Goal: Task Accomplishment & Management: Manage account settings

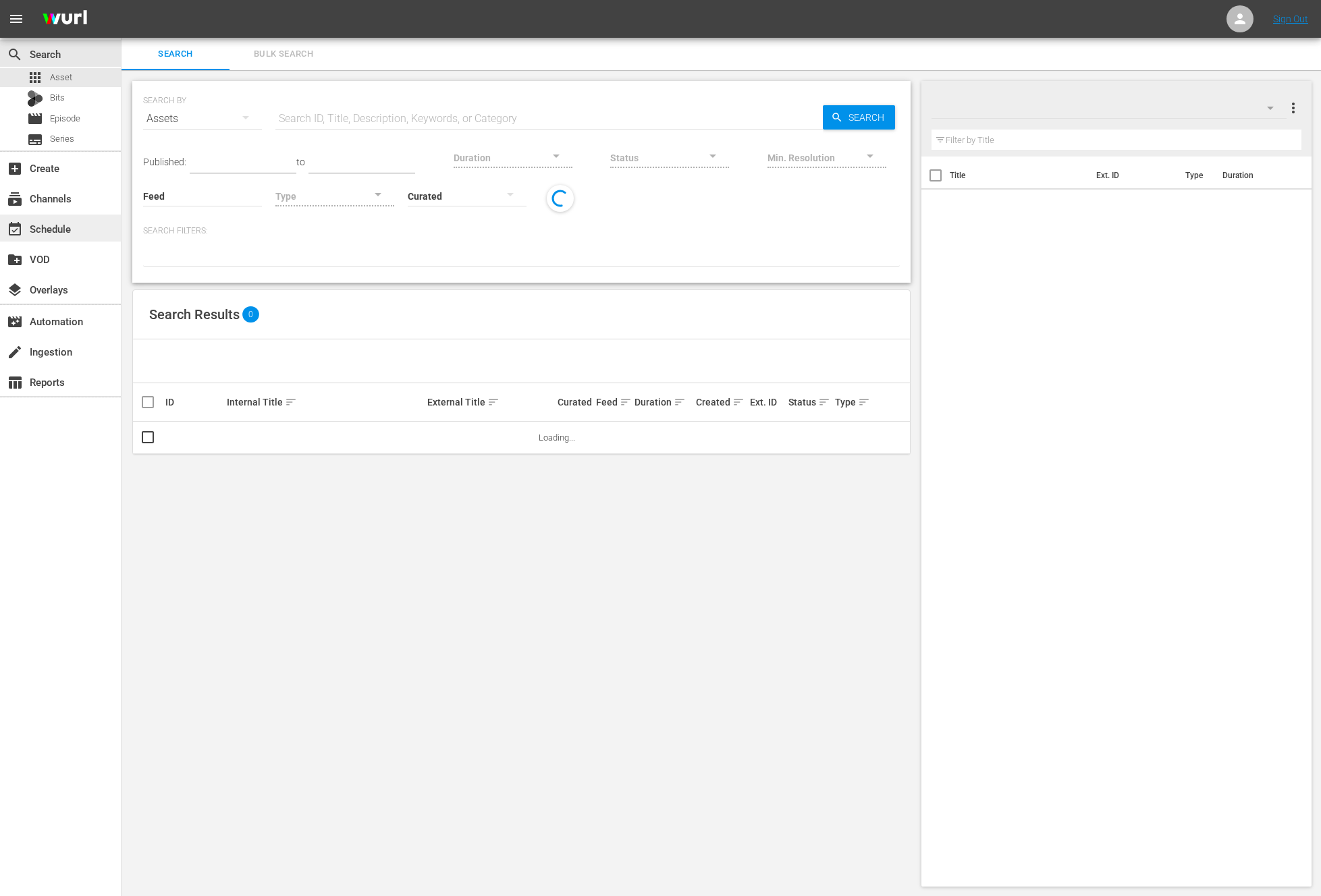
click at [103, 230] on div "event_available Schedule" at bounding box center [60, 228] width 121 height 27
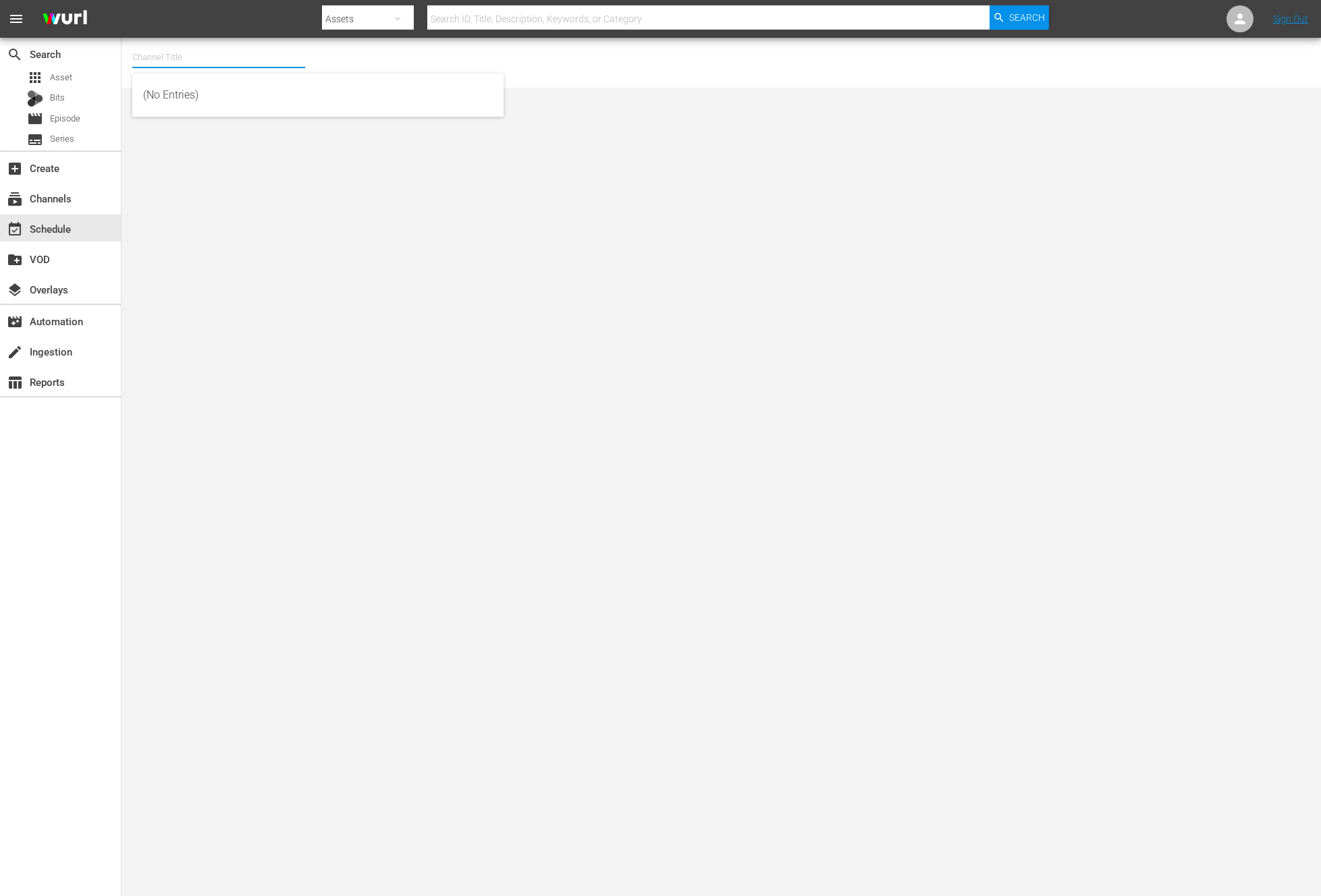
click at [222, 66] on input "text" at bounding box center [218, 57] width 173 height 32
type input "ㅡ"
click at [227, 67] on hr at bounding box center [218, 67] width 173 height 2
click at [227, 63] on input "new kp" at bounding box center [218, 57] width 173 height 32
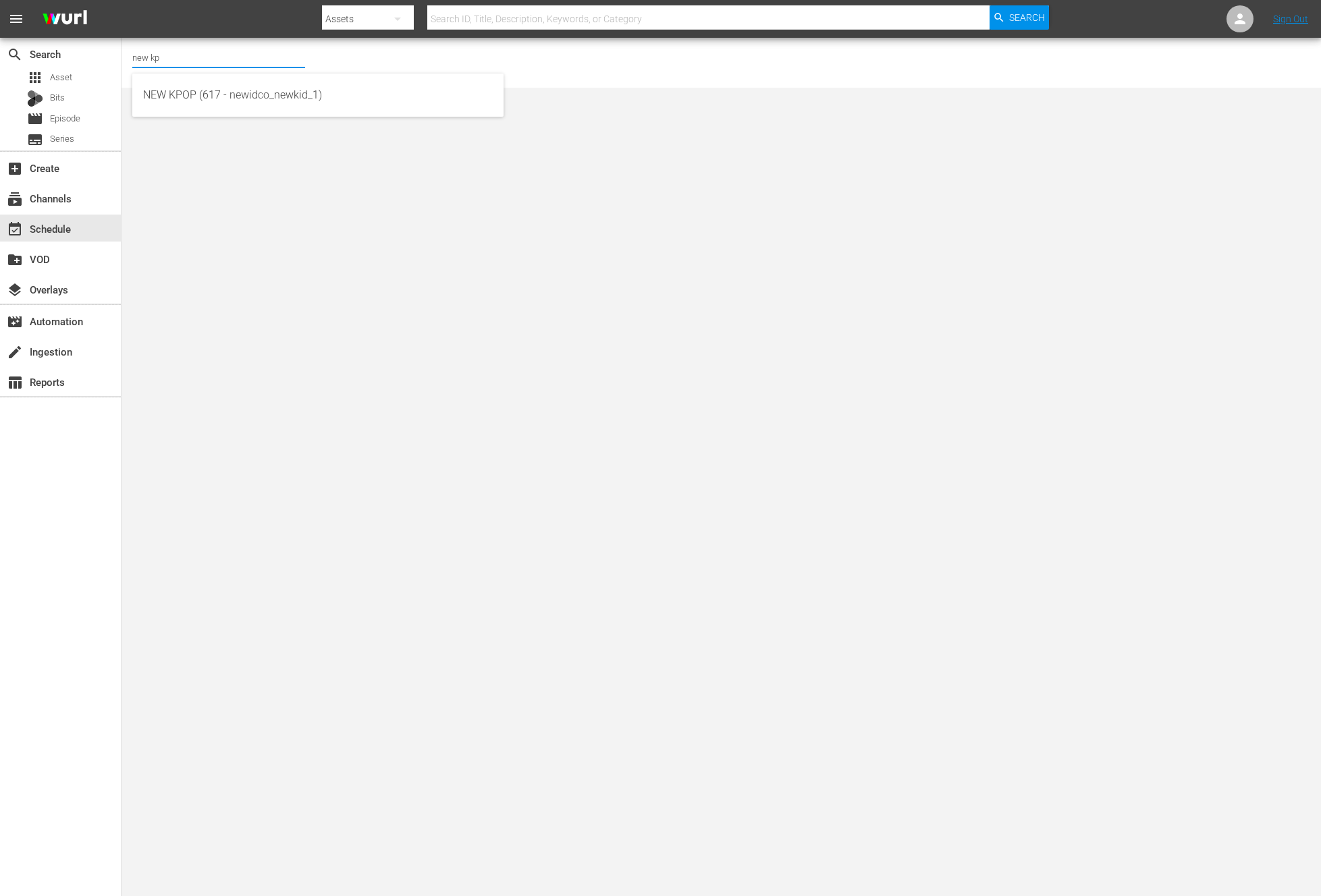
click at [261, 76] on div "NEW KPOP (617 - newidco_newkid_1)" at bounding box center [317, 94] width 371 height 43
click at [263, 94] on div "NEW KPOP (617 - newidco_newkid_1)" at bounding box center [317, 95] width 350 height 32
type input "NEW KPOP (617 - newidco_newkid_1)"
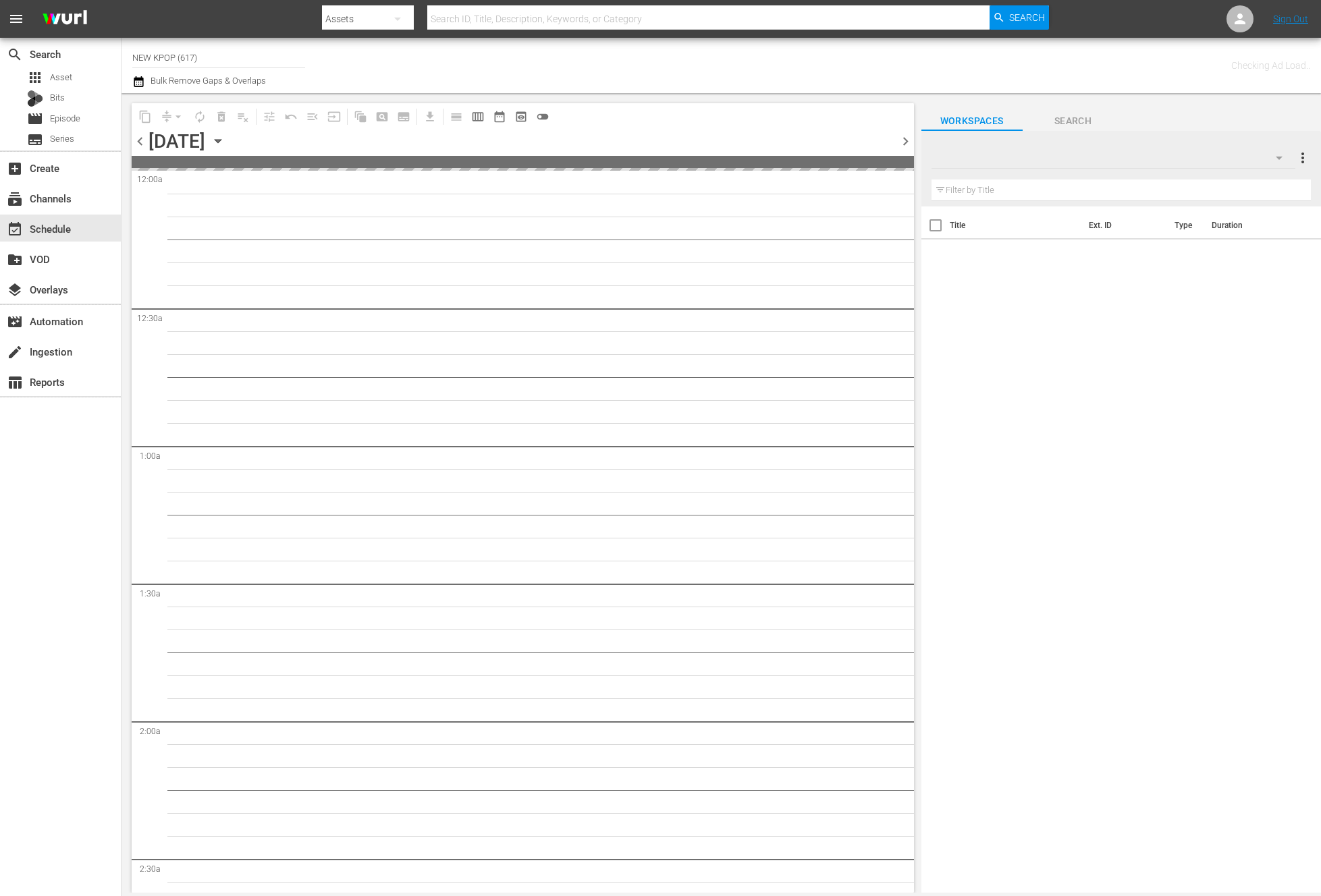
click at [908, 137] on span "chevron_right" at bounding box center [905, 141] width 17 height 17
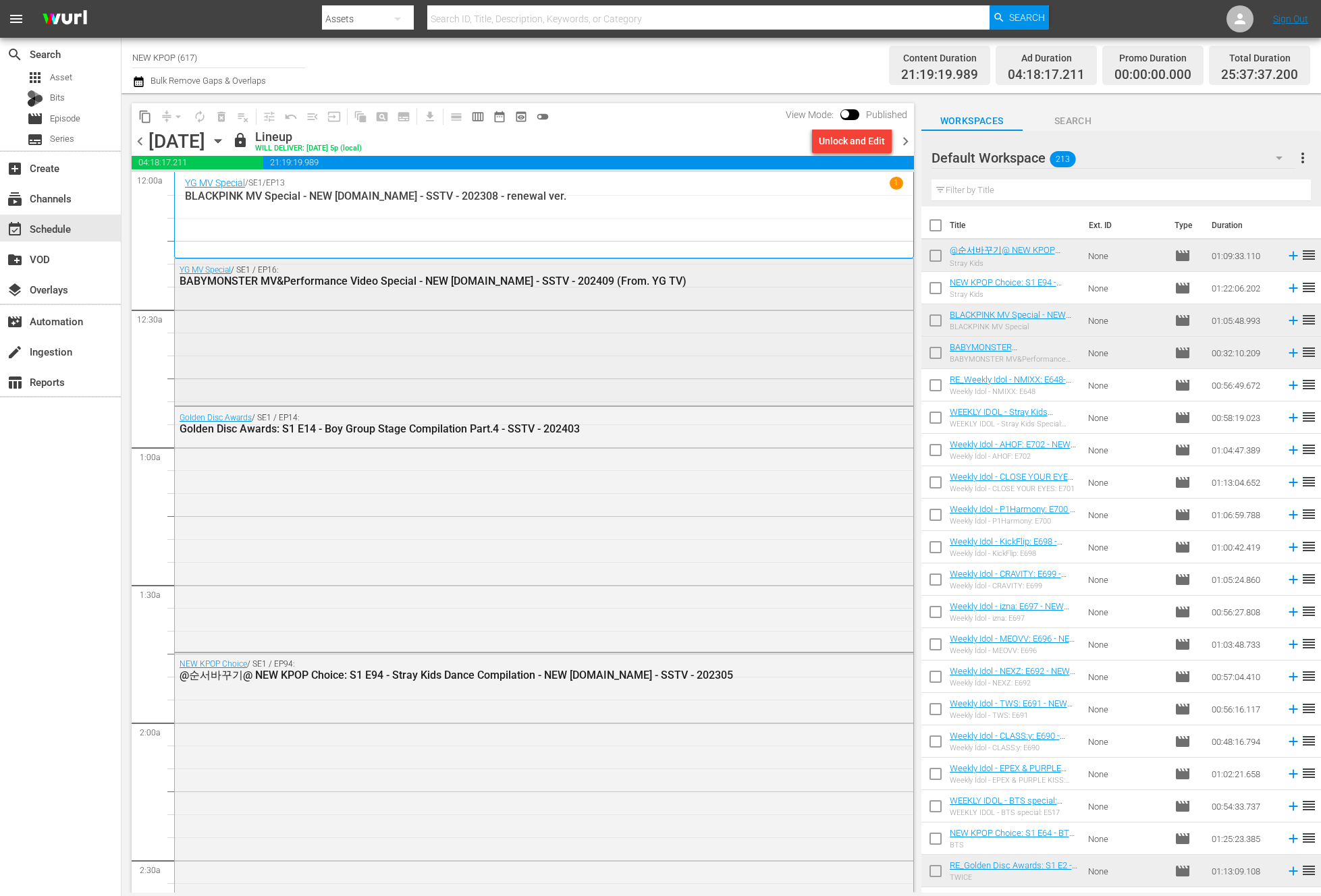
click at [550, 333] on div "YG MV Special / SE1 / EP16: BABYMONSTER MV&Performance Video Special - NEW K.ID…" at bounding box center [543, 331] width 738 height 144
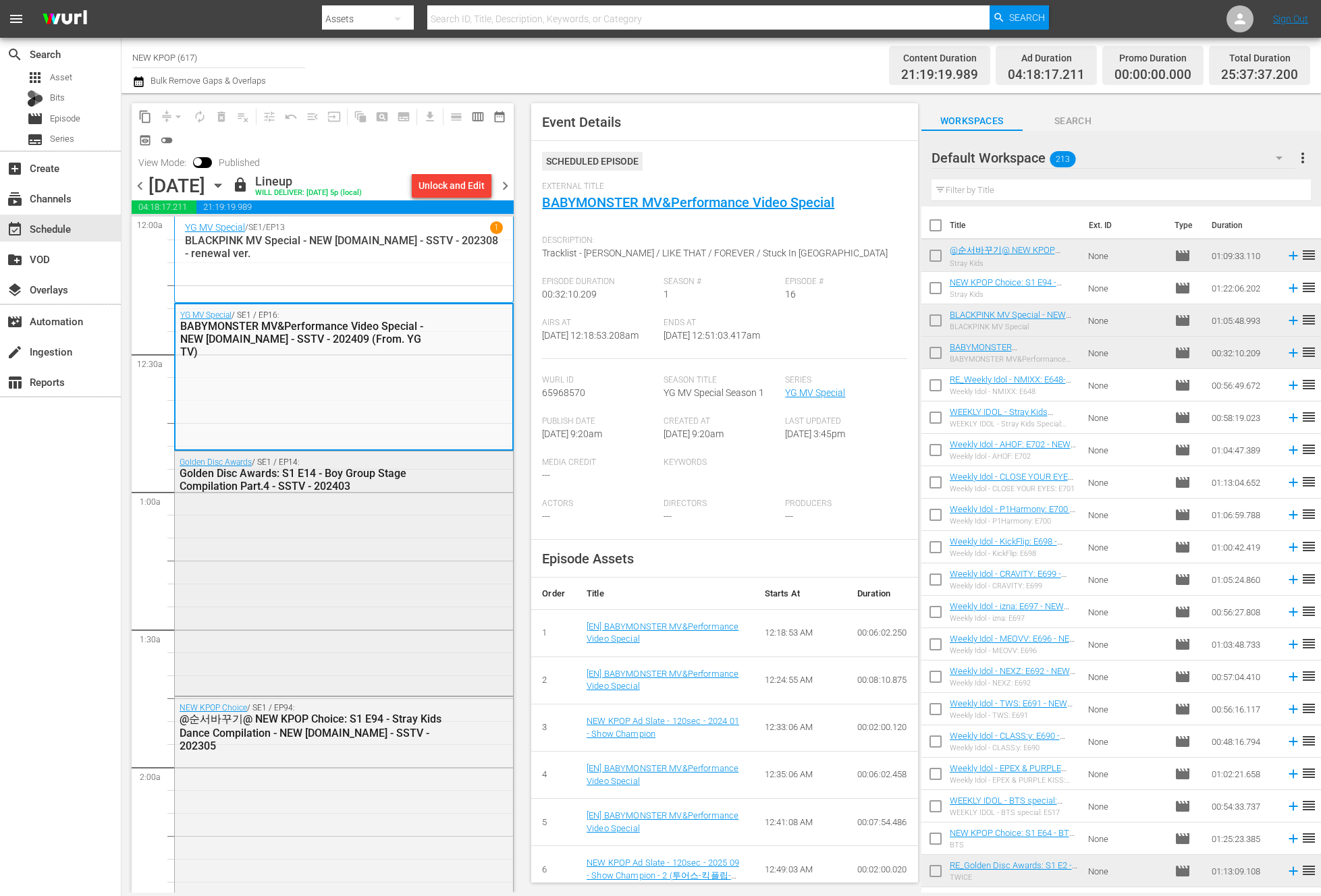
click at [389, 484] on div "Golden Disc Awards: S1 E14 - Boy Group Stage Compilation Part.4 - SSTV - 202403" at bounding box center [311, 480] width 262 height 26
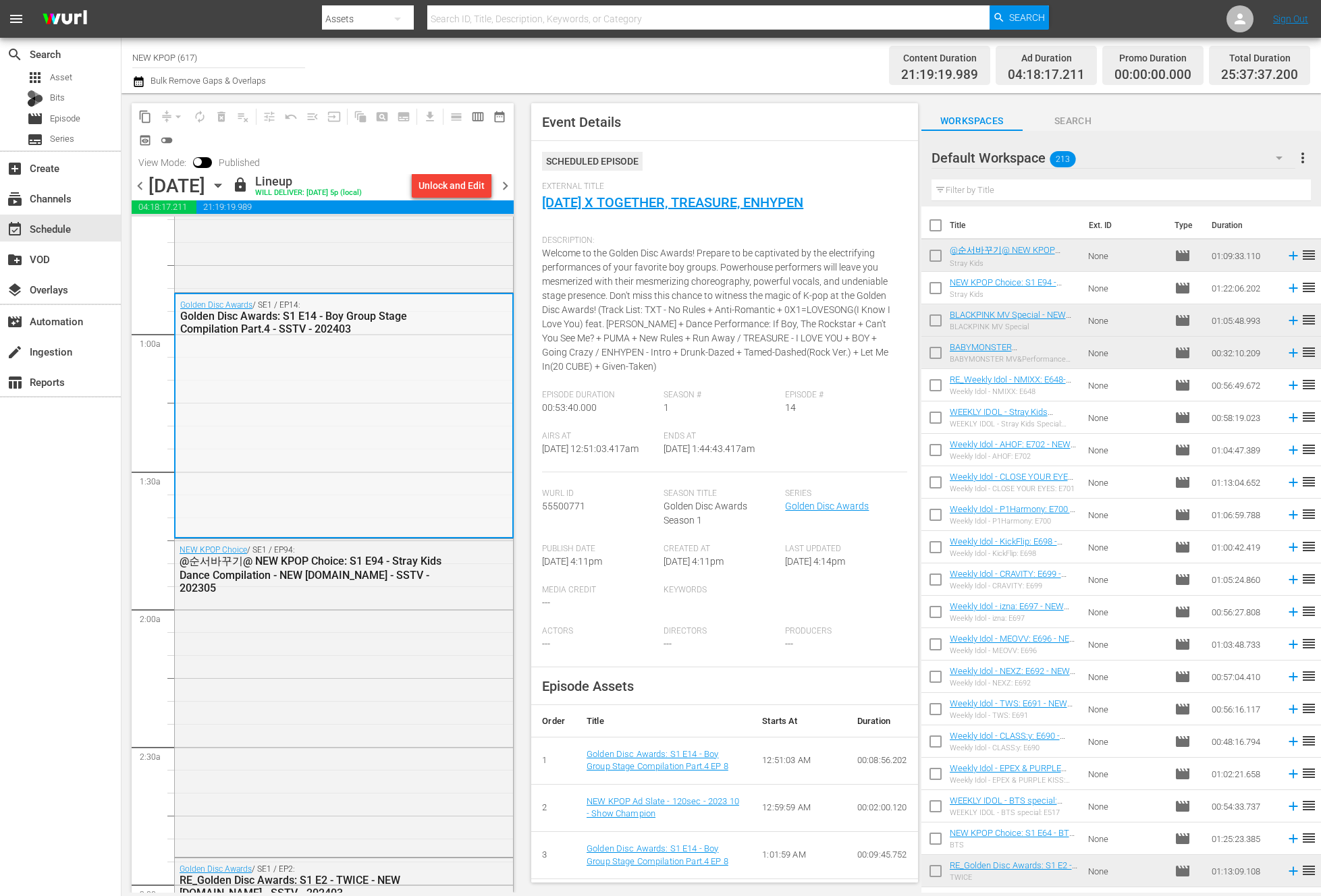
scroll to position [243, 0]
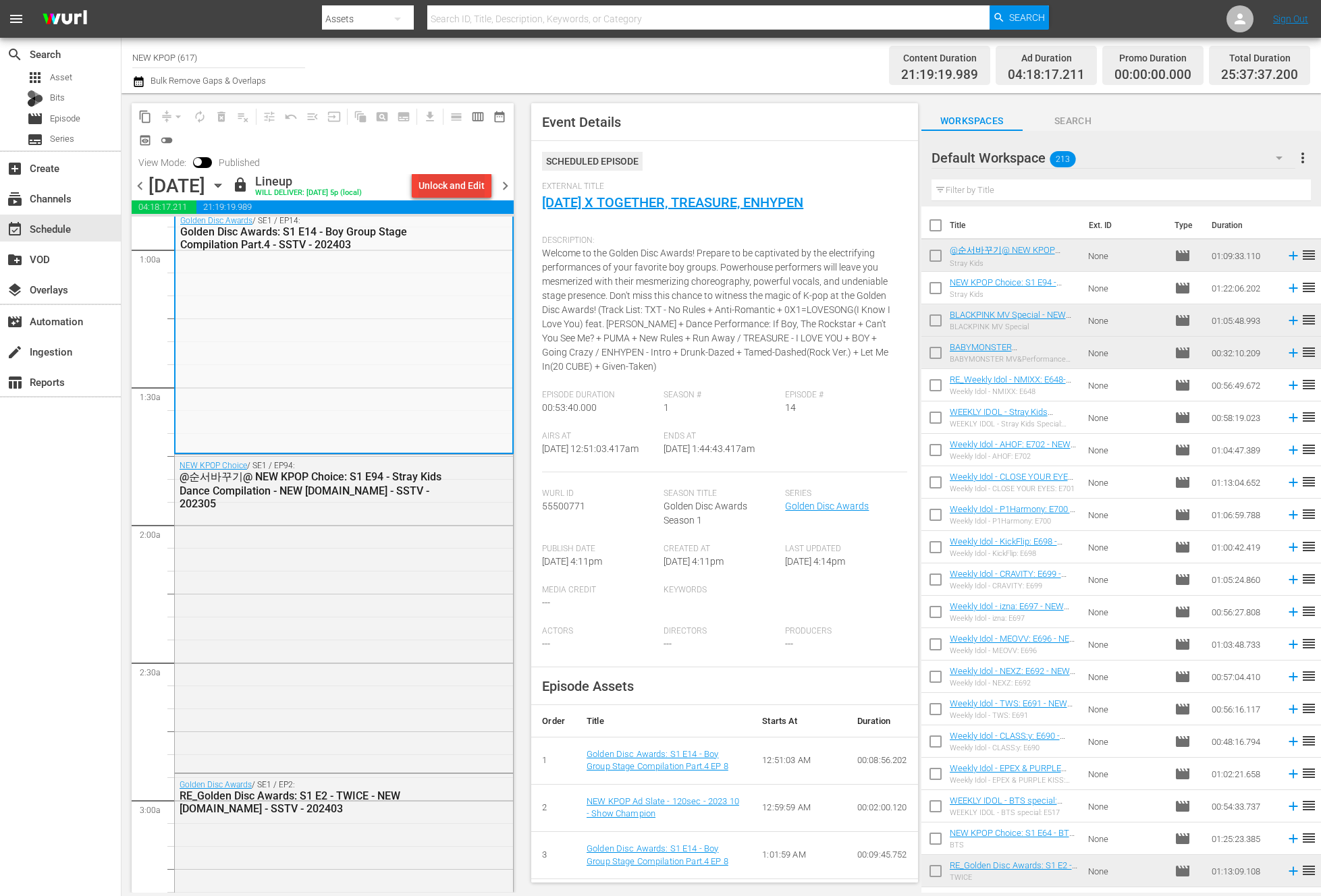
click at [446, 181] on div "Unlock and Edit" at bounding box center [452, 186] width 67 height 24
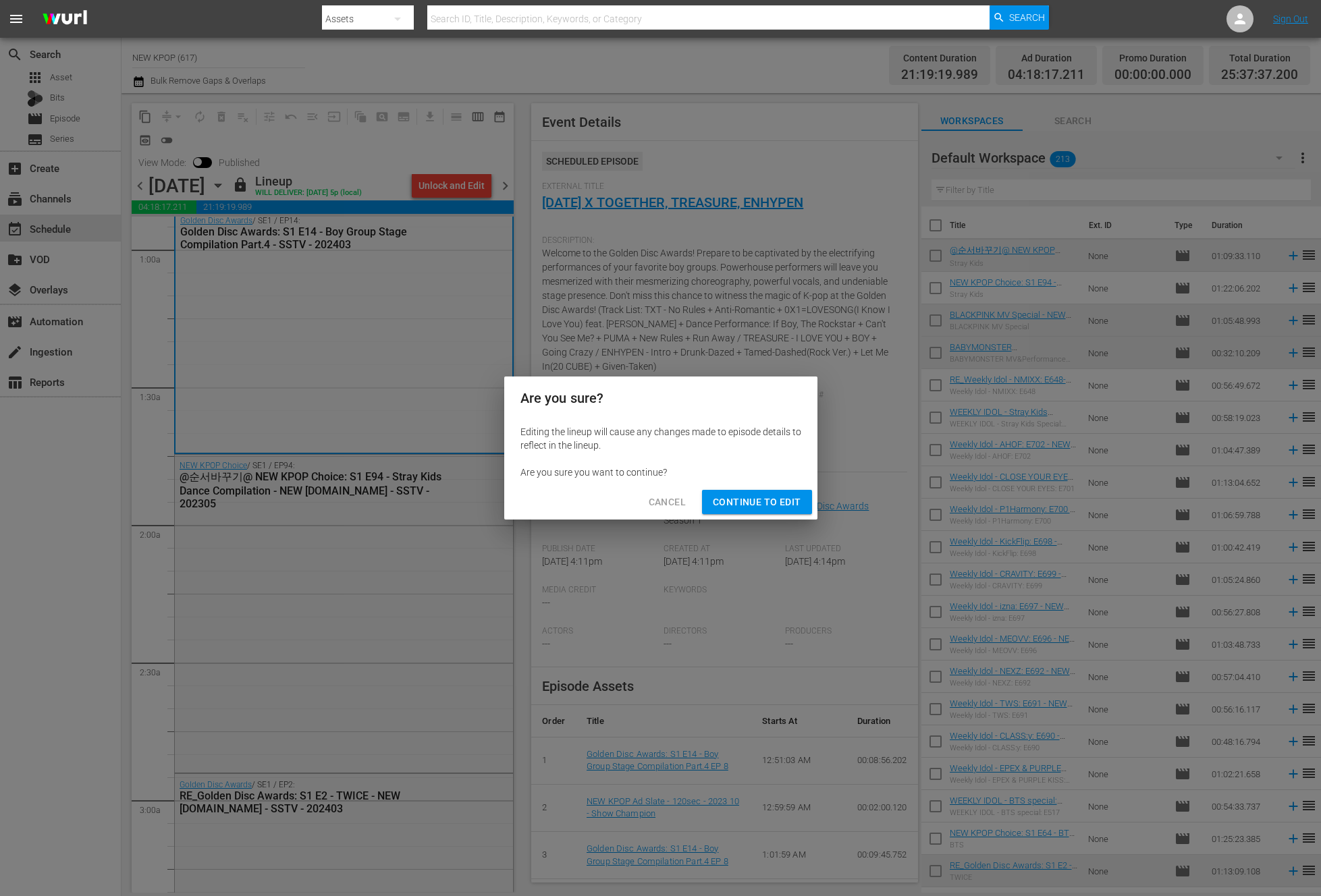
click at [723, 494] on span "Continue to Edit" at bounding box center [756, 502] width 88 height 17
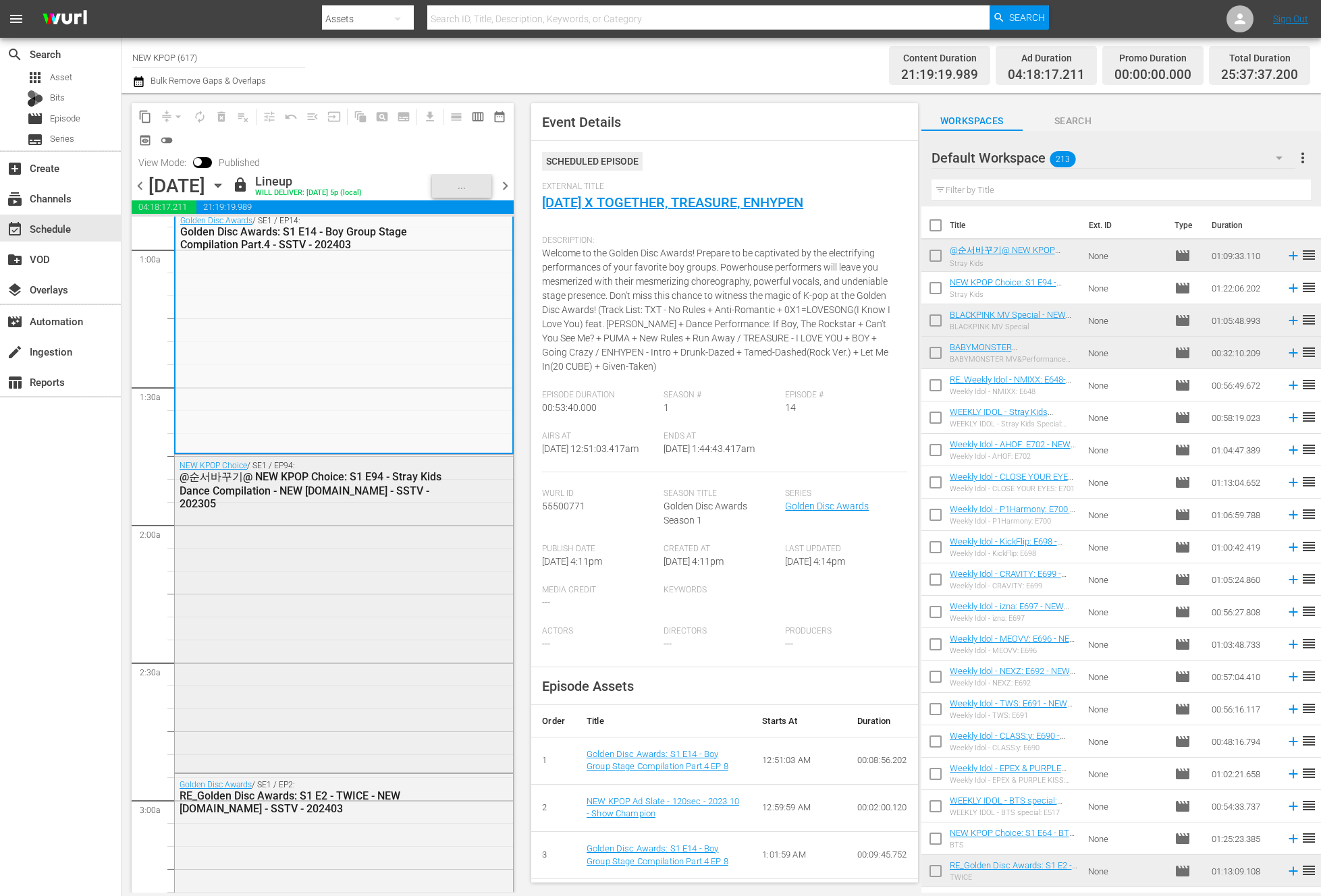
click at [424, 580] on div "NEW KPOP Choice / SE1 / EP94: @순서바꾸기@ NEW KPOP Choice: S1 E94 - Stray Kids Danc…" at bounding box center [343, 612] width 338 height 315
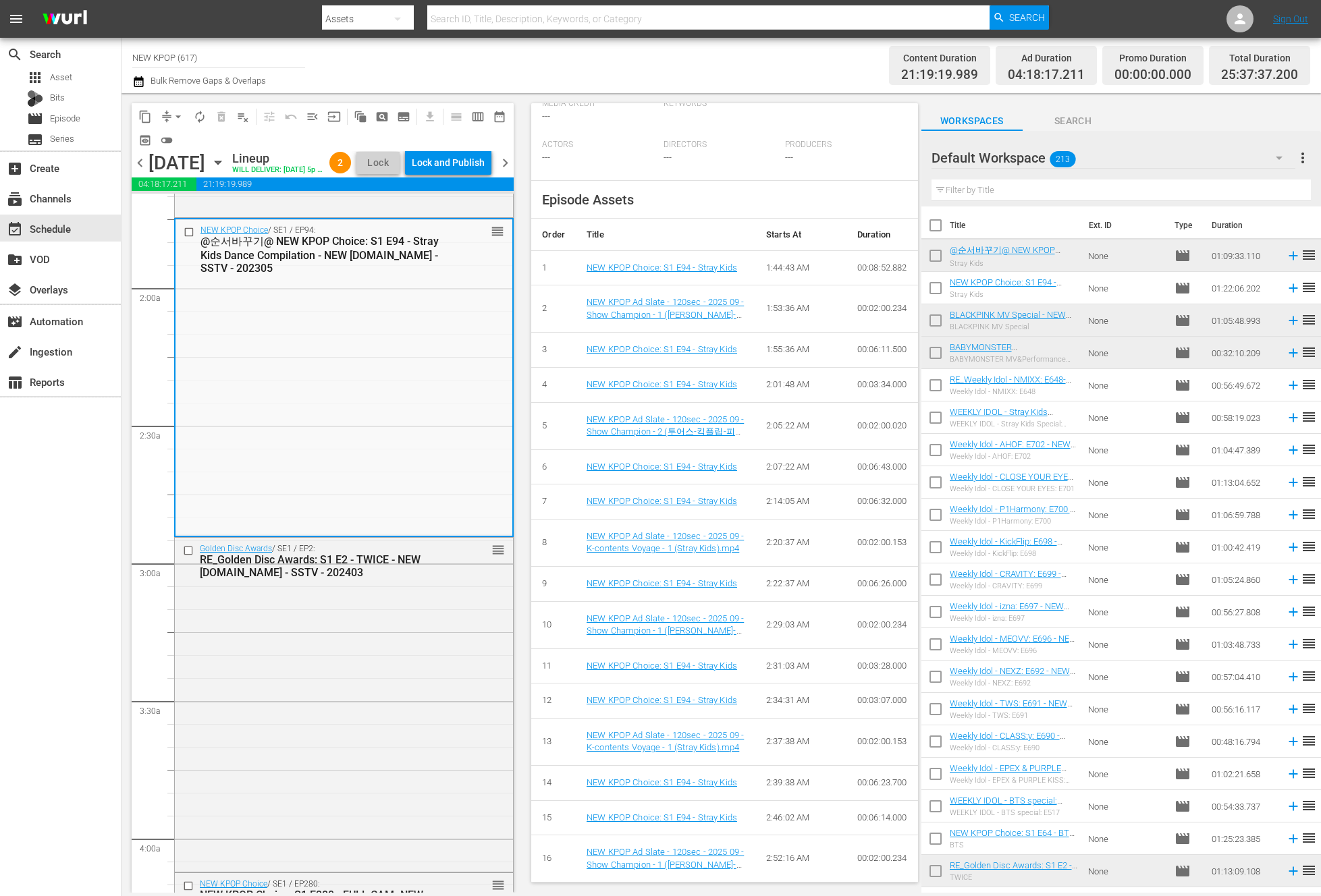
scroll to position [315, 0]
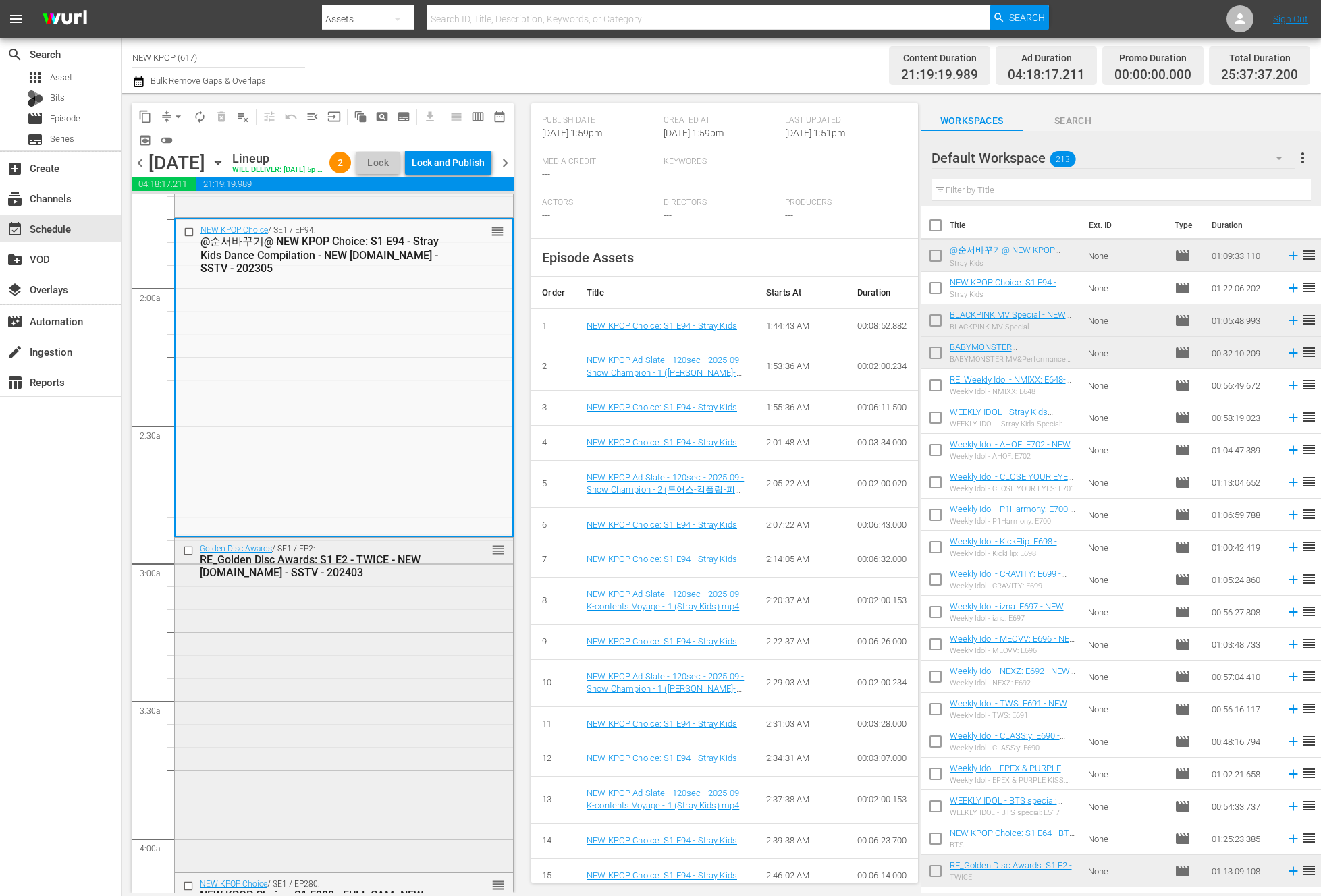
click at [344, 721] on div "Golden Disc Awards / SE1 / EP2: RE_Golden Disc Awards: S1 E2 - TWICE - NEW K.ID…" at bounding box center [343, 703] width 338 height 332
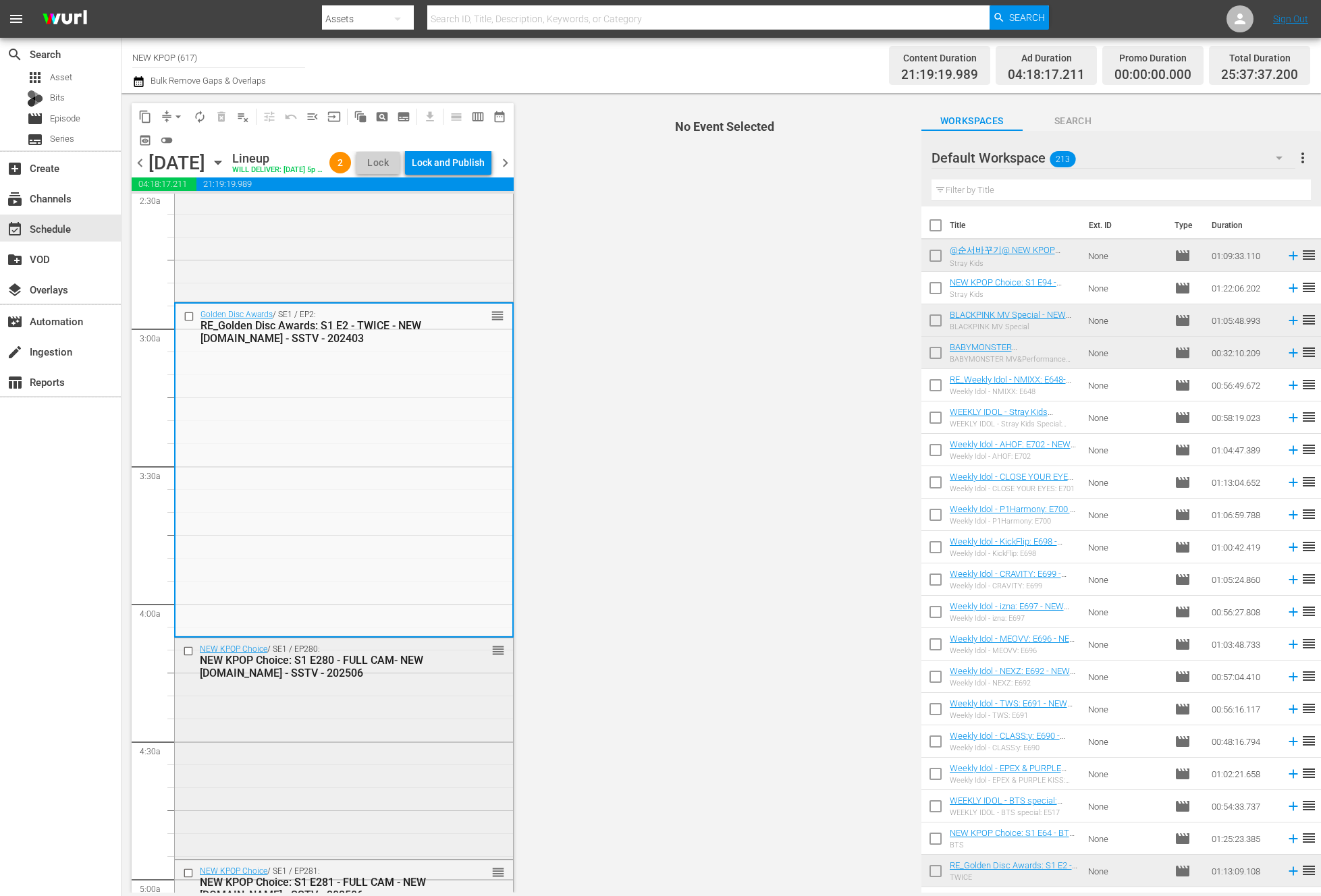
scroll to position [692, 0]
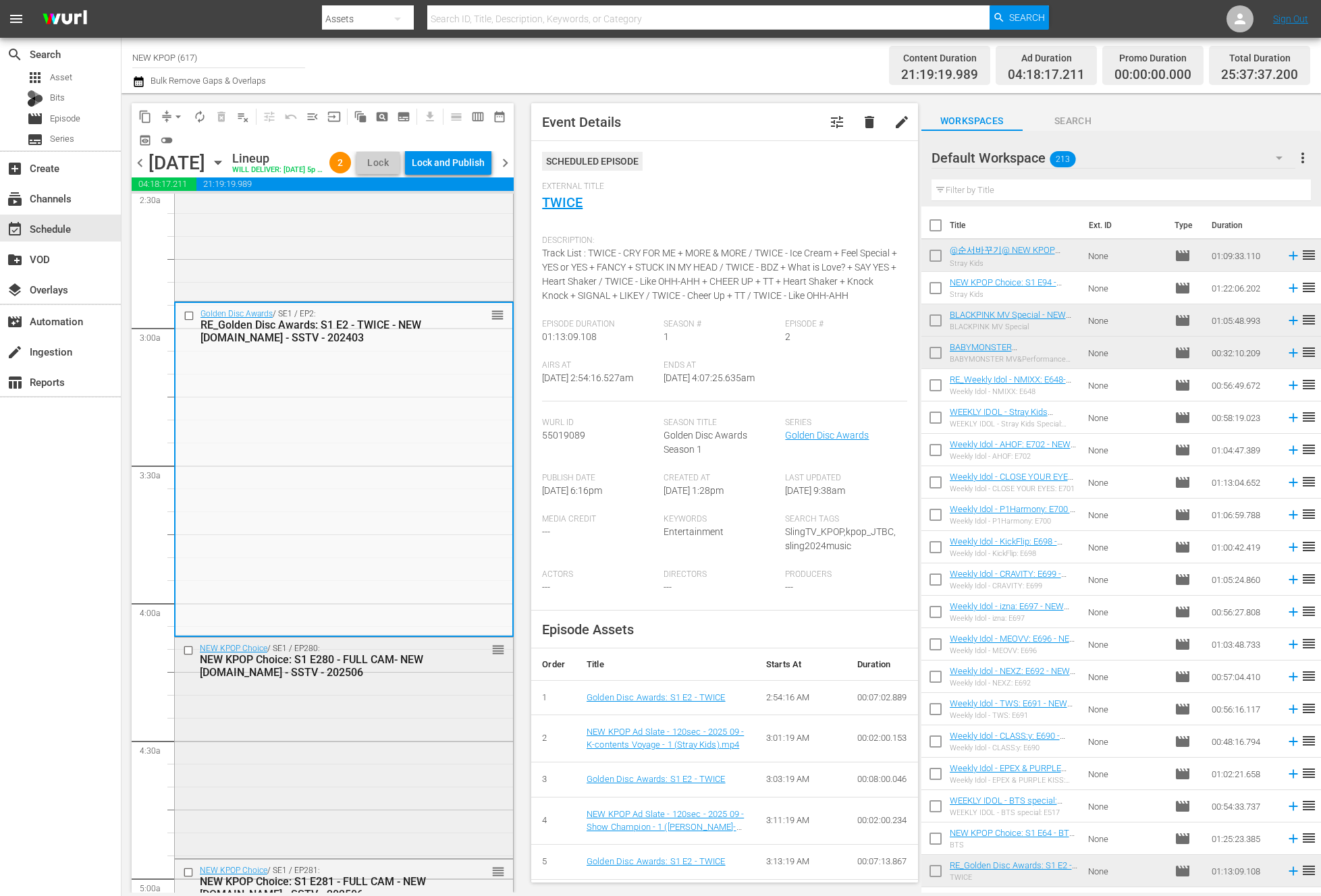
click at [369, 709] on div "NEW KPOP Choice / SE1 / EP280: NEW KPOP Choice: S1 E280 - FULL CAM- NEW K.ID - …" at bounding box center [343, 746] width 338 height 218
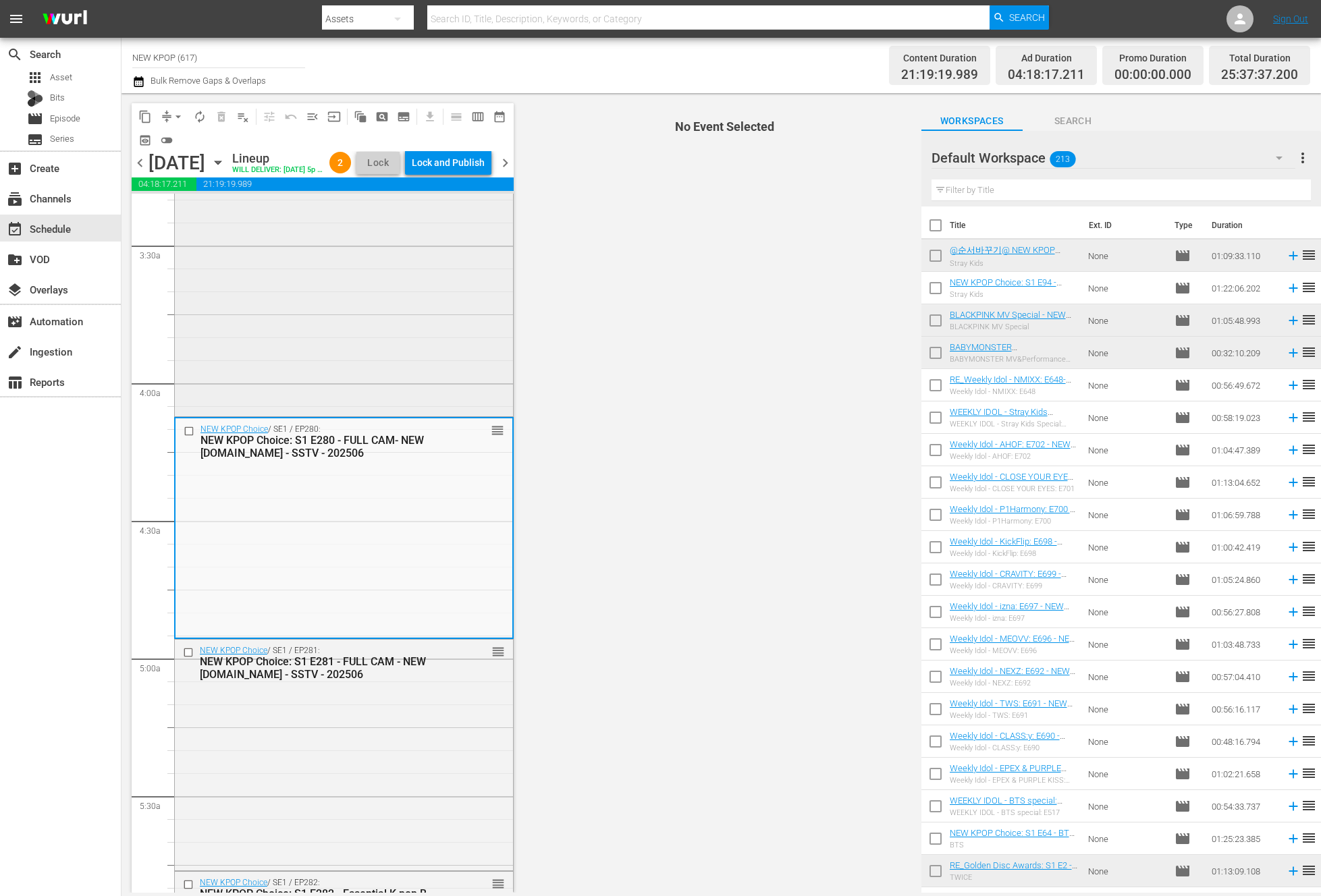
scroll to position [1027, 0]
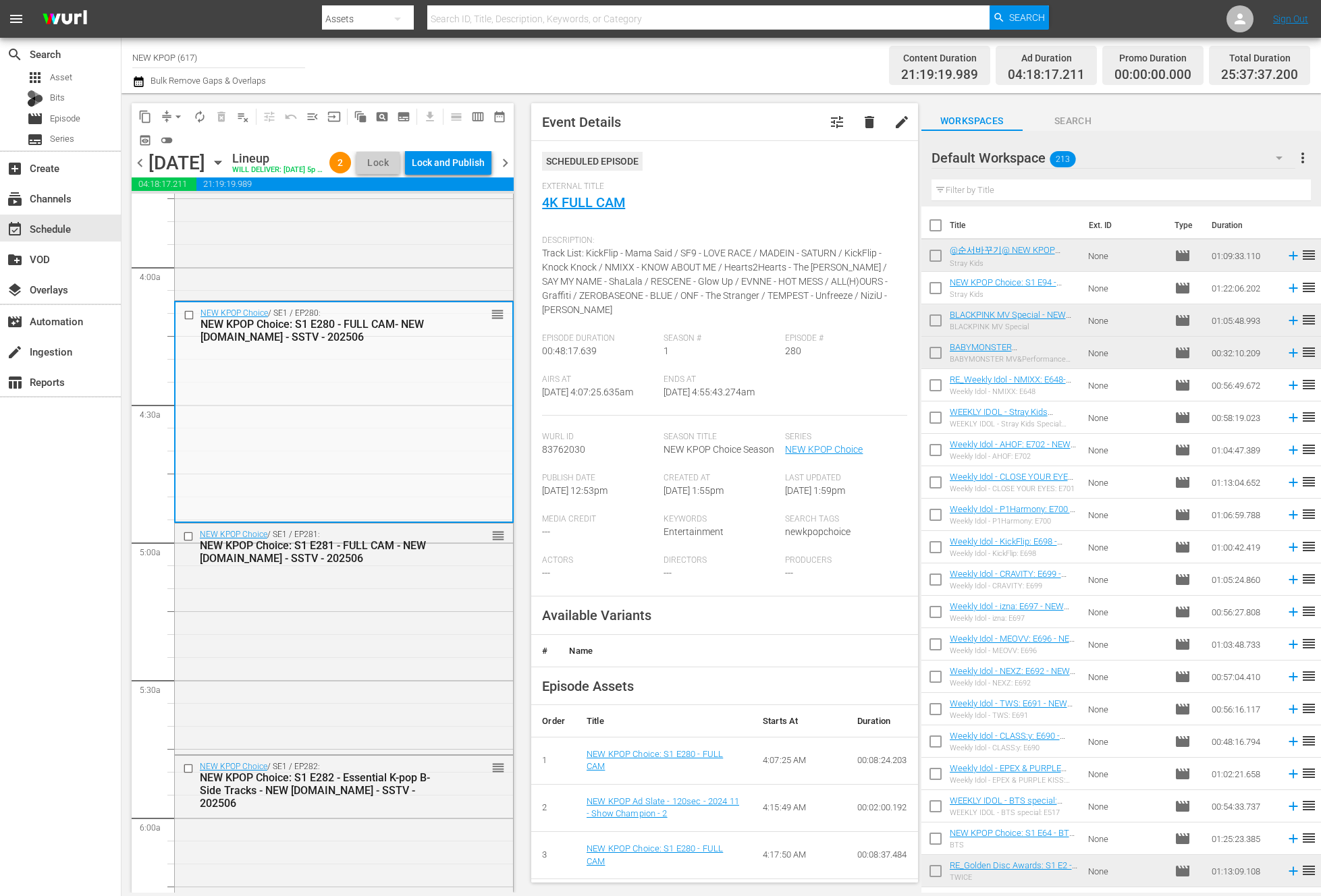
click at [339, 685] on div "NEW KPOP Choice / SE1 / EP281: NEW KPOP Choice: S1 E281 - FULL CAM - NEW K.ID -…" at bounding box center [343, 638] width 338 height 228
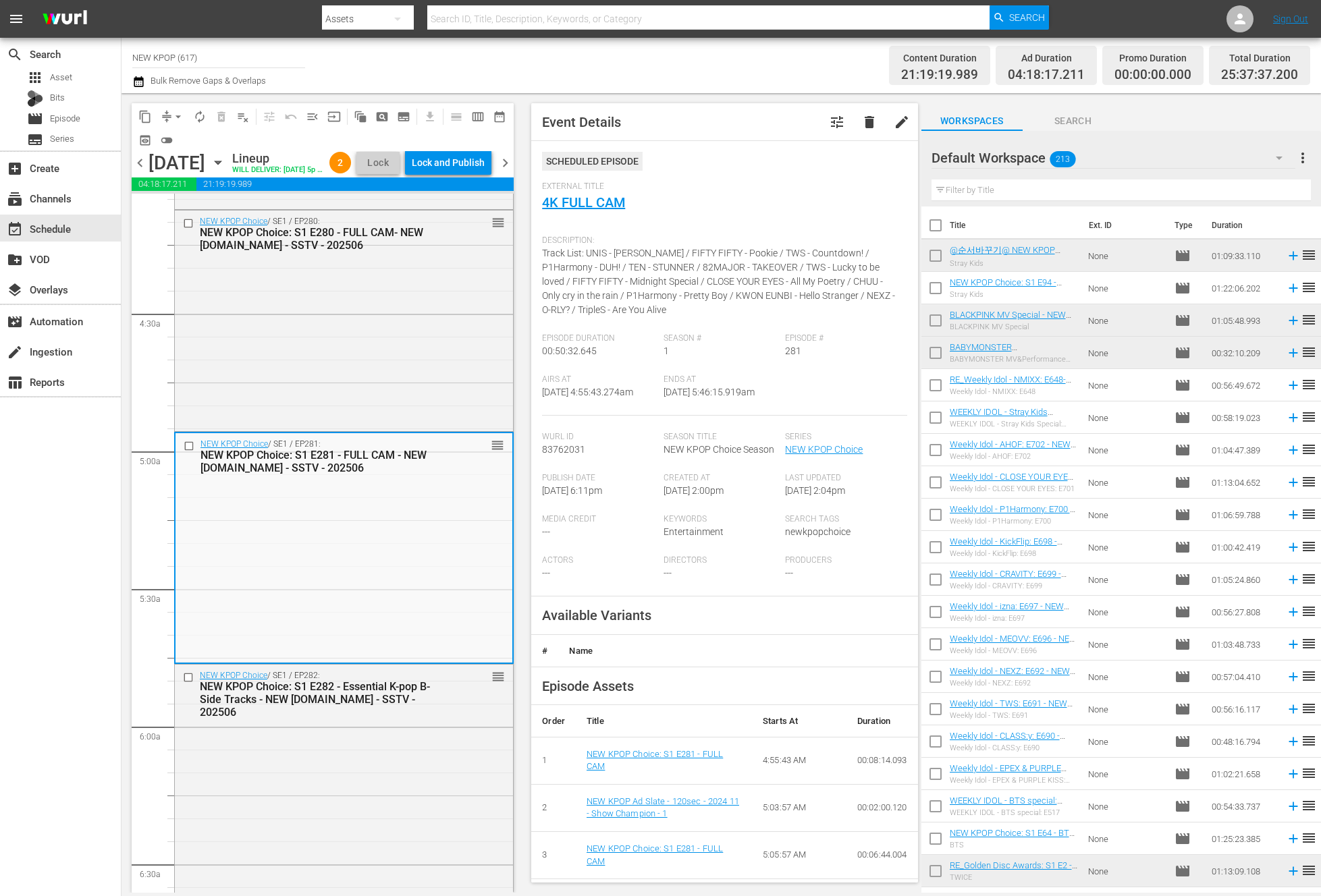
scroll to position [51, 0]
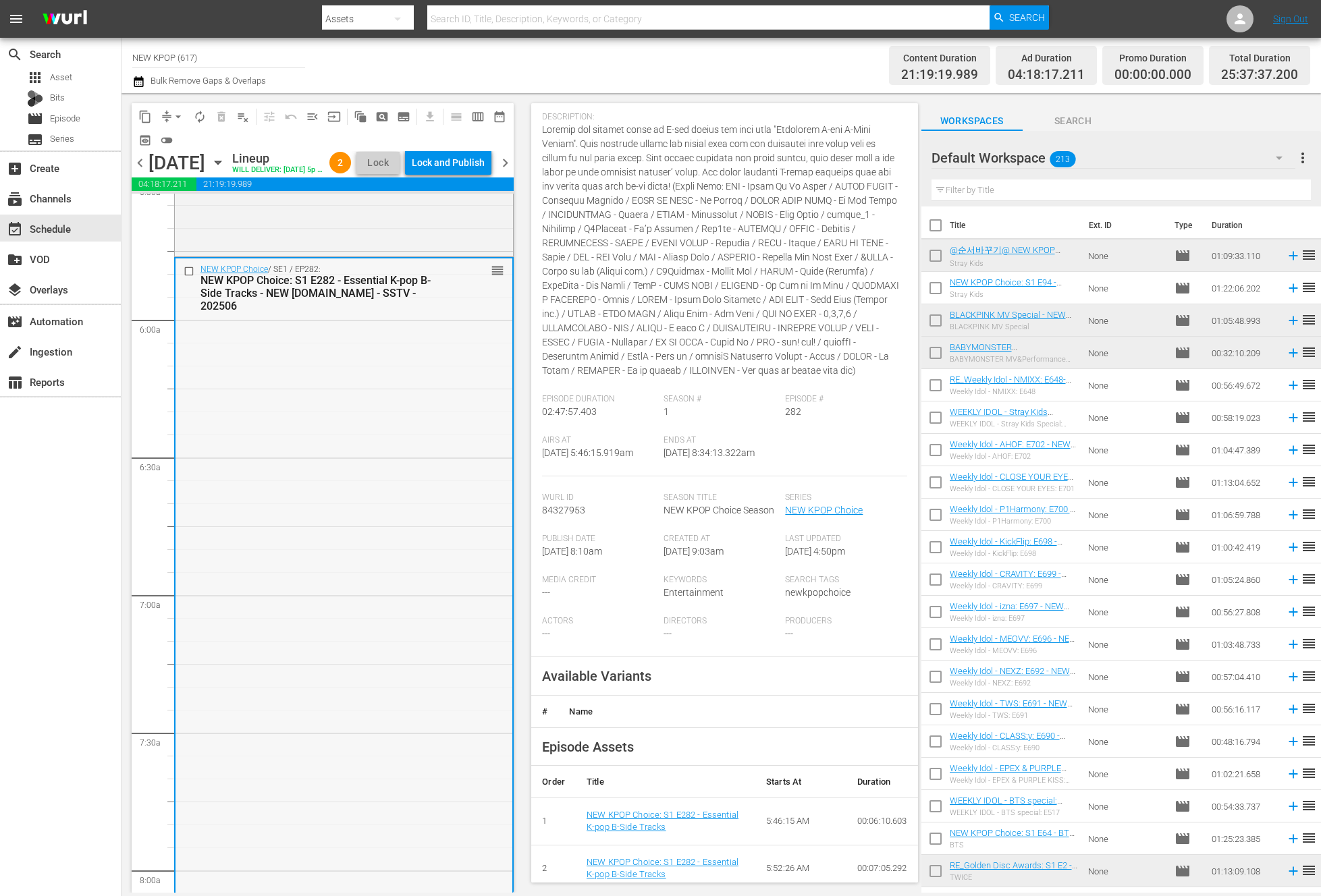
scroll to position [2232, 0]
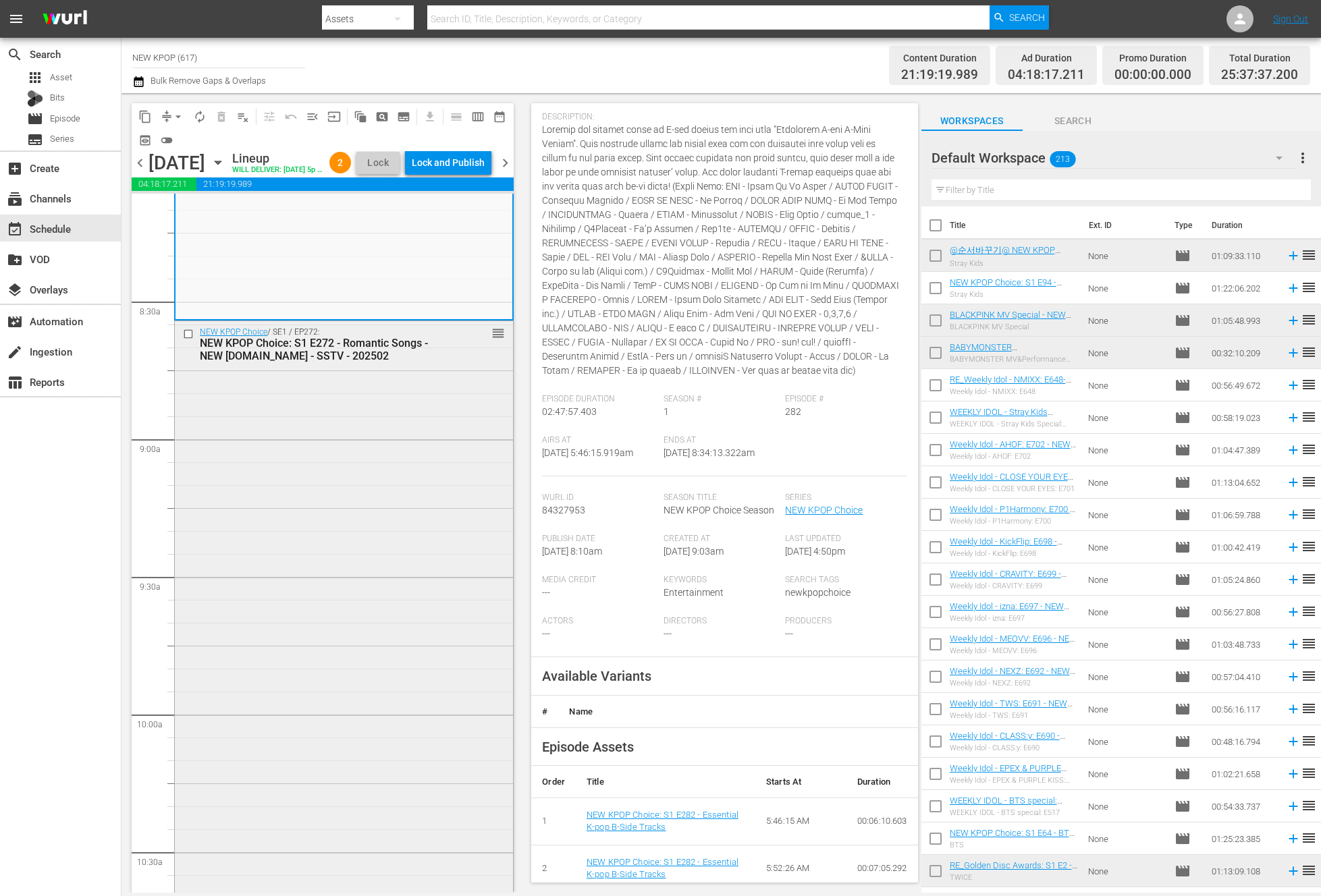
click at [441, 409] on div "NEW KPOP Choice / SE1 / EP272: NEW KPOP Choice: S1 E272 - Romantic Songs - NEW …" at bounding box center [343, 737] width 338 height 831
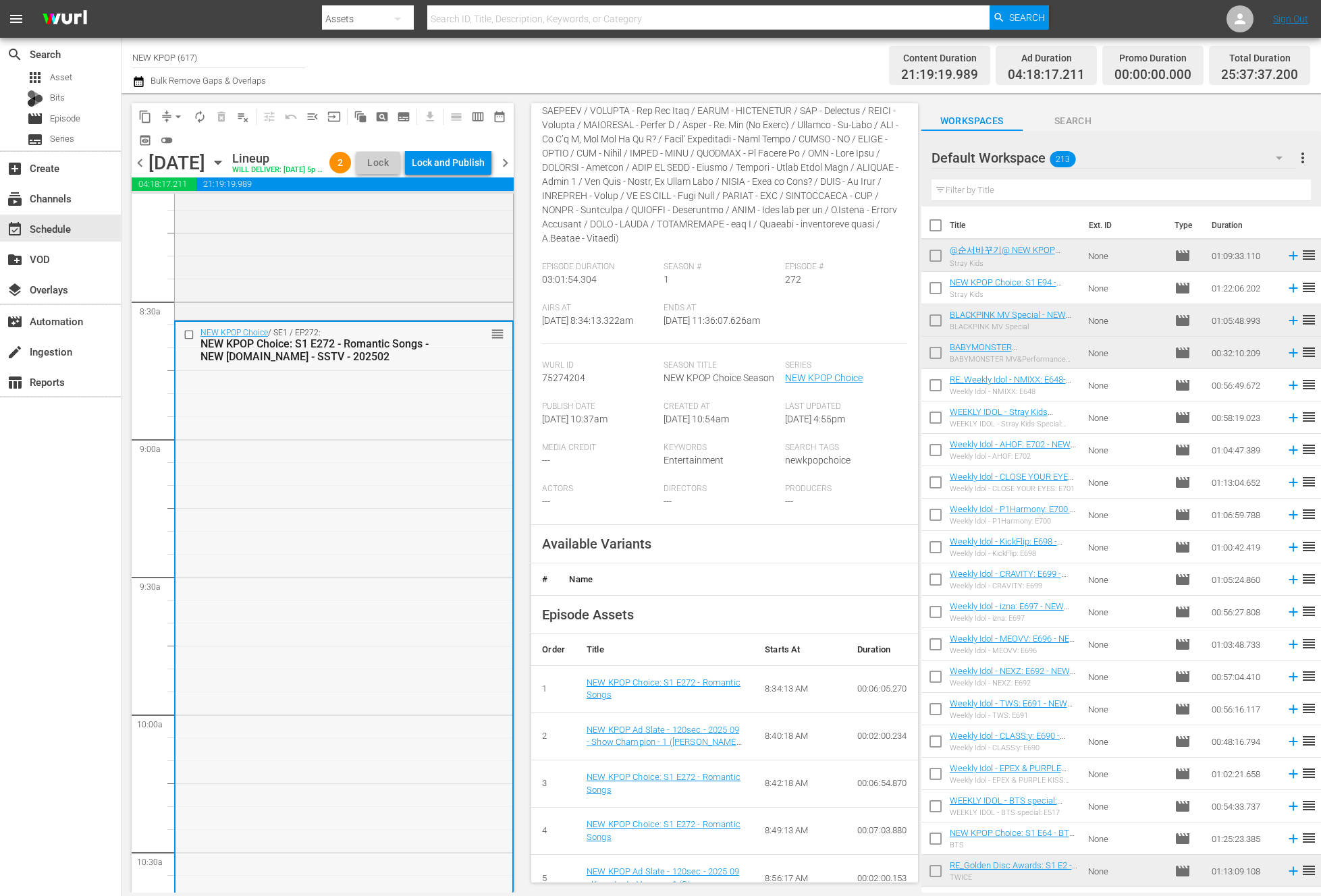
scroll to position [2918, 0]
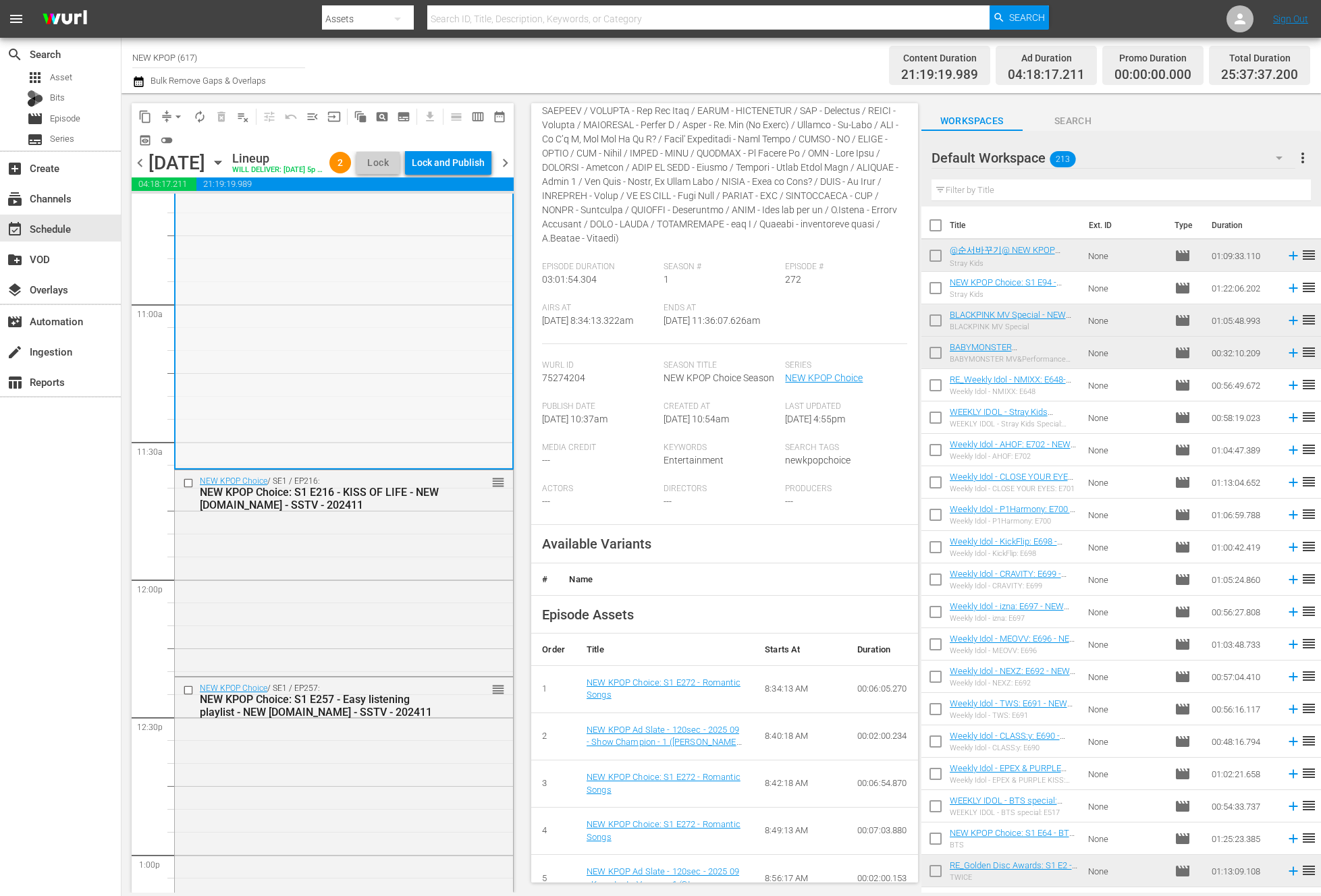
click at [253, 552] on div "NEW KPOP Choice / SE1 / EP216: NEW KPOP Choice: S1 E216 - KISS OF LIFE - NEW K.…" at bounding box center [343, 572] width 338 height 202
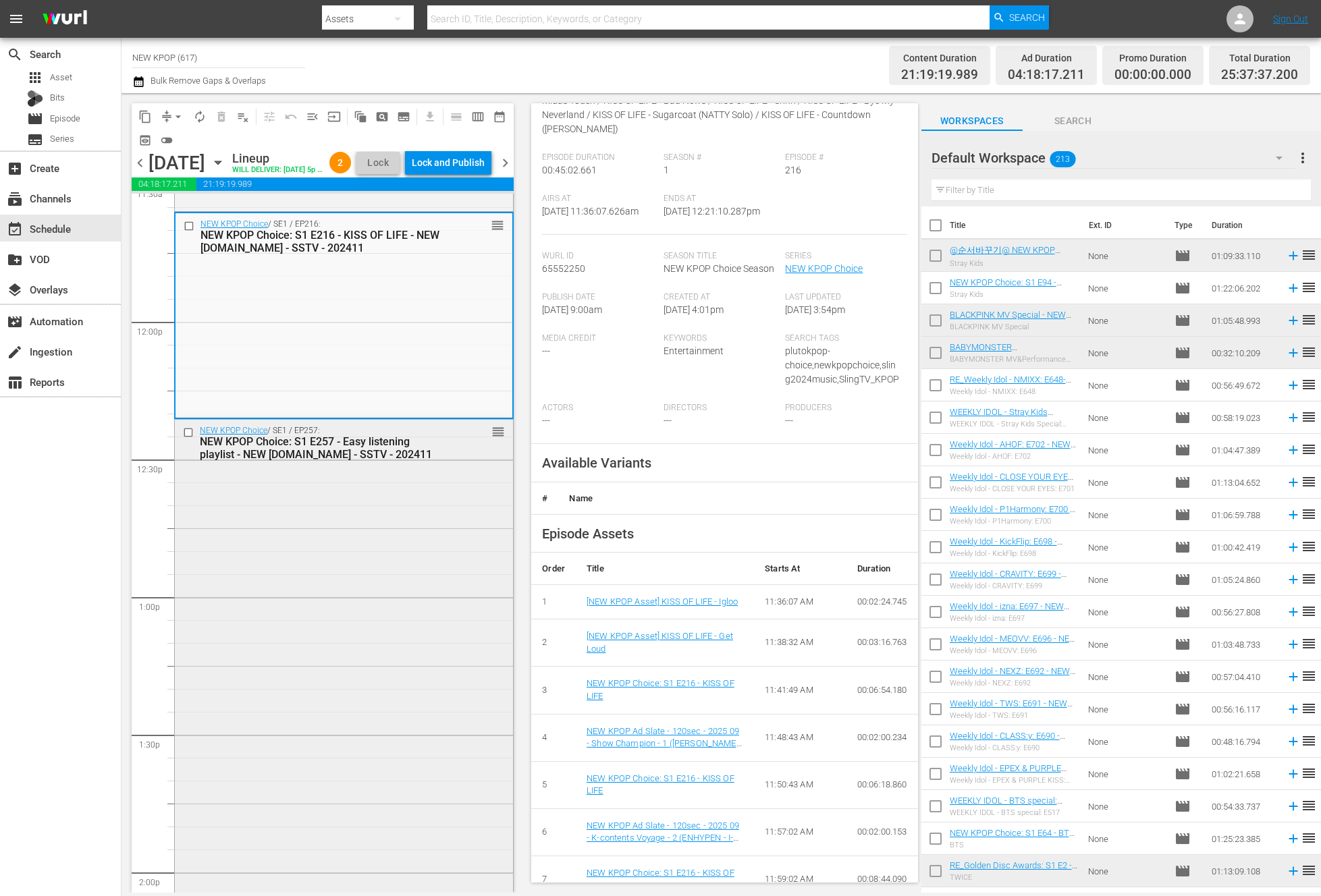
scroll to position [3385, 0]
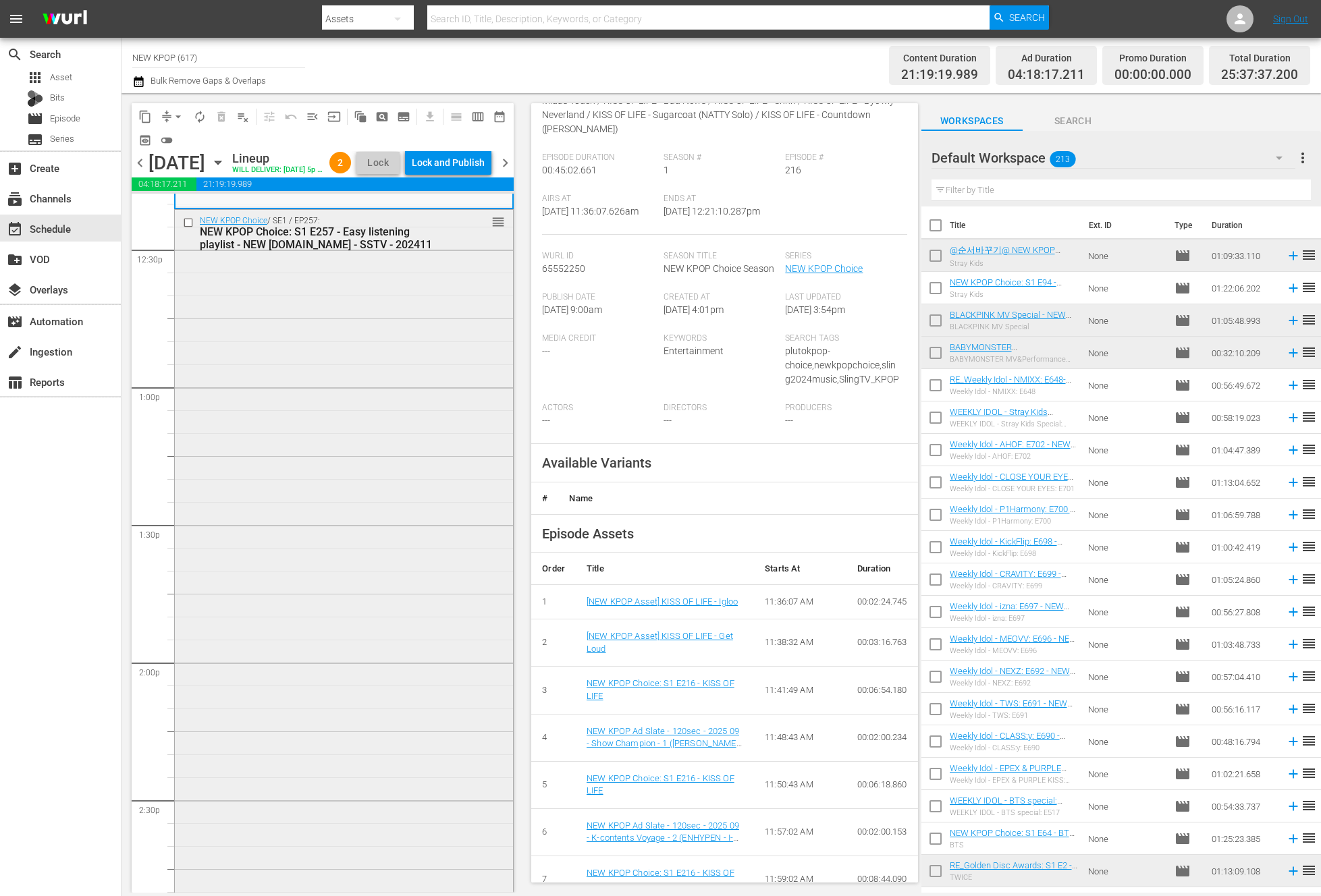
click at [310, 422] on div "NEW KPOP Choice / SE1 / EP257: NEW KPOP Choice: S1 E257 - Easy listening playli…" at bounding box center [343, 639] width 338 height 858
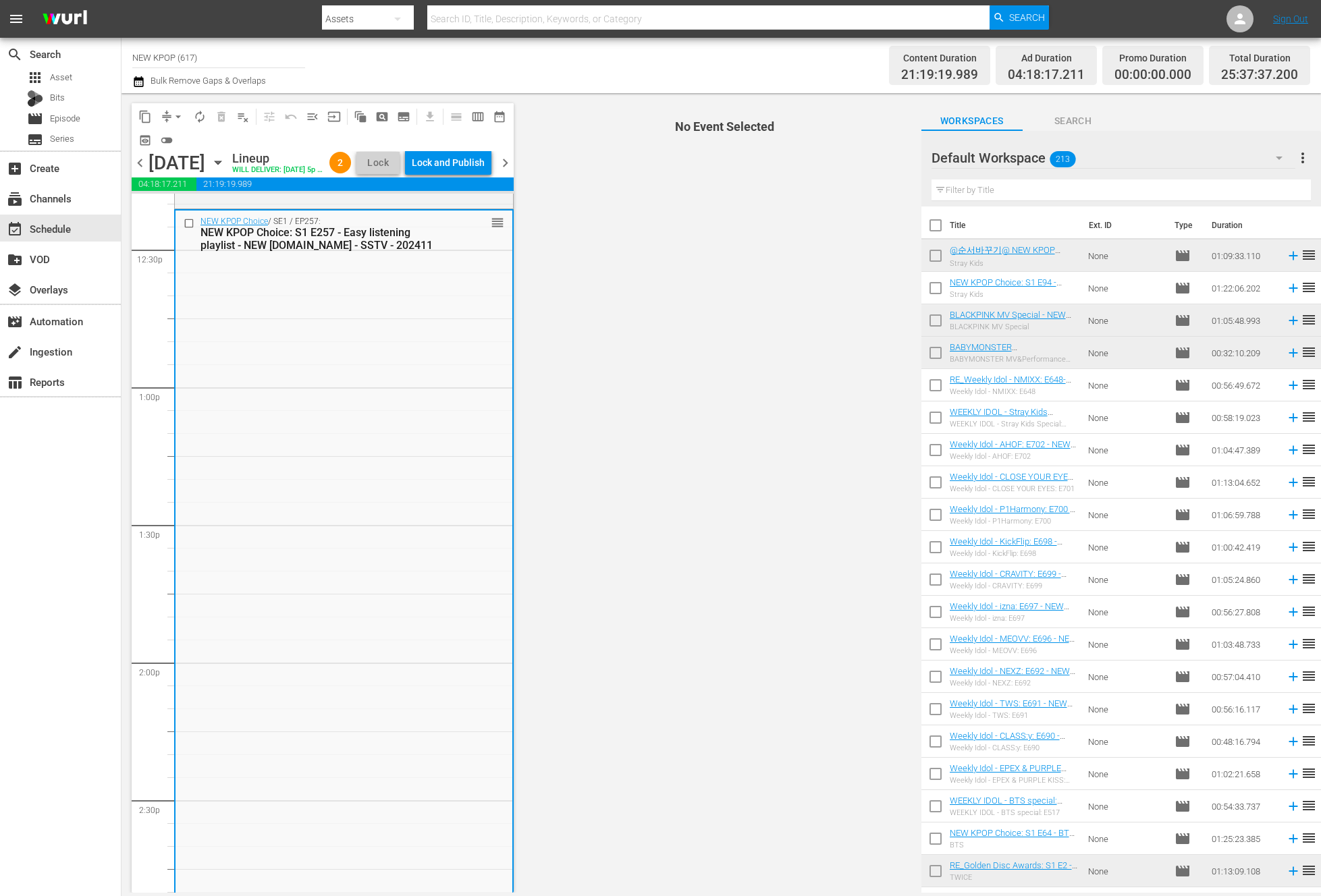
click at [314, 417] on div "NEW KPOP Choice / SE1 / EP257: NEW KPOP Choice: S1 E257 - Easy listening playli…" at bounding box center [344, 640] width 337 height 858
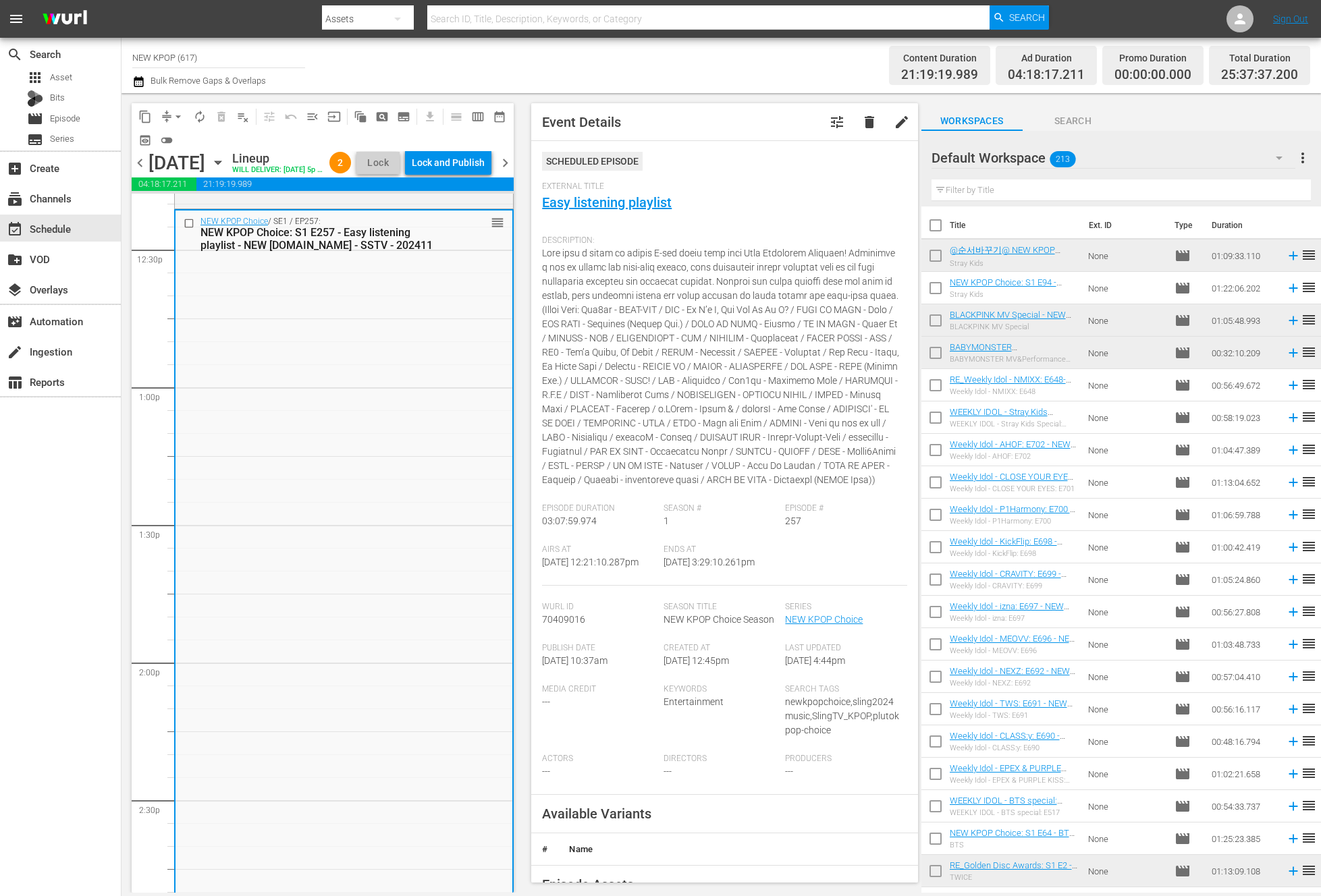
scroll to position [379, 0]
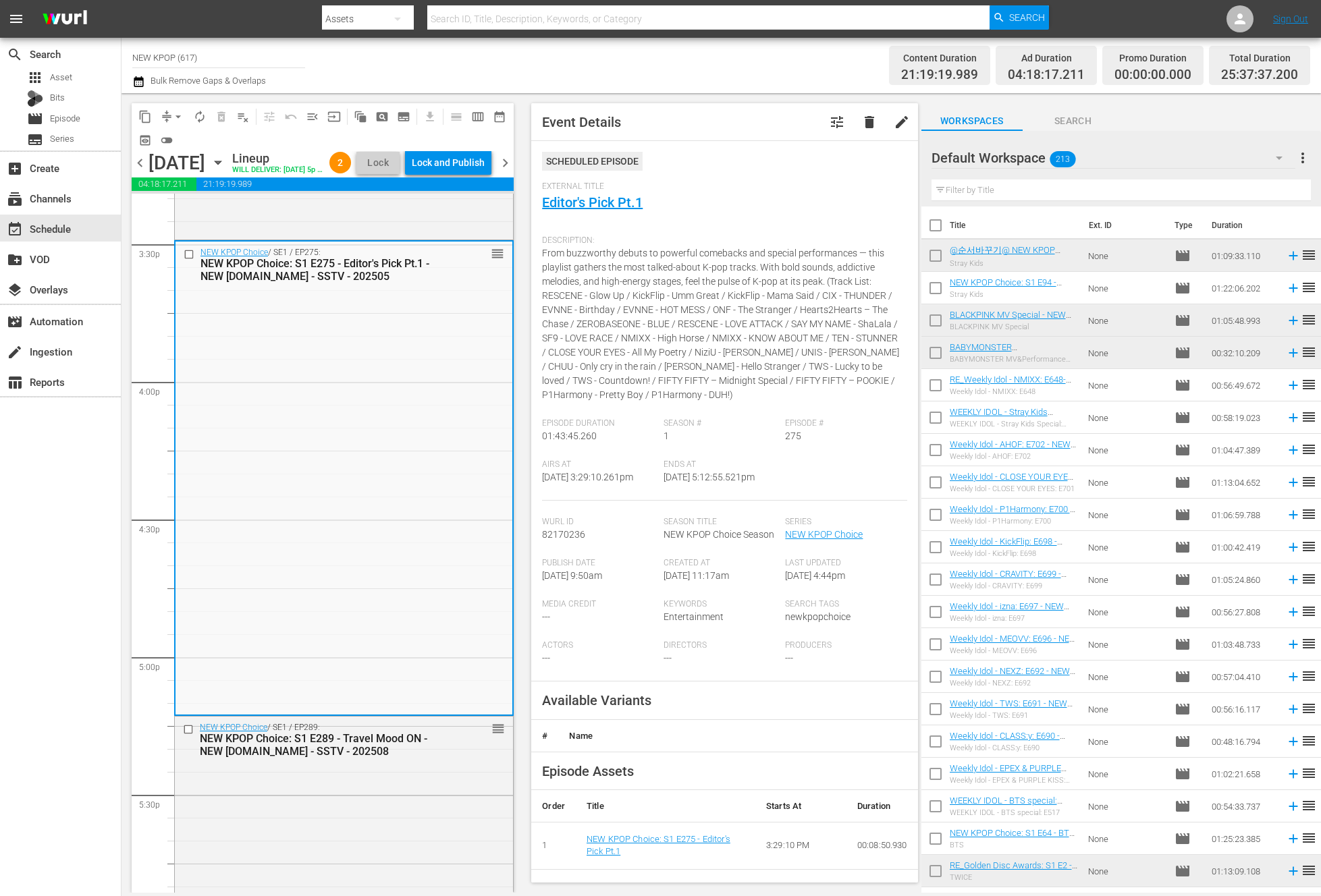
scroll to position [39, 0]
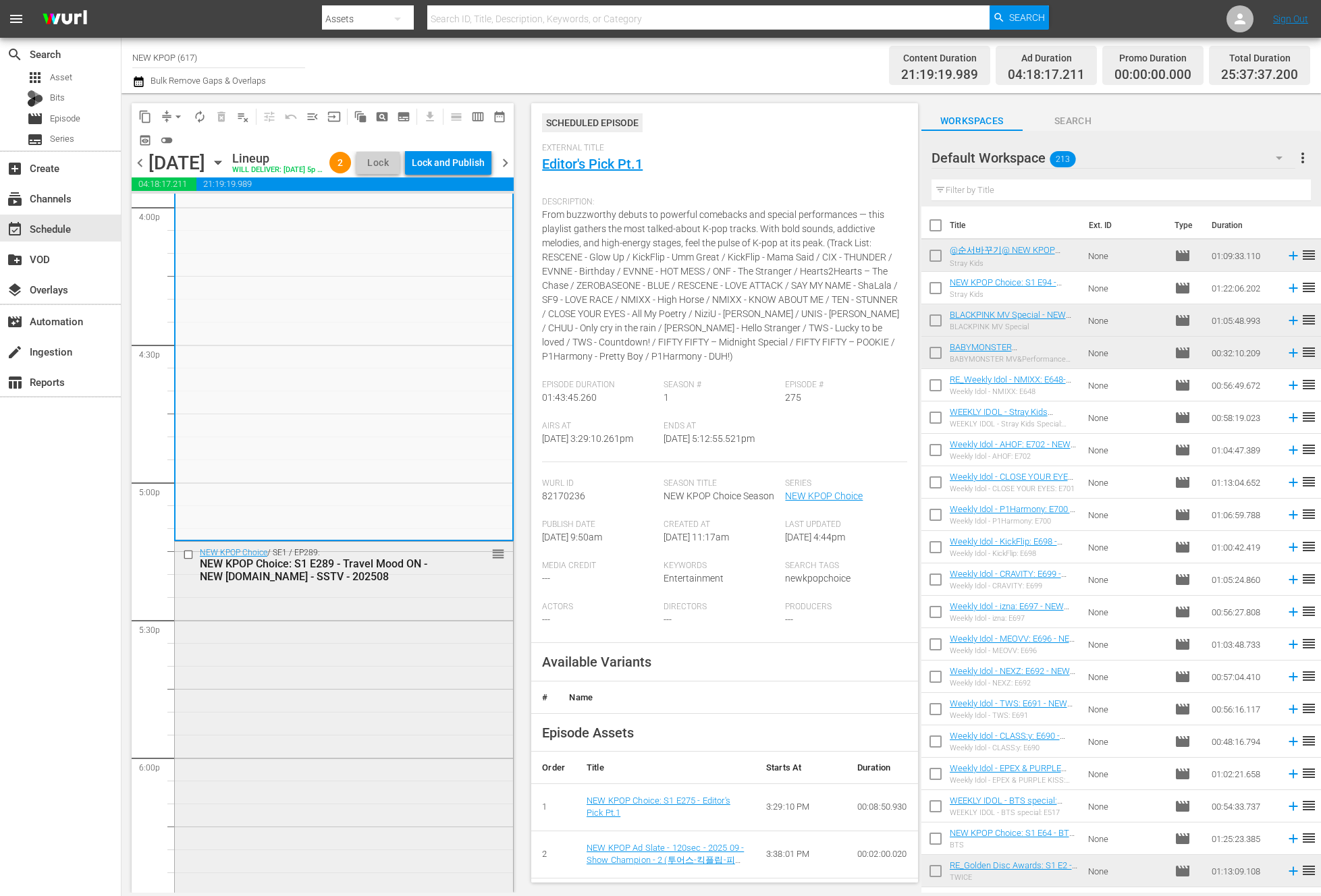
click at [426, 659] on div "NEW KPOP Choice / SE1 / EP289: NEW KPOP Choice: S1 E289 - Travel Mood ON - NEW …" at bounding box center [343, 833] width 338 height 583
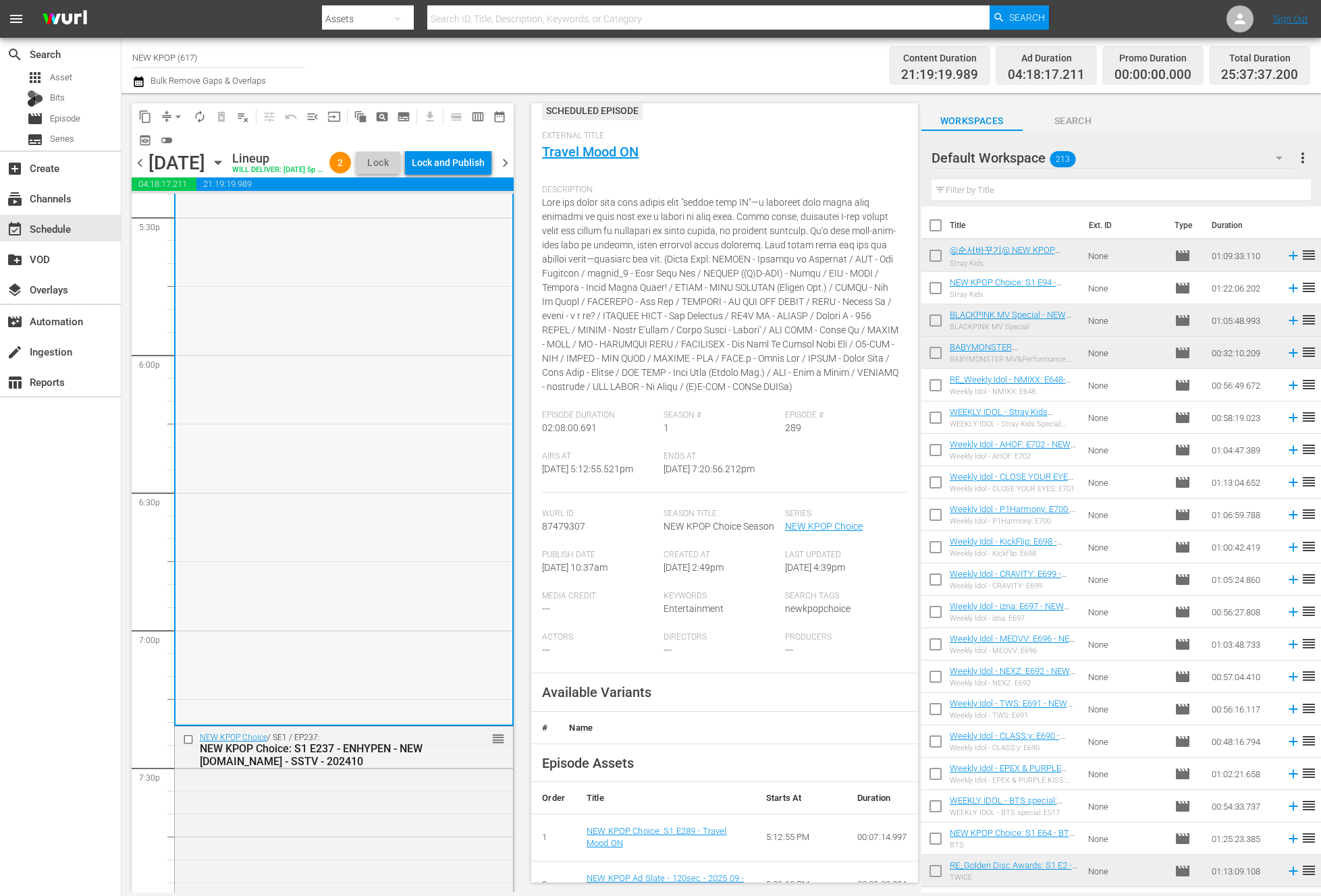
scroll to position [4990, 0]
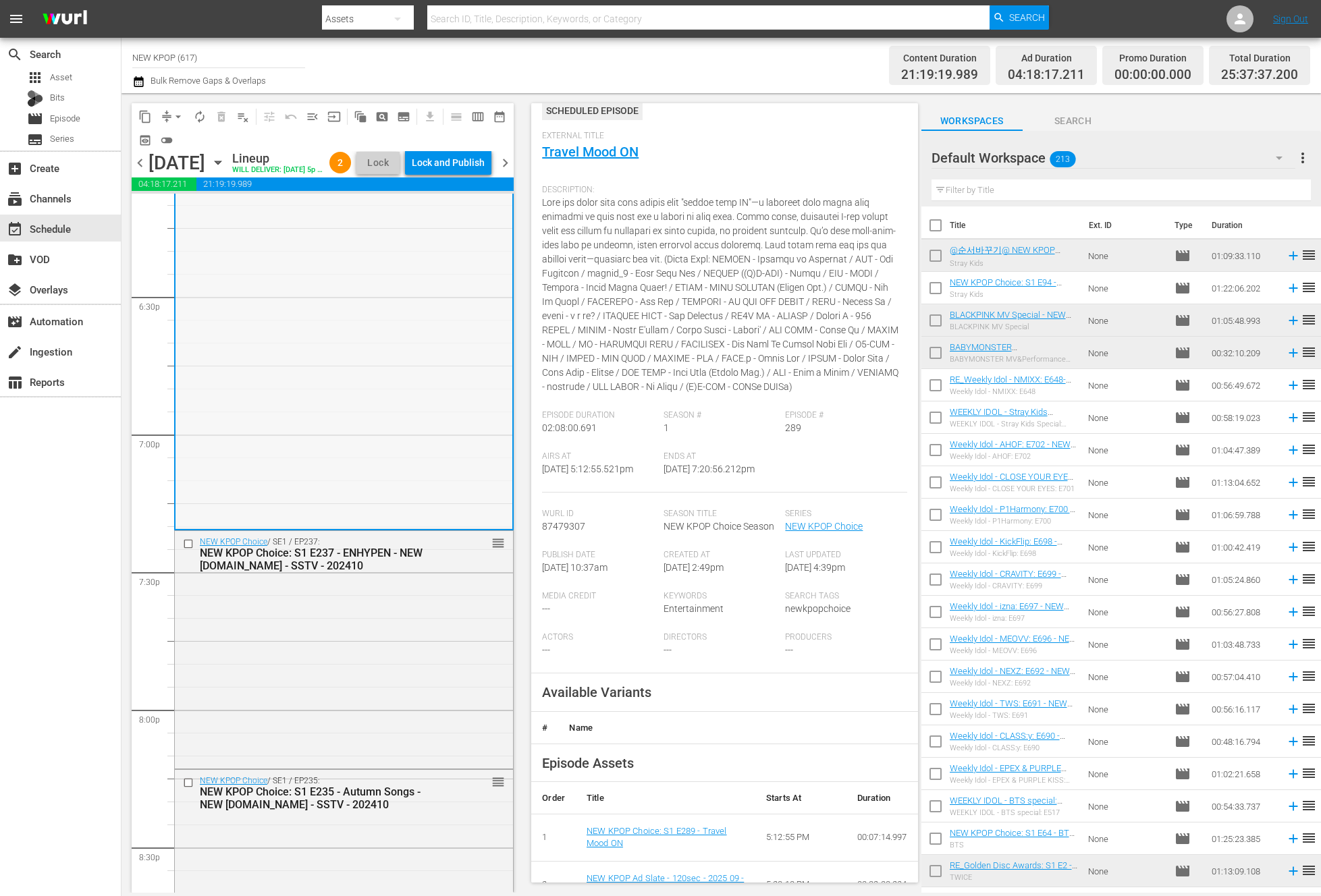
click at [432, 631] on div "NEW KPOP Choice / SE1 / EP237: NEW KPOP Choice: S1 E237 - ENHYPEN - NEW K.ID - …" at bounding box center [343, 648] width 338 height 235
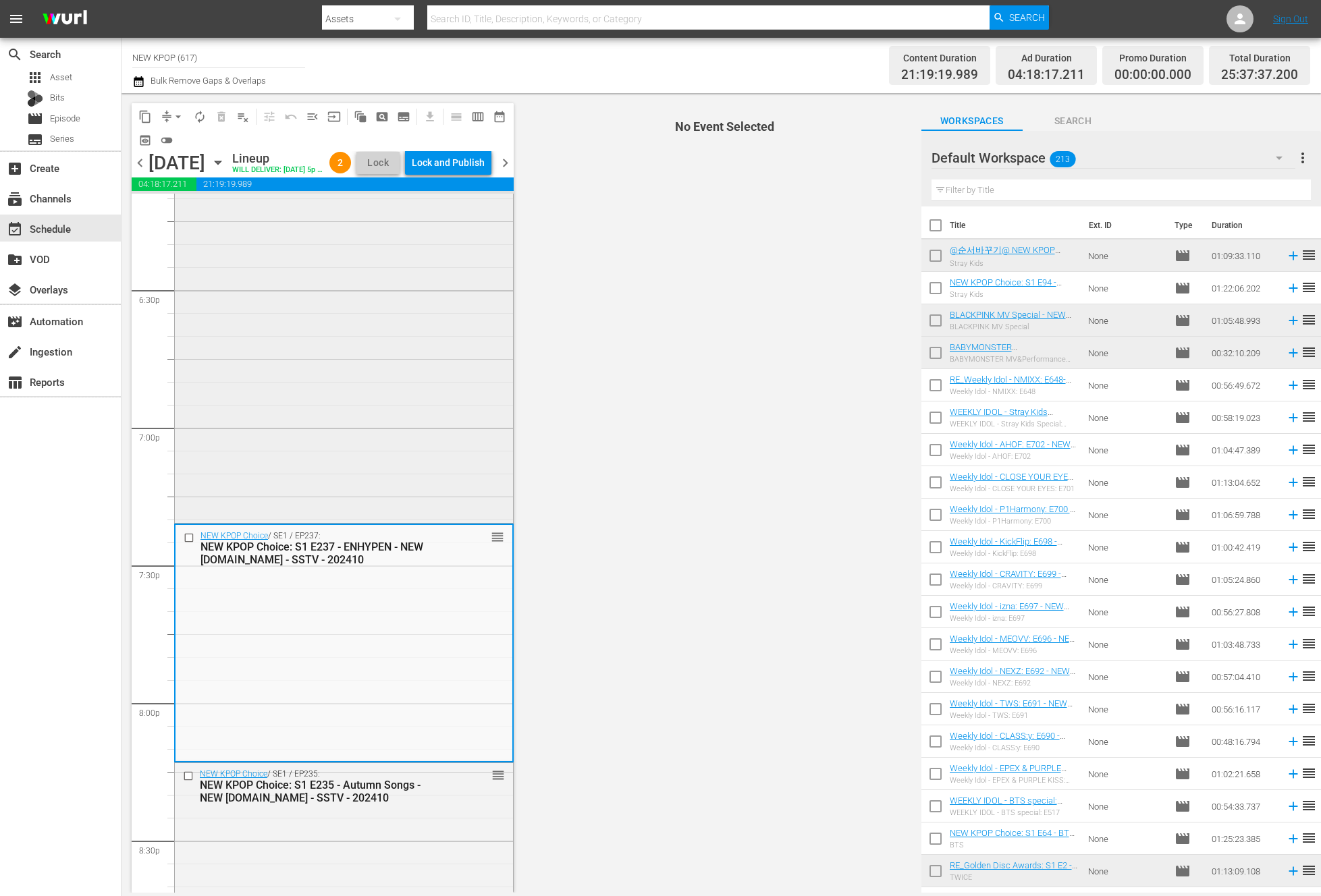
scroll to position [5208, 0]
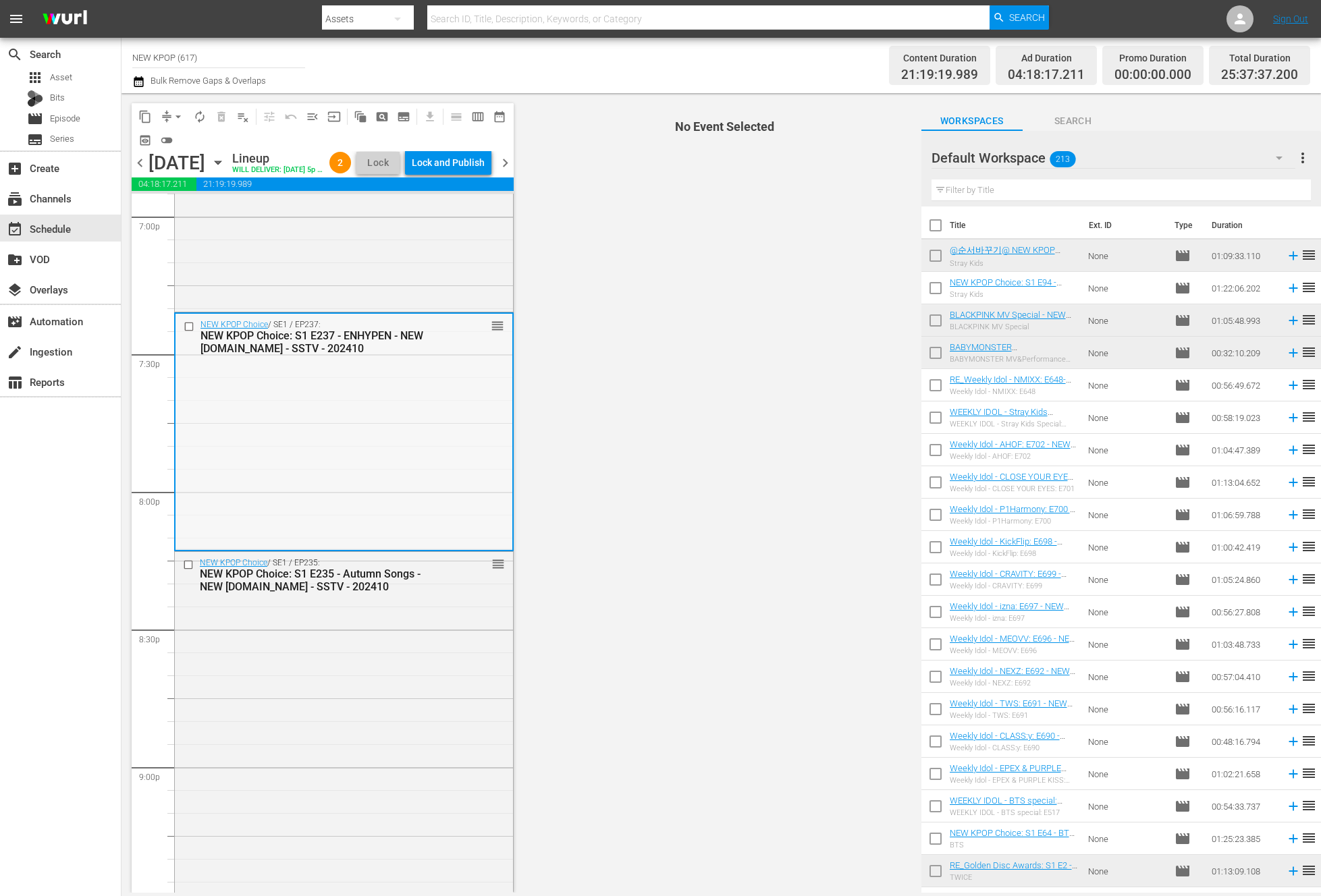
click at [501, 456] on div "NEW KPOP Choice / SE1 / EP237: NEW KPOP Choice: S1 E237 - ENHYPEN - NEW K.ID - …" at bounding box center [344, 431] width 337 height 235
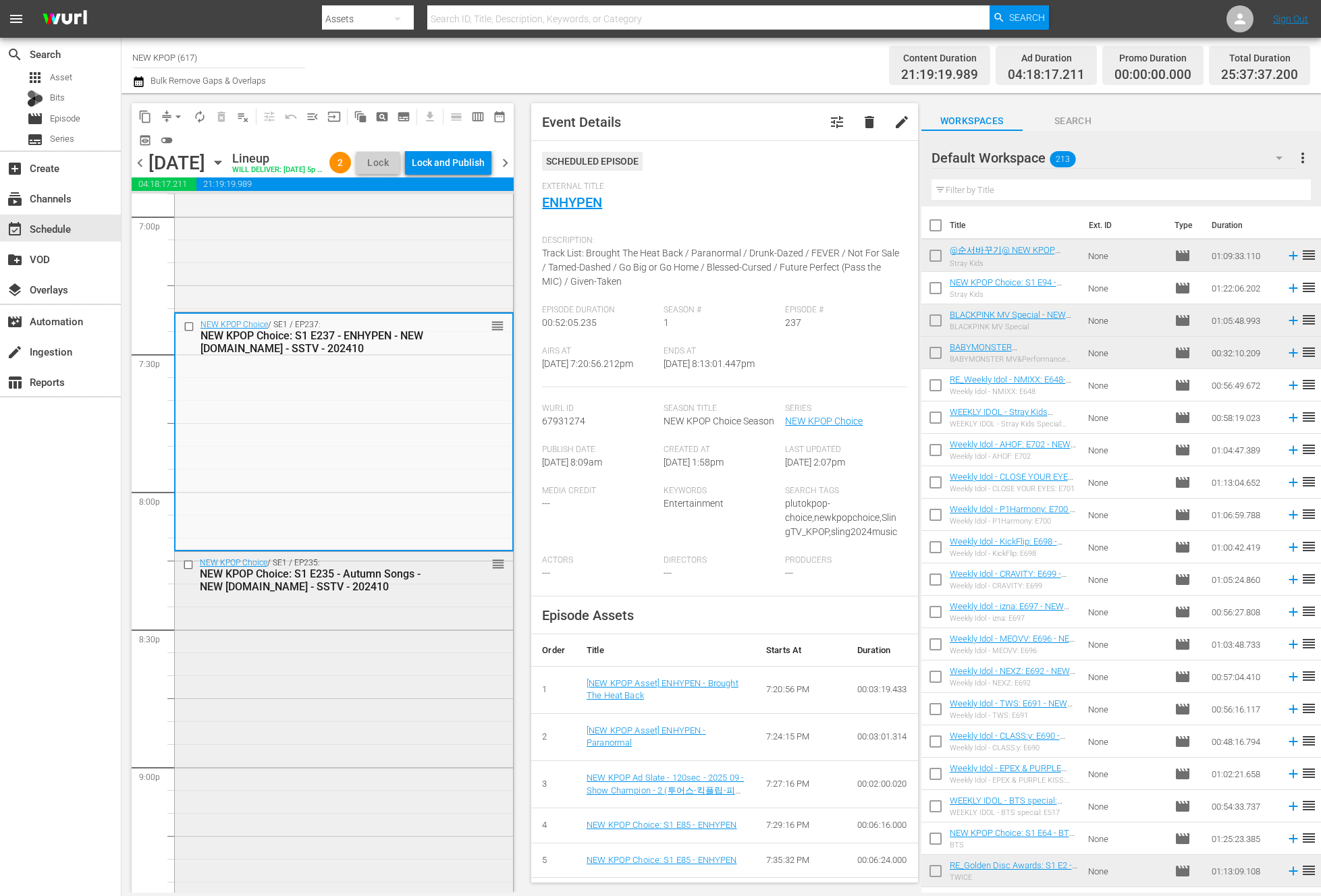
click at [433, 620] on div "NEW KPOP Choice / SE1 / EP235: NEW KPOP Choice: S1 E235 - Autumn Songs - NEW K.…" at bounding box center [343, 849] width 338 height 594
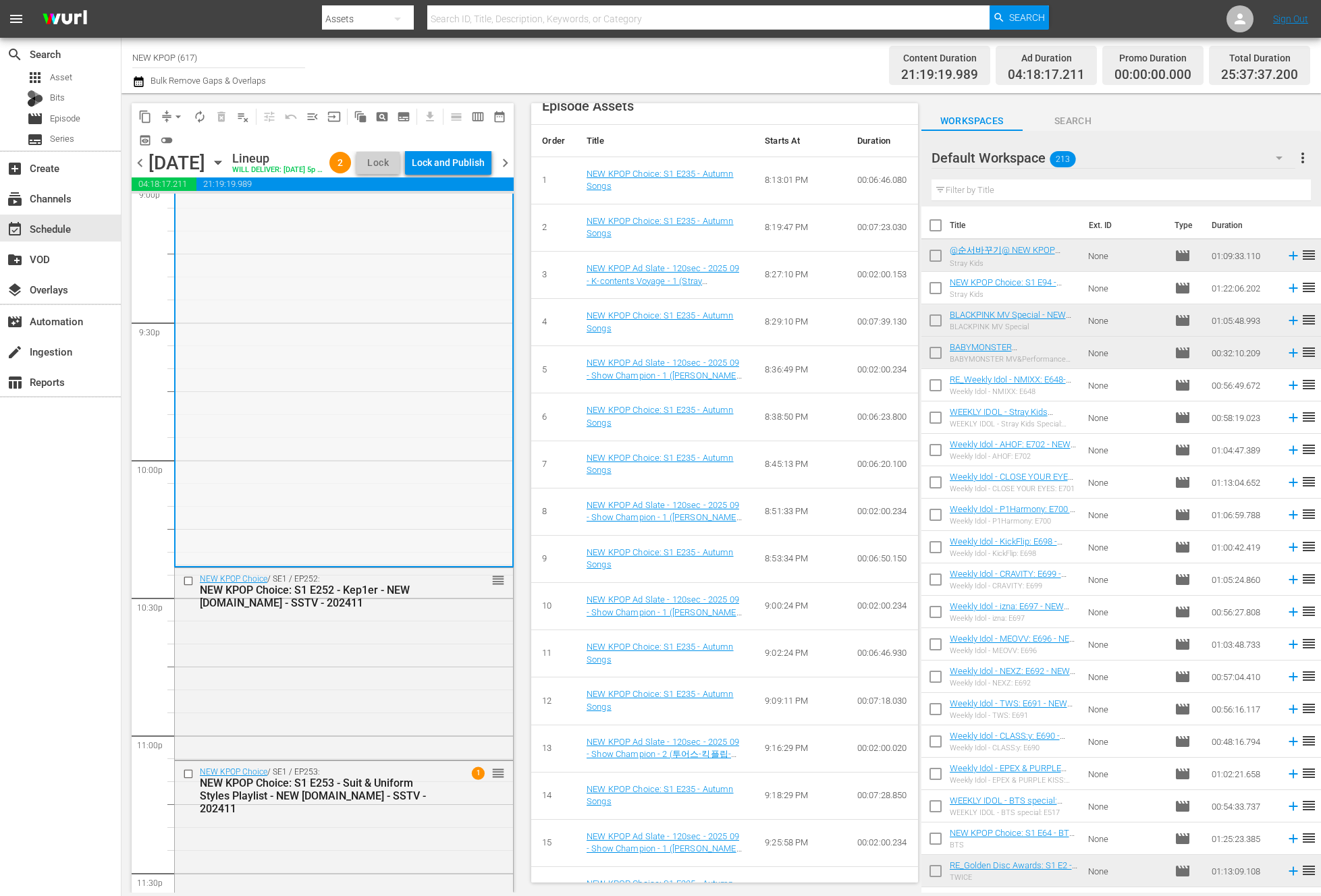
scroll to position [5803, 0]
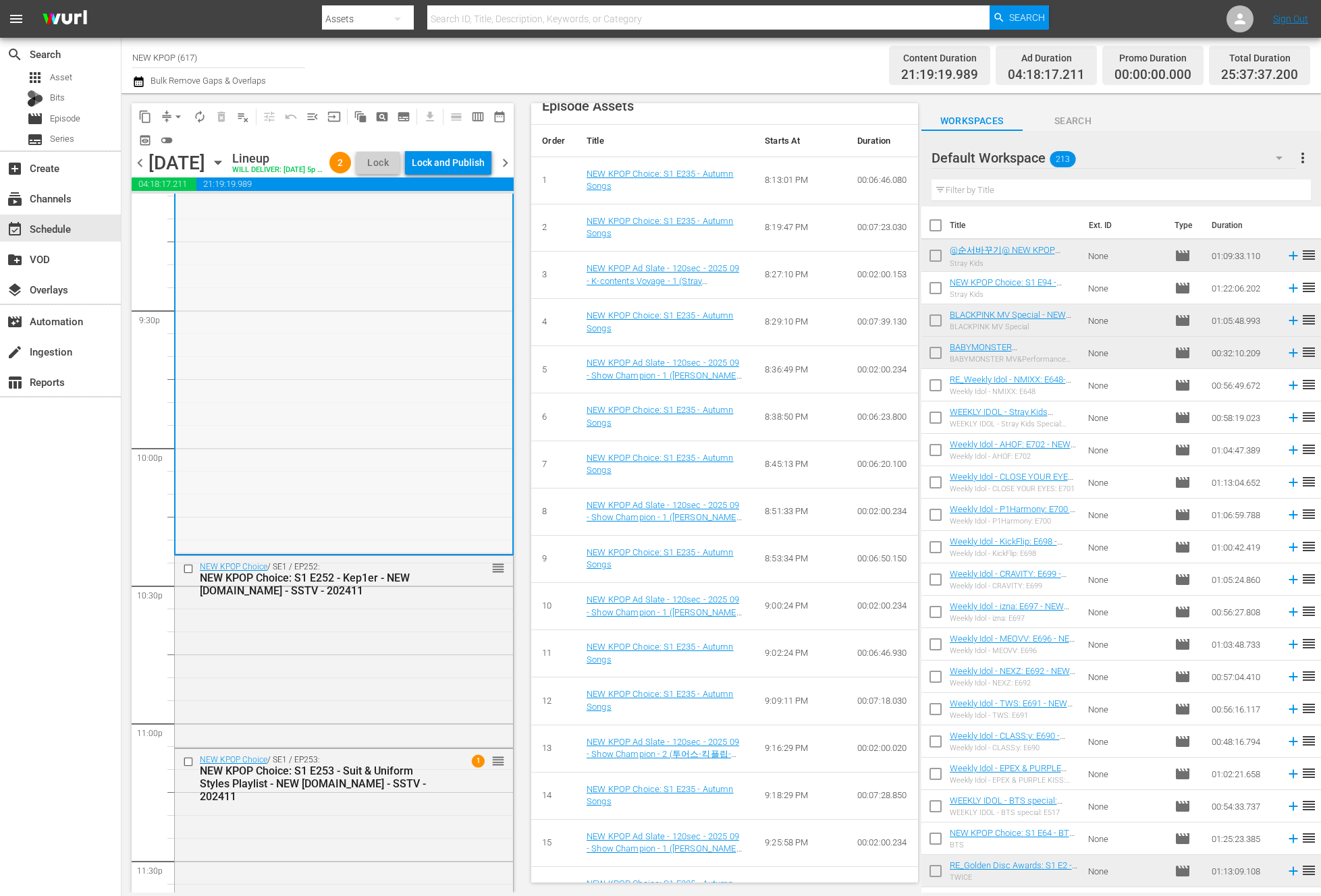
click at [431, 718] on div "NEW KPOP Choice / SE1 / EP252: NEW KPOP Choice: S1 E252 - Kep1er - NEW K.ID - S…" at bounding box center [343, 650] width 338 height 190
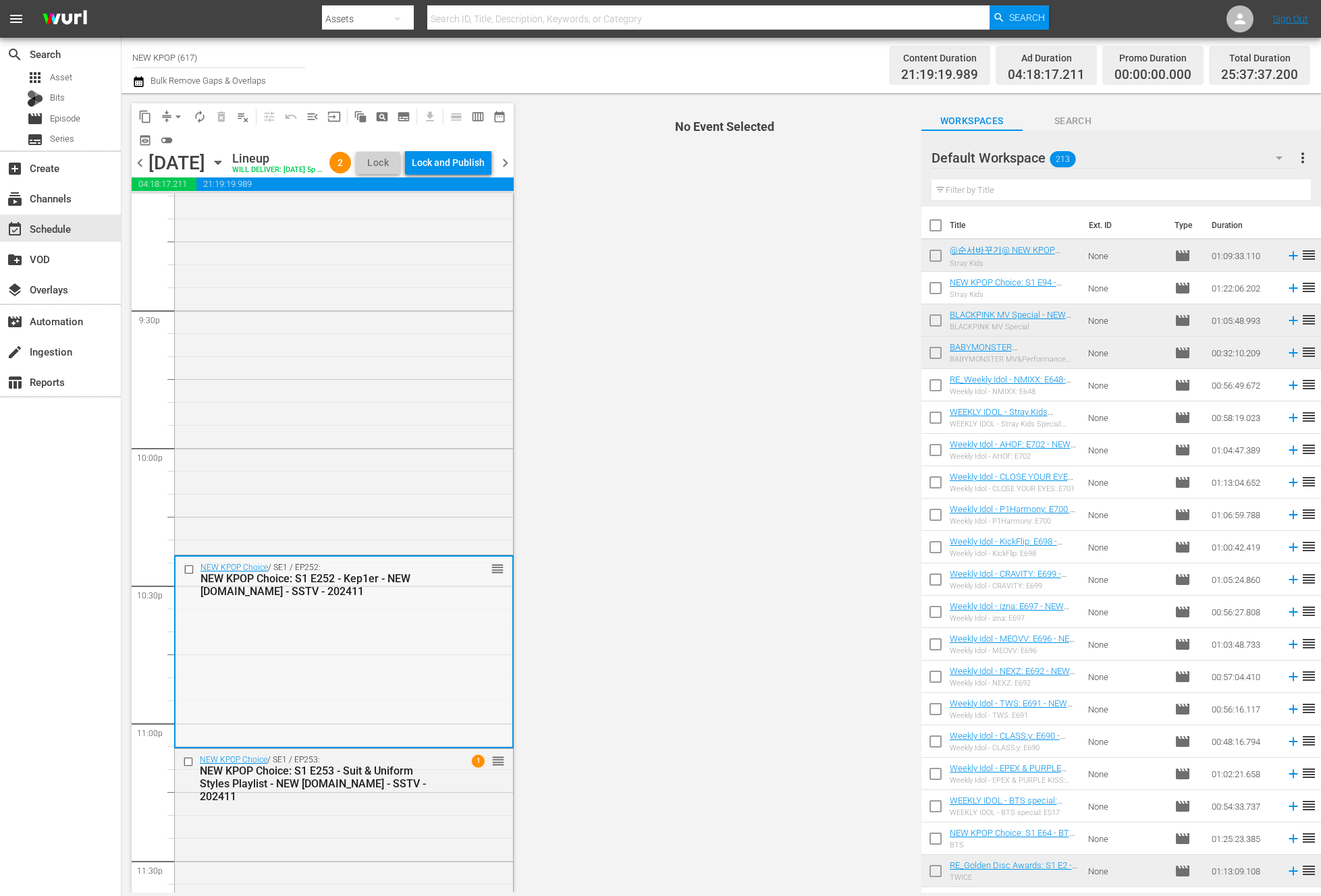
click at [428, 657] on div "NEW KPOP Choice / SE1 / EP252: NEW KPOP Choice: S1 E252 - Kep1er - NEW K.ID - S…" at bounding box center [344, 651] width 337 height 190
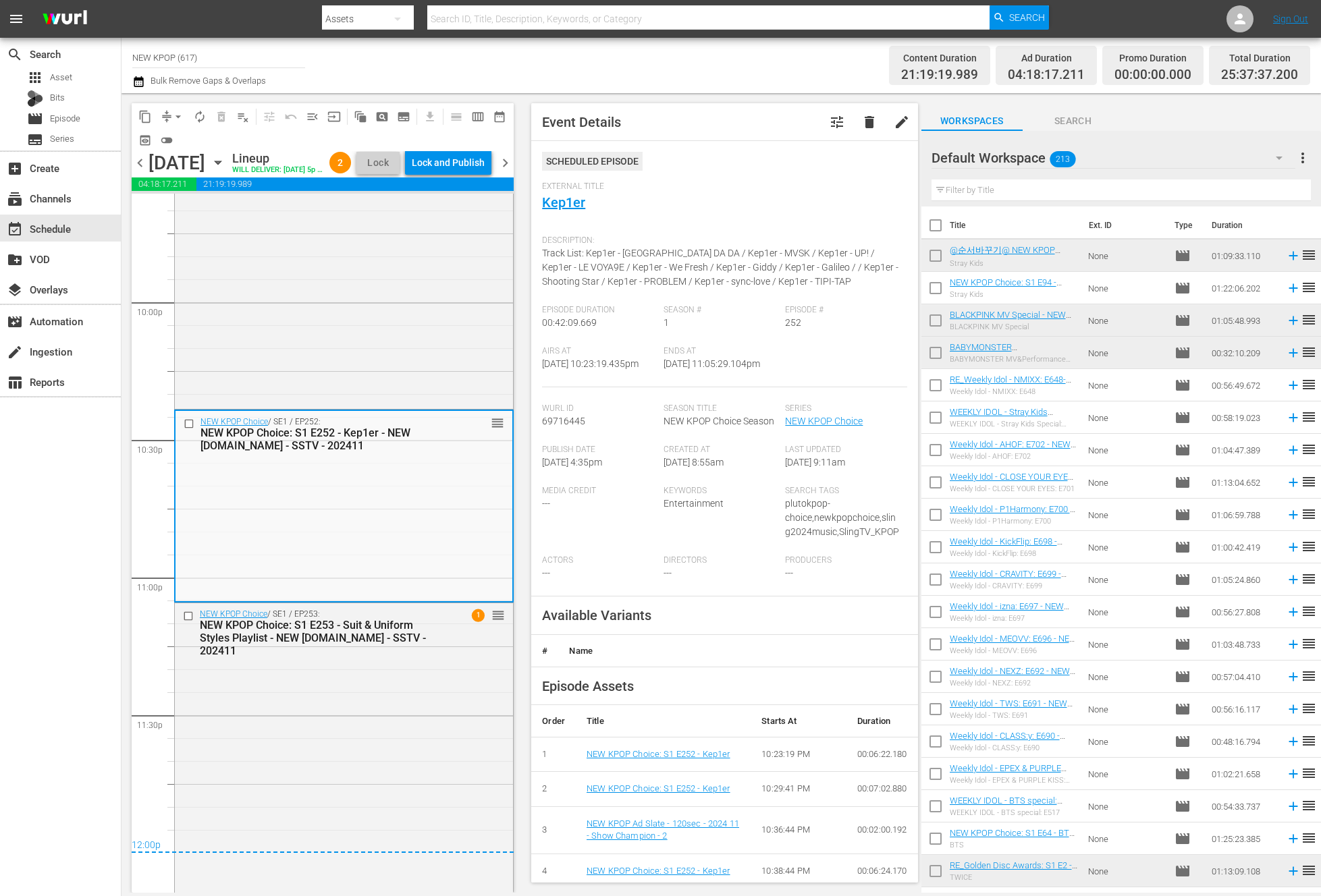
scroll to position [6020, 0]
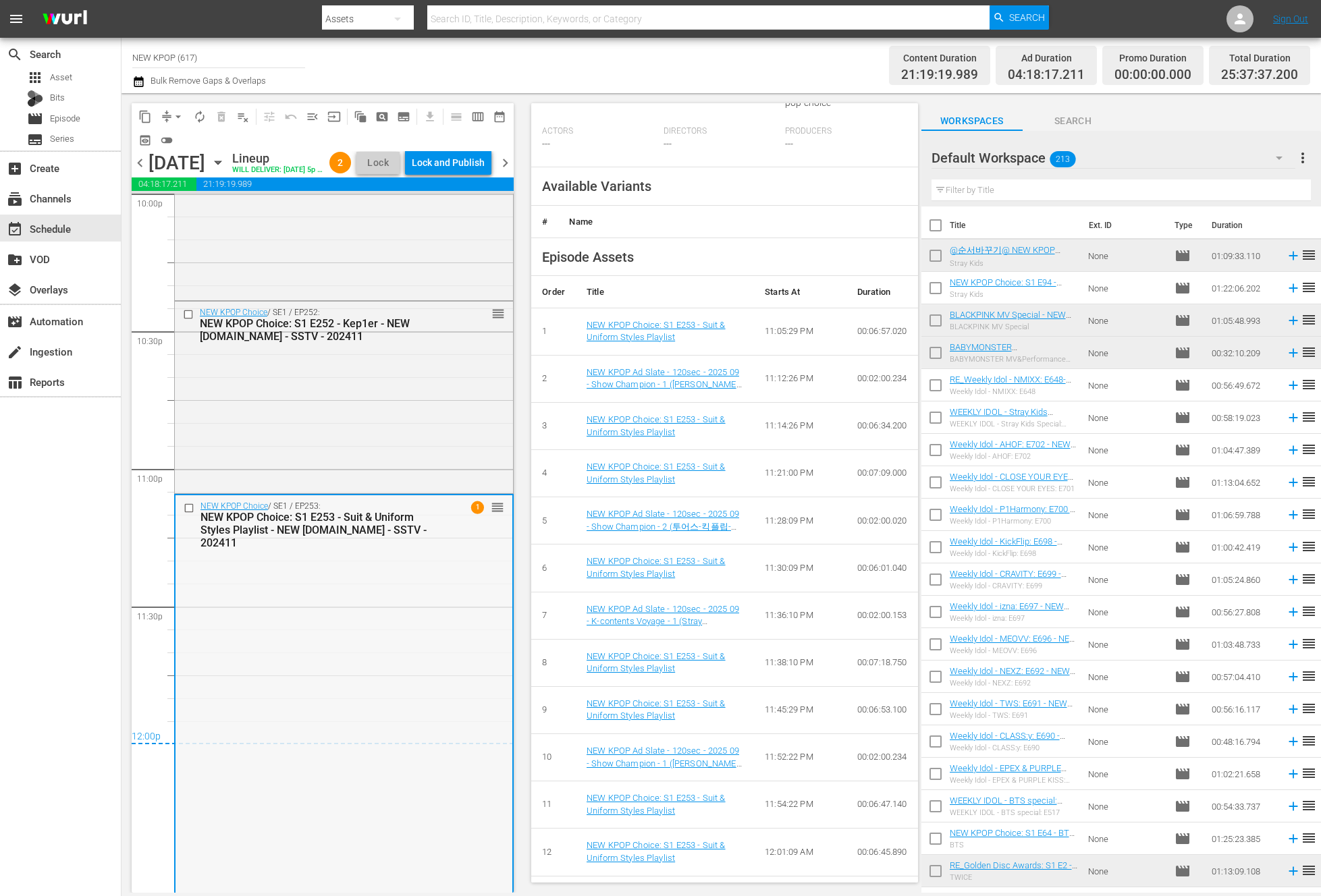
scroll to position [6464, 0]
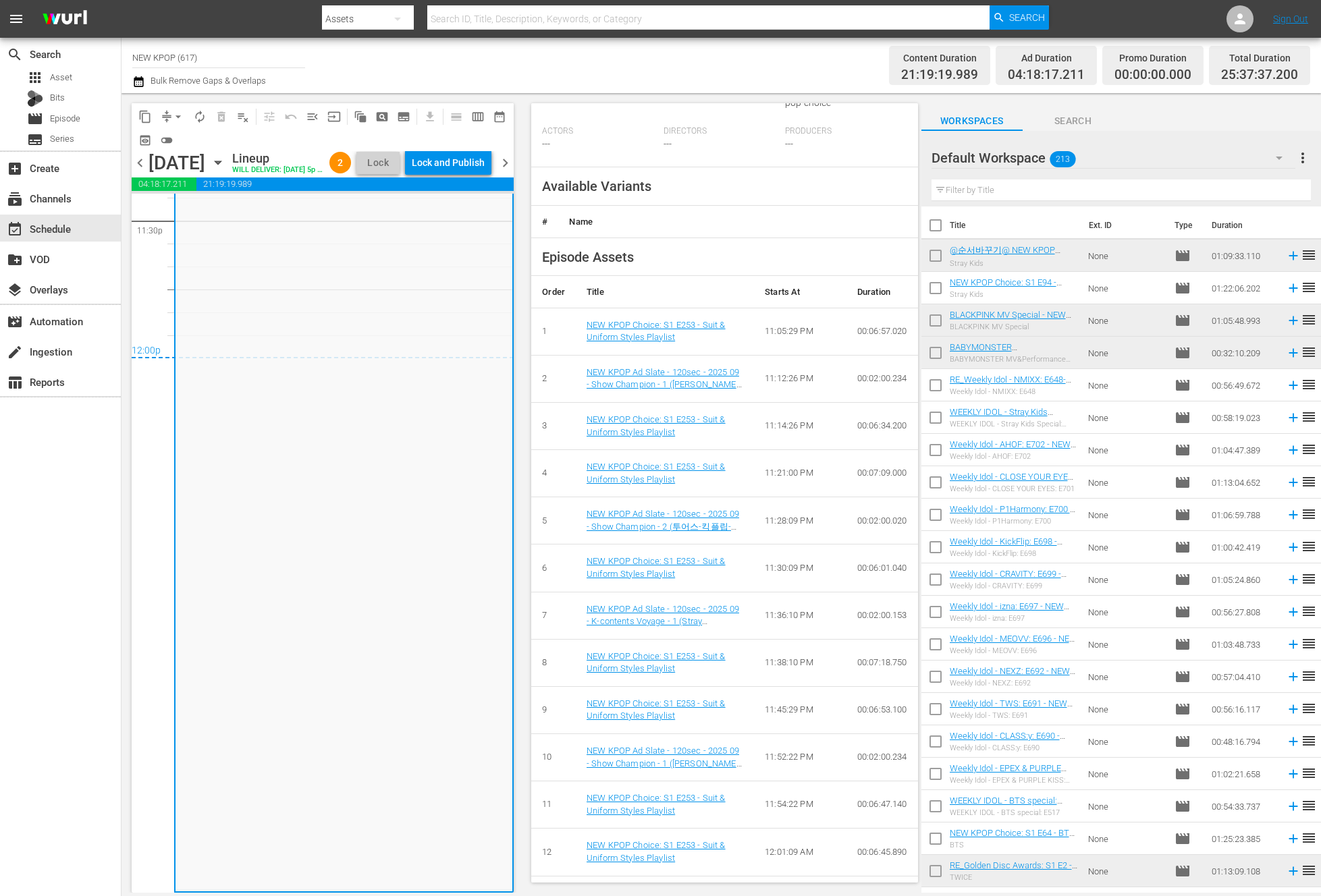
click at [481, 153] on div "Lock and Publish" at bounding box center [448, 162] width 73 height 24
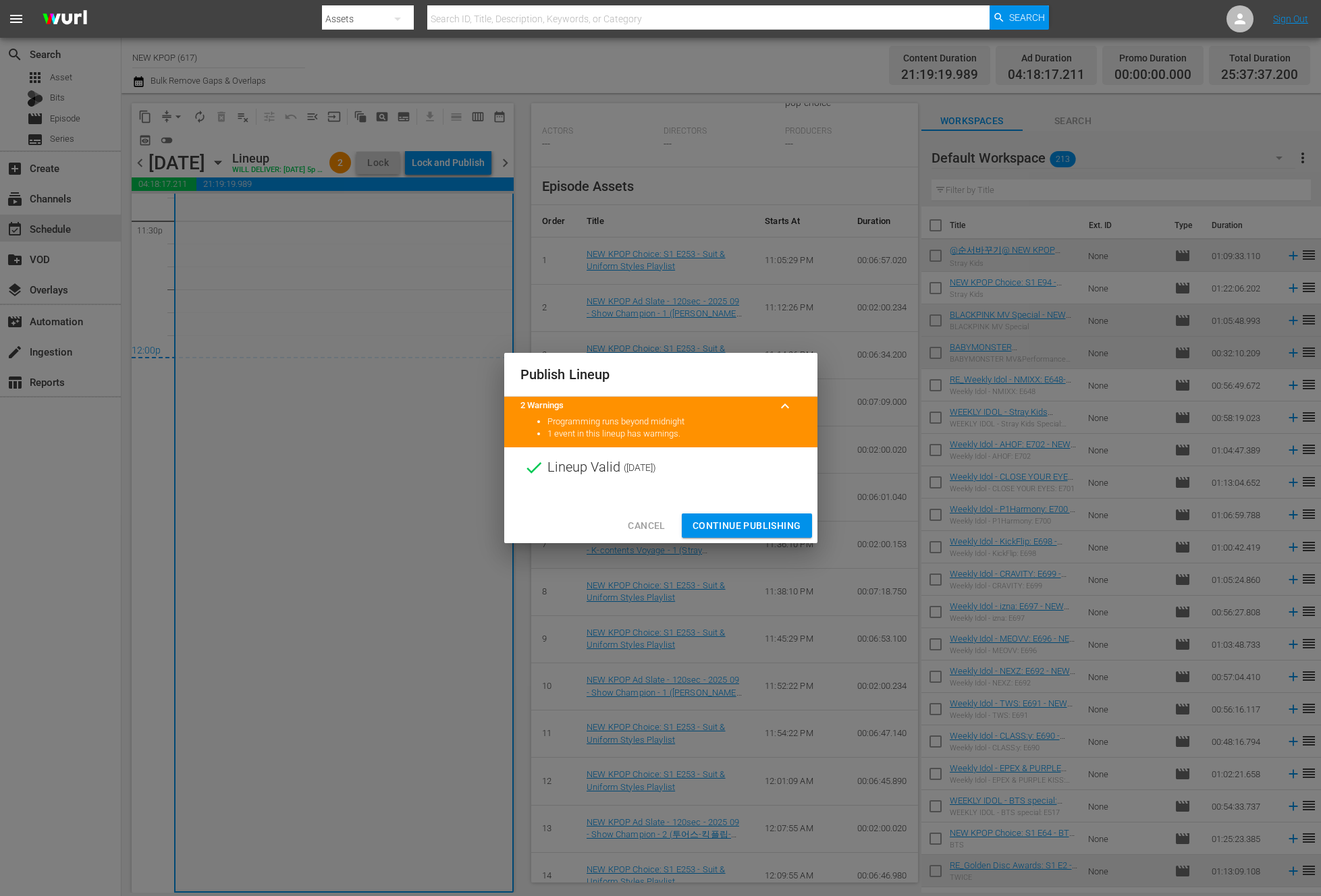
click at [778, 533] on span "Continue Publishing" at bounding box center [747, 526] width 109 height 17
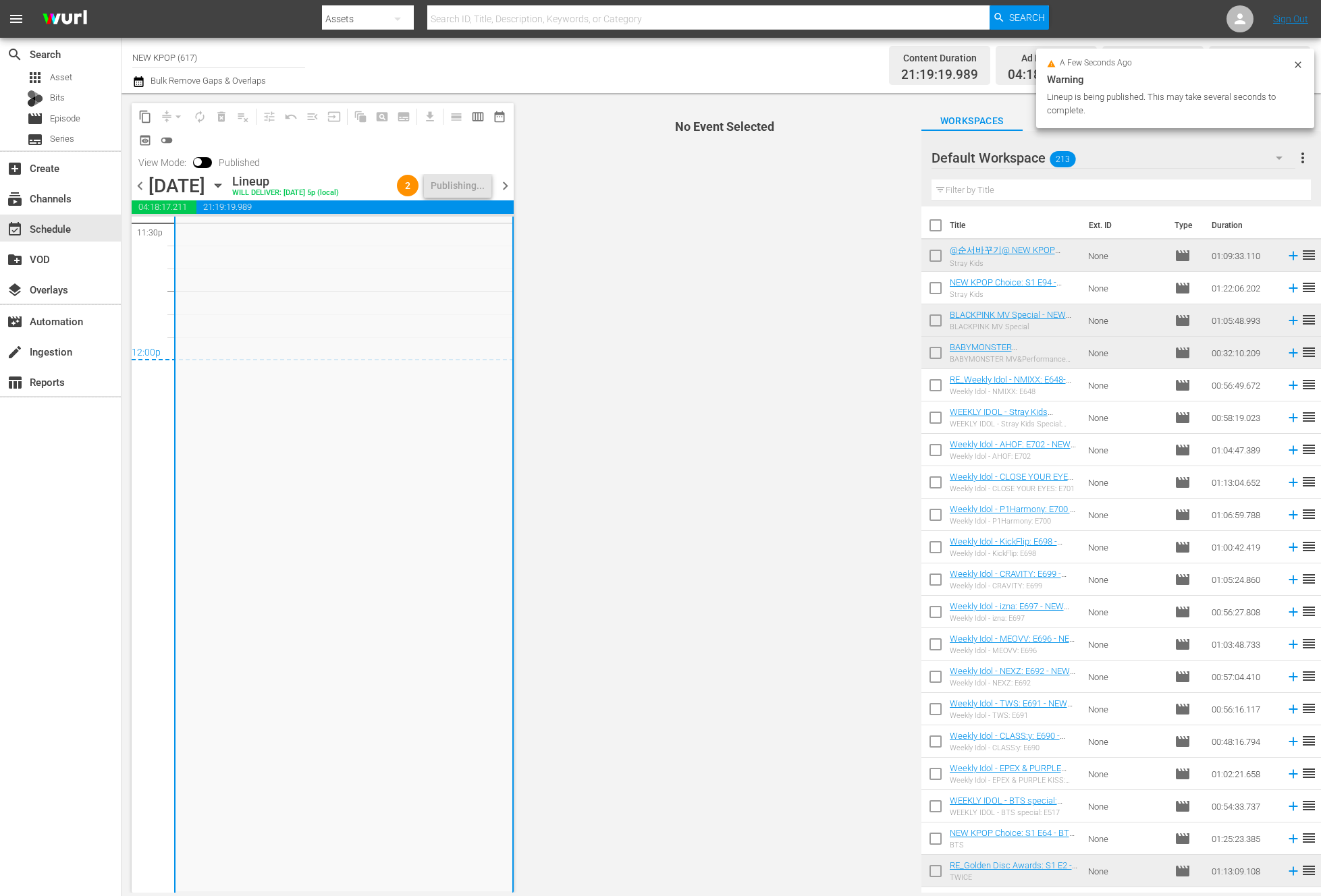
click at [506, 191] on span "chevron_right" at bounding box center [505, 186] width 17 height 17
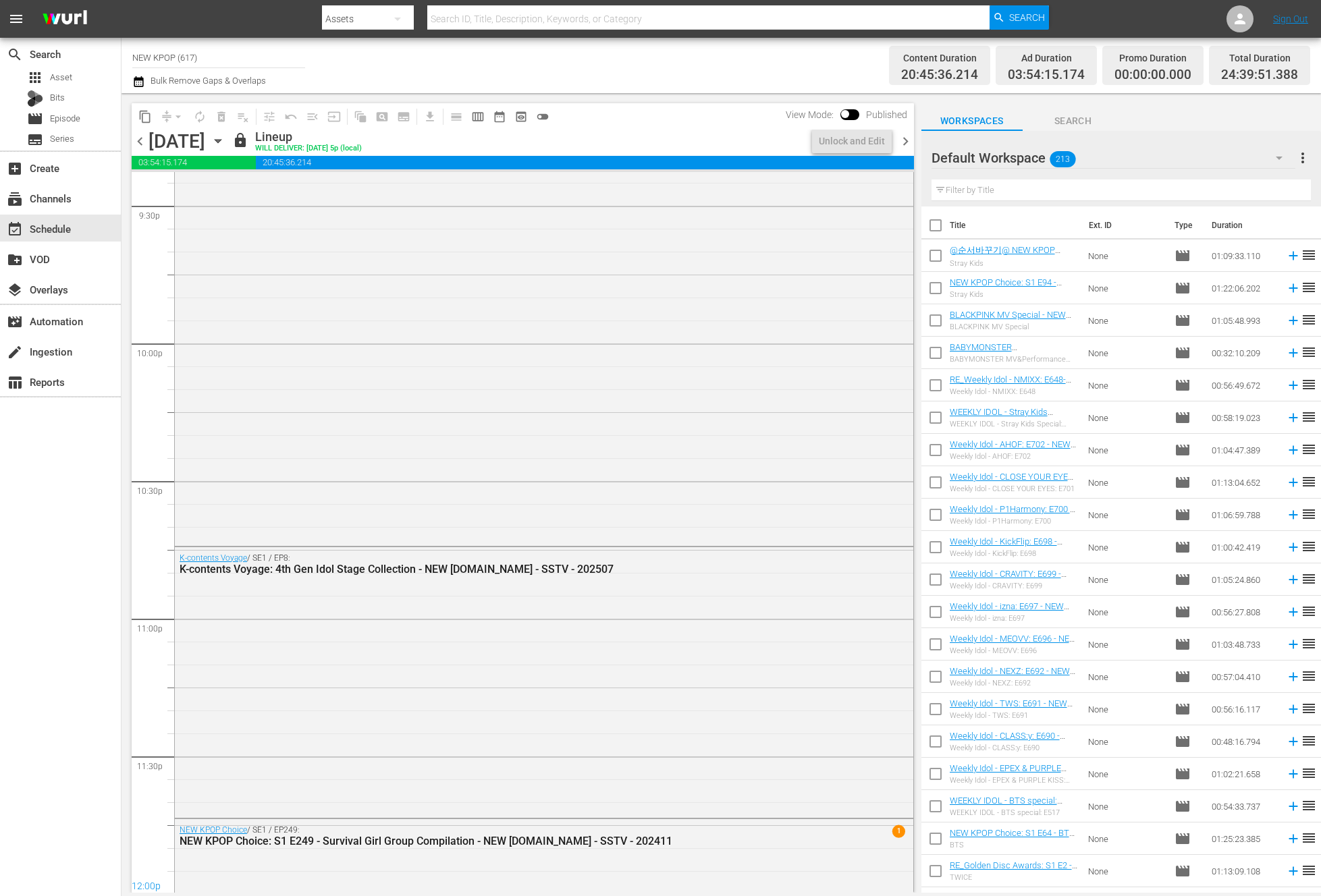
scroll to position [6464, 0]
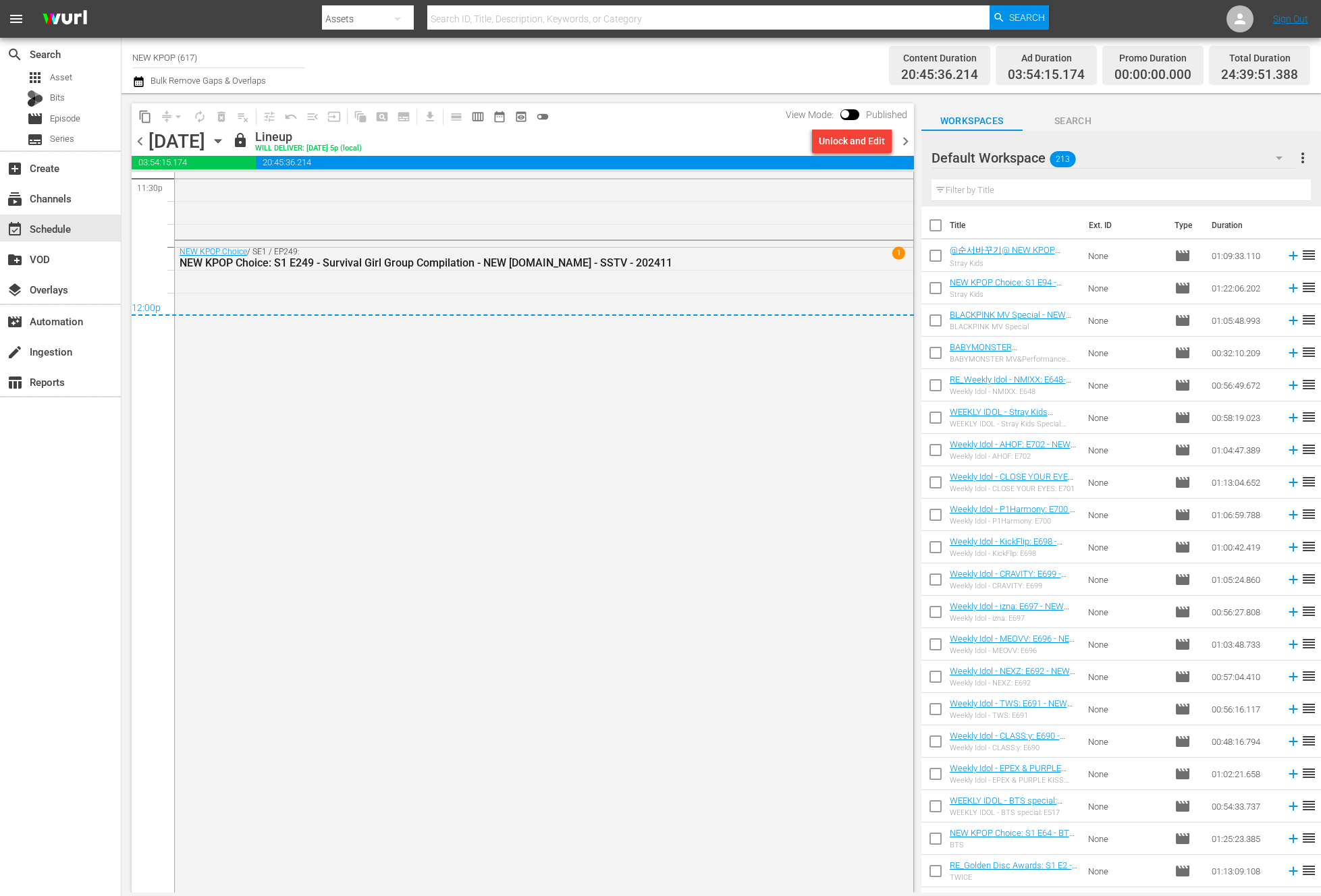
click at [901, 144] on span "chevron_right" at bounding box center [905, 141] width 17 height 17
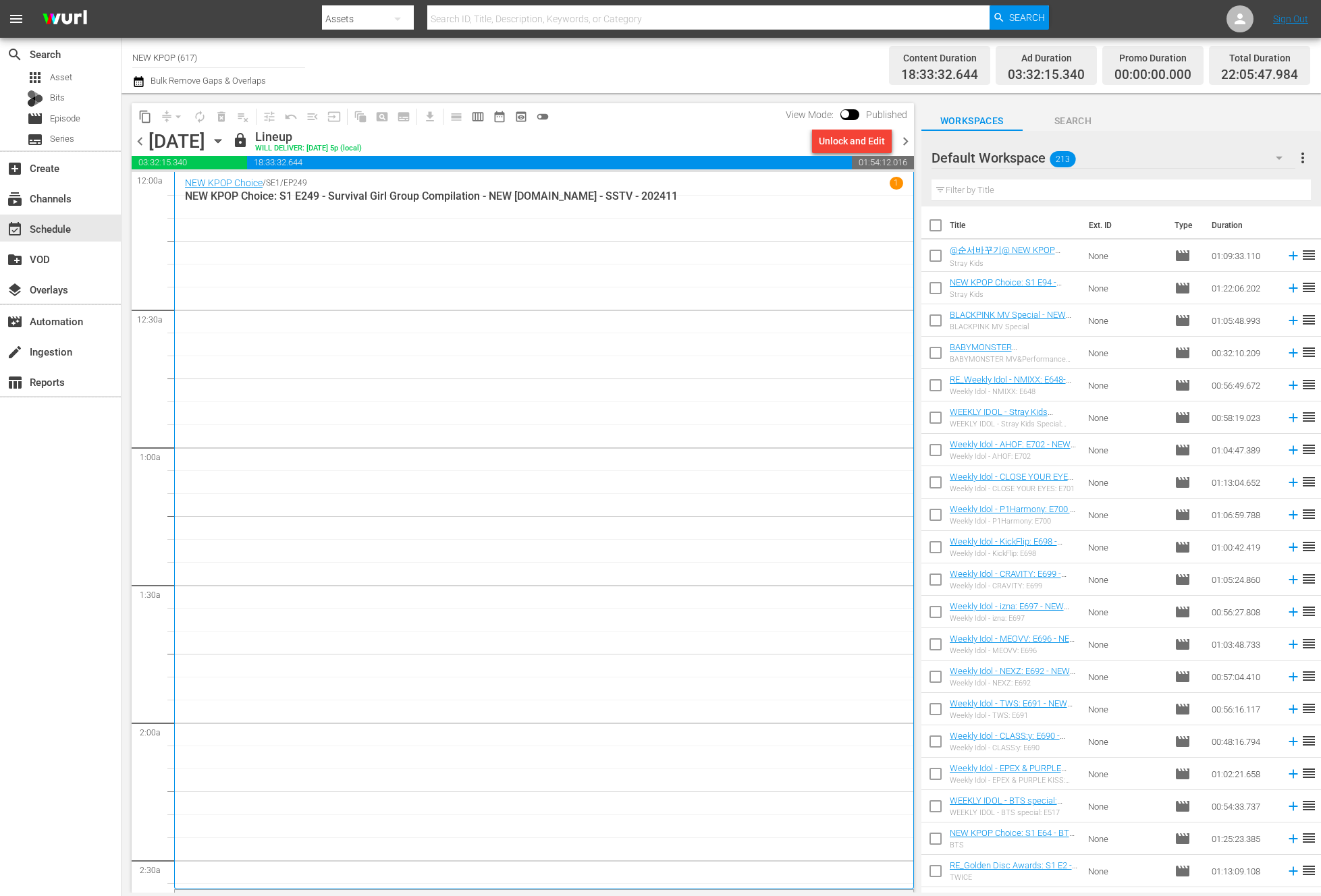
scroll to position [258, 0]
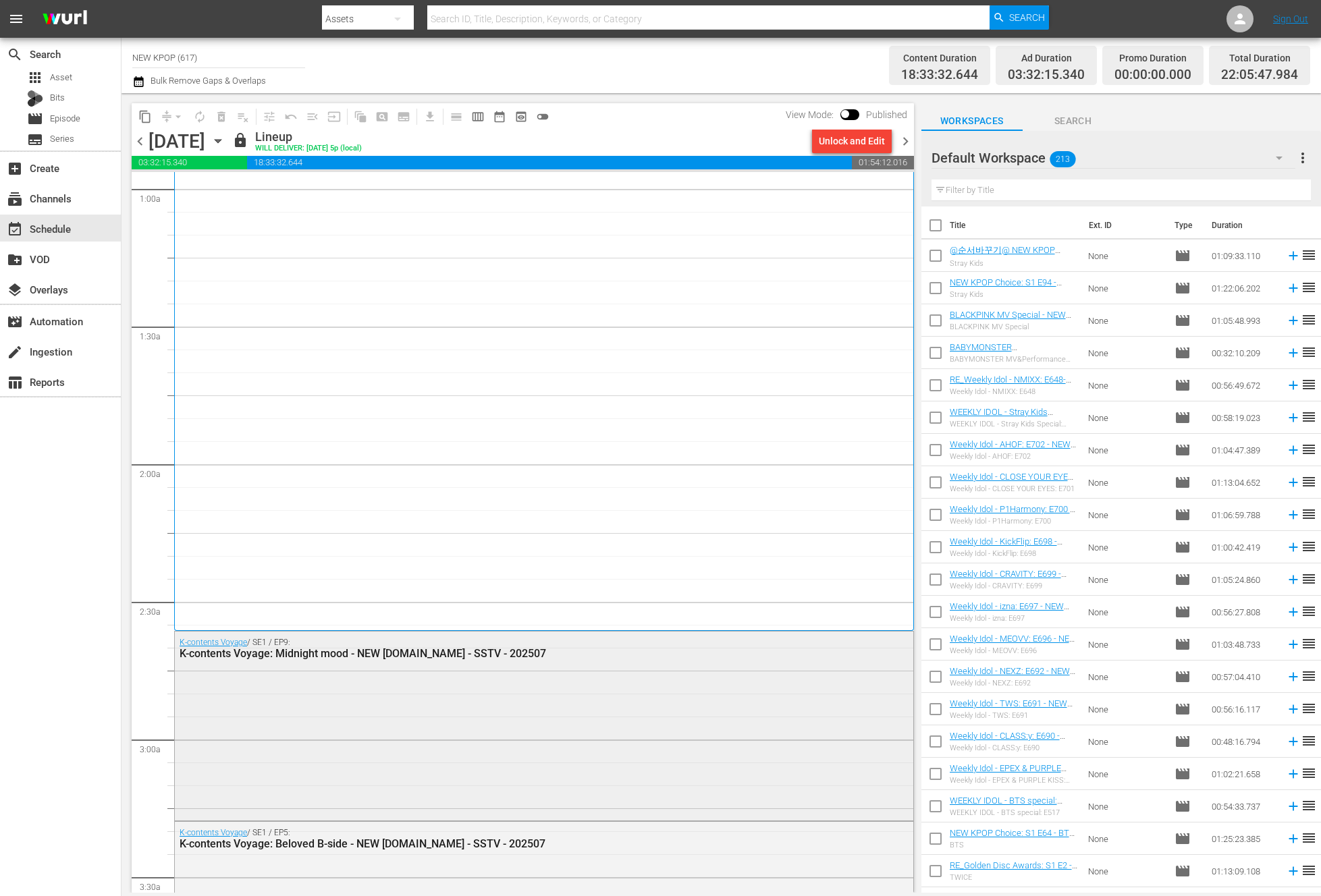
click at [442, 705] on div "K-contents Voyage / SE1 / EP9: K-contents Voyage: Midnight mood - NEW K.ID - SS…" at bounding box center [543, 725] width 738 height 187
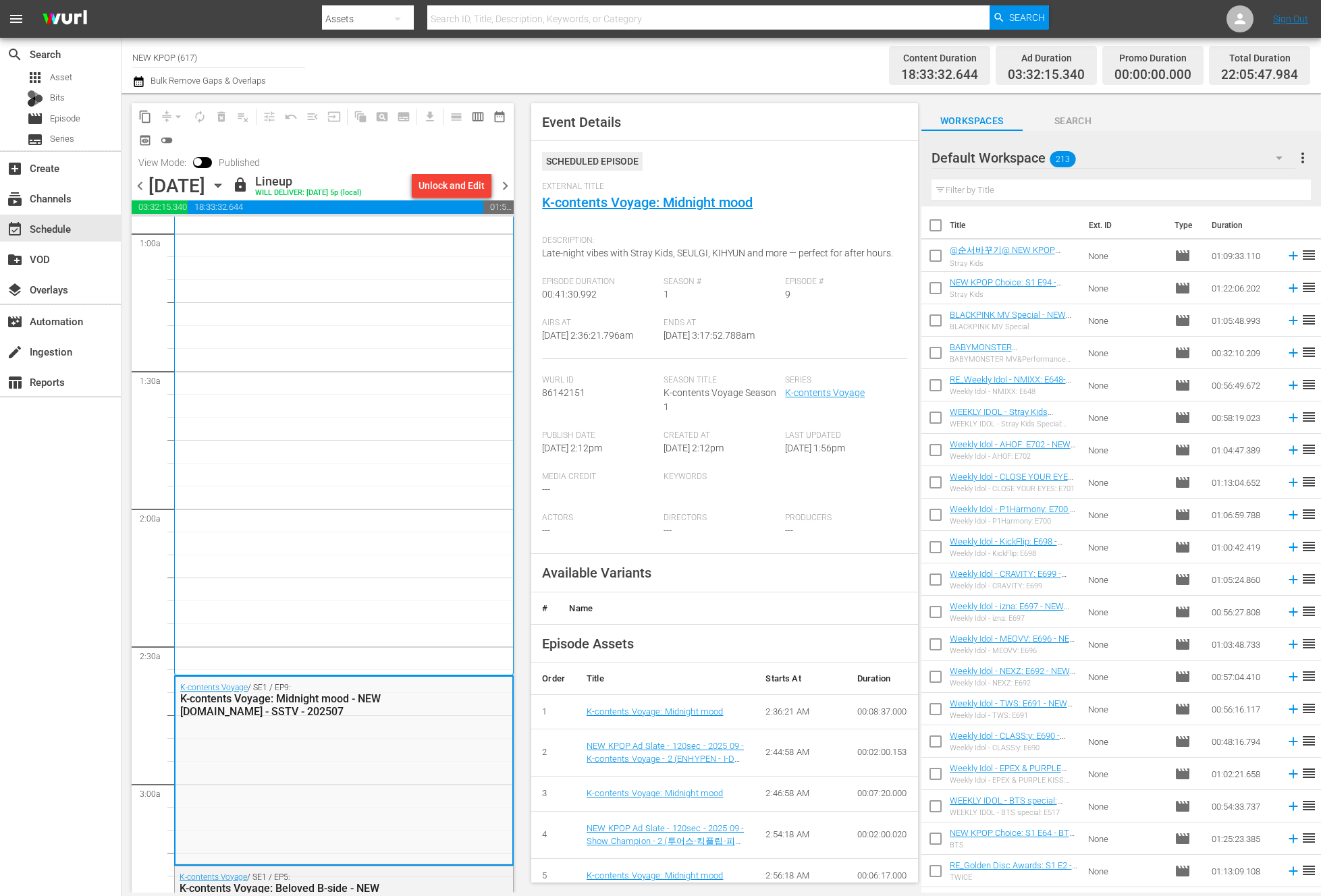
click at [132, 183] on span "chevron_left" at bounding box center [140, 186] width 17 height 17
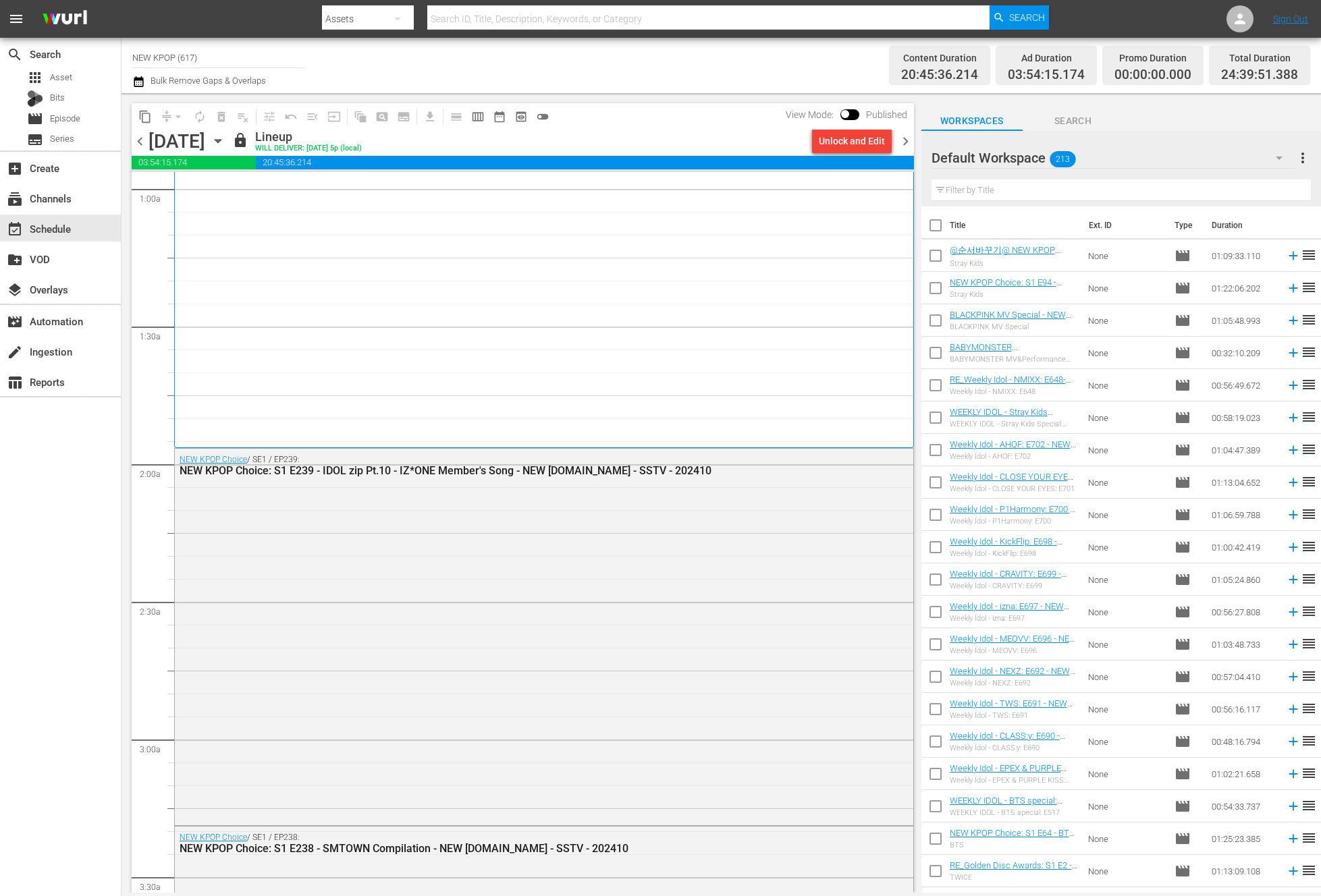
click at [546, 538] on div "NEW KPOP Choice / SE1 / EP239: NEW KPOP Choice: S1 E239 - IDOL zip Pt.10 - IZ*O…" at bounding box center [543, 635] width 738 height 374
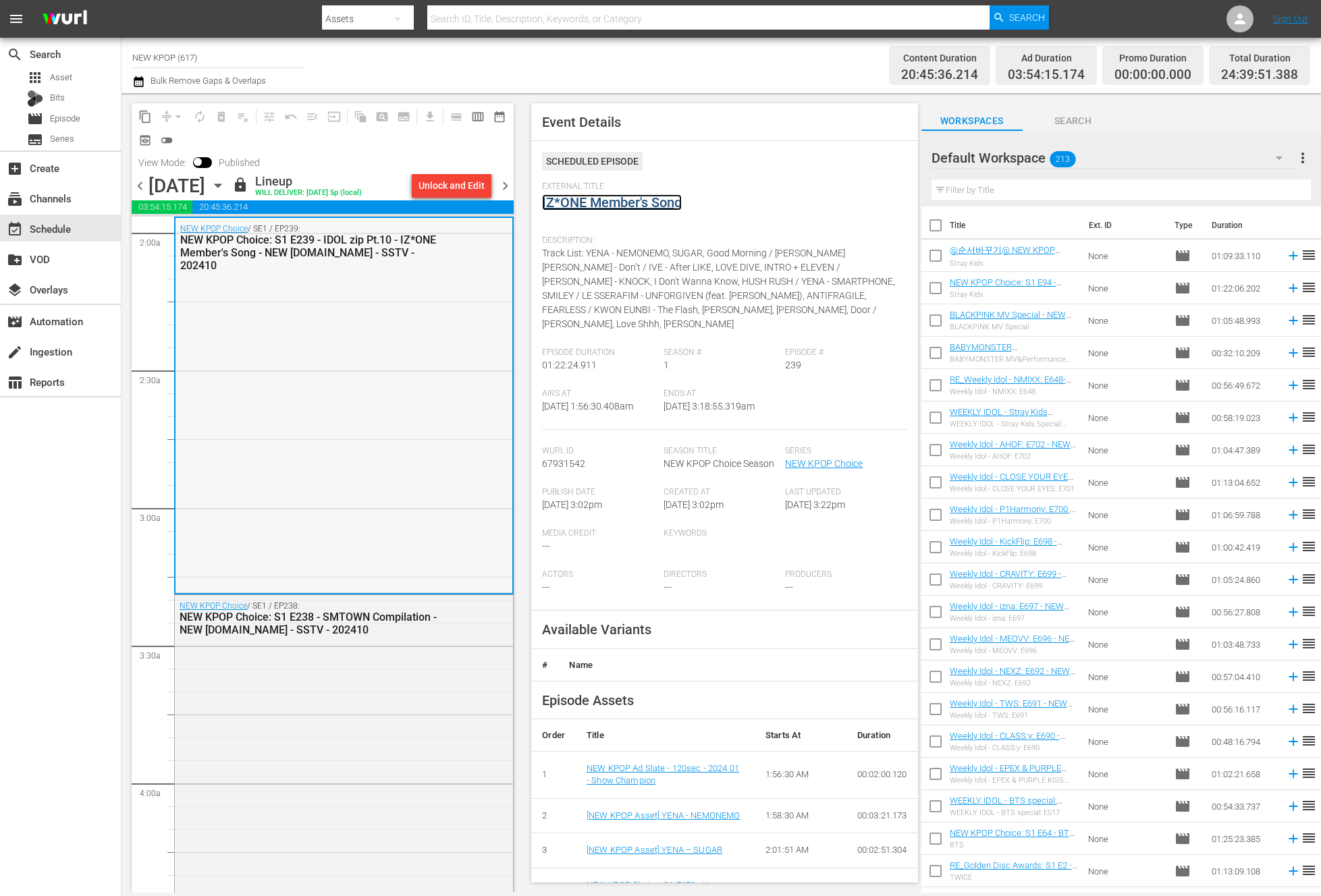
scroll to position [907, 0]
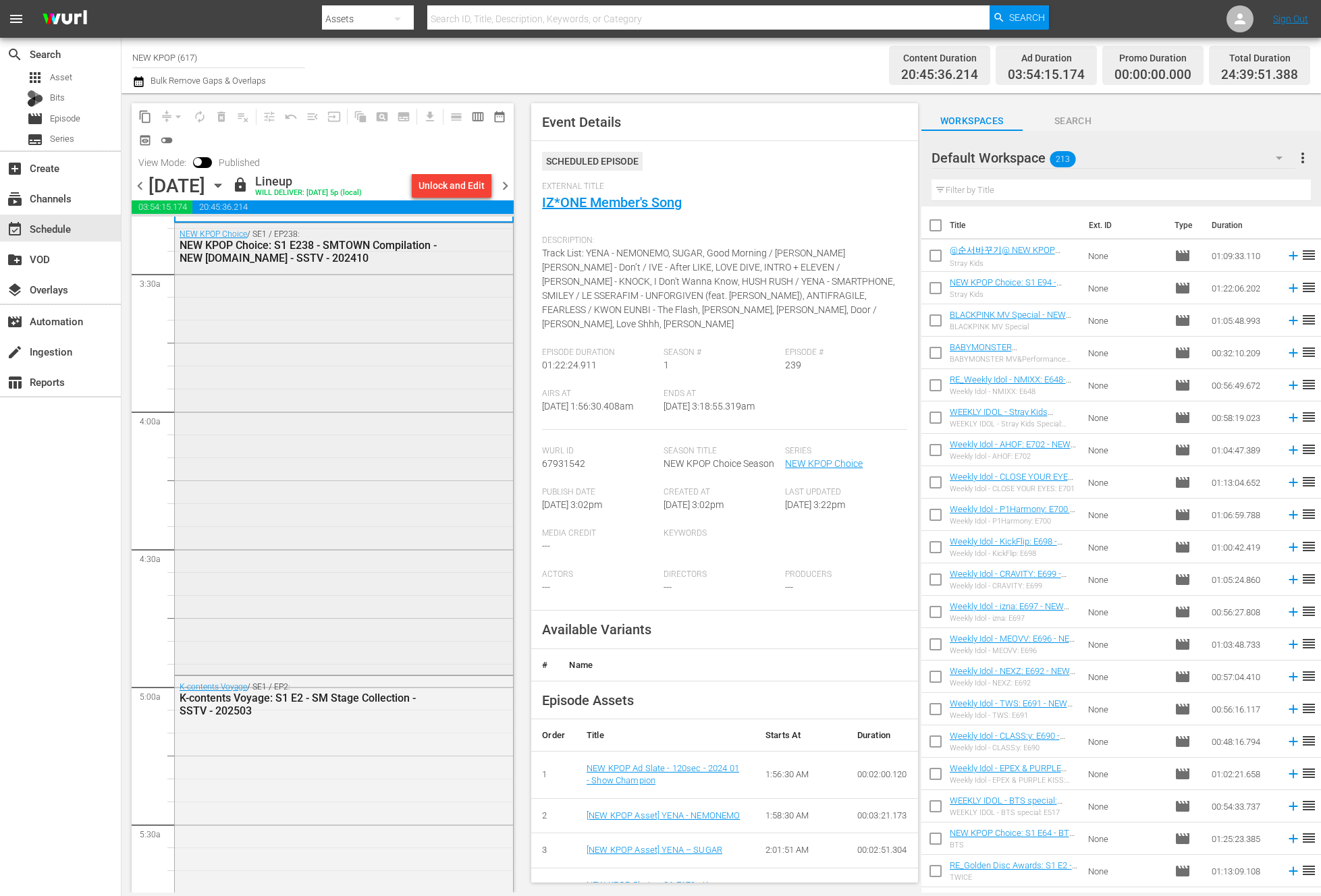
click at [422, 523] on div "NEW KPOP Choice / SE1 / EP238: NEW KPOP Choice: S1 E238 - SMTOWN Compilation - …" at bounding box center [343, 447] width 338 height 448
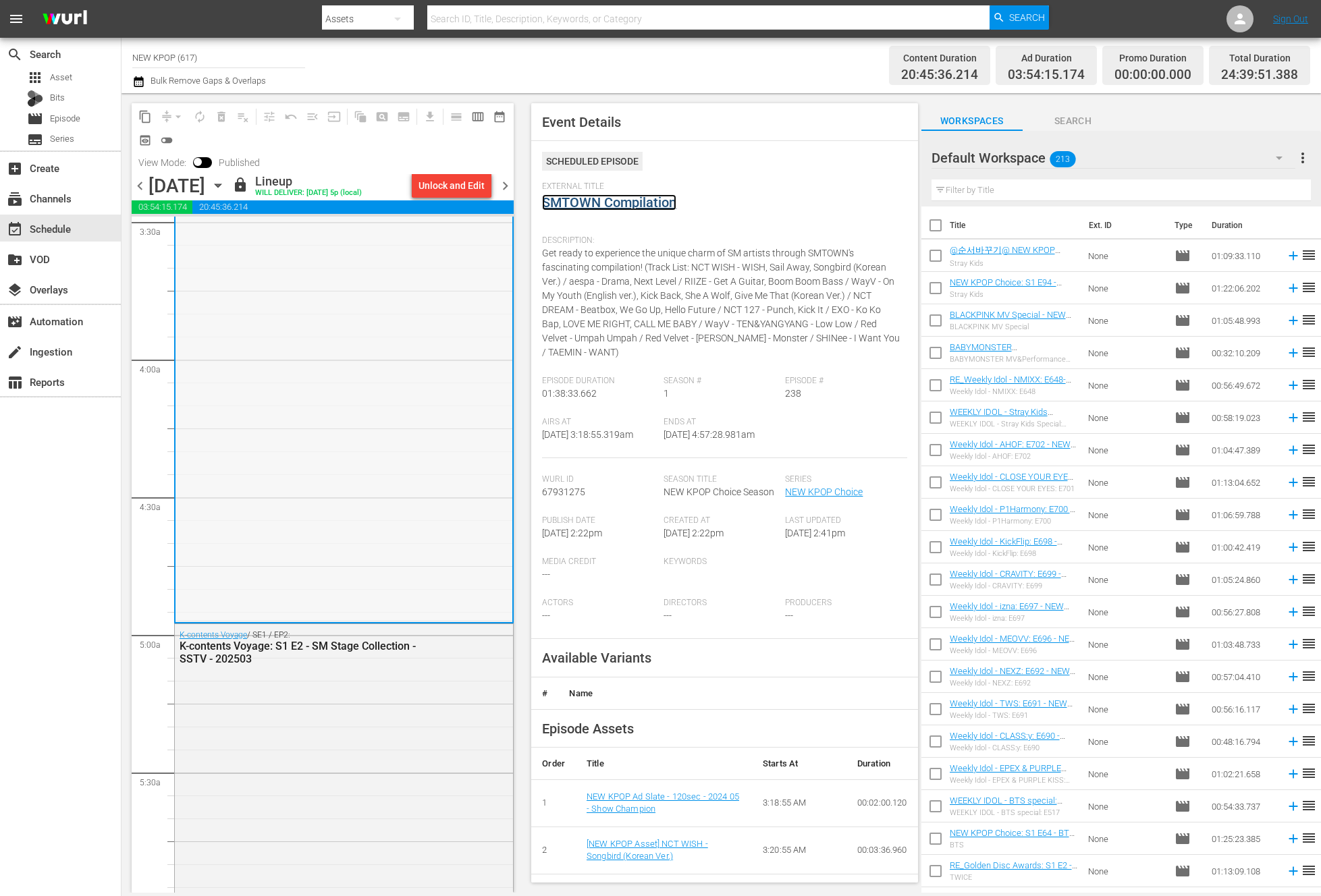
scroll to position [1077, 0]
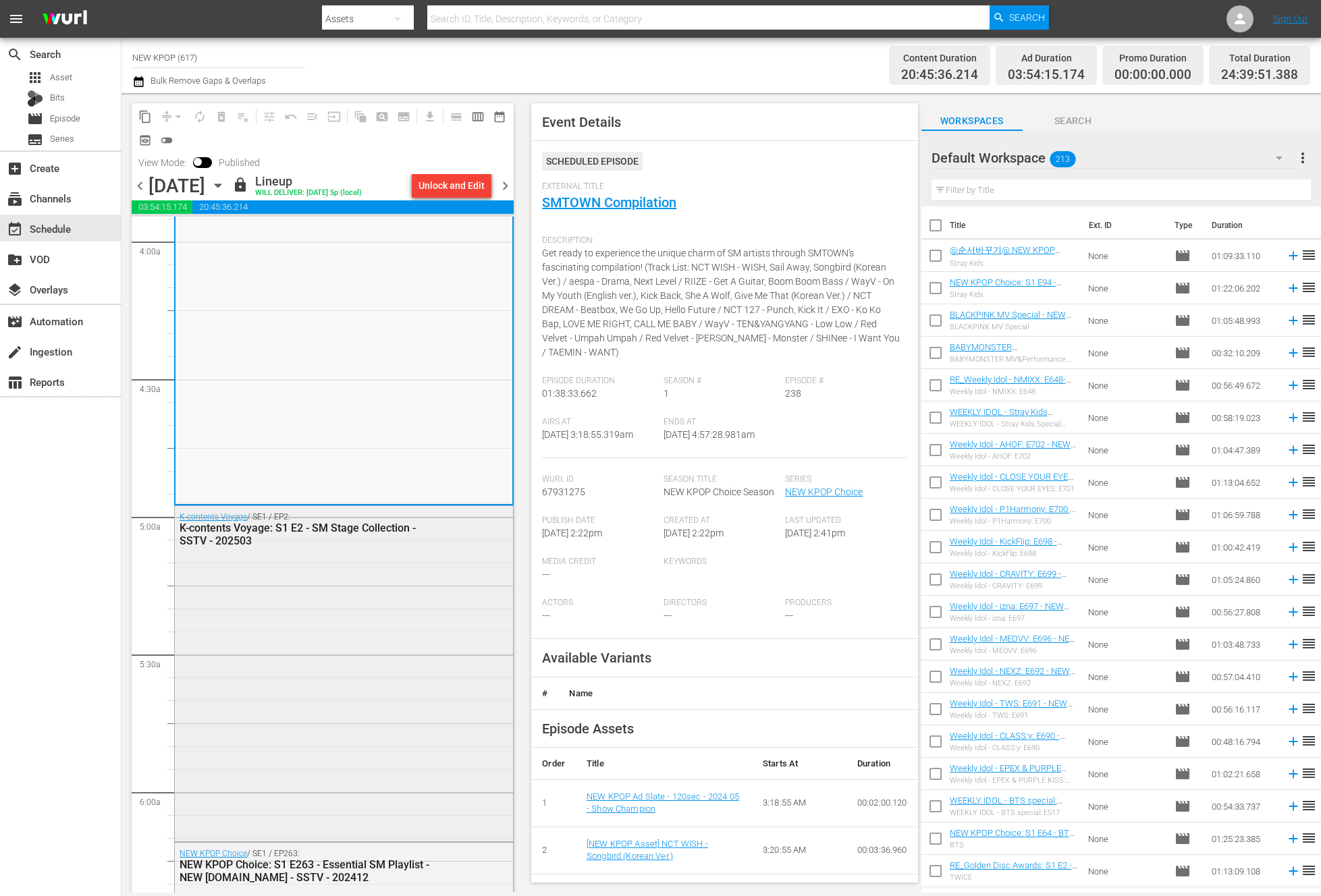
click at [353, 697] on div "K-contents Voyage / SE1 / EP2: K-contents Voyage: S1 E2 - SM Stage Collection -…" at bounding box center [343, 672] width 338 height 333
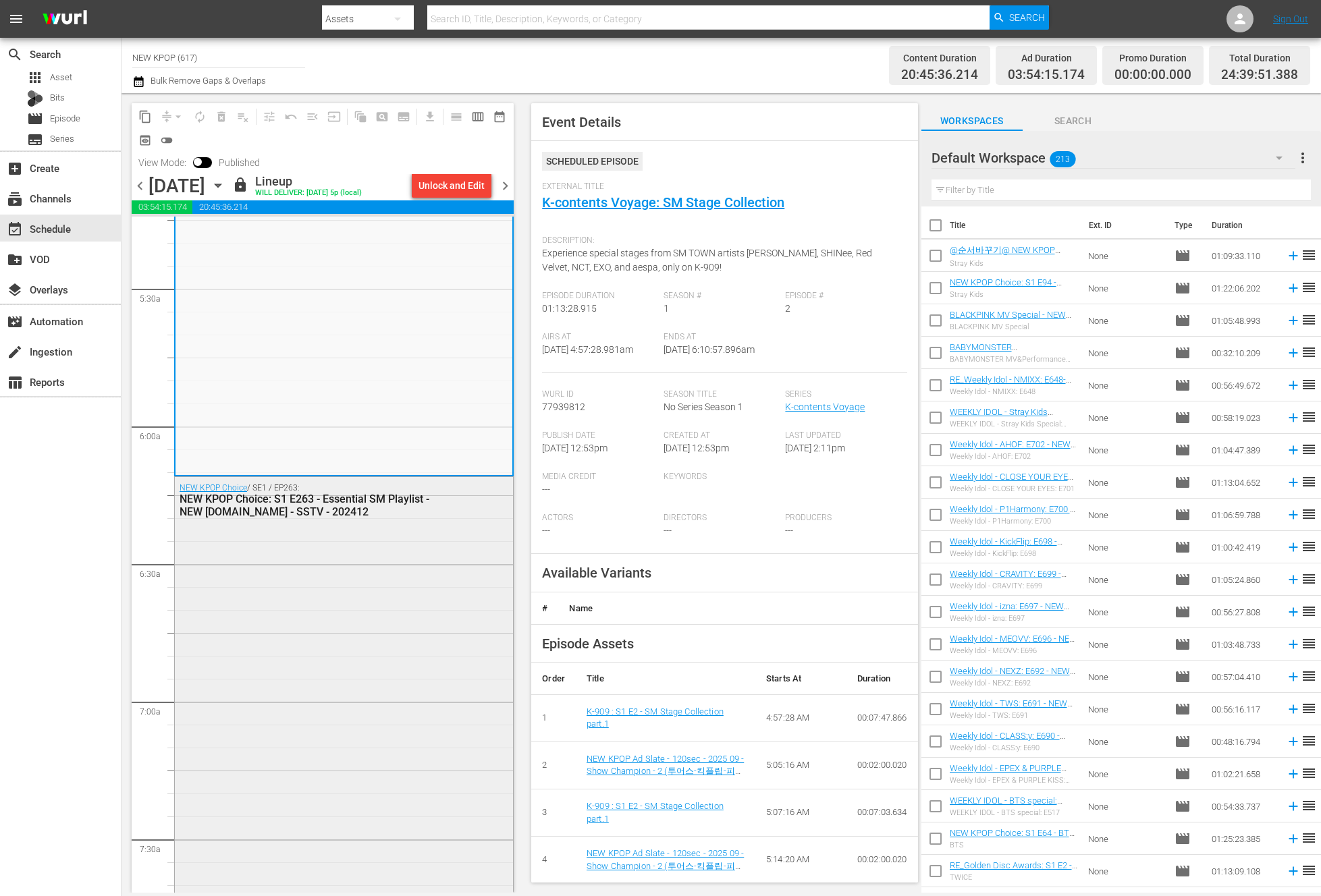
click at [414, 621] on div "NEW KPOP Choice / SE1 / EP263: NEW KPOP Choice: S1 E263 - Essential SM Playlist…" at bounding box center [343, 731] width 338 height 508
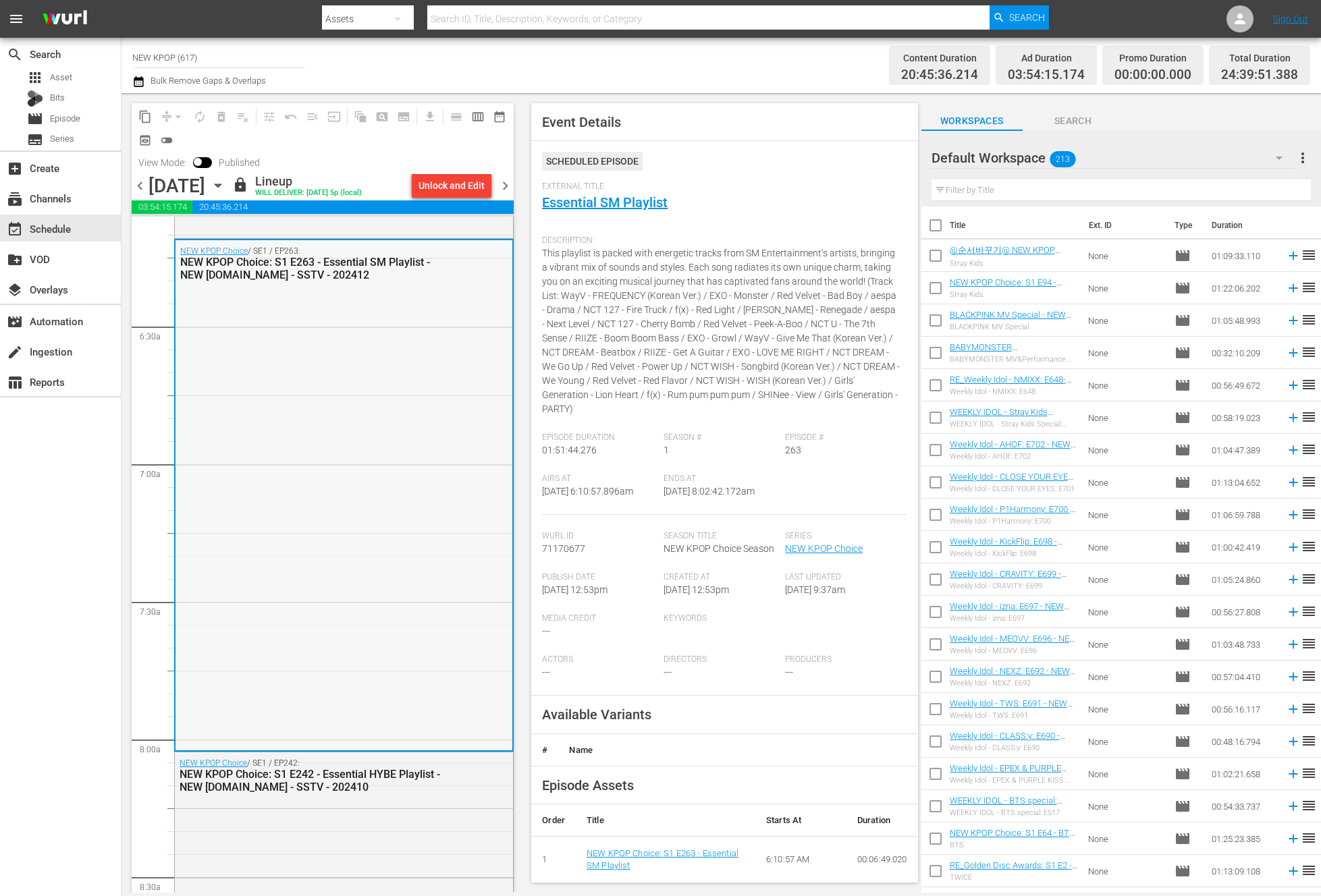
scroll to position [1953, 0]
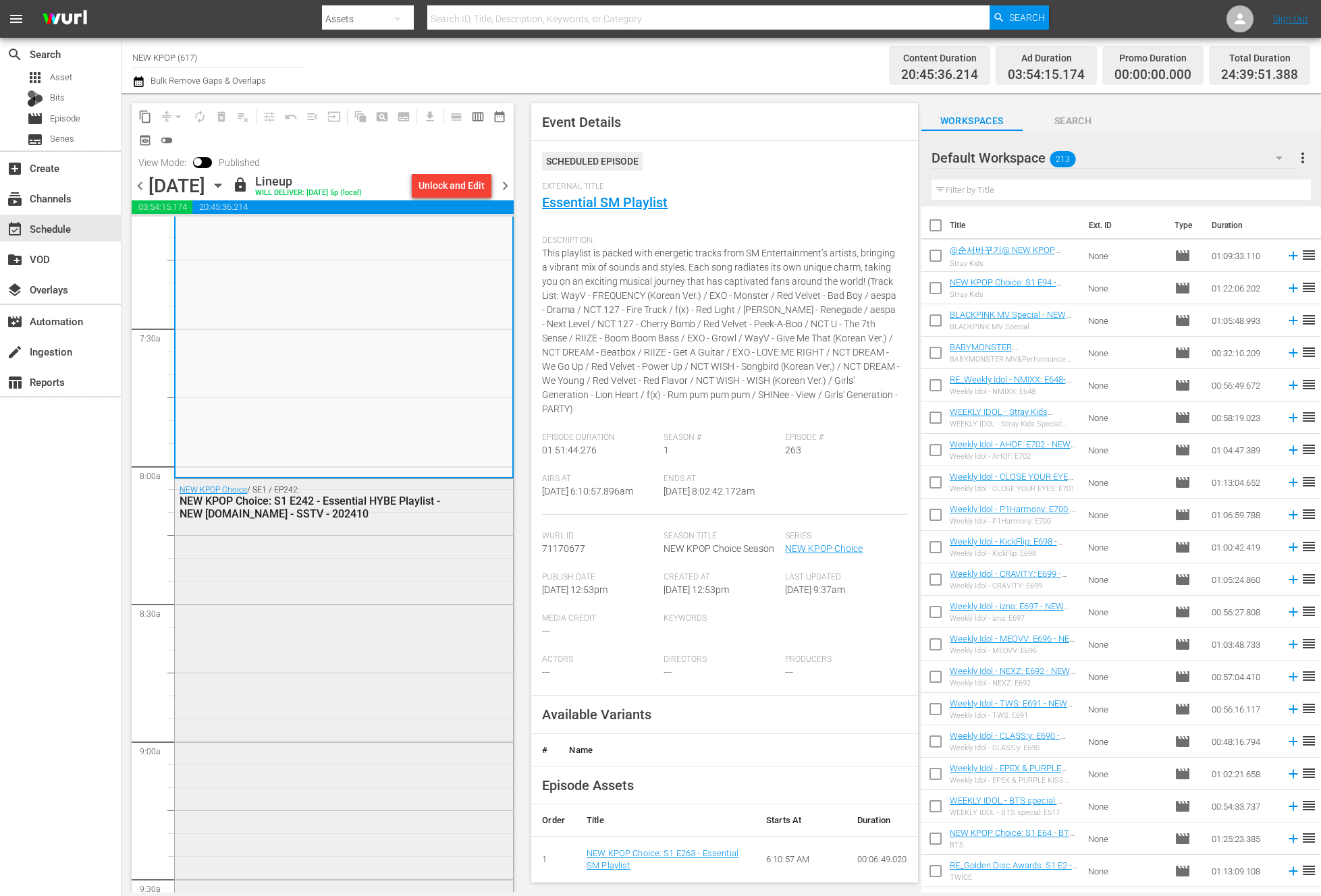
click at [374, 574] on div "NEW KPOP Choice / SE1 / EP242: NEW KPOP Choice: S1 E242 - Essential HYBE Playli…" at bounding box center [343, 691] width 338 height 425
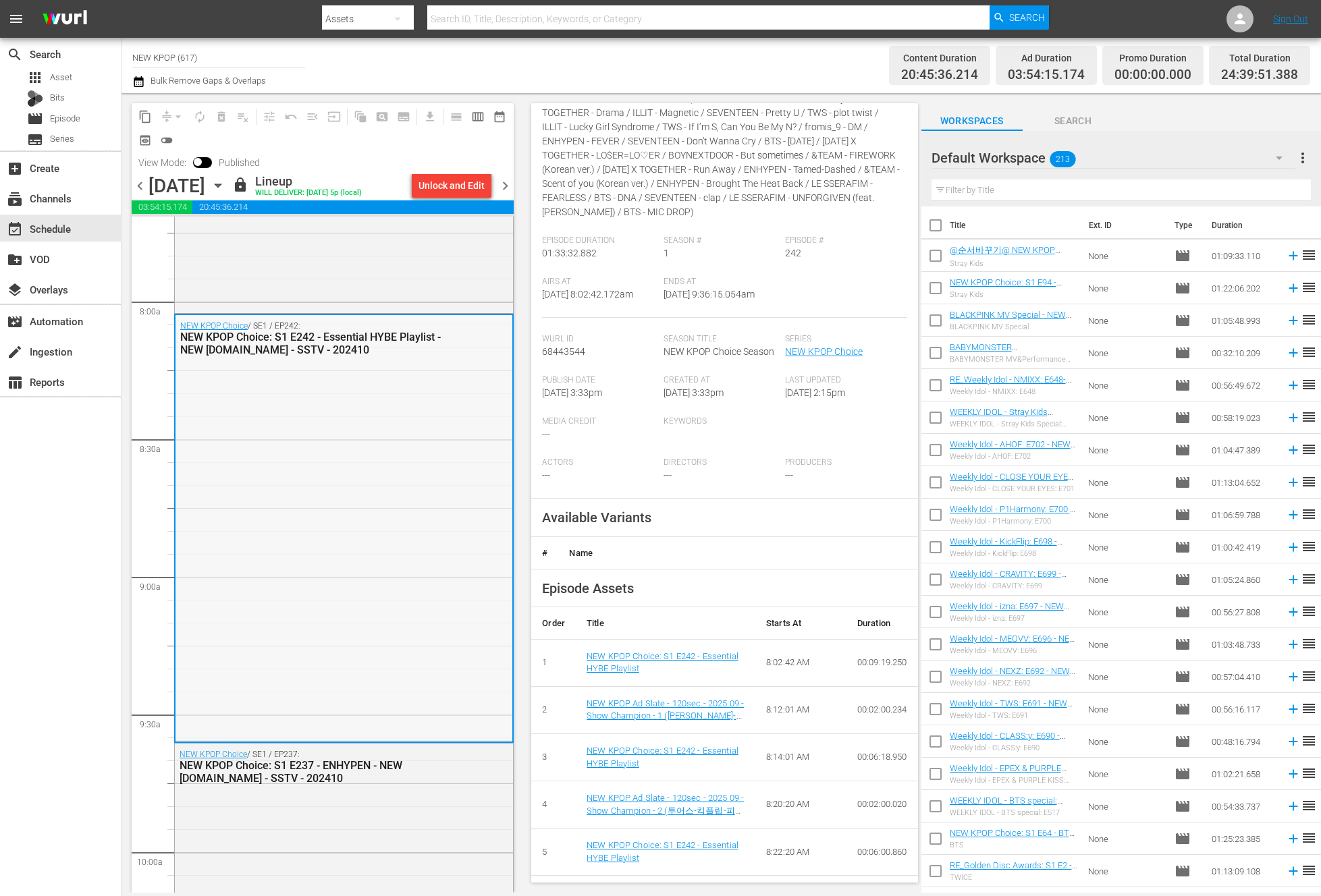
scroll to position [2427, 0]
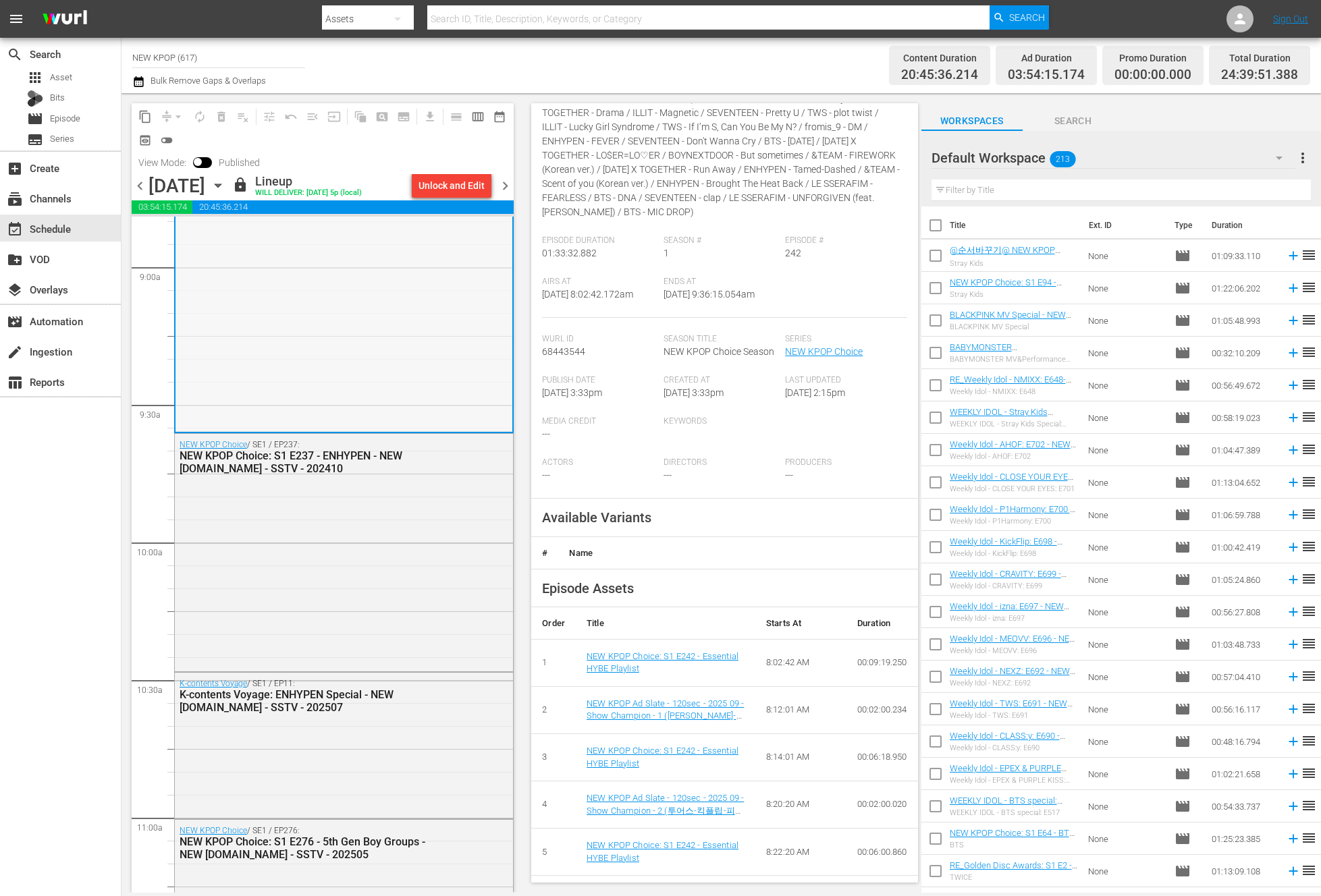
click at [401, 685] on div "K-contents Voyage / SE1 / EP11: K-contents Voyage: ENHYPEN Special - NEW K.ID -…" at bounding box center [311, 697] width 262 height 35
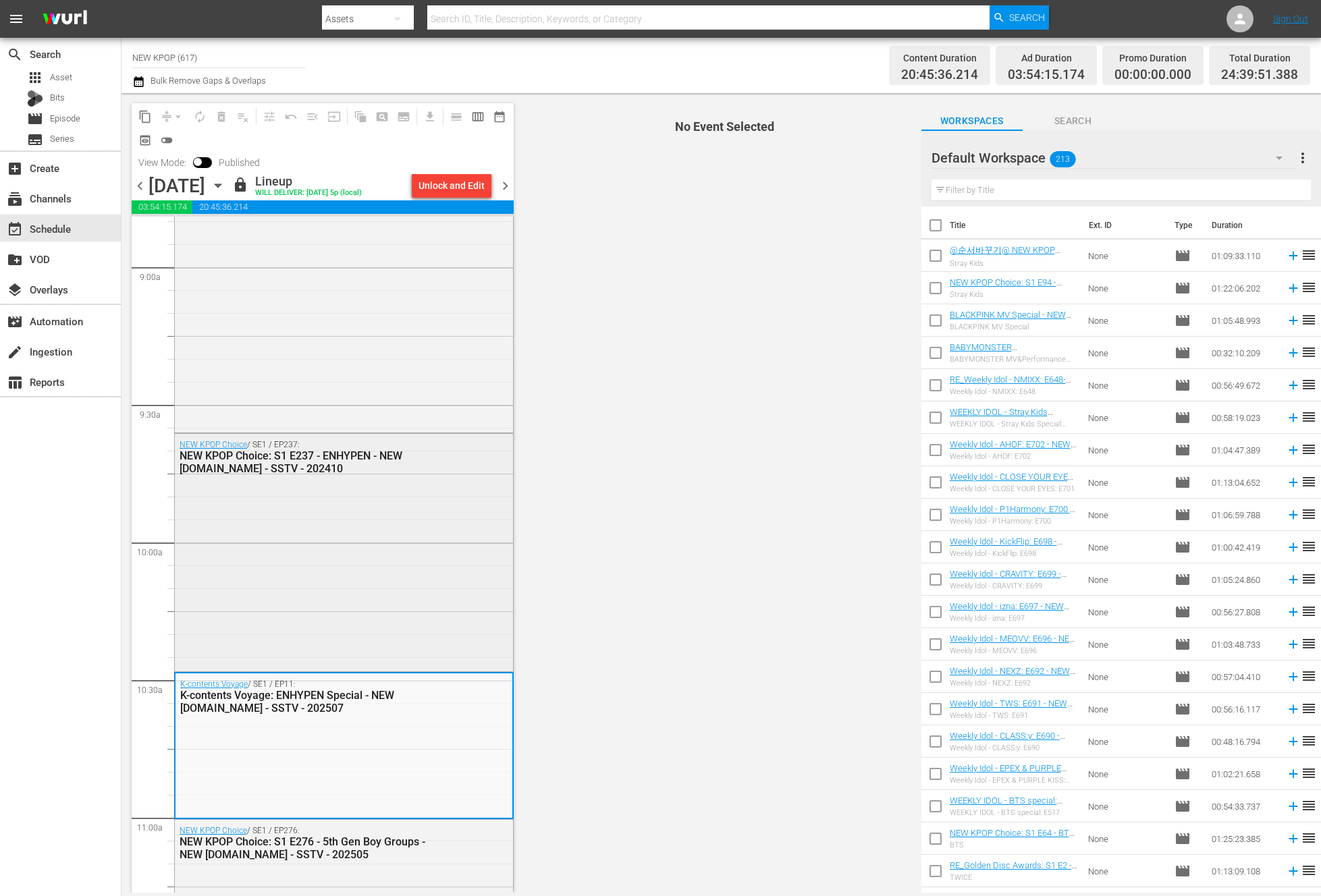
click at [401, 632] on div "NEW KPOP Choice / SE1 / EP237: NEW KPOP Choice: S1 E237 - ENHYPEN - NEW K.ID - …" at bounding box center [343, 551] width 338 height 235
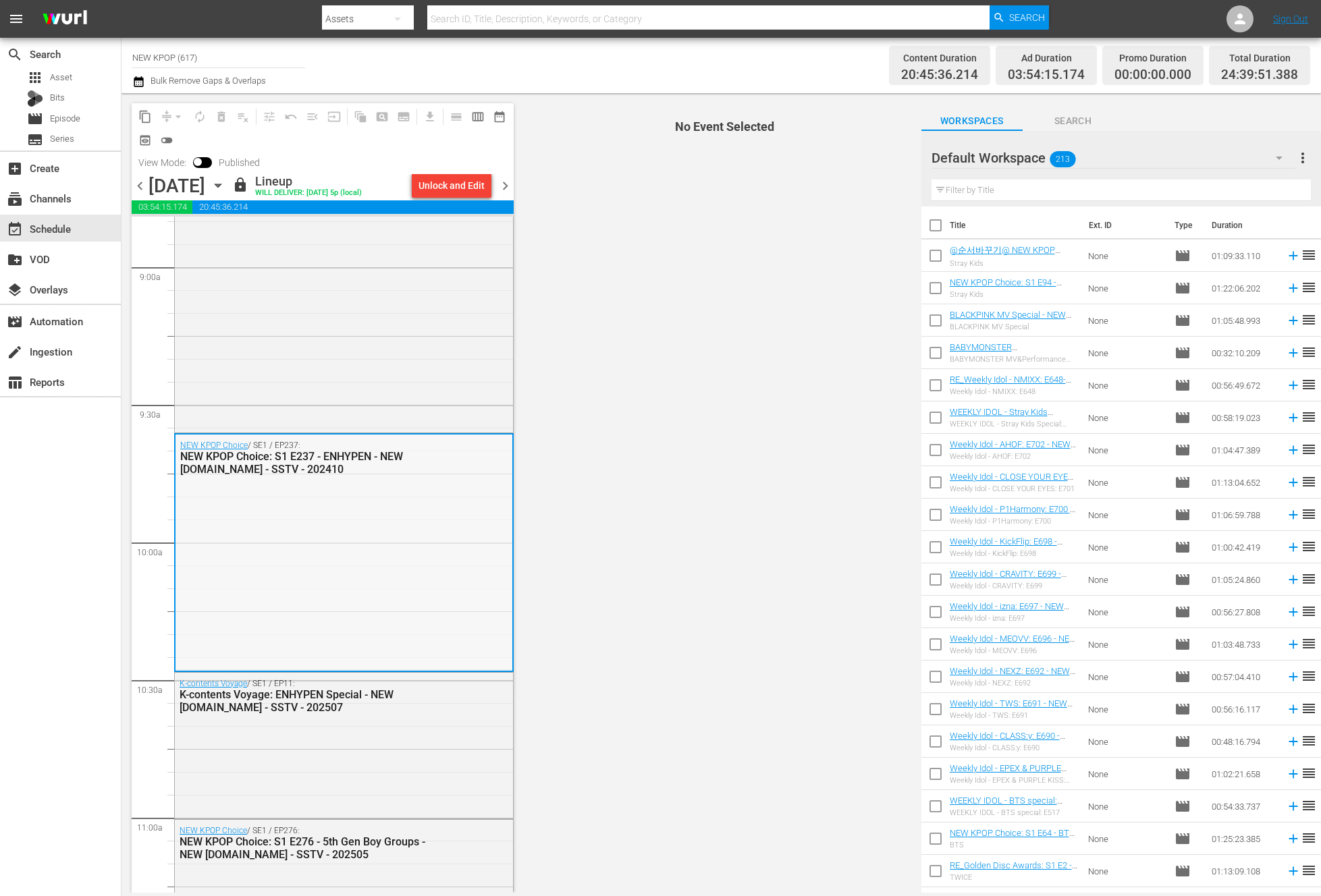
click at [463, 533] on div "NEW KPOP Choice / SE1 / EP237: NEW KPOP Choice: S1 E237 - ENHYPEN - NEW K.ID - …" at bounding box center [344, 552] width 337 height 235
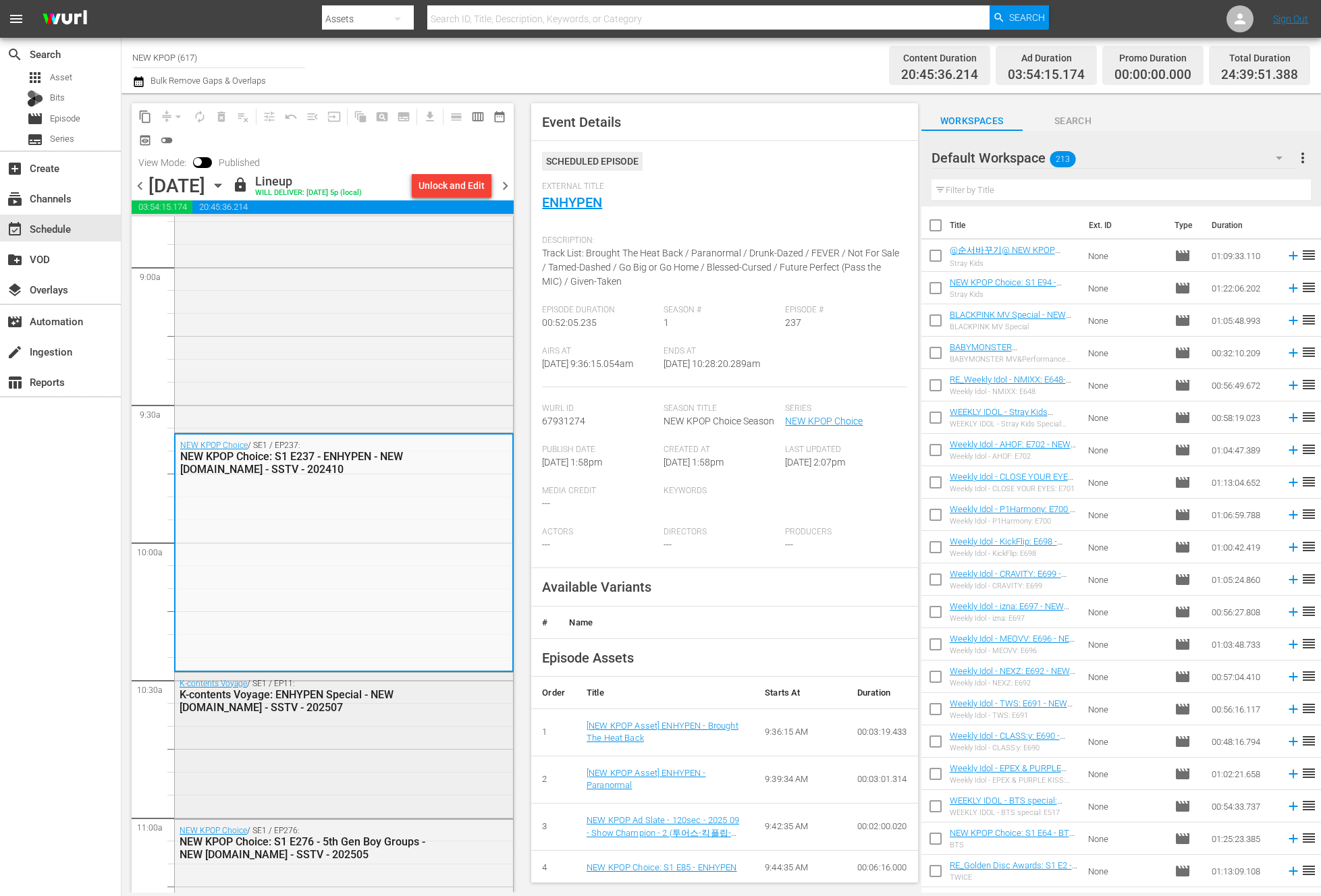
click at [346, 730] on div "K-contents Voyage / SE1 / EP11: K-contents Voyage: ENHYPEN Special - NEW K.ID -…" at bounding box center [343, 744] width 338 height 143
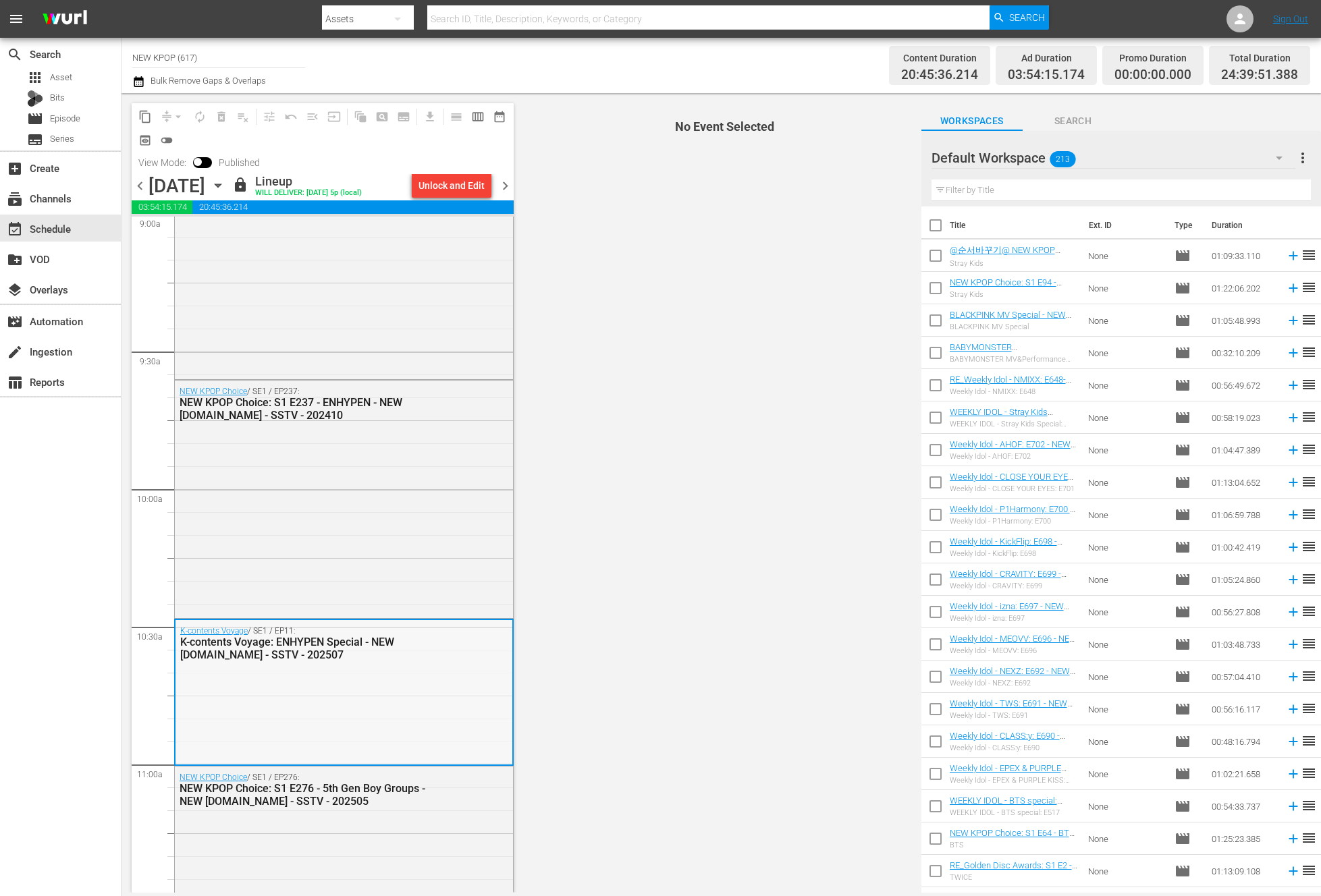
scroll to position [2480, 0]
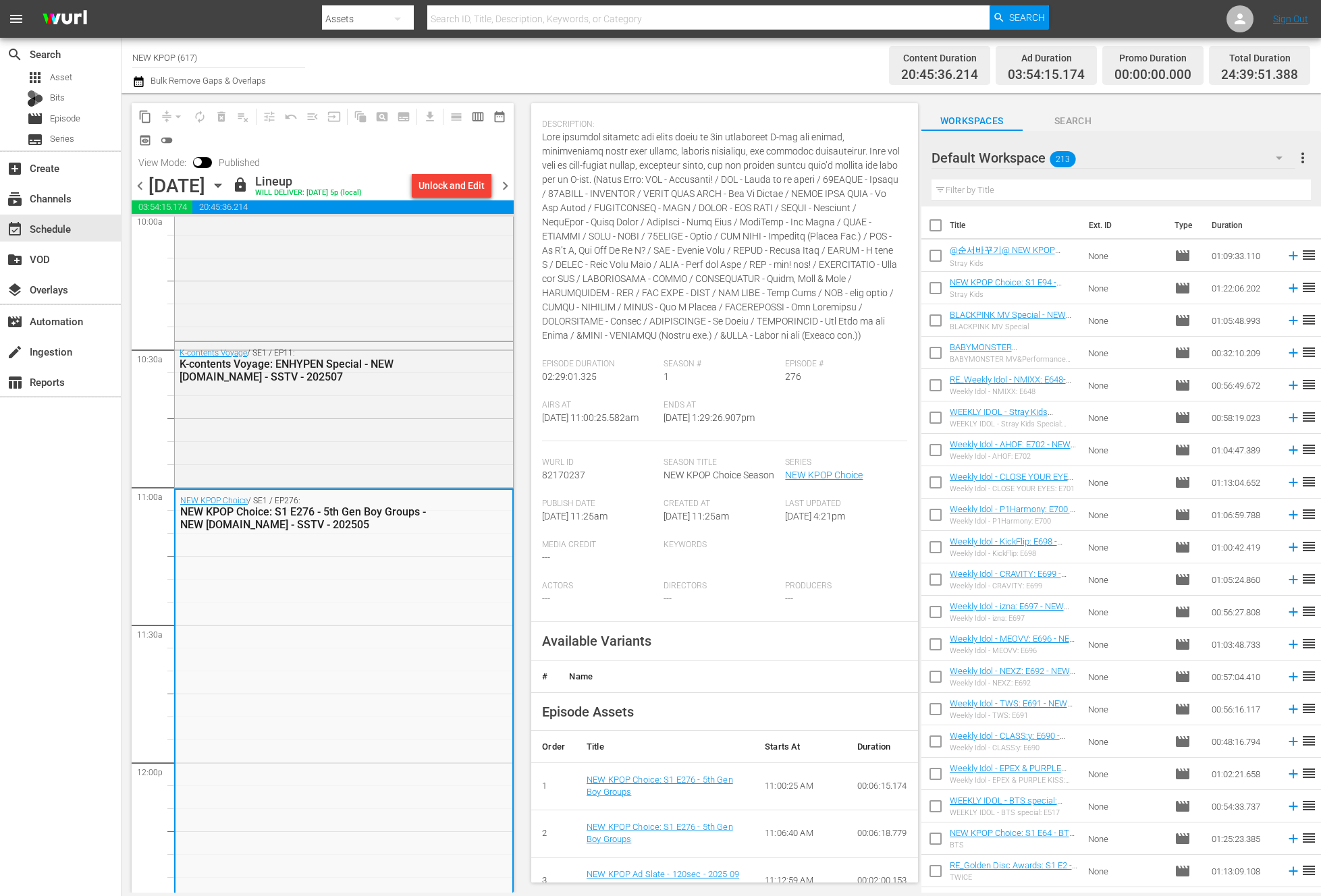
scroll to position [213, 0]
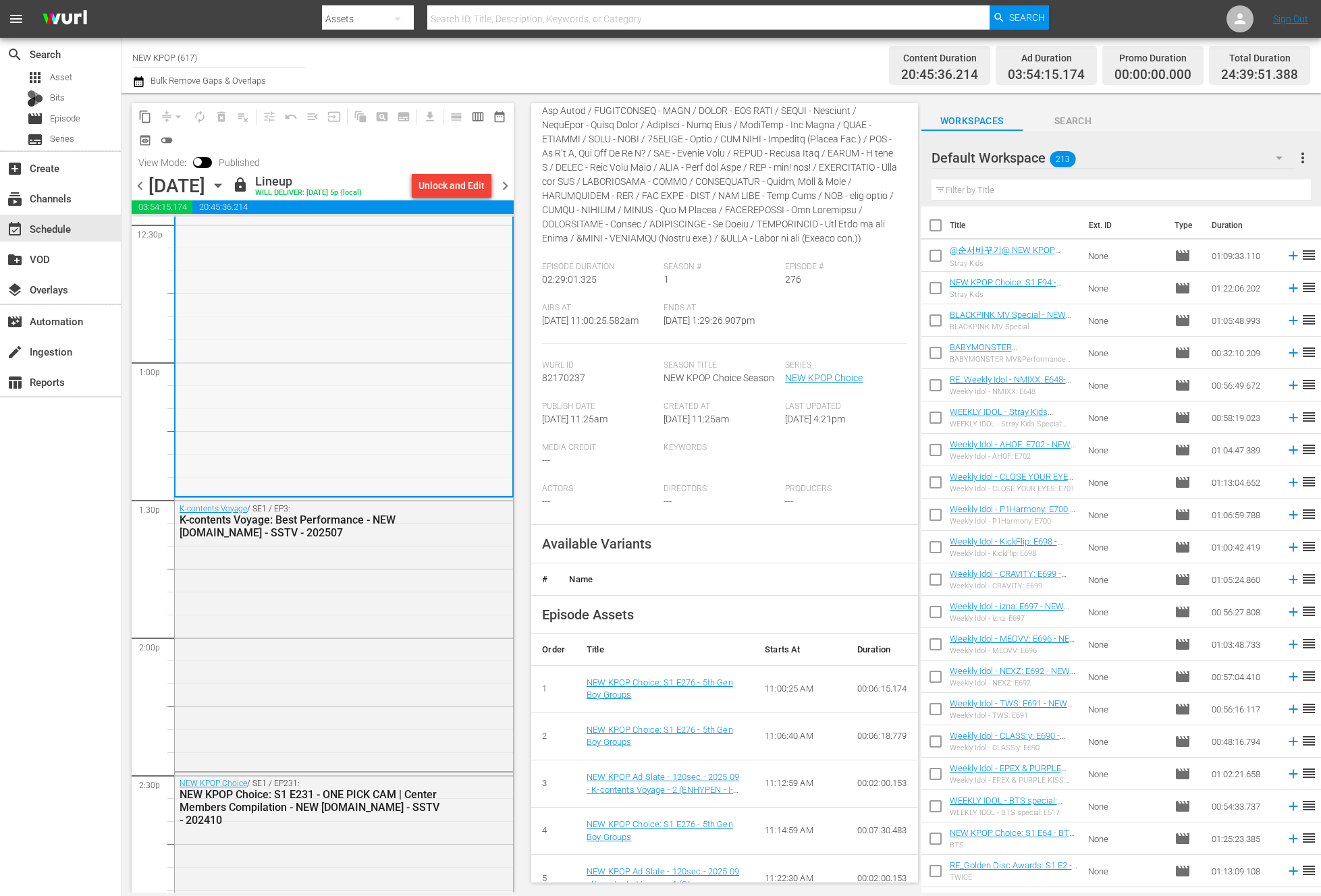
click at [360, 666] on div "K-contents Voyage / SE1 / EP3: K-contents Voyage: Best Performance - NEW K.ID -…" at bounding box center [343, 633] width 338 height 271
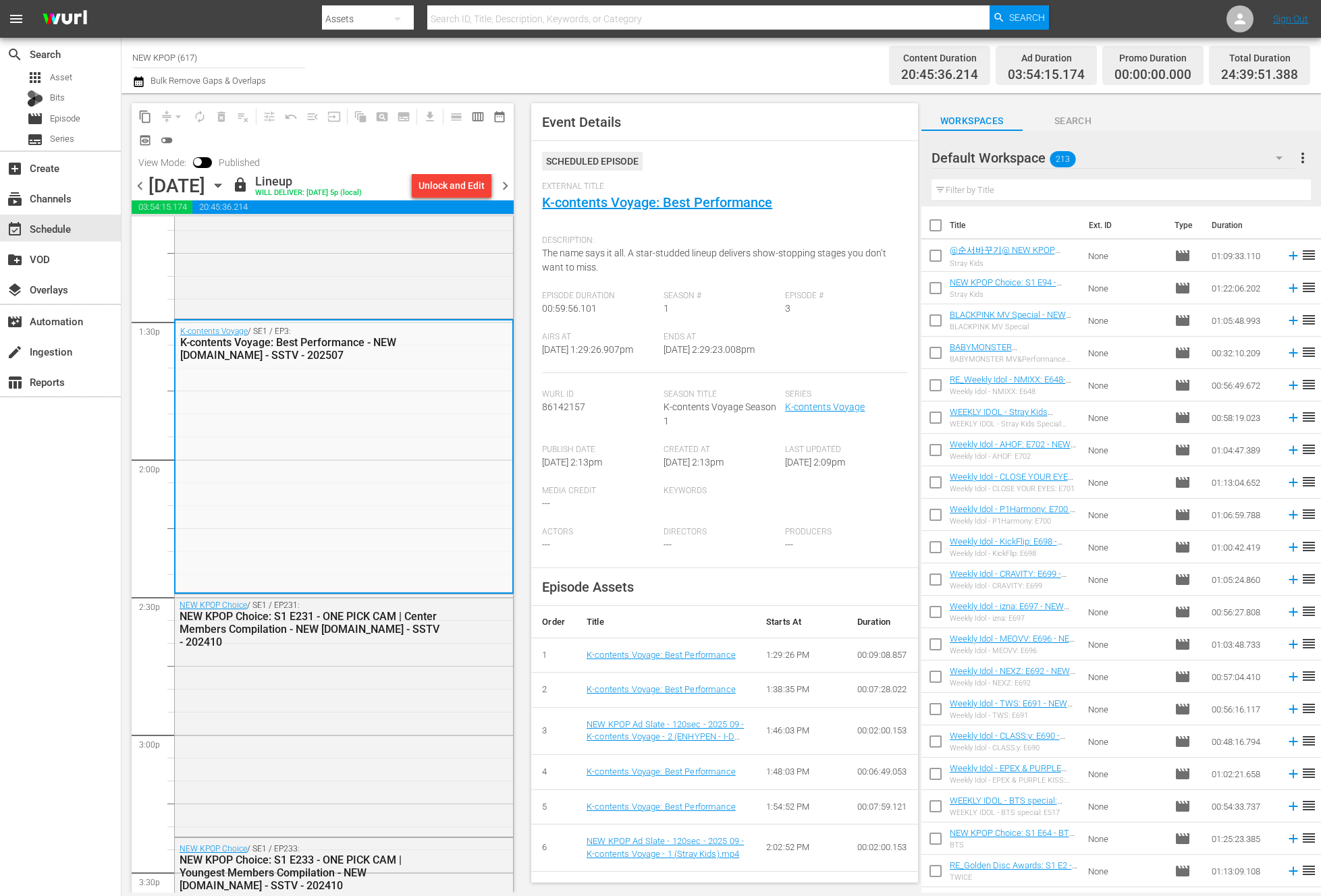
scroll to position [3696, 0]
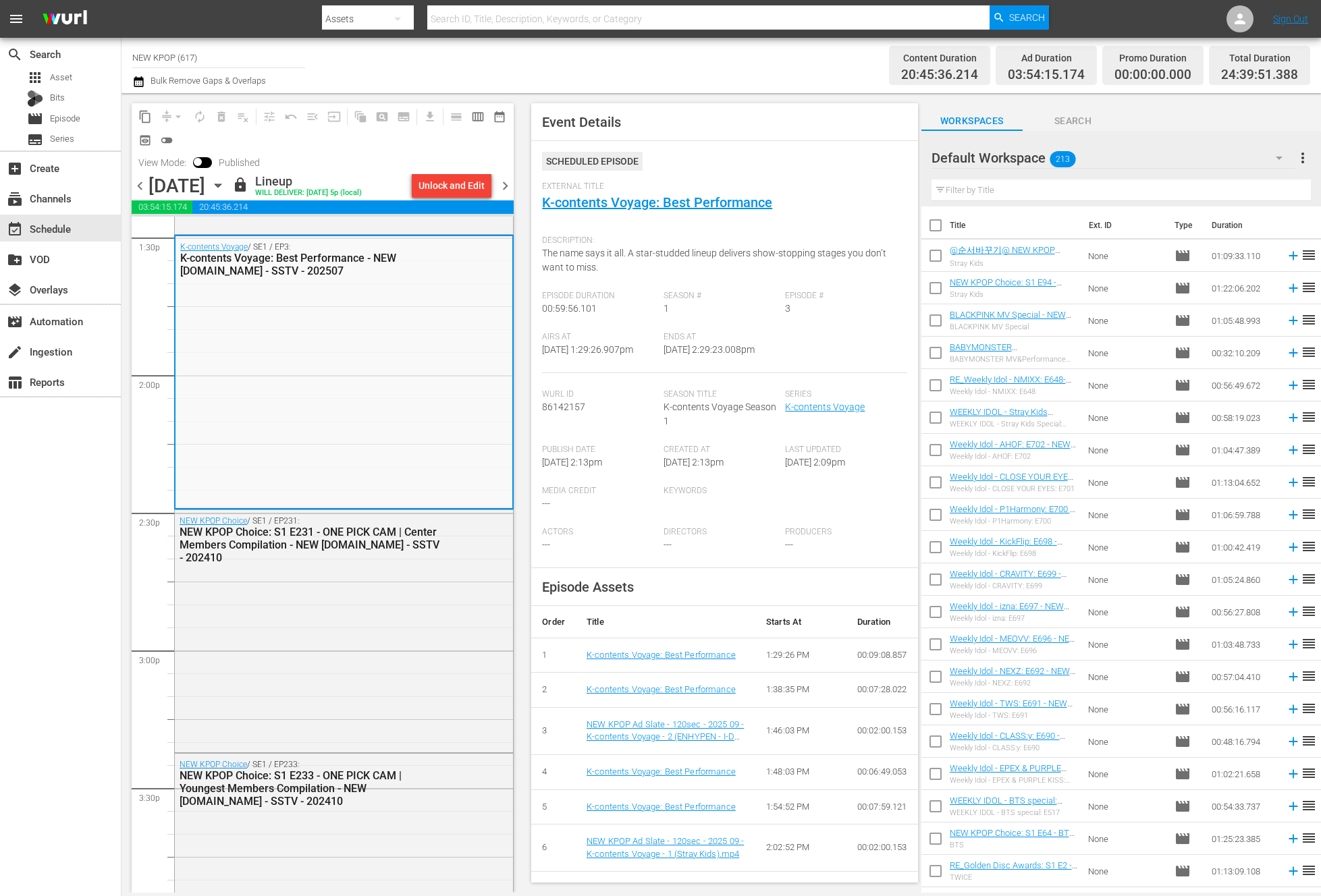
click at [360, 666] on div "NEW KPOP Choice / SE1 / EP231: NEW KPOP Choice: S1 E231 - ONE PICK CAM | Center…" at bounding box center [343, 629] width 338 height 239
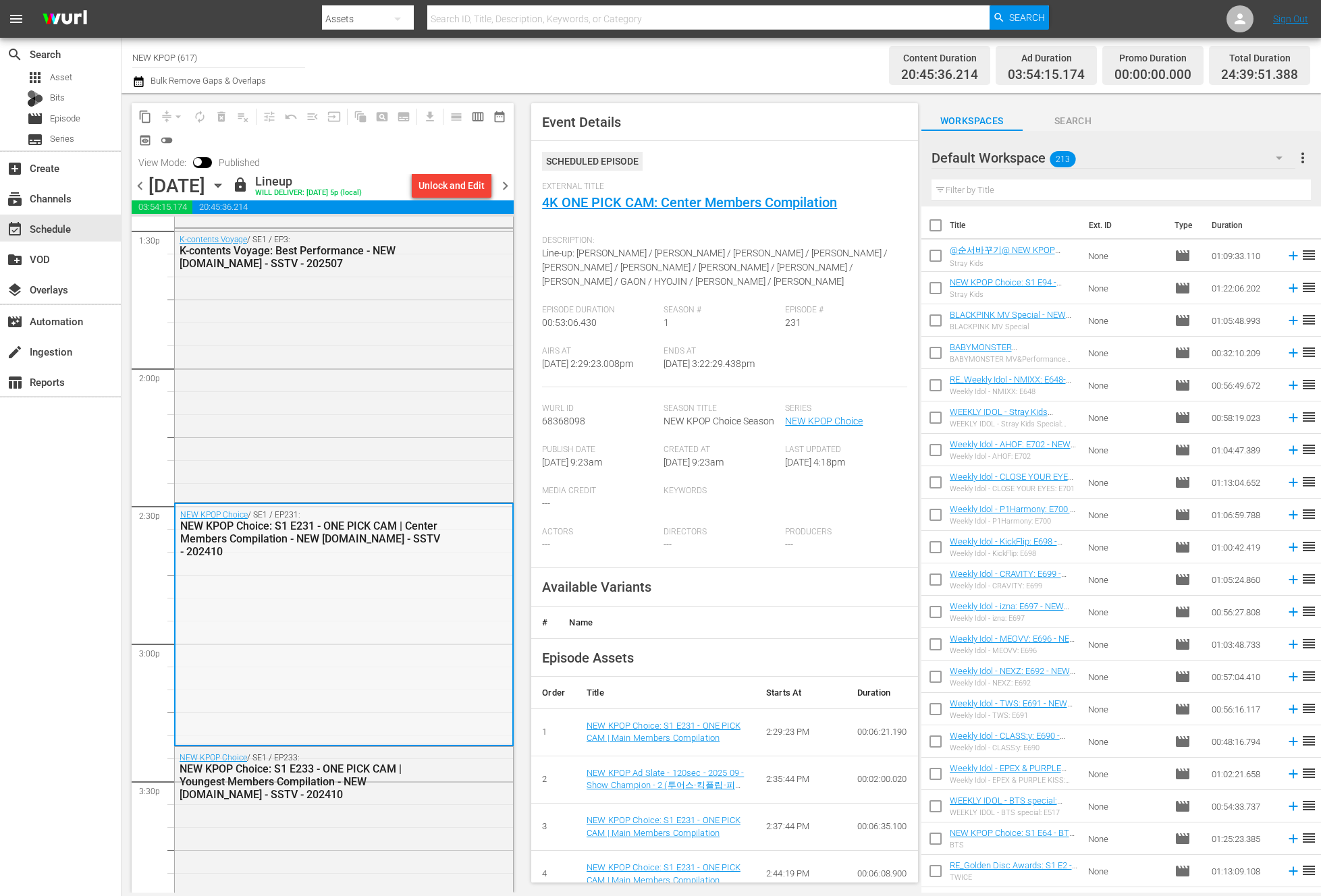
scroll to position [3920, 0]
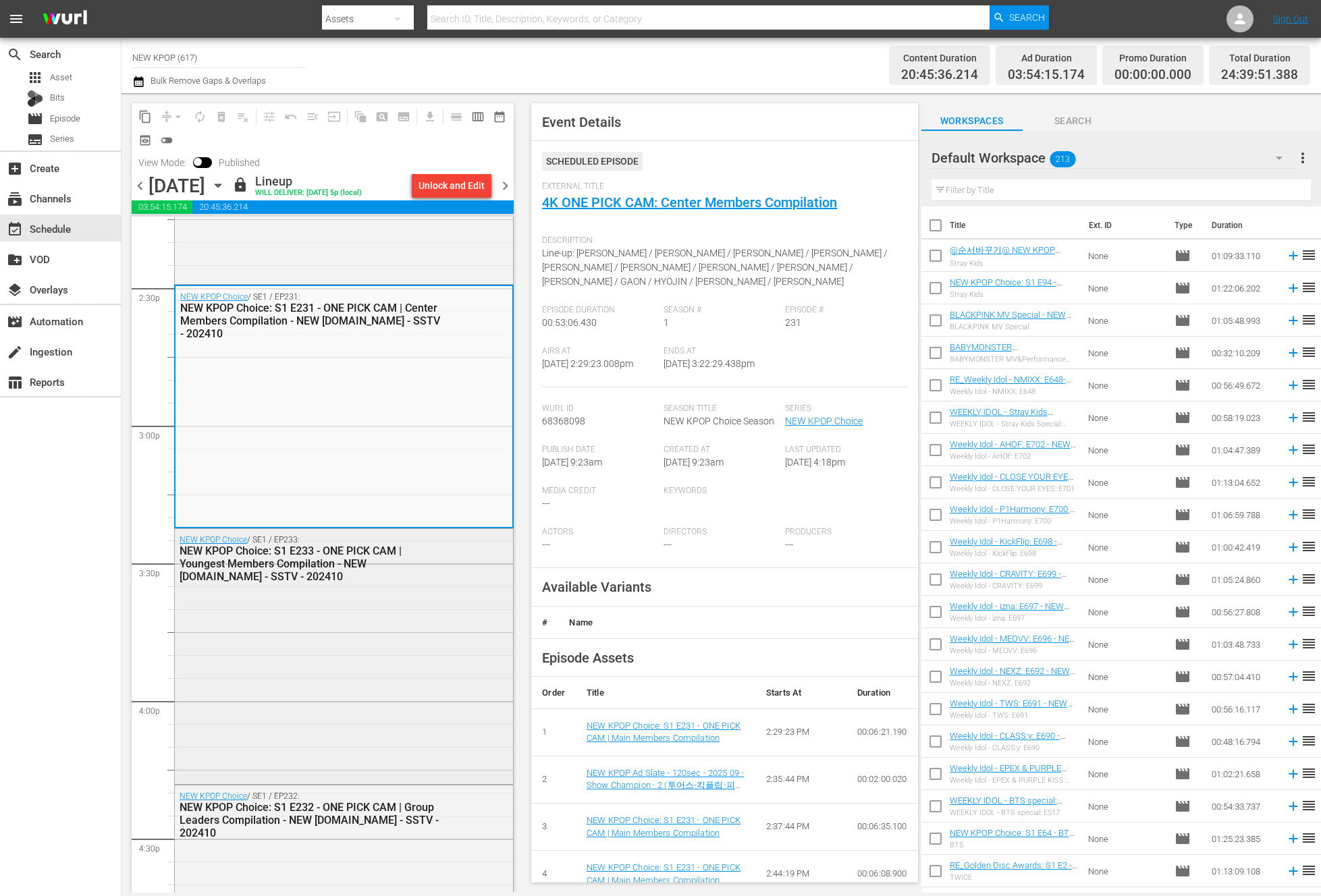
click at [392, 611] on div "NEW KPOP Choice / SE1 / EP233: NEW KPOP Choice: S1 E233 - ONE PICK CAM | Younge…" at bounding box center [343, 654] width 338 height 252
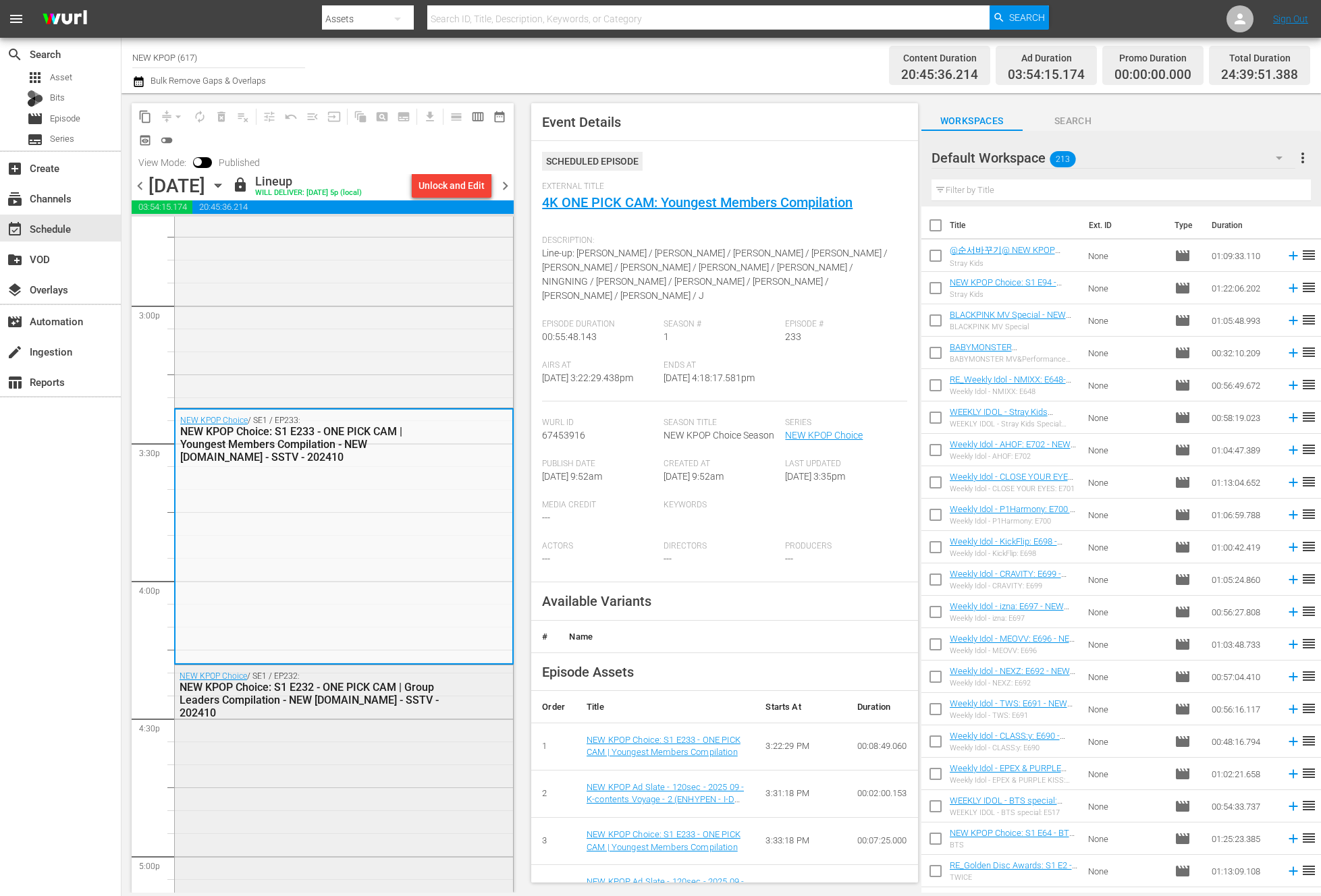
click at [329, 803] on div "NEW KPOP Choice / SE1 / EP232: NEW KPOP Choice: S1 E232 - ONE PICK CAM | Group …" at bounding box center [343, 790] width 338 height 249
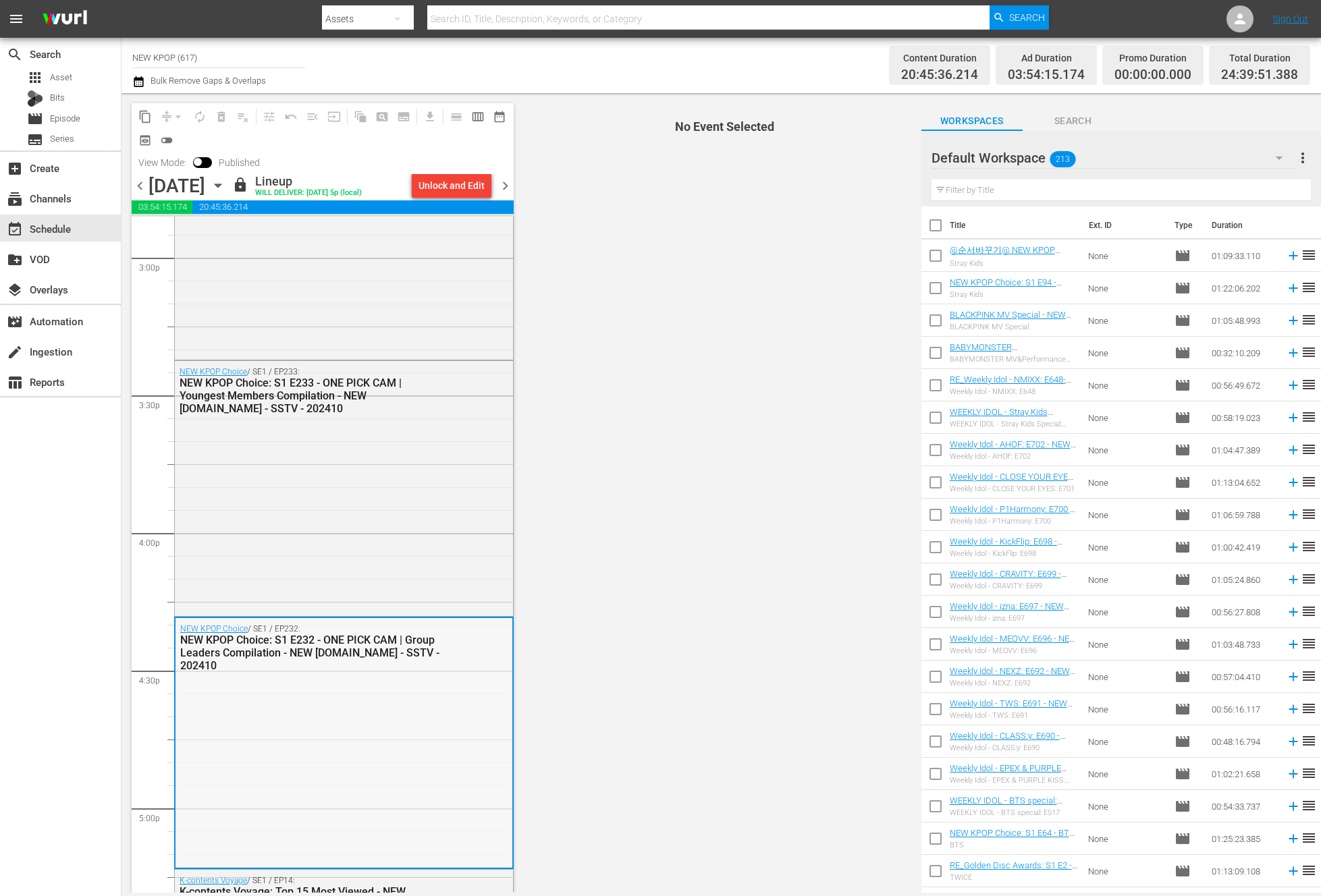
scroll to position [4319, 0]
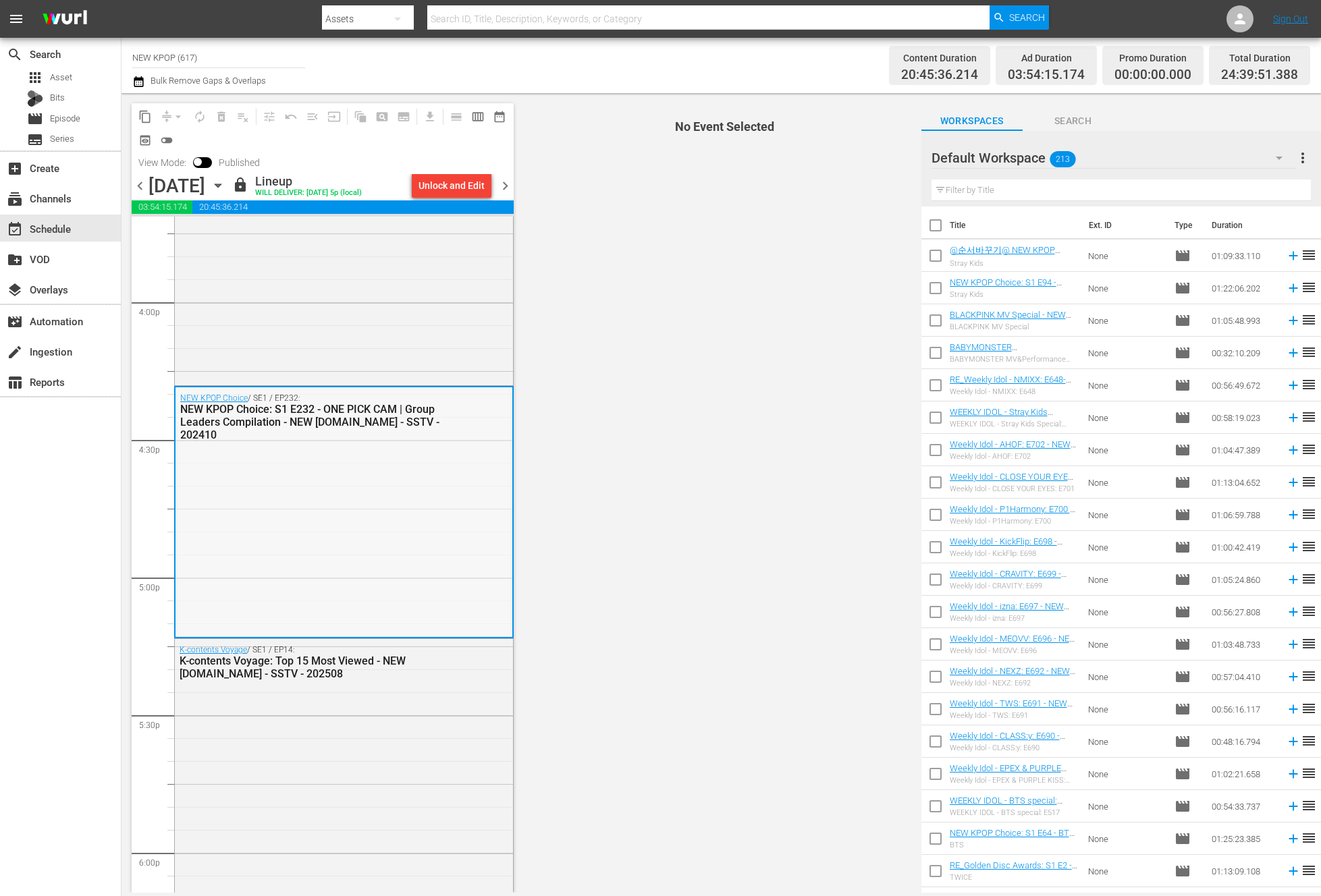
click at [397, 604] on div "NEW KPOP Choice / SE1 / EP232: NEW KPOP Choice: S1 E232 - ONE PICK CAM | Group …" at bounding box center [344, 512] width 337 height 249
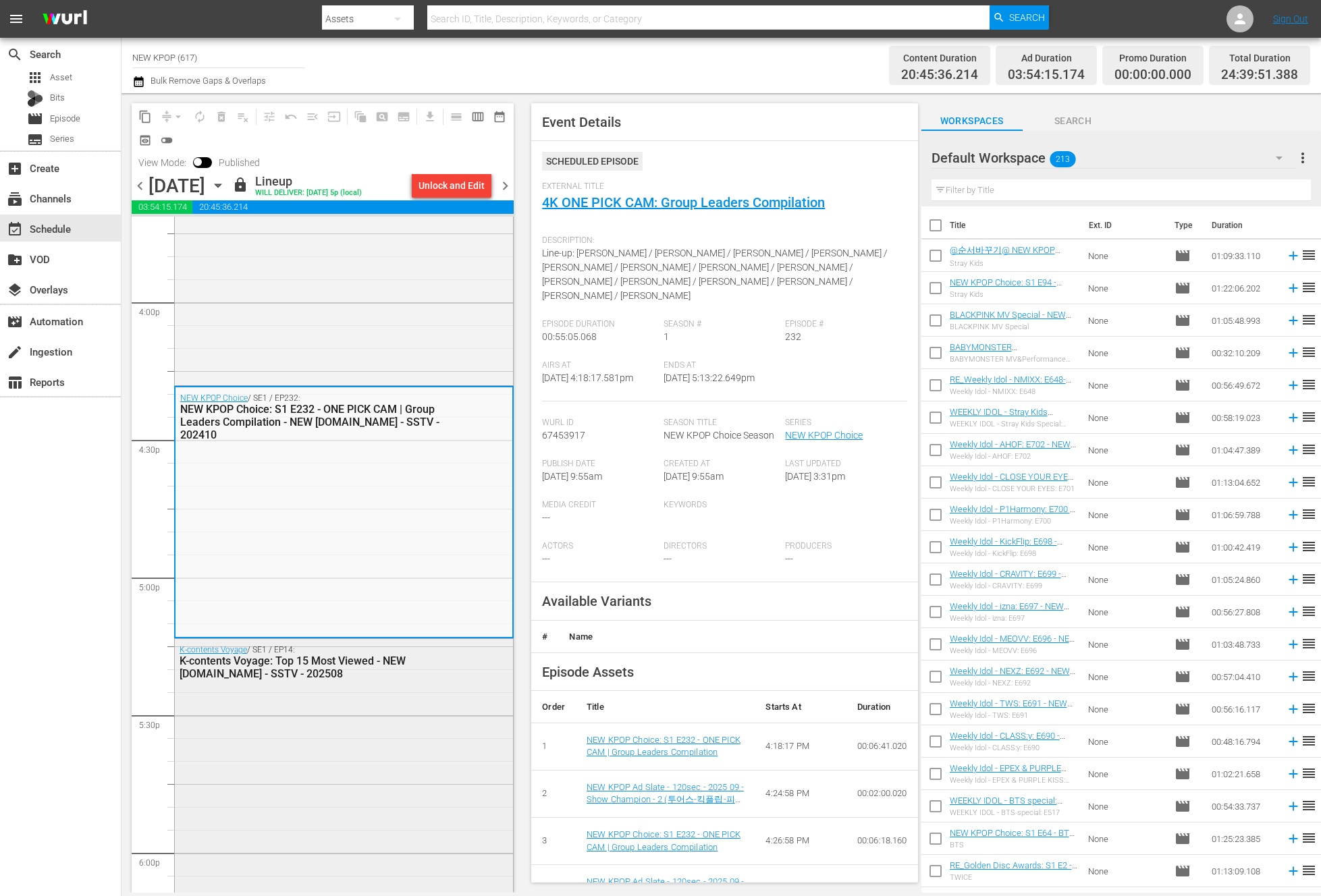
click at [333, 703] on div "K-contents Voyage / SE1 / EP14: K-contents Voyage: Top 15 Most Viewed - NEW K.I…" at bounding box center [343, 784] width 338 height 291
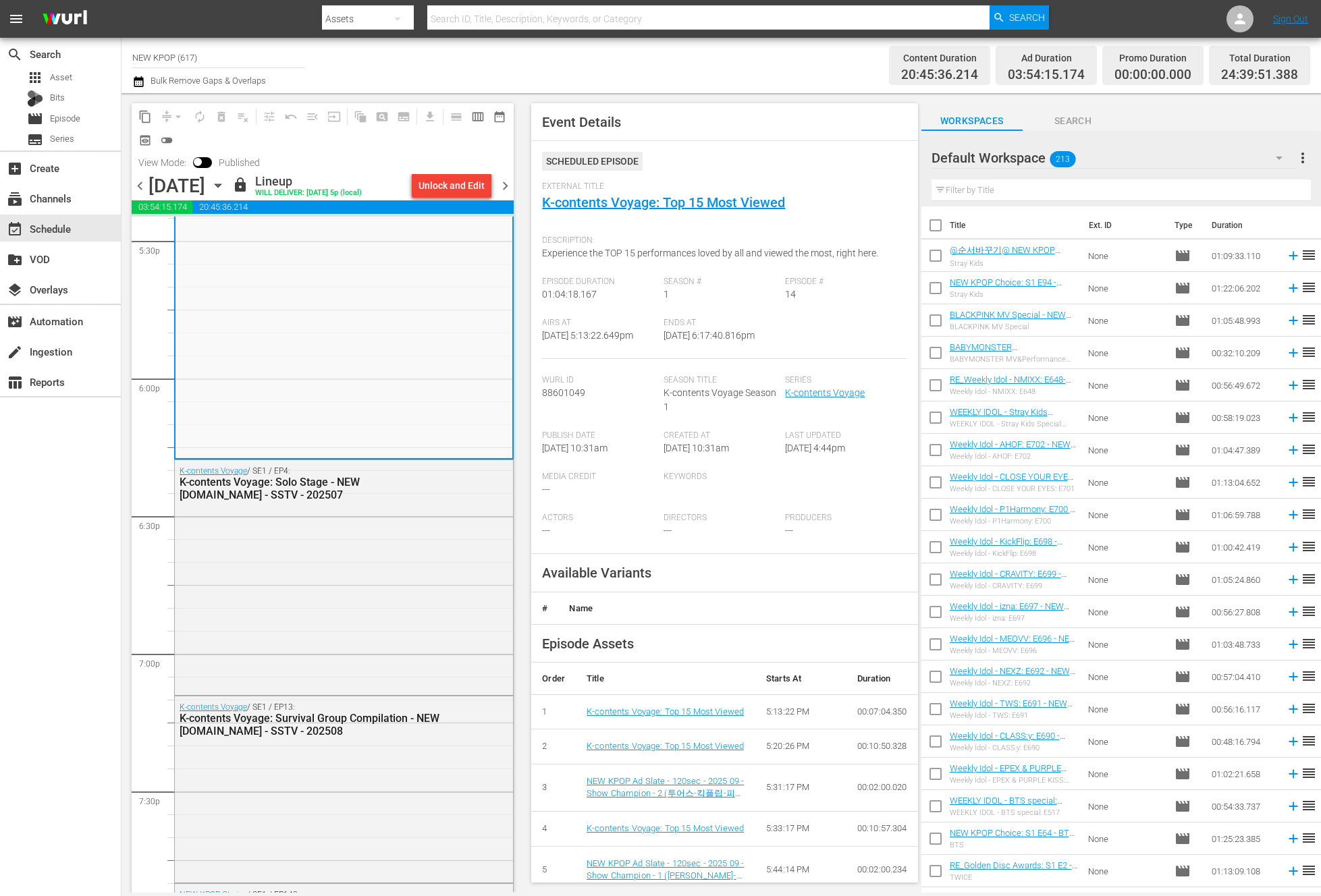
scroll to position [4794, 0]
click at [206, 604] on div "K-contents Voyage / SE1 / EP4: K-contents Voyage: Solo Stage - NEW K.ID - SSTV …" at bounding box center [343, 576] width 338 height 232
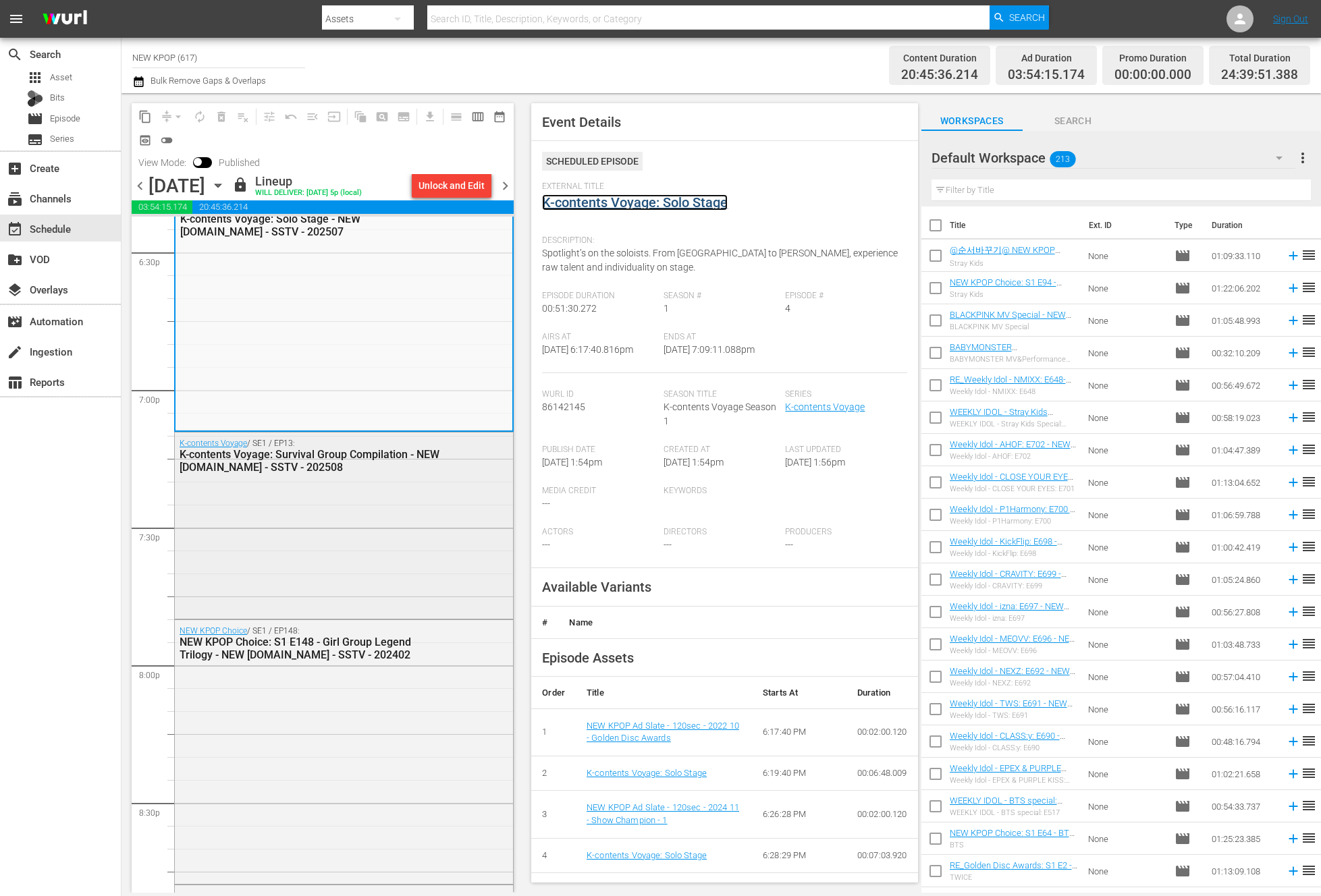
scroll to position [5127, 0]
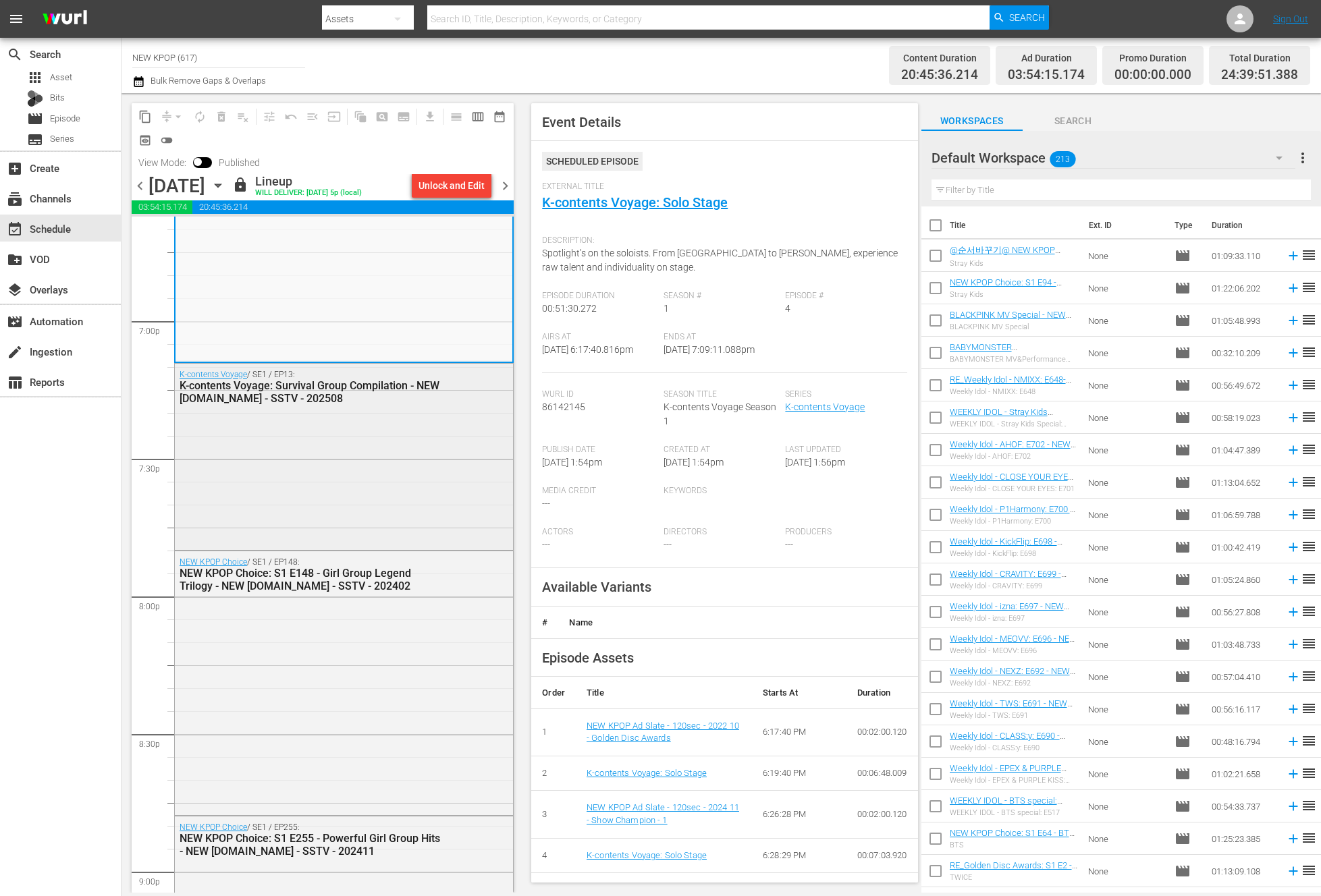
click at [317, 458] on div "K-contents Voyage / SE1 / EP13: K-contents Voyage: Survival Group Compilation -…" at bounding box center [343, 455] width 338 height 183
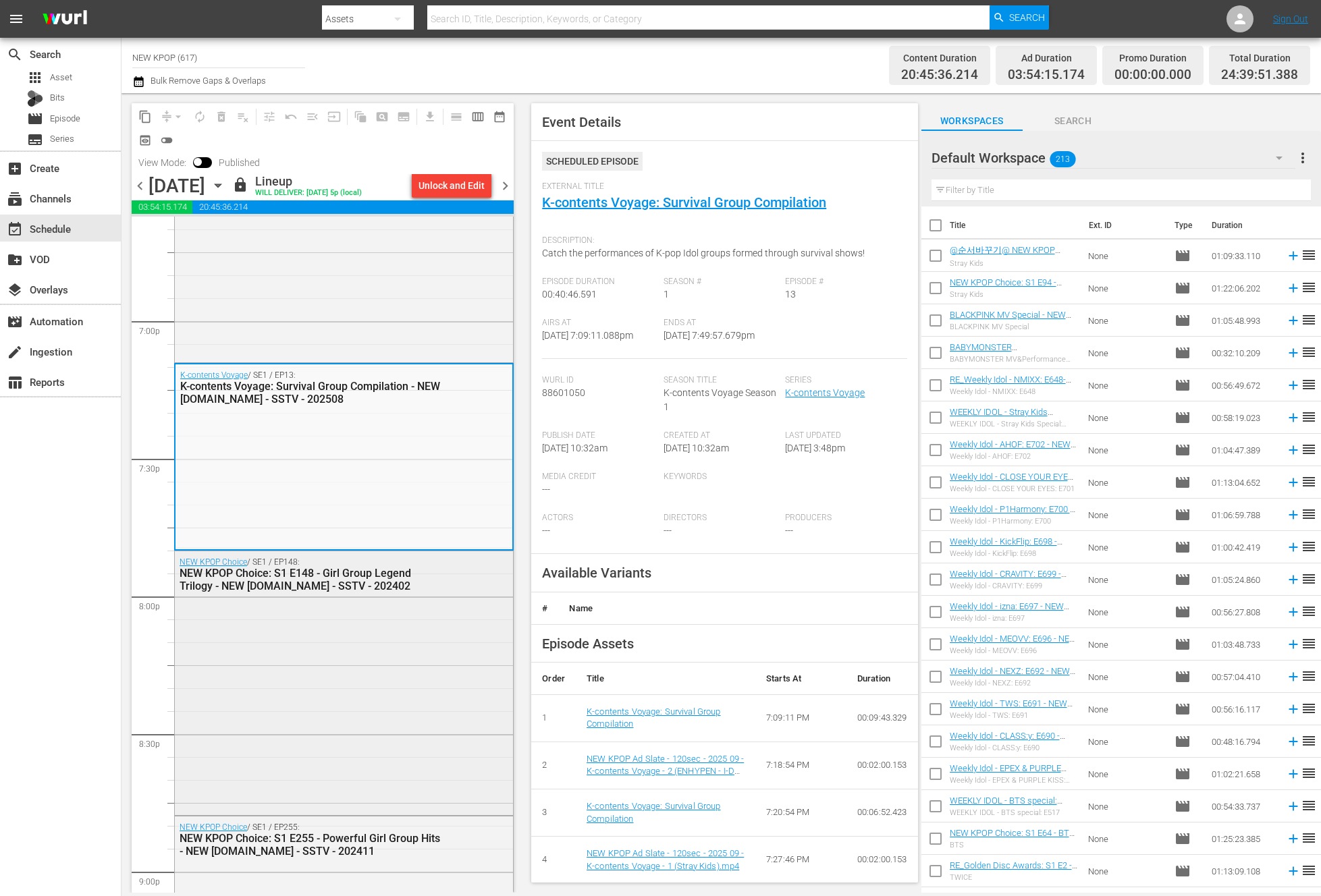
click at [333, 707] on div "NEW KPOP Choice / SE1 / EP148: NEW KPOP Choice: S1 E148 - Girl Group Legend Tri…" at bounding box center [343, 682] width 338 height 262
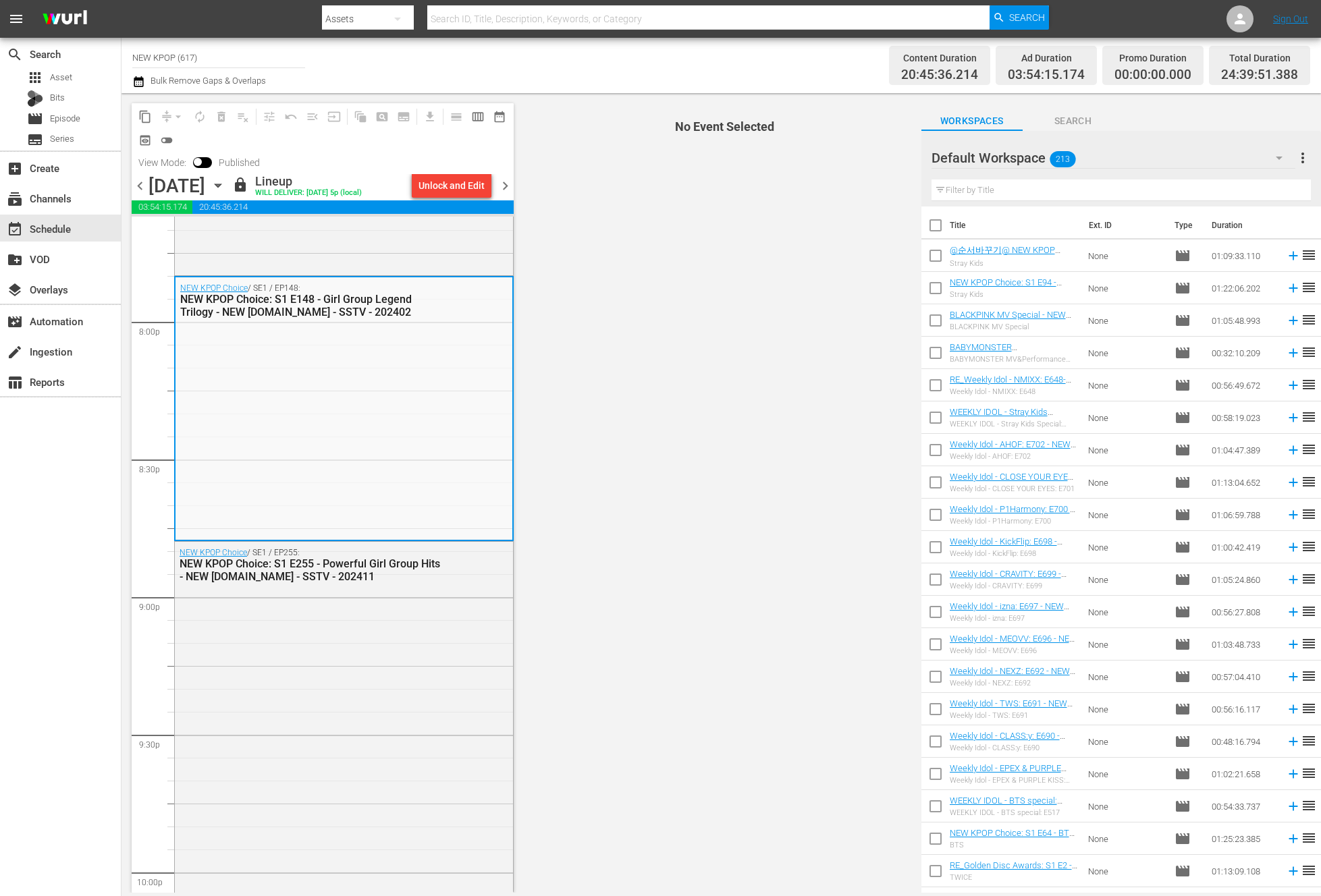
scroll to position [5415, 0]
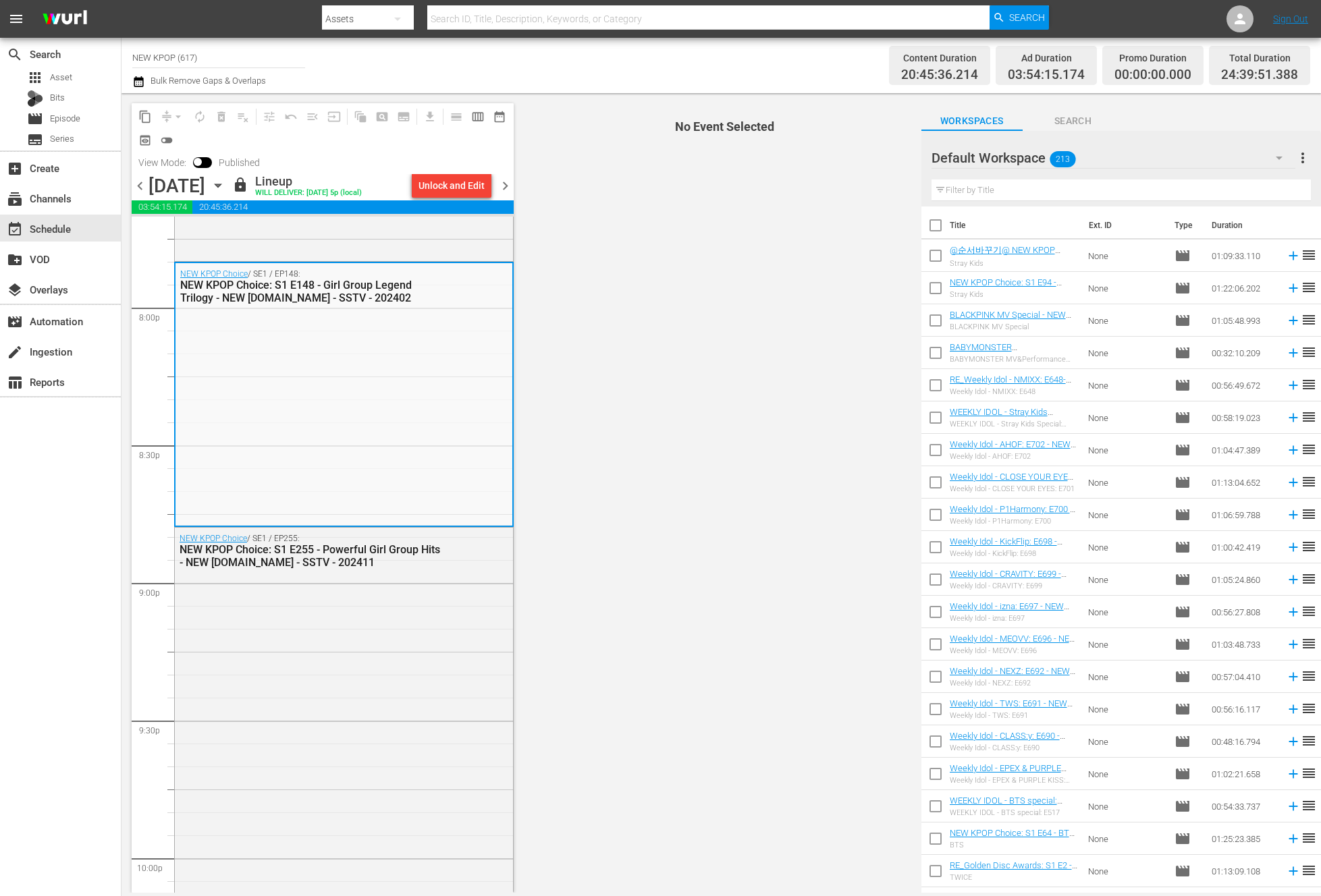
click at [29, 766] on div "search Search apps Asset Bits movie Episode subtitles Series add_box Create sub…" at bounding box center [60, 486] width 122 height 896
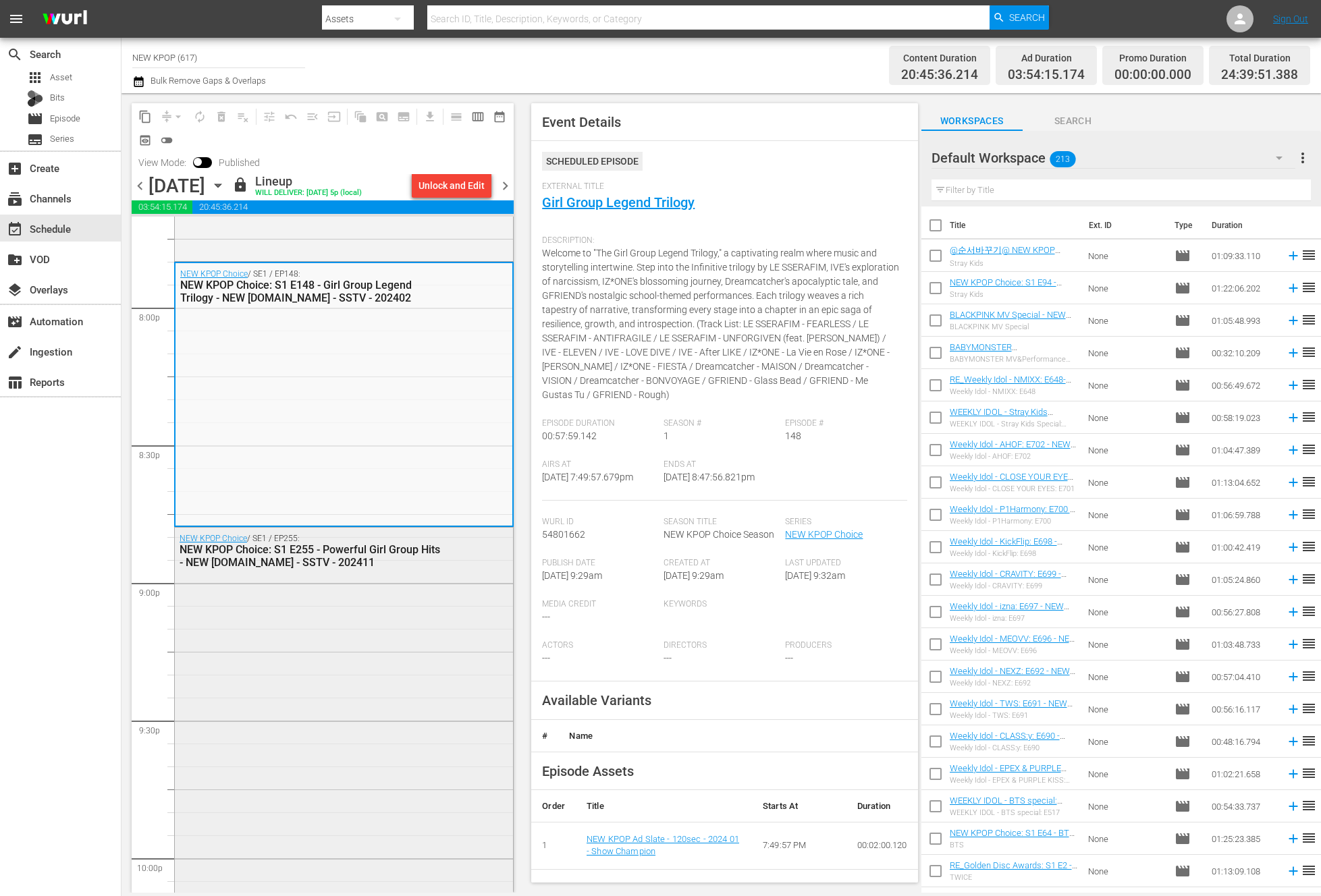
click at [376, 626] on div "NEW KPOP Choice / SE1 / EP255: NEW KPOP Choice: S1 E255 - Powerful Girl Group H…" at bounding box center [343, 792] width 338 height 530
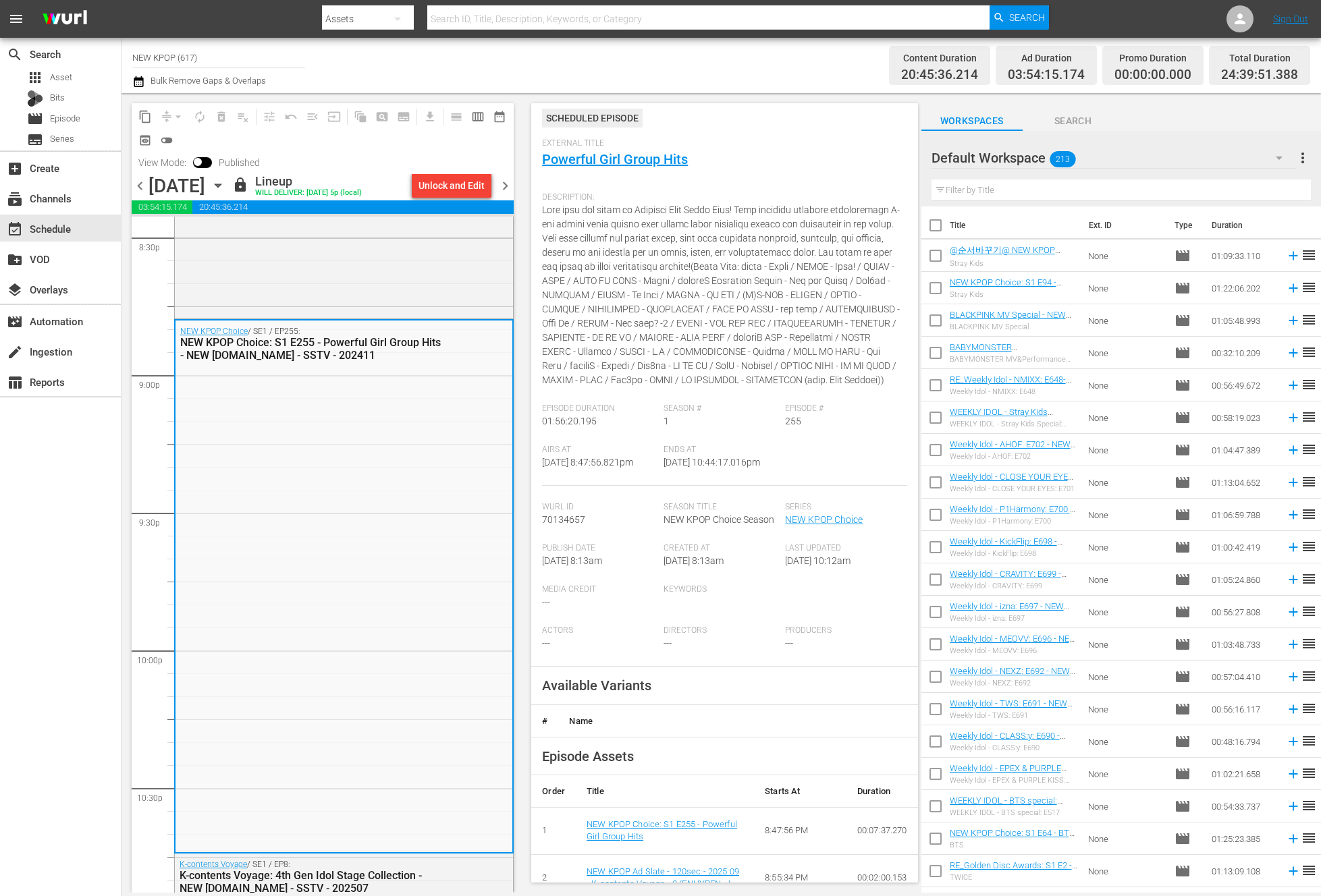
scroll to position [84, 0]
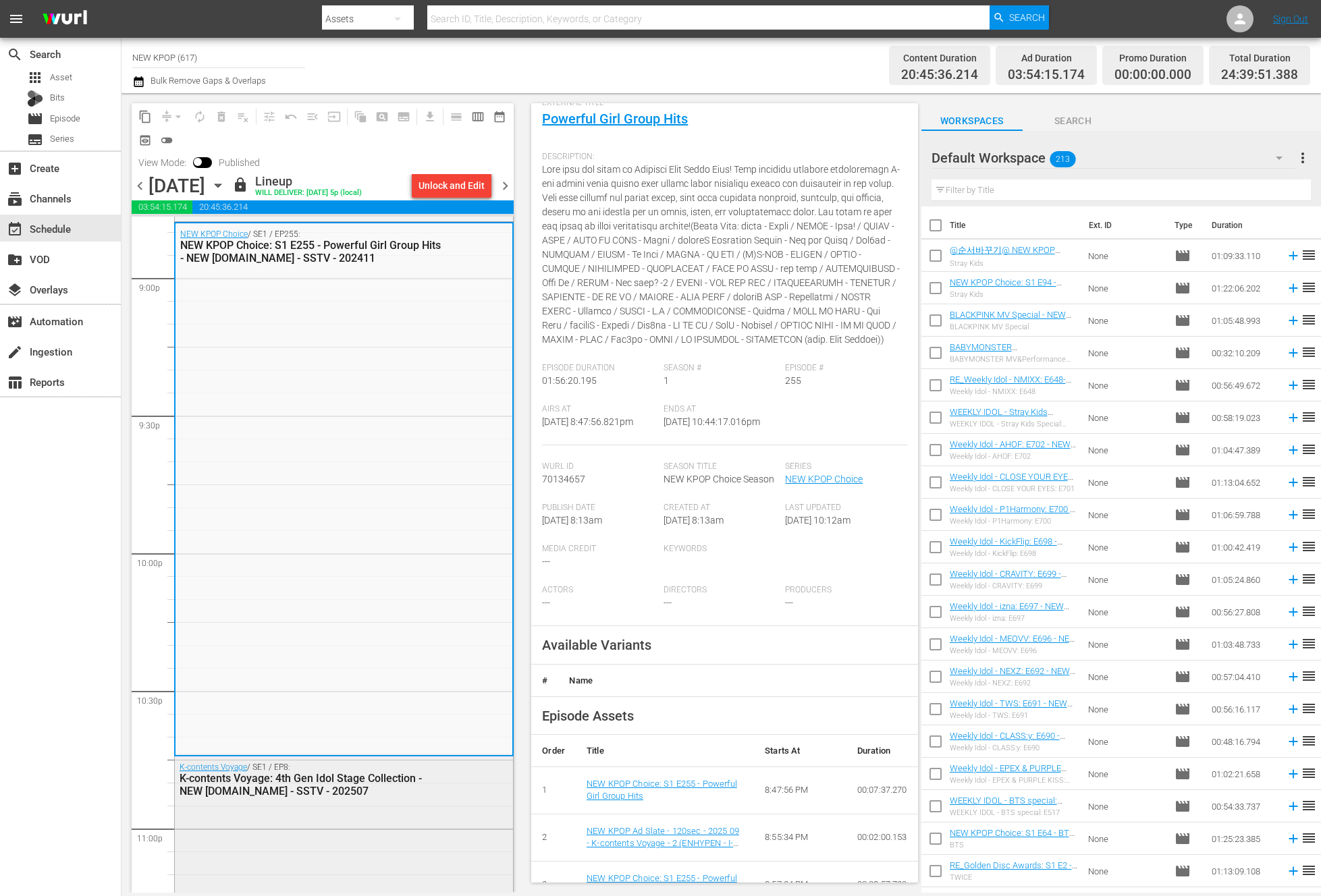
click at [364, 805] on div "K-contents Voyage / SE1 / EP8: K-contents Voyage: 4th Gen Idol Stage Collection…" at bounding box center [343, 890] width 338 height 268
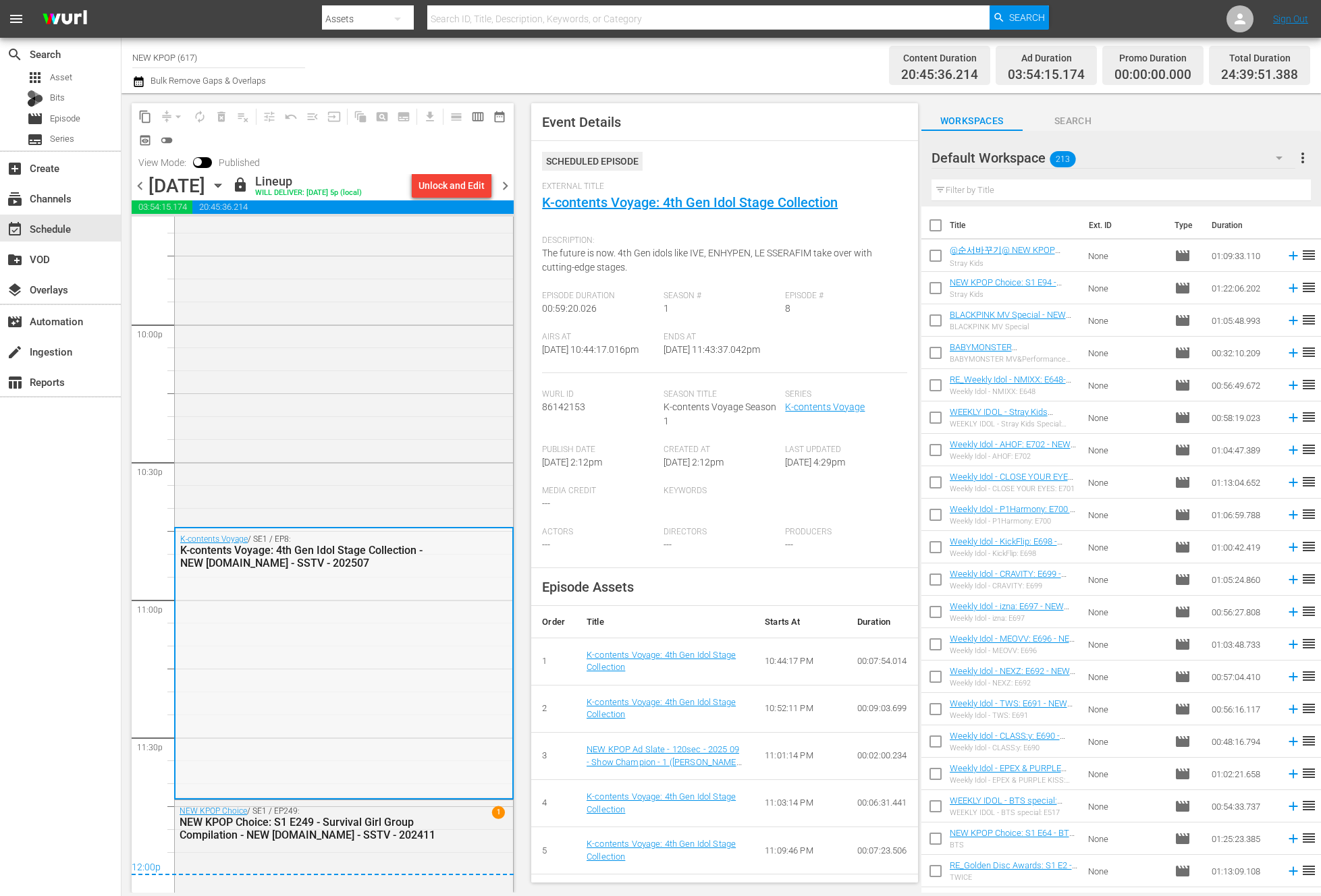
scroll to position [6195, 0]
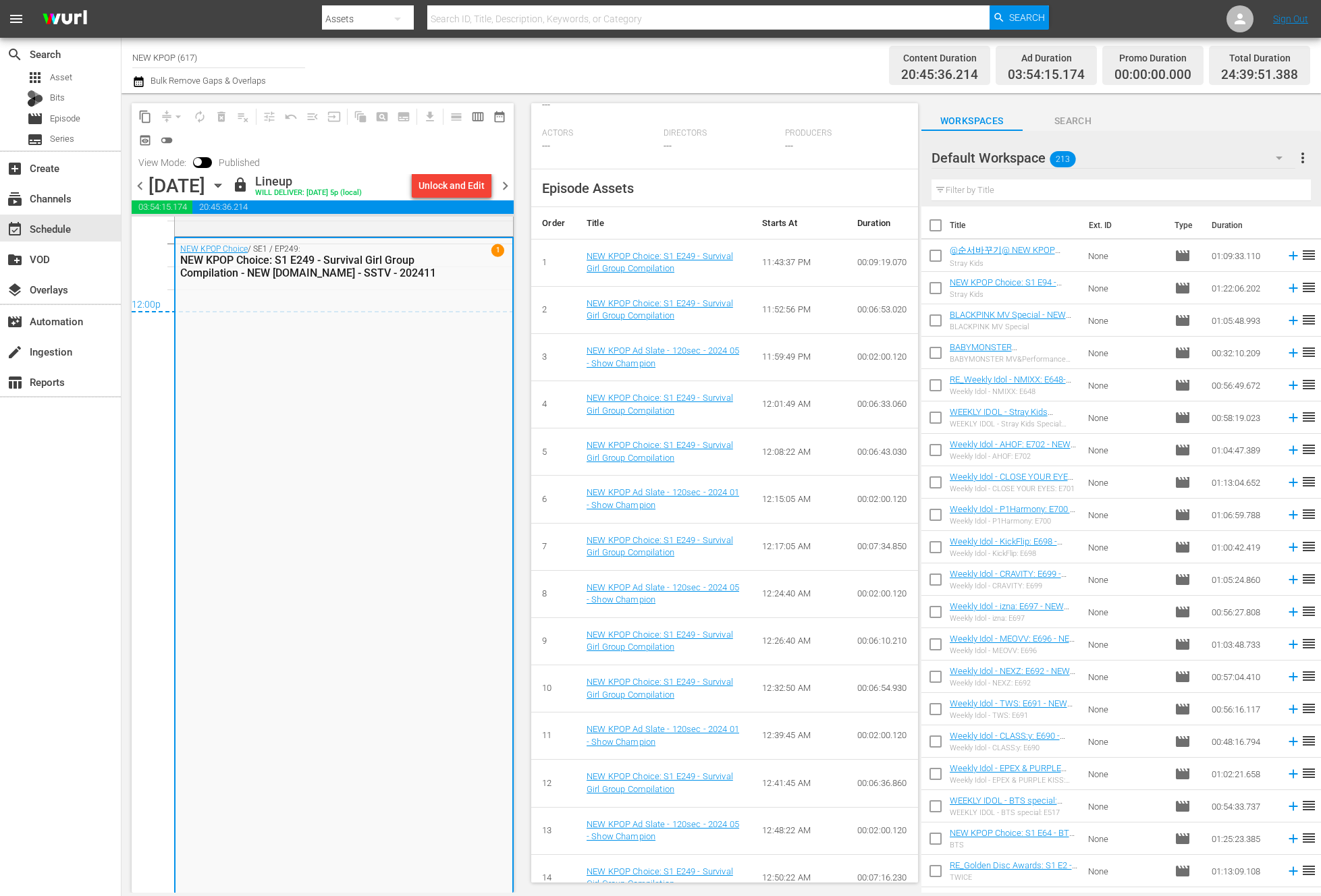
scroll to position [1586, 0]
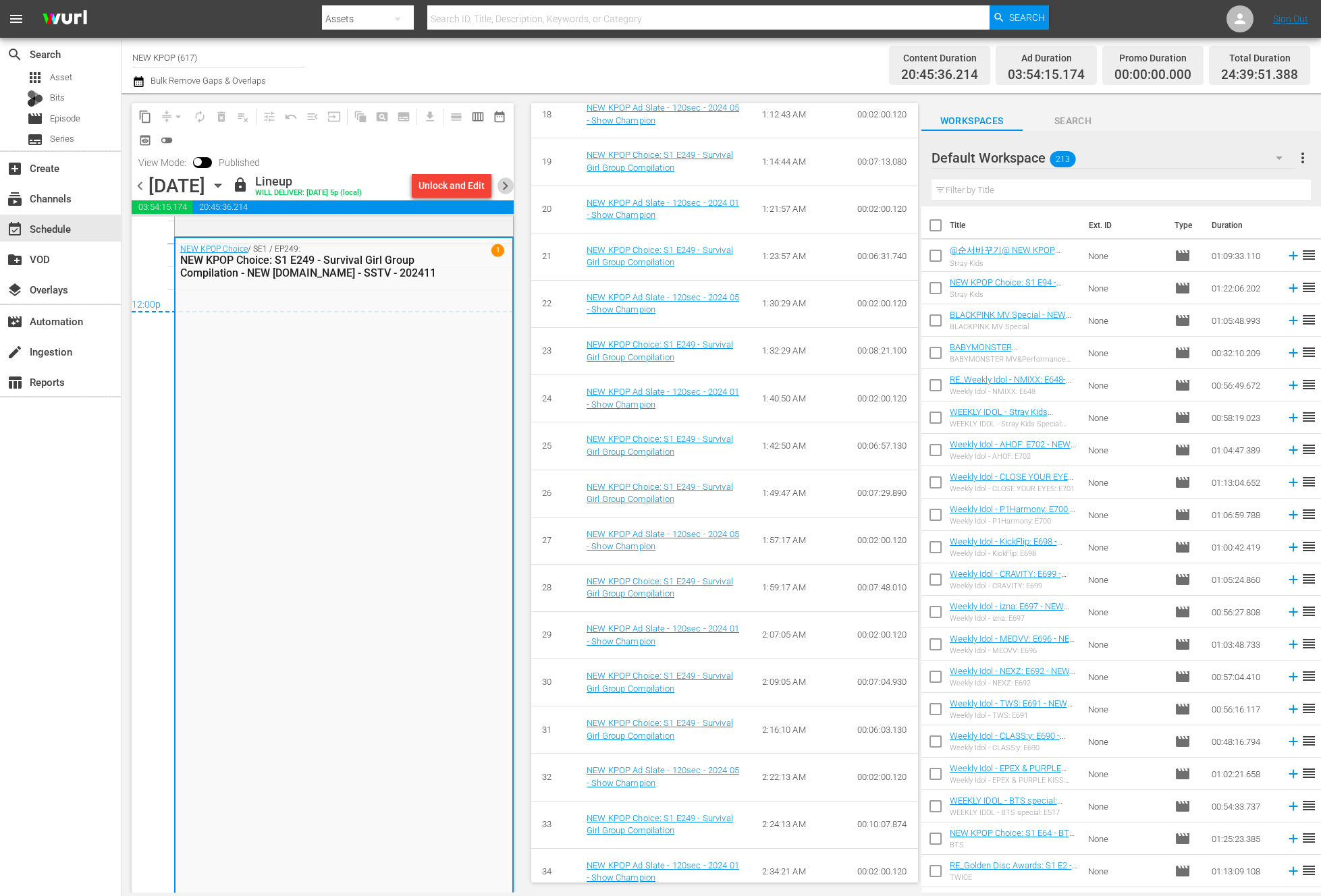
click at [509, 187] on span "chevron_right" at bounding box center [505, 186] width 17 height 17
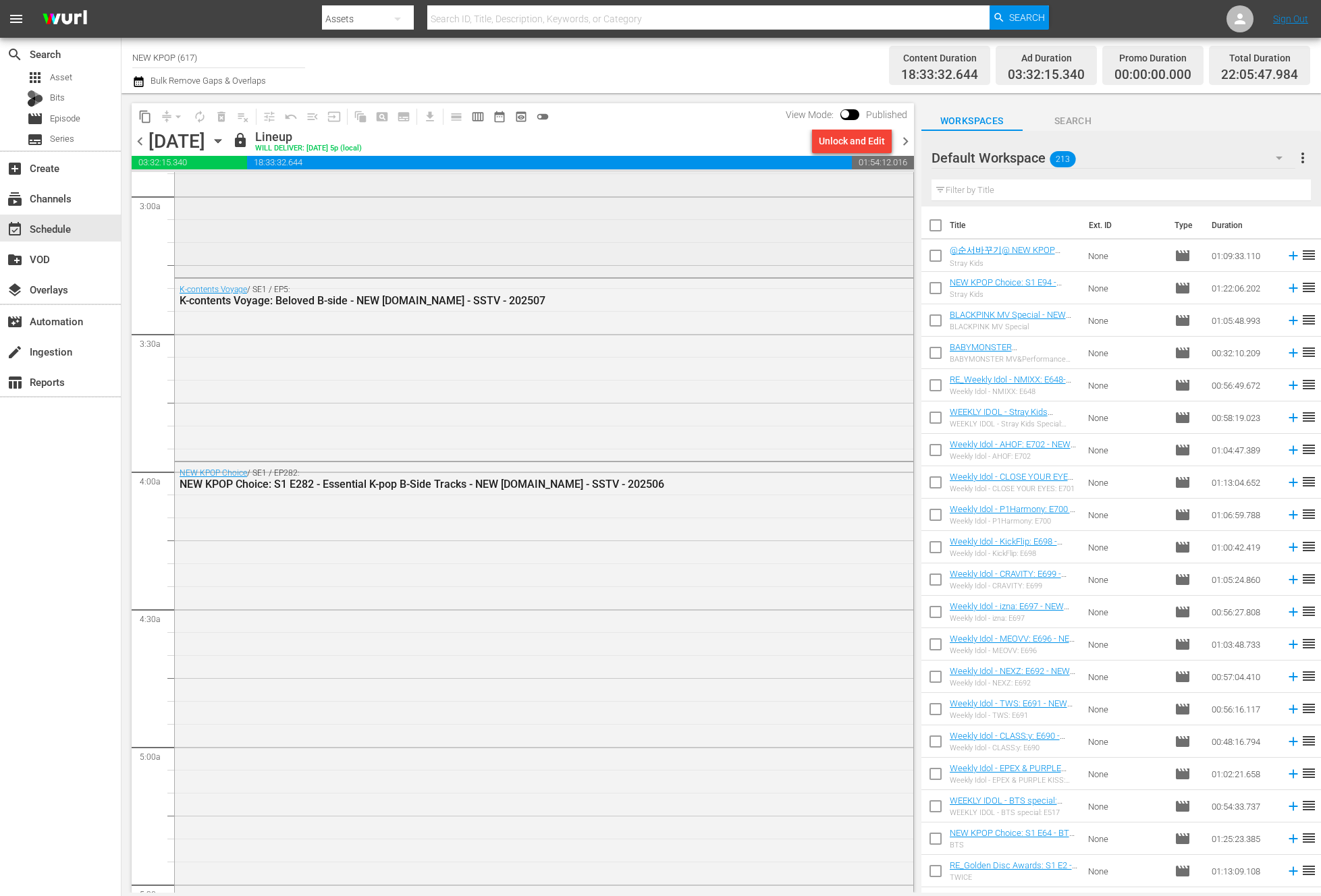
scroll to position [773, 0]
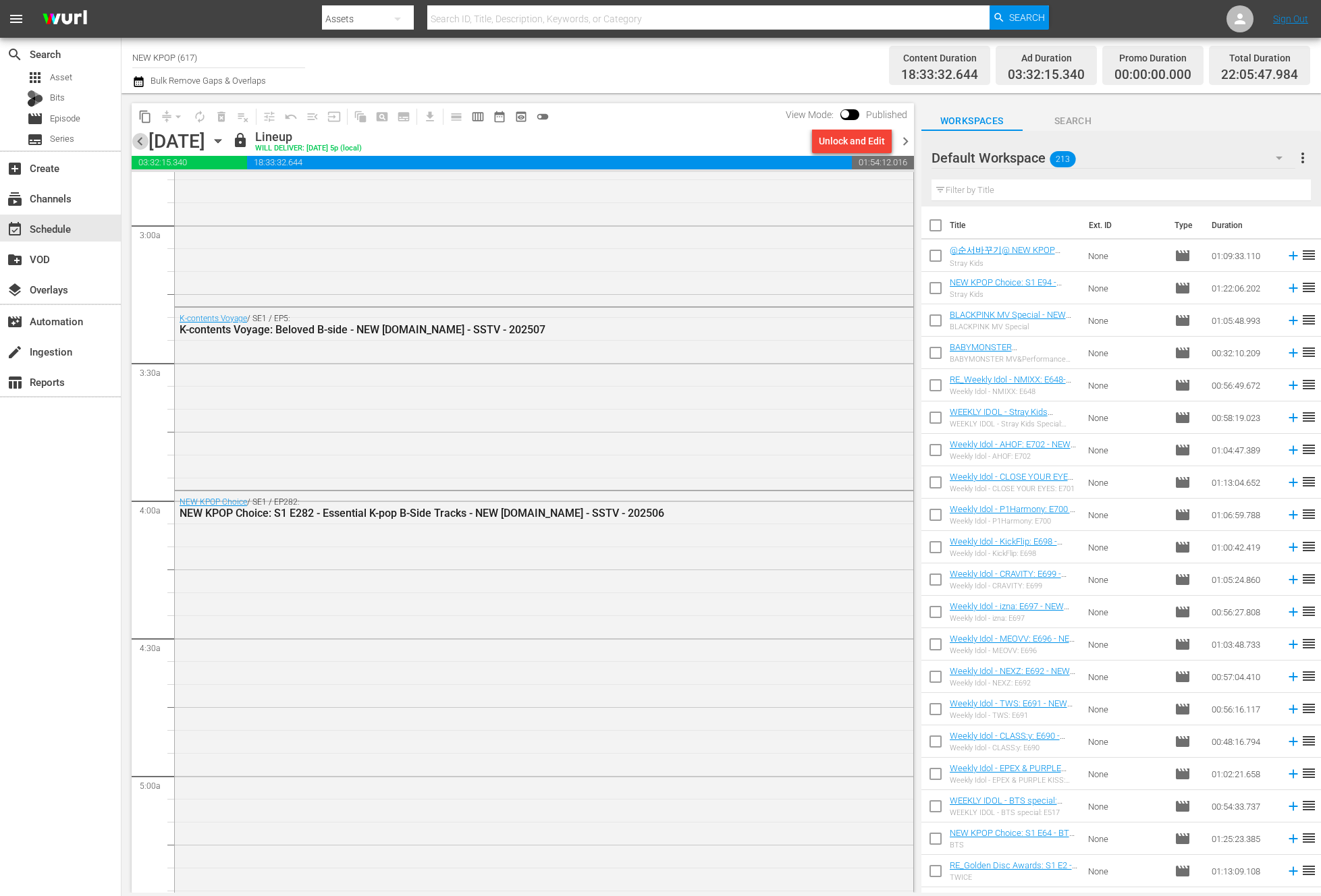
click at [136, 147] on span "chevron_left" at bounding box center [140, 141] width 17 height 17
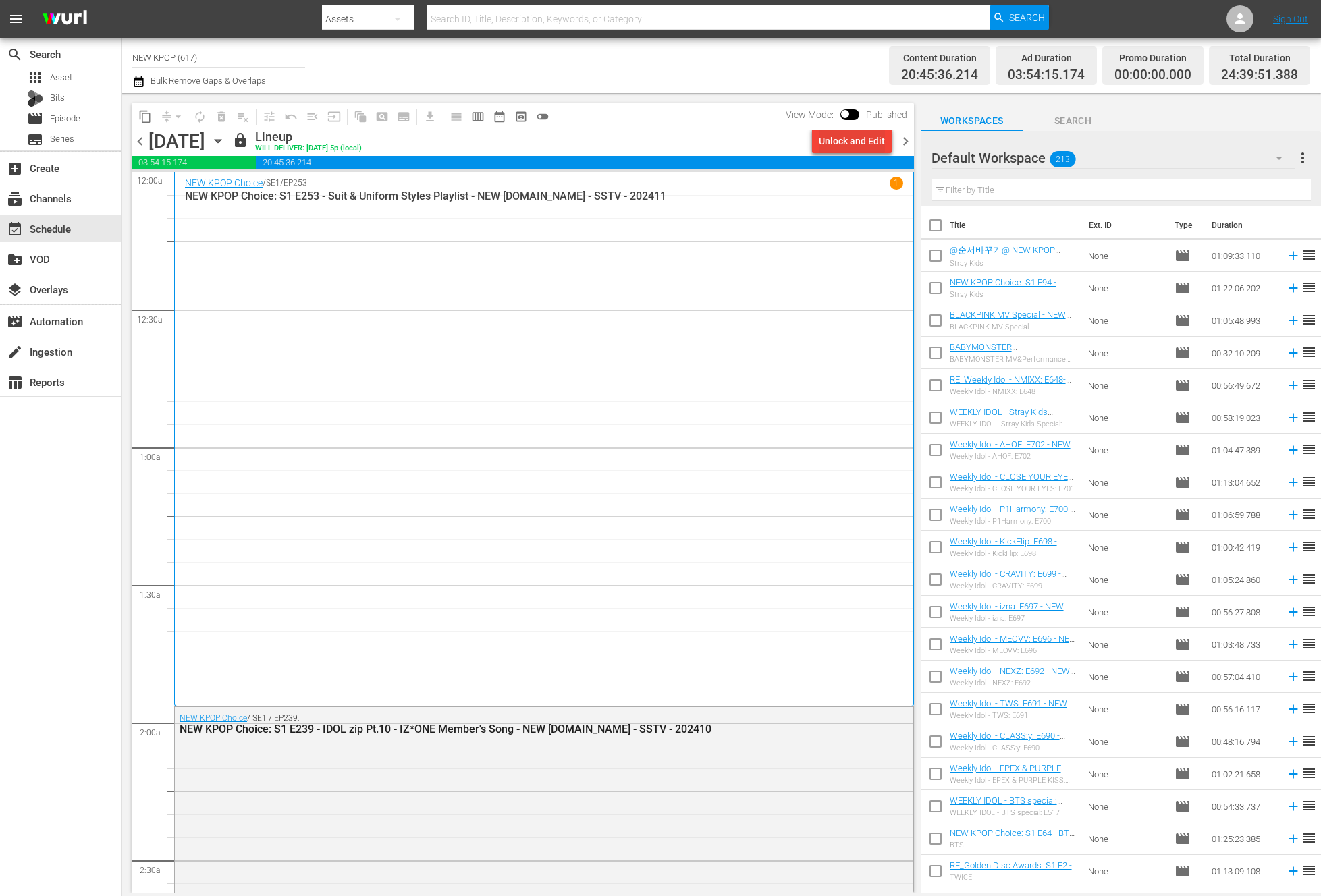
click at [879, 144] on div "Unlock and Edit" at bounding box center [852, 141] width 67 height 24
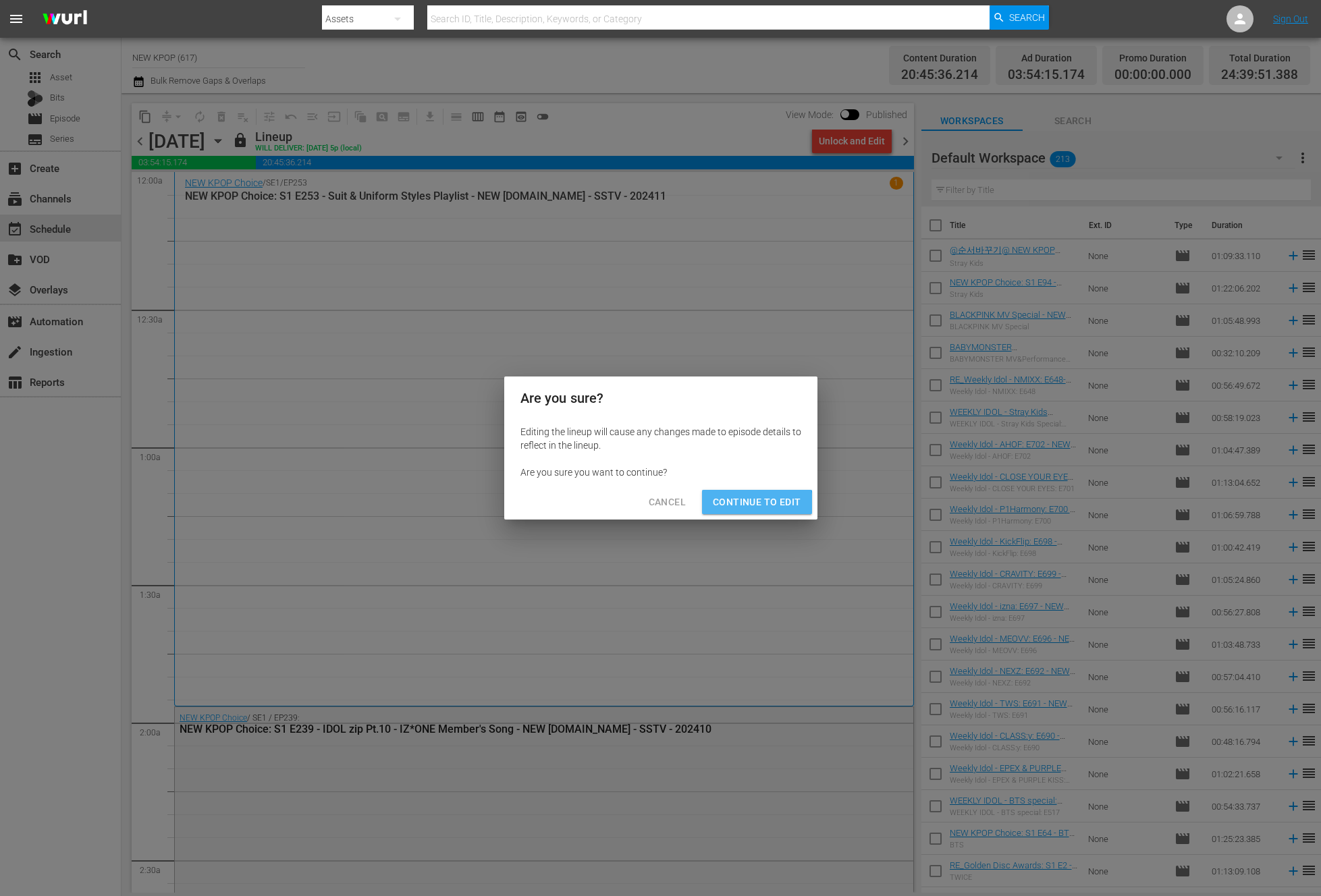
click at [737, 508] on span "Continue to Edit" at bounding box center [756, 502] width 88 height 17
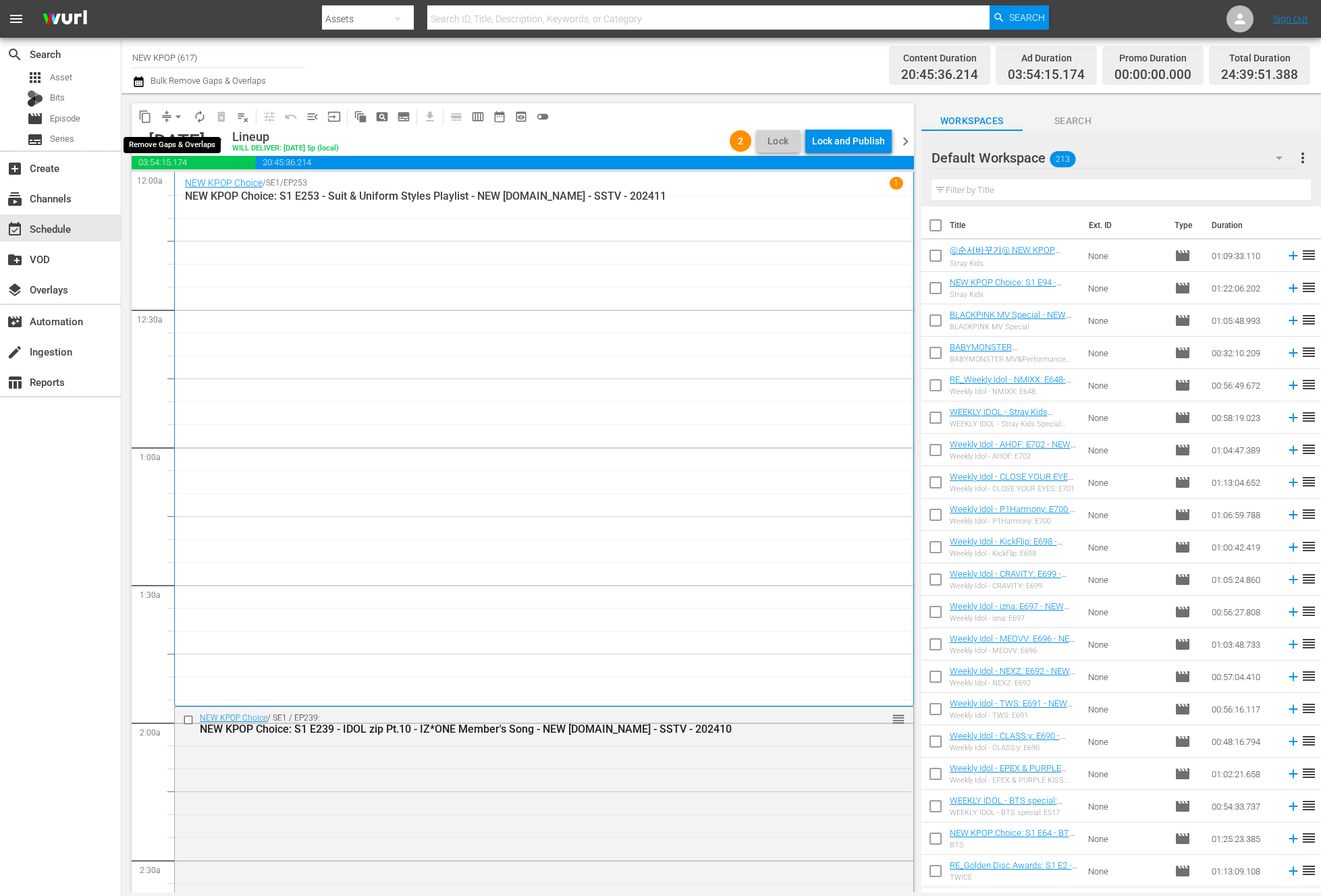
click at [174, 117] on span "arrow_drop_down" at bounding box center [178, 117] width 14 height 14
click at [204, 199] on li "Align to End of Previous Day" at bounding box center [179, 188] width 142 height 22
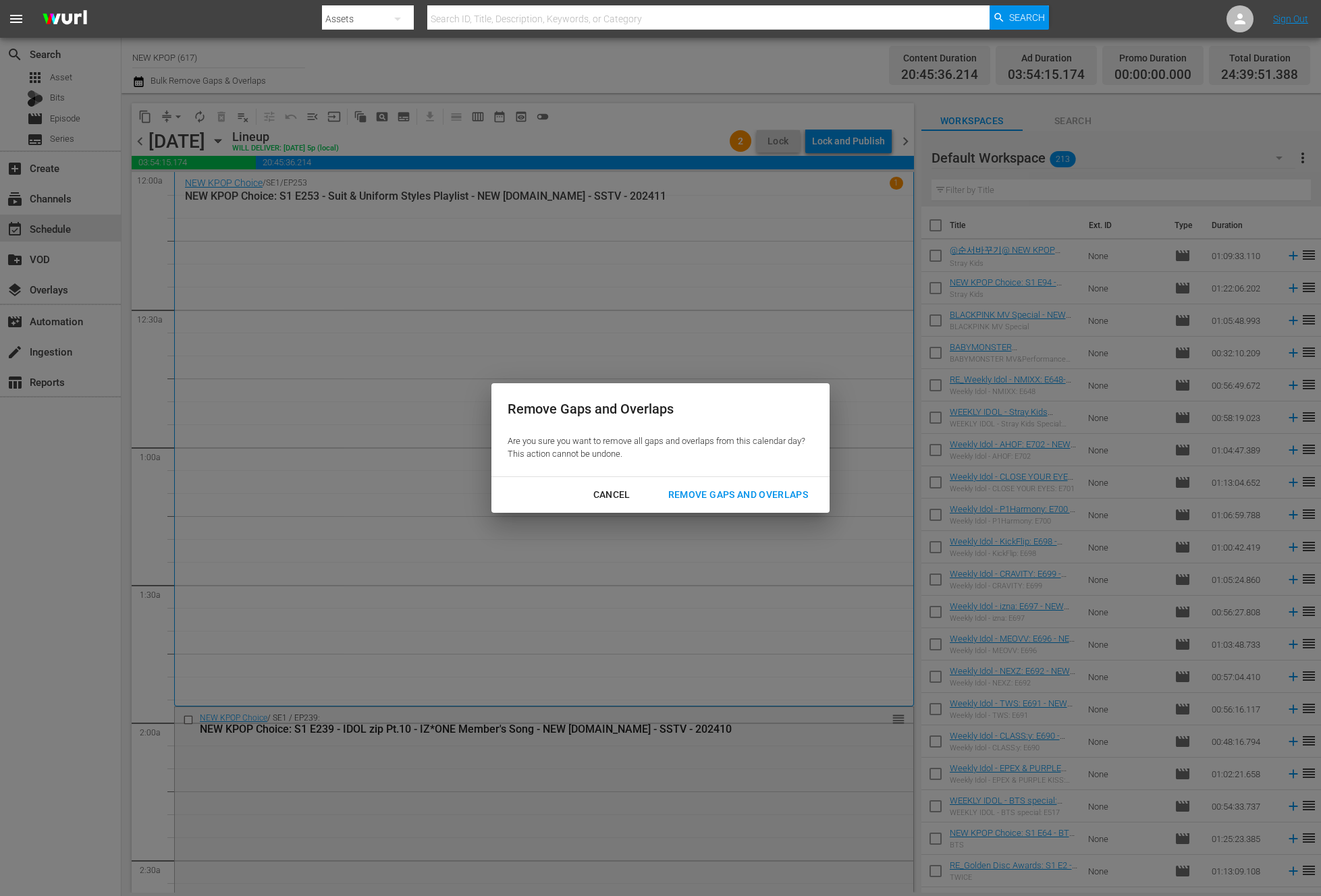
click at [326, 312] on div "Remove Gaps and Overlaps Are you sure you want to remove all gaps and overlaps …" at bounding box center [660, 448] width 1321 height 896
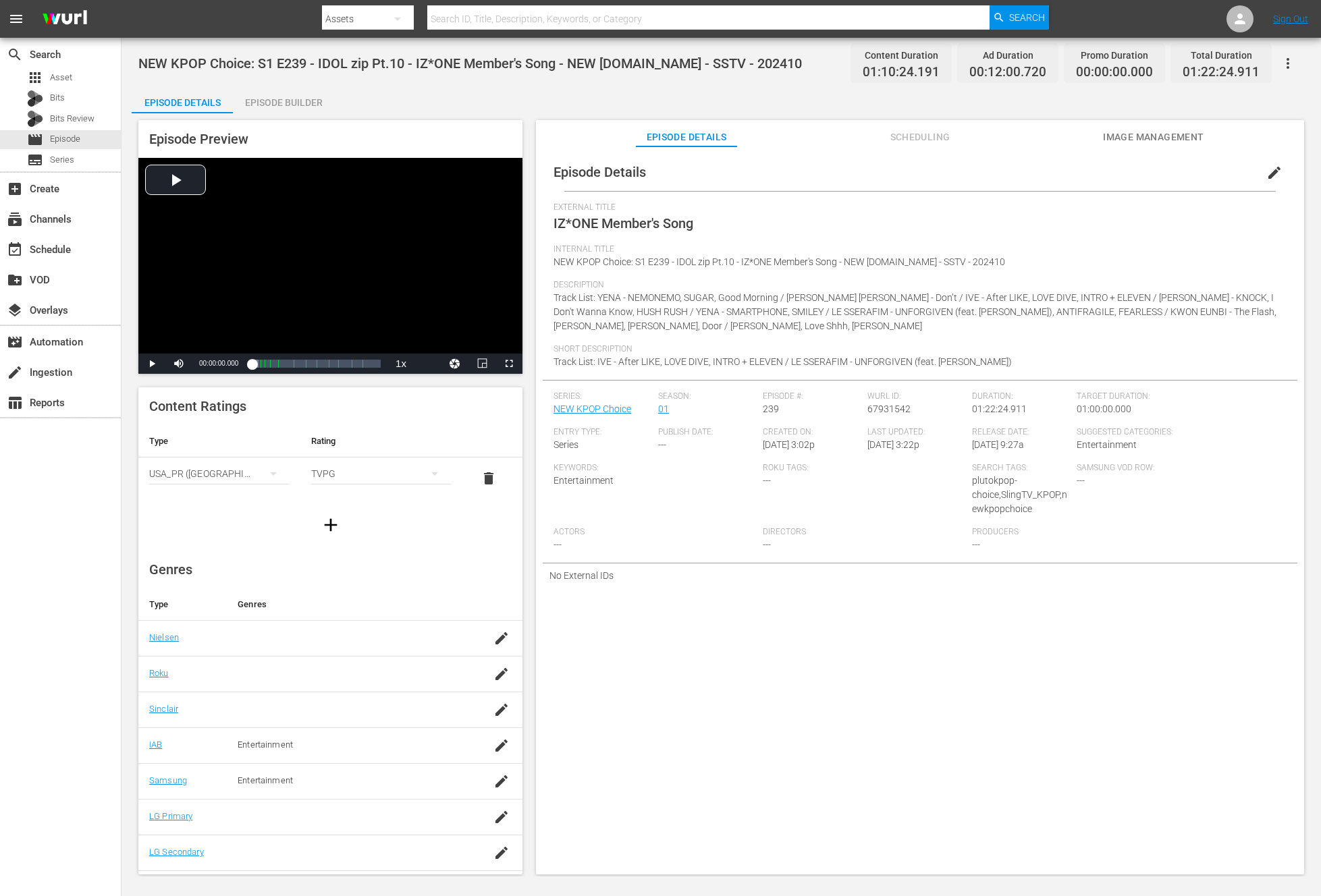
click at [270, 98] on div "Episode Builder" at bounding box center [283, 102] width 101 height 32
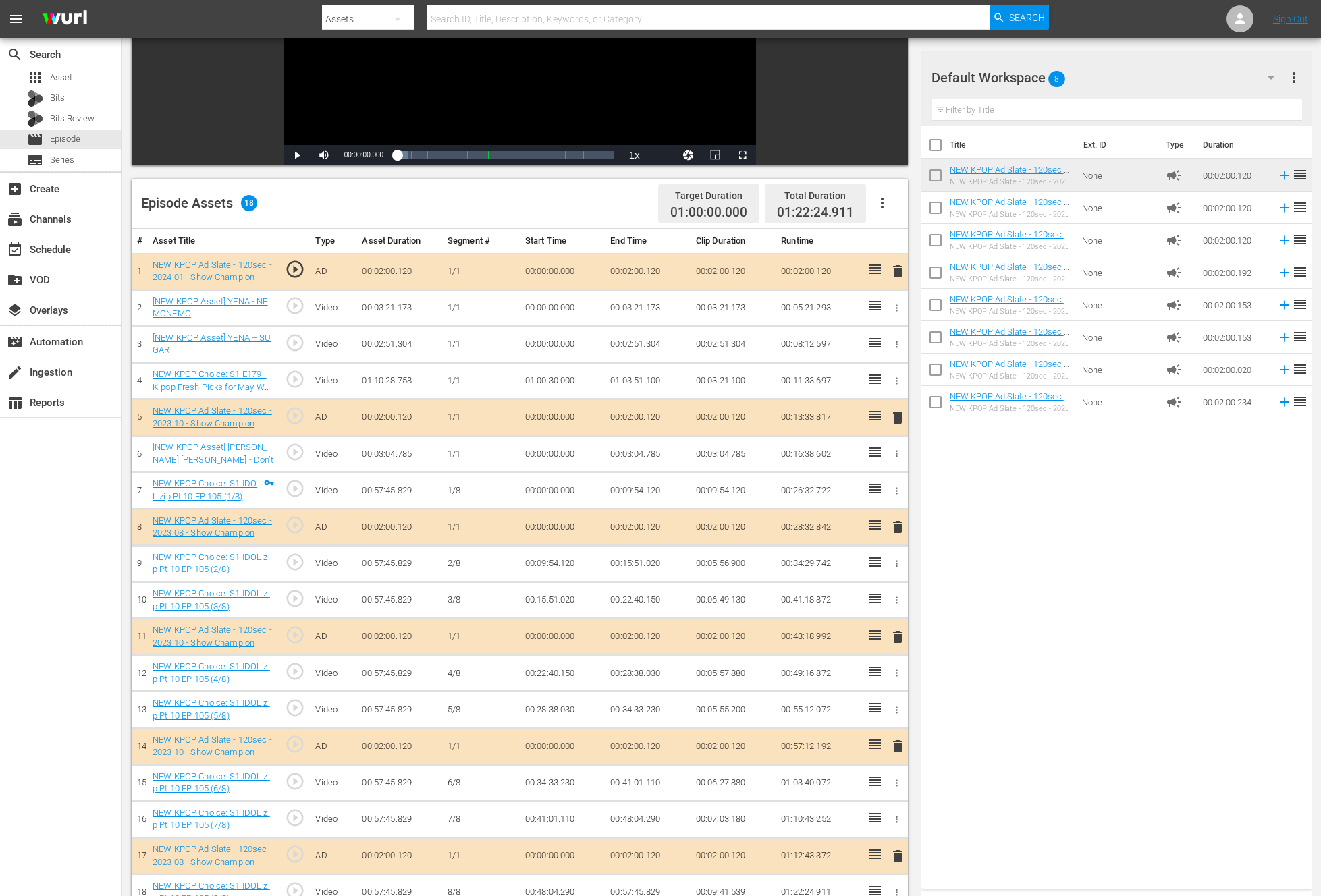
scroll to position [267, 0]
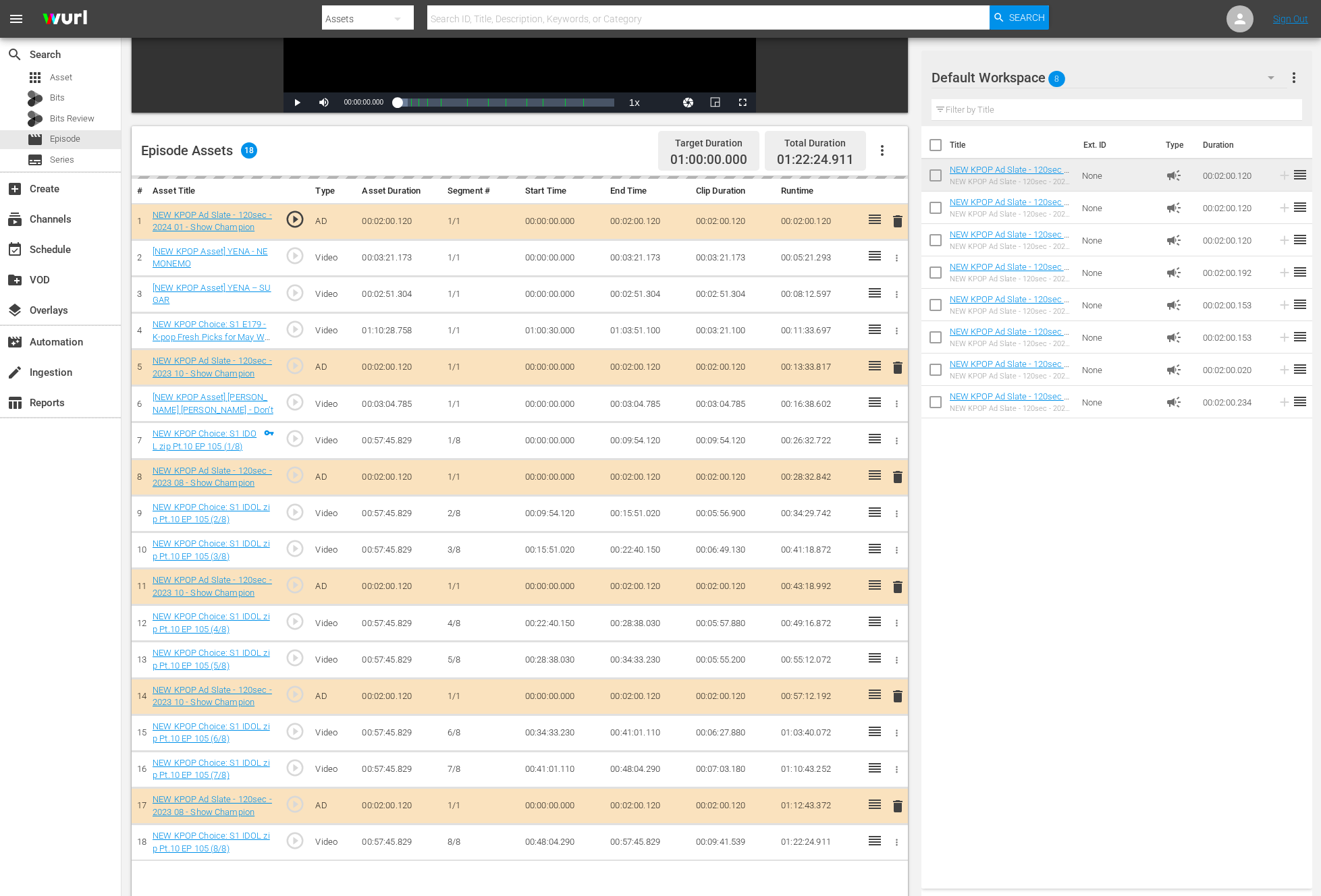
drag, startPoint x: 880, startPoint y: 222, endPoint x: 615, endPoint y: 0, distance: 345.7
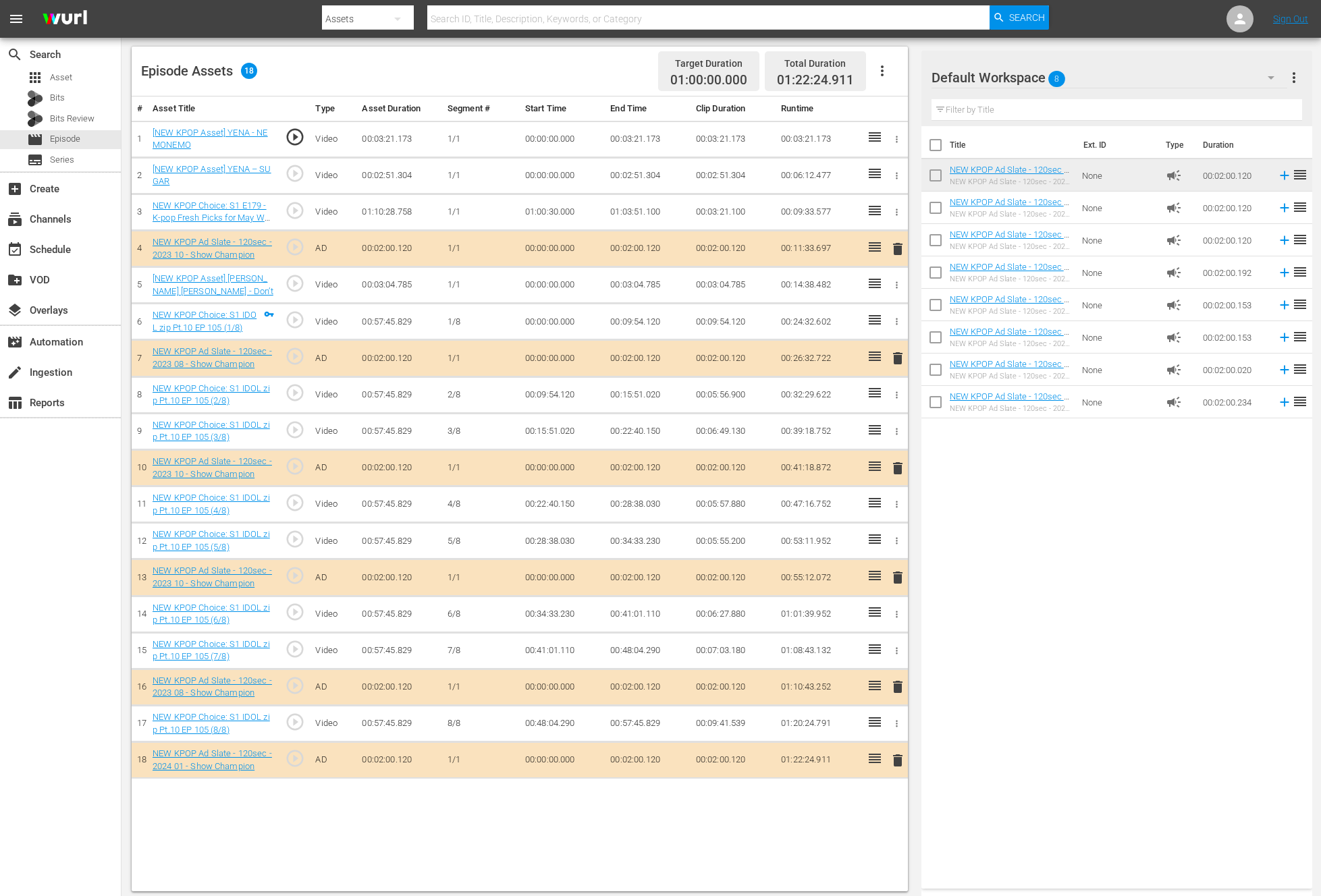
scroll to position [351, 0]
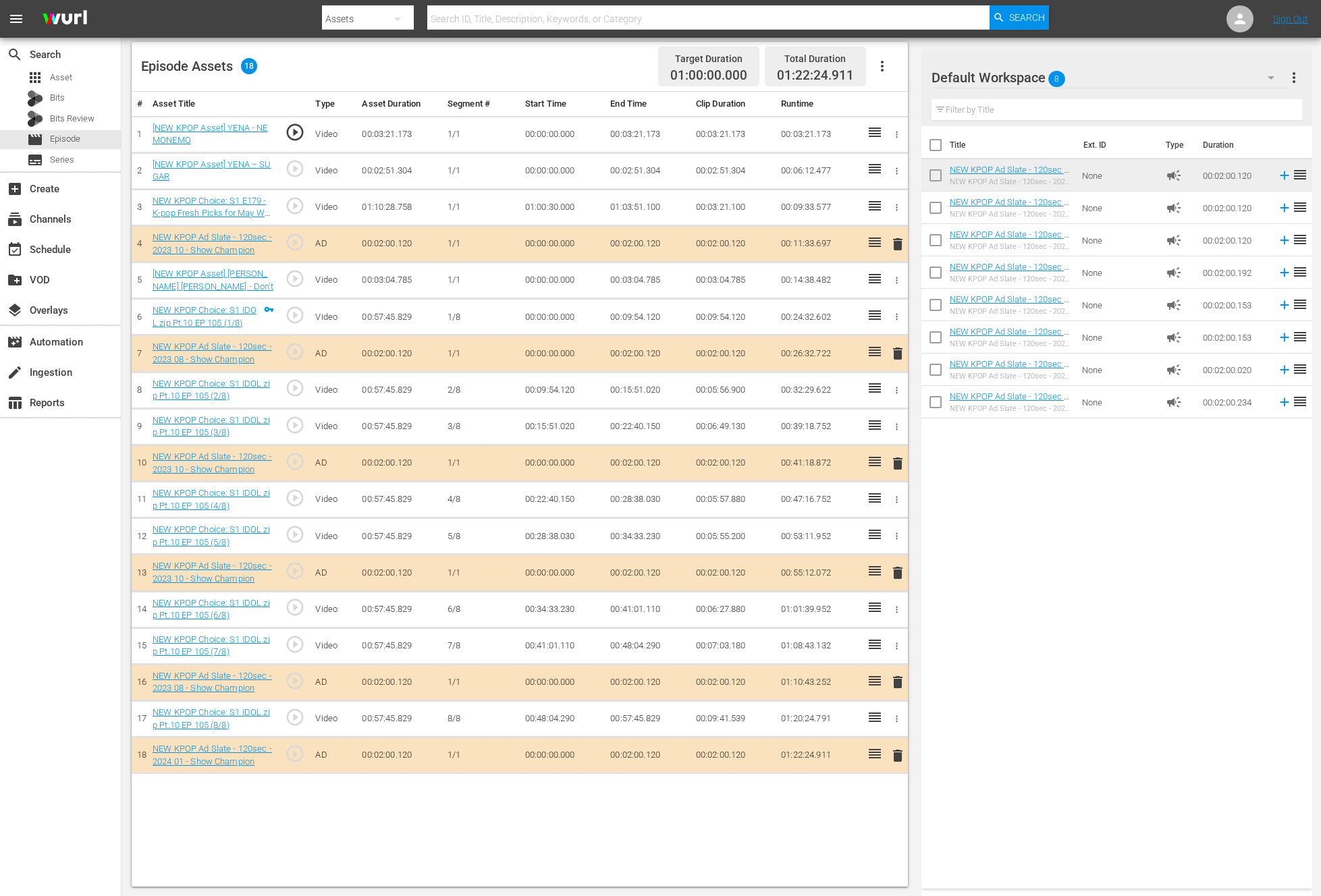
click at [892, 459] on span "delete" at bounding box center [897, 463] width 16 height 16
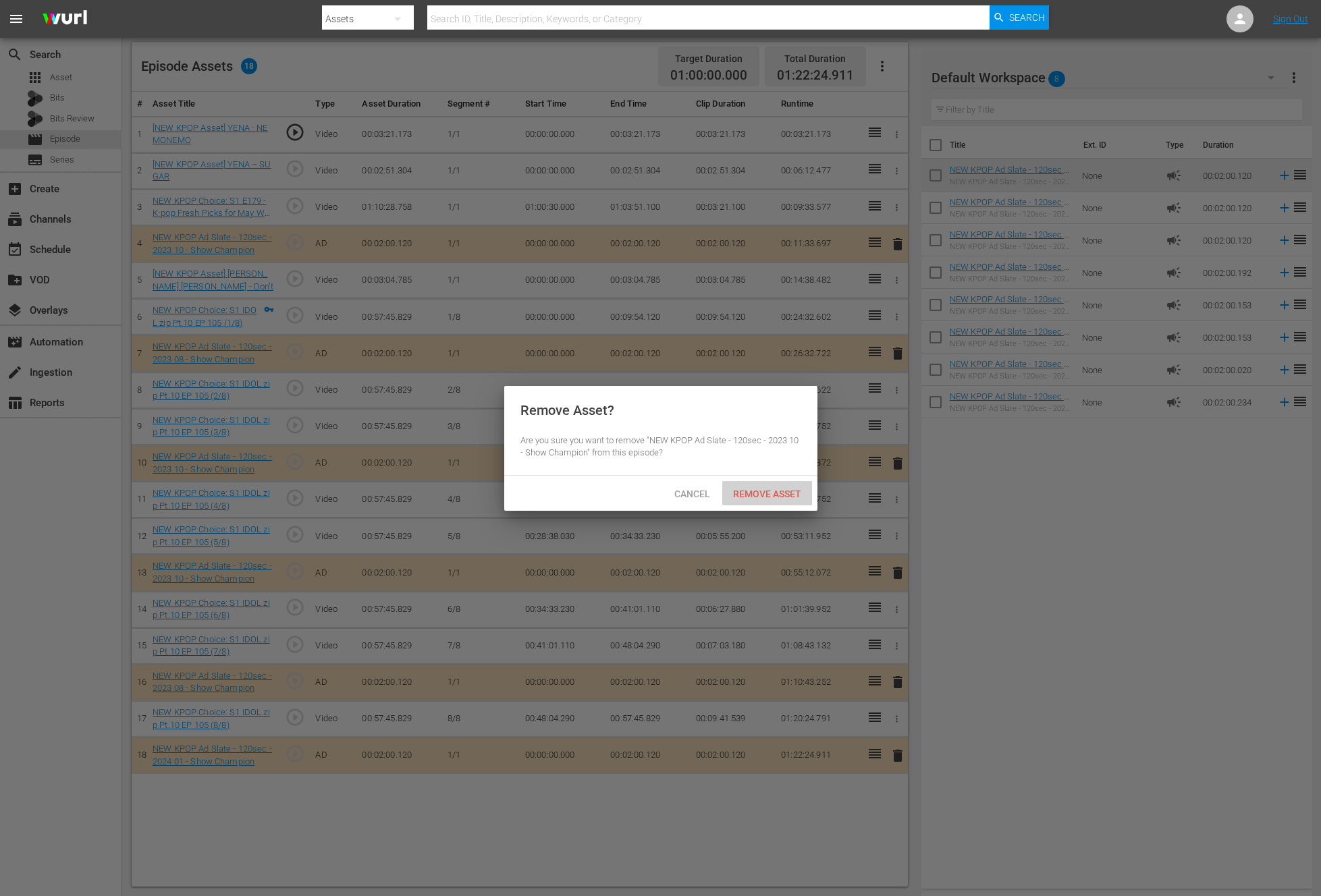
click at [775, 485] on div "Remove Asset" at bounding box center [767, 493] width 90 height 25
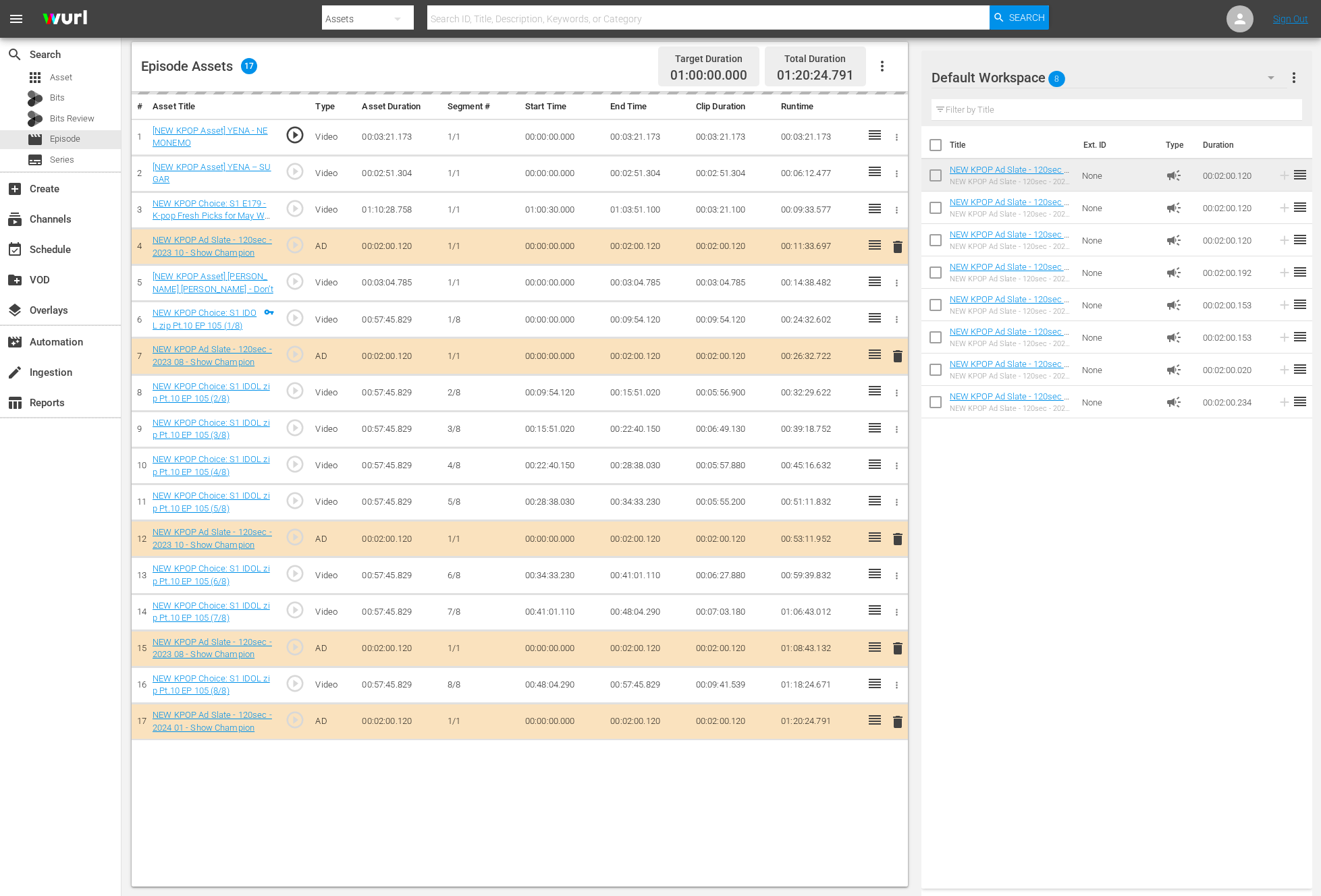
click at [897, 647] on div "delete" at bounding box center [896, 649] width 12 height 20
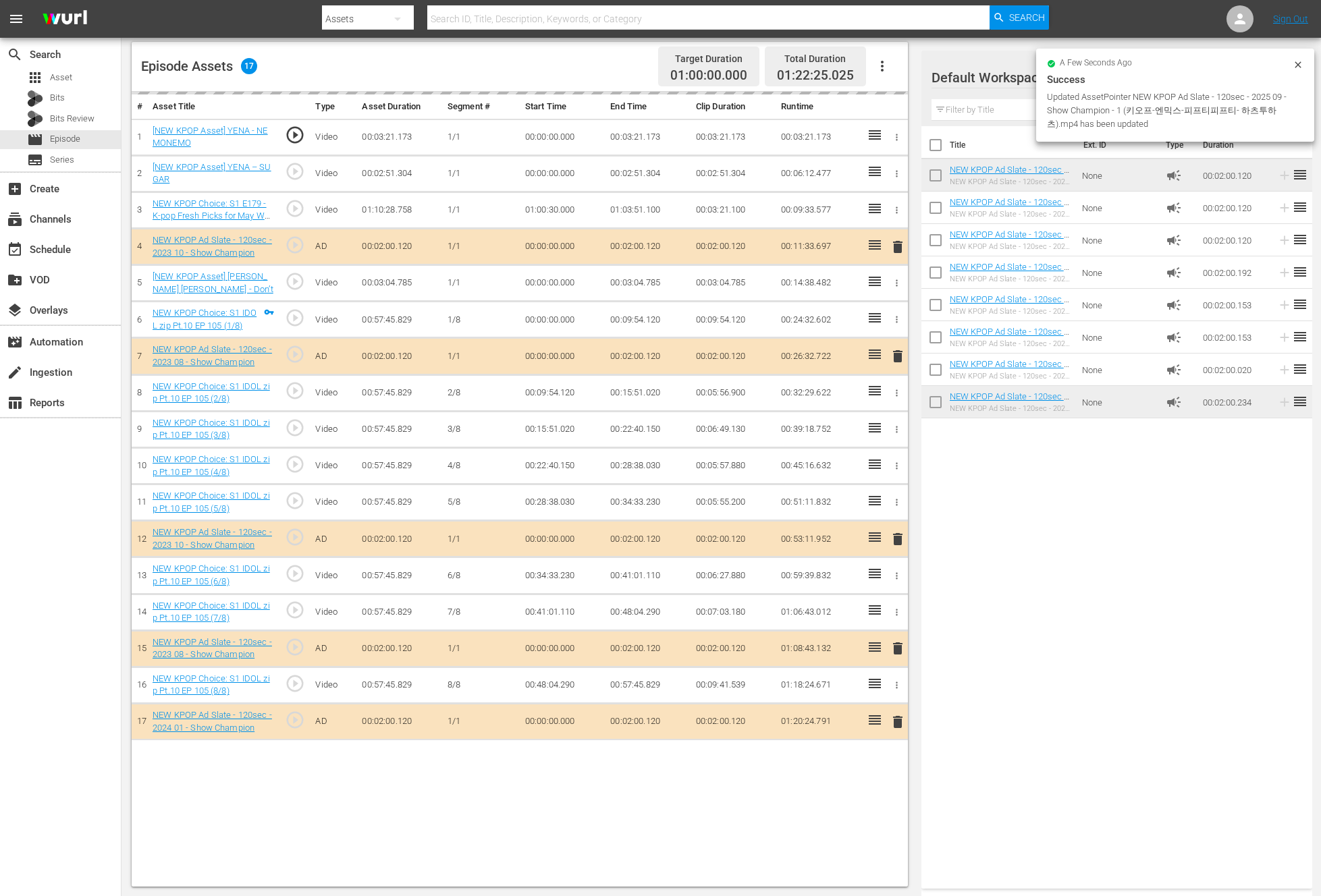
click at [897, 647] on div "delete" at bounding box center [896, 649] width 12 height 20
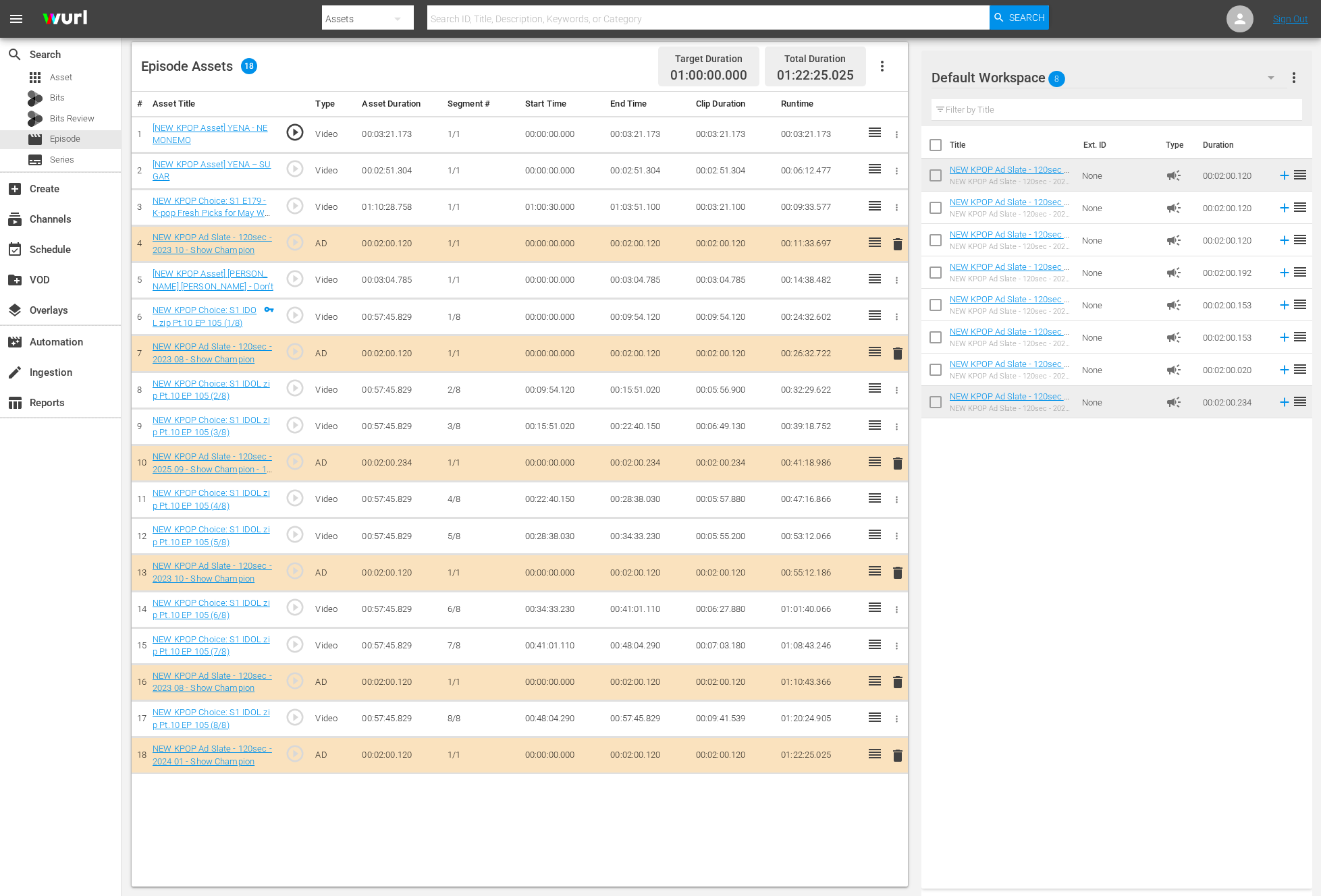
click at [894, 684] on span "delete" at bounding box center [897, 681] width 16 height 16
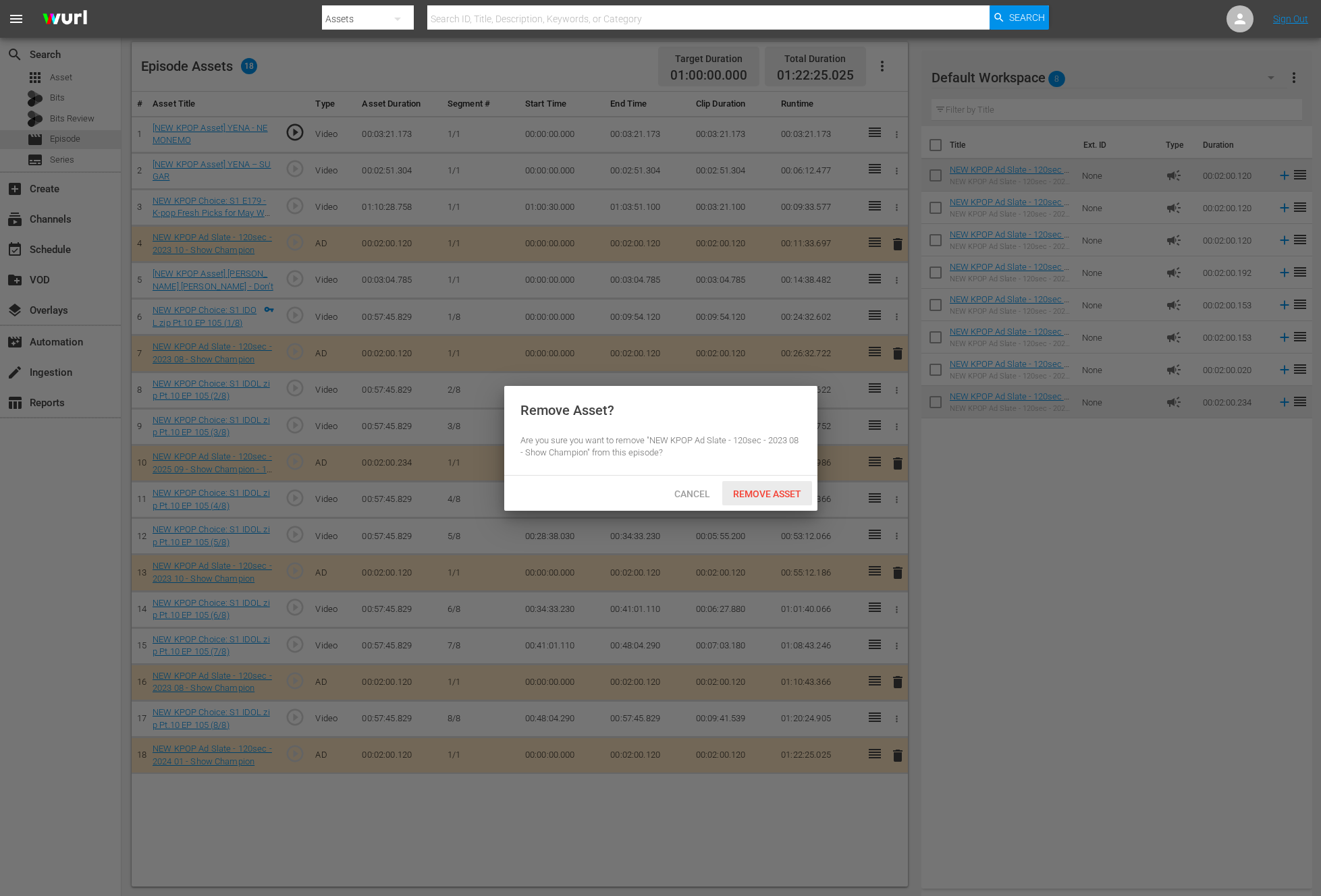
click at [777, 487] on div "Remove Asset" at bounding box center [767, 493] width 90 height 25
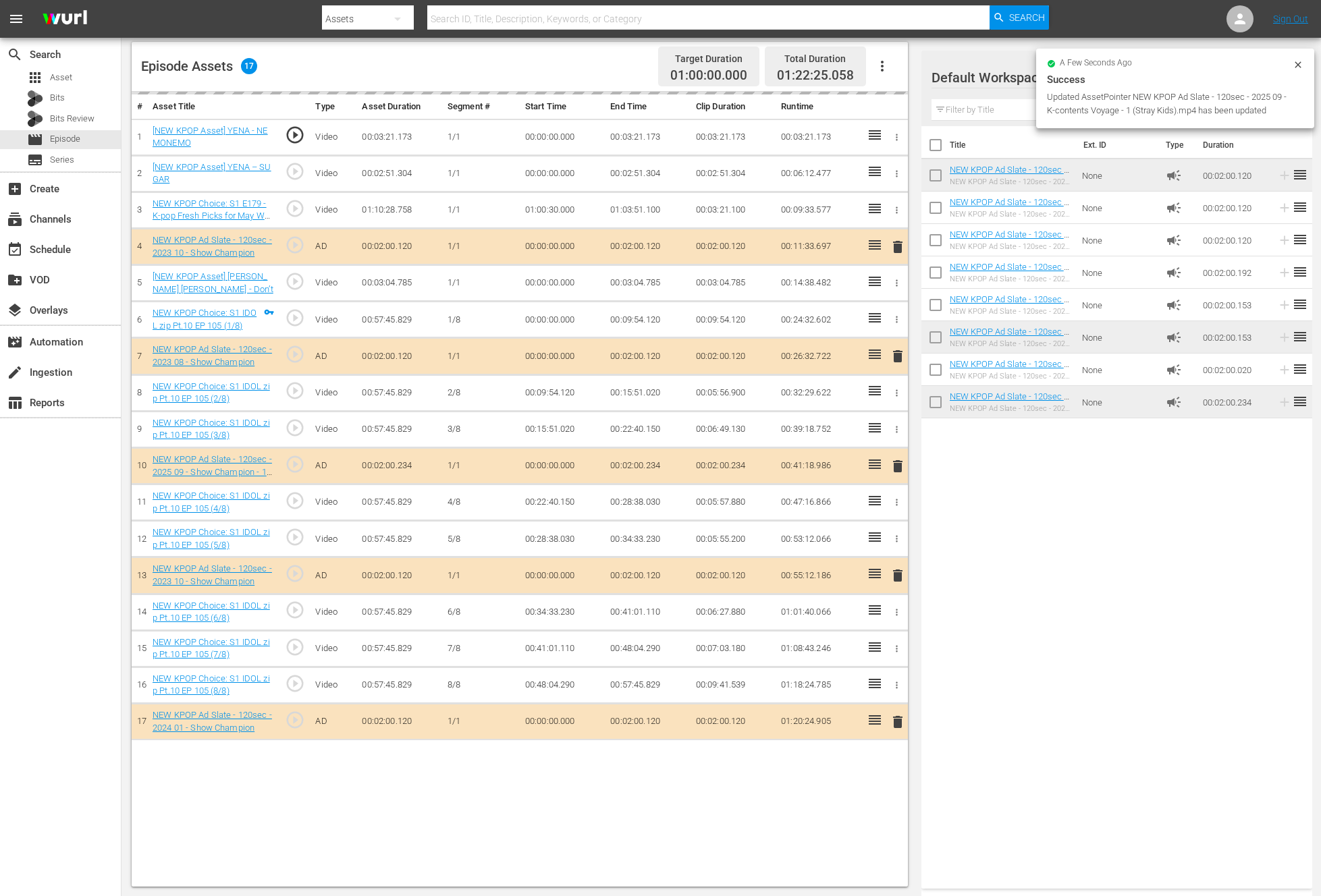
click at [1069, 524] on div "Title Ext. ID Type Duration NEW KPOP Ad Slate - 120sec - 2024 01 - Show Champio…" at bounding box center [1116, 505] width 391 height 757
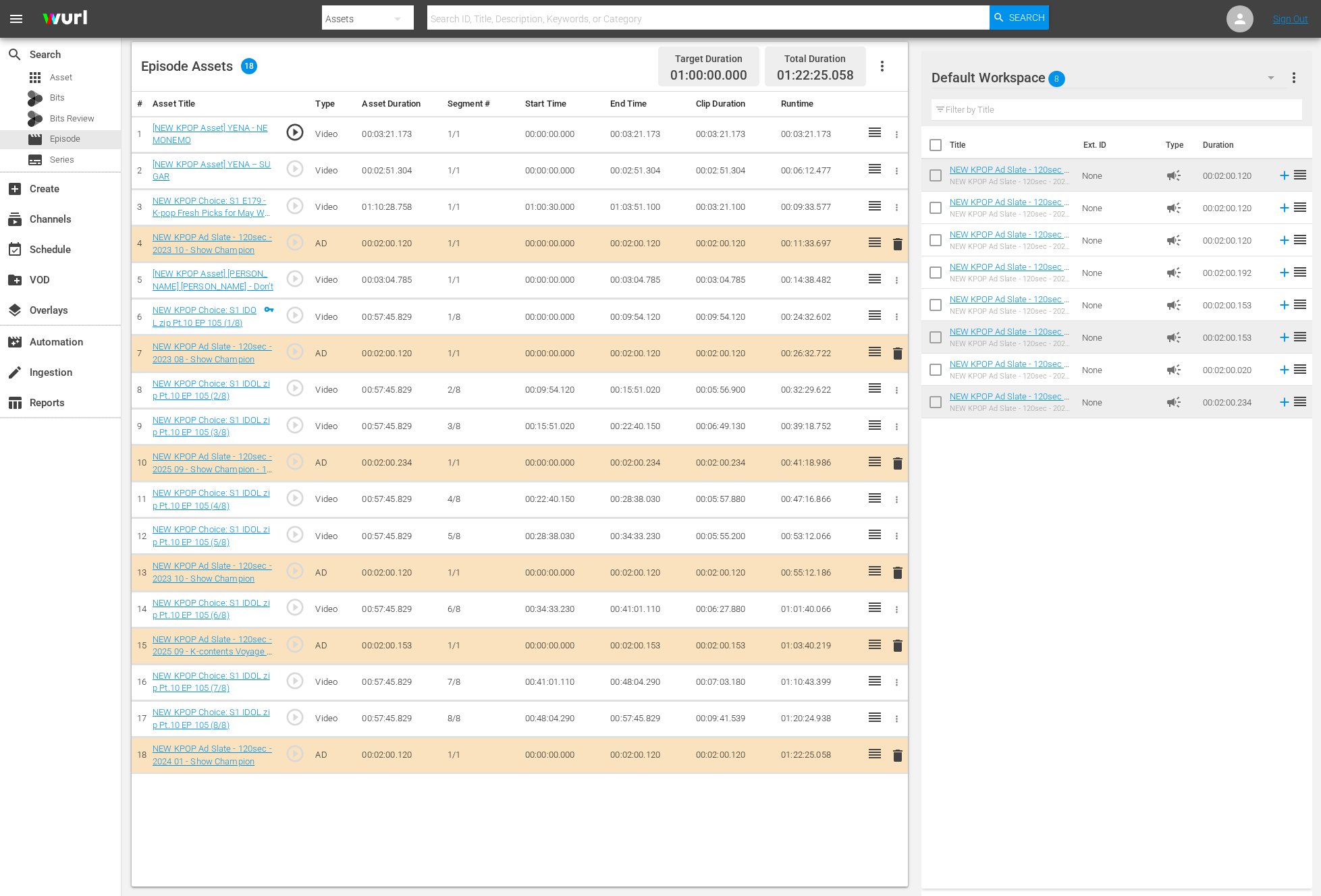
click at [1069, 524] on div "Title Ext. ID Type Duration NEW KPOP Ad Slate - 120sec - 2024 01 - Show Champio…" at bounding box center [1116, 505] width 391 height 757
click at [896, 573] on span "delete" at bounding box center [897, 573] width 16 height 16
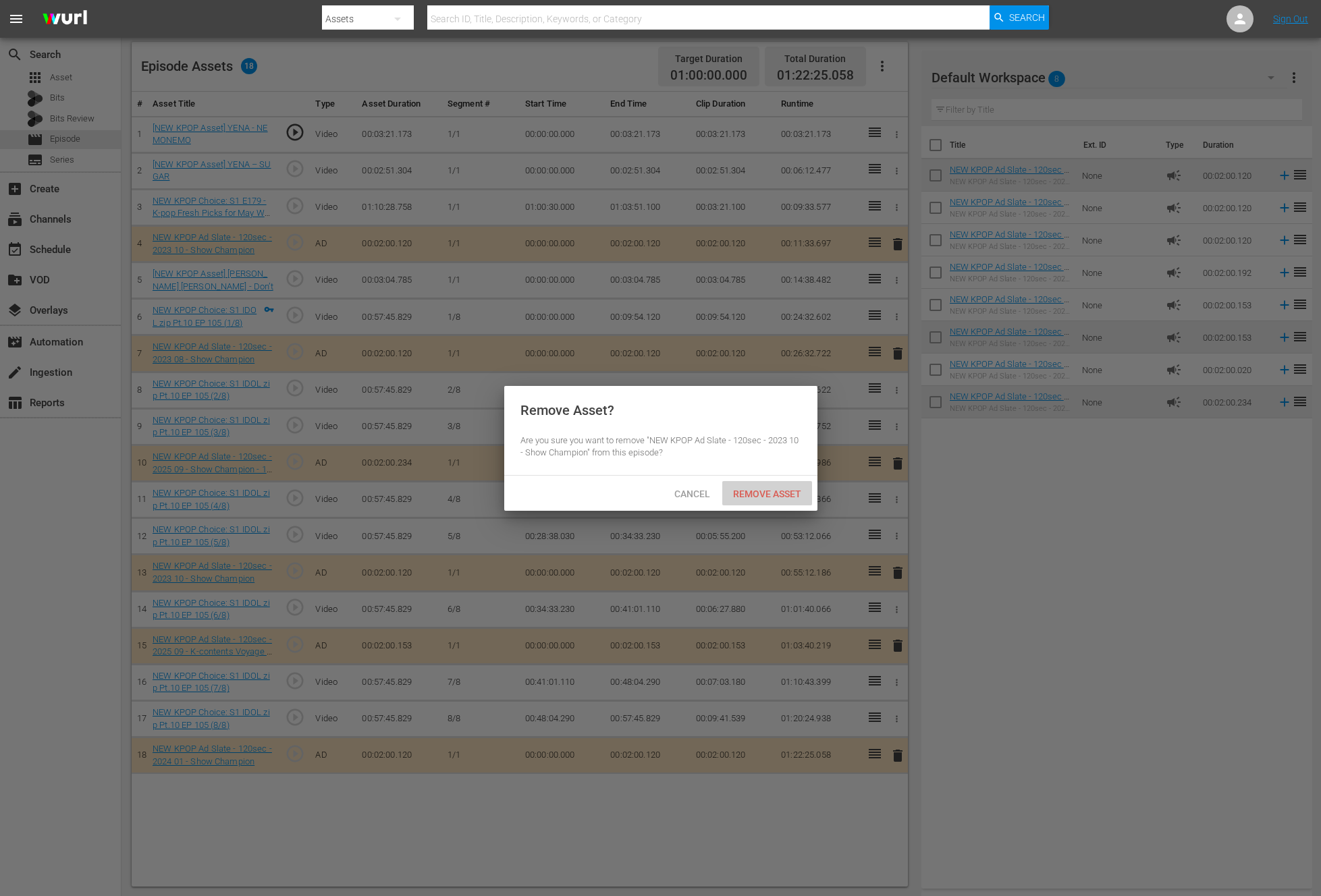
click at [744, 490] on span "Remove Asset" at bounding box center [767, 494] width 90 height 11
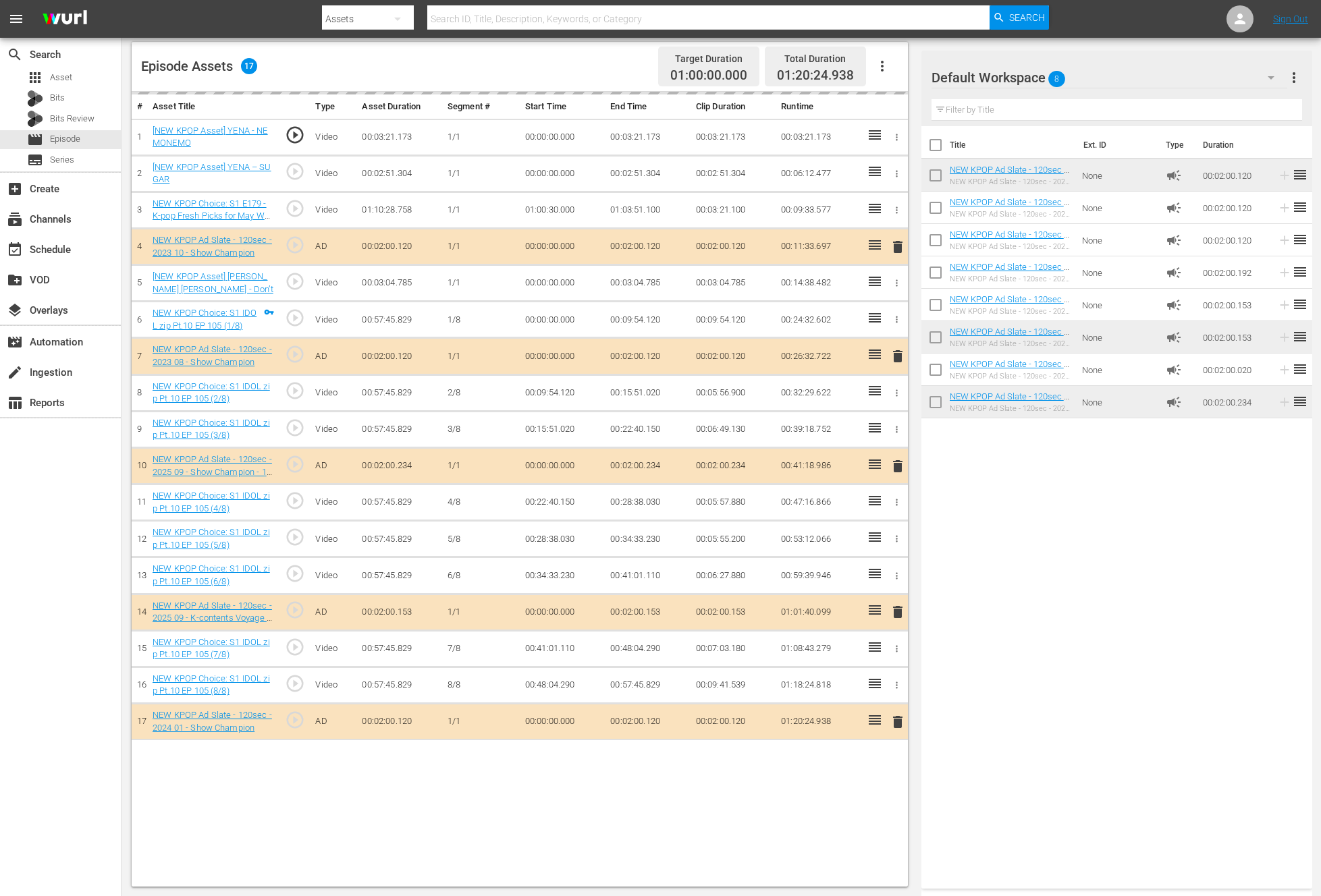
drag, startPoint x: 986, startPoint y: 300, endPoint x: 451, endPoint y: 0, distance: 613.4
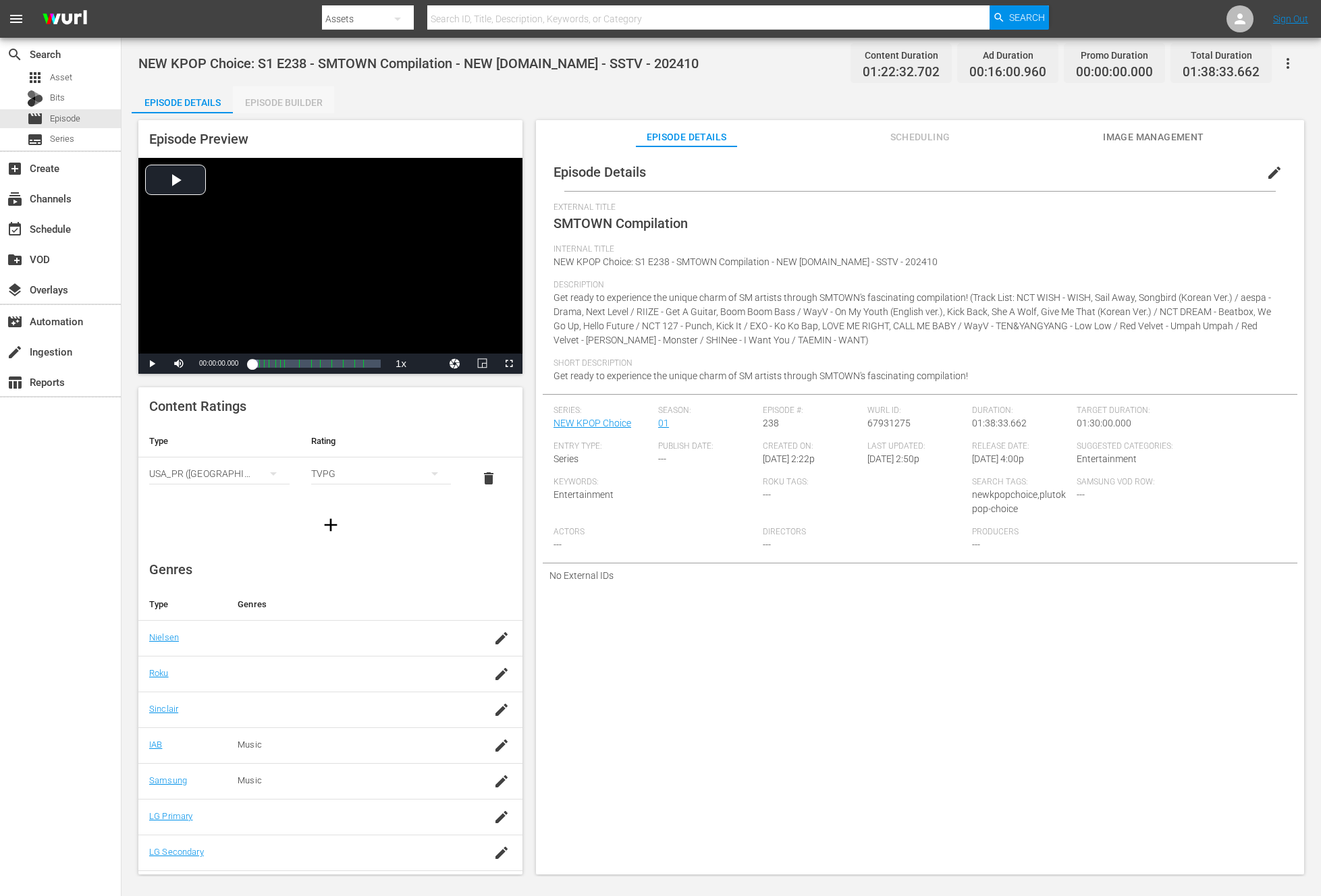
click at [298, 99] on div "Episode Builder" at bounding box center [283, 102] width 101 height 32
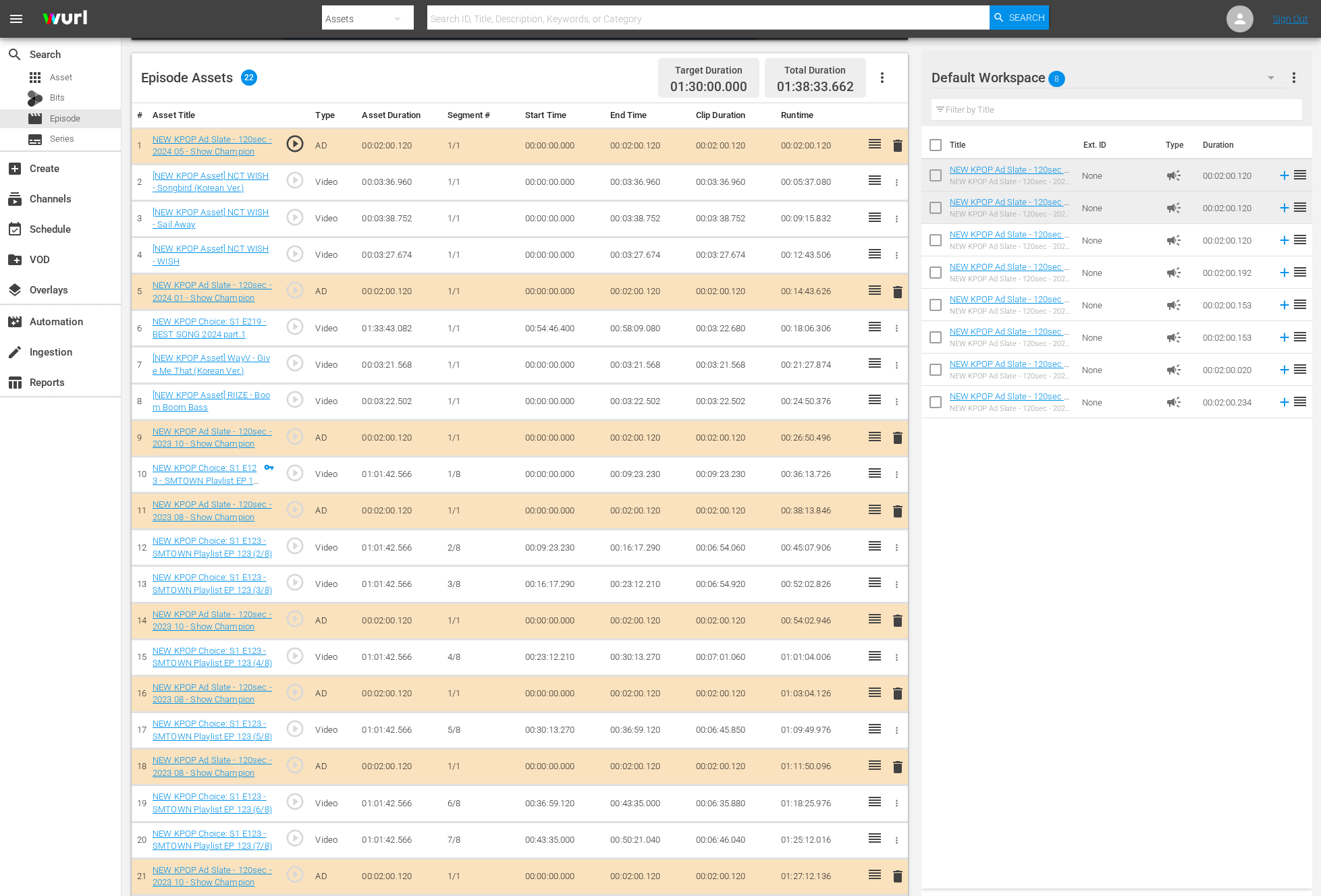
scroll to position [385, 0]
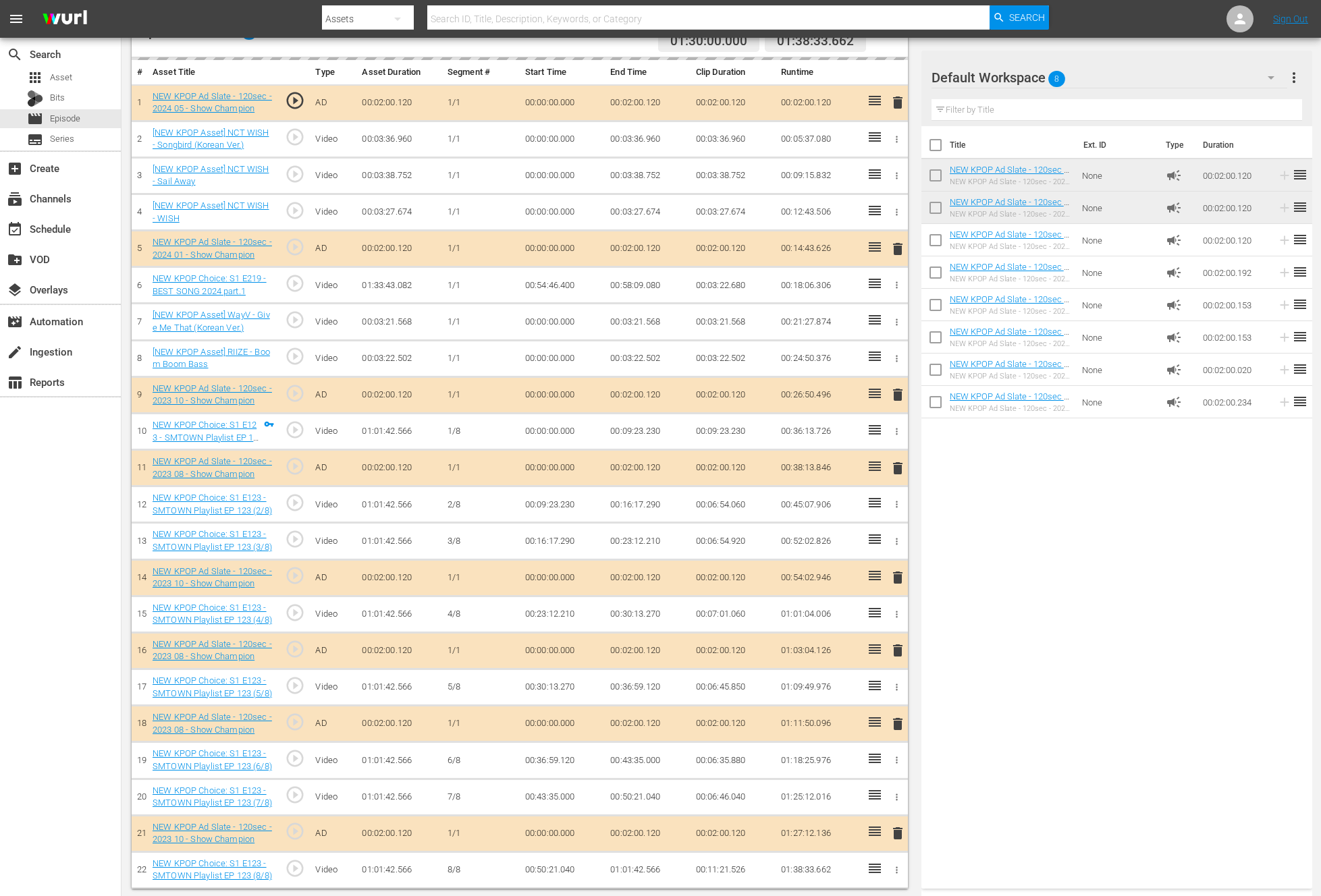
drag, startPoint x: 872, startPoint y: 100, endPoint x: 568, endPoint y: 0, distance: 320.0
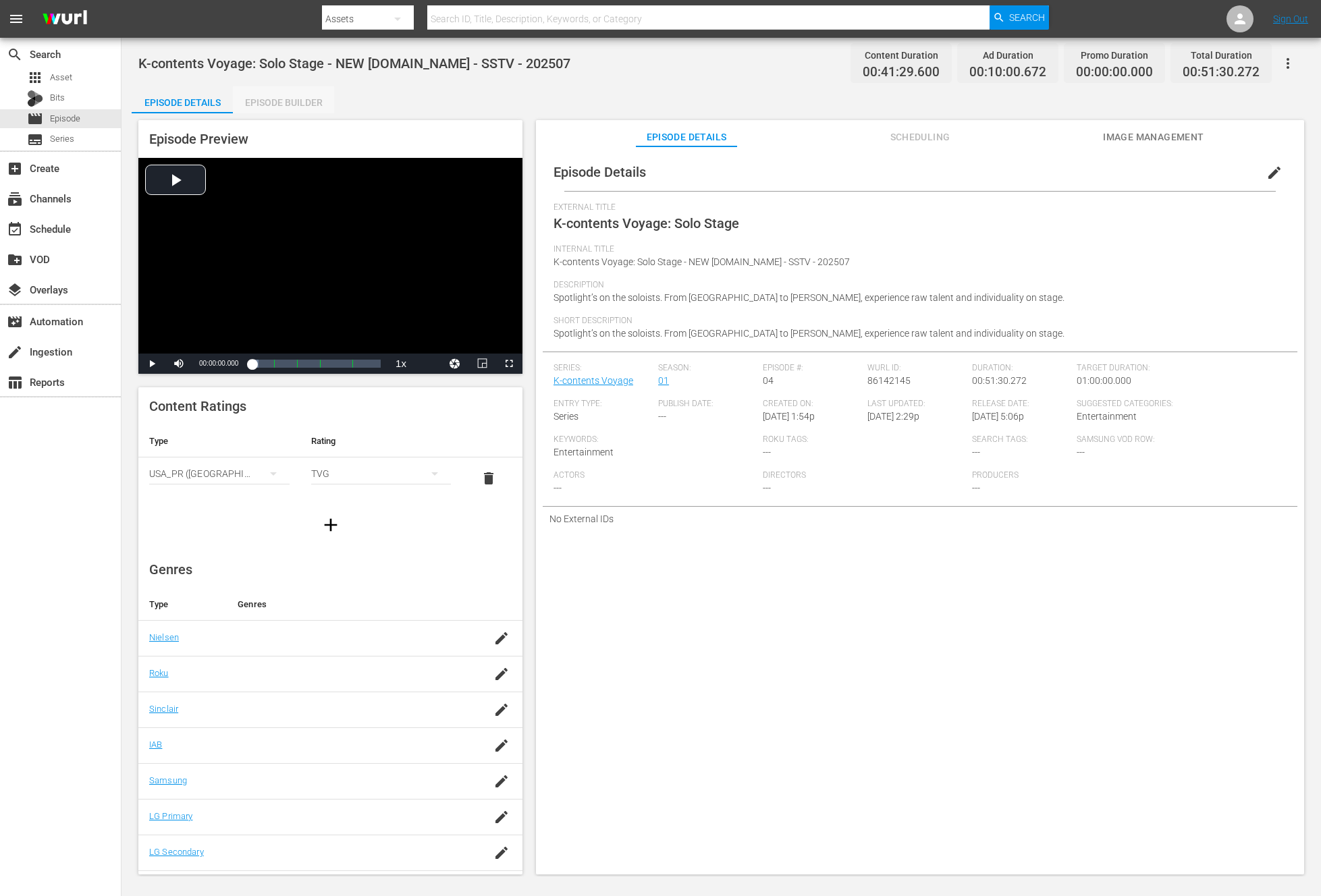
click at [268, 111] on div "Episode Builder" at bounding box center [283, 102] width 101 height 32
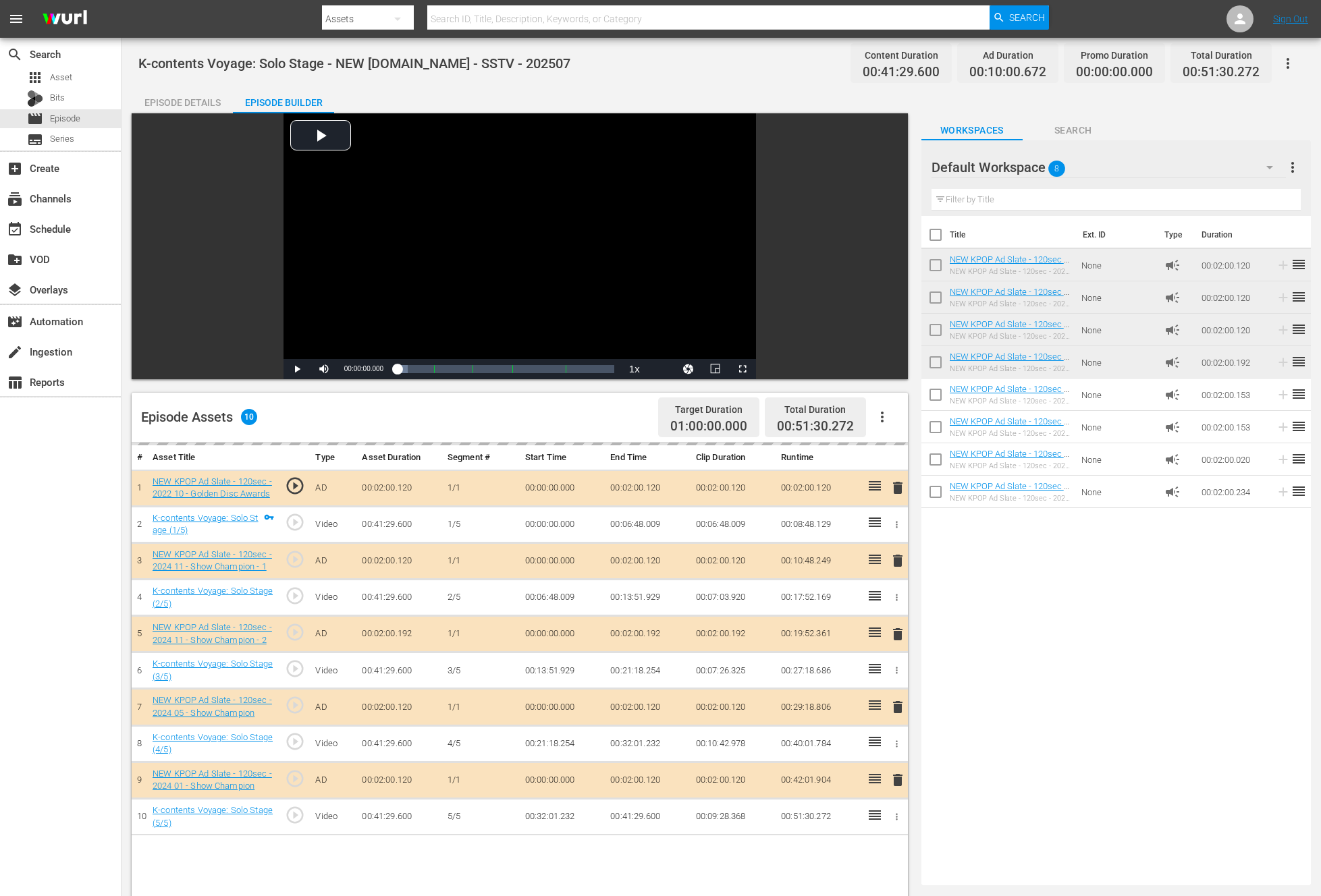
drag, startPoint x: 874, startPoint y: 490, endPoint x: 717, endPoint y: 1, distance: 513.6
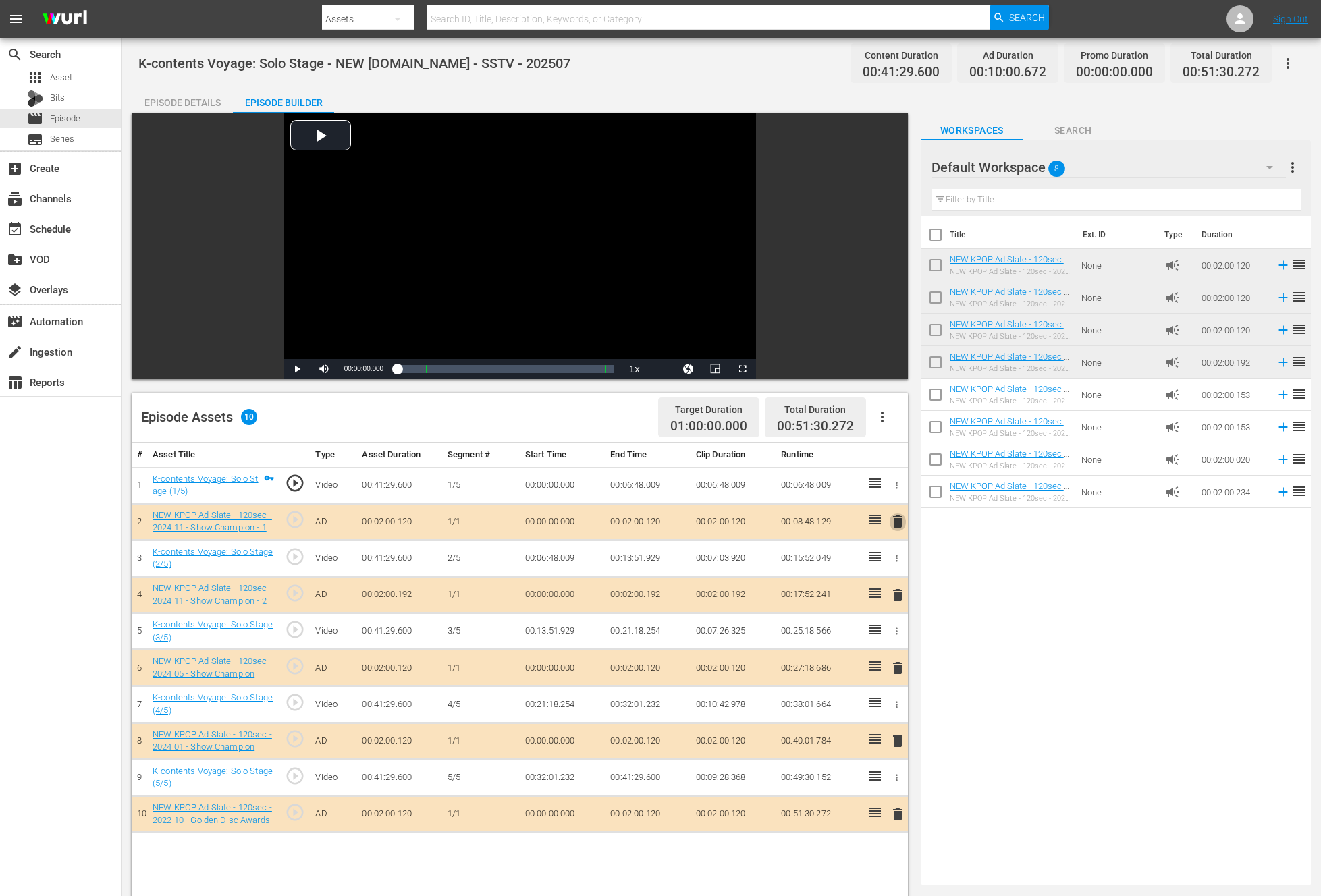
click at [891, 524] on span "delete" at bounding box center [897, 521] width 16 height 16
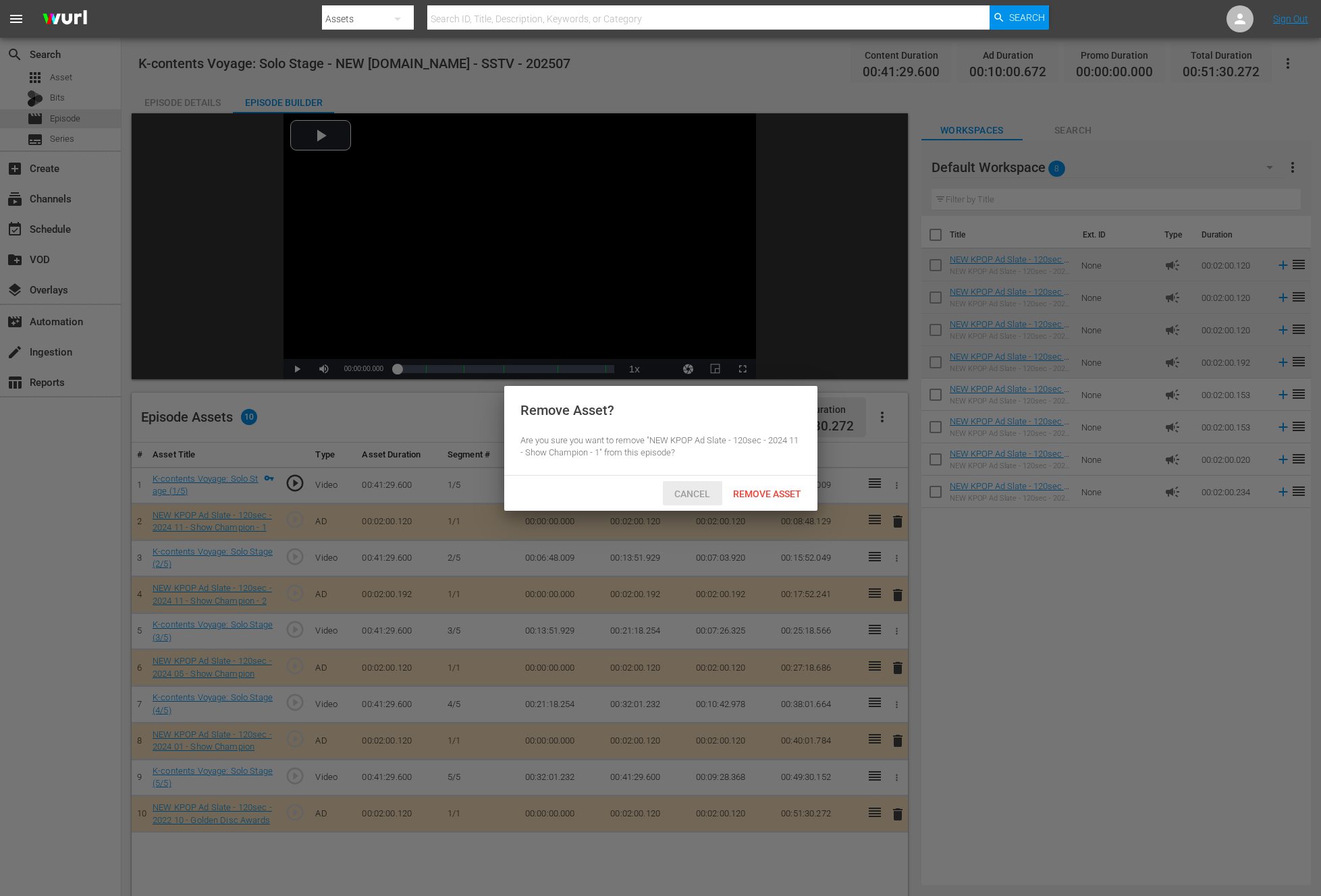
click at [717, 482] on div "Cancel" at bounding box center [692, 493] width 60 height 25
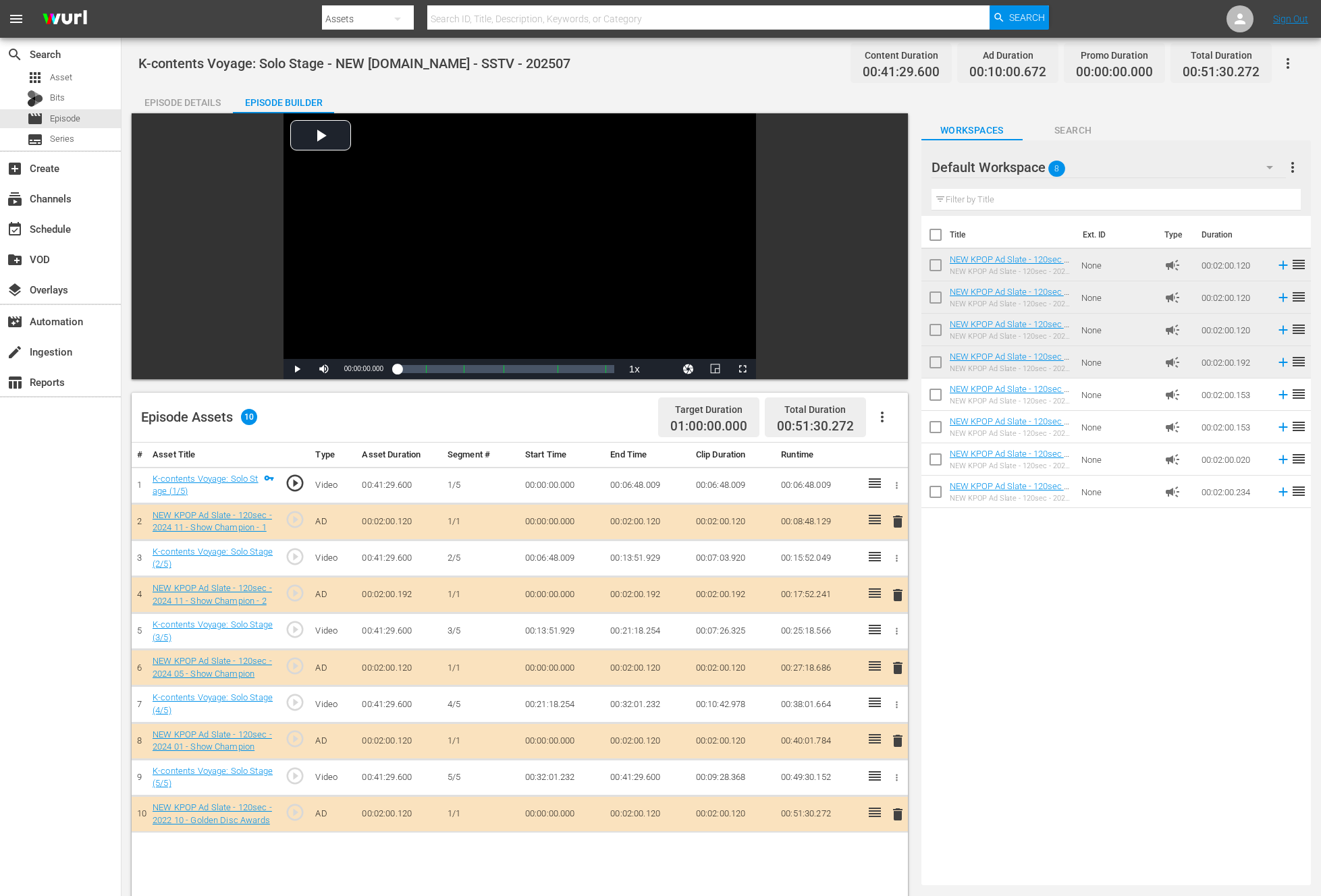
click at [896, 526] on span "delete" at bounding box center [897, 521] width 16 height 16
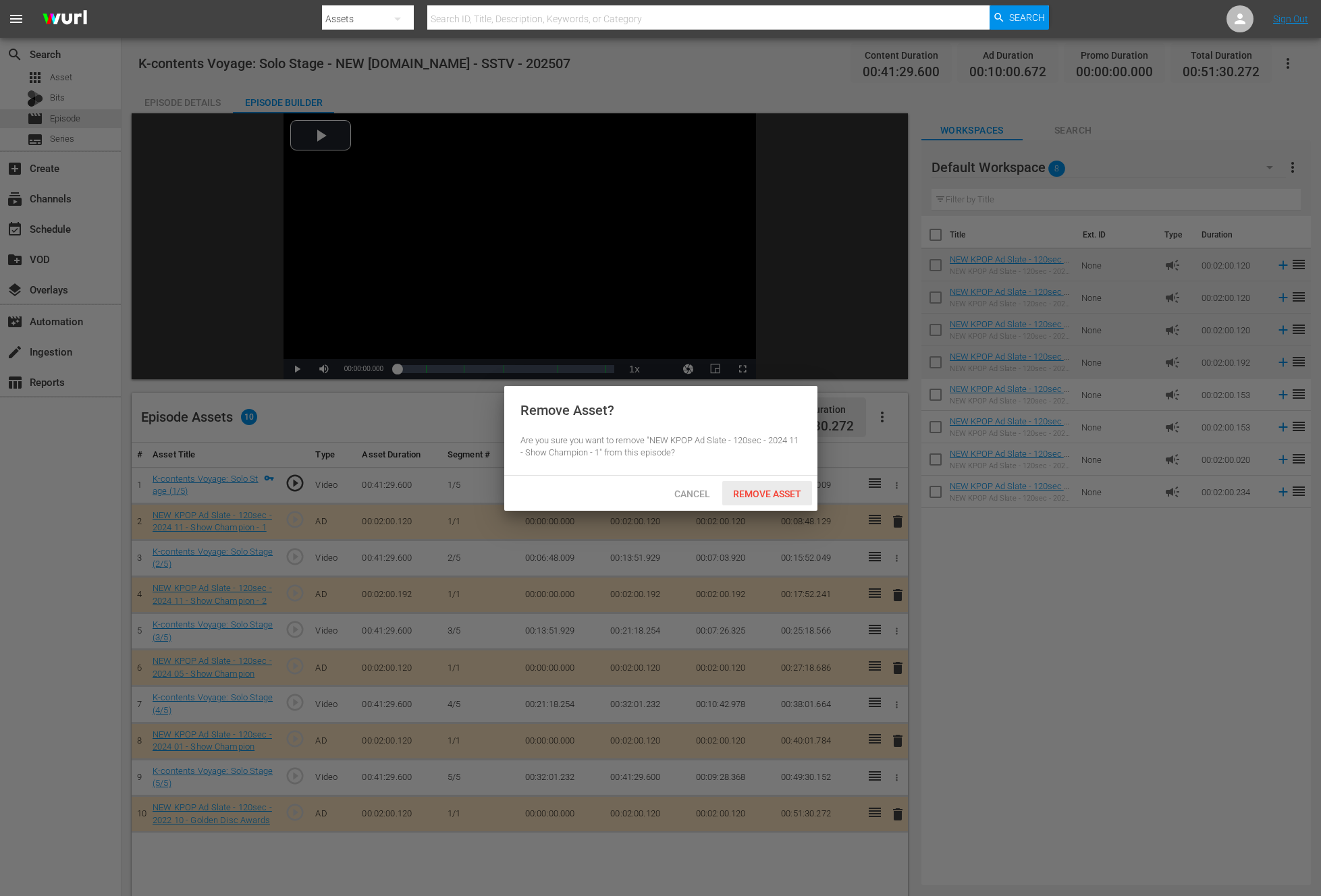
click at [794, 497] on span "Remove Asset" at bounding box center [767, 494] width 90 height 11
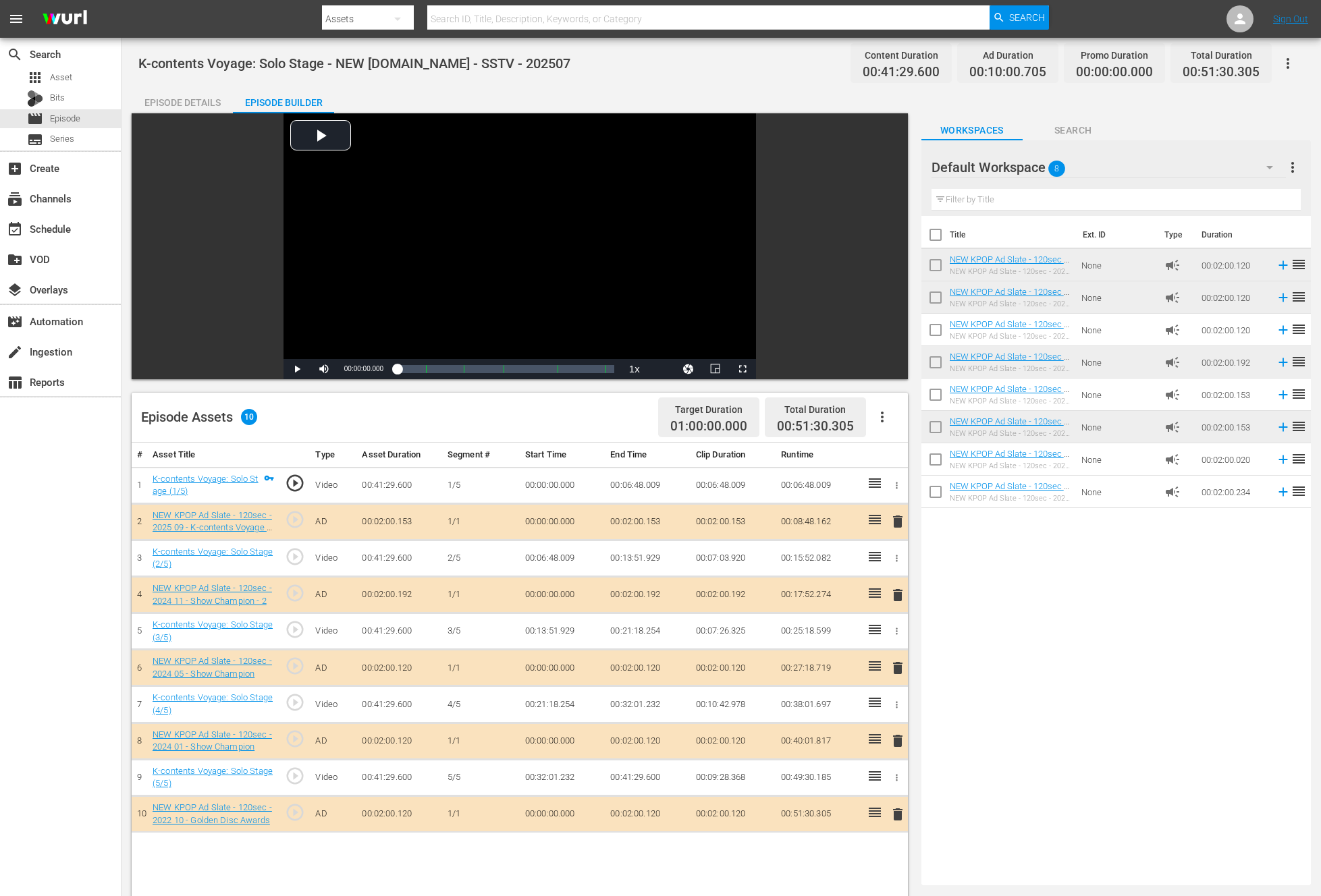
click at [891, 668] on span "delete" at bounding box center [897, 668] width 16 height 16
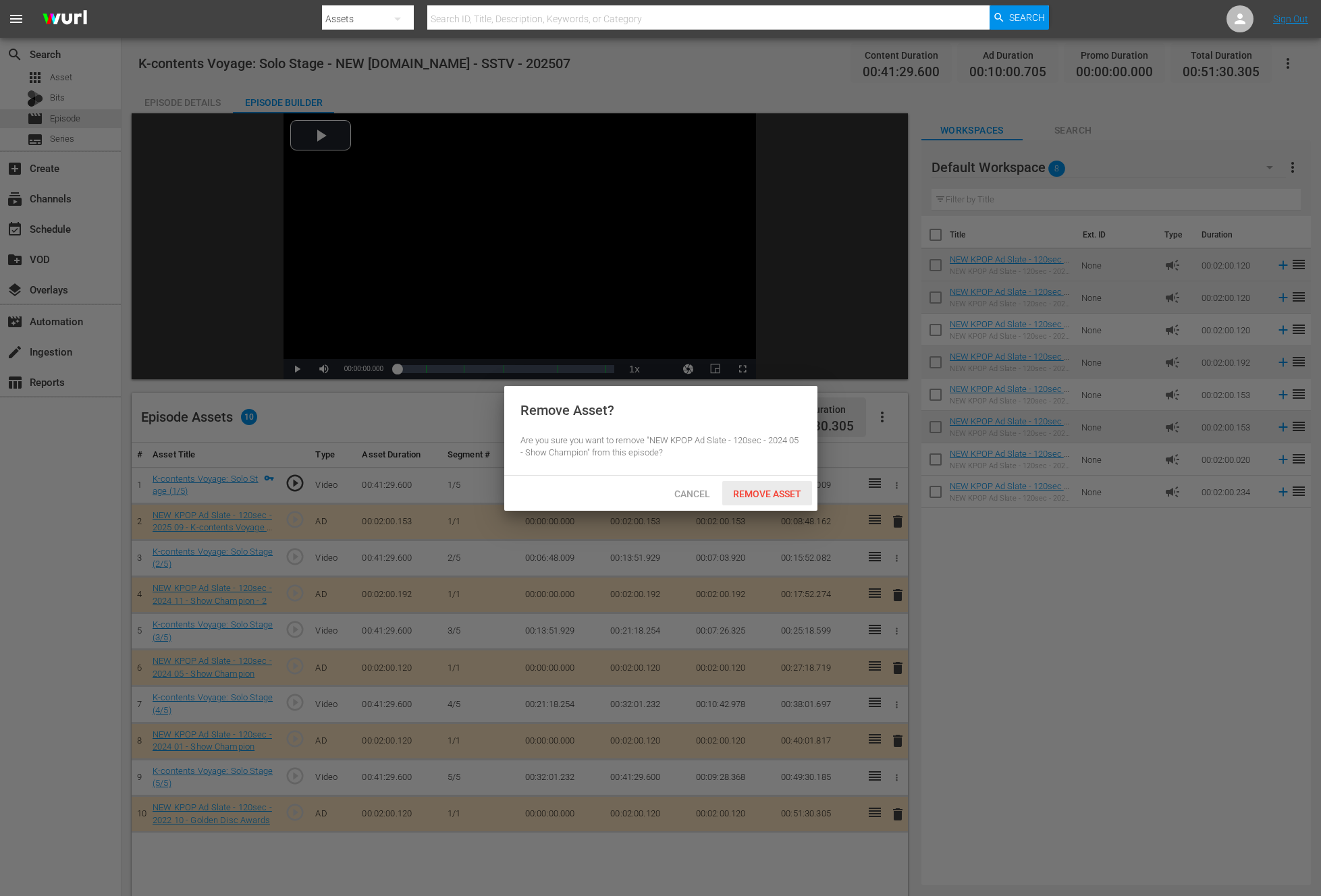
click at [740, 489] on span "Remove Asset" at bounding box center [767, 494] width 90 height 11
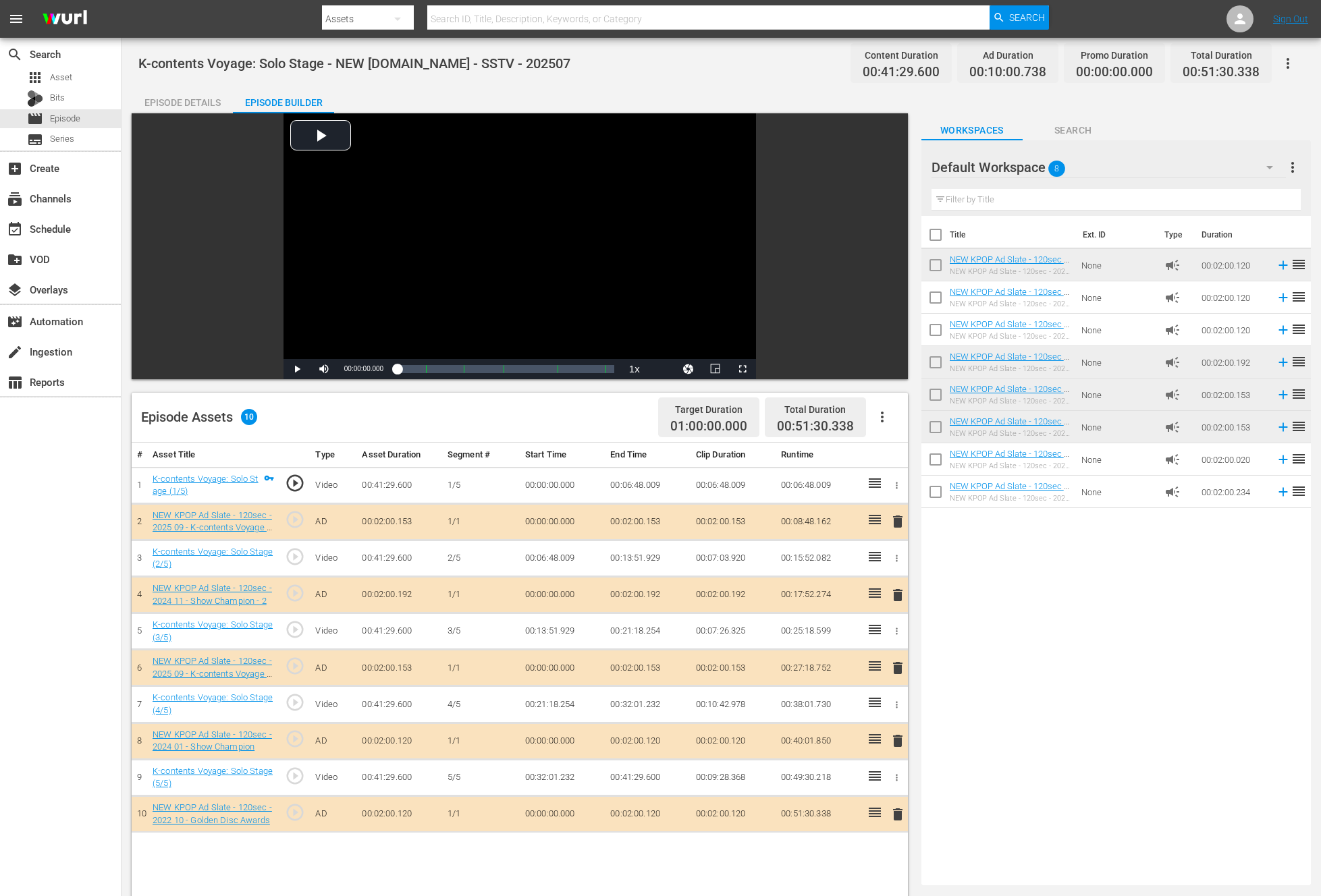
click at [896, 595] on span "delete" at bounding box center [897, 595] width 16 height 16
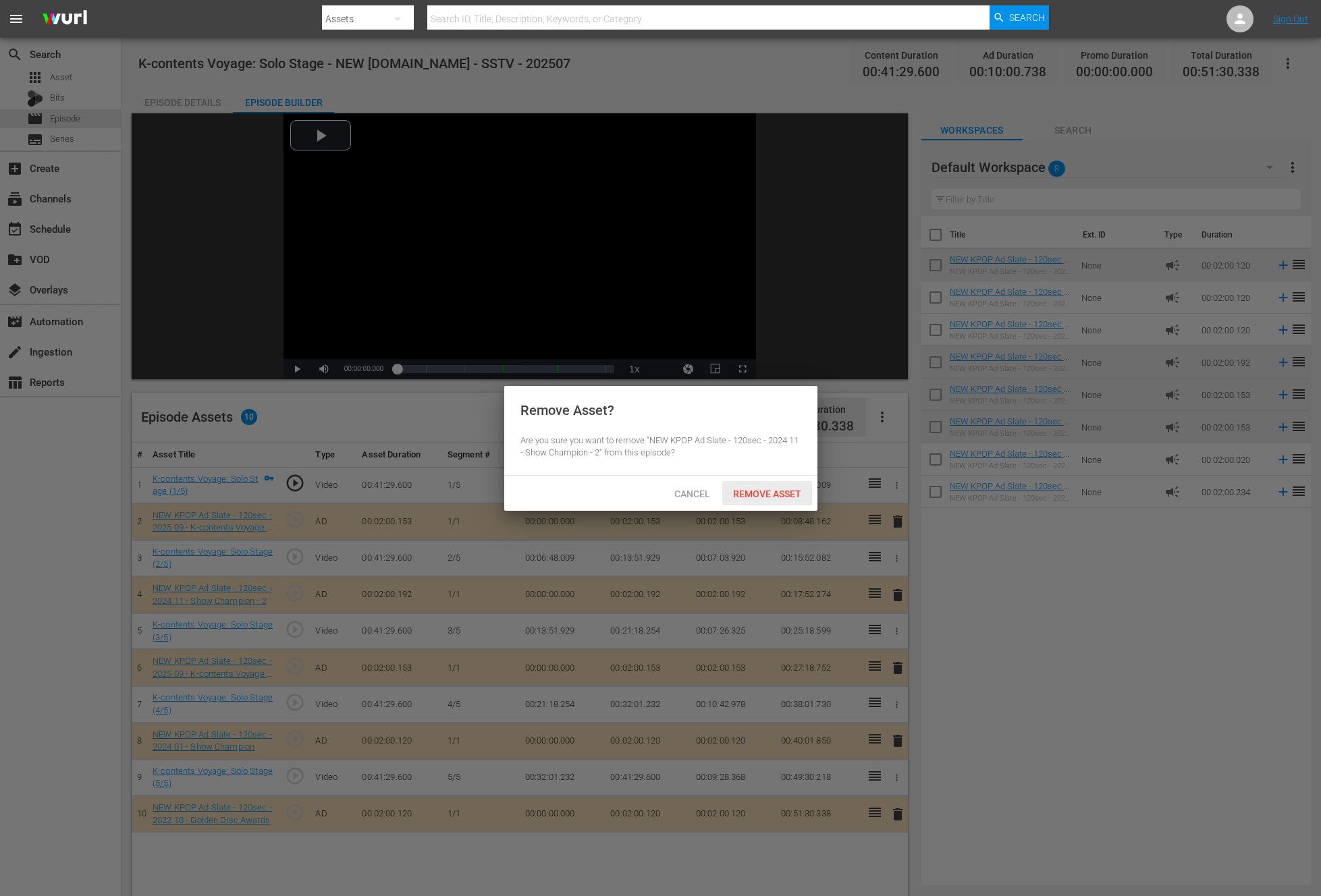
click at [738, 493] on span "Remove Asset" at bounding box center [767, 494] width 90 height 11
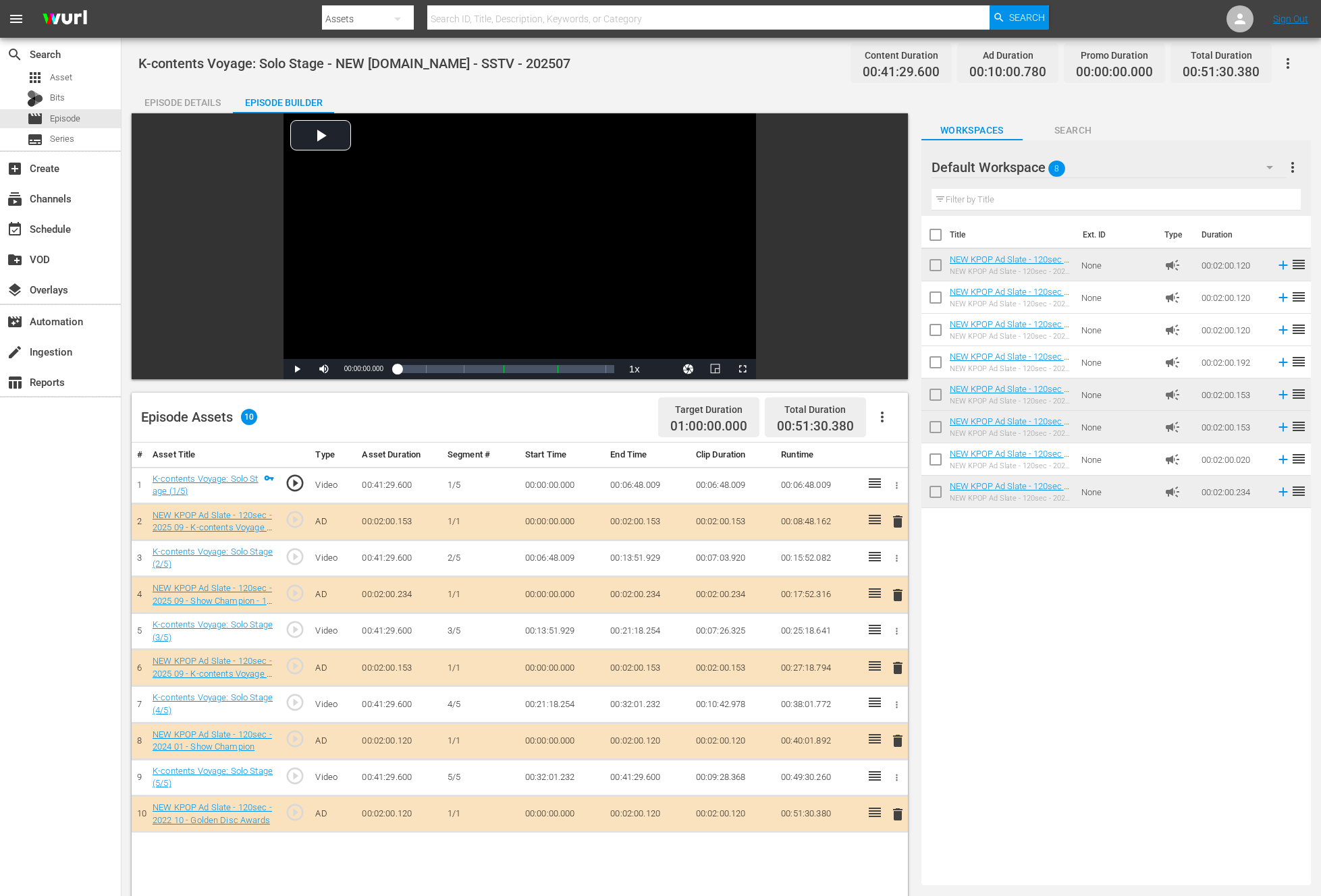
drag, startPoint x: 1015, startPoint y: 484, endPoint x: 660, endPoint y: 1, distance: 599.4
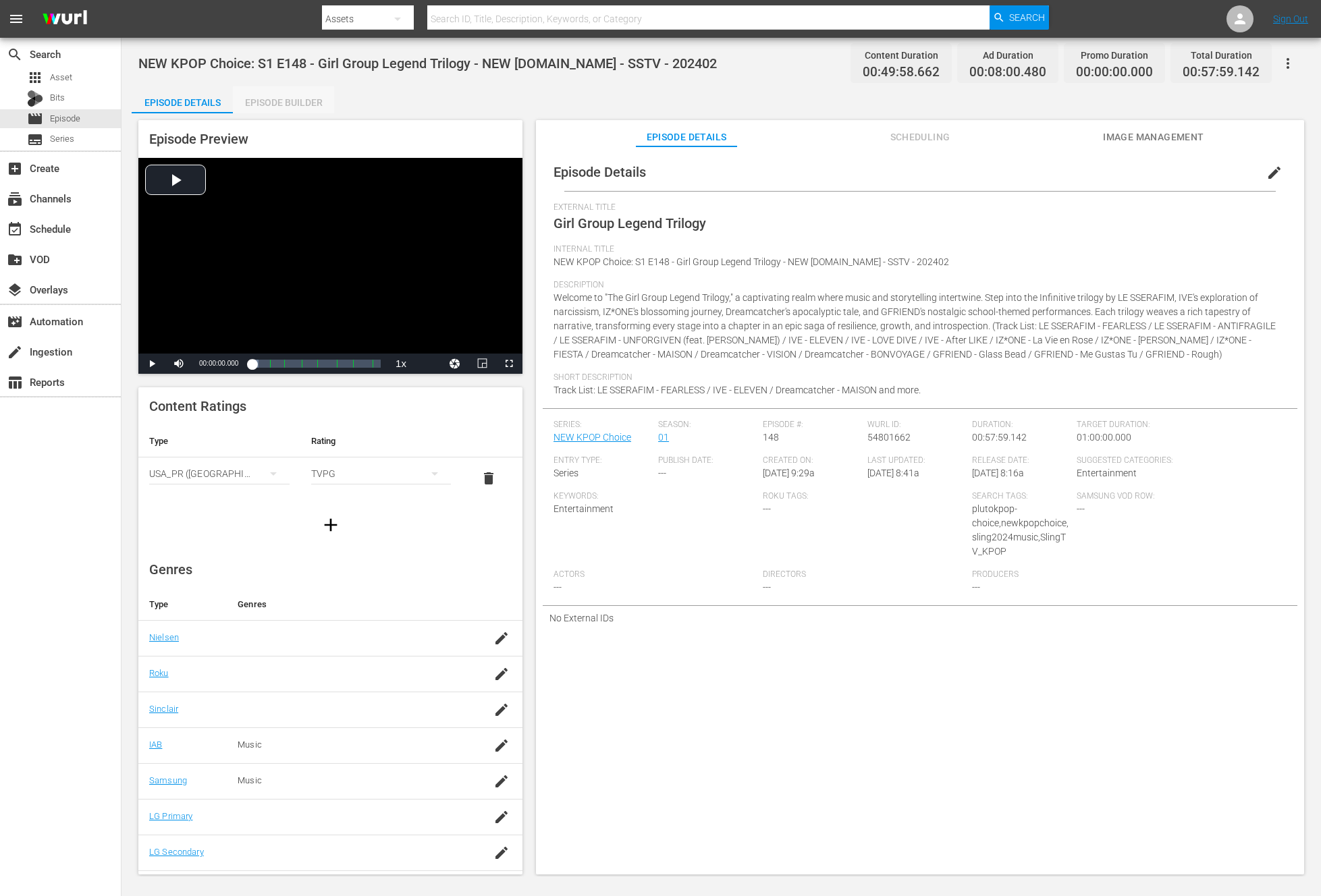
click at [292, 102] on div "Episode Builder" at bounding box center [283, 102] width 101 height 32
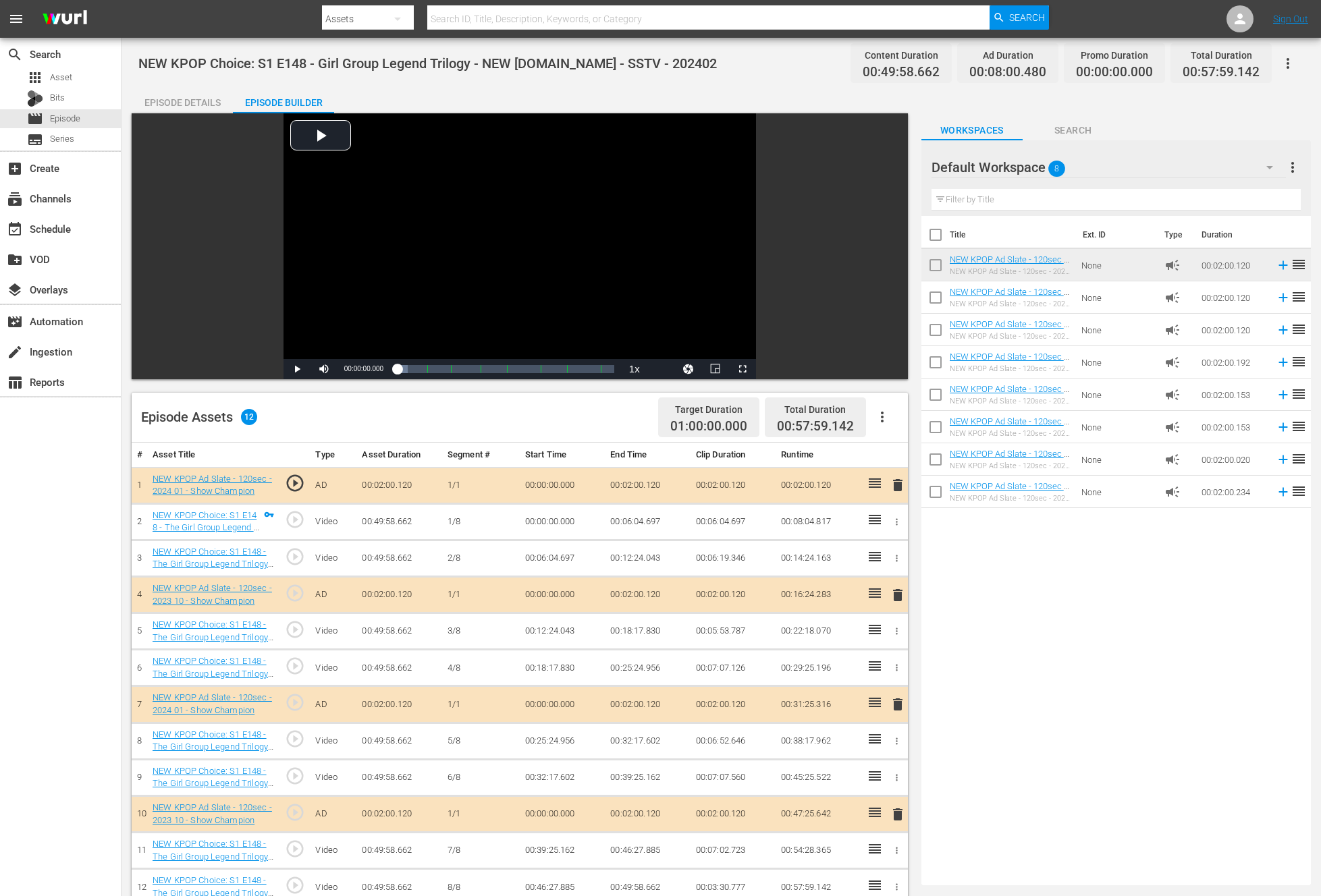
scroll to position [295, 0]
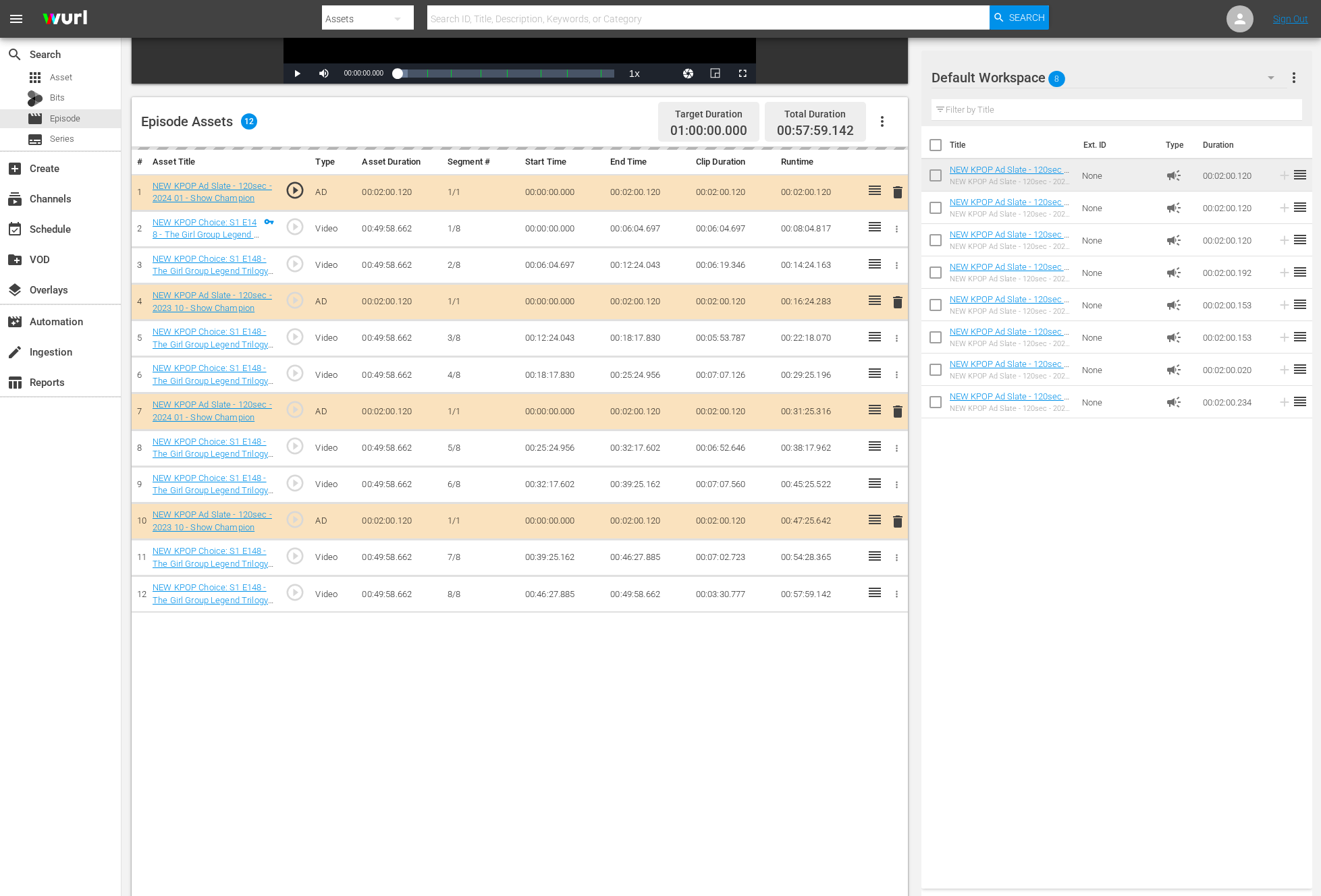
drag, startPoint x: 879, startPoint y: 187, endPoint x: 868, endPoint y: 10, distance: 177.3
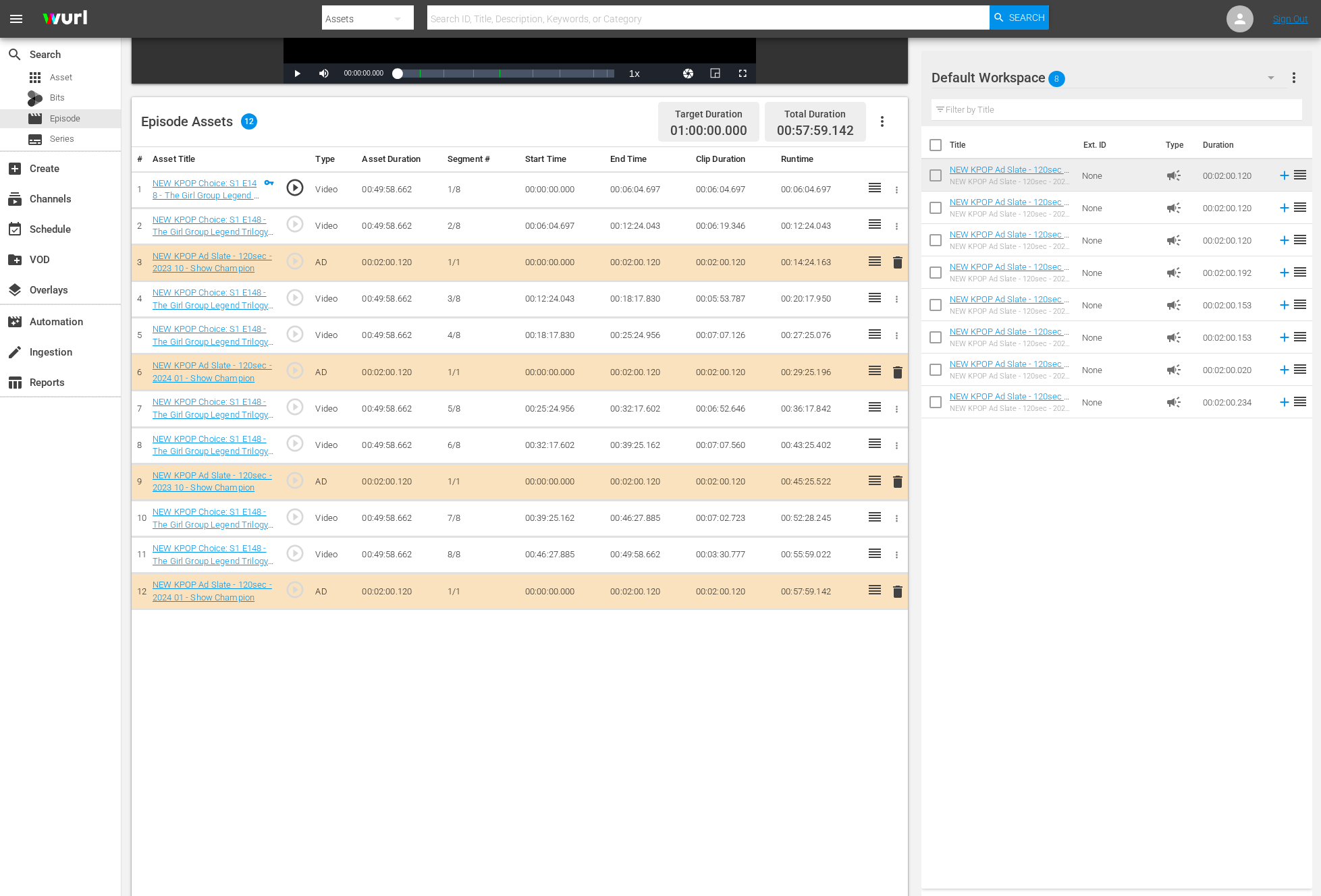
click at [897, 595] on span "delete" at bounding box center [897, 592] width 16 height 16
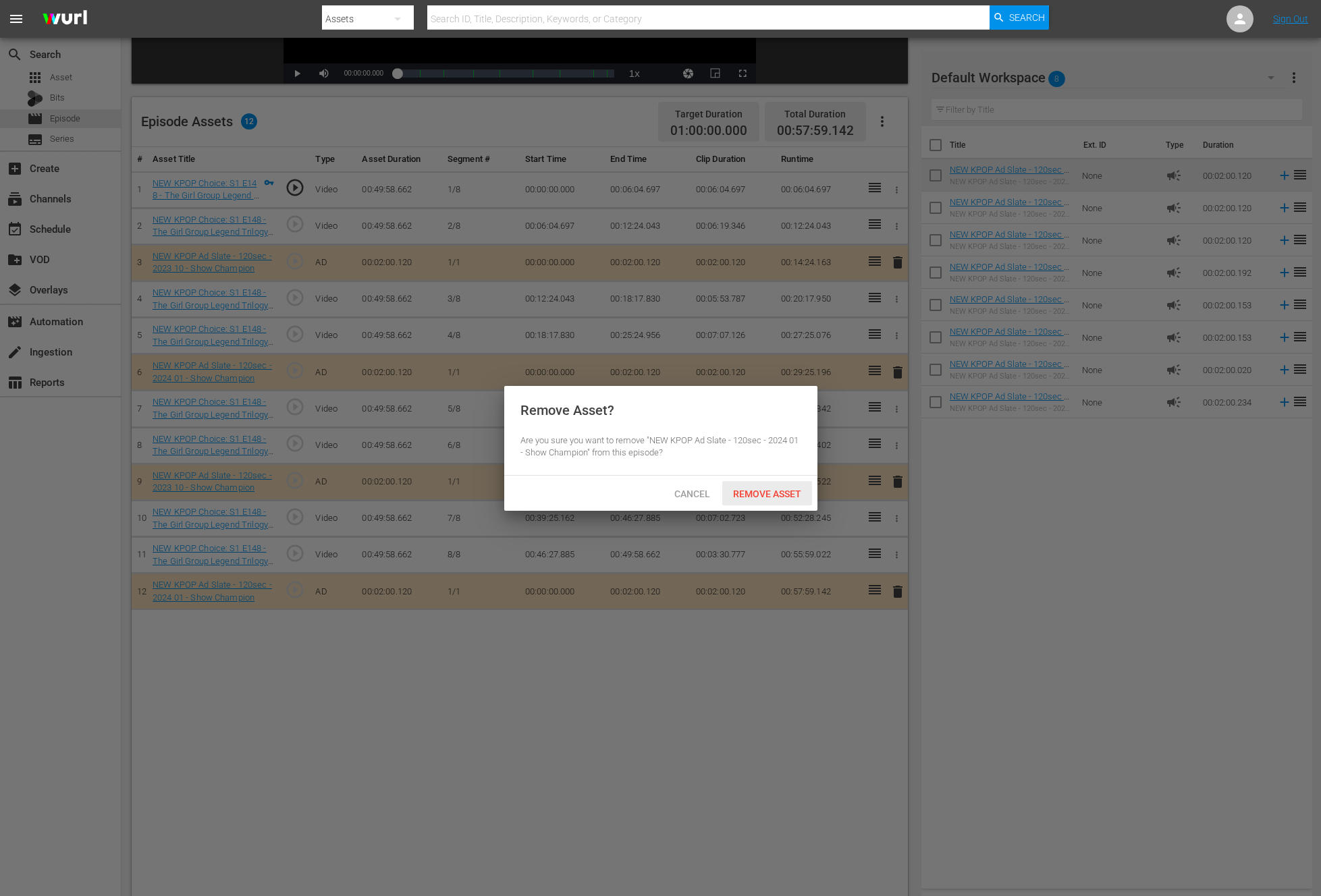
click at [753, 489] on span "Remove Asset" at bounding box center [767, 494] width 90 height 11
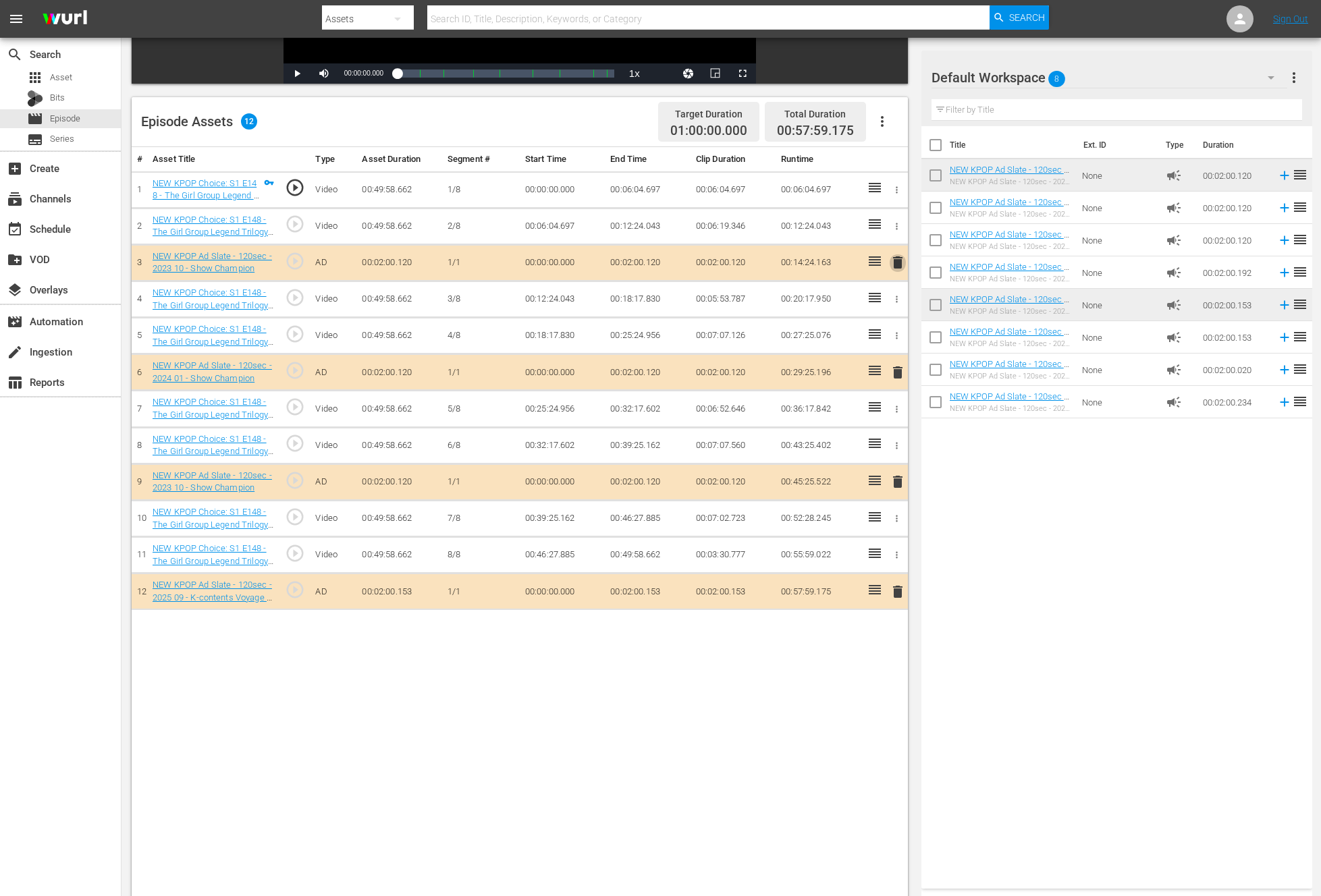
click at [896, 262] on span "delete" at bounding box center [897, 262] width 16 height 16
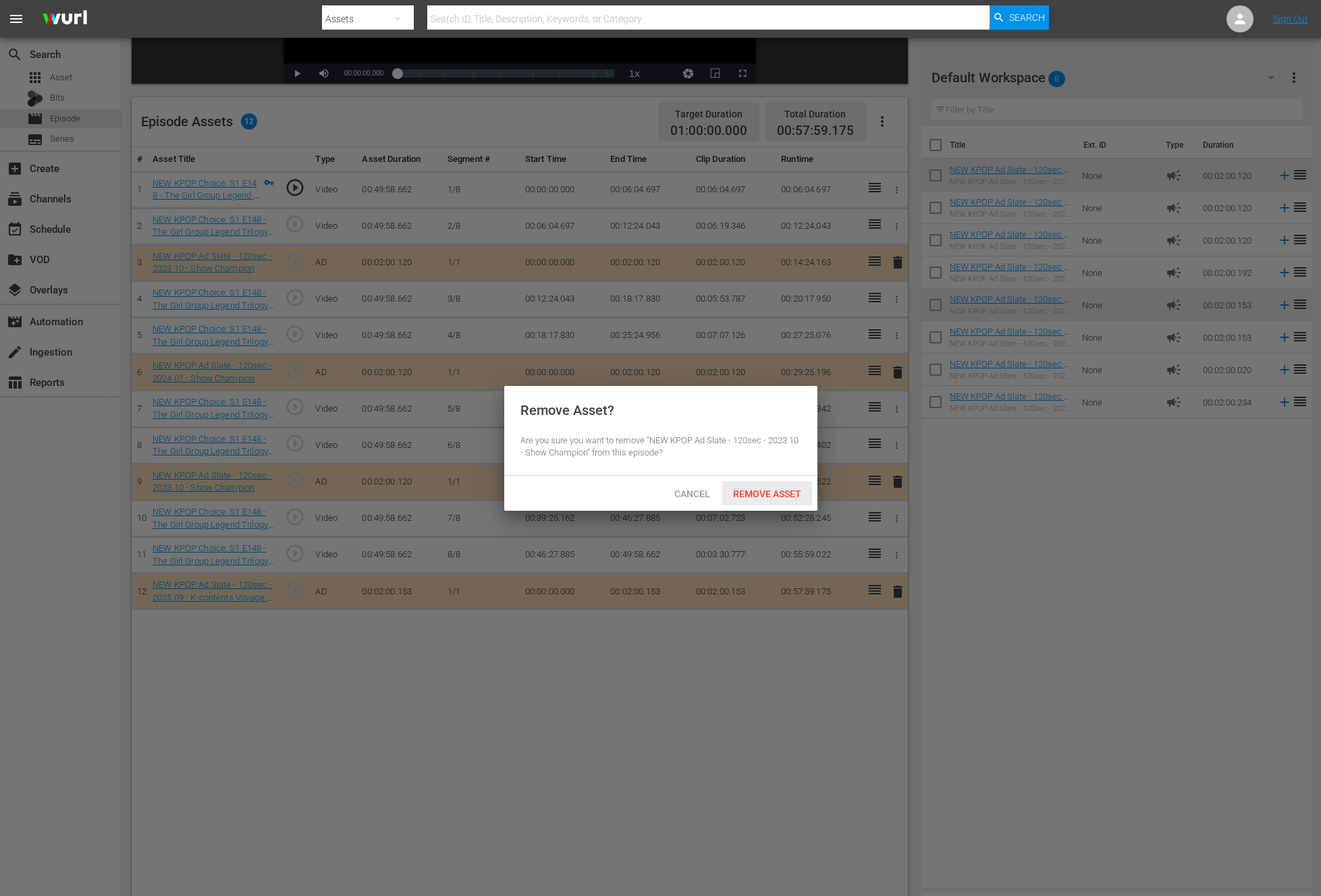
click at [749, 498] on span "Remove Asset" at bounding box center [767, 494] width 90 height 11
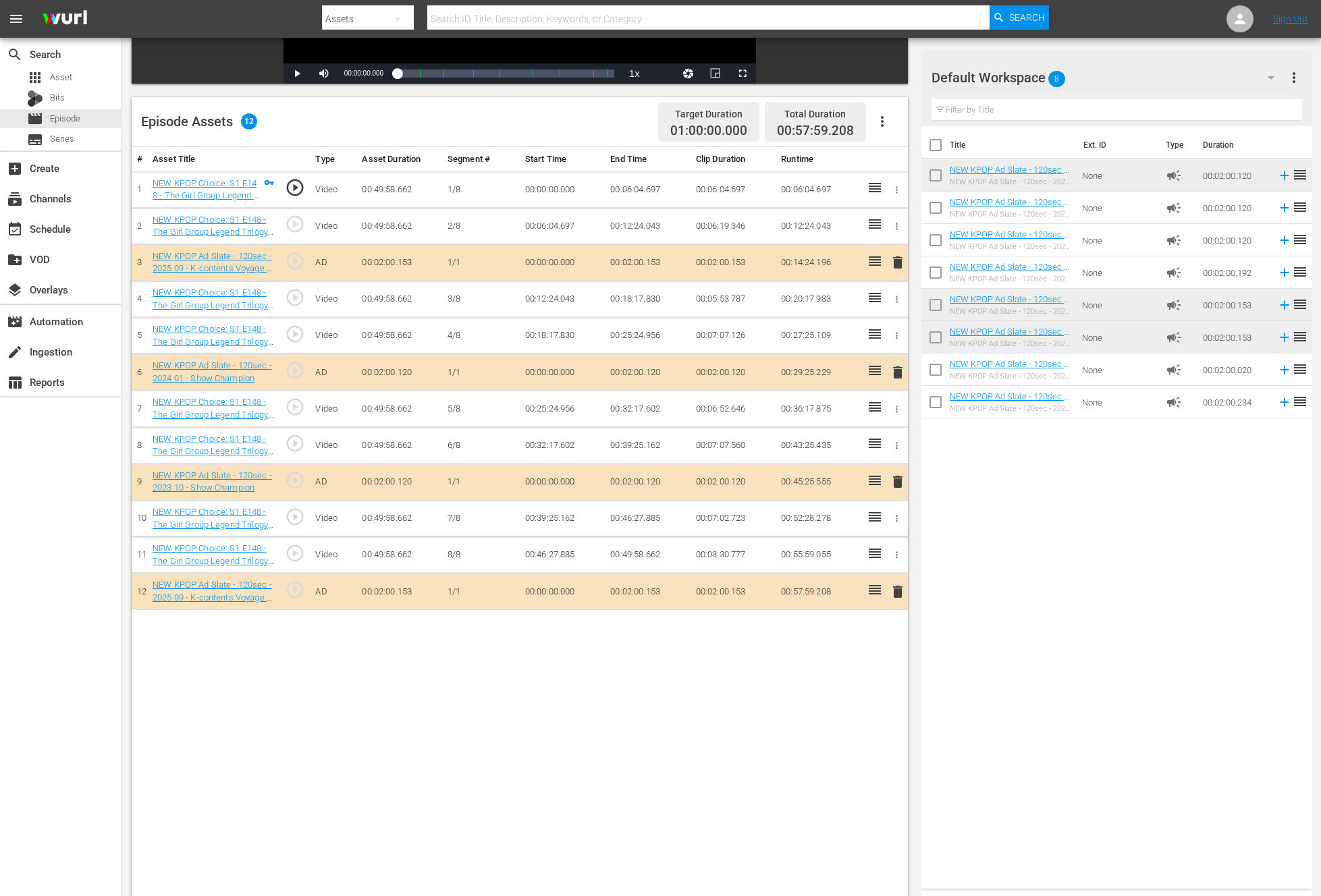
click at [897, 447] on icon "button" at bounding box center [896, 445] width 10 height 10
click at [993, 469] on div at bounding box center [660, 448] width 1321 height 896
click at [896, 484] on span "delete" at bounding box center [897, 481] width 16 height 16
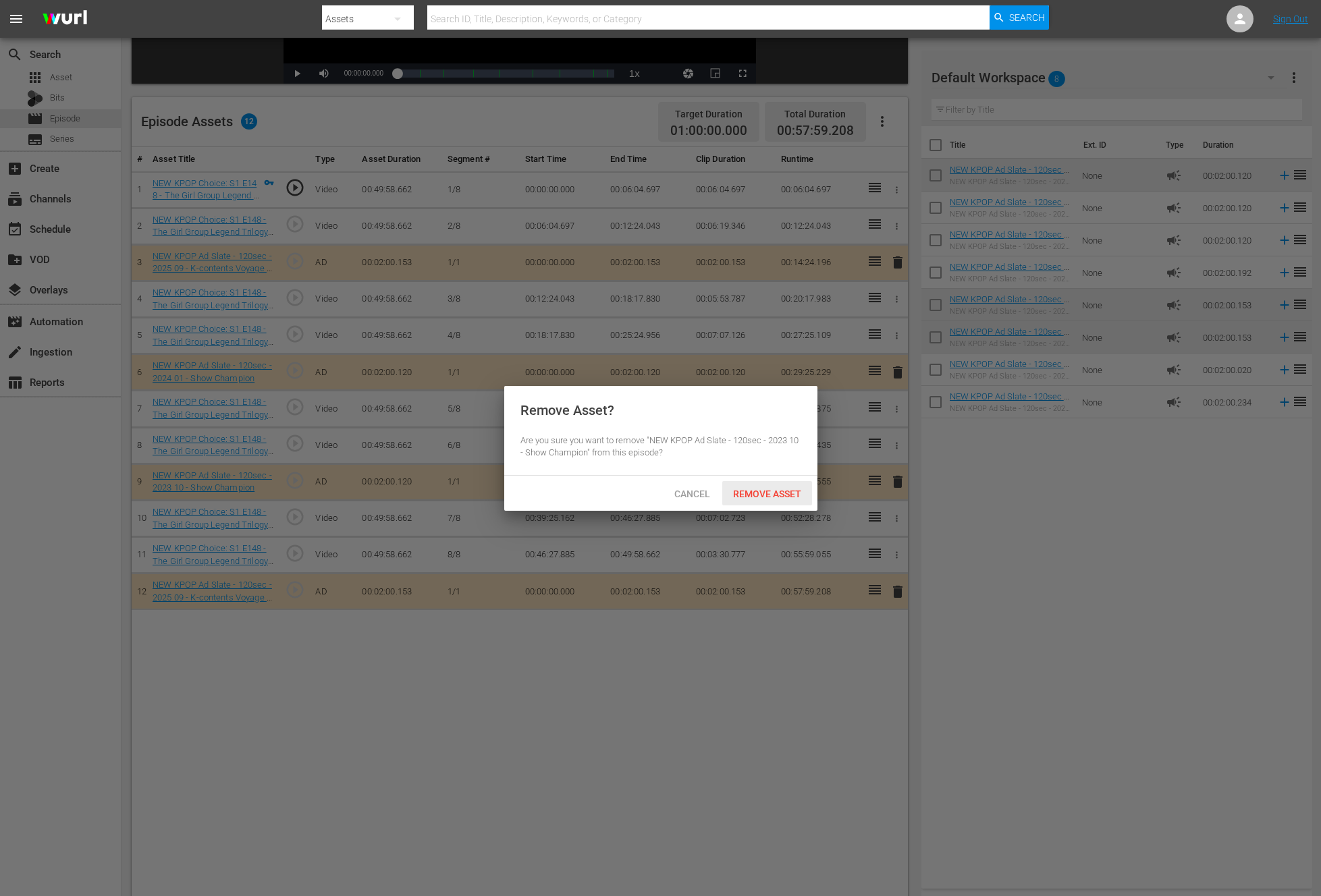
click at [791, 502] on div "Remove Asset" at bounding box center [767, 493] width 90 height 25
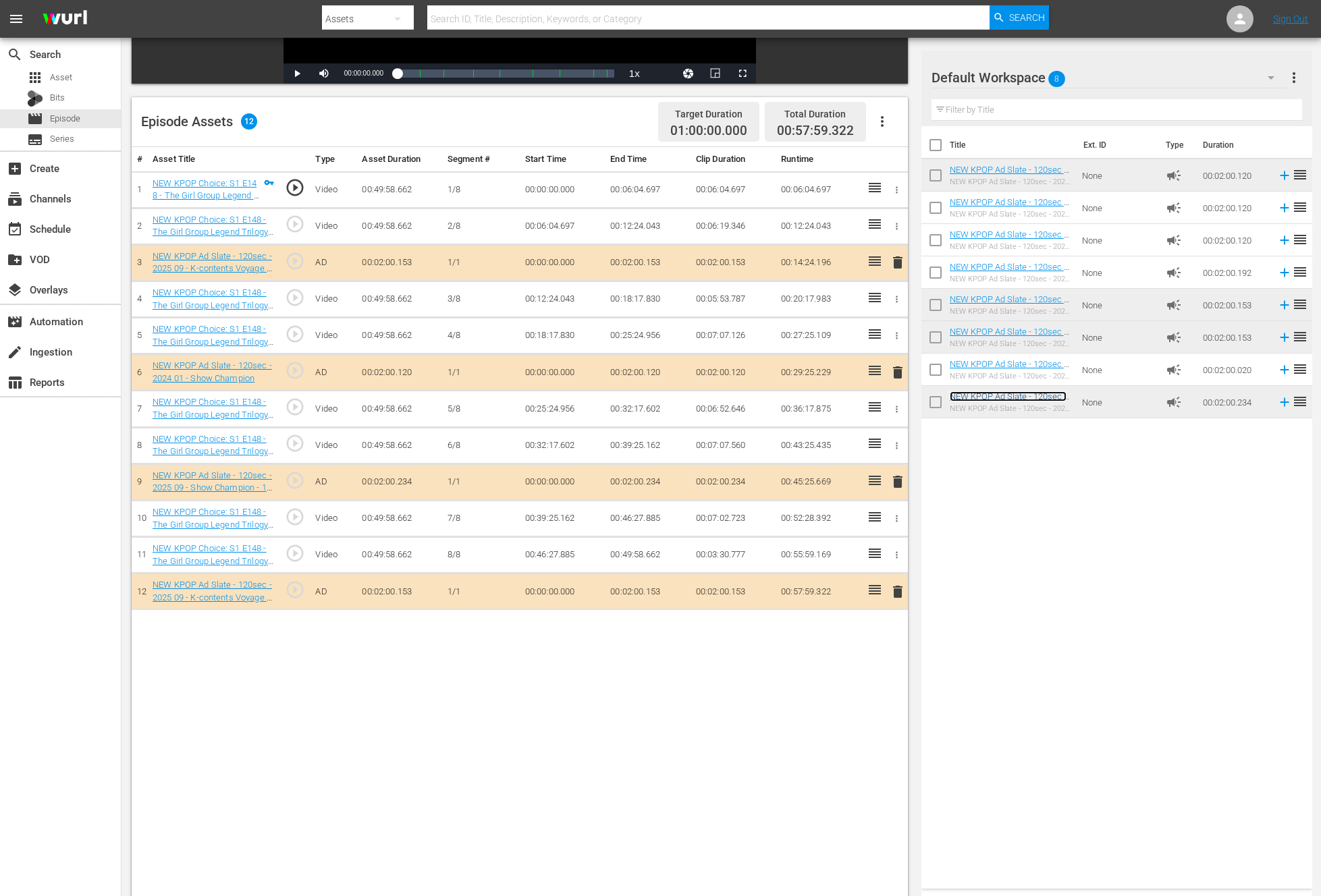
drag, startPoint x: 988, startPoint y: 398, endPoint x: 209, endPoint y: 2, distance: 873.9
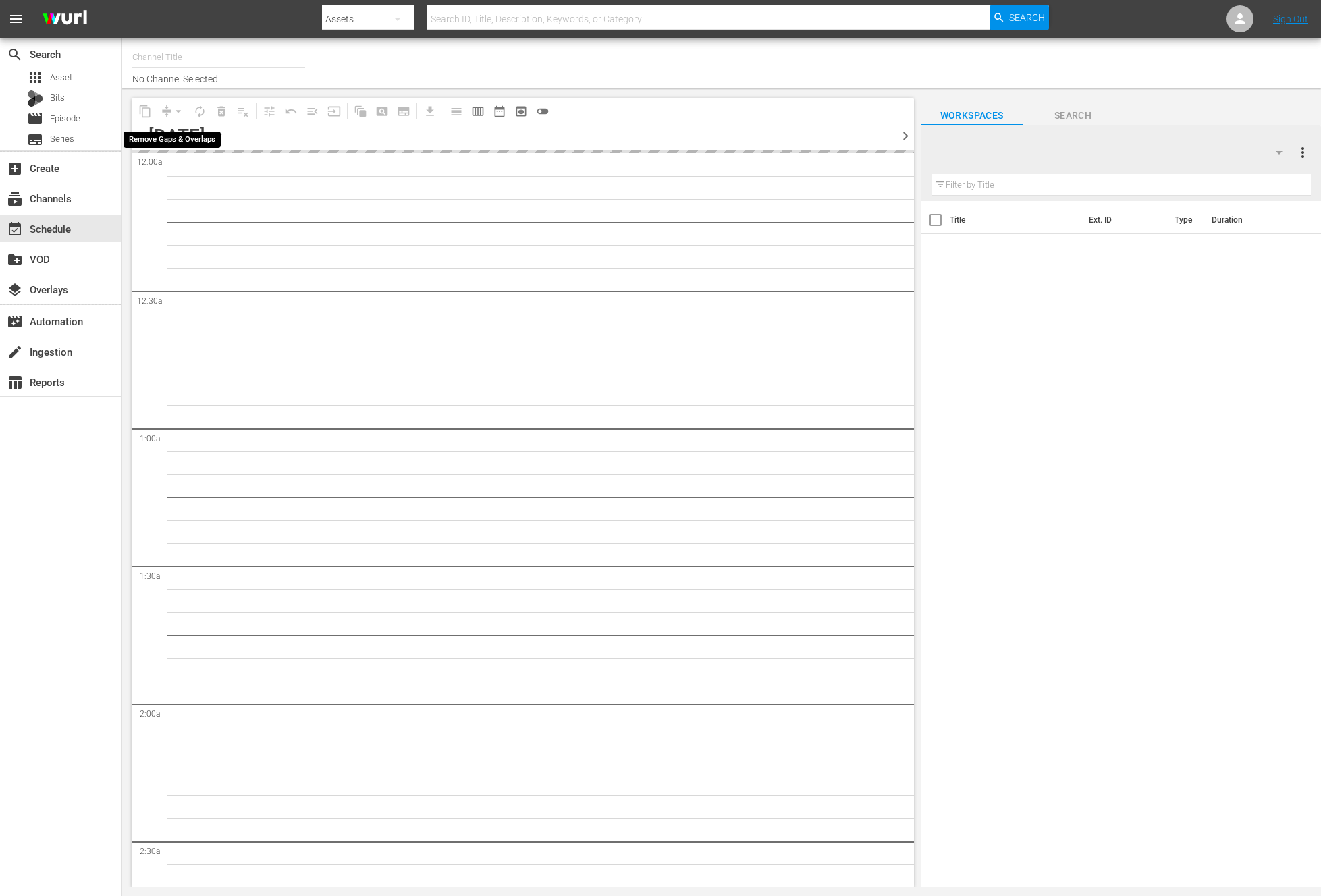
type input "NEW KPOP (617)"
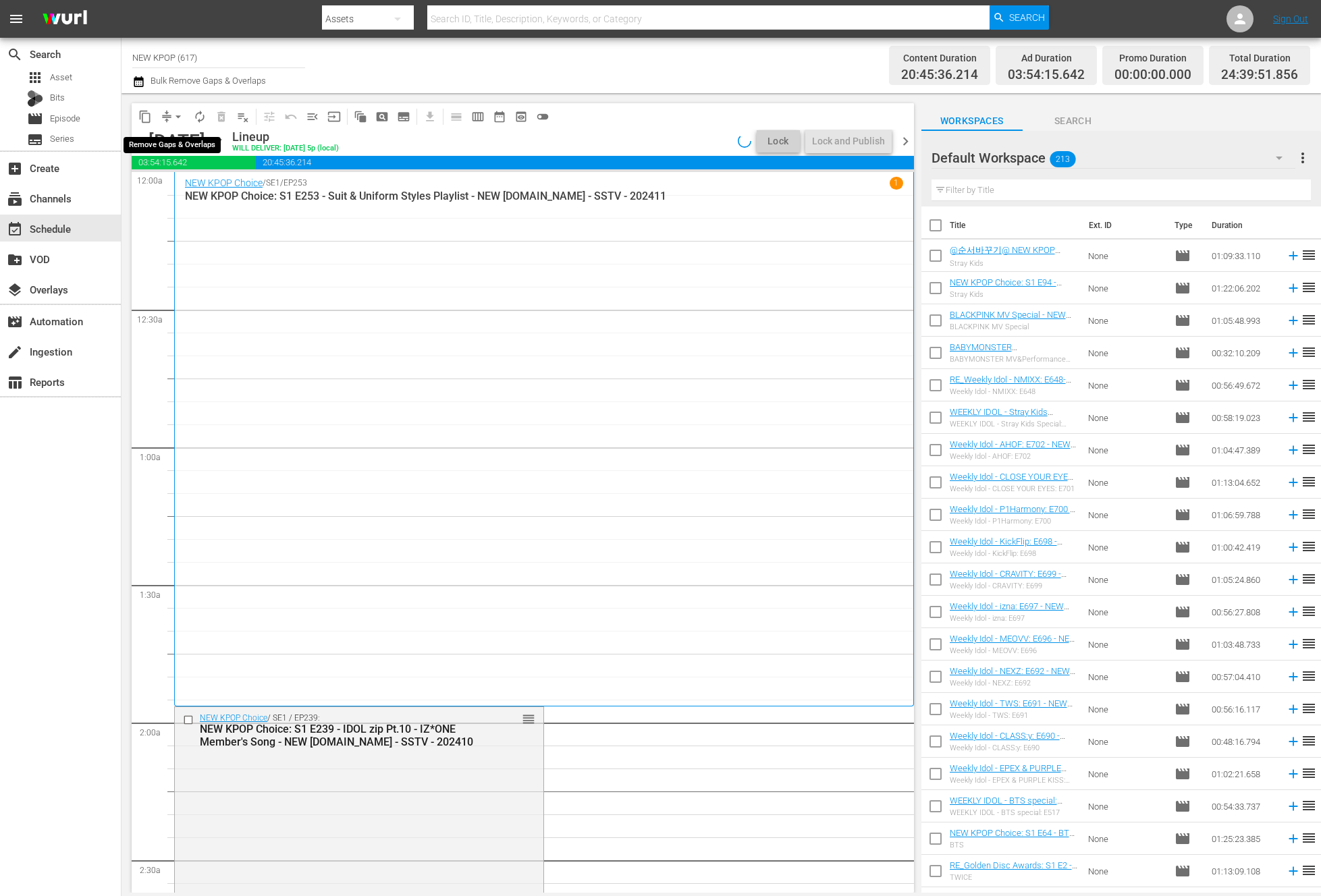
click at [174, 110] on span "arrow_drop_down" at bounding box center [178, 117] width 14 height 14
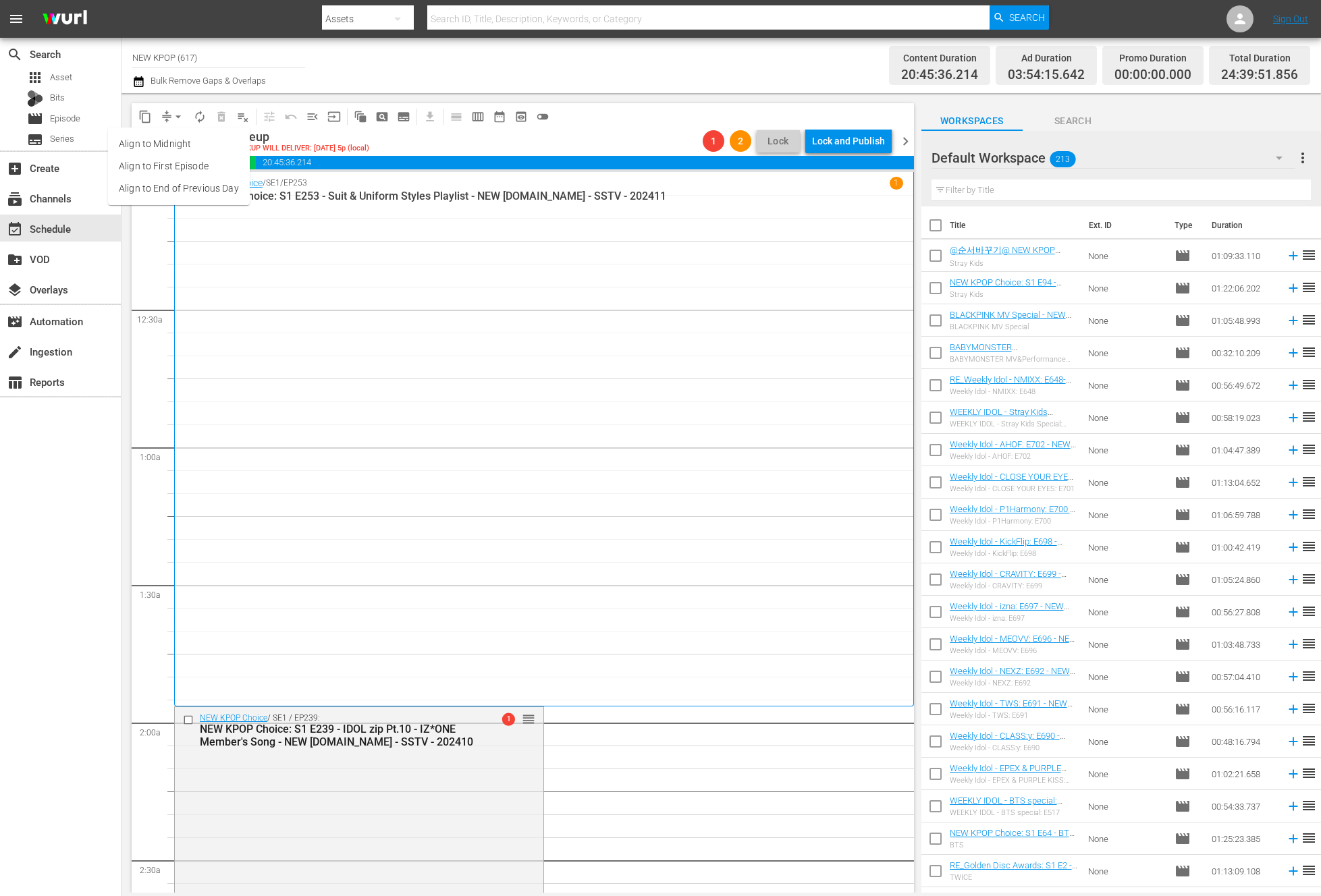
click at [174, 193] on li "Align to End of Previous Day" at bounding box center [179, 188] width 142 height 22
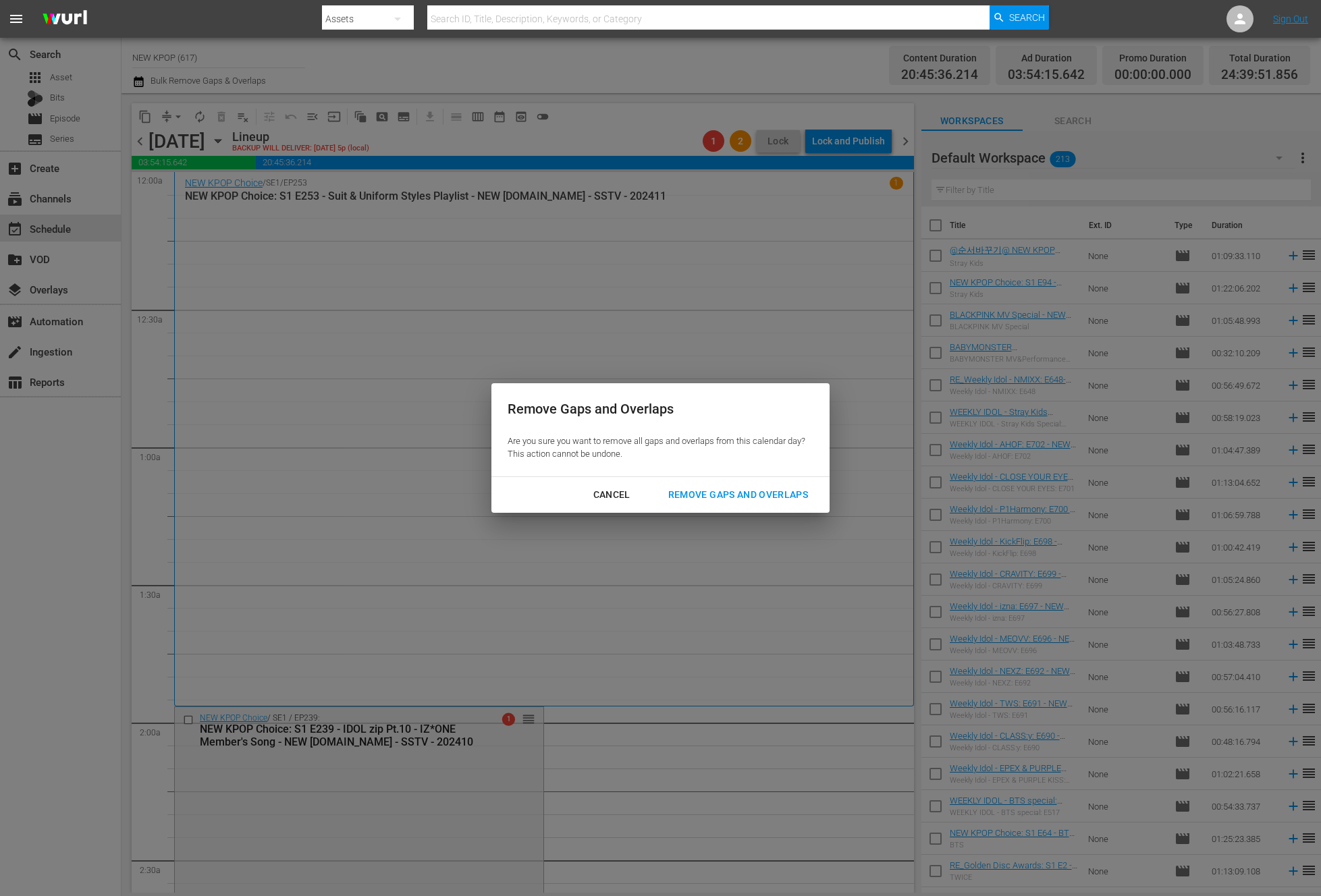
click at [766, 505] on button "Remove Gaps and Overlaps" at bounding box center [738, 495] width 172 height 25
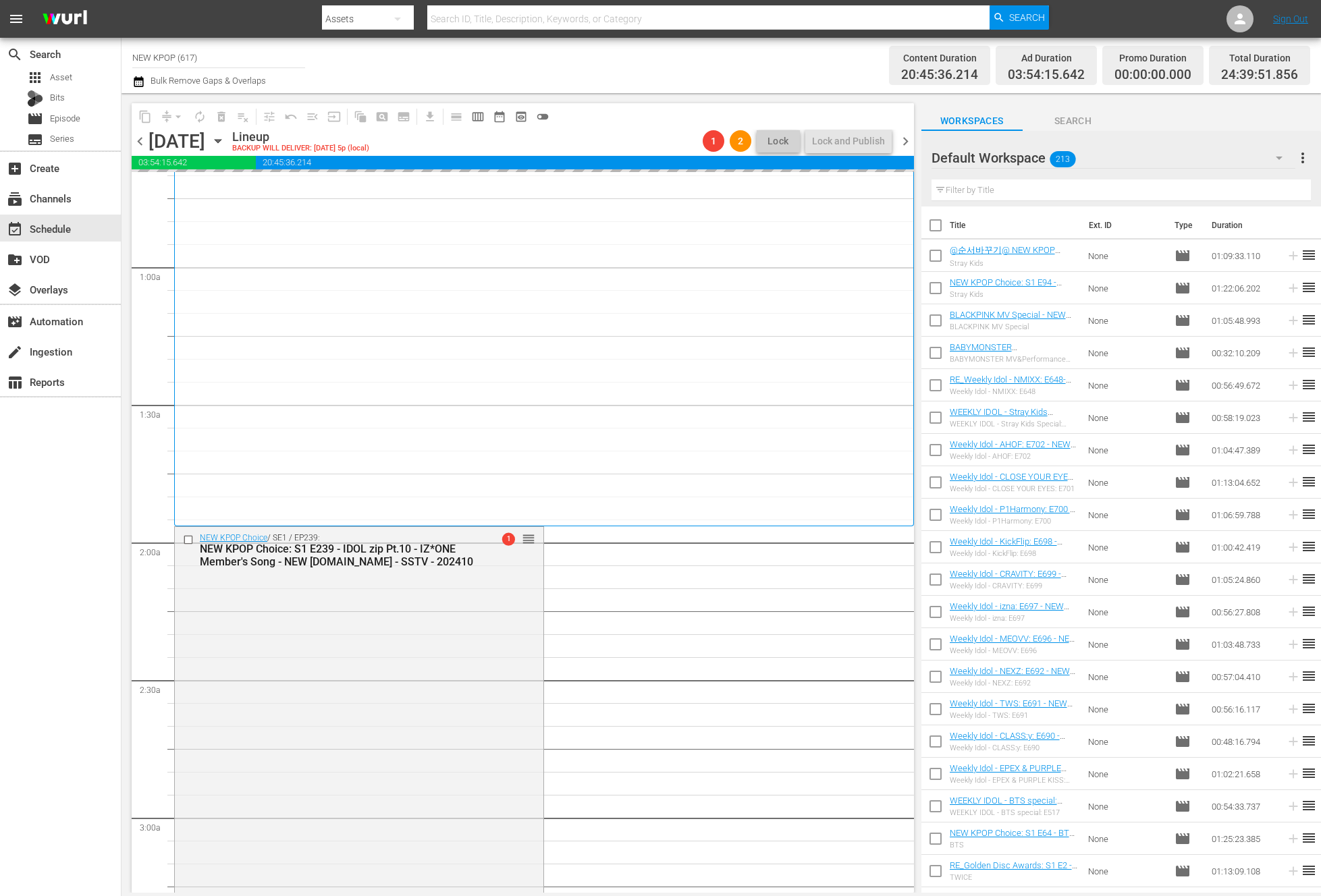
scroll to position [576, 0]
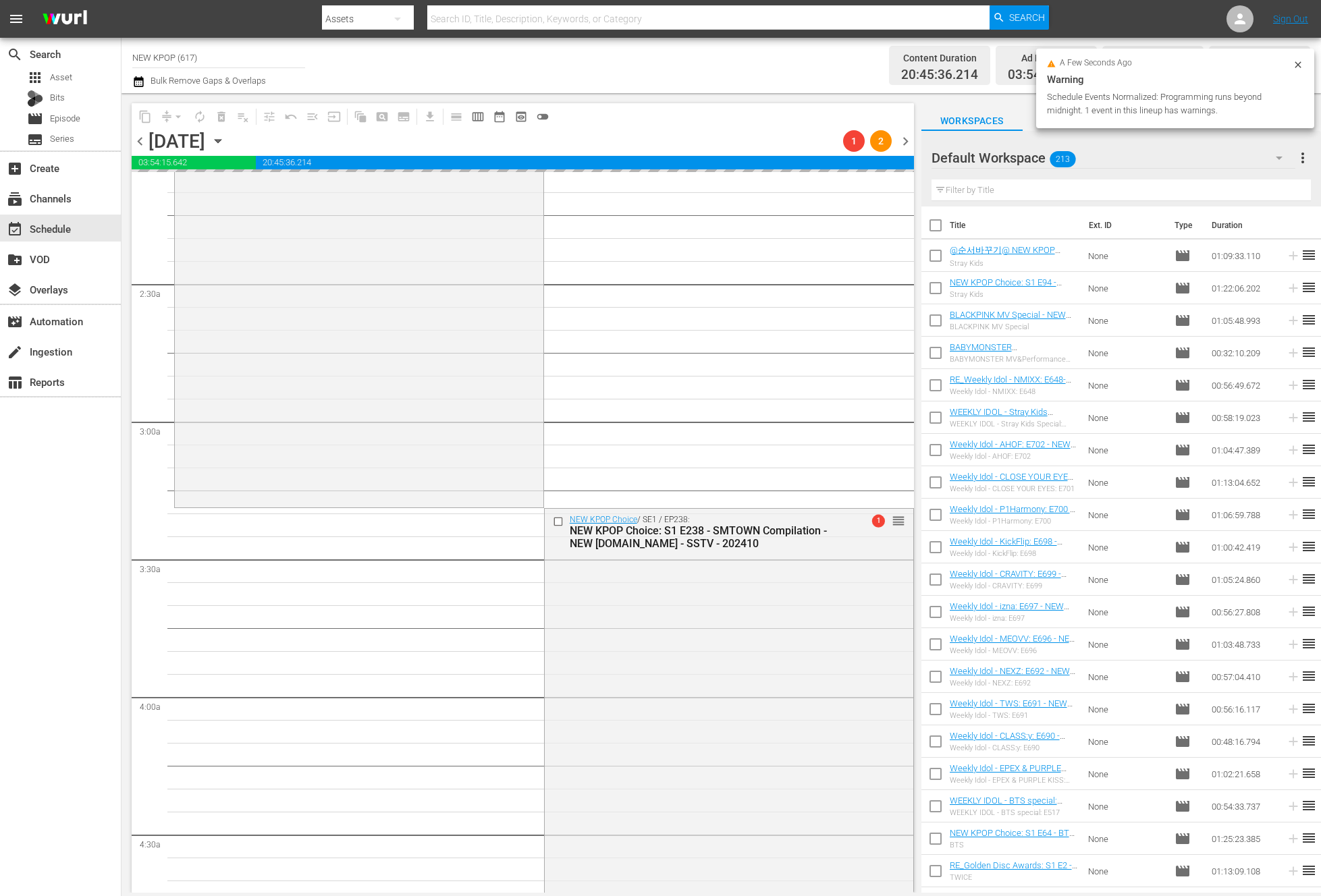
click at [56, 447] on div "search Search apps Asset Bits movie Episode subtitles Series add_box Create sub…" at bounding box center [60, 486] width 122 height 896
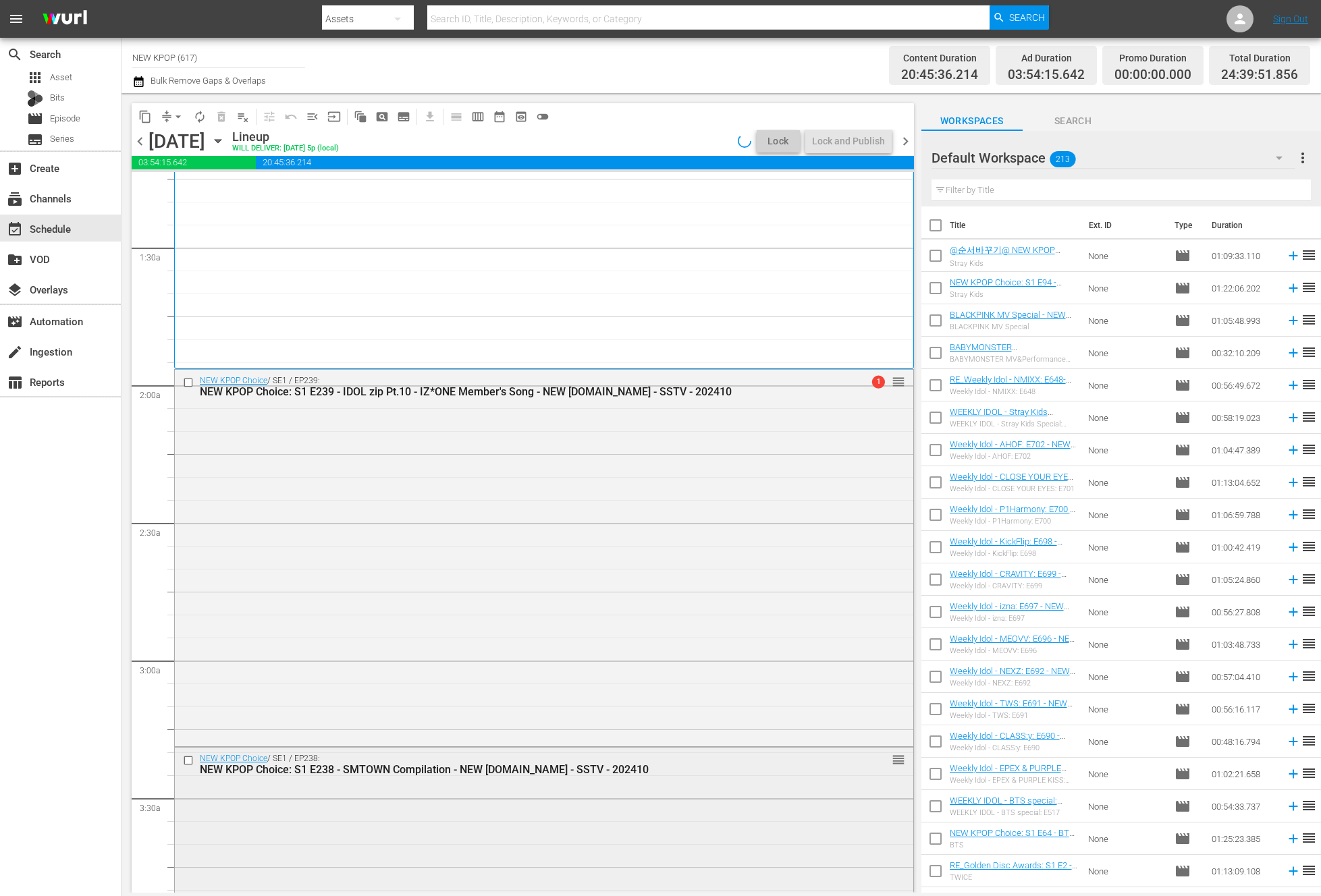
scroll to position [0, 0]
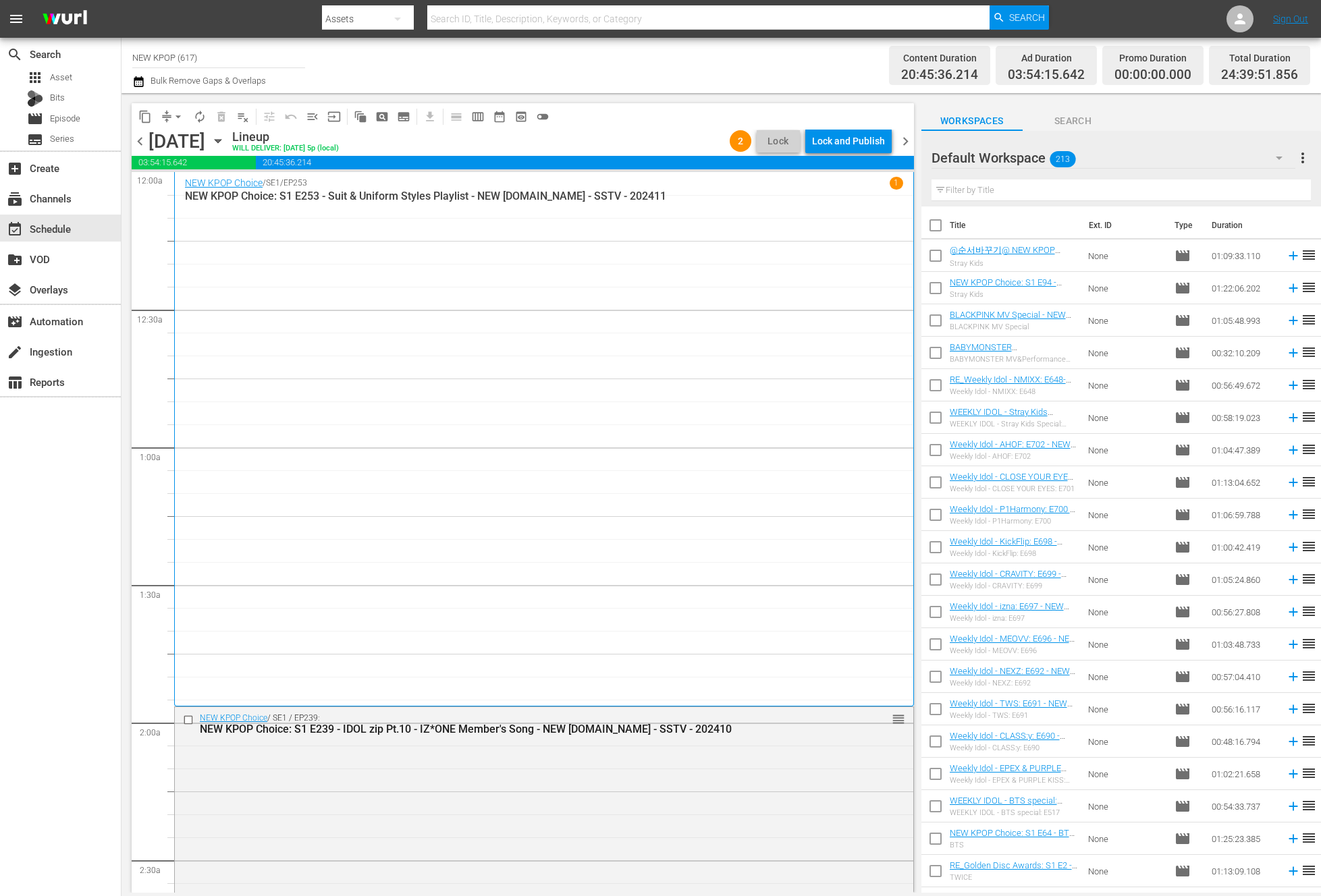
click at [816, 141] on div "Lock and Publish" at bounding box center [849, 141] width 73 height 24
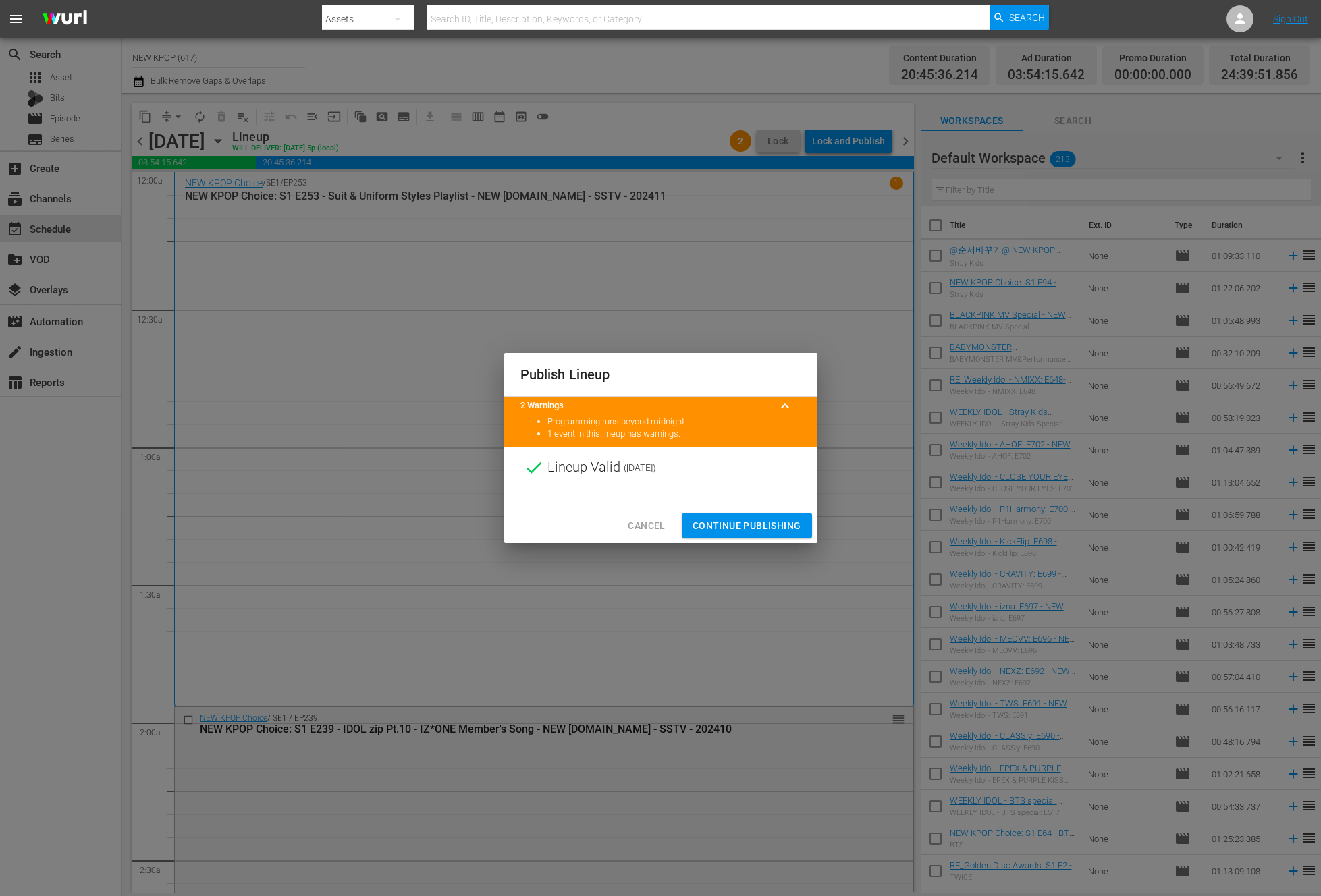
click at [772, 517] on button "Continue Publishing" at bounding box center [747, 526] width 130 height 25
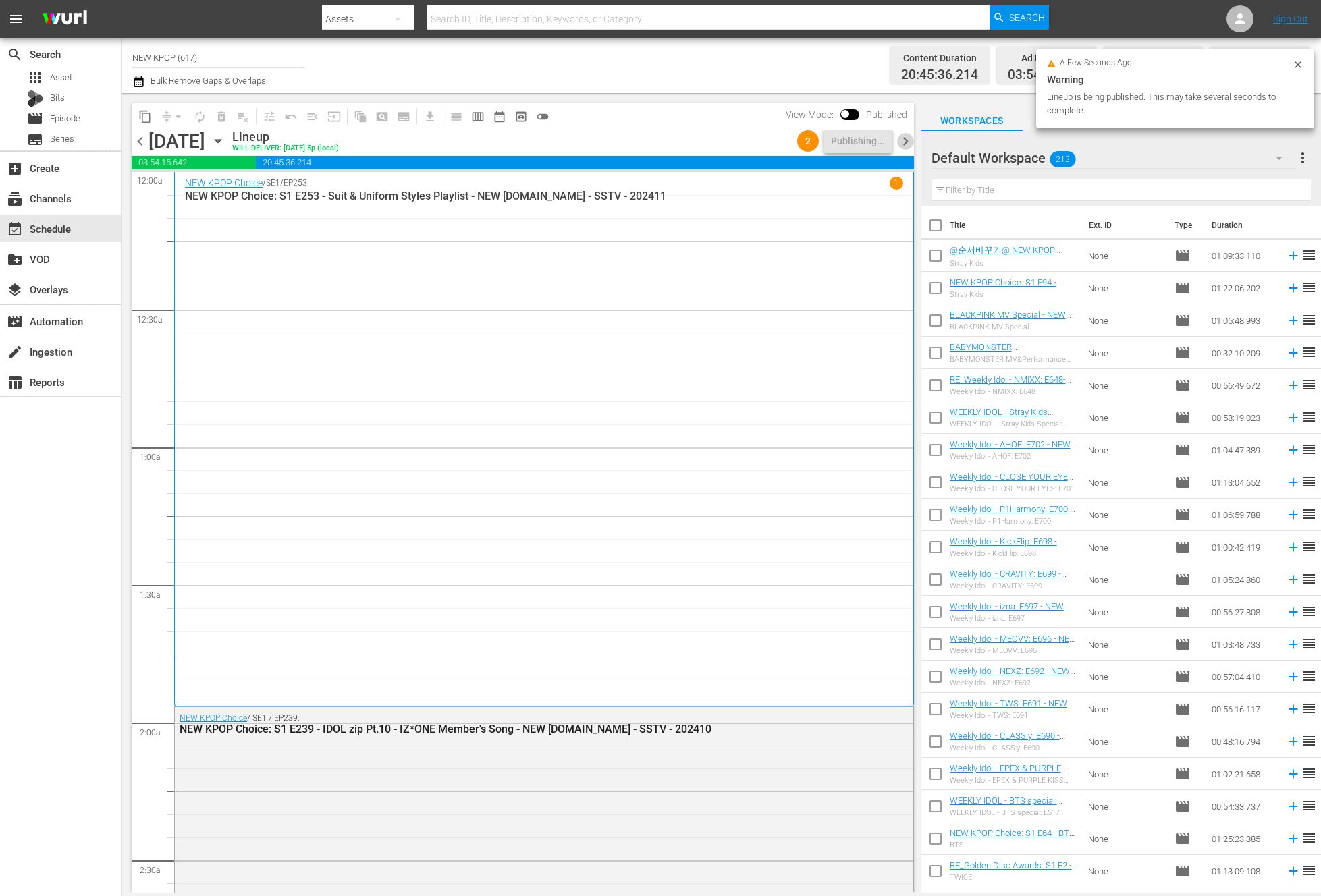
click at [901, 136] on span "chevron_right" at bounding box center [905, 141] width 17 height 17
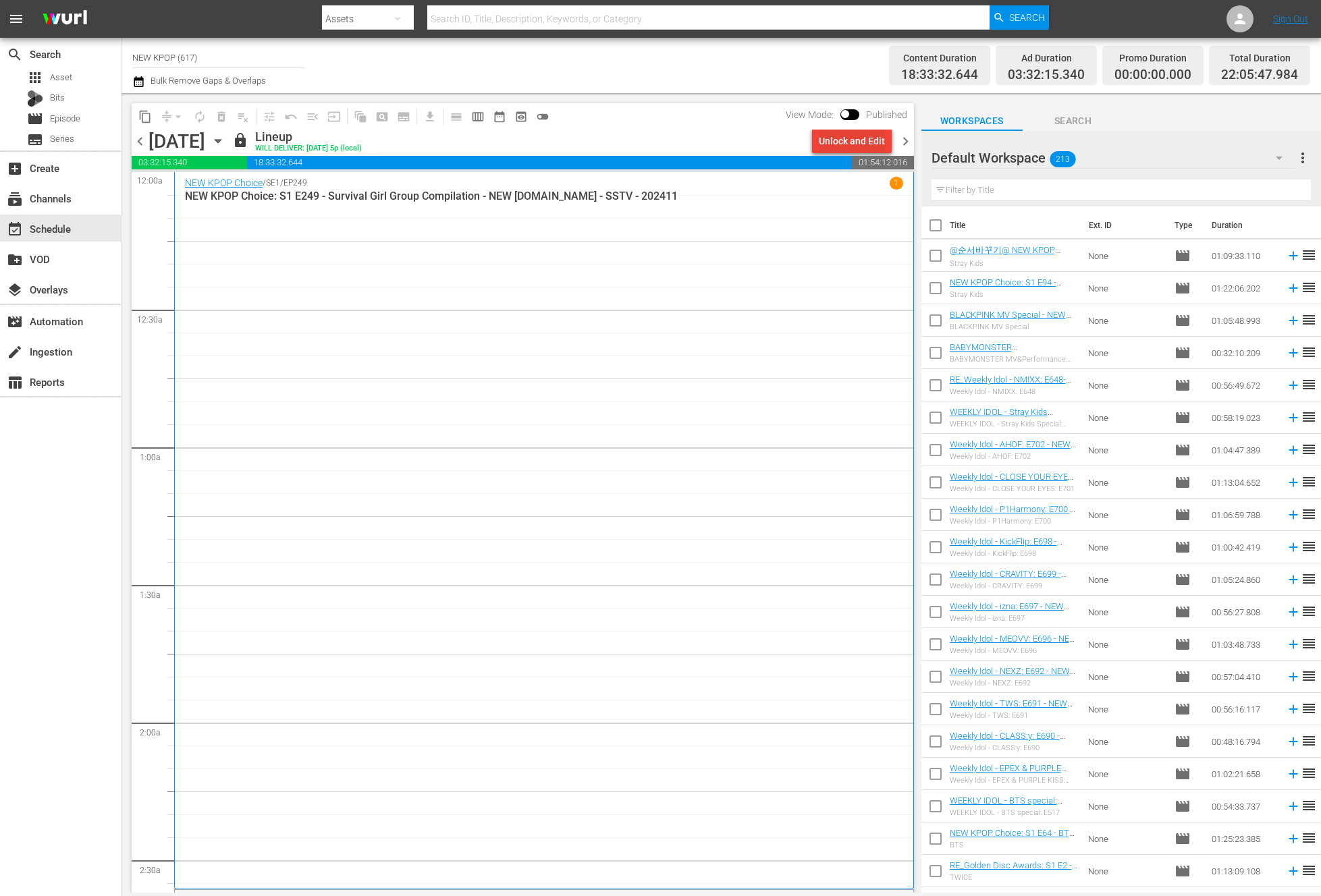
click at [837, 149] on div "Unlock and Edit" at bounding box center [852, 141] width 67 height 24
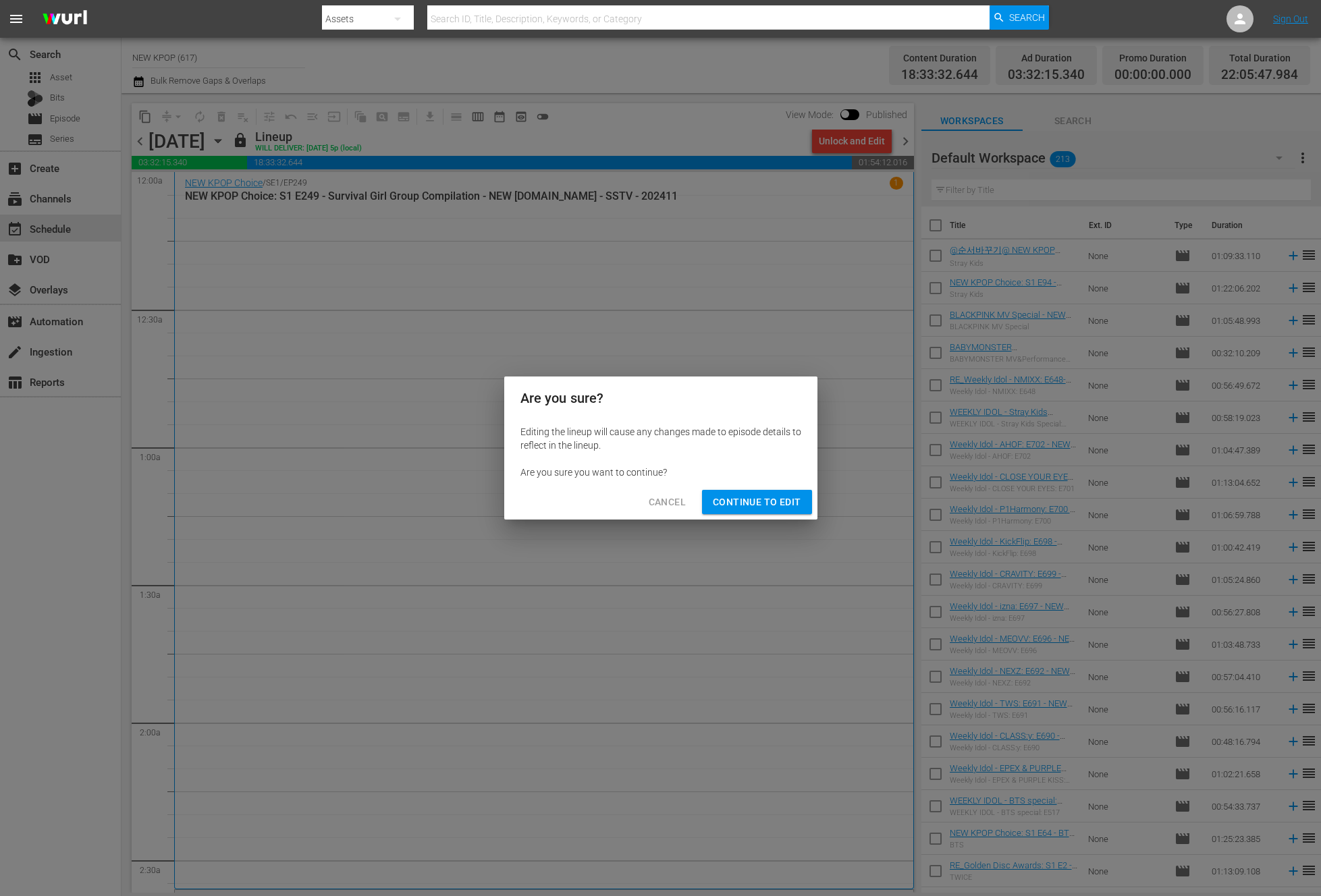
click at [762, 505] on span "Continue to Edit" at bounding box center [756, 502] width 88 height 17
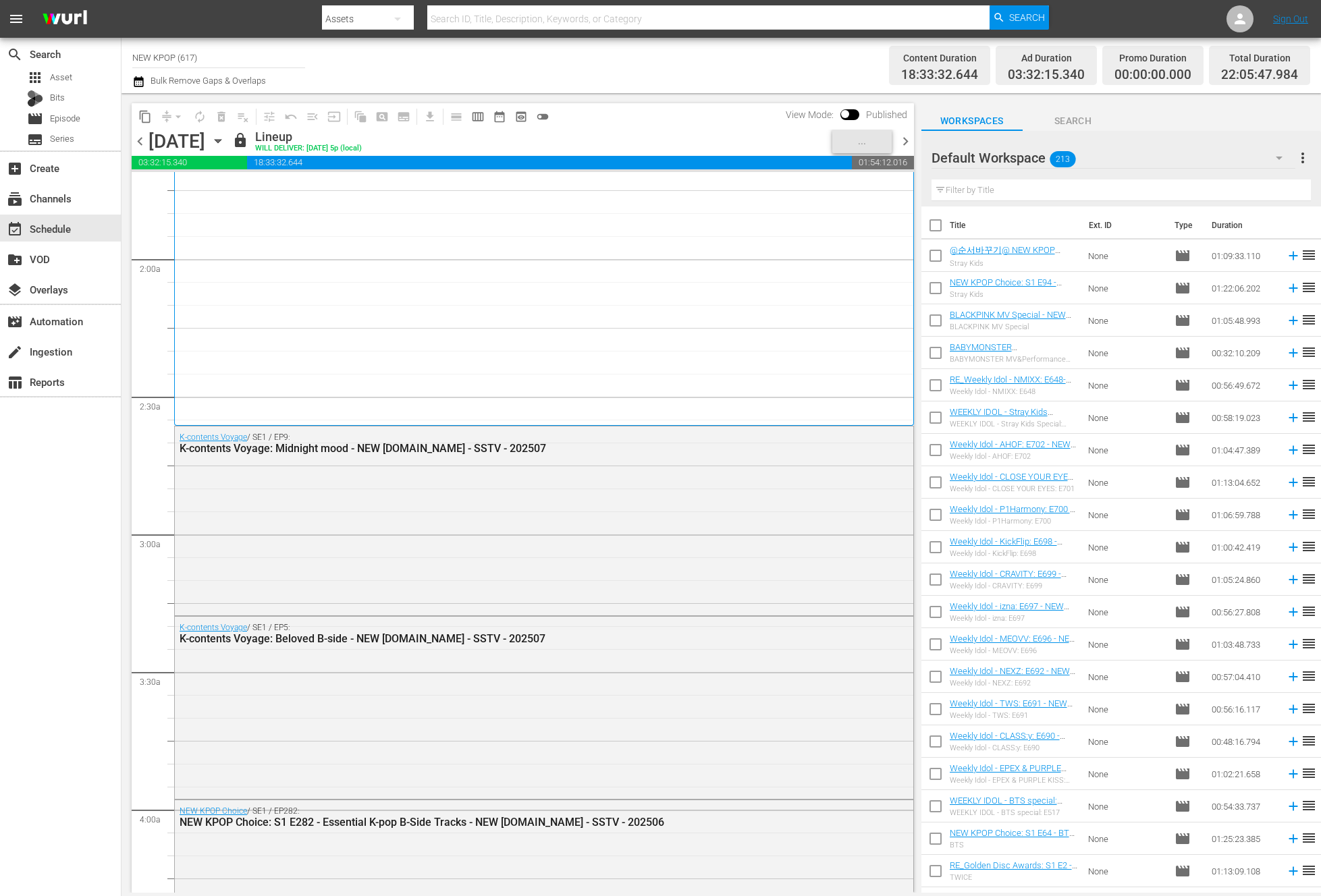
scroll to position [471, 0]
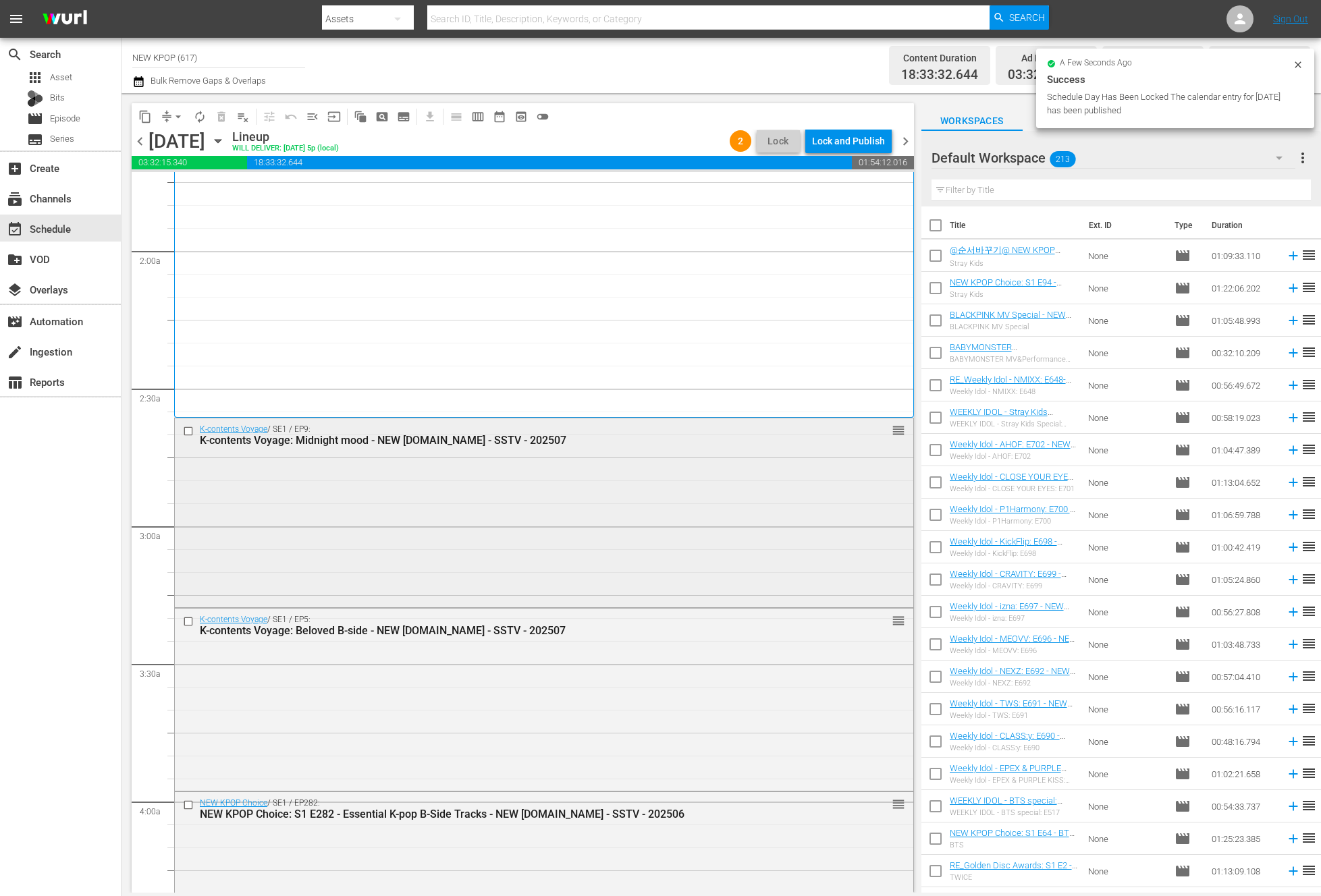
click at [407, 495] on div "K-contents Voyage / SE1 / EP9: K-contents Voyage: Midnight mood - NEW [DOMAIN_N…" at bounding box center [543, 511] width 738 height 187
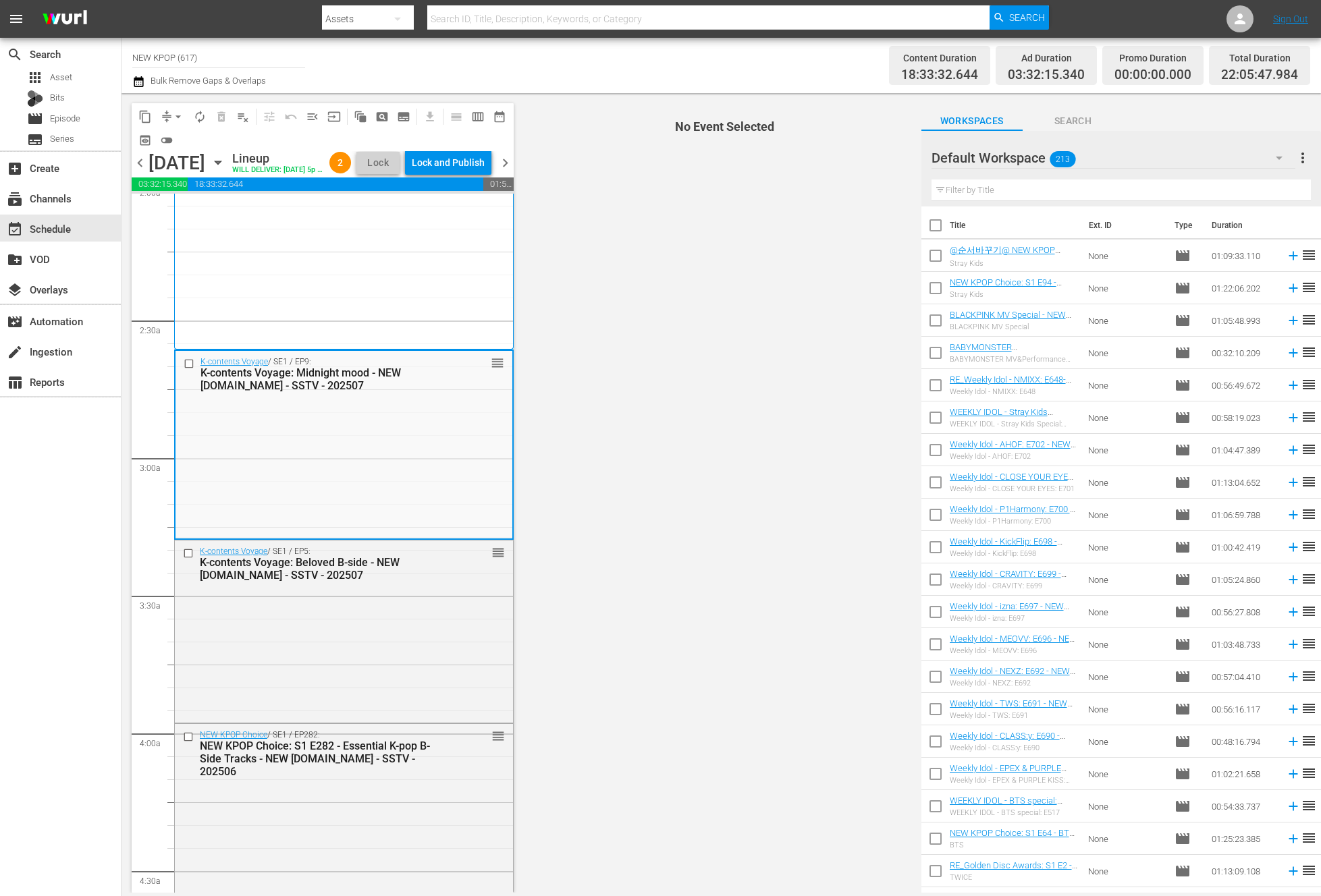
scroll to position [562, 0]
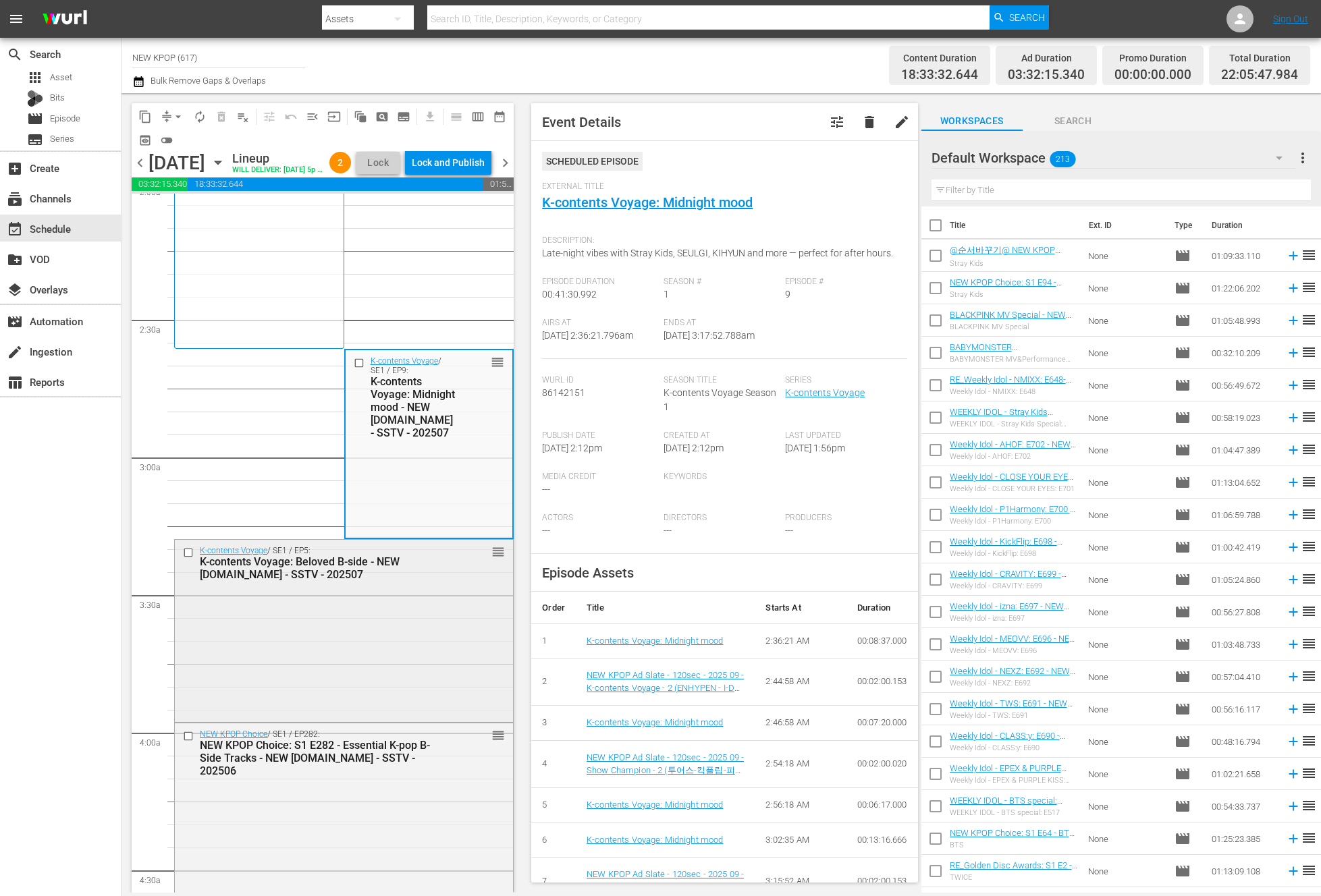
click at [363, 654] on div "K-contents Voyage / SE1 / EP5: K-contents Voyage: Beloved B-side - NEW [DOMAIN_…" at bounding box center [343, 630] width 338 height 180
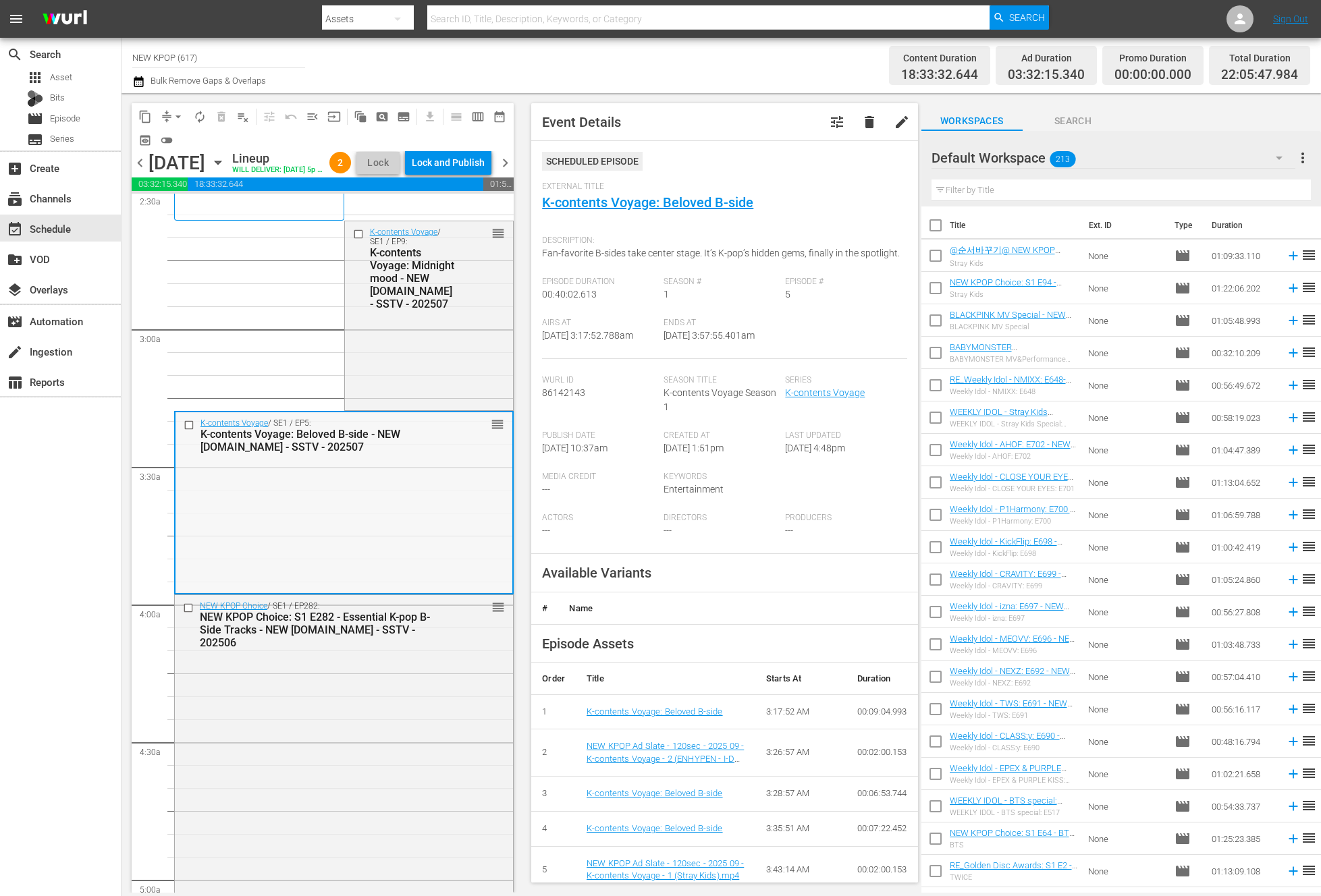
scroll to position [793, 0]
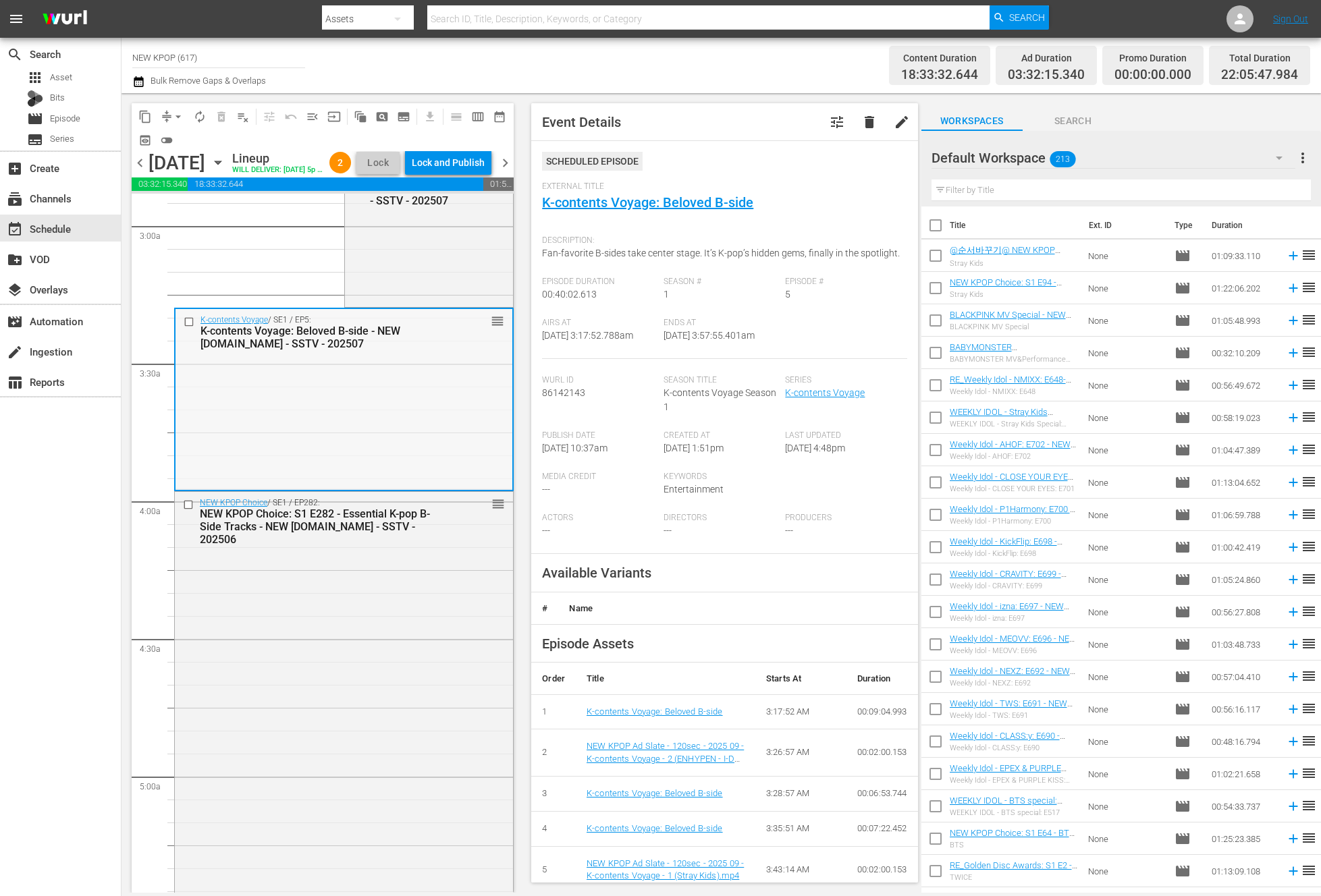
click at [346, 573] on div "NEW KPOP Choice / SE1 / EP282: NEW KPOP Choice: S1 E282 - Essential K-pop B-Sid…" at bounding box center [343, 875] width 338 height 767
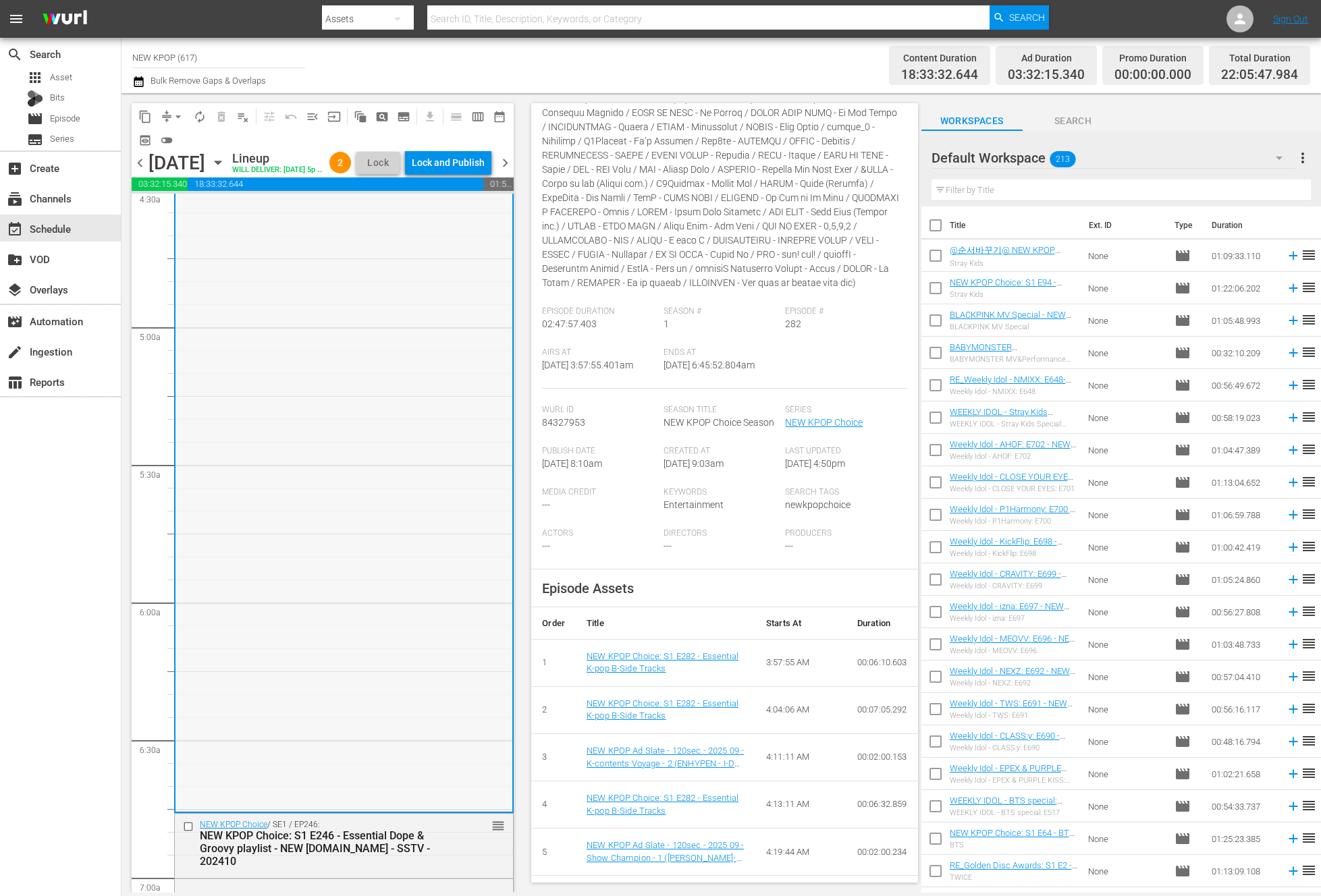
scroll to position [1424, 0]
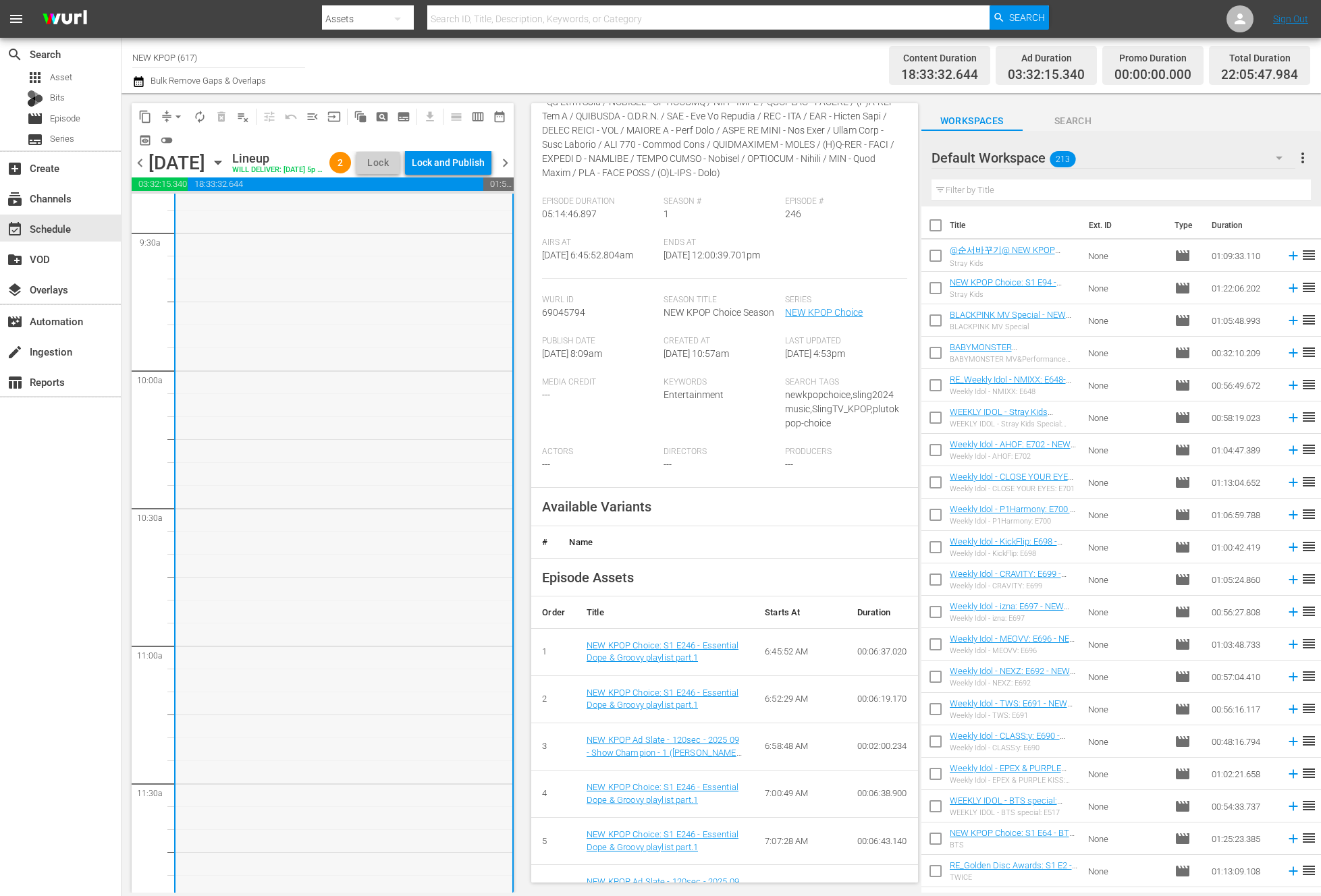
scroll to position [2869, 0]
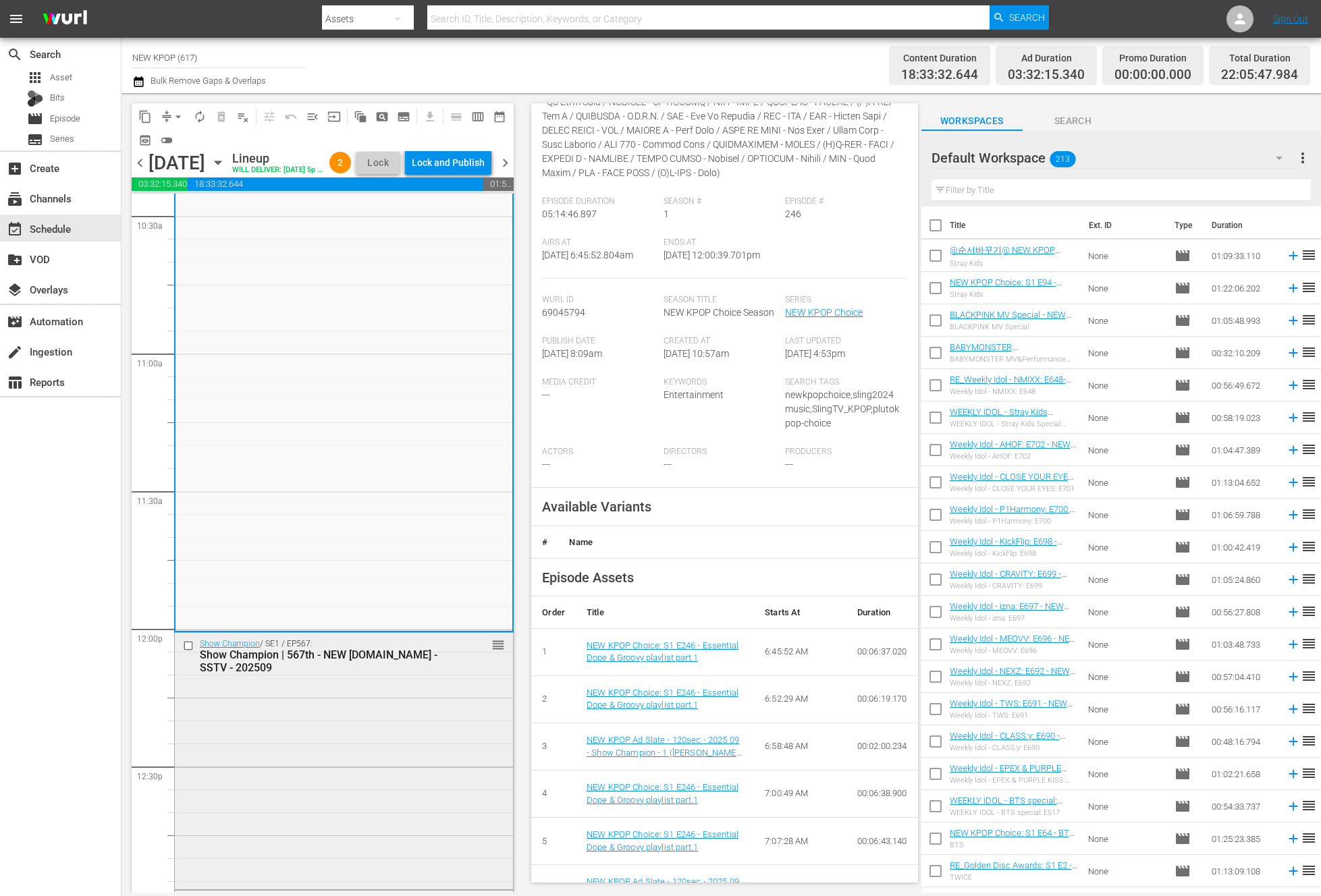
click at [346, 771] on div "Show Champion / SE1 / EP567: Show Champion | 567th - NEW [DOMAIN_NAME] - SSTV -…" at bounding box center [343, 761] width 338 height 255
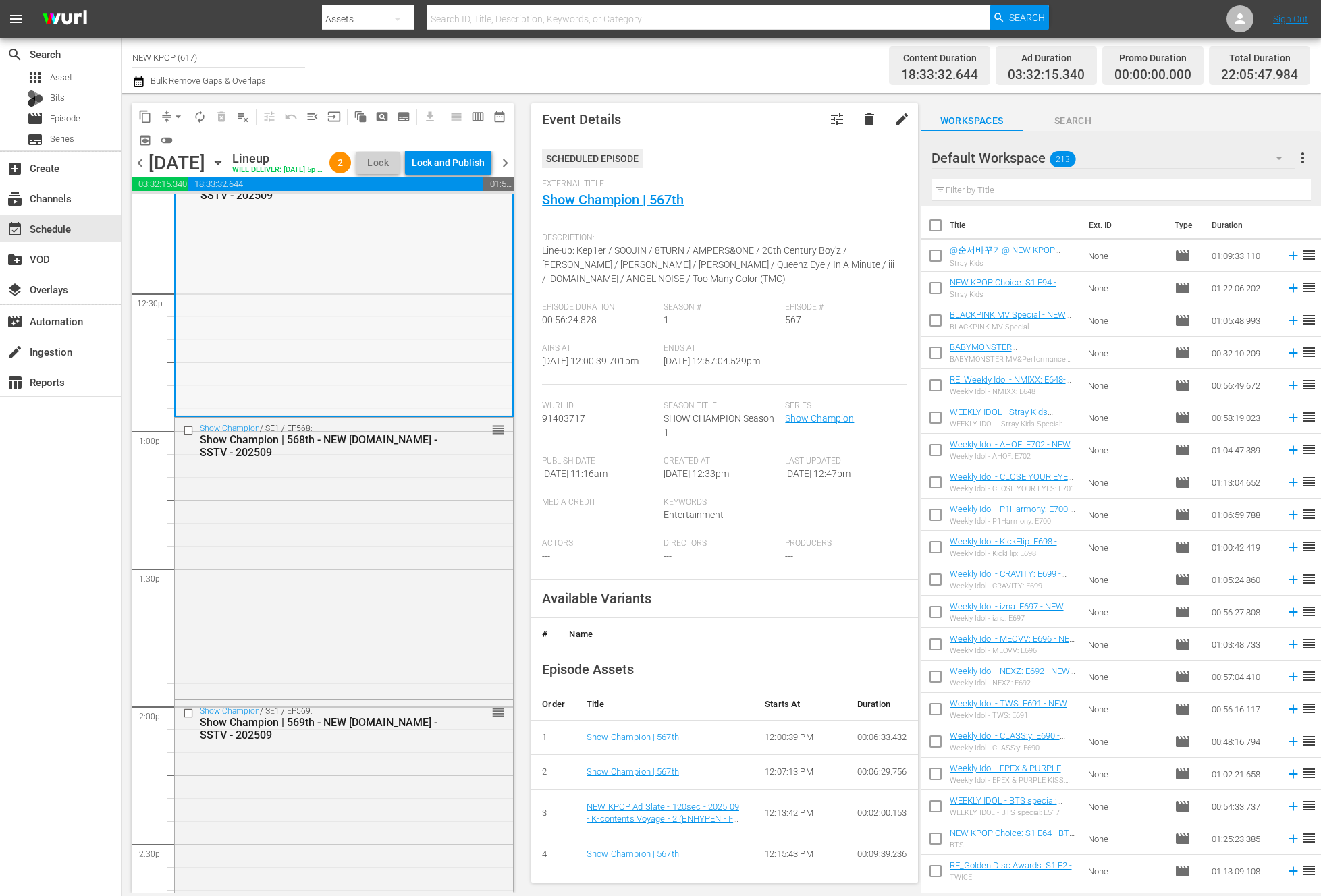
scroll to position [3354, 0]
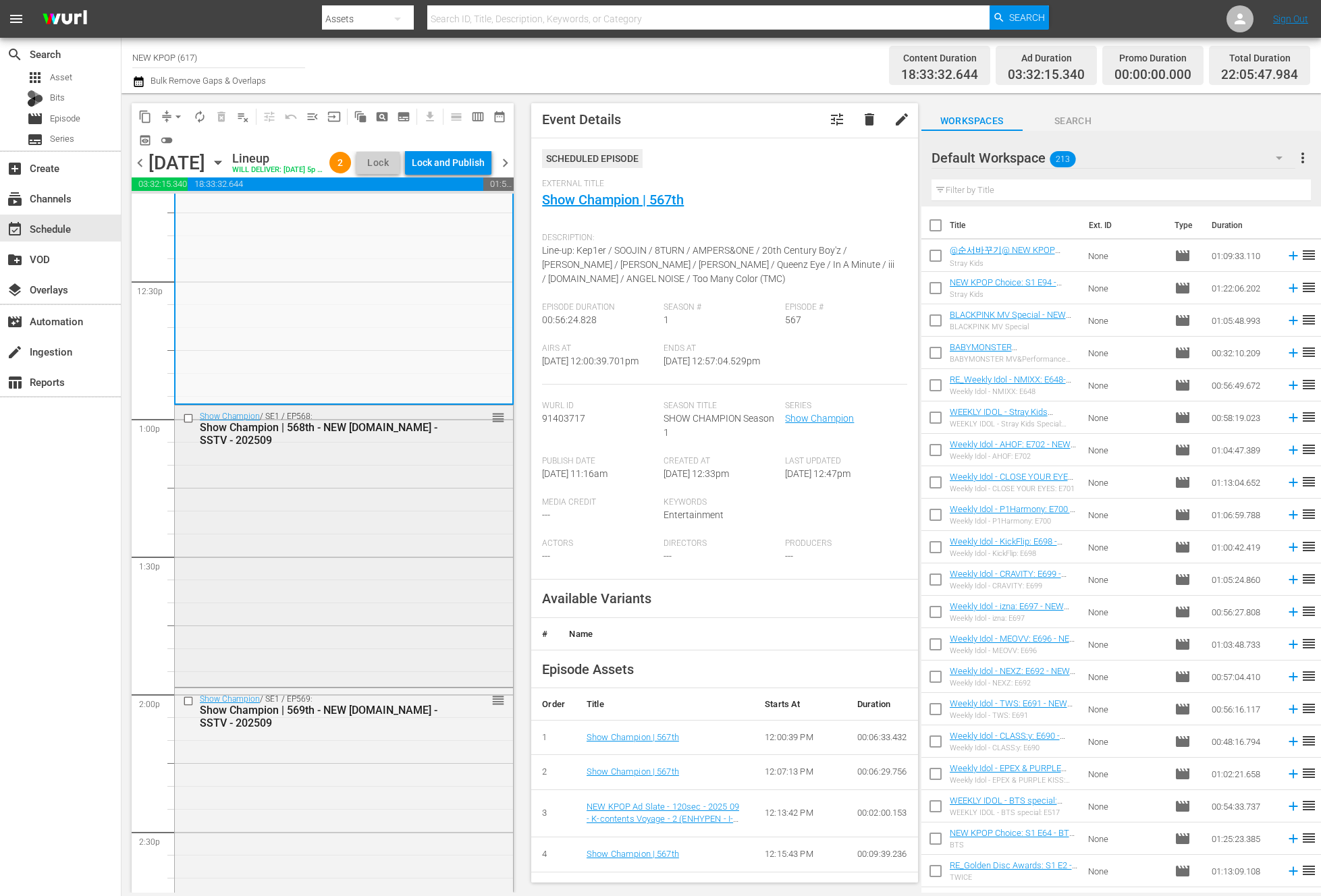
click at [311, 572] on div "Show Champion / SE1 / EP568: Show Champion | 568th - NEW K.ID - SSTV - 202509 r…" at bounding box center [343, 544] width 338 height 277
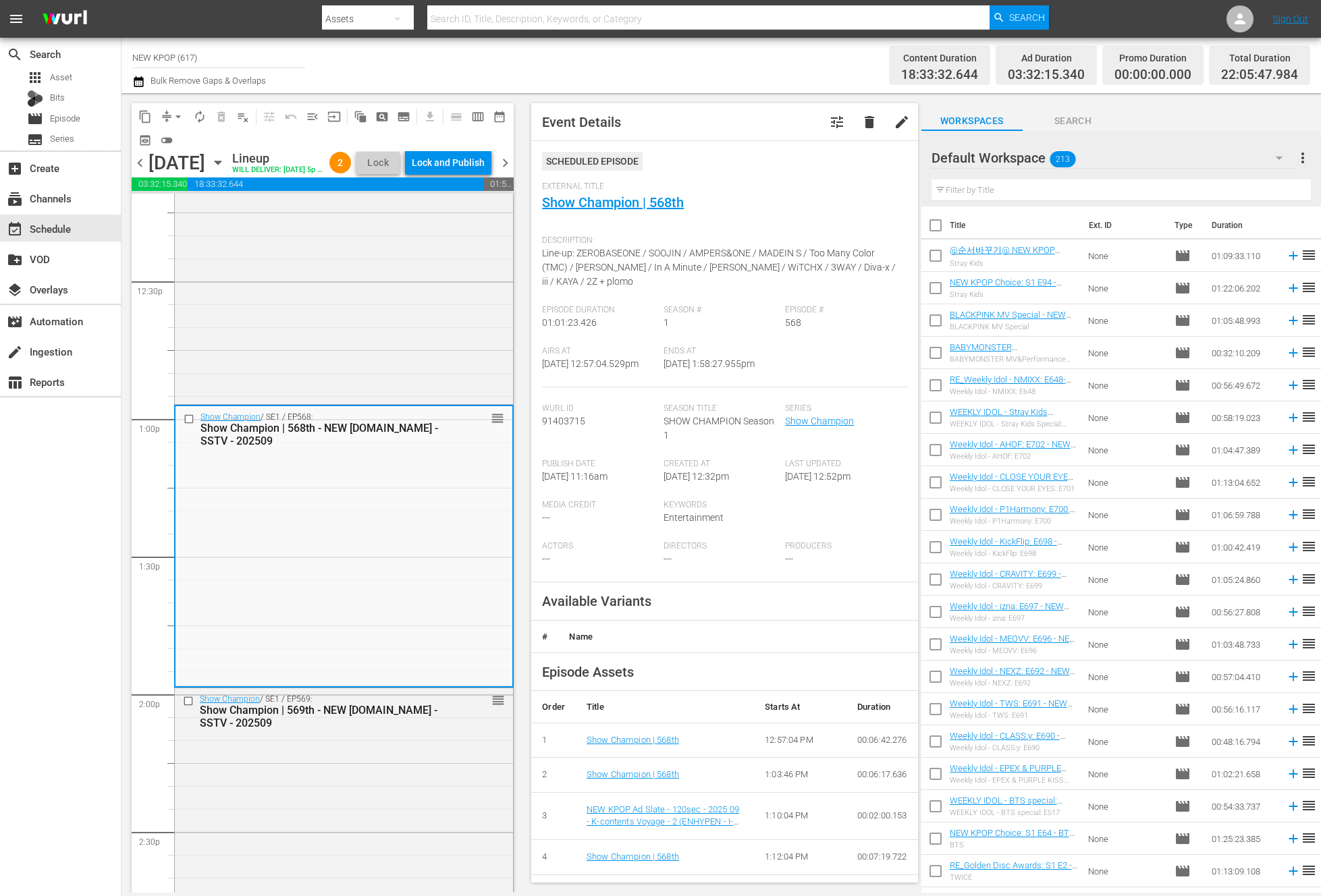
scroll to position [43, 0]
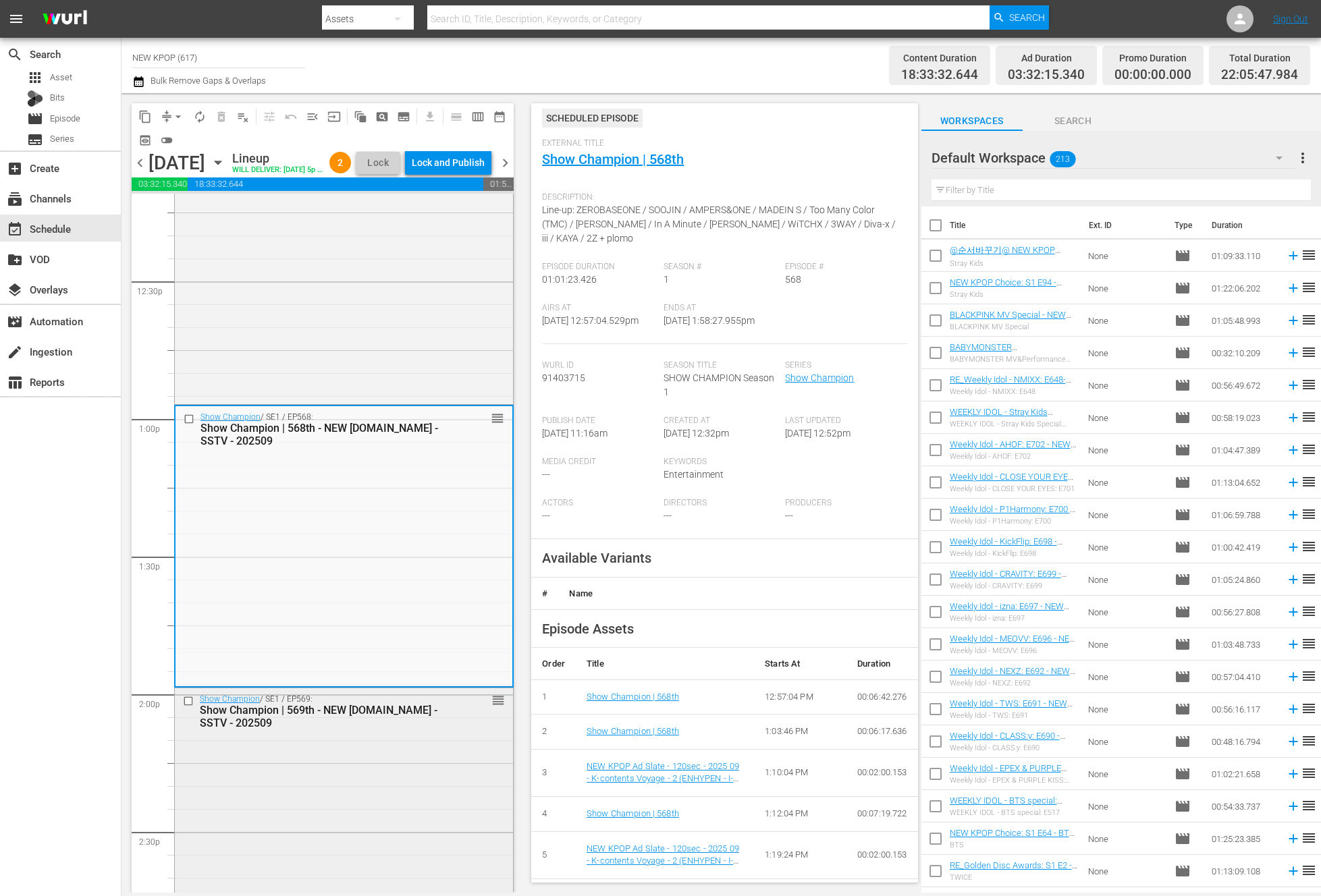
click at [408, 730] on div "Show Champion | 569th - NEW K.ID - SSTV - 202509" at bounding box center [322, 717] width 245 height 26
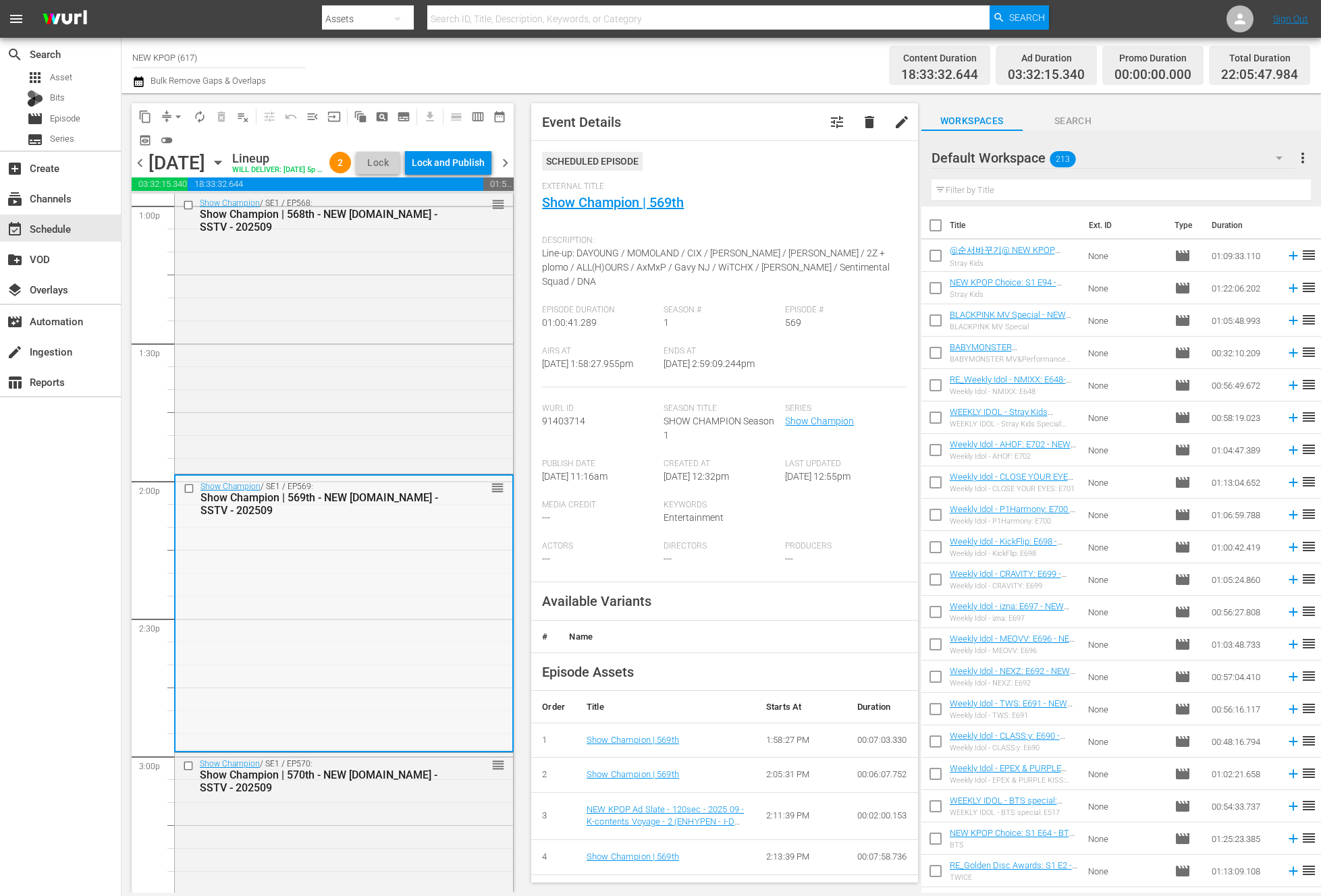
scroll to position [3805, 0]
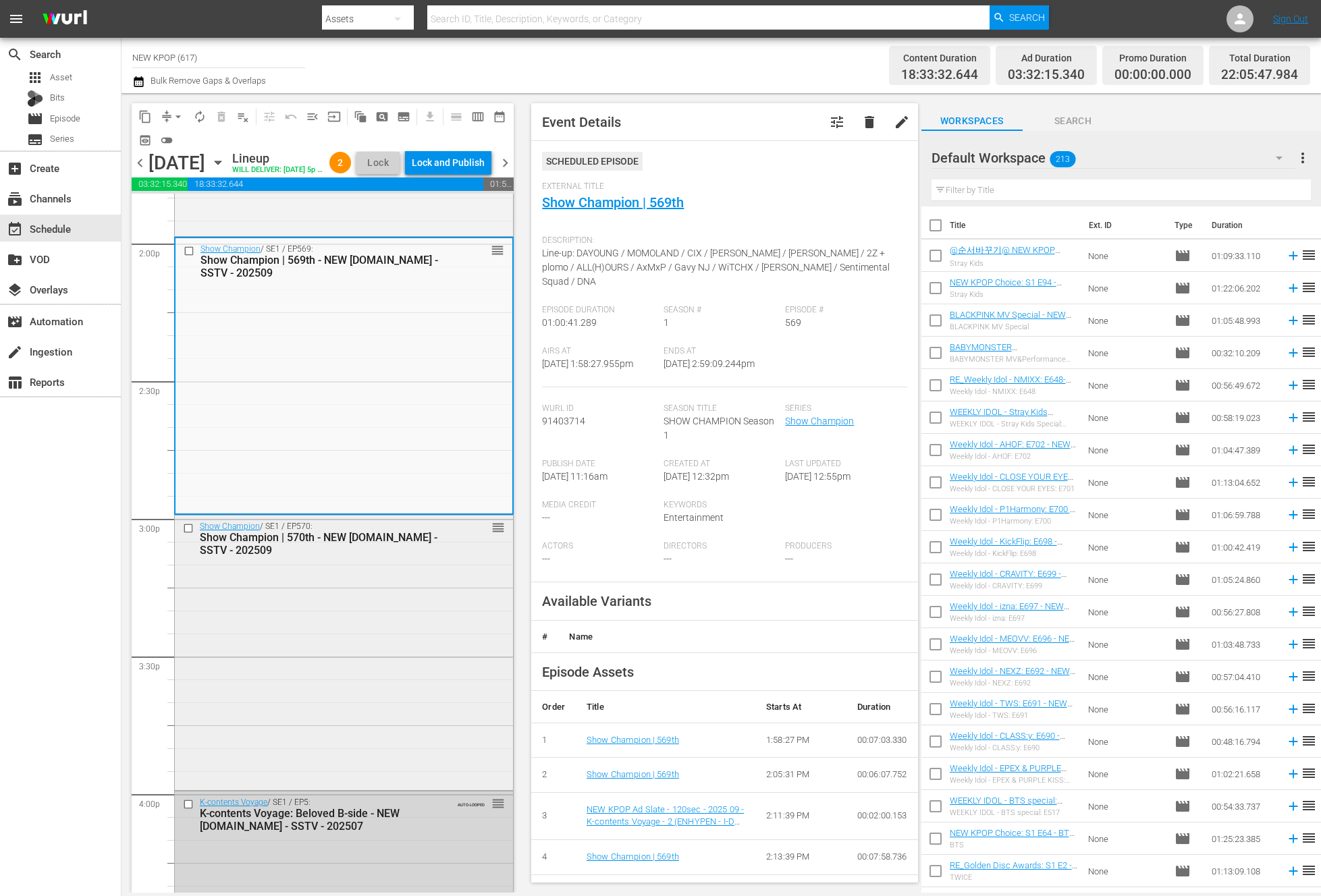
click at [441, 706] on div "Show Champion / SE1 / EP570: Show Champion | 570th - NEW K.ID - SSTV - 202509 r…" at bounding box center [343, 651] width 338 height 273
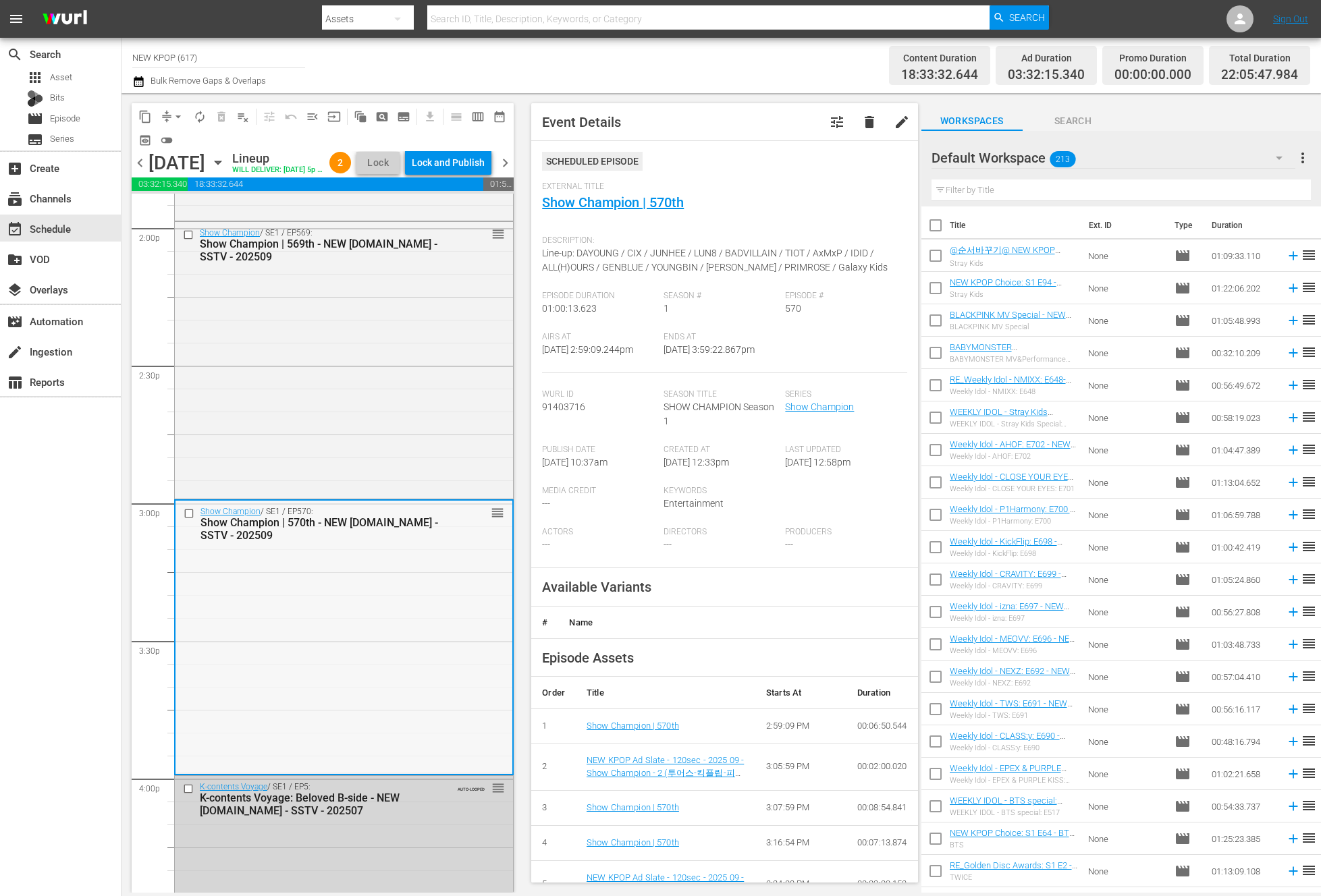
scroll to position [4017, 0]
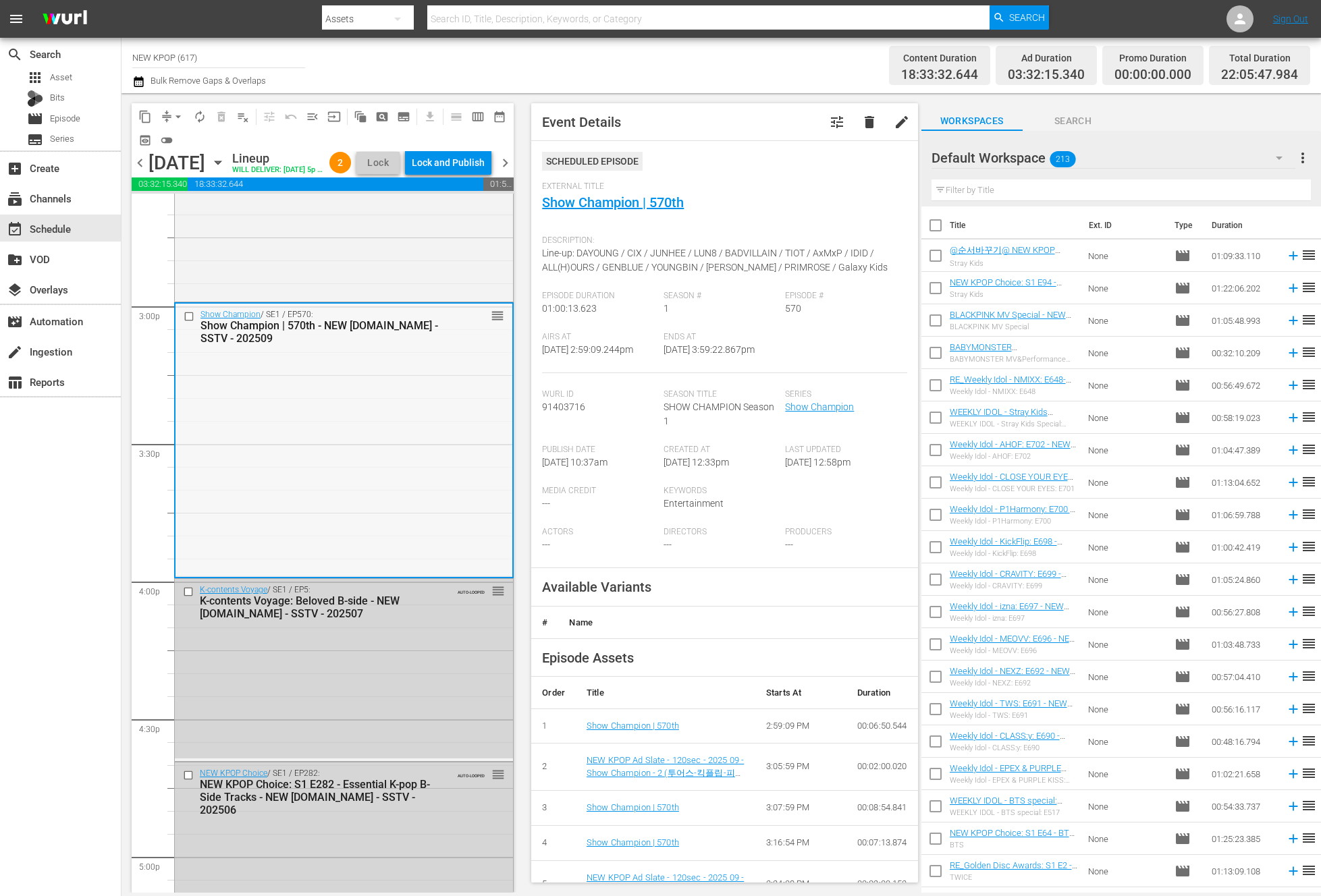
click at [457, 705] on div "K-contents Voyage / SE1 / EP5: K-contents Voyage: Beloved B-side - NEW K.ID - S…" at bounding box center [343, 669] width 338 height 180
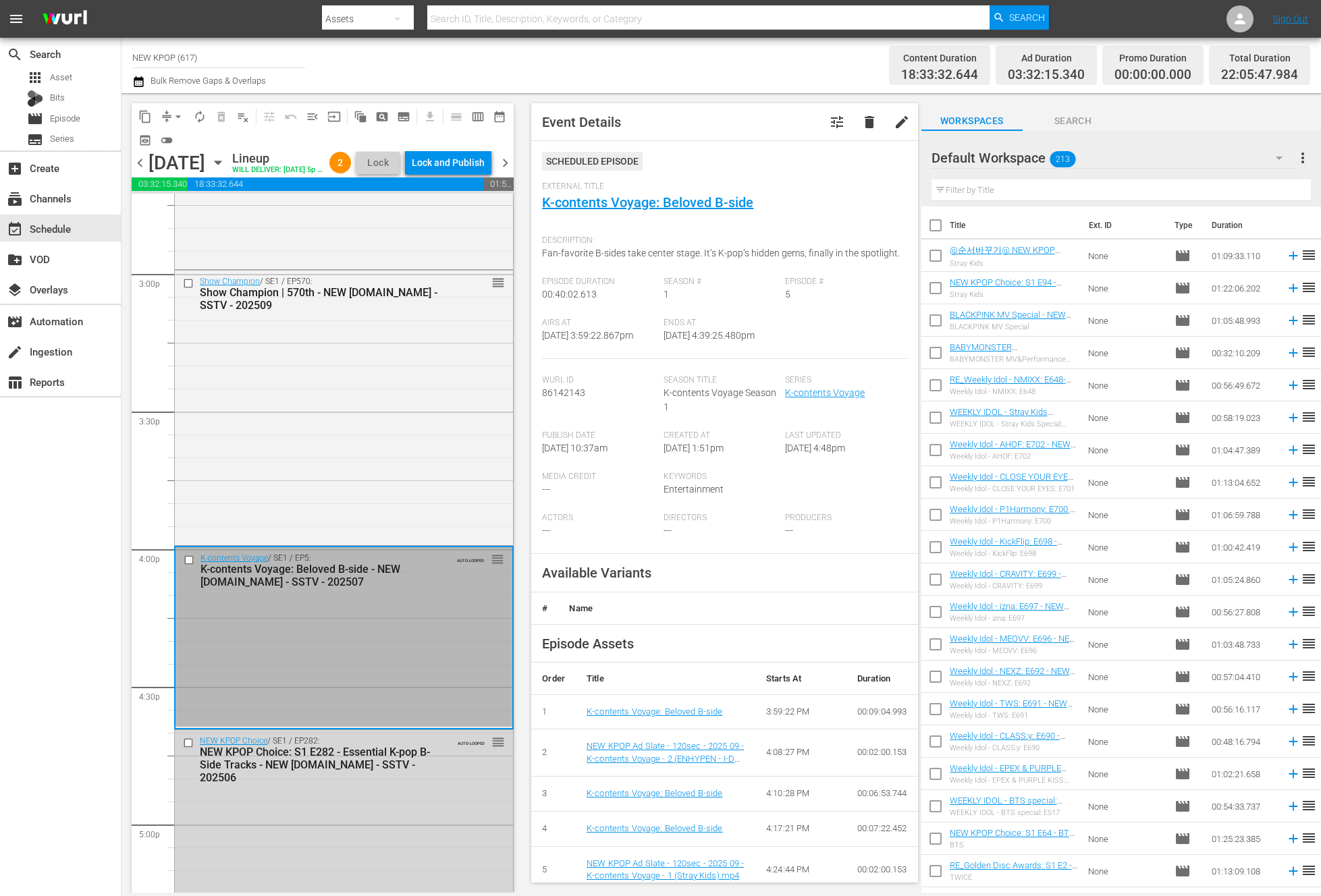
scroll to position [4256, 0]
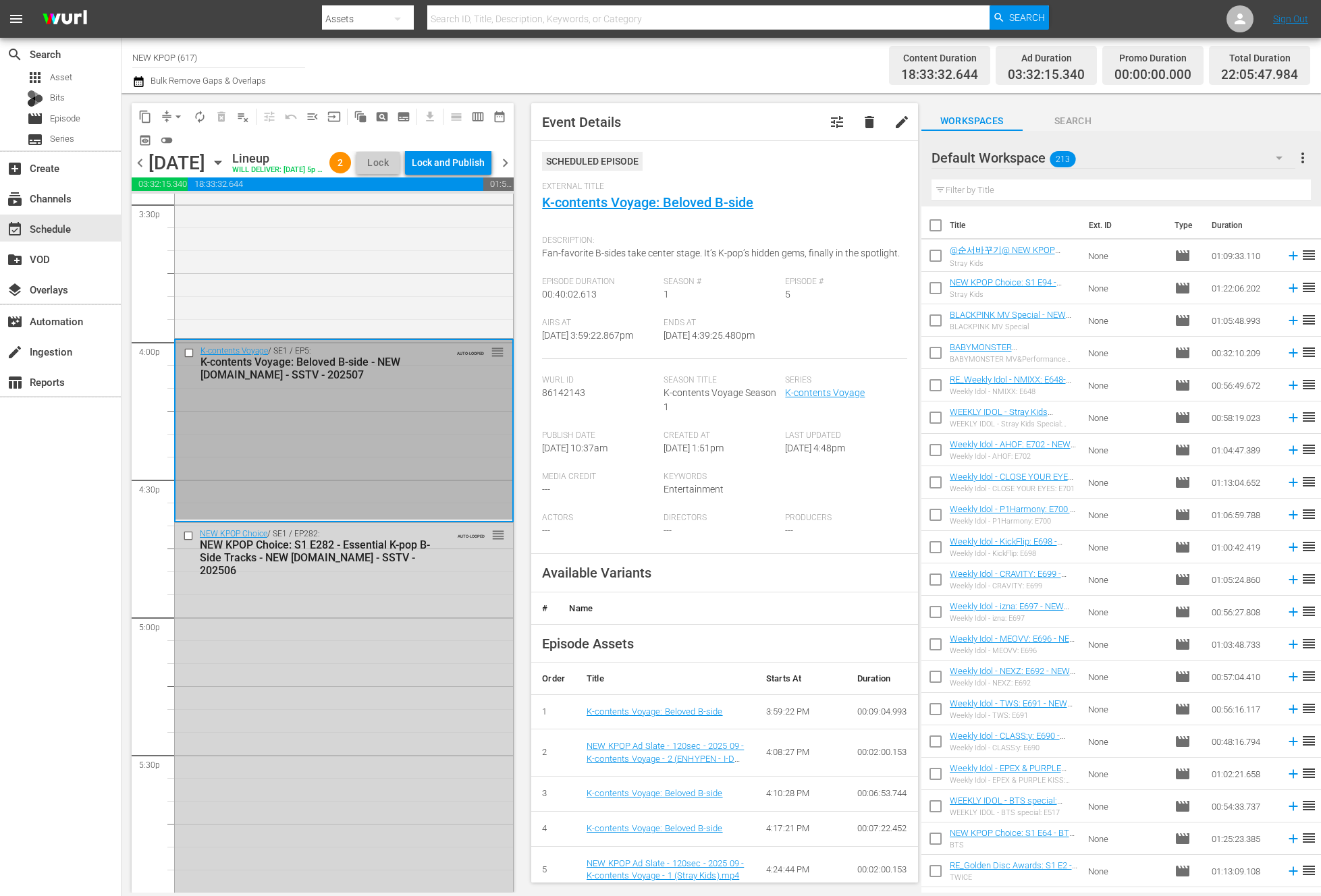
click at [456, 713] on div "NEW KPOP Choice / SE1 / EP282: NEW KPOP Choice: S1 E282 - Essential K-pop B-Sid…" at bounding box center [343, 906] width 338 height 767
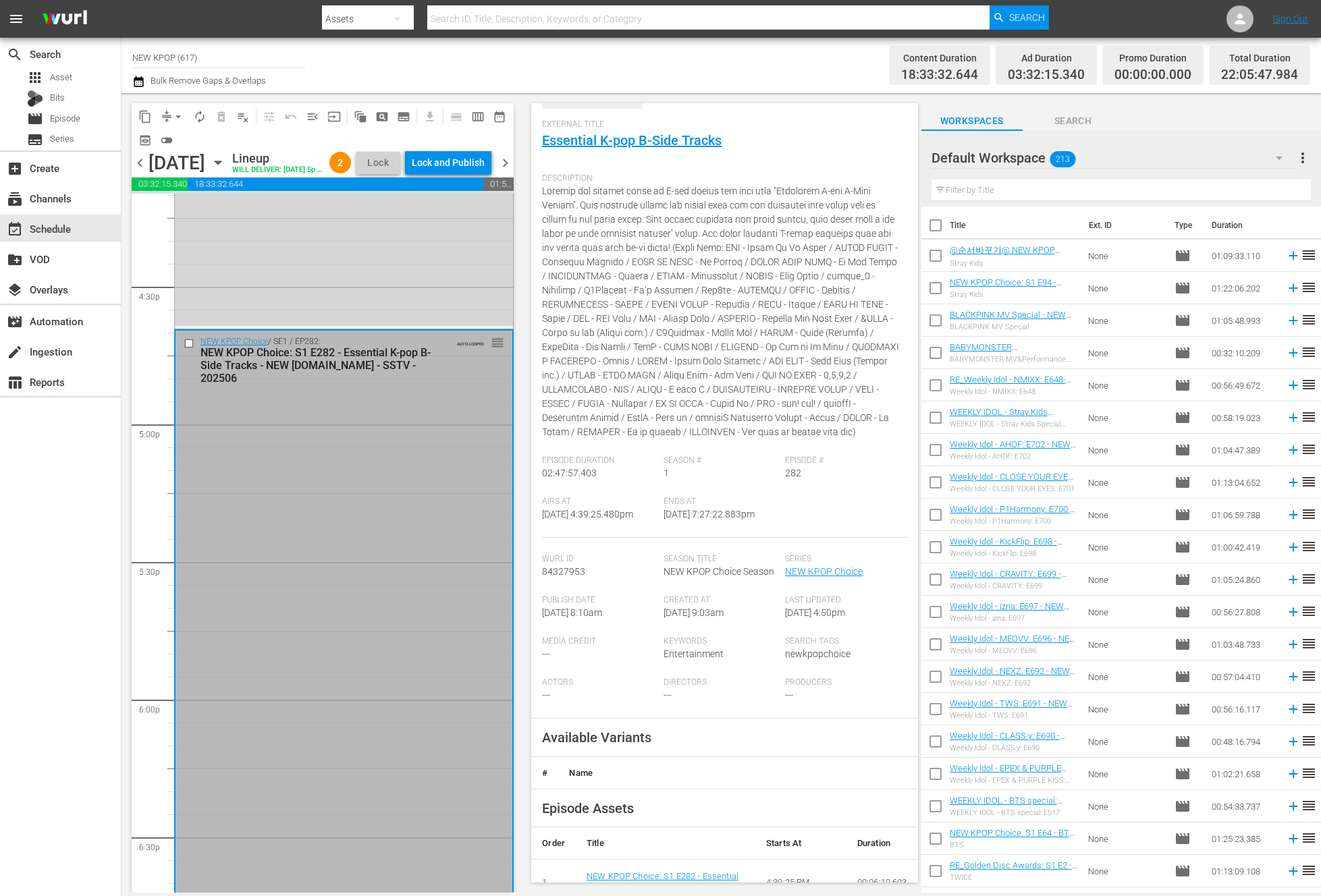
scroll to position [85, 0]
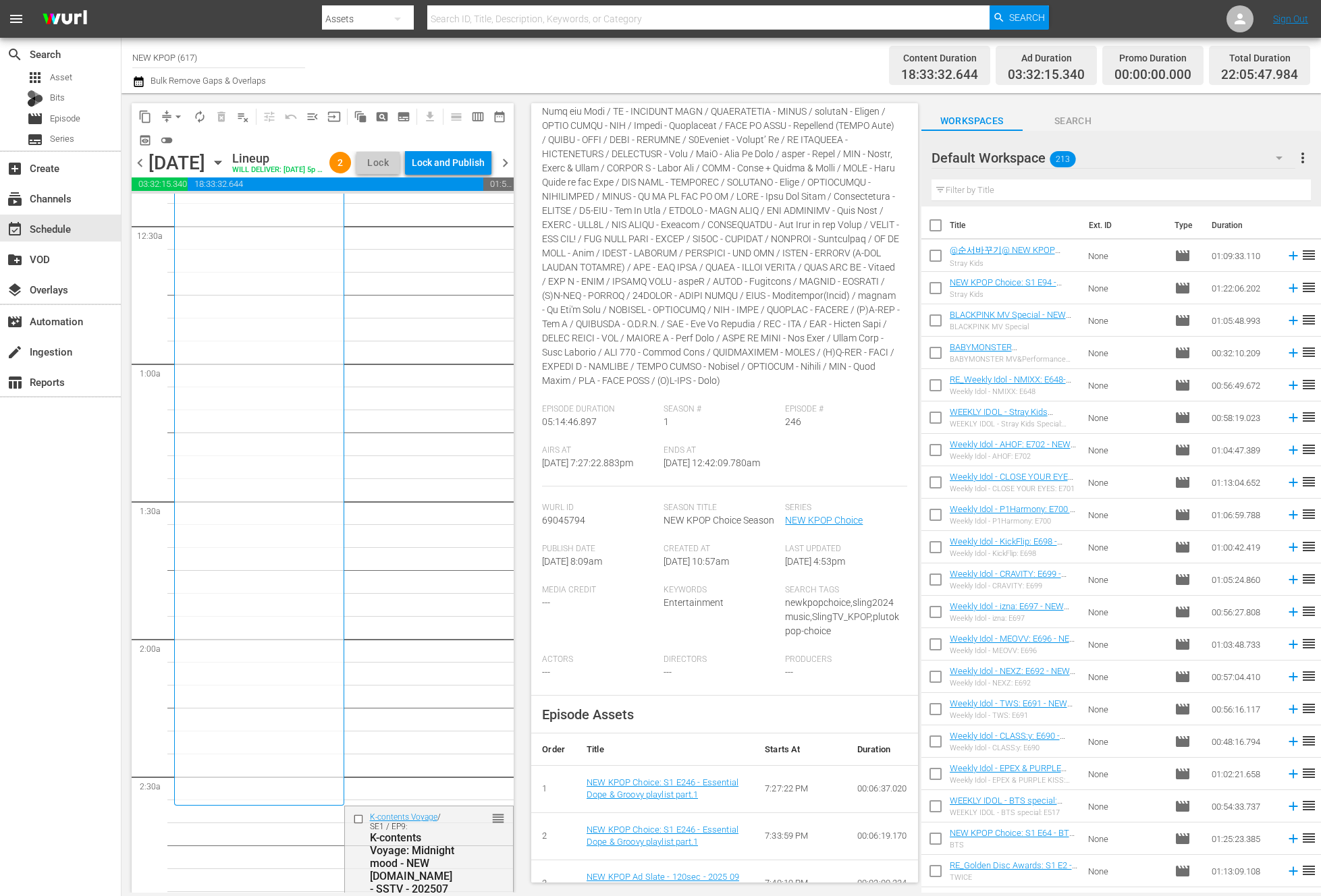
scroll to position [0, 0]
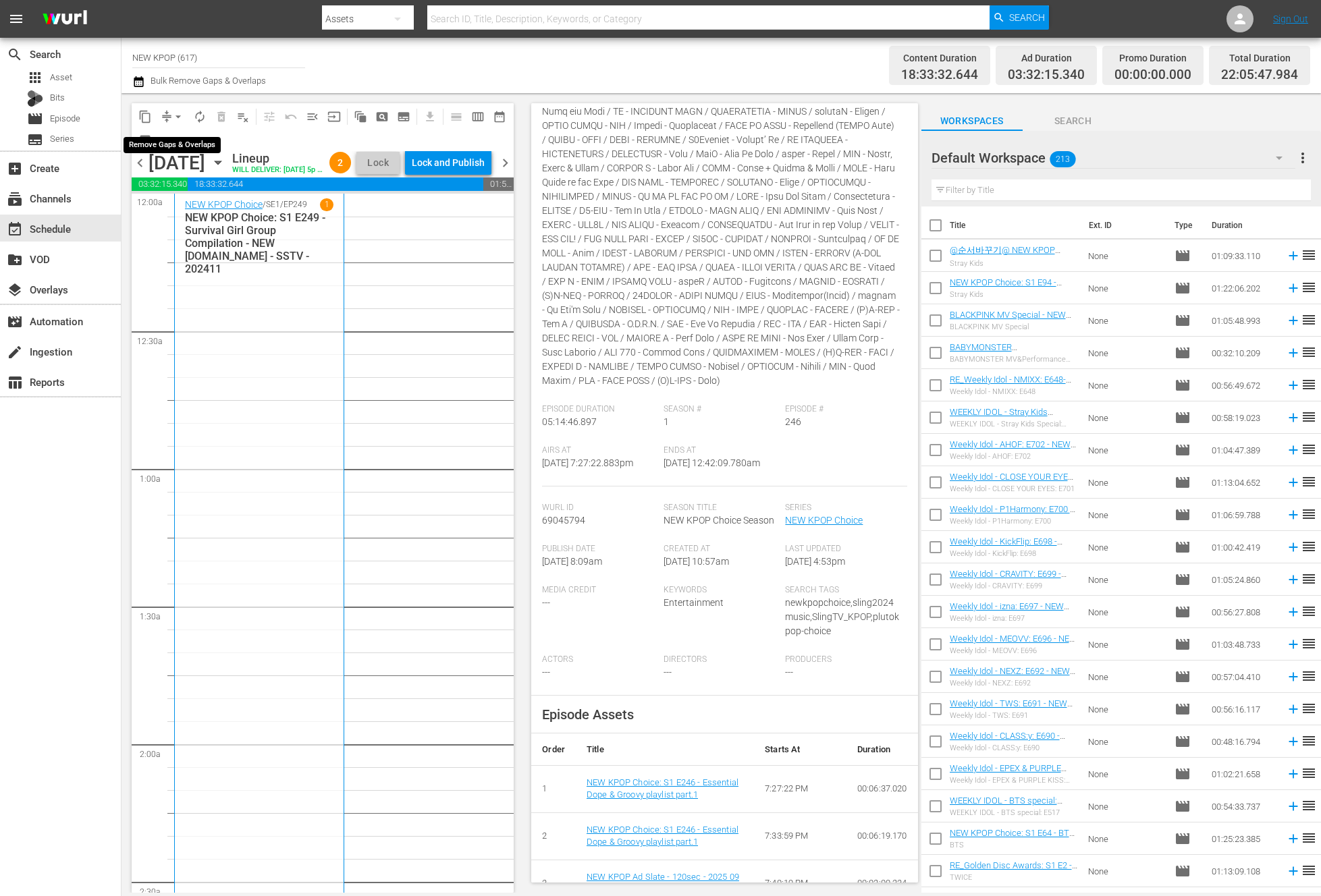
click at [174, 115] on span "arrow_drop_down" at bounding box center [178, 117] width 14 height 14
click at [193, 191] on li "Align to End of Previous Day" at bounding box center [179, 188] width 142 height 22
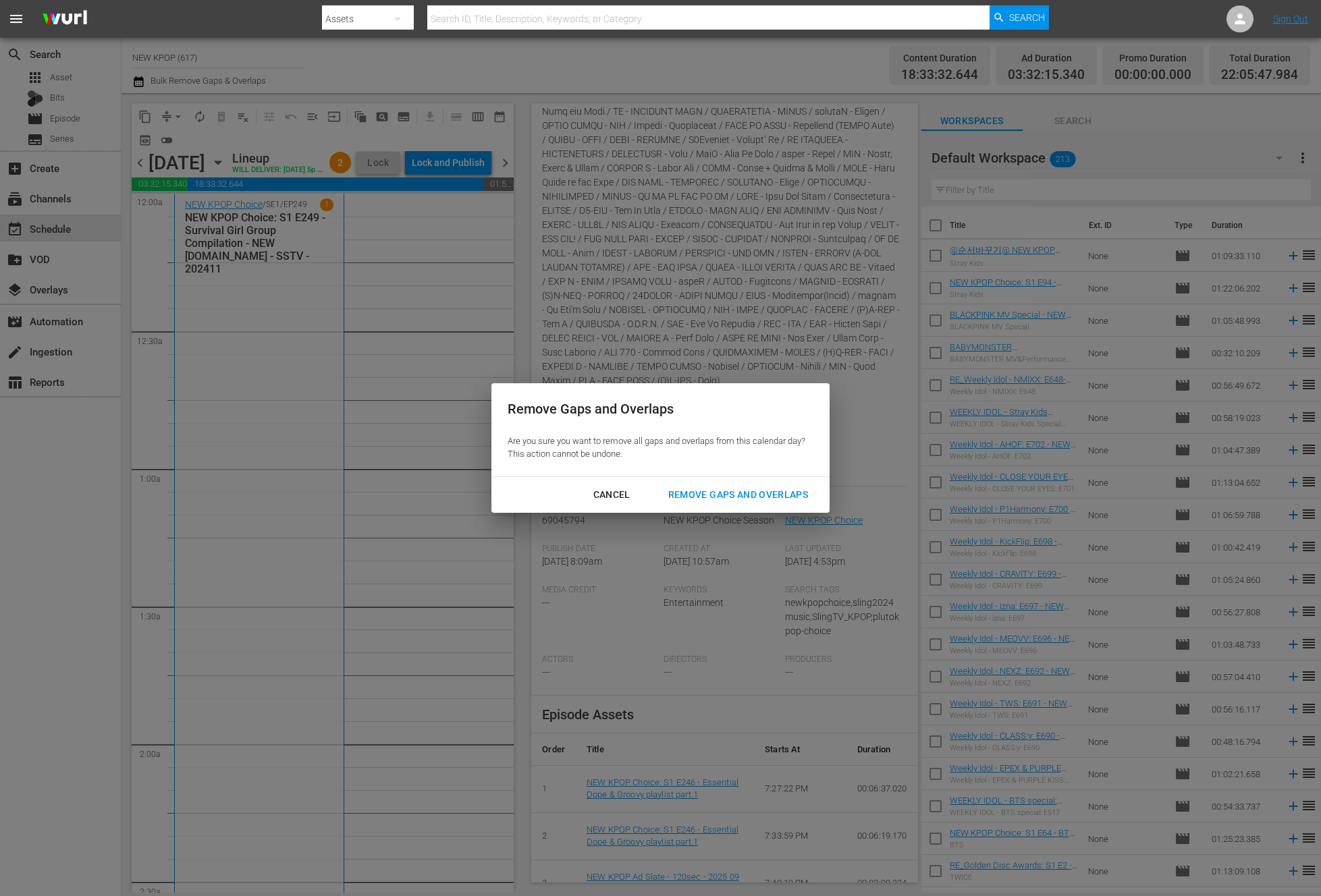
click at [707, 493] on div "Remove Gaps and Overlaps" at bounding box center [738, 495] width 161 height 17
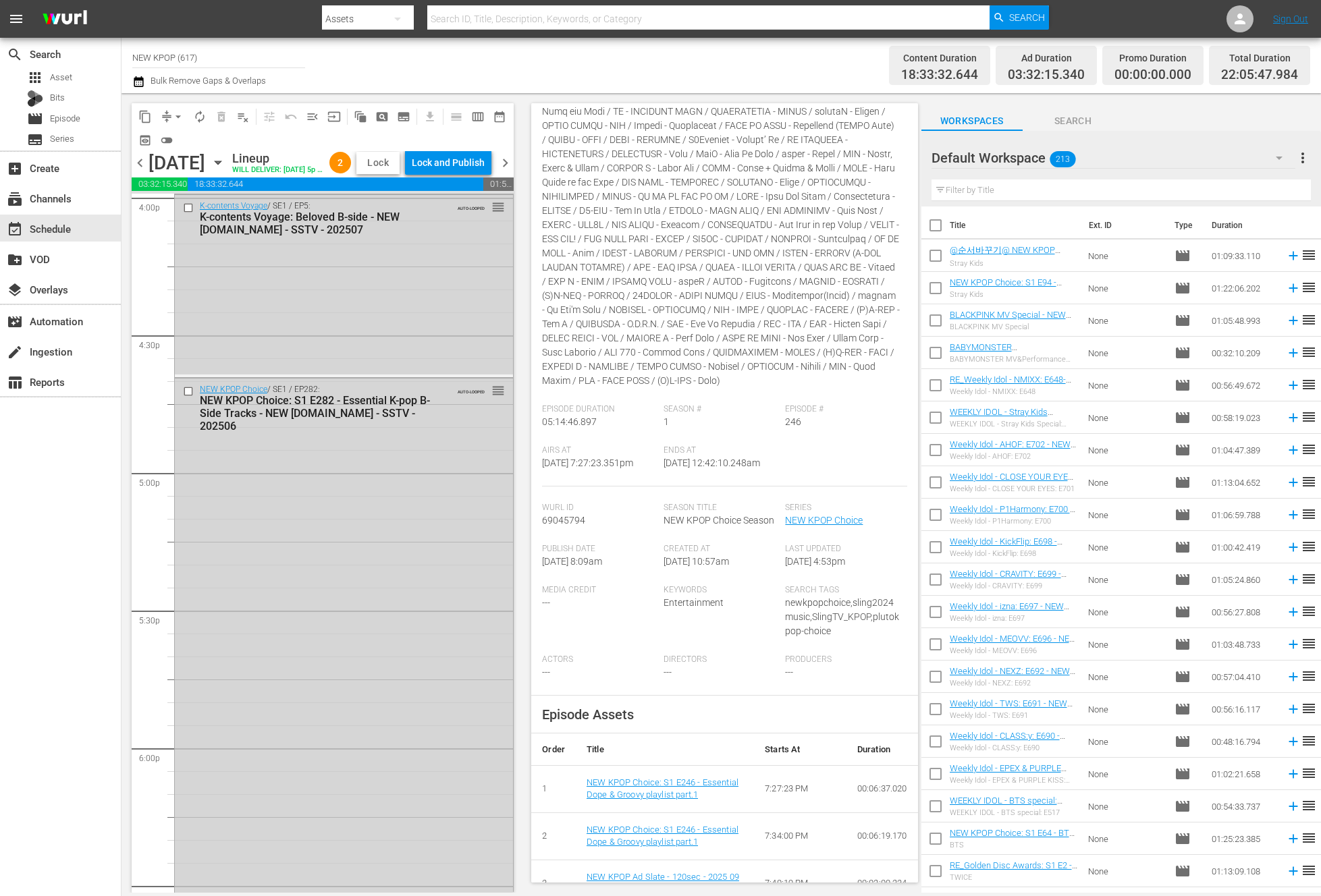
scroll to position [4956, 0]
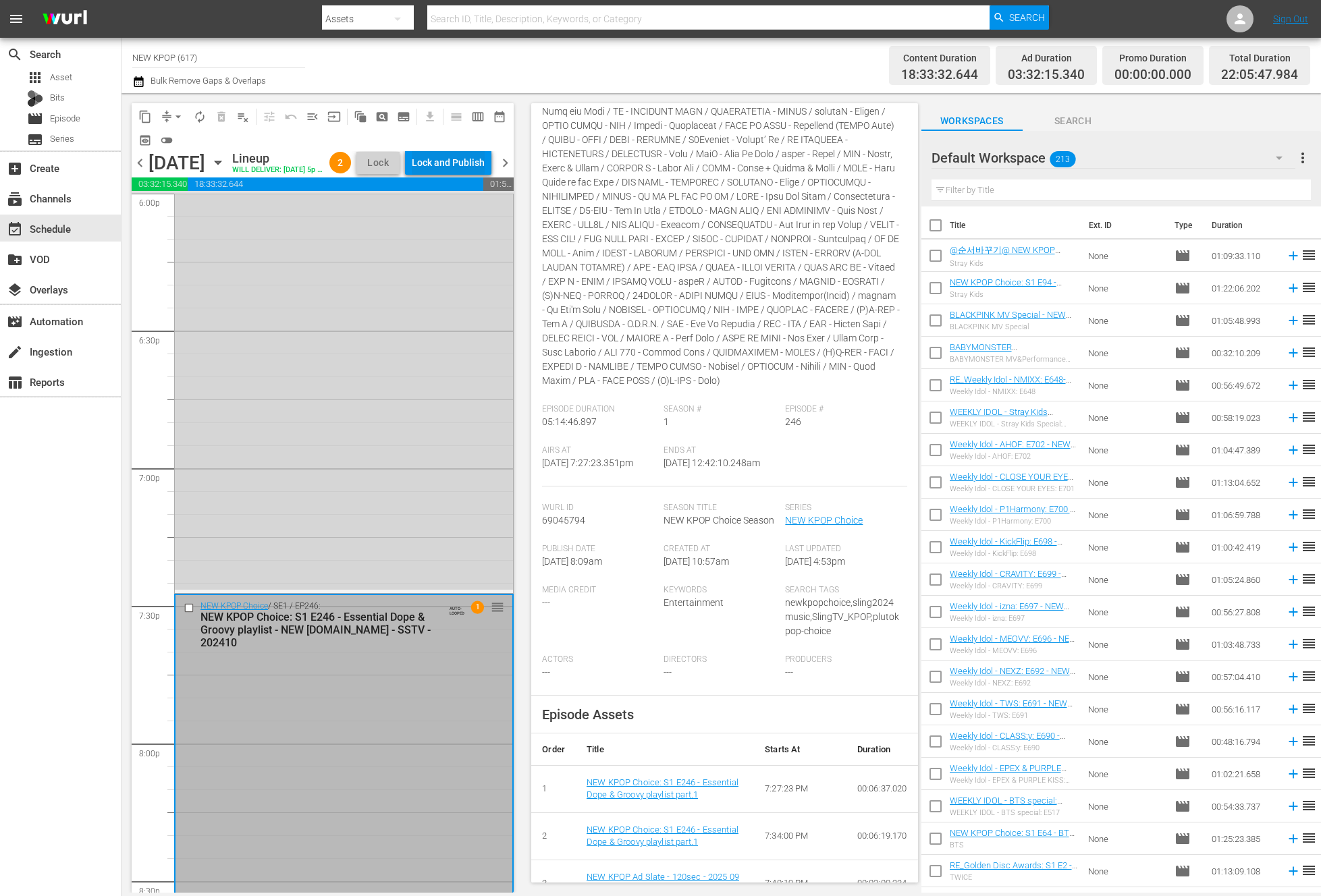
click at [432, 171] on div "Lock and Publish" at bounding box center [448, 162] width 73 height 24
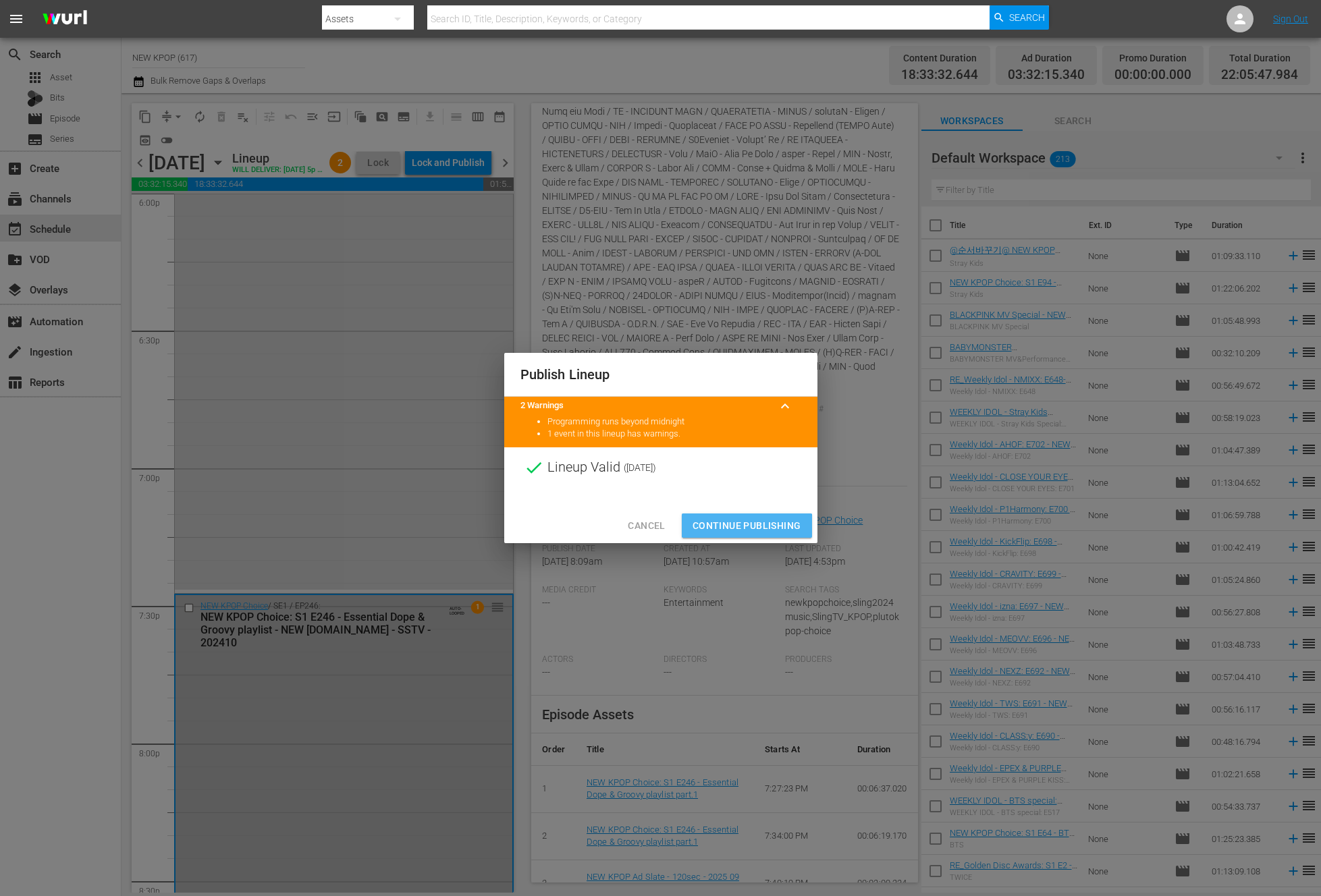
click at [743, 530] on span "Continue Publishing" at bounding box center [747, 526] width 109 height 17
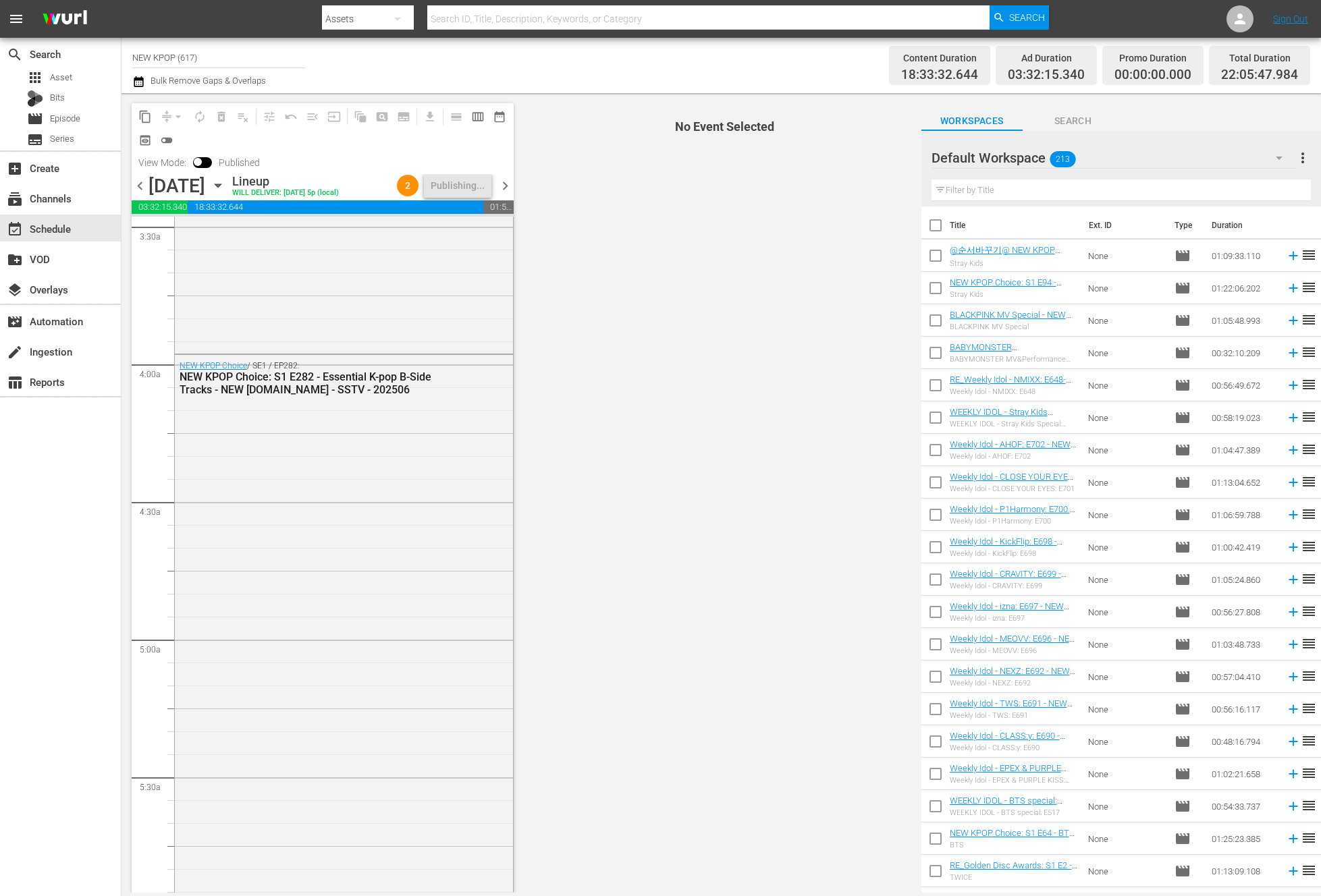
scroll to position [0, 0]
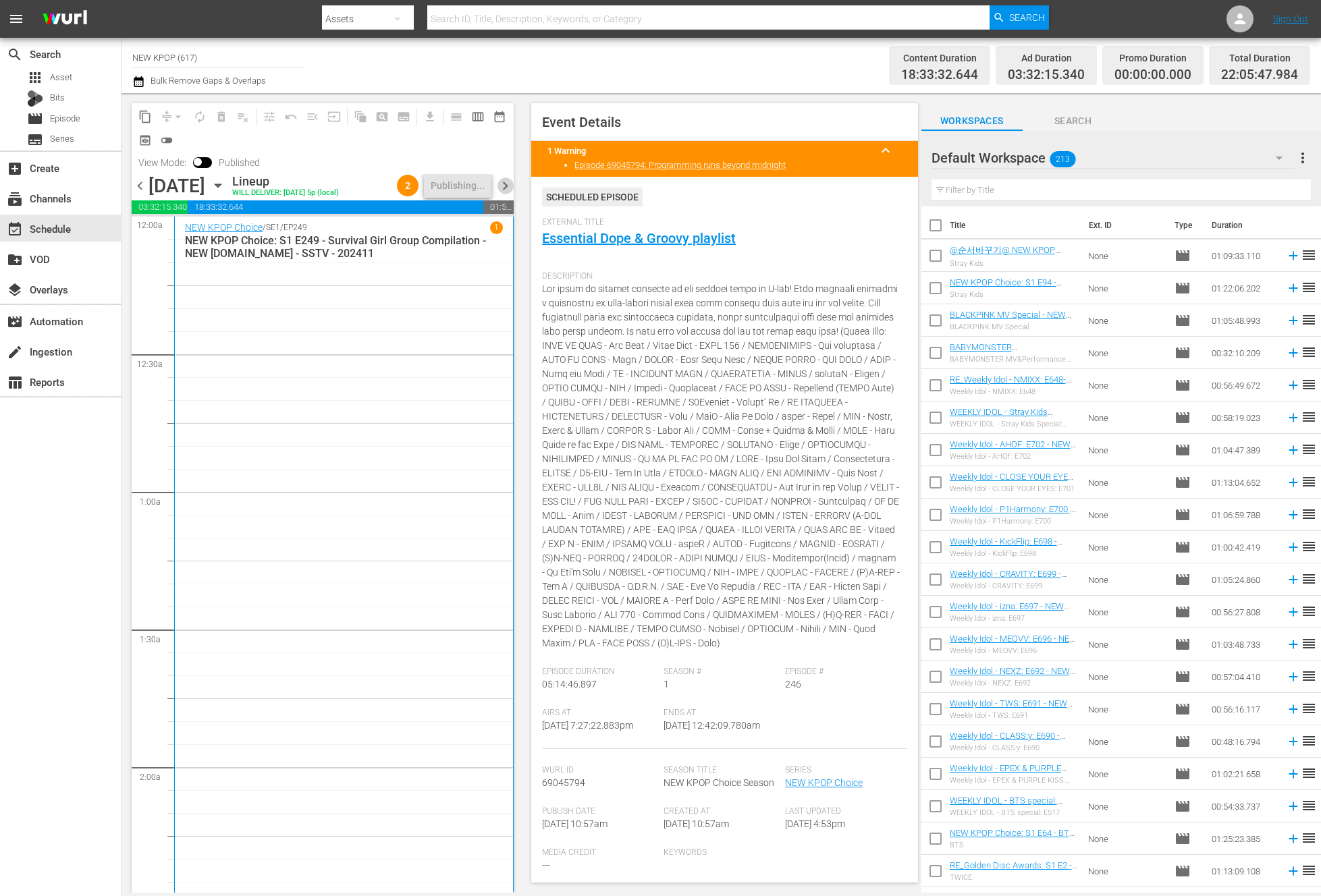
click at [510, 187] on span "chevron_right" at bounding box center [505, 186] width 17 height 17
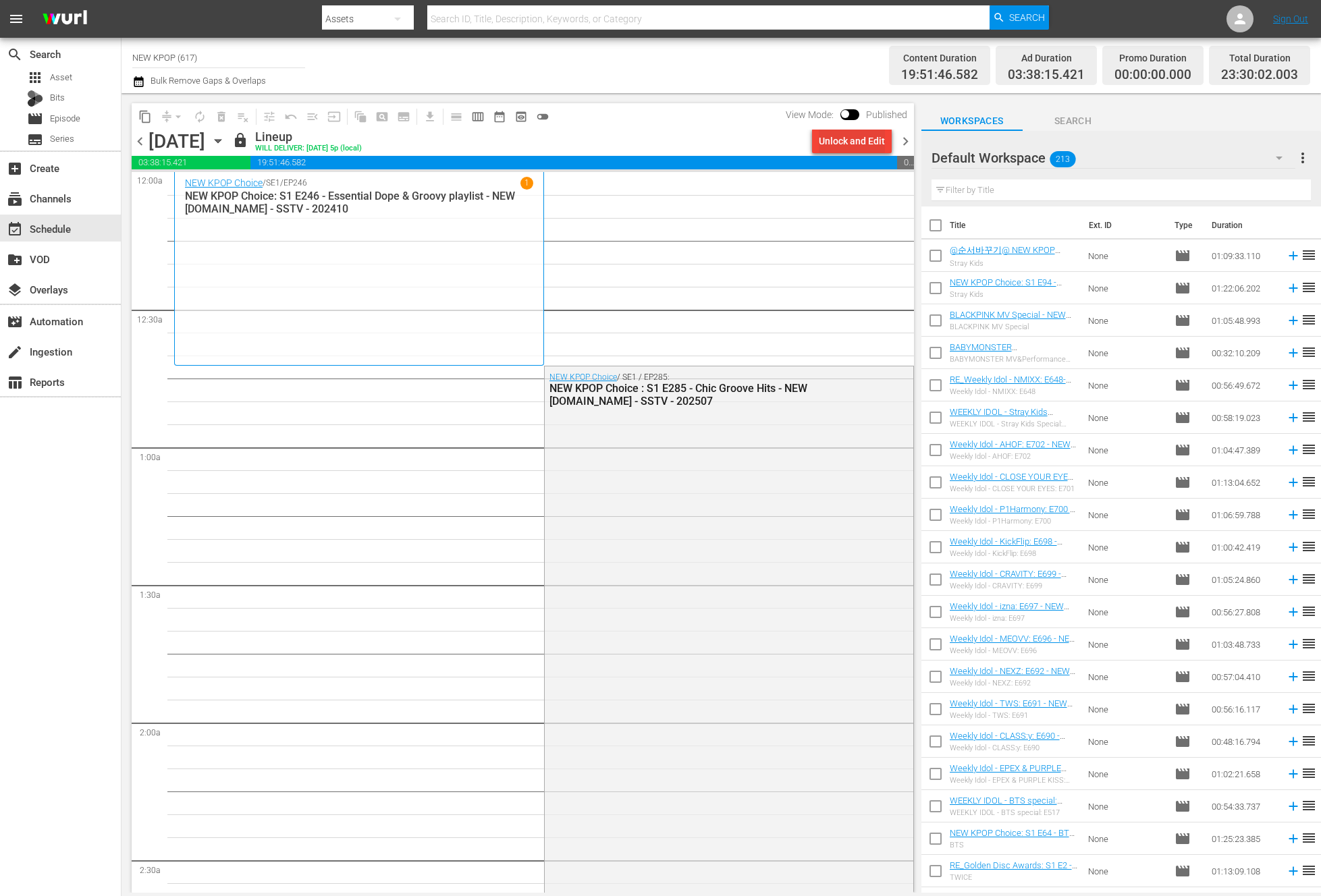
click at [834, 141] on div "Unlock and Edit" at bounding box center [852, 141] width 67 height 24
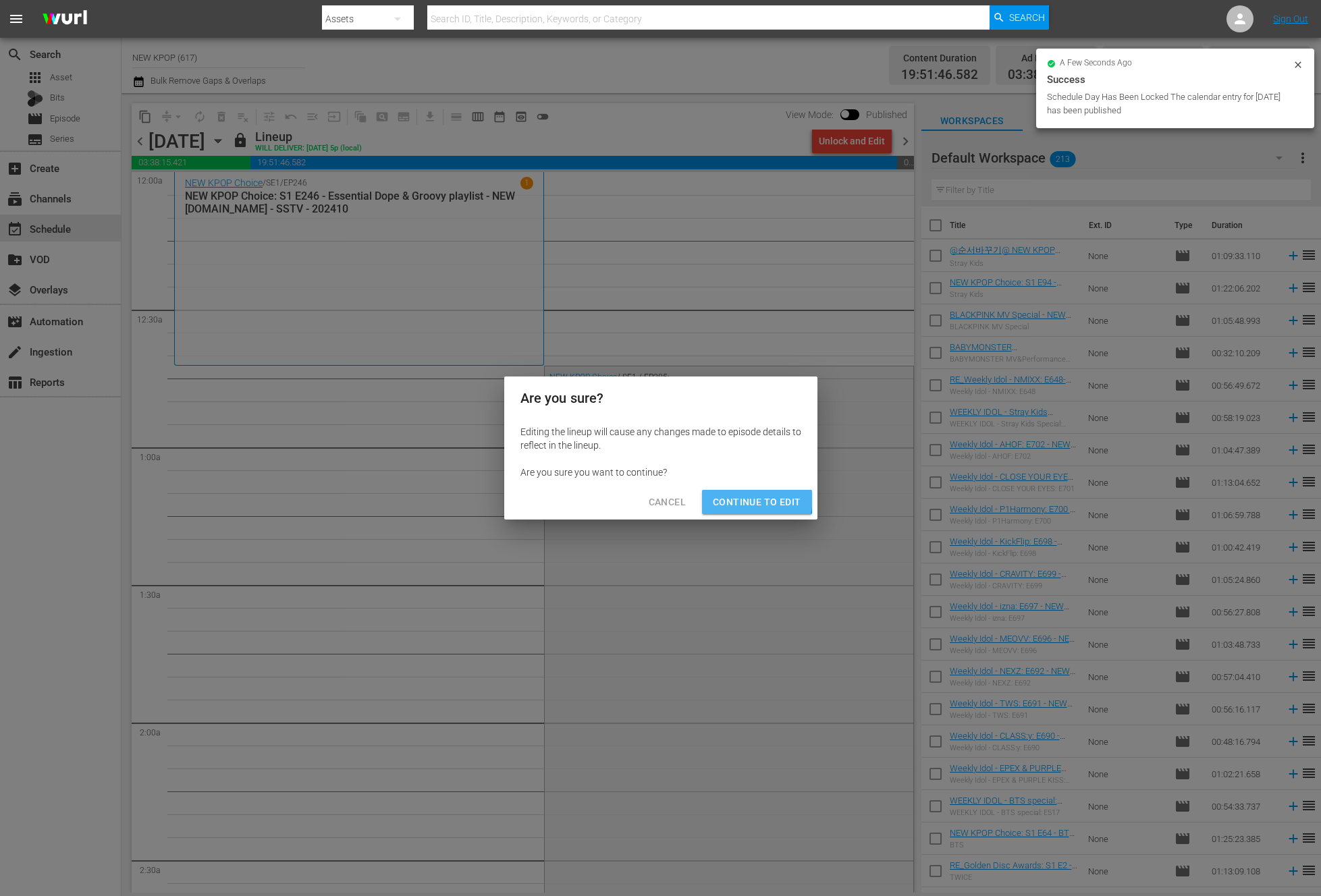
click at [735, 496] on span "Continue to Edit" at bounding box center [756, 502] width 88 height 17
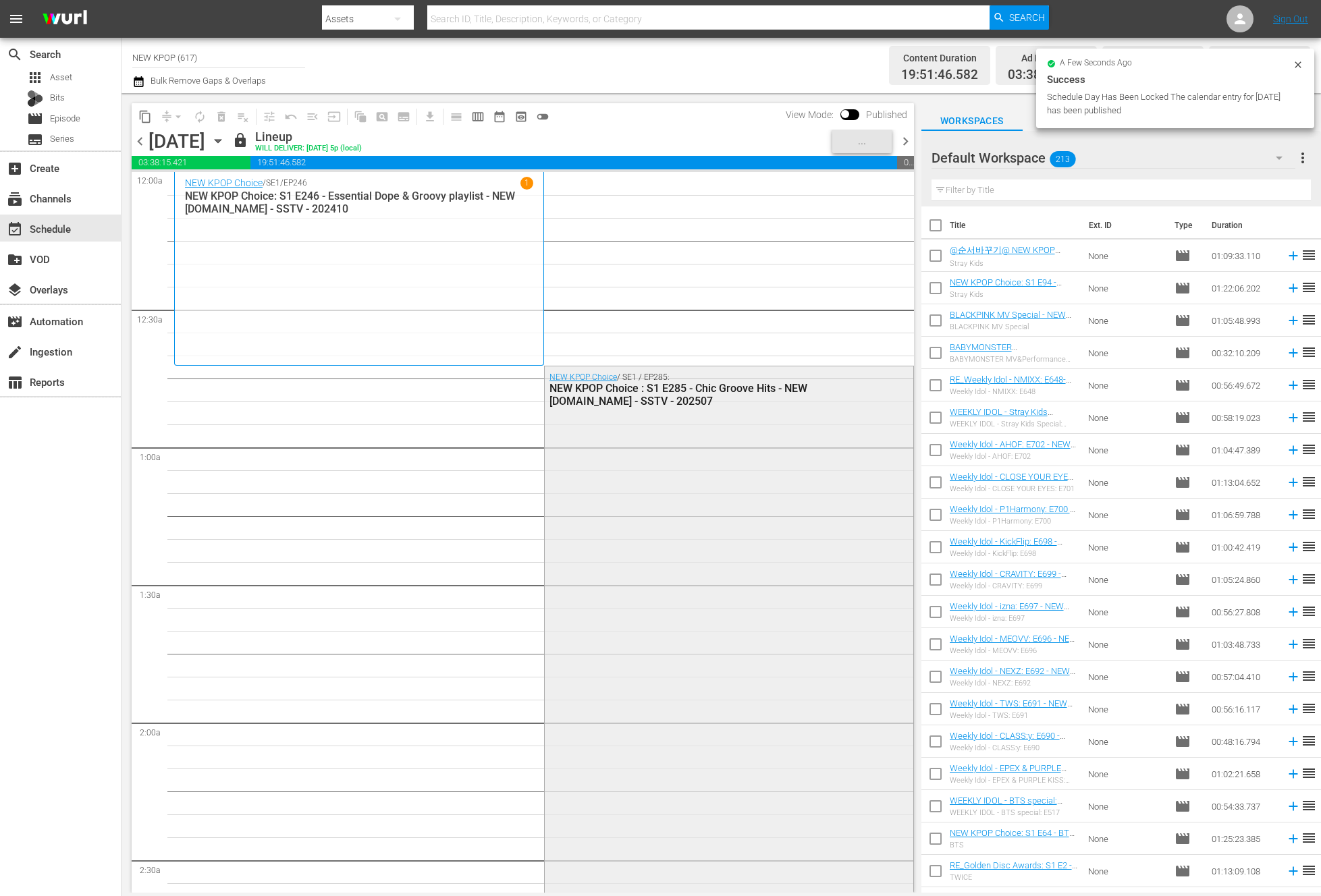
click at [712, 518] on div "NEW KPOP Choice / SE1 / EP285: NEW KPOP Choice : S1 E285 - Chic Groove Hits - N…" at bounding box center [729, 684] width 369 height 635
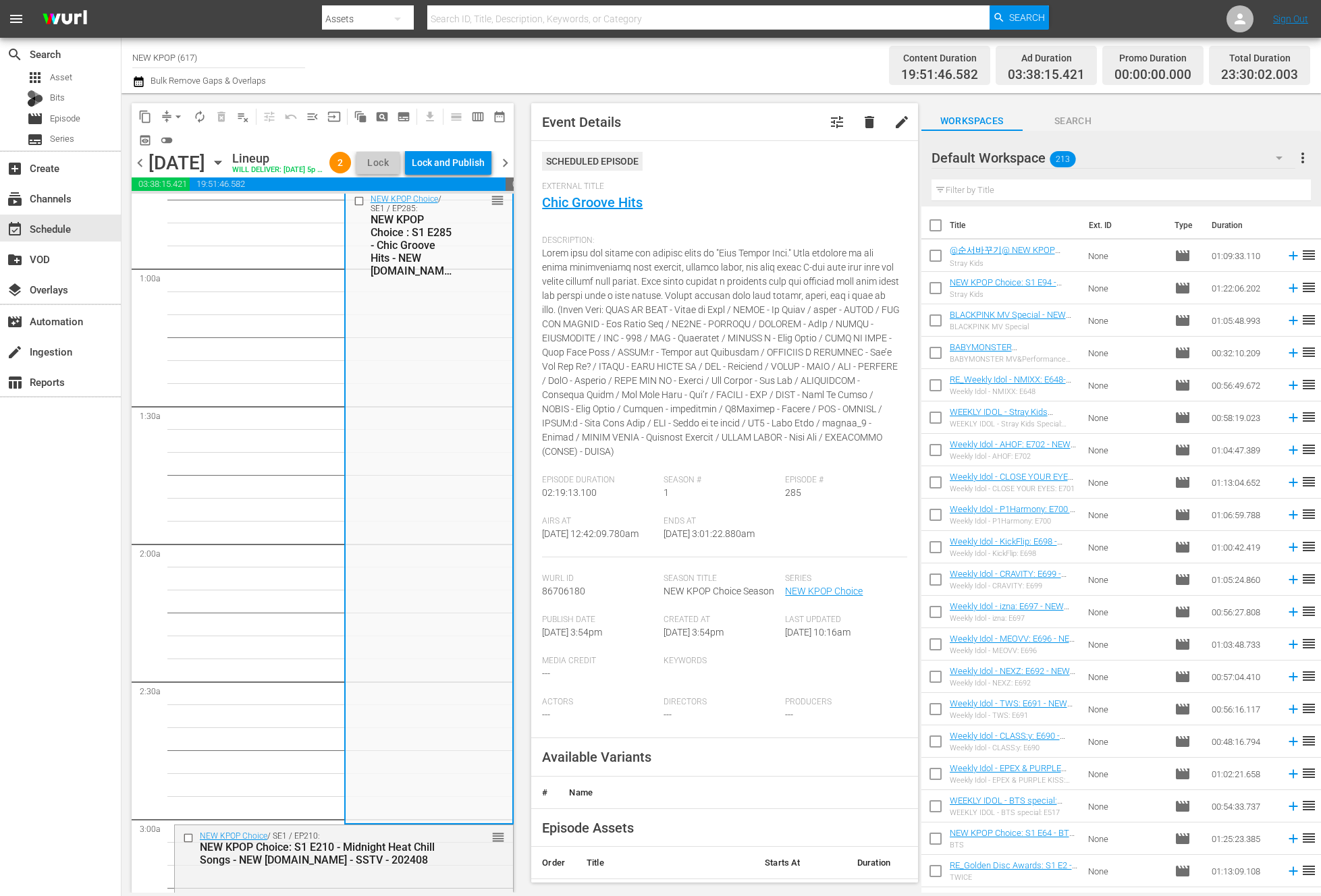
scroll to position [274, 0]
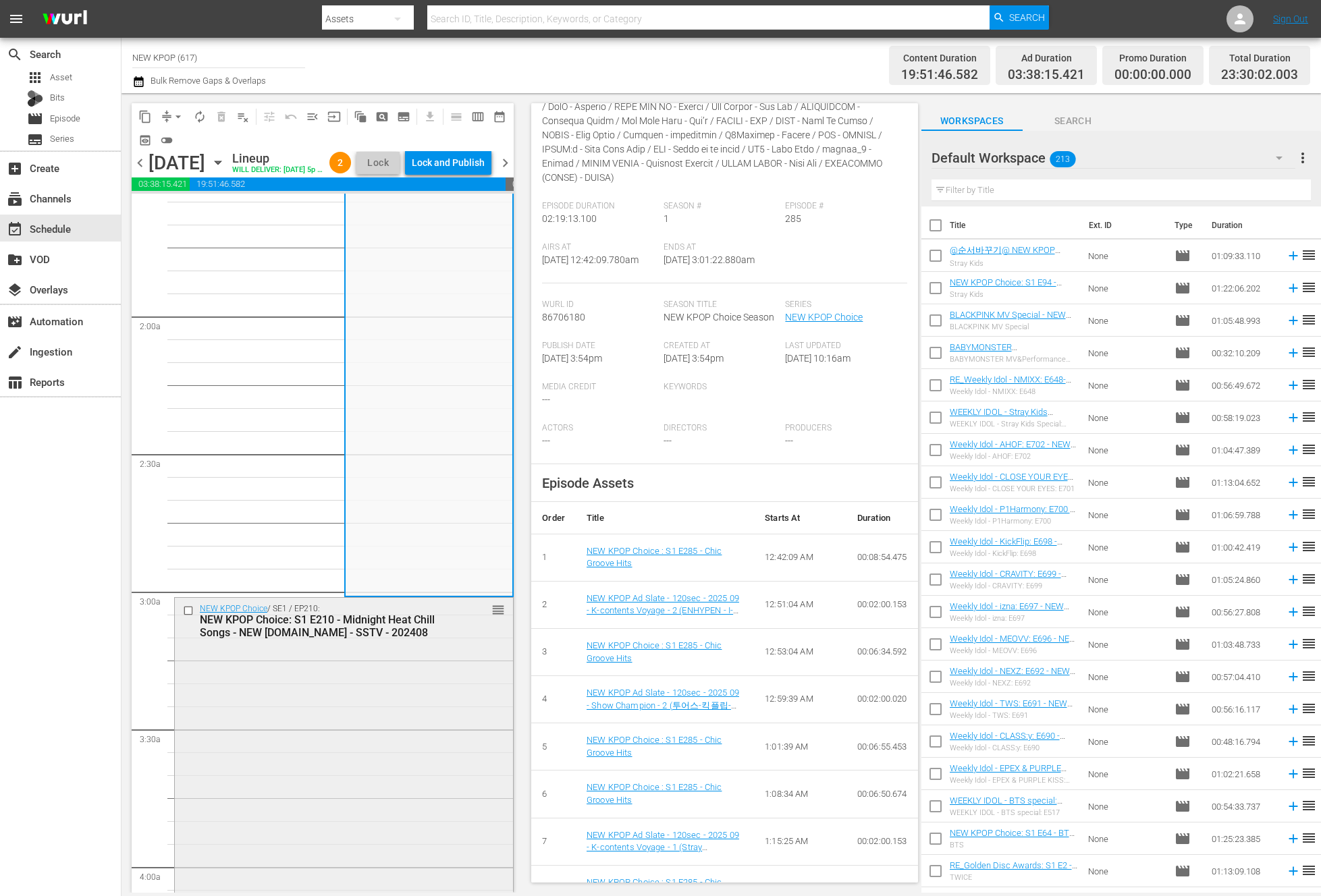
click at [357, 743] on div "NEW KPOP Choice / SE1 / EP210: NEW KPOP Choice: S1 E210 - Midnight Heat Chill S…" at bounding box center [343, 799] width 338 height 402
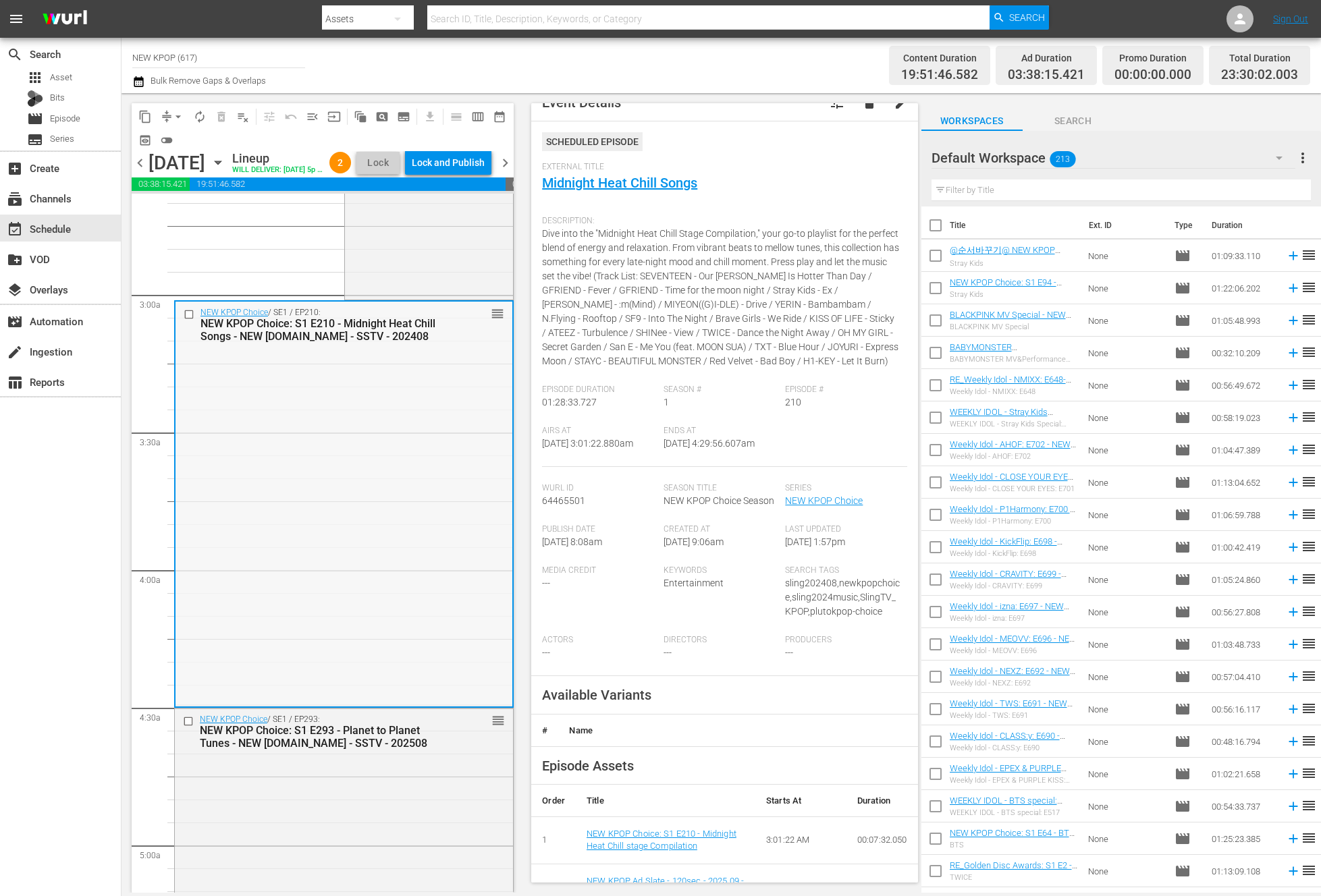
scroll to position [152, 0]
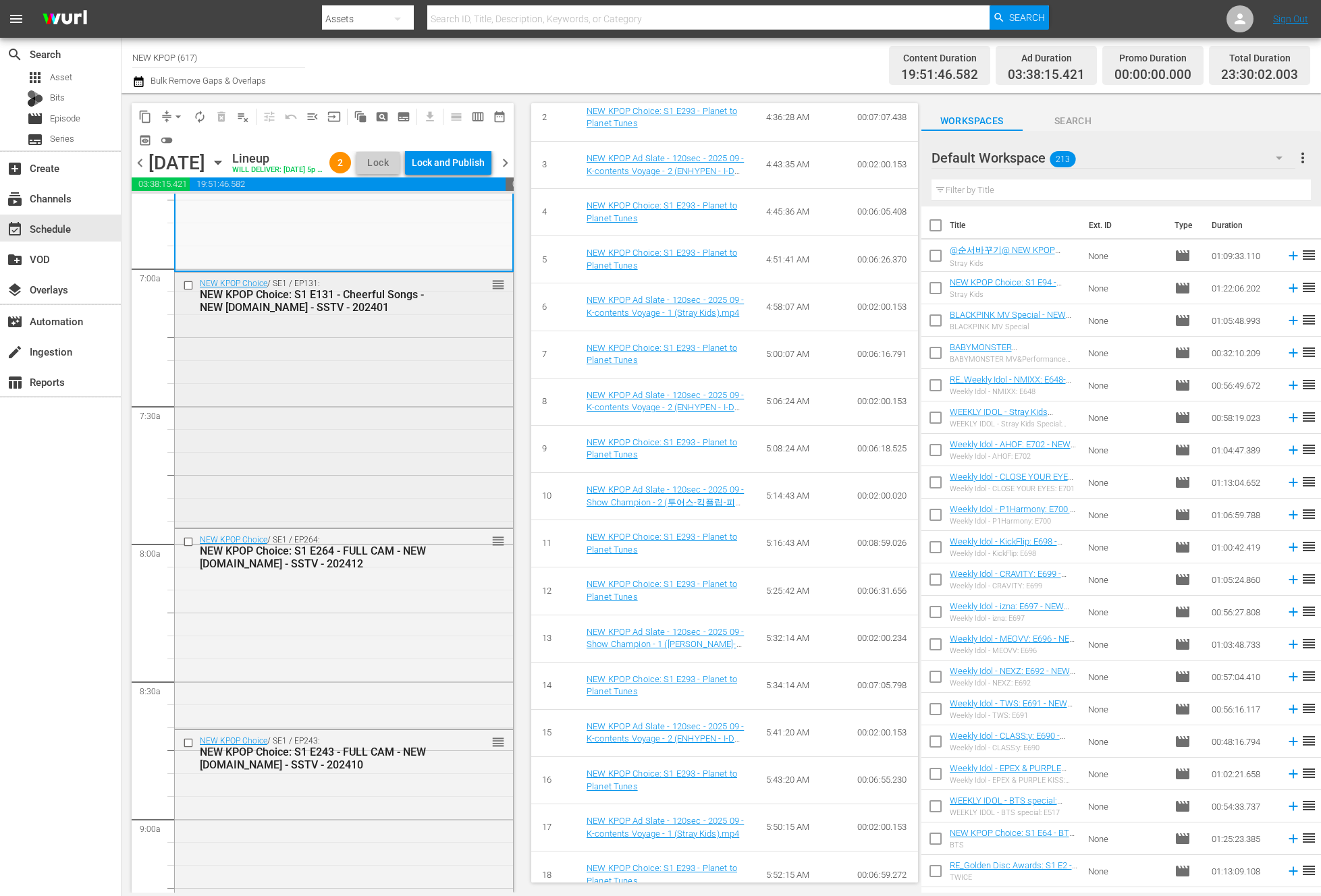
scroll to position [1826, 0]
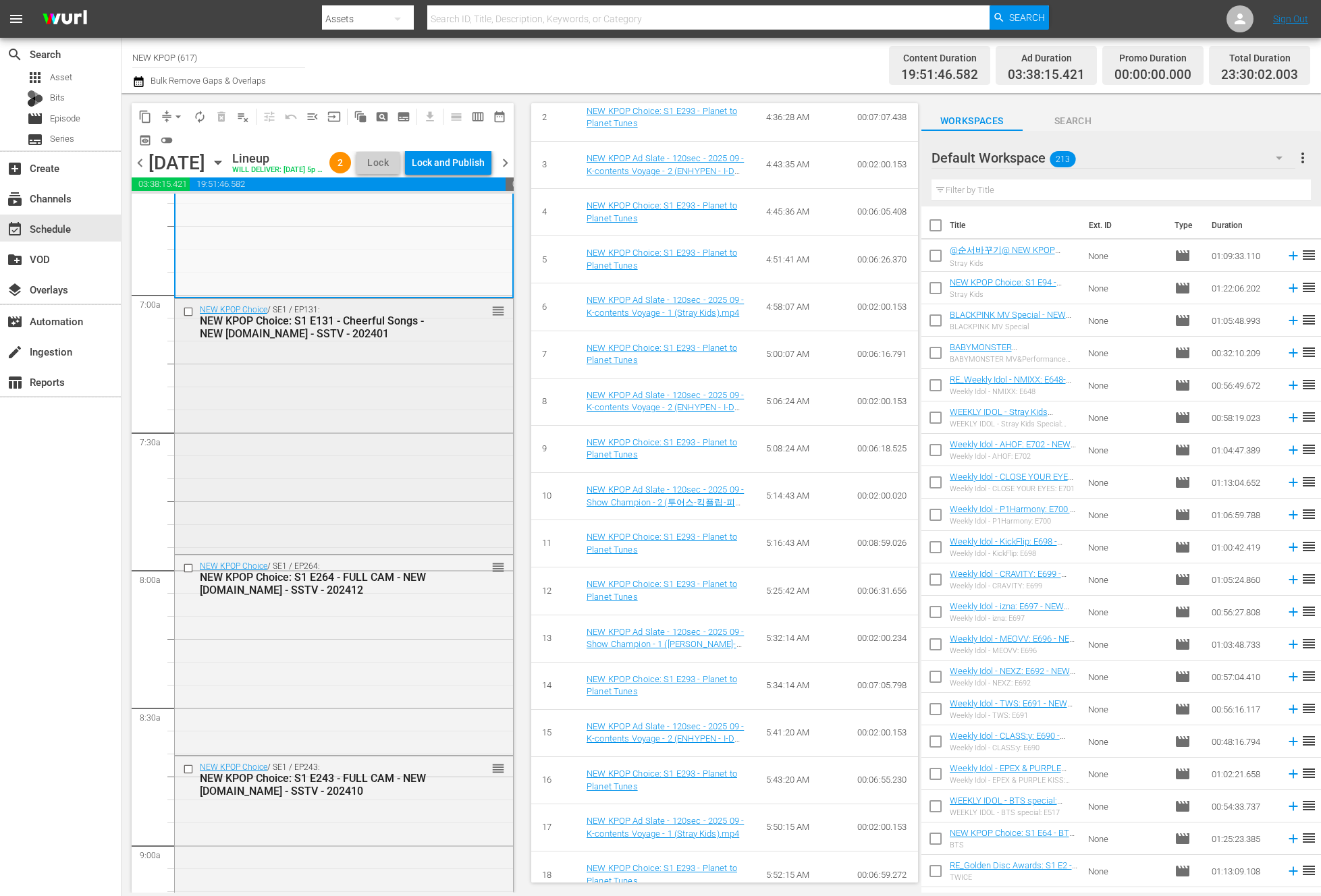
click at [415, 484] on div "NEW KPOP Choice / SE1 / EP131: NEW KPOP Choice: S1 E131 - Cheerful Songs - NEW …" at bounding box center [343, 425] width 338 height 252
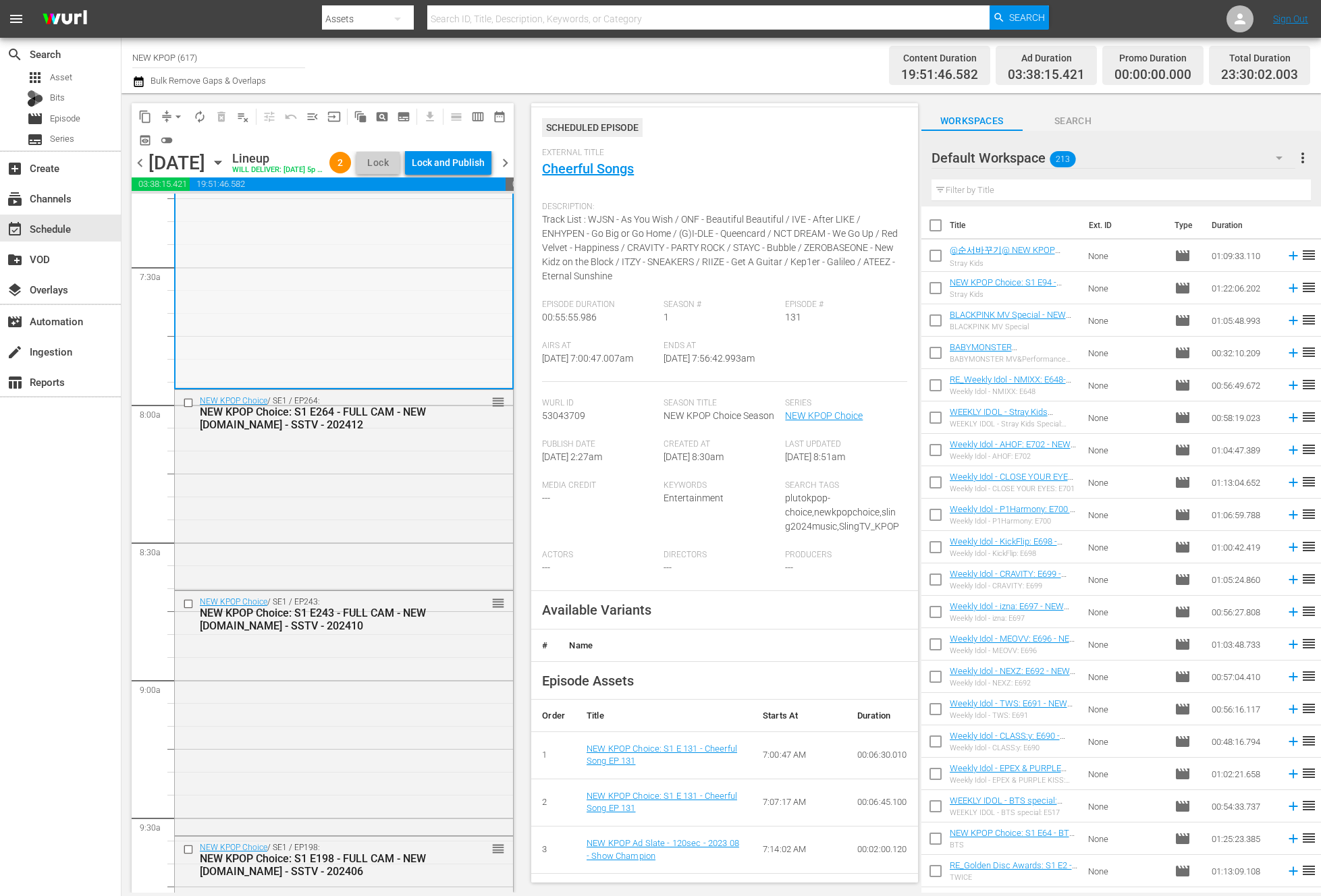
scroll to position [2124, 0]
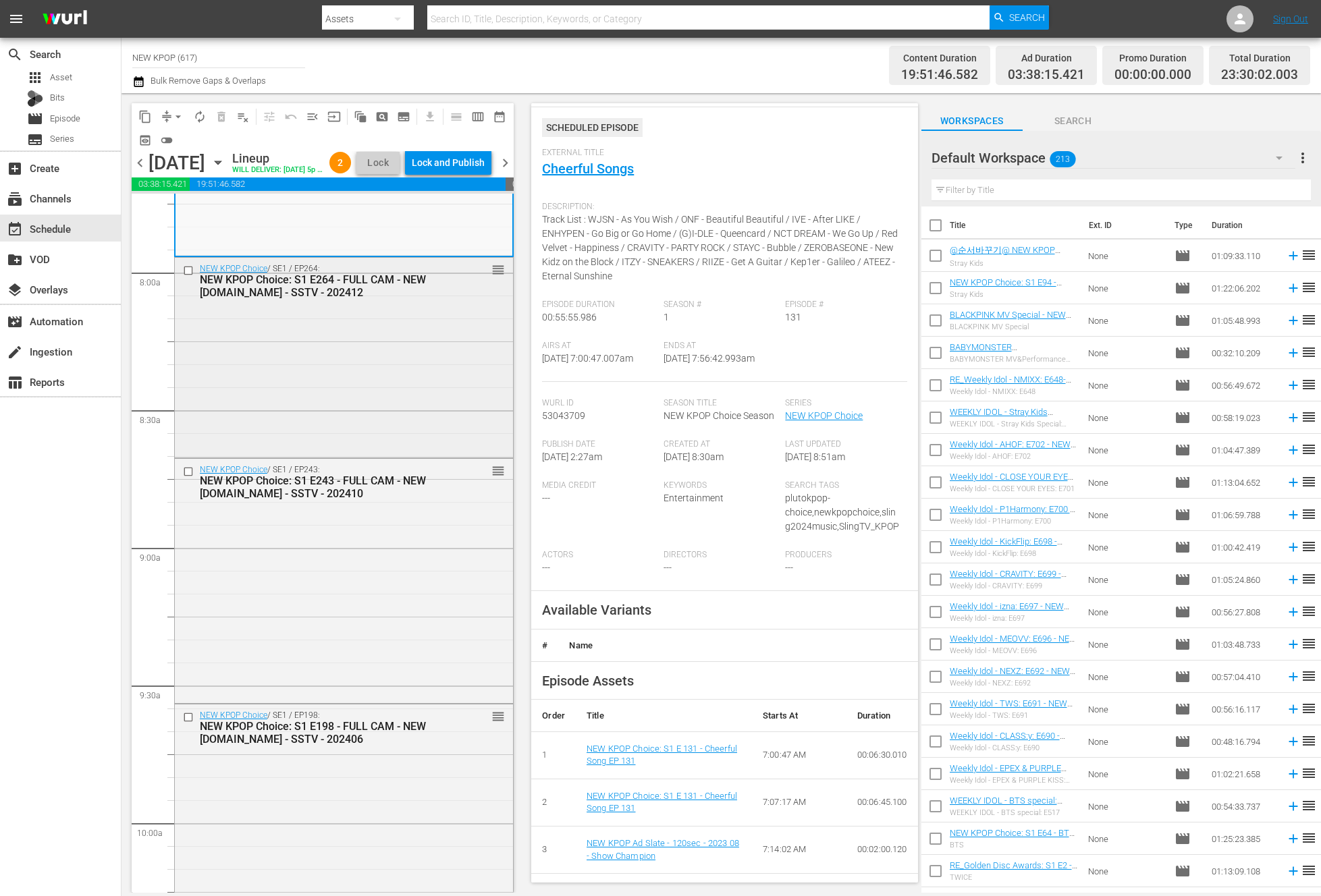
click at [379, 414] on div "NEW KPOP Choice / SE1 / EP264: NEW KPOP Choice: S1 E264 - FULL CAM - NEW K.ID -…" at bounding box center [343, 356] width 338 height 197
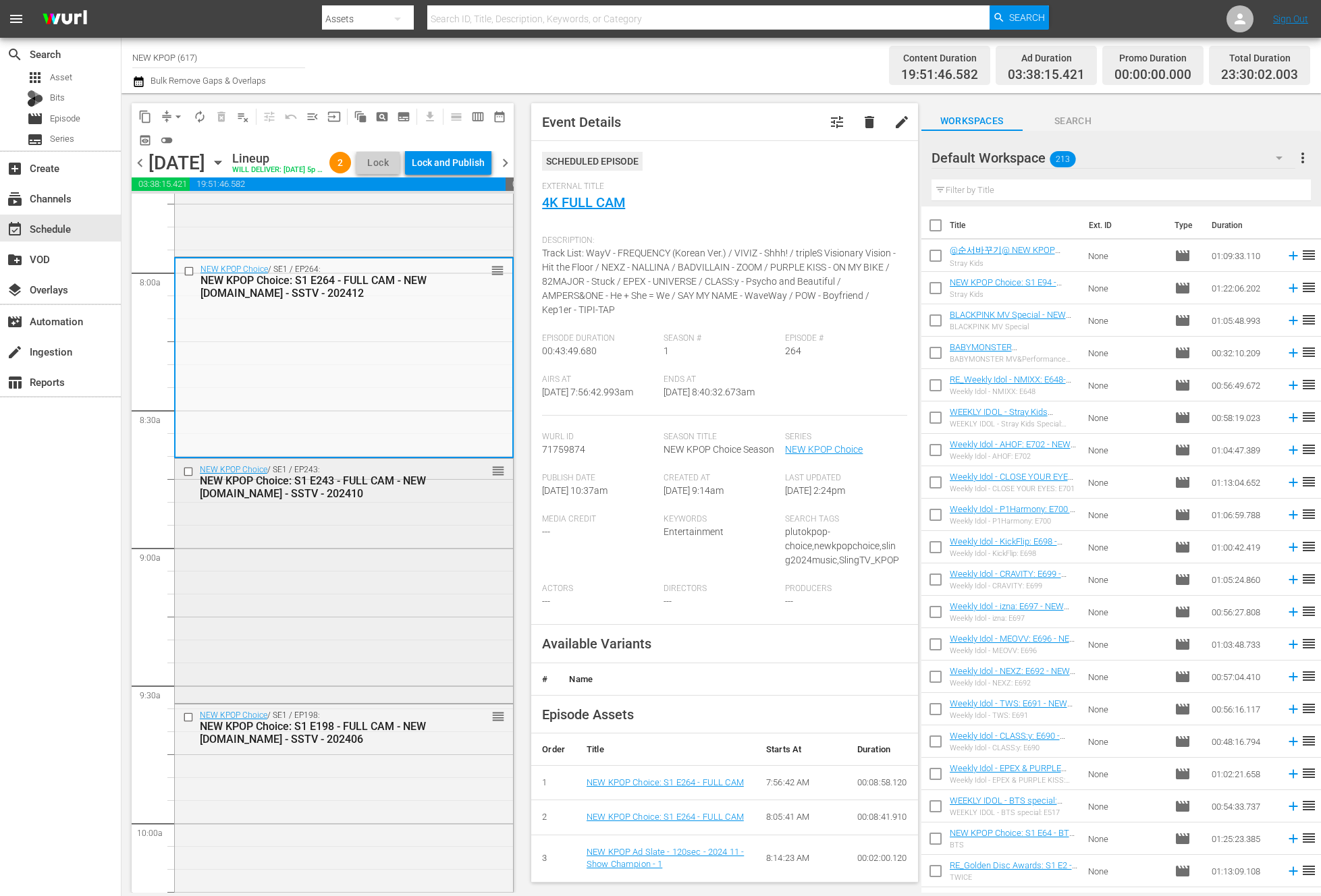
click at [359, 635] on div "NEW KPOP Choice / SE1 / EP243: NEW KPOP Choice: S1 E243 - FULL CAM - NEW K.ID -…" at bounding box center [343, 579] width 338 height 241
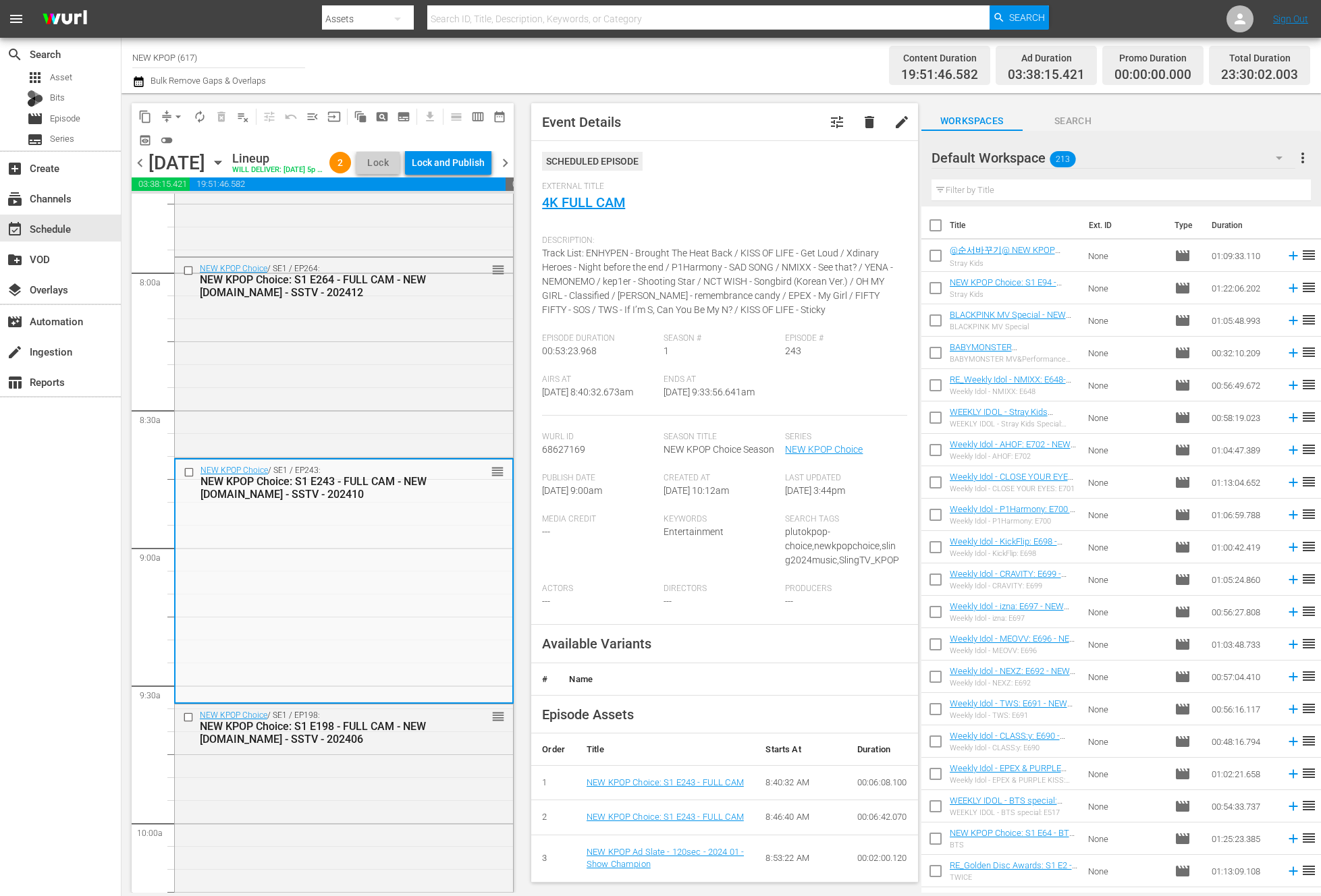
scroll to position [32, 0]
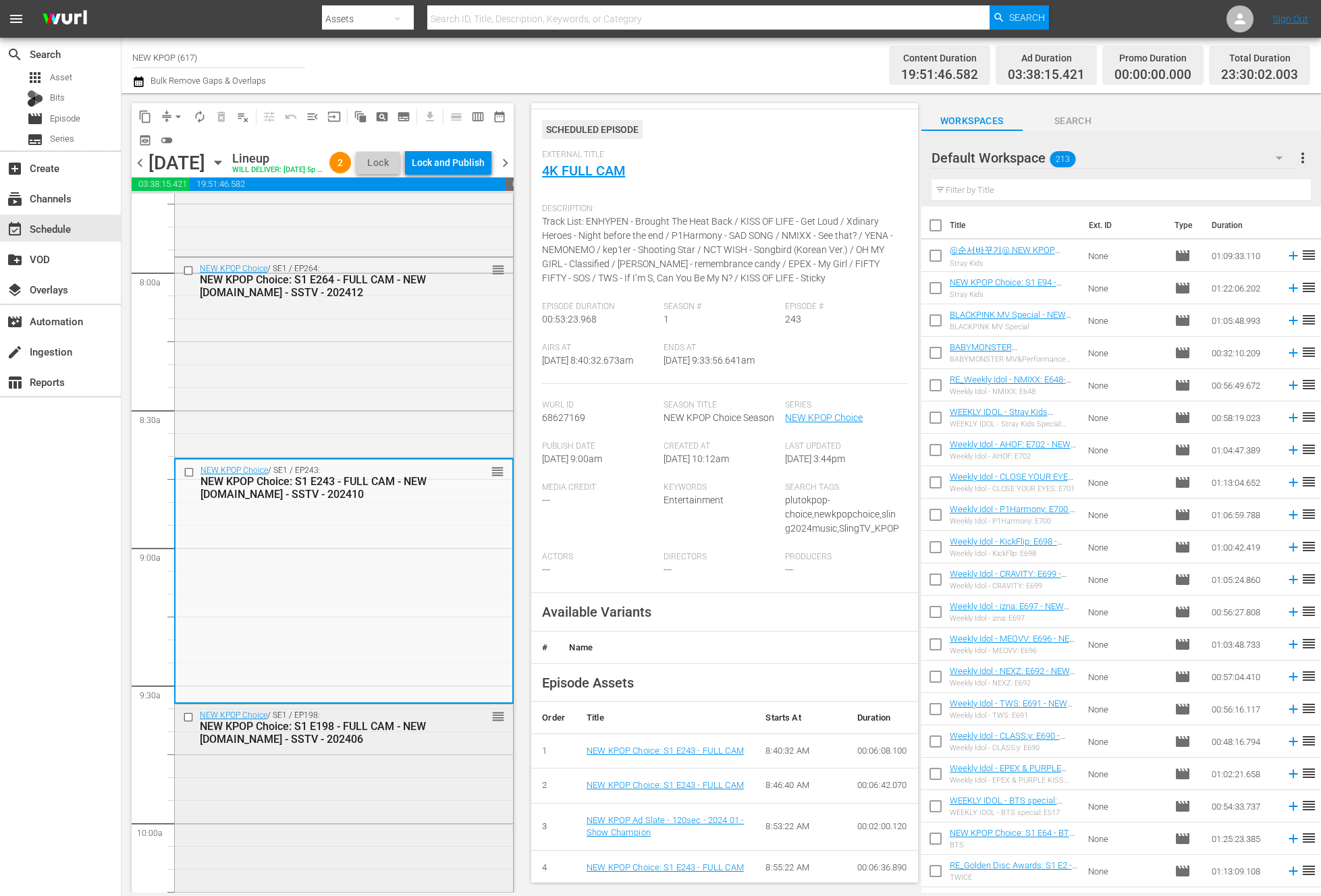
click at [458, 747] on div "NEW KPOP Choice / SE1 / EP198: NEW KPOP Choice: S1 E198 - FULL CAM - NEW K.ID -…" at bounding box center [343, 727] width 338 height 46
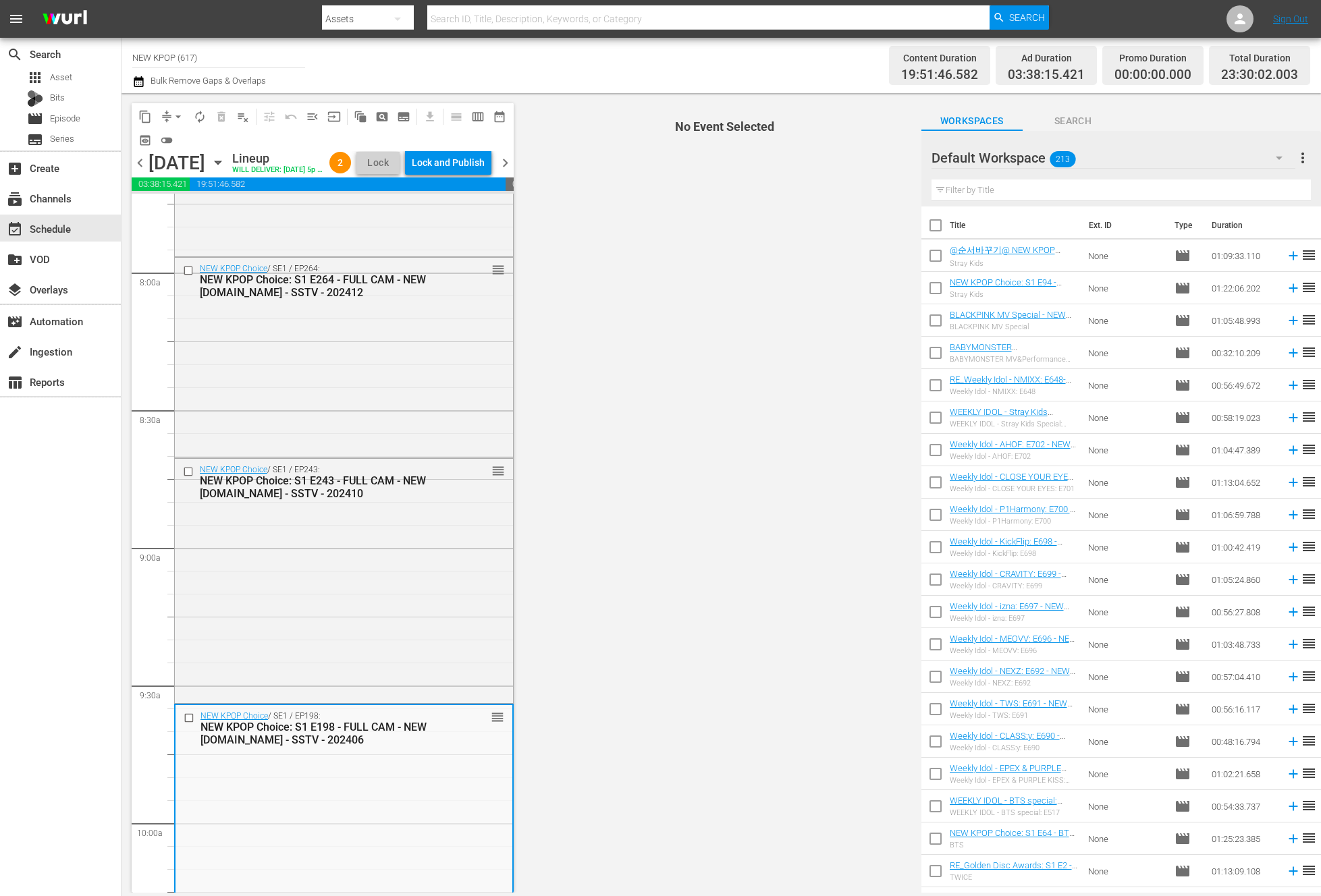
scroll to position [2737, 0]
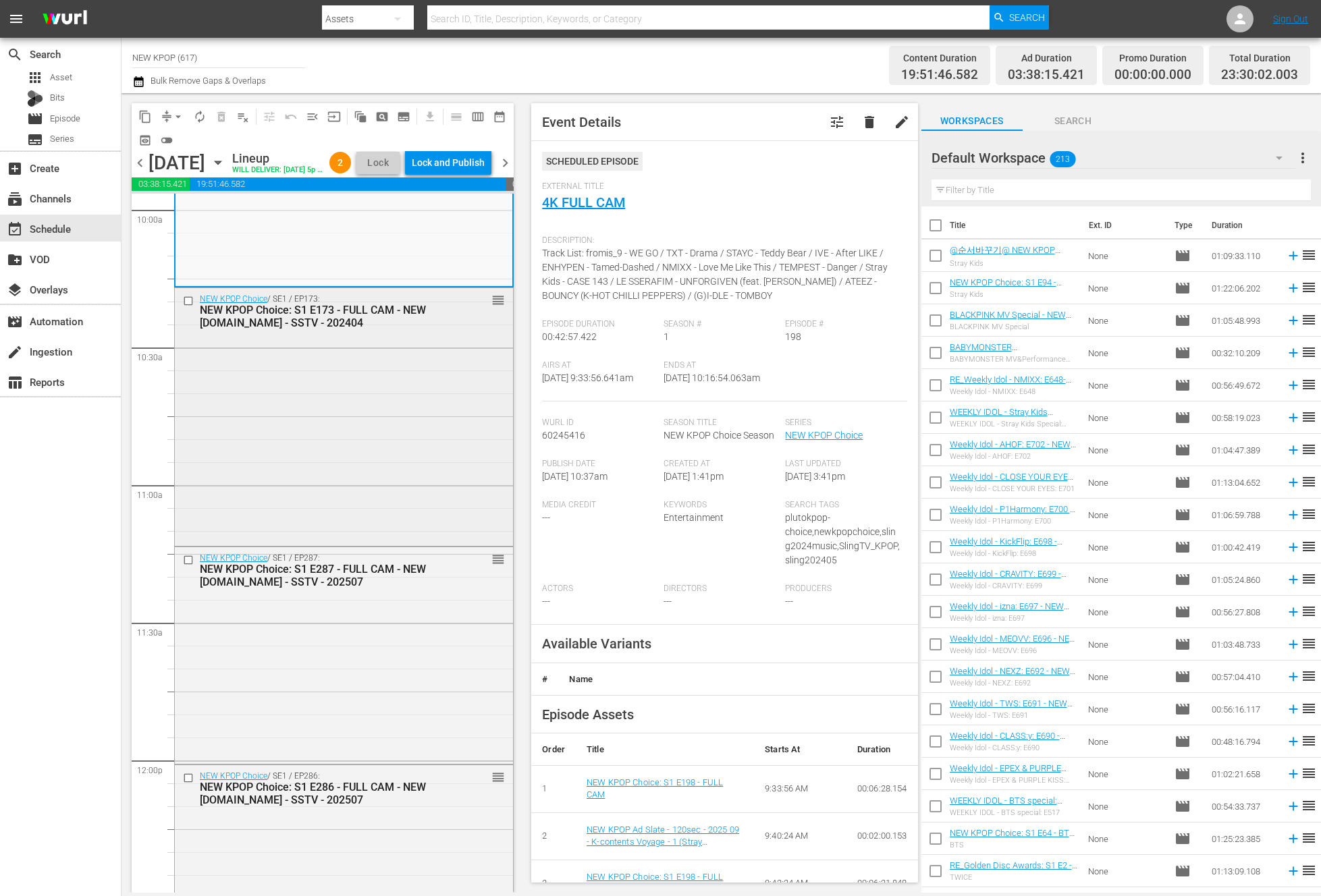
click at [401, 521] on div "NEW KPOP Choice / SE1 / EP173: NEW KPOP Choice: S1 E173 - FULL CAM - NEW K.ID -…" at bounding box center [343, 416] width 338 height 256
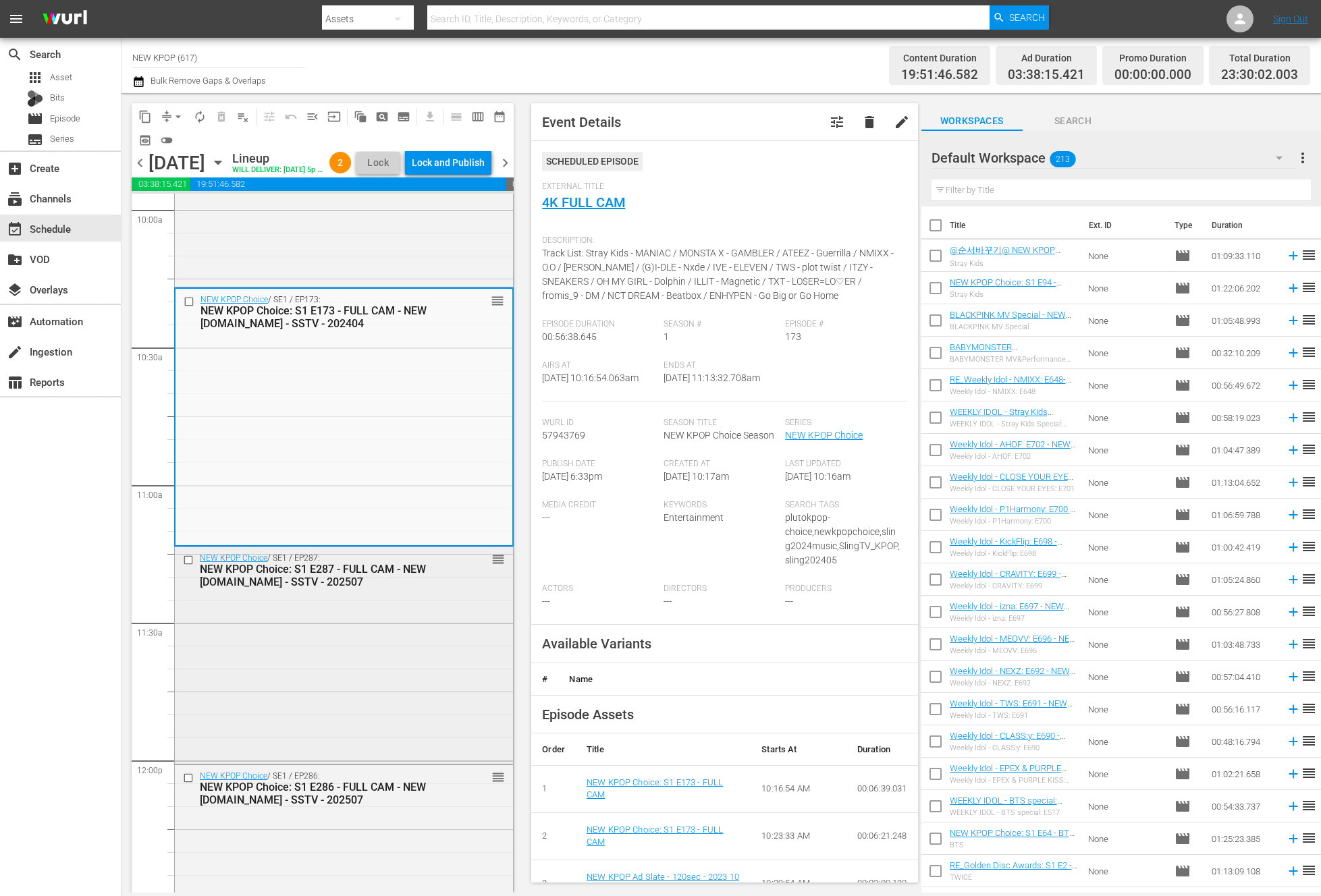
click at [289, 670] on div "NEW KPOP Choice / SE1 / EP287: NEW KPOP Choice: S1 E287 - FULL CAM - NEW K.ID -…" at bounding box center [343, 653] width 338 height 213
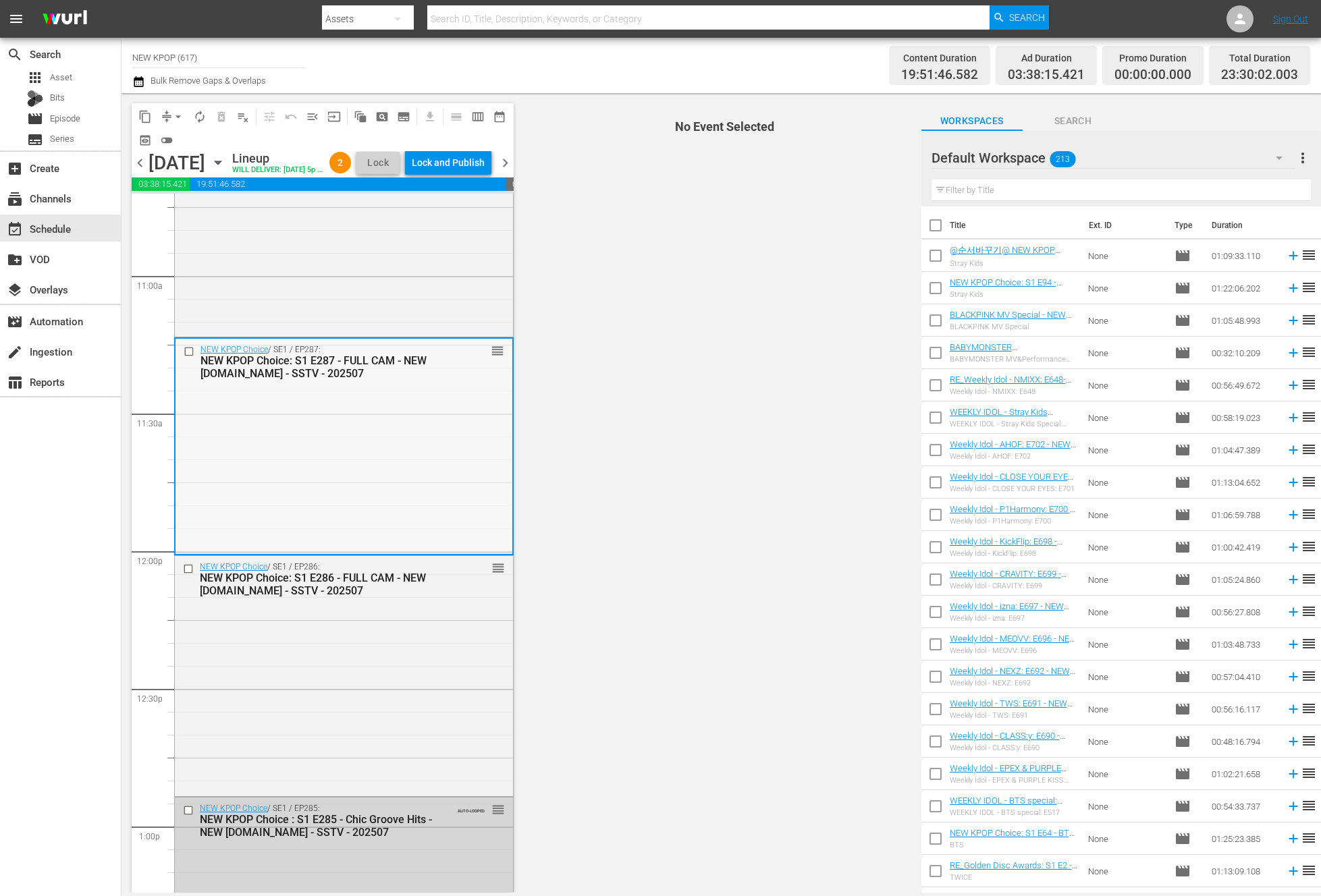
scroll to position [2980, 0]
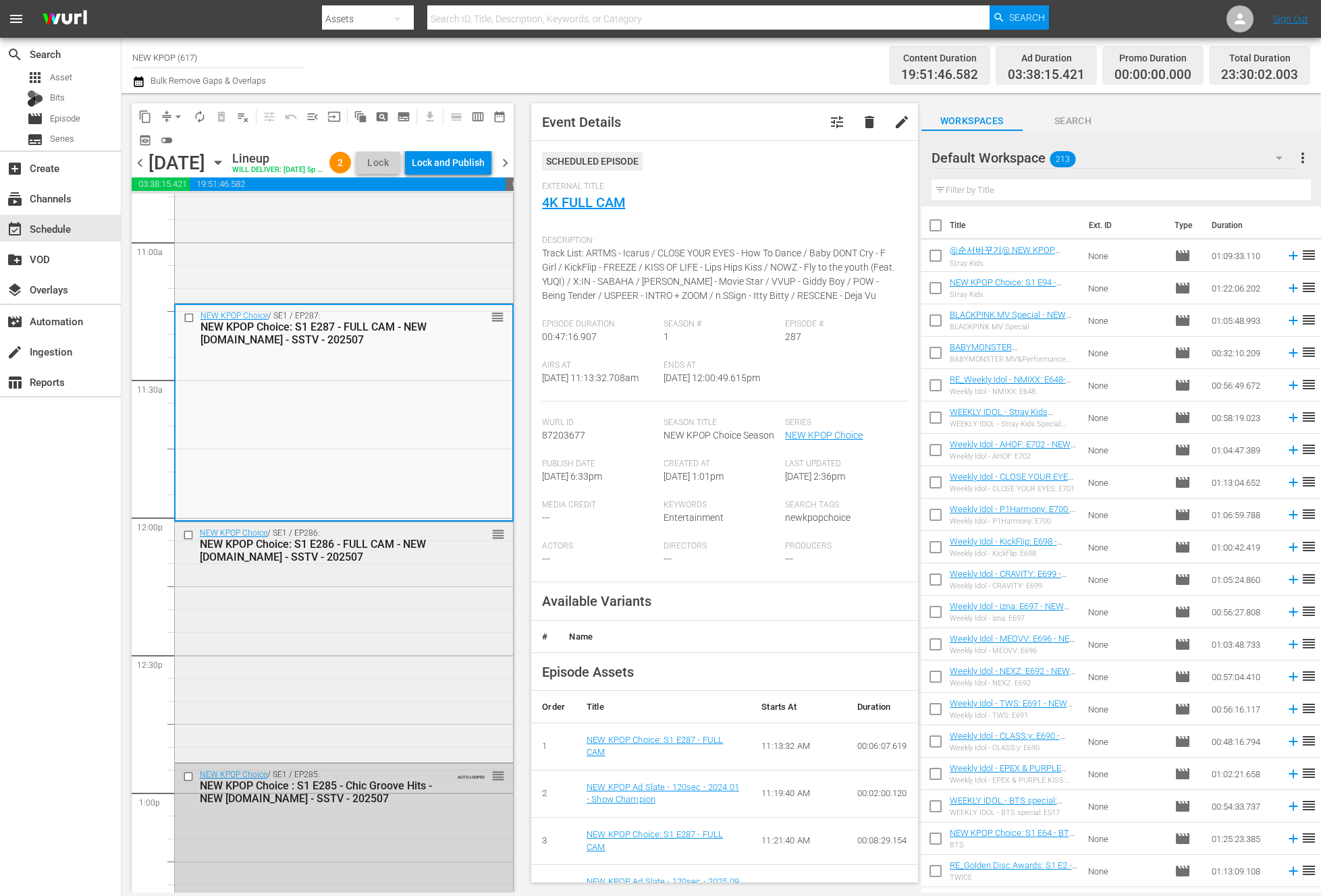
click at [391, 685] on div "NEW KPOP Choice / SE1 / EP286: NEW KPOP Choice: S1 E286 - FULL CAM - NEW K.ID -…" at bounding box center [343, 641] width 338 height 237
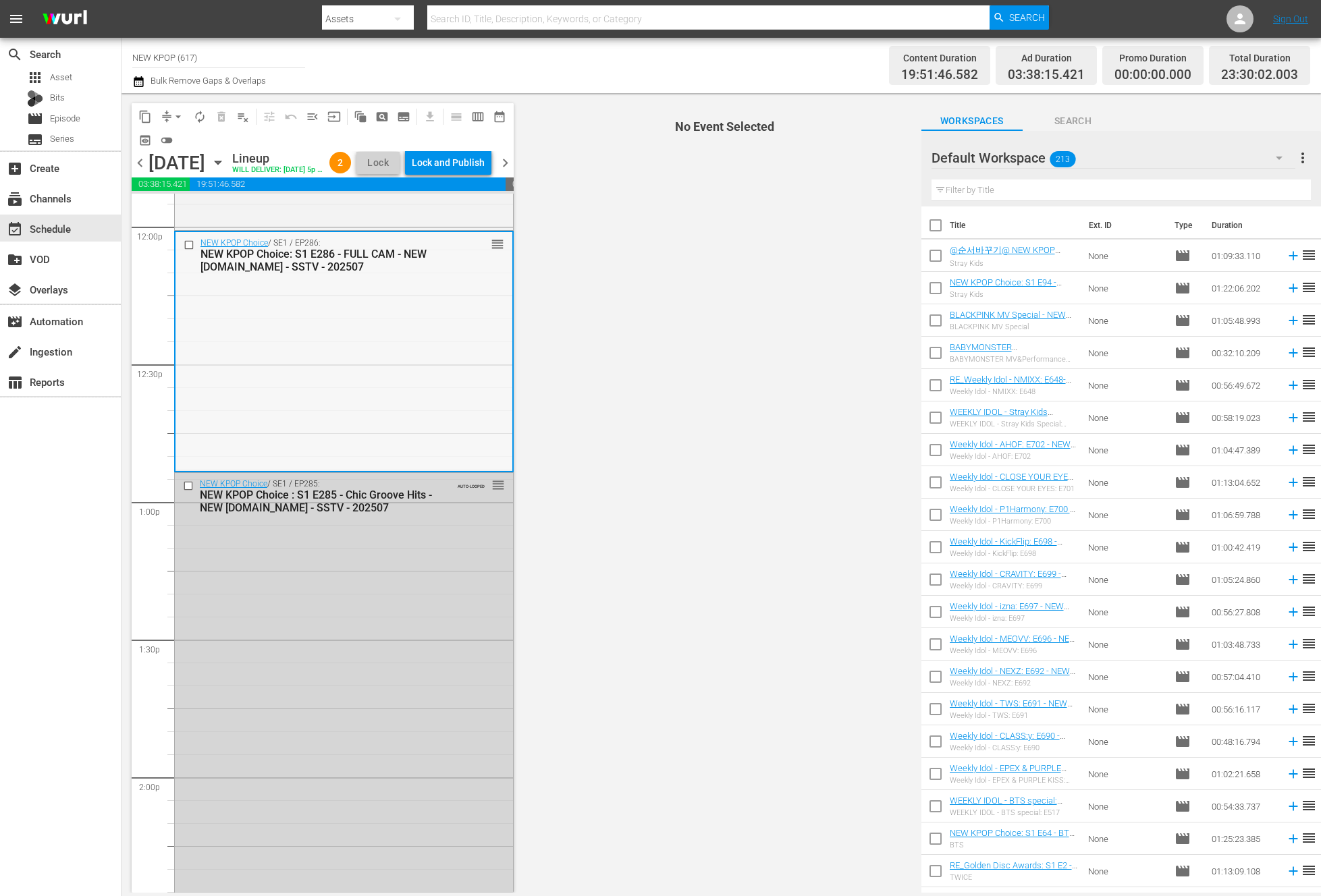
scroll to position [3276, 0]
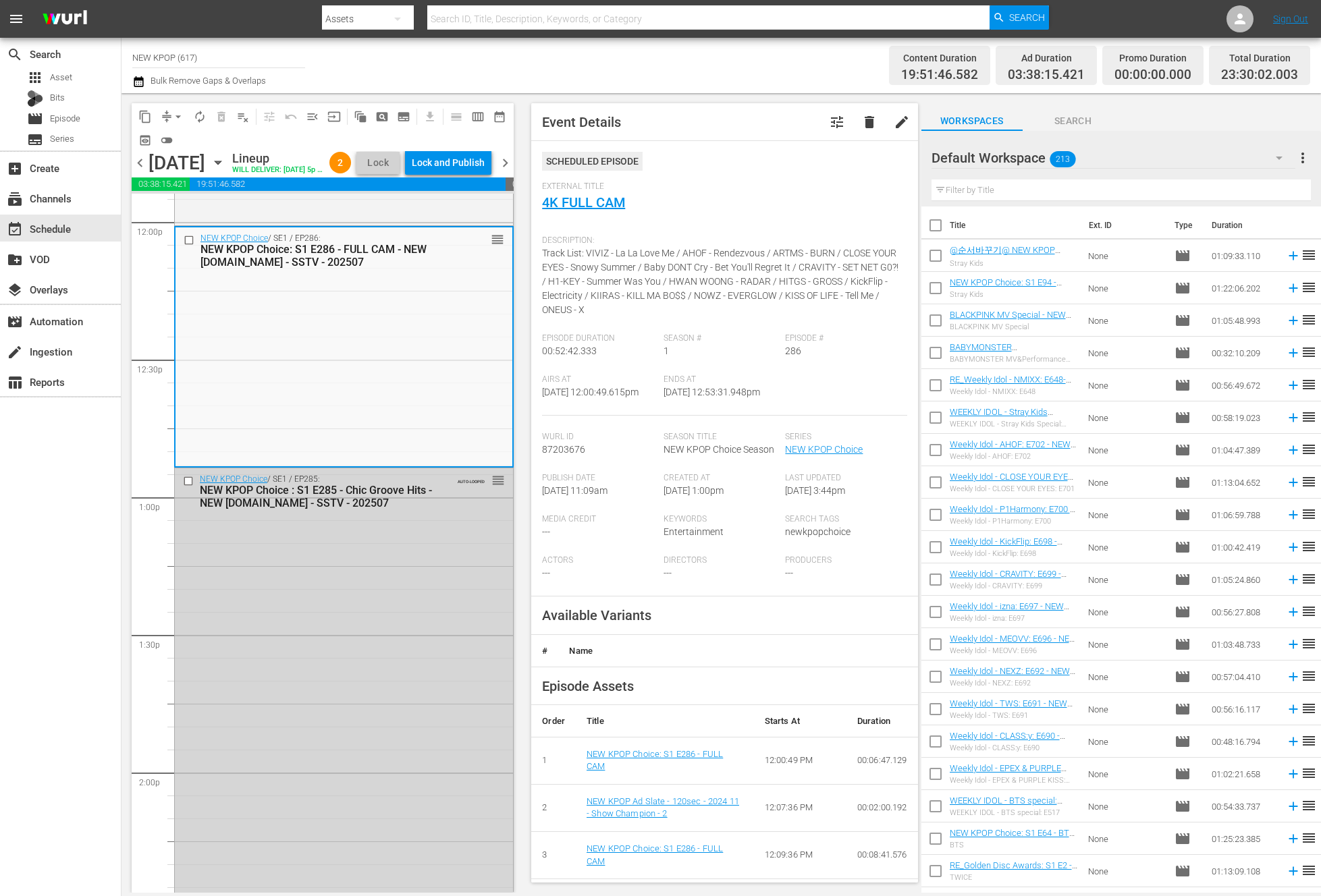
click at [410, 663] on div "NEW KPOP Choice / SE1 / EP285: NEW KPOP Choice : S1 E285 - Chic Groove Hits - N…" at bounding box center [343, 786] width 338 height 635
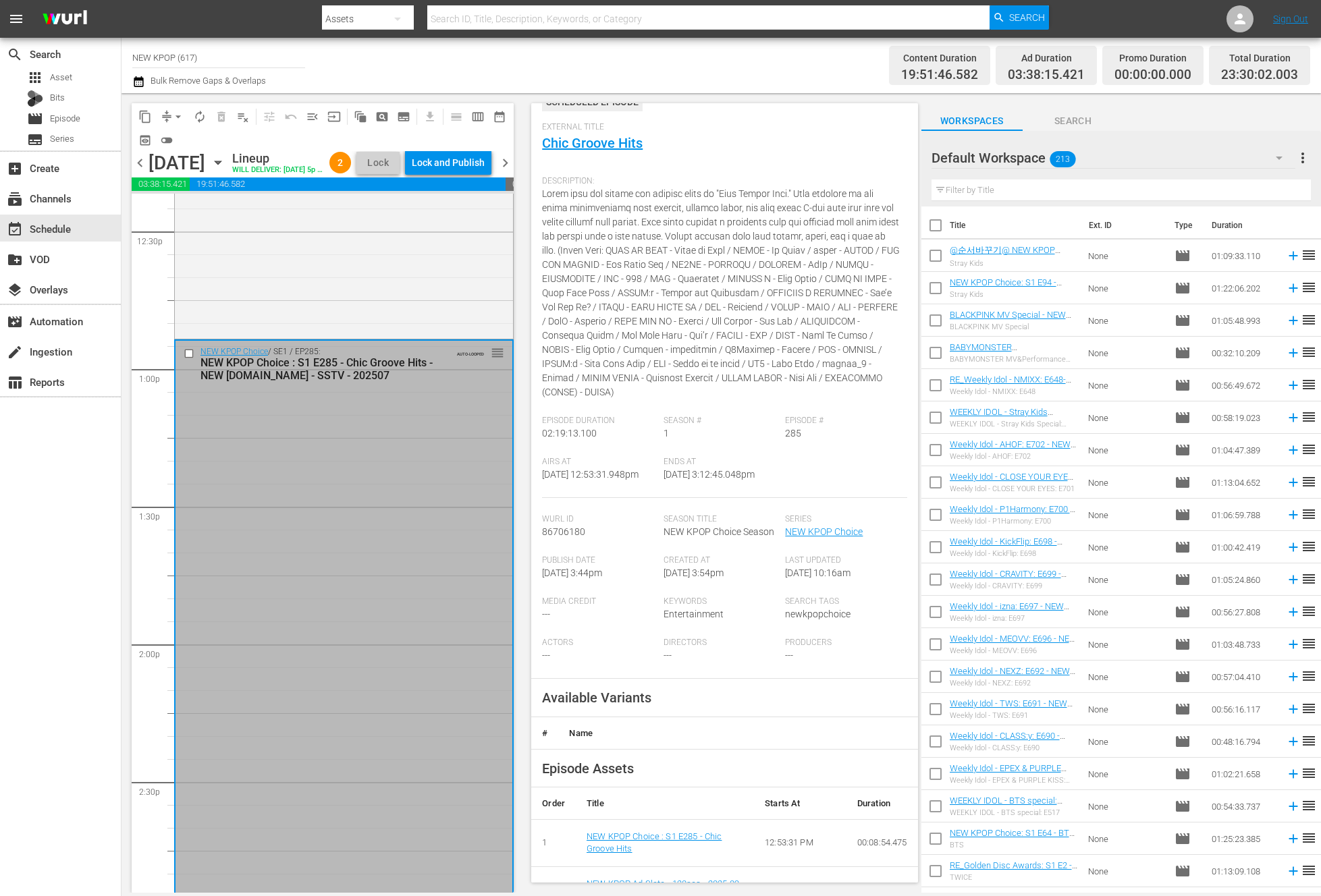
scroll to position [93, 0]
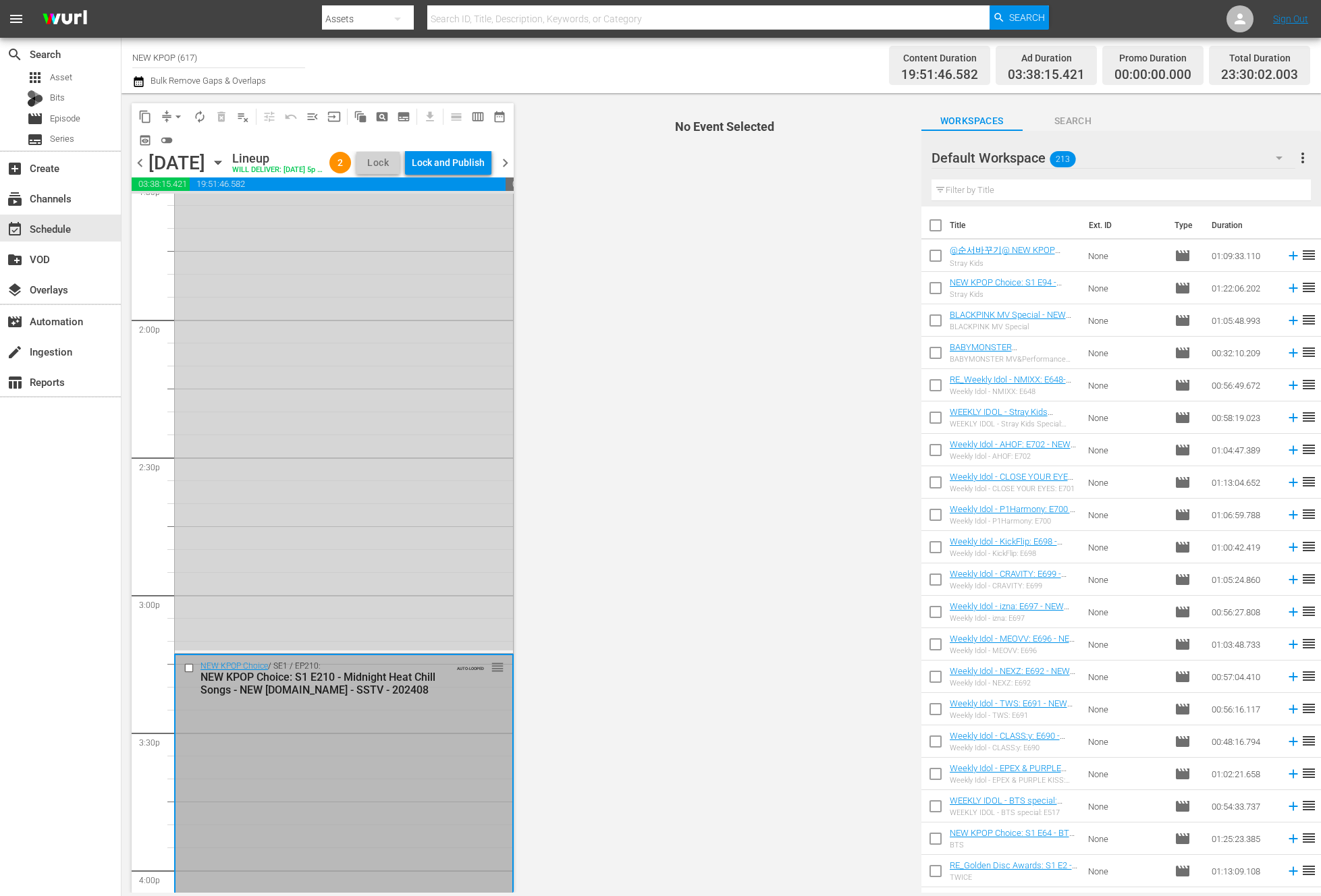
scroll to position [3759, 0]
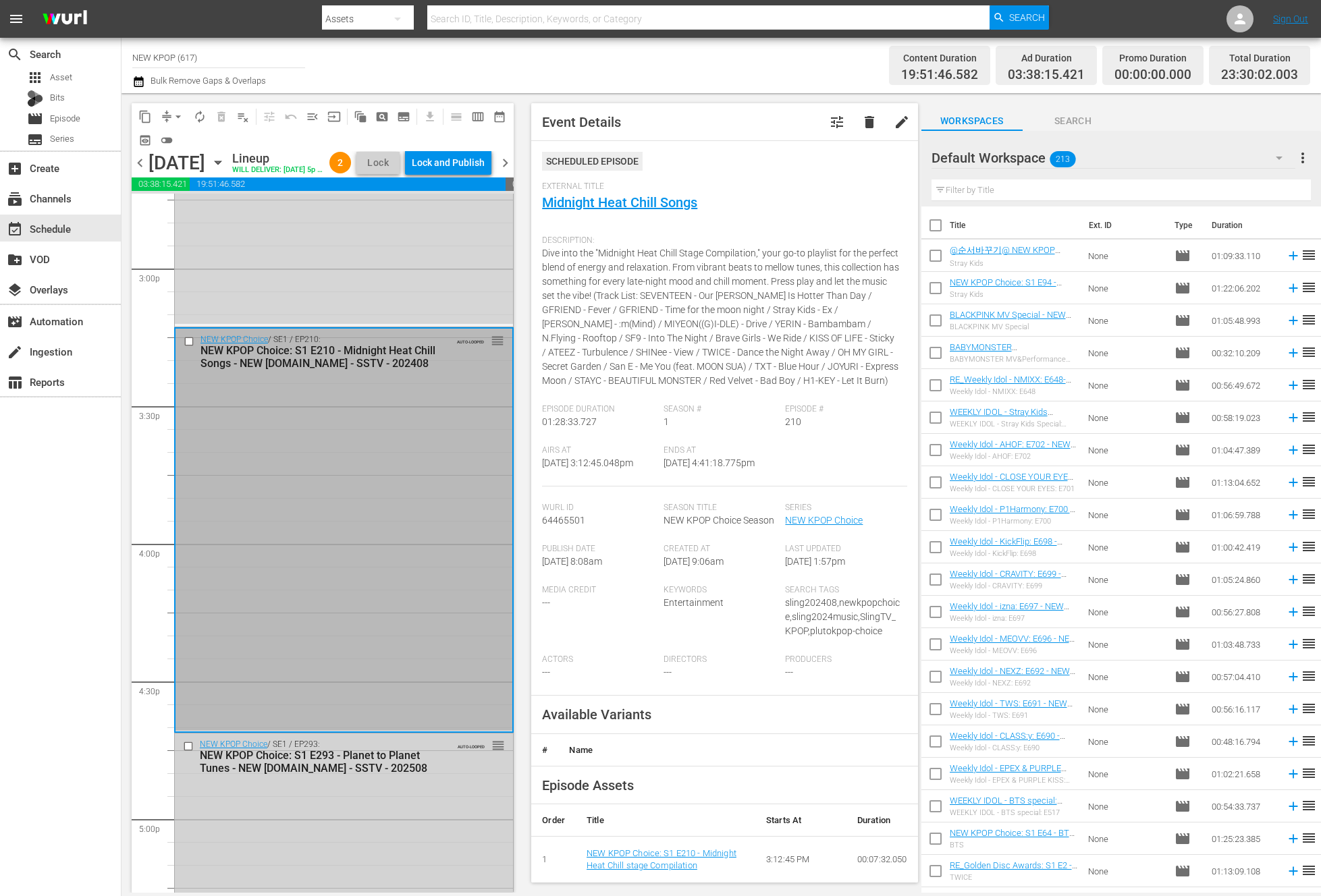
click at [290, 774] on div "NEW KPOP Choice: S1 E293 - Planet to Planet Tunes - NEW K.ID - SSTV - 202508" at bounding box center [322, 762] width 245 height 26
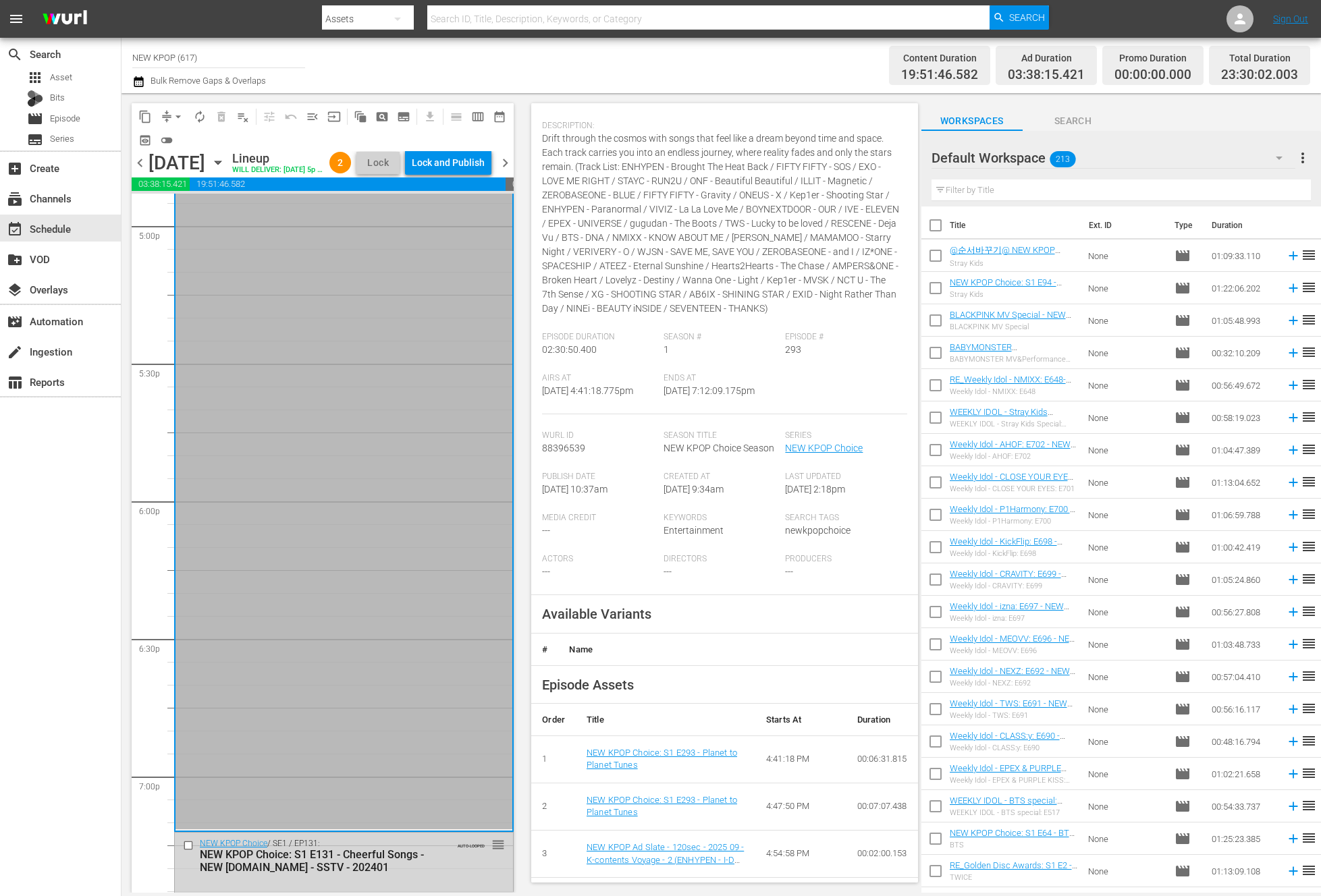
scroll to position [116, 0]
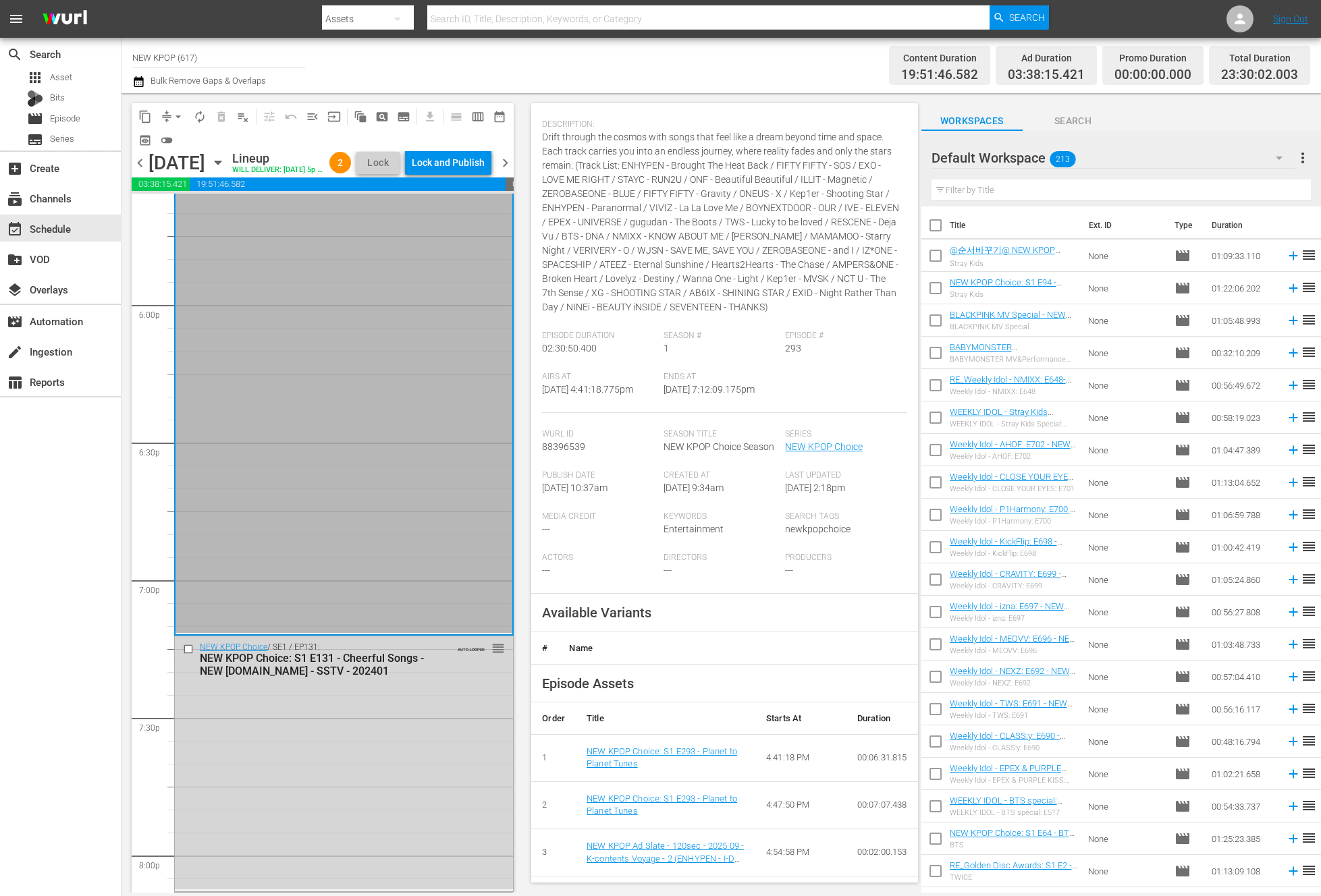
click at [386, 749] on div "NEW KPOP Choice / SE1 / EP131: NEW KPOP Choice: S1 E131 - Cheerful Songs - NEW …" at bounding box center [343, 762] width 338 height 252
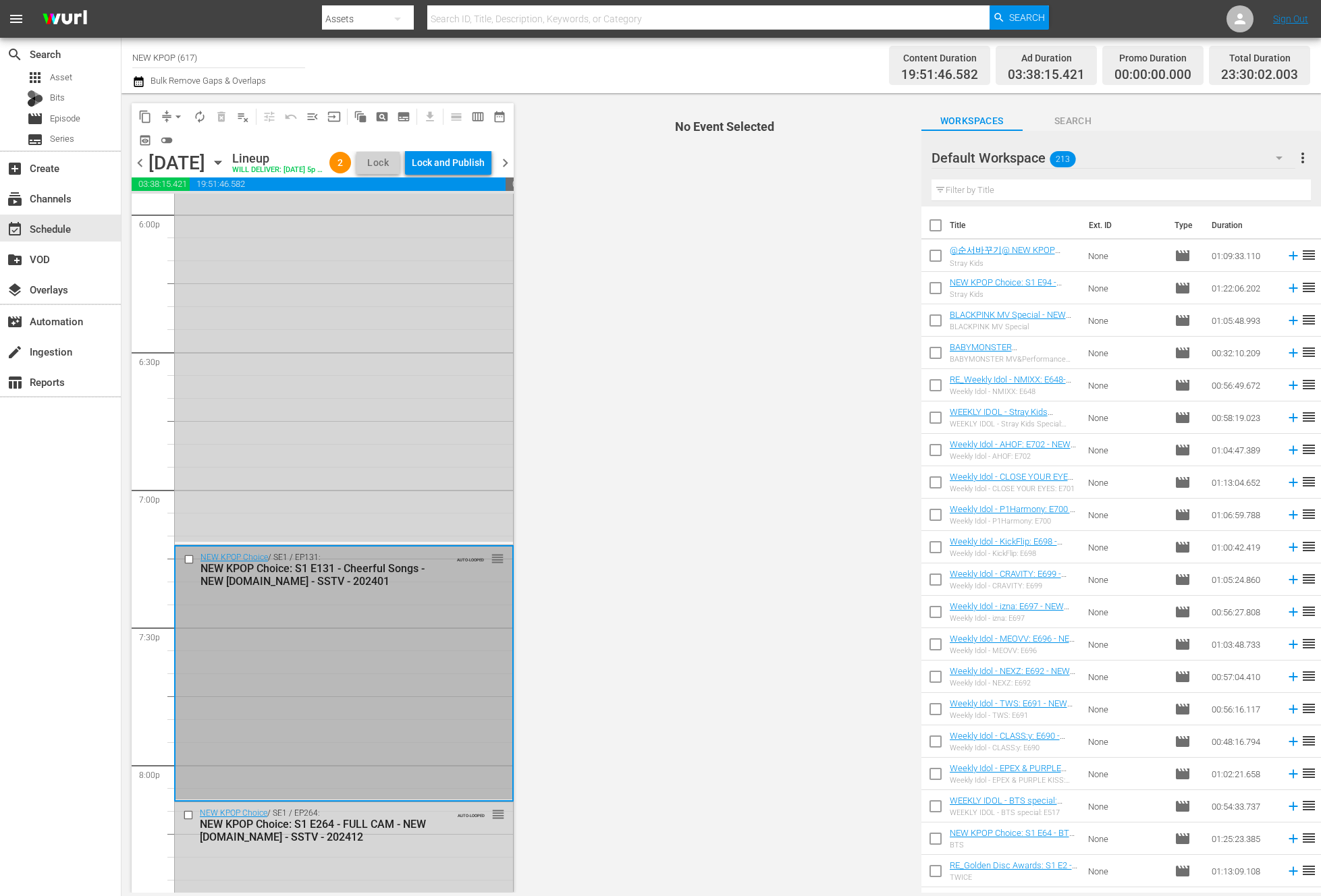
scroll to position [4978, 0]
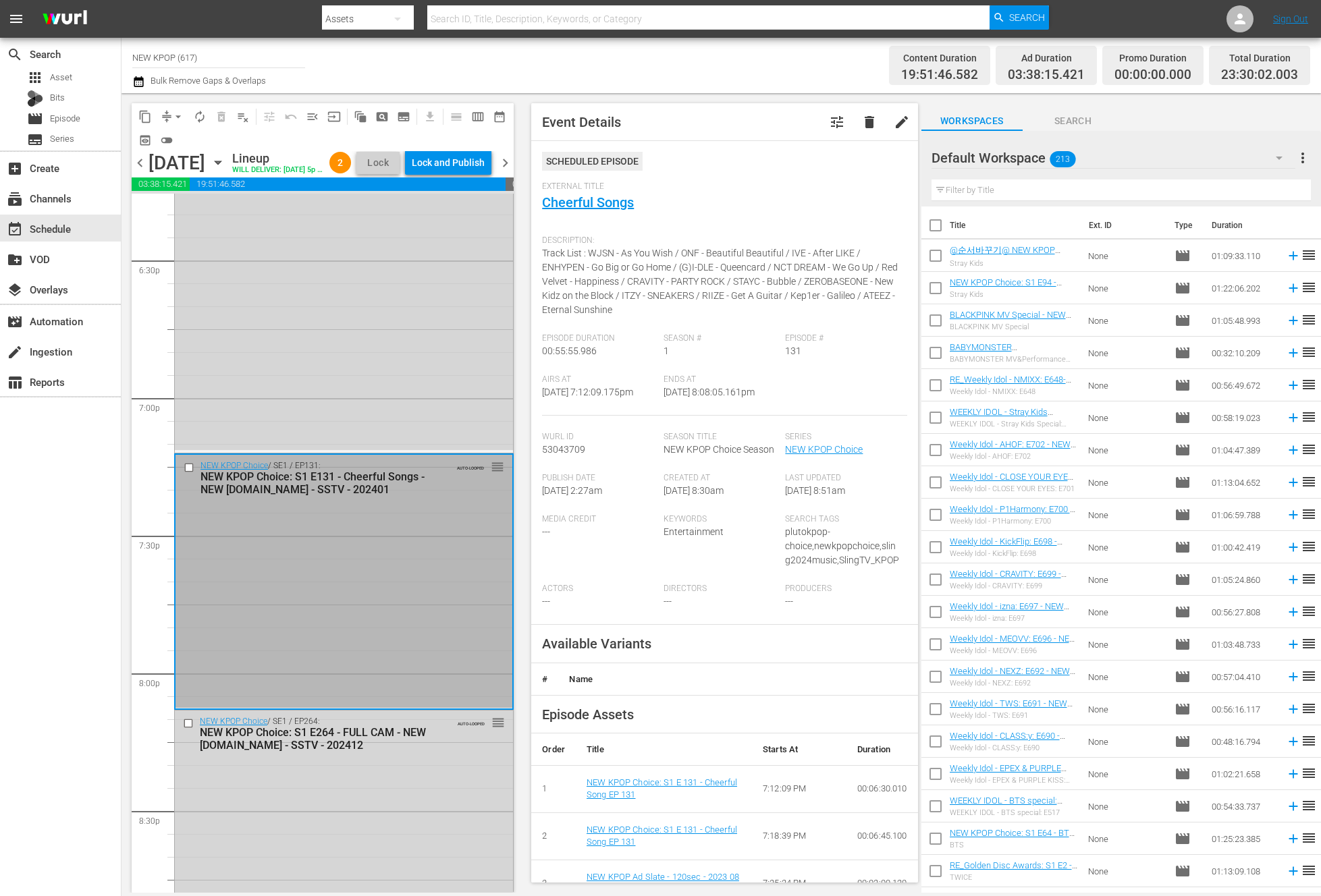
click at [383, 752] on div "NEW KPOP Choice: S1 E264 - FULL CAM - NEW K.ID - SSTV - 202412" at bounding box center [322, 739] width 245 height 26
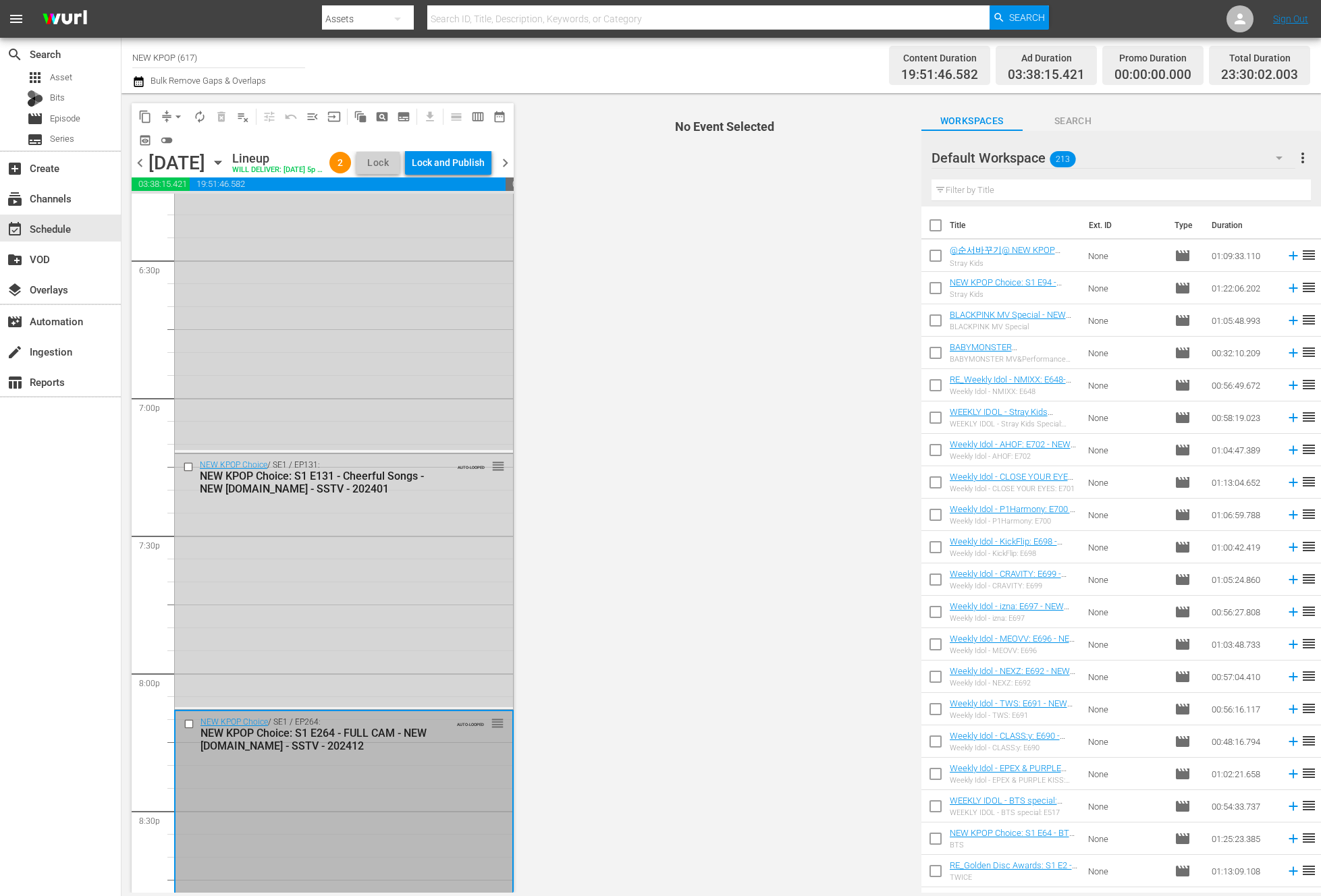
scroll to position [5255, 0]
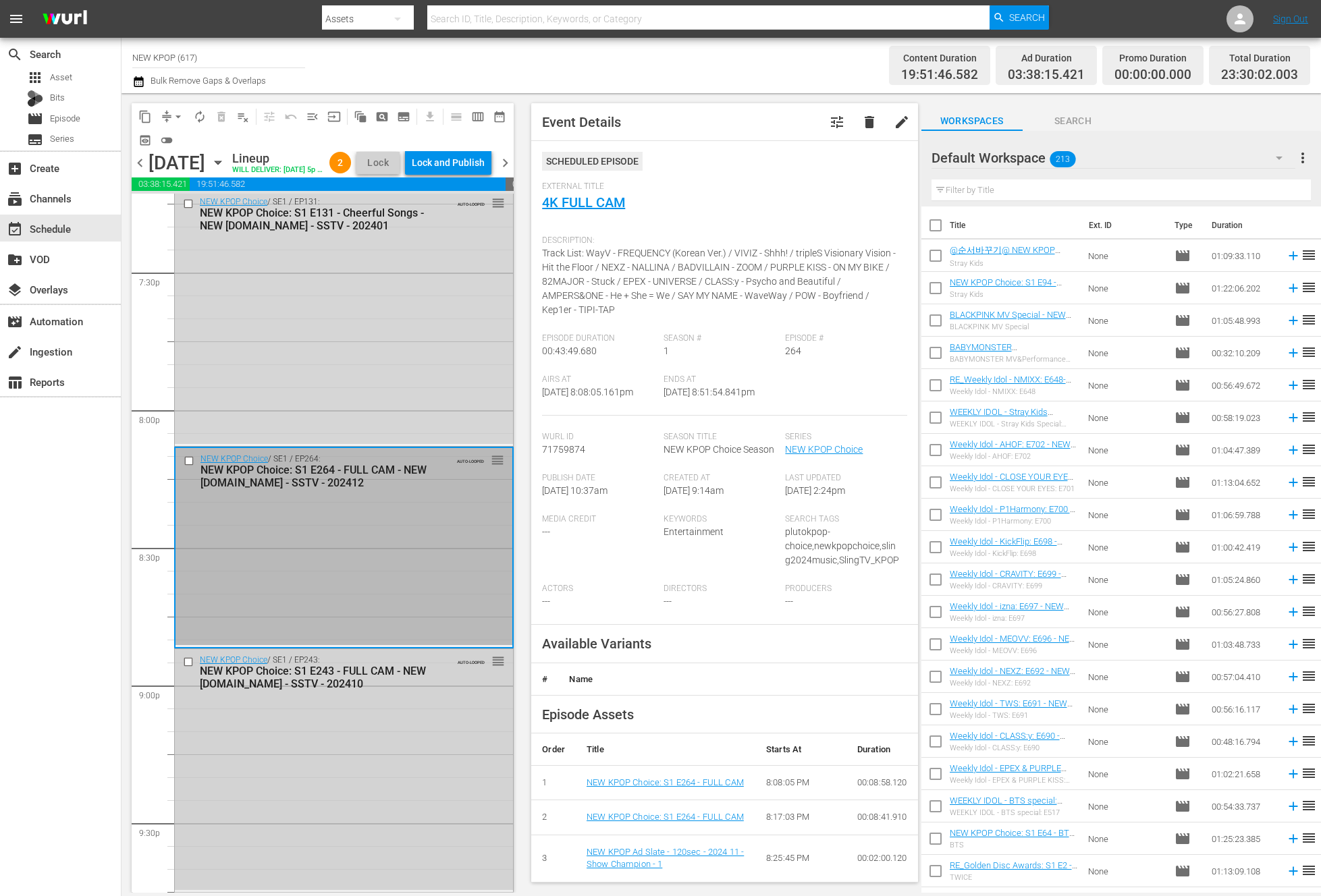
click at [354, 777] on div "NEW KPOP Choice / SE1 / EP243: NEW KPOP Choice: S1 E243 - FULL CAM - NEW K.ID -…" at bounding box center [343, 769] width 338 height 241
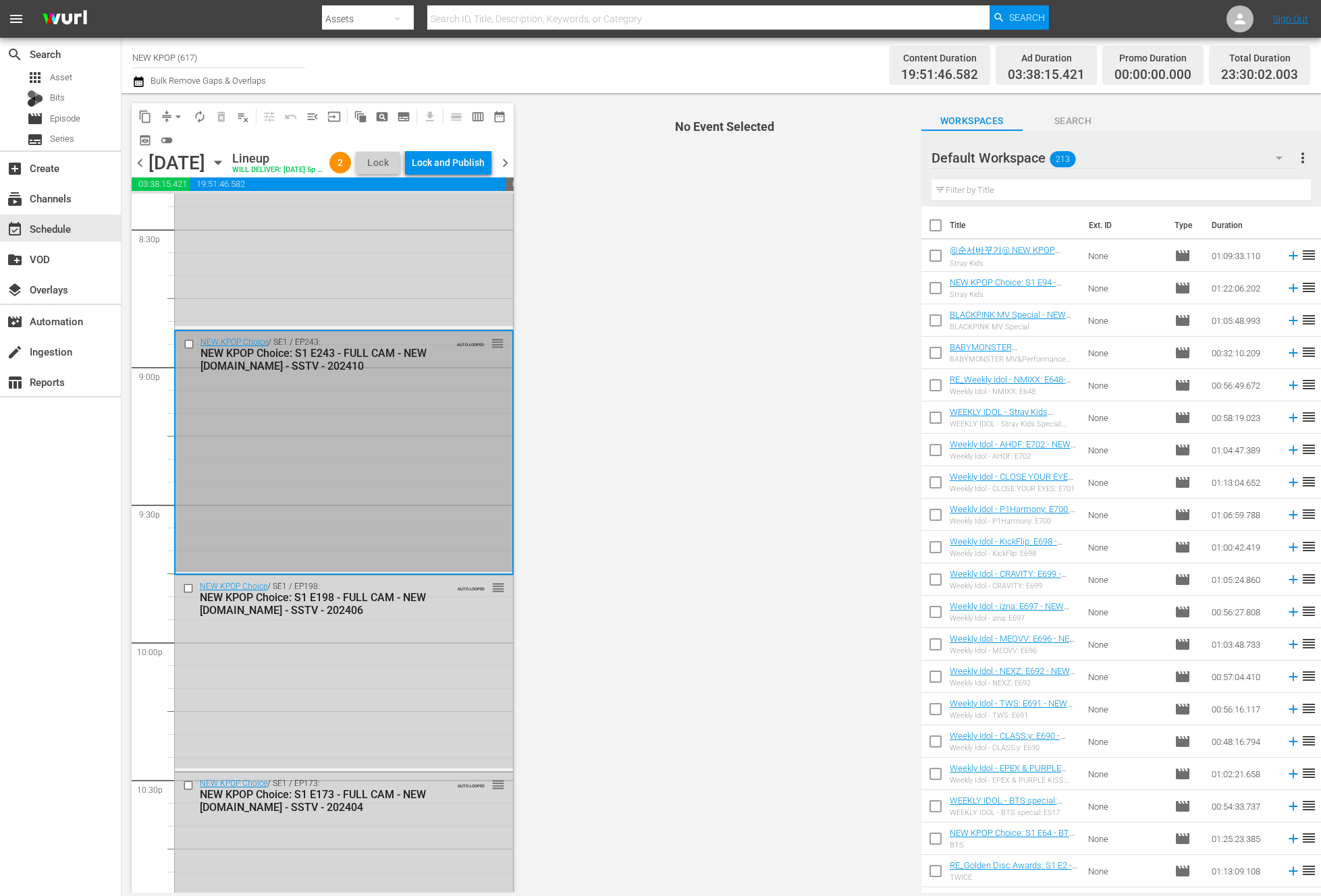
scroll to position [5648, 0]
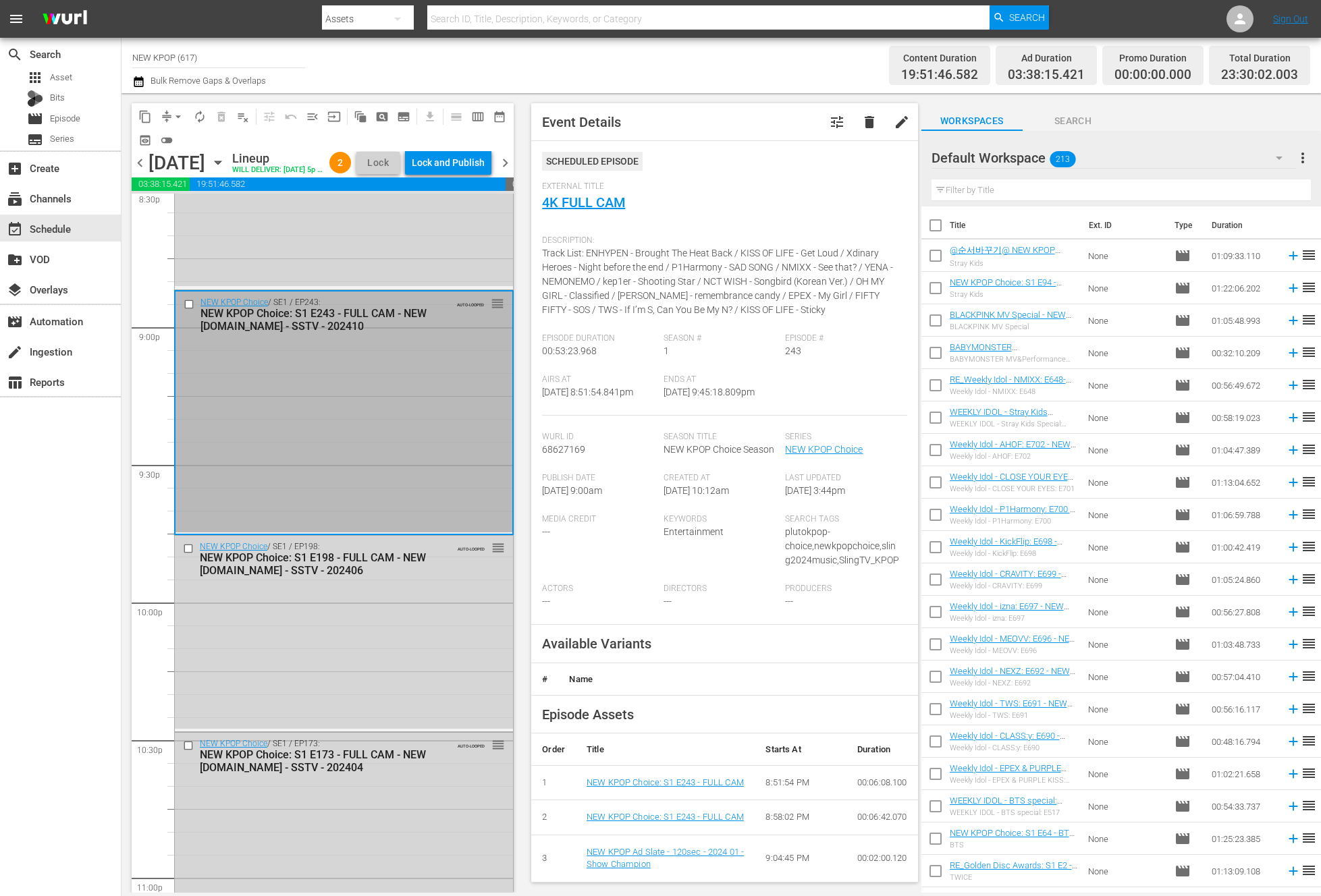
click at [354, 774] on div "NEW KPOP Choice: S1 E173 - FULL CAM - NEW K.ID - SSTV - 202404" at bounding box center [322, 762] width 245 height 26
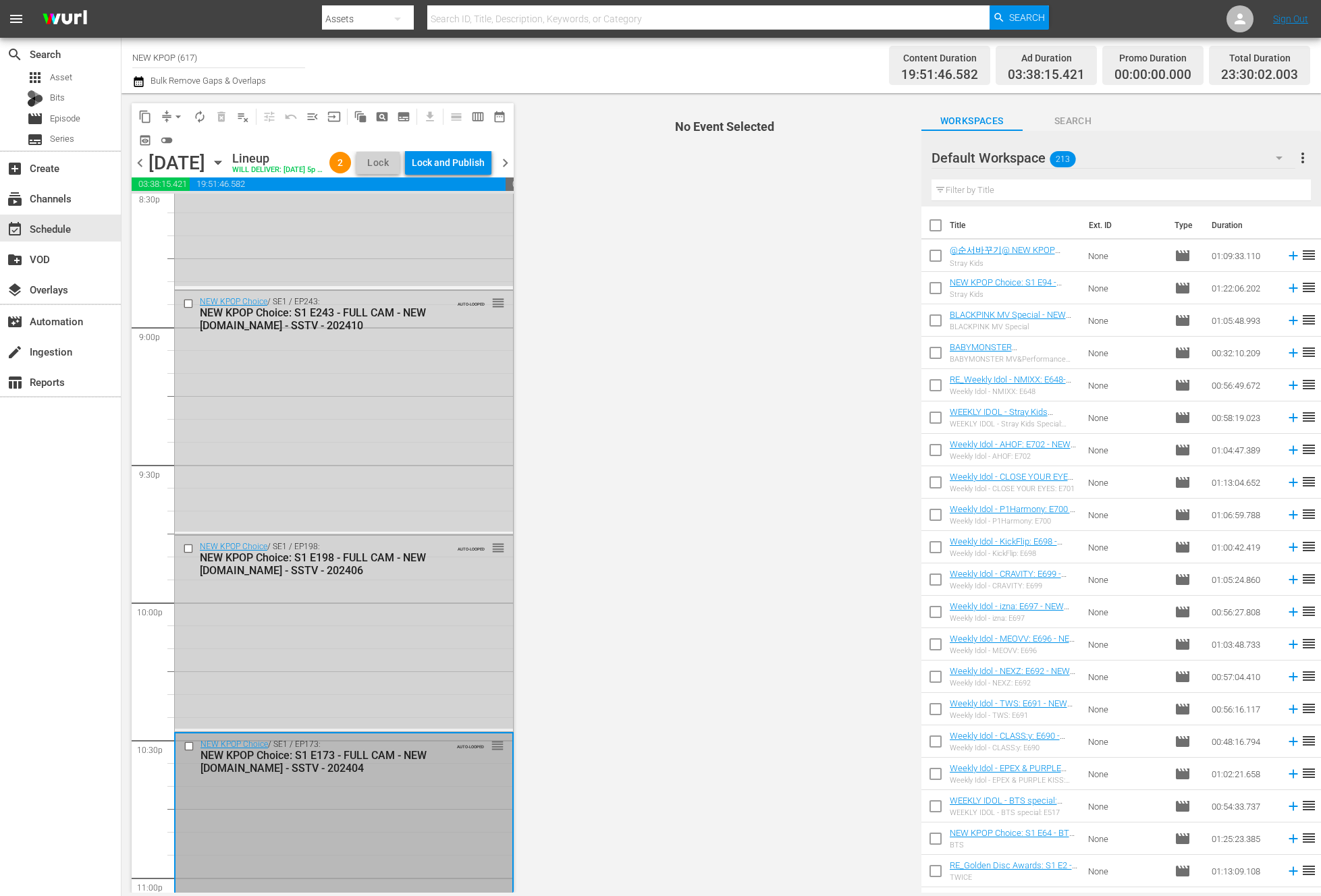
click at [368, 577] on div "NEW KPOP Choice: S1 E198 - FULL CAM - NEW K.ID - SSTV - 202406" at bounding box center [322, 564] width 245 height 26
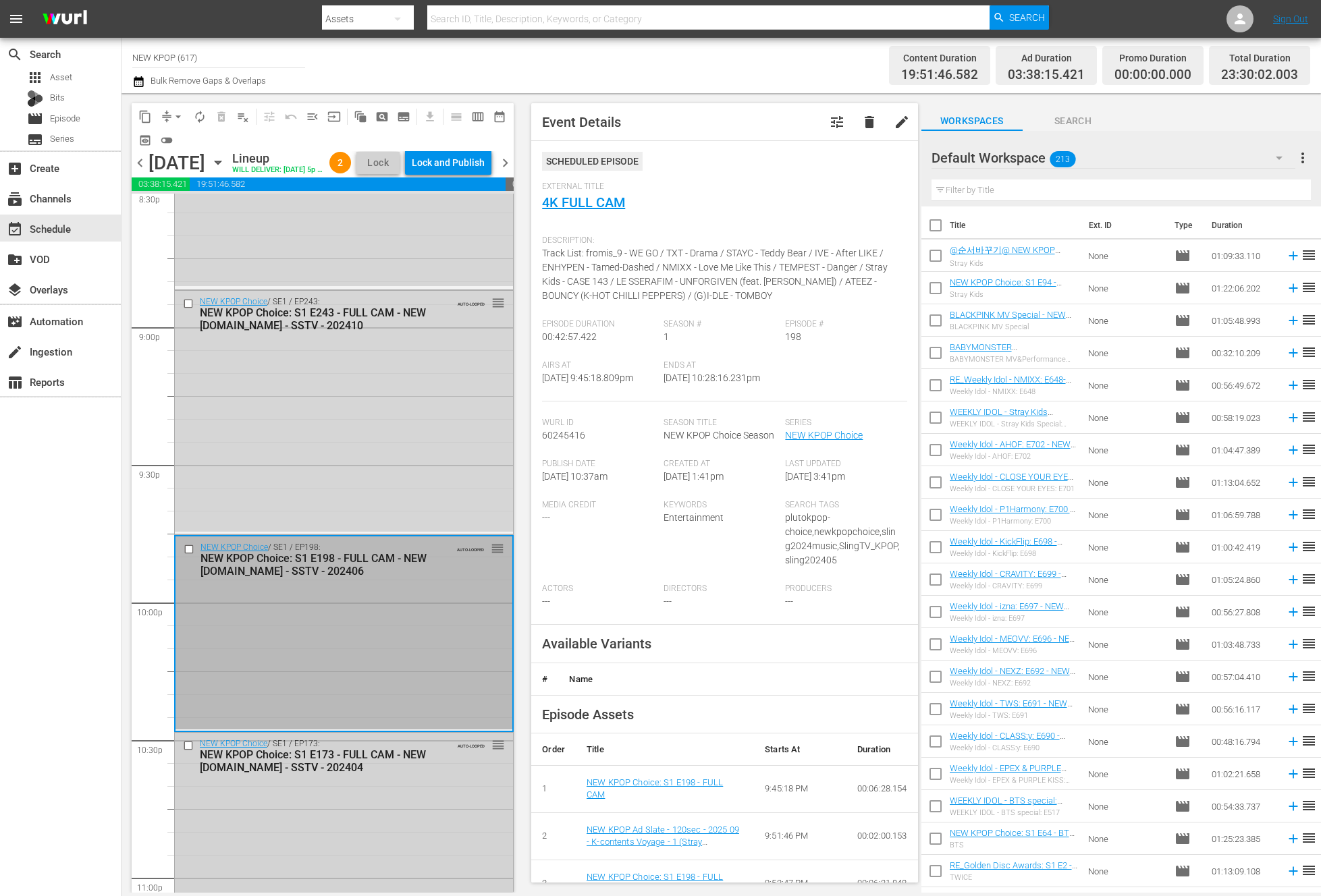
click at [315, 816] on div "NEW KPOP Choice / SE1 / EP173: NEW KPOP Choice: S1 E173 - FULL CAM - NEW K.ID -…" at bounding box center [343, 860] width 338 height 256
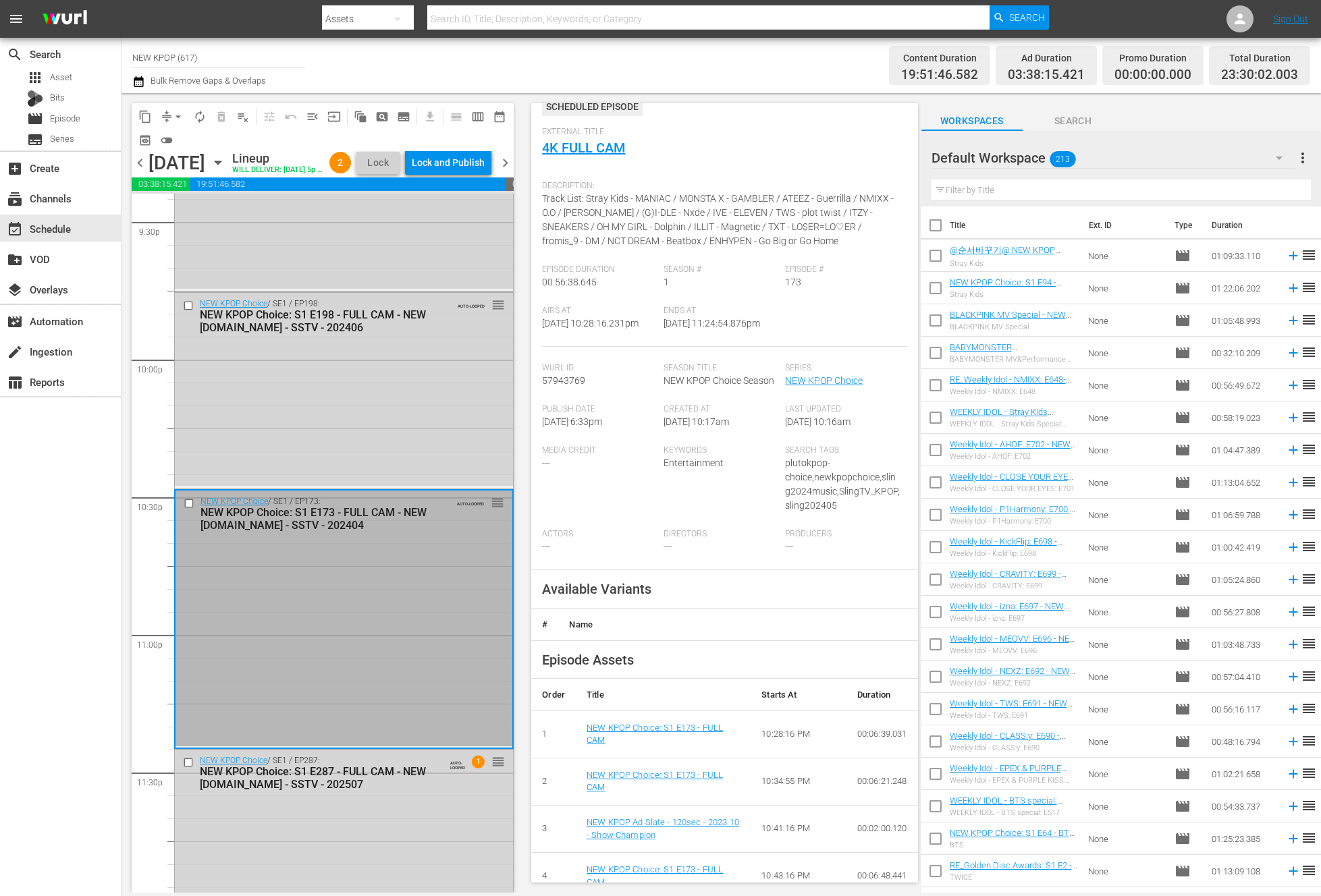
scroll to position [5986, 0]
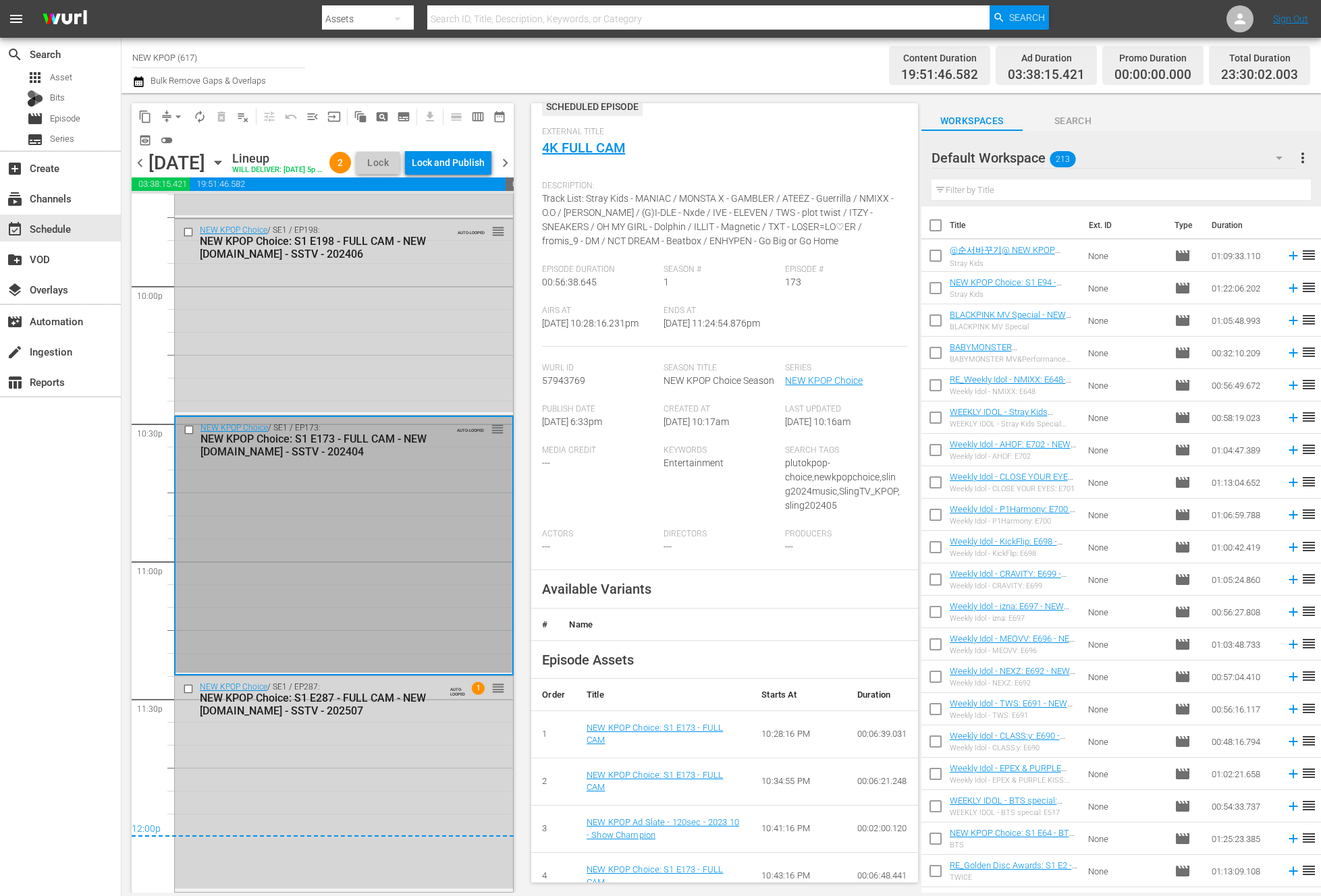
click at [369, 724] on div "NEW KPOP Choice / SE1 / EP287: NEW KPOP Choice: S1 E287 - FULL CAM - NEW K.ID -…" at bounding box center [343, 783] width 338 height 213
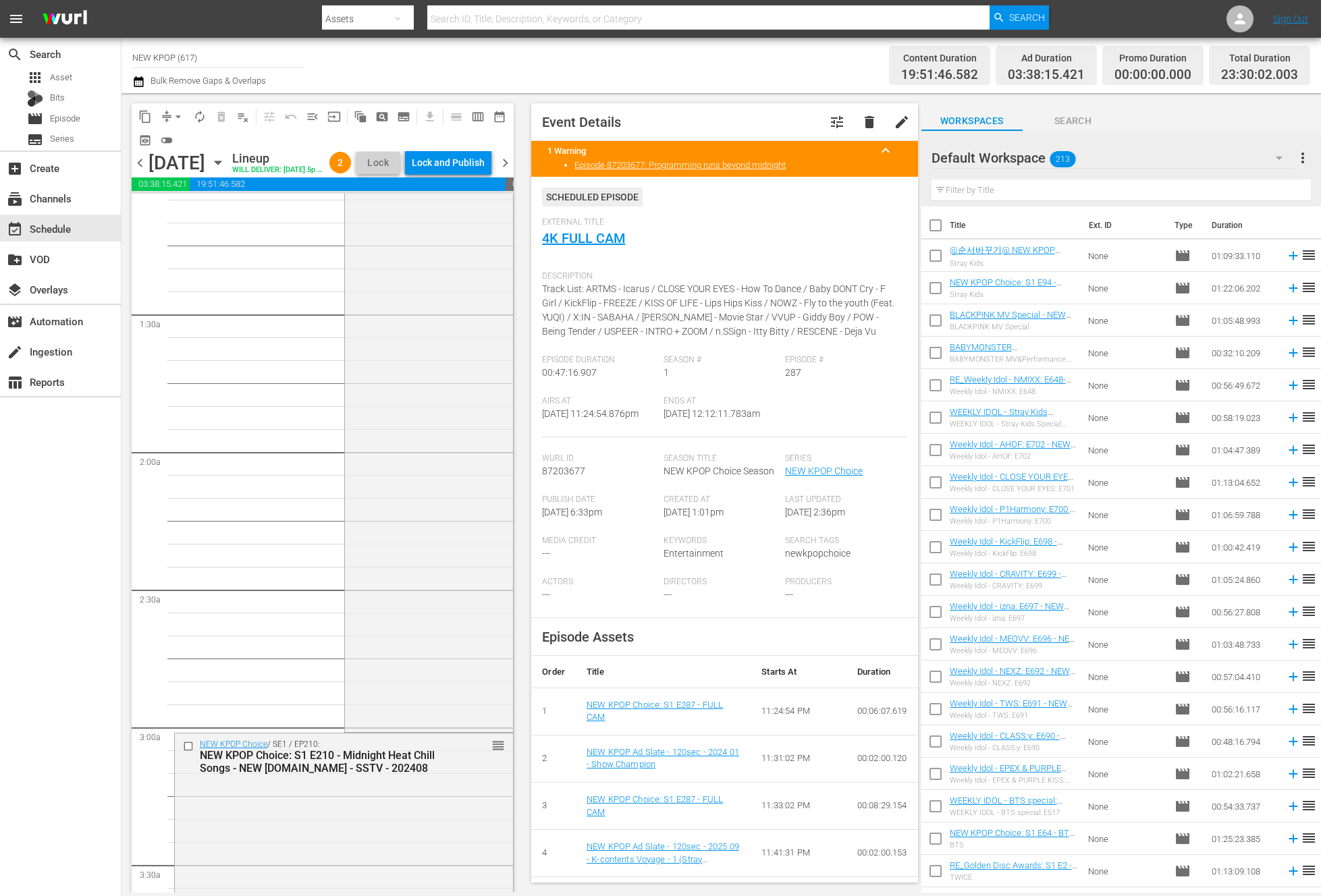
scroll to position [0, 0]
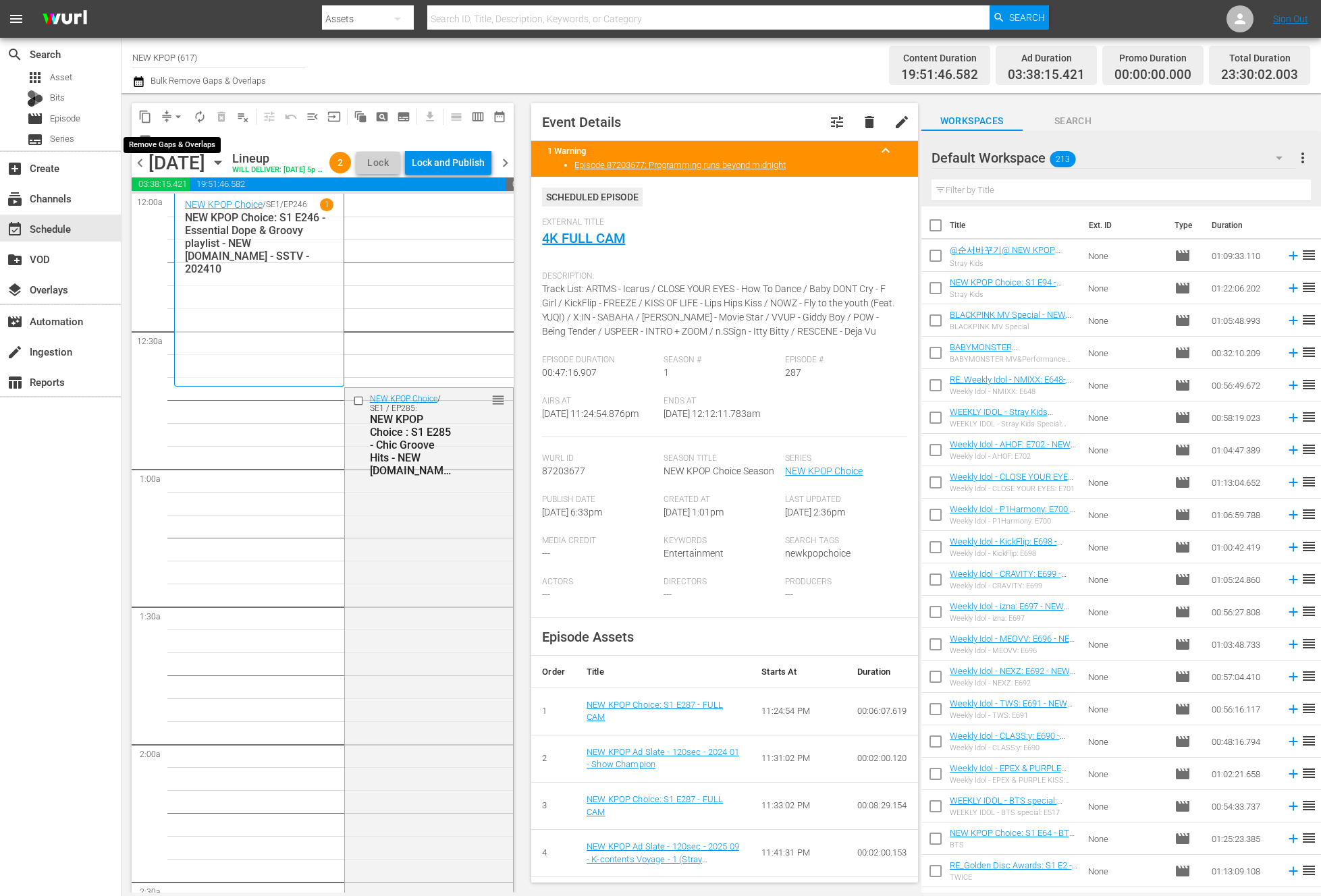
click at [177, 110] on span "arrow_drop_down" at bounding box center [178, 117] width 14 height 14
click at [171, 189] on li "Align to End of Previous Day" at bounding box center [179, 188] width 142 height 22
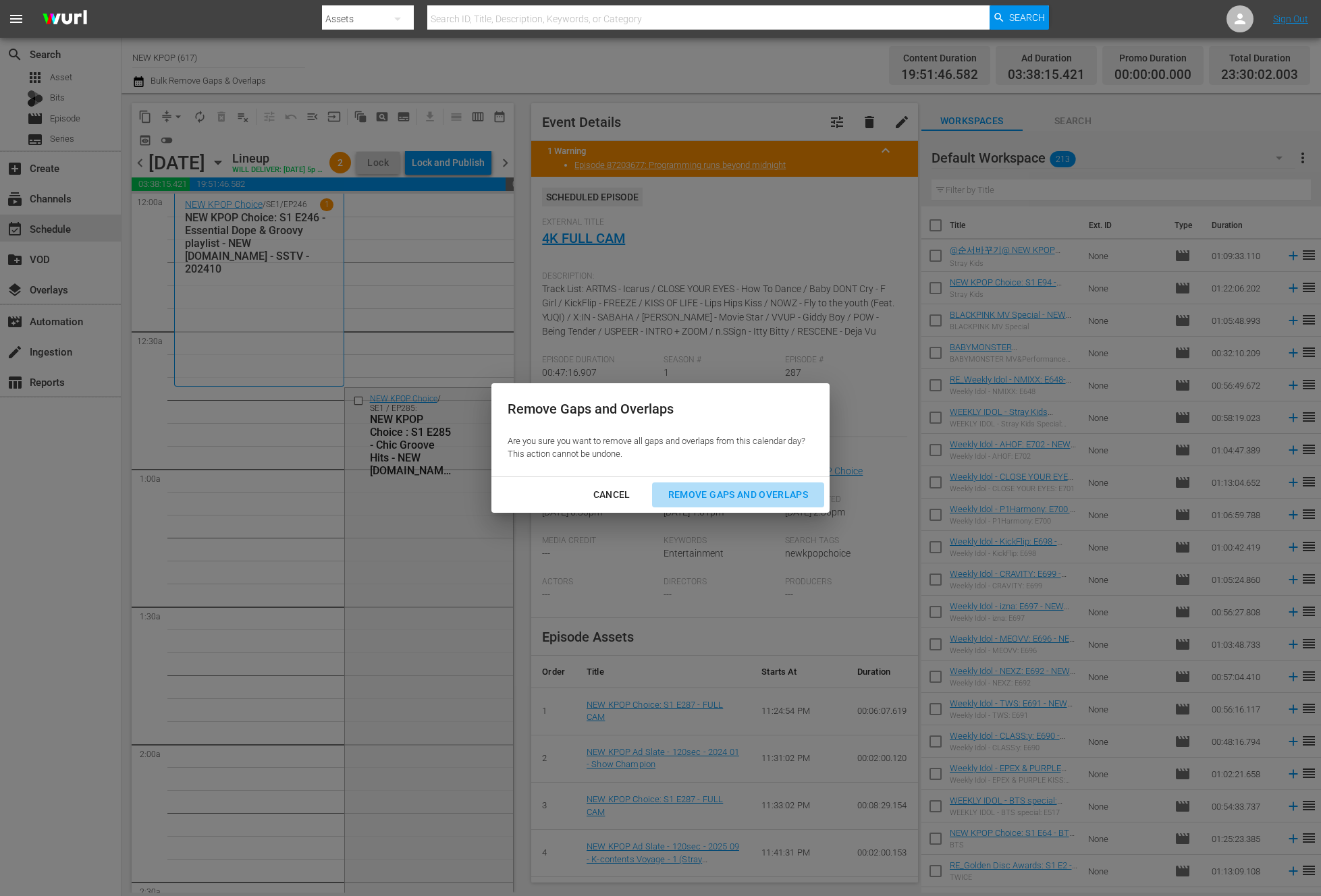
click at [701, 496] on div "Remove Gaps and Overlaps" at bounding box center [738, 495] width 161 height 17
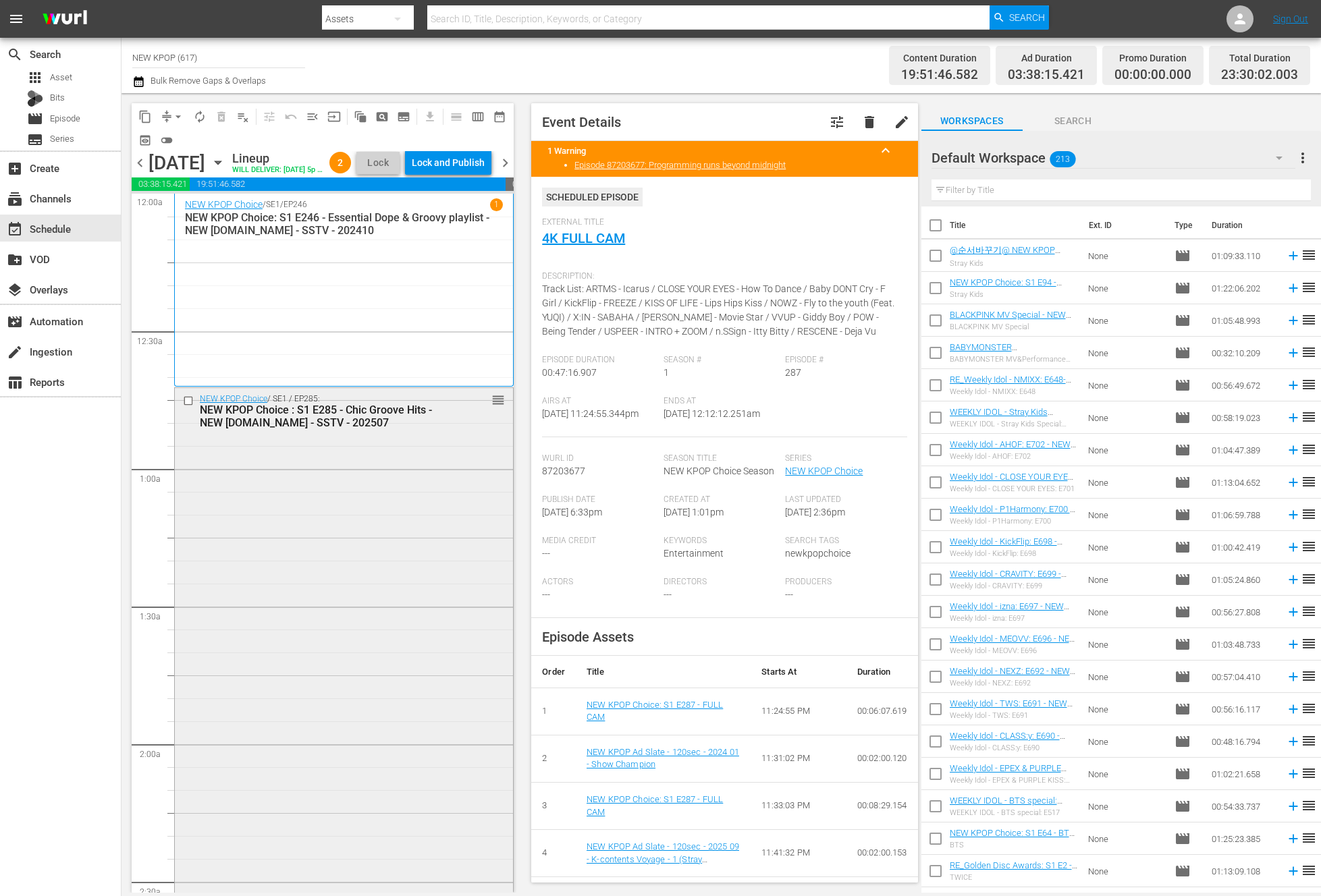
click at [334, 626] on div "NEW KPOP Choice / SE1 / EP285: NEW KPOP Choice : S1 E285 - Chic Groove Hits - N…" at bounding box center [343, 706] width 338 height 635
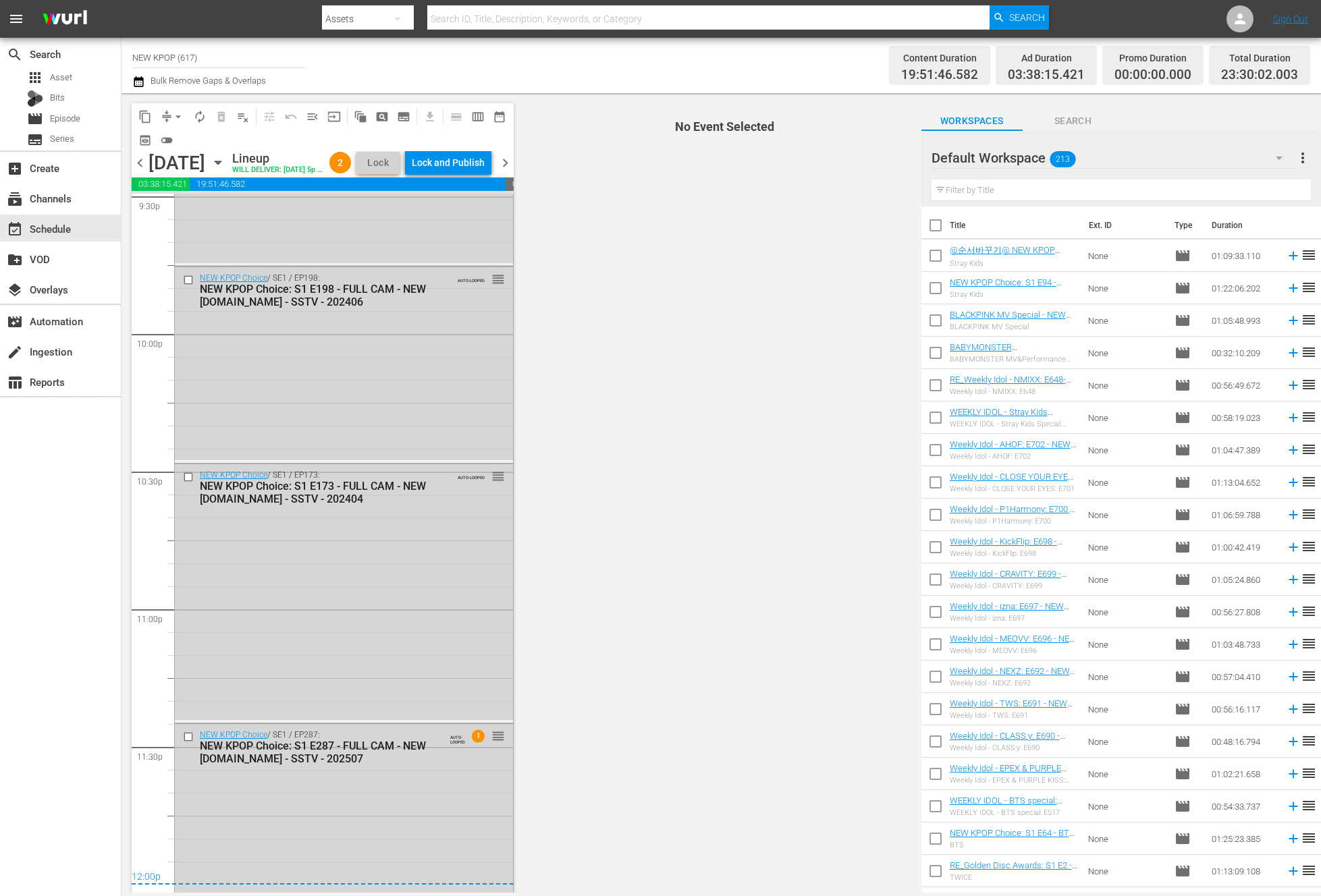
scroll to position [5986, 0]
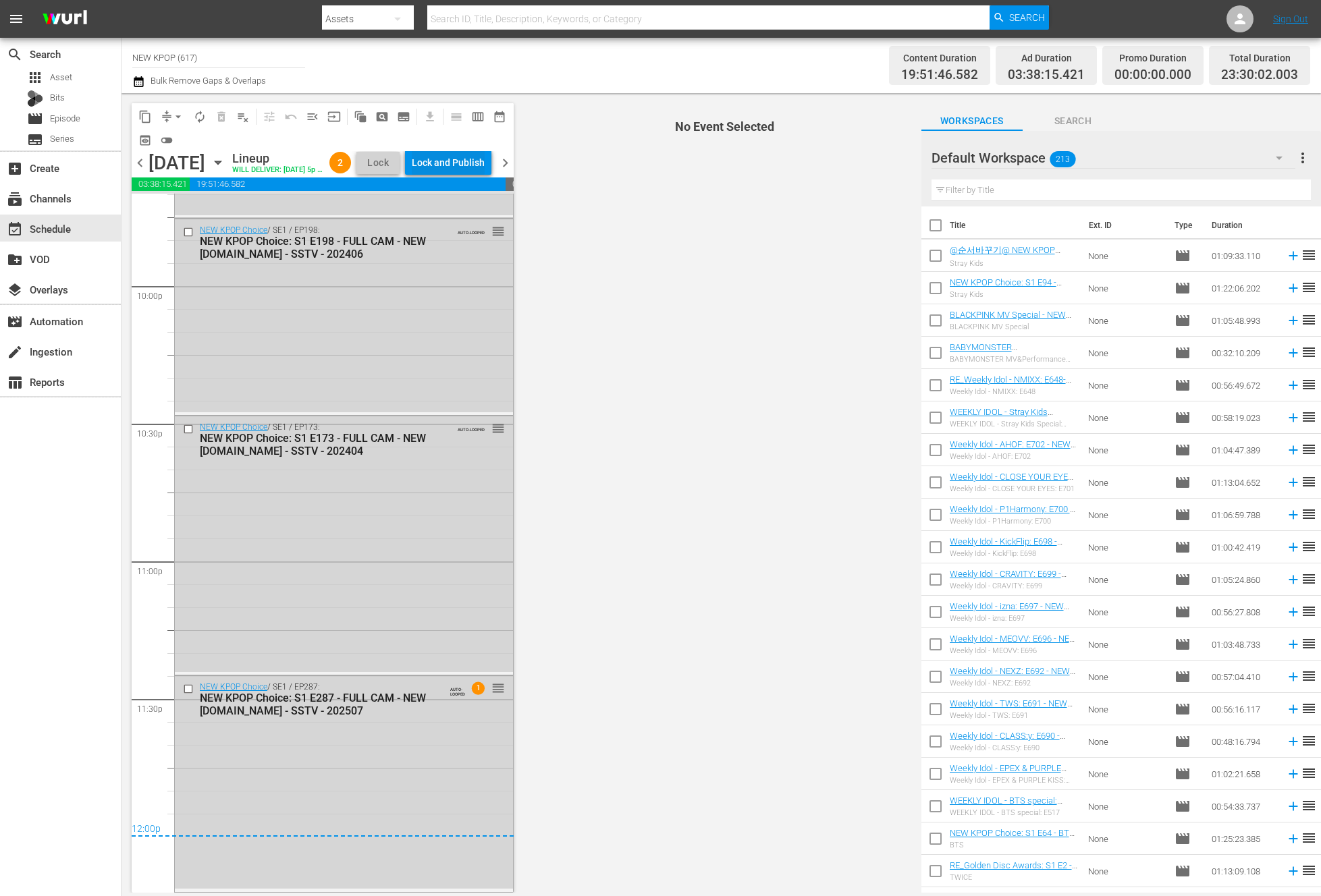
click at [473, 163] on div "Lock and Publish" at bounding box center [448, 162] width 73 height 24
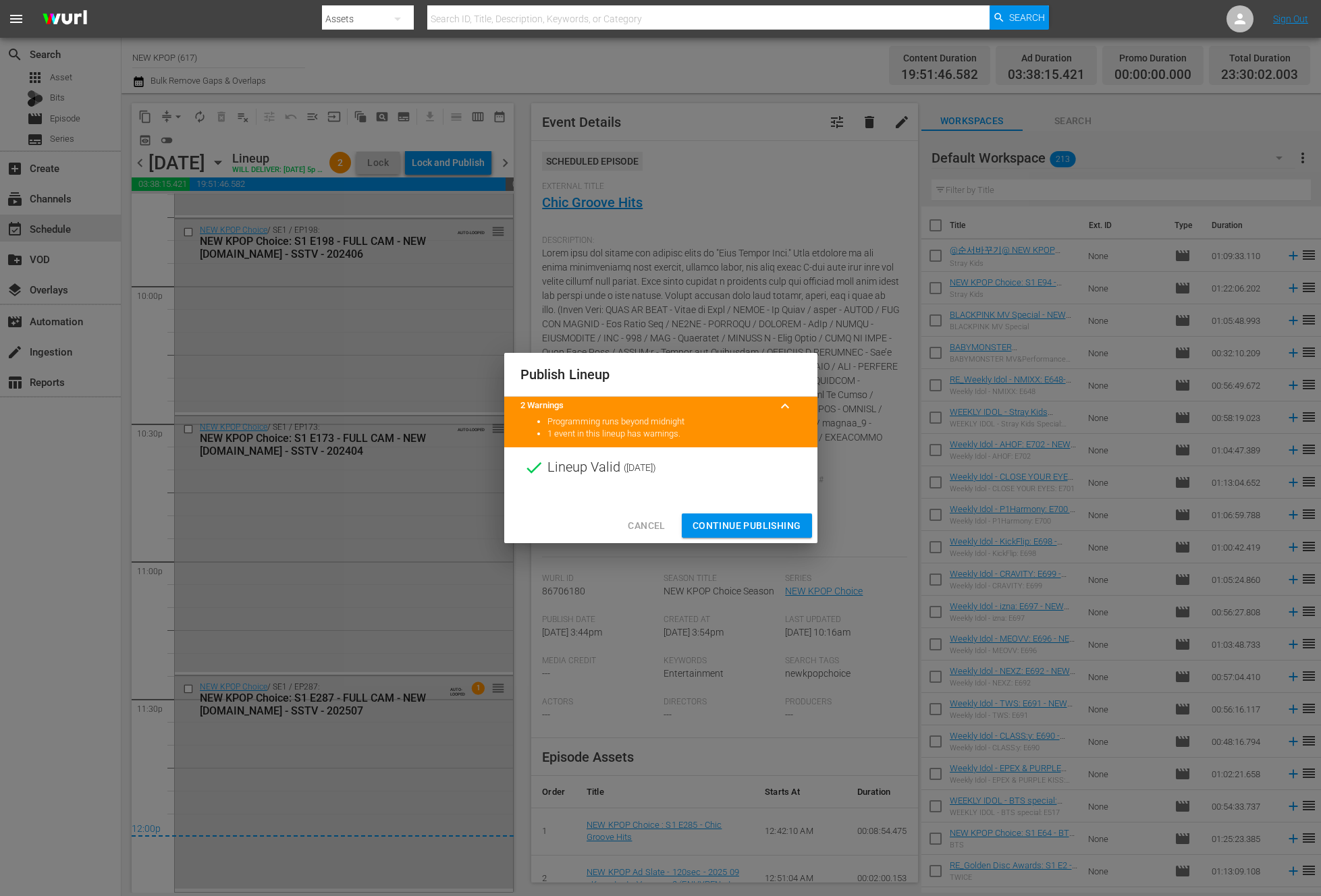
click at [777, 521] on span "Continue Publishing" at bounding box center [747, 526] width 109 height 17
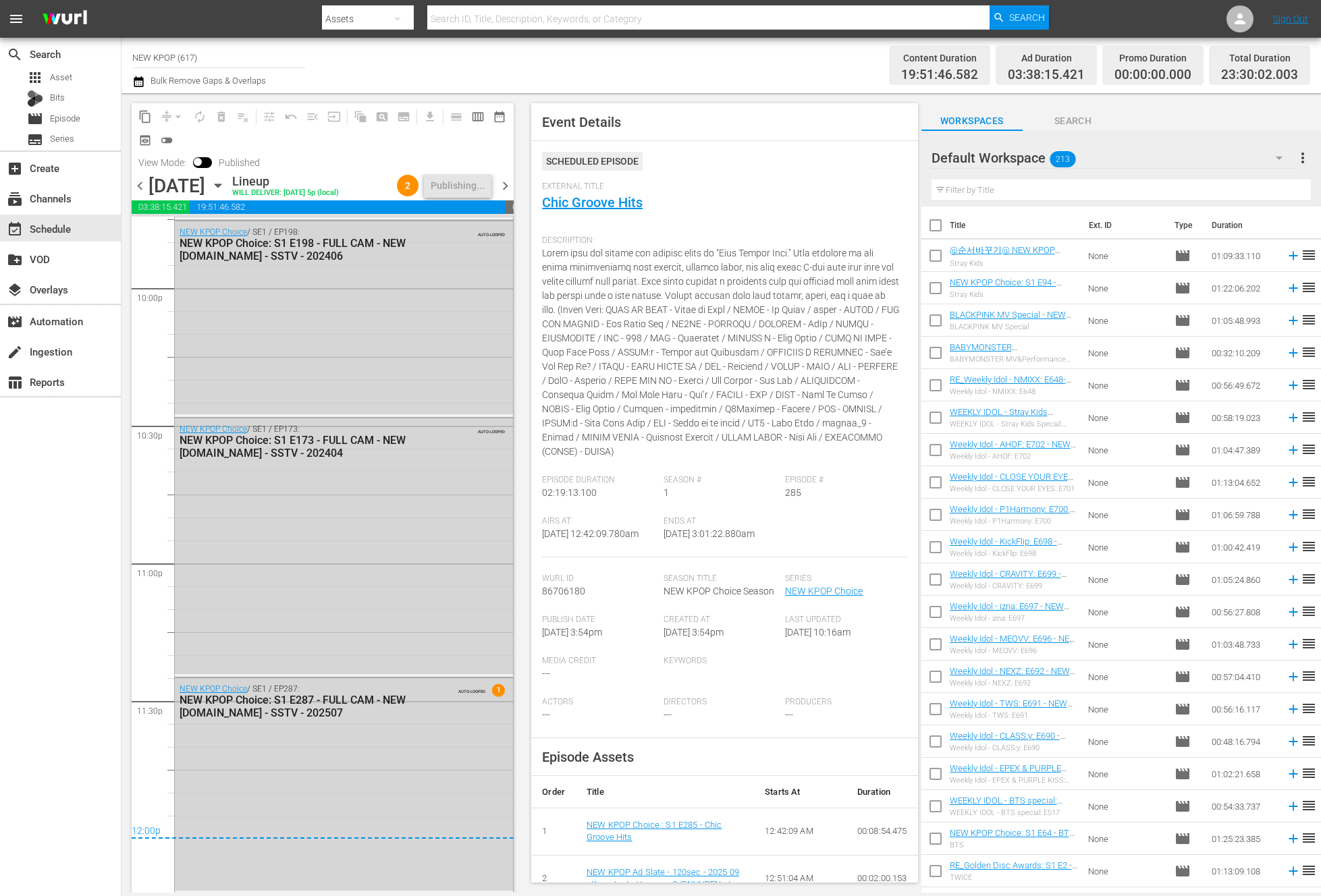
click at [38, 461] on div "search Search apps Asset Bits movie Episode subtitles Series add_box Create sub…" at bounding box center [60, 486] width 122 height 896
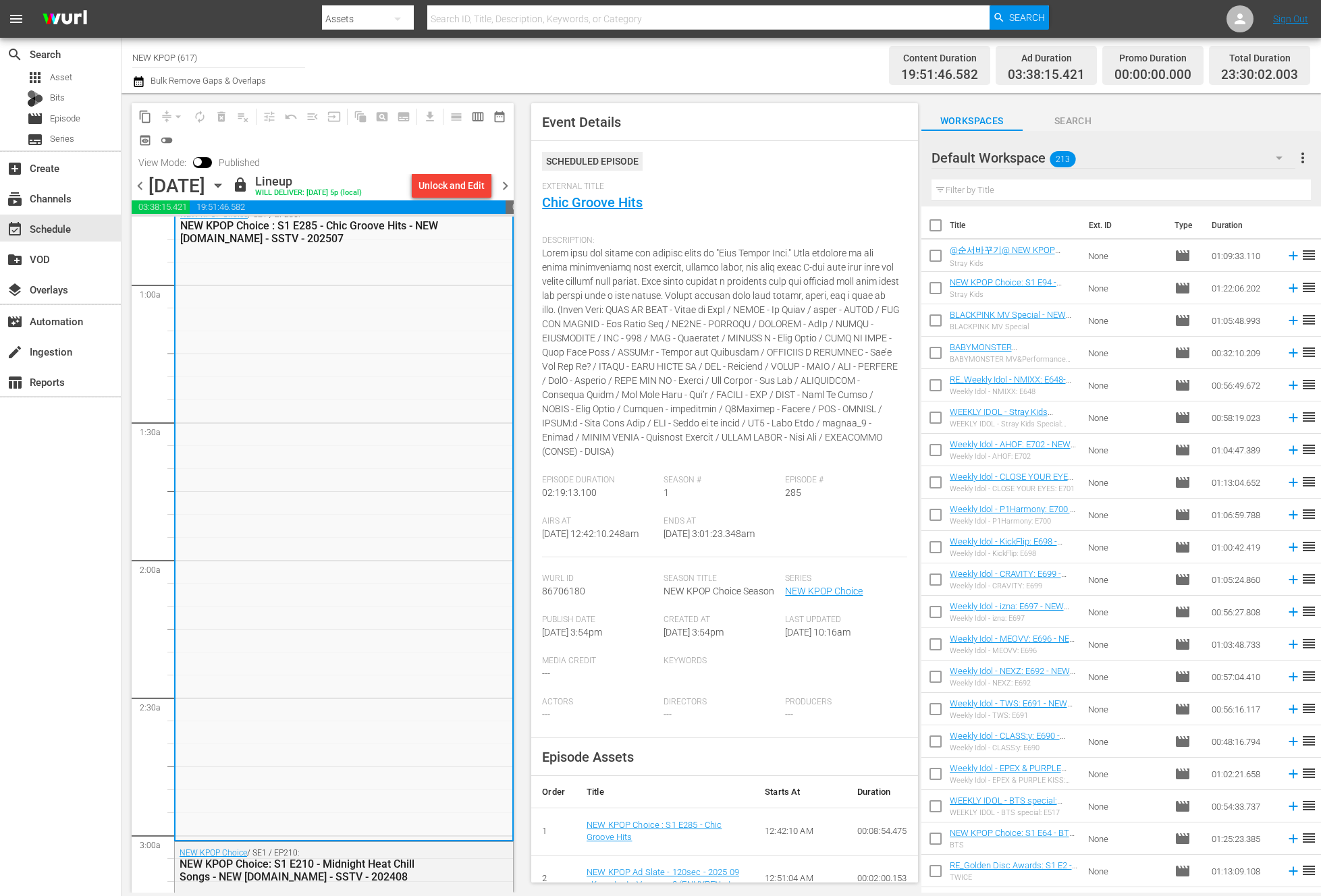
scroll to position [0, 0]
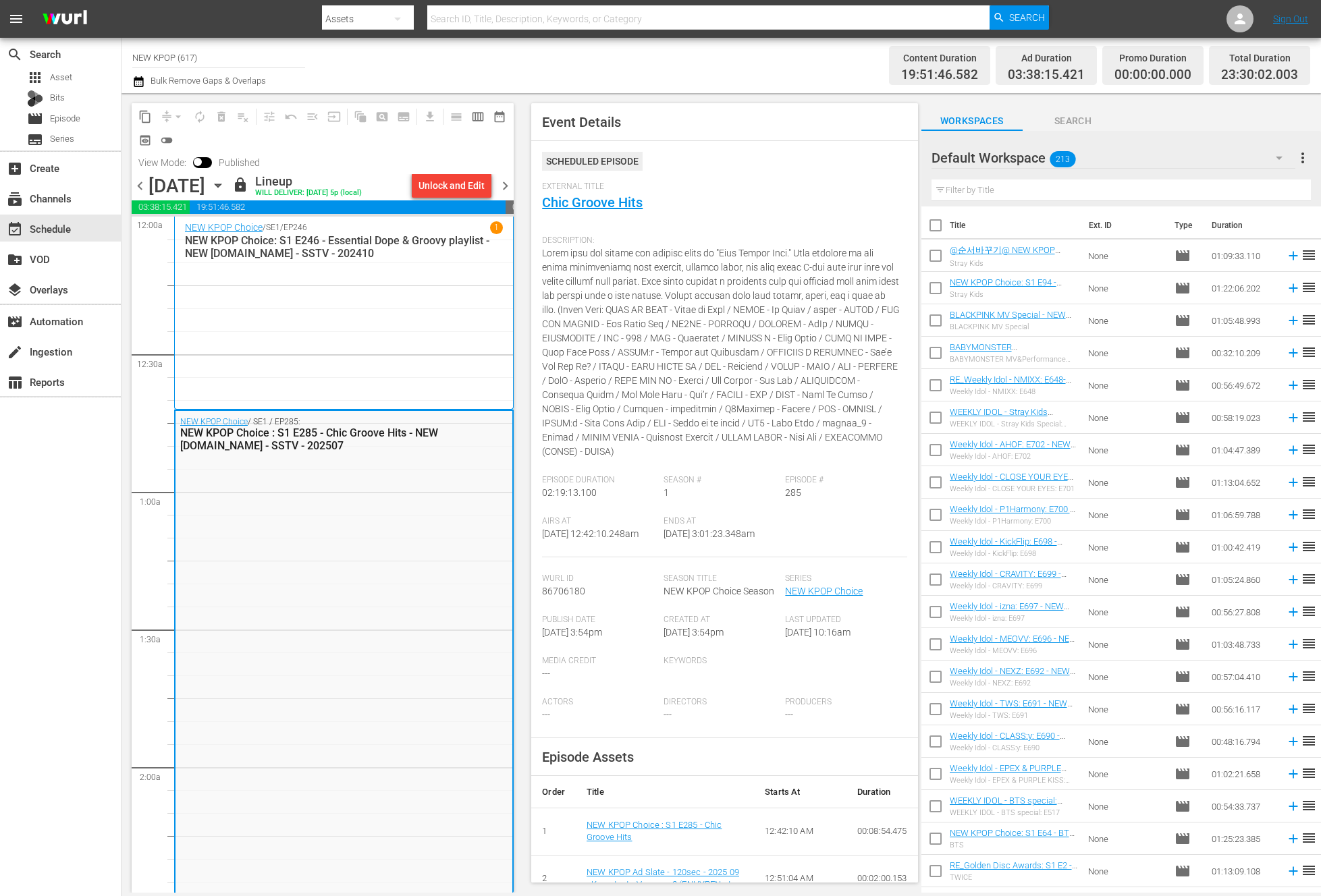
click at [503, 192] on span "chevron_right" at bounding box center [505, 186] width 17 height 17
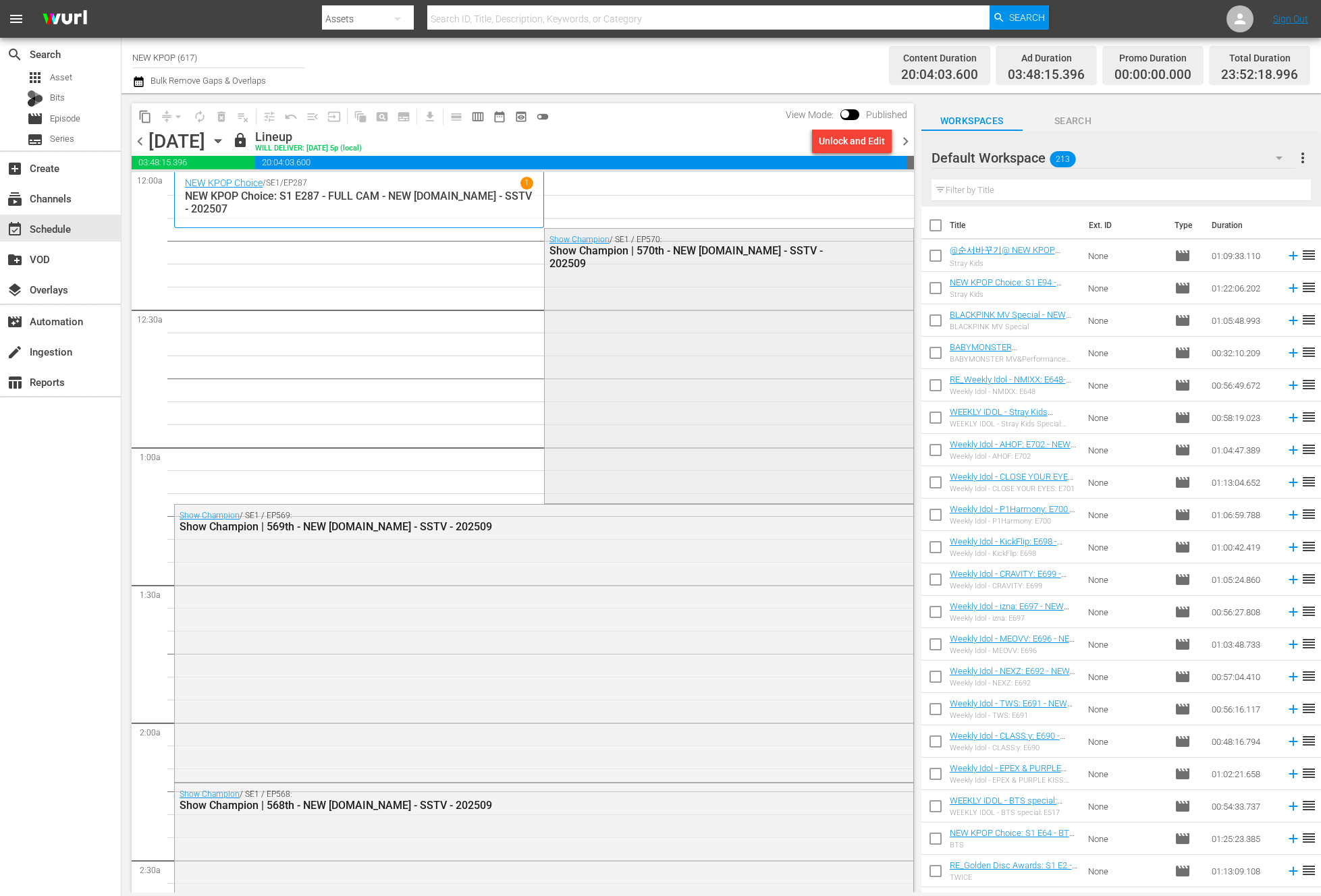
click at [749, 354] on div "Show Champion / SE1 / EP570: Show Champion | 570th - NEW K.ID - SSTV - 202509" at bounding box center [729, 365] width 369 height 273
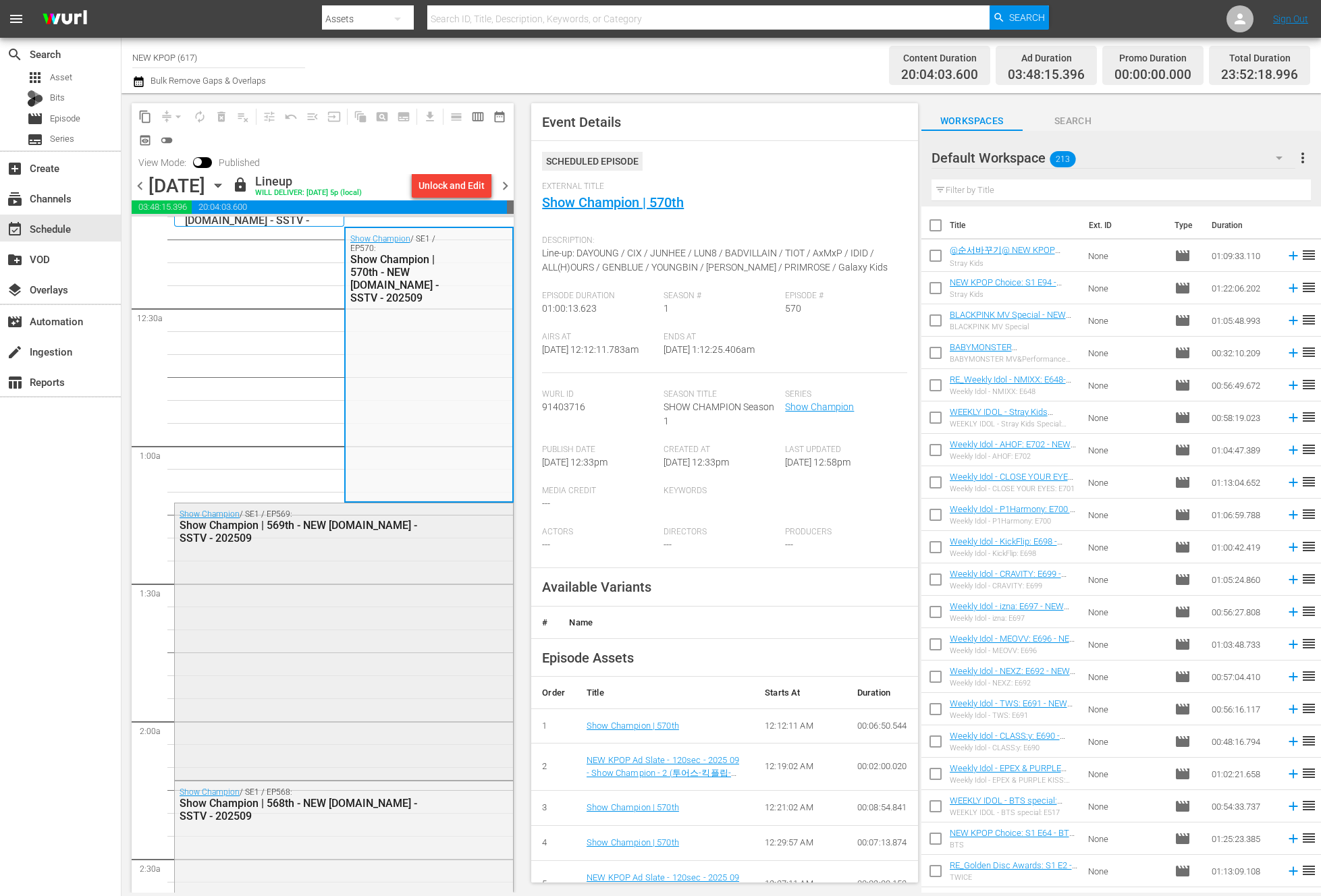
click at [345, 639] on div "Show Champion / SE1 / EP569: Show Champion | 569th - NEW K.ID - SSTV - 202509" at bounding box center [343, 641] width 338 height 275
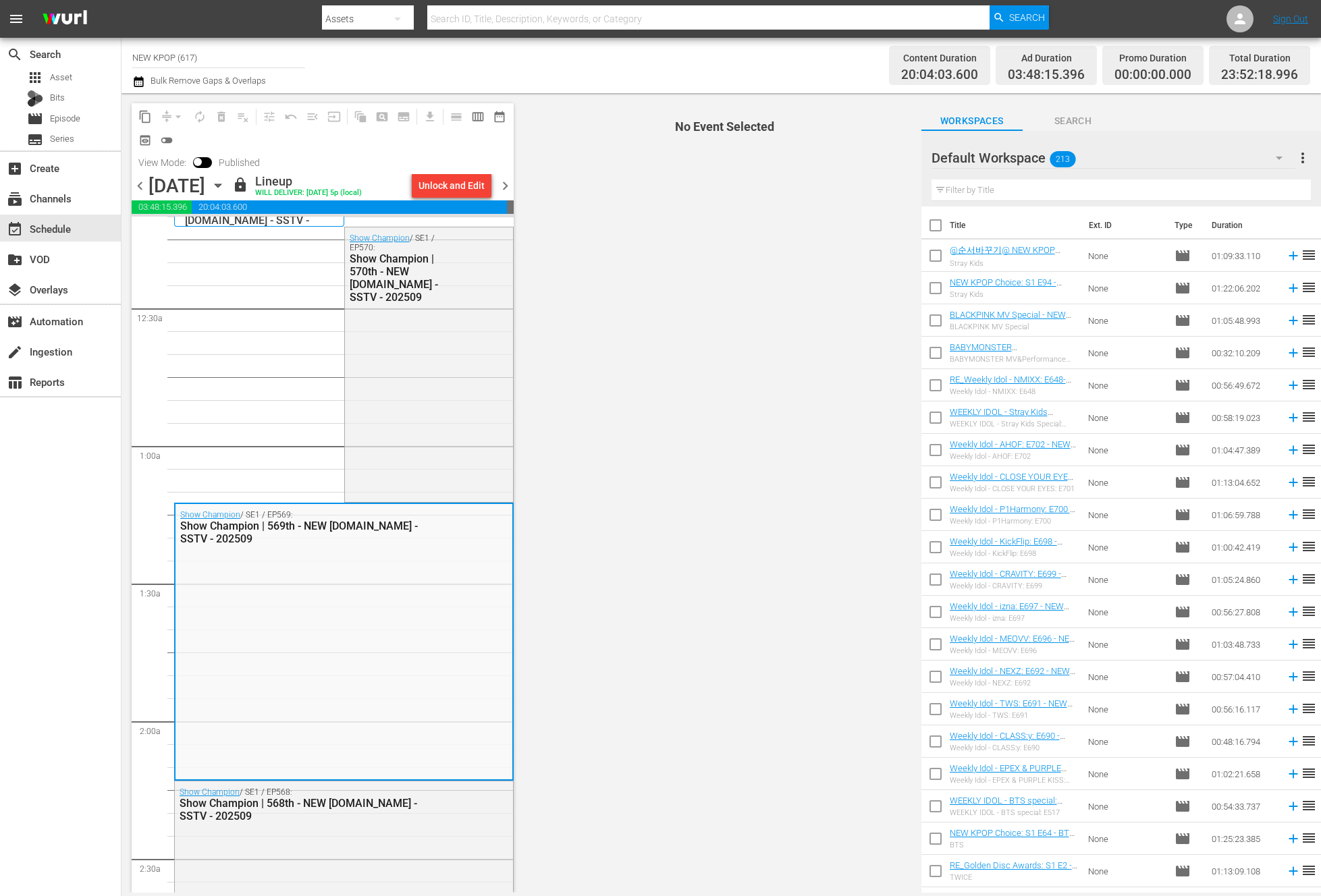
scroll to position [326, 0]
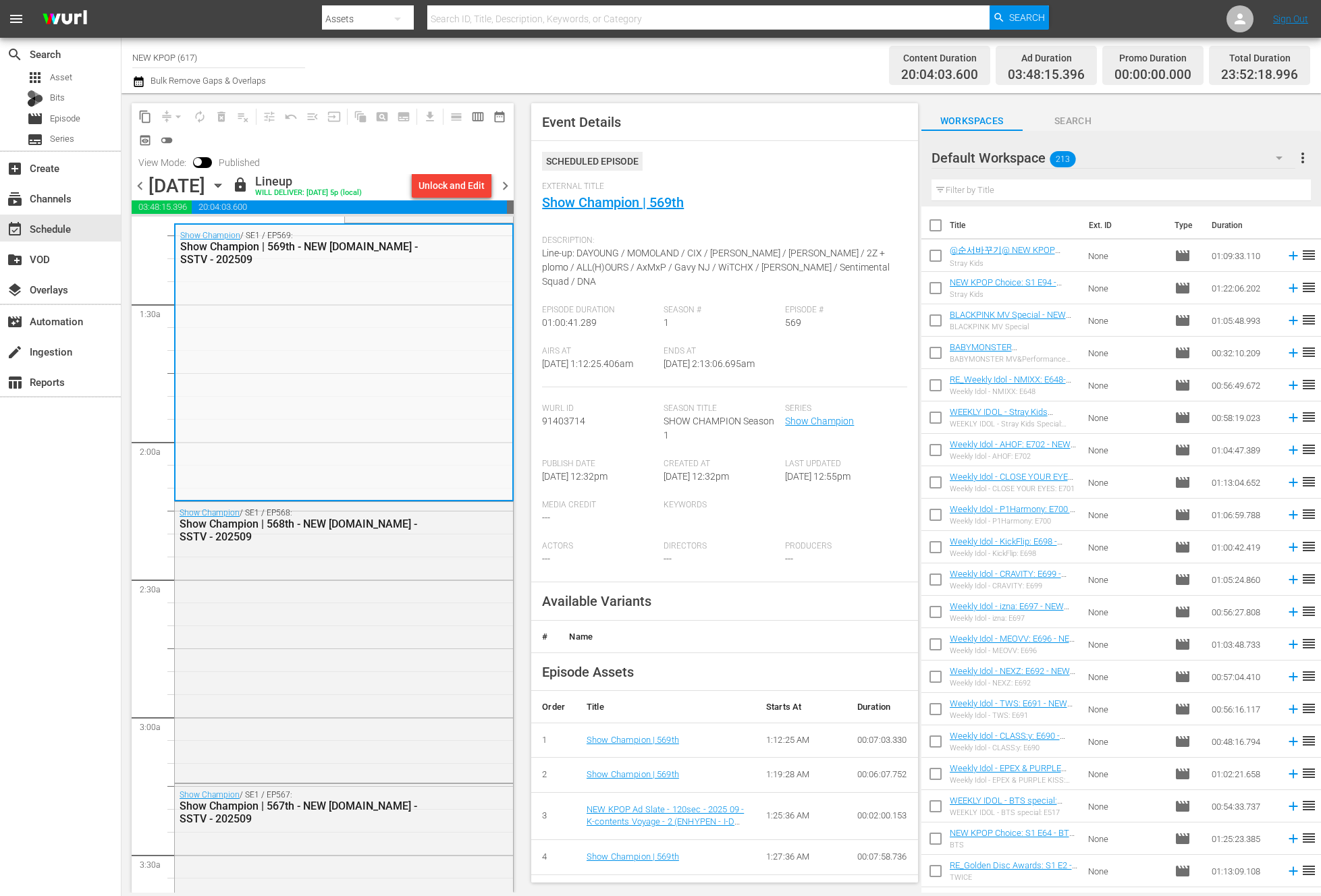
click at [345, 639] on div "Show Champion / SE1 / EP568: Show Champion | 568th - NEW K.ID - SSTV - 202509" at bounding box center [343, 641] width 338 height 277
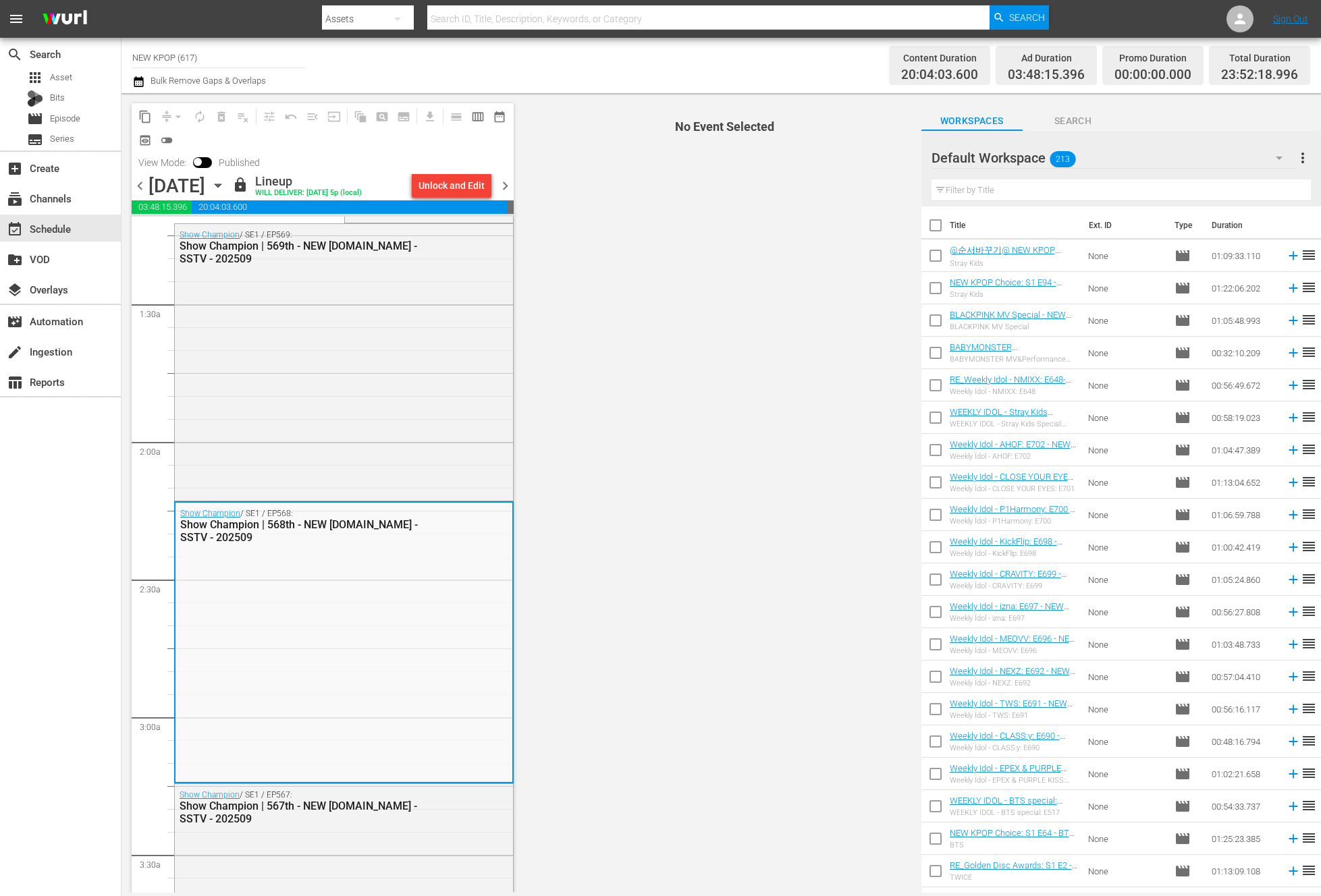
scroll to position [618, 0]
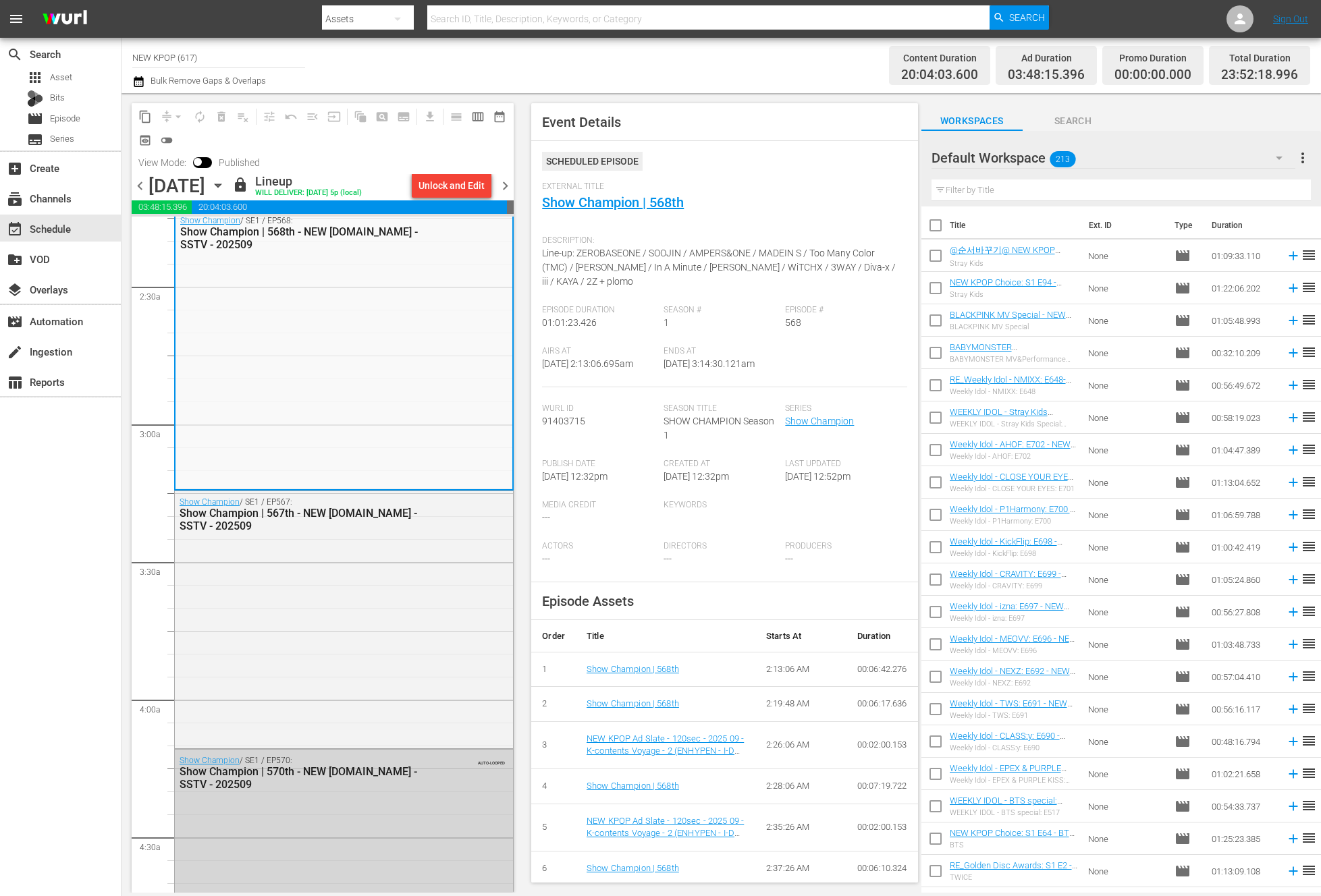
click at [345, 639] on div "Show Champion / SE1 / EP567: Show Champion | 567th - NEW K.ID - SSTV - 202509" at bounding box center [343, 619] width 338 height 255
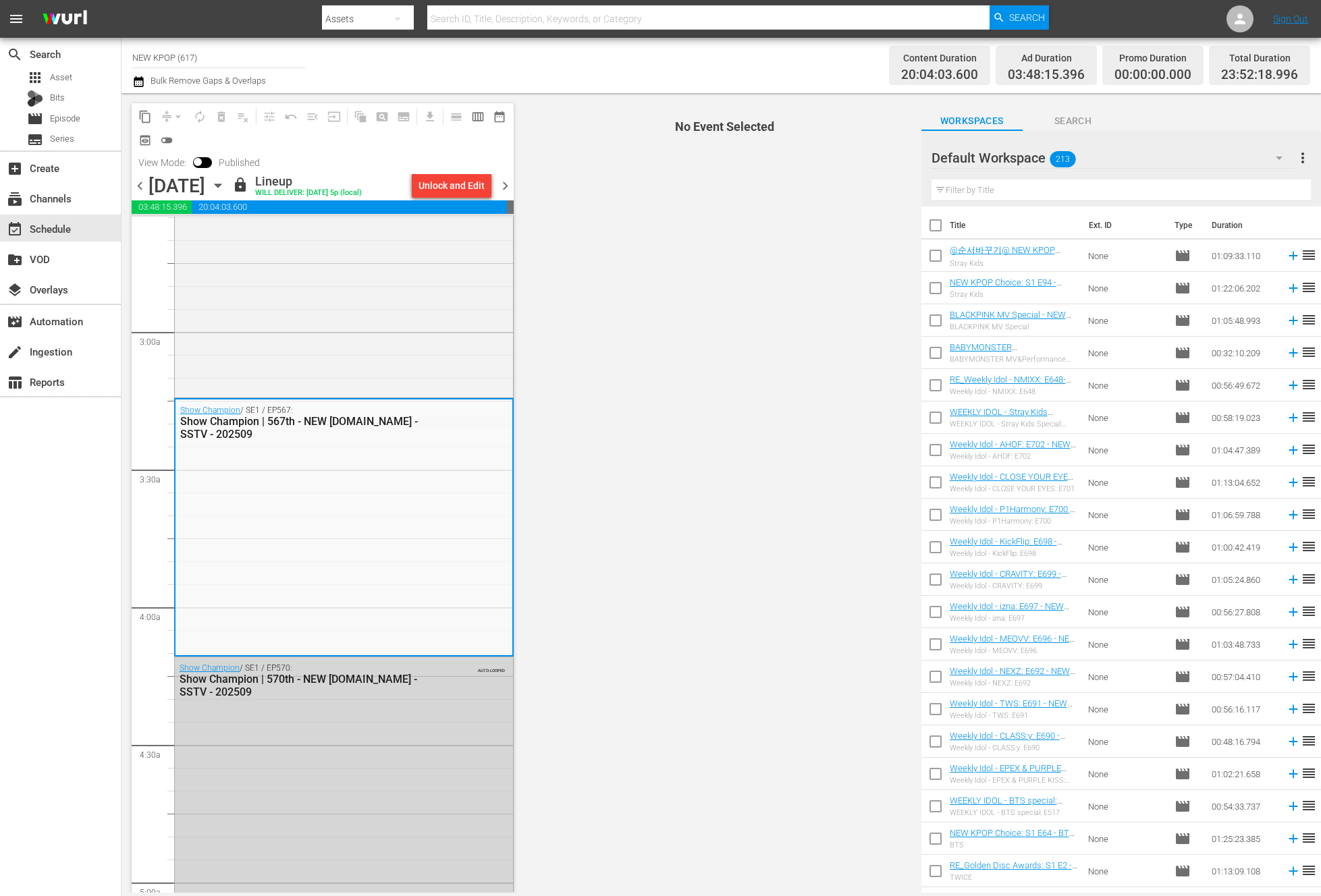
scroll to position [875, 0]
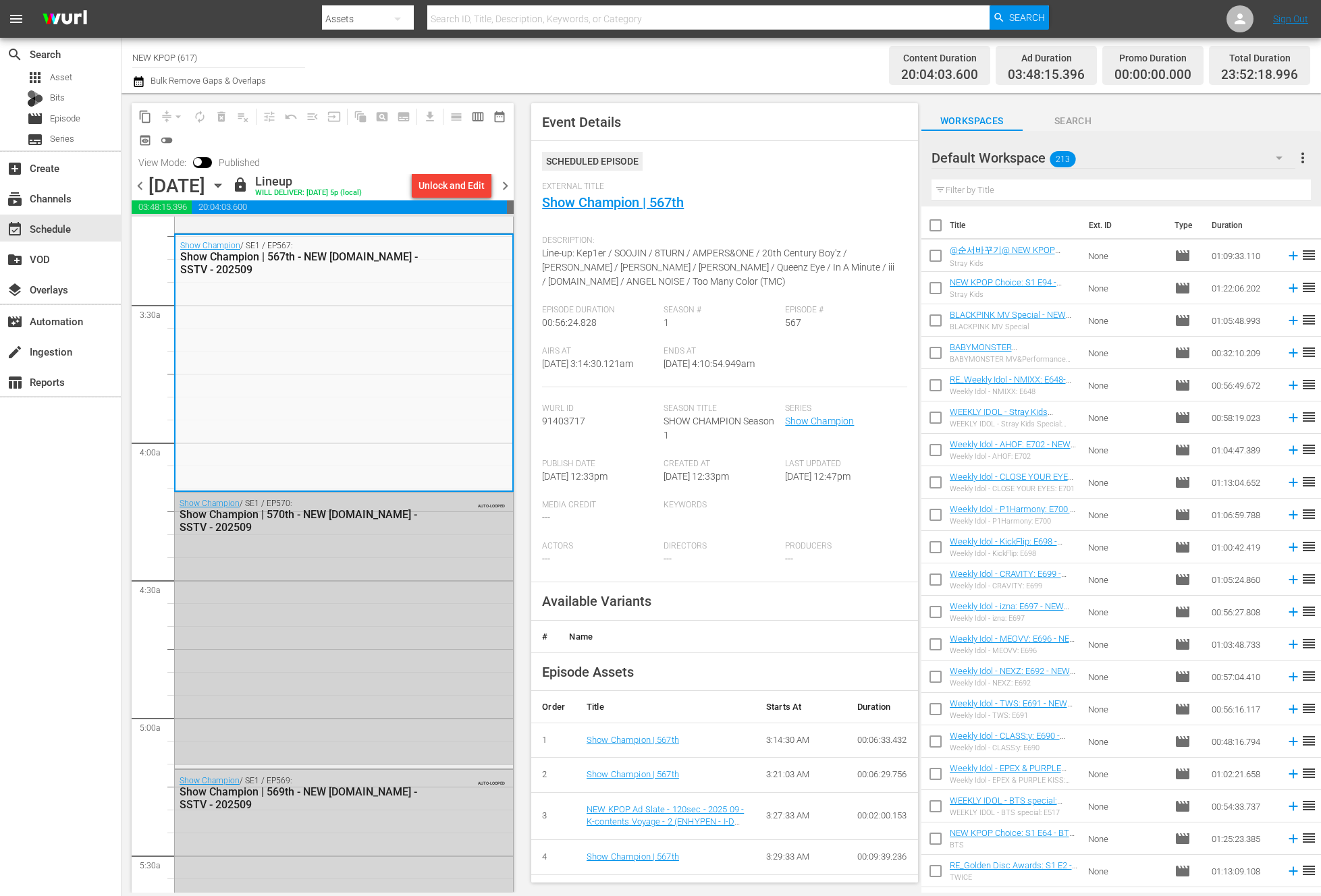
click at [323, 573] on div "Show Champion / SE1 / EP570: Show Champion | 570th - NEW K.ID - SSTV - 202509 A…" at bounding box center [343, 629] width 338 height 273
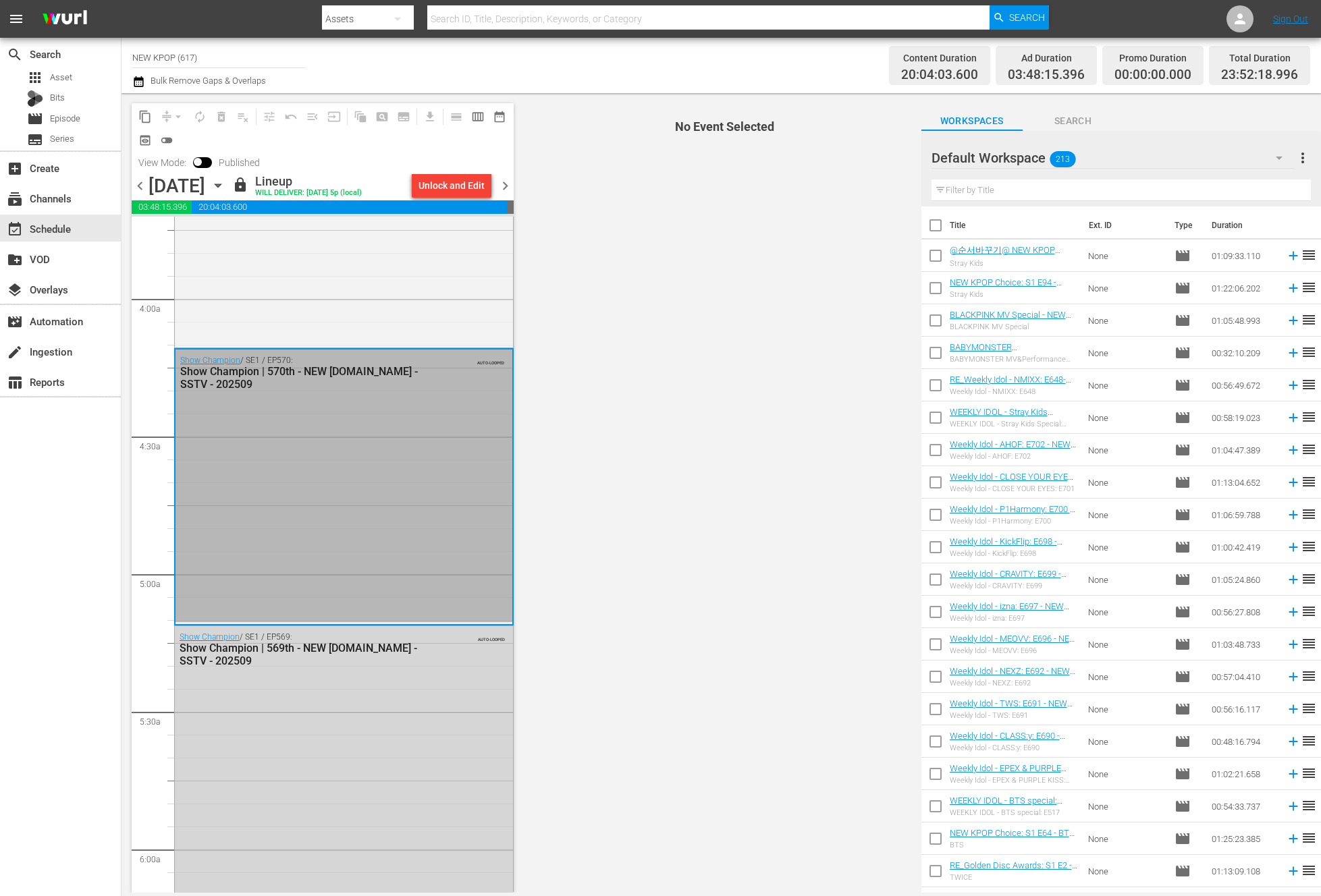
scroll to position [1020, 0]
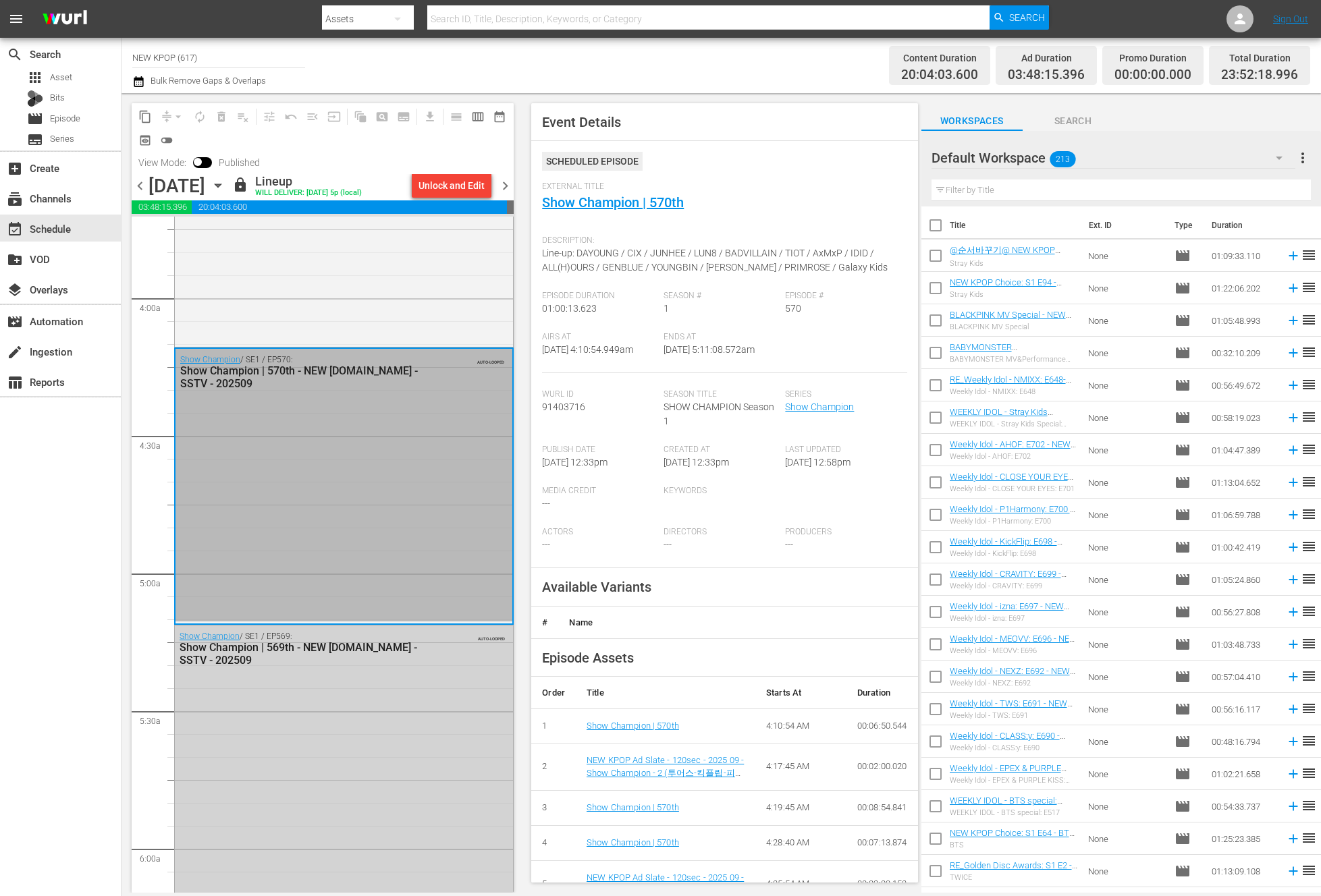
click at [394, 731] on div "Show Champion / SE1 / EP569: Show Champion | 569th - NEW K.ID - SSTV - 202509 A…" at bounding box center [343, 763] width 338 height 275
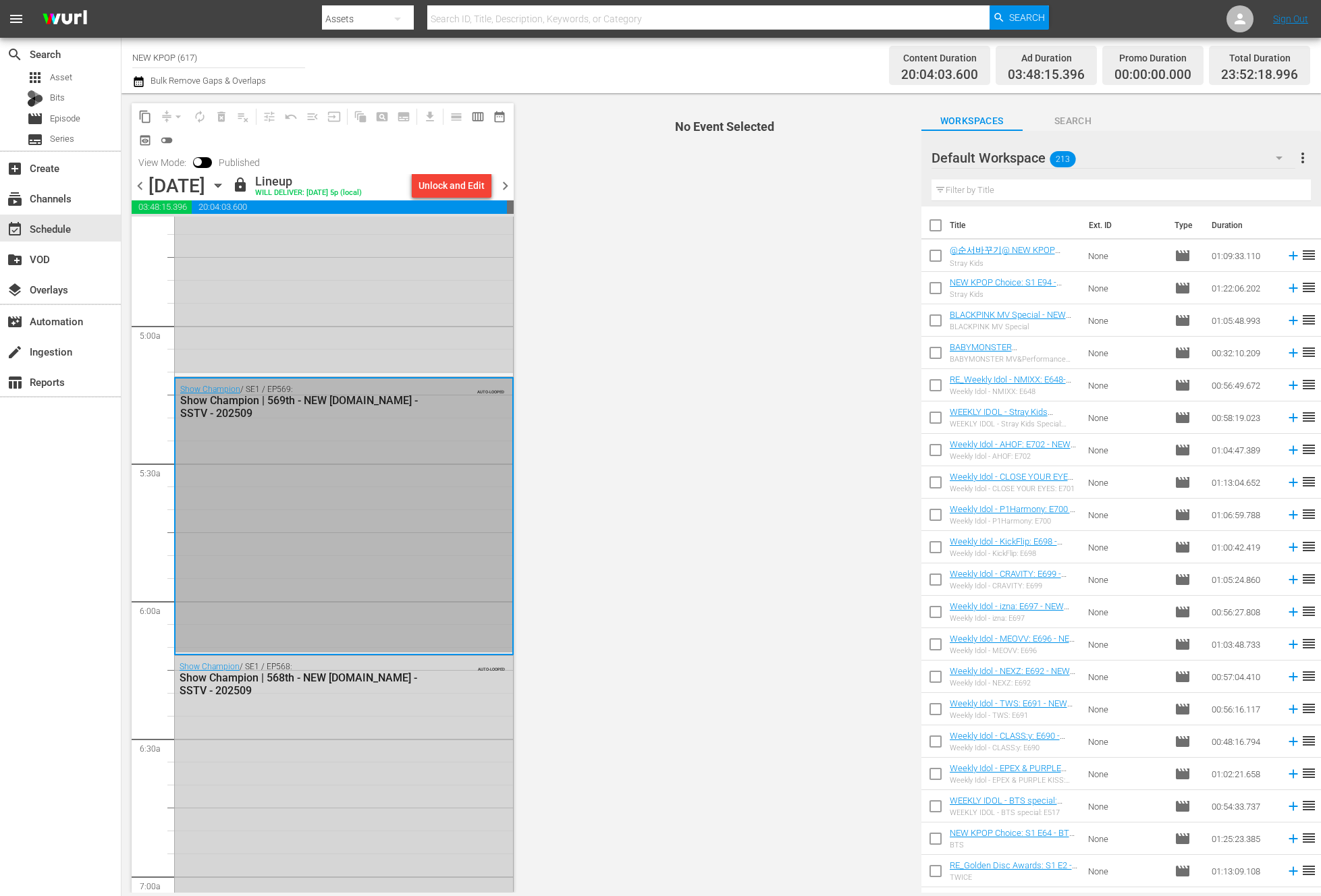
scroll to position [1268, 0]
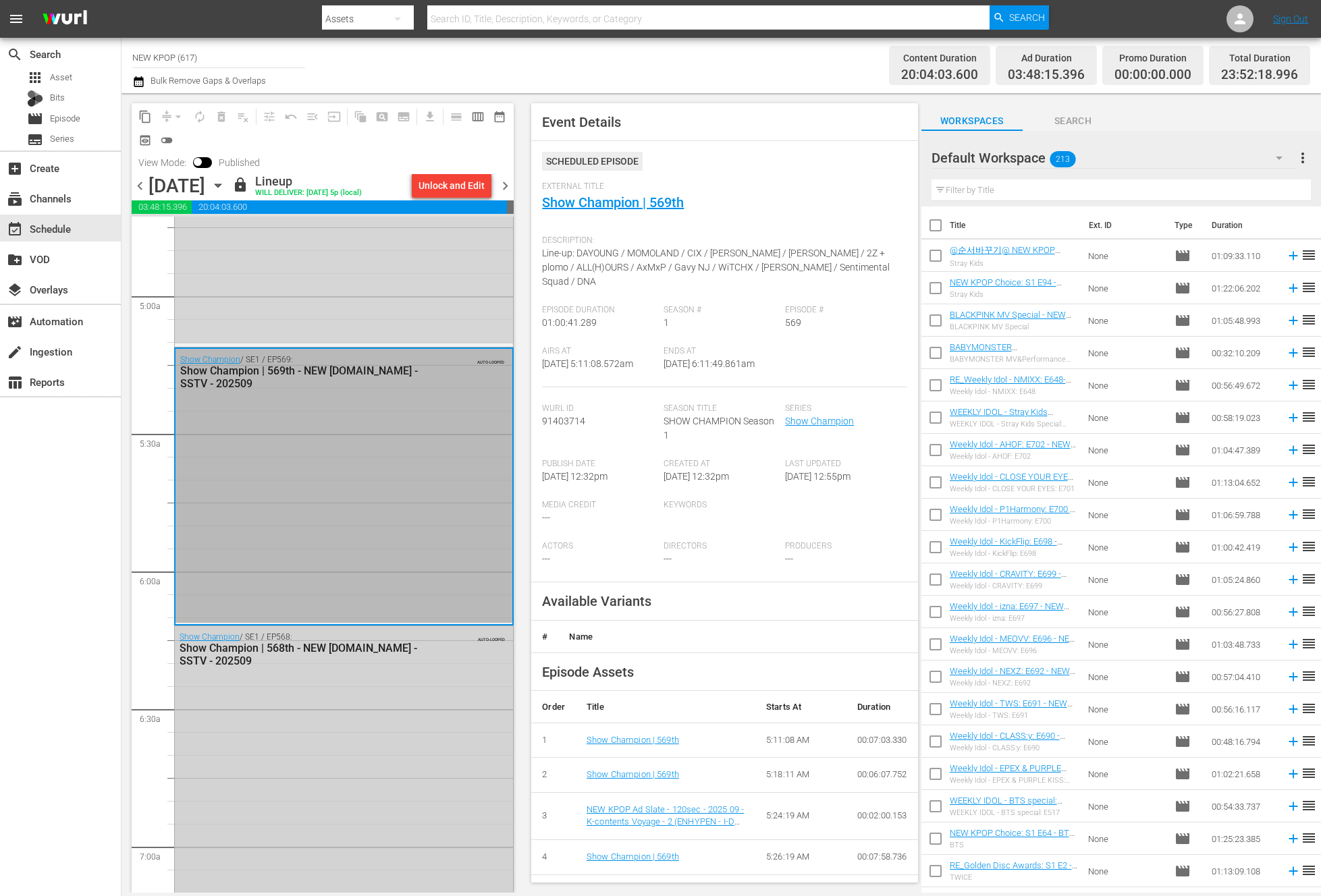
click at [333, 780] on div "Show Champion / SE1 / EP568: Show Champion | 568th - NEW K.ID - SSTV - 202509 A…" at bounding box center [343, 765] width 338 height 277
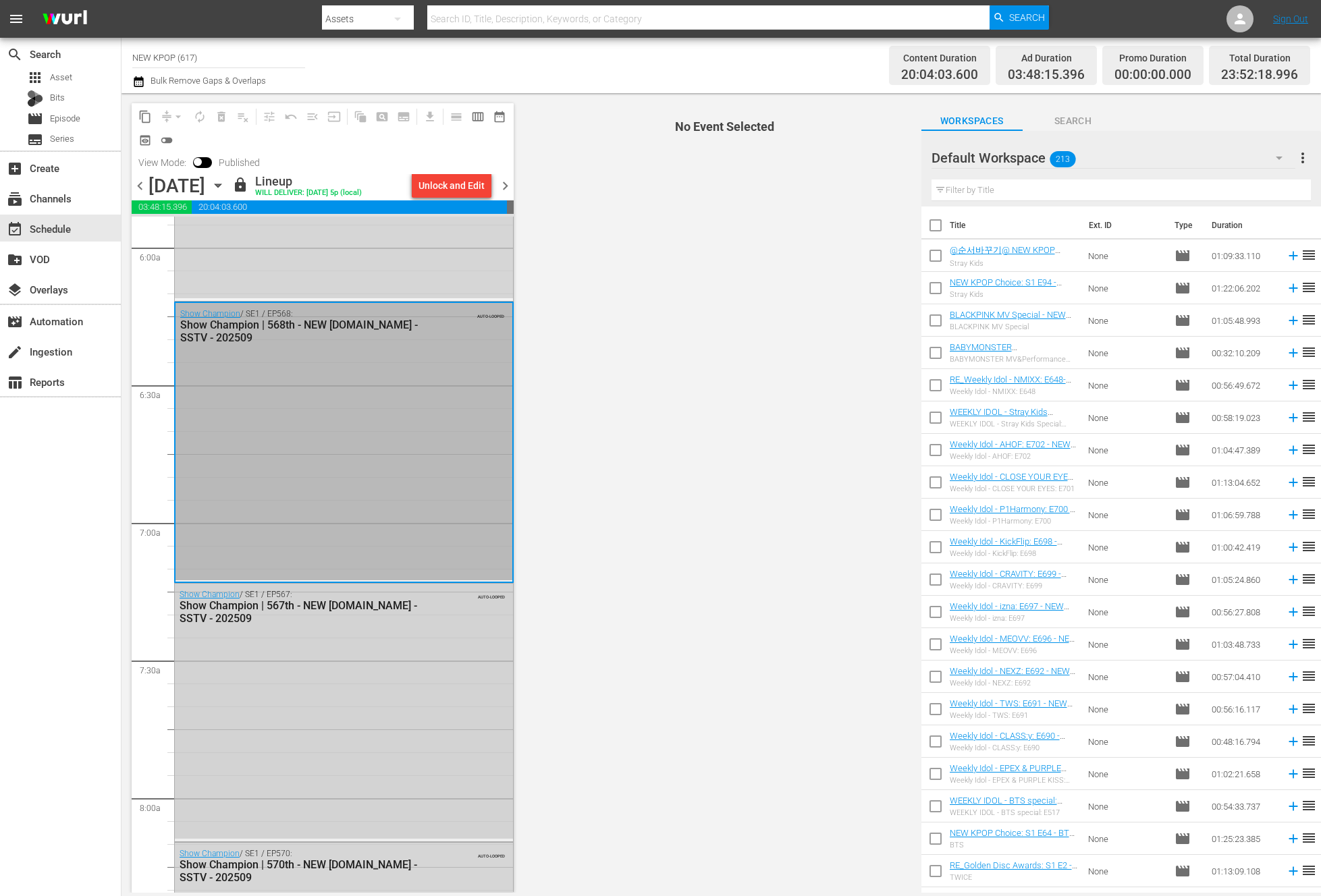
scroll to position [1649, 0]
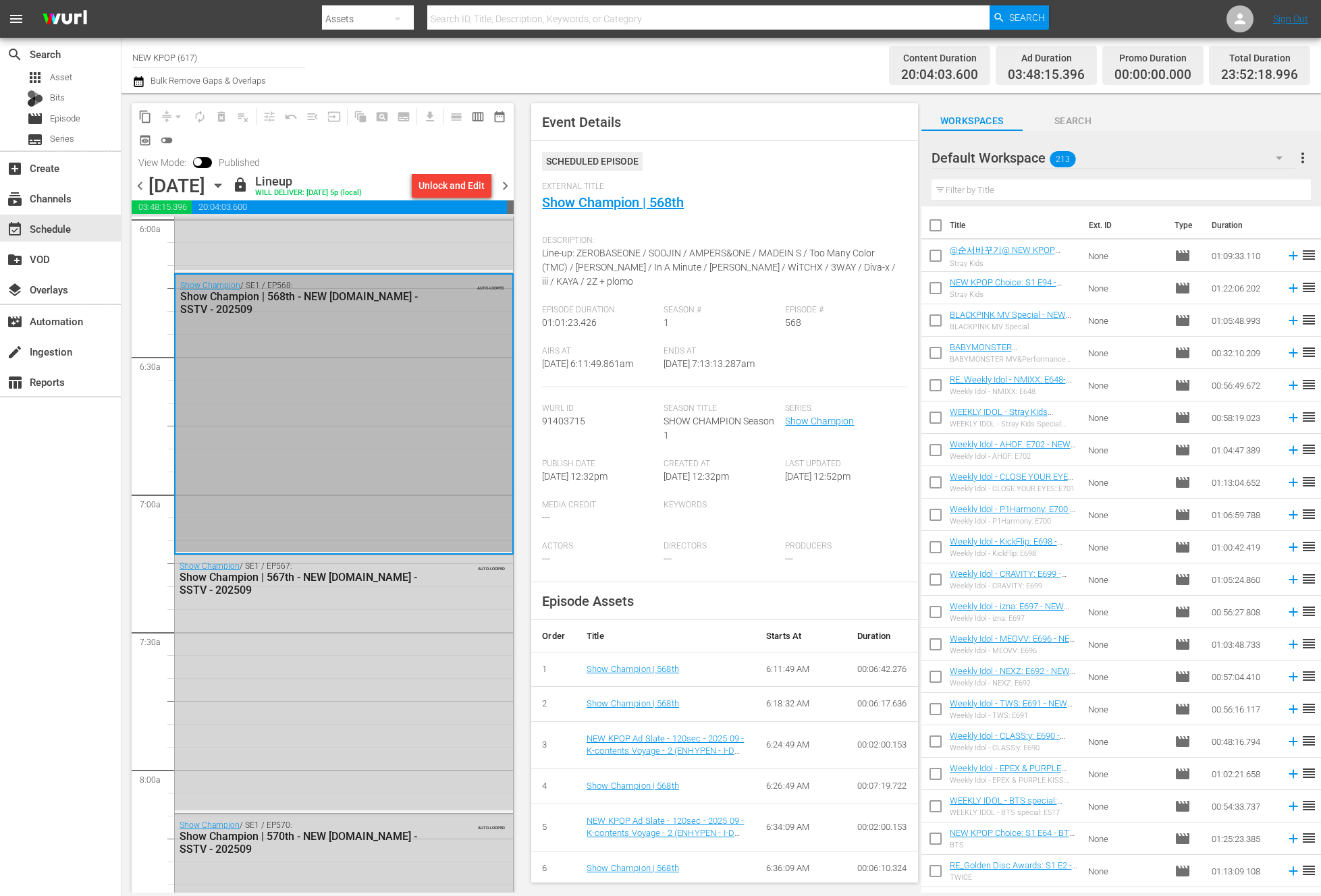
click at [268, 654] on div "Show Champion / SE1 / EP567: Show Champion | 567th - NEW K.ID - SSTV - 202509 A…" at bounding box center [343, 683] width 338 height 255
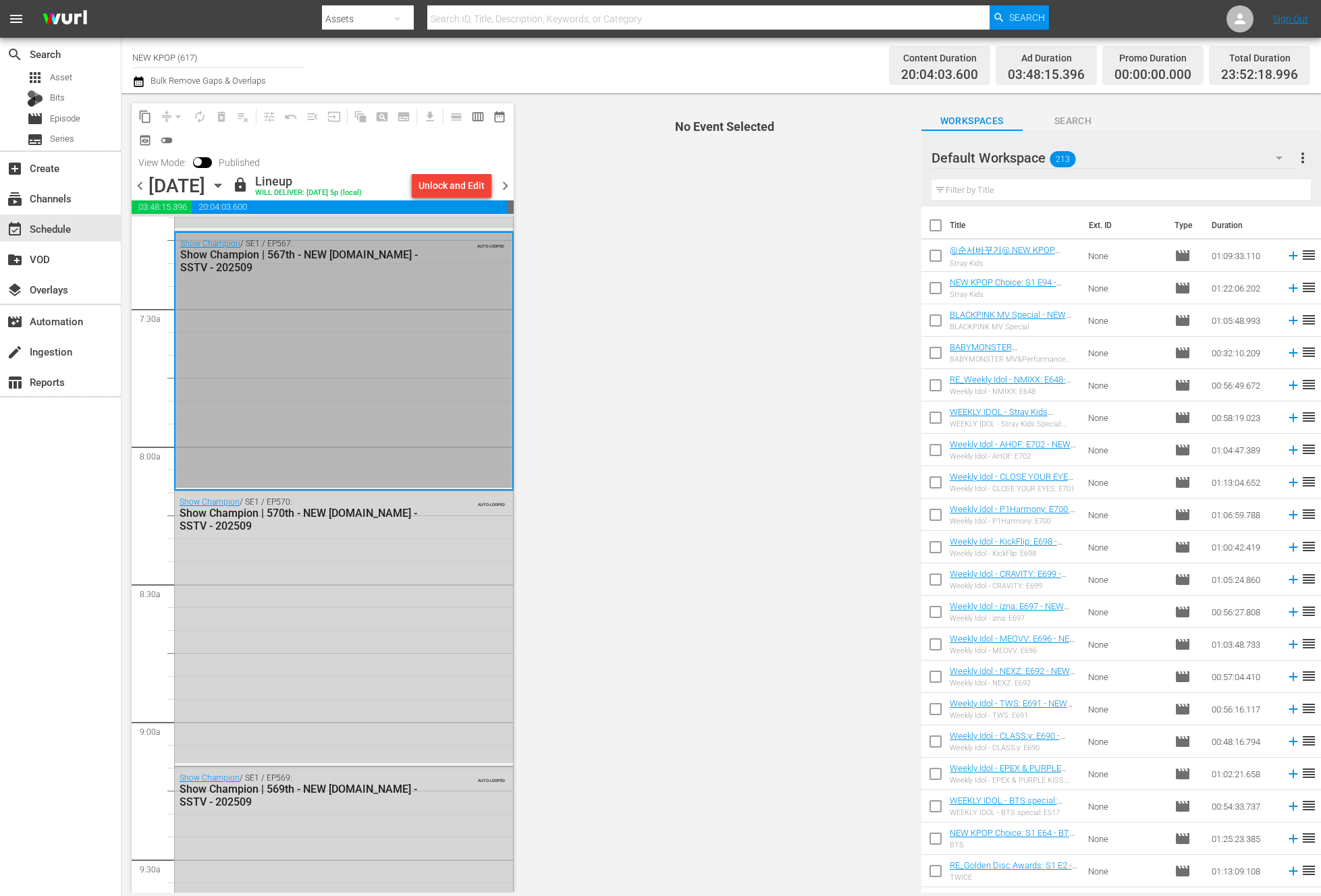
scroll to position [2000, 0]
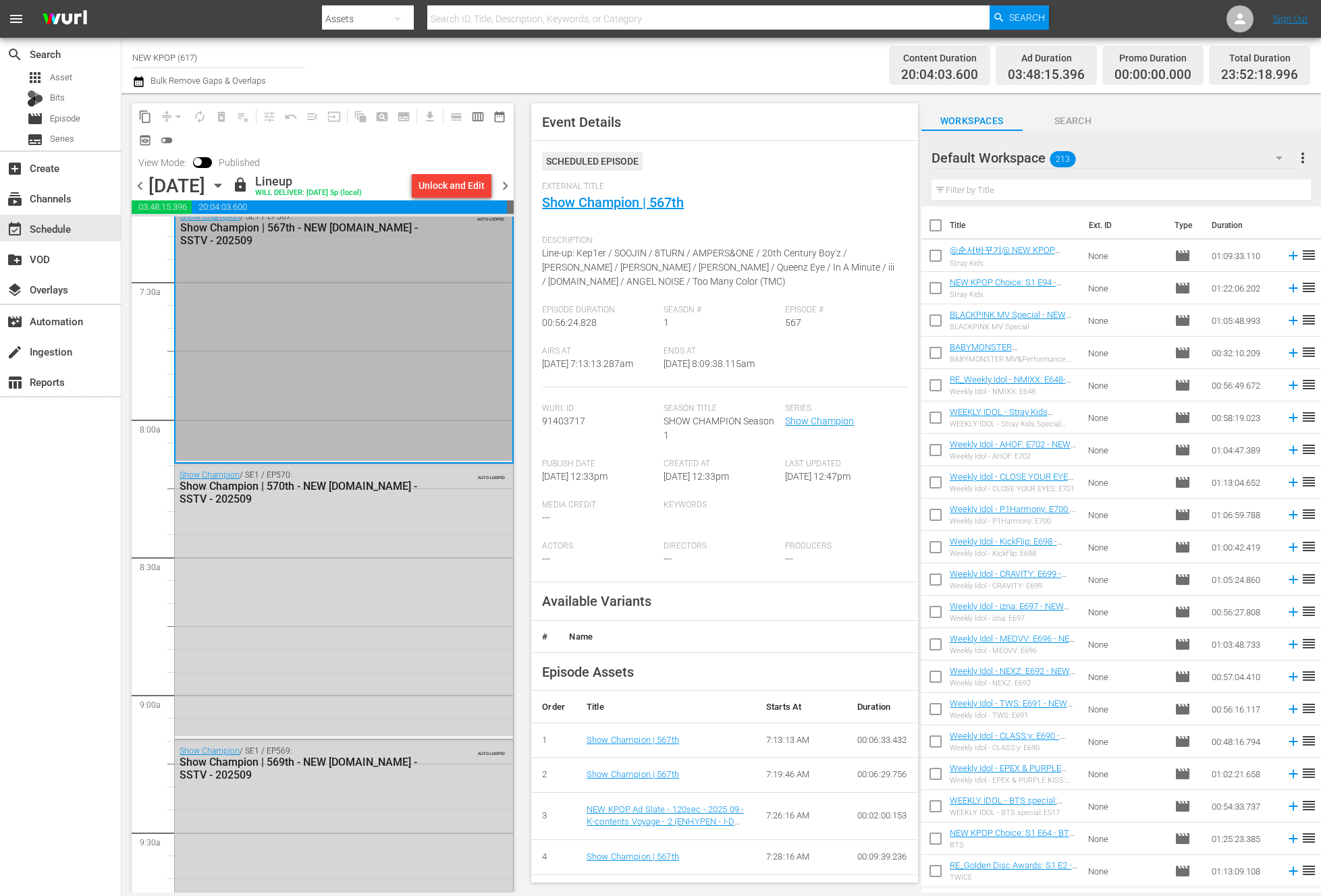
click at [274, 584] on div "Show Champion / SE1 / EP570: Show Champion | 570th - NEW K.ID - SSTV - 202509 A…" at bounding box center [343, 601] width 338 height 273
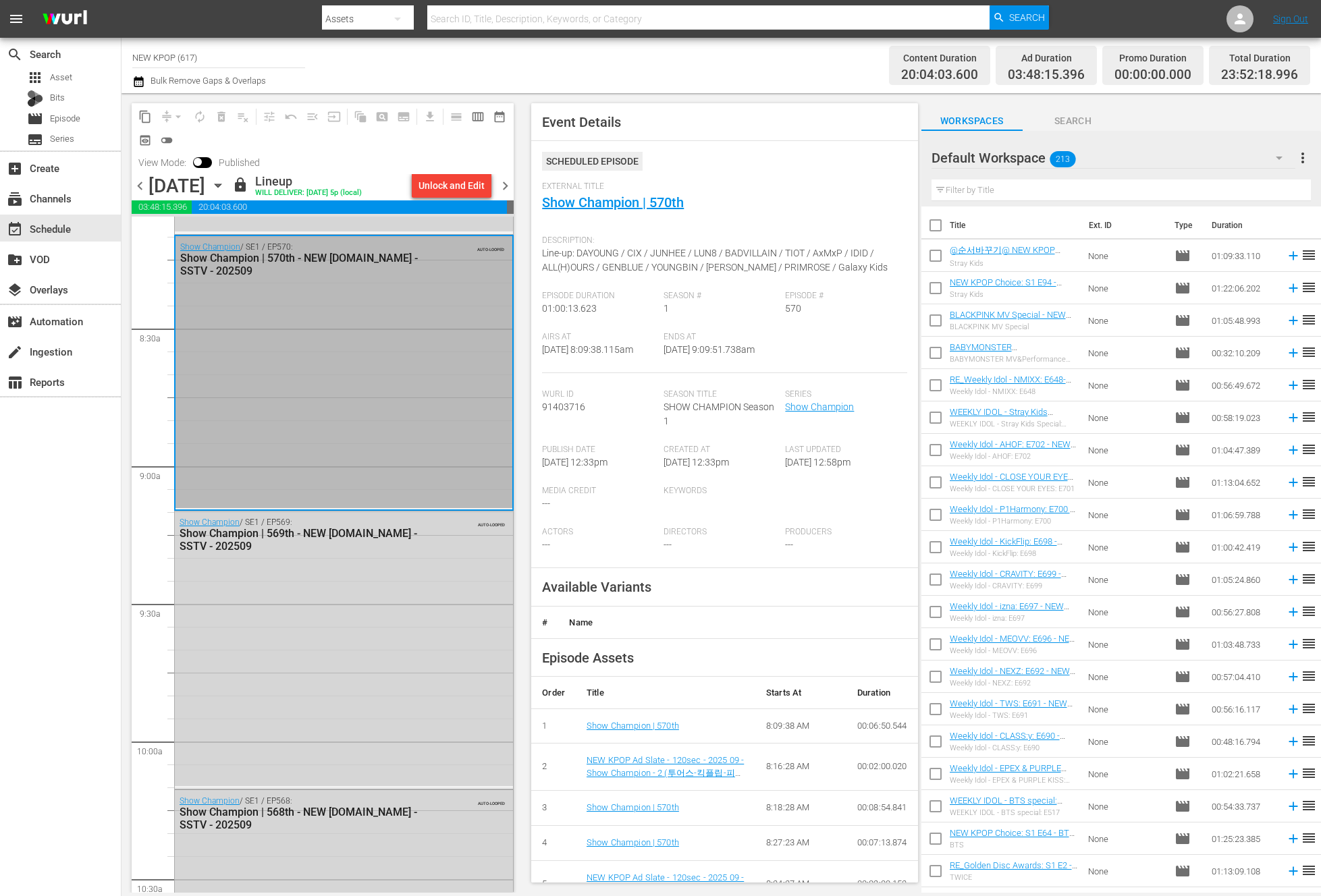
scroll to position [2236, 0]
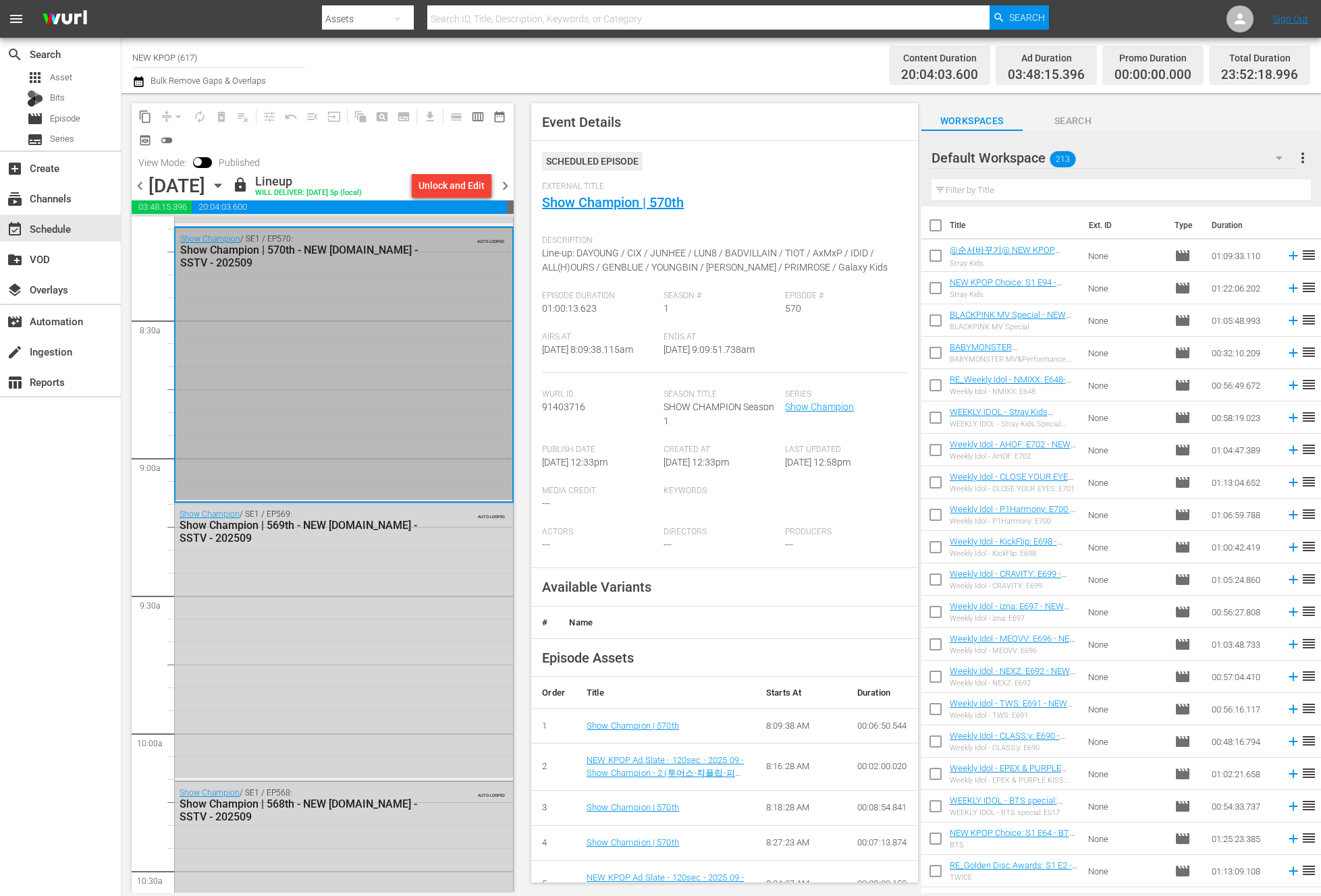
click at [401, 653] on div "Show Champion / SE1 / EP569: Show Champion | 569th - NEW K.ID - SSTV - 202509 A…" at bounding box center [343, 641] width 338 height 275
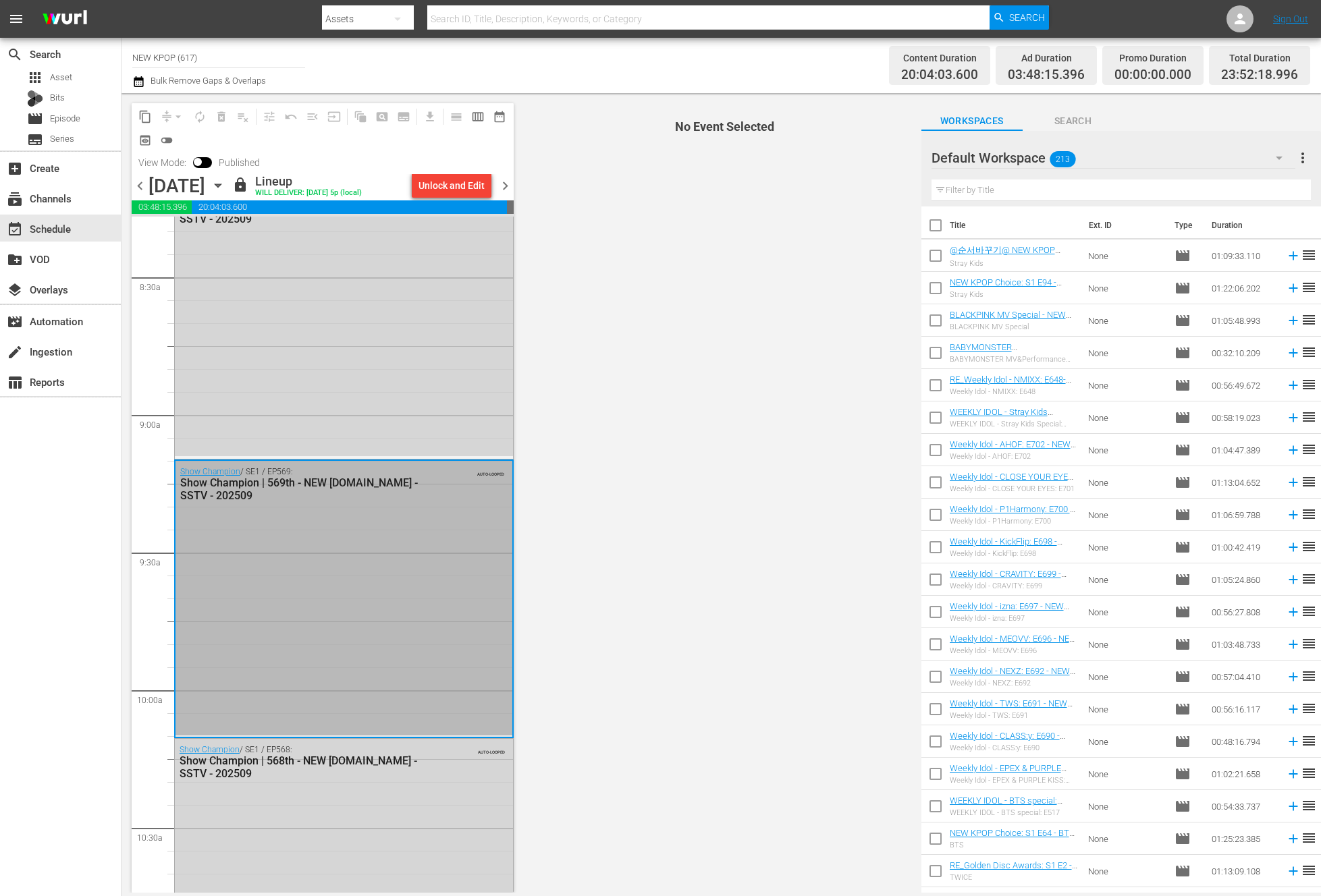
scroll to position [2483, 0]
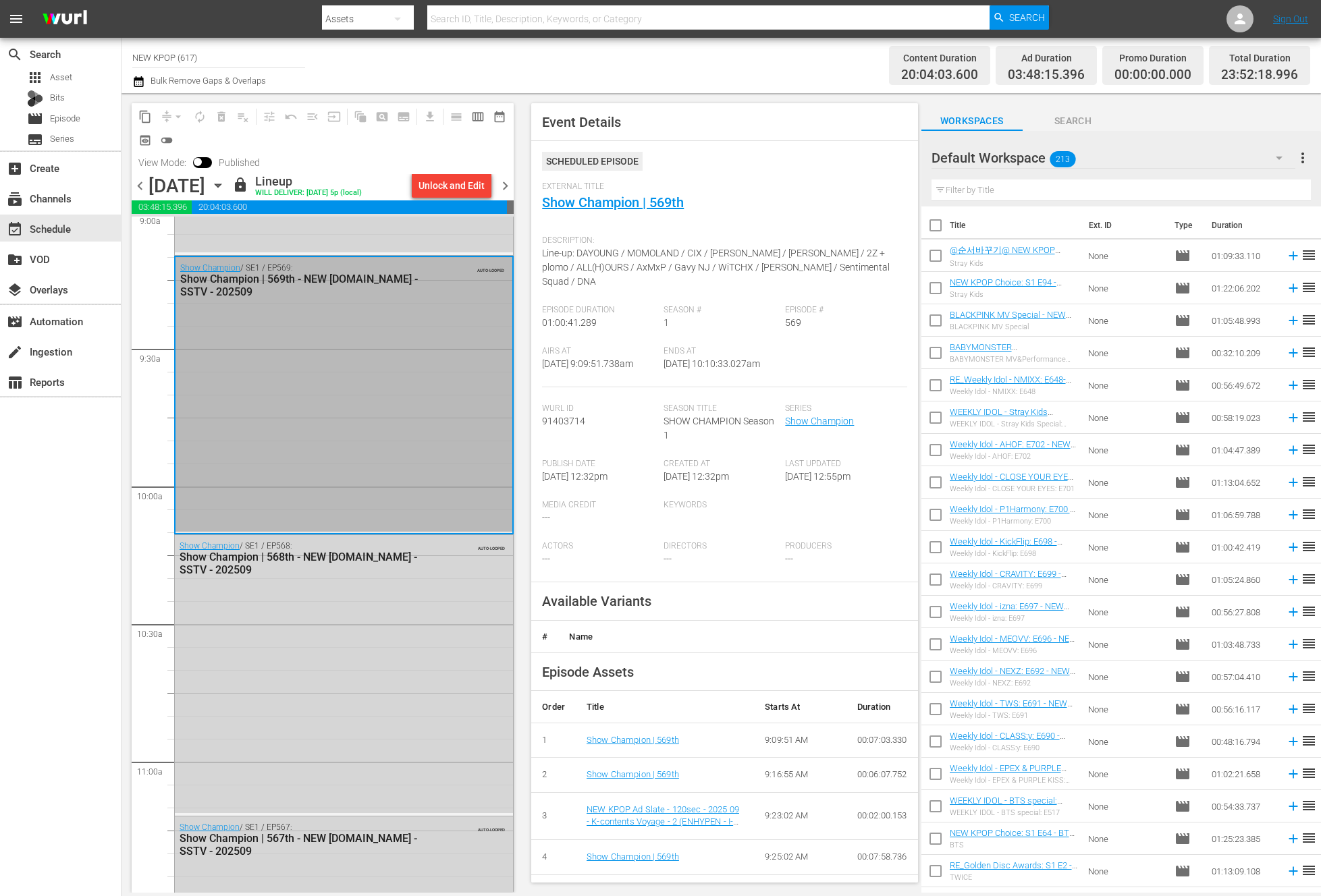
click at [401, 653] on div "Show Champion / SE1 / EP568: Show Champion | 568th - NEW K.ID - SSTV - 202509 A…" at bounding box center [343, 673] width 338 height 277
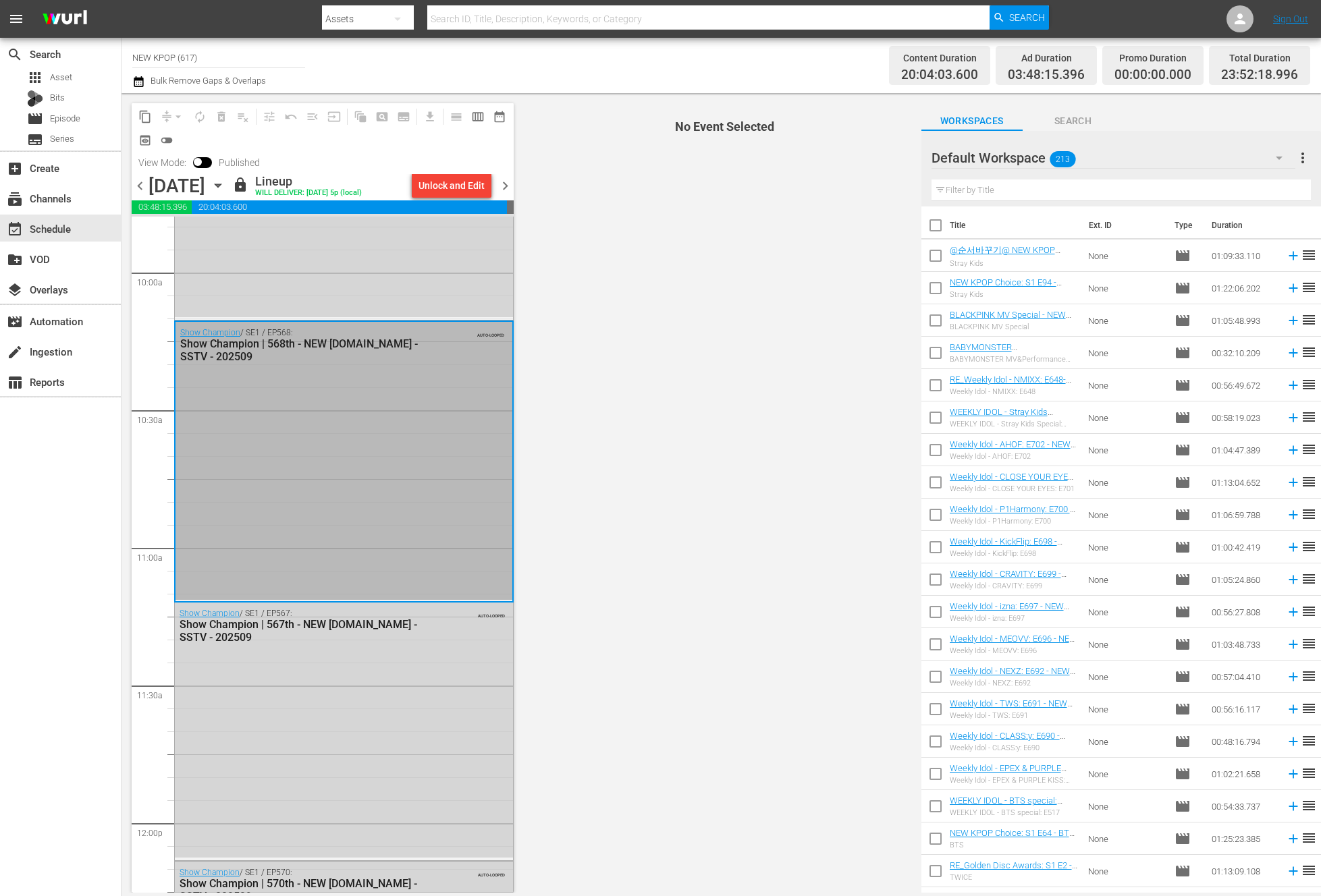
scroll to position [2726, 0]
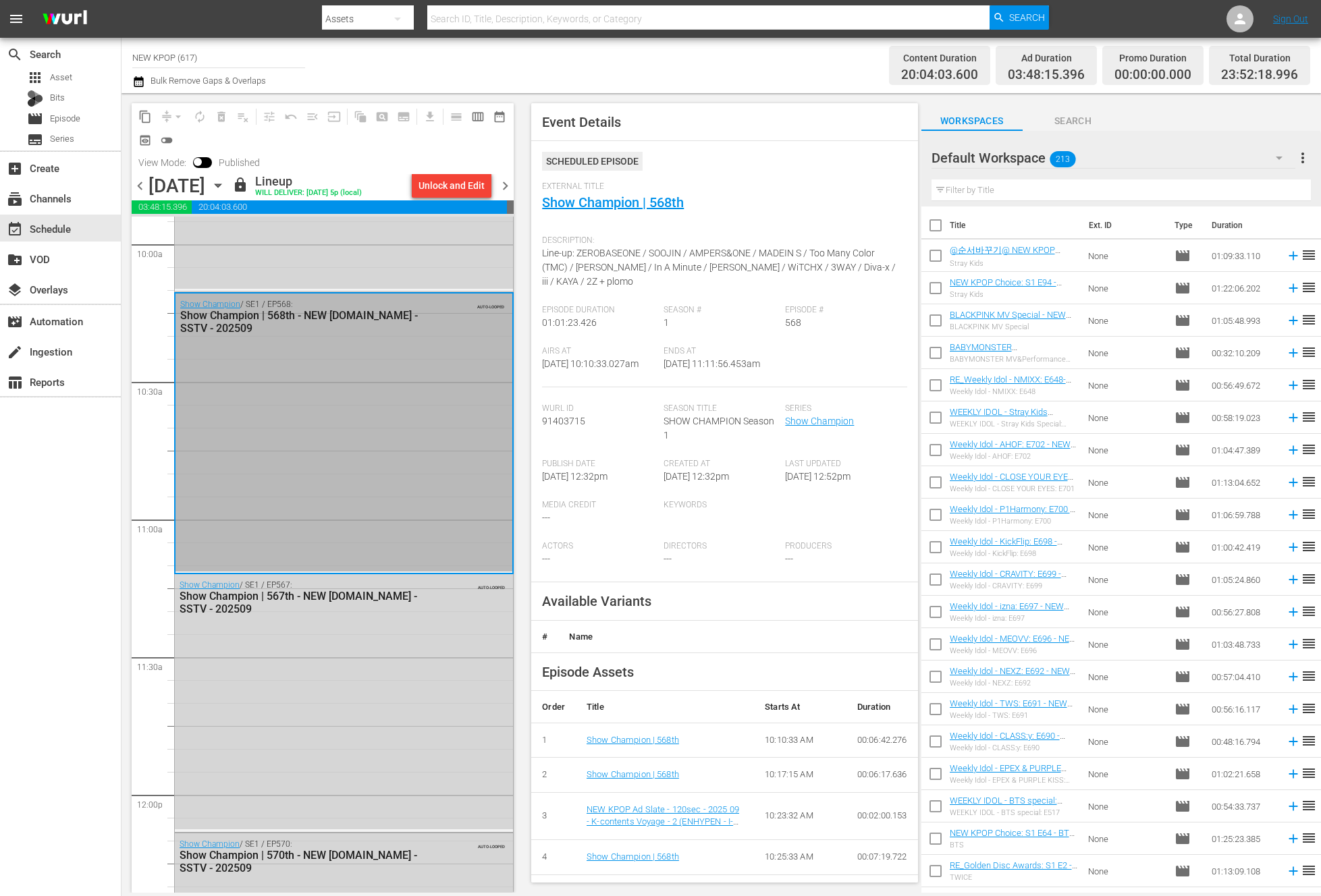
click at [401, 653] on div "Show Champion / SE1 / EP567: Show Champion | 567th - NEW K.ID - SSTV - 202509 A…" at bounding box center [343, 702] width 338 height 255
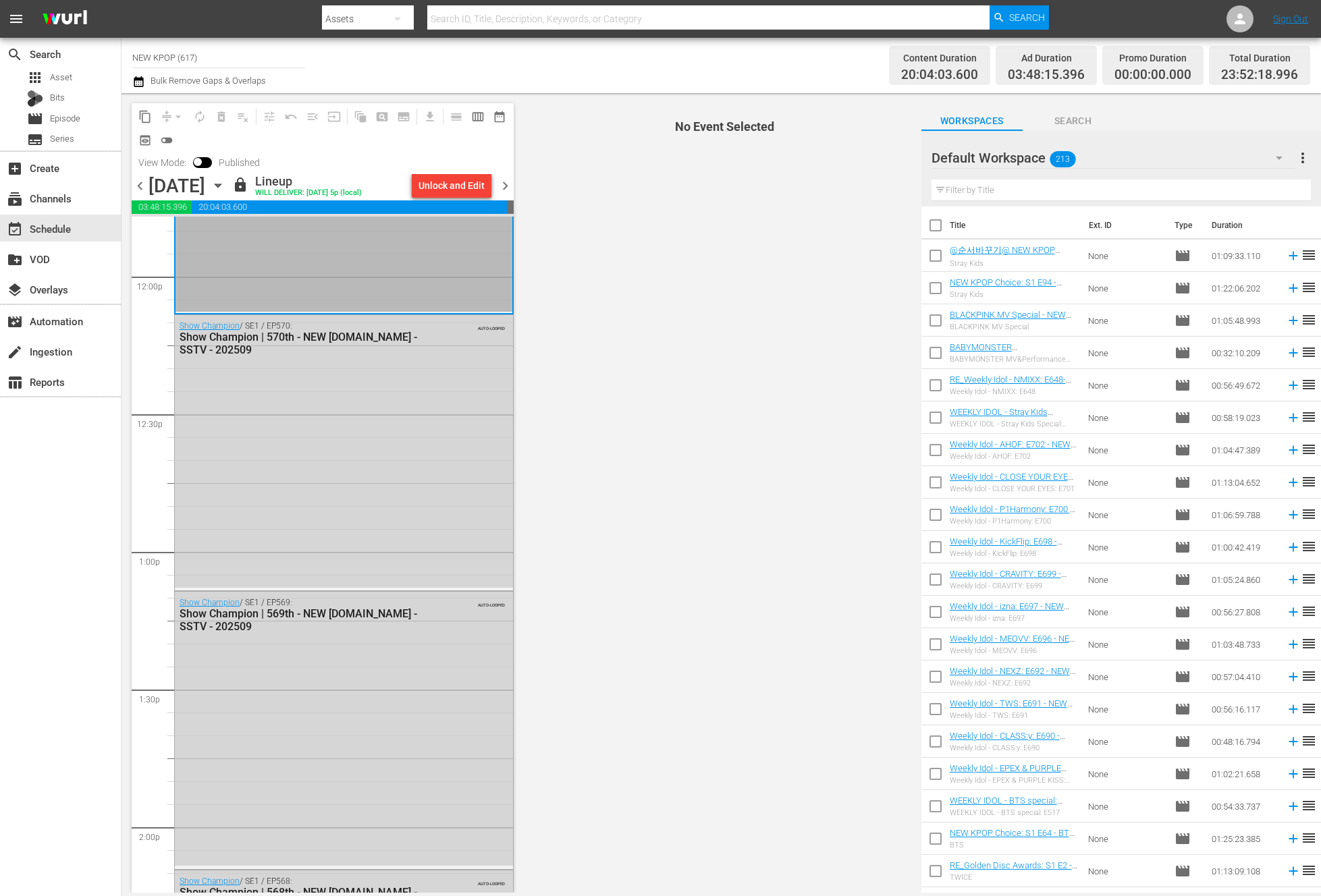
scroll to position [3093, 0]
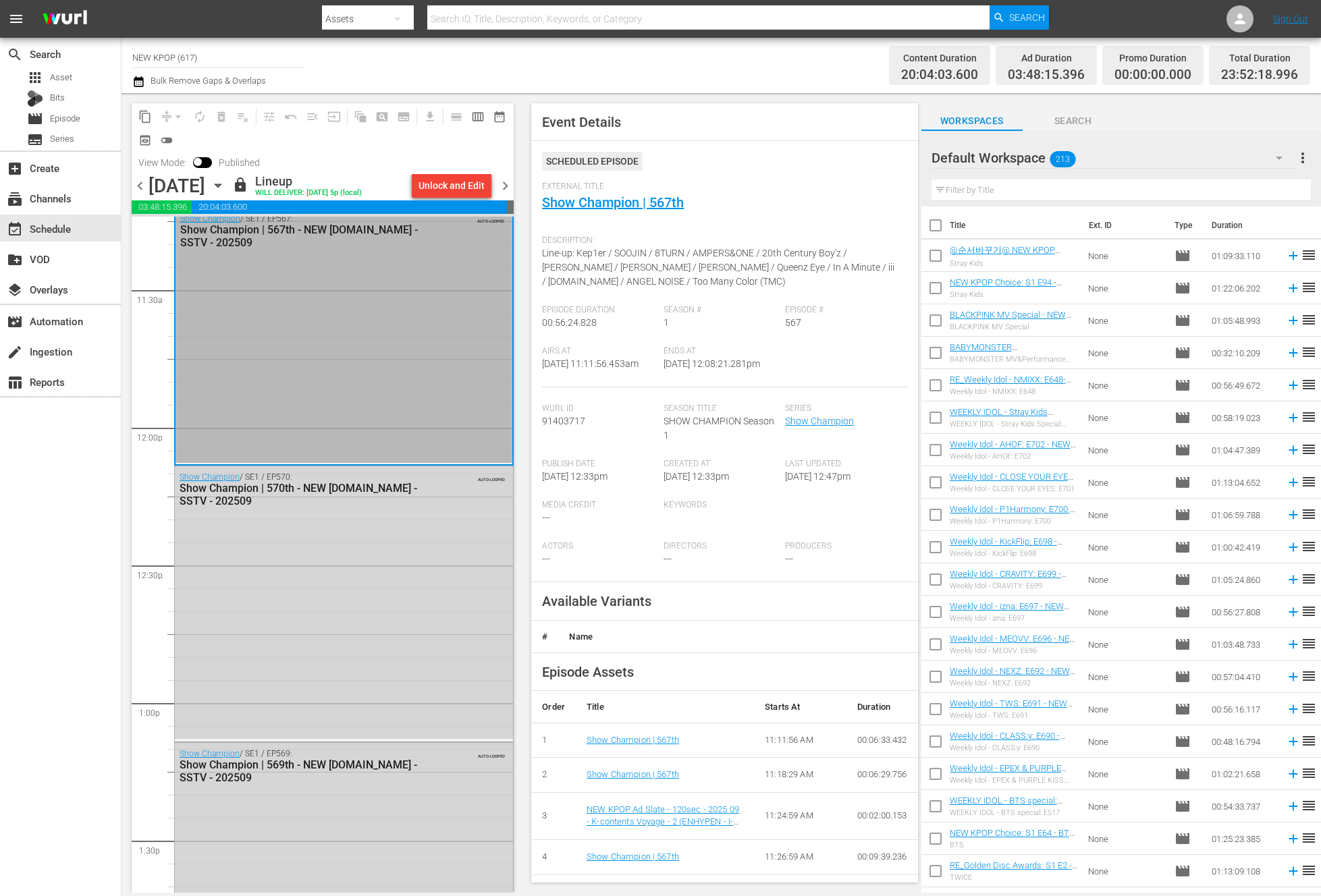
click at [408, 625] on div "Show Champion / SE1 / EP570: Show Champion | 570th - NEW K.ID - SSTV - 202509 A…" at bounding box center [343, 602] width 338 height 273
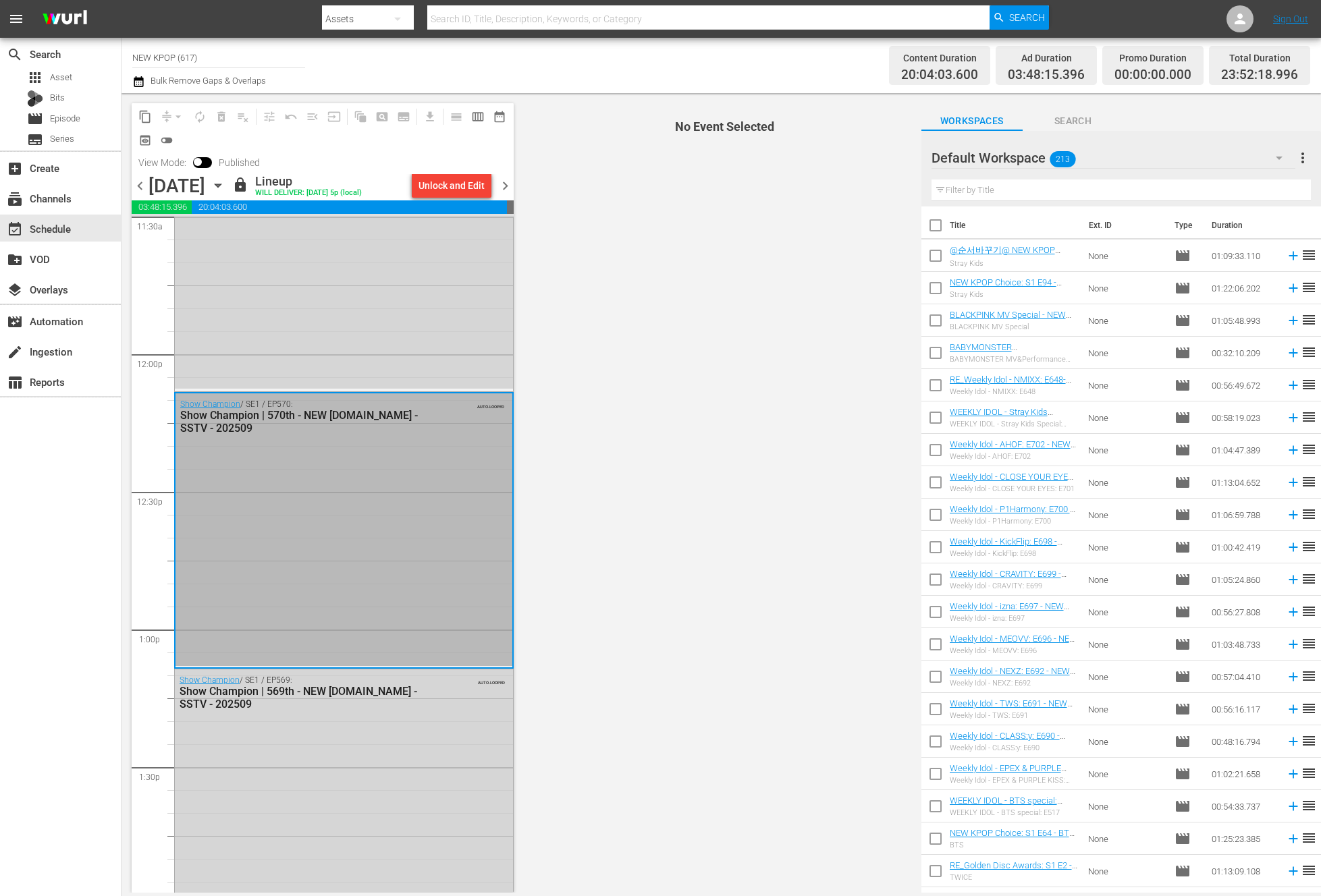
scroll to position [3166, 0]
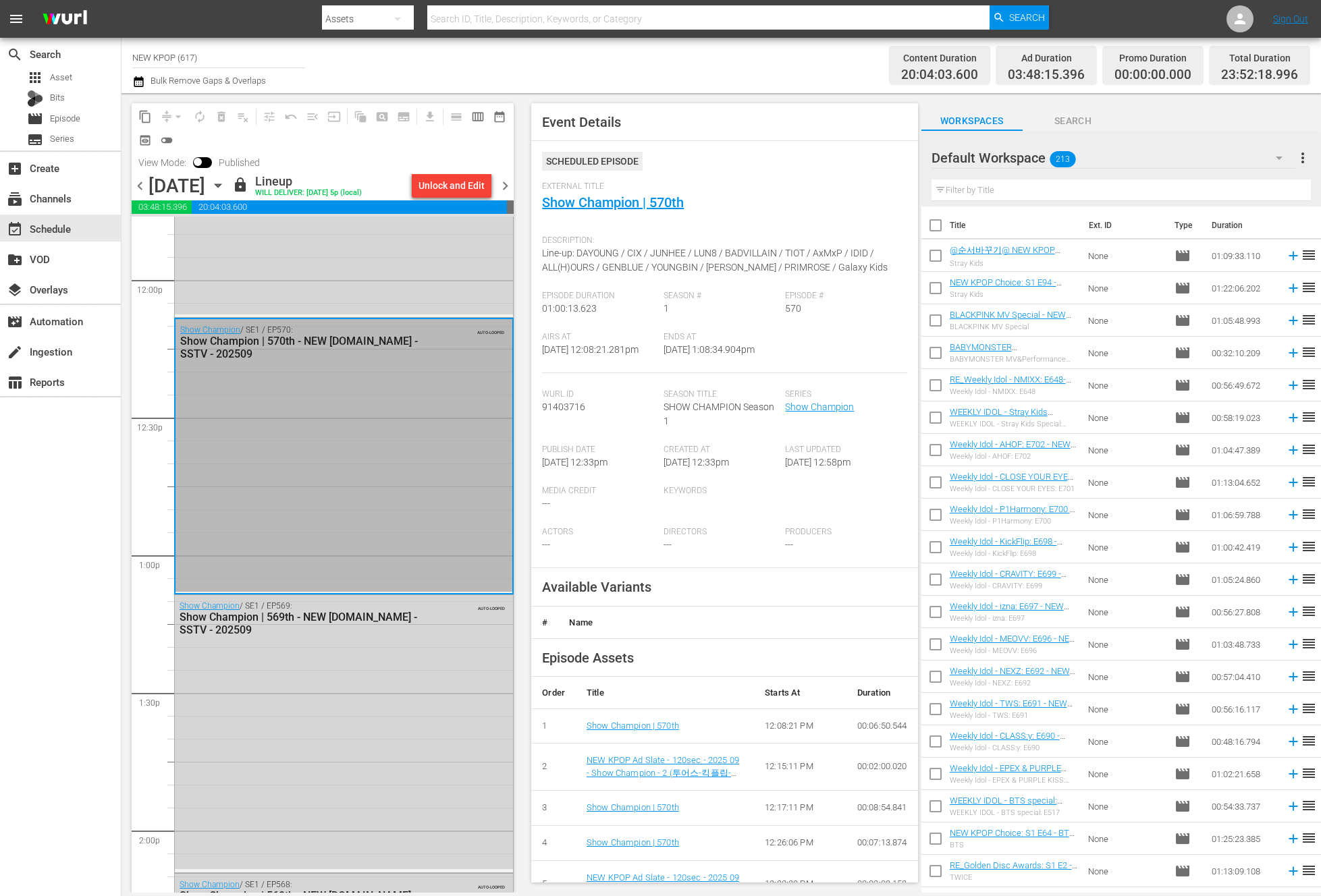
click at [408, 625] on div "Show Champion / SE1 / EP569: Show Champion | 569th - NEW K.ID - SSTV - 202509 A…" at bounding box center [343, 618] width 338 height 46
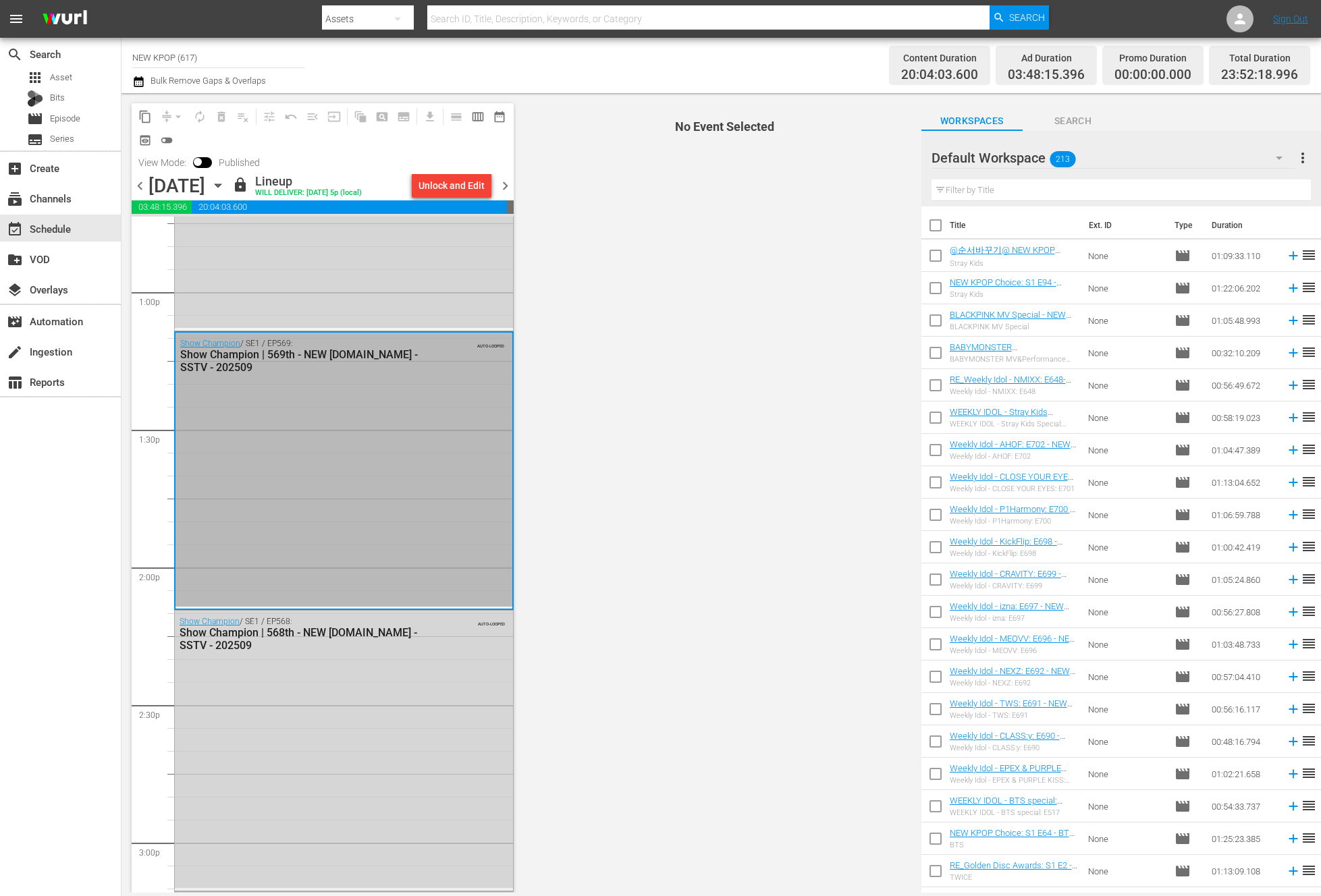
scroll to position [3514, 0]
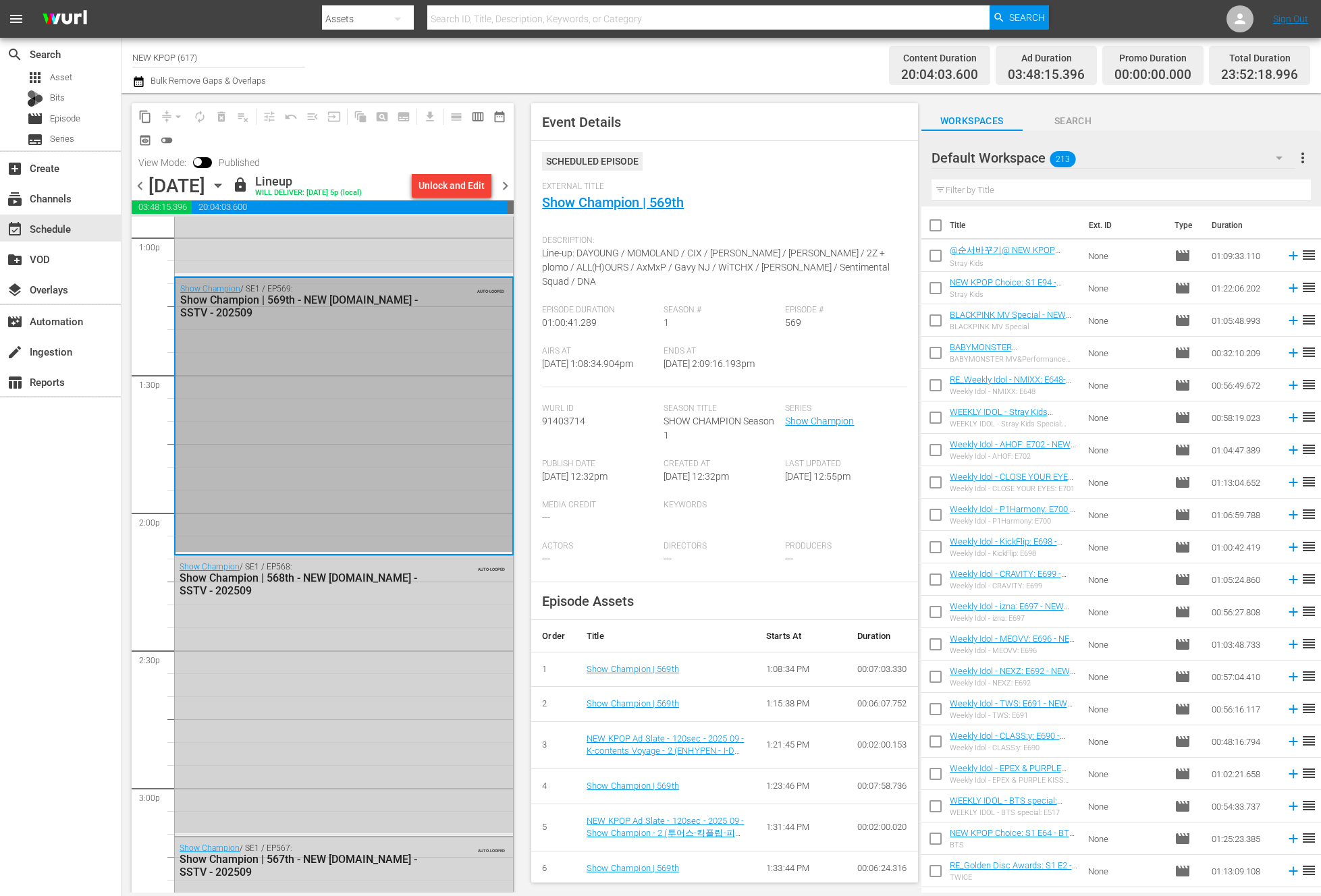
click at [398, 629] on div "Show Champion / SE1 / EP568: Show Champion | 568th - NEW K.ID - SSTV - 202509 A…" at bounding box center [343, 694] width 338 height 277
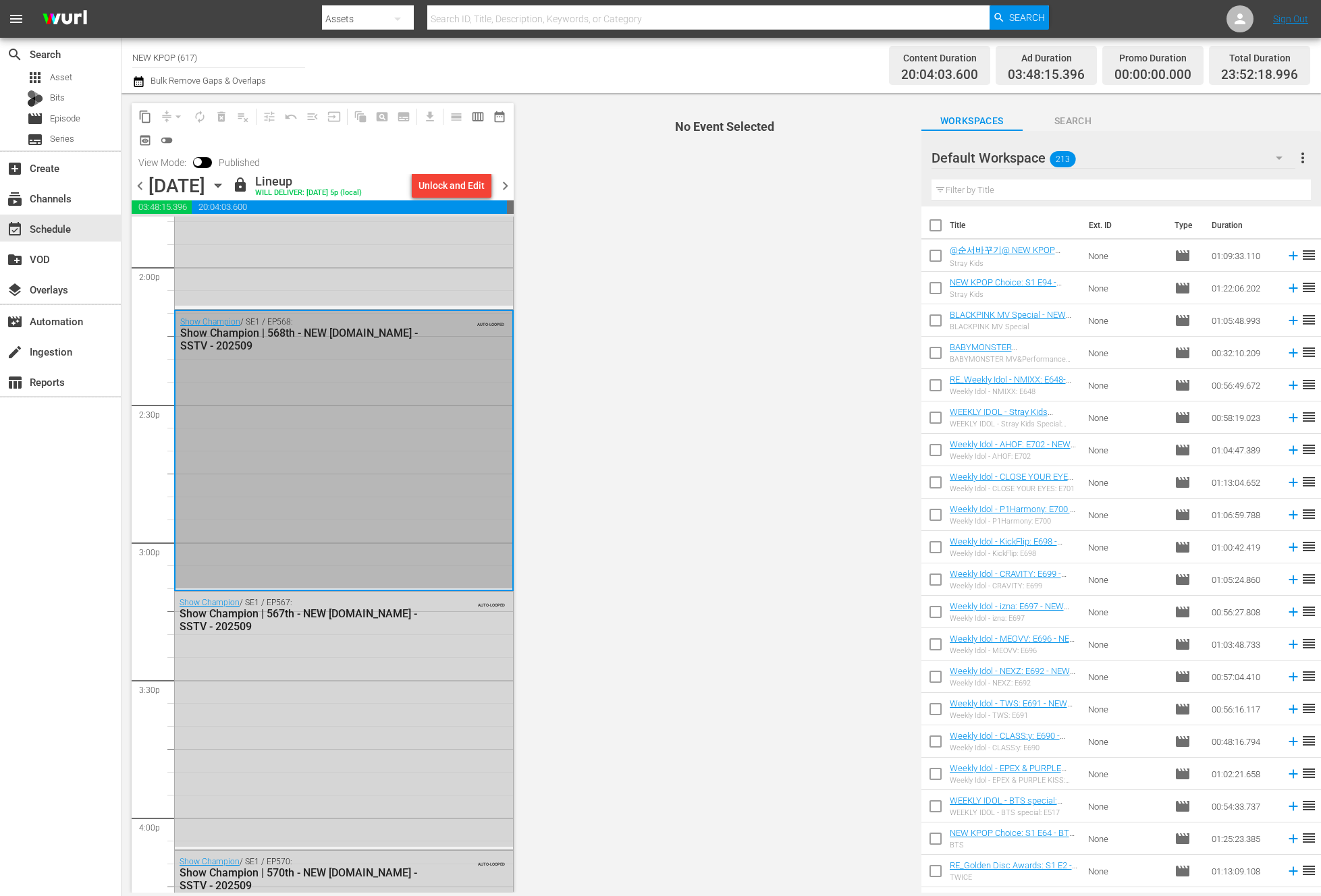
scroll to position [3922, 0]
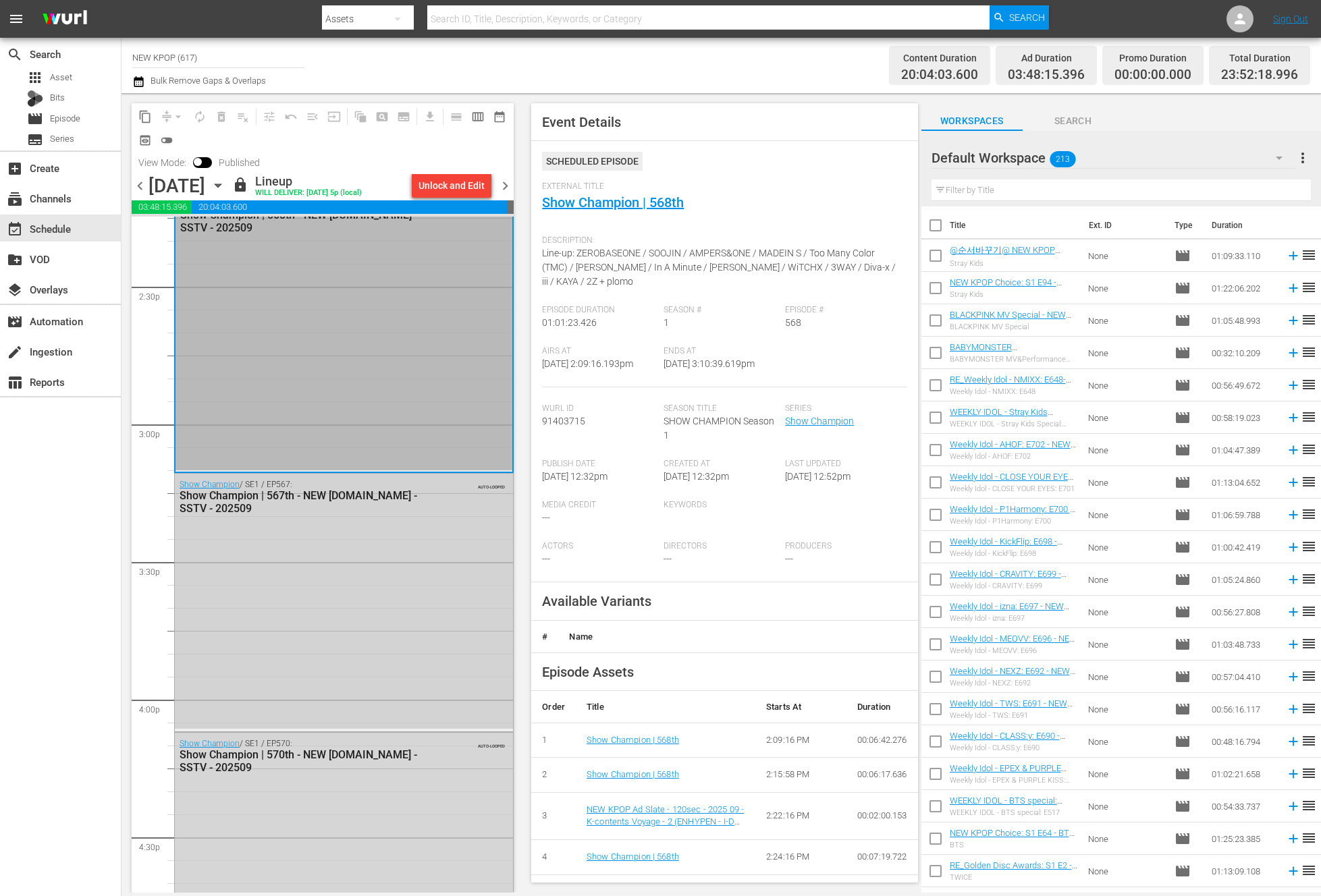
click at [360, 596] on div "Show Champion / SE1 / EP567: Show Champion | 567th - NEW K.ID - SSTV - 202509 A…" at bounding box center [343, 601] width 338 height 255
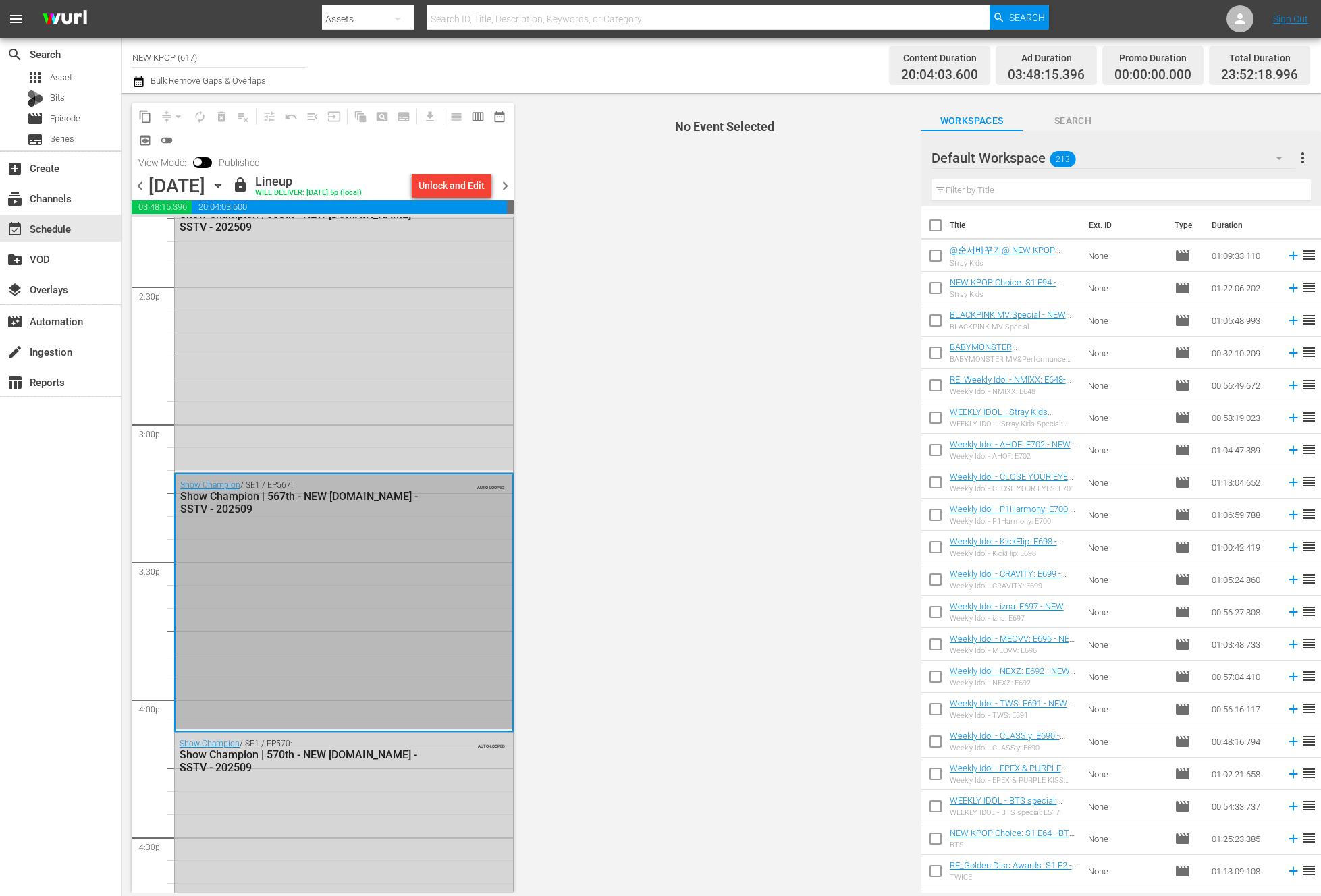
scroll to position [4105, 0]
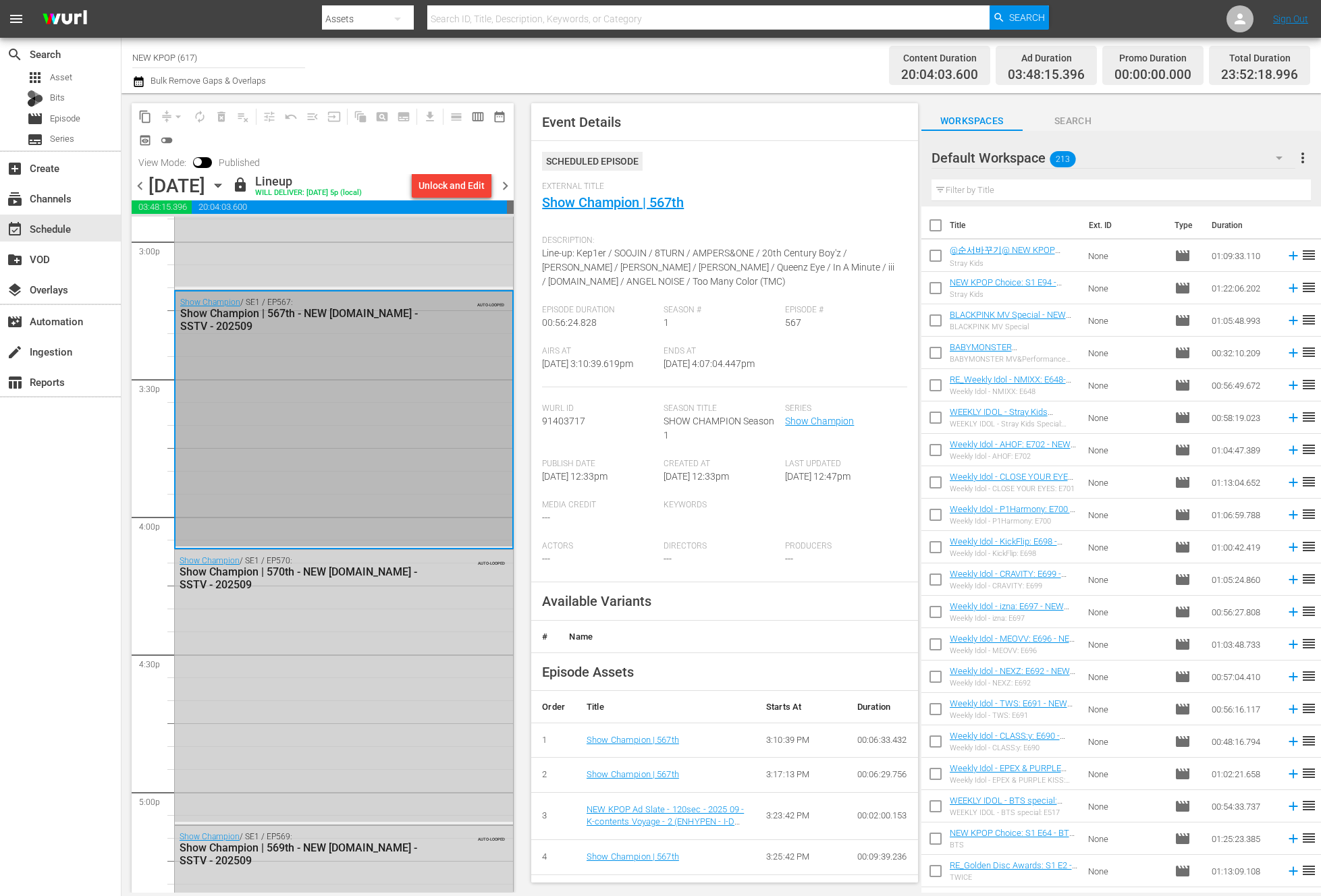
click at [352, 715] on div "Show Champion / SE1 / EP570: Show Champion | 570th - NEW K.ID - SSTV - 202509 A…" at bounding box center [343, 686] width 338 height 273
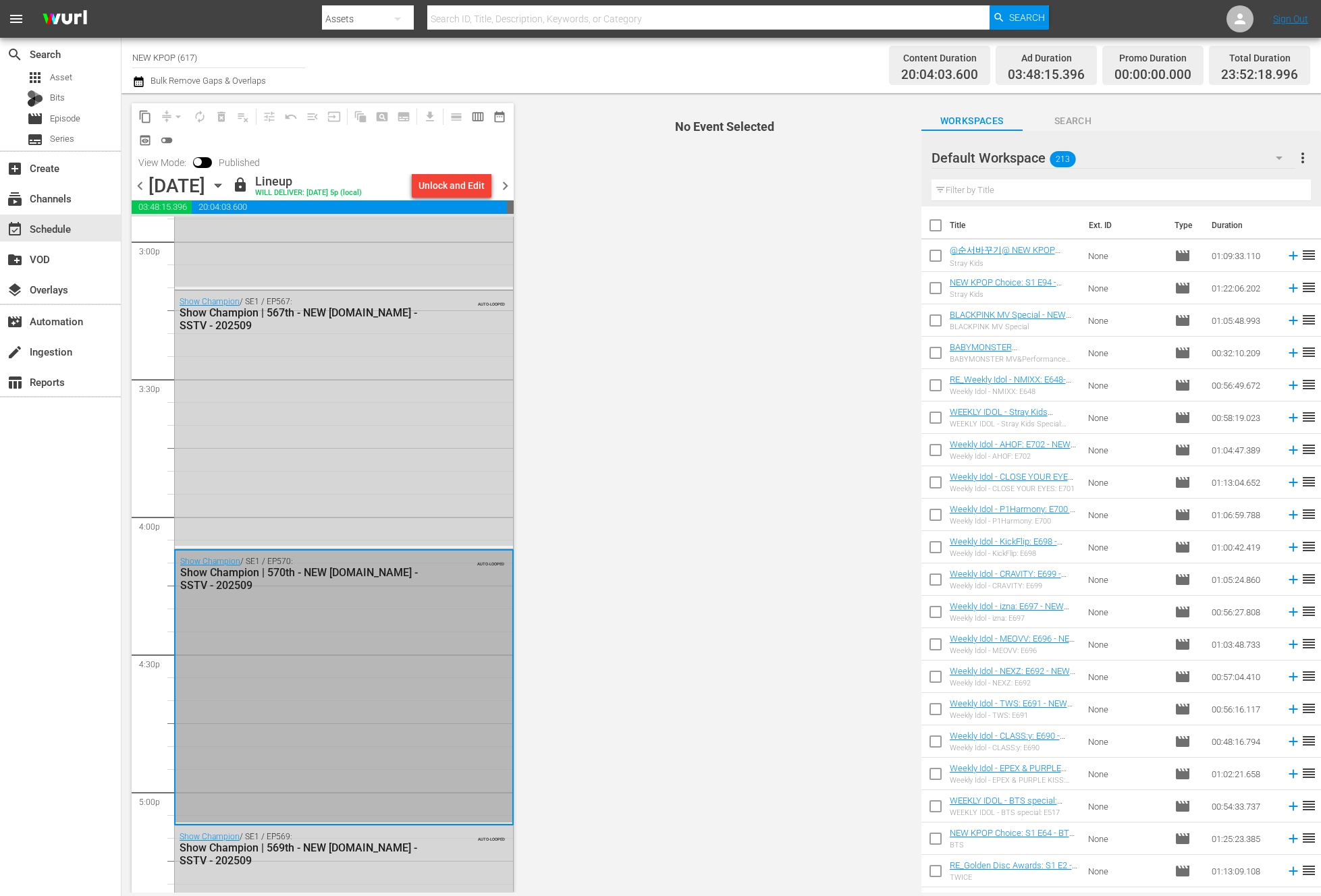
scroll to position [4321, 0]
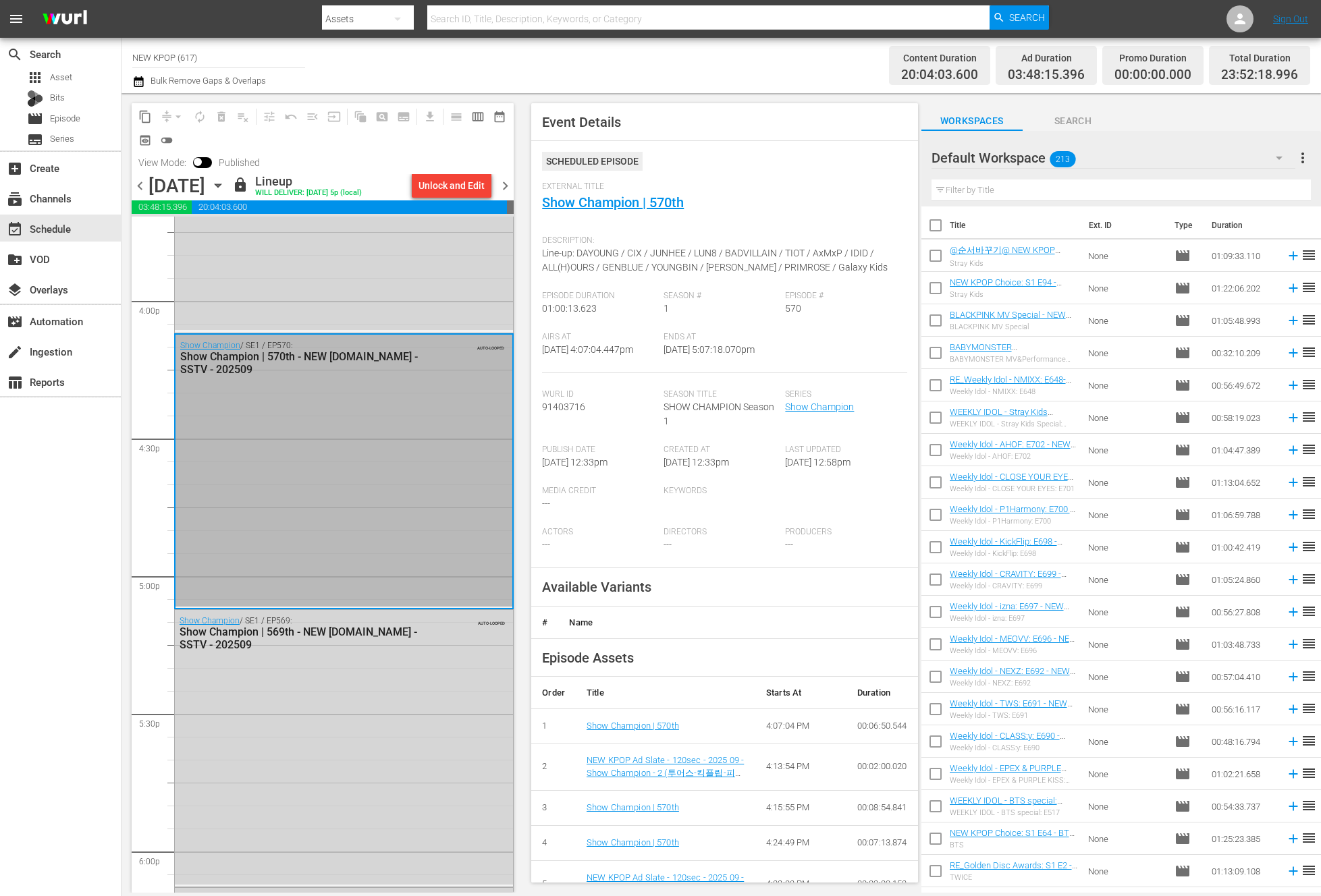
click at [361, 666] on div "Show Champion / SE1 / EP569: Show Champion | 569th - NEW K.ID - SSTV - 202509 A…" at bounding box center [343, 747] width 338 height 275
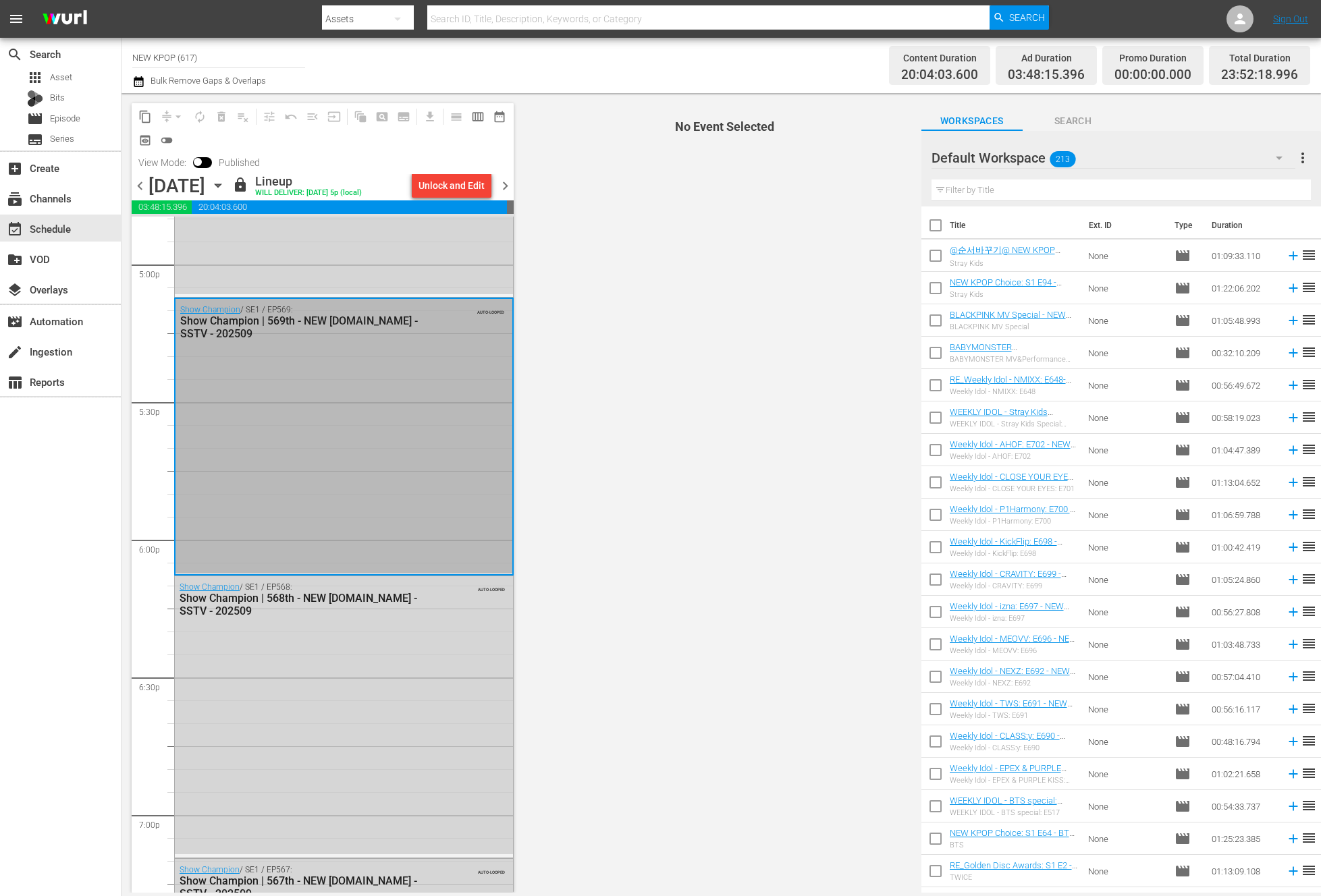
scroll to position [4638, 0]
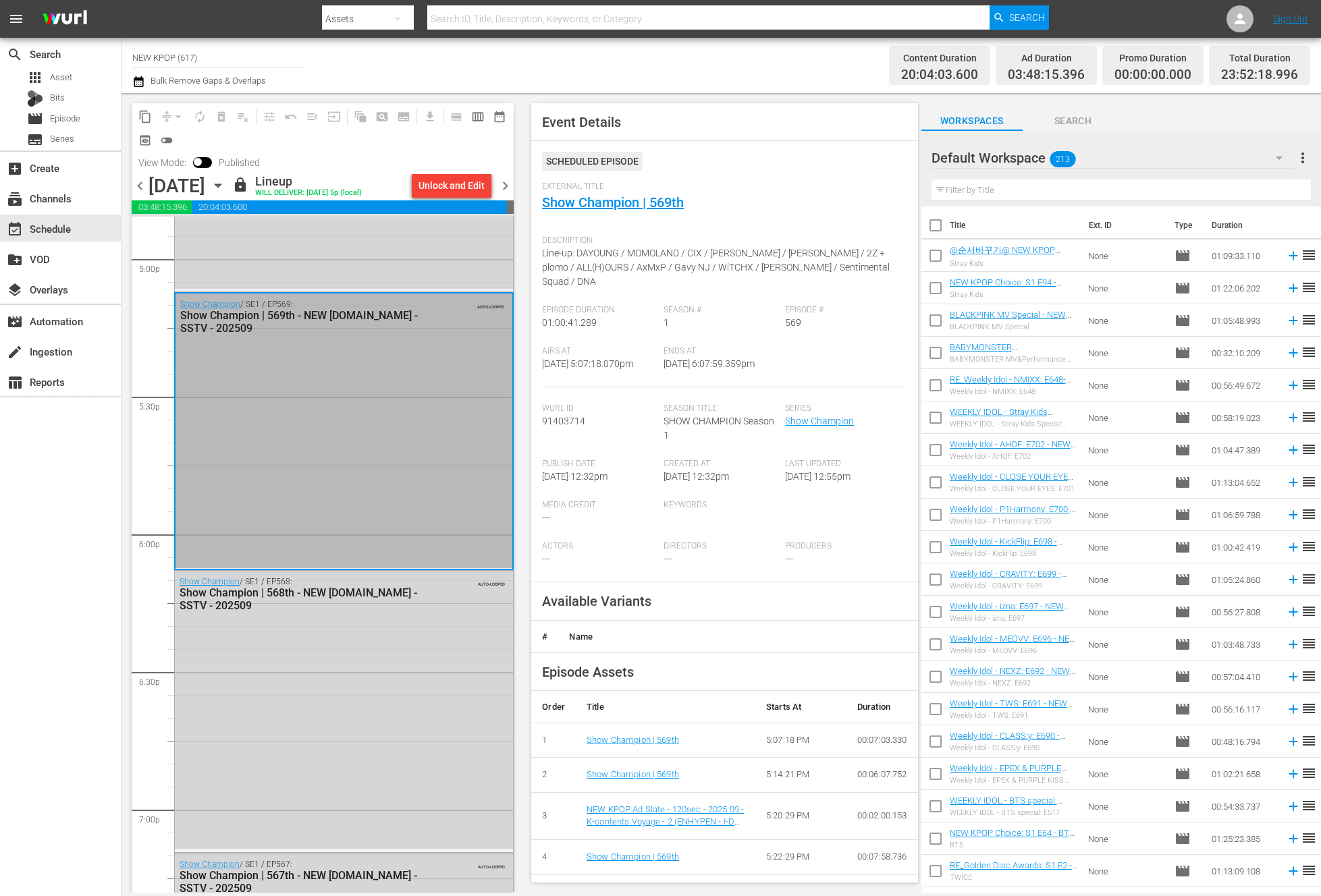
click at [361, 666] on div "Show Champion / SE1 / EP568: Show Champion | 568th - NEW K.ID - SSTV - 202509 A…" at bounding box center [343, 709] width 338 height 277
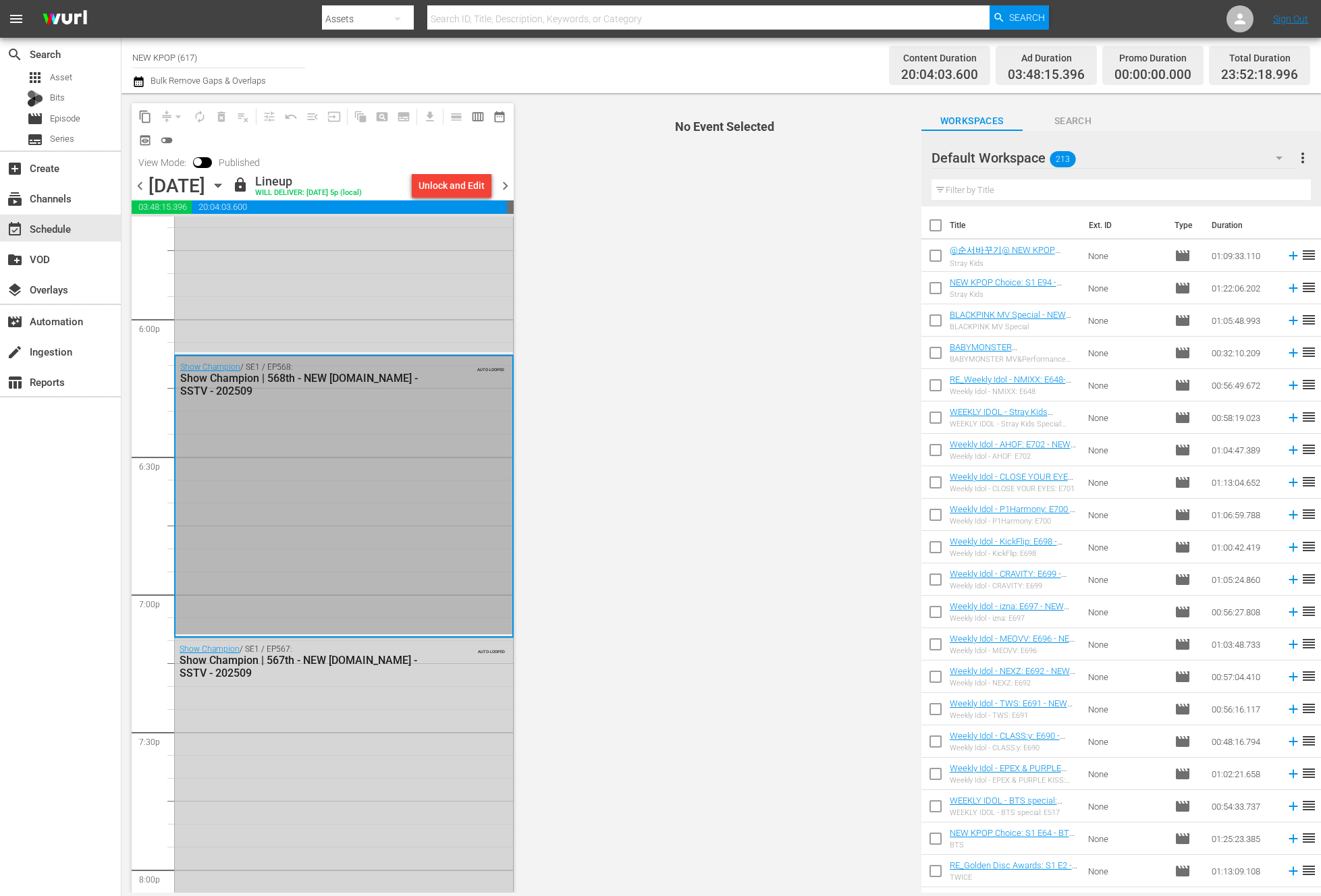
scroll to position [4886, 0]
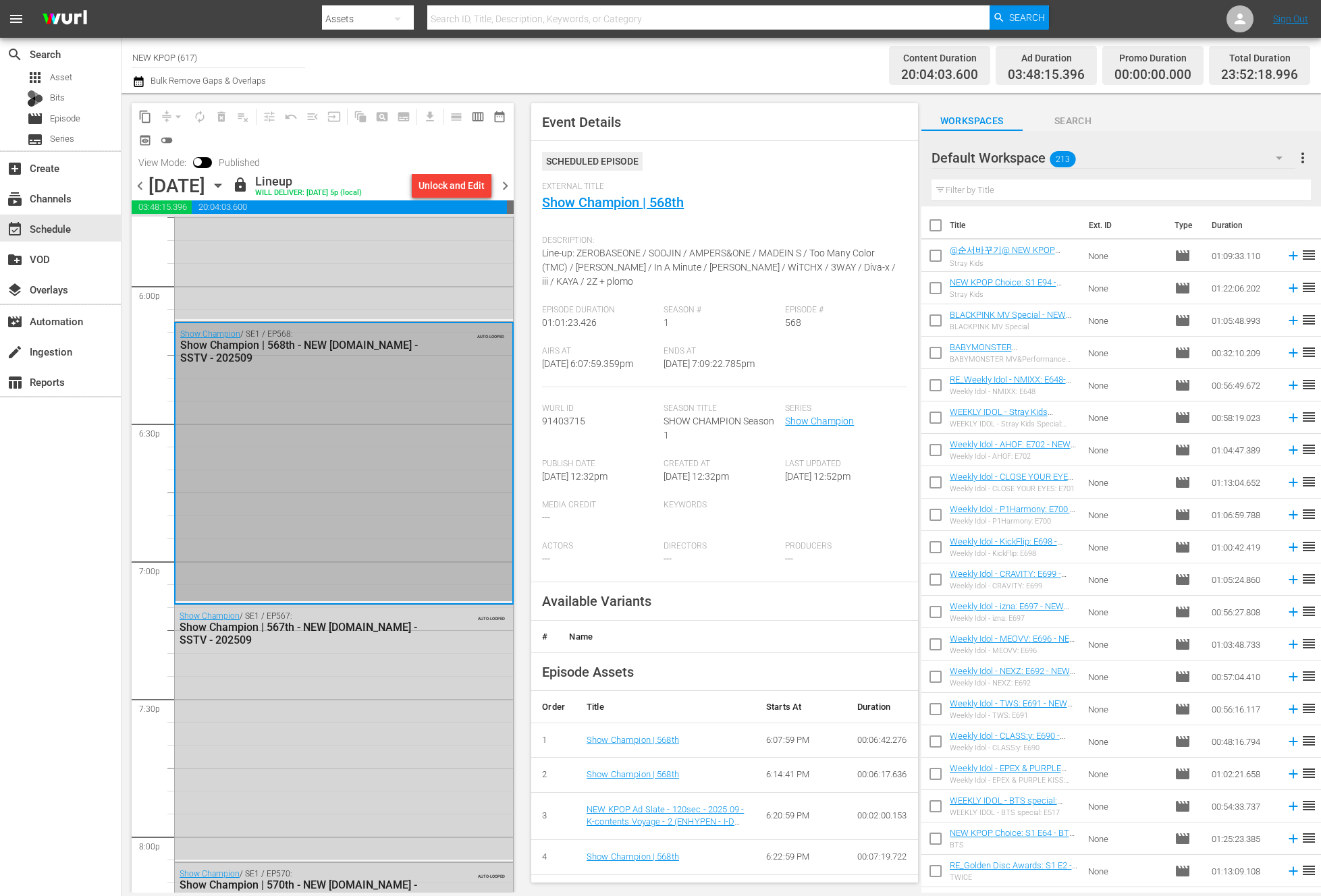
click at [345, 672] on div "Show Champion / SE1 / EP567: Show Champion | 567th - NEW K.ID - SSTV - 202509 A…" at bounding box center [343, 733] width 338 height 255
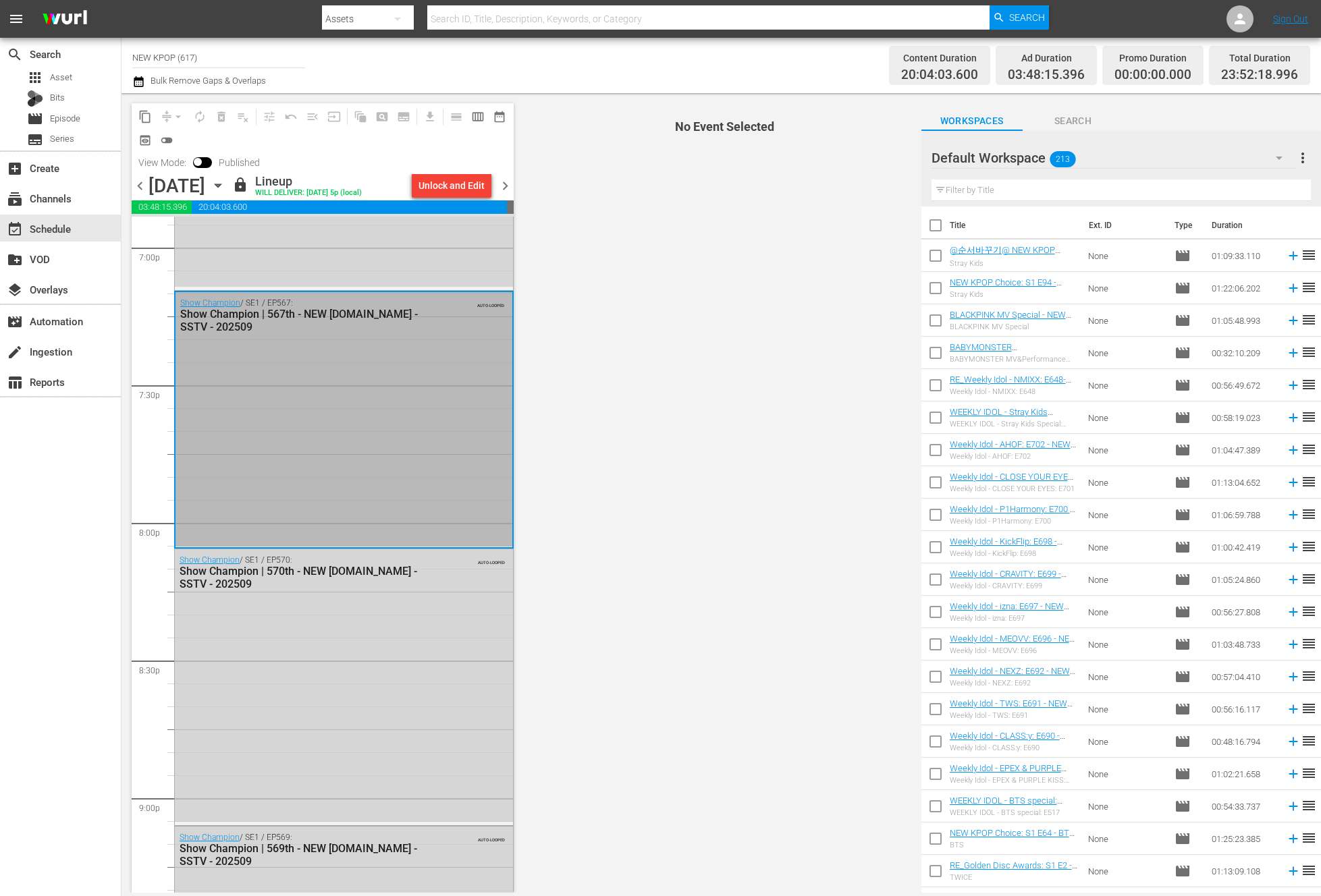
scroll to position [5201, 0]
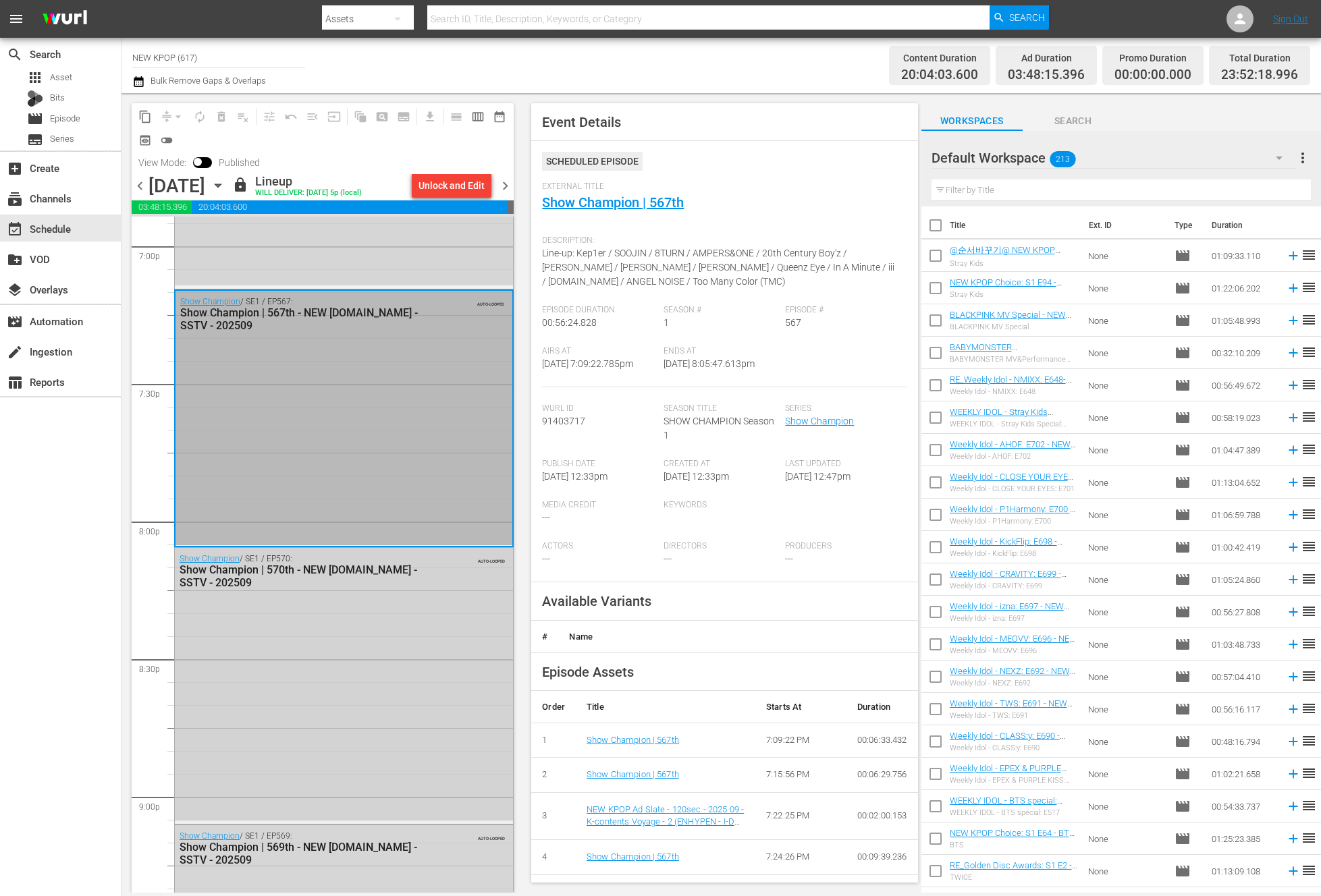
click at [331, 684] on div "Show Champion / SE1 / EP570: Show Champion | 570th - NEW K.ID - SSTV - 202509 A…" at bounding box center [343, 684] width 338 height 273
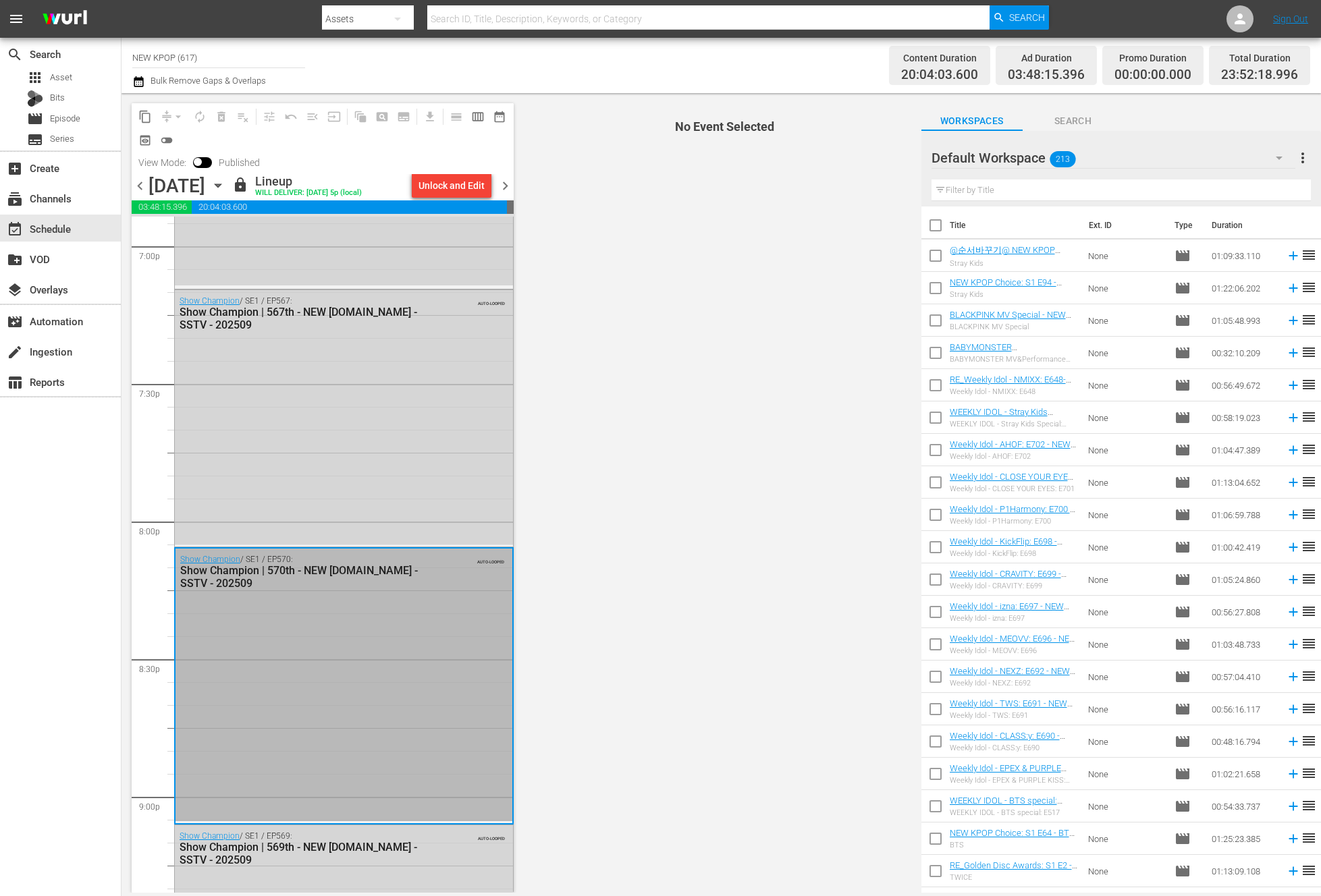
click at [91, 699] on div "search Search apps Asset Bits movie Episode subtitles Series add_box Create sub…" at bounding box center [60, 486] width 122 height 896
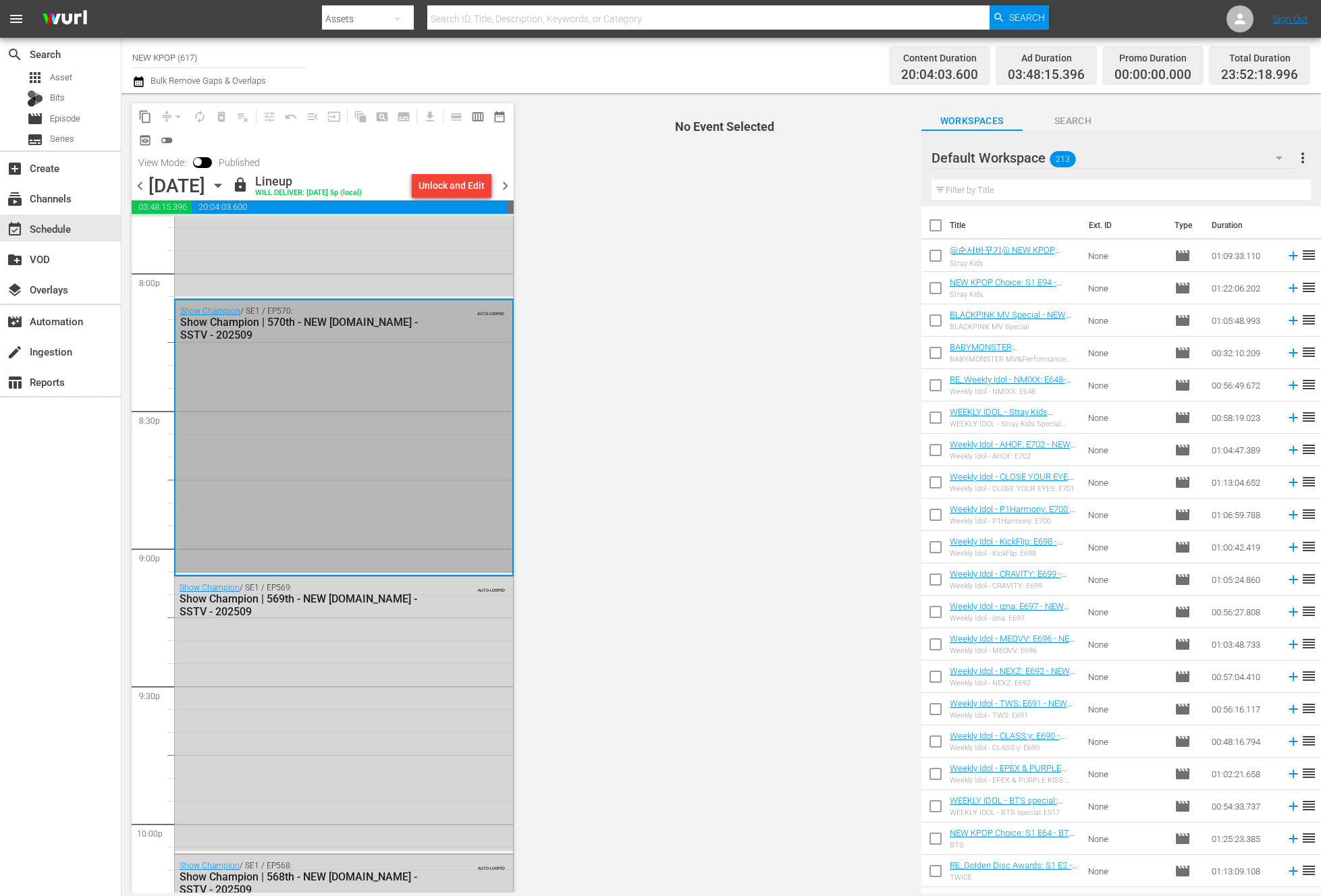
scroll to position [5450, 0]
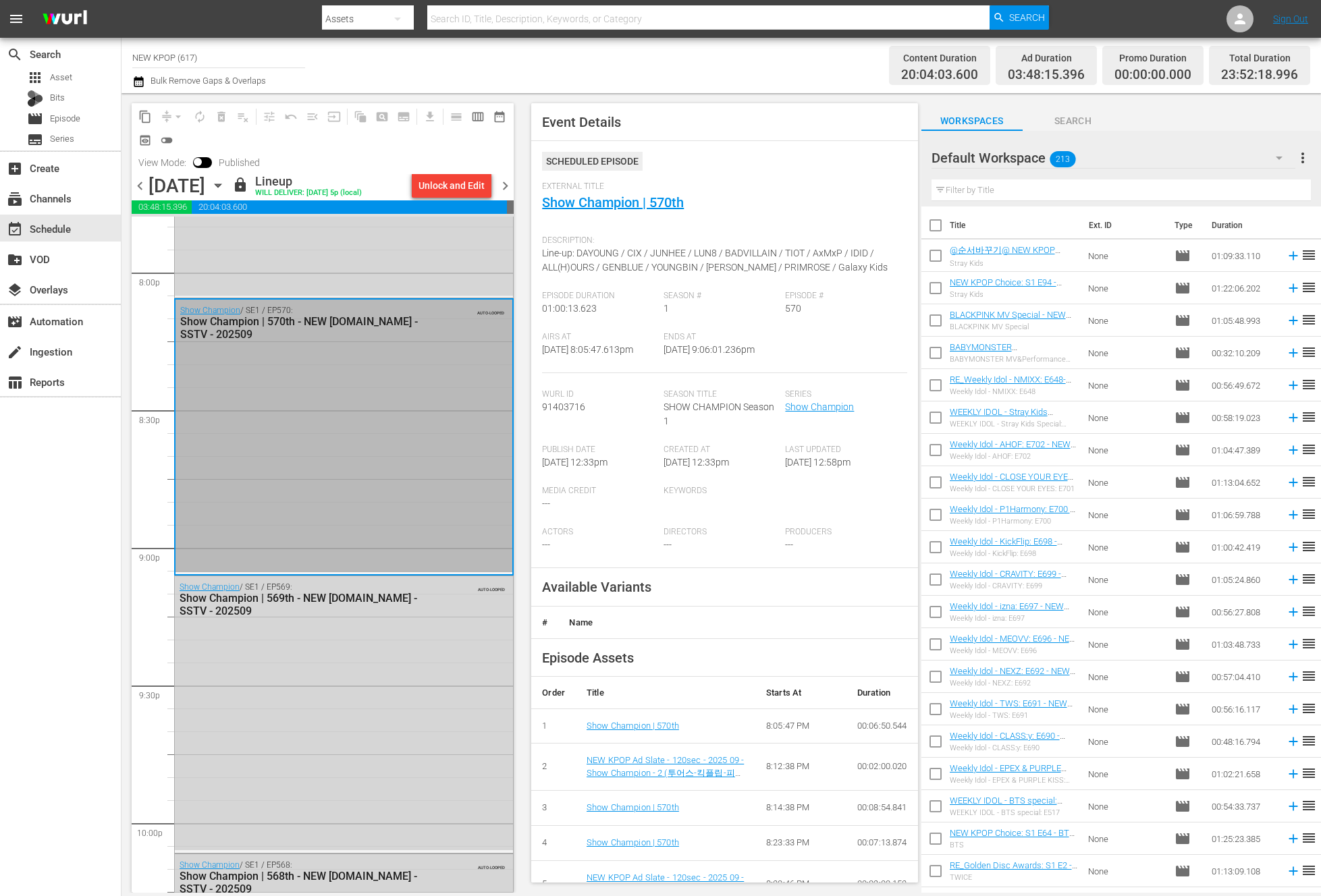
click at [339, 711] on div "Show Champion / SE1 / EP569: Show Champion | 569th - NEW K.ID - SSTV - 202509 A…" at bounding box center [343, 714] width 338 height 275
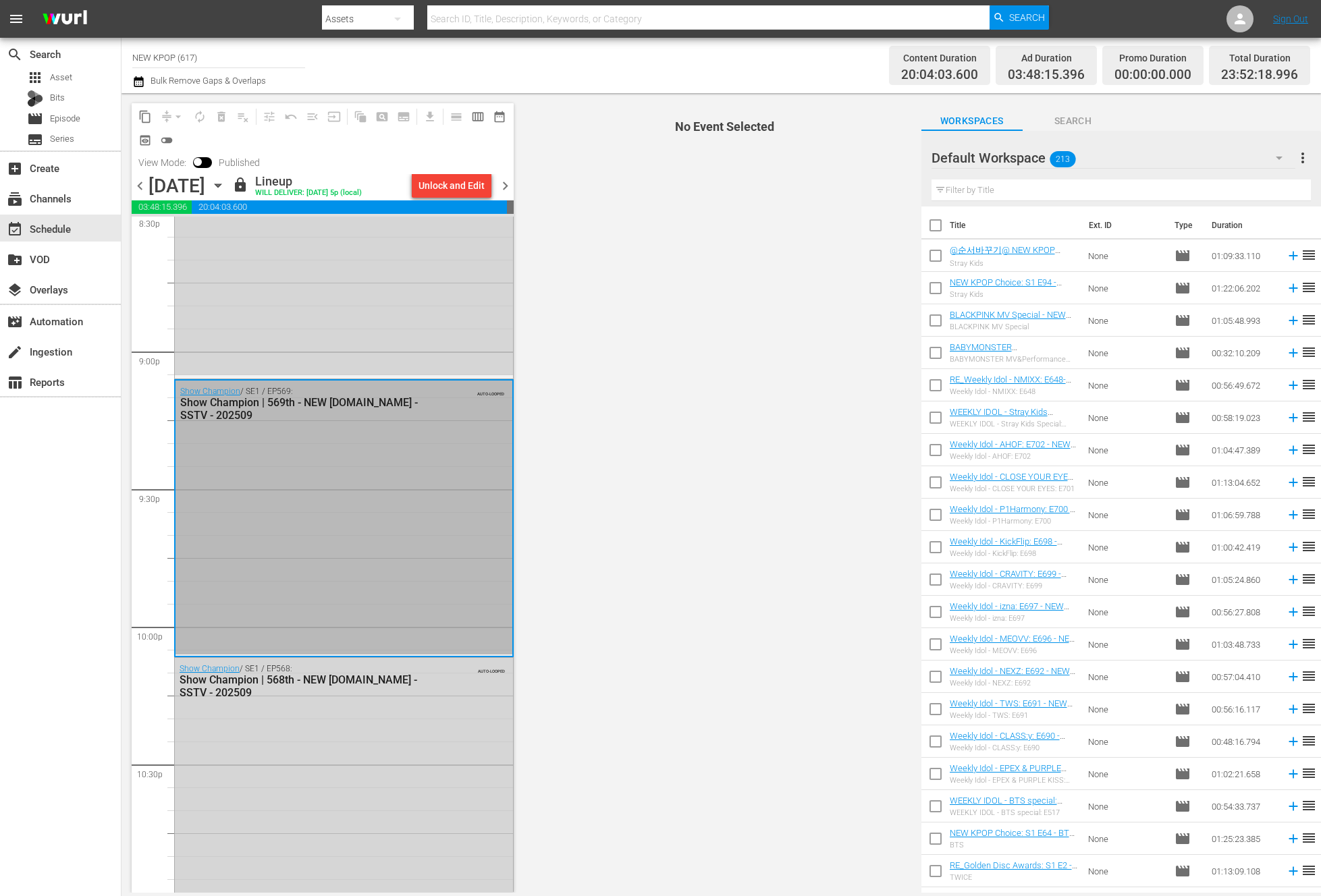
scroll to position [5679, 0]
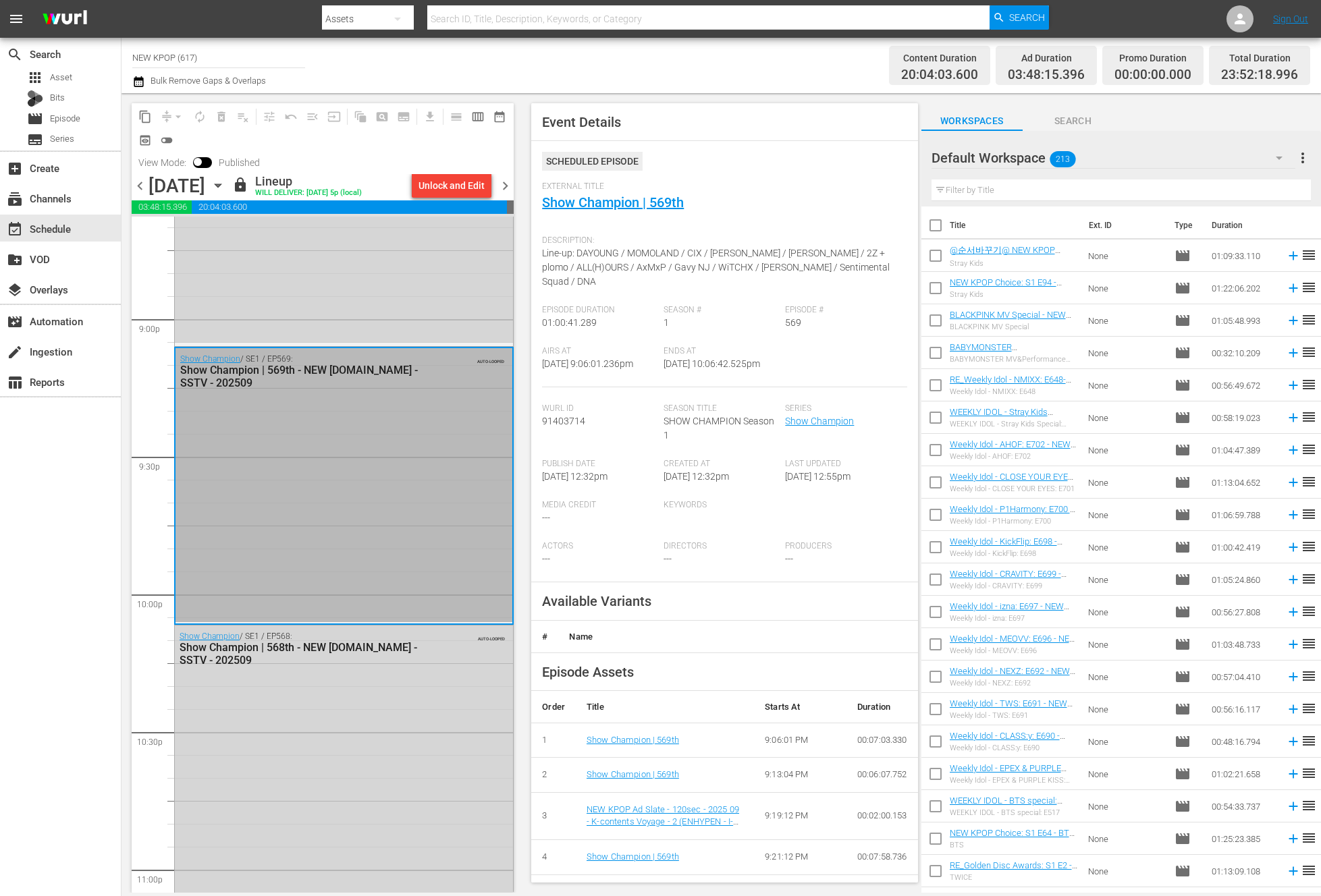
click at [339, 711] on div "Show Champion / SE1 / EP568: Show Champion | 568th - NEW K.ID - SSTV - 202509 A…" at bounding box center [343, 764] width 338 height 277
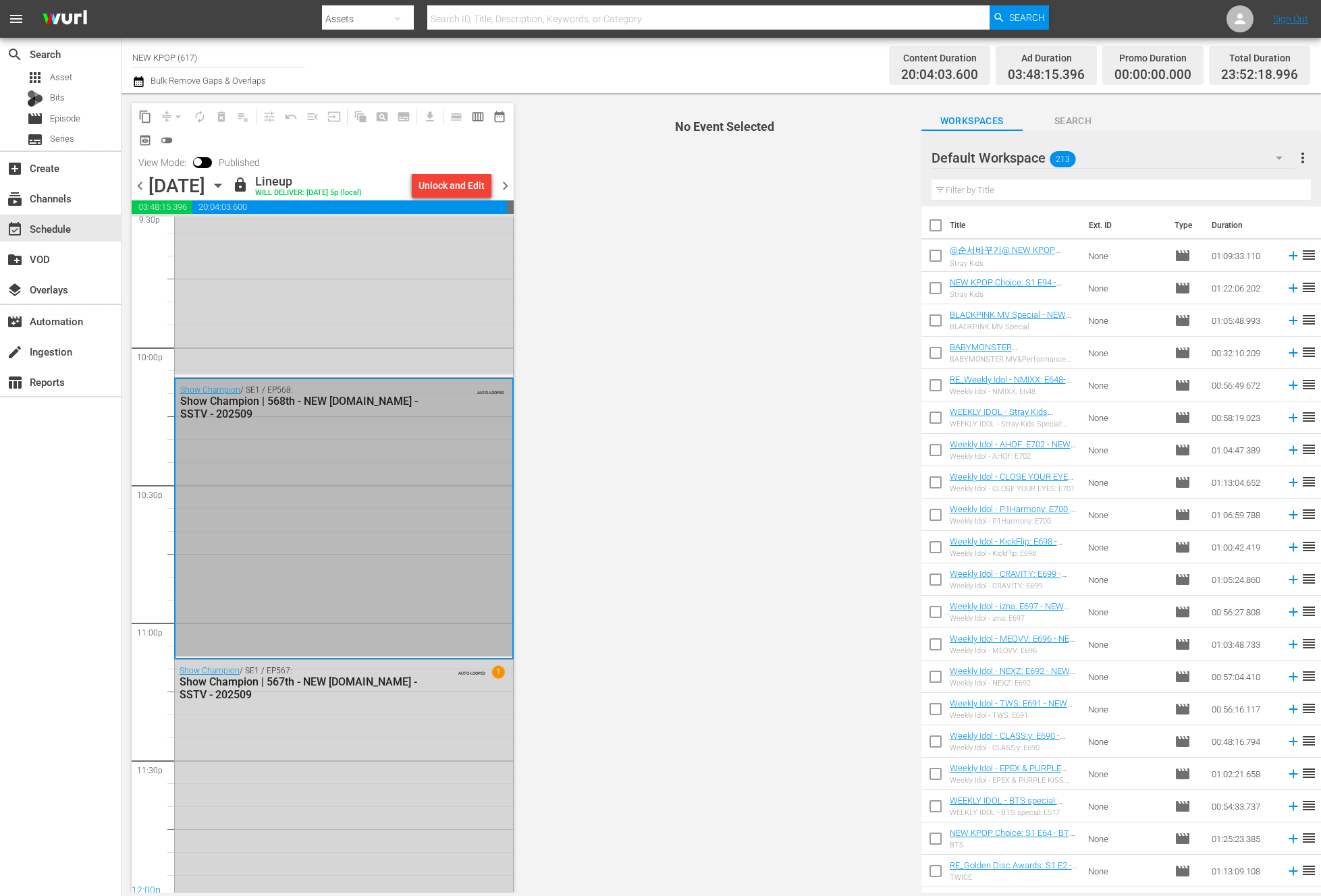
scroll to position [5952, 0]
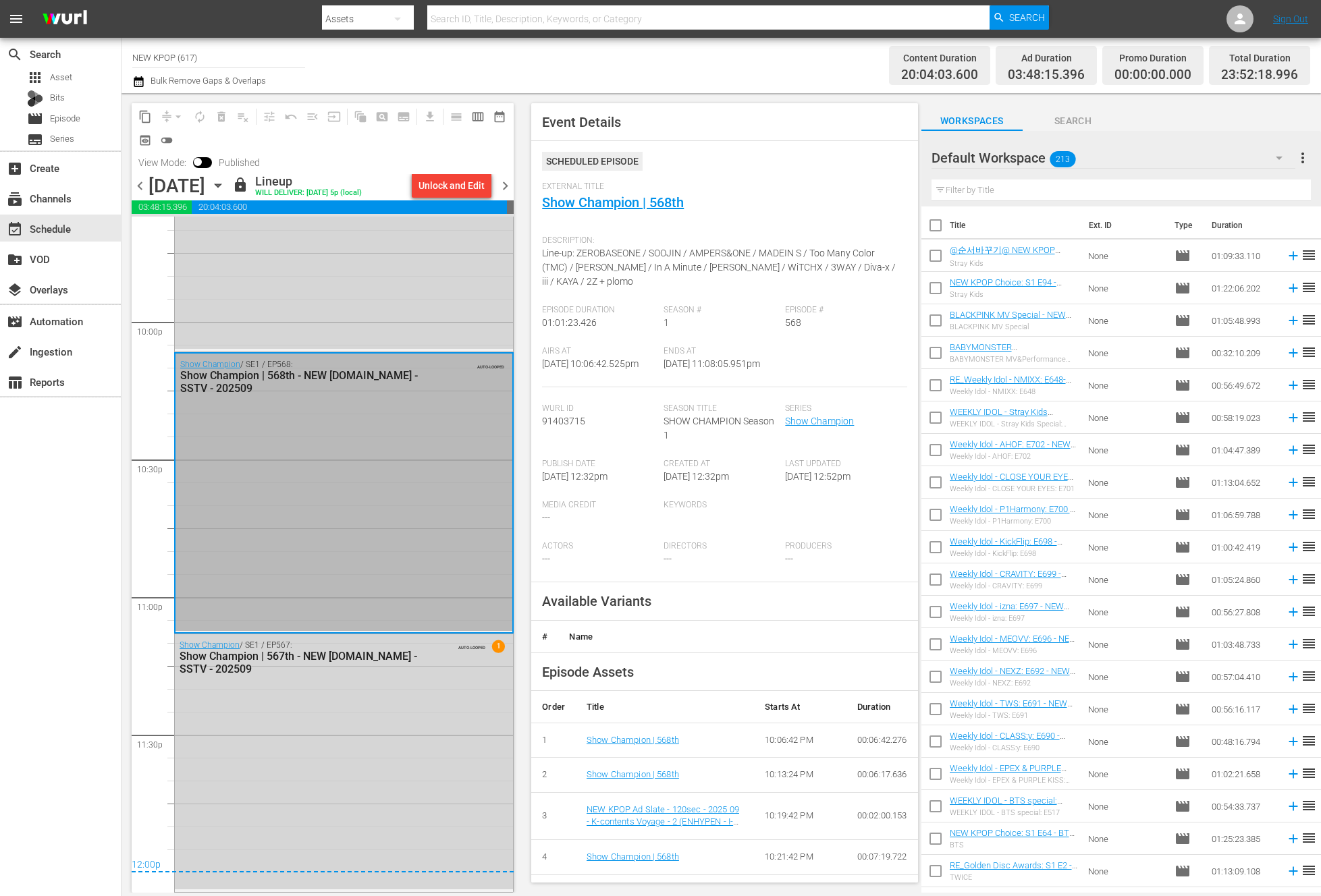
click at [339, 711] on div "Show Champion / SE1 / EP567: Show Champion | 567th - NEW K.ID - SSTV - 202509 A…" at bounding box center [343, 762] width 338 height 255
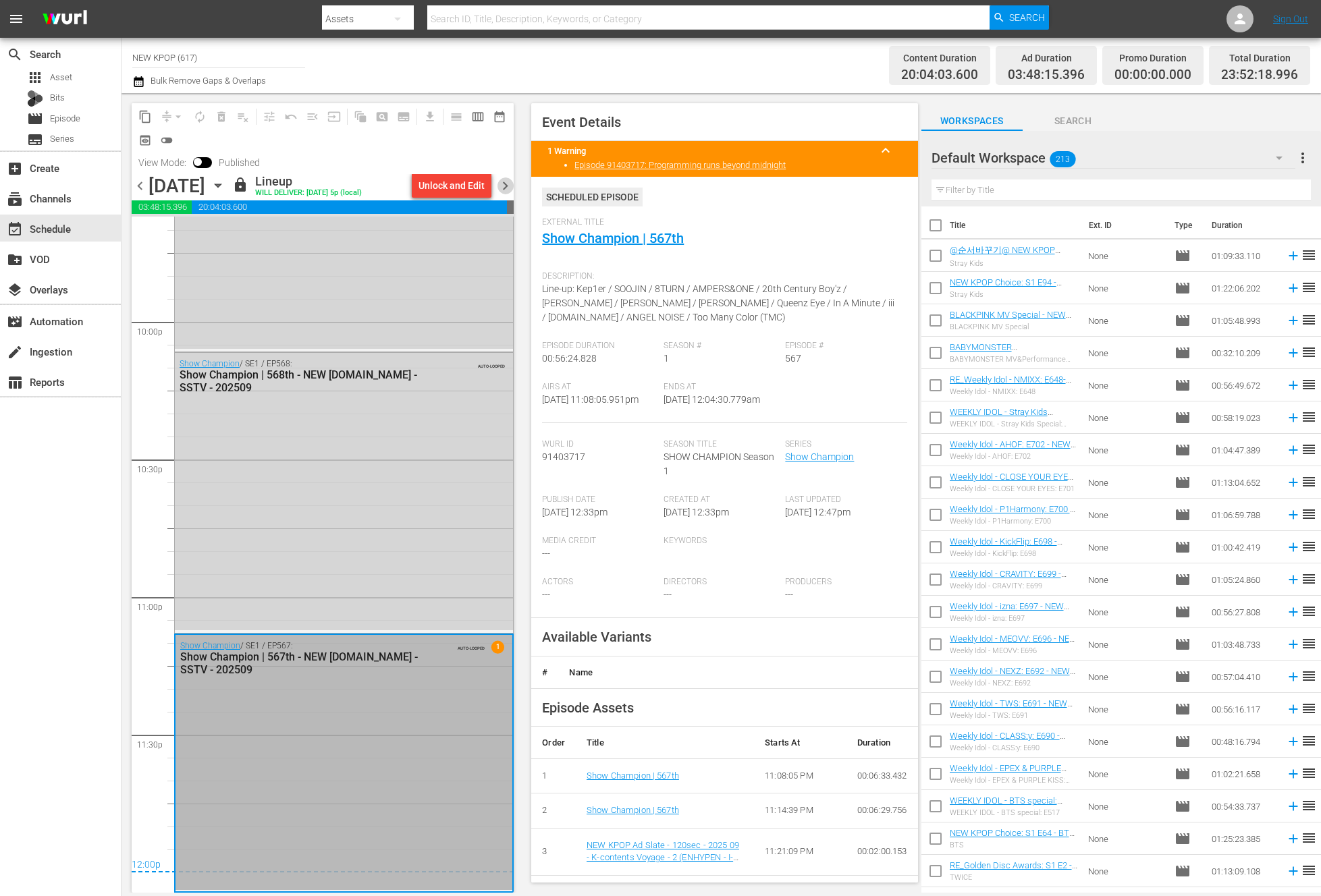
click at [502, 190] on span "chevron_right" at bounding box center [505, 186] width 17 height 17
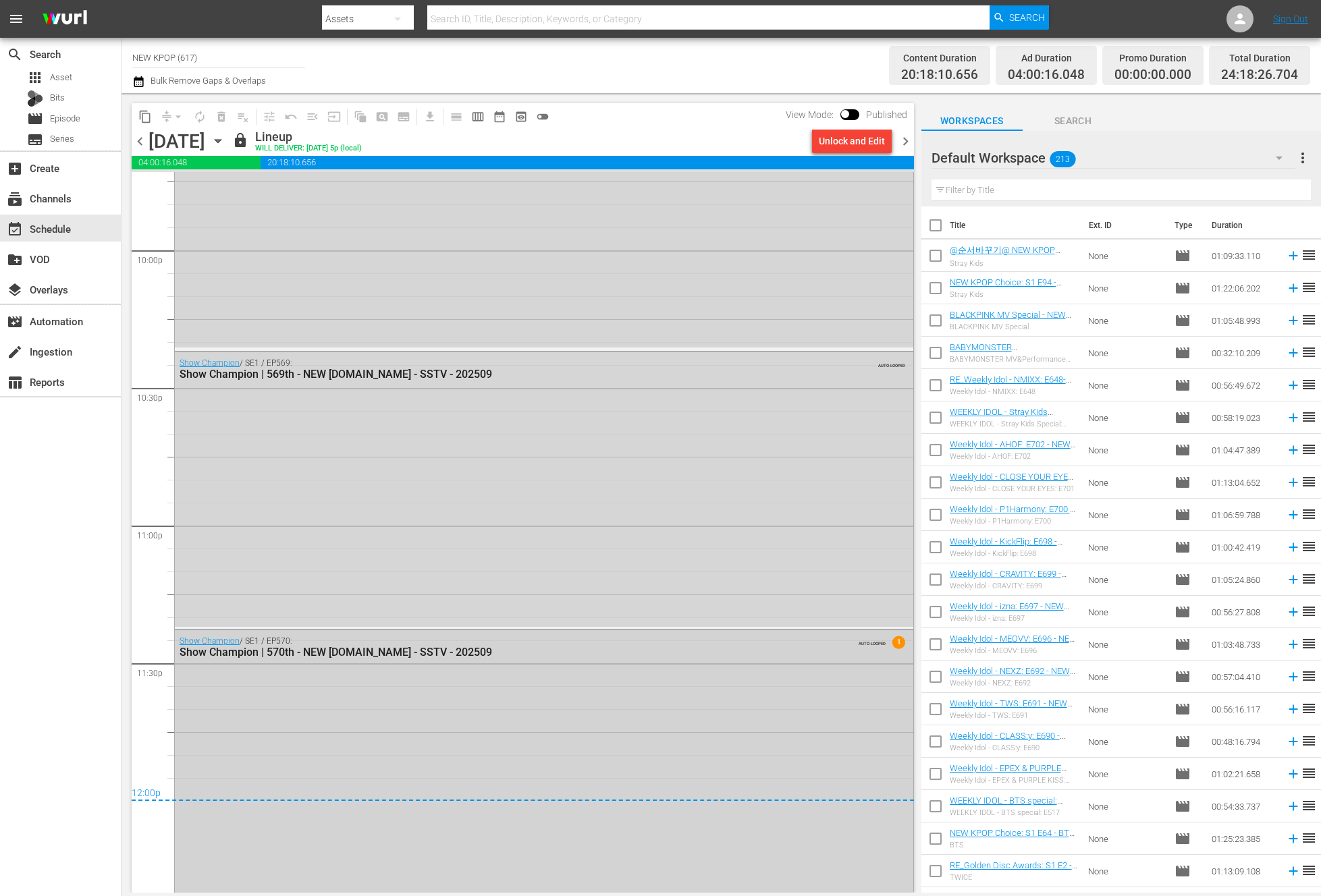
scroll to position [5992, 0]
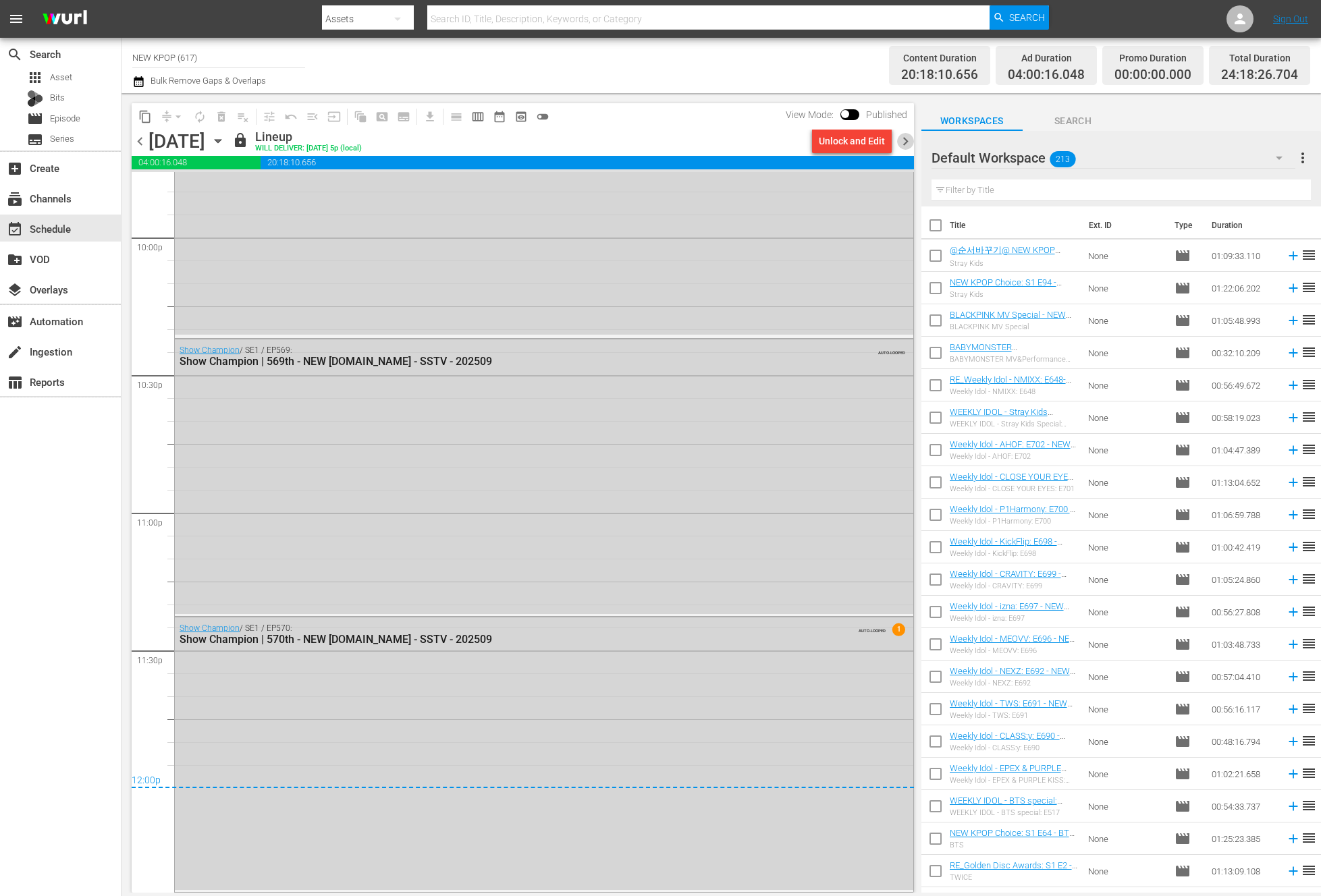
click at [899, 136] on span "chevron_right" at bounding box center [905, 141] width 17 height 17
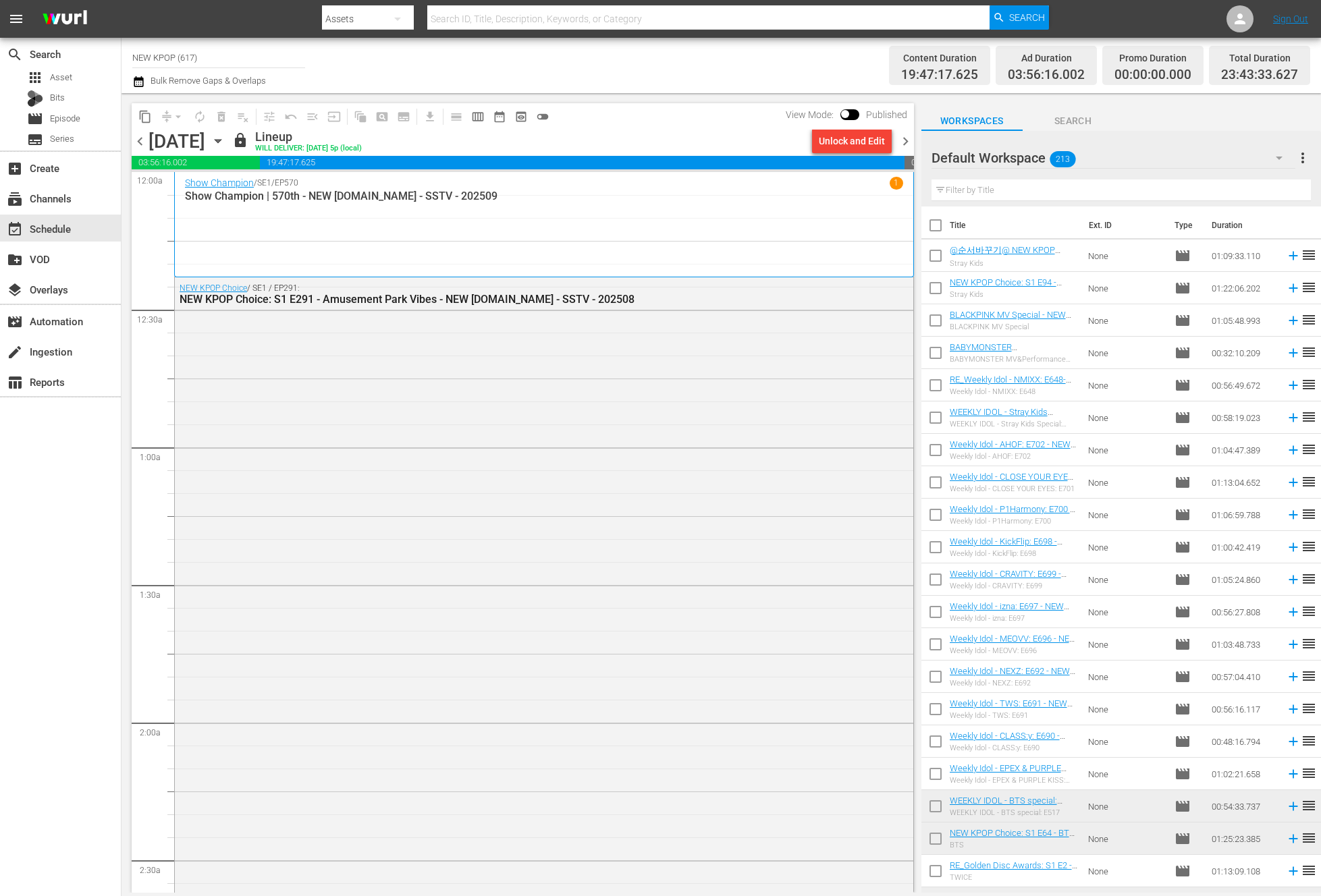
click at [302, 317] on div "NEW KPOP Choice / SE1 / EP291: NEW KPOP Choice: S1 E291 - Amusement Park Vibes …" at bounding box center [543, 621] width 738 height 688
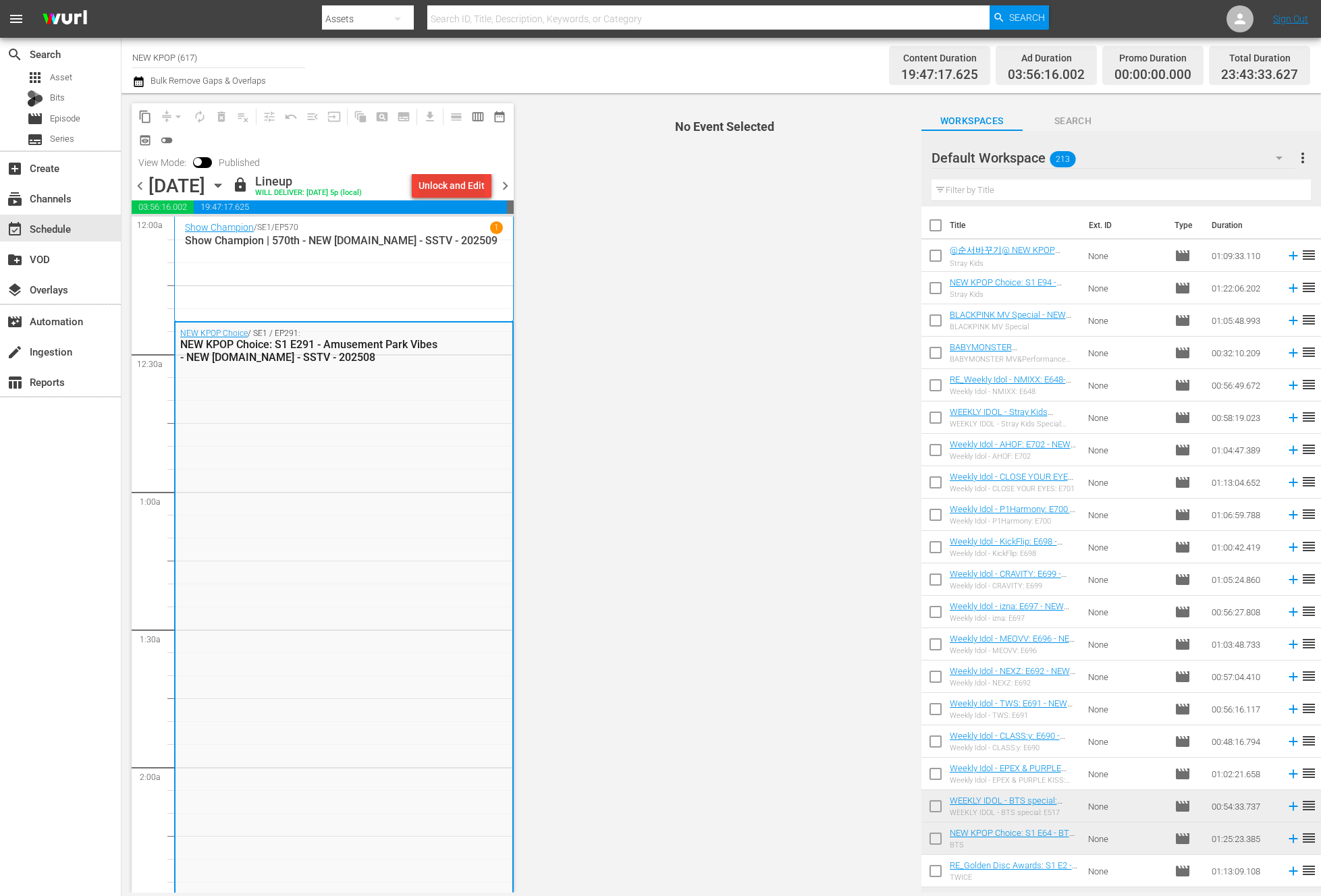
click at [477, 193] on div "Unlock and Edit" at bounding box center [452, 186] width 67 height 24
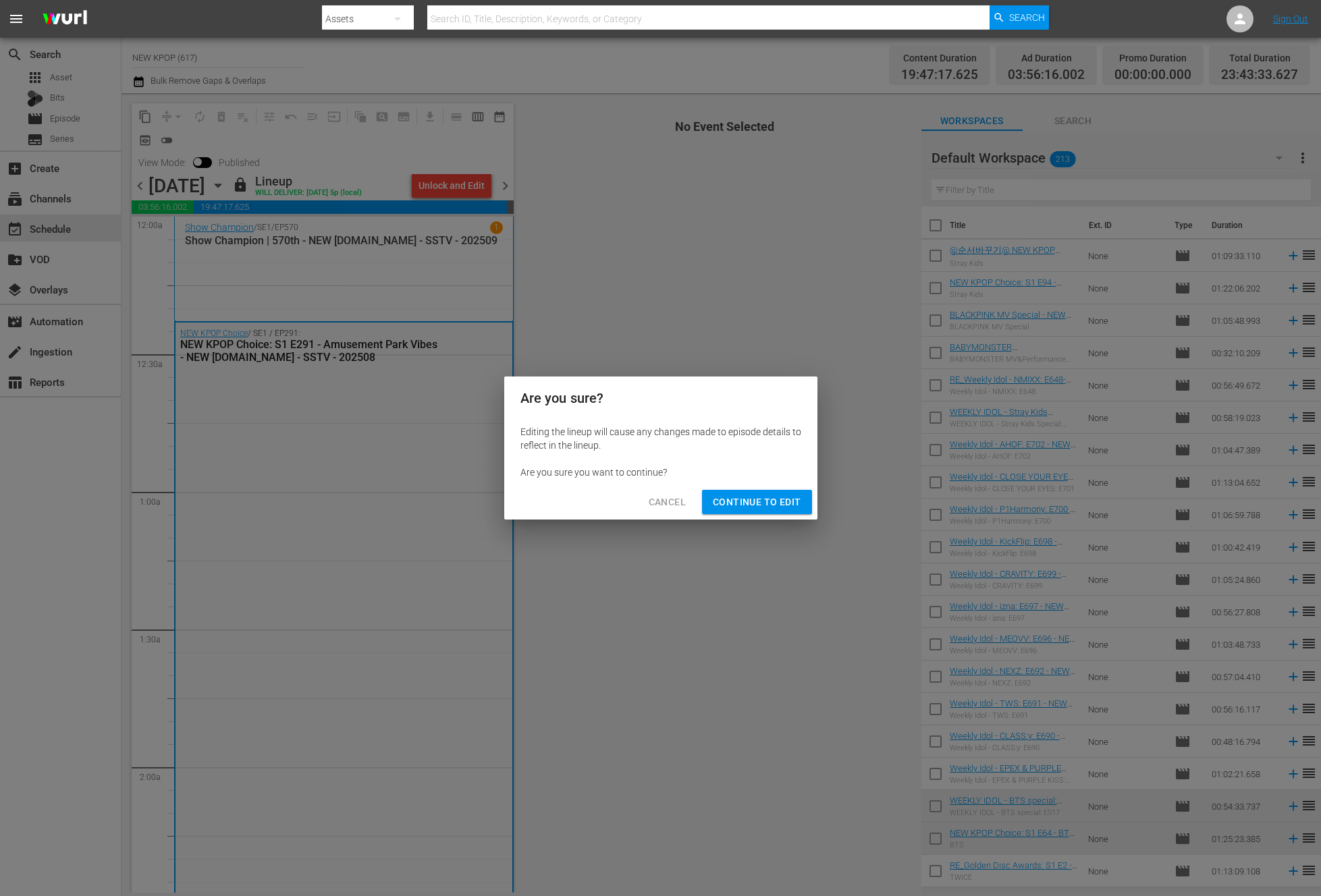
click at [787, 513] on button "Continue to Edit" at bounding box center [756, 502] width 110 height 25
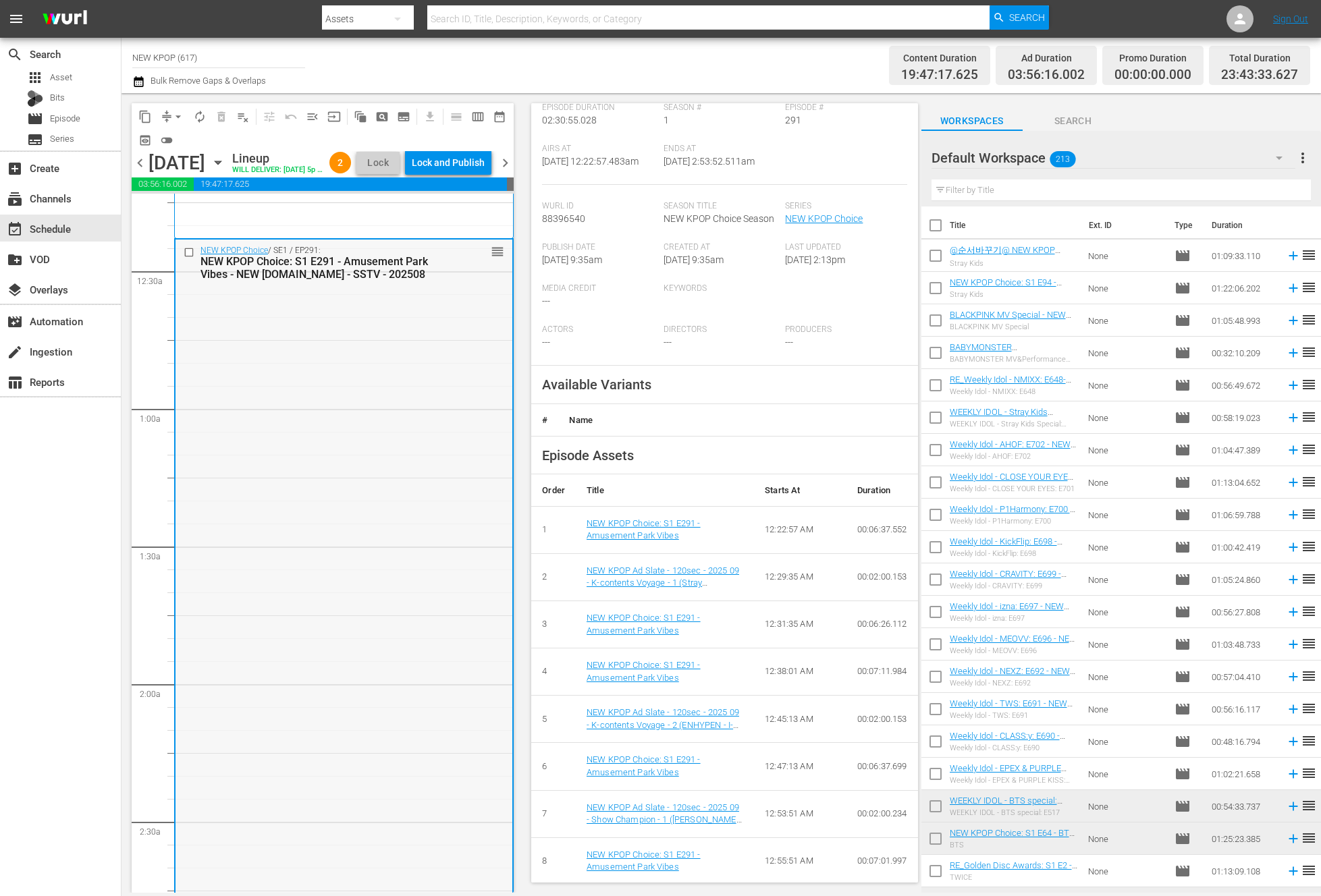
scroll to position [514, 0]
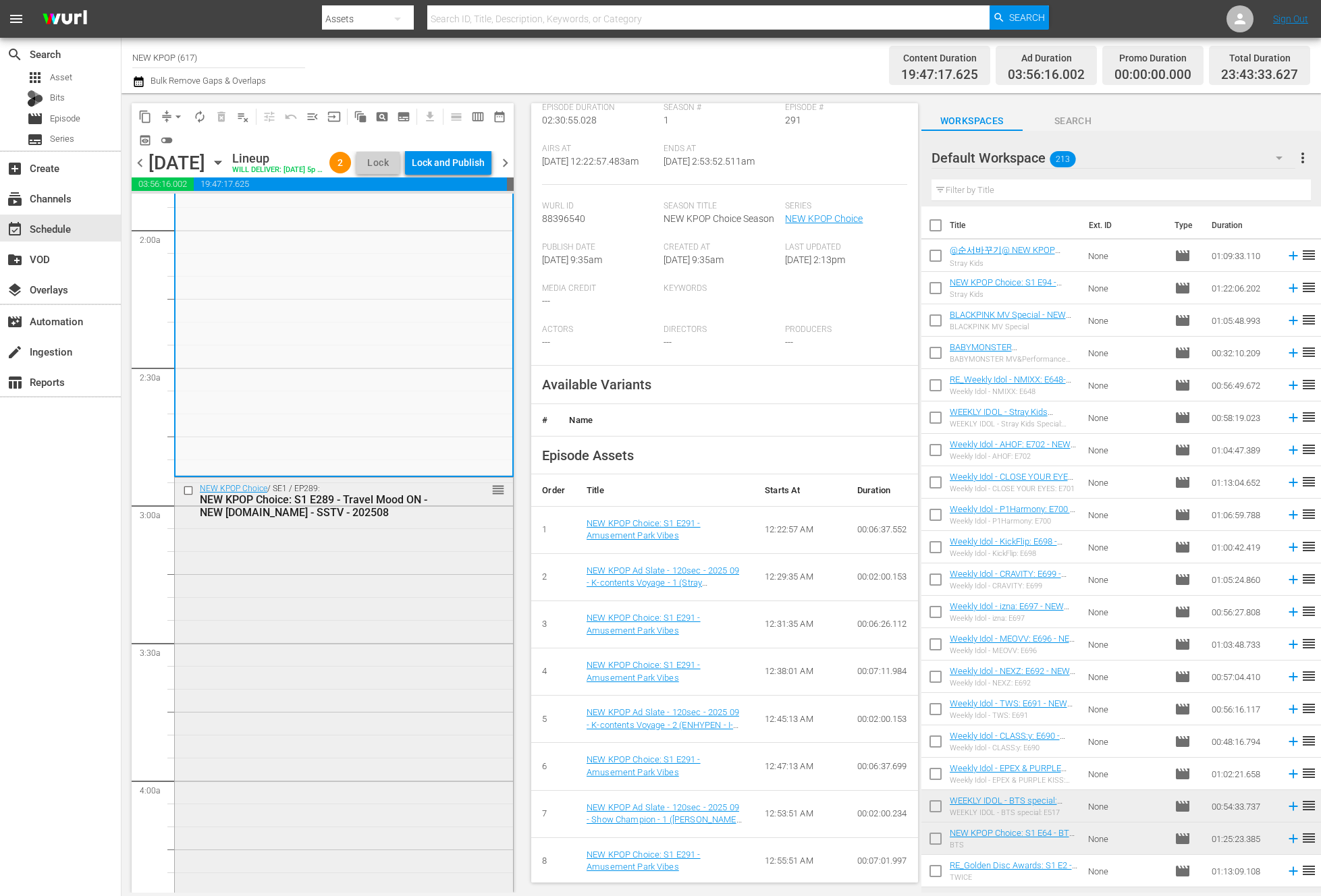
click at [388, 617] on div "NEW KPOP Choice / SE1 / EP289: NEW KPOP Choice: S1 E289 - Travel Mood ON - NEW …" at bounding box center [343, 769] width 338 height 583
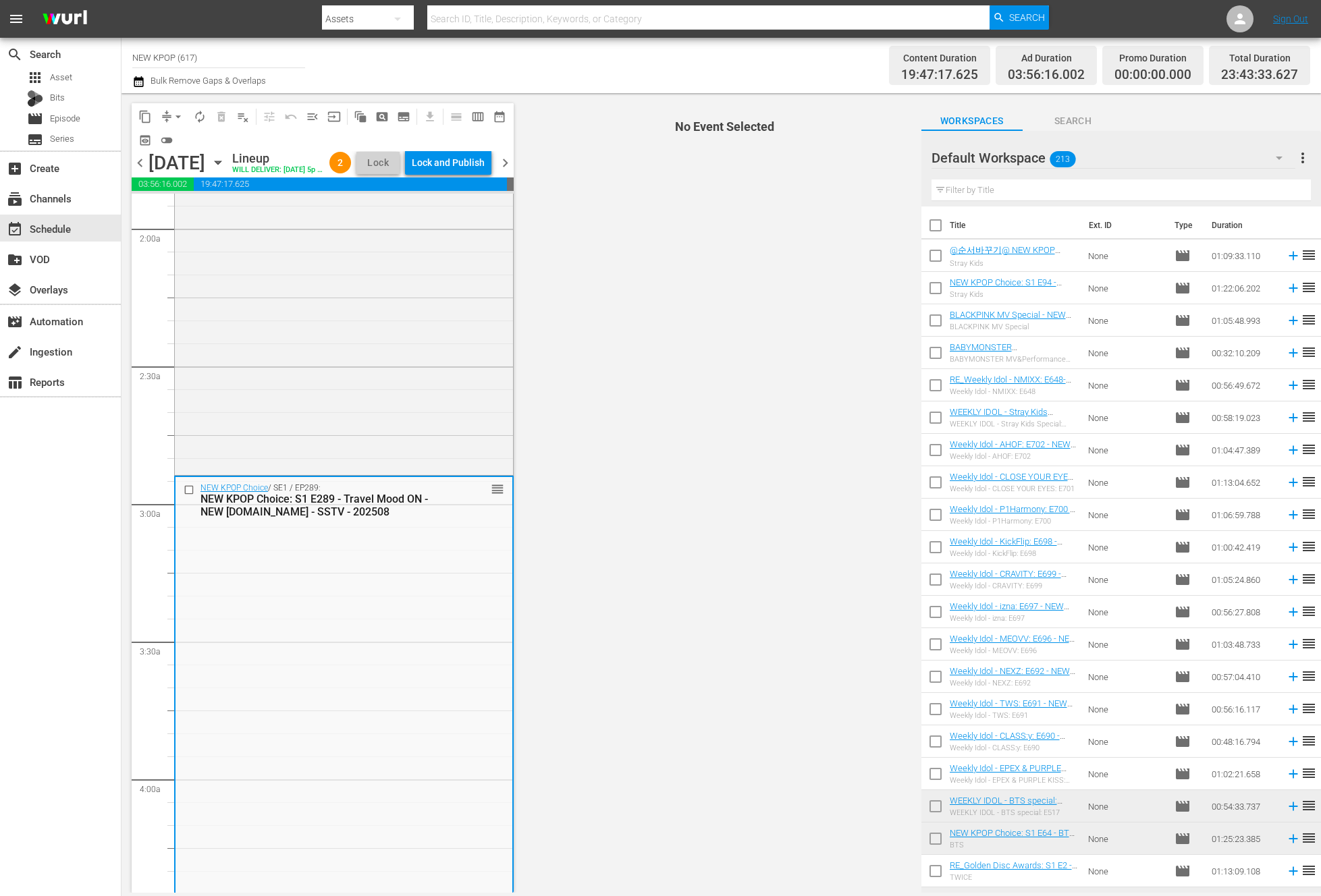
scroll to position [517, 0]
click at [373, 656] on div "NEW KPOP Choice / SE1 / EP289: NEW KPOP Choice: S1 E289 - Travel Mood ON - NEW …" at bounding box center [344, 768] width 337 height 583
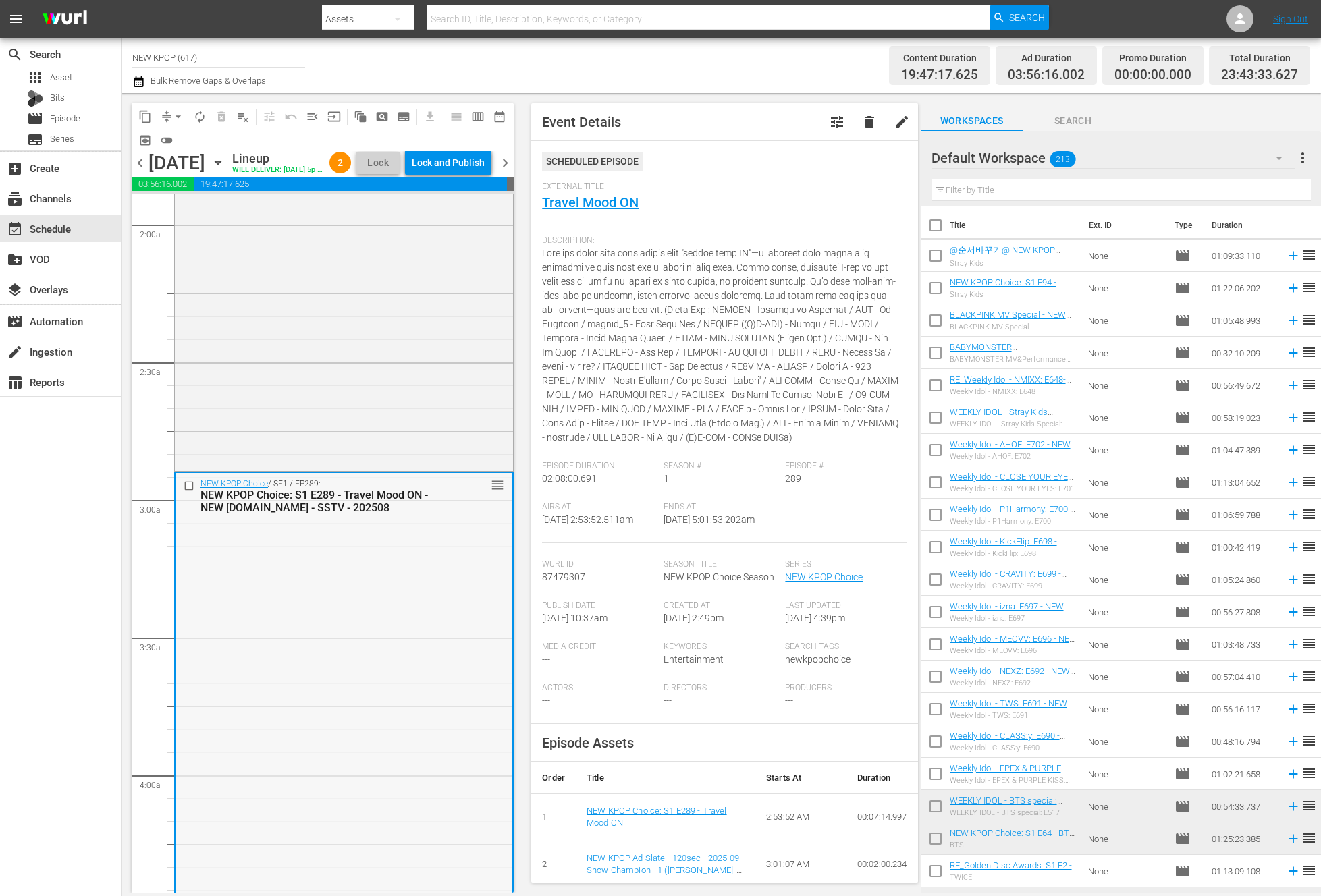
click at [342, 603] on div "NEW KPOP Choice / SE1 / EP289: NEW KPOP Choice: S1 E289 - Travel Mood ON - NEW …" at bounding box center [344, 765] width 337 height 583
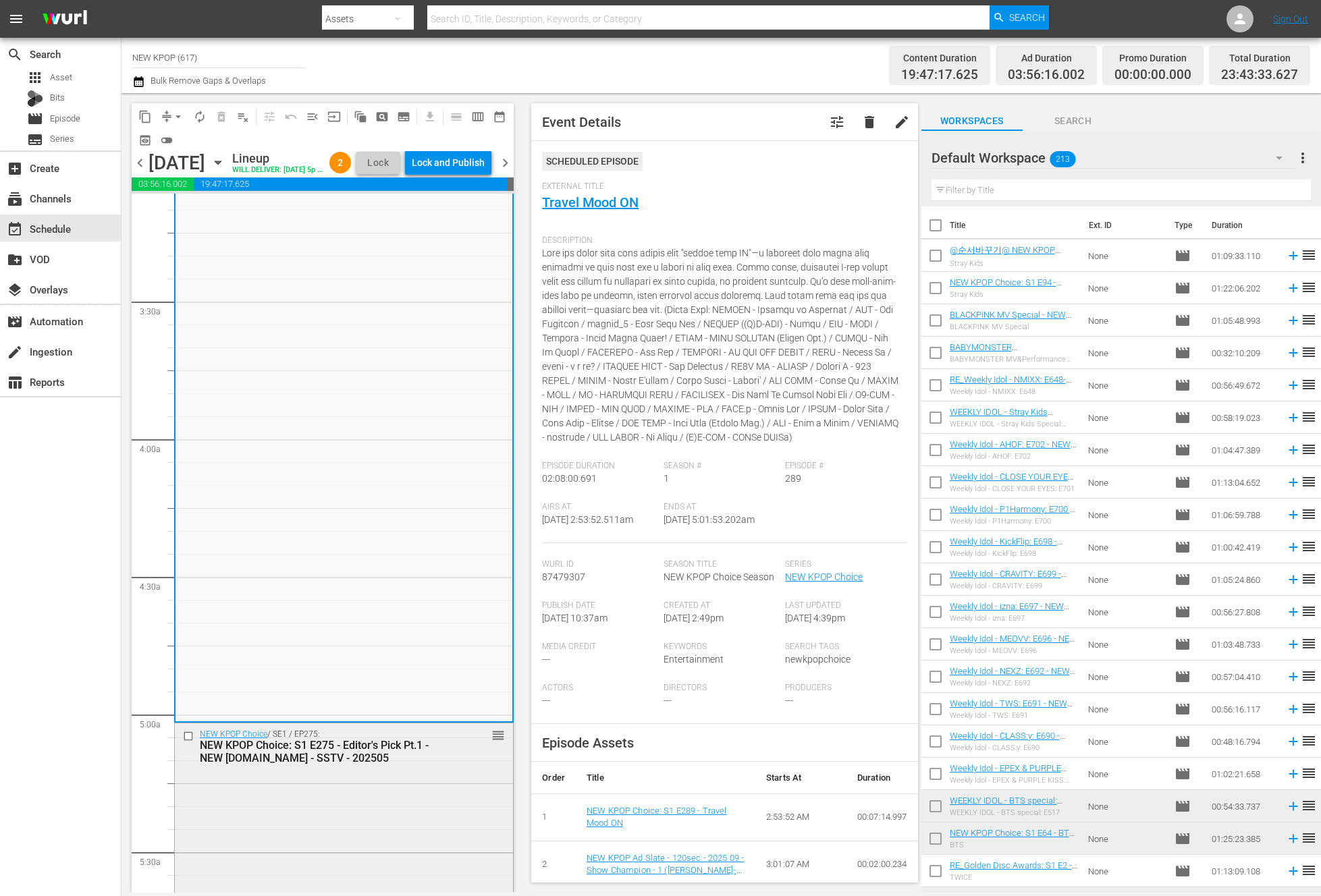
scroll to position [990, 0]
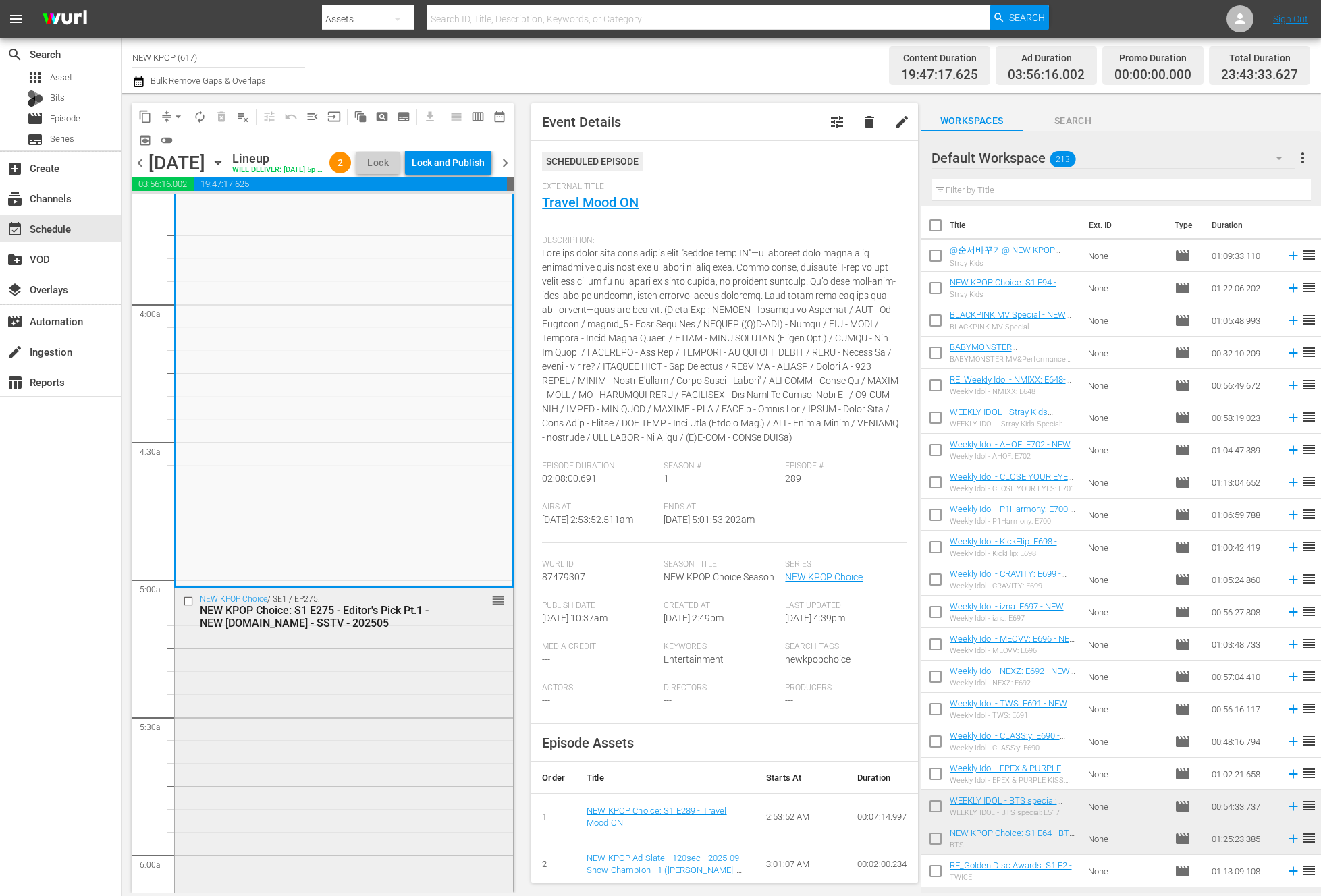
click at [429, 768] on div "NEW KPOP Choice / SE1 / EP275: NEW KPOP Choice: S1 E275 - Editor's Pick Pt.1 - …" at bounding box center [343, 824] width 338 height 472
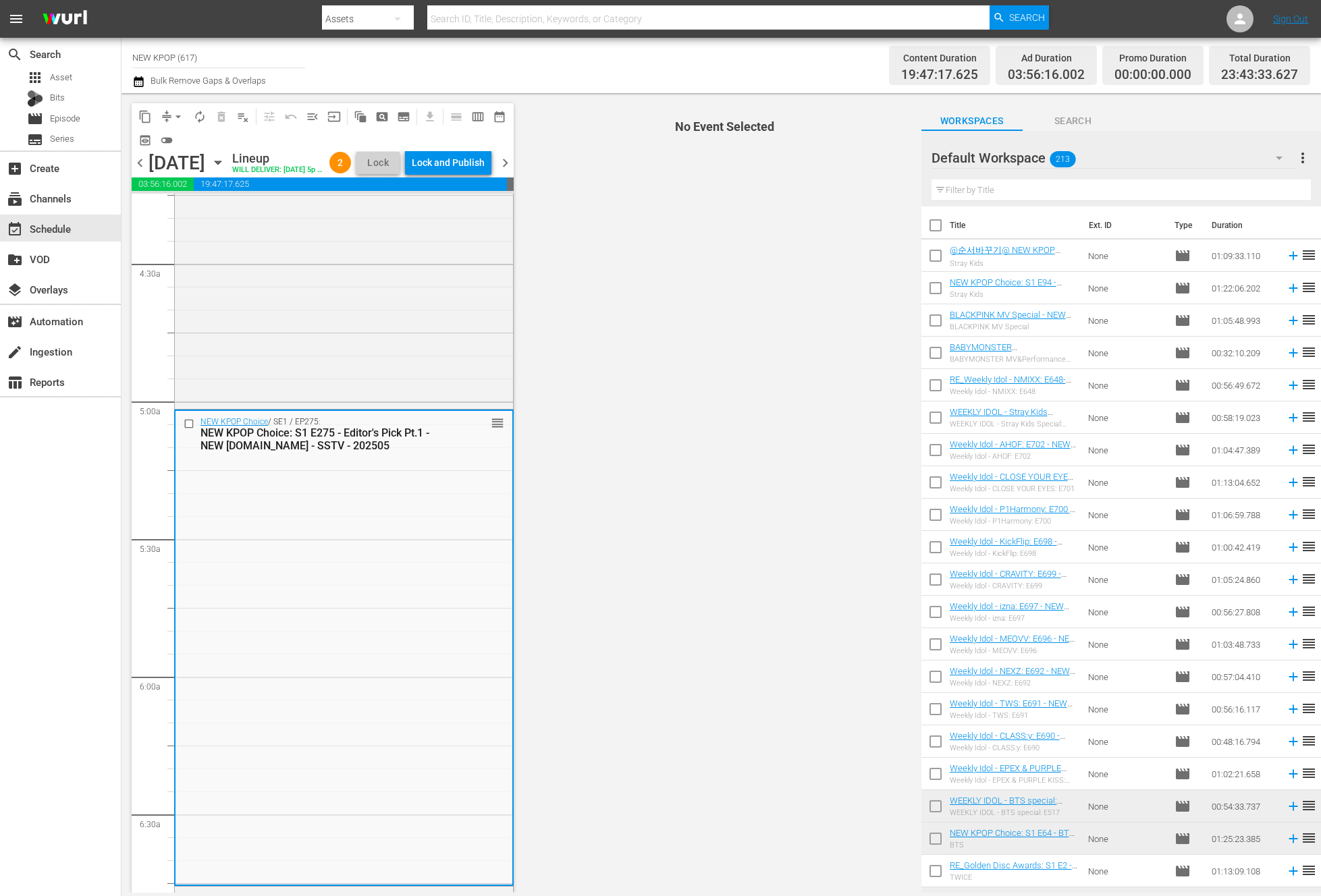
scroll to position [1341, 0]
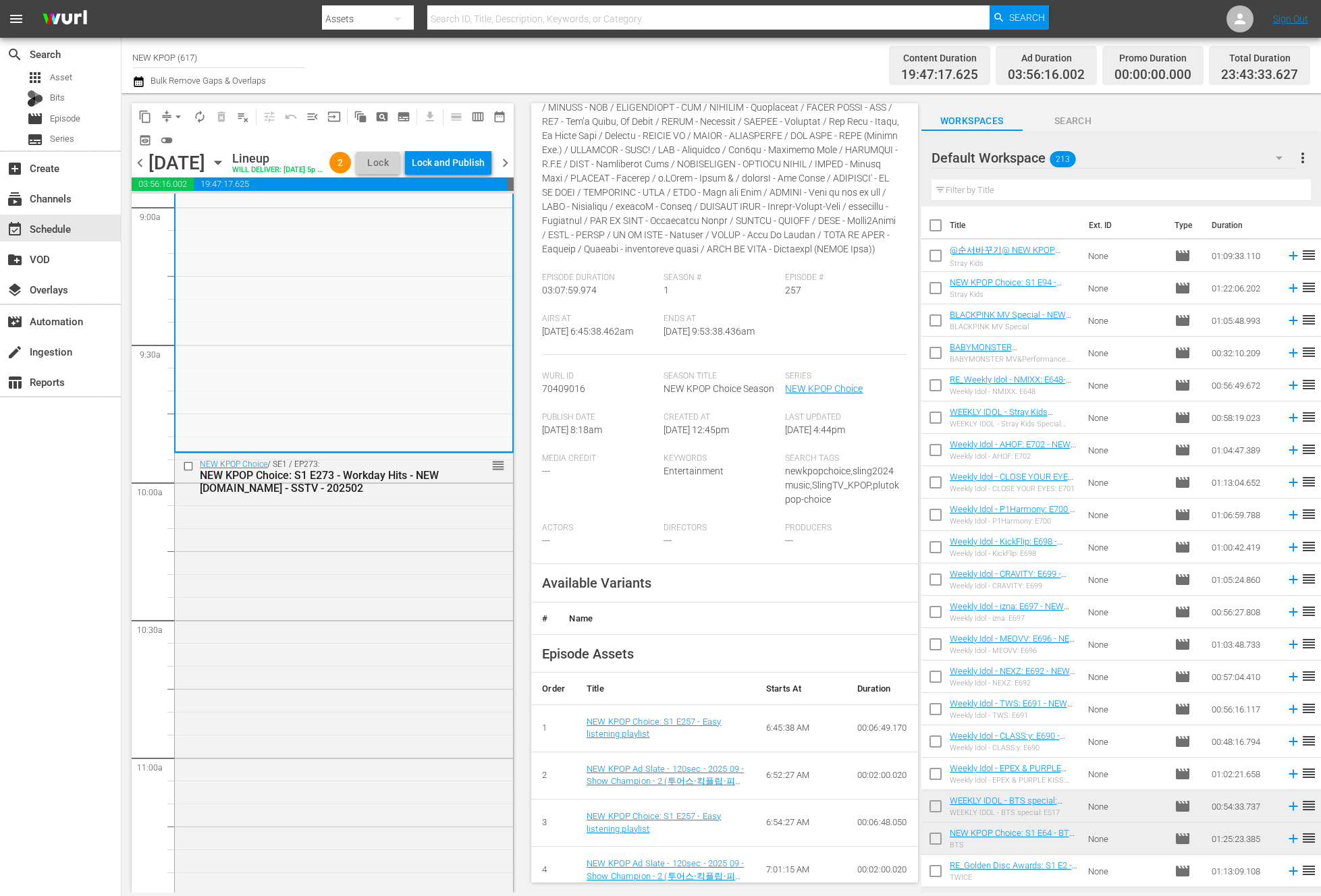
scroll to position [586, 0]
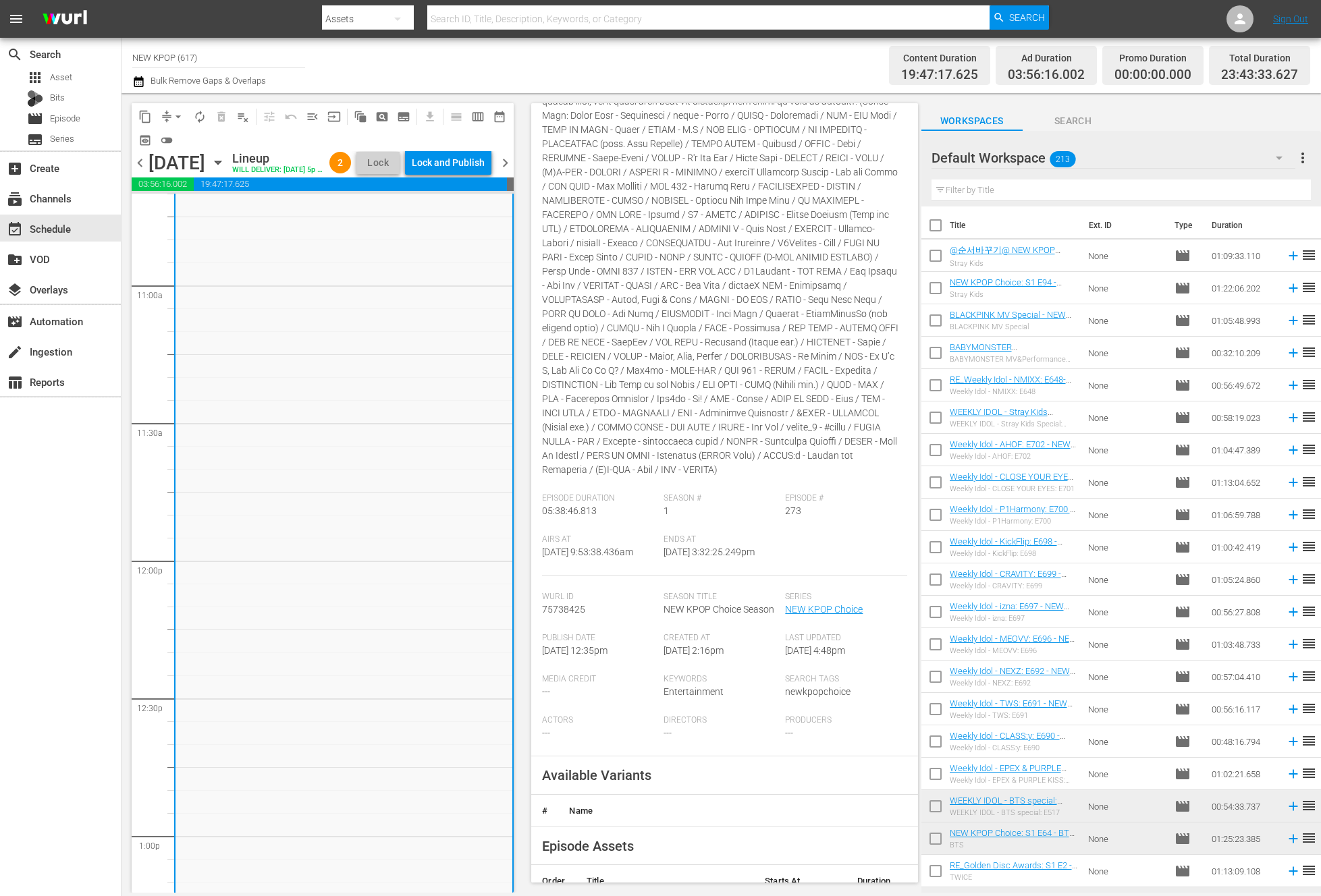
scroll to position [445, 0]
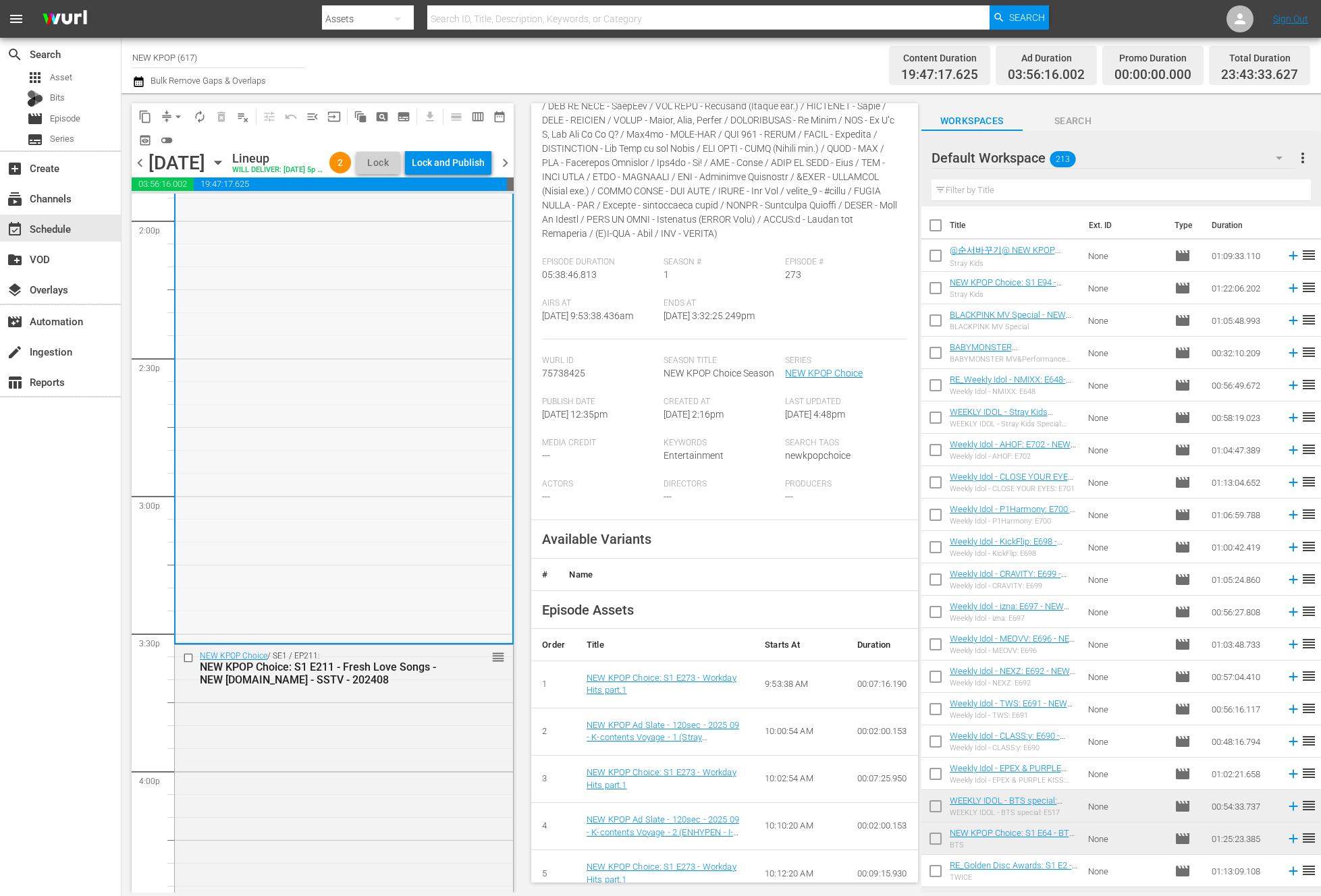
click at [404, 691] on div "NEW KPOP Choice / SE1 / EP211: NEW KPOP Choice: S1 E211 - Fresh Love Songs - NE…" at bounding box center [343, 668] width 338 height 46
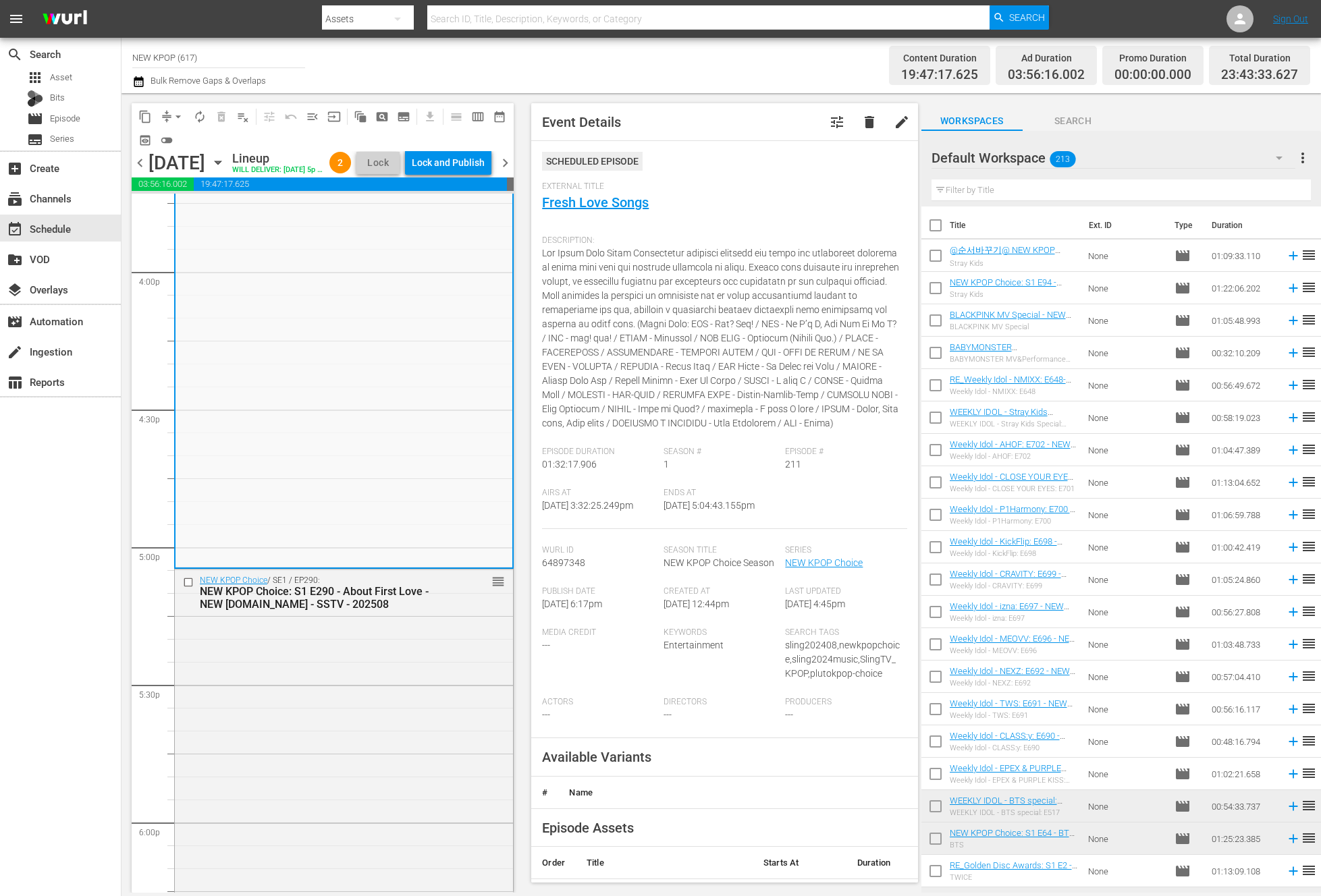
scroll to position [0, 0]
click at [357, 651] on div "NEW KPOP Choice / SE1 / EP290: NEW KPOP Choice: S1 E290 - About First Love - NE…" at bounding box center [343, 810] width 338 height 481
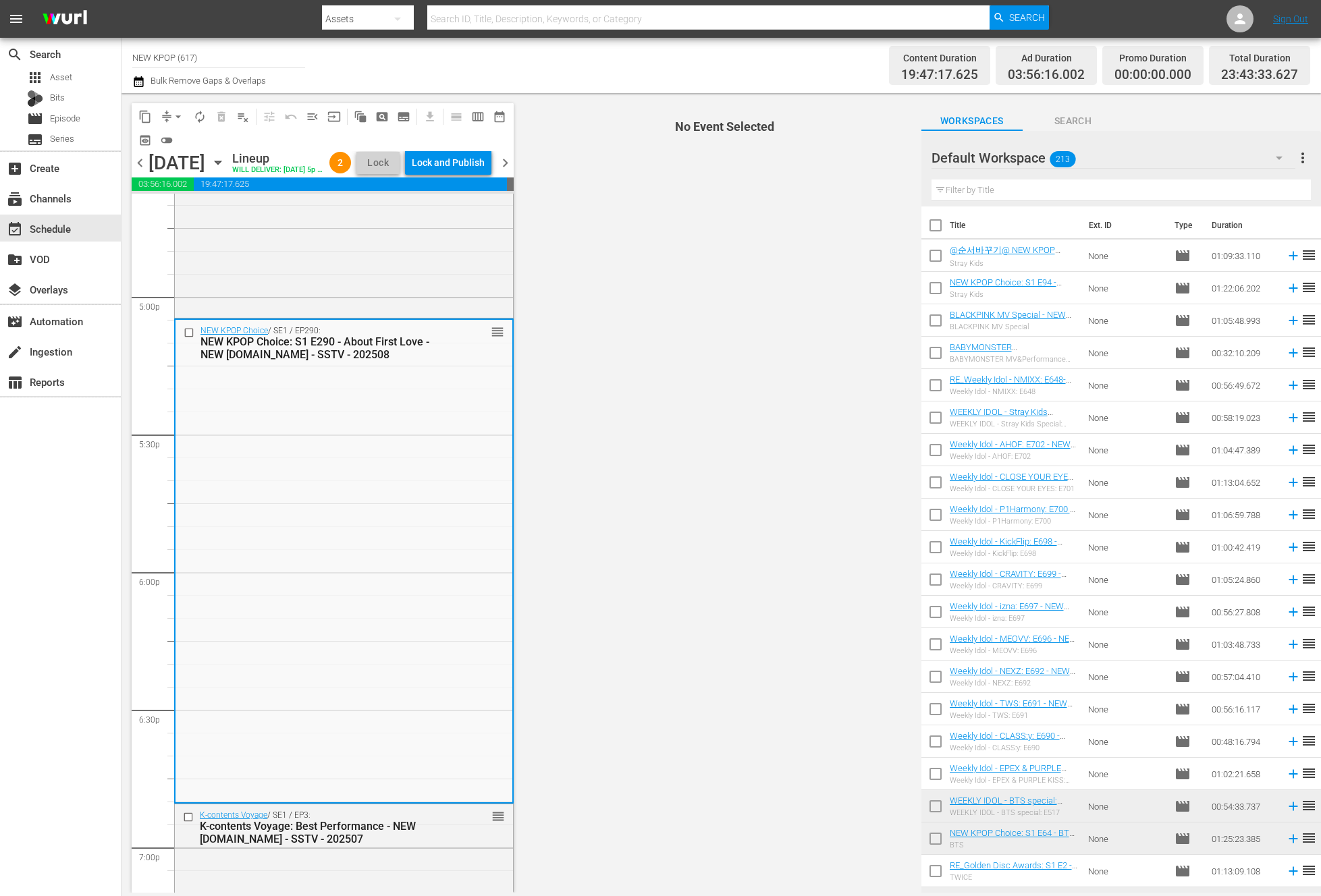
scroll to position [4704, 0]
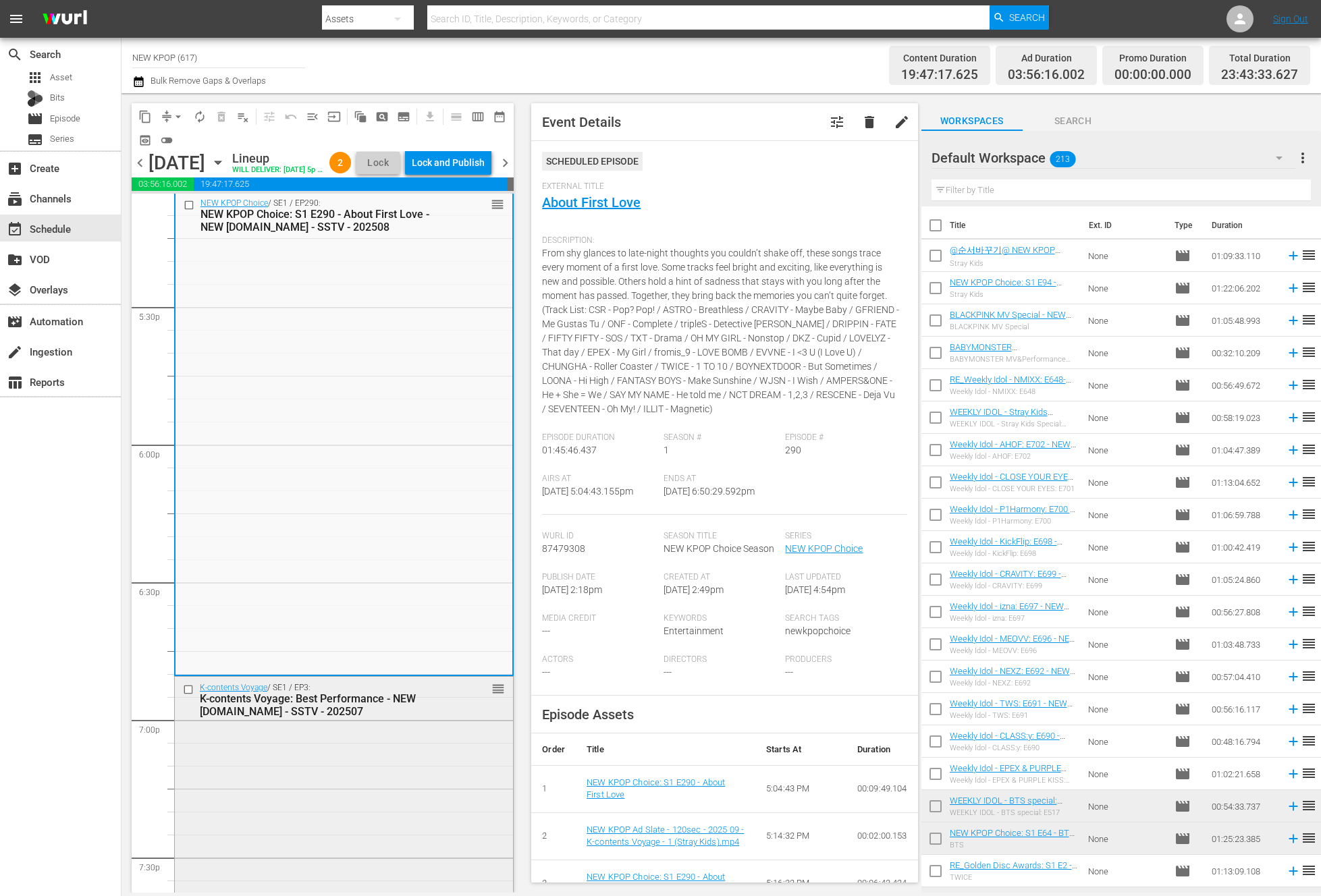
click at [292, 767] on div "K-contents Voyage / SE1 / EP3: K-contents Voyage: Best Performance - NEW K.ID -…" at bounding box center [343, 812] width 338 height 271
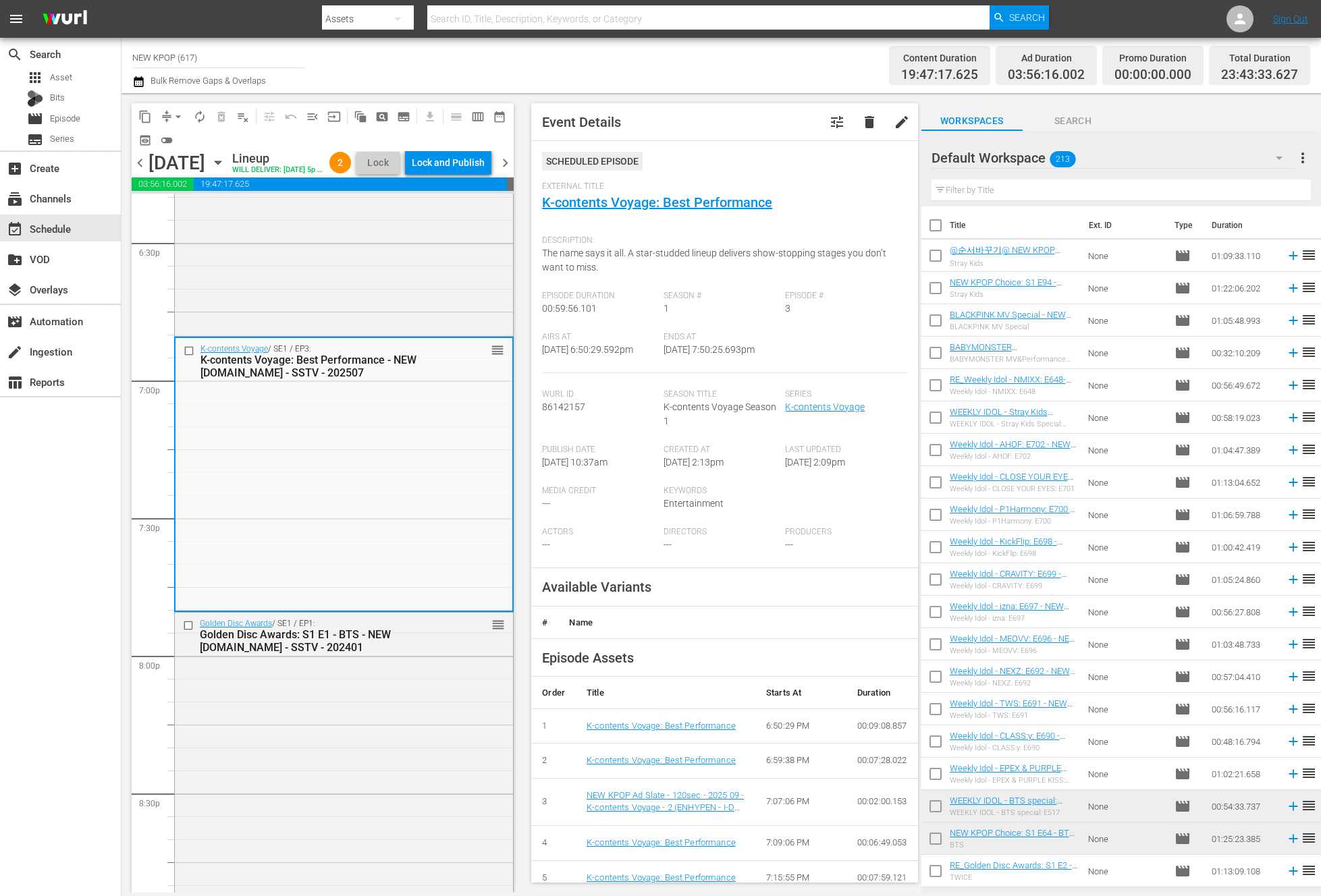
scroll to position [5046, 0]
click at [356, 759] on div "Golden Disc Awards / SE1 / EP1: Golden Disc Awards: S1 E1 - BTS - NEW K.ID - SS…" at bounding box center [343, 875] width 338 height 529
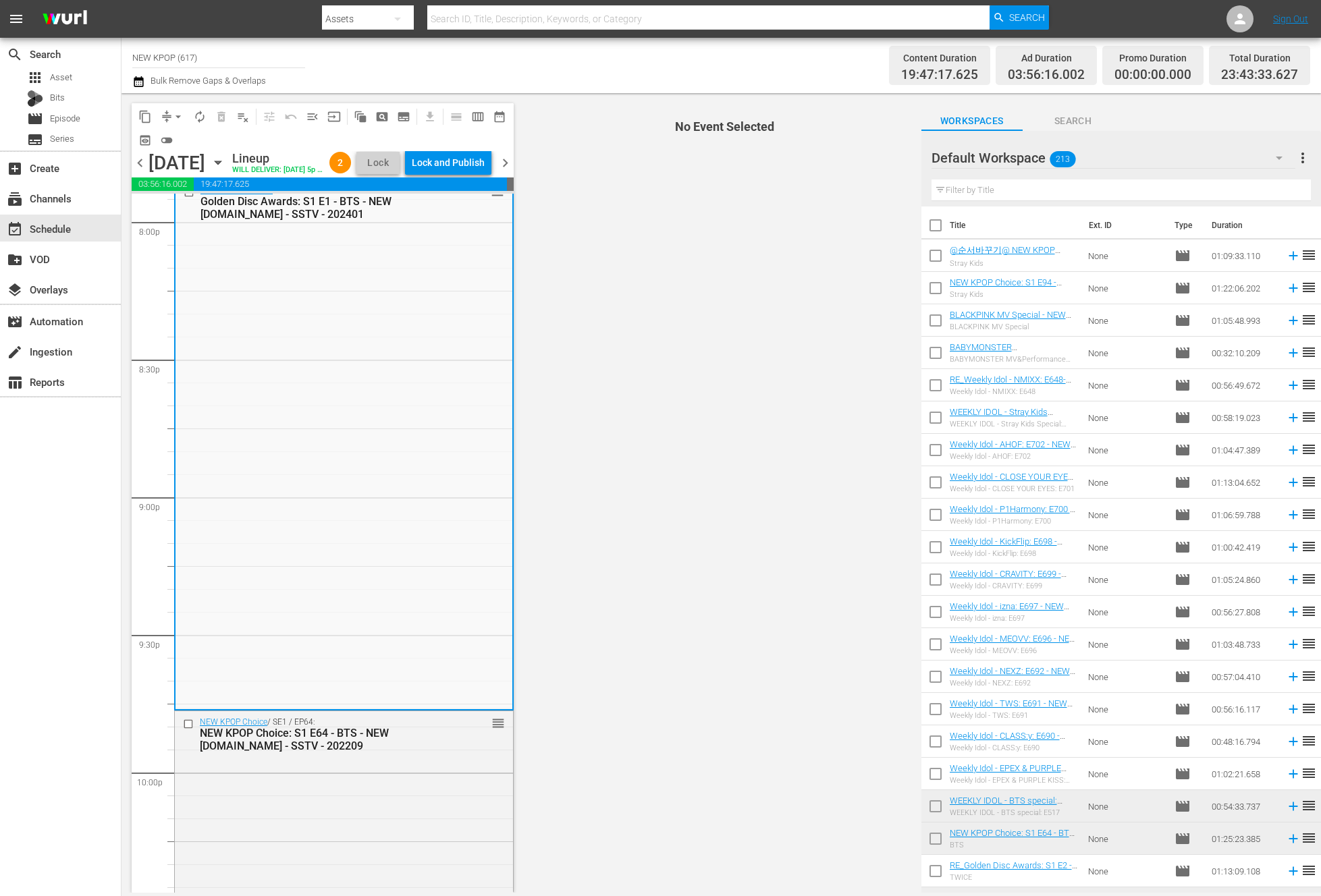
scroll to position [5479, 0]
click at [370, 477] on div "Golden Disc Awards / SE1 / EP1: Golden Disc Awards: S1 E1 - BTS - NEW K.ID - SS…" at bounding box center [344, 443] width 337 height 529
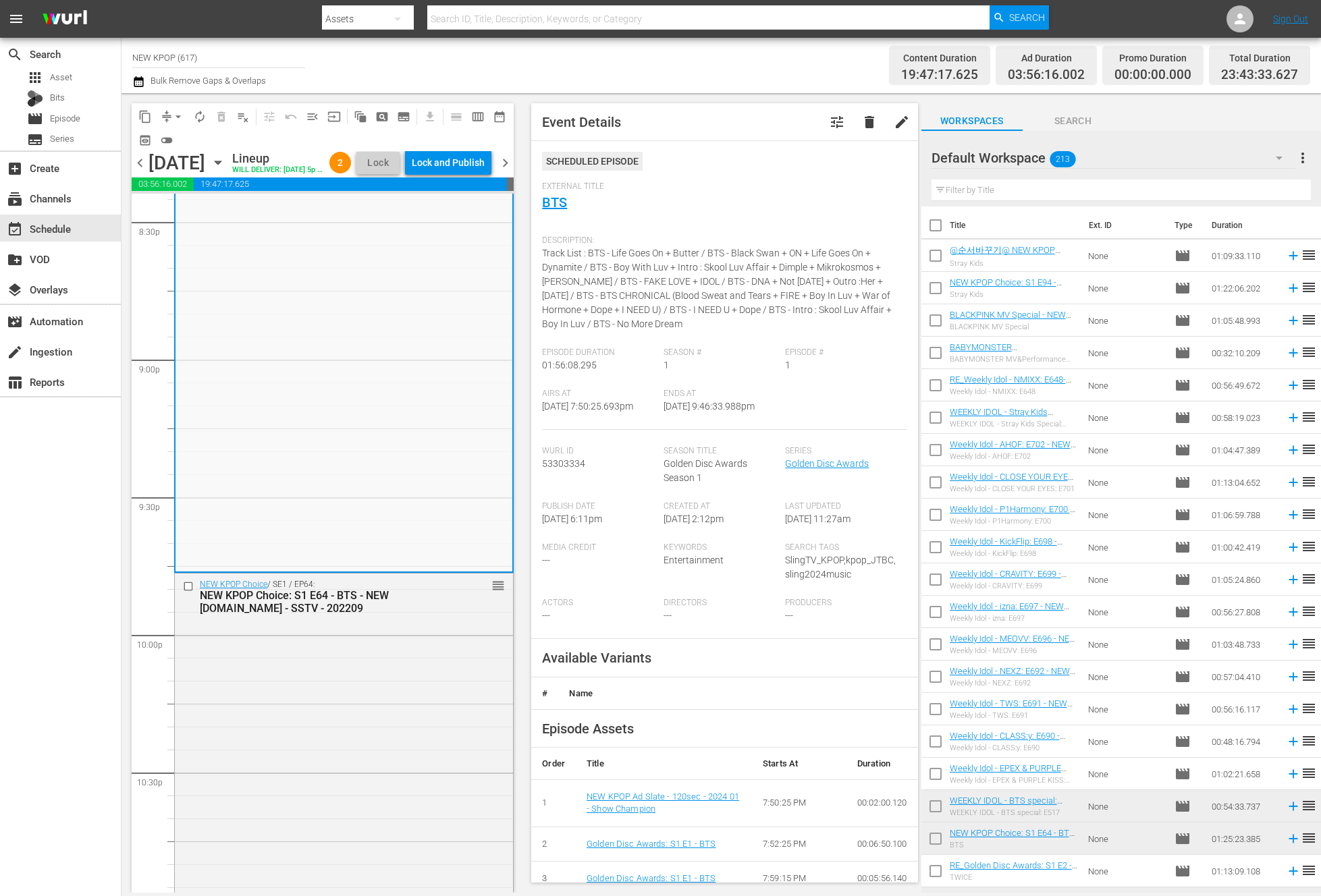
scroll to position [5668, 0]
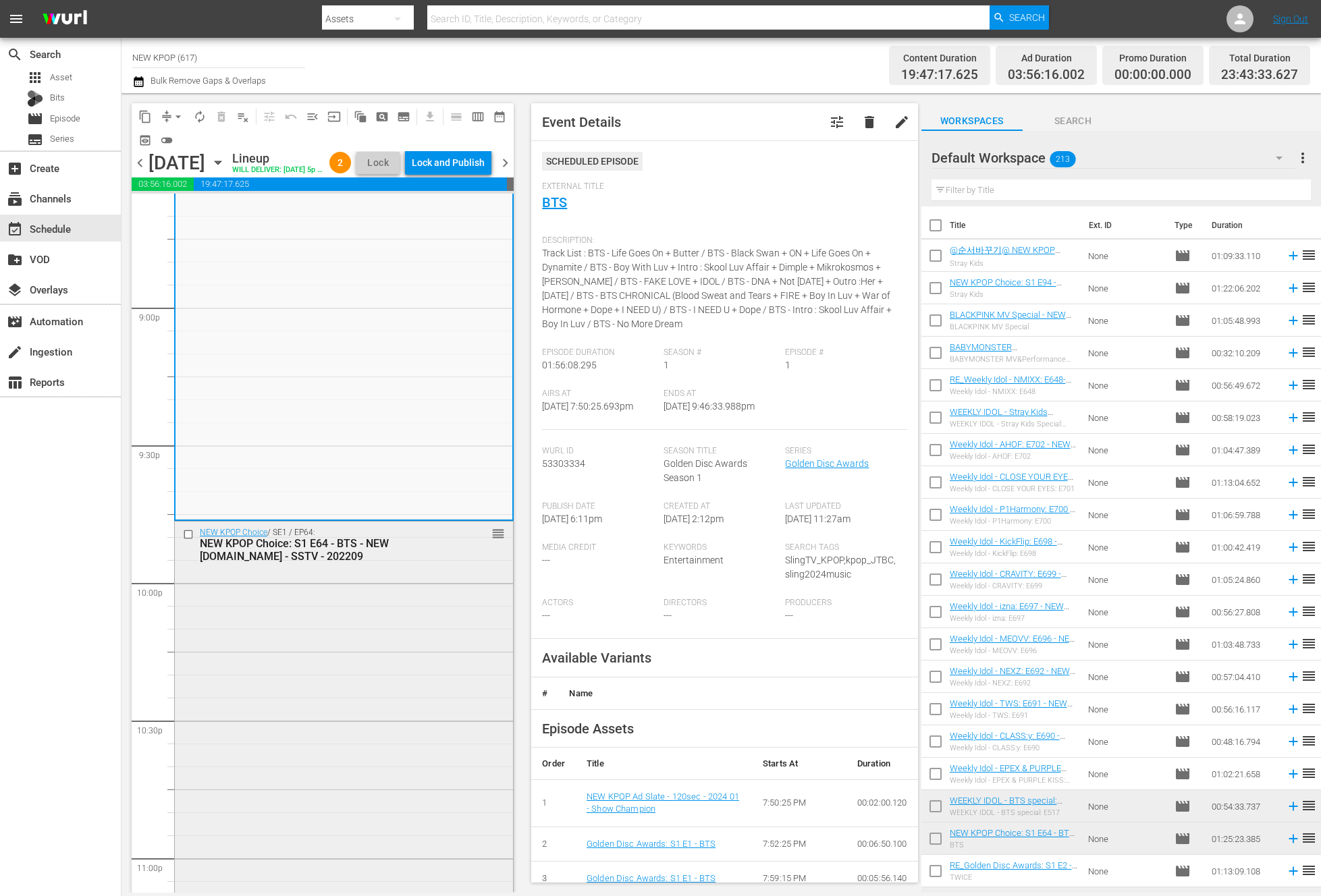
click at [418, 563] on div "NEW KPOP Choice: S1 E64 - BTS - NEW K.ID - SSTV - 202209" at bounding box center [322, 550] width 245 height 26
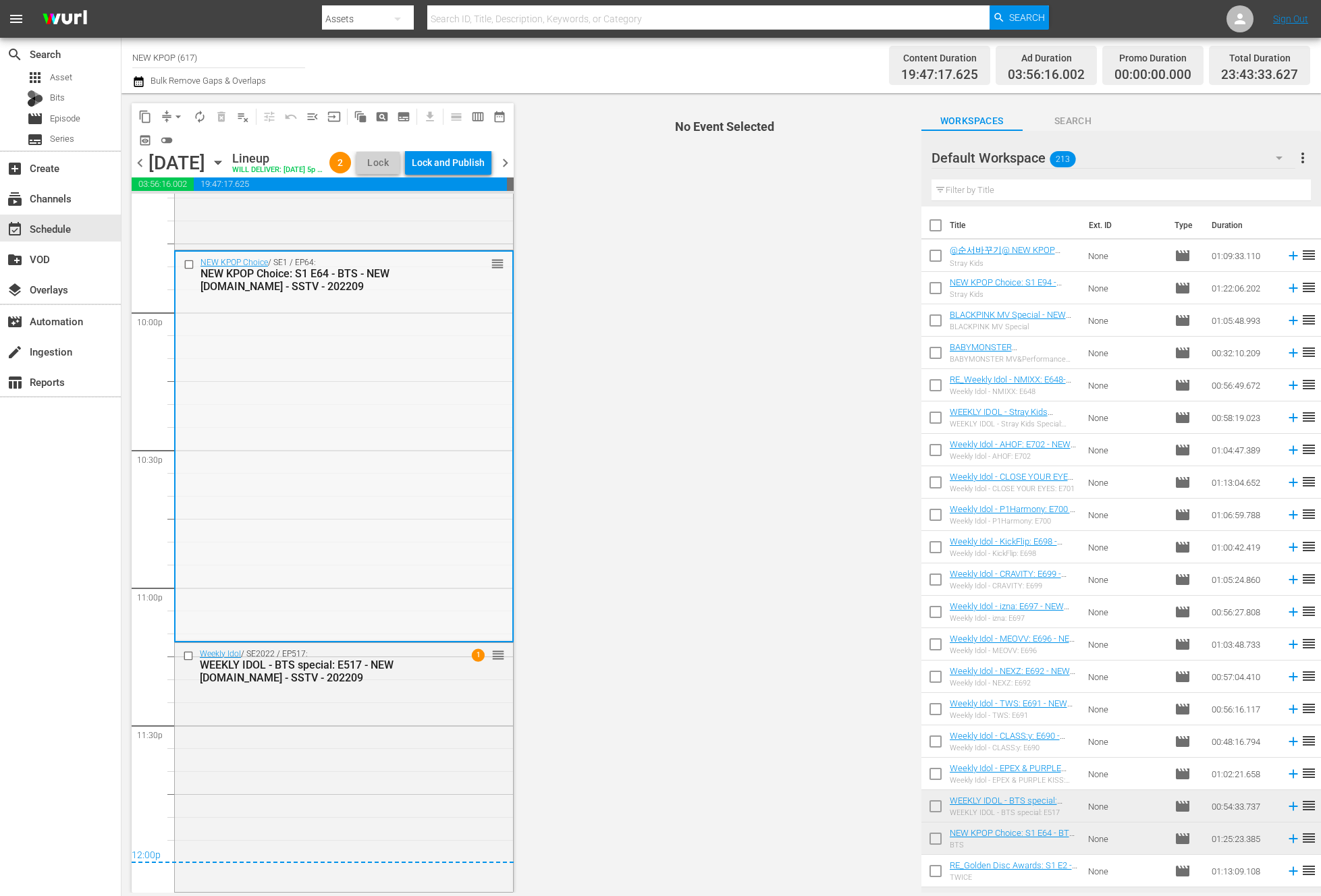
scroll to position [5959, 0]
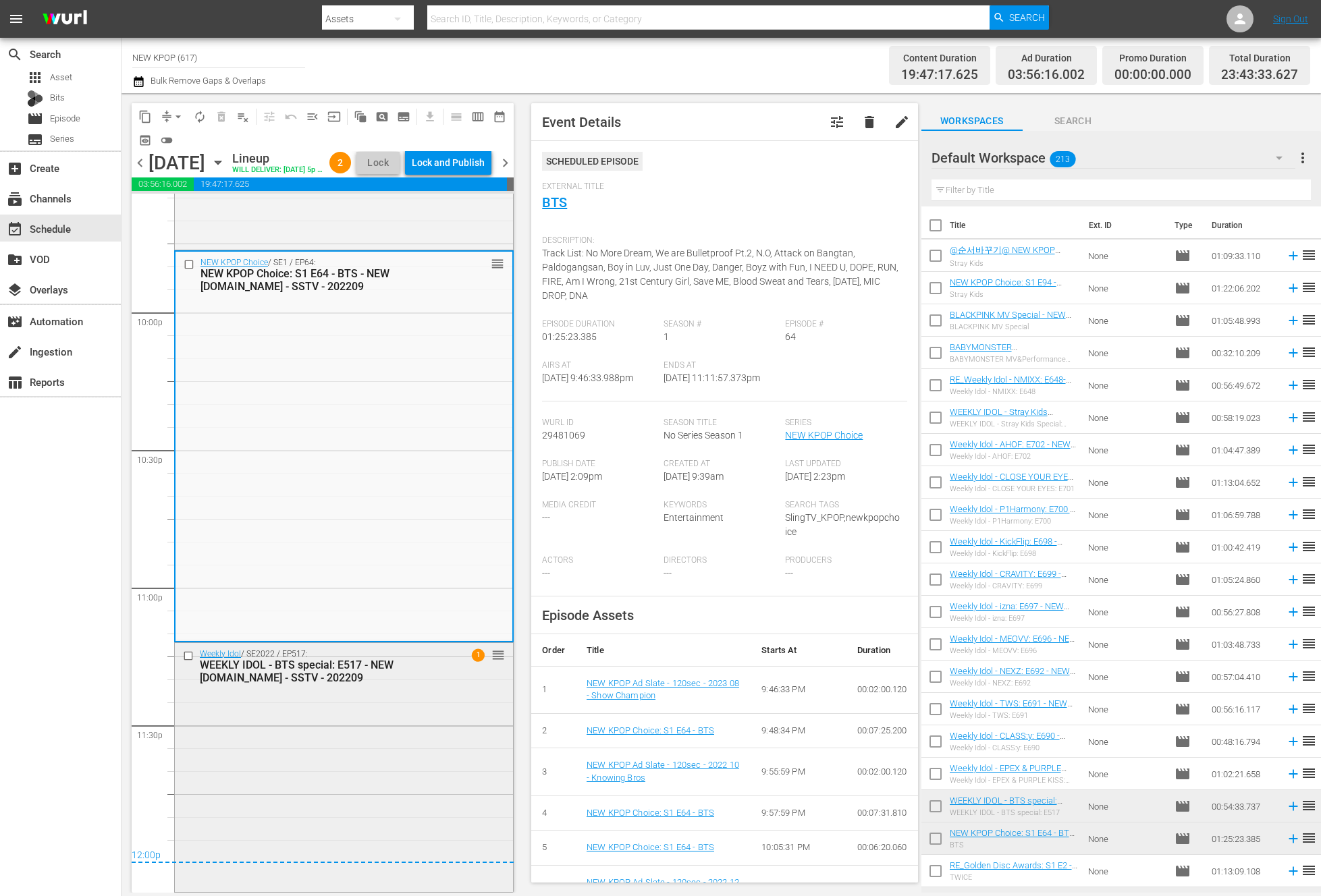
click at [330, 735] on div "Weekly Idol / SE2022 / EP517: WEEKLY IDOL - BTS special: E517 - NEW K.ID - SSTV…" at bounding box center [343, 766] width 338 height 246
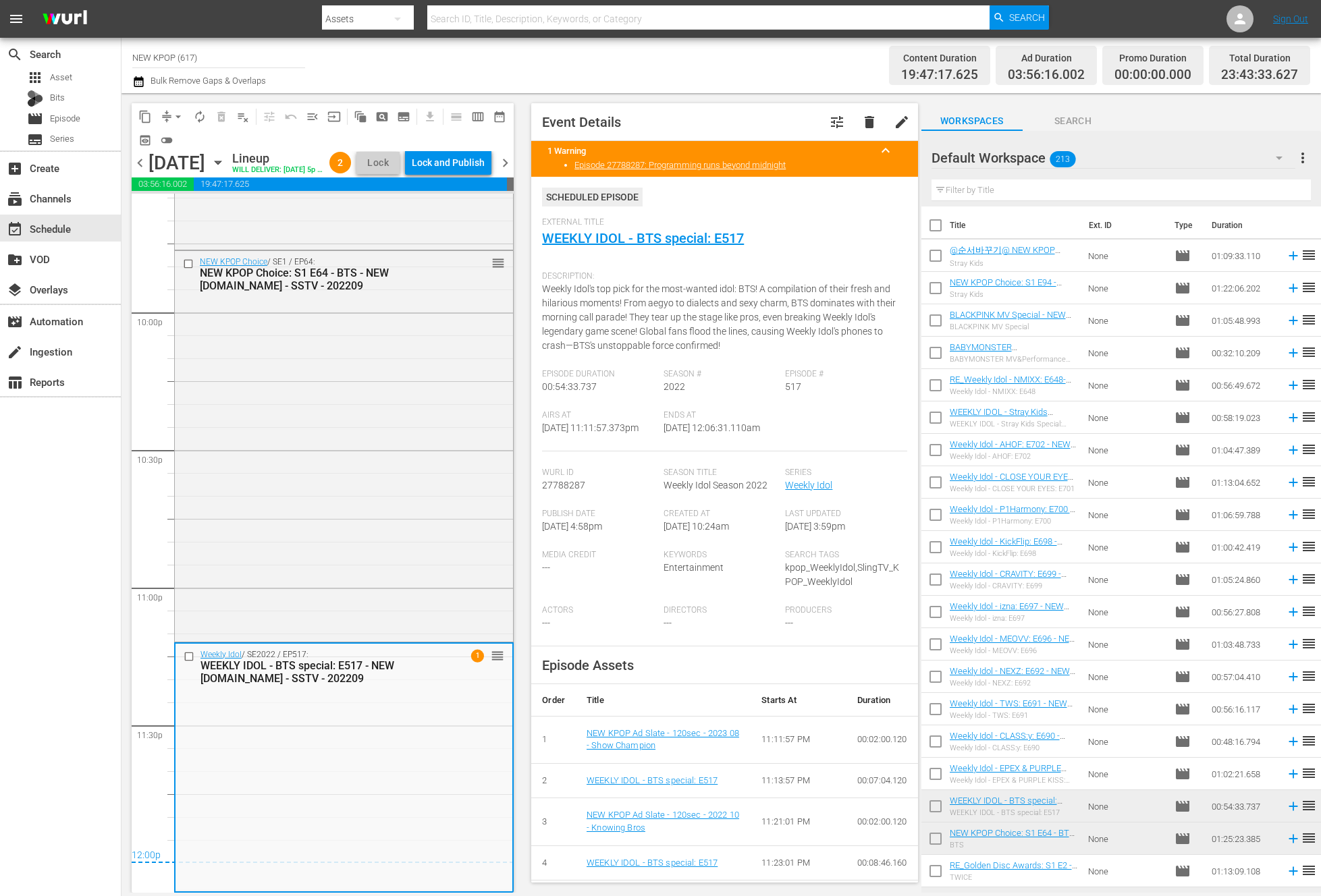
click at [131, 481] on div "content_copy compress arrow_drop_down autorenew_outlined delete_forever_outline…" at bounding box center [319, 493] width 395 height 799
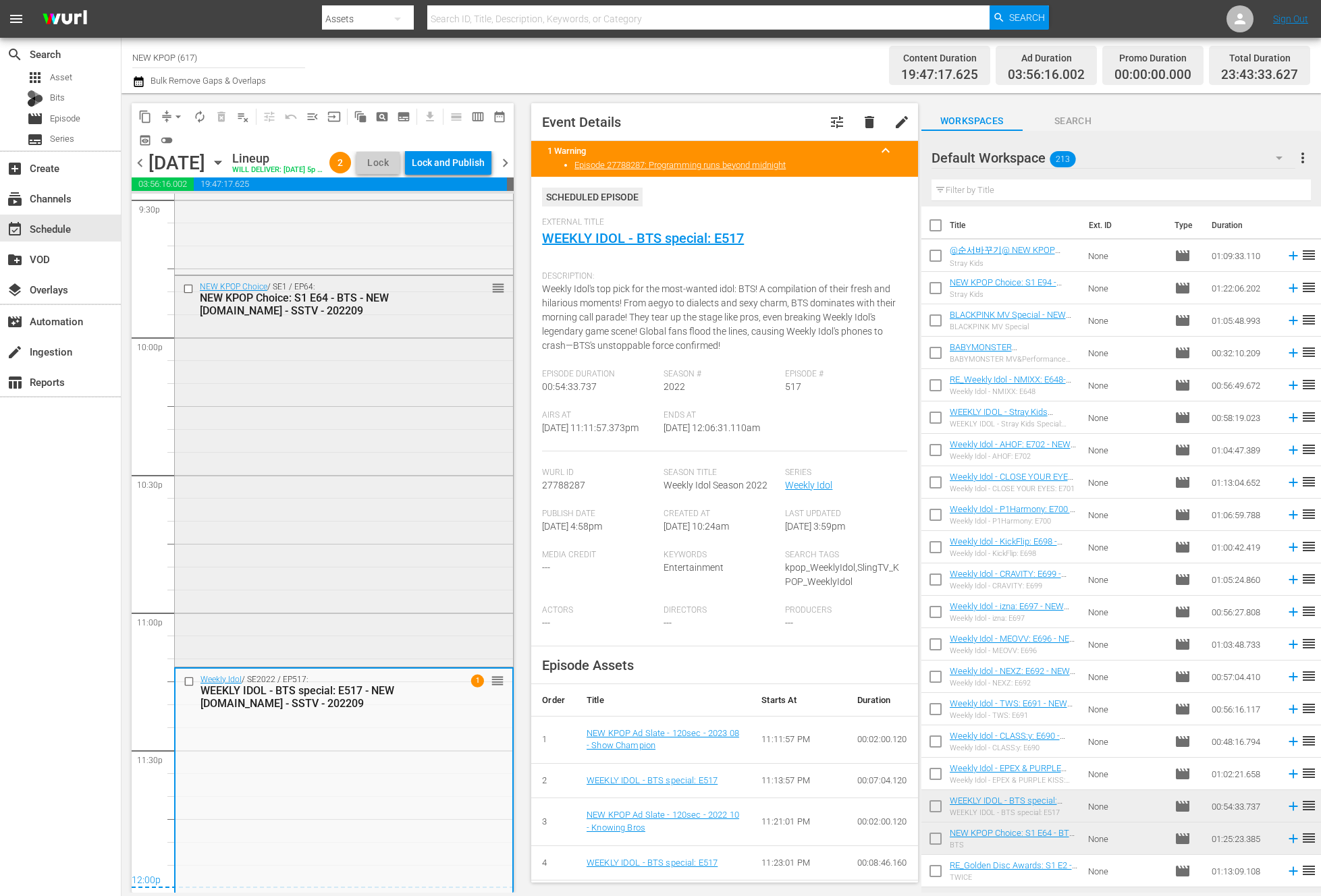
scroll to position [5730, 0]
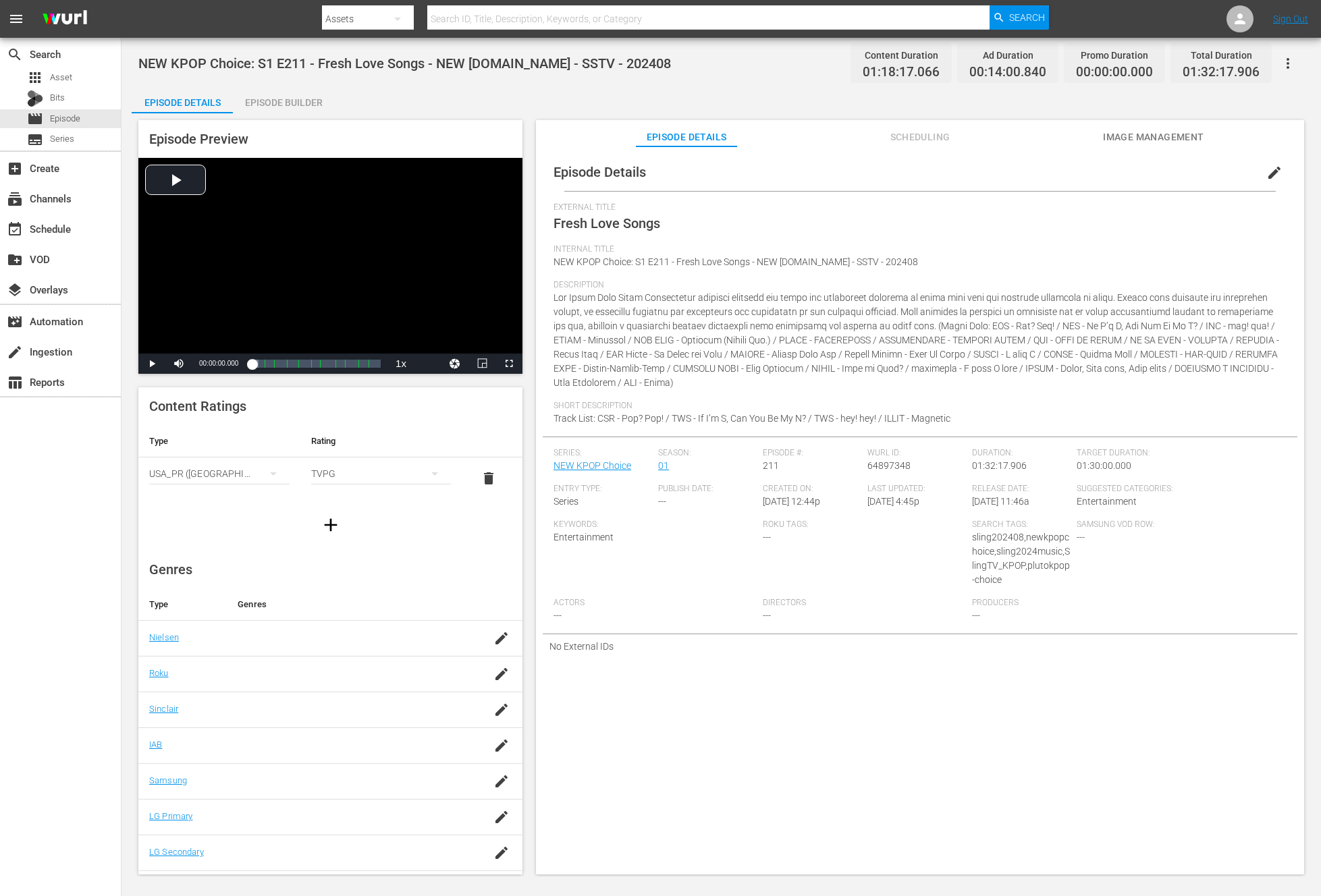
click at [333, 94] on div "Episode Builder" at bounding box center [283, 102] width 101 height 32
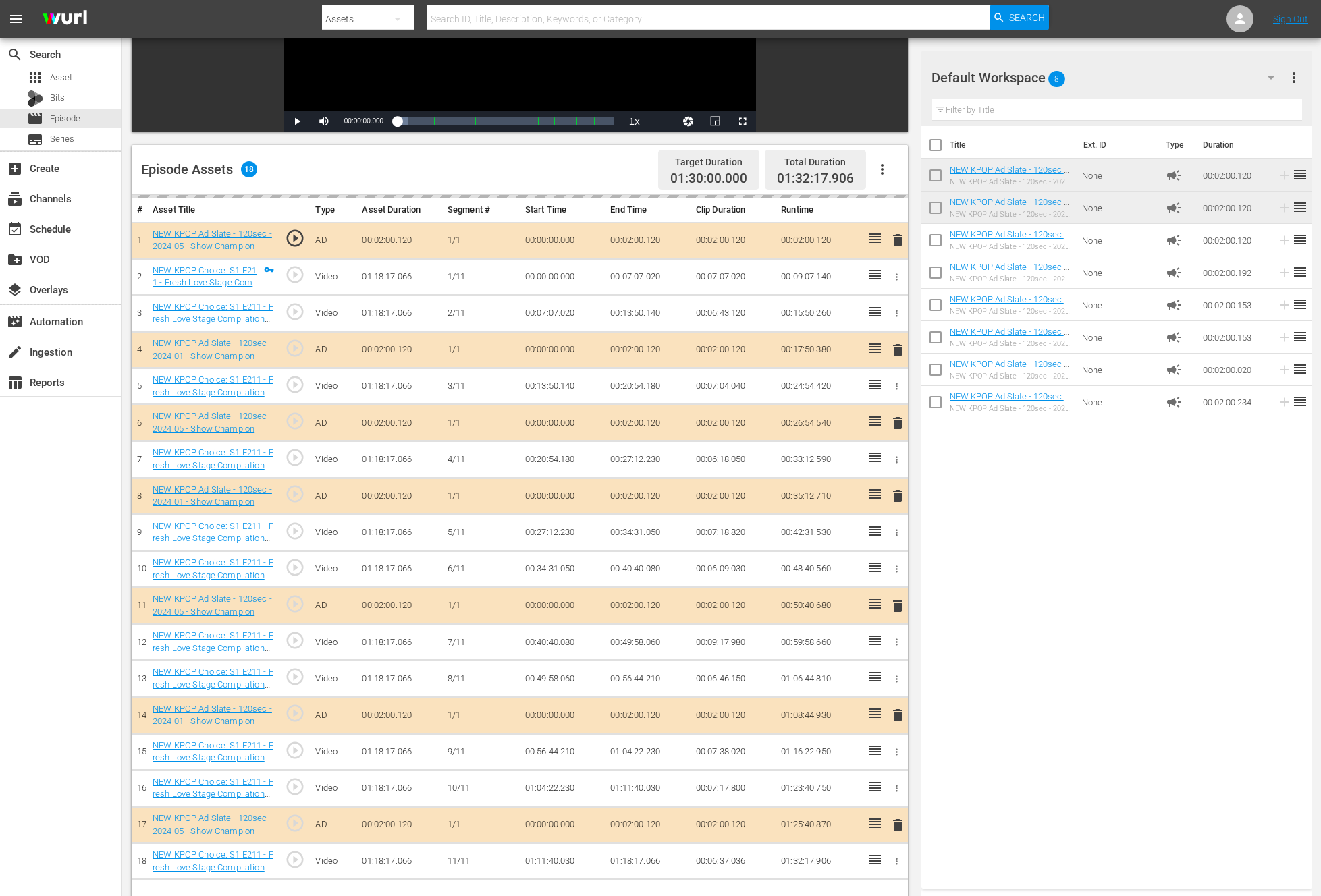
scroll to position [269, 0]
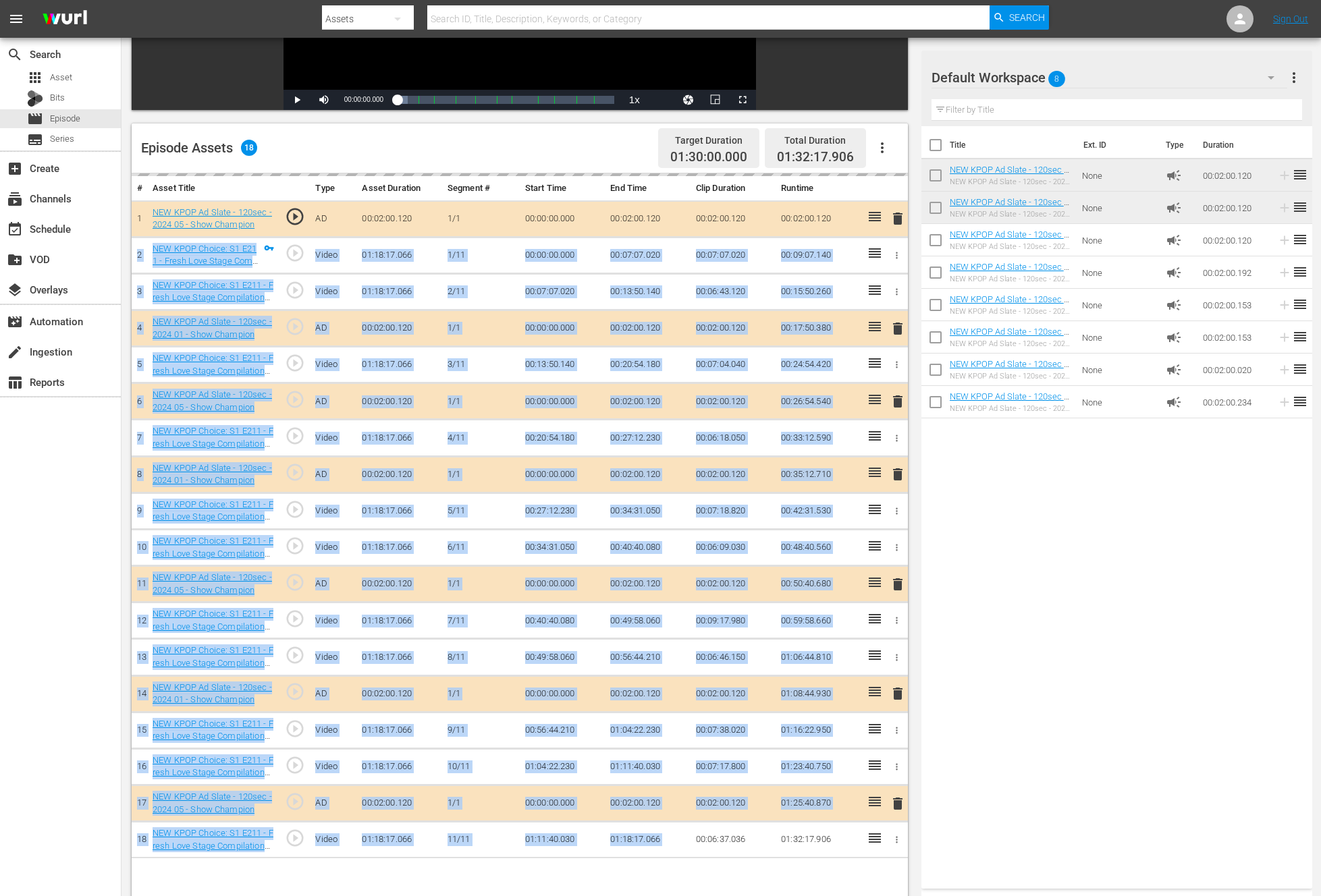
drag, startPoint x: 882, startPoint y: 207, endPoint x: 766, endPoint y: 830, distance: 633.7
click at [766, 830] on tbody "1 NEW KPOP Ad Slate - 120sec - 2024 05 - Show Champion play_circle_outline AD 0…" at bounding box center [519, 529] width 776 height 658
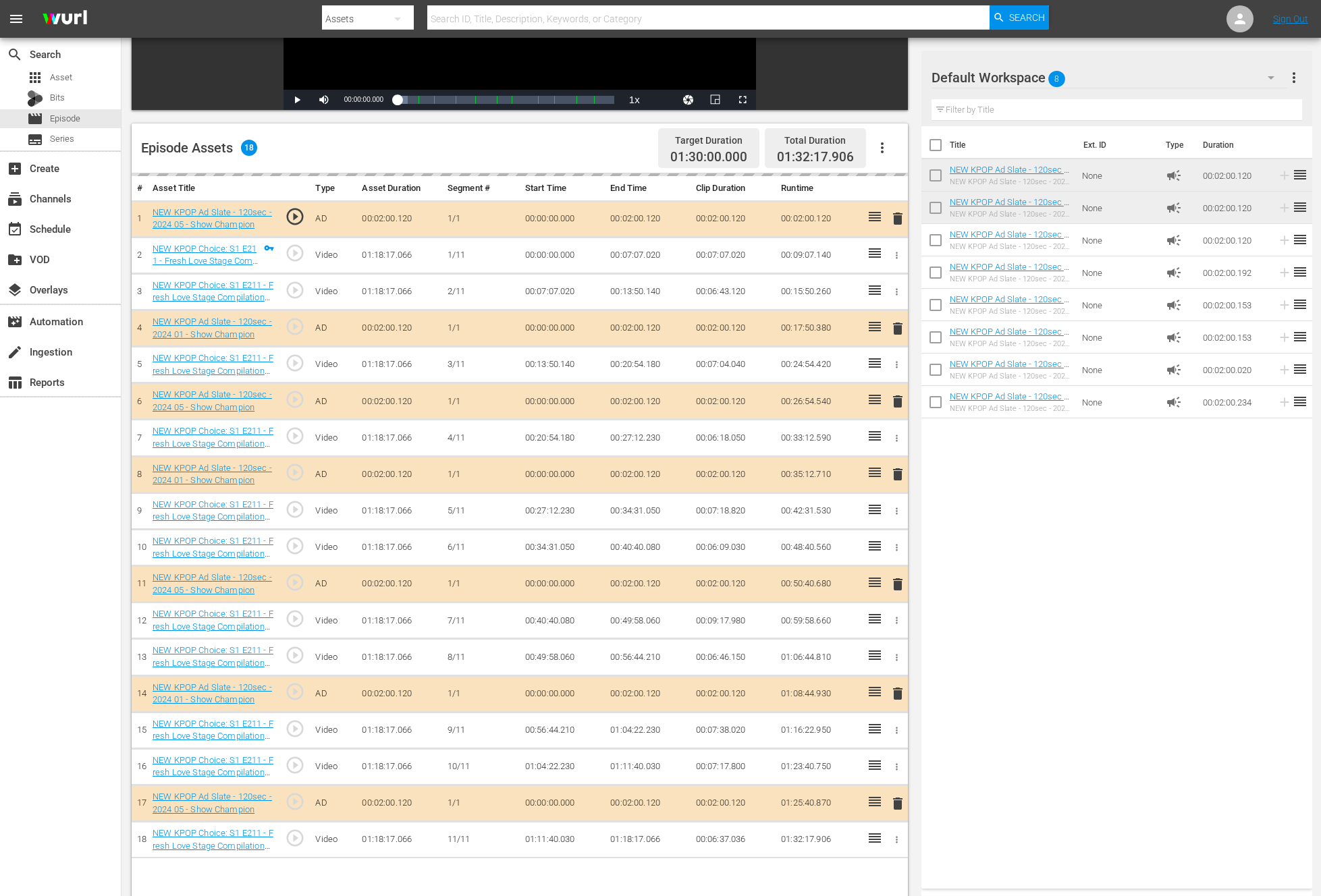
click at [1069, 713] on div "Title Ext. ID Type Duration NEW KPOP Ad Slate - 120sec - 2024 01 - Show Champio…" at bounding box center [1116, 505] width 391 height 757
click at [899, 224] on div "delete" at bounding box center [896, 219] width 12 height 20
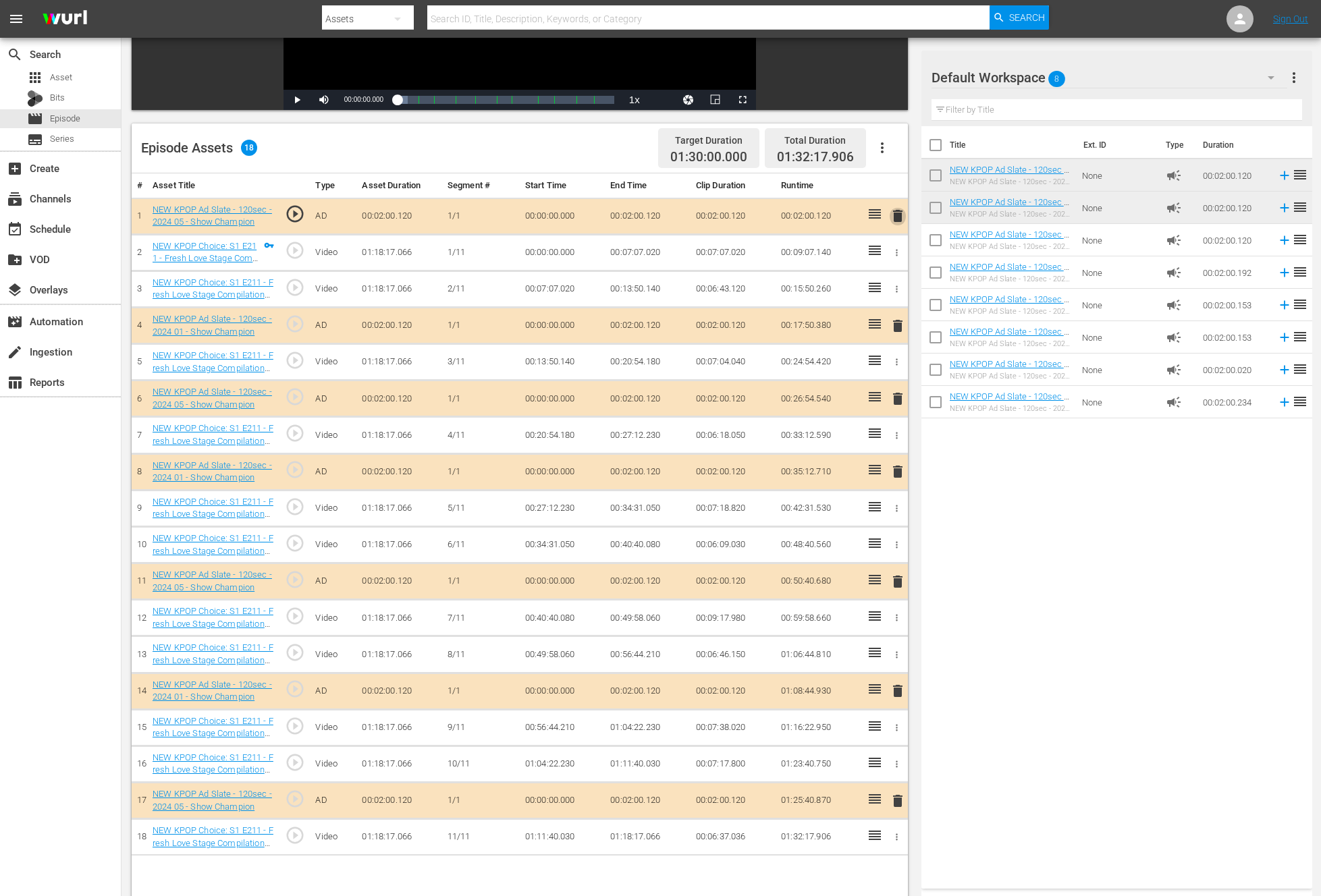
click at [899, 222] on span "delete" at bounding box center [897, 215] width 16 height 16
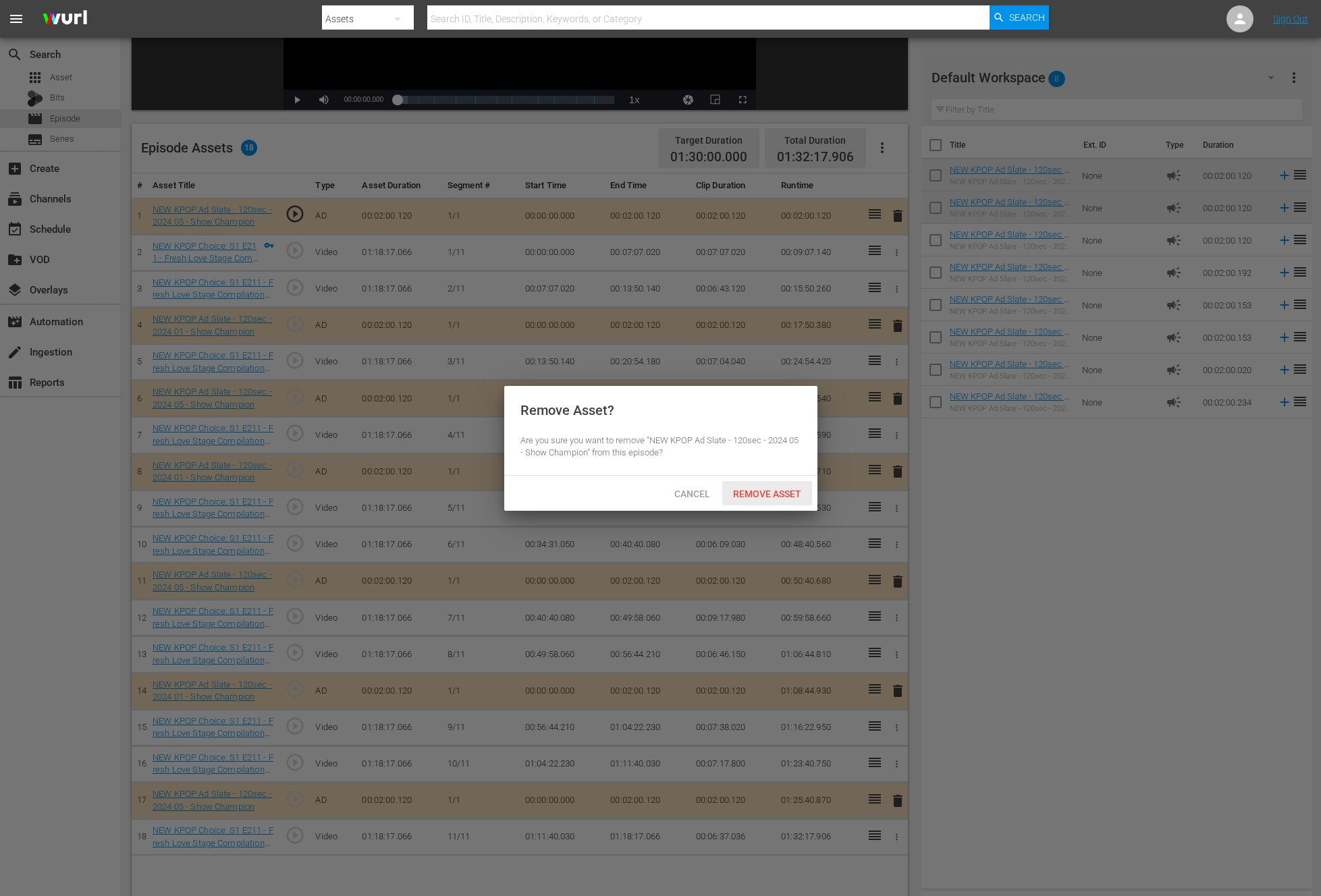
click at [750, 484] on div "Remove Asset" at bounding box center [767, 493] width 90 height 25
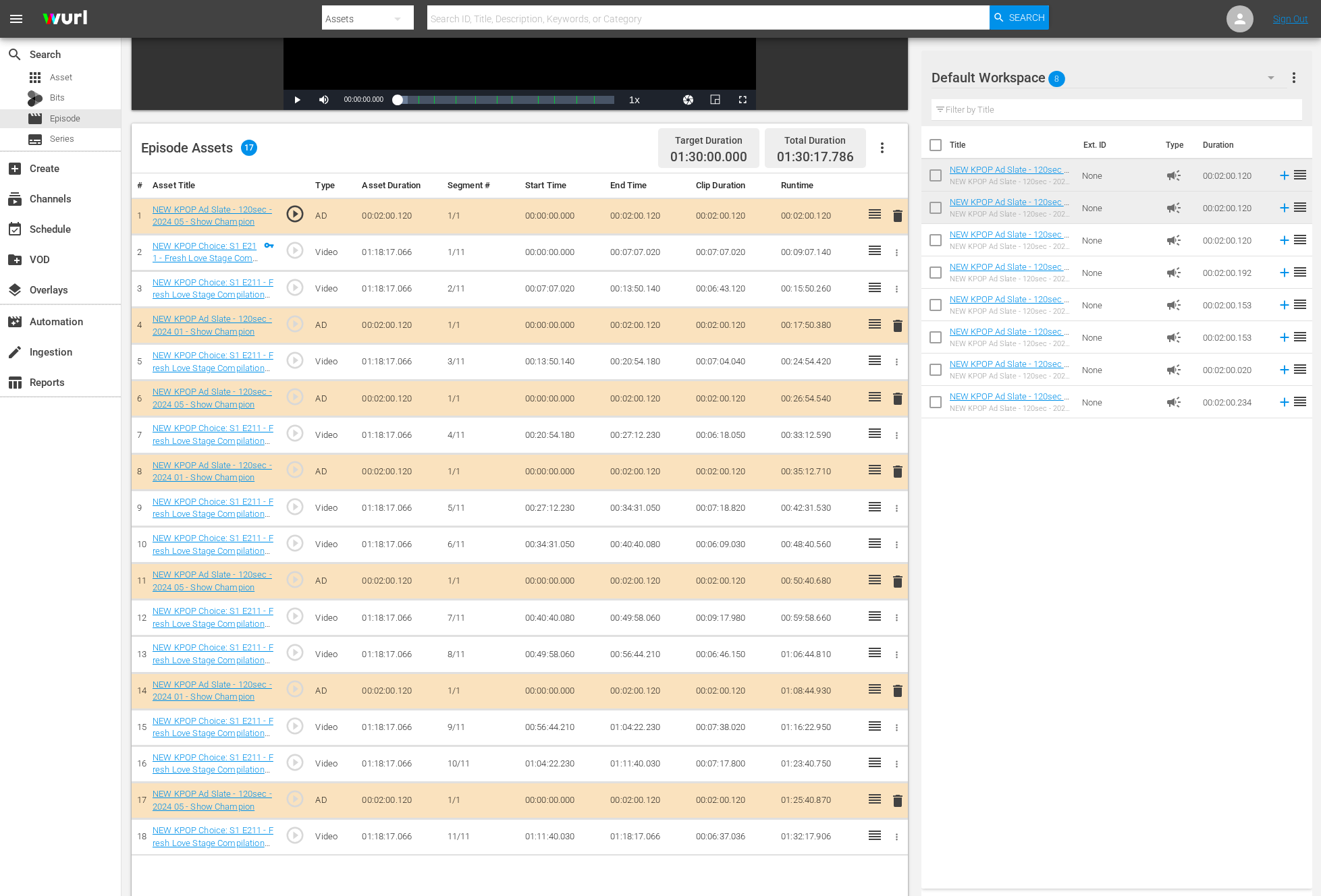
click at [931, 270] on input "checkbox" at bounding box center [936, 276] width 29 height 29
checkbox input "true"
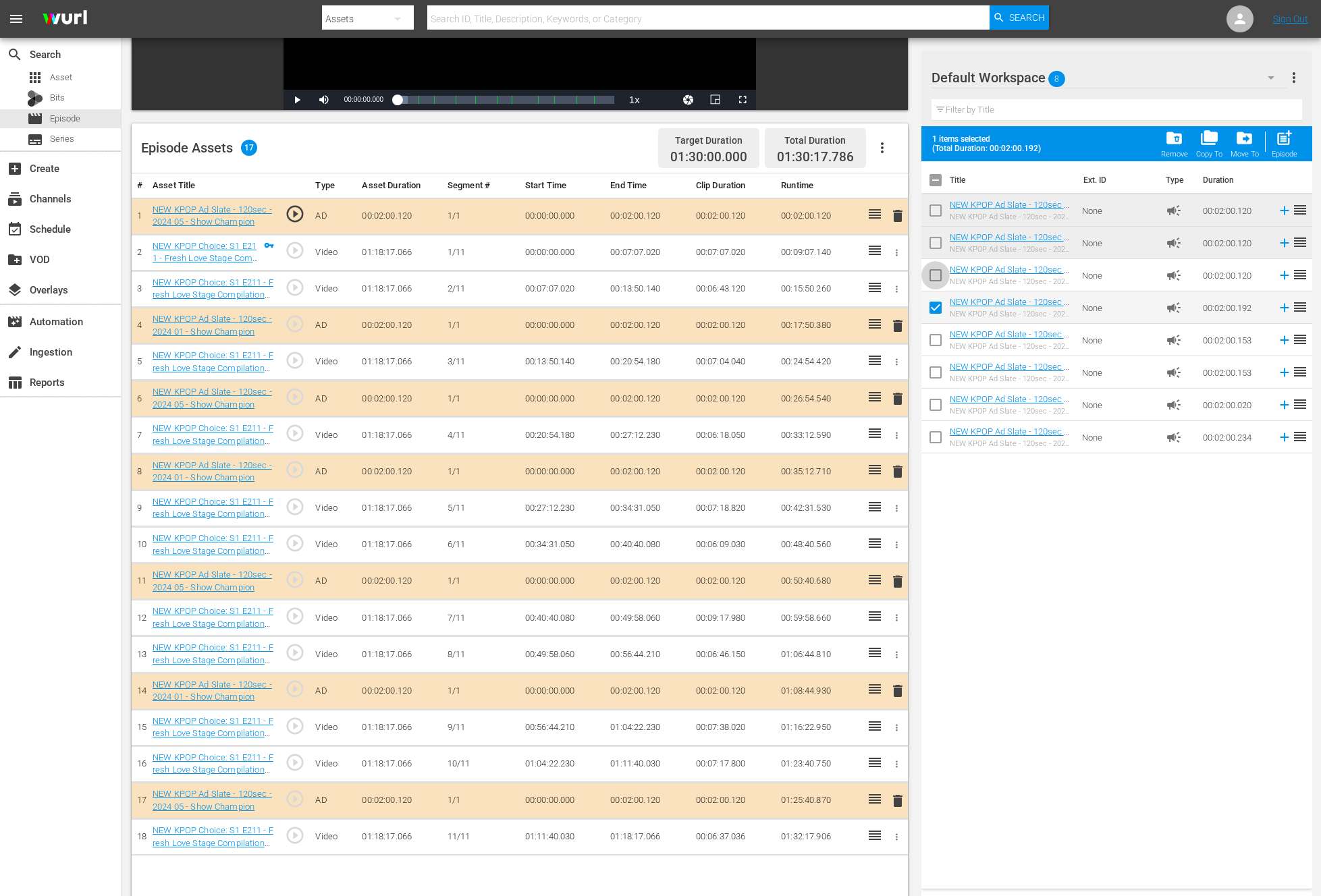
click at [936, 273] on input "checkbox" at bounding box center [936, 278] width 29 height 29
checkbox input "true"
click at [938, 249] on input "checkbox" at bounding box center [936, 246] width 29 height 29
checkbox input "true"
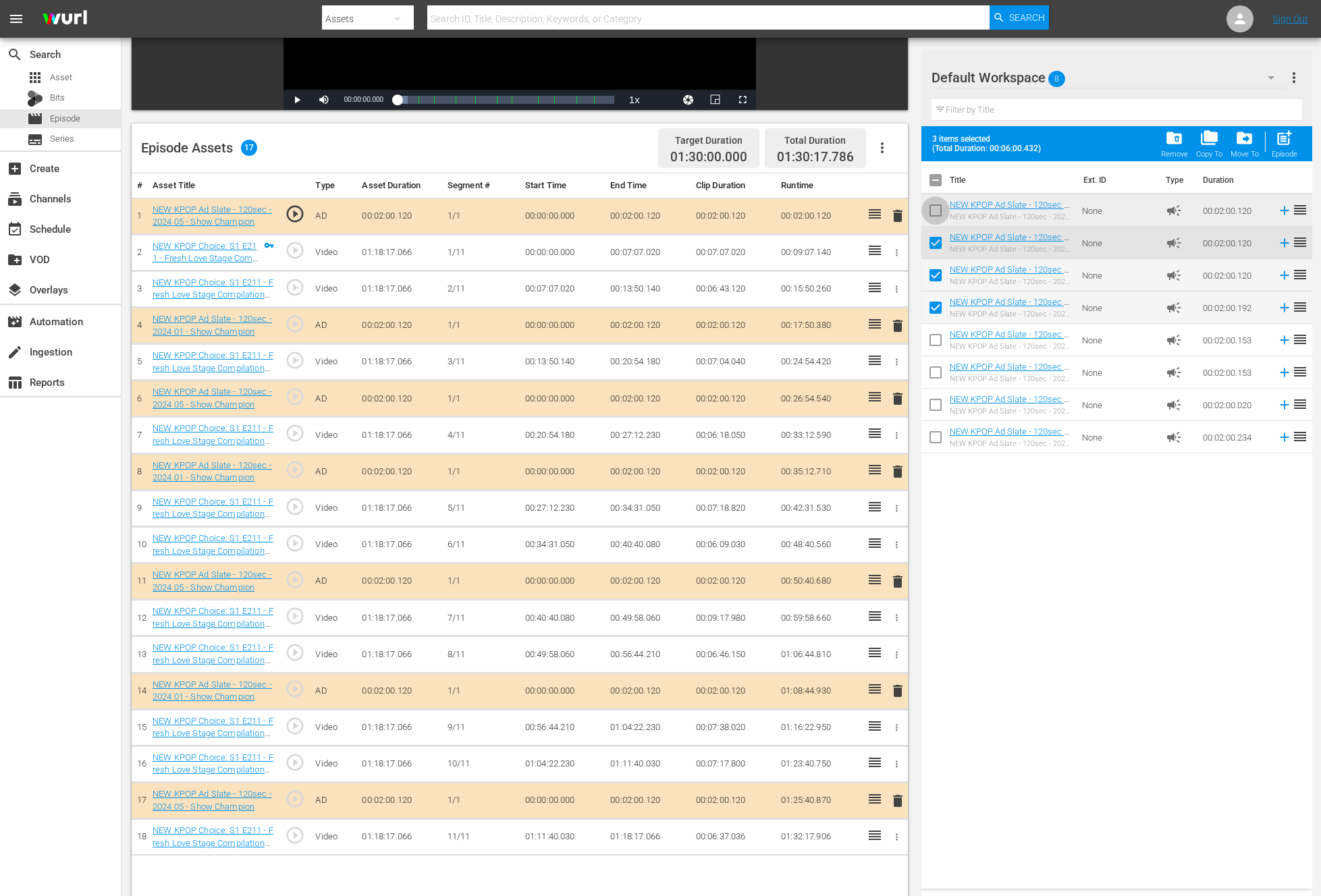
click at [934, 209] on input "checkbox" at bounding box center [936, 213] width 29 height 29
click at [1172, 141] on span "folder_delete" at bounding box center [1174, 138] width 18 height 18
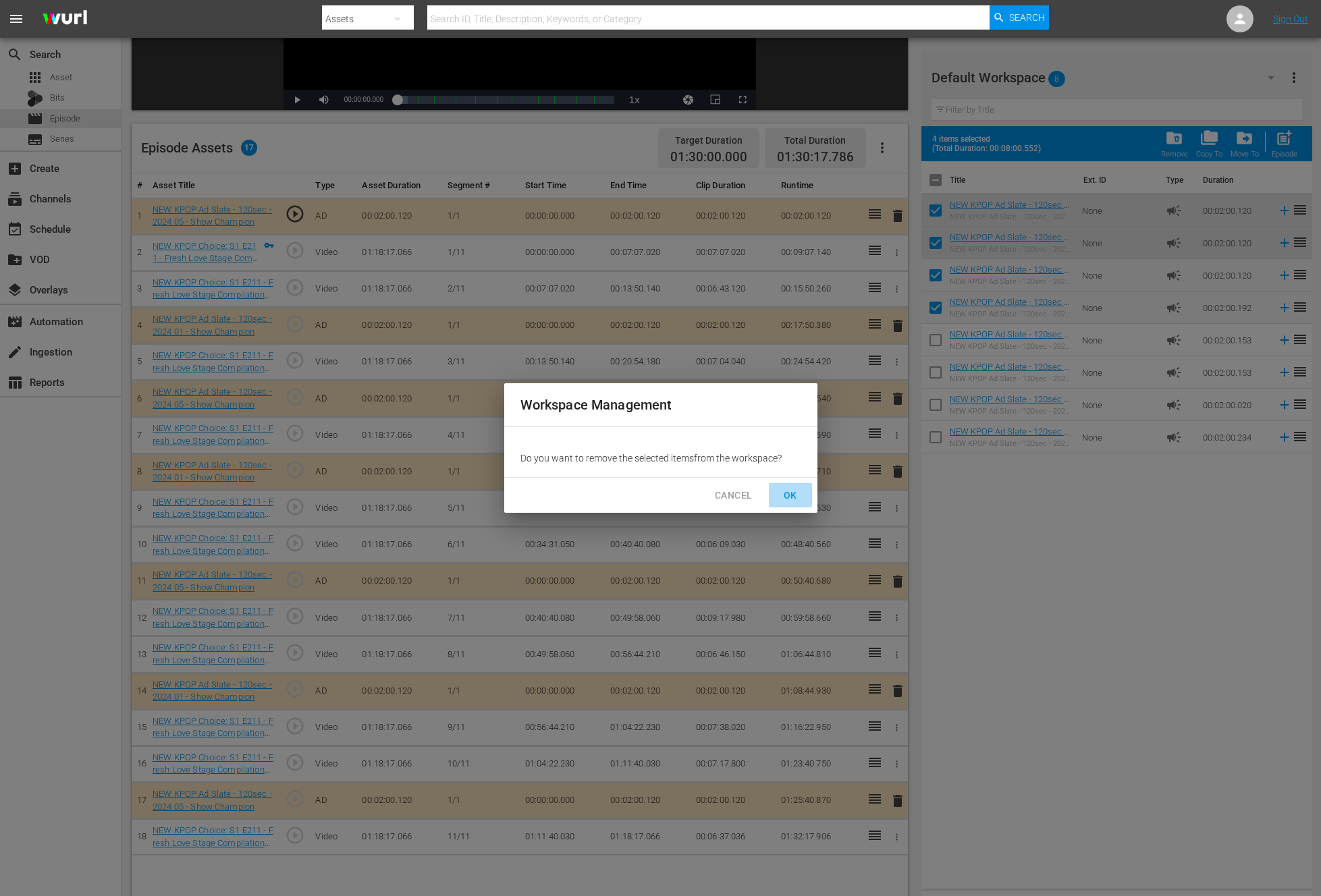
click at [780, 491] on span "OK" at bounding box center [790, 496] width 22 height 17
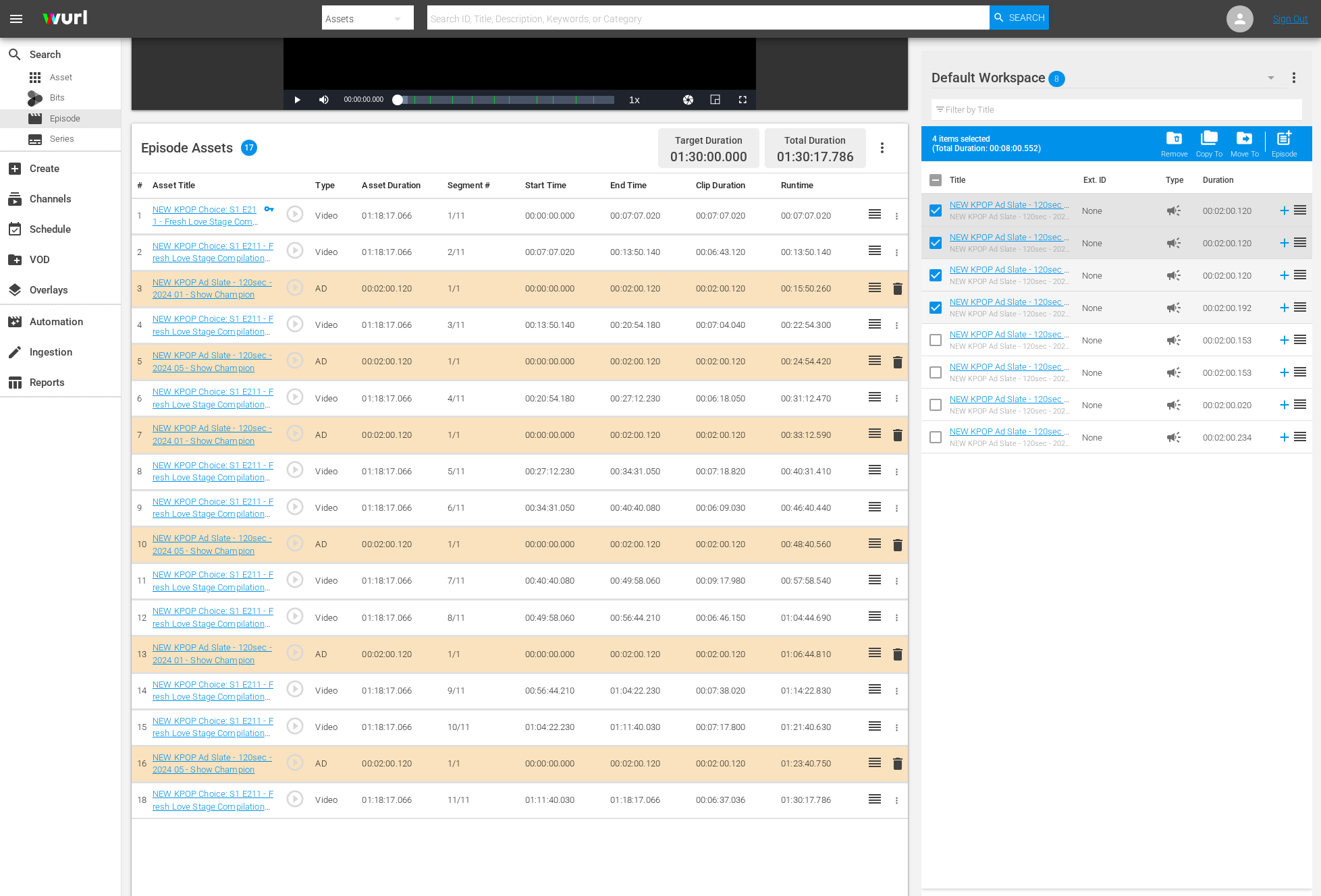
checkbox input "false"
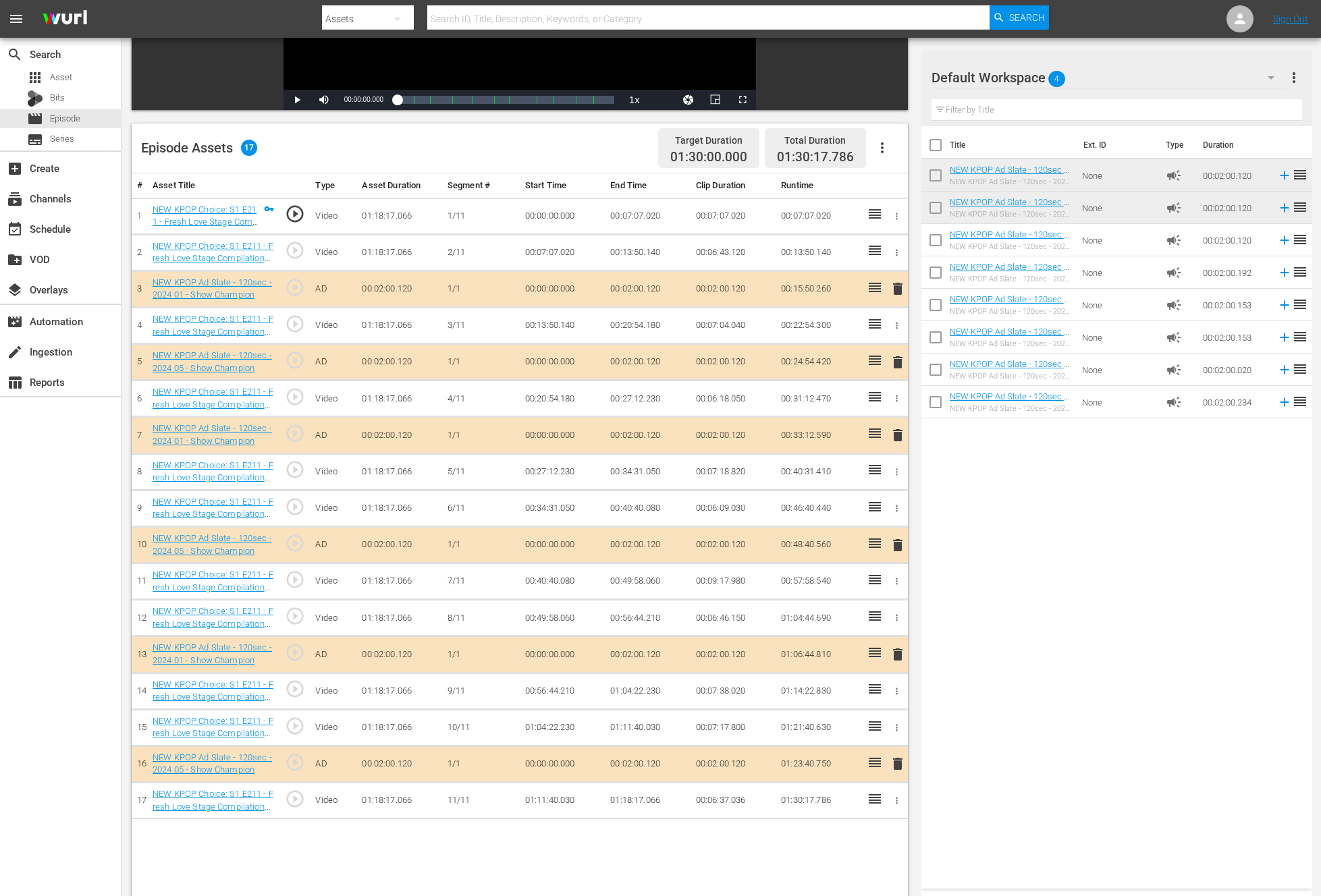
click at [1146, 716] on div "Title Ext. ID Type Duration NEW KPOP Ad Slate - 120sec - 2024 01 - Show Champio…" at bounding box center [1116, 505] width 391 height 757
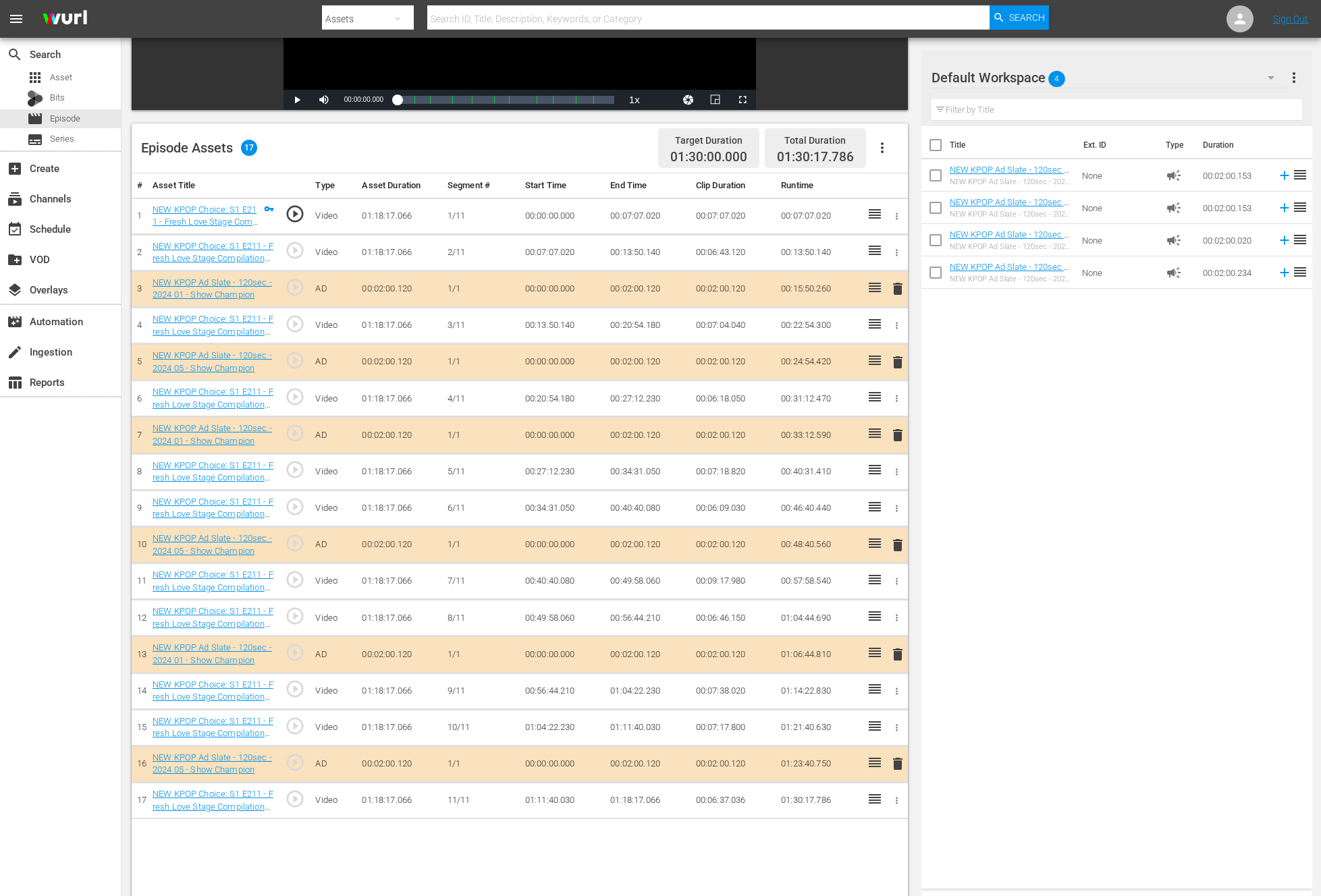
click at [1196, 433] on div "Title Ext. ID Type Duration NEW KPOP Ad Slate - 120sec - 2025 09 - K-contents V…" at bounding box center [1116, 505] width 391 height 757
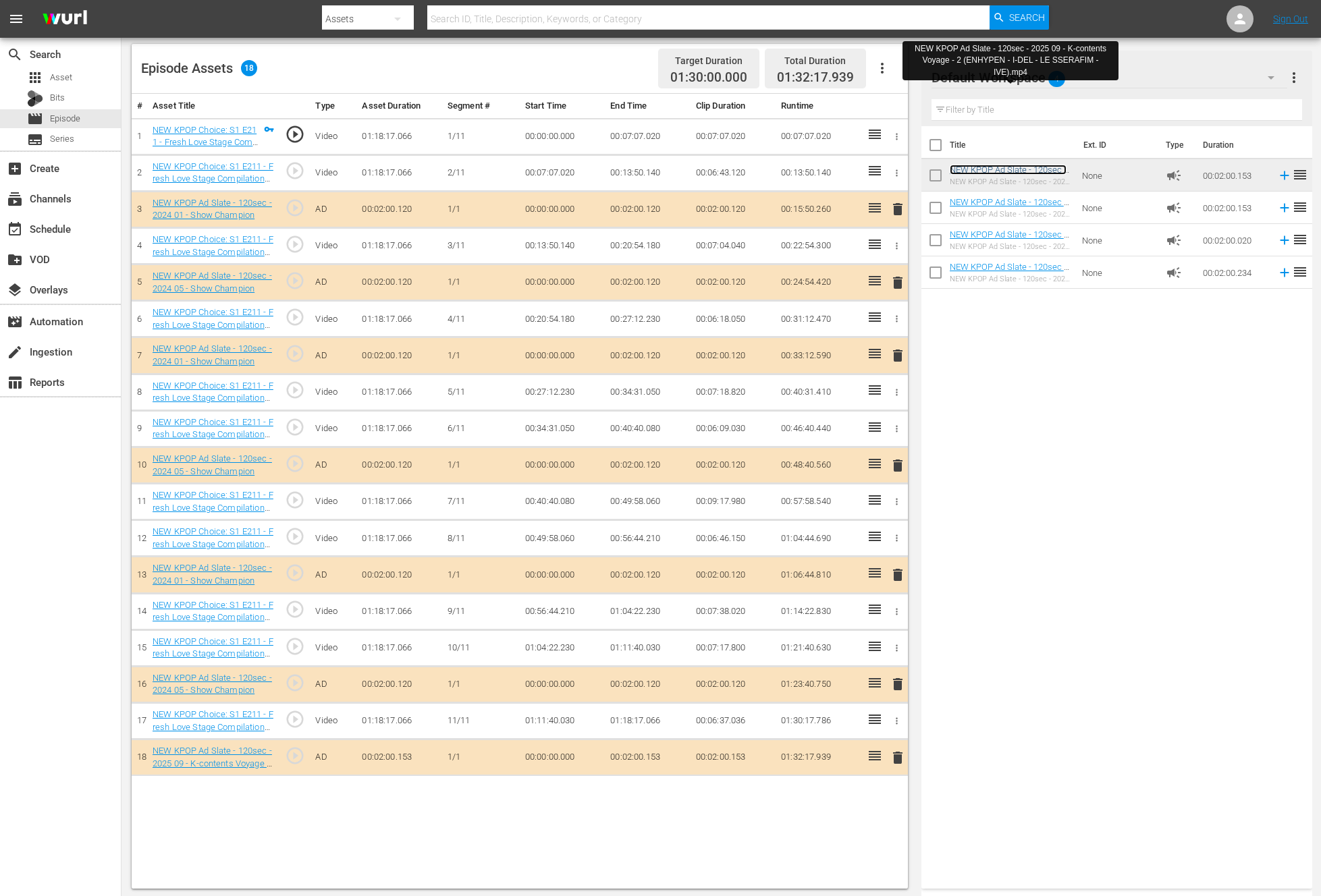
scroll to position [348, 0]
click at [904, 460] on span "delete" at bounding box center [897, 465] width 16 height 16
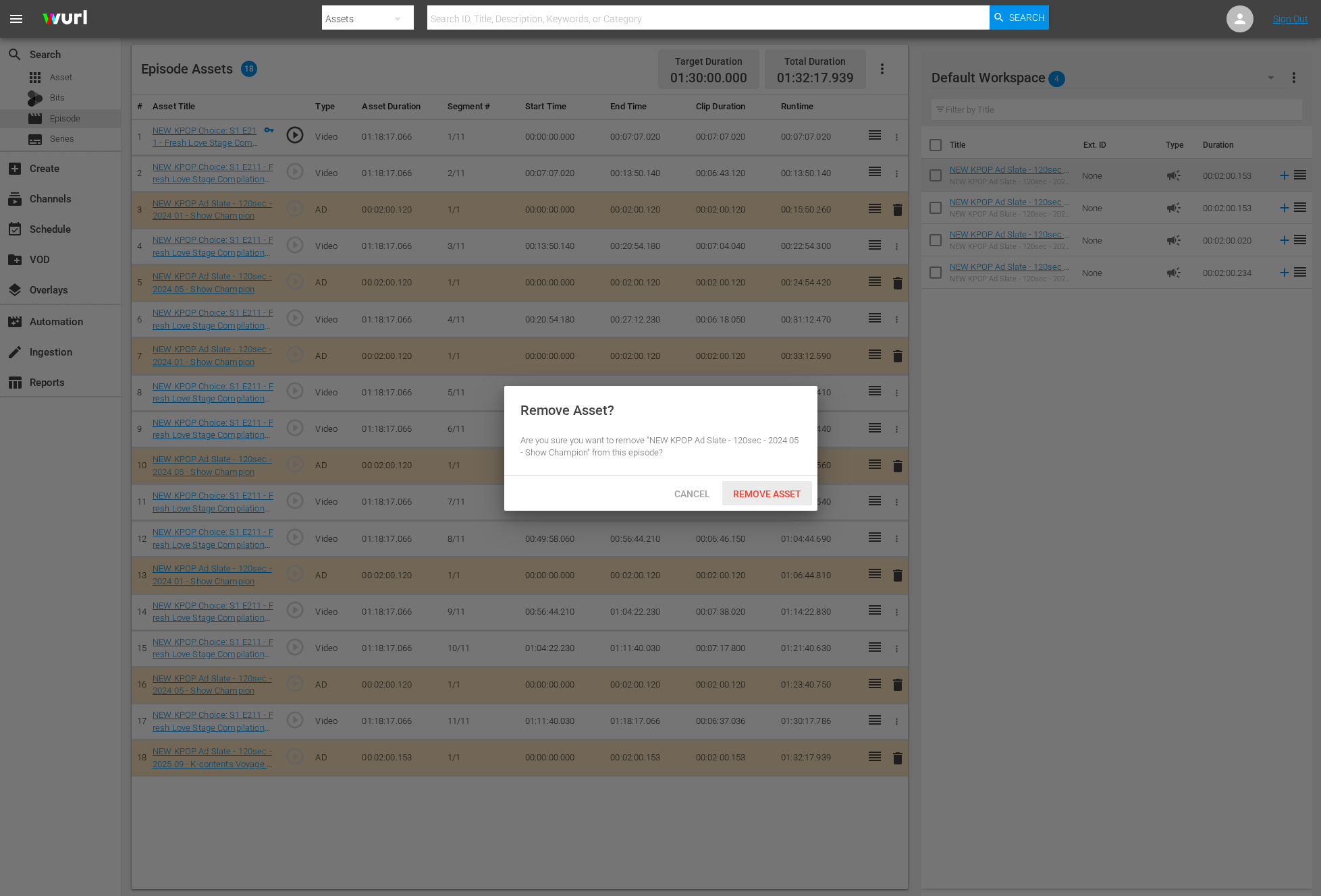
click at [769, 484] on div "Remove Asset" at bounding box center [767, 493] width 90 height 25
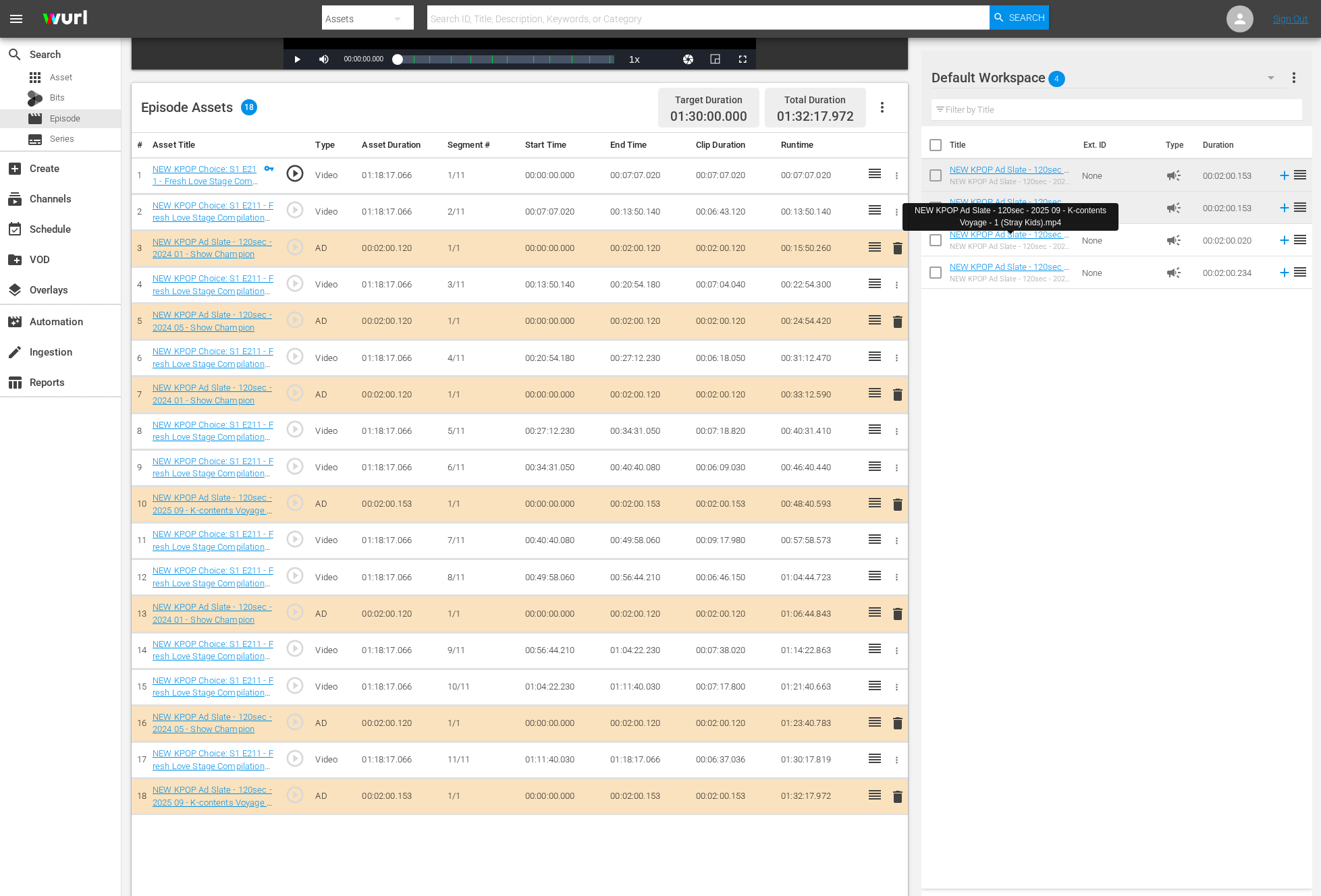
scroll to position [351, 0]
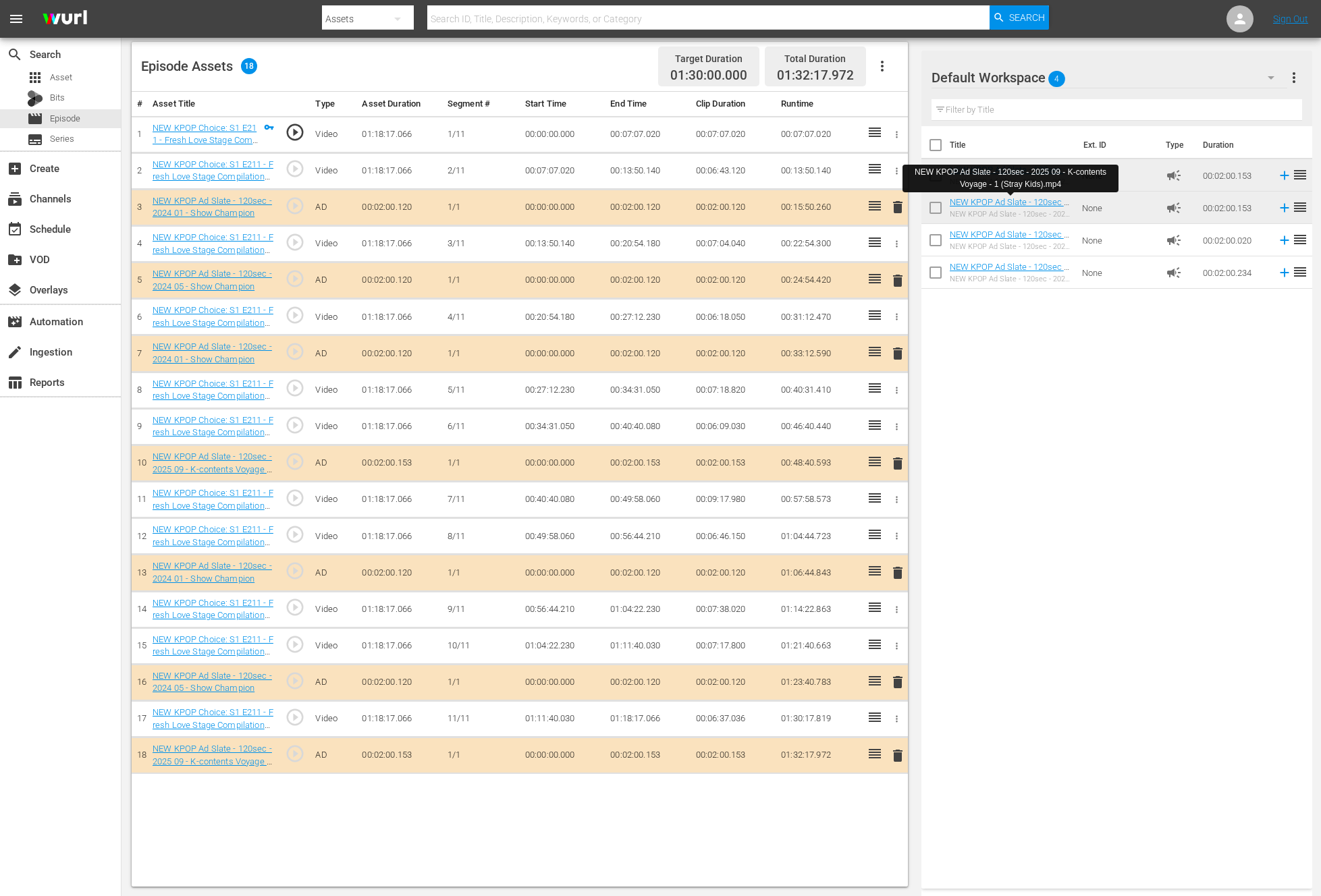
click at [1197, 545] on div "Title Ext. ID Type Duration NEW KPOP Ad Slate - 120sec - 2025 09 - K-contents V…" at bounding box center [1116, 505] width 391 height 757
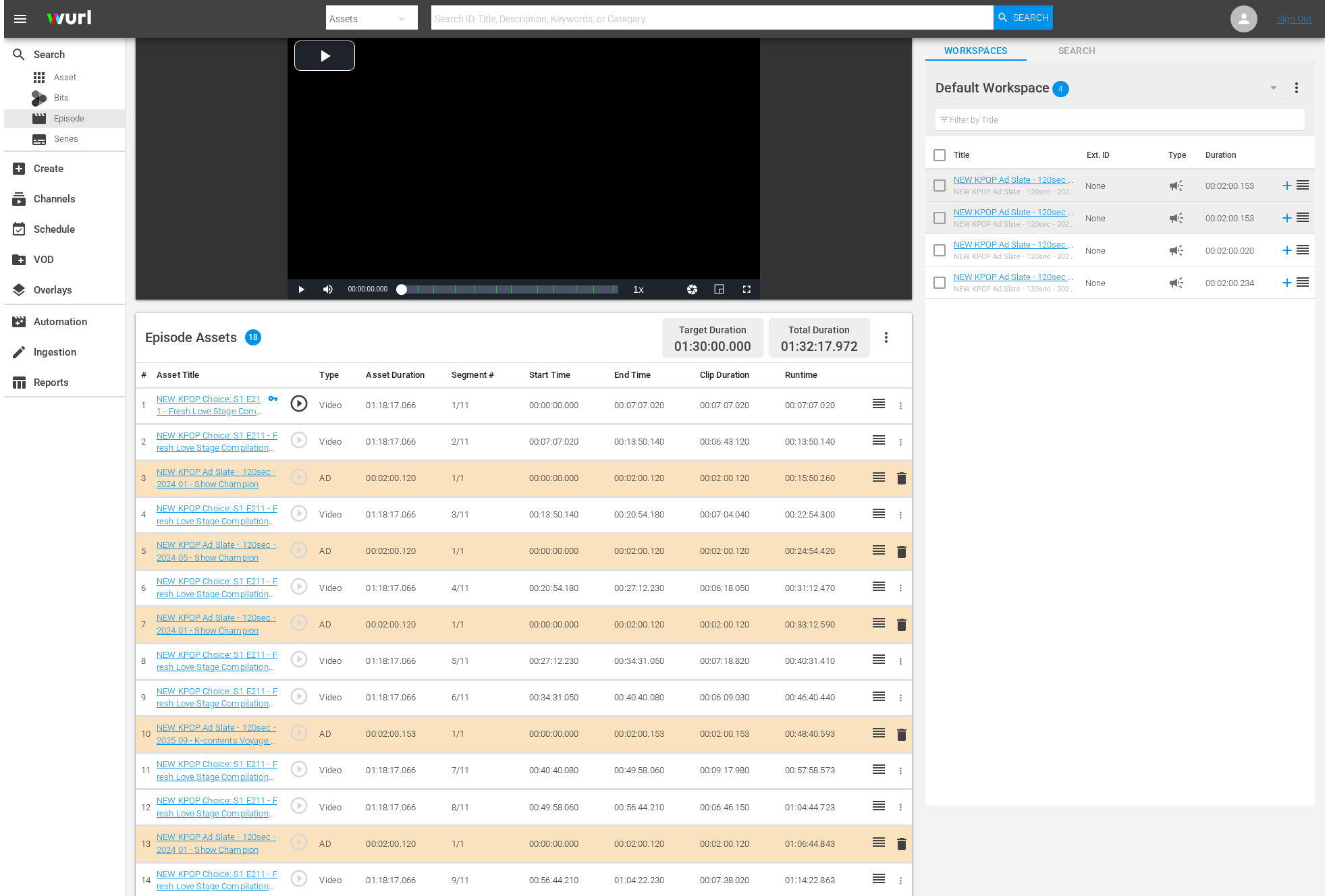
scroll to position [0, 0]
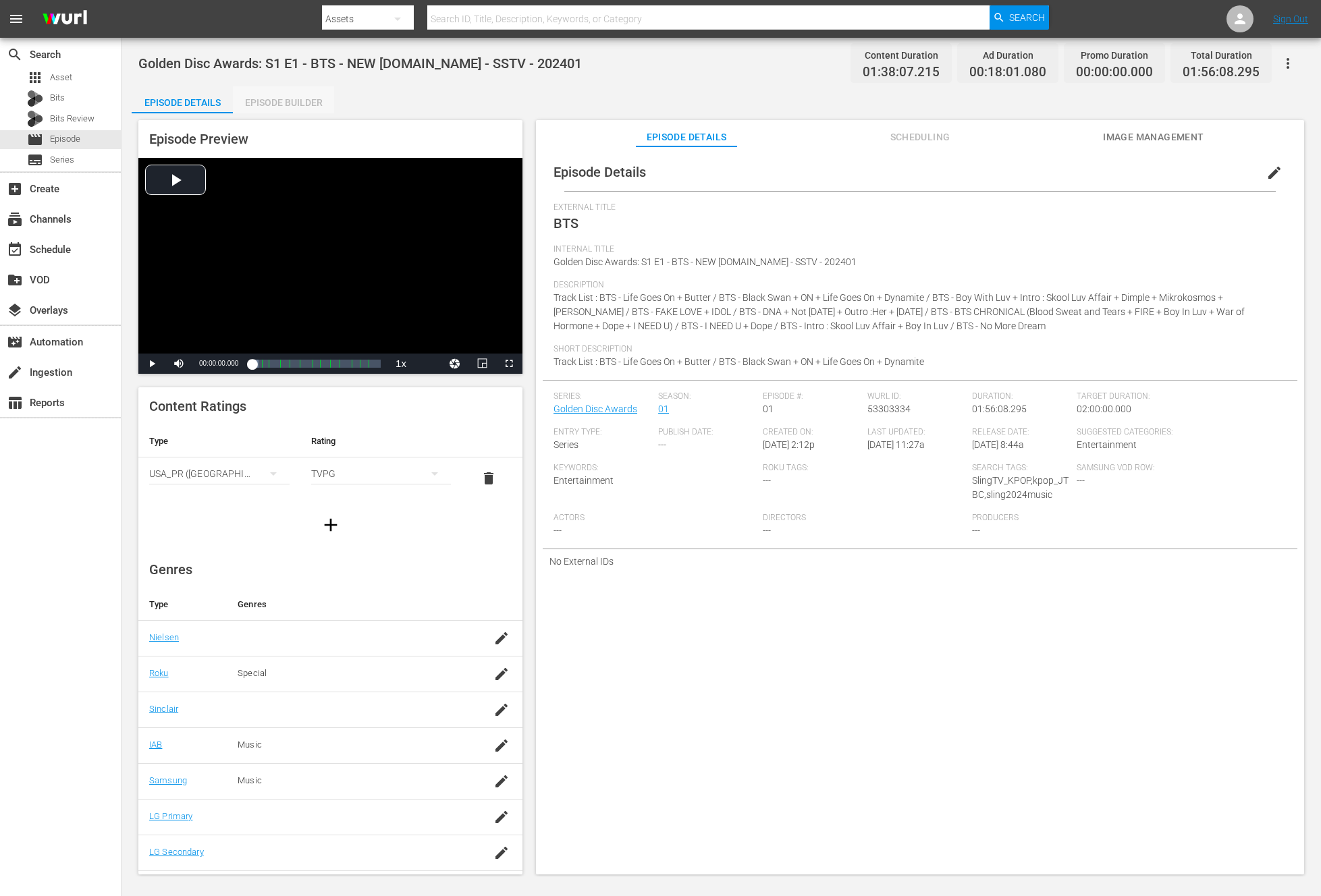
click at [299, 96] on div "Episode Builder" at bounding box center [283, 102] width 101 height 32
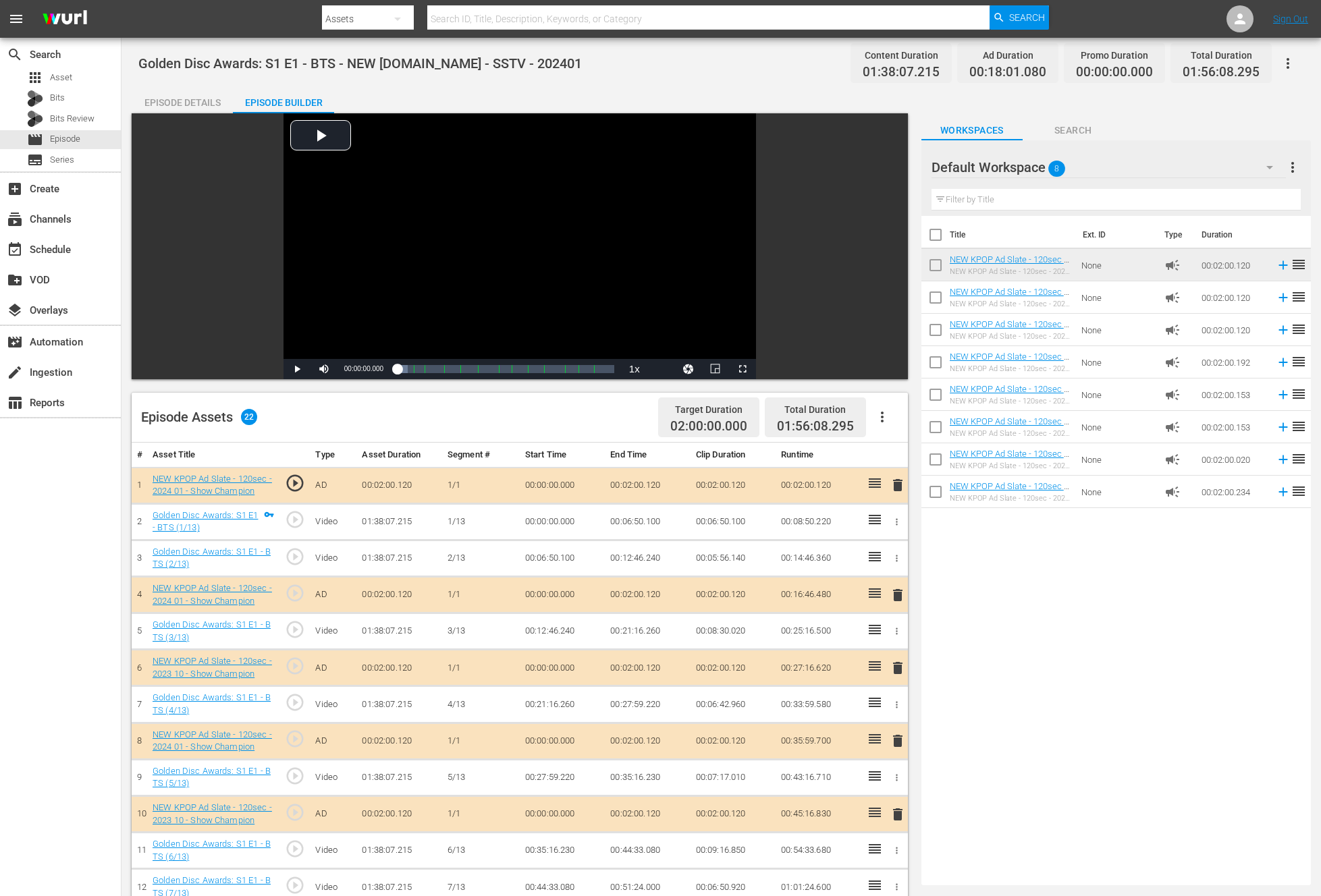
click at [880, 418] on icon "button" at bounding box center [882, 416] width 16 height 16
click at [924, 455] on div "Clear Ads" at bounding box center [922, 455] width 91 height 32
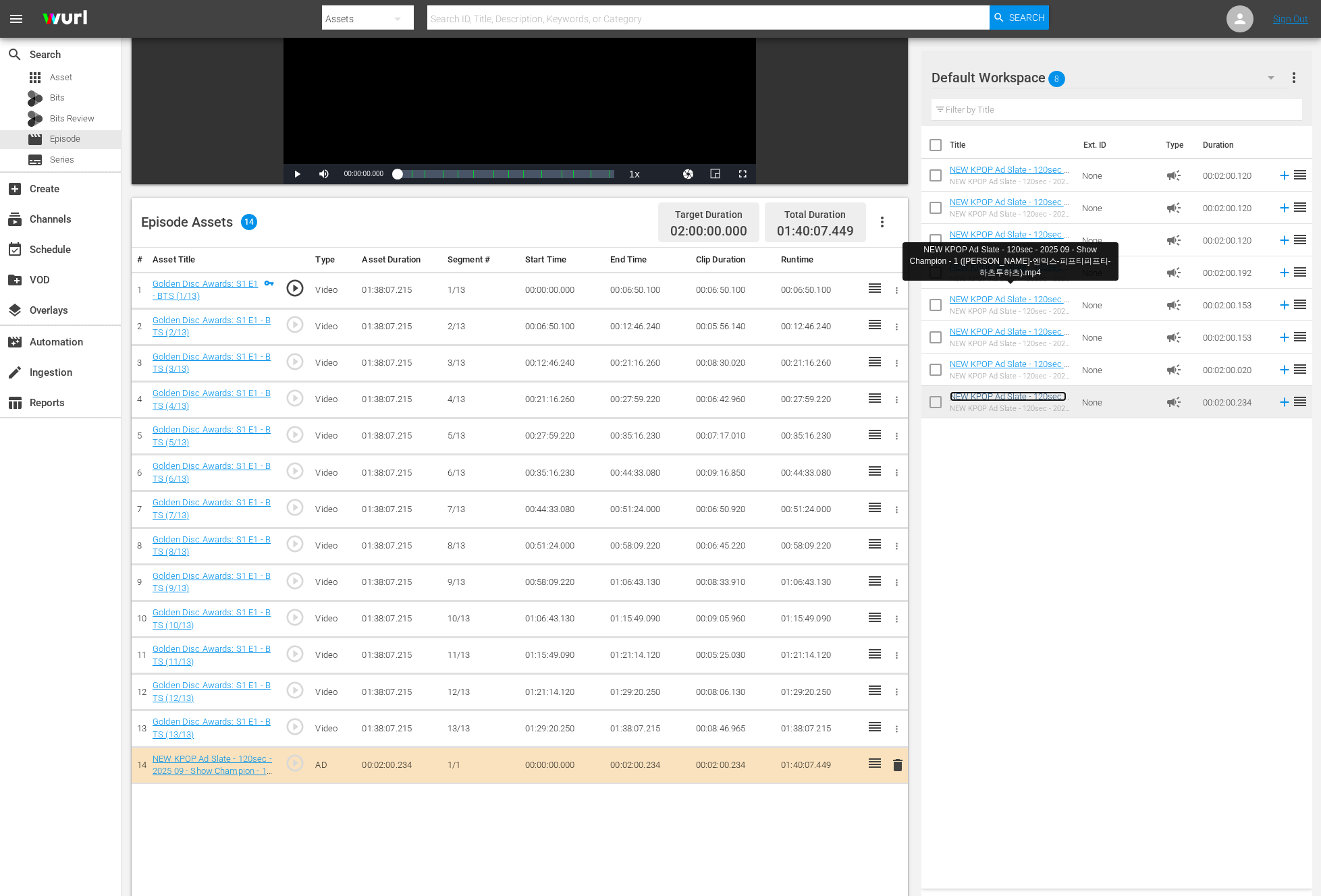
scroll to position [289, 0]
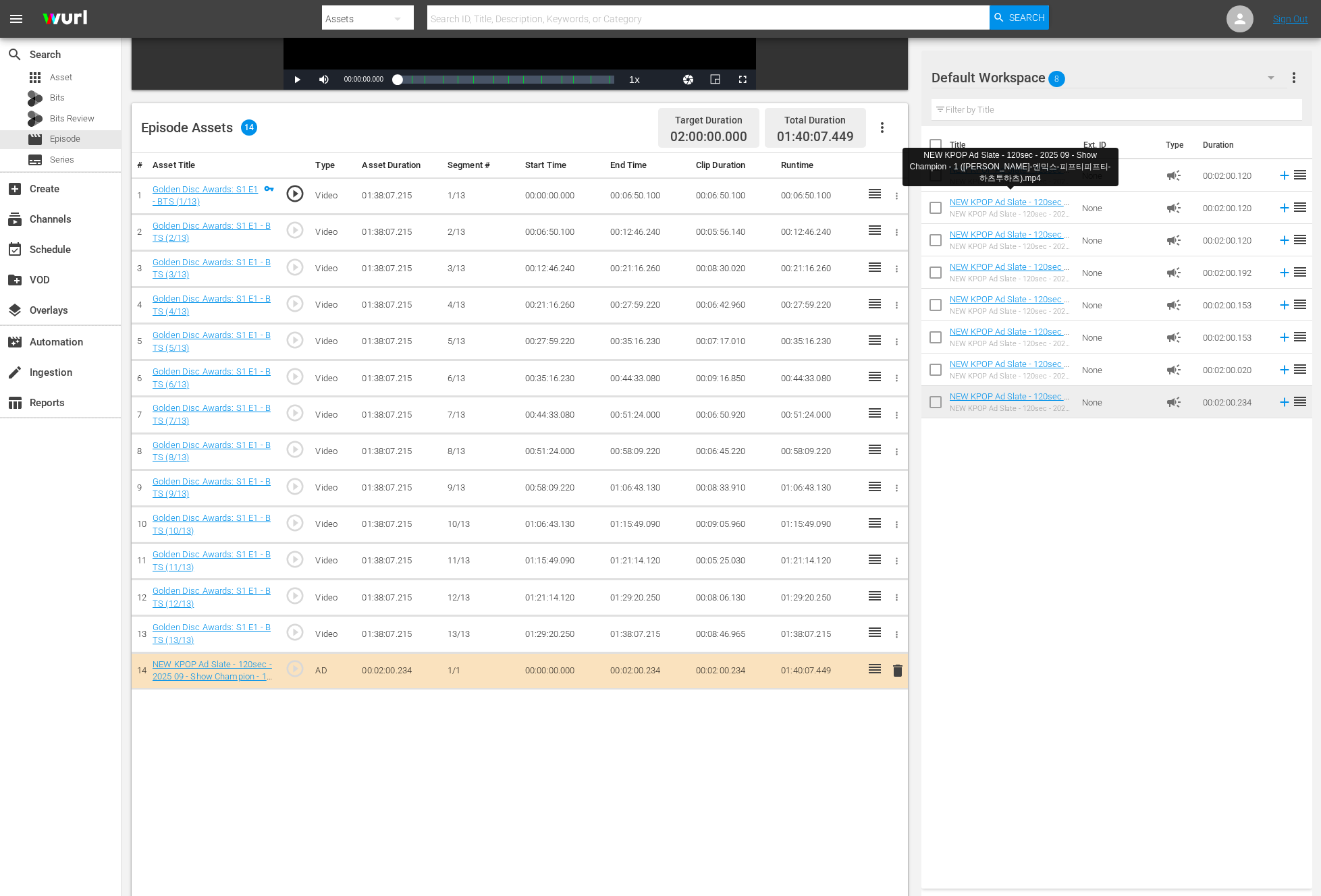
drag, startPoint x: 993, startPoint y: 397, endPoint x: 800, endPoint y: 6, distance: 436.0
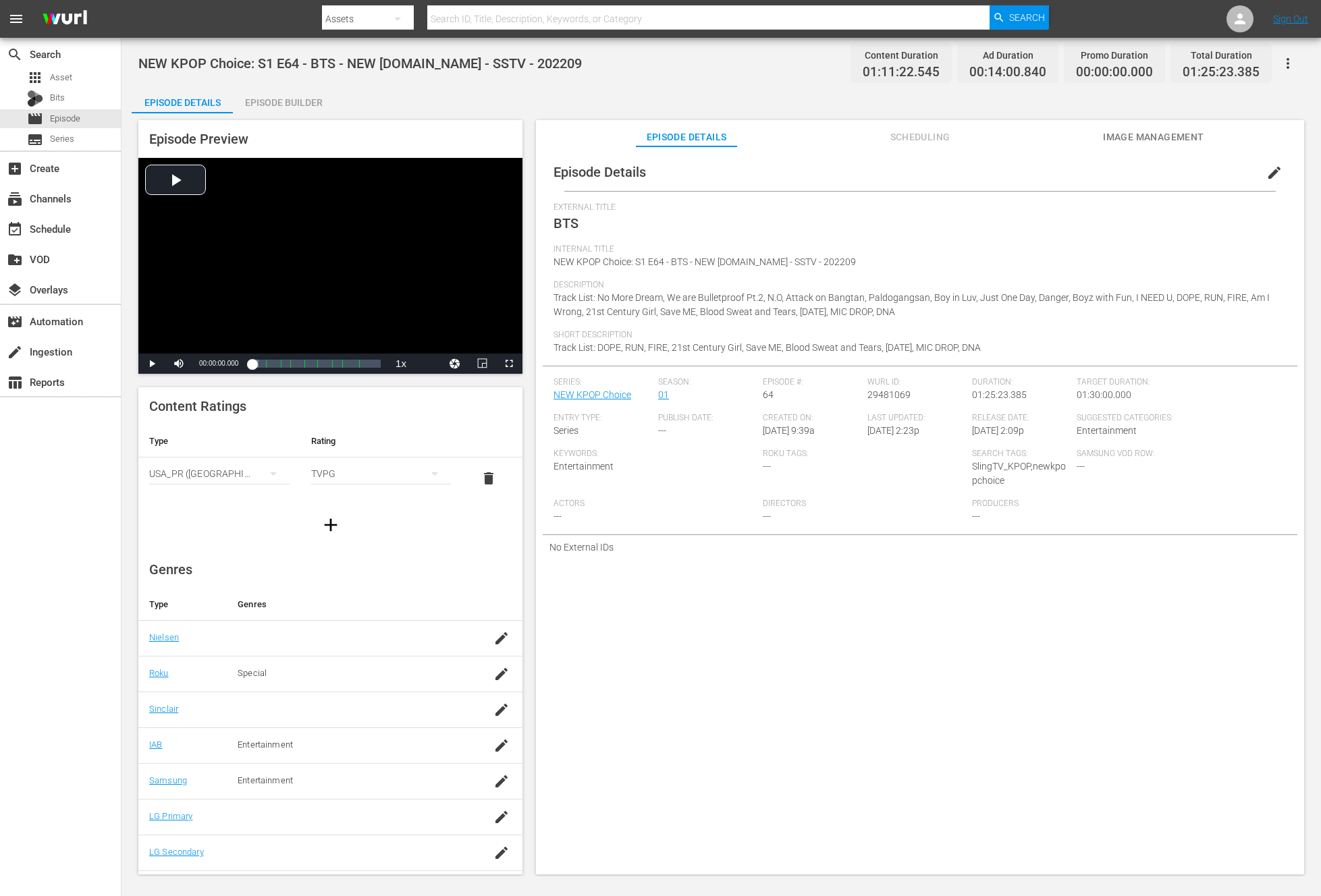
drag, startPoint x: 301, startPoint y: 104, endPoint x: 373, endPoint y: 82, distance: 75.3
click at [300, 104] on div "Episode Builder" at bounding box center [283, 102] width 101 height 32
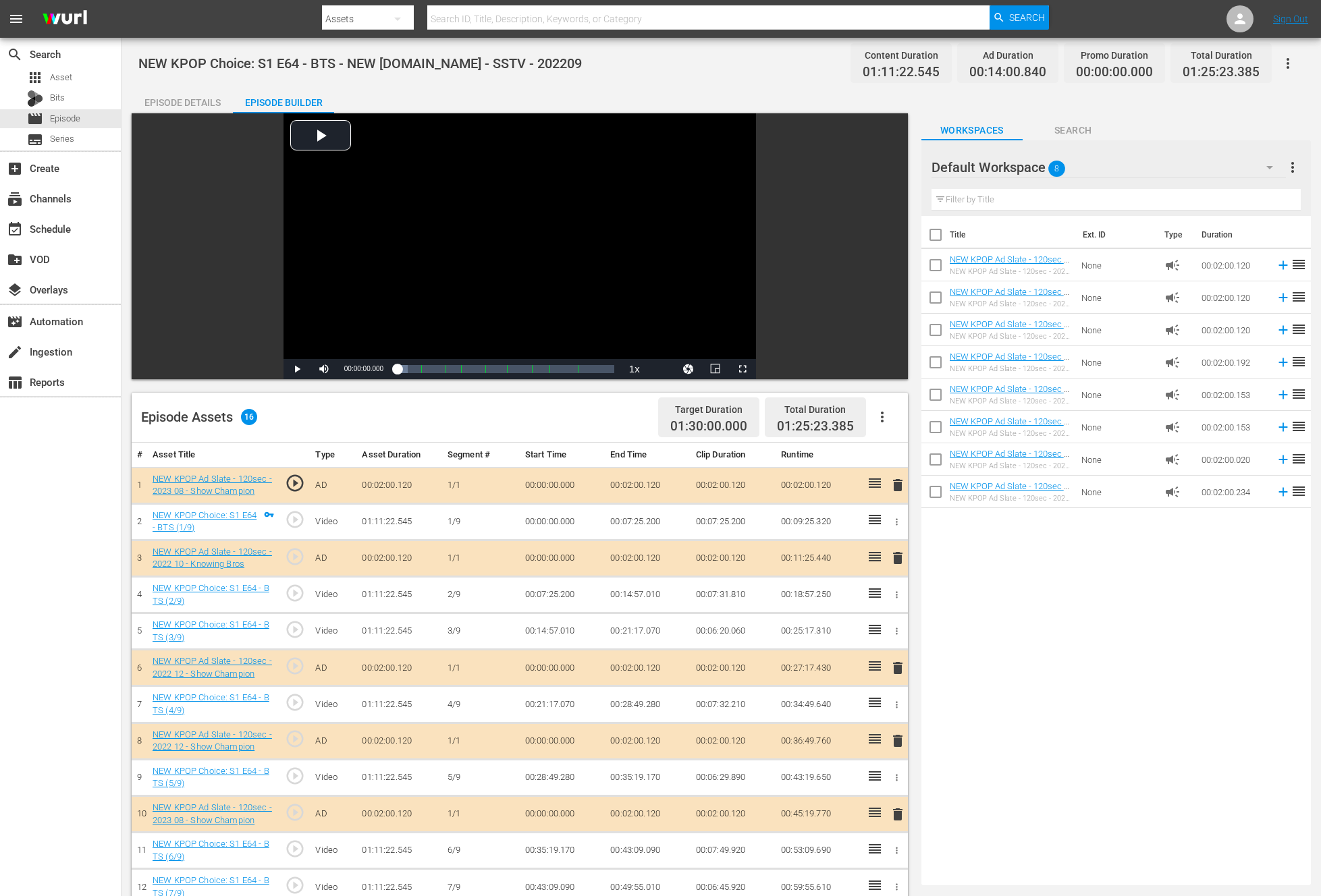
click at [881, 416] on icon "button" at bounding box center [882, 416] width 16 height 16
click at [922, 460] on div "Clear Ads" at bounding box center [922, 455] width 91 height 32
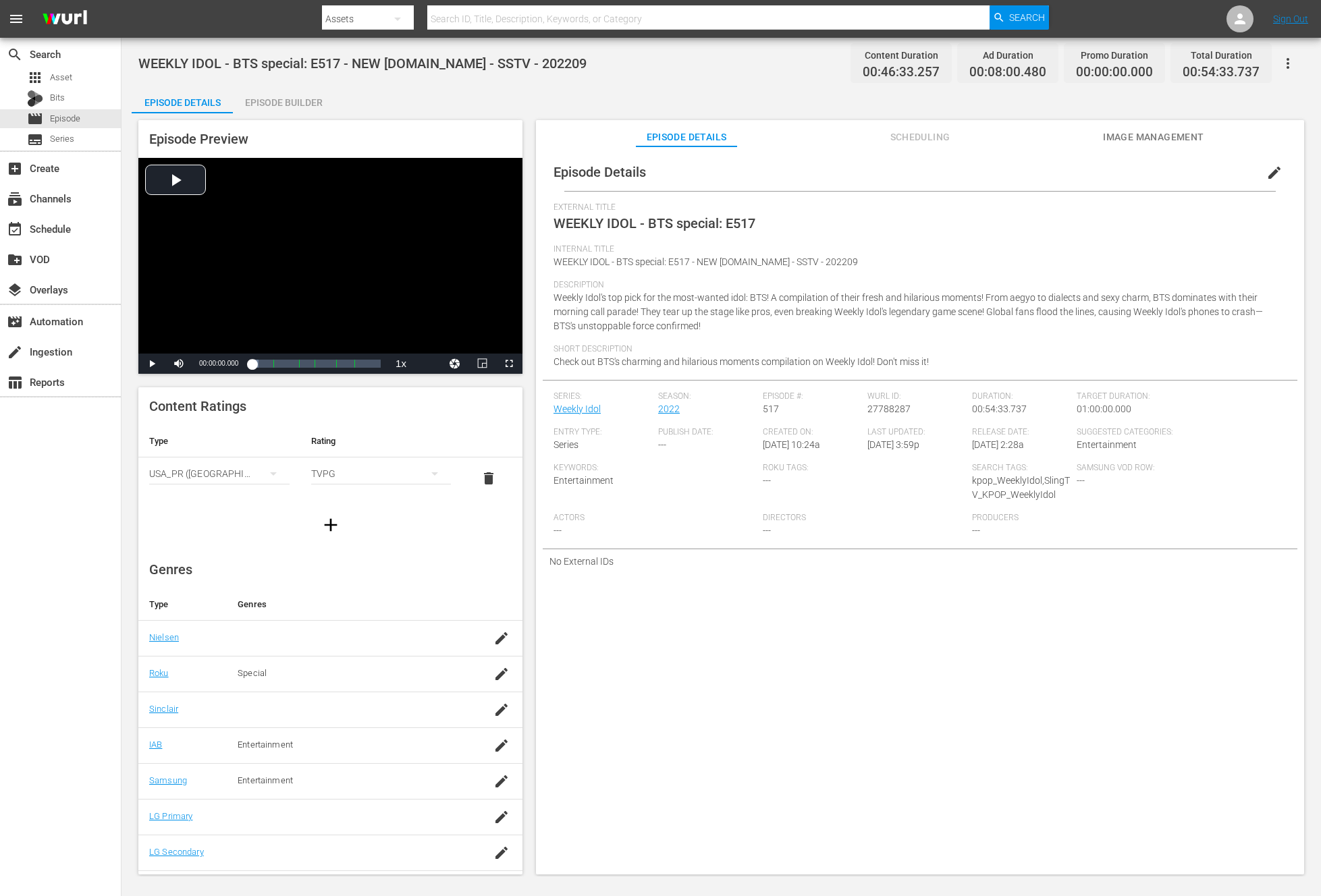
click at [264, 107] on div "Episode Builder" at bounding box center [283, 102] width 101 height 32
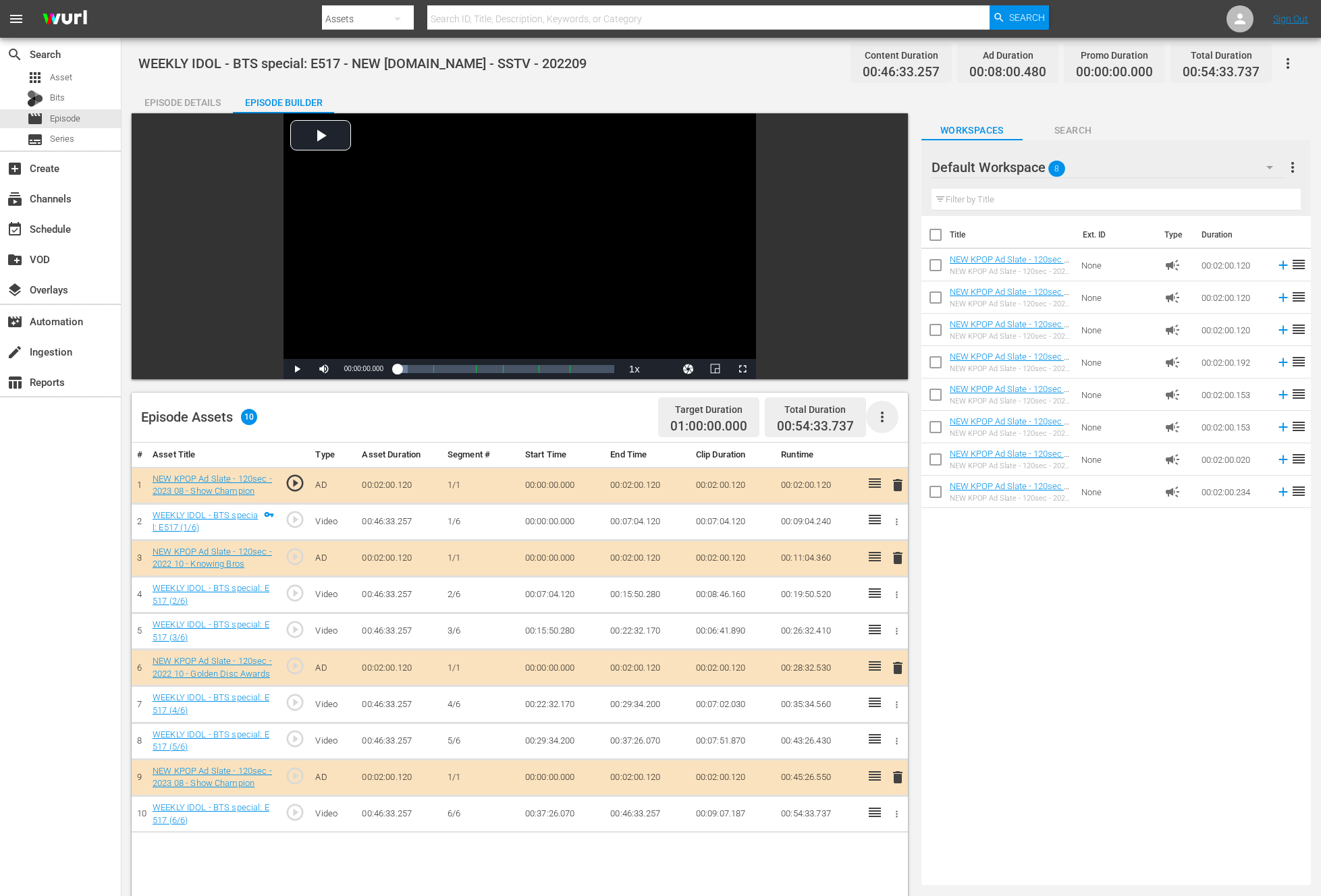
click at [888, 413] on icon "button" at bounding box center [882, 416] width 16 height 16
click at [920, 457] on div "Clear Ads" at bounding box center [922, 455] width 91 height 32
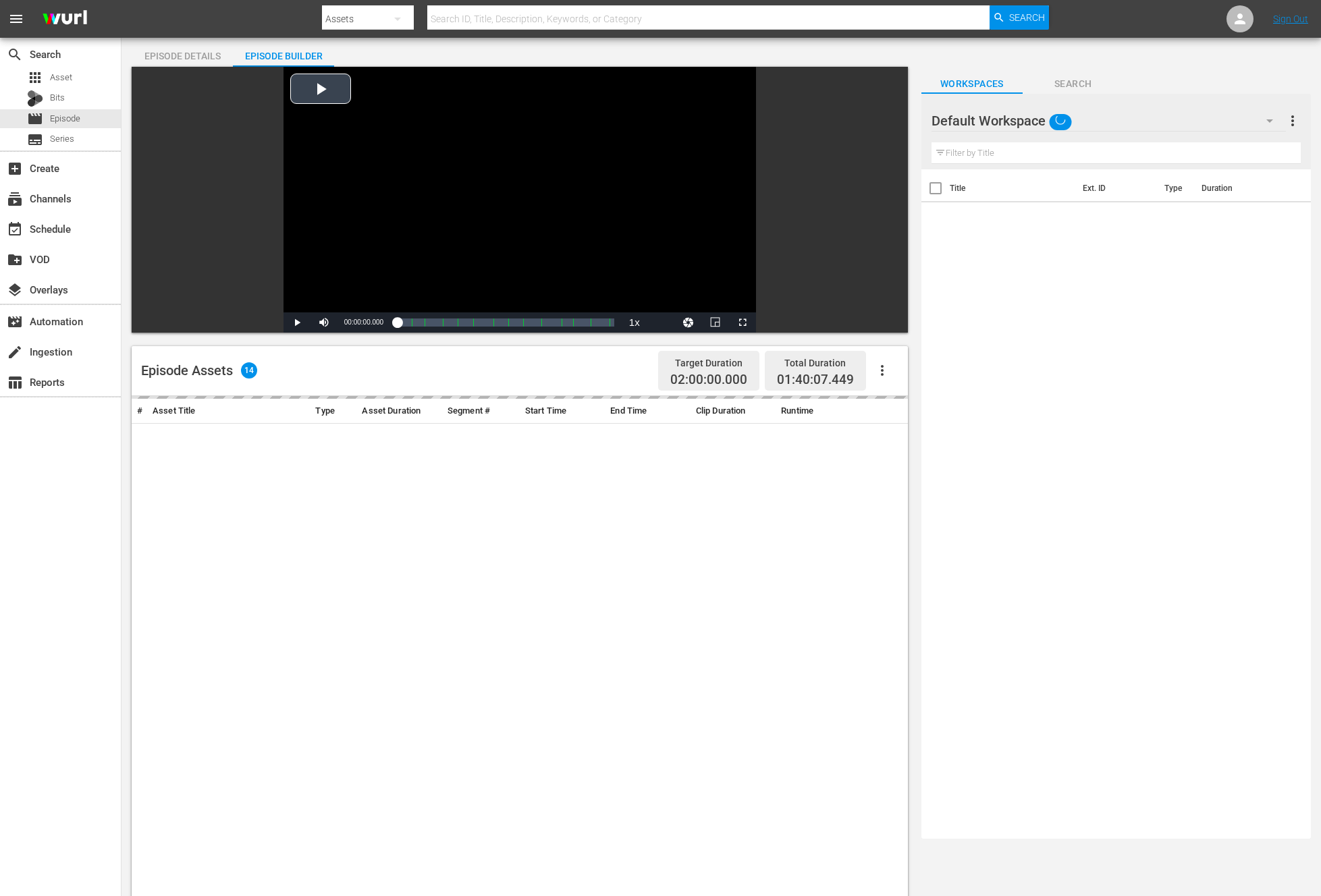
scroll to position [93, 0]
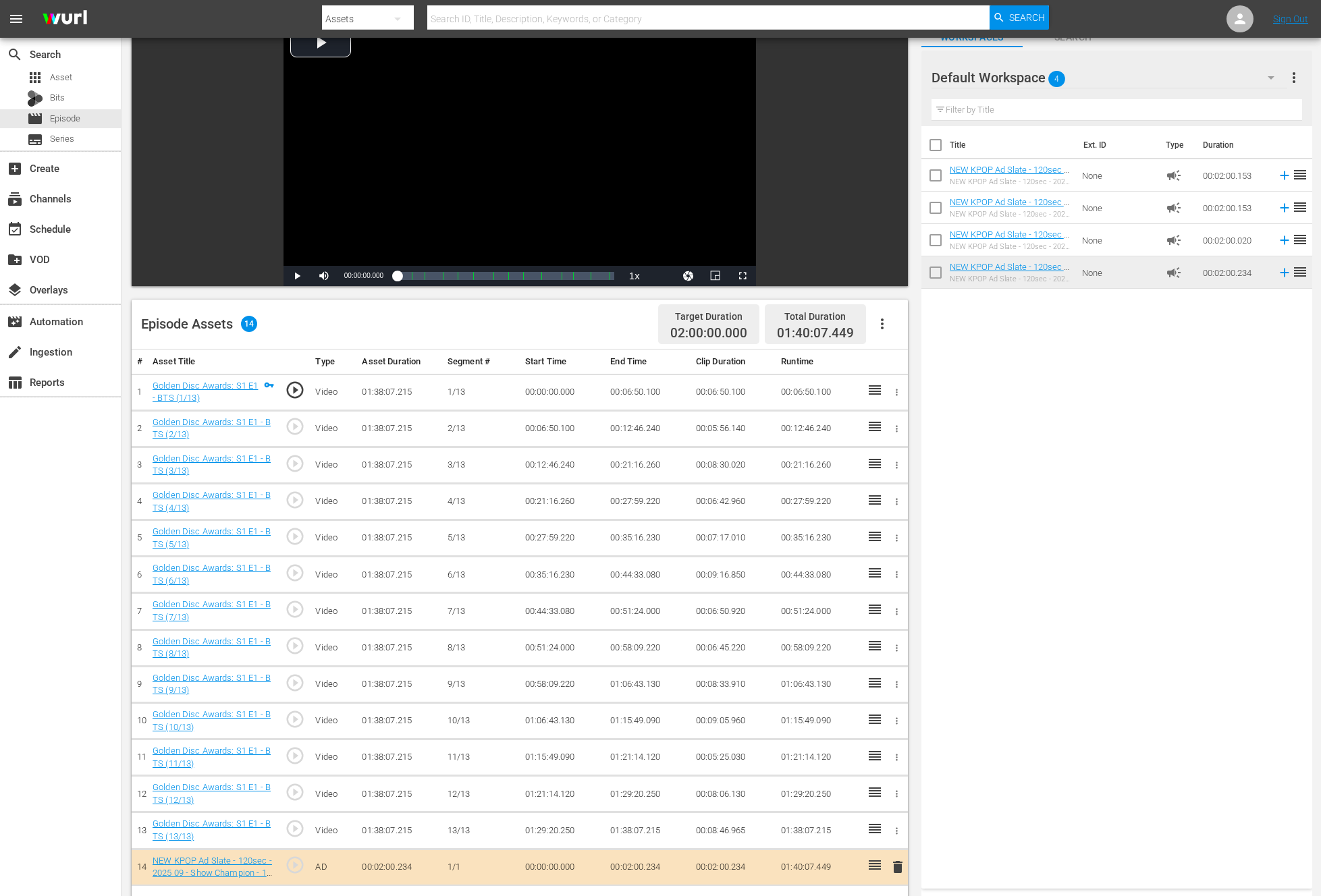
click at [1040, 409] on div "Title Ext. ID Type Duration NEW KPOP Ad Slate - 120sec - 2025 09 - K-contents V…" at bounding box center [1116, 505] width 391 height 757
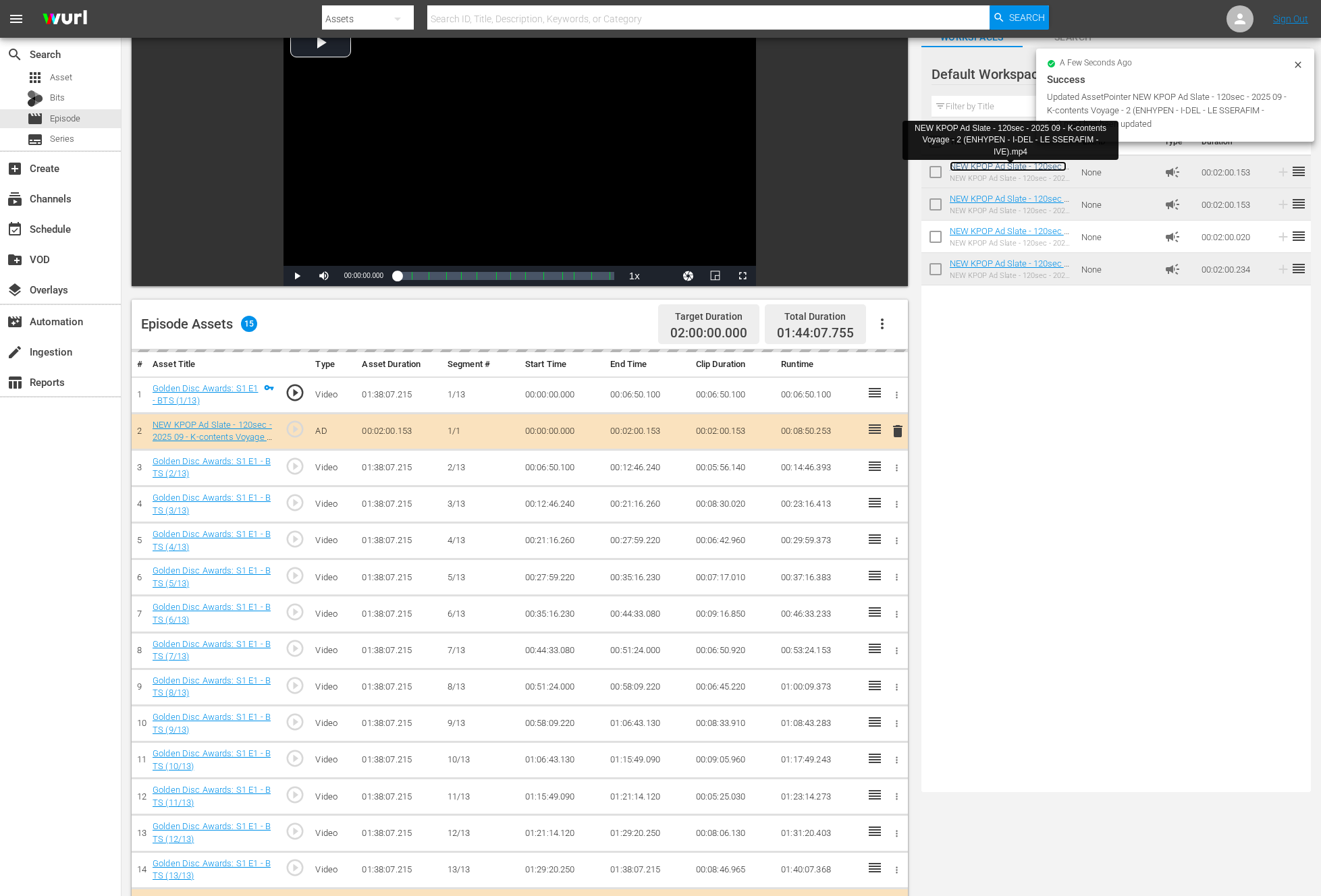
scroll to position [0, 0]
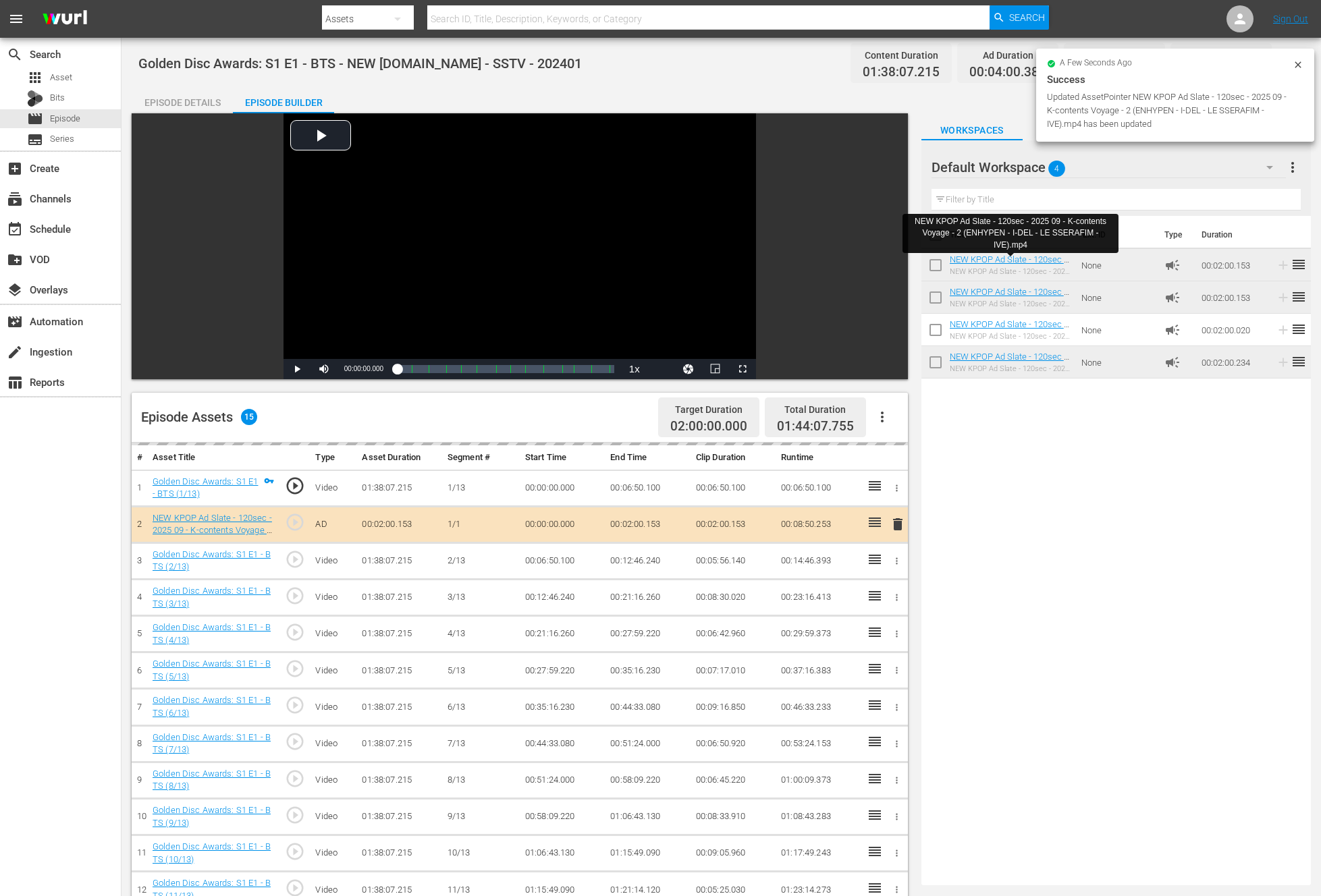
click at [999, 567] on div "Title Ext. ID Type Duration NEW KPOP Ad Slate - 120sec - 2025 09 - K-contents V…" at bounding box center [1115, 548] width 389 height 664
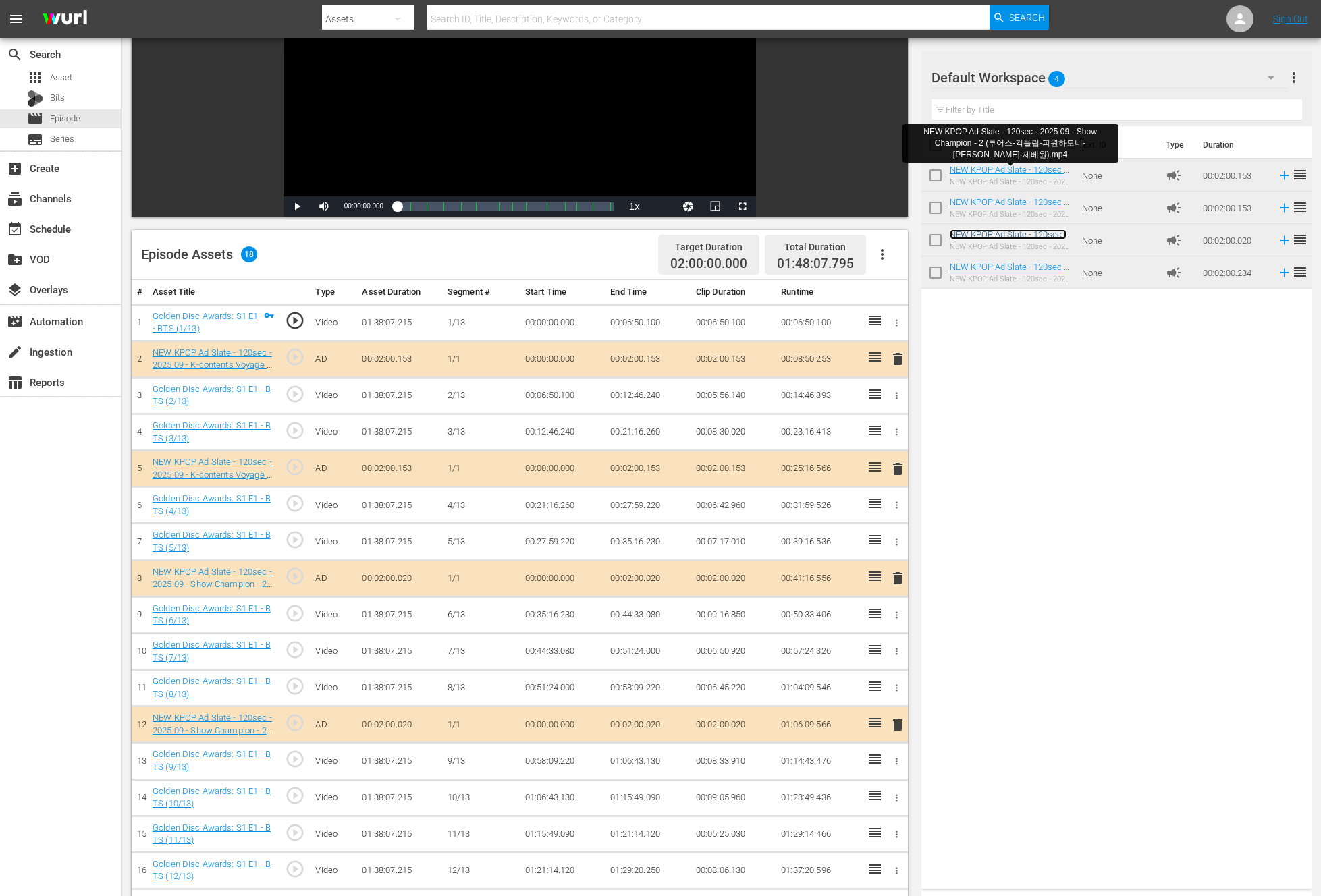
scroll to position [351, 0]
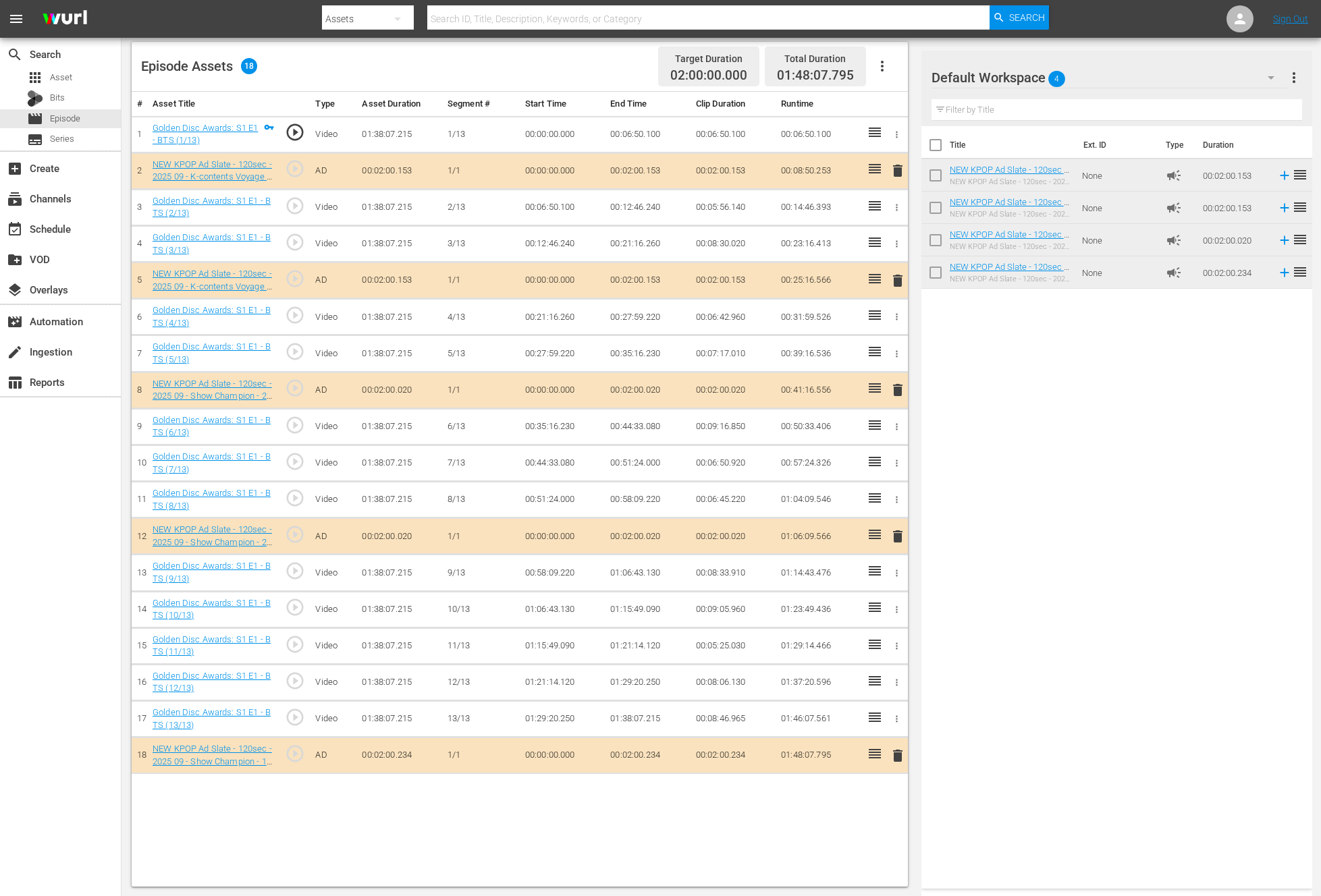
drag, startPoint x: 990, startPoint y: 239, endPoint x: 728, endPoint y: 0, distance: 354.6
click at [1199, 471] on div "Title Ext. ID Type Duration NEW KPOP Ad Slate - 120sec - 2025 09 - K-contents V…" at bounding box center [1116, 505] width 391 height 757
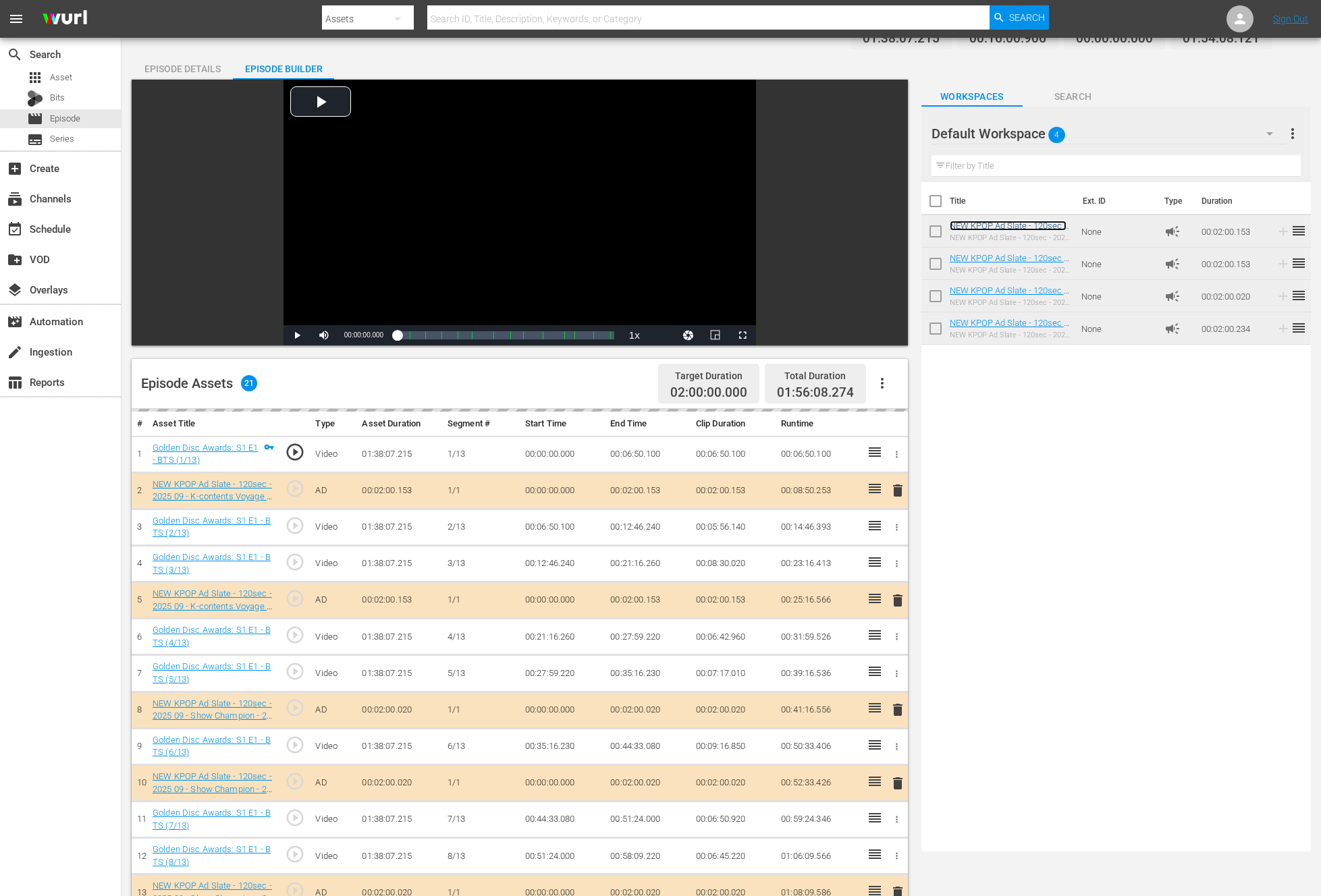
scroll to position [0, 0]
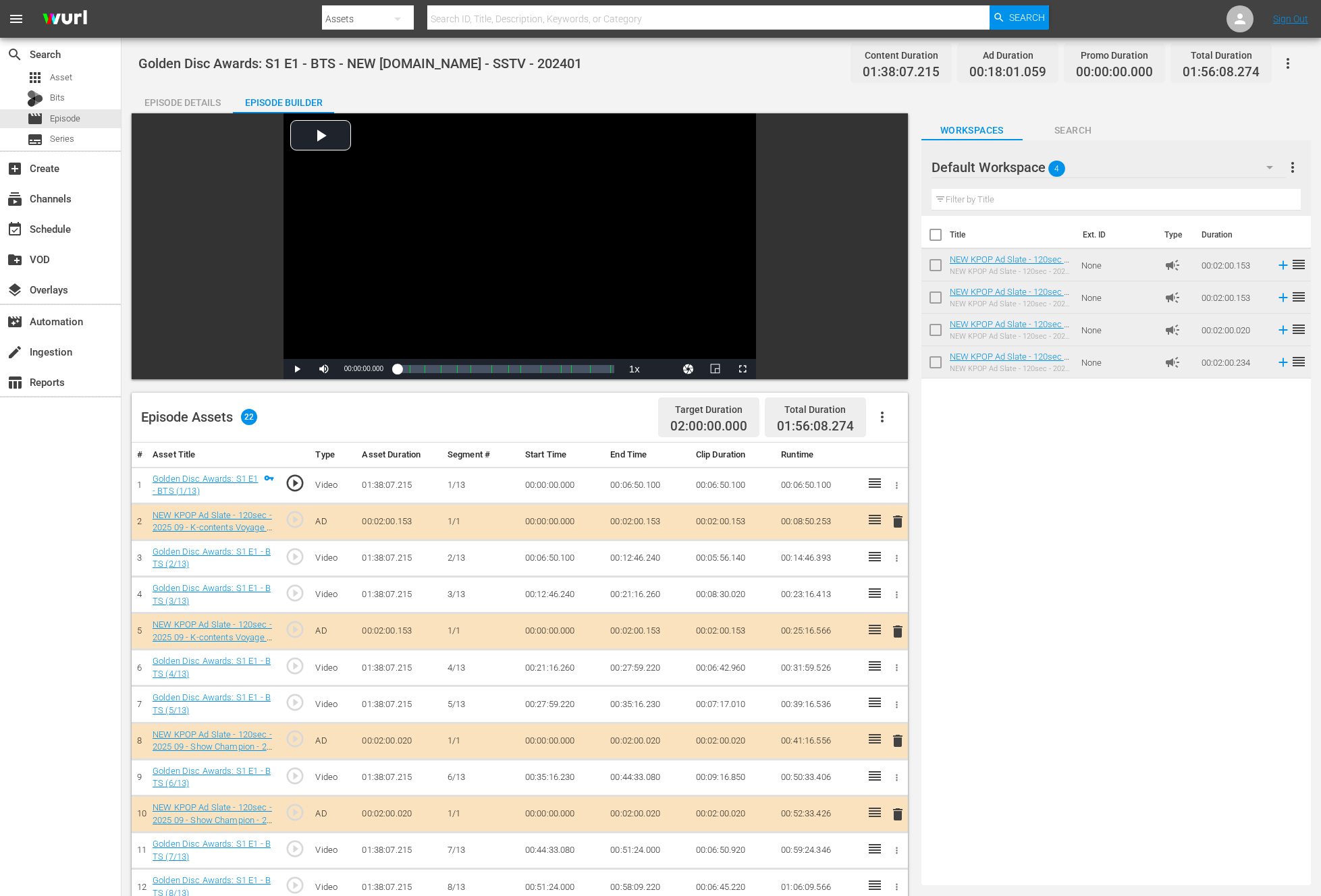
click at [1021, 658] on div "Title Ext. ID Type Duration NEW KPOP Ad Slate - 120sec - 2025 09 - K-contents V…" at bounding box center [1115, 548] width 389 height 664
click at [1149, 664] on div "Title Ext. ID Type Duration NEW KPOP Ad Slate - 120sec - 2025 09 - K-contents V…" at bounding box center [1115, 548] width 389 height 664
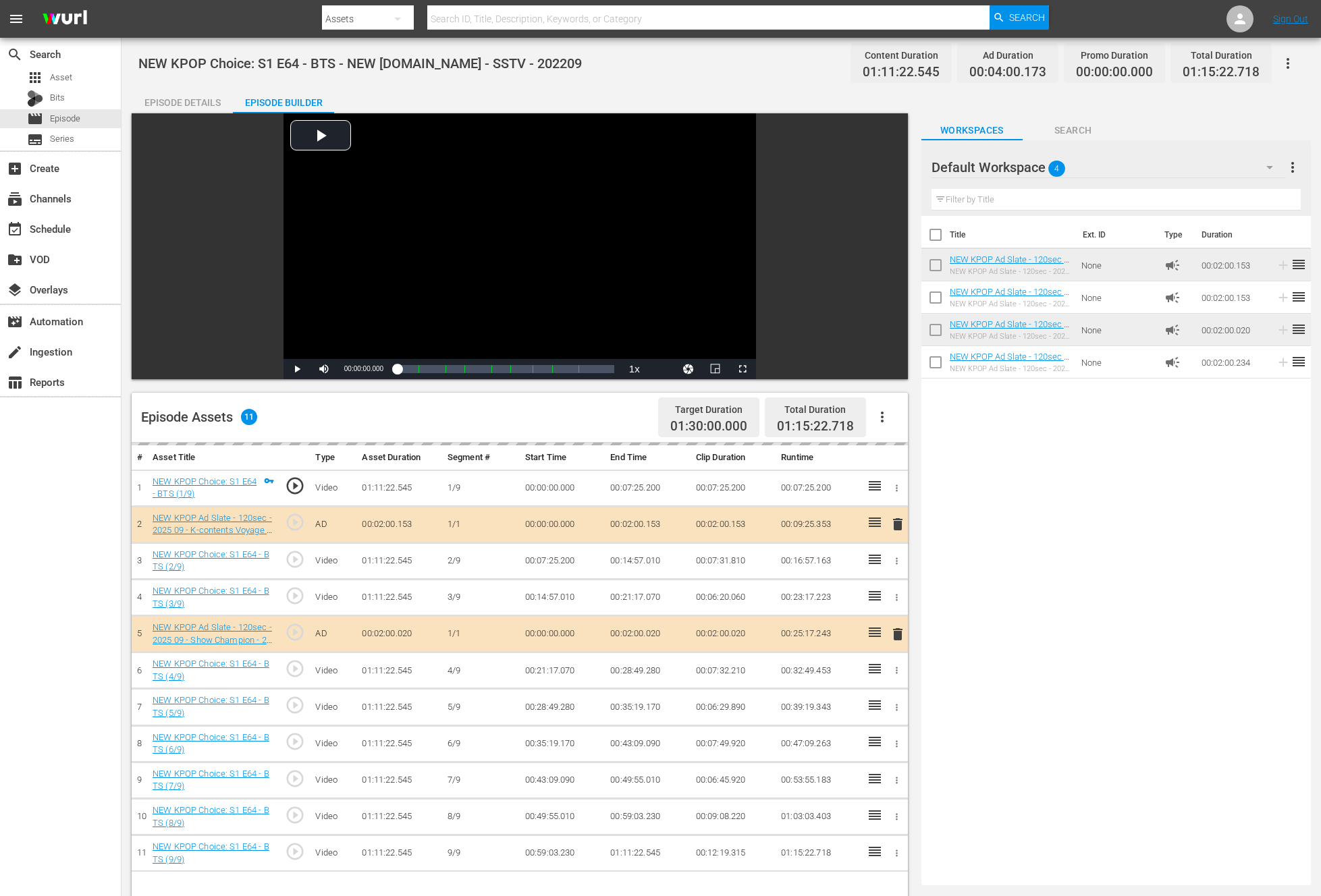
click at [1040, 691] on div "Title Ext. ID Type Duration NEW KPOP Ad Slate - 120sec - 2025 09 - K-contents V…" at bounding box center [1115, 548] width 389 height 664
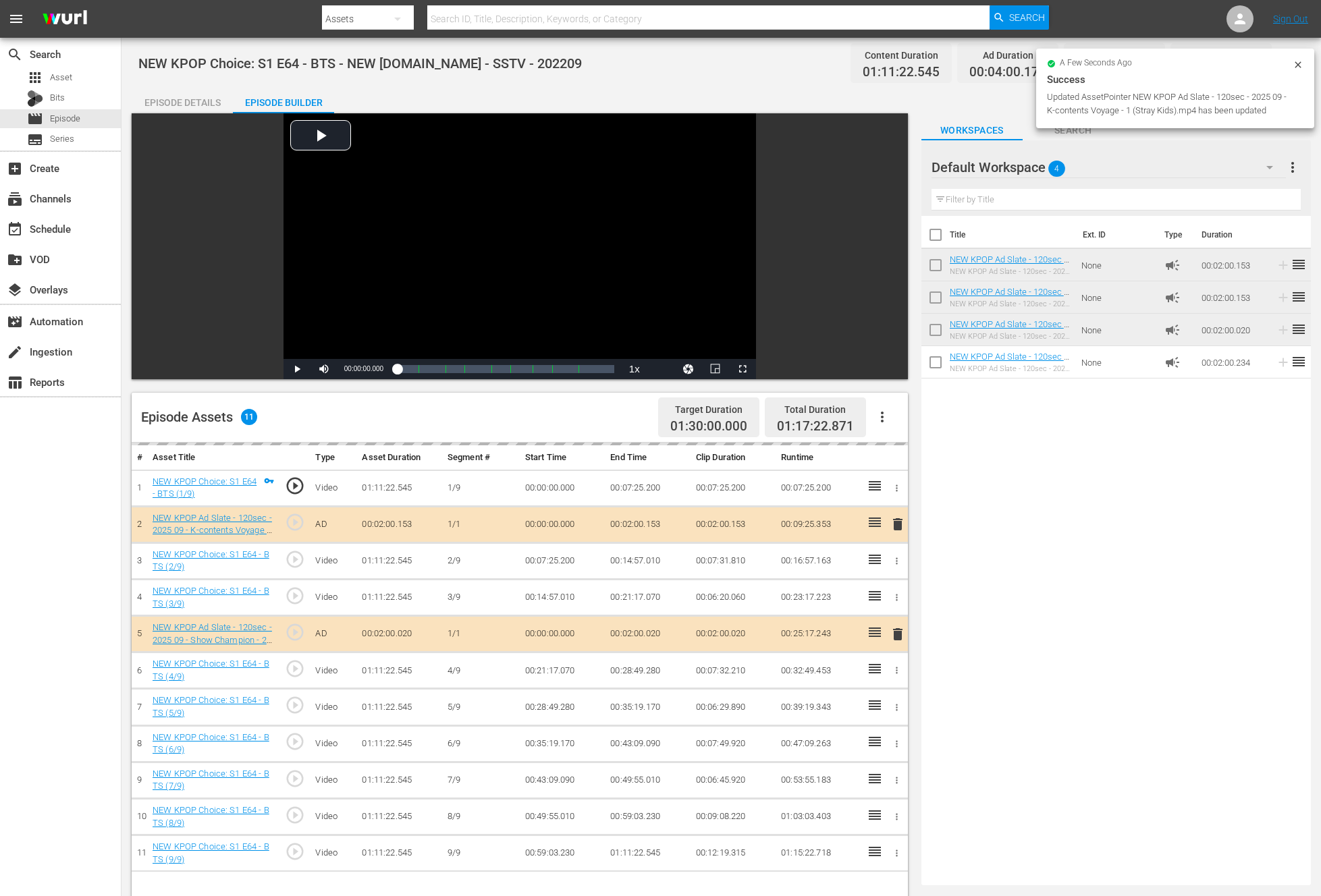
click at [1040, 691] on div "Title Ext. ID Type Duration NEW KPOP Ad Slate - 120sec - 2025 09 - K-contents V…" at bounding box center [1115, 548] width 389 height 664
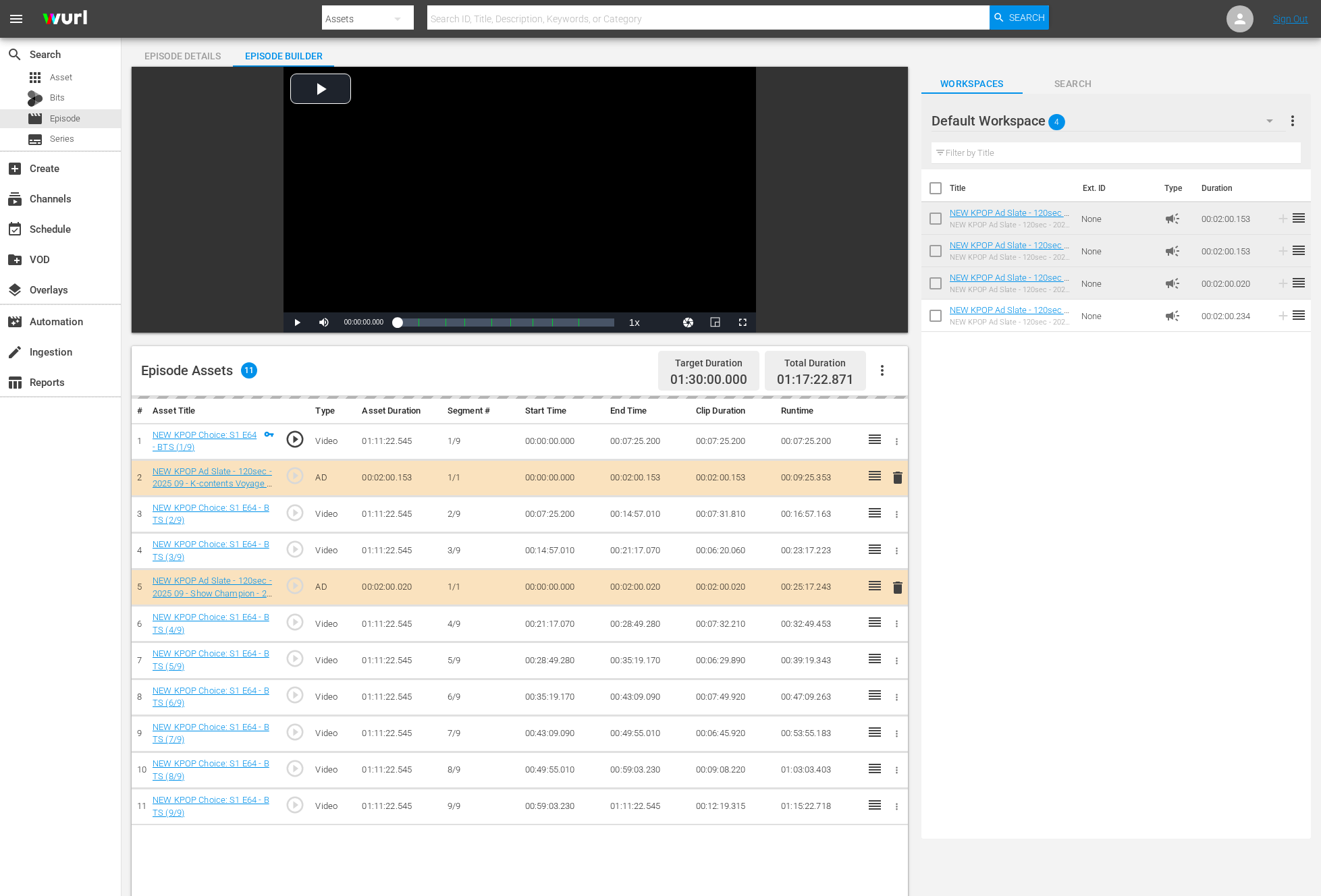
click at [1048, 530] on div "Title Ext. ID Type Duration NEW KPOP Ad Slate - 120sec - 2025 09 - K-contents V…" at bounding box center [1115, 501] width 389 height 664
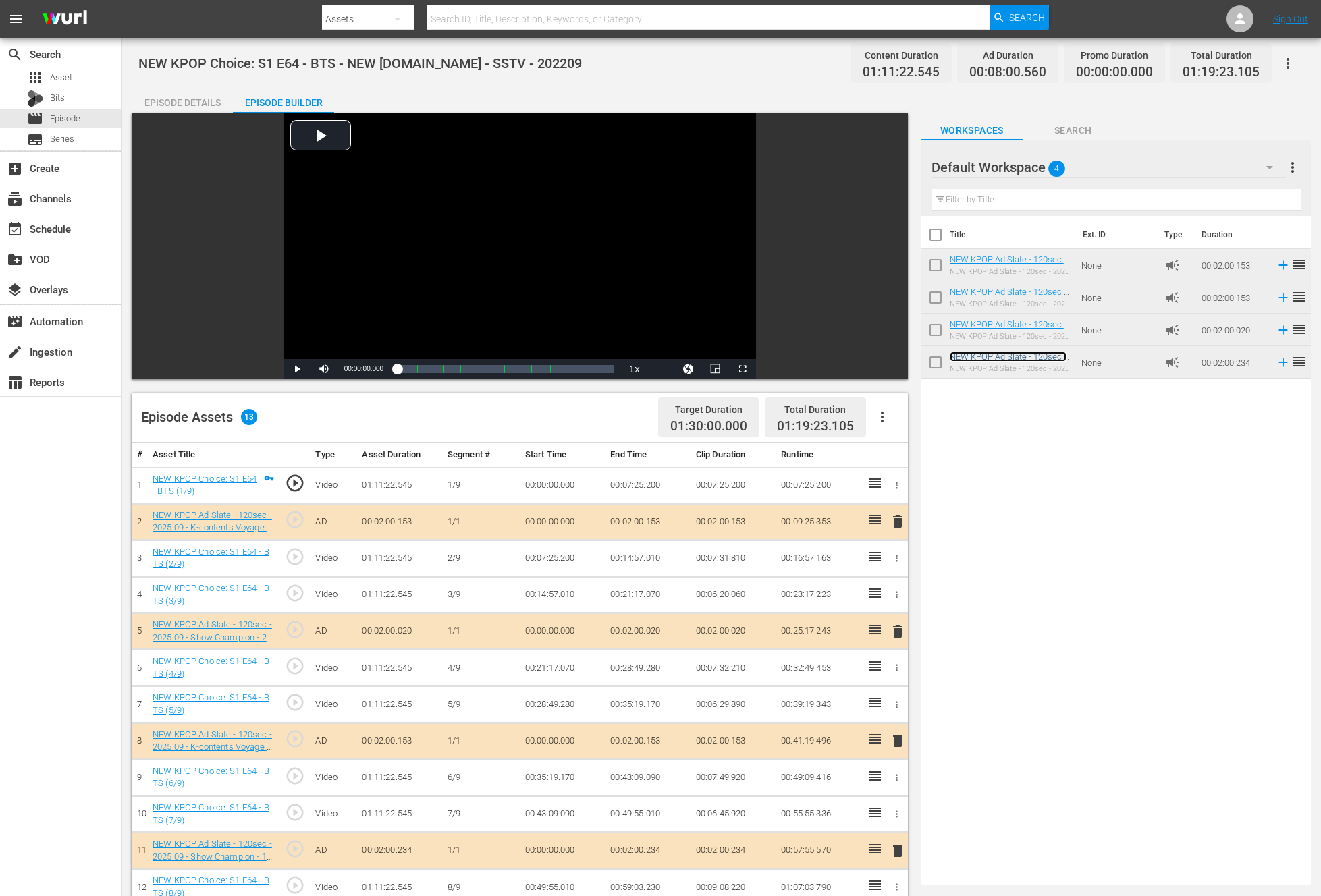
scroll to position [0, 0]
click at [1134, 516] on div "Title Ext. ID Type Duration NEW KPOP Ad Slate - 120sec - 2025 09 - K-contents V…" at bounding box center [1115, 548] width 389 height 664
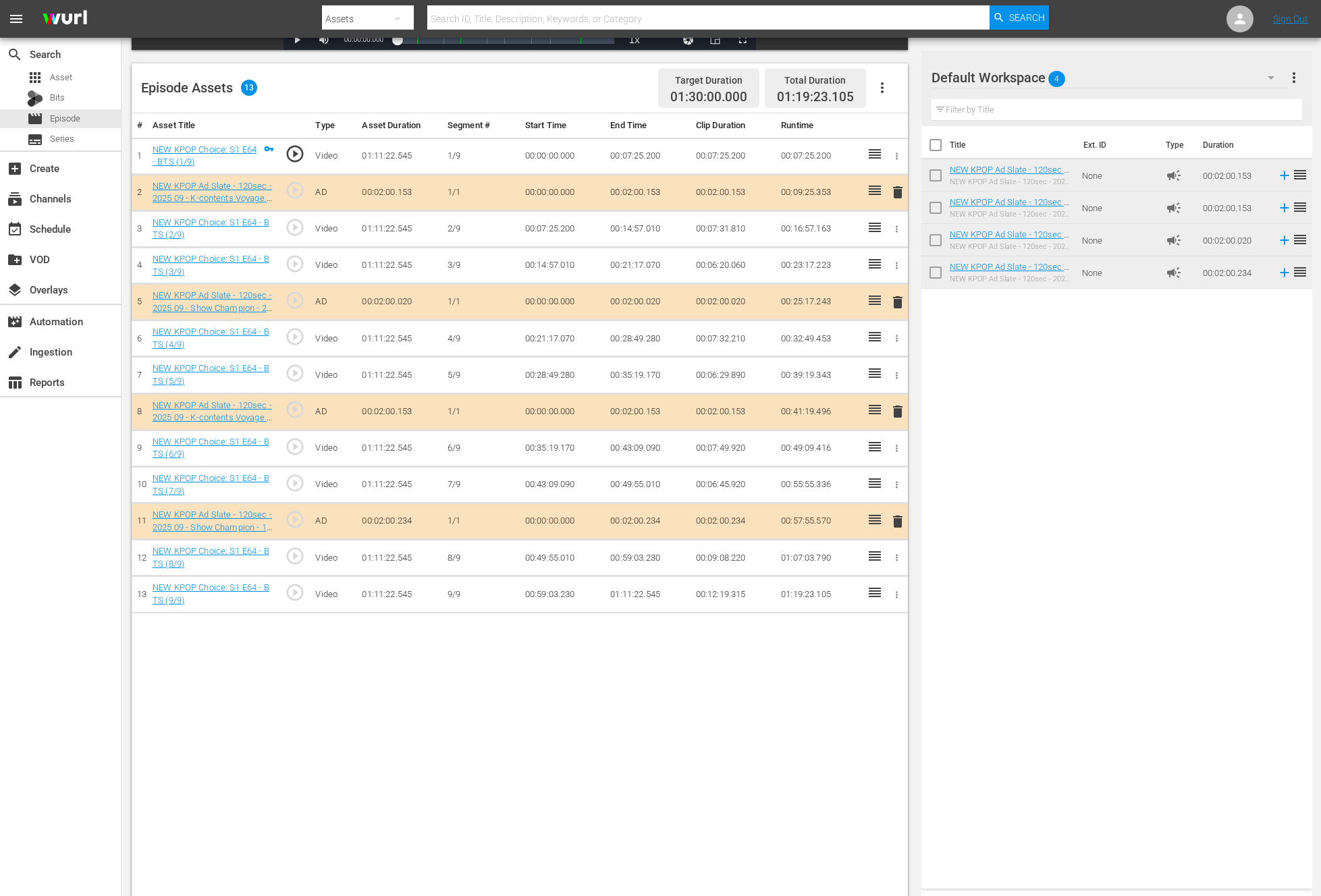
scroll to position [351, 0]
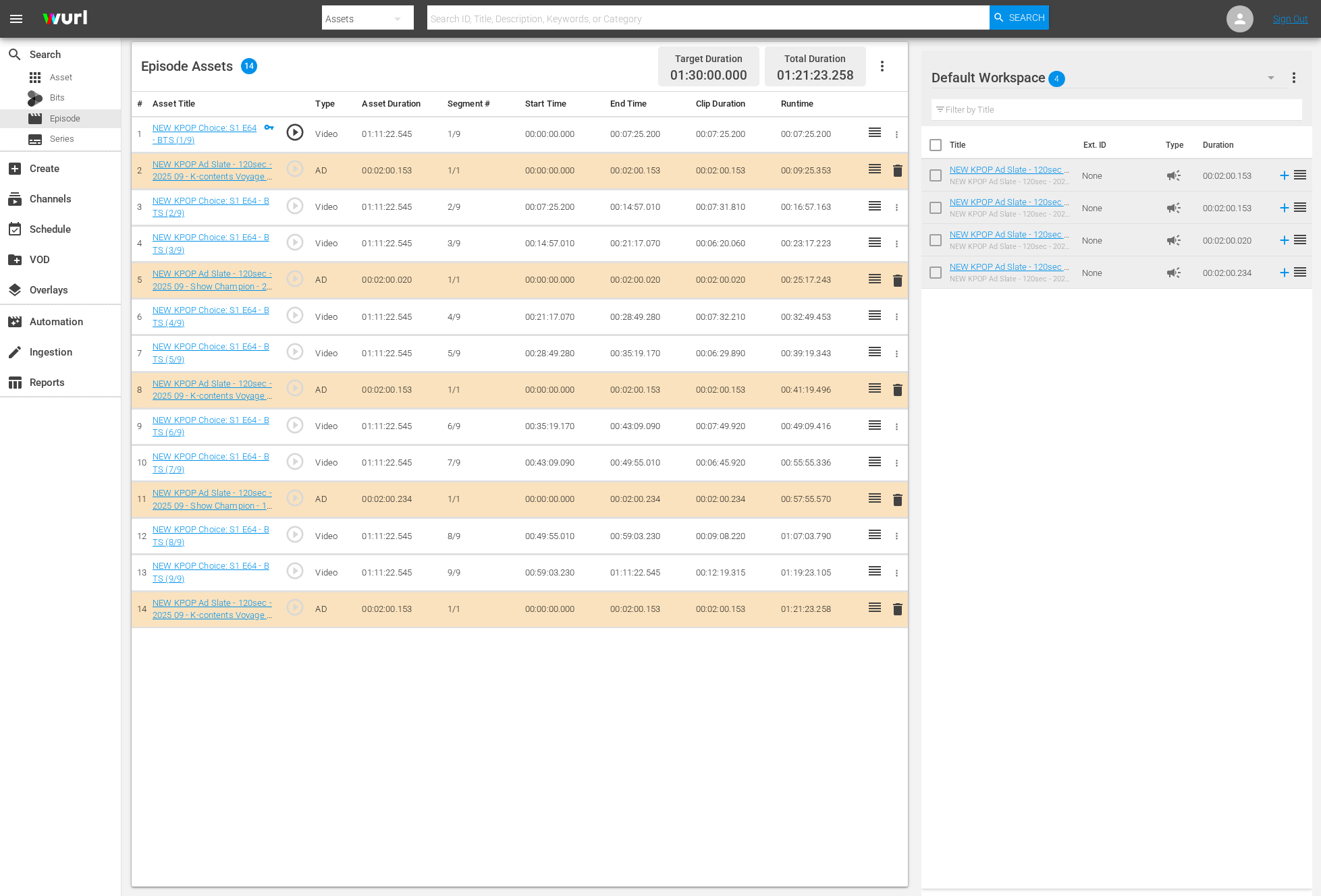
click at [1118, 639] on div "Title Ext. ID Type Duration NEW KPOP Ad Slate - 120sec - 2025 09 - K-contents V…" at bounding box center [1116, 505] width 391 height 757
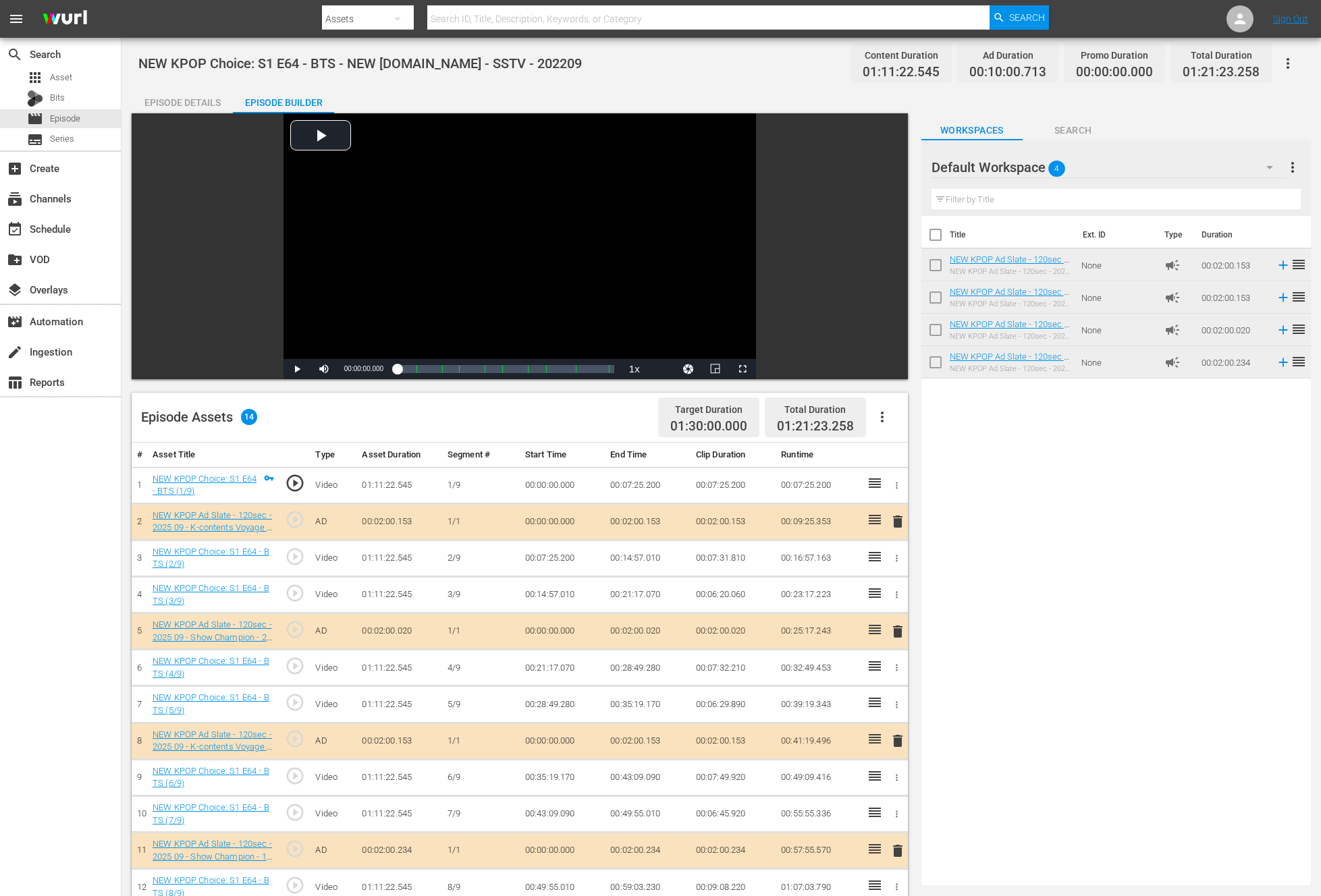
click at [1119, 644] on div "Title Ext. ID Type Duration NEW KPOP Ad Slate - 120sec - 2025 09 - K-contents V…" at bounding box center [1115, 548] width 389 height 664
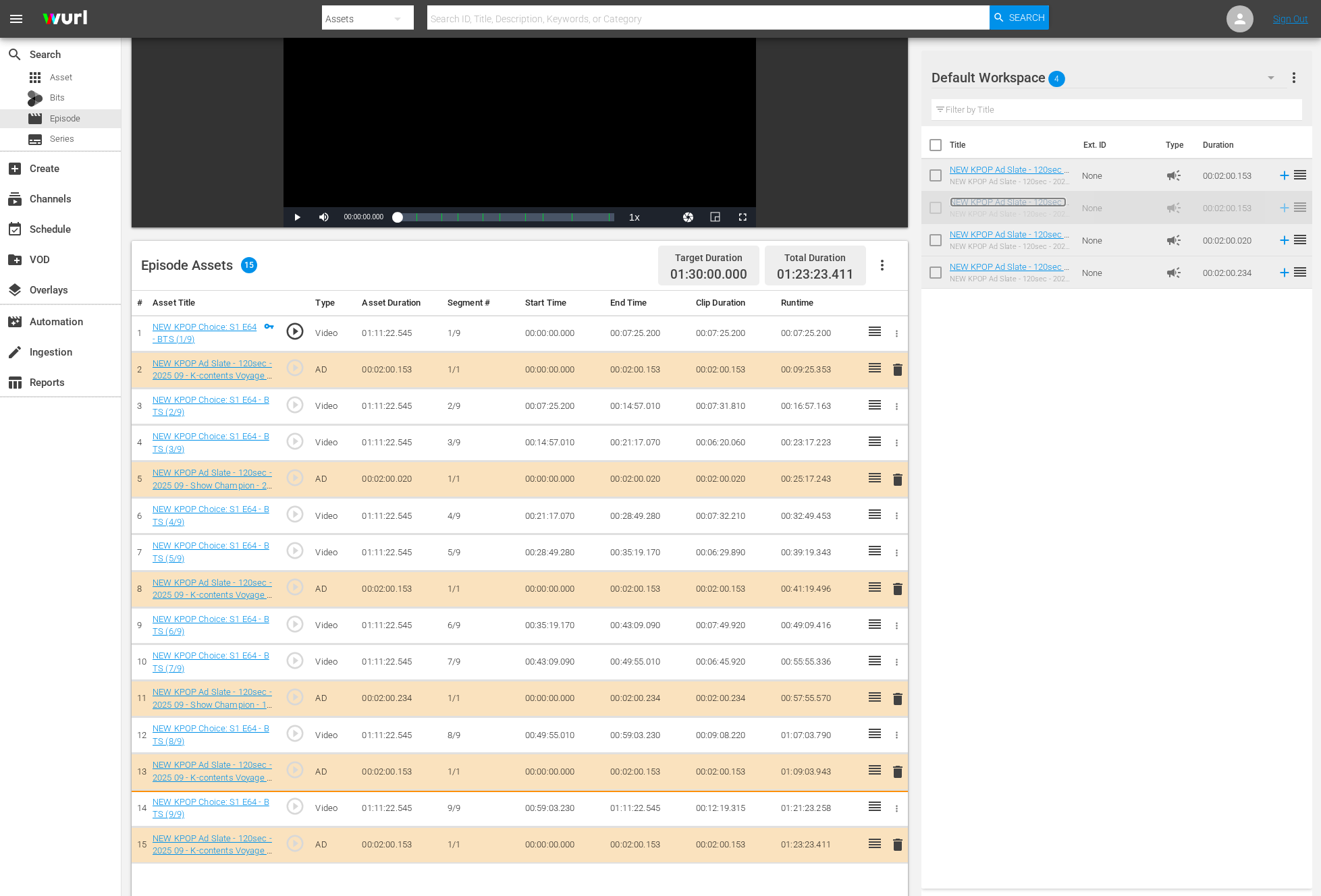
scroll to position [238, 0]
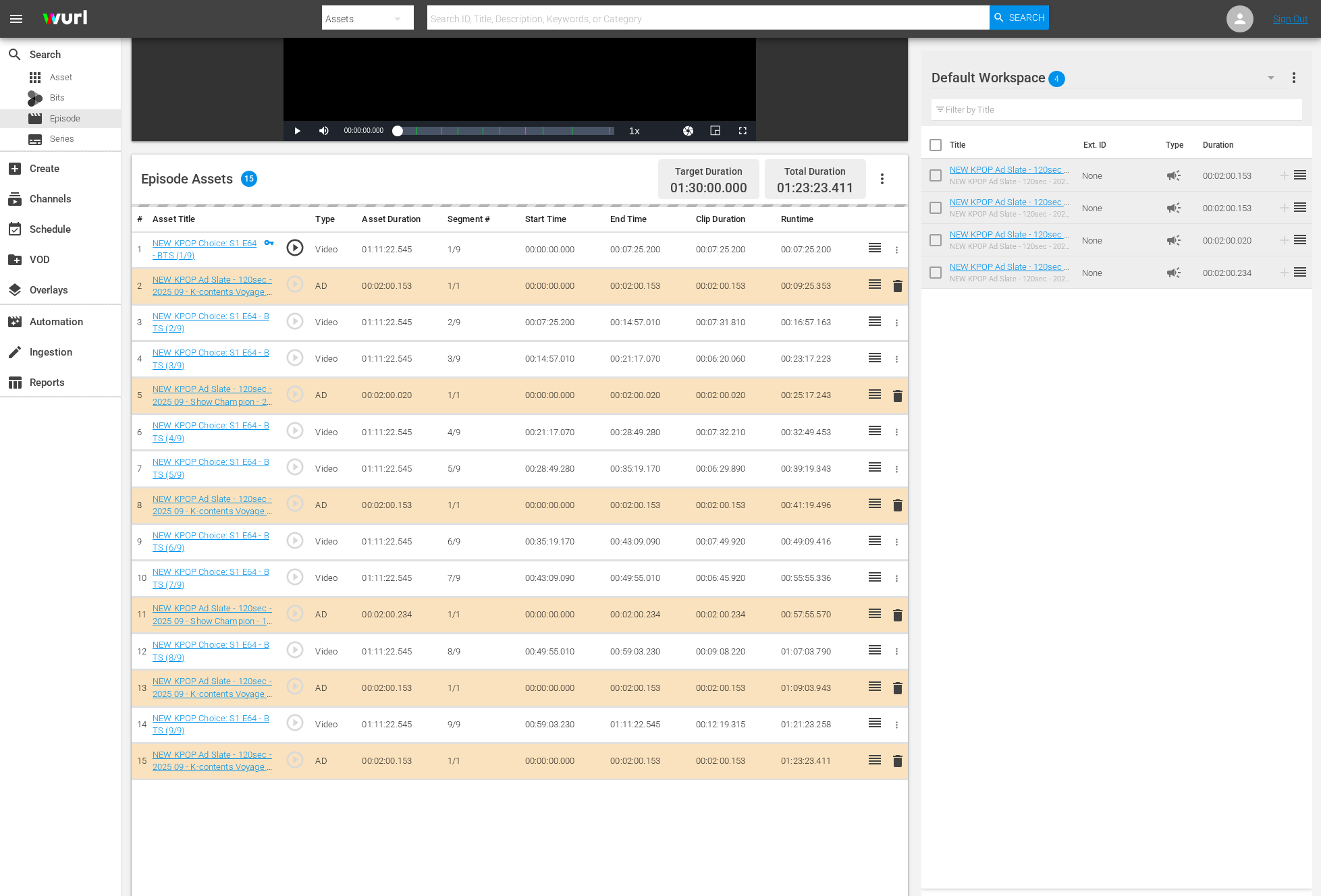
drag, startPoint x: 1048, startPoint y: 239, endPoint x: 672, endPoint y: 7, distance: 441.8
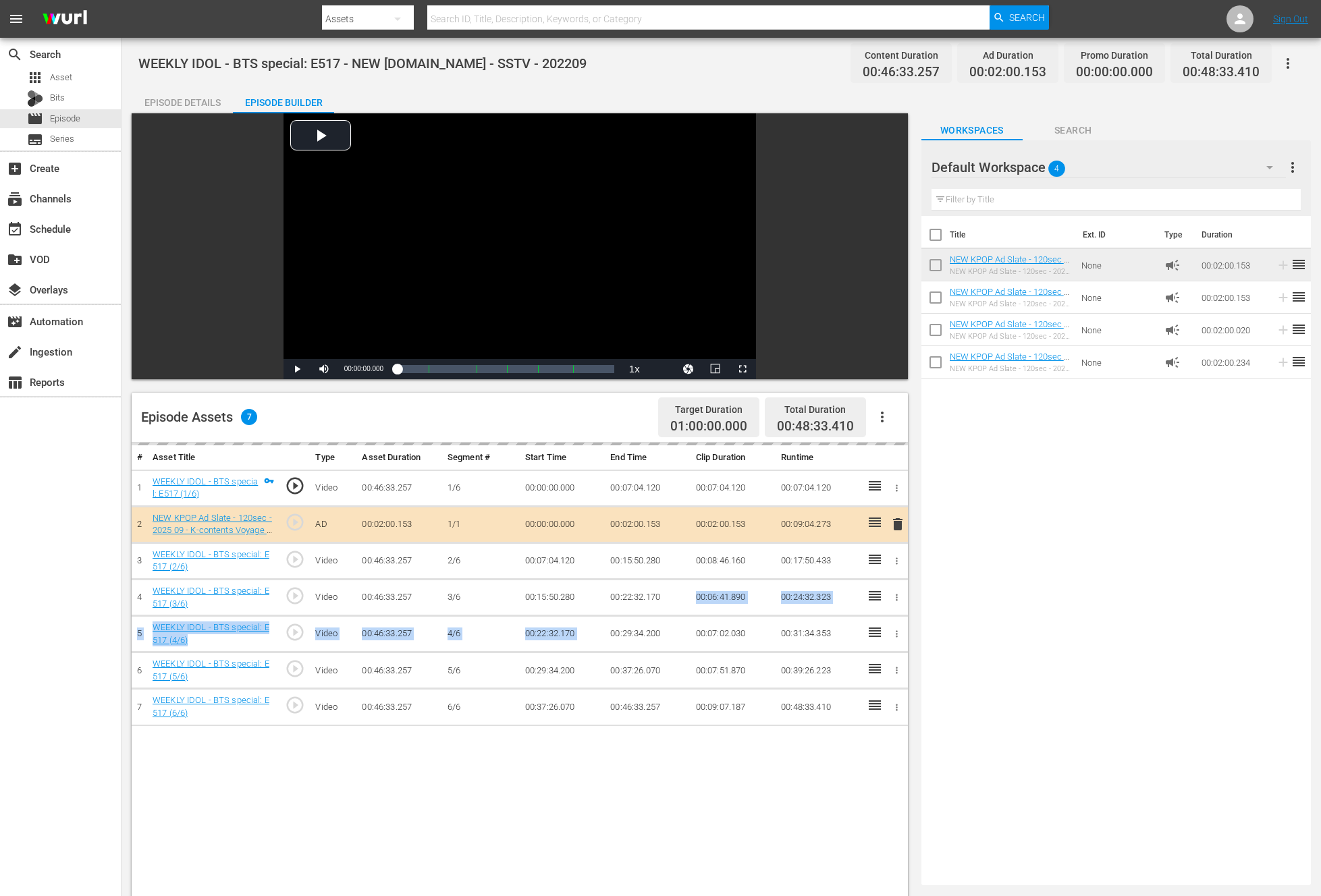
drag, startPoint x: 670, startPoint y: 602, endPoint x: 790, endPoint y: 556, distance: 128.5
click at [633, 614] on tr "4 WEEKLY IDOL - BTS special: E517 (3/6) play_circle_outline Video 00:46:33.257 …" at bounding box center [519, 598] width 776 height 36
click at [1079, 508] on div "Title Ext. ID Type Duration NEW KPOP Ad Slate - 120sec - 2025 09 - K-contents V…" at bounding box center [1115, 548] width 389 height 664
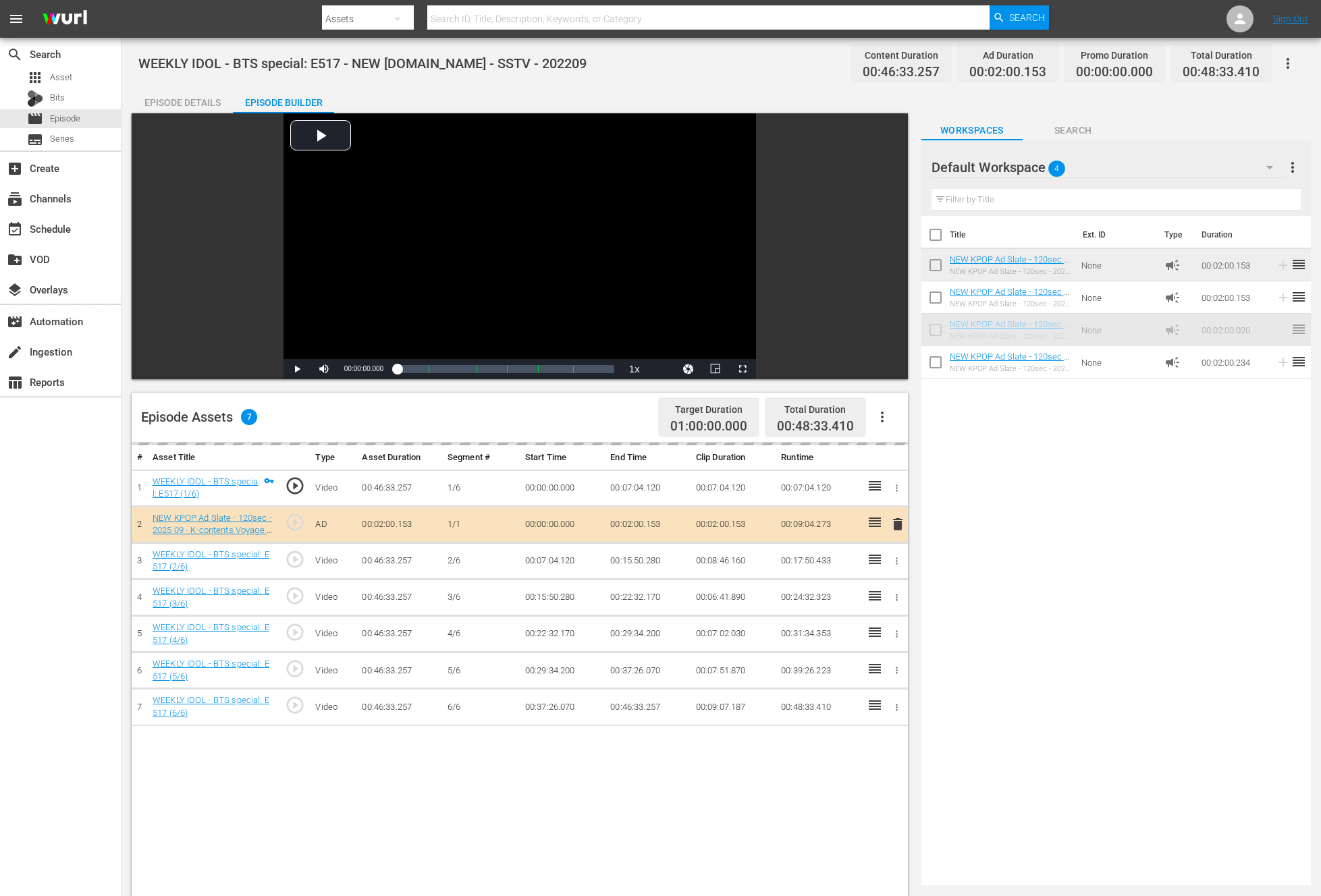
click at [1024, 600] on div "Title Ext. ID Type Duration NEW KPOP Ad Slate - 120sec - 2025 09 - K-contents V…" at bounding box center [1115, 548] width 389 height 664
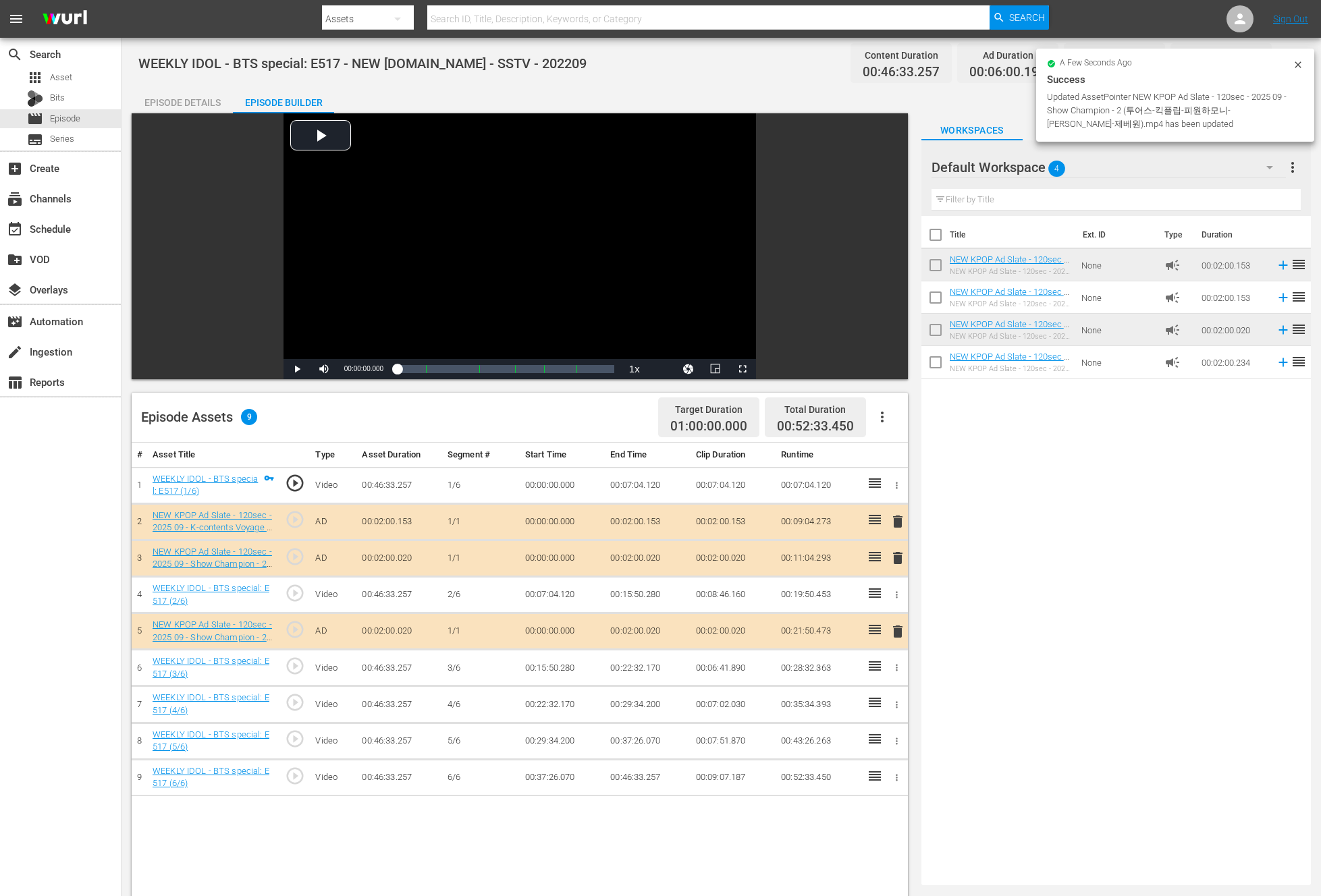
click at [1009, 633] on div "Title Ext. ID Type Duration NEW KPOP Ad Slate - 120sec - 2025 09 - K-contents V…" at bounding box center [1115, 548] width 389 height 664
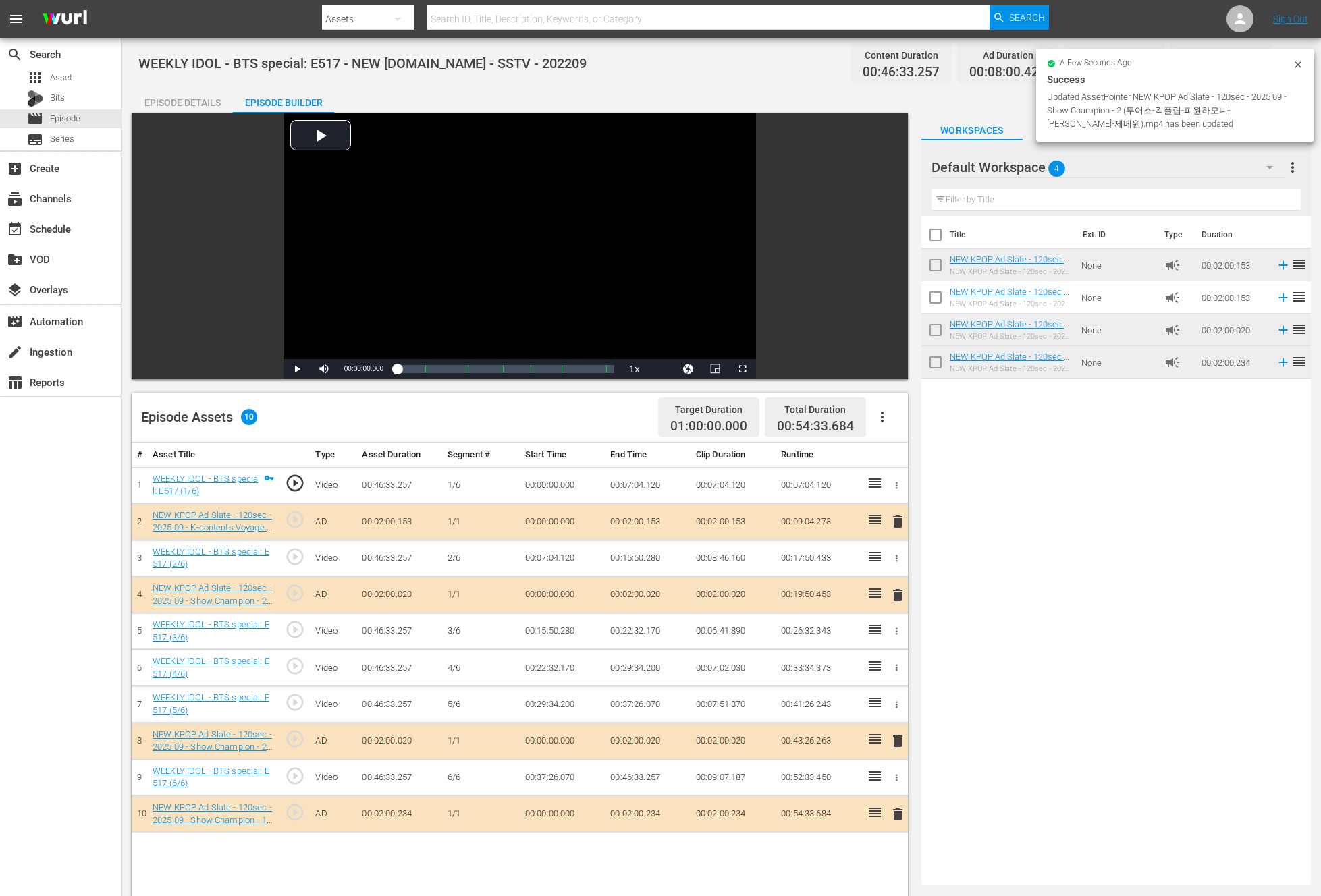
click at [948, 477] on div "Title Ext. ID Type Duration NEW KPOP Ad Slate - 120sec - 2025 09 - K-contents V…" at bounding box center [1115, 548] width 389 height 664
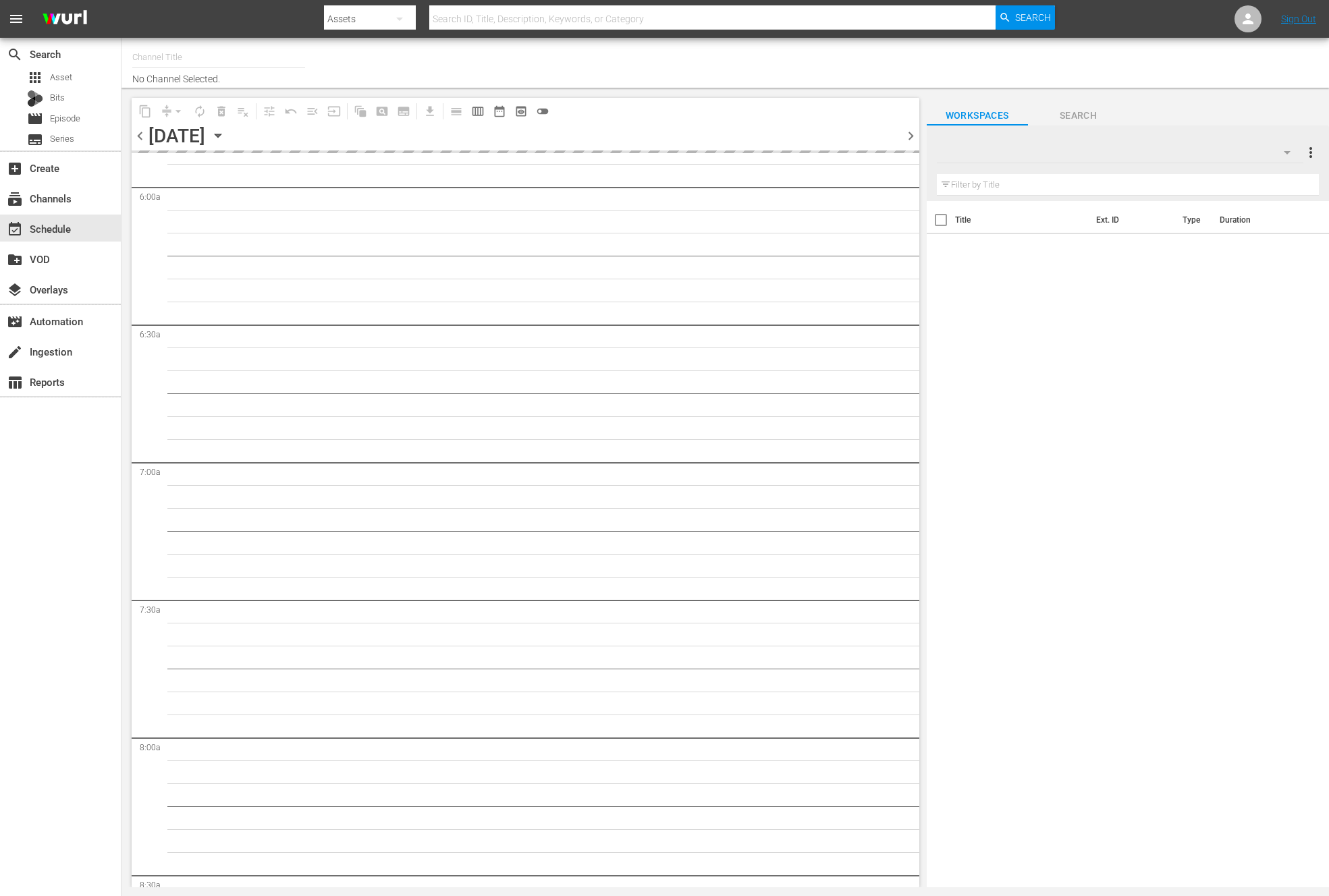
scroll to position [2254, 0]
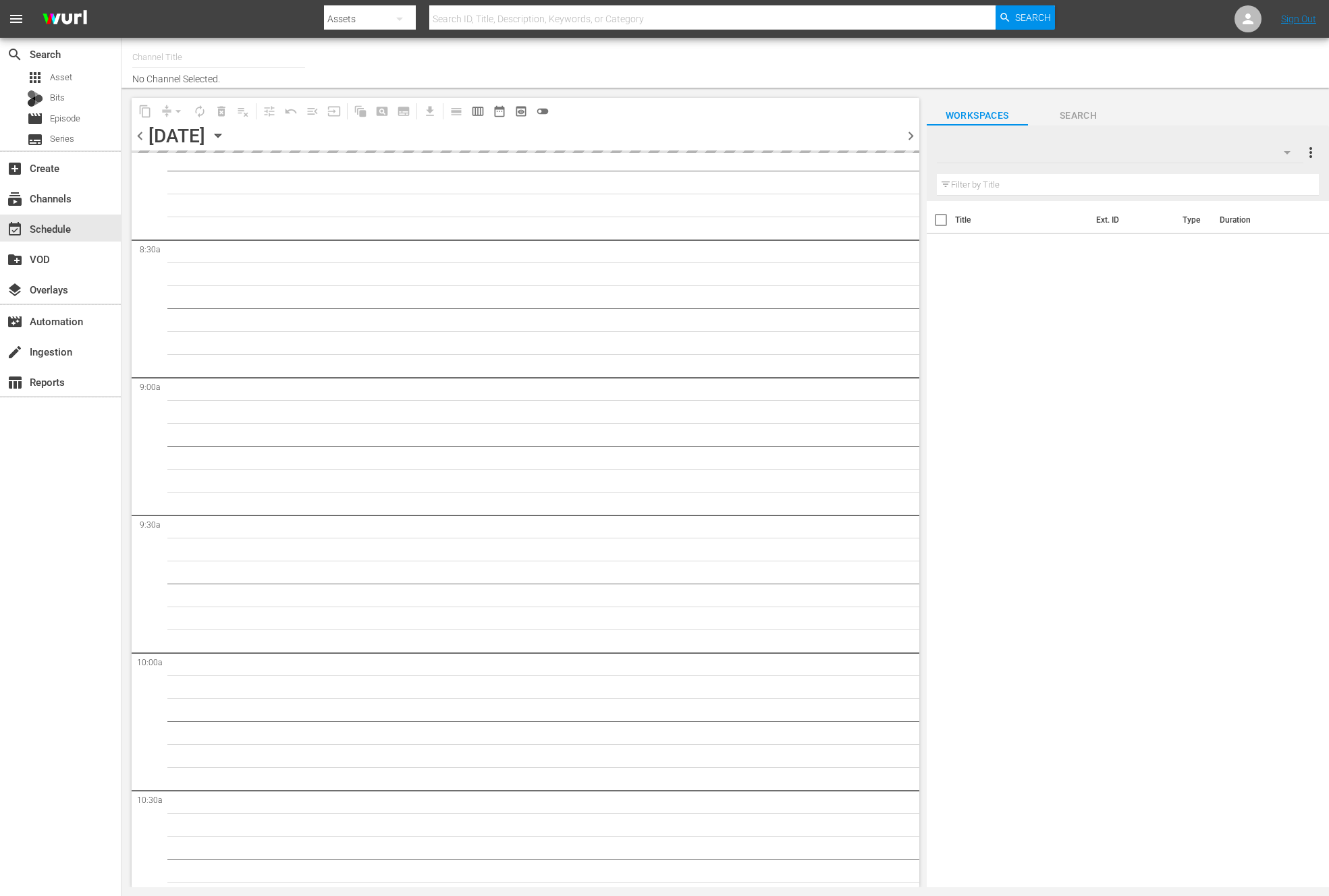
type input "NEW KPOP (617)"
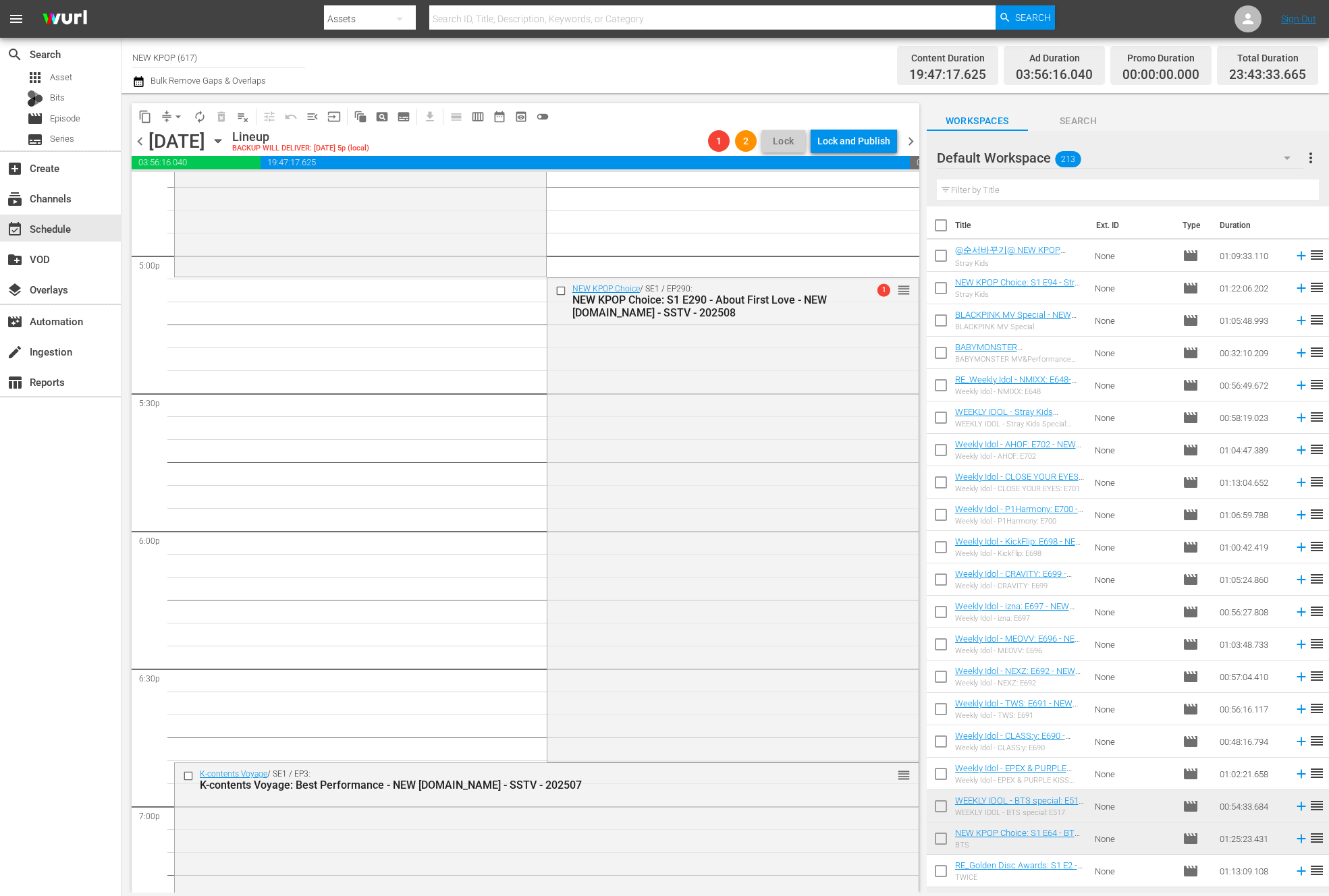
scroll to position [5679, 0]
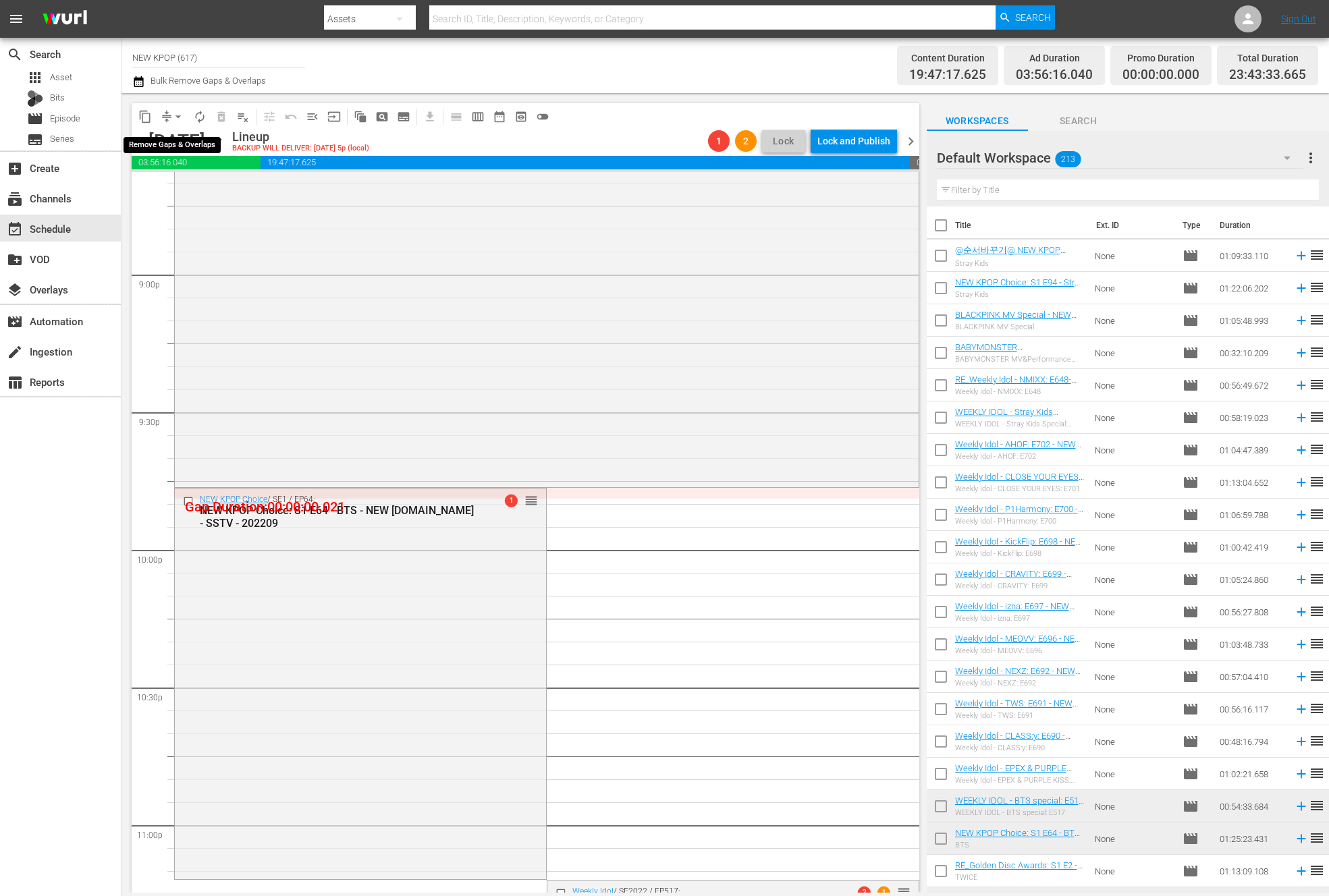
click at [179, 113] on span "arrow_drop_down" at bounding box center [178, 117] width 14 height 14
click at [187, 180] on li "Align to End of Previous Day" at bounding box center [179, 188] width 142 height 22
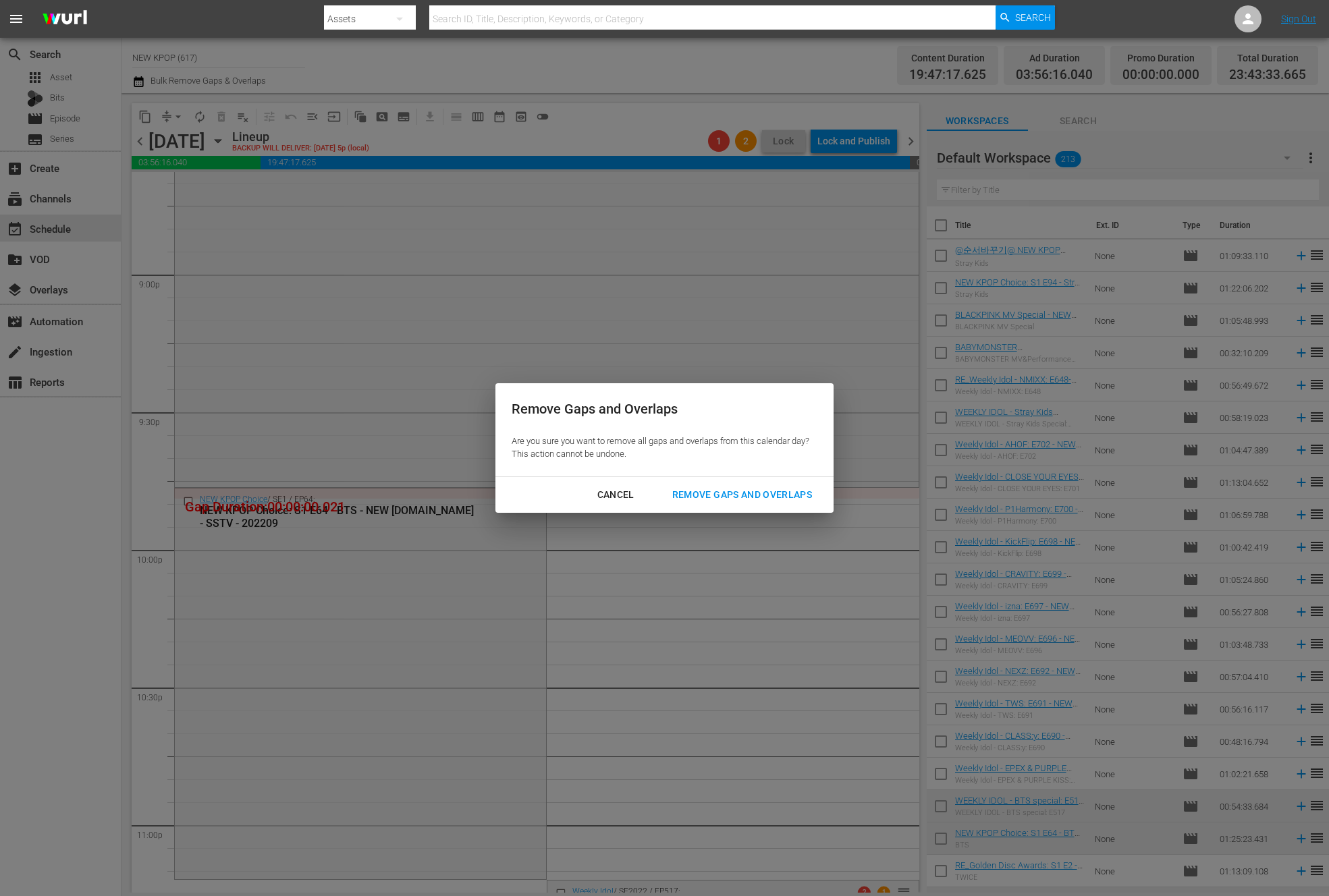
click at [750, 490] on div "Remove Gaps and Overlaps" at bounding box center [741, 495] width 161 height 17
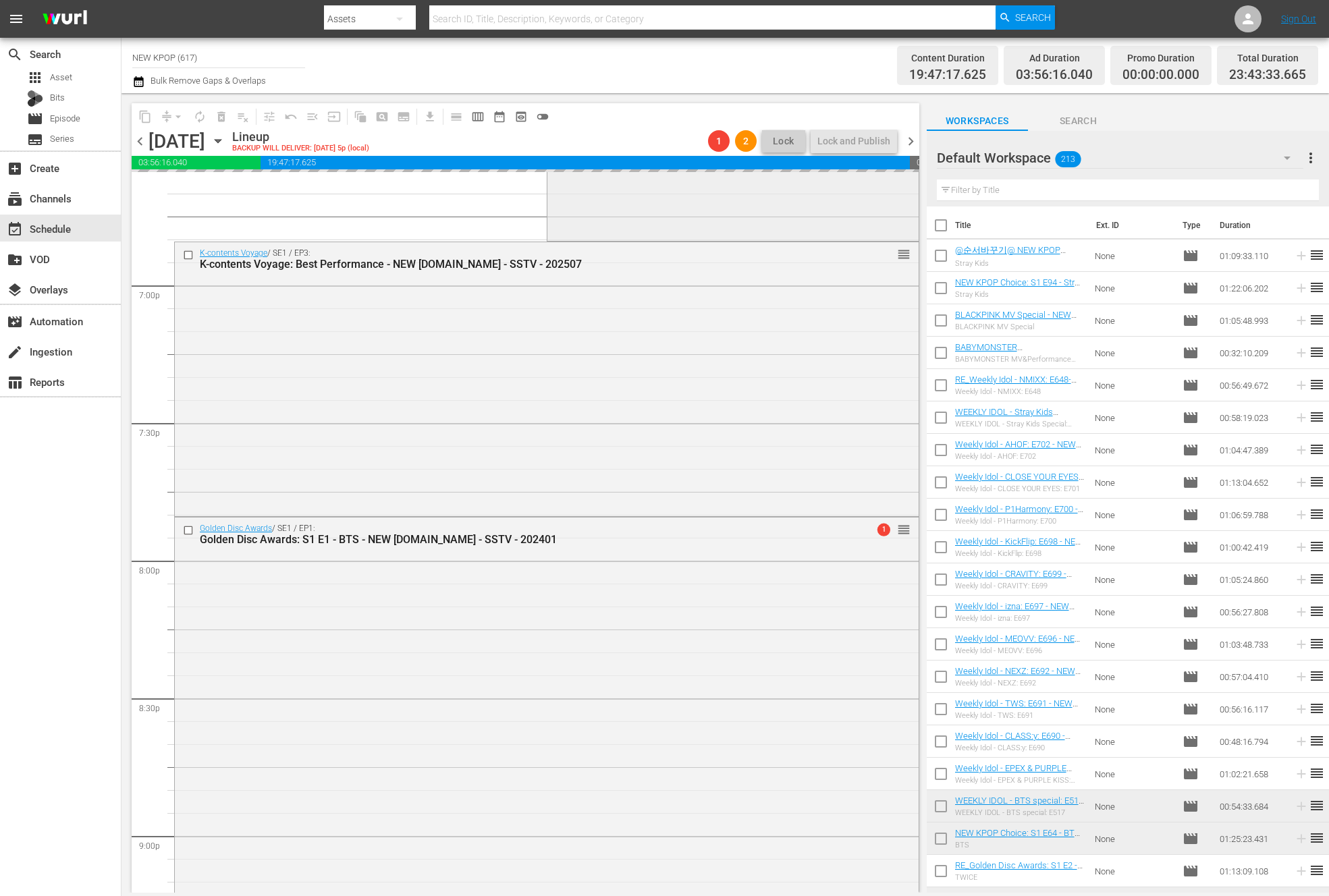
scroll to position [5433, 0]
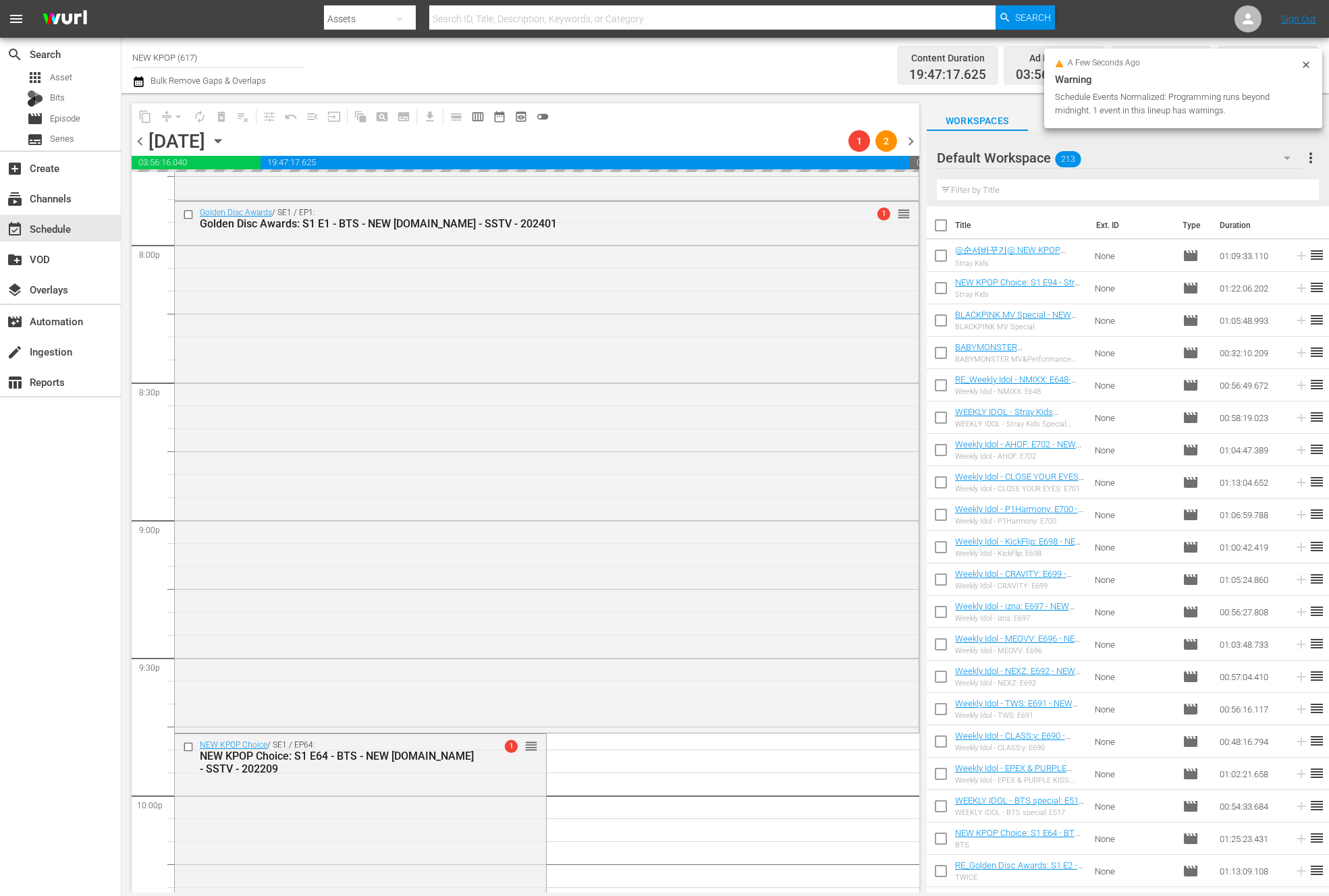
click at [54, 615] on div "search Search apps Asset Bits movie Episode subtitles Series add_box Create sub…" at bounding box center [60, 486] width 122 height 896
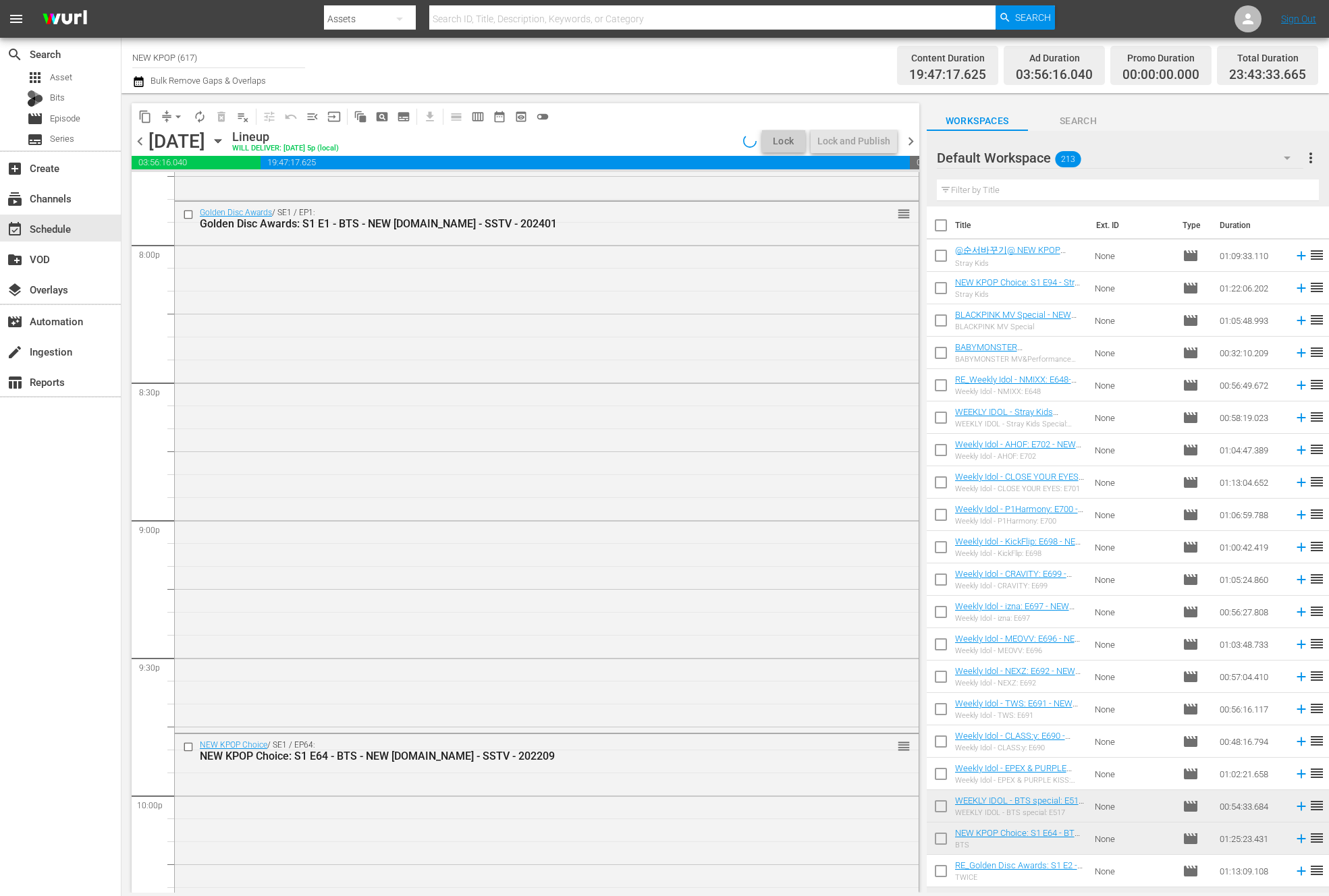
scroll to position [5917, 0]
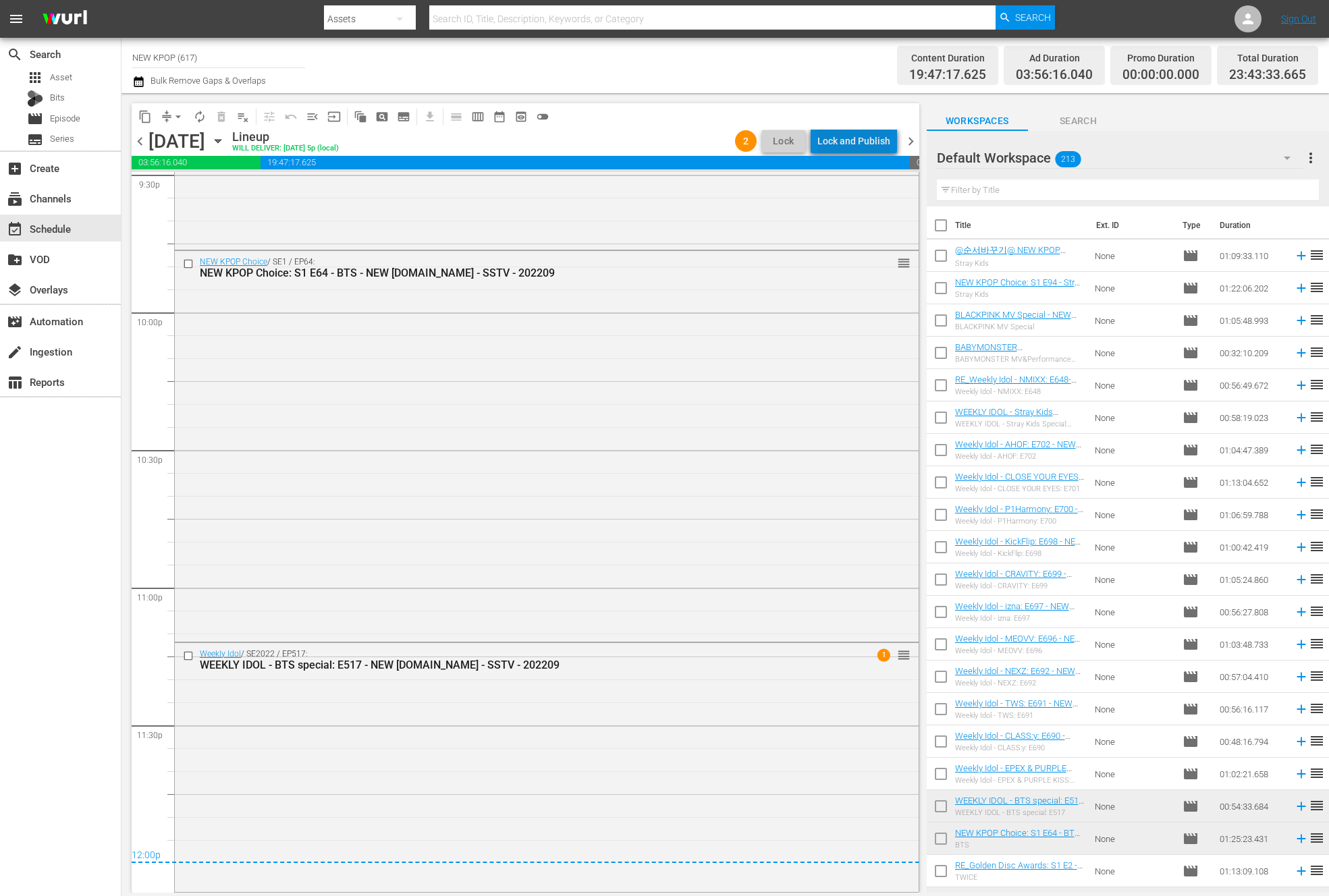
click at [870, 144] on div "Lock and Publish" at bounding box center [854, 141] width 73 height 24
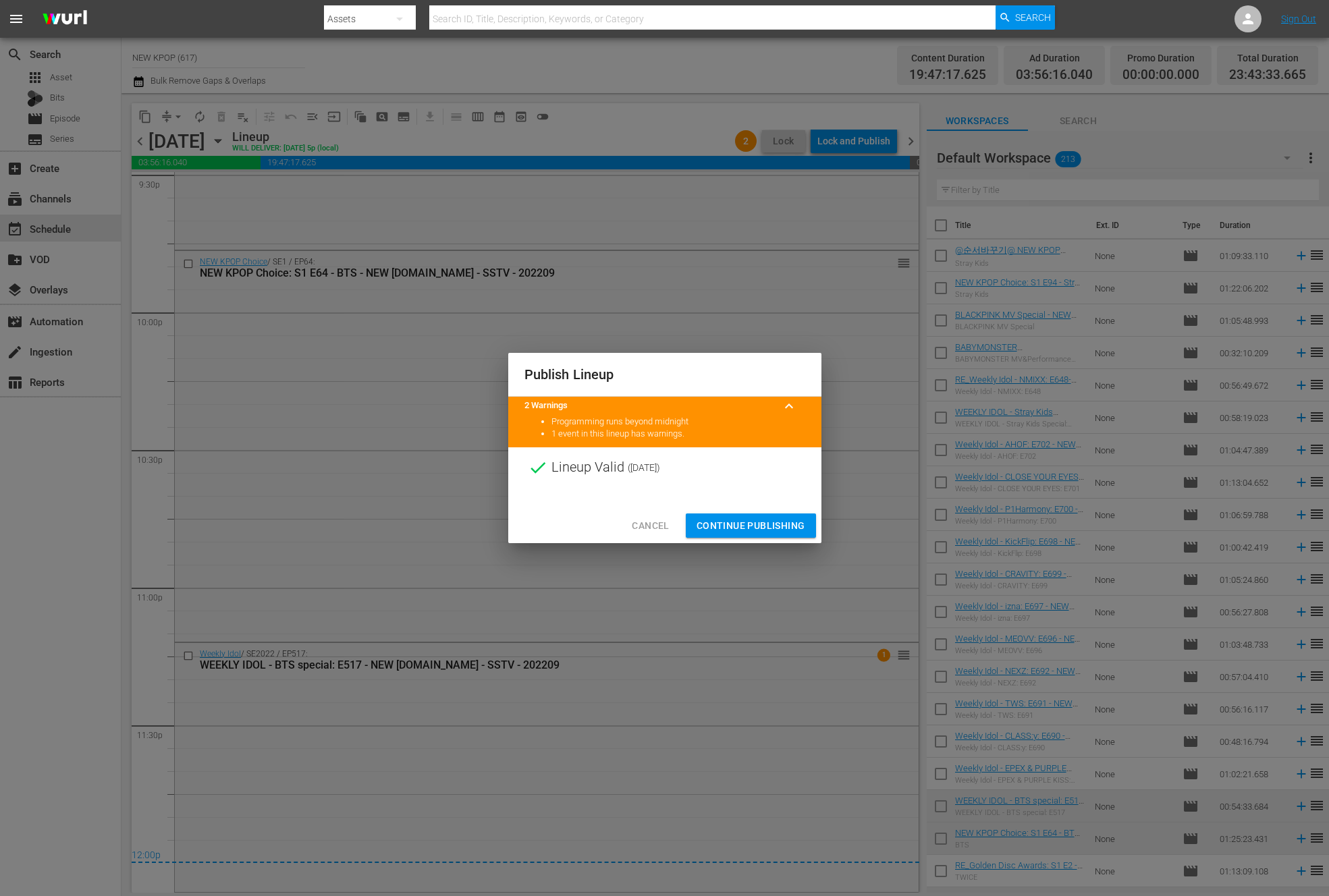
click at [722, 523] on span "Continue Publishing" at bounding box center [751, 526] width 109 height 17
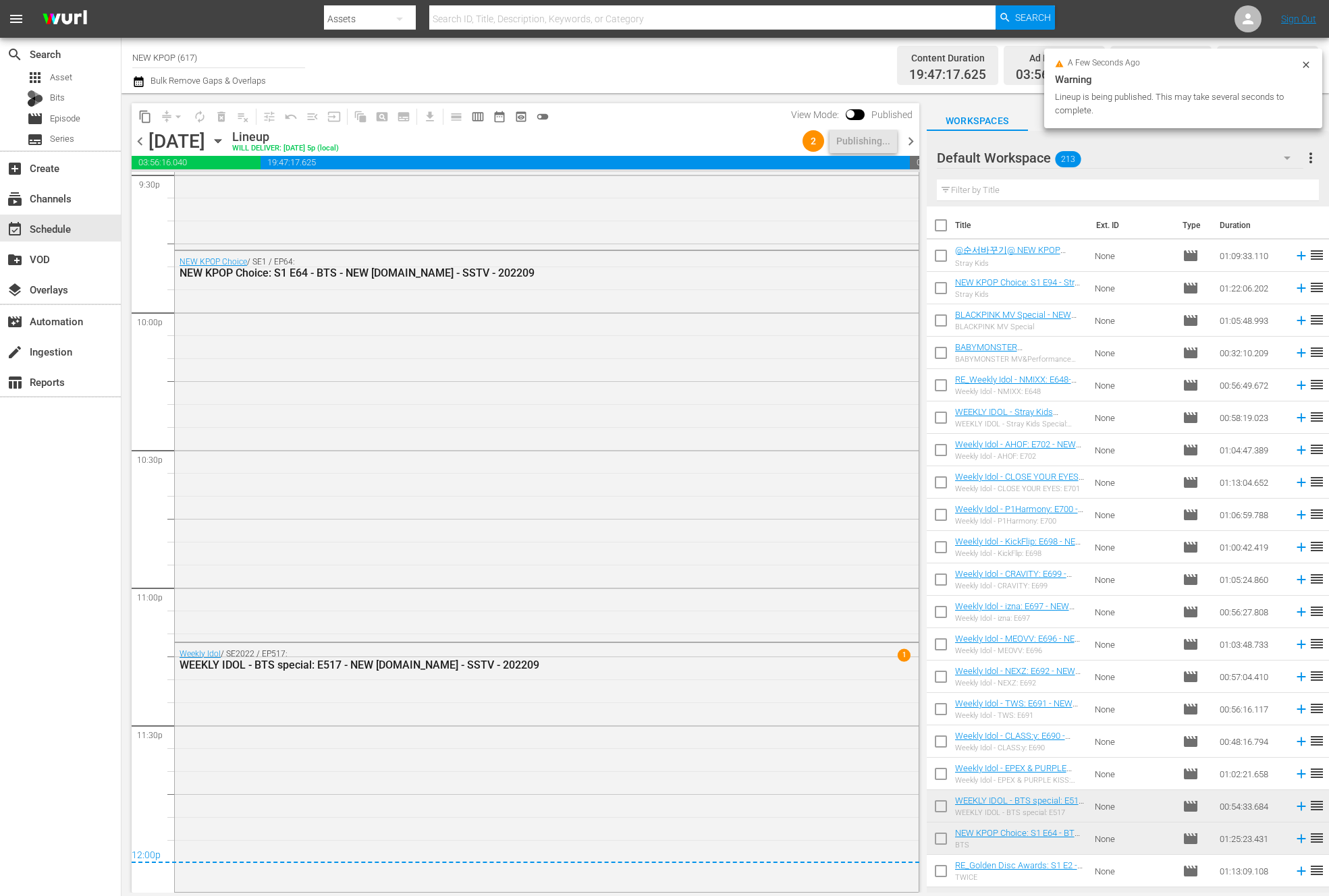
click at [906, 144] on span "chevron_right" at bounding box center [910, 141] width 17 height 17
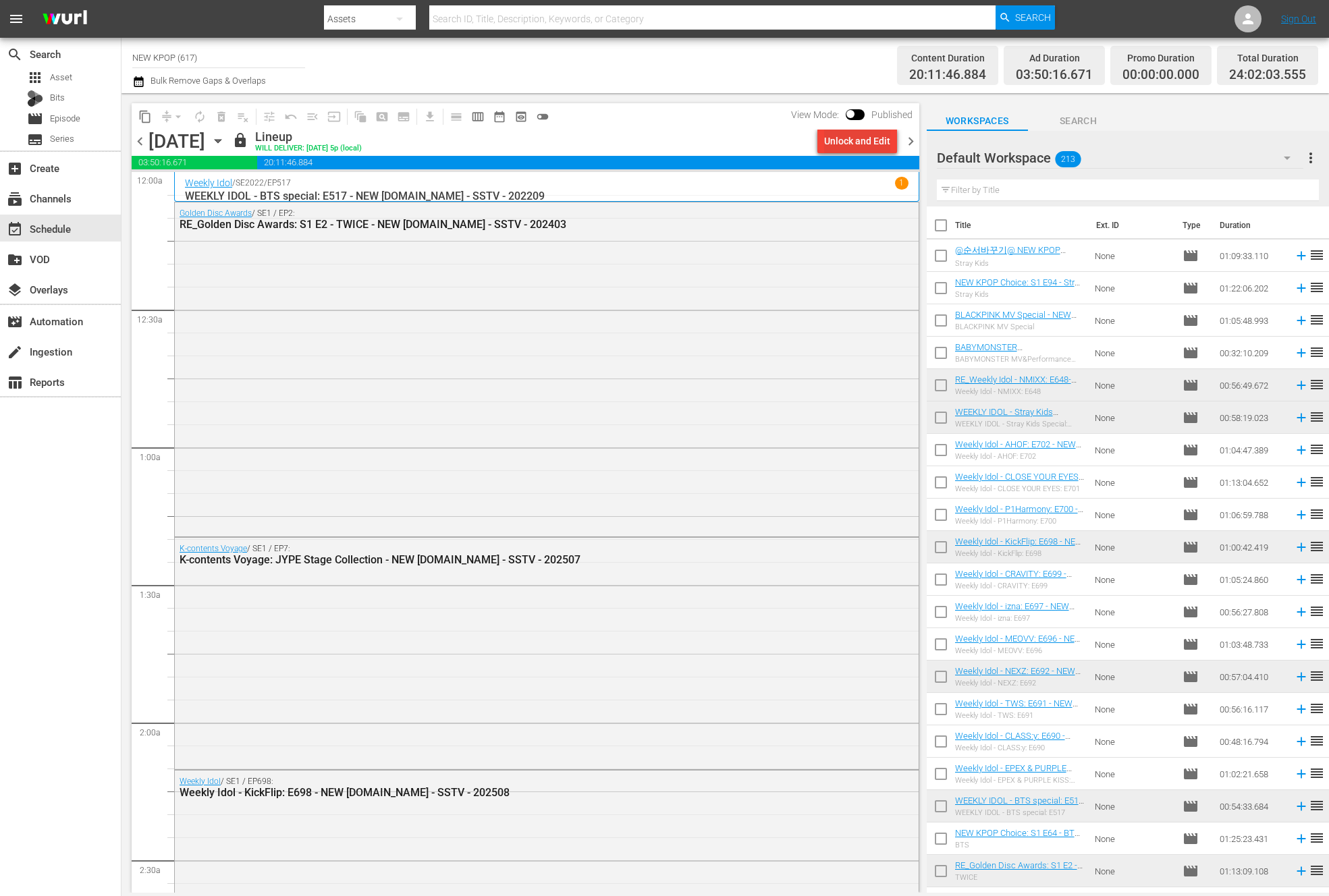
click at [856, 144] on div "Unlock and Edit" at bounding box center [858, 141] width 66 height 24
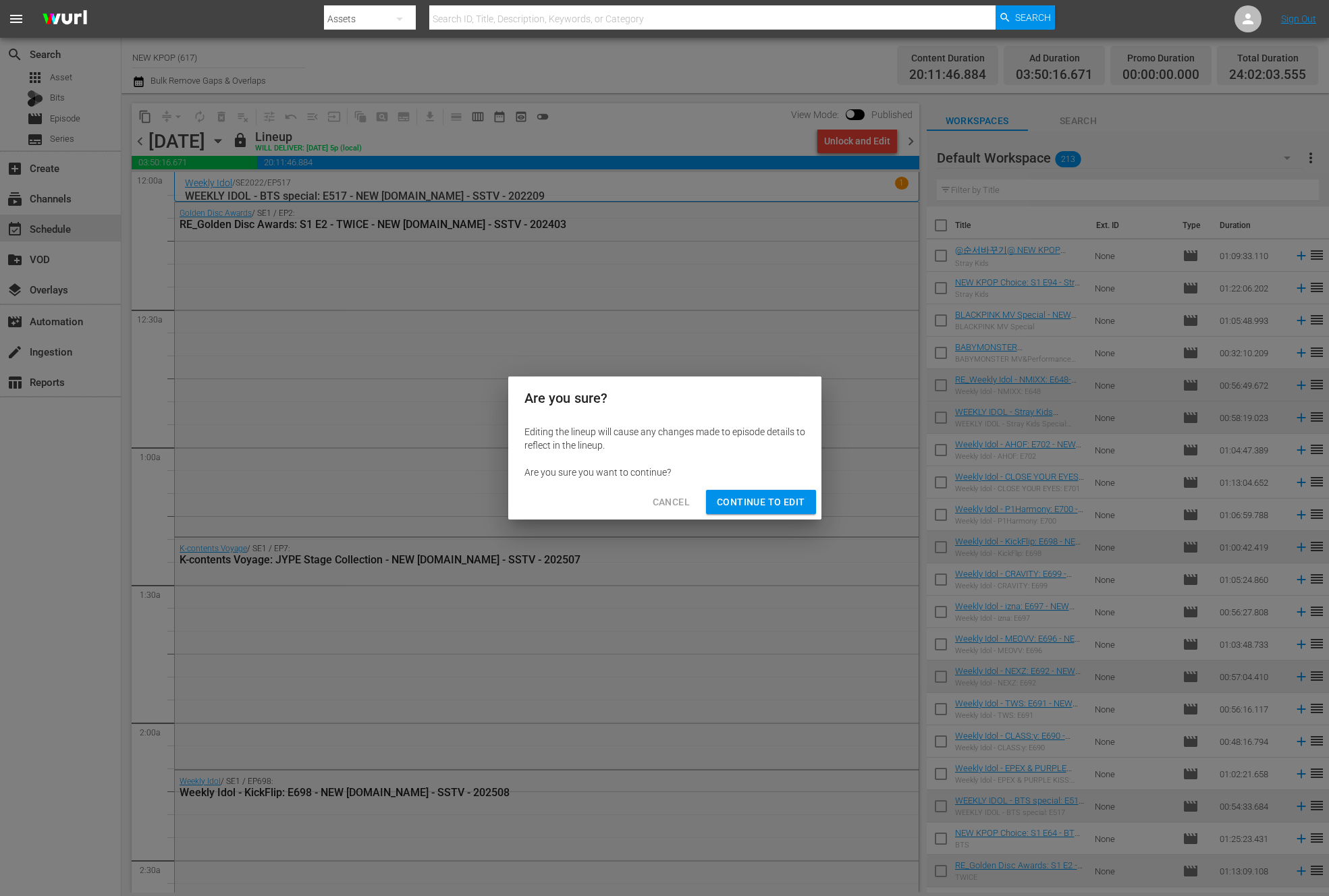
click at [776, 509] on span "Continue to Edit" at bounding box center [761, 502] width 88 height 17
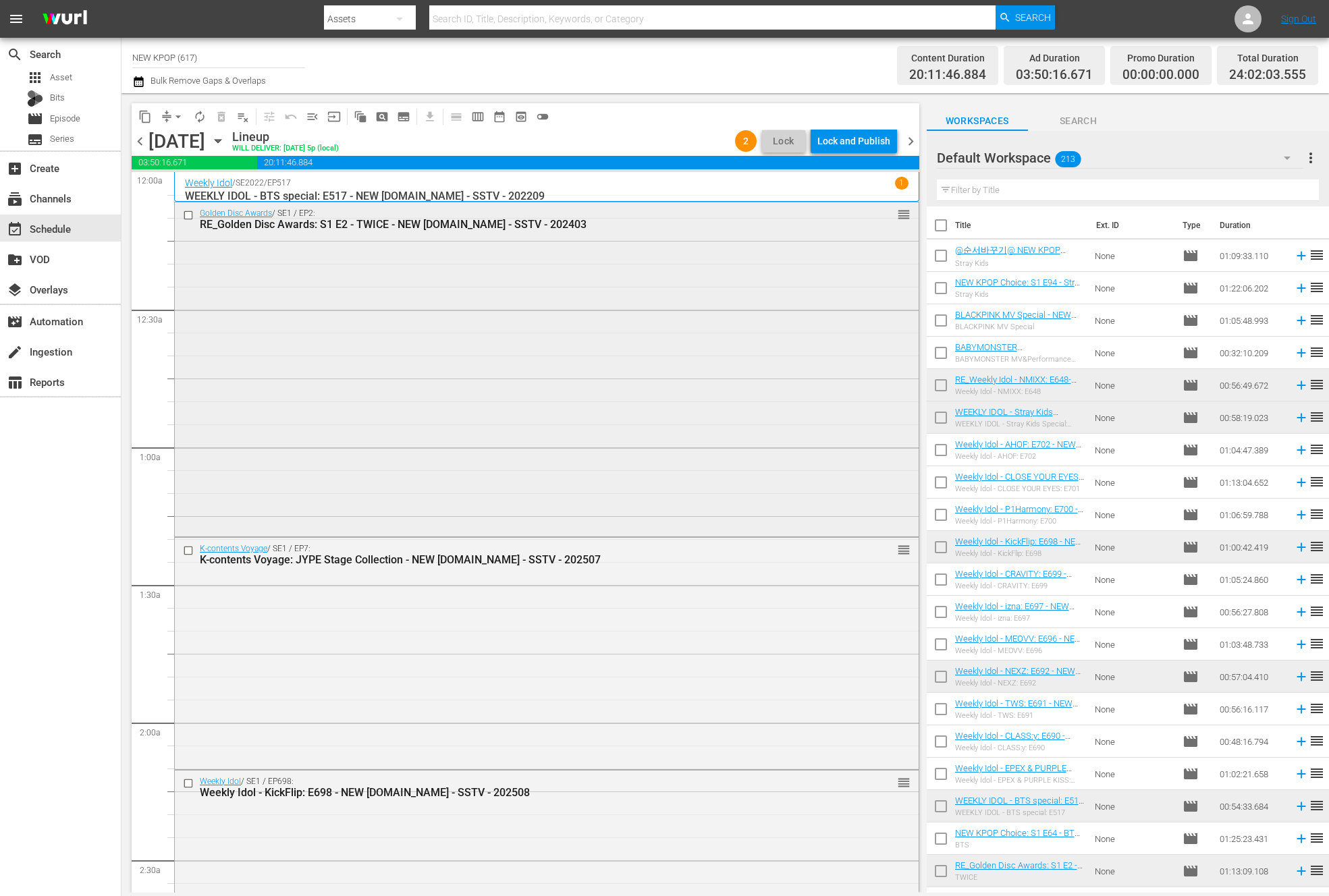
click at [372, 319] on div "Golden Disc Awards / SE1 / EP2: RE_Golden Disc Awards: S1 E2 - TWICE - NEW K.ID…" at bounding box center [546, 368] width 743 height 332
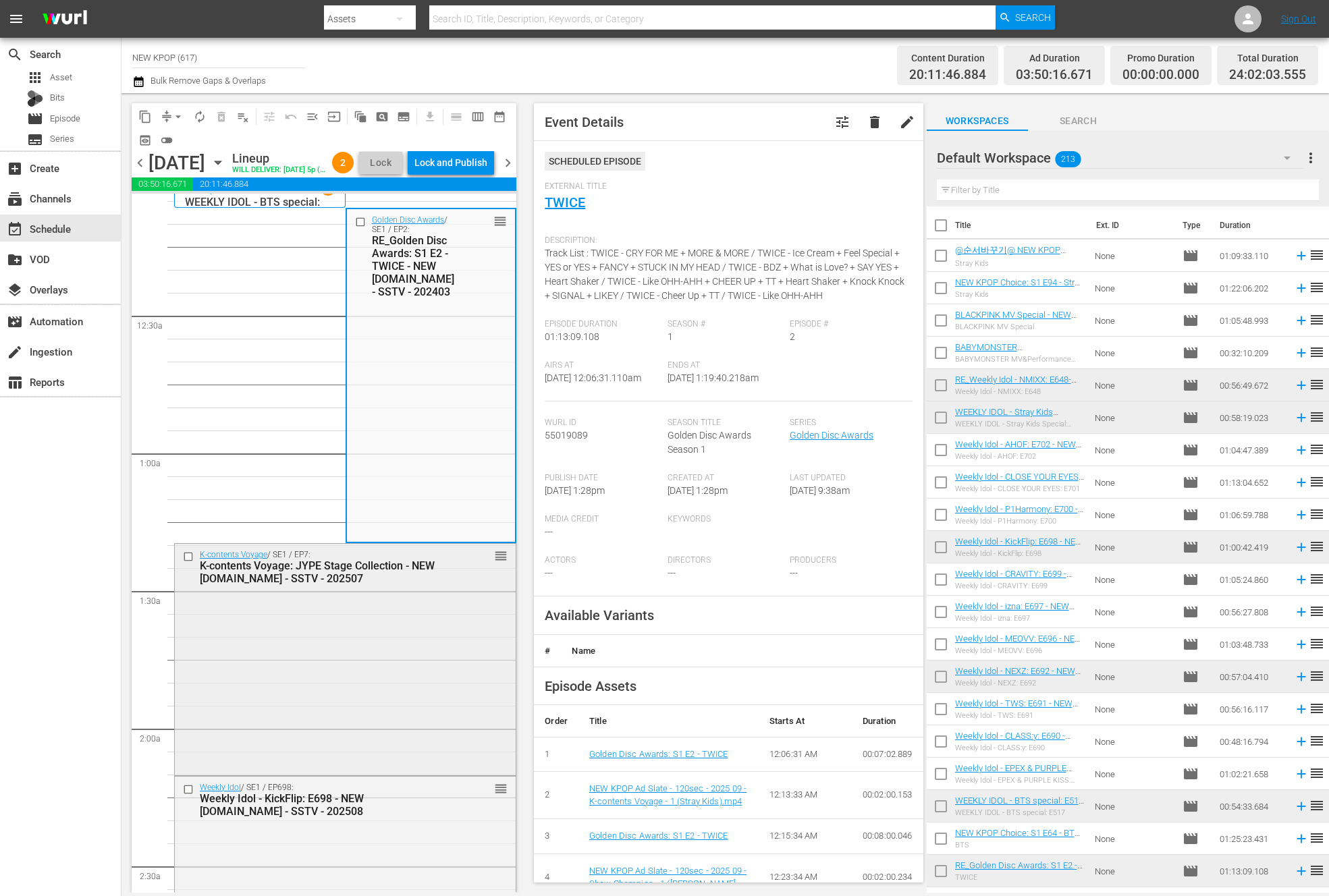
scroll to position [17, 0]
click at [307, 742] on div "K-contents Voyage / SE1 / EP7: K-contents Voyage: JYPE Stage Collection - NEW K…" at bounding box center [345, 657] width 341 height 228
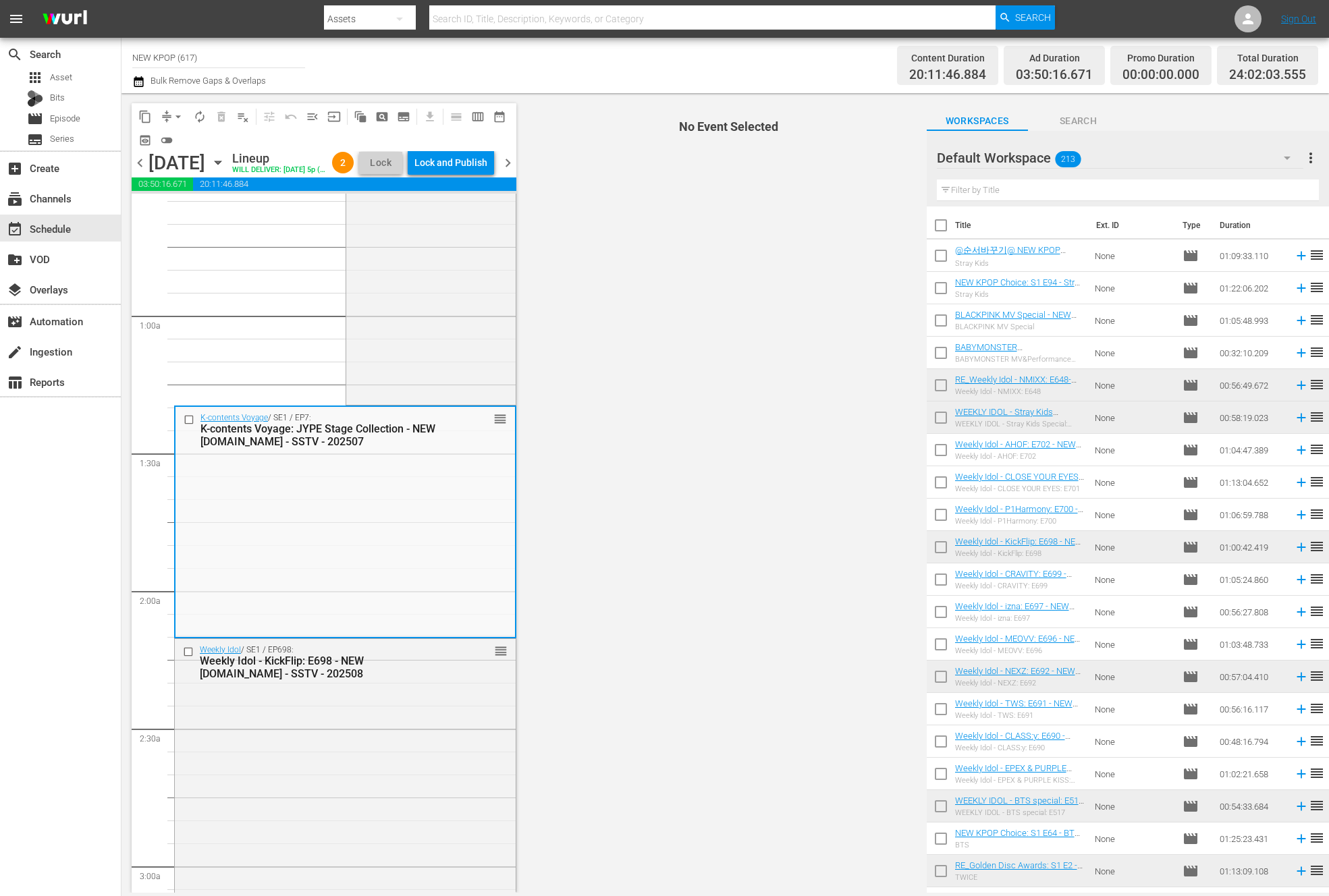
scroll to position [168, 0]
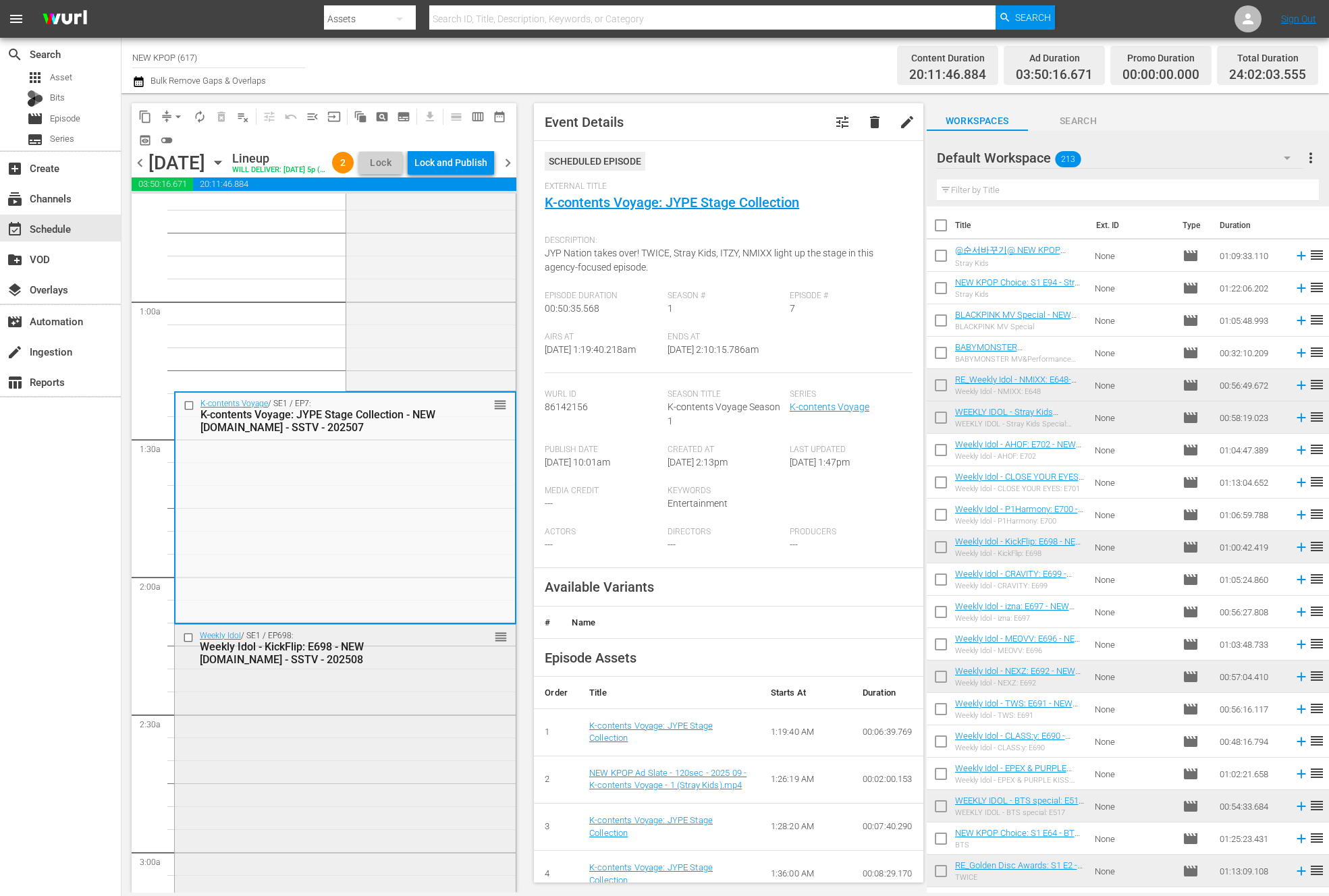
click at [413, 731] on div "Weekly Idol / SE1 / EP698: Weekly Idol - KickFlip: E698 - NEW K.ID - SSTV - 202…" at bounding box center [345, 762] width 341 height 275
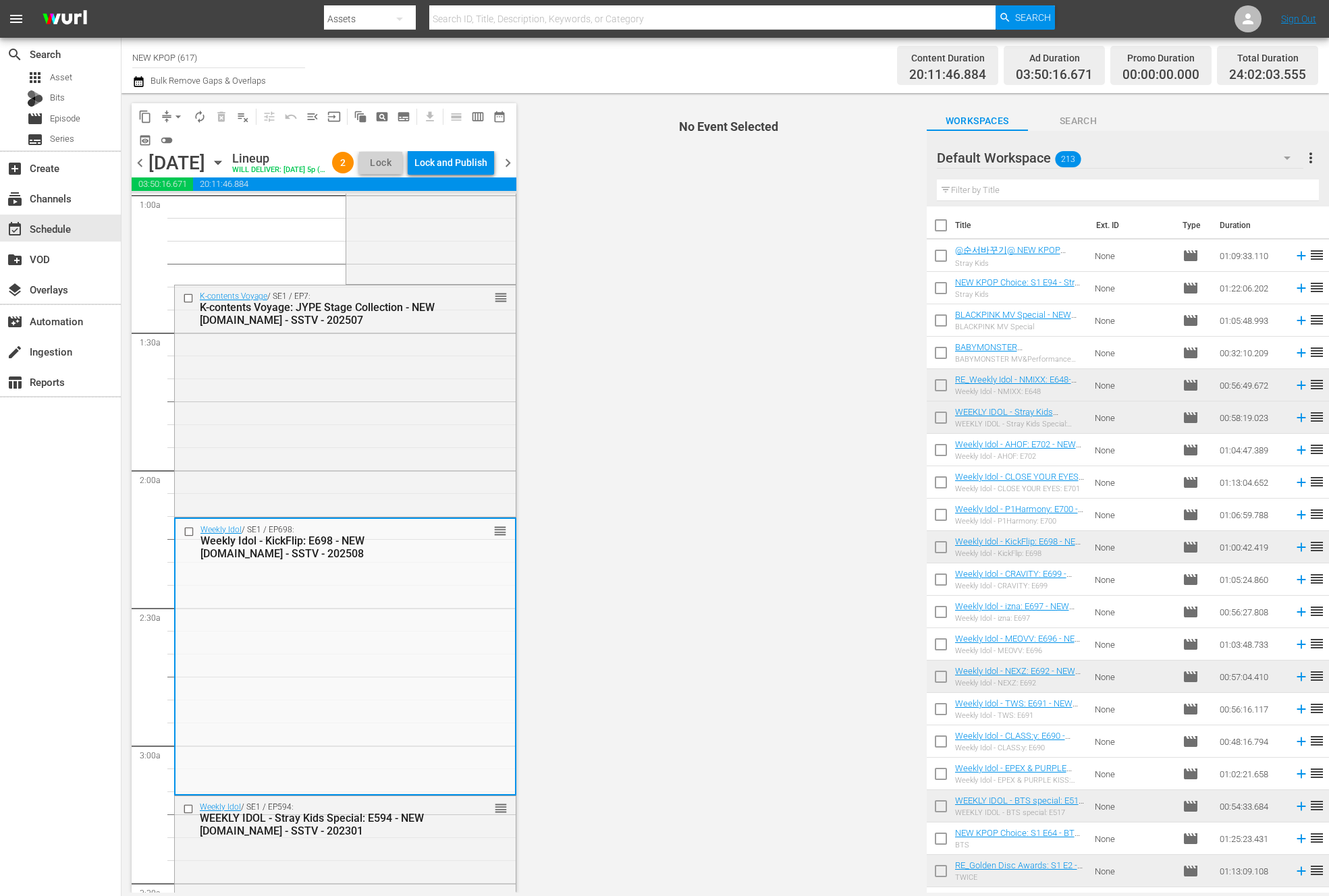
scroll to position [465, 0]
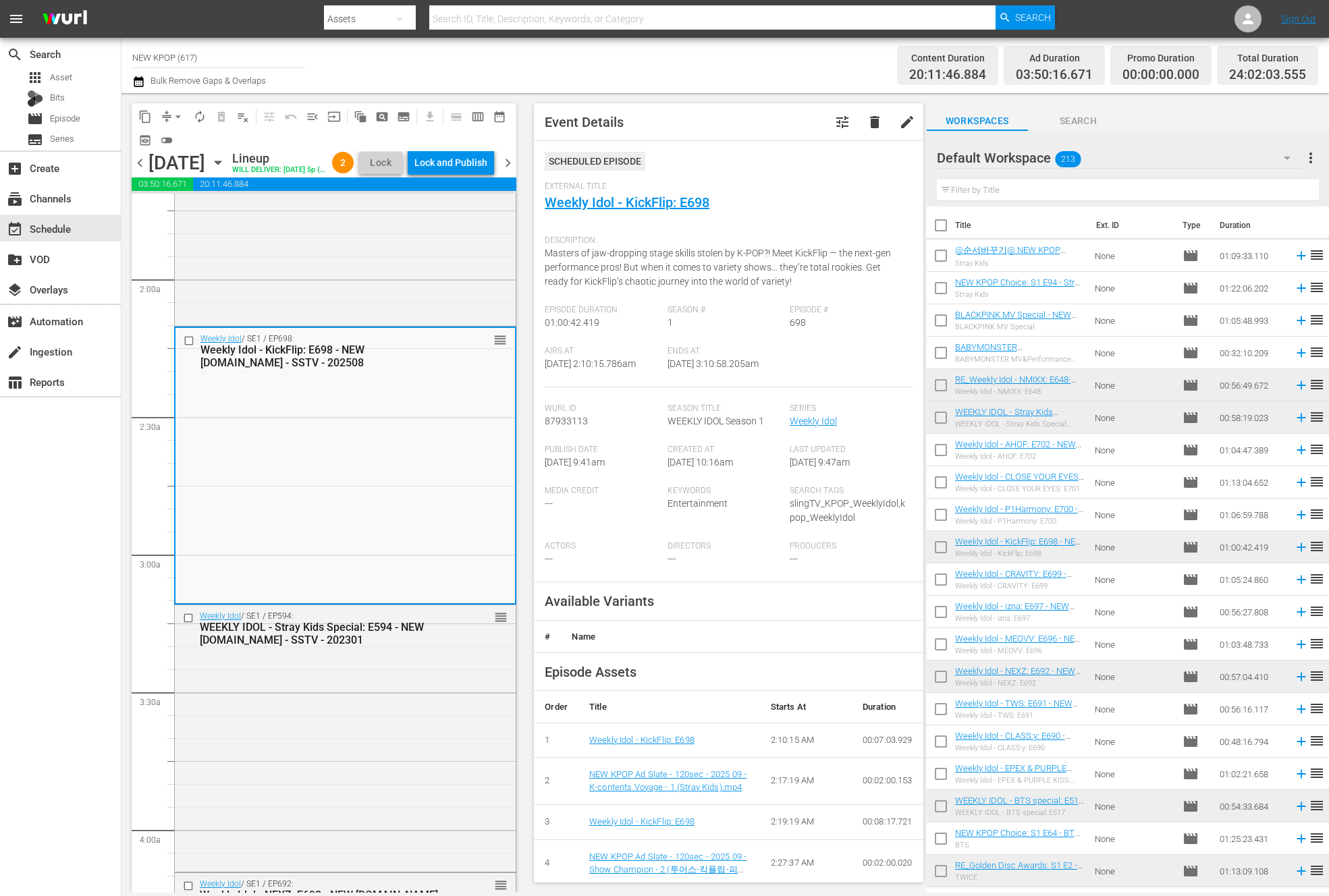
click at [413, 731] on div "Weekly Idol / SE1 / EP594: WEEKLY IDOL - Stray Kids Special: E594 - NEW K.ID - …" at bounding box center [345, 737] width 341 height 264
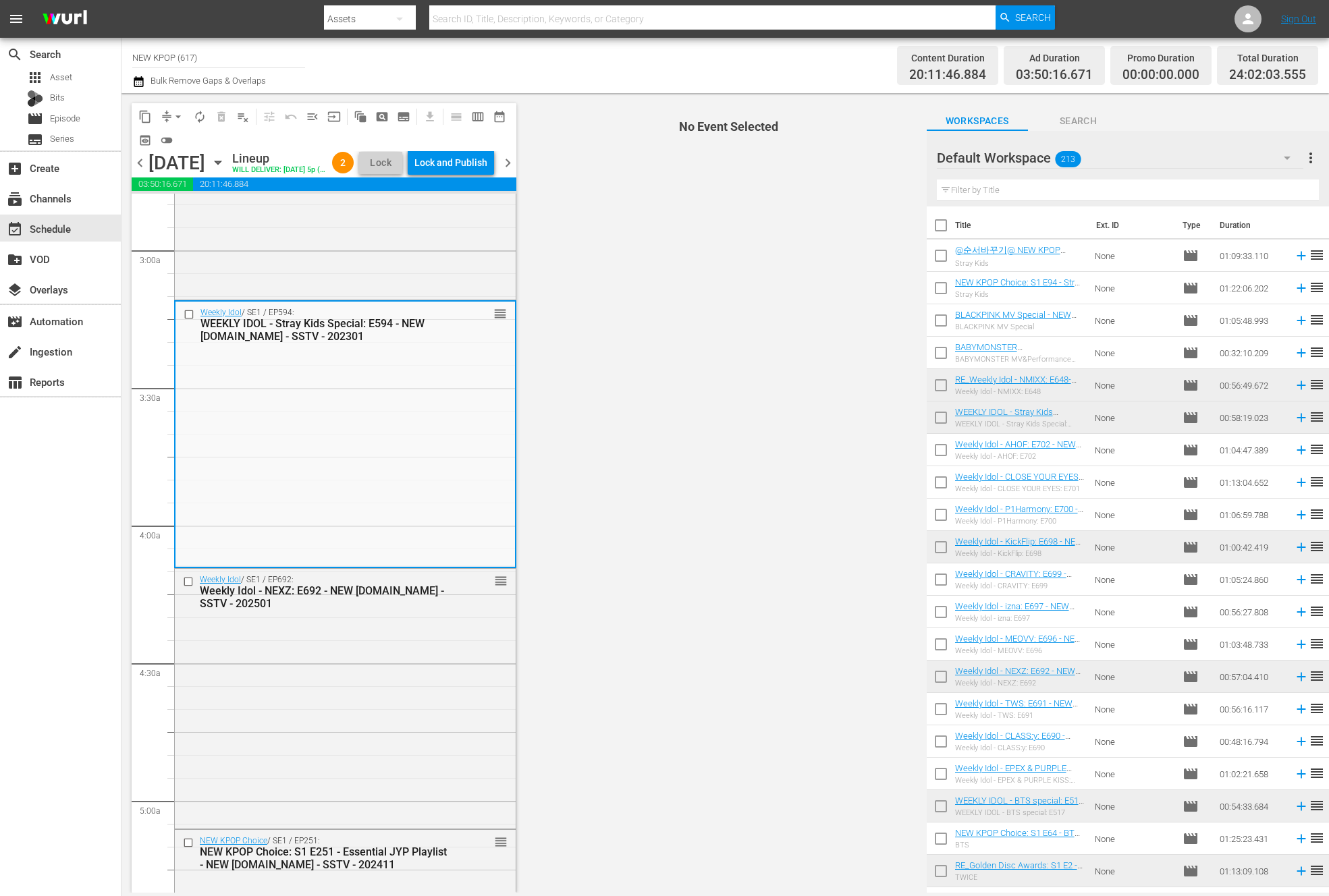
scroll to position [850, 0]
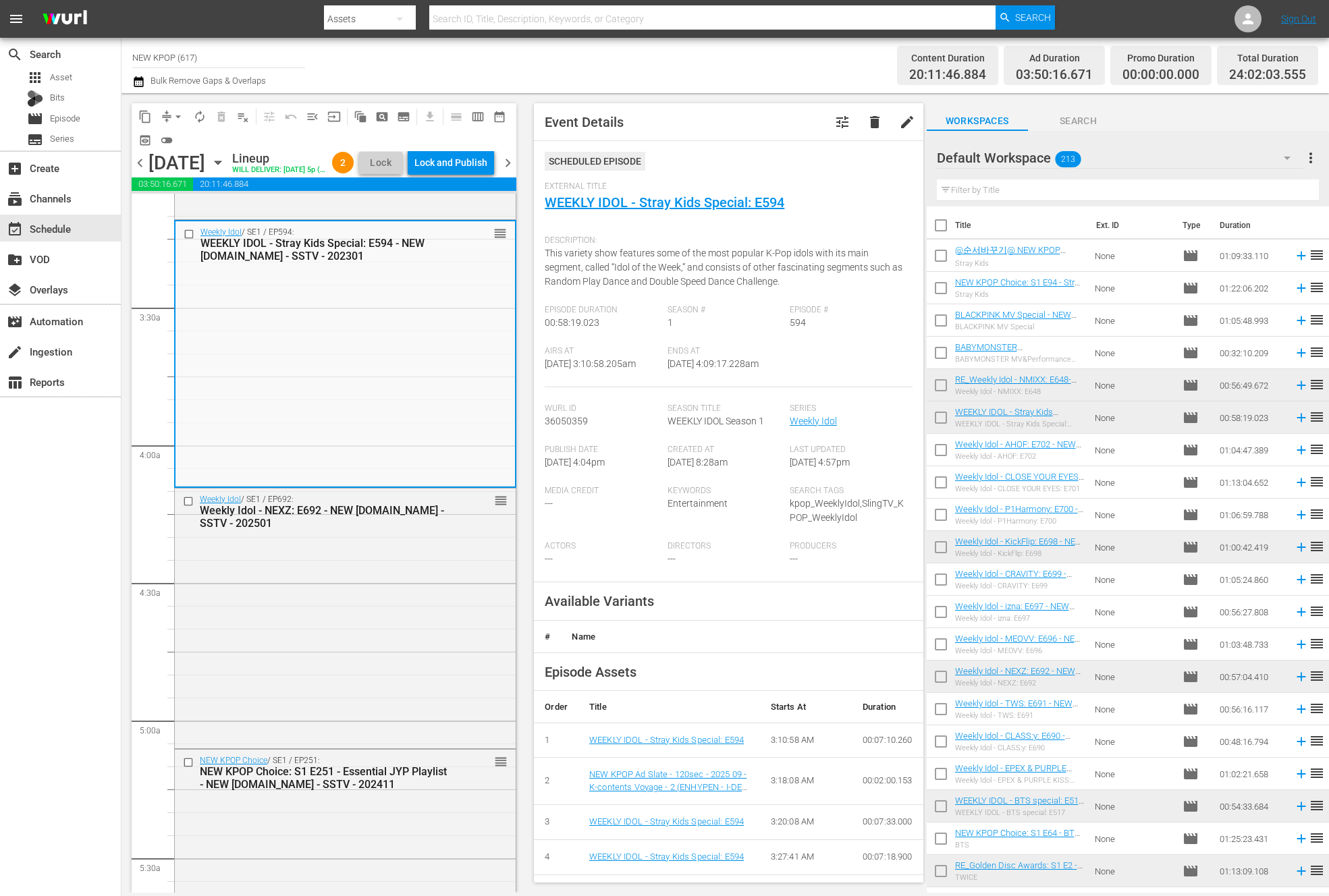
click at [413, 731] on div "Weekly Idol / SE1 / EP692: Weekly Idol - NEXZ: E692 - NEW K.ID - SSTV - 202501 …" at bounding box center [345, 617] width 341 height 258
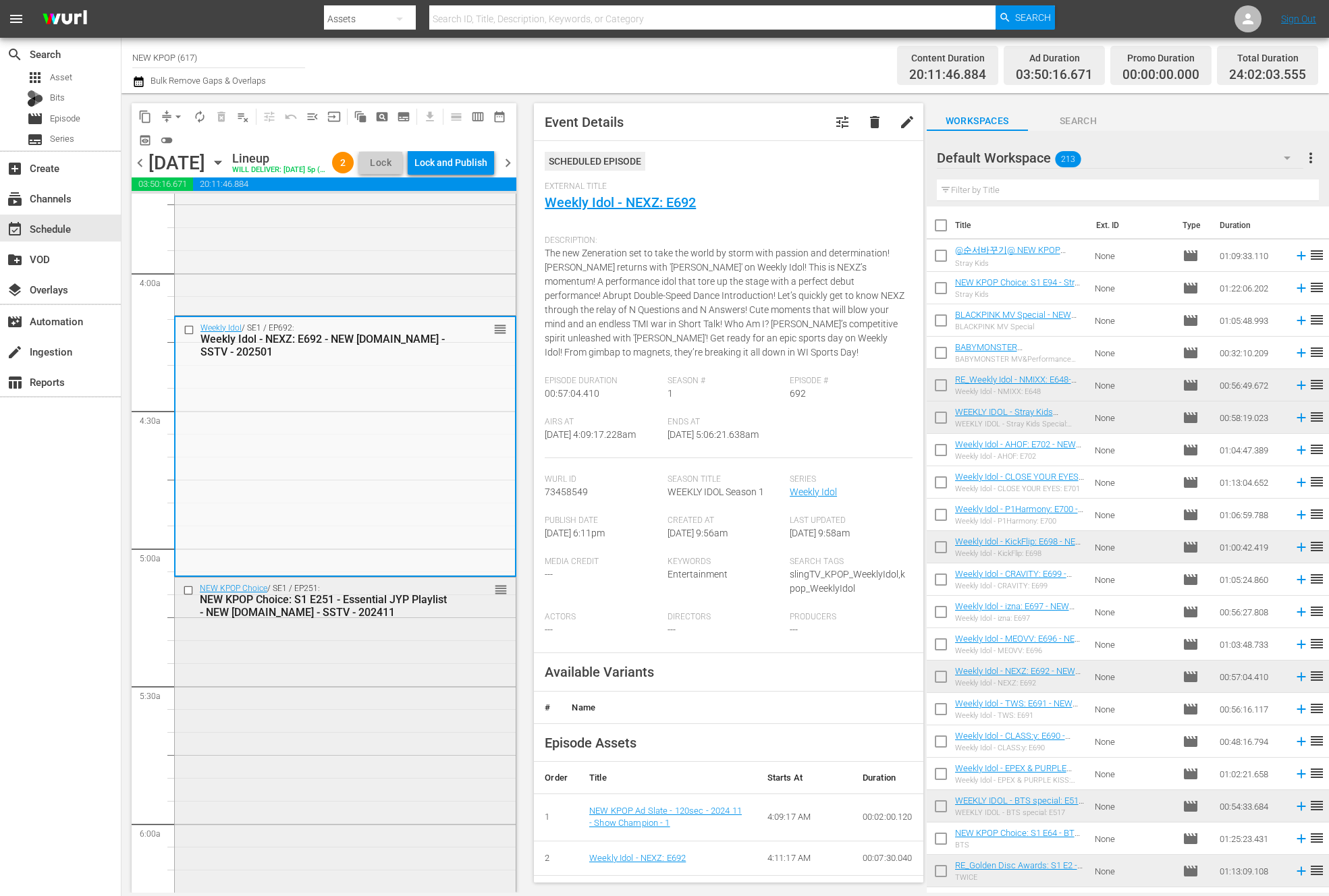
click at [309, 647] on div "NEW KPOP Choice / SE1 / EP251: NEW KPOP Choice: S1 E251 - Essential JYP Playlis…" at bounding box center [345, 778] width 341 height 401
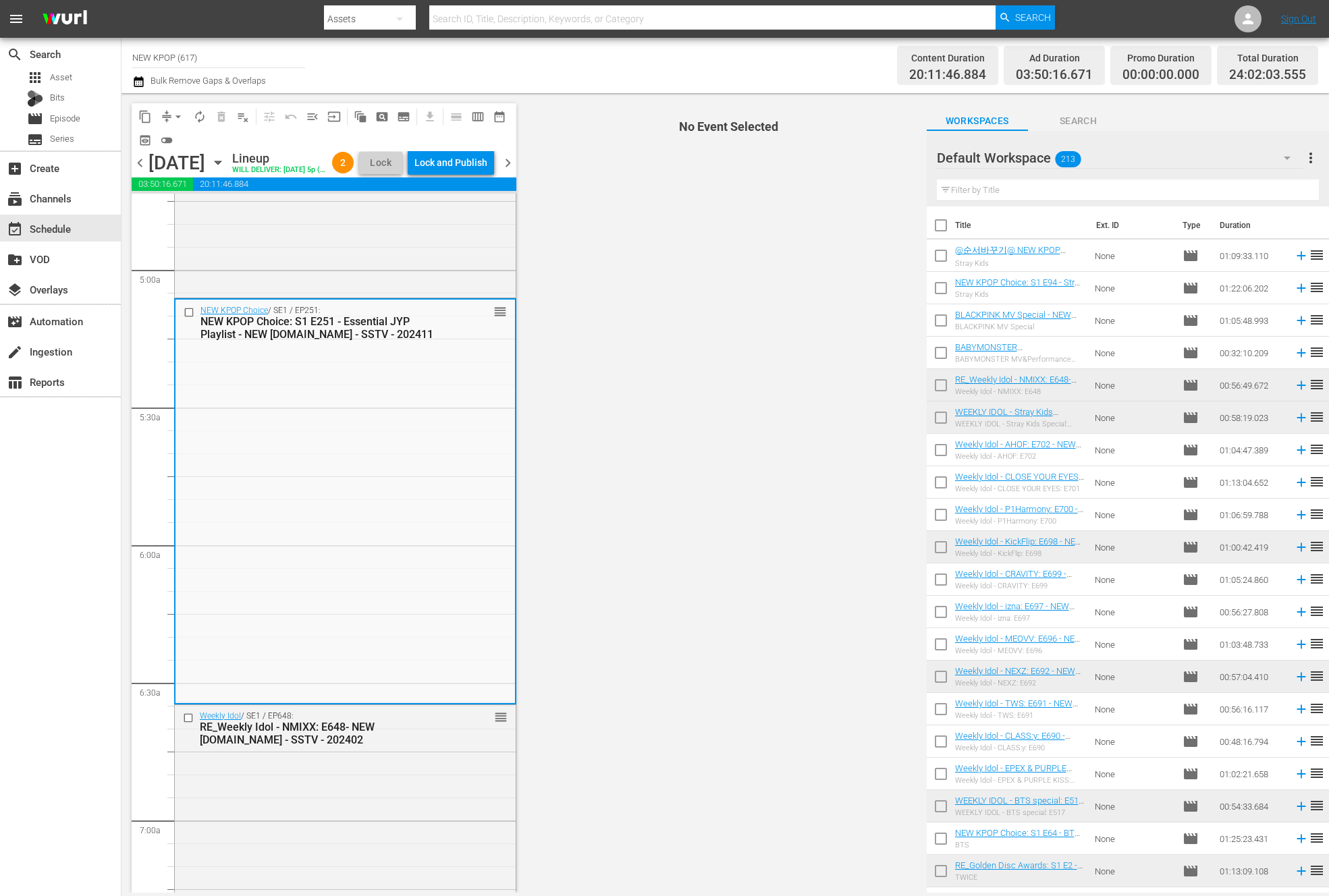
scroll to position [1301, 0]
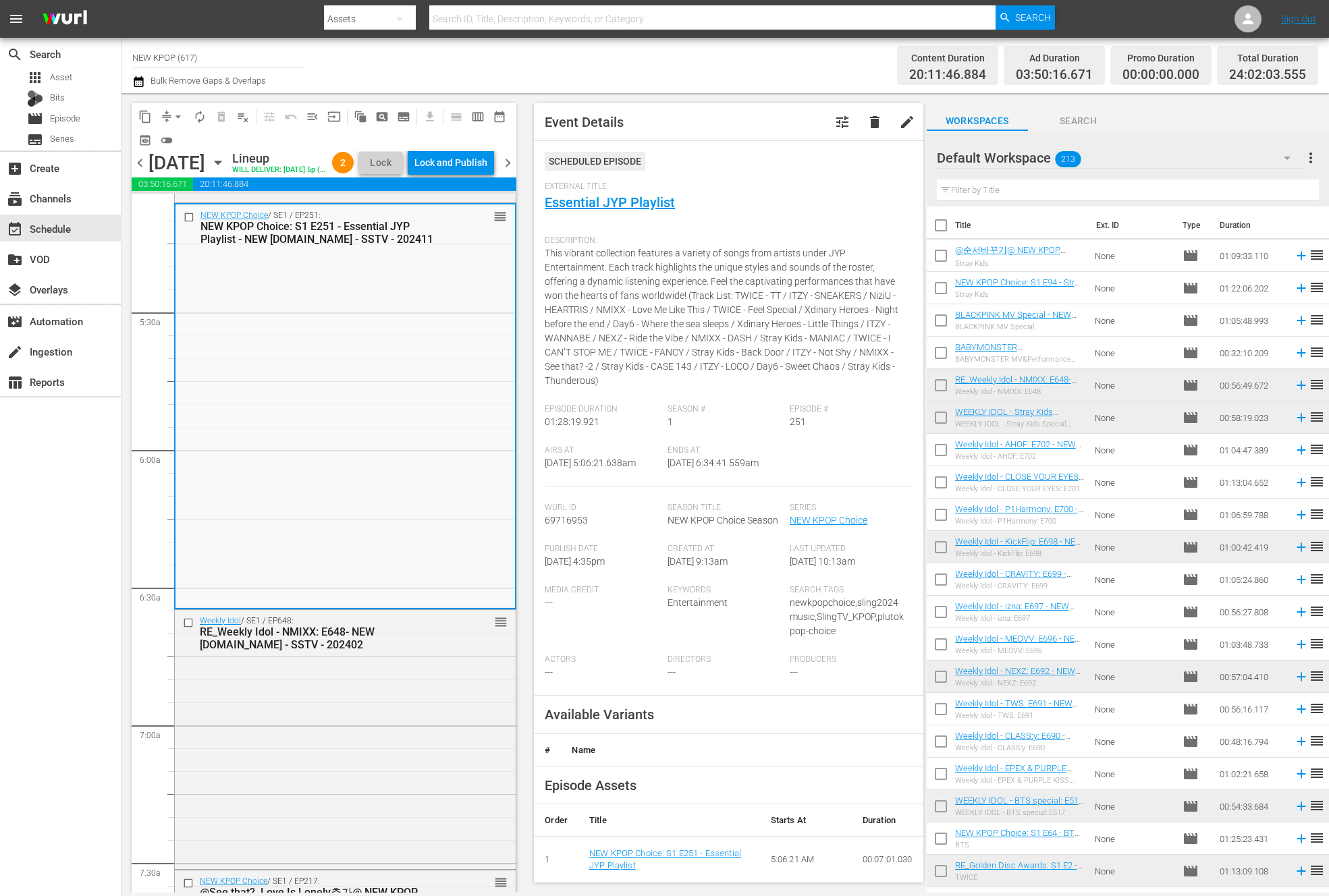
click at [309, 647] on div "RE_Weekly Idol - NMIXX: E648- NEW K.ID - SSTV - 202402" at bounding box center [323, 638] width 248 height 26
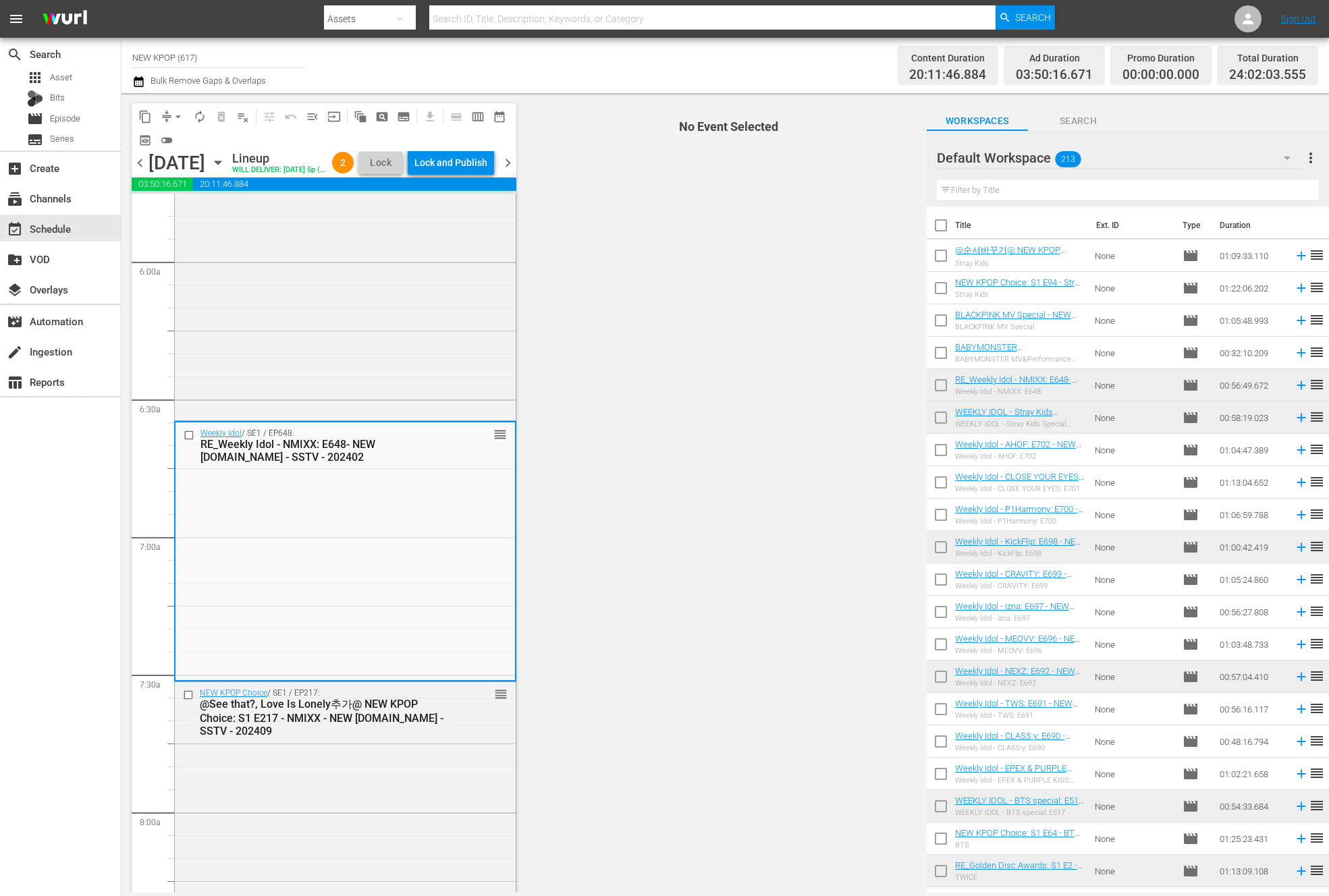
scroll to position [1635, 0]
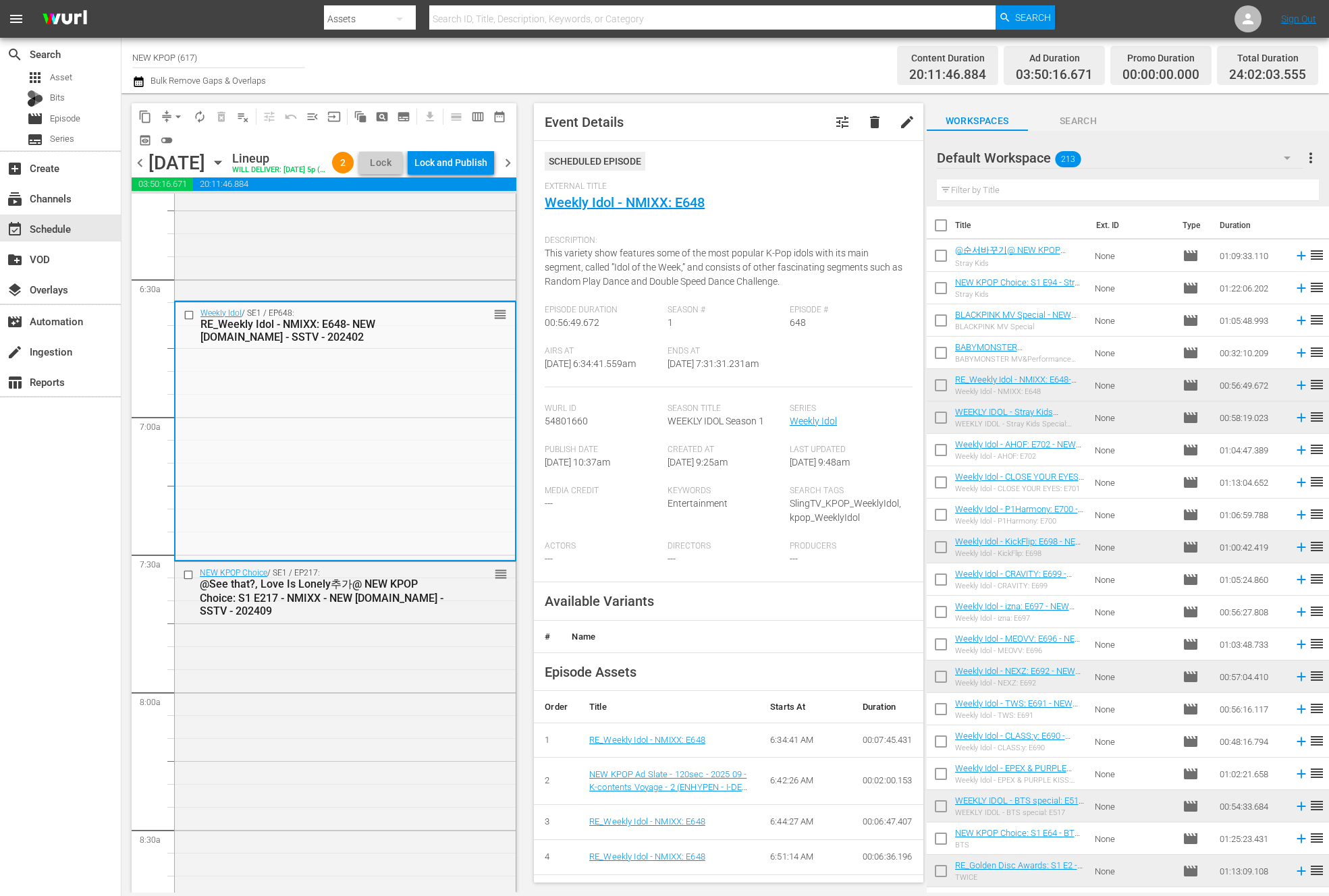
click at [360, 601] on div "@See that?, Love Is Lonely추가@ NEW KPOP Choice: S1 E217 - NMIXX - NEW K.ID - SST…" at bounding box center [323, 598] width 248 height 40
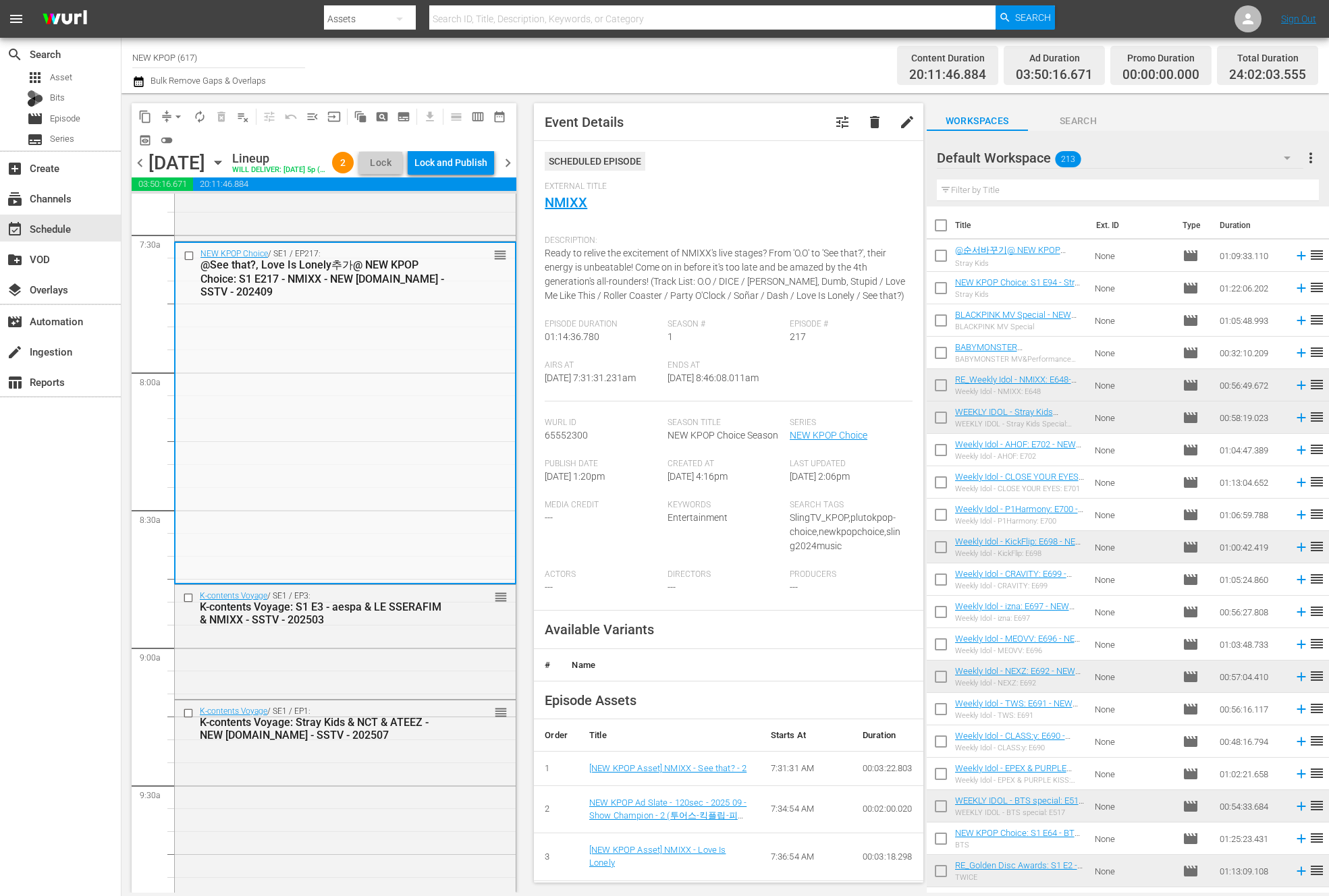
scroll to position [2024, 0]
click at [338, 672] on div "K-contents Voyage / SE1 / EP3: K-contents Voyage: S1 E3 - aespa & LE SSERAFIM &…" at bounding box center [345, 640] width 341 height 111
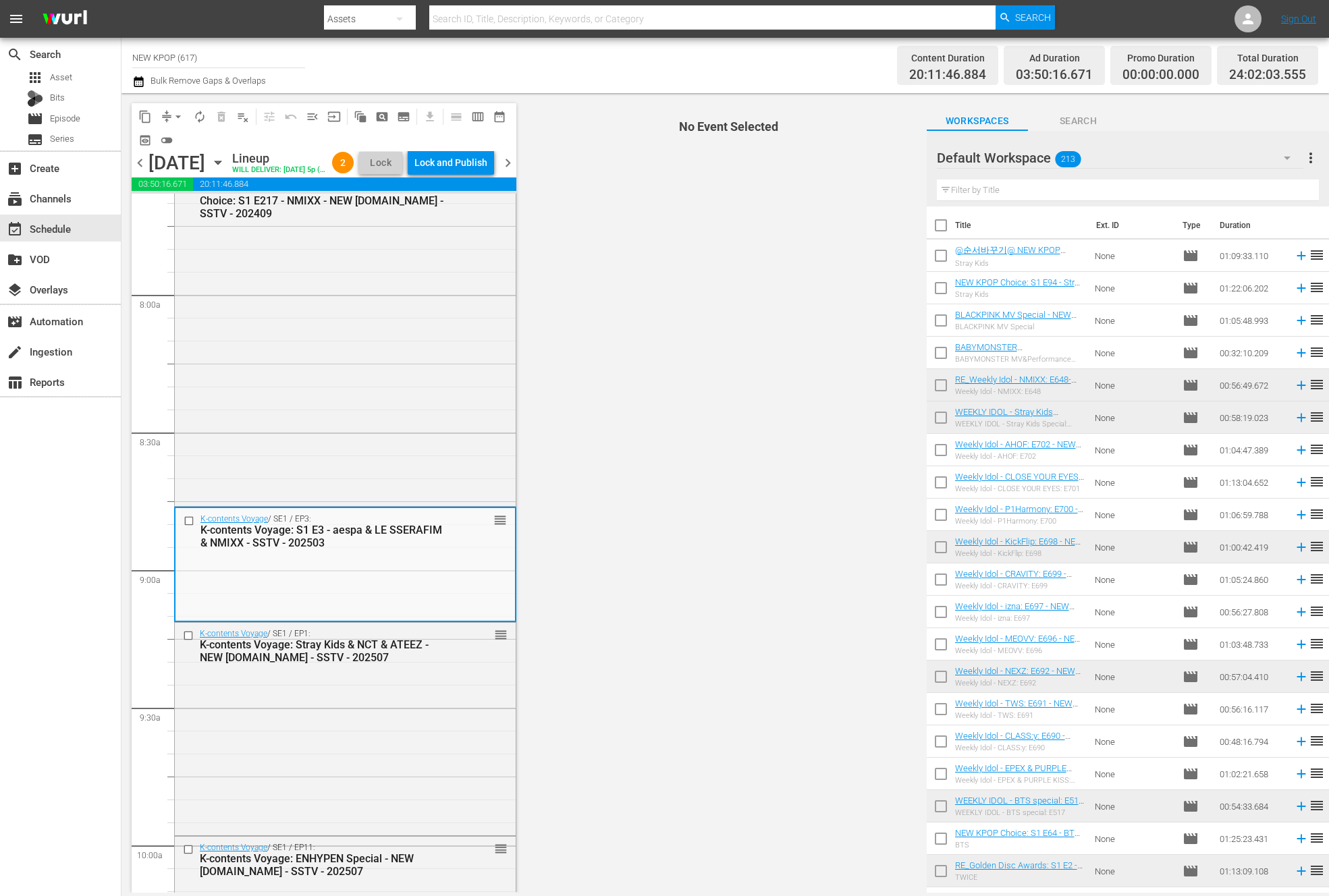
scroll to position [2148, 0]
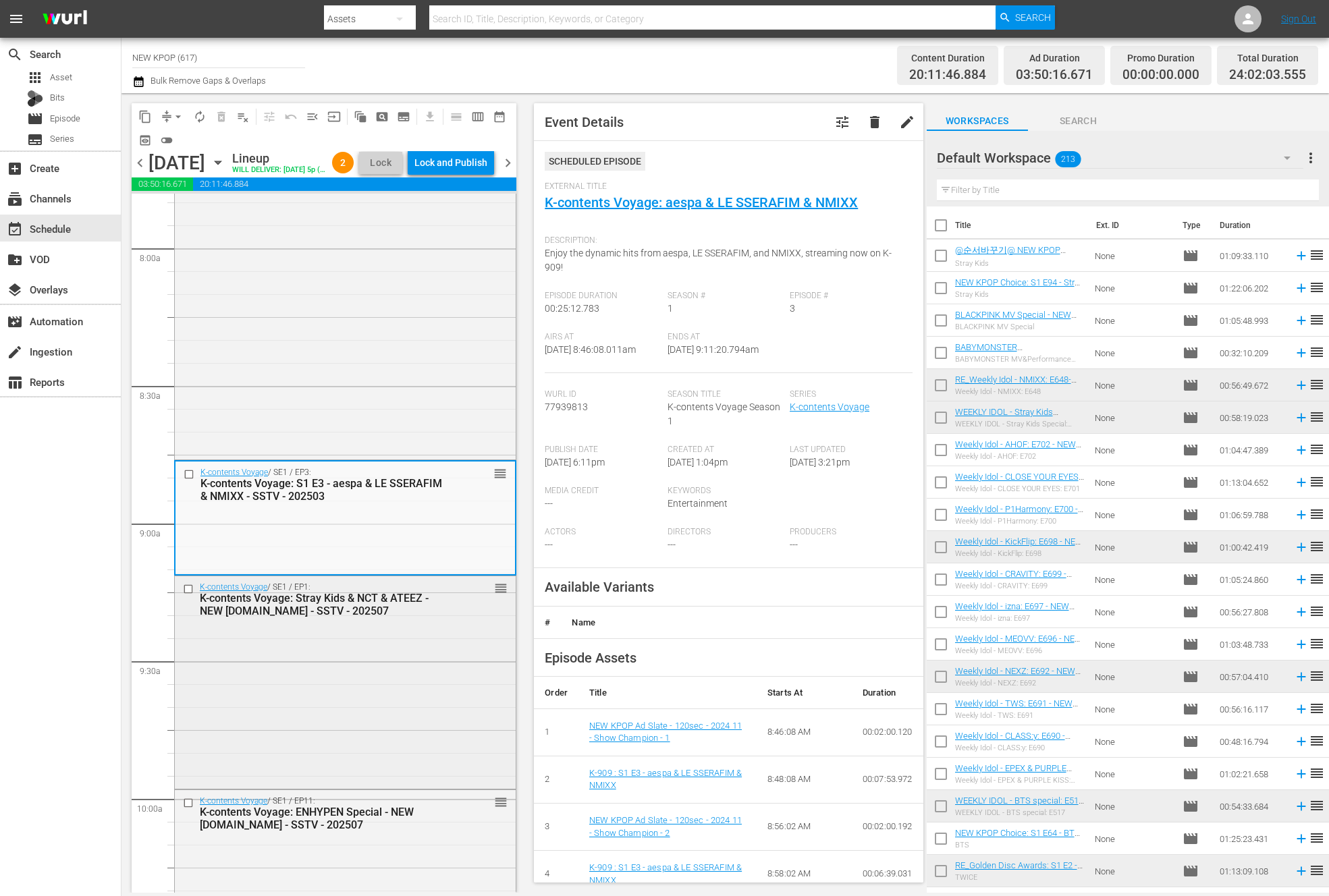
click at [397, 617] on div "K-contents Voyage: Stray Kids & NCT & ATEEZ - NEW K.ID - SSTV - 202507" at bounding box center [323, 604] width 248 height 26
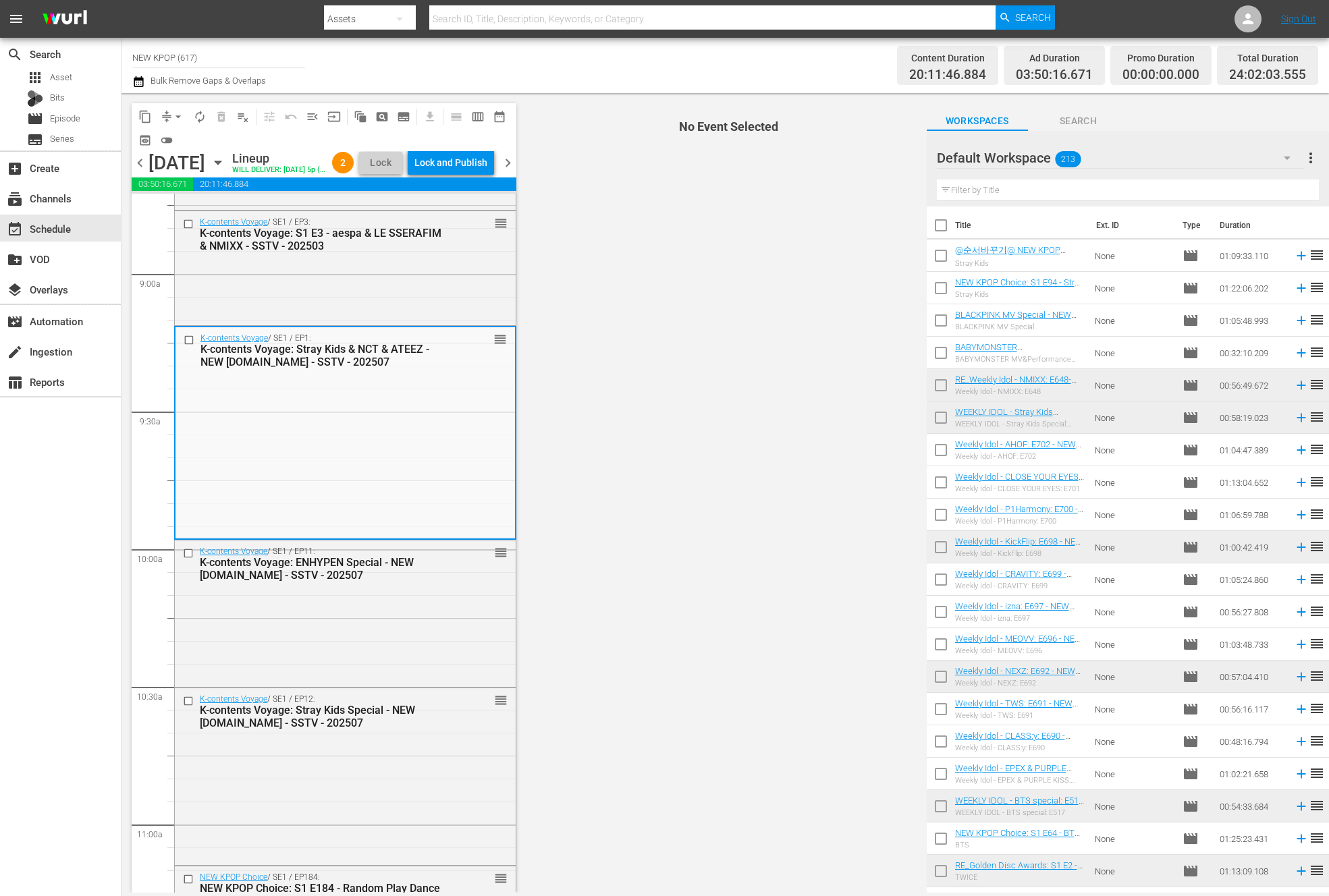
scroll to position [2434, 0]
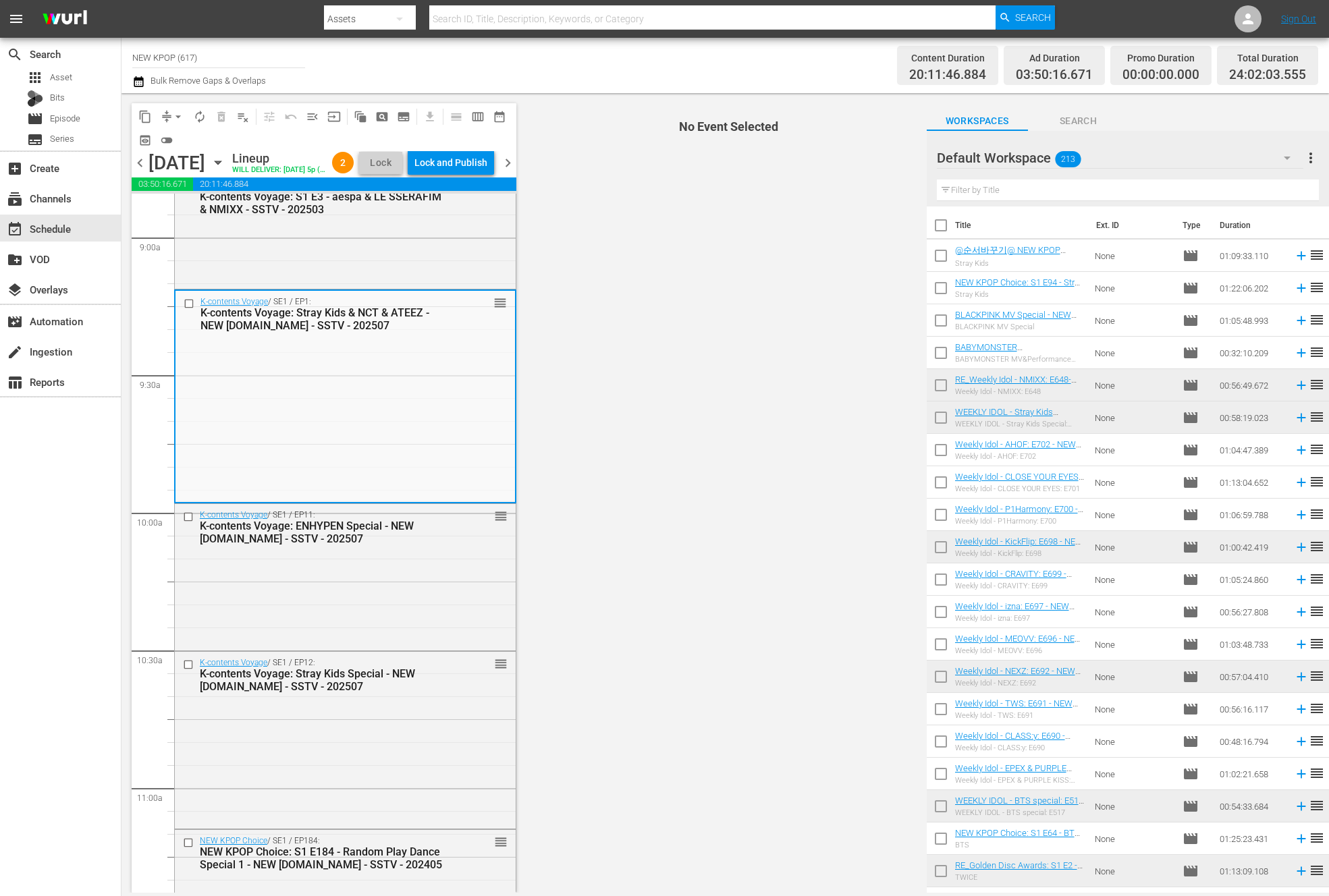
click at [64, 700] on div "search Search apps Asset Bits movie Episode subtitles Series add_box Create sub…" at bounding box center [60, 486] width 122 height 896
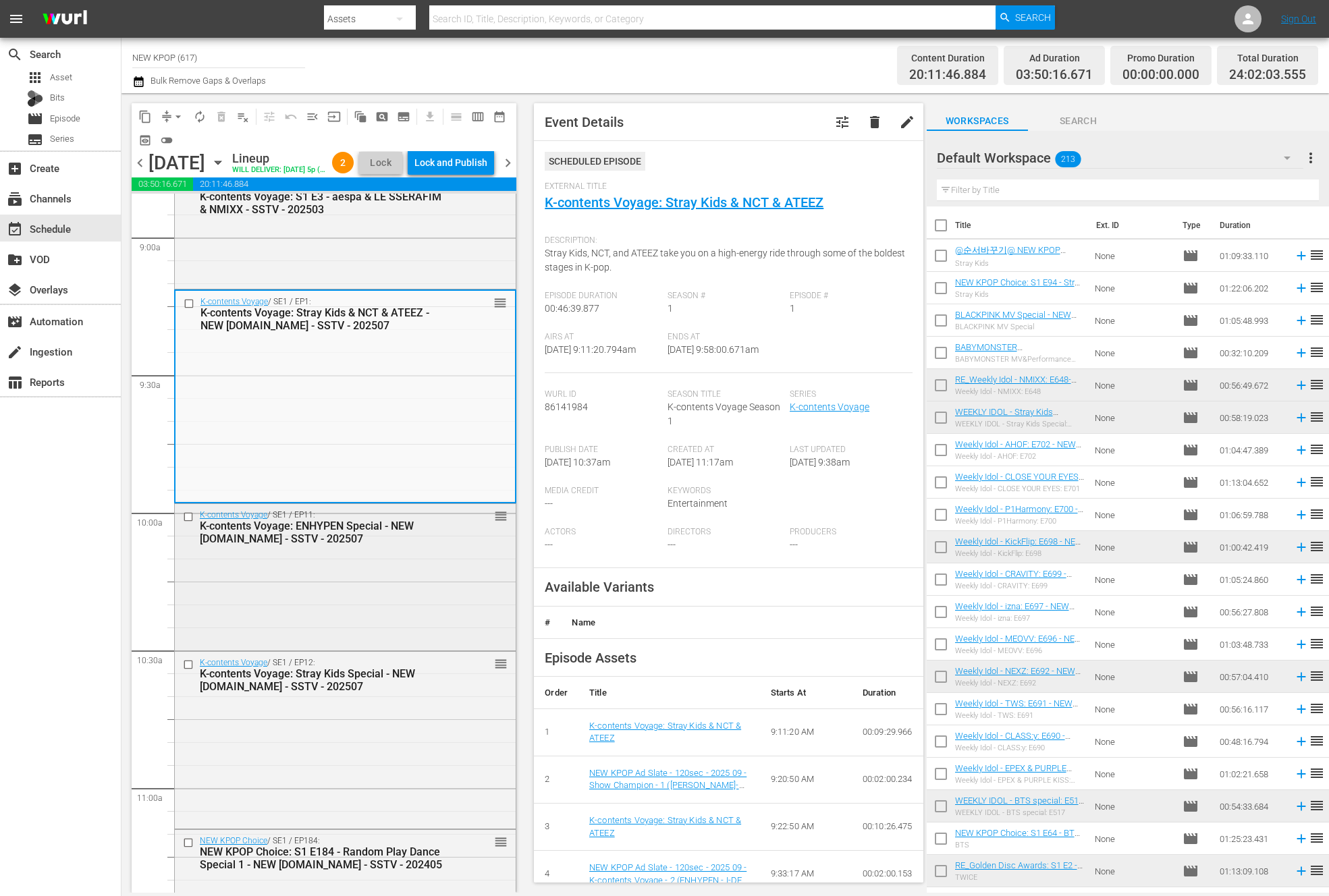
click at [422, 612] on div "K-contents Voyage / SE1 / EP11: K-contents Voyage: ENHYPEN Special - NEW K.ID -…" at bounding box center [345, 575] width 341 height 143
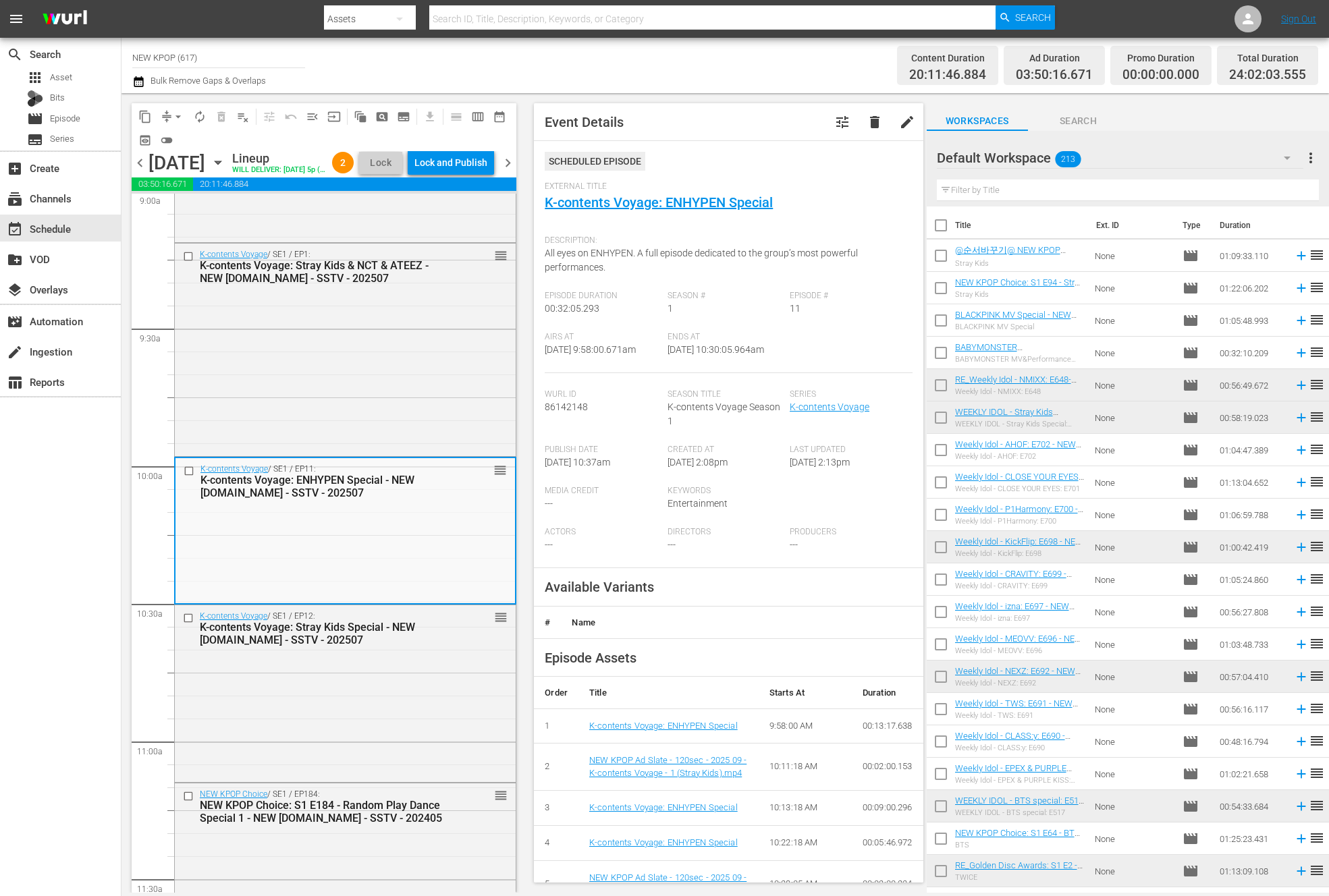
scroll to position [2518, 0]
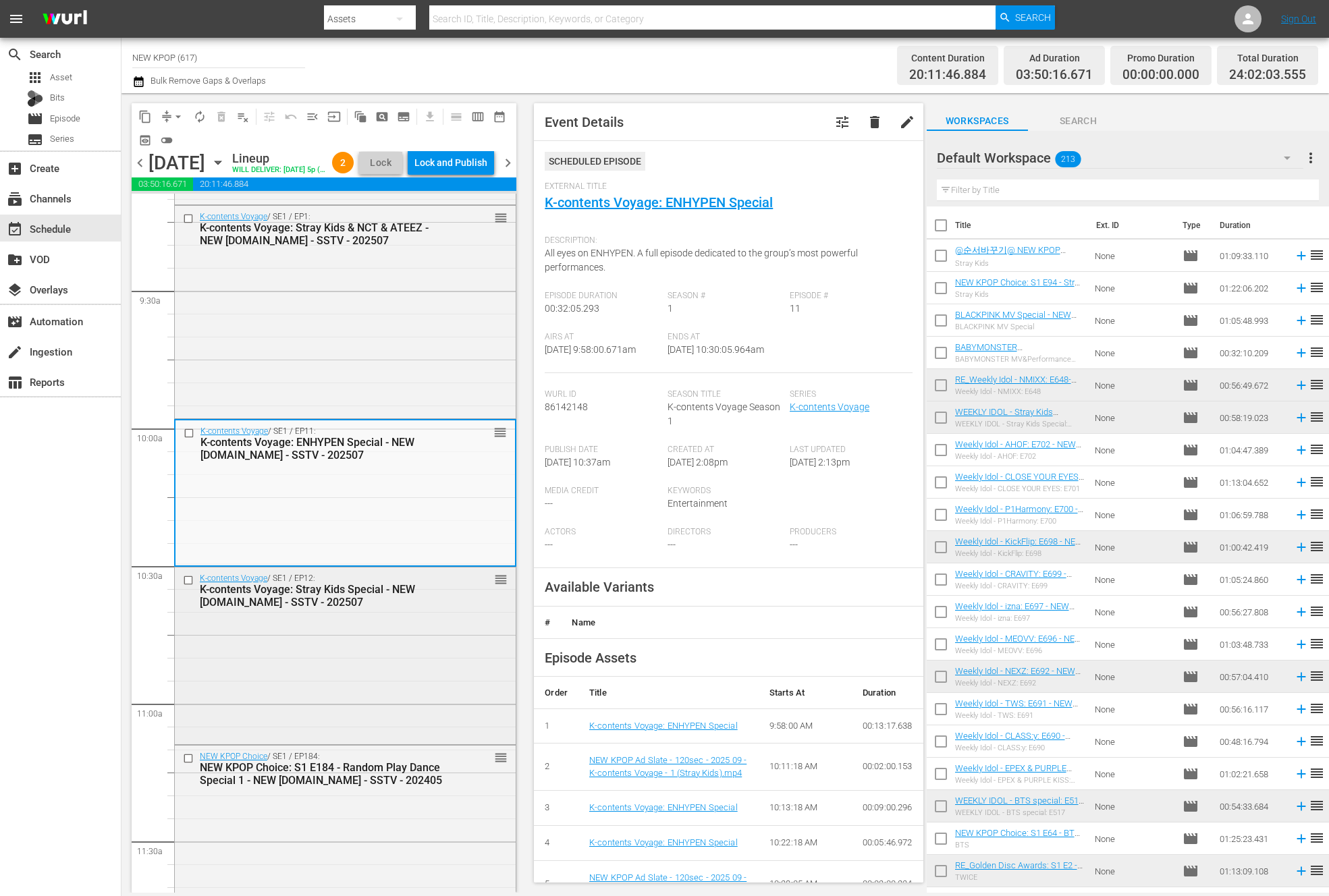
click at [450, 638] on div "K-contents Voyage / SE1 / EP12: K-contents Voyage: Stray Kids Special - NEW K.I…" at bounding box center [345, 654] width 341 height 175
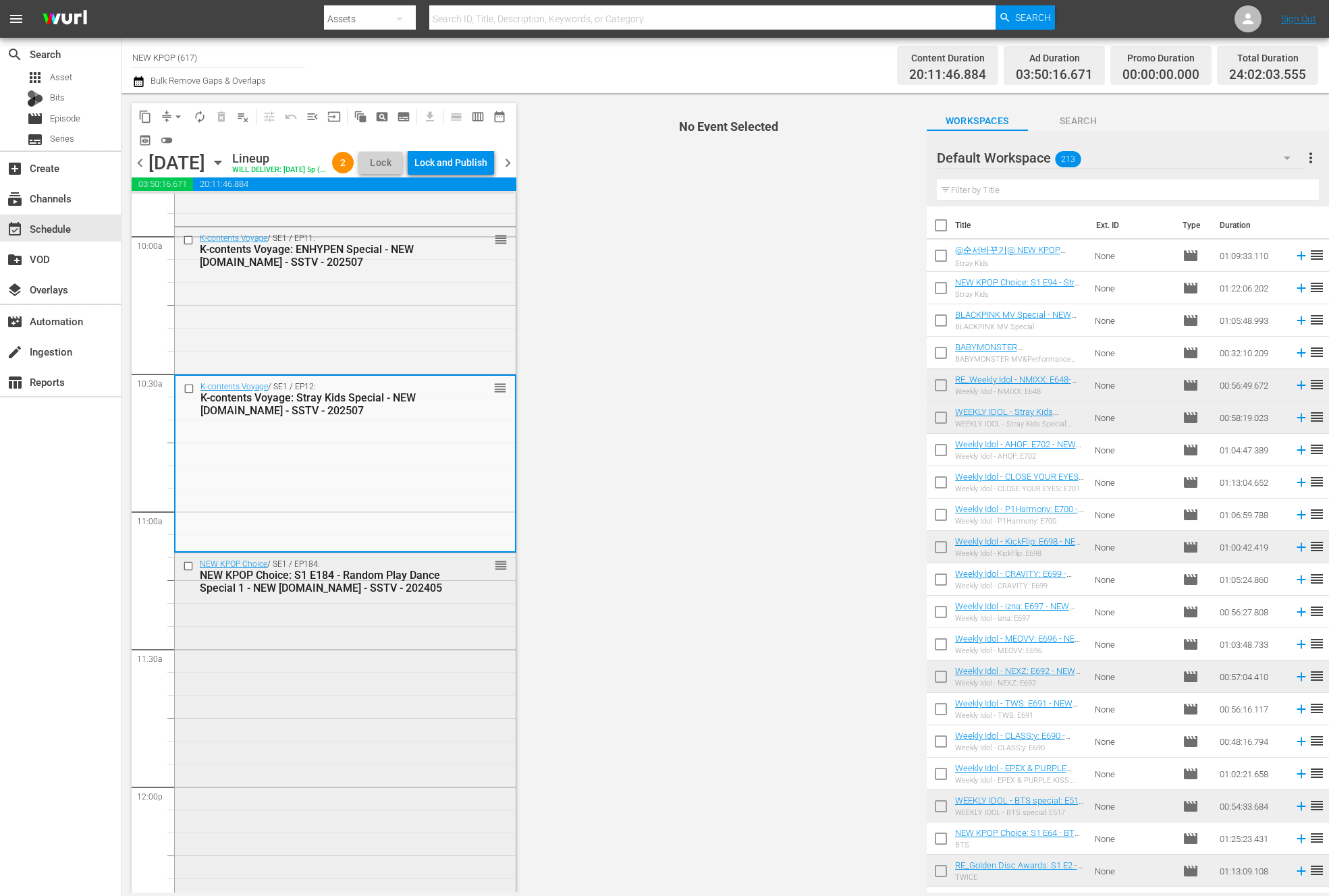
scroll to position [2736, 0]
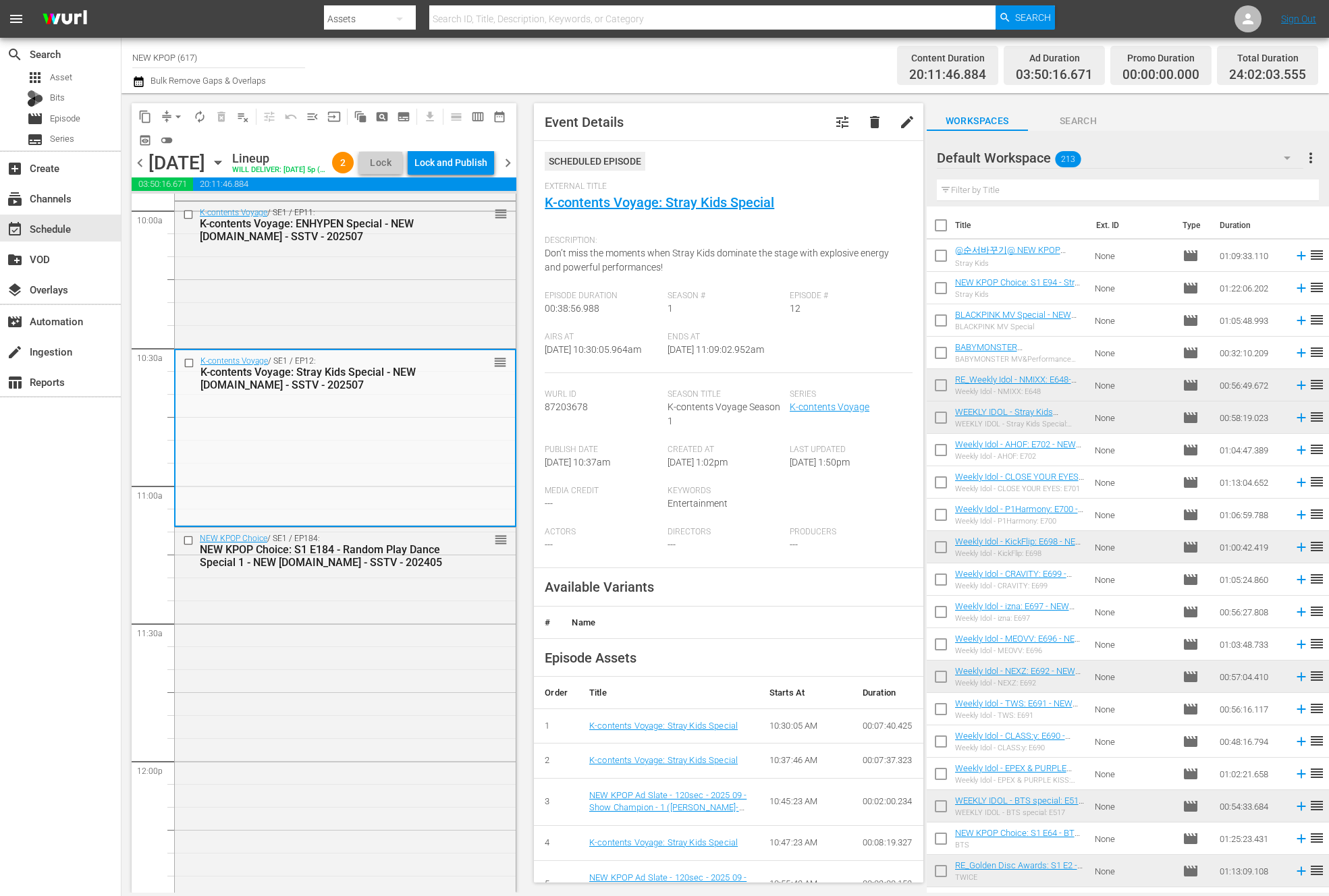
click at [449, 636] on div "NEW KPOP Choice / SE1 / EP184: NEW KPOP Choice: S1 E184 - Random Play Dance Spe…" at bounding box center [345, 725] width 341 height 394
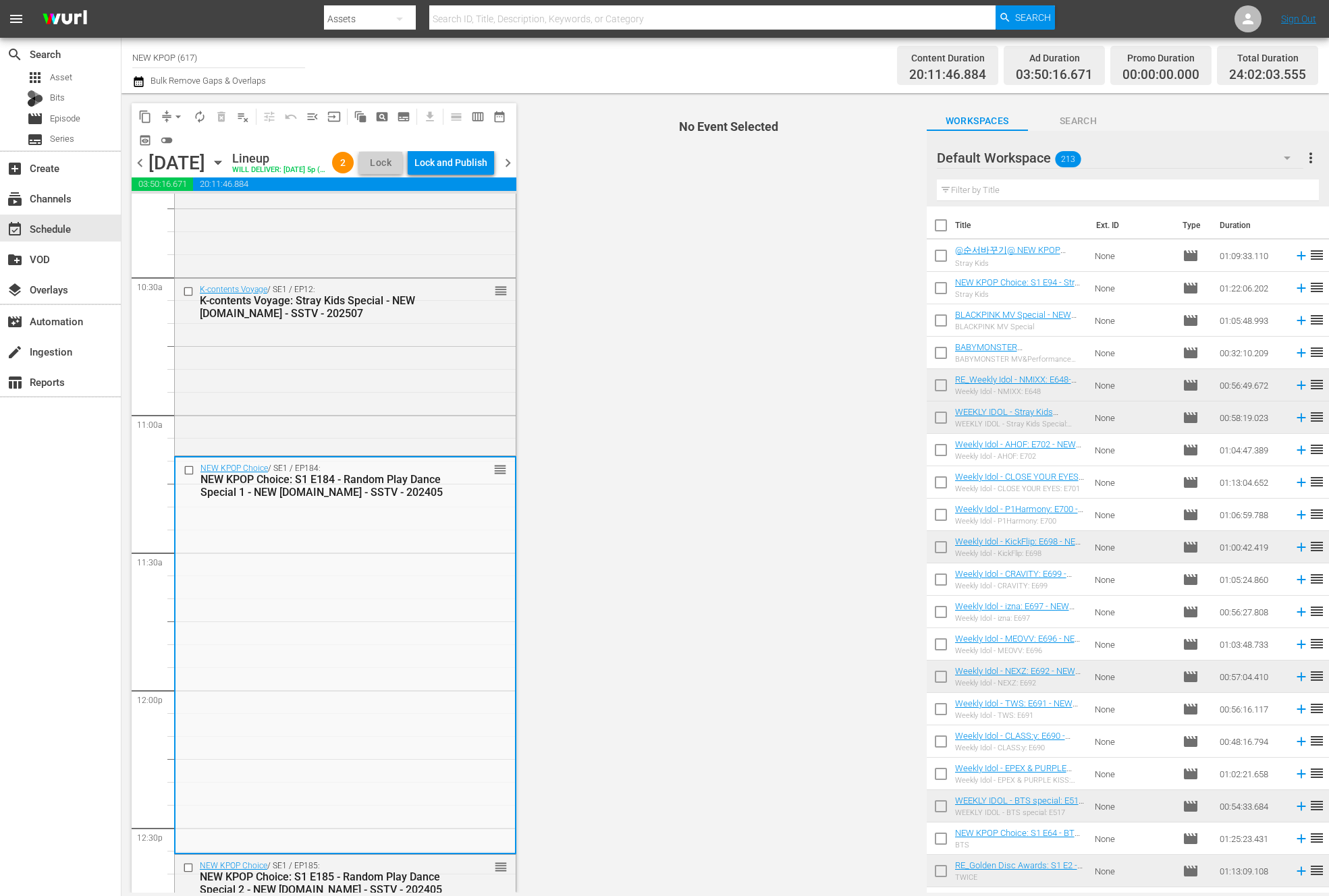
scroll to position [2841, 0]
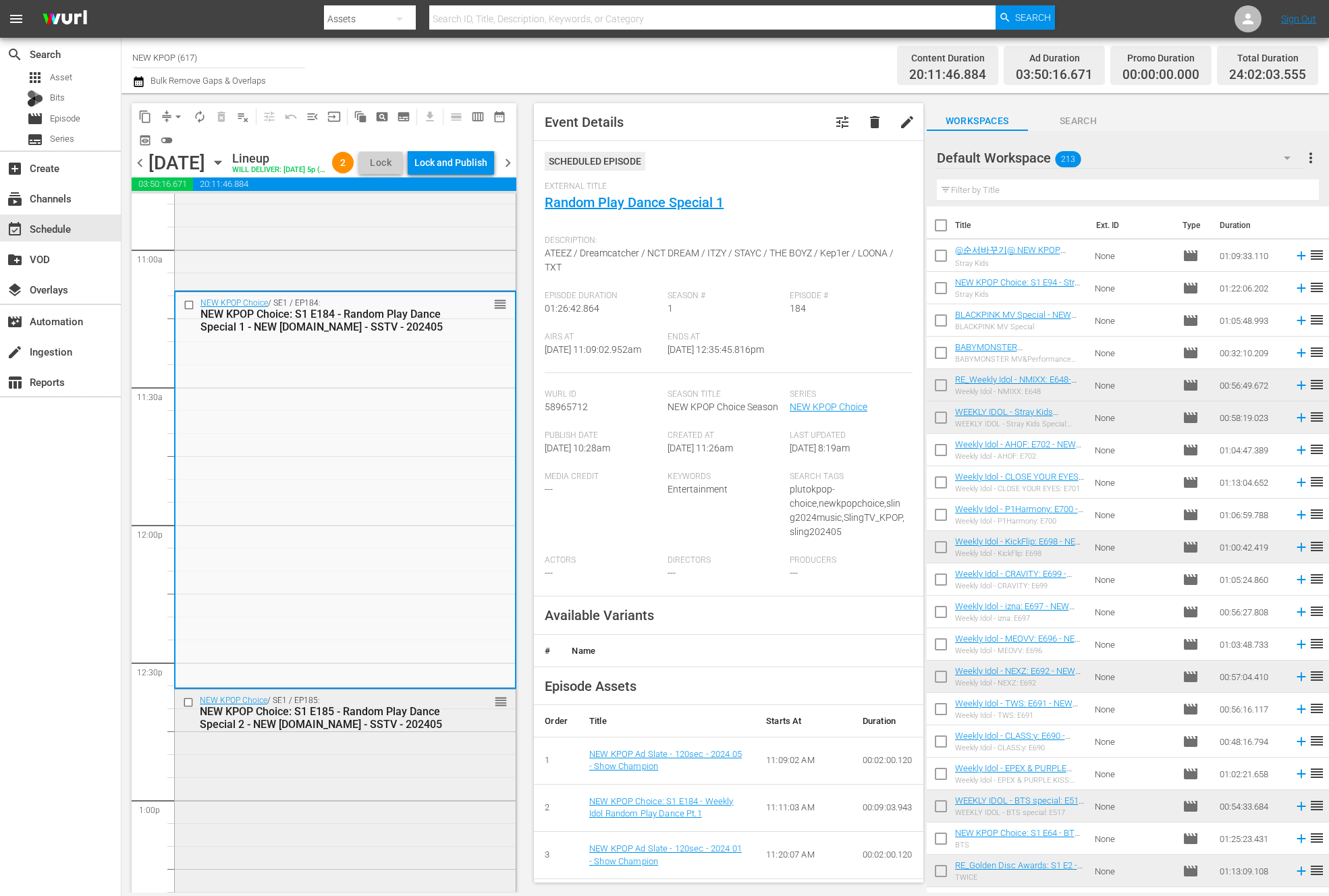
click at [328, 731] on div "NEW KPOP Choice: S1 E185 - Random Play Dance Special 2 - NEW K.ID - SSTV - 2024…" at bounding box center [323, 718] width 248 height 26
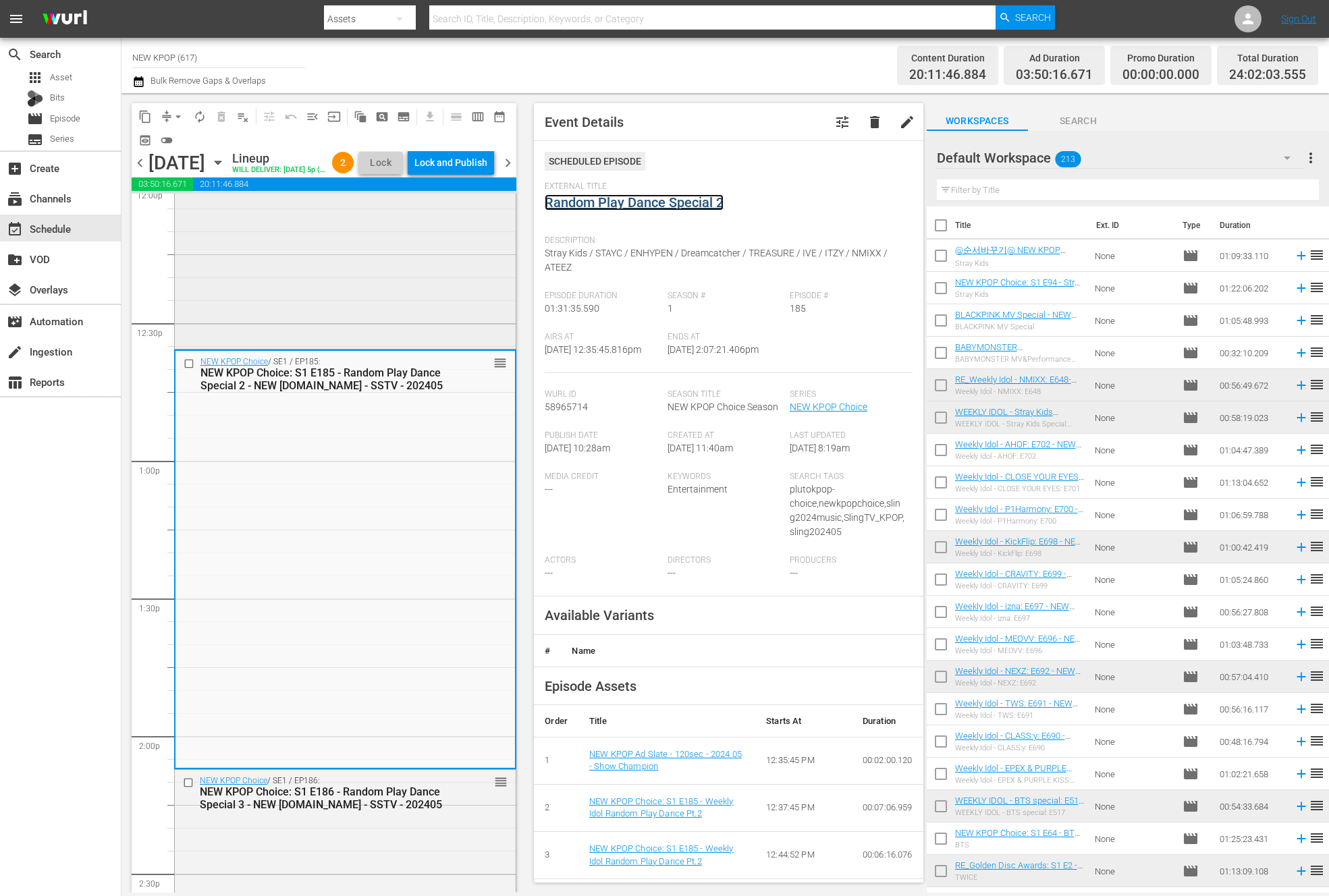
scroll to position [3653, 0]
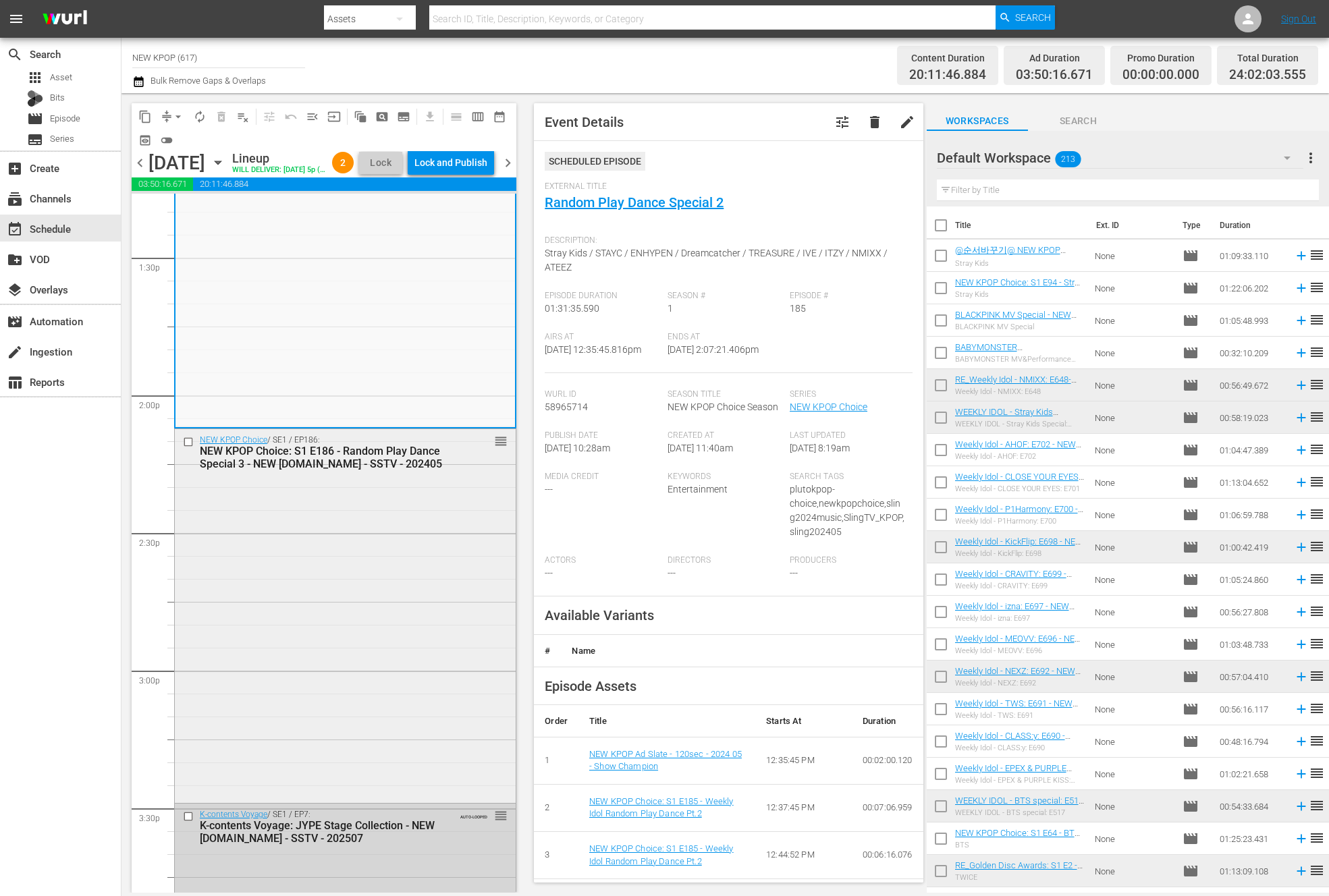
click at [403, 573] on div "NEW KPOP Choice / SE1 / EP186: NEW KPOP Choice: S1 E186 - Random Play Dance Spe…" at bounding box center [345, 614] width 341 height 370
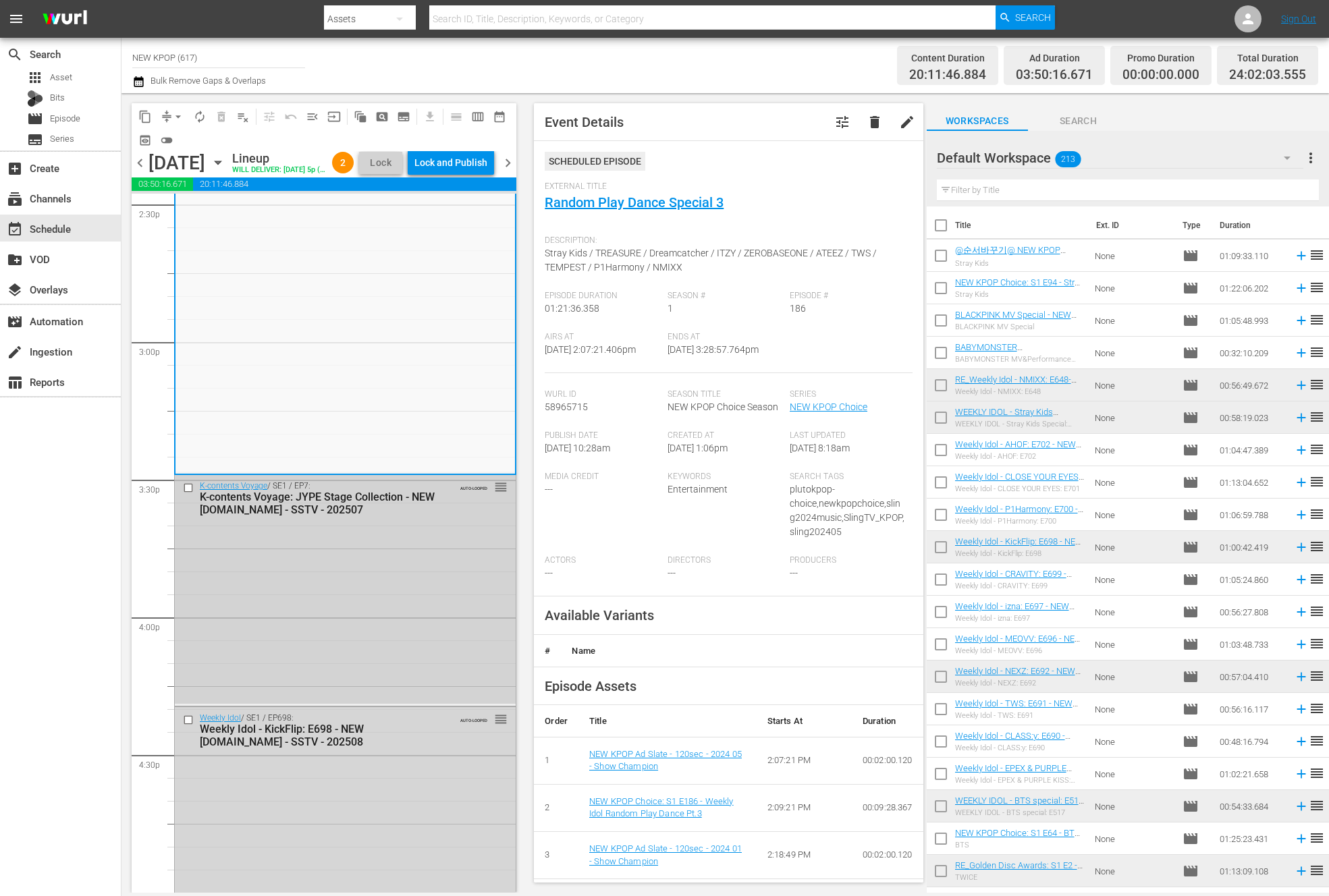
click at [355, 545] on div "K-contents Voyage / SE1 / EP7: K-contents Voyage: JYPE Stage Collection - NEW K…" at bounding box center [345, 589] width 341 height 228
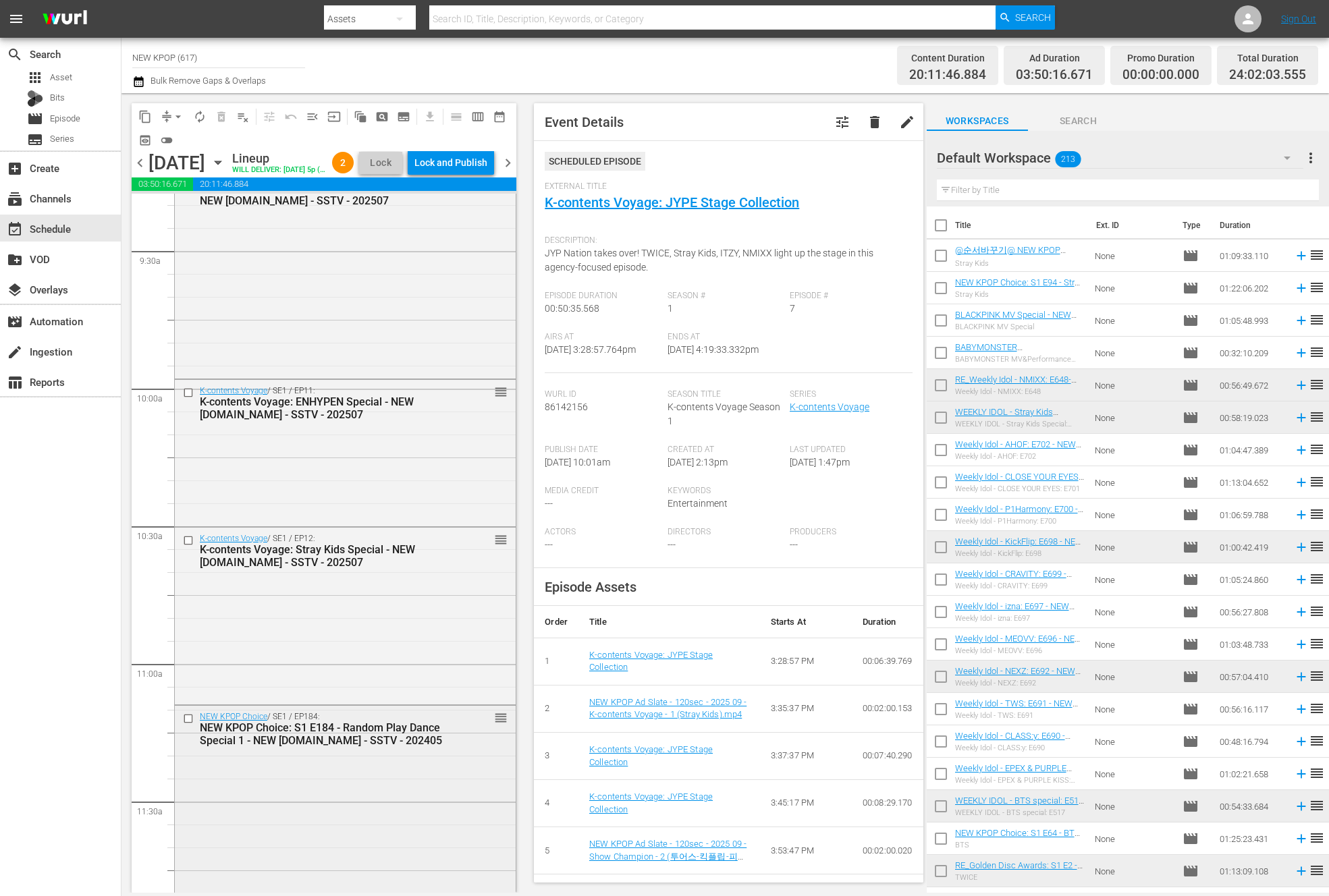
scroll to position [2556, 0]
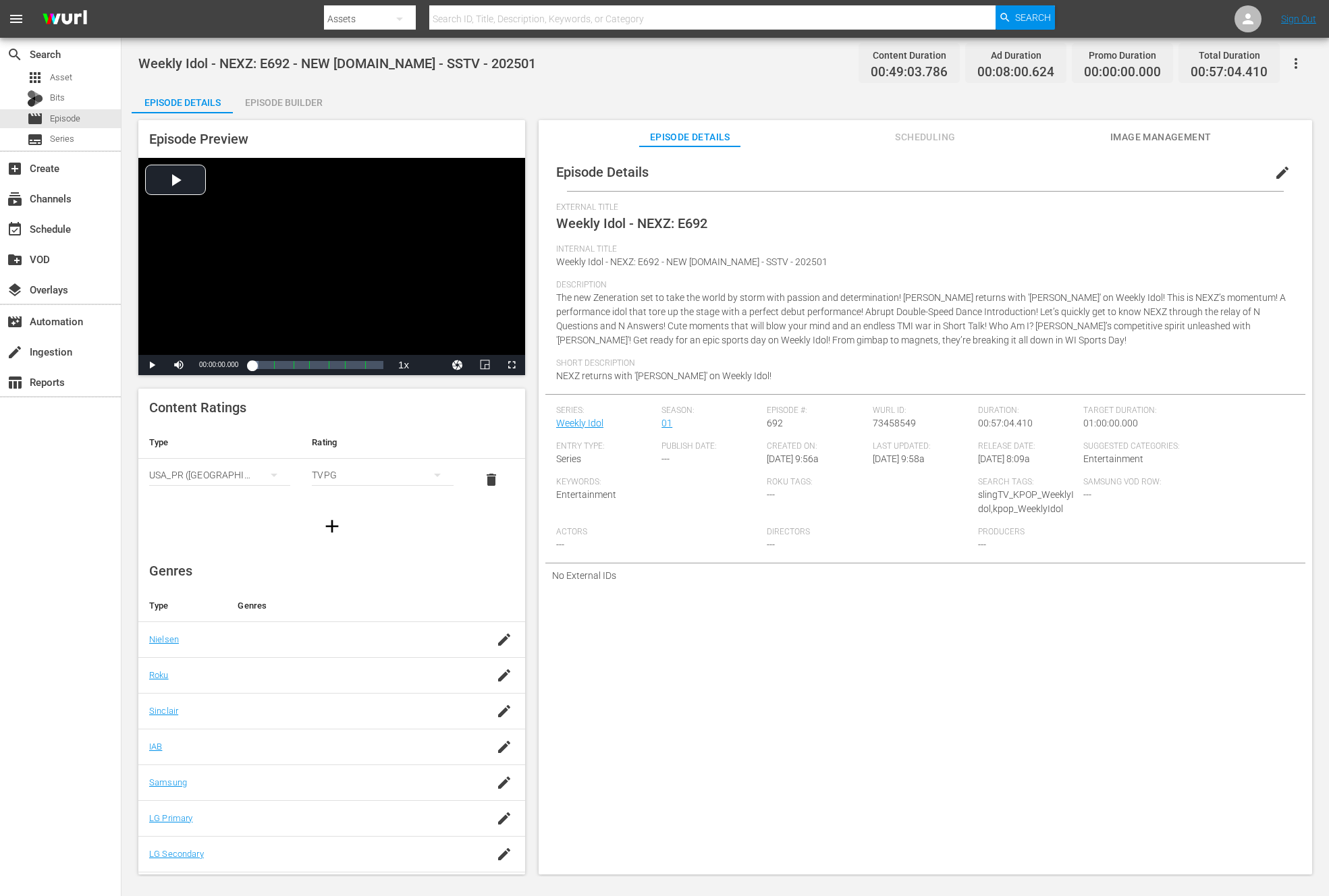
click at [283, 113] on div "Episode Preview Video Player is loading. Play Video Play Mute Current Time 00:0…" at bounding box center [725, 499] width 1187 height 772
click at [286, 110] on div "Episode Builder" at bounding box center [283, 102] width 101 height 32
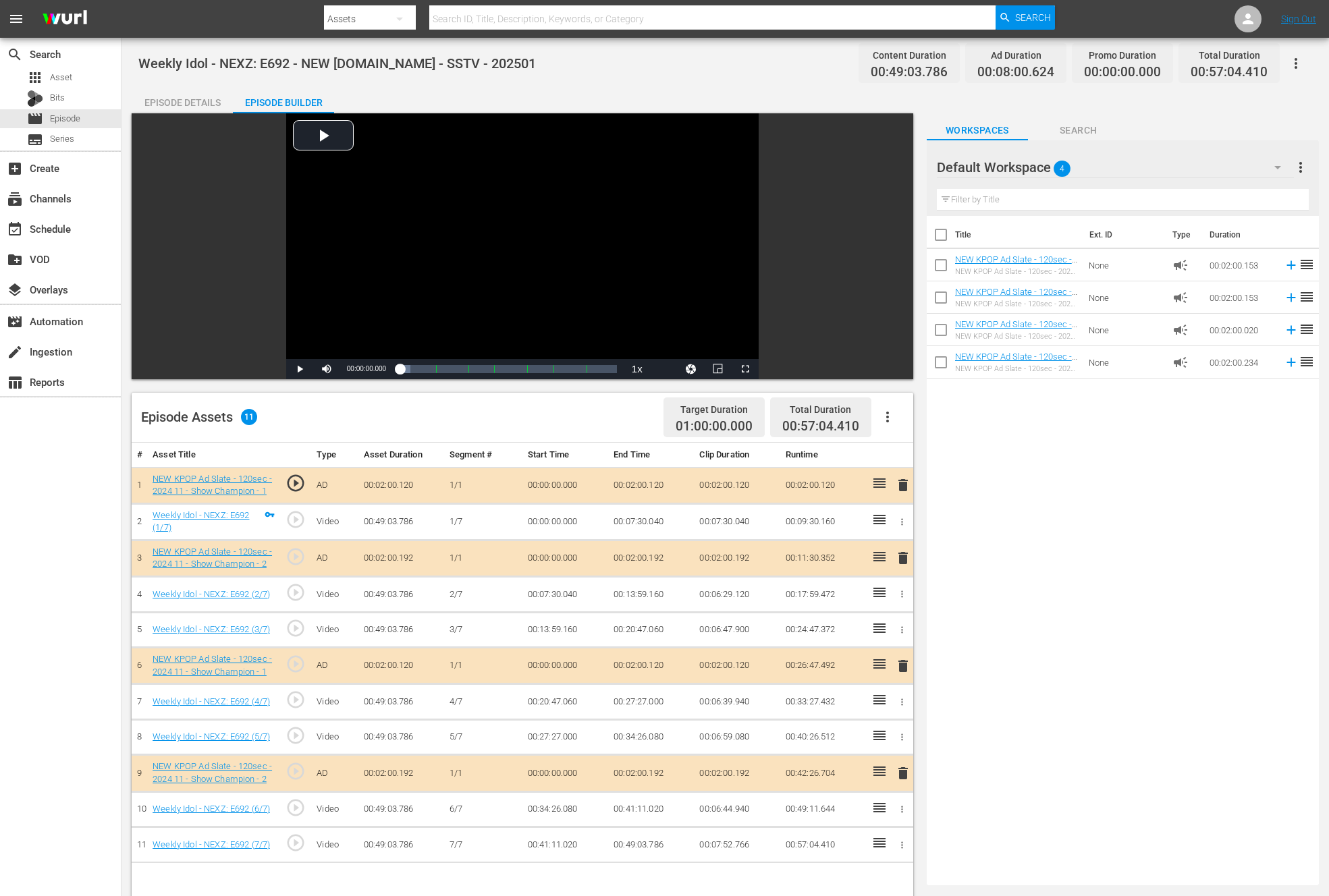
click at [882, 490] on icon at bounding box center [879, 483] width 16 height 16
click at [898, 486] on span "delete" at bounding box center [902, 484] width 16 height 16
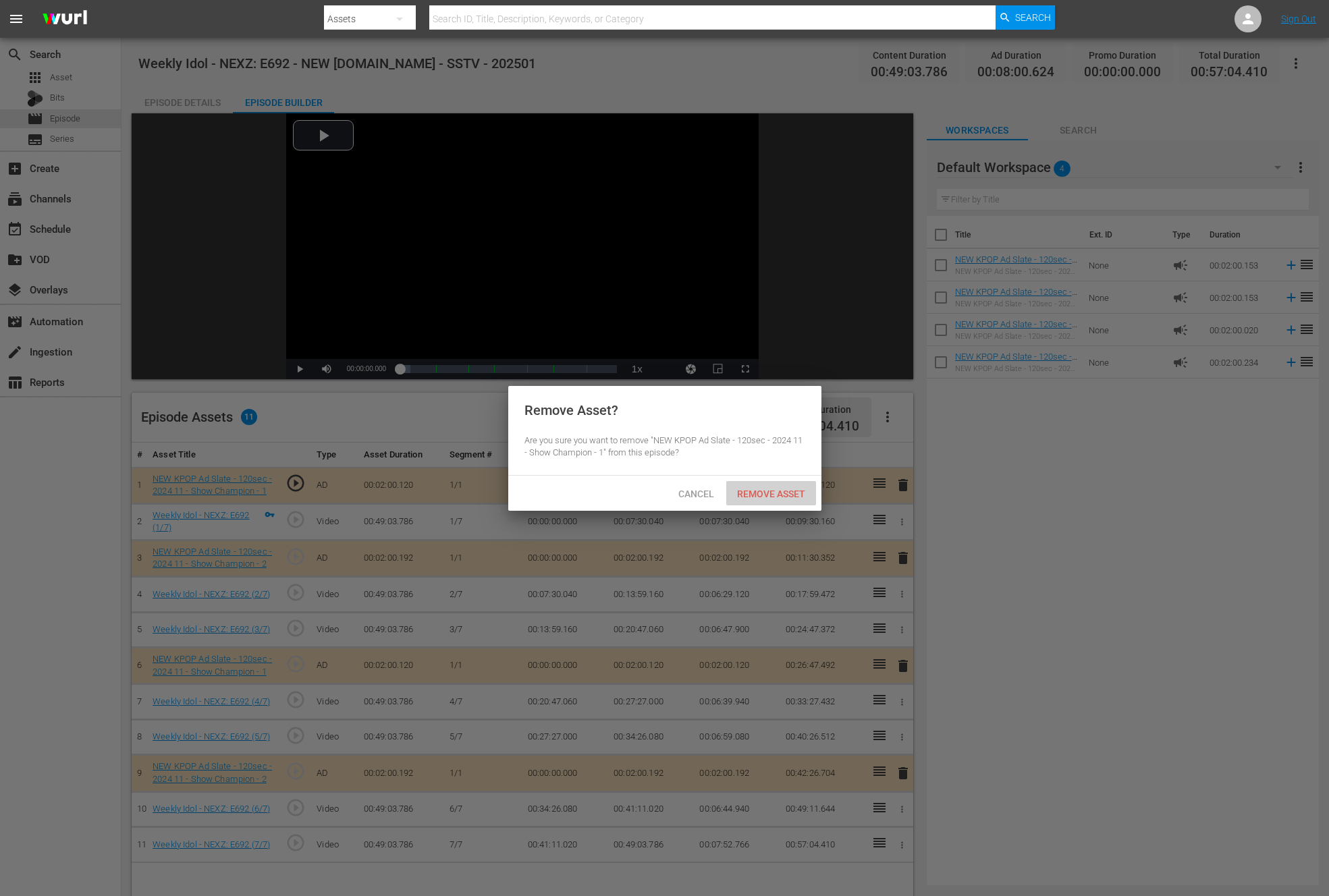
click at [762, 496] on span "Remove Asset" at bounding box center [771, 494] width 90 height 11
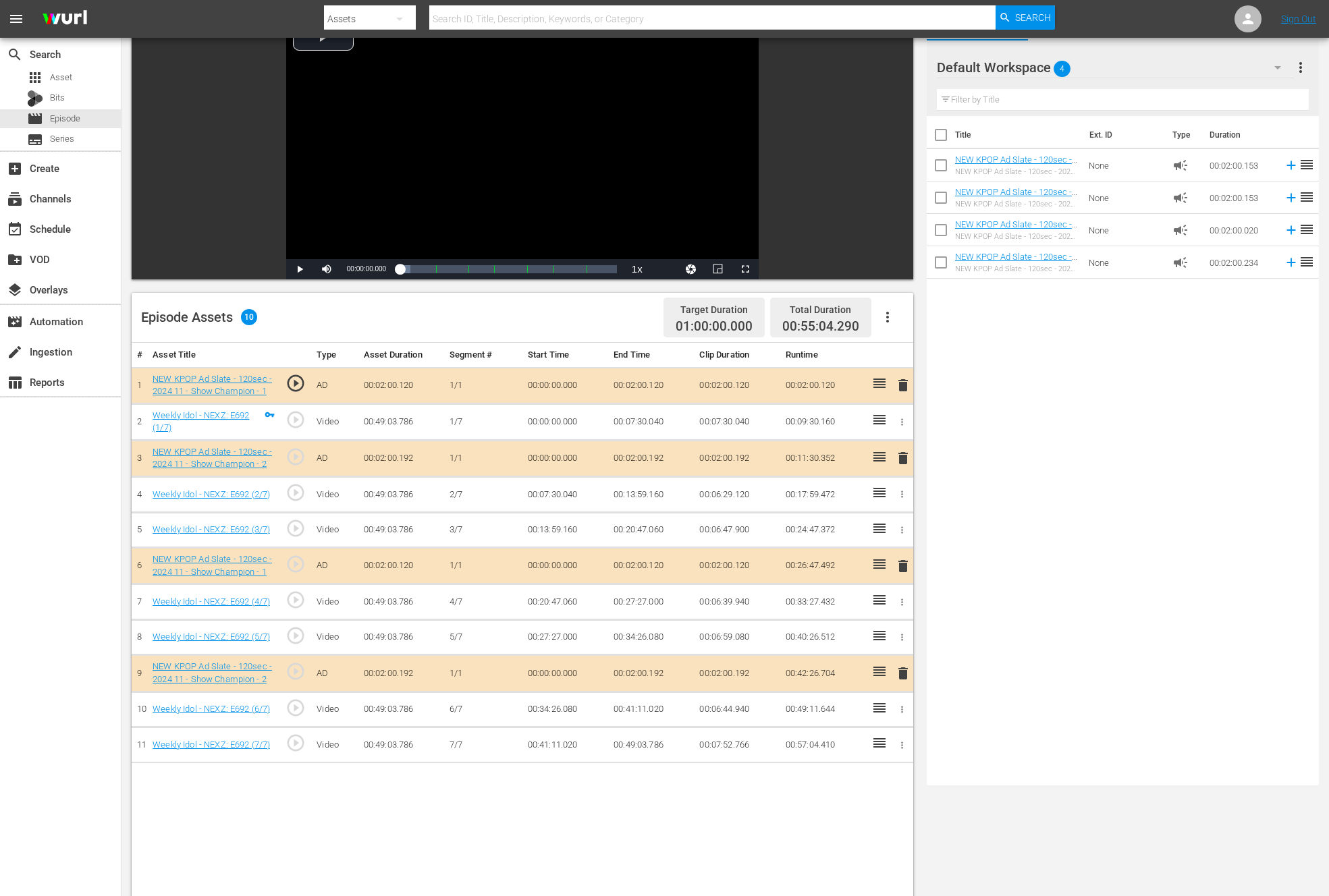
scroll to position [187, 0]
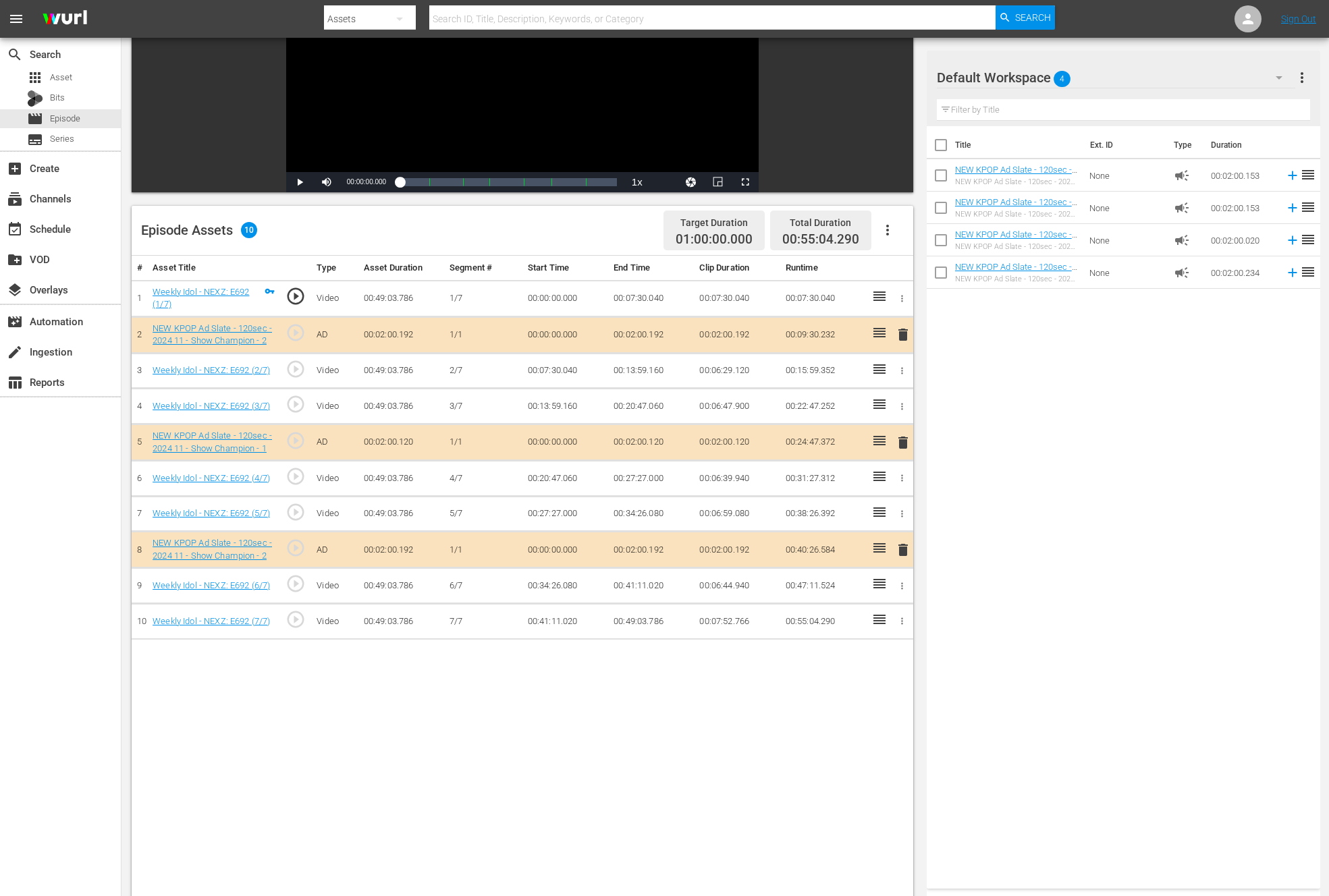
click at [885, 225] on icon "button" at bounding box center [887, 230] width 16 height 16
click at [926, 270] on div "Clear Ads" at bounding box center [927, 267] width 91 height 32
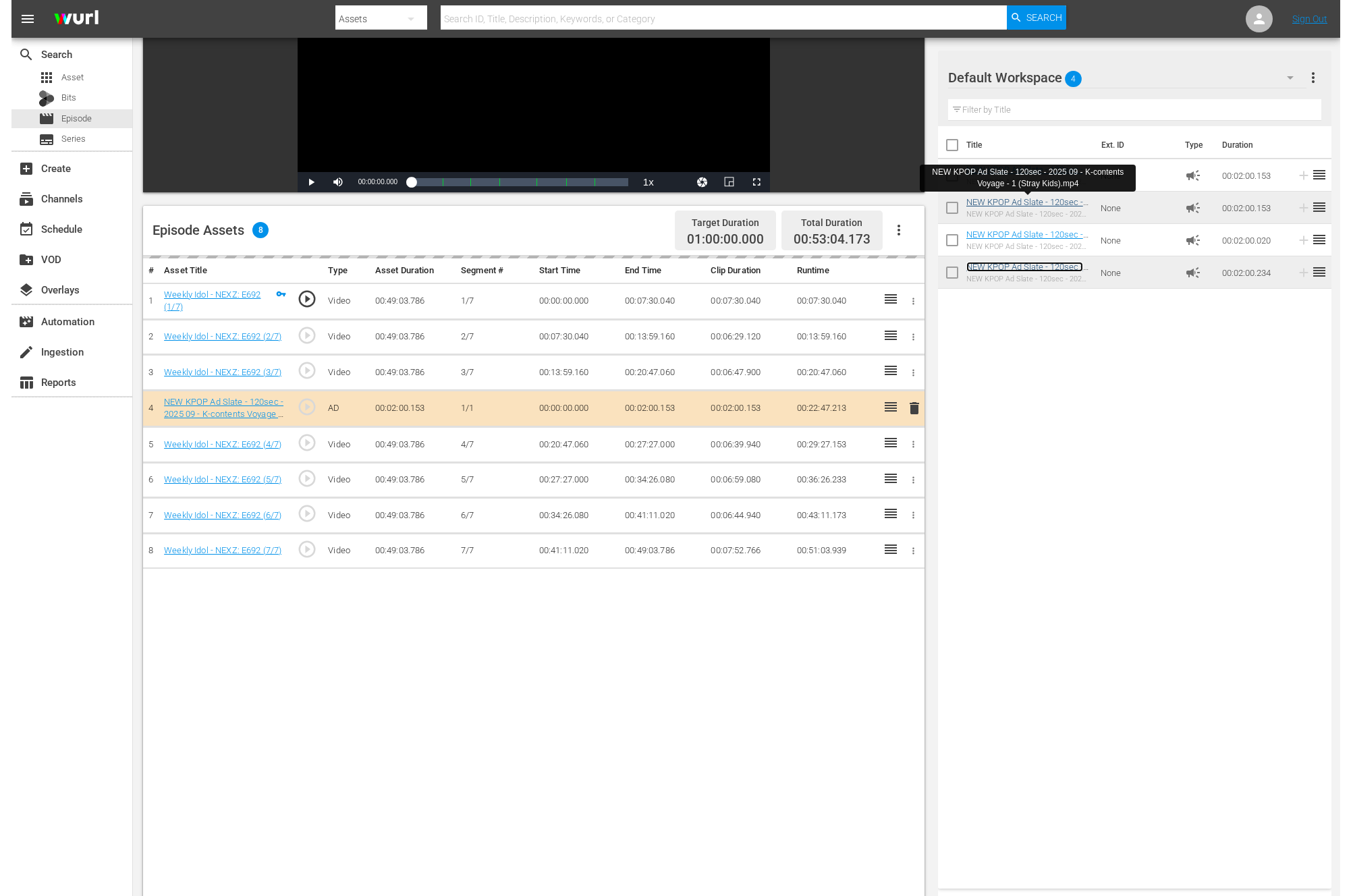
scroll to position [0, 0]
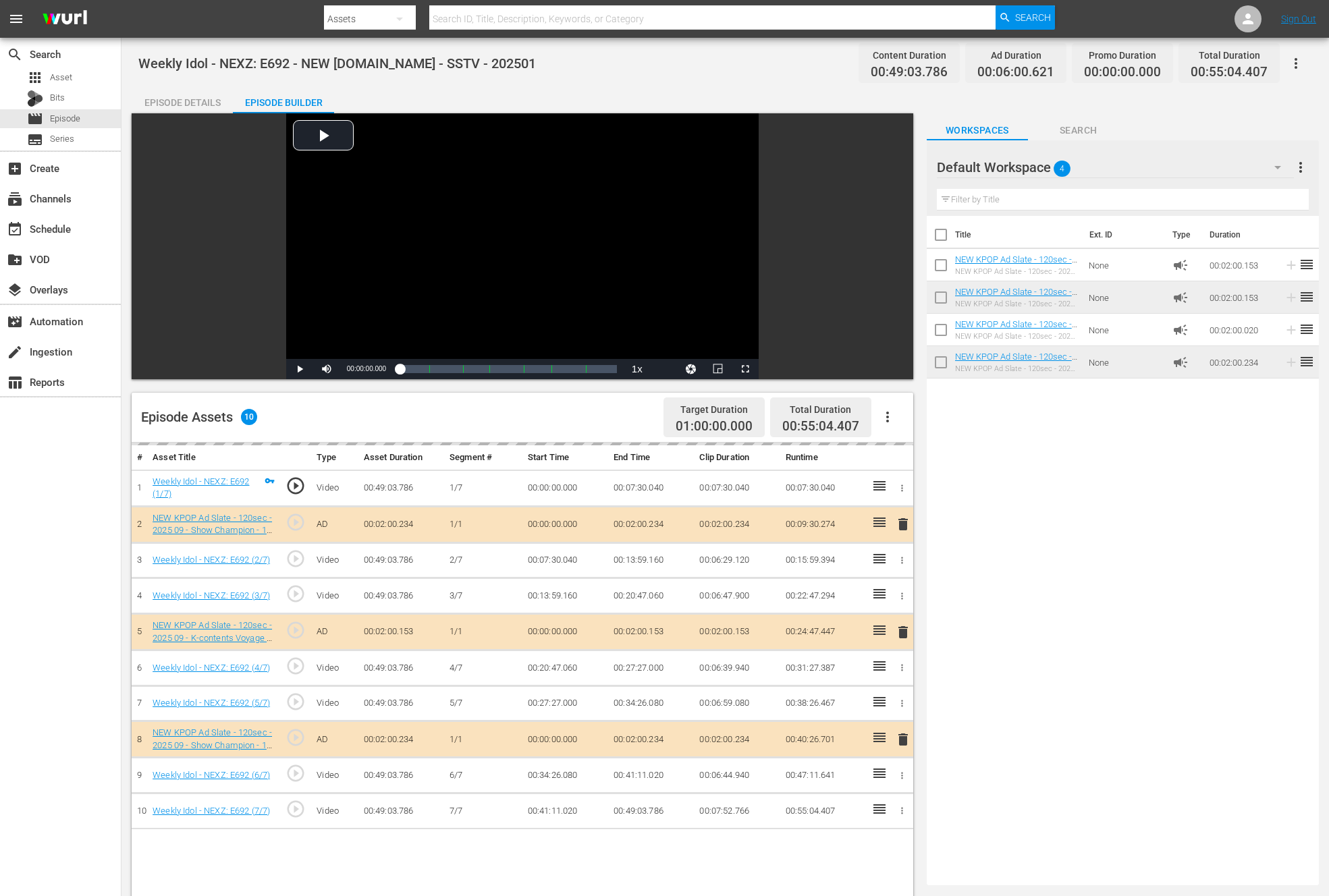
drag, startPoint x: 1017, startPoint y: 295, endPoint x: 418, endPoint y: 9, distance: 663.8
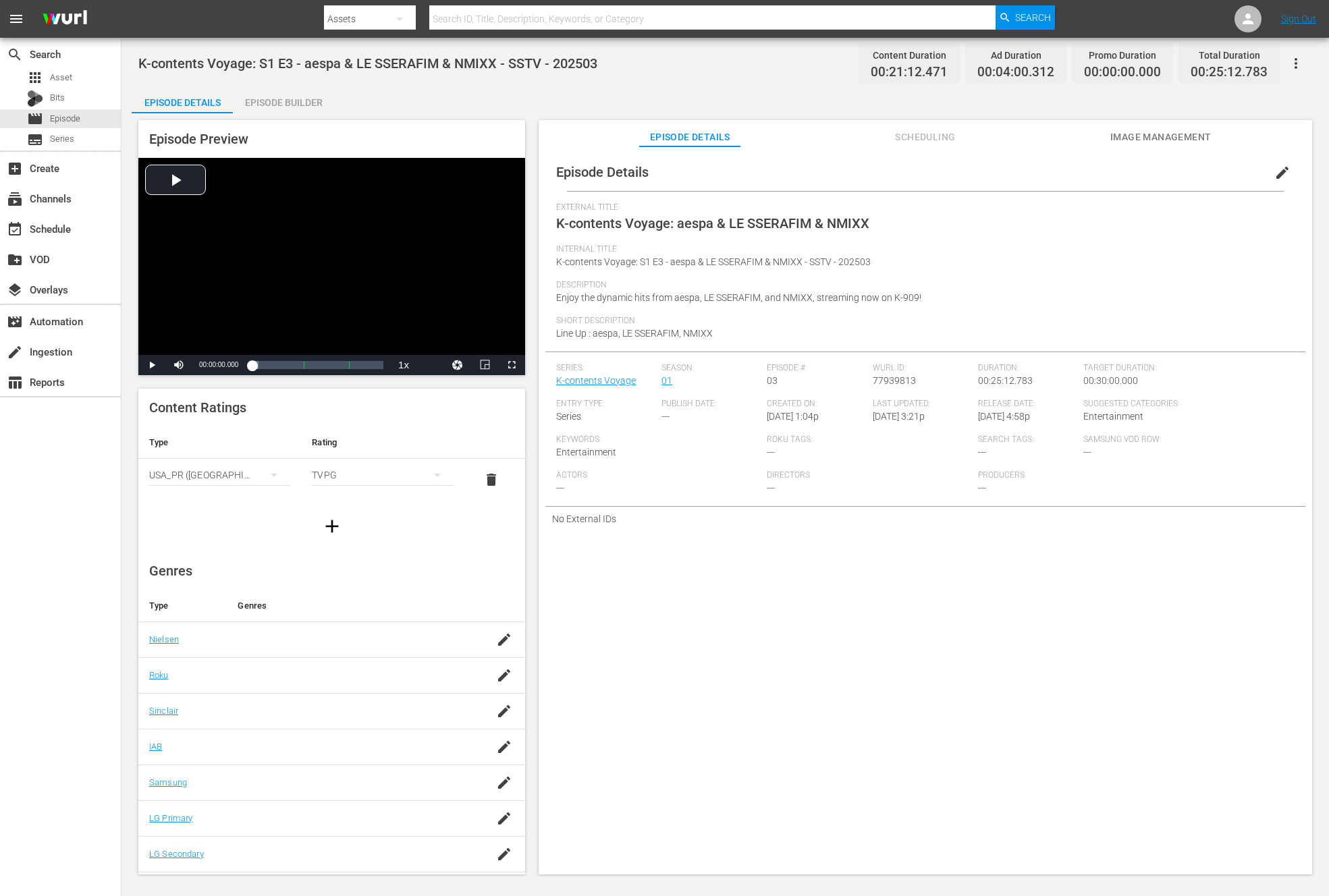
click at [313, 101] on div "Episode Builder" at bounding box center [283, 102] width 101 height 32
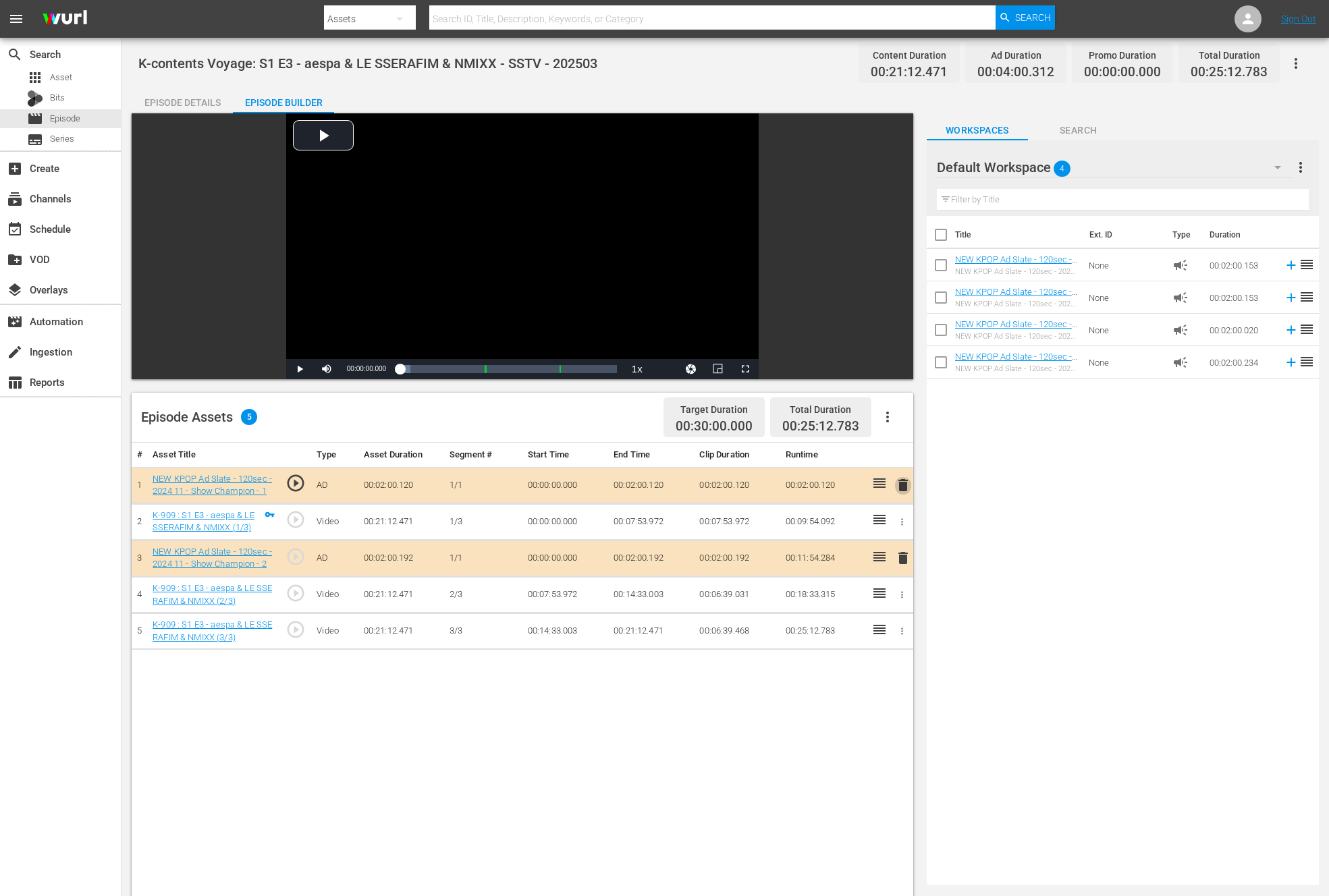
click at [895, 487] on span "delete" at bounding box center [902, 484] width 16 height 16
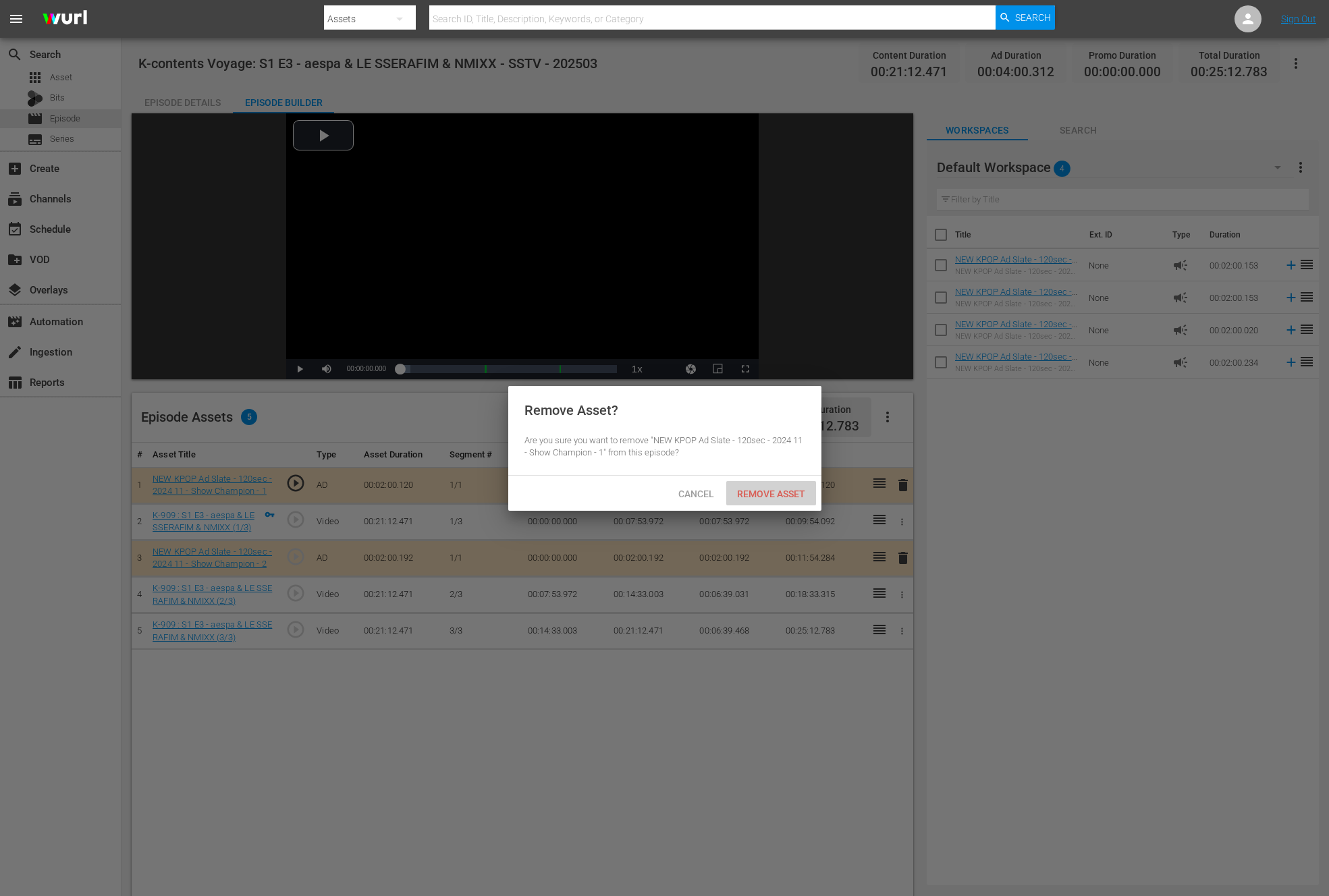
click at [784, 490] on span "Remove Asset" at bounding box center [771, 494] width 90 height 11
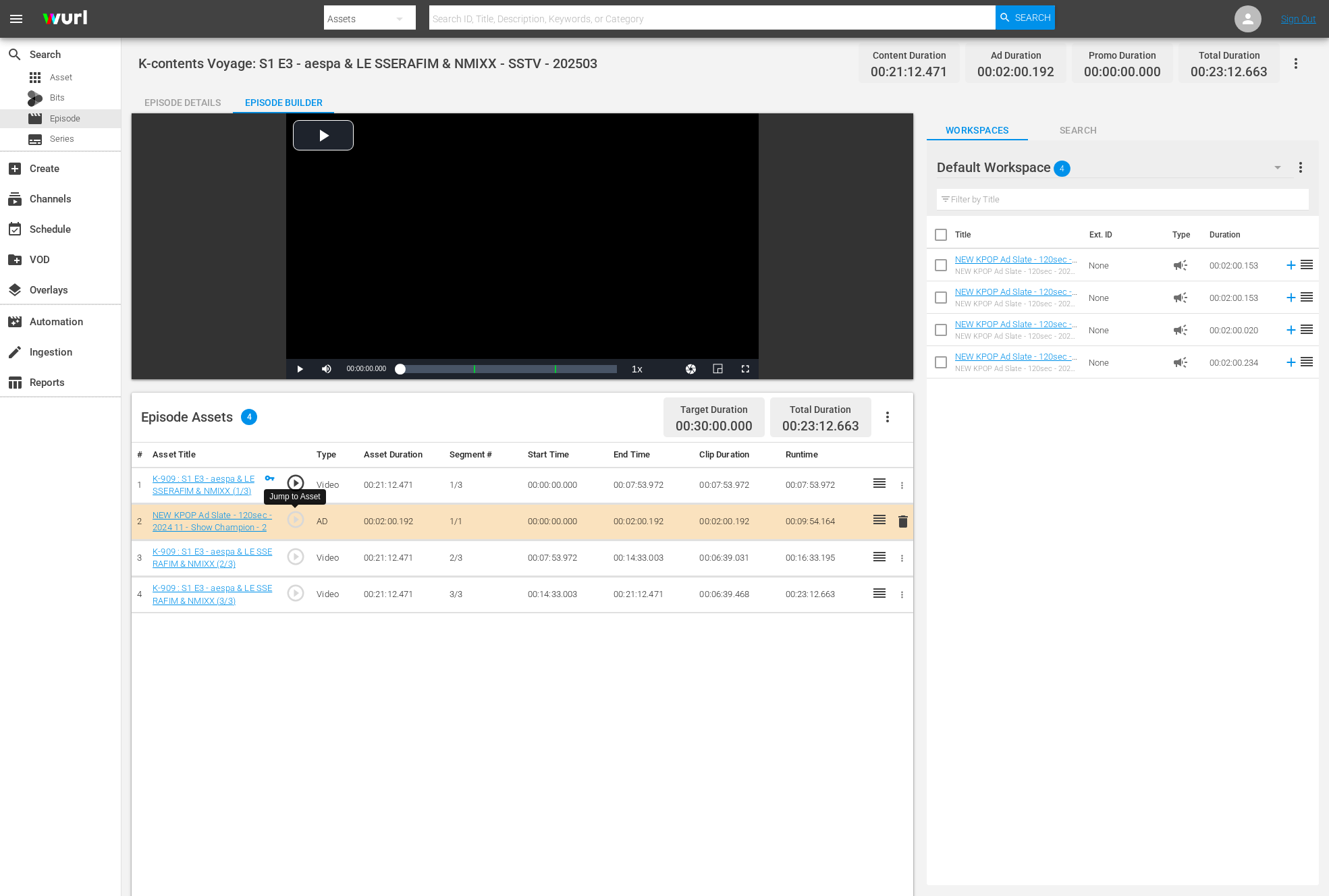
click at [294, 517] on span "play_circle_outline" at bounding box center [295, 519] width 20 height 20
click at [300, 369] on span "Video Player" at bounding box center [300, 369] width 0 height 0
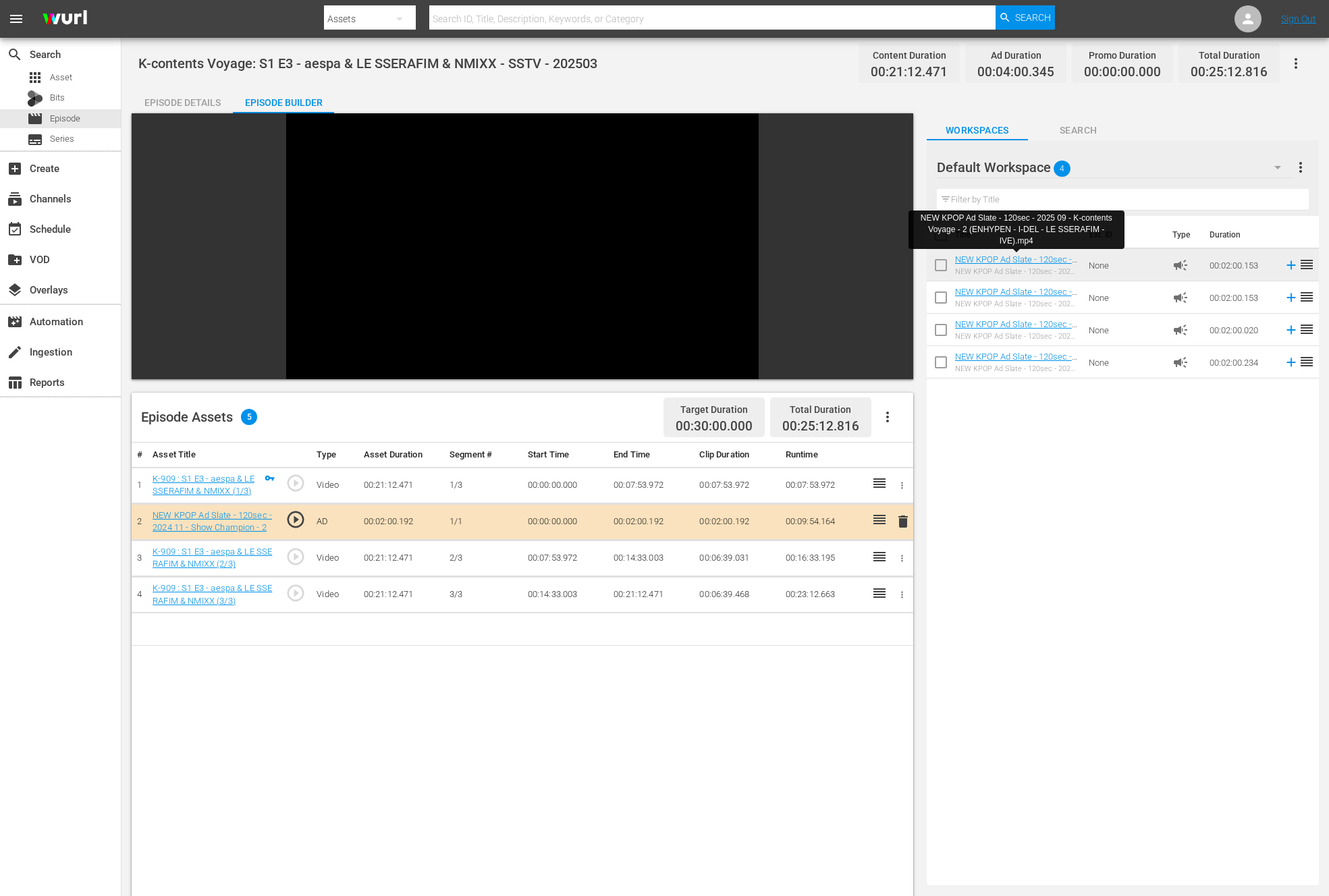
click at [978, 480] on div "Title Ext. ID Type Duration NEW KPOP Ad Slate - 120sec - 2025 09 - K-contents V…" at bounding box center [1122, 548] width 392 height 664
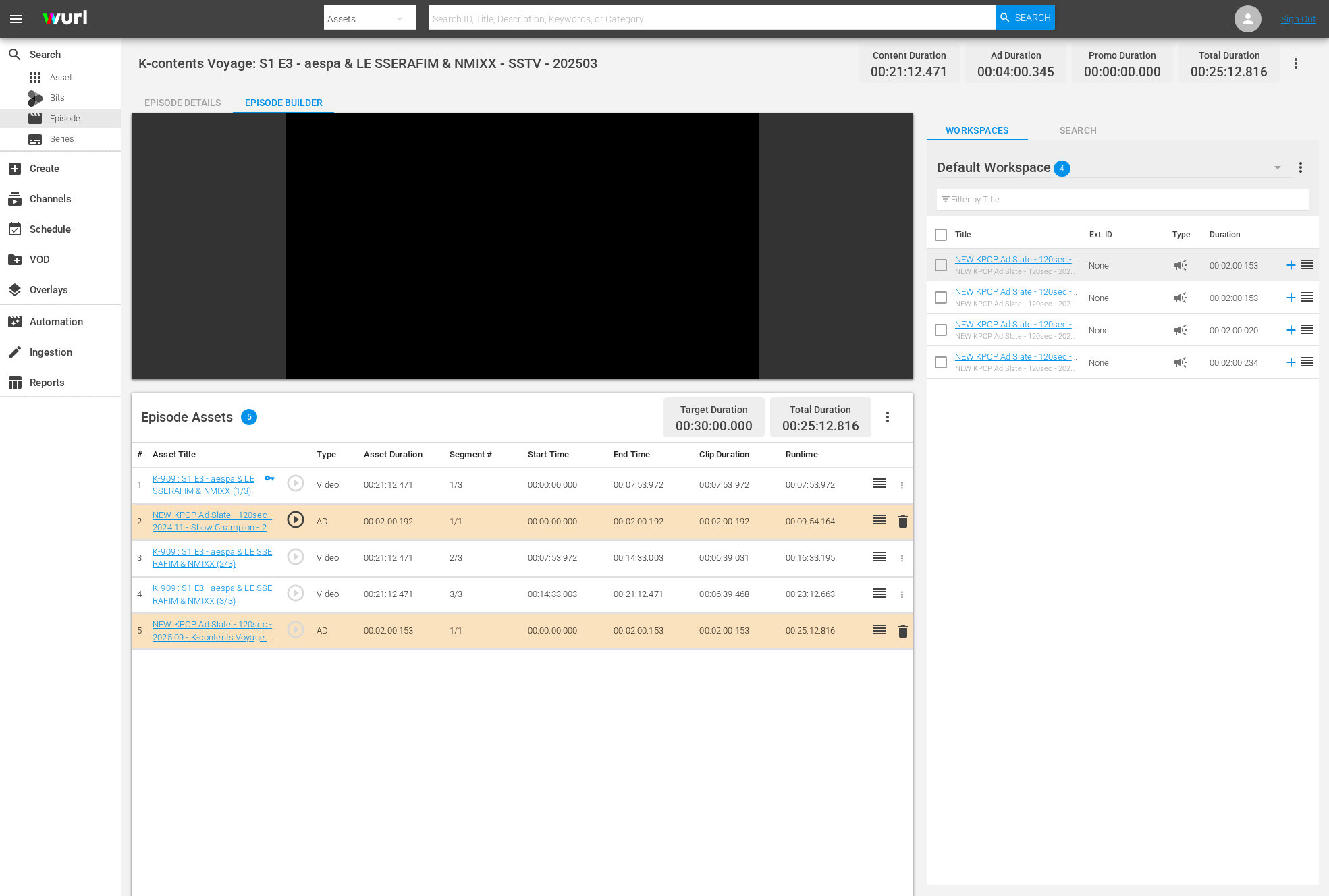
click at [896, 634] on span "delete" at bounding box center [902, 631] width 16 height 16
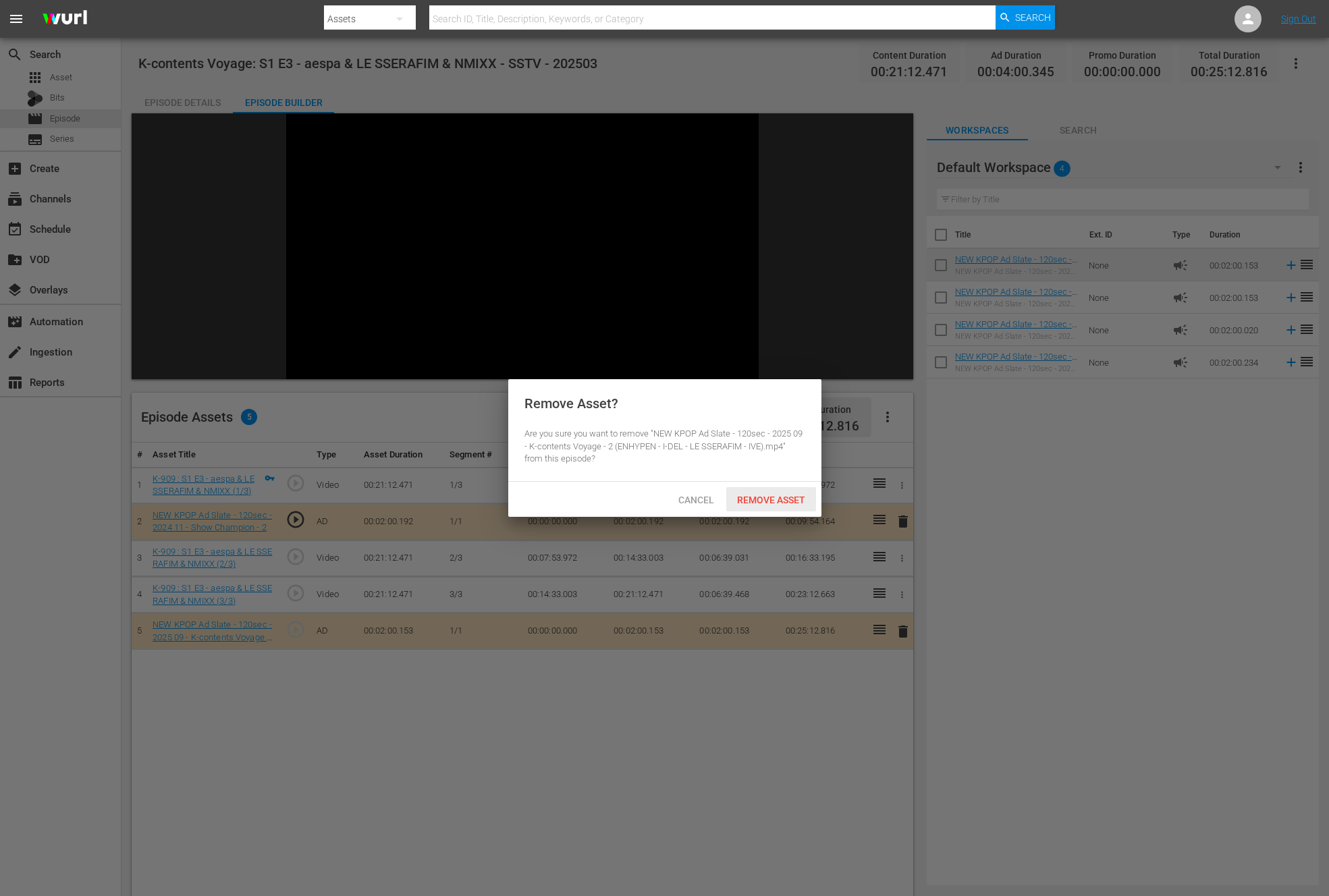
click at [768, 499] on span "Remove Asset" at bounding box center [771, 500] width 90 height 11
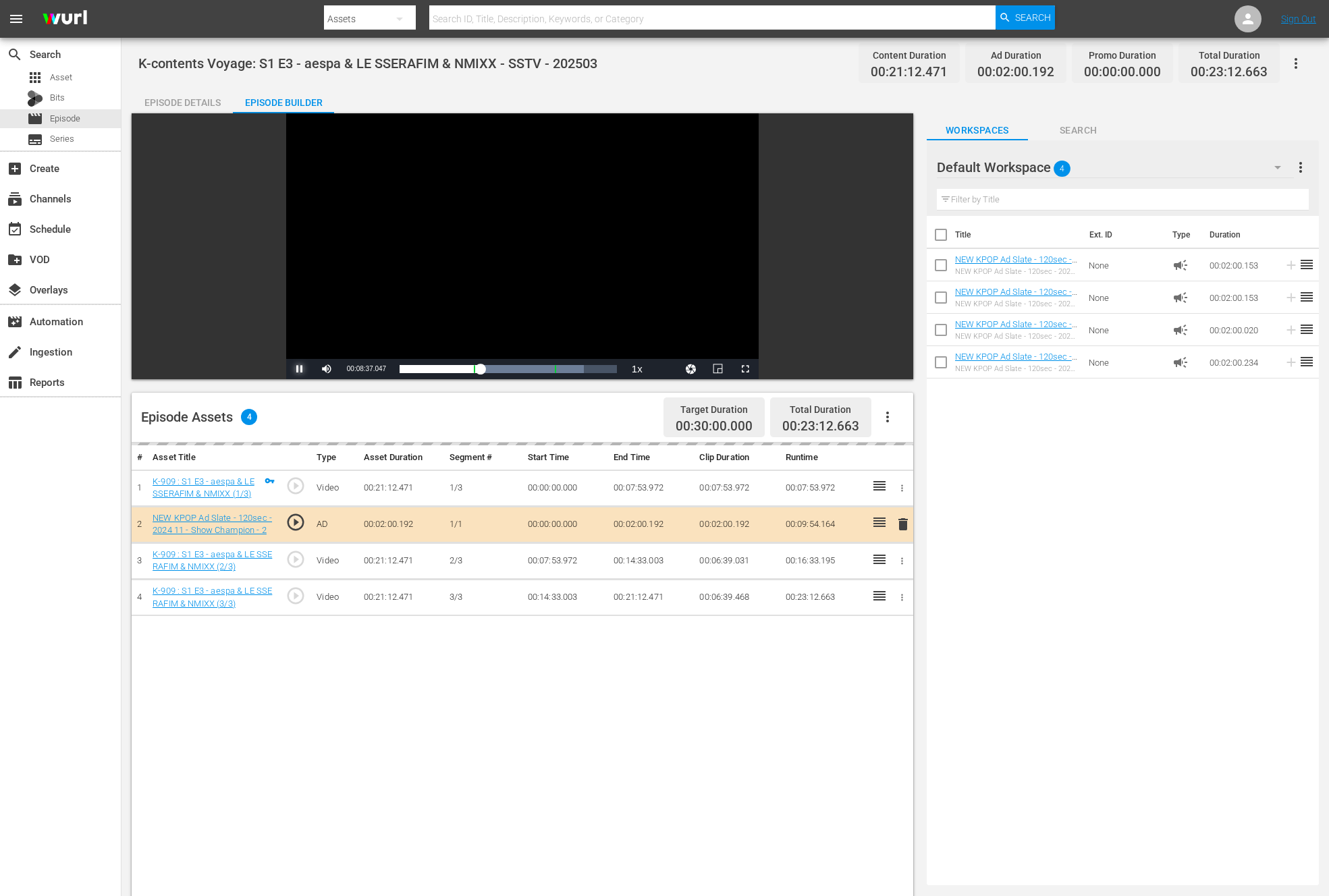
click at [300, 369] on span "Video Player" at bounding box center [300, 369] width 0 height 0
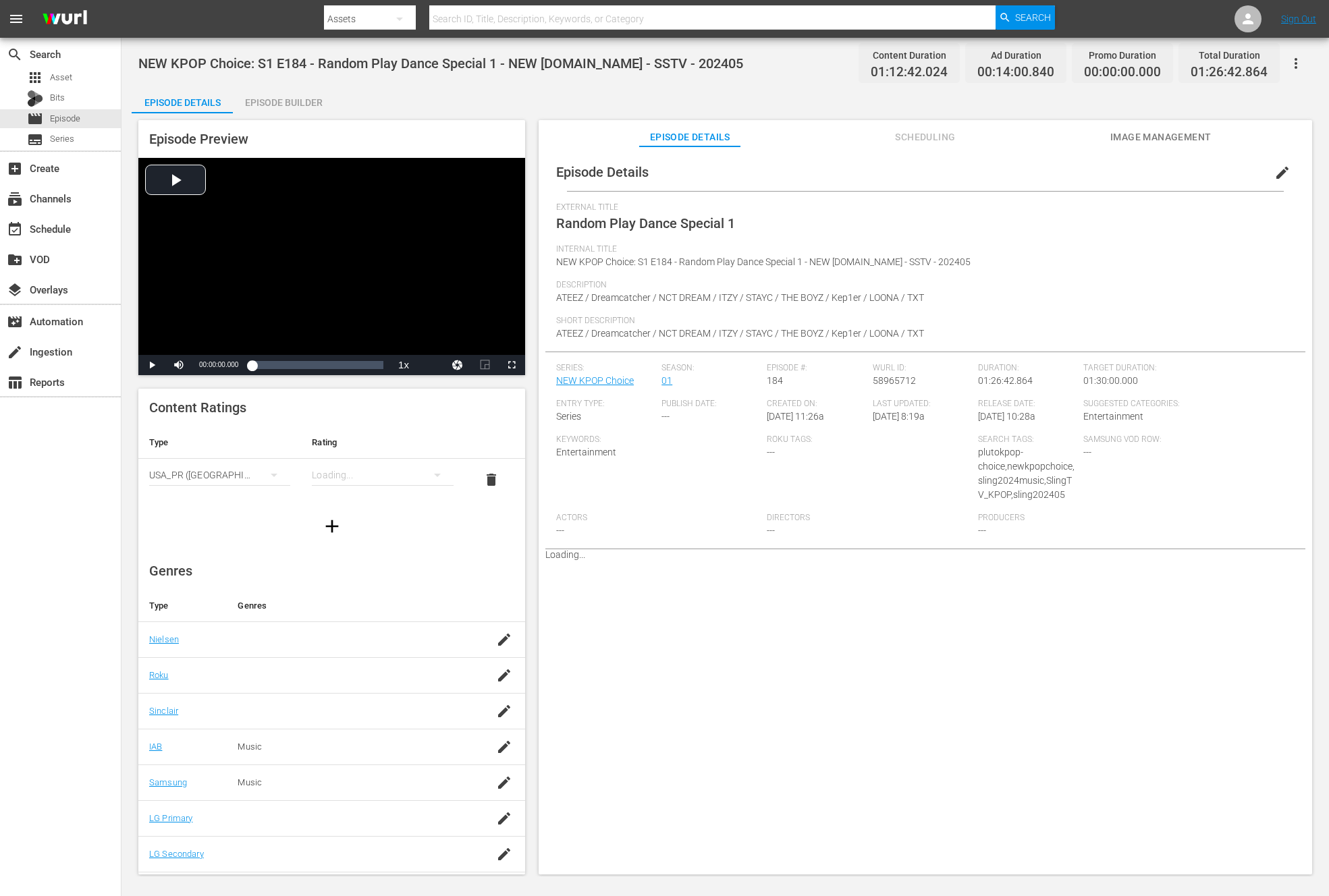
click at [274, 113] on div "Episode Preview Video Player is loading. Play Video Play Mute Current Time 00:0…" at bounding box center [725, 499] width 1187 height 772
click at [276, 92] on div "Episode Builder" at bounding box center [283, 102] width 101 height 32
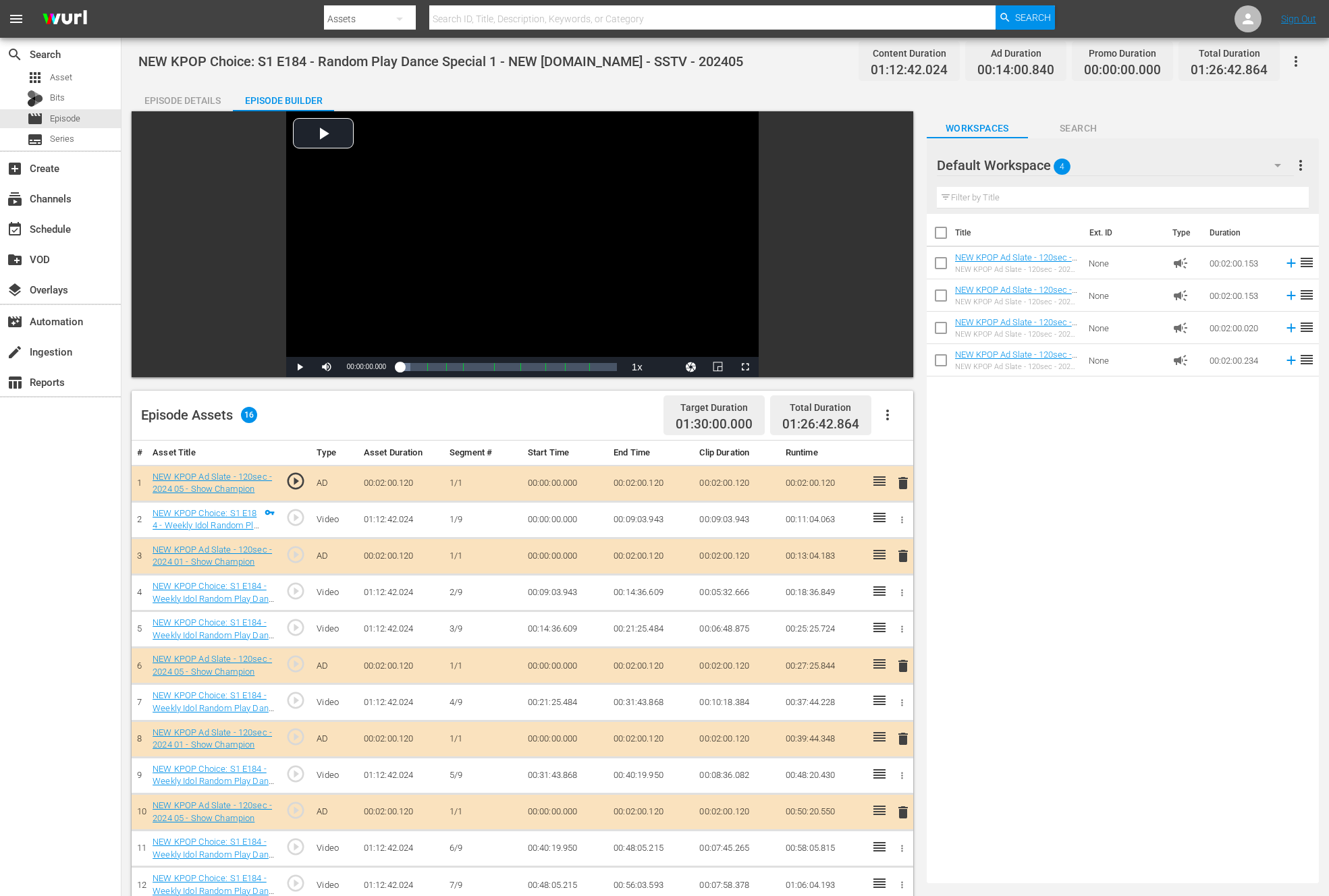
scroll to position [283, 0]
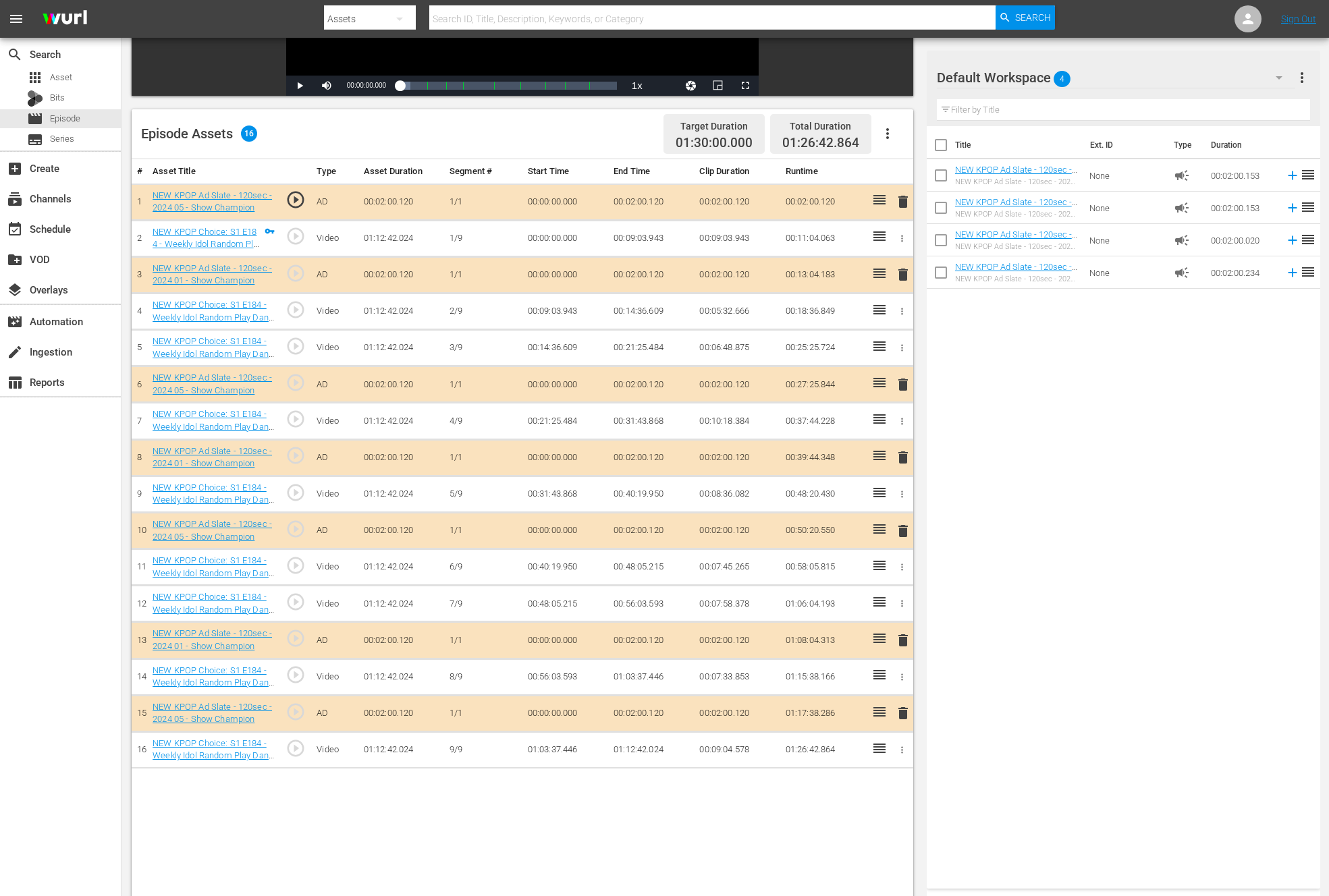
click at [895, 202] on span "delete" at bounding box center [902, 201] width 16 height 16
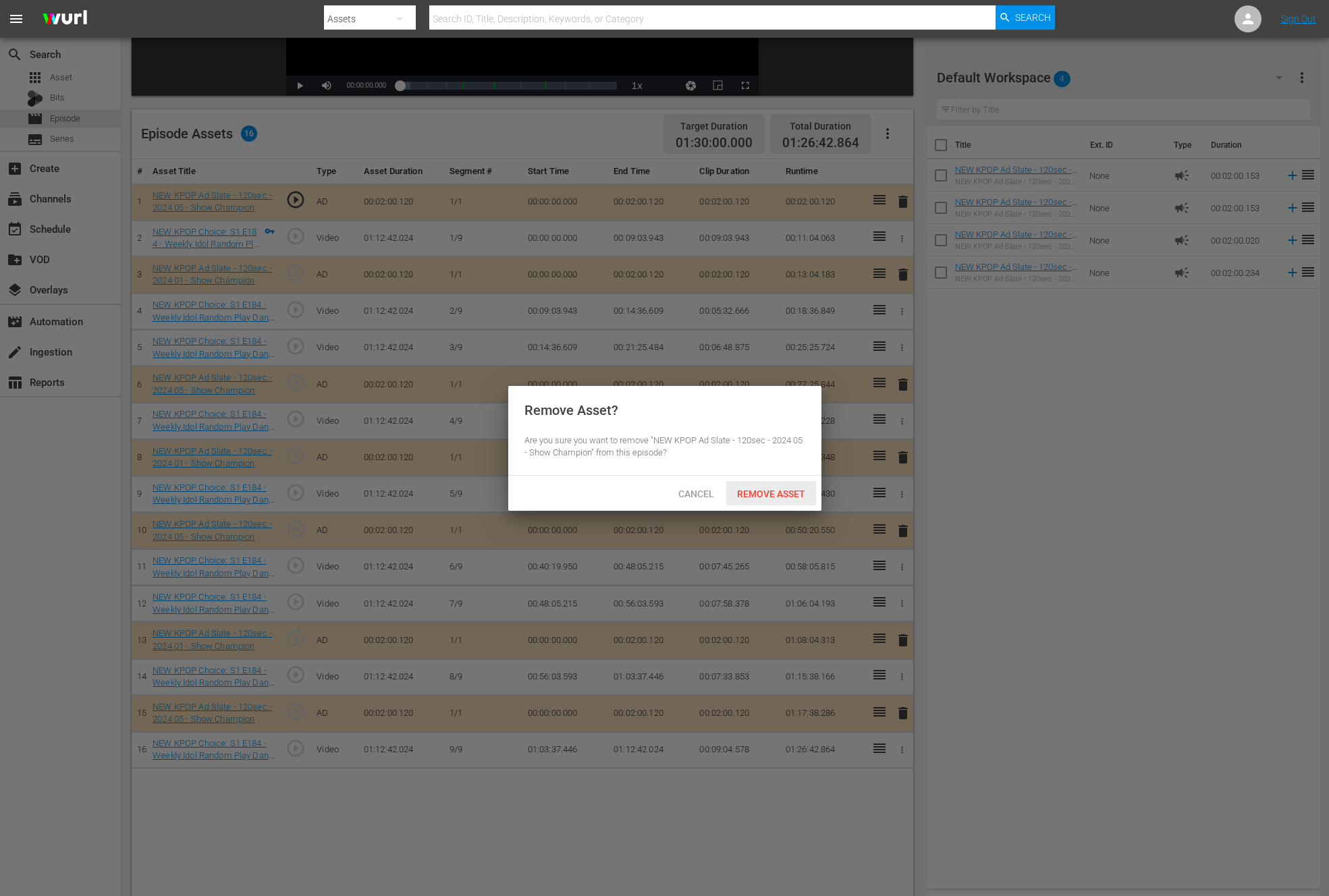
click at [758, 490] on span "Remove Asset" at bounding box center [771, 494] width 90 height 11
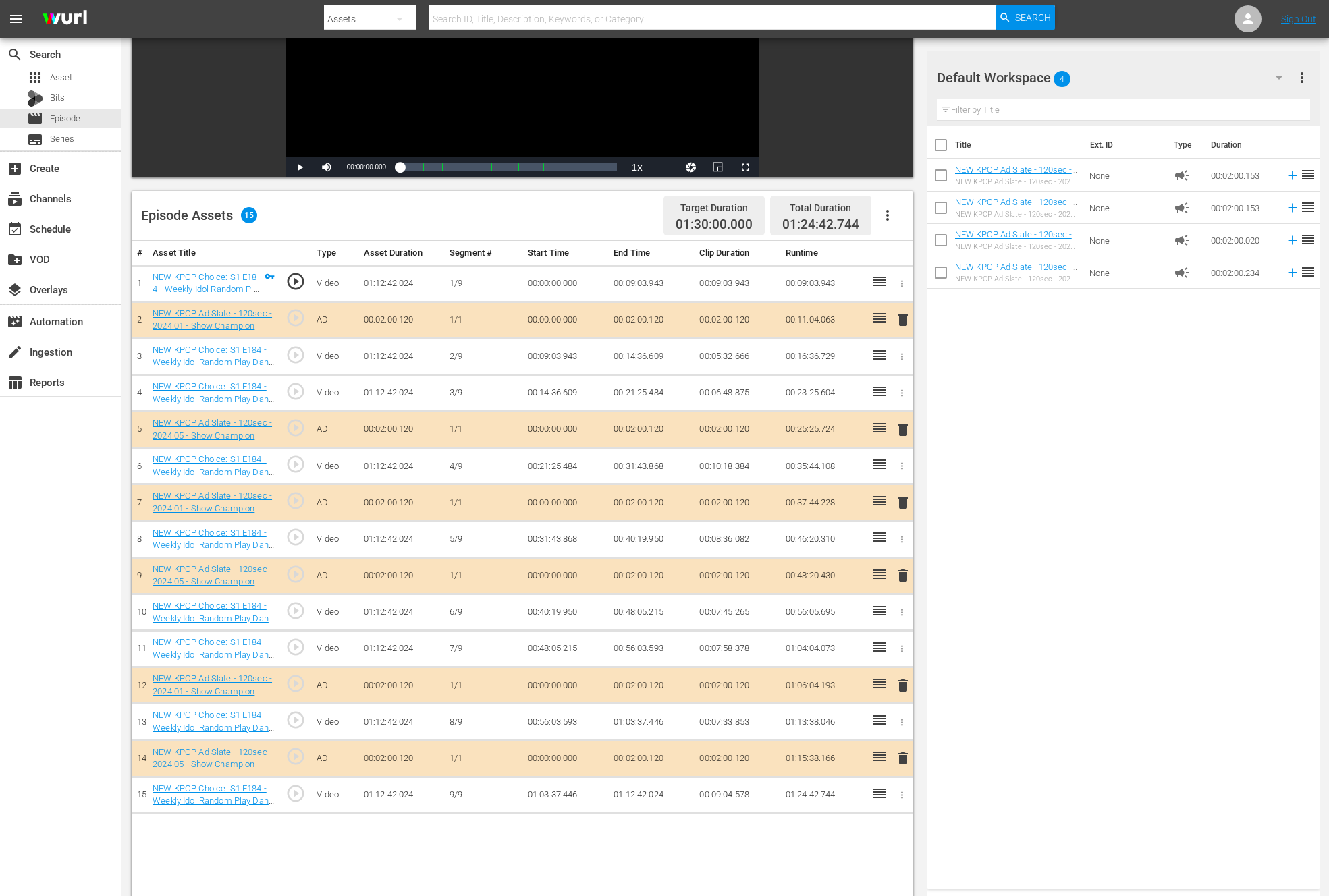
scroll to position [249, 0]
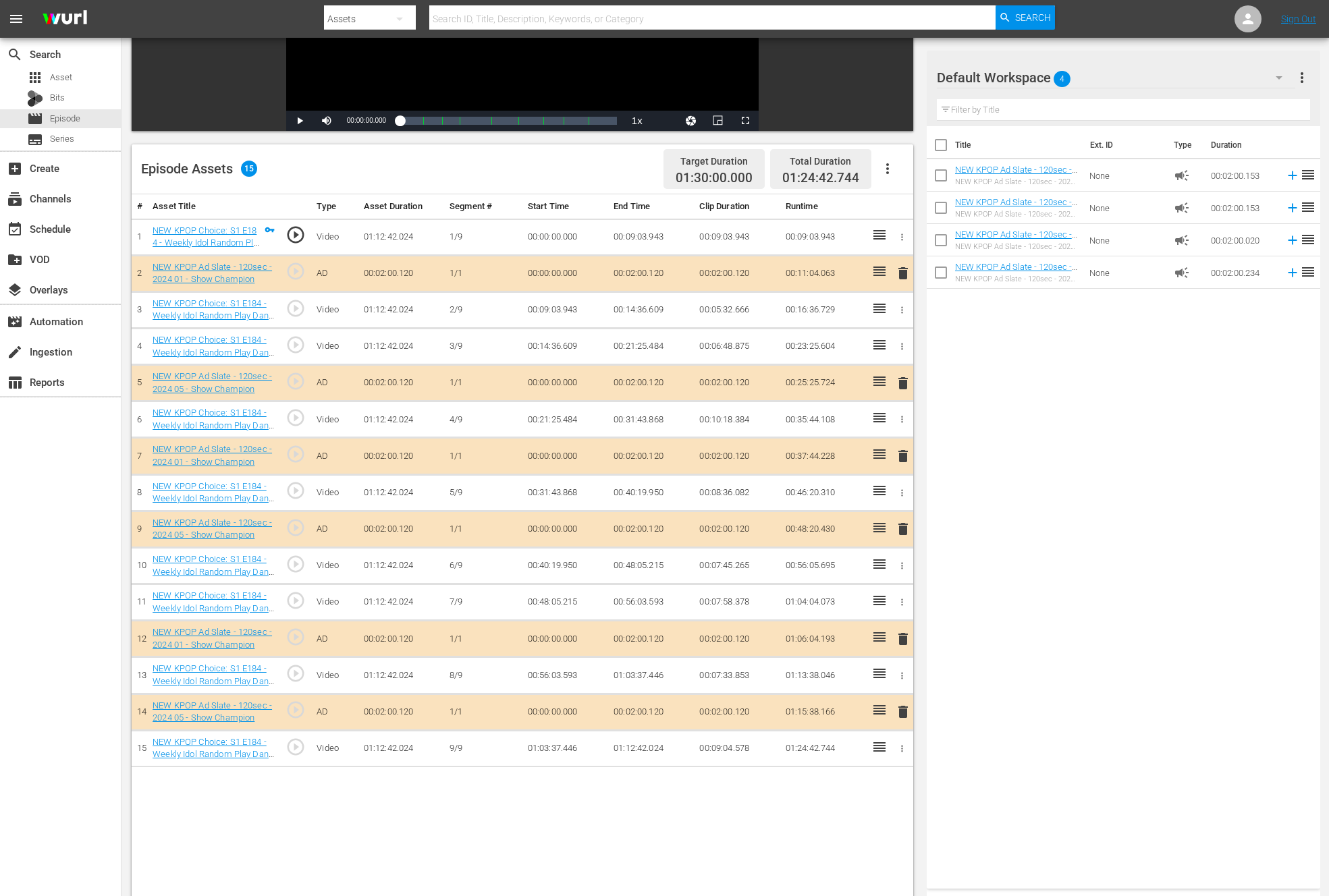
click at [300, 267] on span "play_circle_outline" at bounding box center [295, 271] width 20 height 20
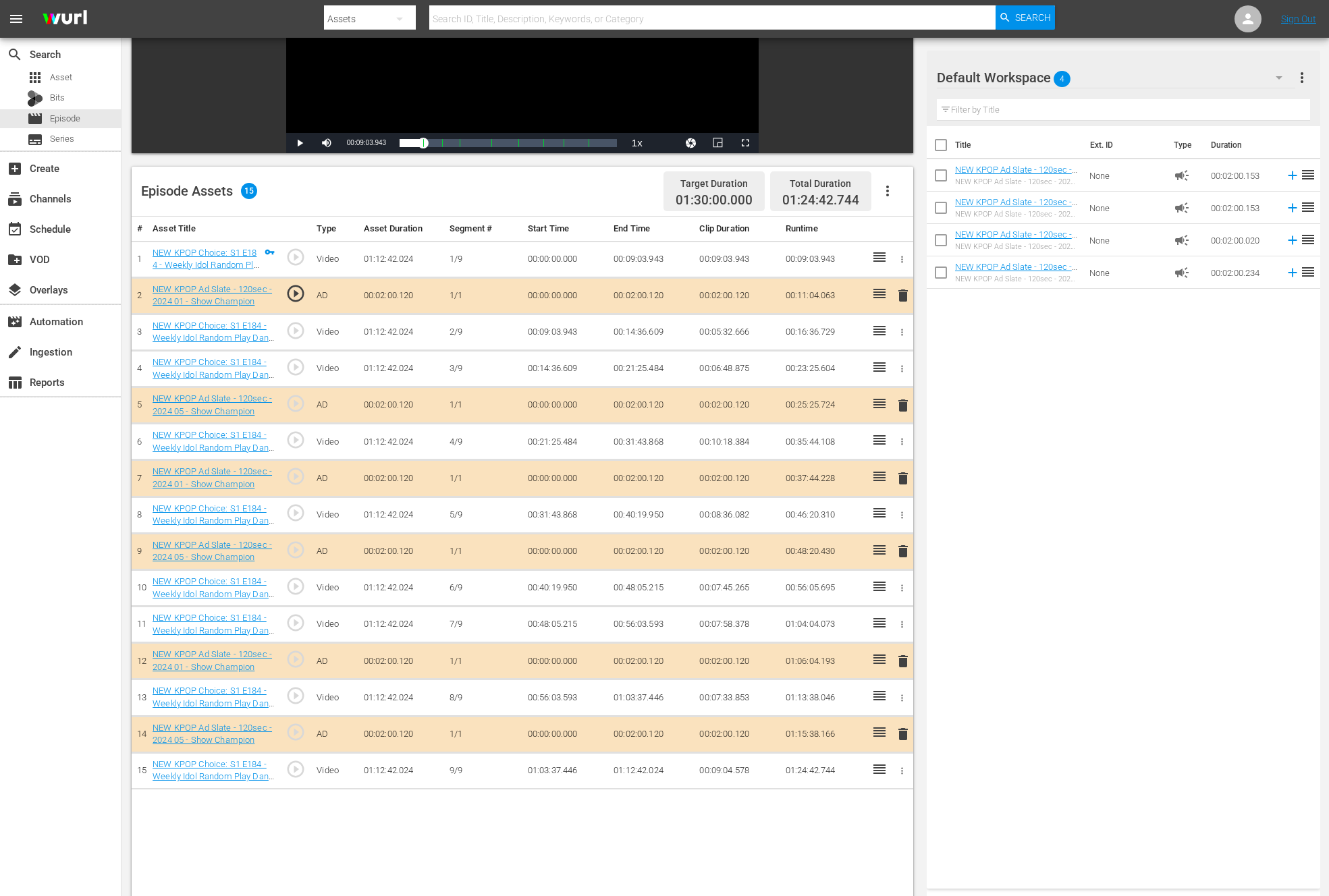
scroll to position [205, 0]
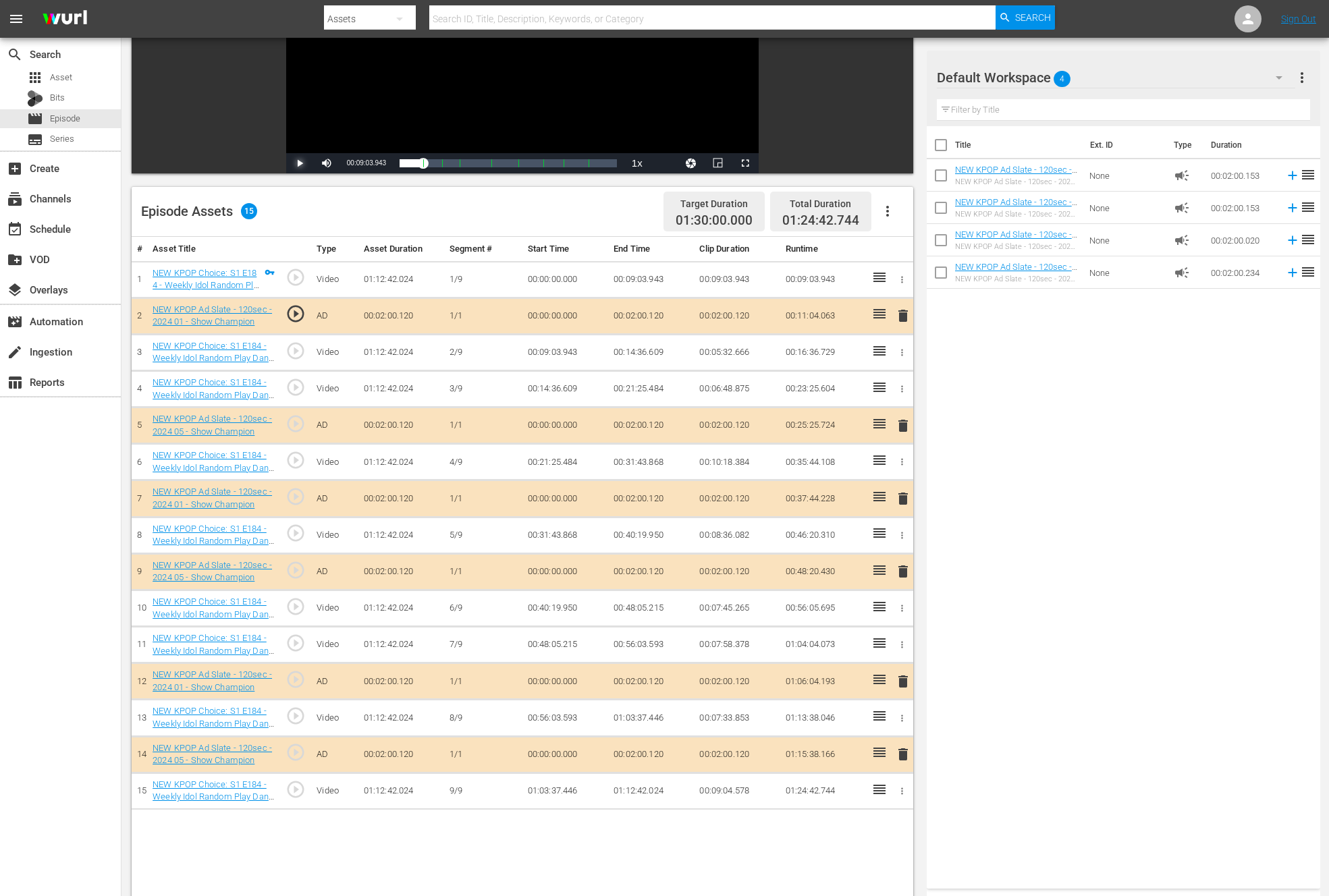
click at [300, 163] on span "Video Player" at bounding box center [300, 163] width 0 height 0
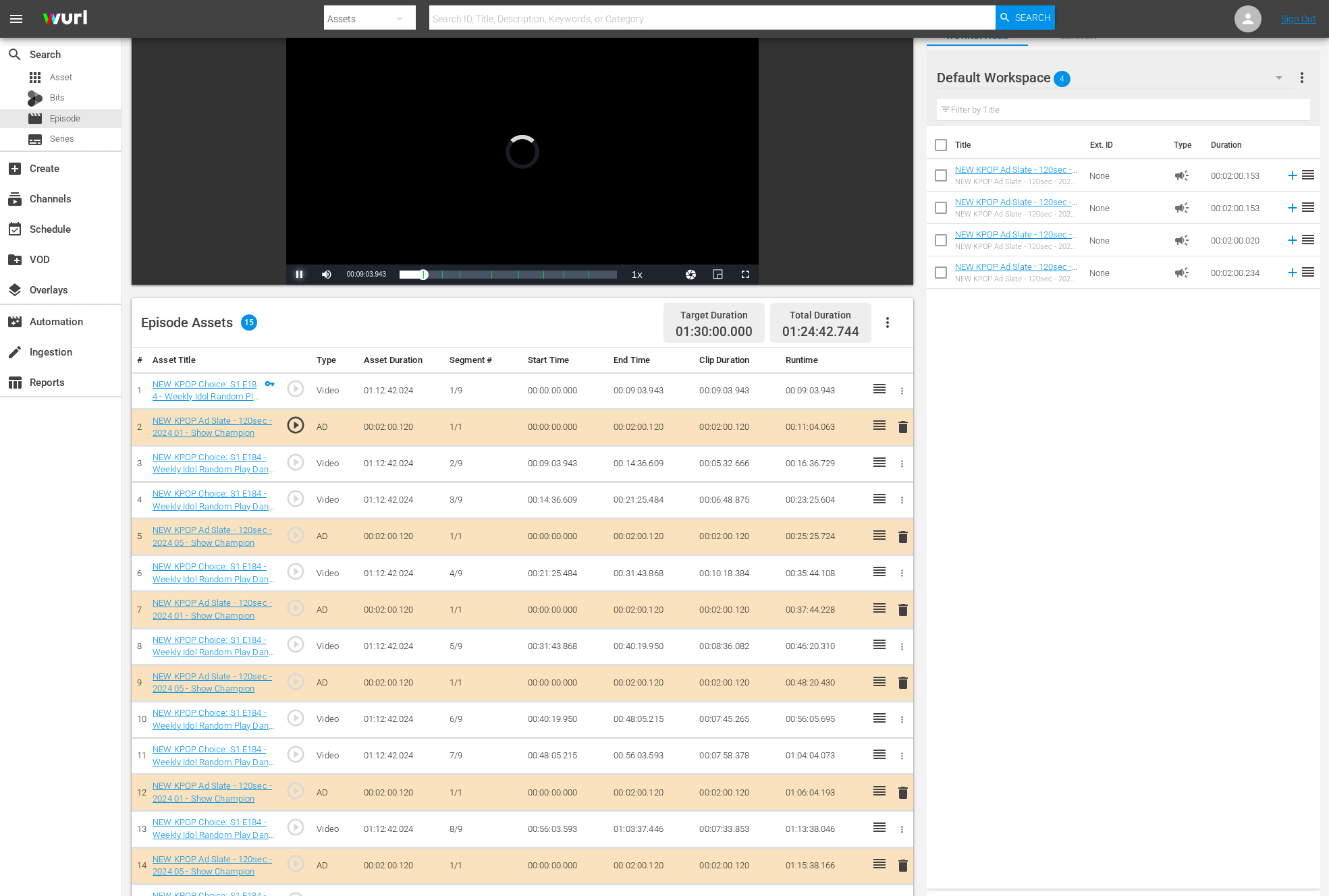
scroll to position [10, 0]
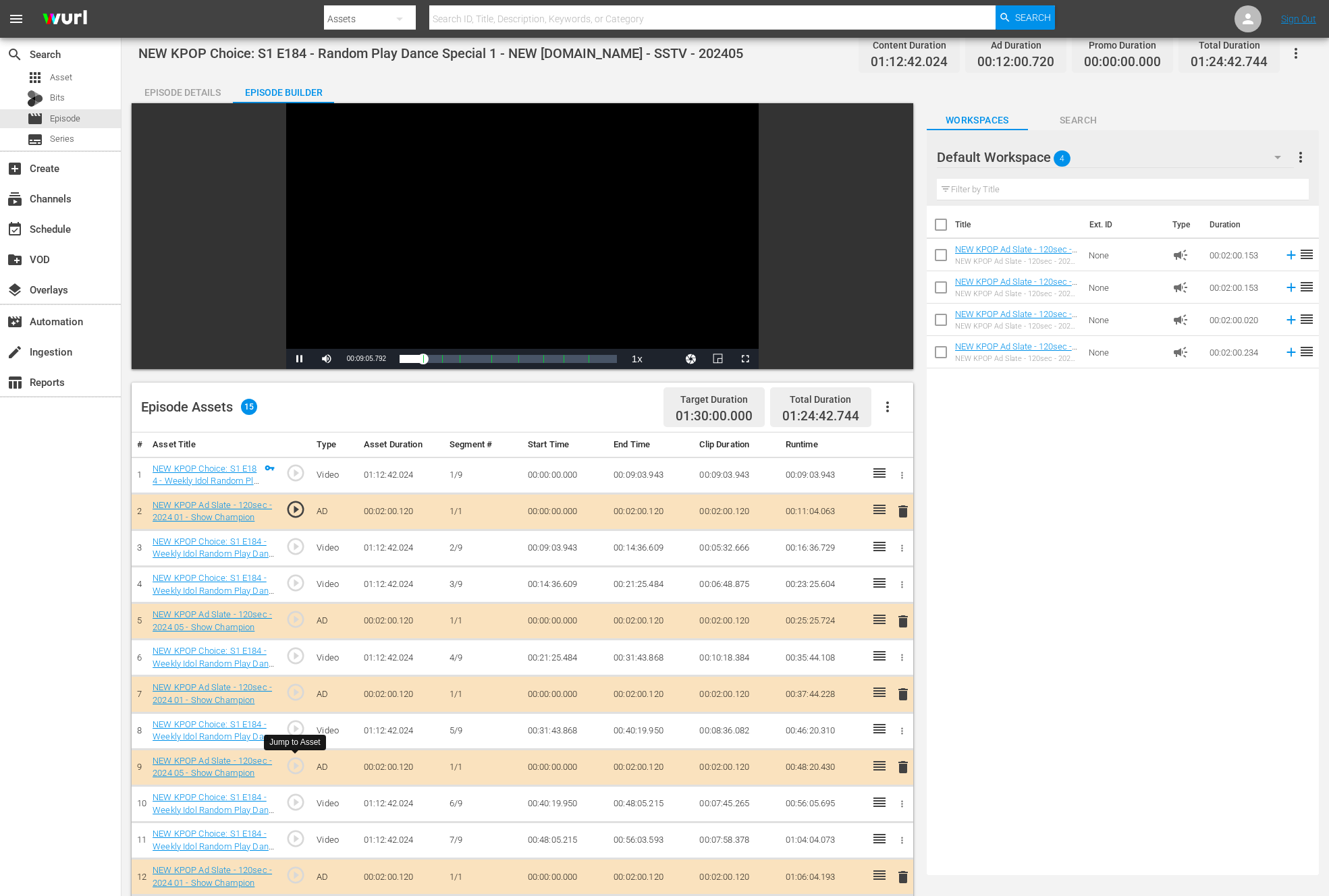
click at [305, 762] on span "play_circle_outline" at bounding box center [295, 765] width 20 height 20
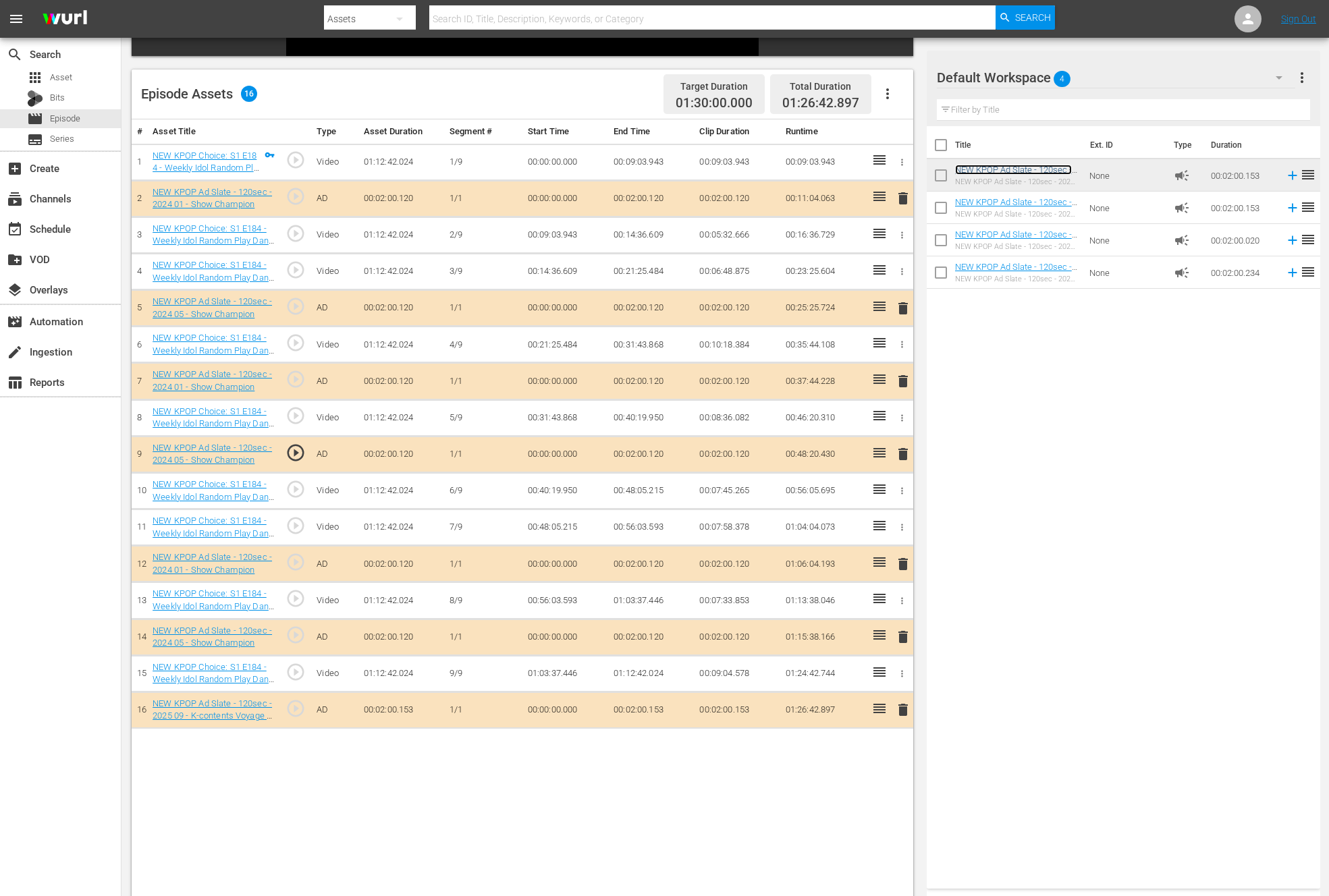
scroll to position [318, 0]
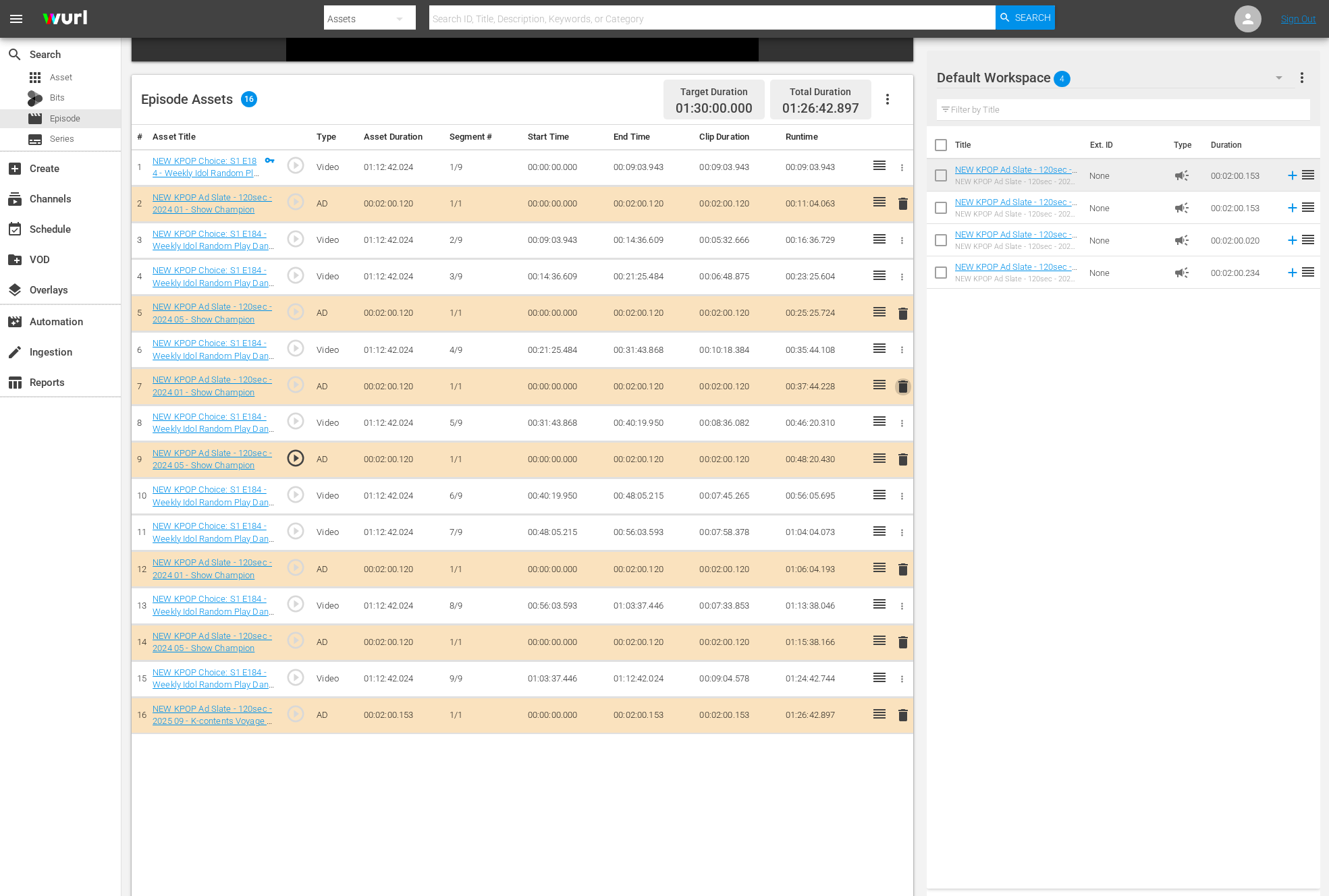
click at [904, 382] on span "delete" at bounding box center [902, 386] width 16 height 16
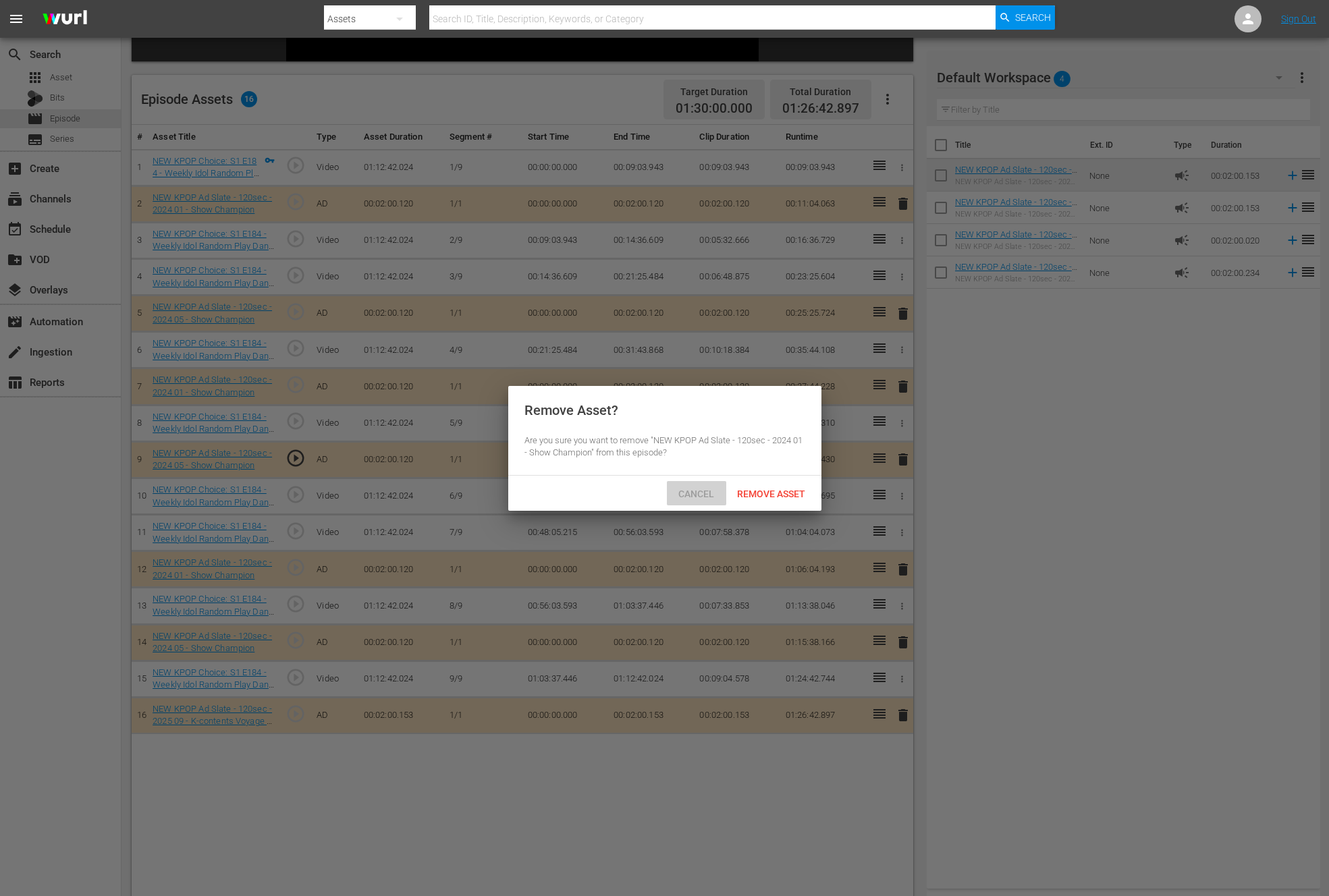
click at [692, 502] on div "Cancel" at bounding box center [696, 493] width 60 height 25
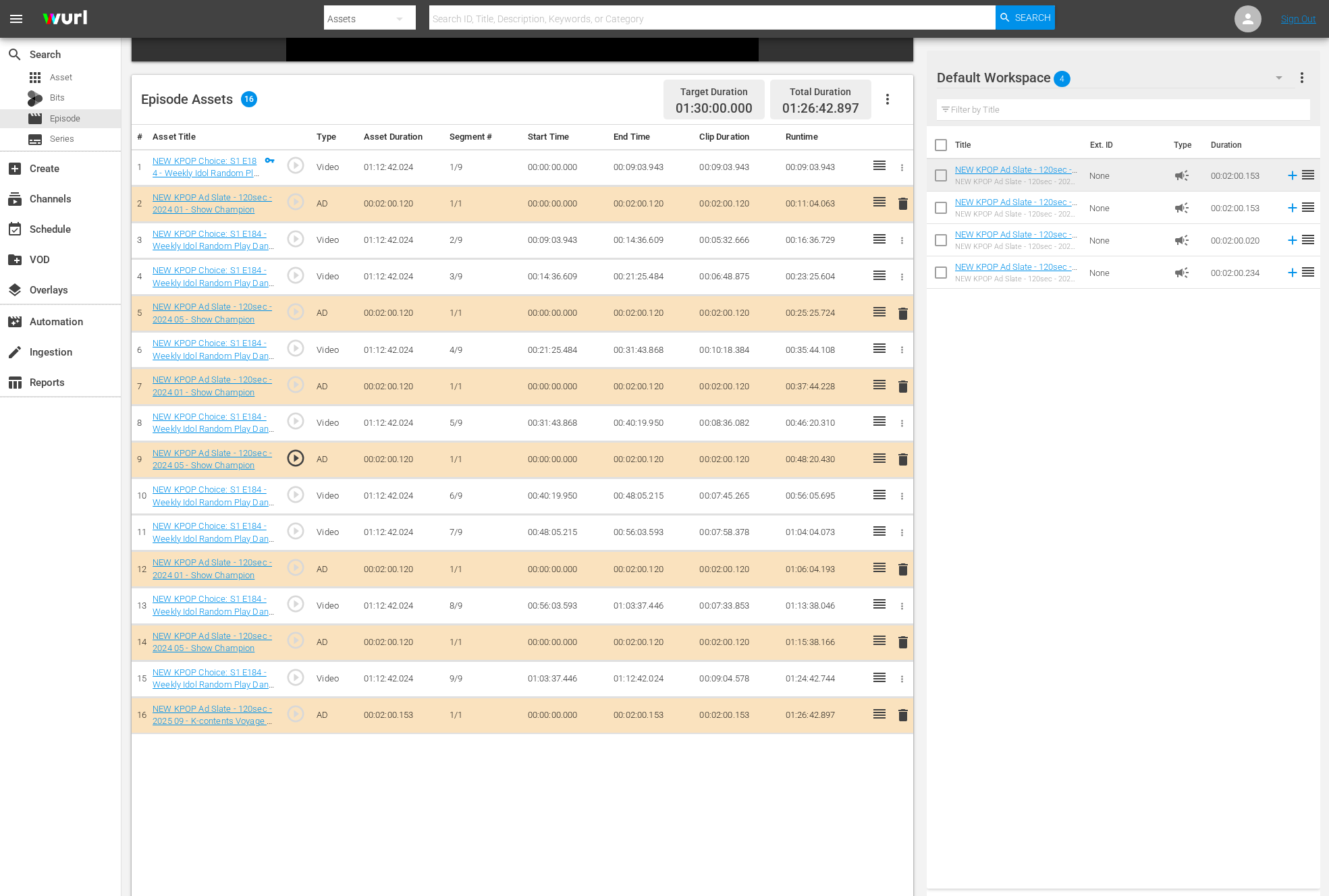
click at [901, 565] on span "delete" at bounding box center [902, 569] width 16 height 16
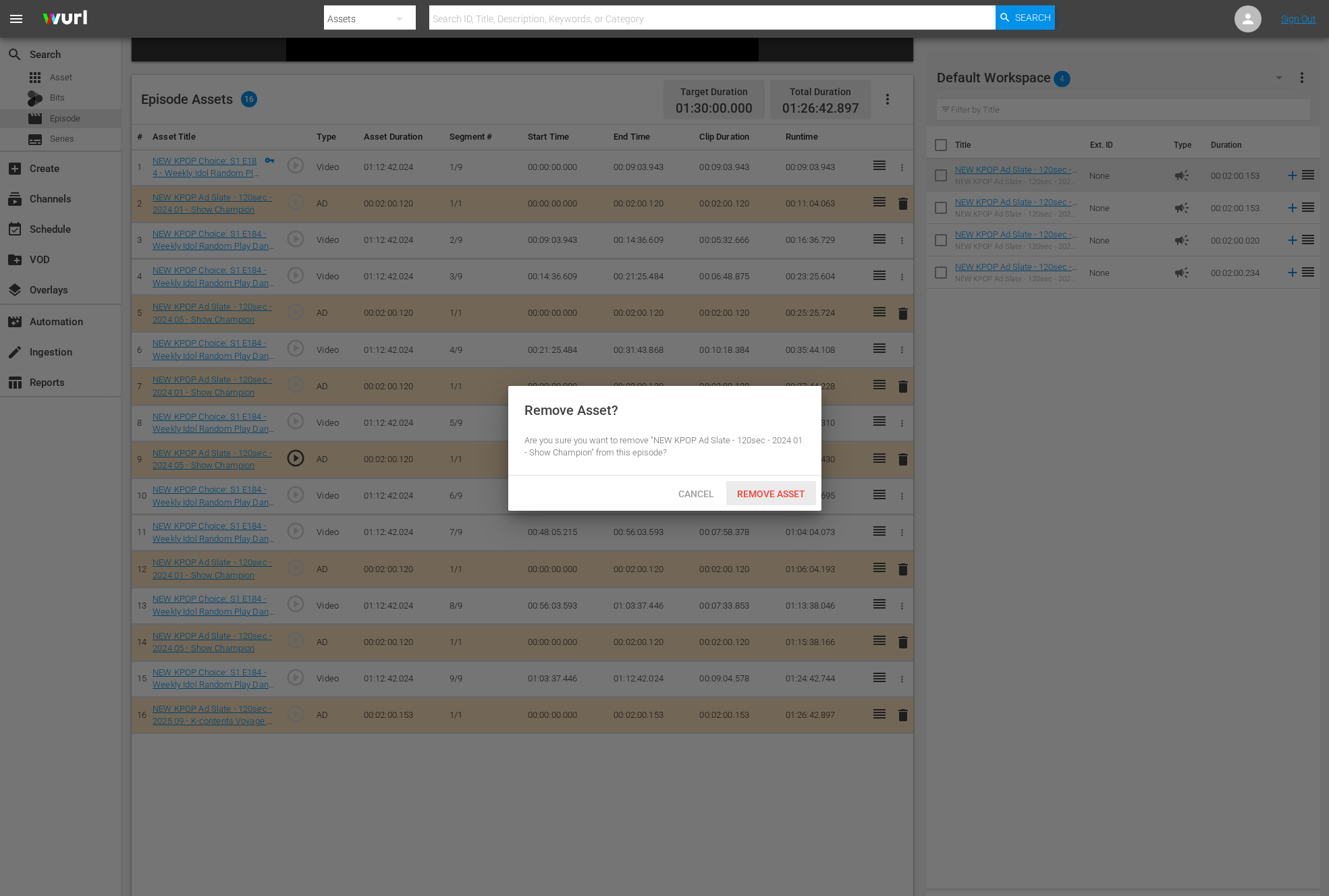
click at [743, 494] on span "Remove Asset" at bounding box center [771, 494] width 90 height 11
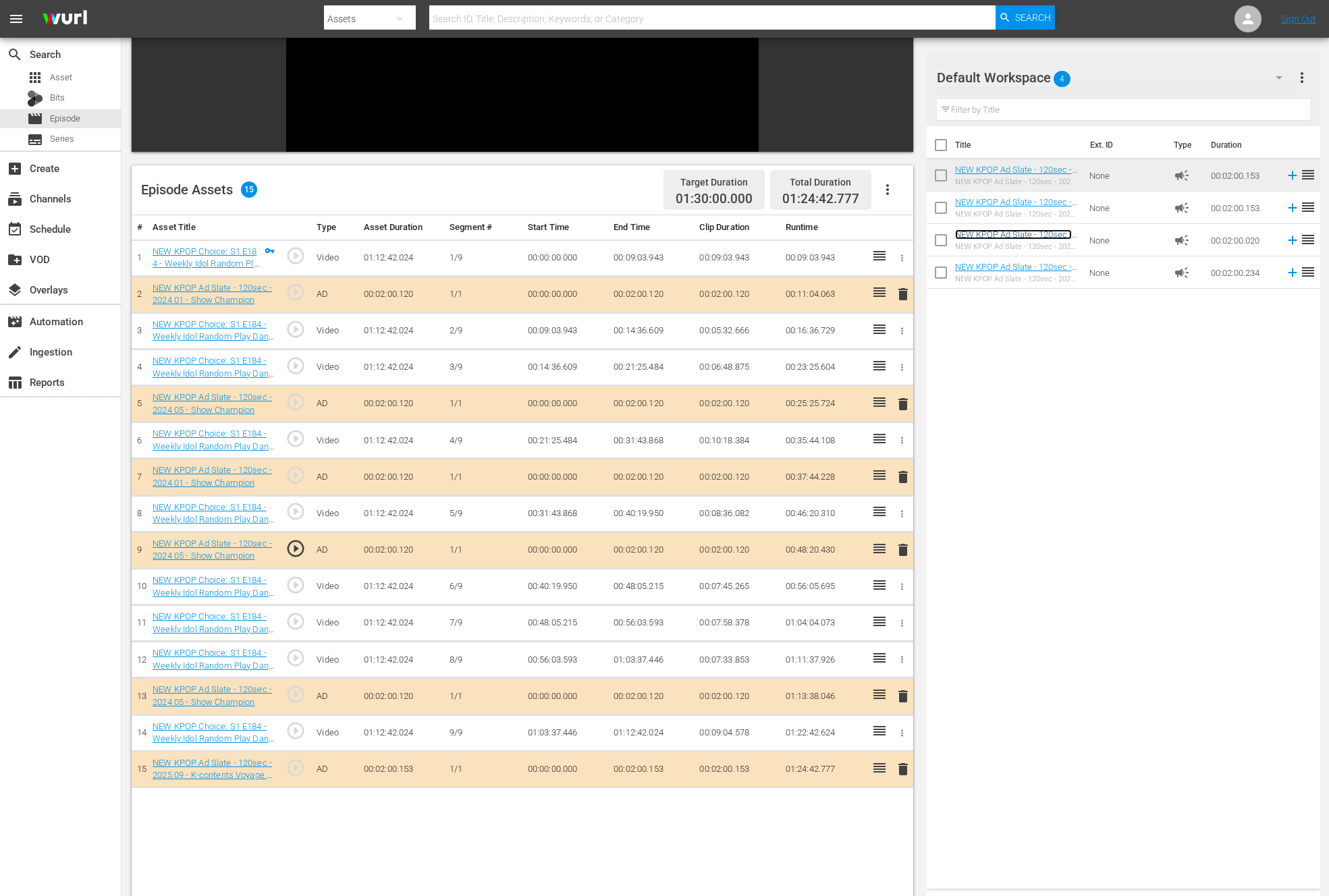
scroll to position [3, 0]
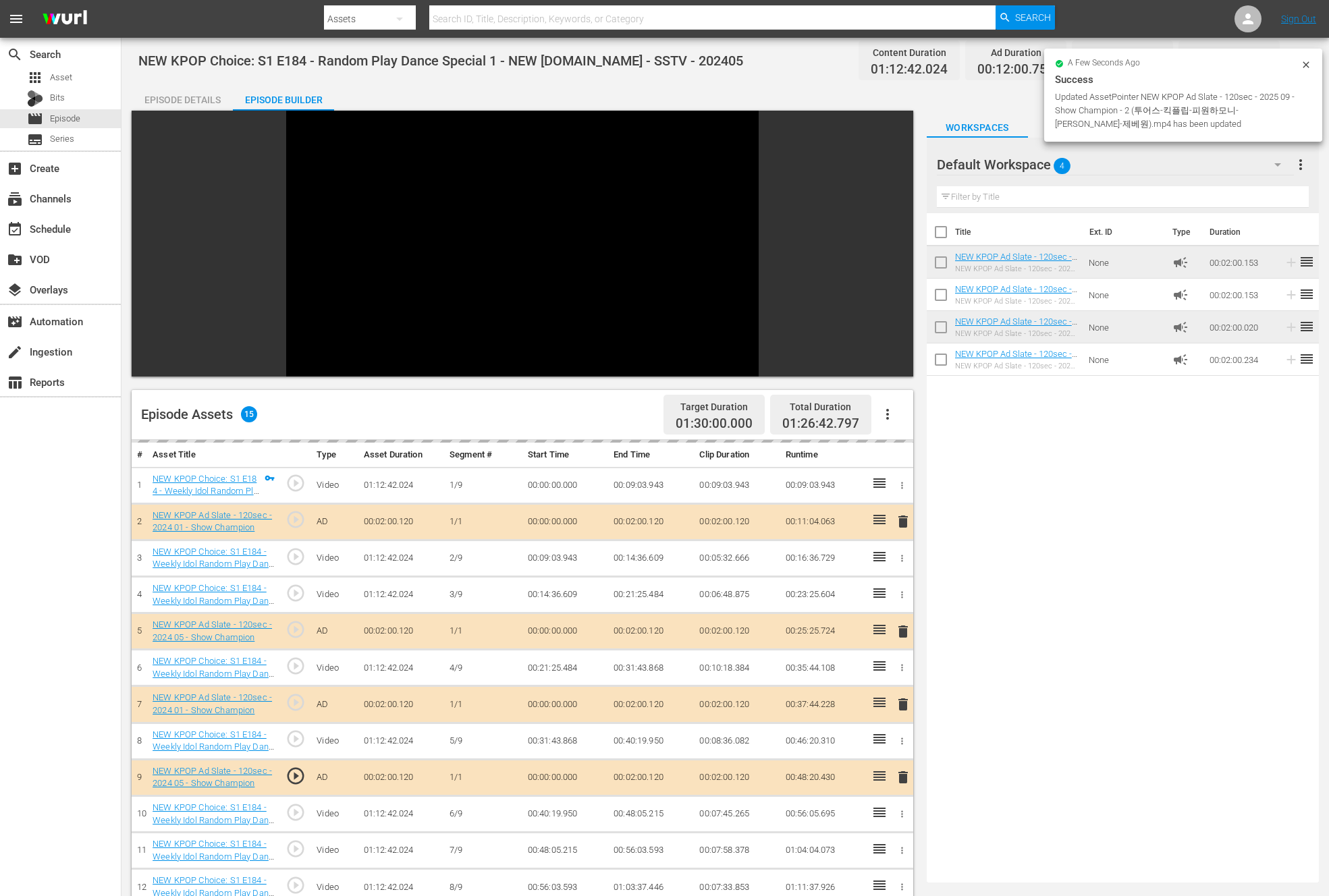
click at [1004, 517] on div "Title Ext. ID Type Duration NEW KPOP Ad Slate - 120sec - 2025 09 - K-contents V…" at bounding box center [1122, 545] width 392 height 664
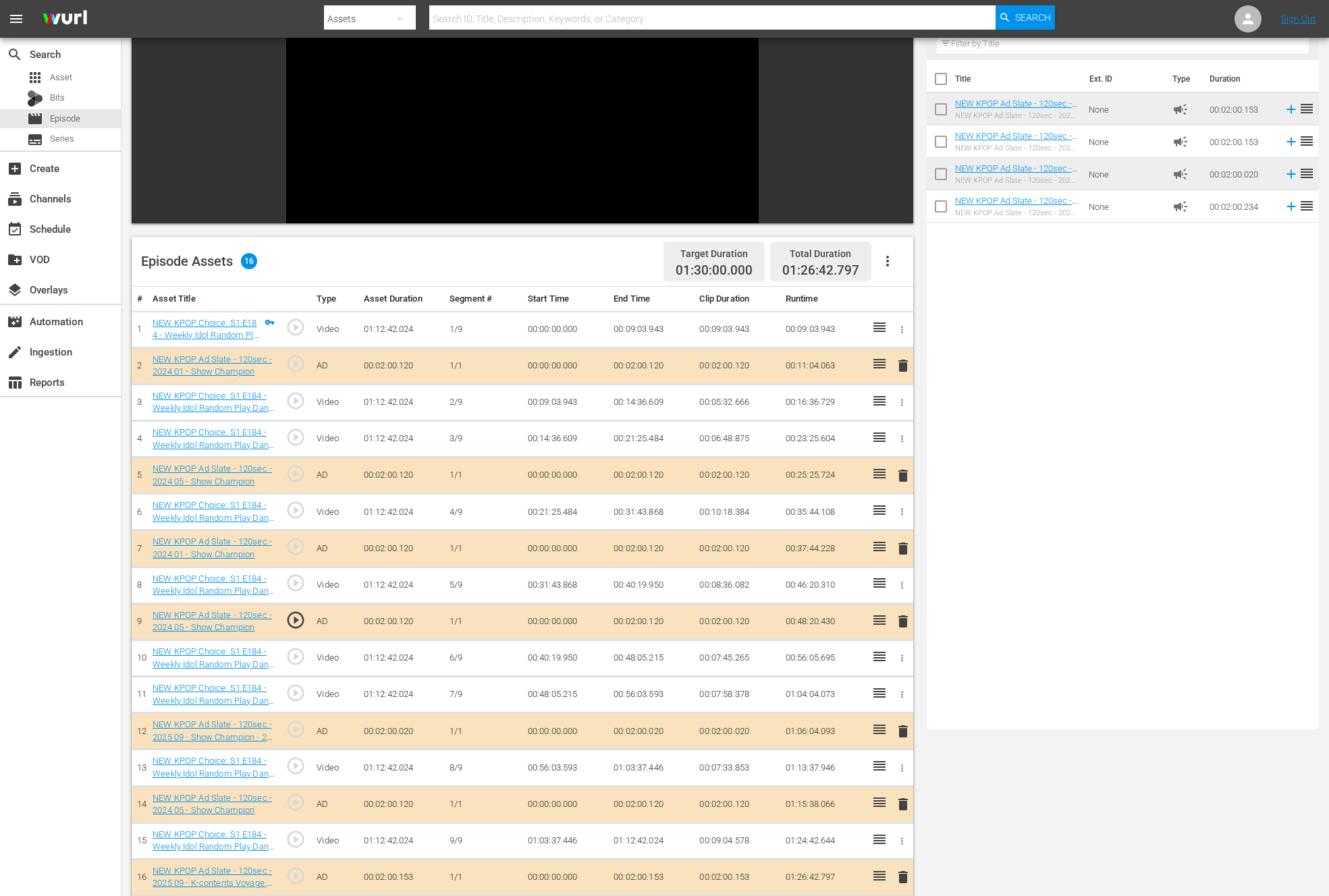
scroll to position [73, 0]
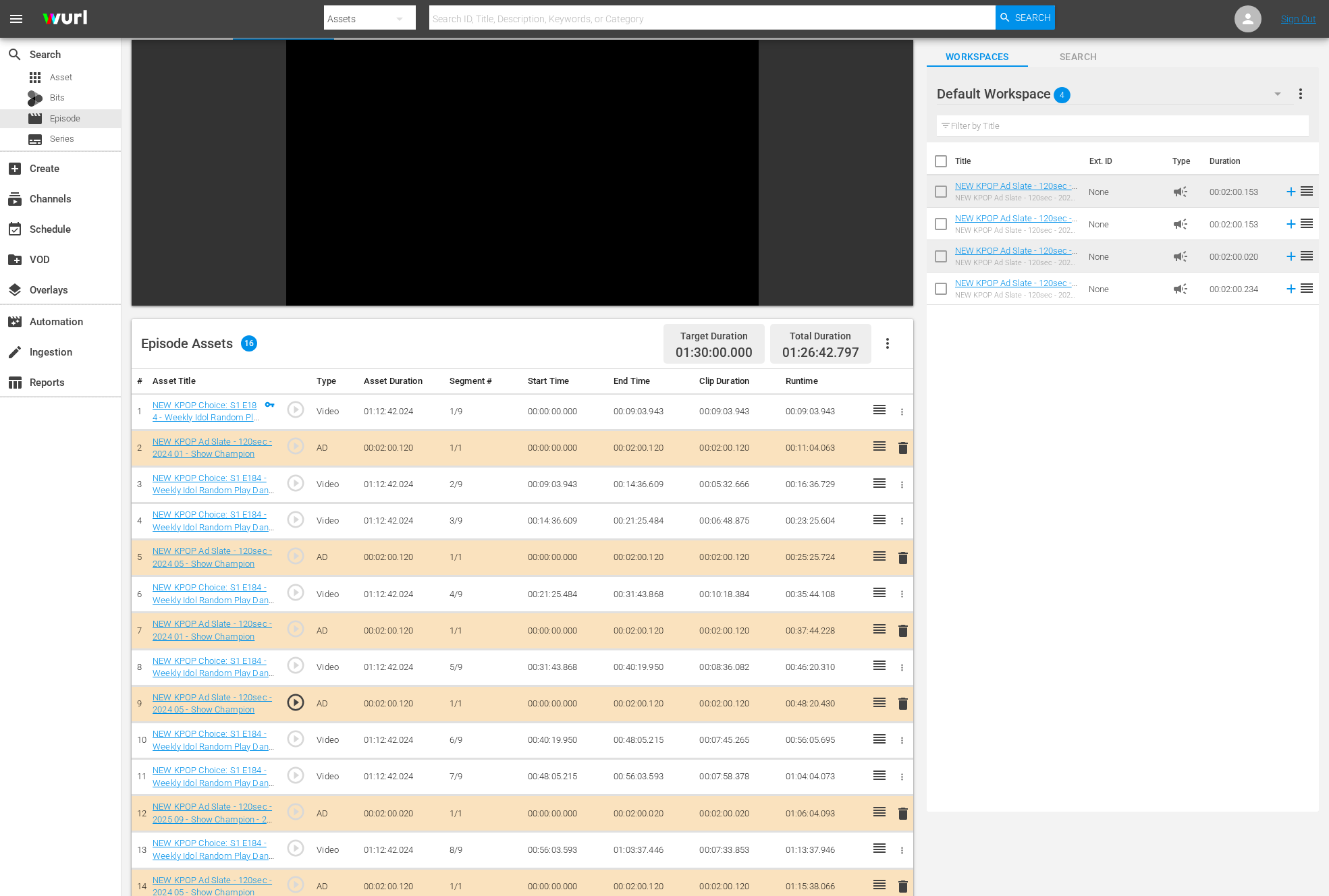
click at [901, 627] on span "delete" at bounding box center [902, 630] width 16 height 16
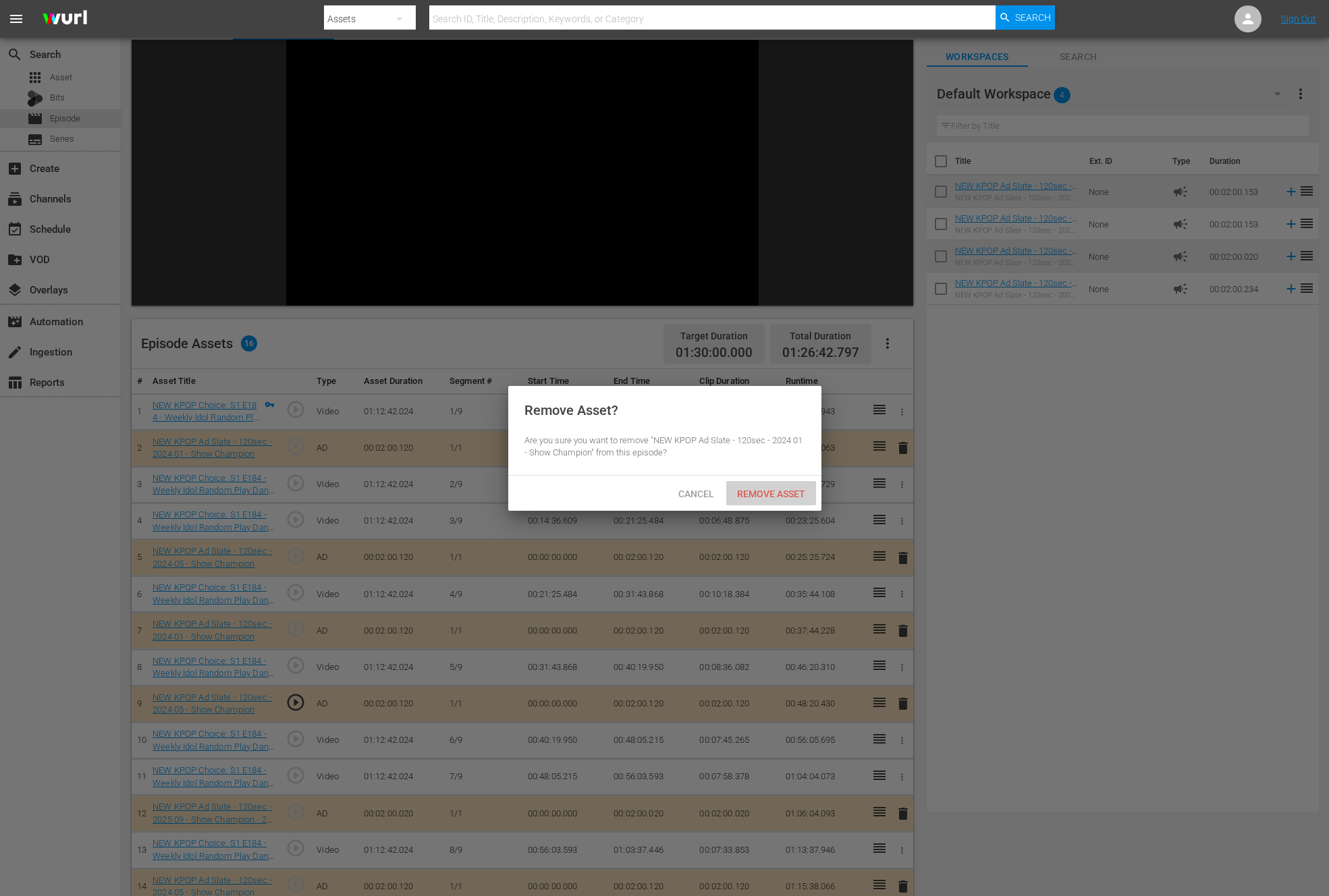
click at [768, 490] on span "Remove Asset" at bounding box center [771, 494] width 90 height 11
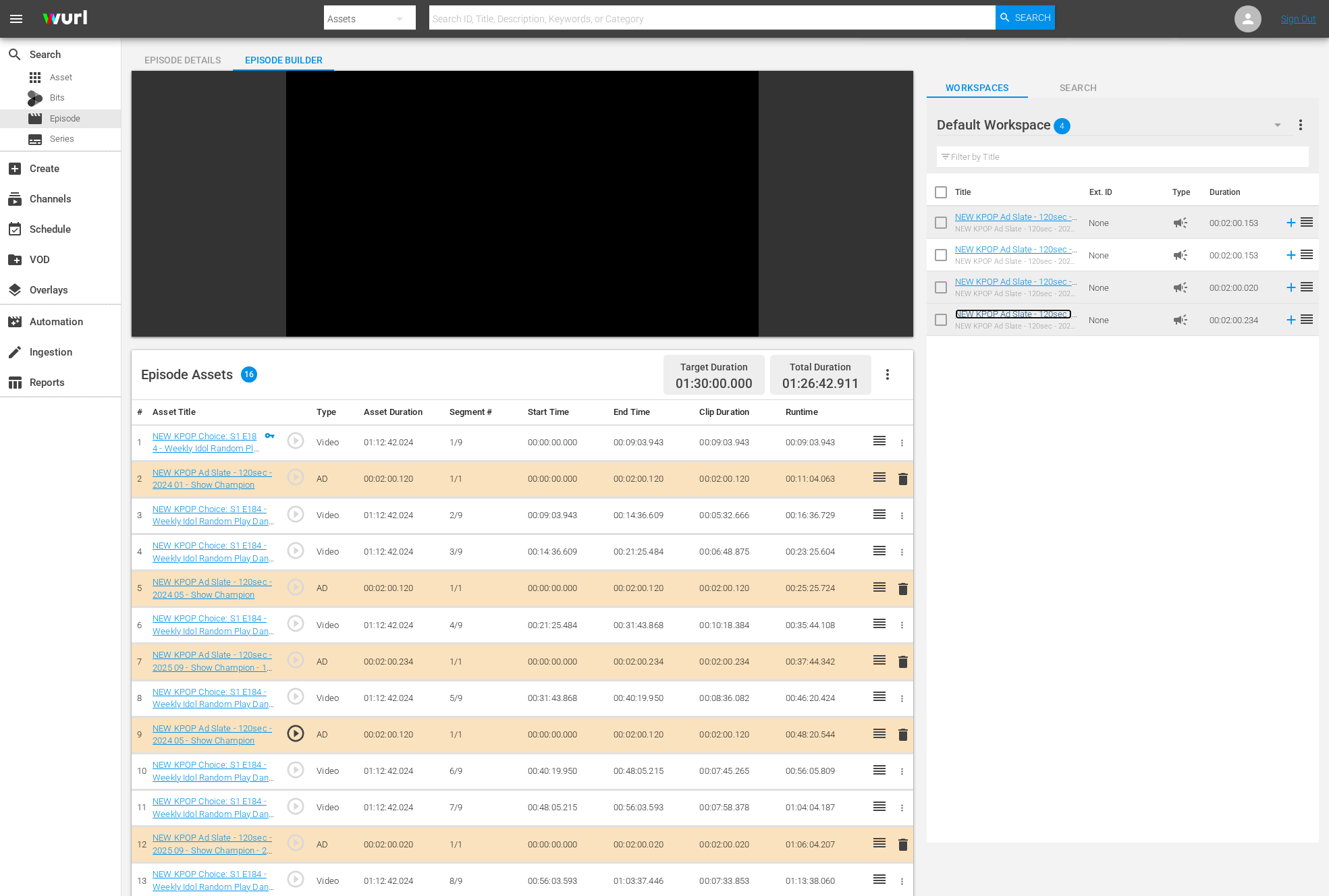
scroll to position [43, 0]
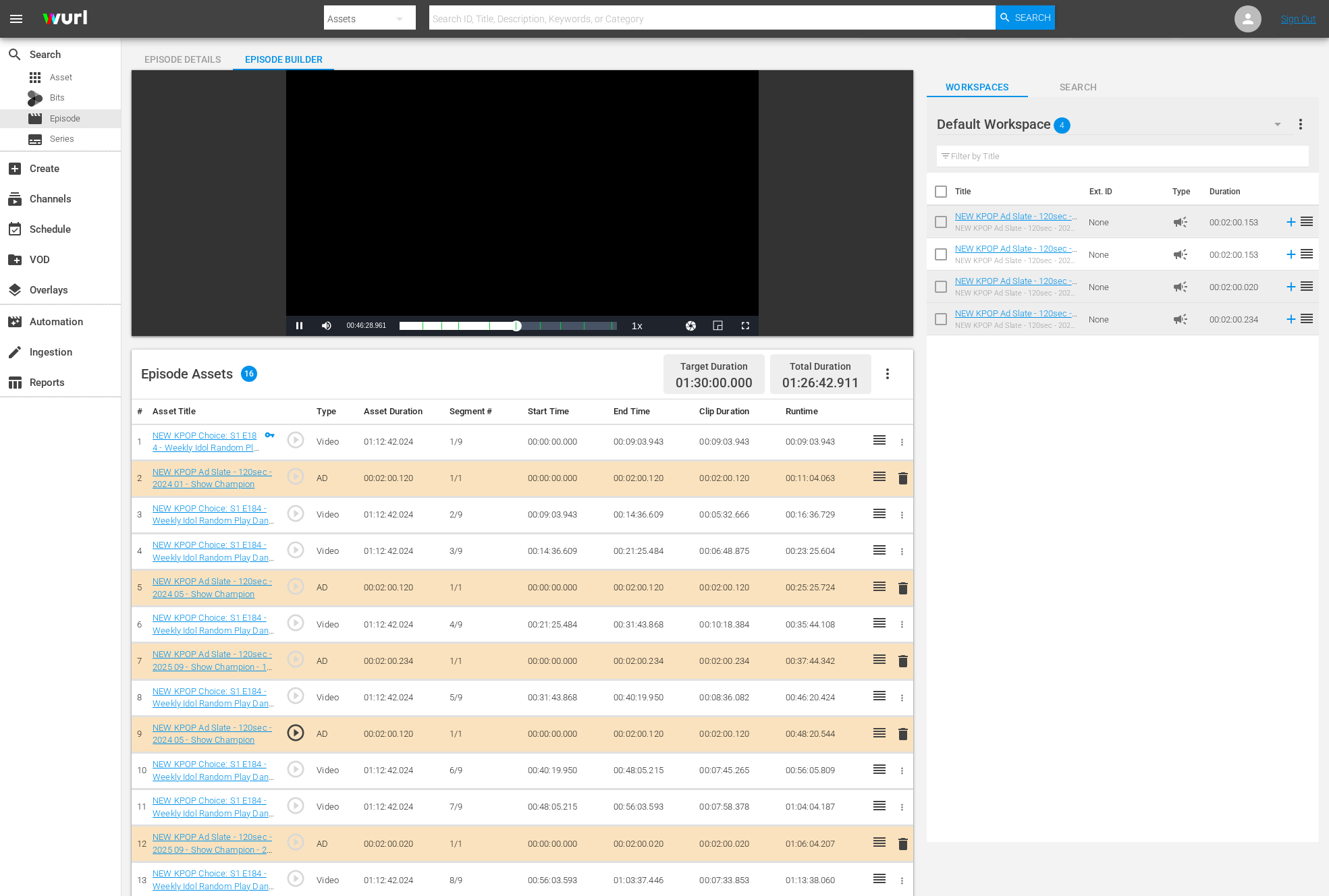
click at [311, 304] on div "Video Player" at bounding box center [522, 193] width 472 height 246
click at [307, 661] on td "play_circle_outline" at bounding box center [295, 661] width 31 height 36
click at [297, 656] on span "play_circle_outline" at bounding box center [295, 659] width 20 height 20
click at [300, 326] on span "Video Player" at bounding box center [300, 326] width 0 height 0
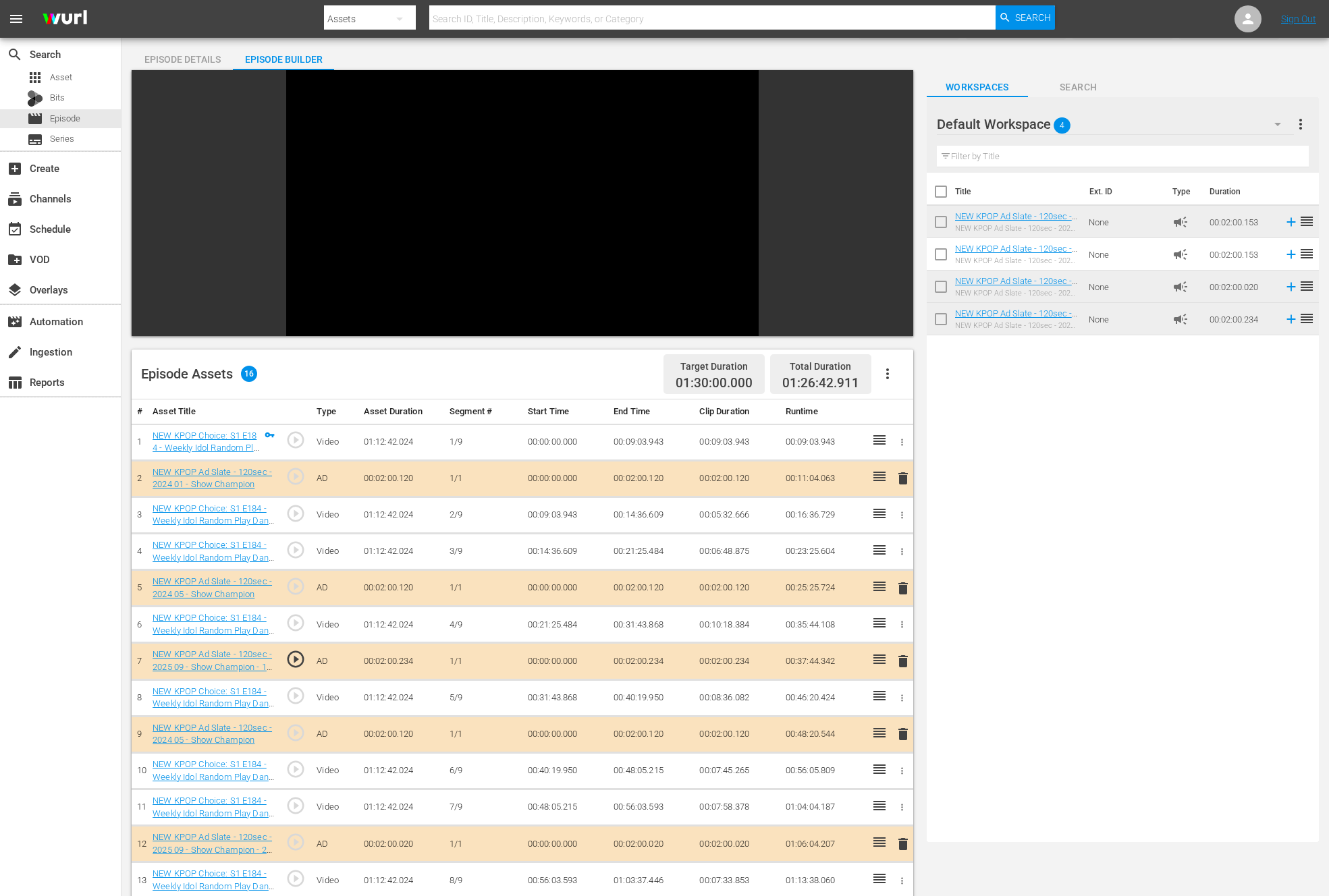
click at [546, 386] on div "Episode Assets 16 Target Duration 01:30:00.000 Total Duration 01:26:42.911" at bounding box center [522, 375] width 781 height 50
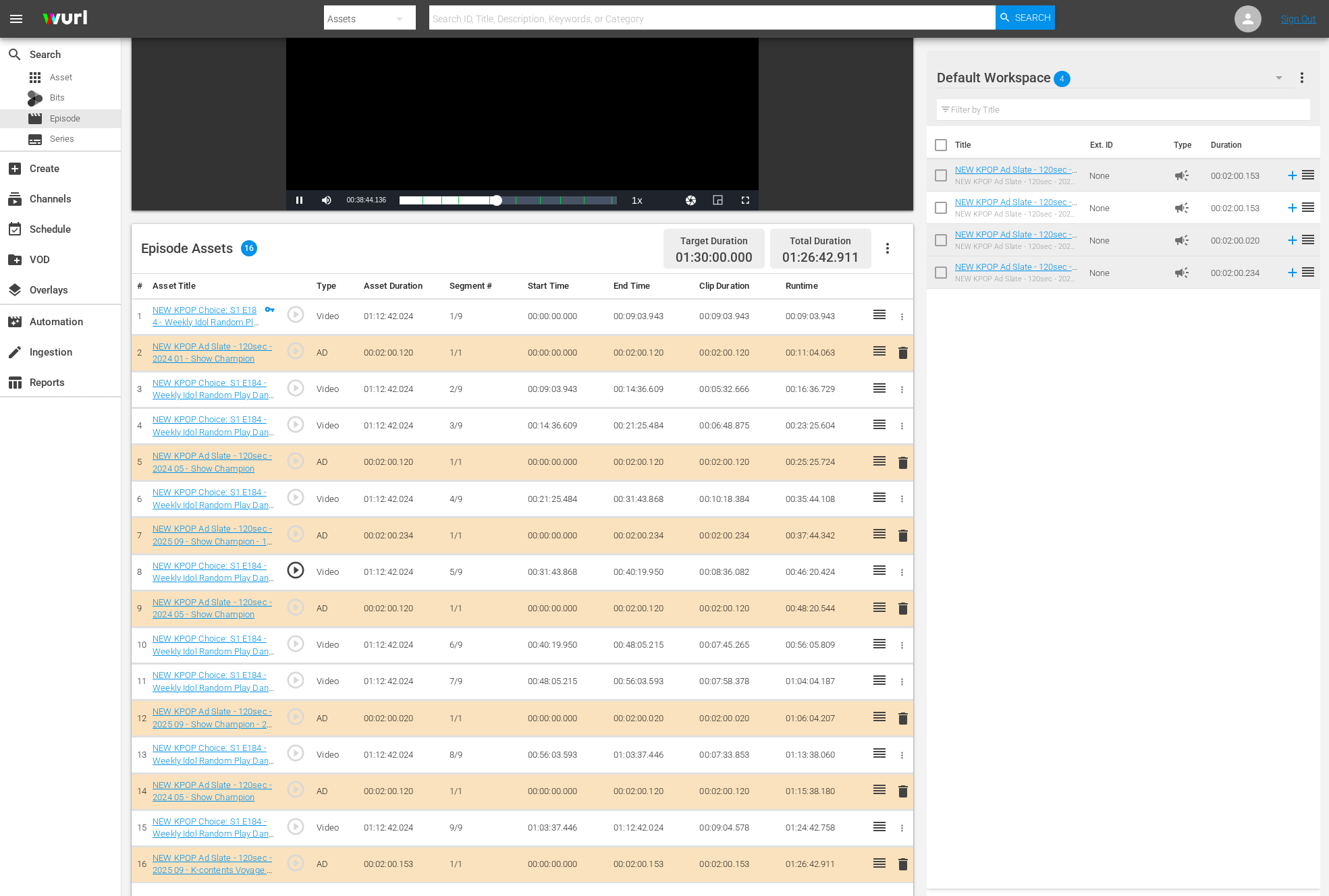
scroll to position [351, 0]
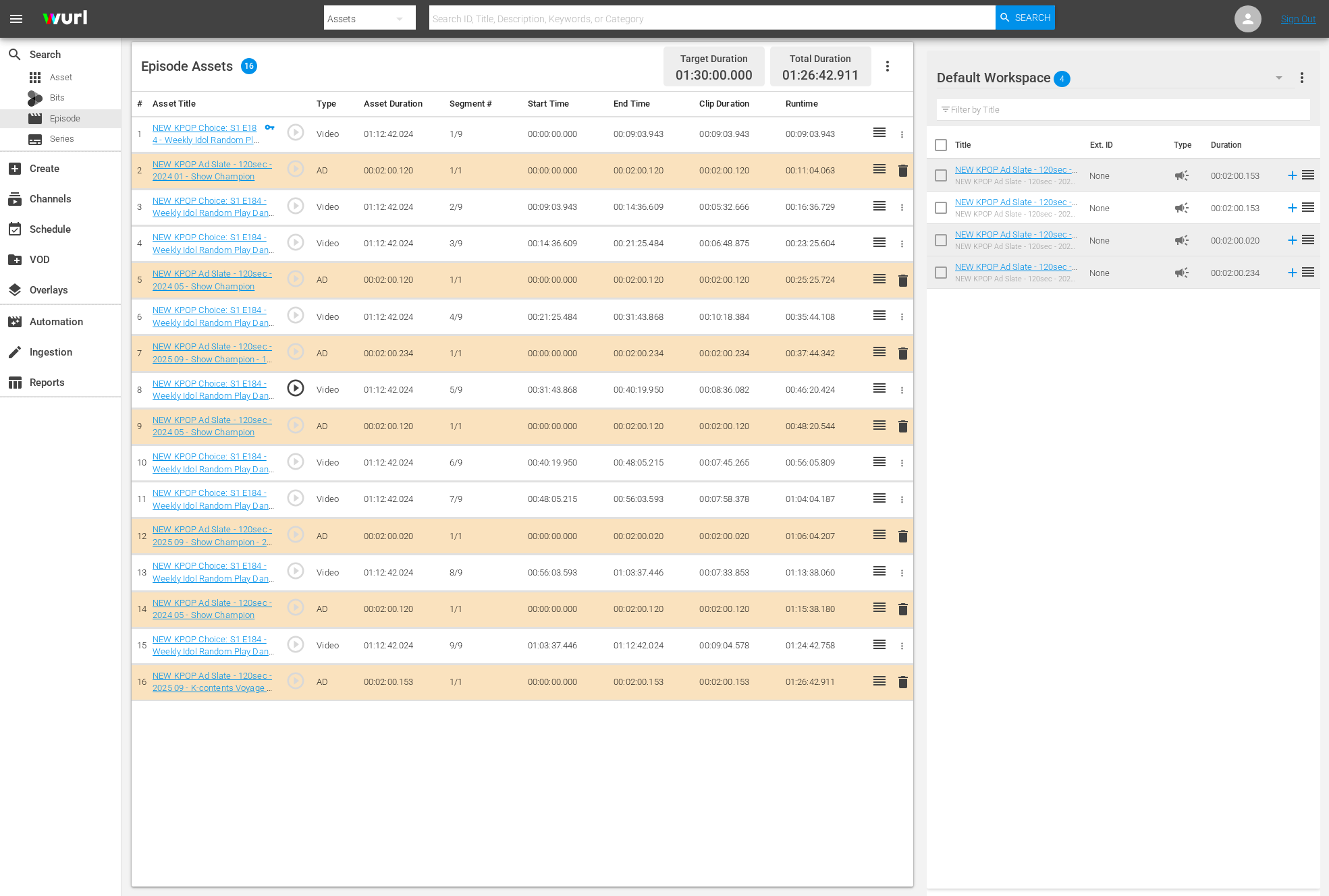
click at [294, 570] on span "play_circle_outline" at bounding box center [295, 570] width 20 height 20
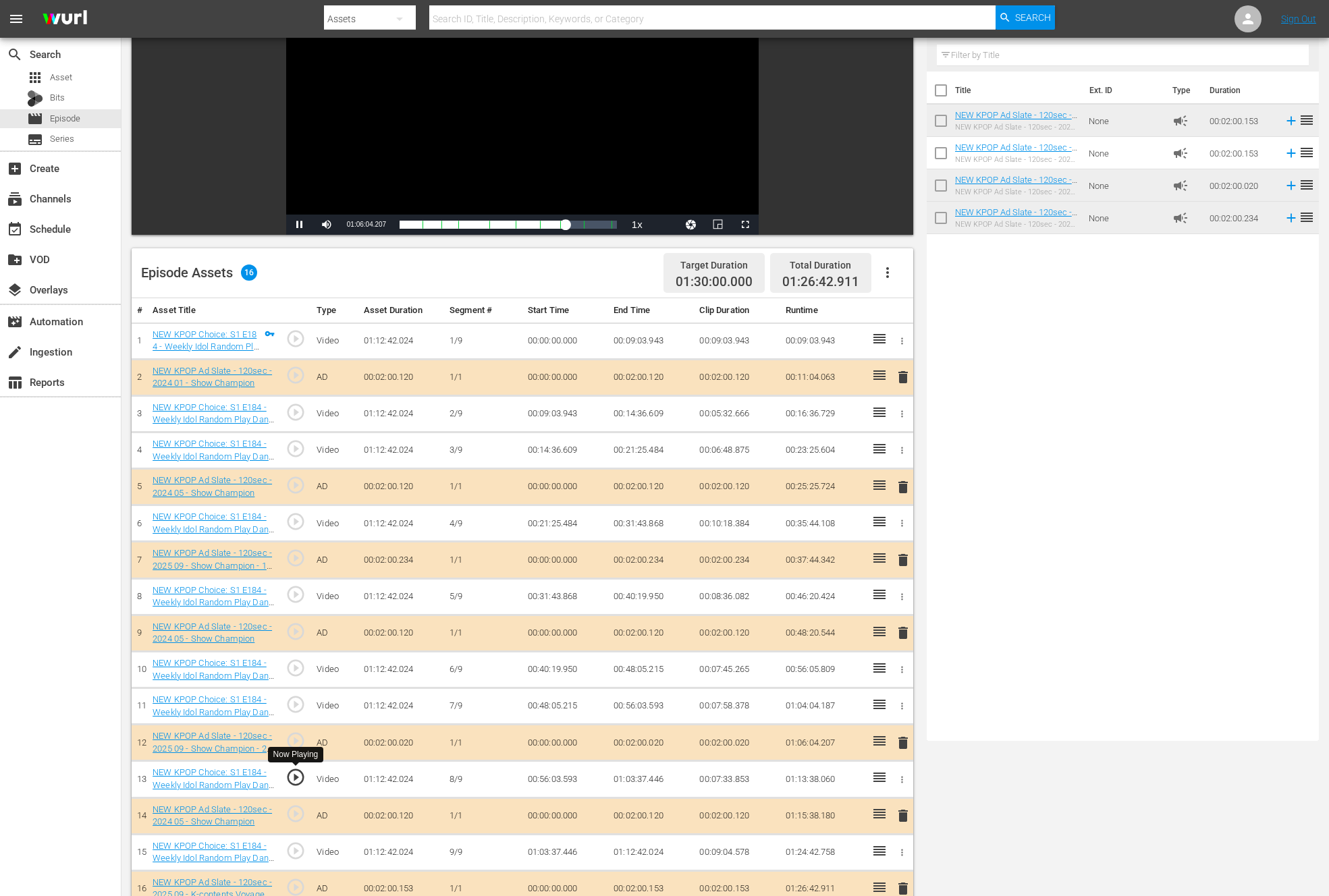
scroll to position [0, 0]
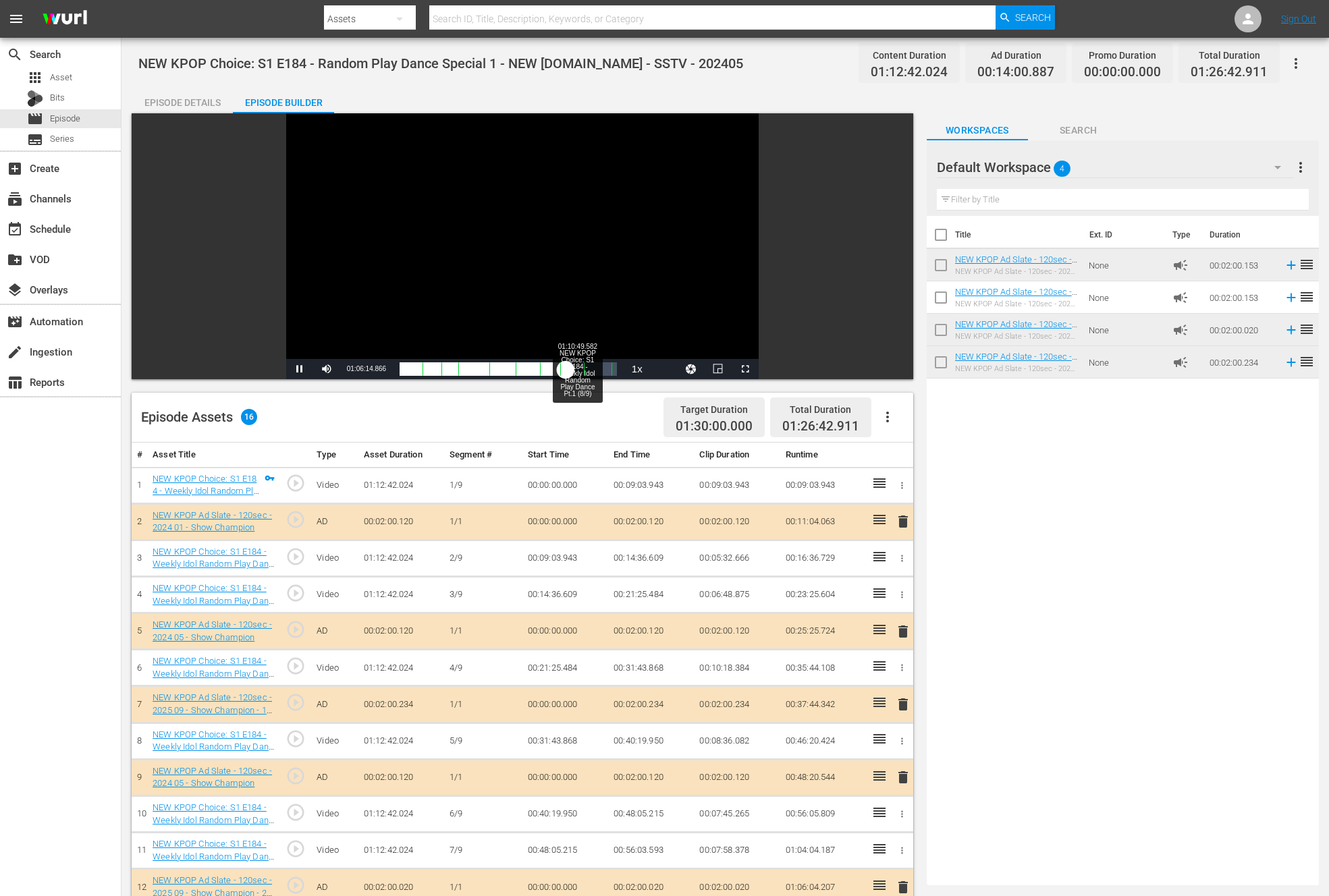
click at [577, 371] on div "01:10:49.582 NEW KPOP Choice: S1 E184 - Weekly Idol Random Play Dance Pt.1 (8/9)" at bounding box center [577, 369] width 1 height 14
click at [596, 375] on div "01:18:22.009 NEW KPOP Choice: S1 E184 - Weekly Idol Random Play Dance Pt.1 (9/9)" at bounding box center [596, 369] width 1 height 14
click at [300, 369] on span "Video Player" at bounding box center [300, 369] width 0 height 0
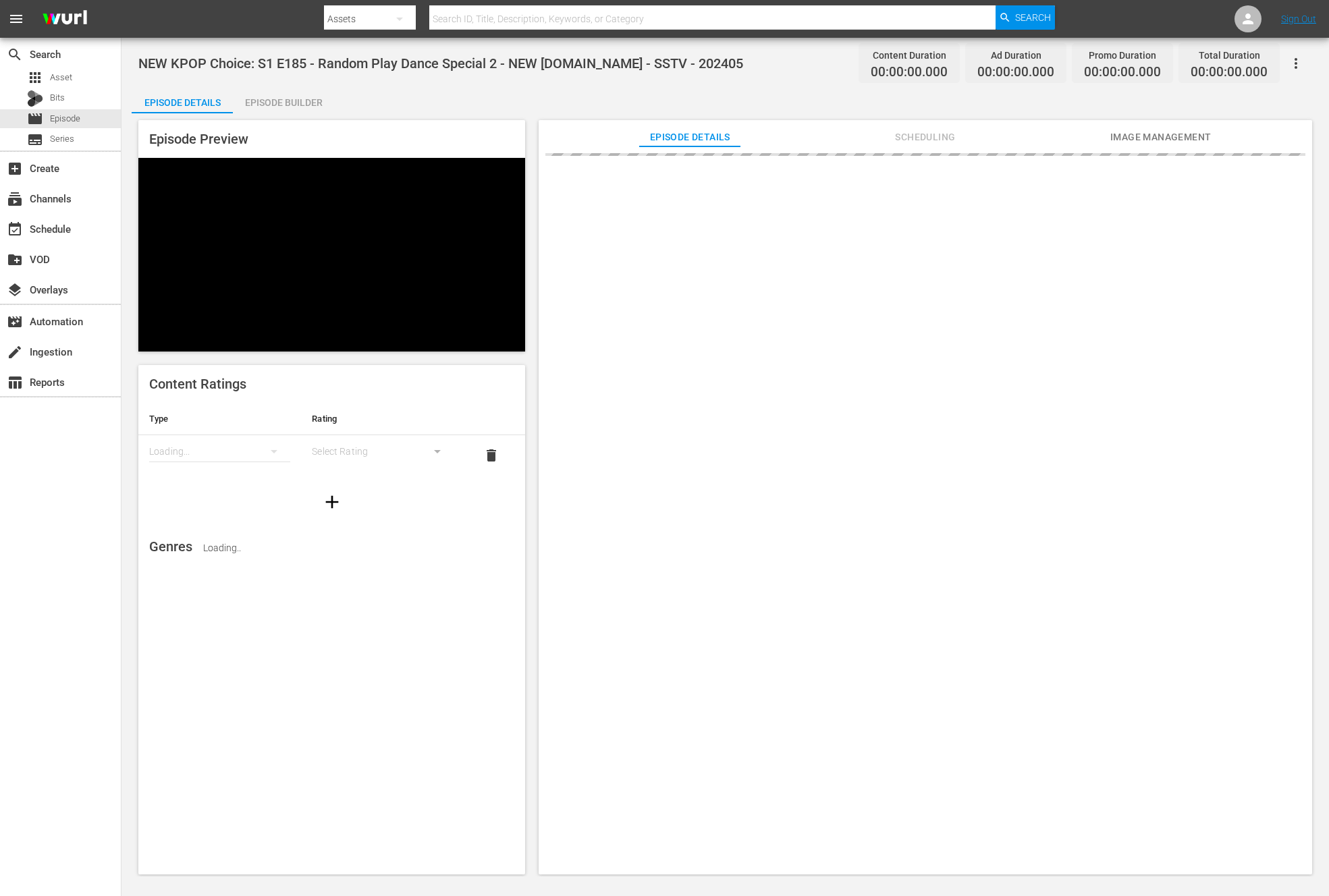
click at [267, 106] on div "Episode Builder" at bounding box center [283, 102] width 101 height 32
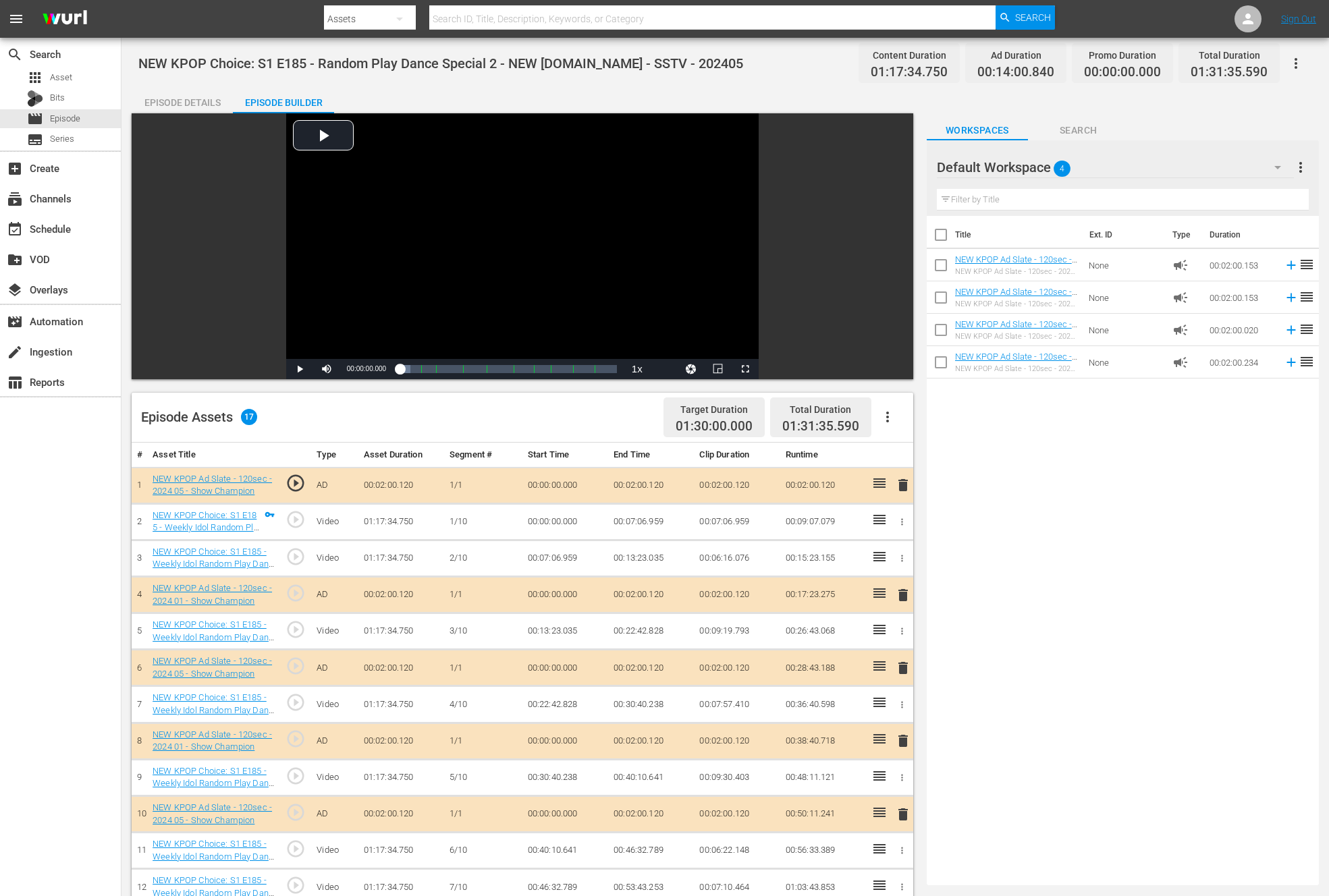
click at [903, 486] on span "delete" at bounding box center [902, 484] width 16 height 16
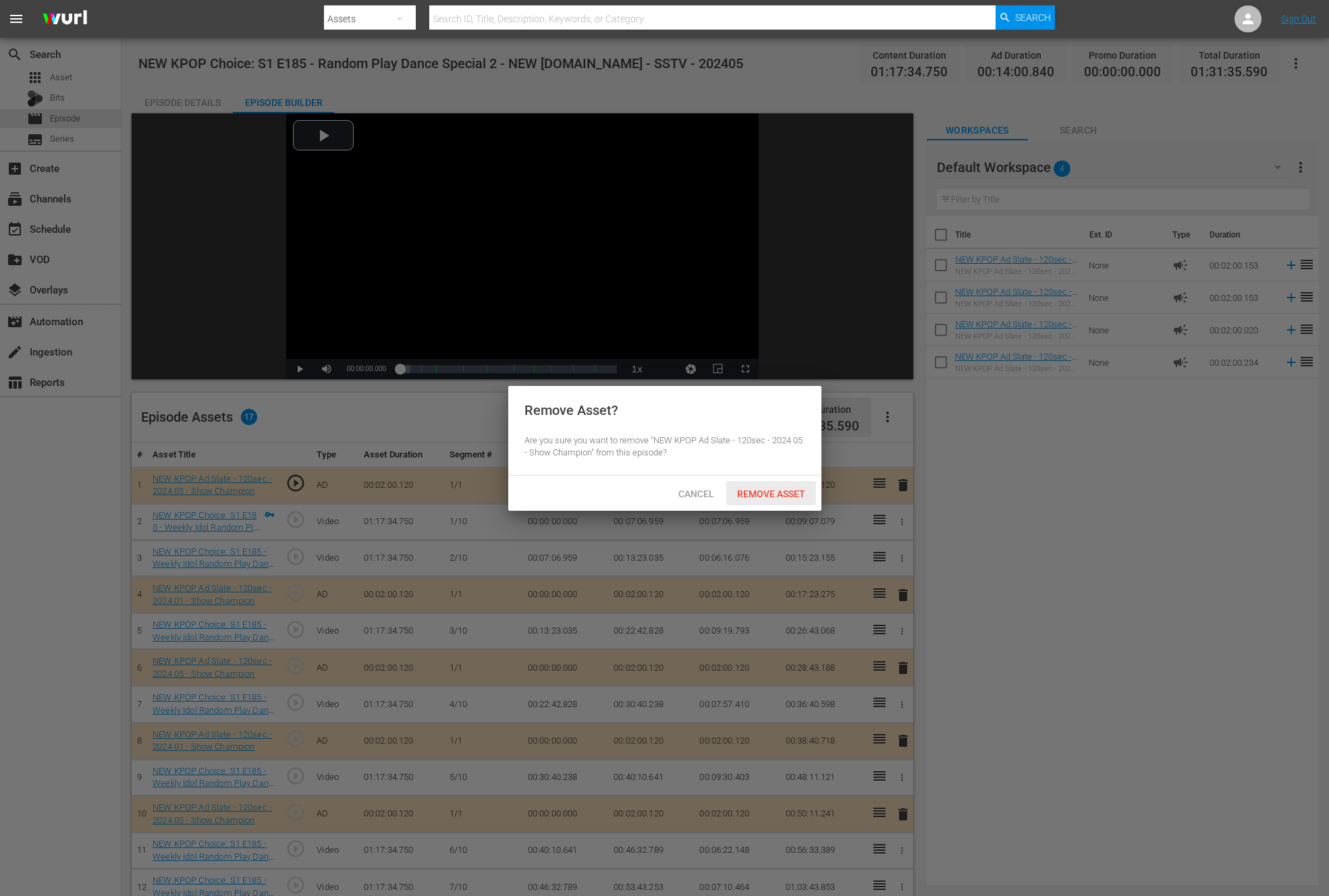
click at [778, 490] on span "Remove Asset" at bounding box center [771, 494] width 90 height 11
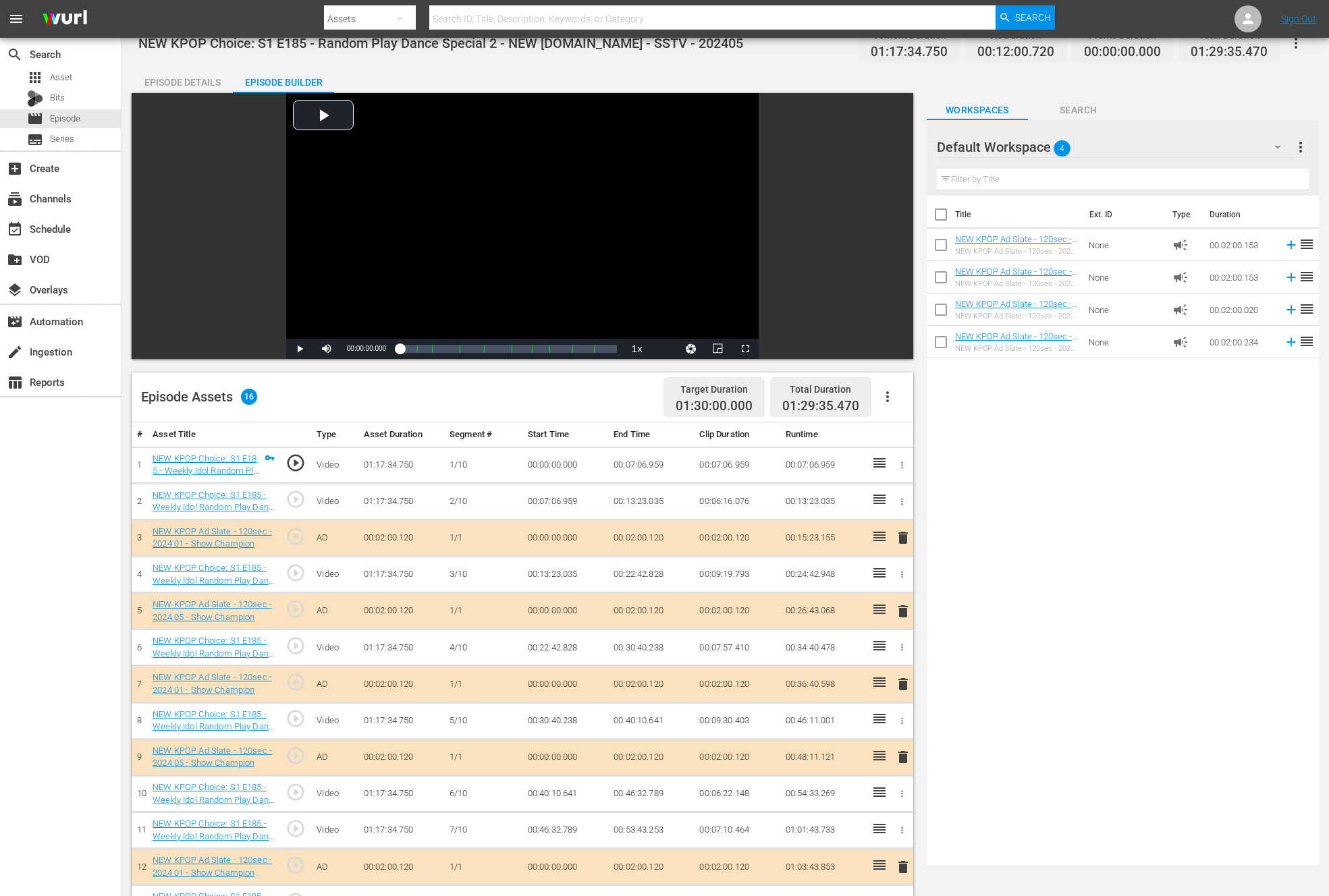
scroll to position [47, 0]
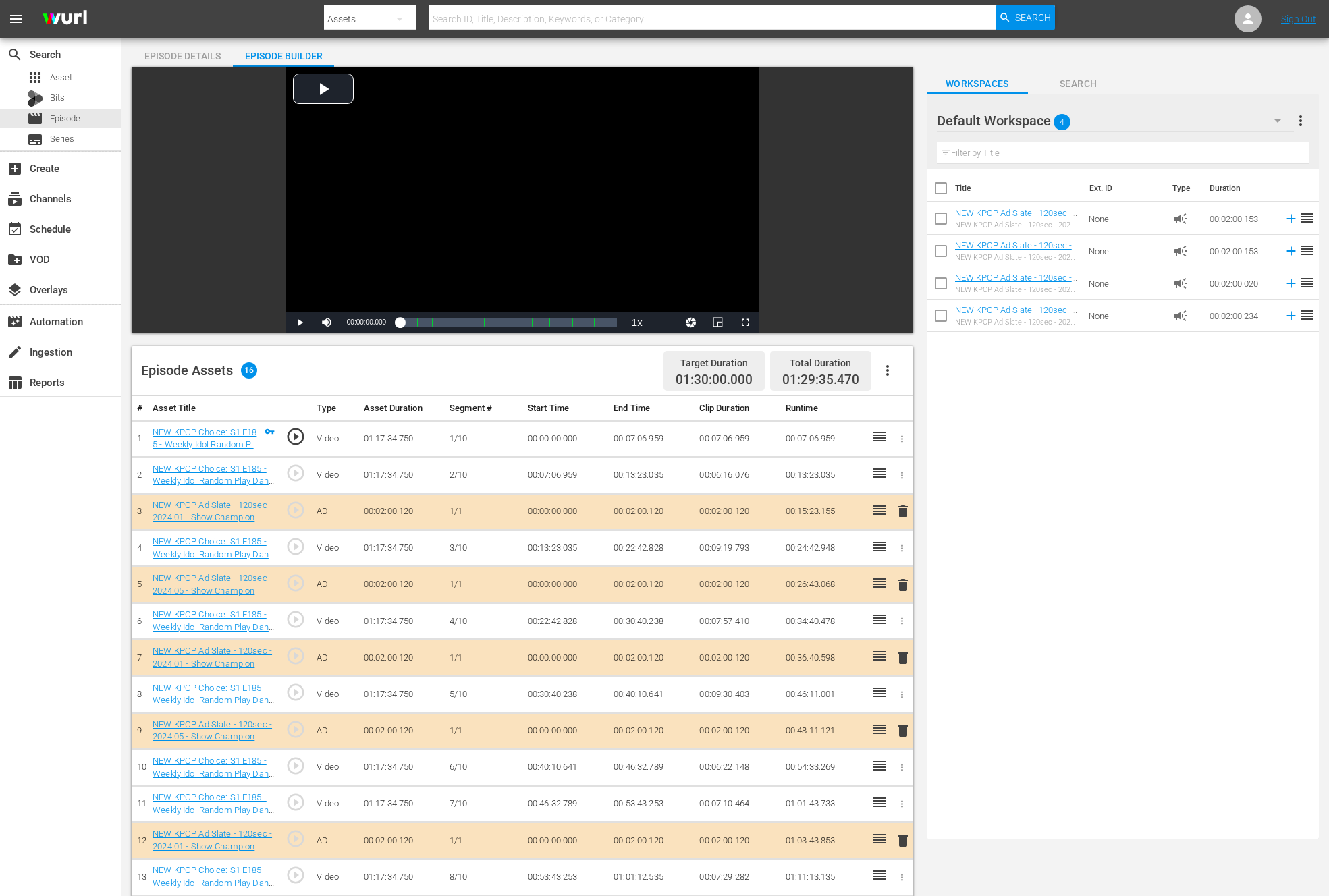
click at [903, 658] on span "delete" at bounding box center [902, 657] width 16 height 16
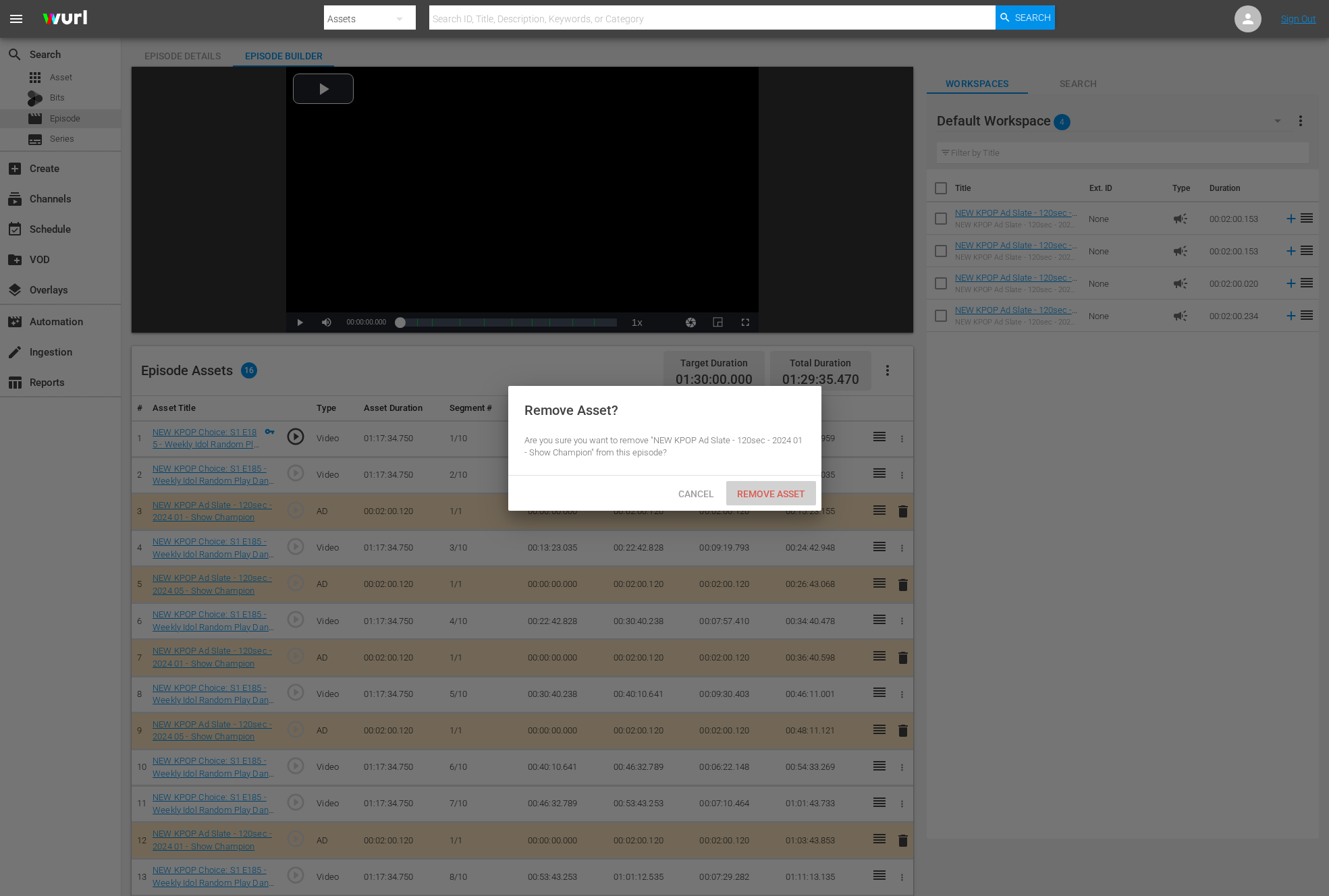
click at [800, 486] on div "Remove Asset" at bounding box center [771, 493] width 90 height 25
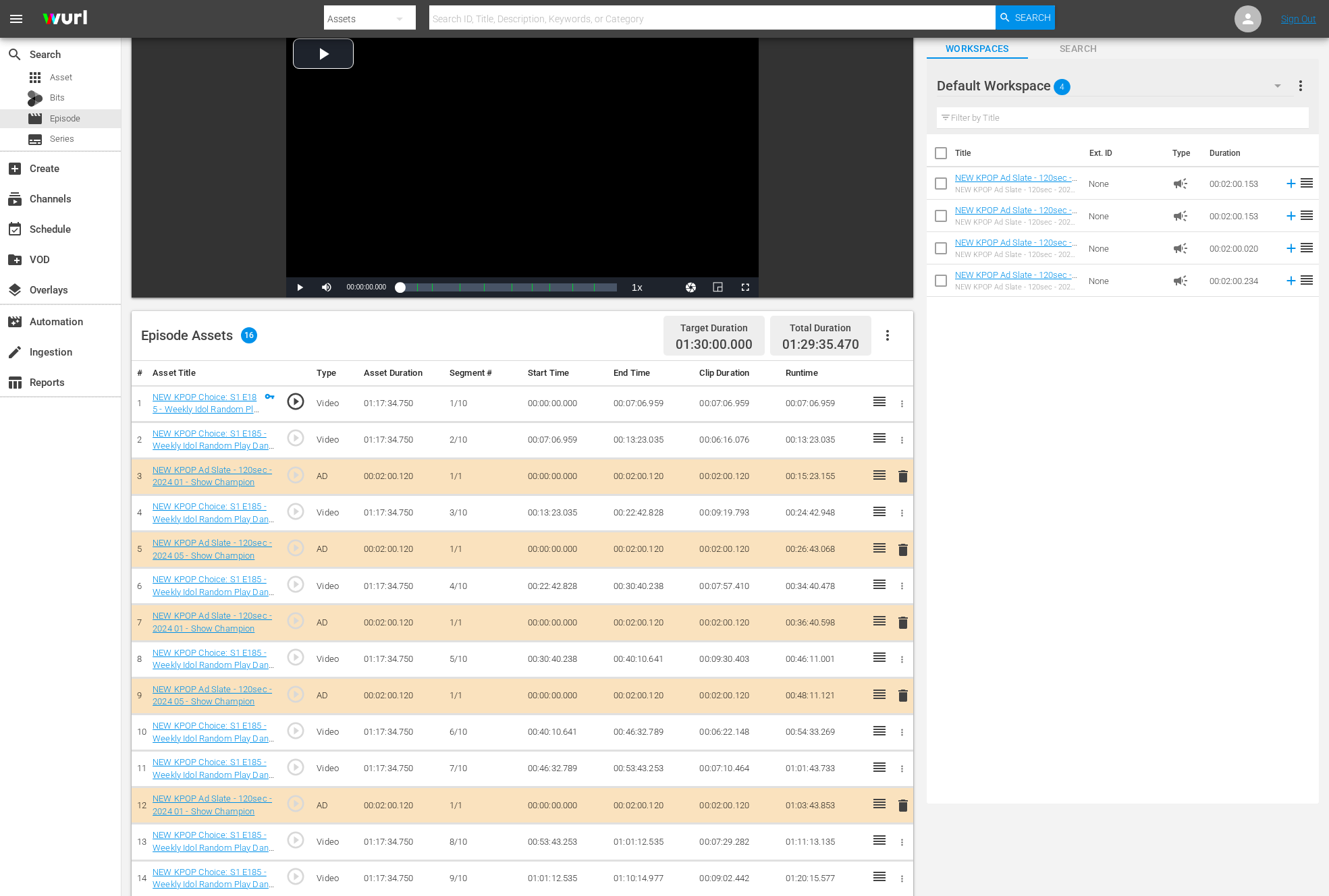
scroll to position [85, 0]
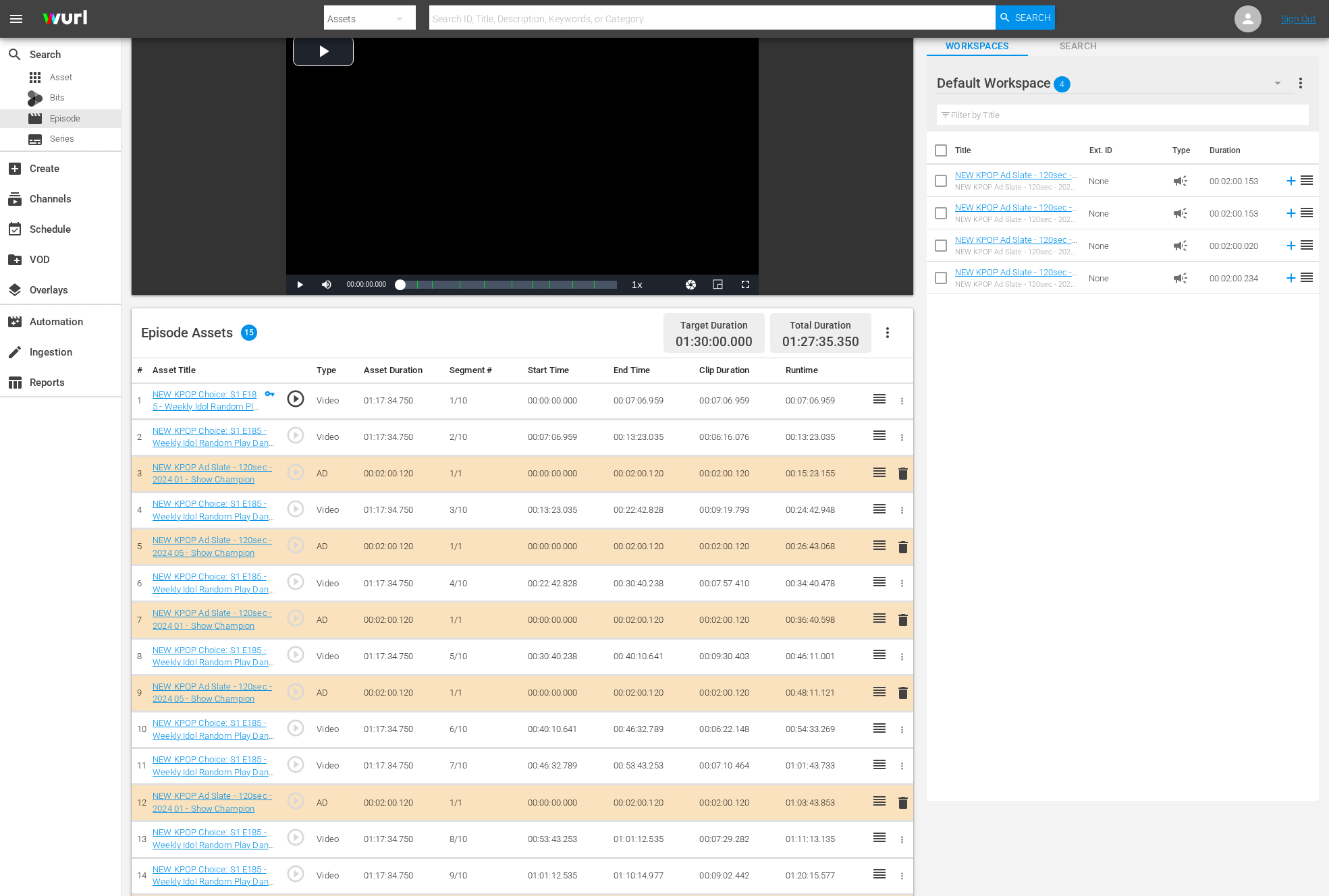
click at [820, 236] on div "Video Player is loading. Play Video Play Mute Current Time 00:00:00.000 / Durat…" at bounding box center [522, 162] width 781 height 266
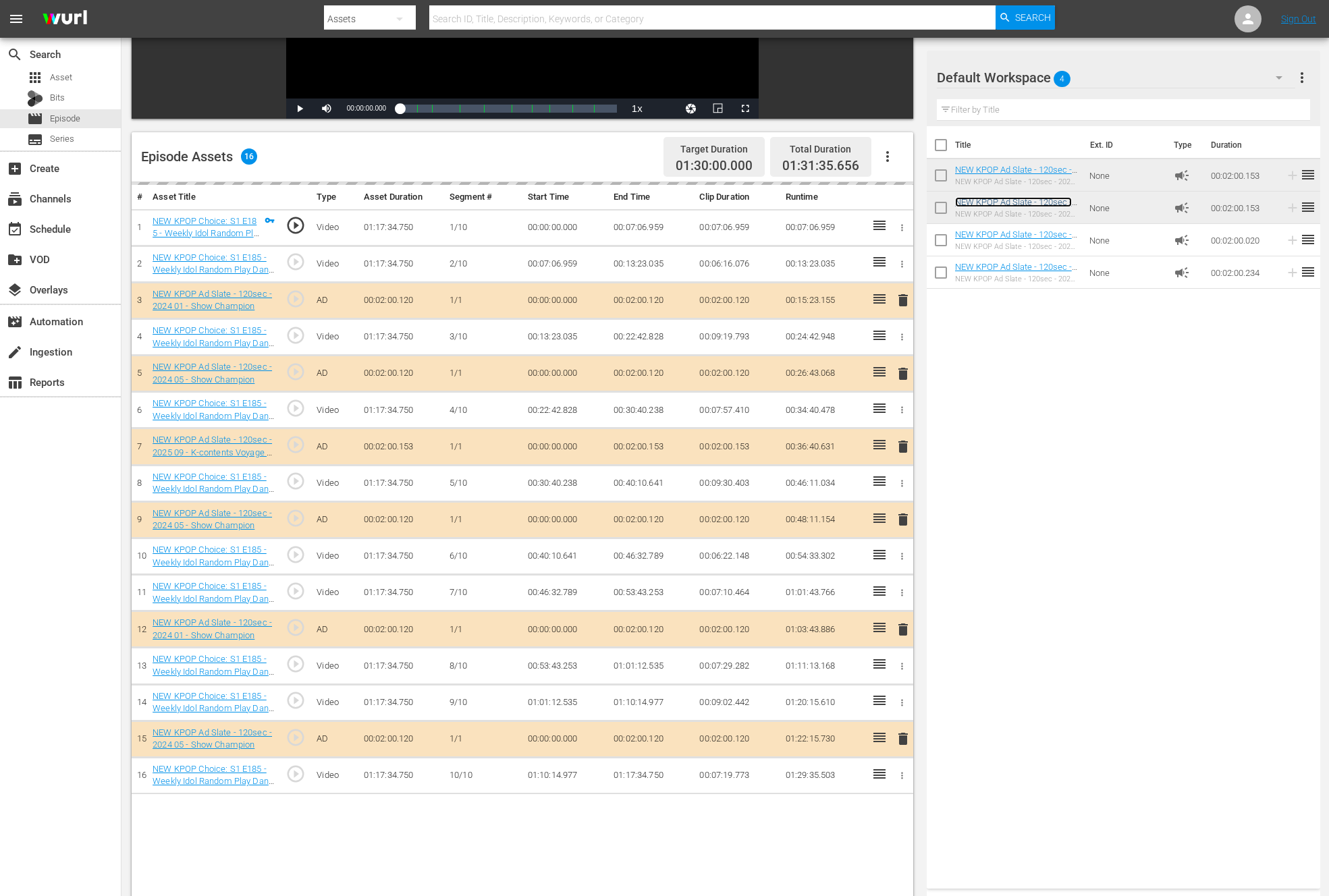
scroll to position [274, 0]
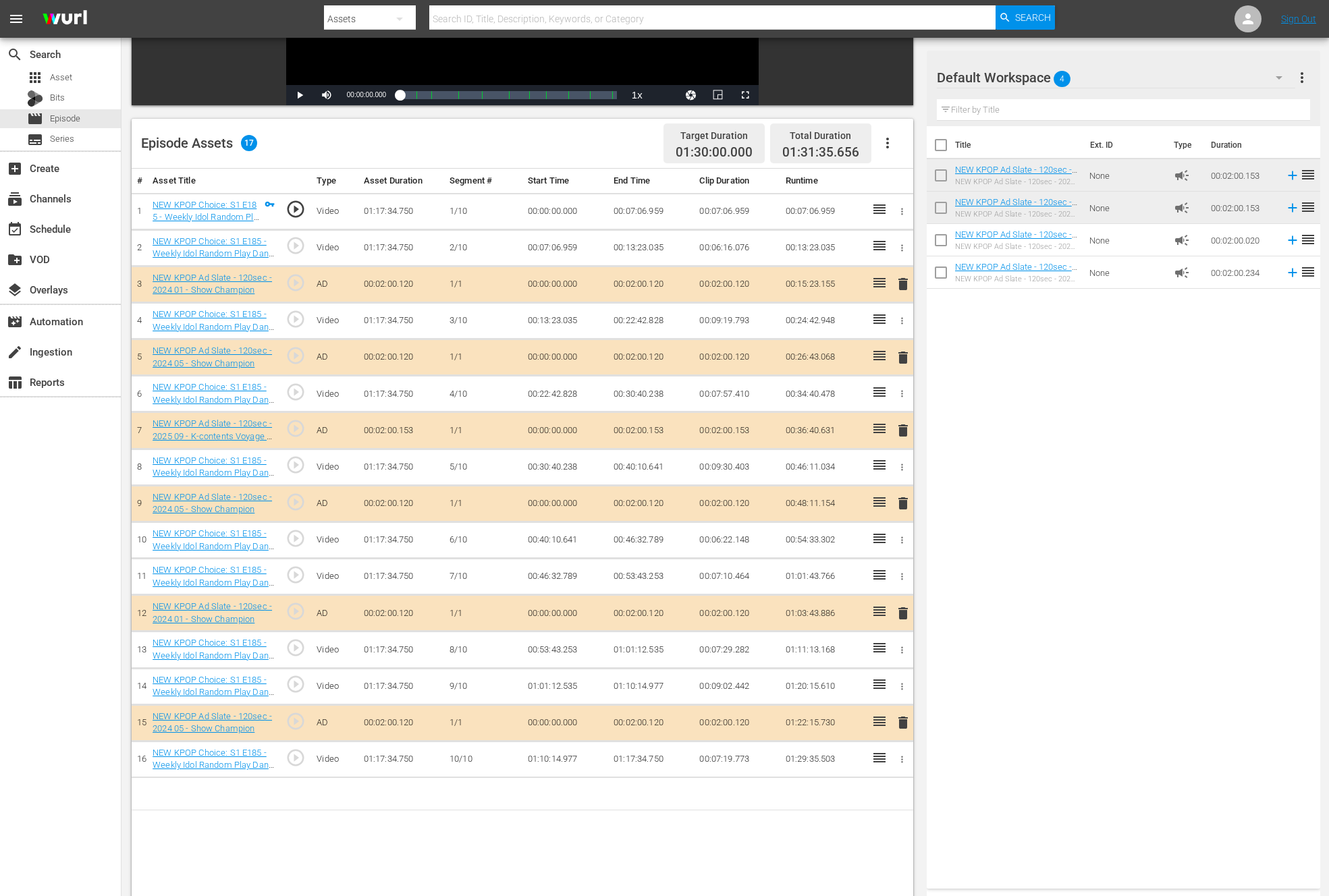
click at [66, 777] on div "search Search apps Asset Bits movie Episode subtitles Series add_box Create sub…" at bounding box center [60, 486] width 122 height 896
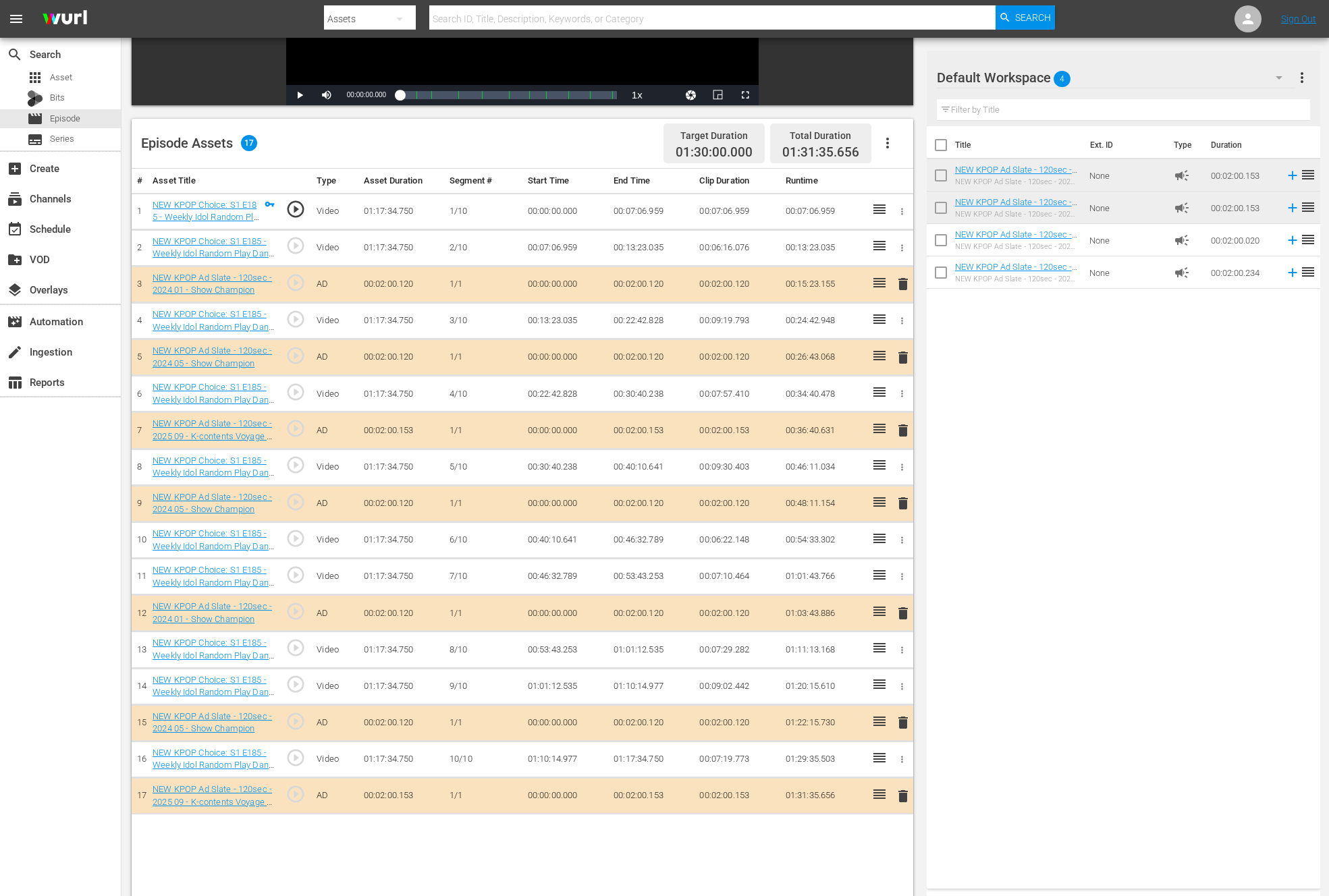
click at [94, 582] on div "search Search apps Asset Bits movie Episode subtitles Series add_box Create sub…" at bounding box center [60, 486] width 122 height 896
click at [961, 706] on div "Title Ext. ID Type Duration NEW KPOP Ad Slate - 120sec - 2025 09 - K-contents V…" at bounding box center [1123, 505] width 394 height 757
click at [900, 721] on span "delete" at bounding box center [902, 722] width 16 height 16
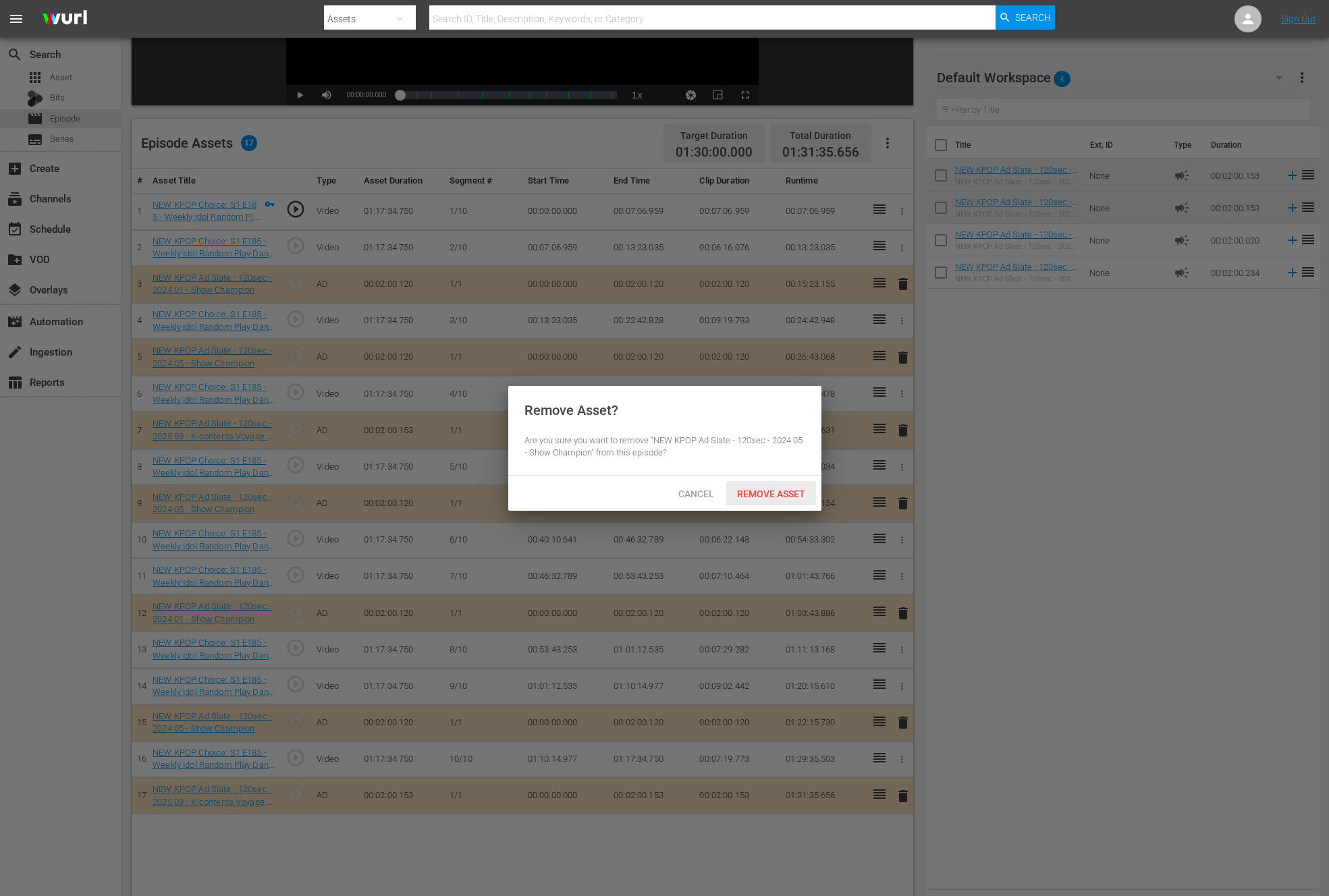
click at [799, 493] on span "Remove Asset" at bounding box center [771, 494] width 90 height 11
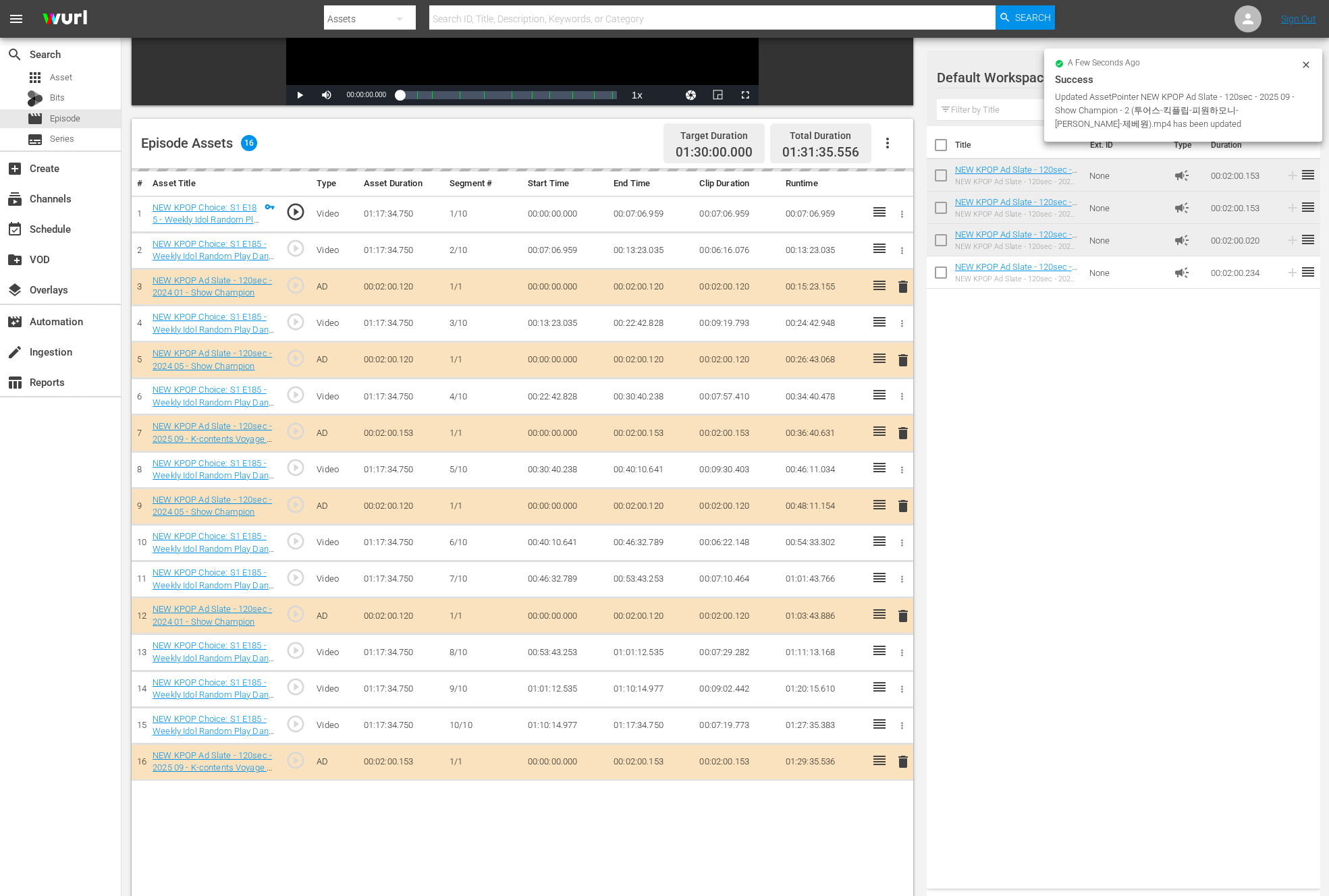
click at [66, 657] on div "search Search apps Asset Bits movie Episode subtitles Series add_box Create sub…" at bounding box center [60, 486] width 122 height 896
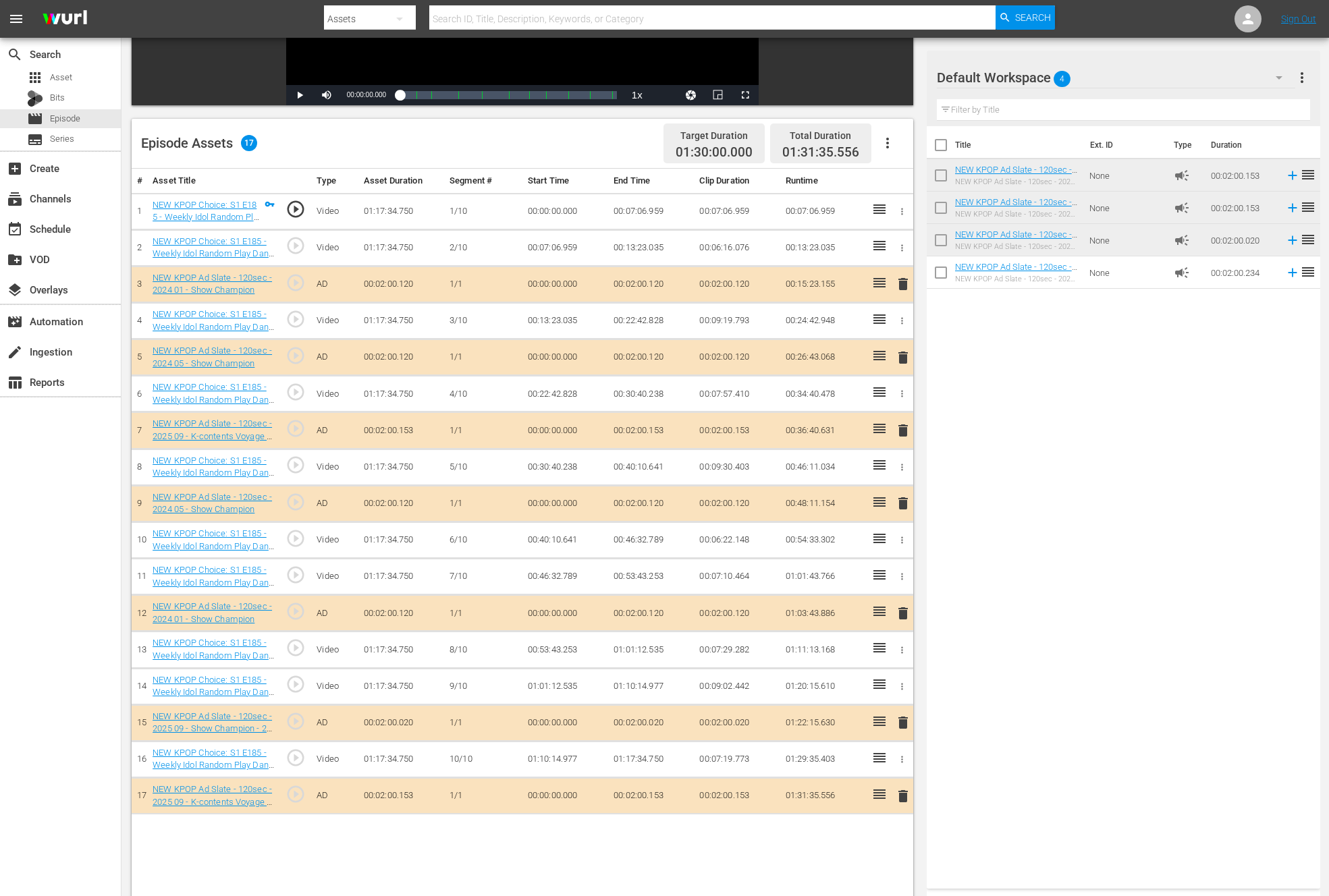
click at [66, 657] on div "search Search apps Asset Bits movie Episode subtitles Series add_box Create sub…" at bounding box center [60, 486] width 122 height 896
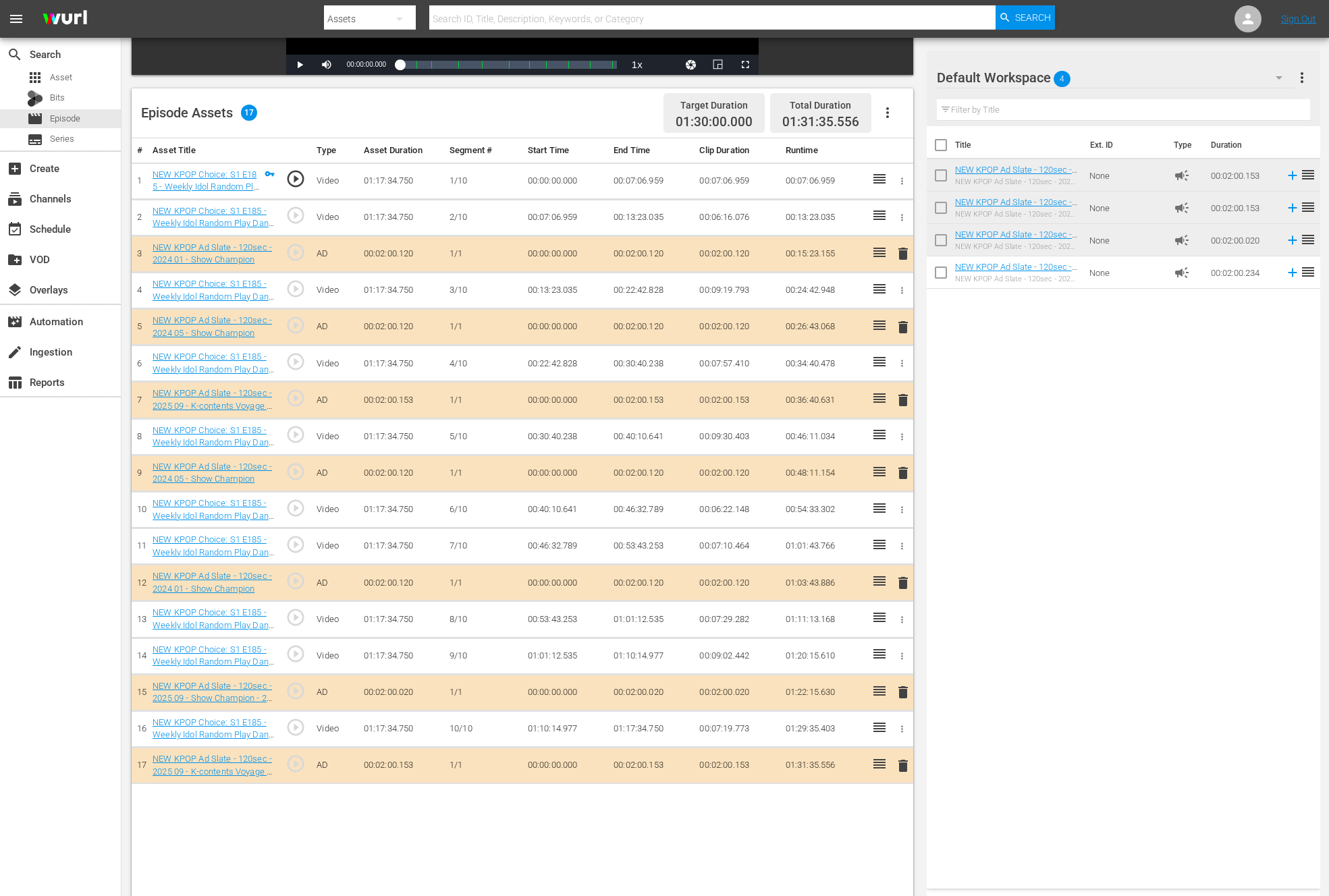
scroll to position [351, 0]
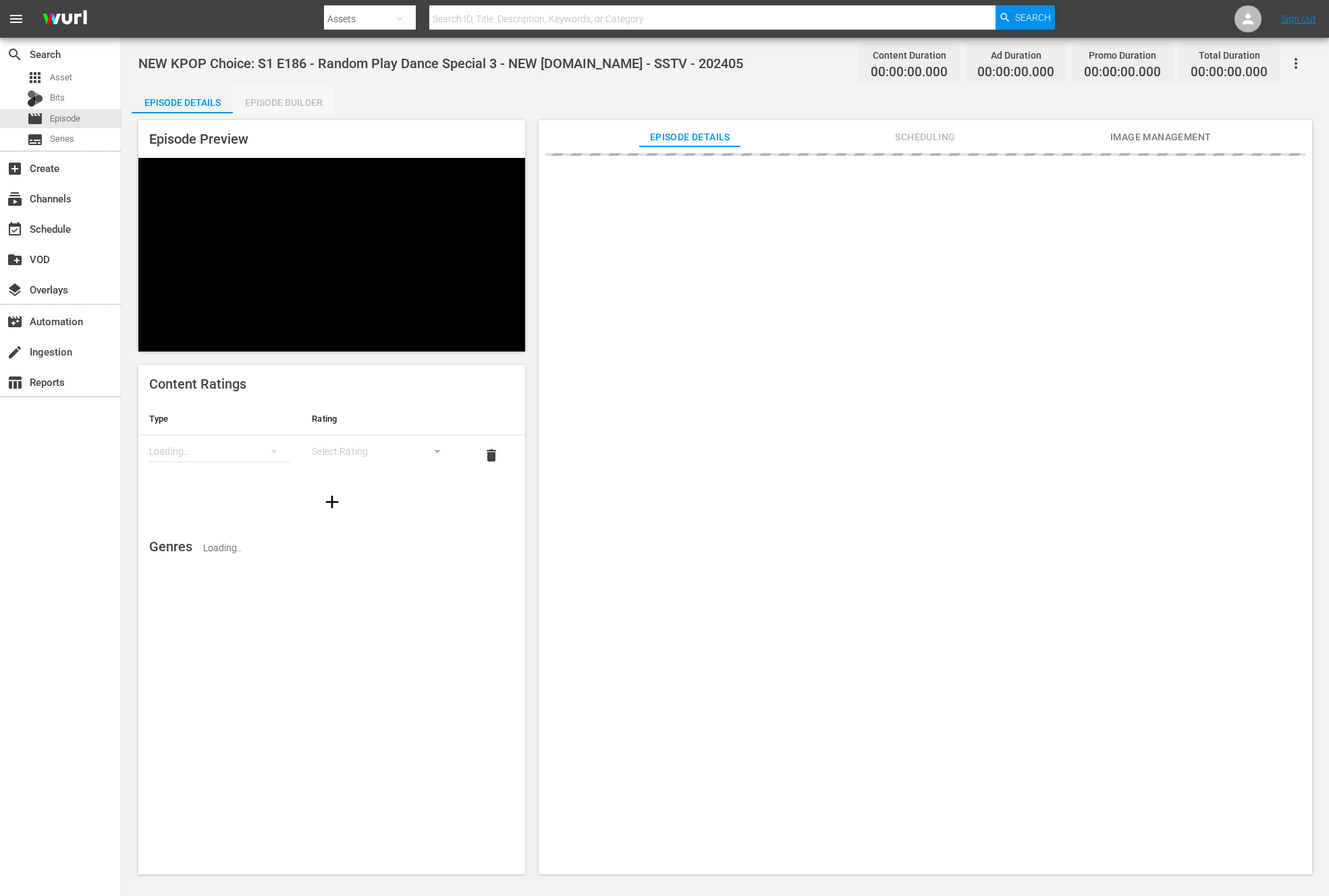
click at [271, 106] on div "Episode Builder" at bounding box center [283, 102] width 101 height 32
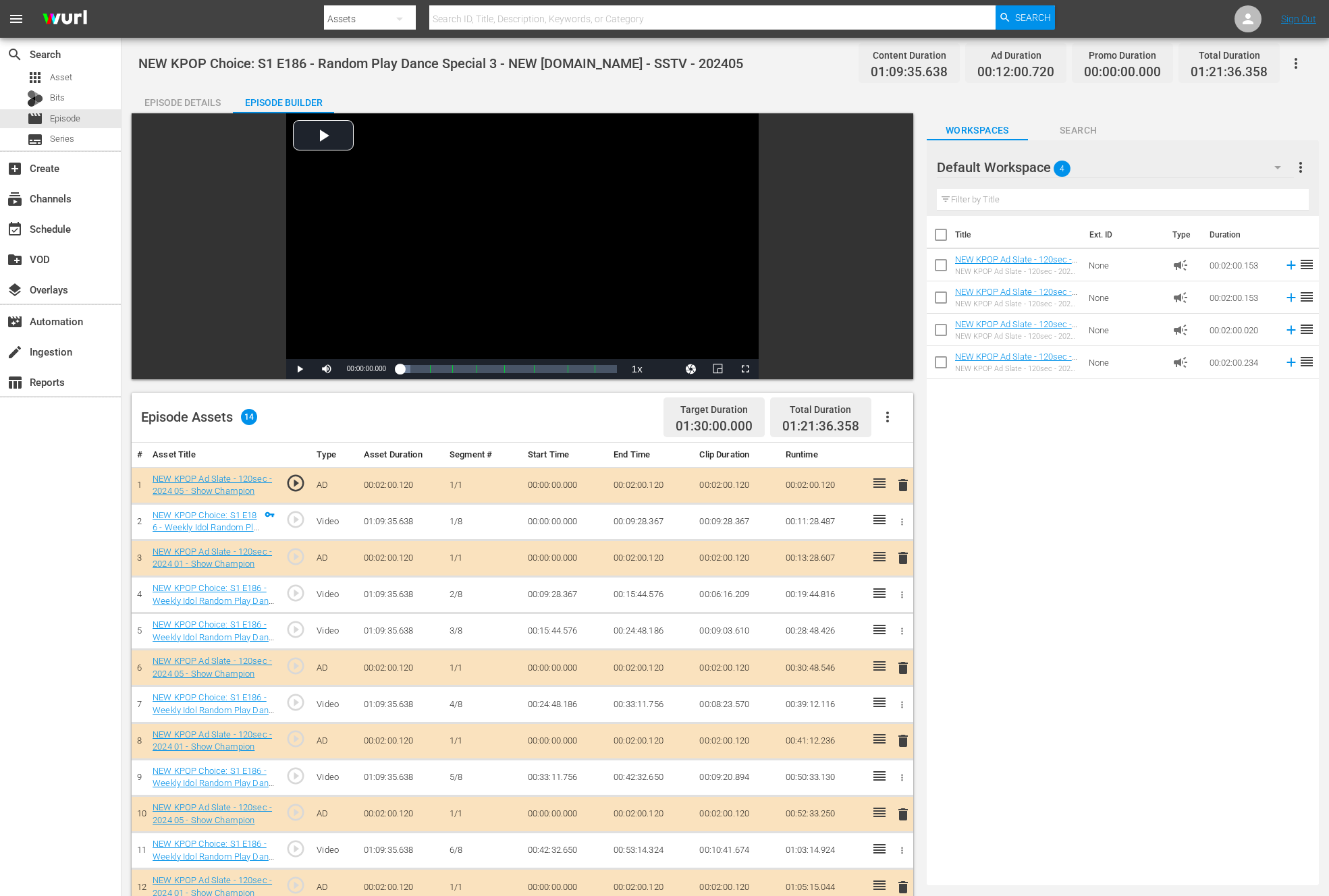
click at [900, 484] on span "delete" at bounding box center [902, 484] width 16 height 16
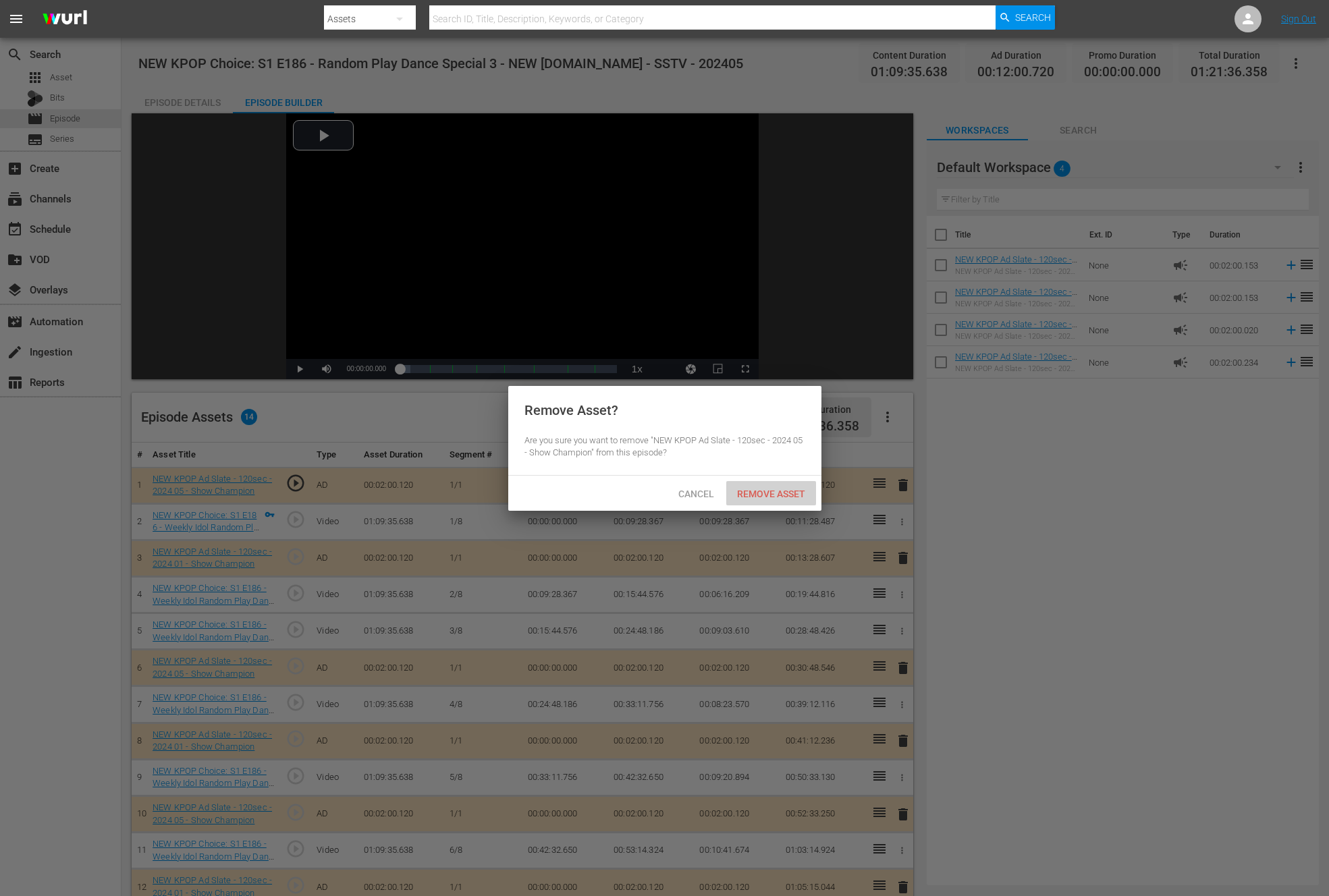
click at [770, 487] on div "Remove Asset" at bounding box center [771, 493] width 90 height 25
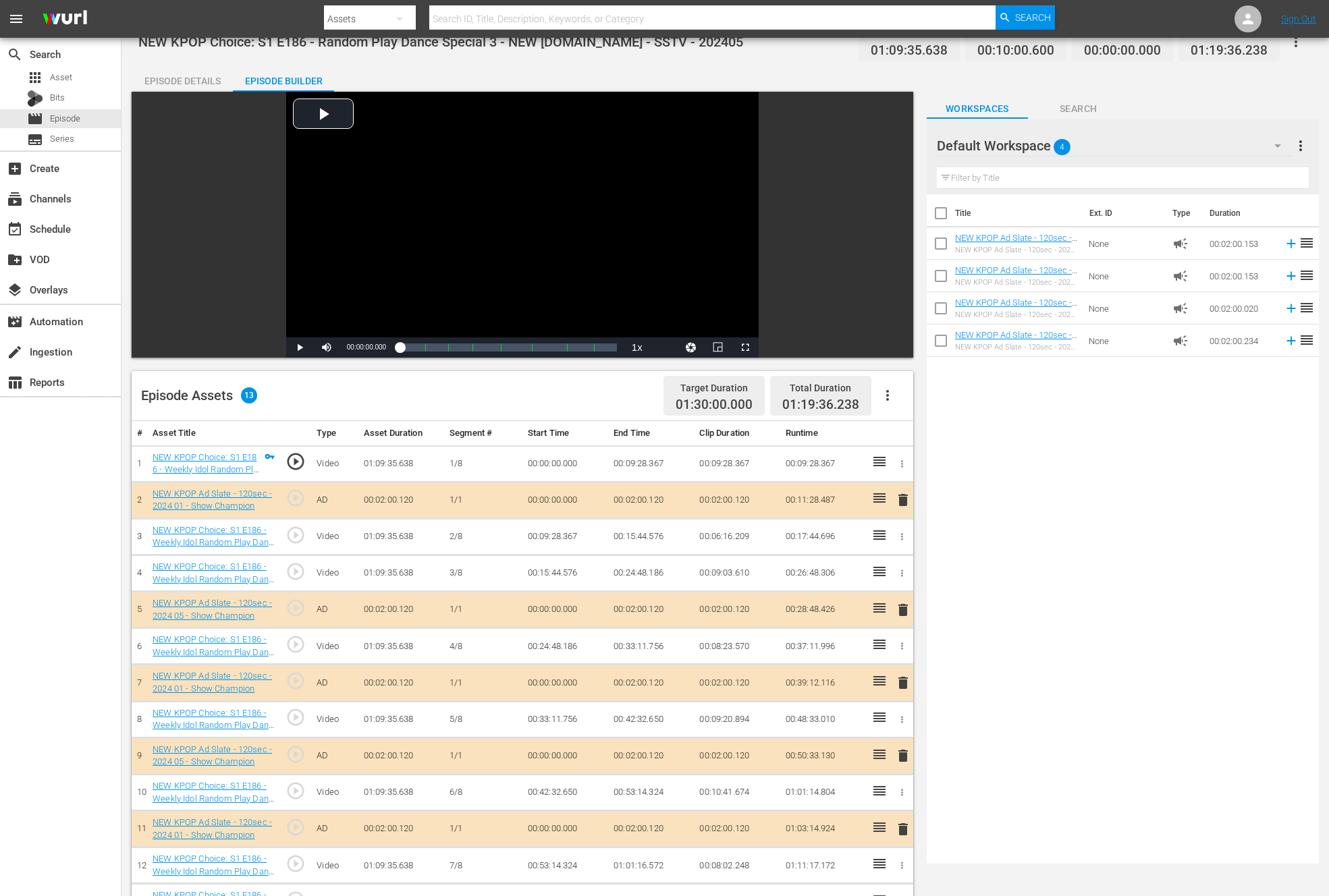
scroll to position [49, 0]
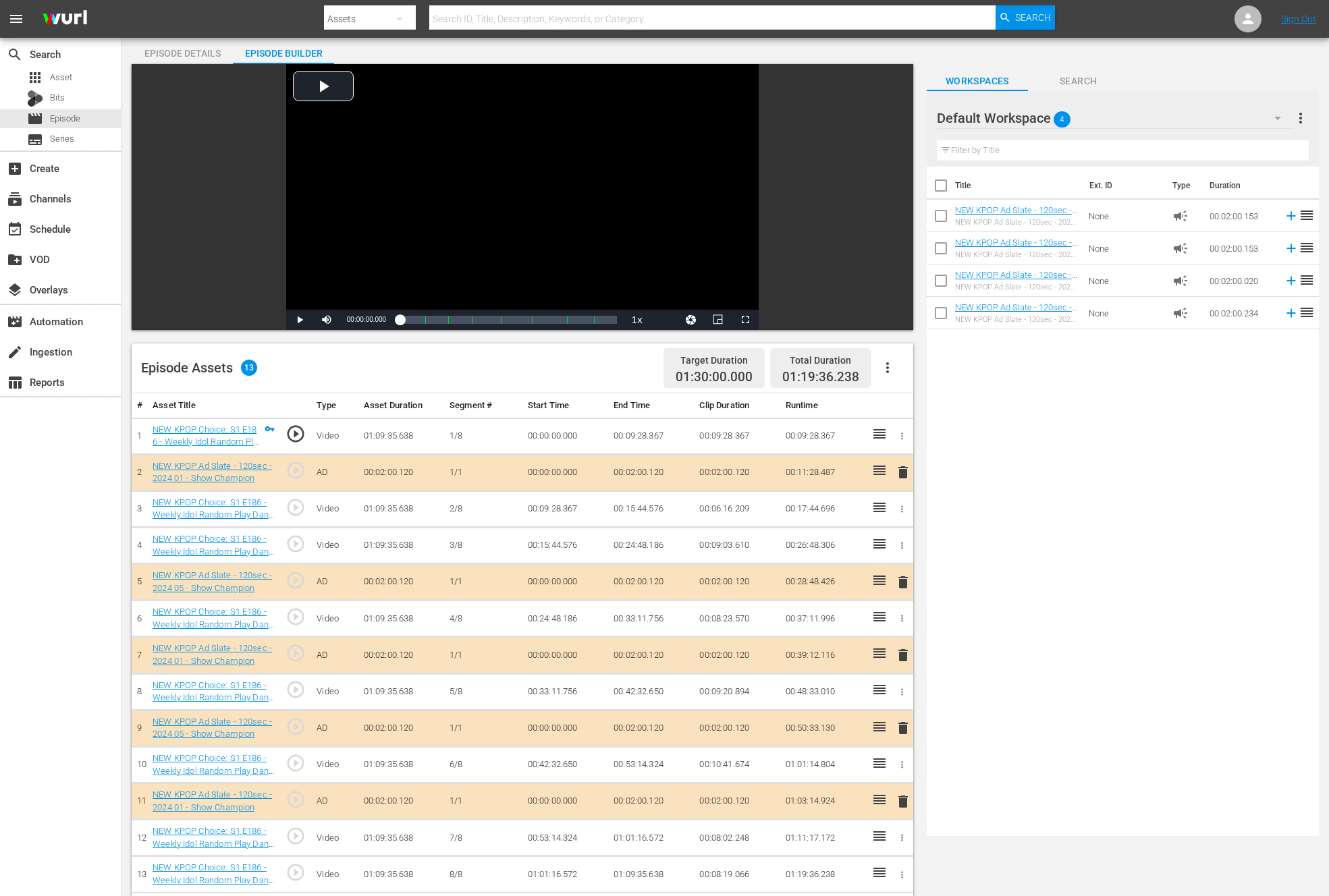
click at [911, 655] on td "delete" at bounding box center [901, 655] width 23 height 36
click at [907, 654] on span "delete" at bounding box center [902, 655] width 16 height 16
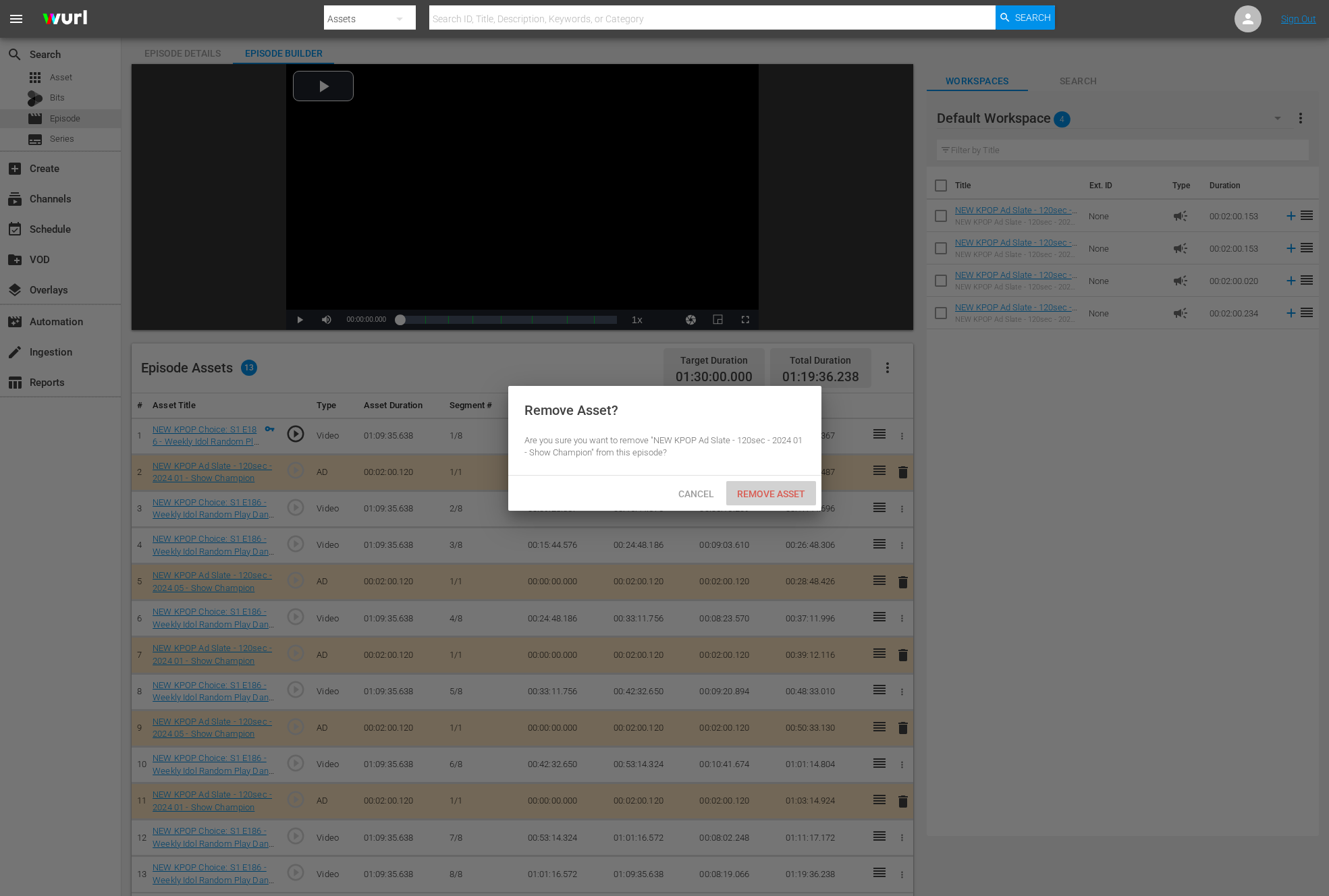
click at [812, 486] on div "Remove Asset" at bounding box center [771, 493] width 90 height 25
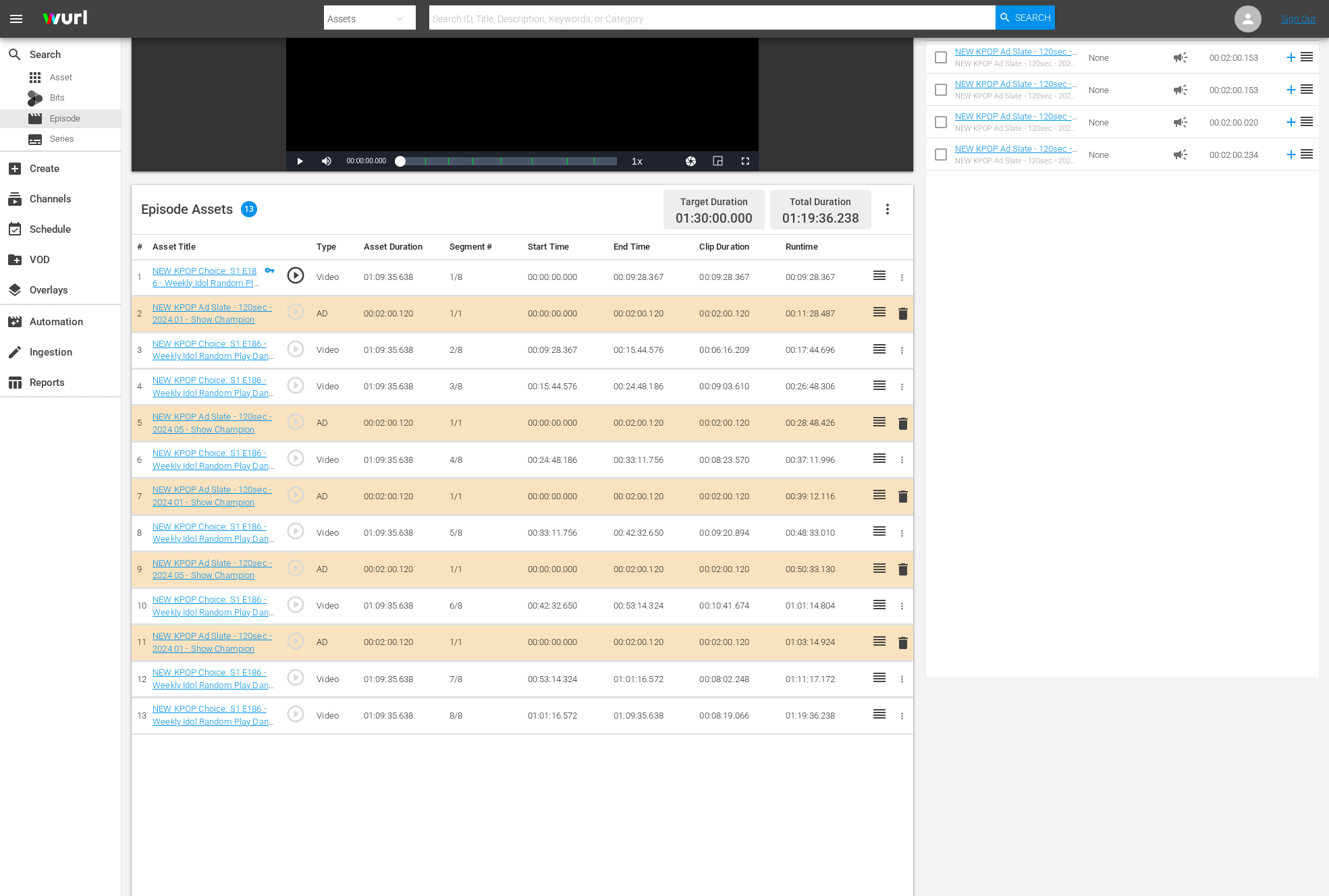
scroll to position [288, 0]
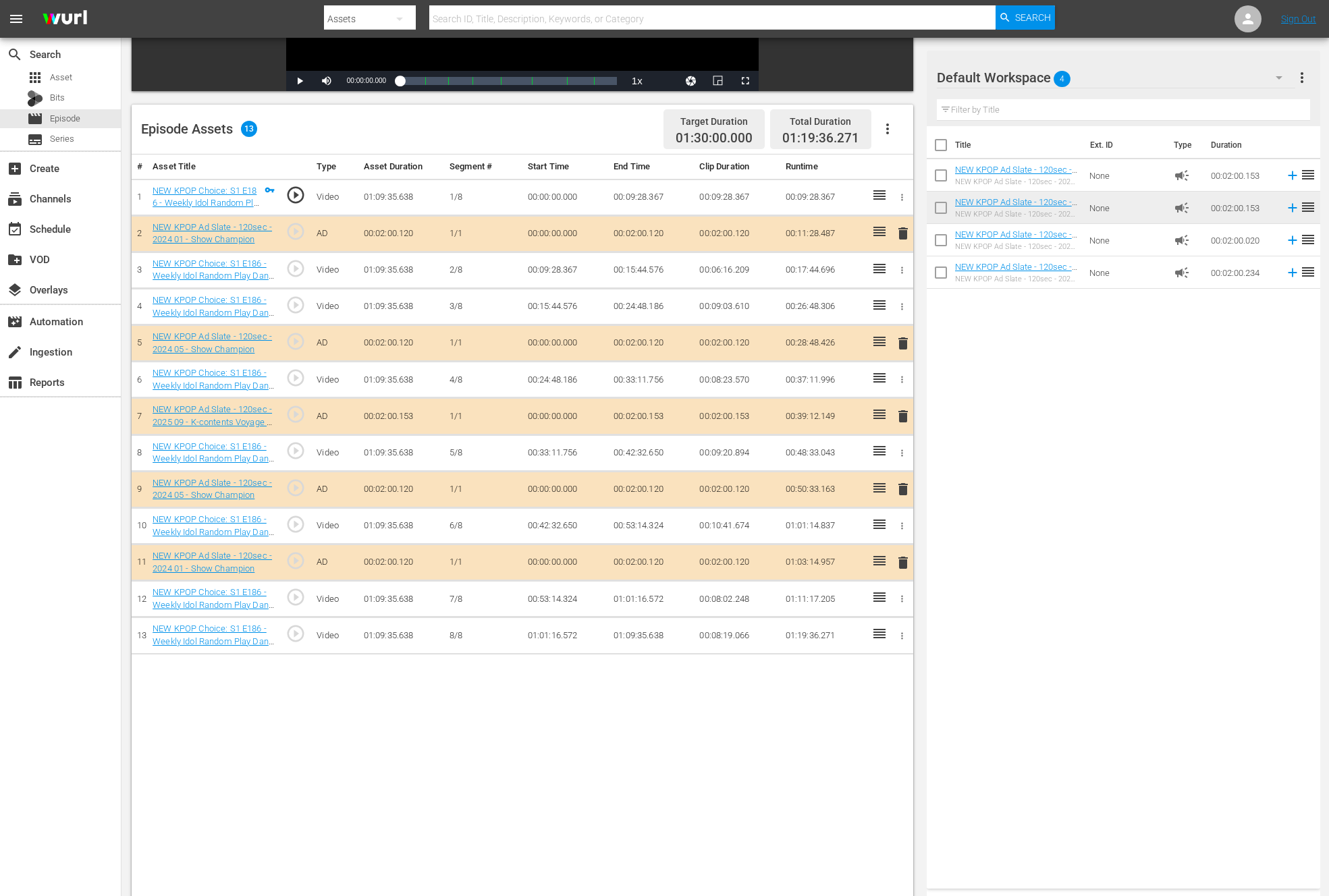
click at [899, 484] on span "delete" at bounding box center [902, 489] width 16 height 16
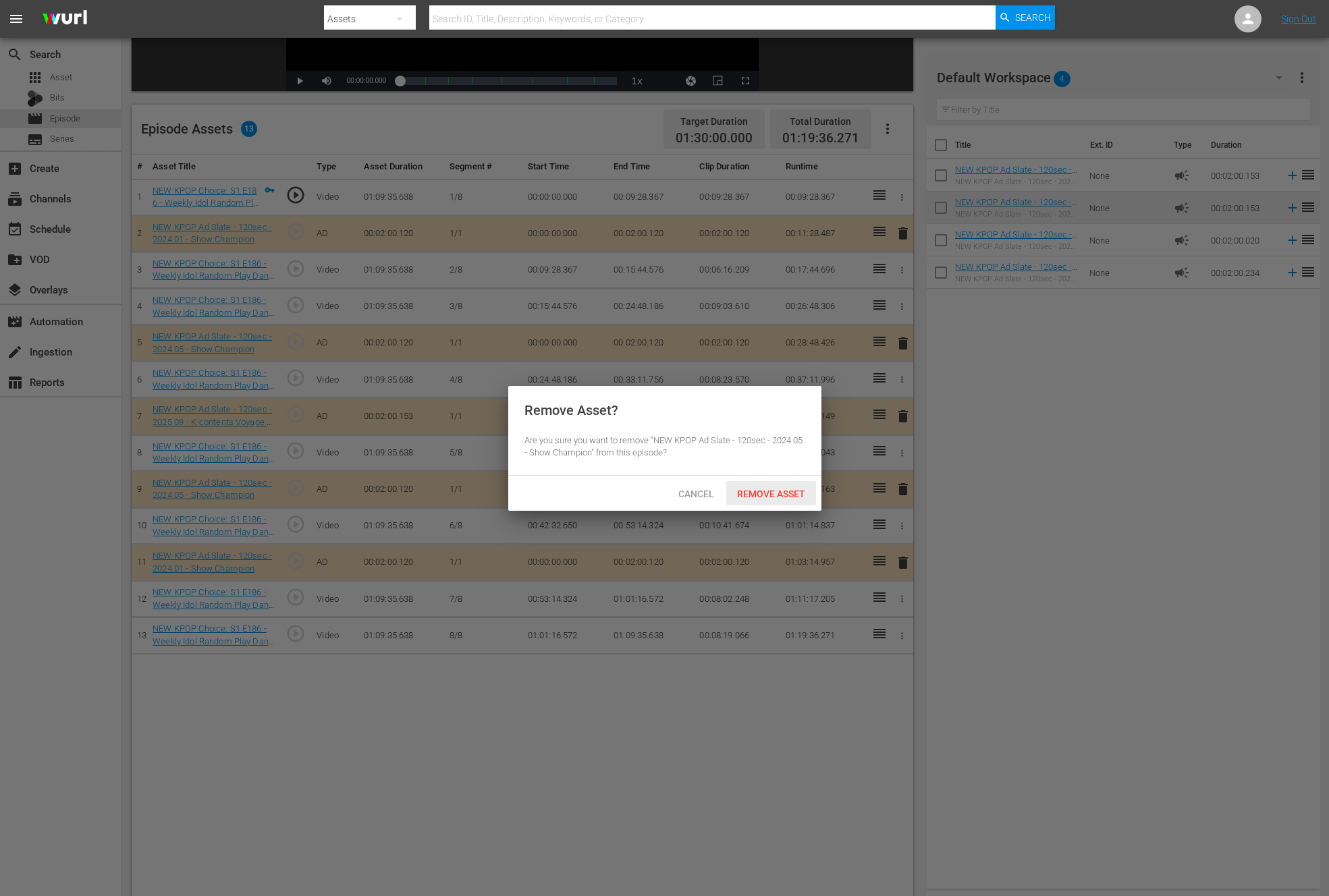
click at [803, 484] on div "Remove Asset" at bounding box center [771, 493] width 90 height 25
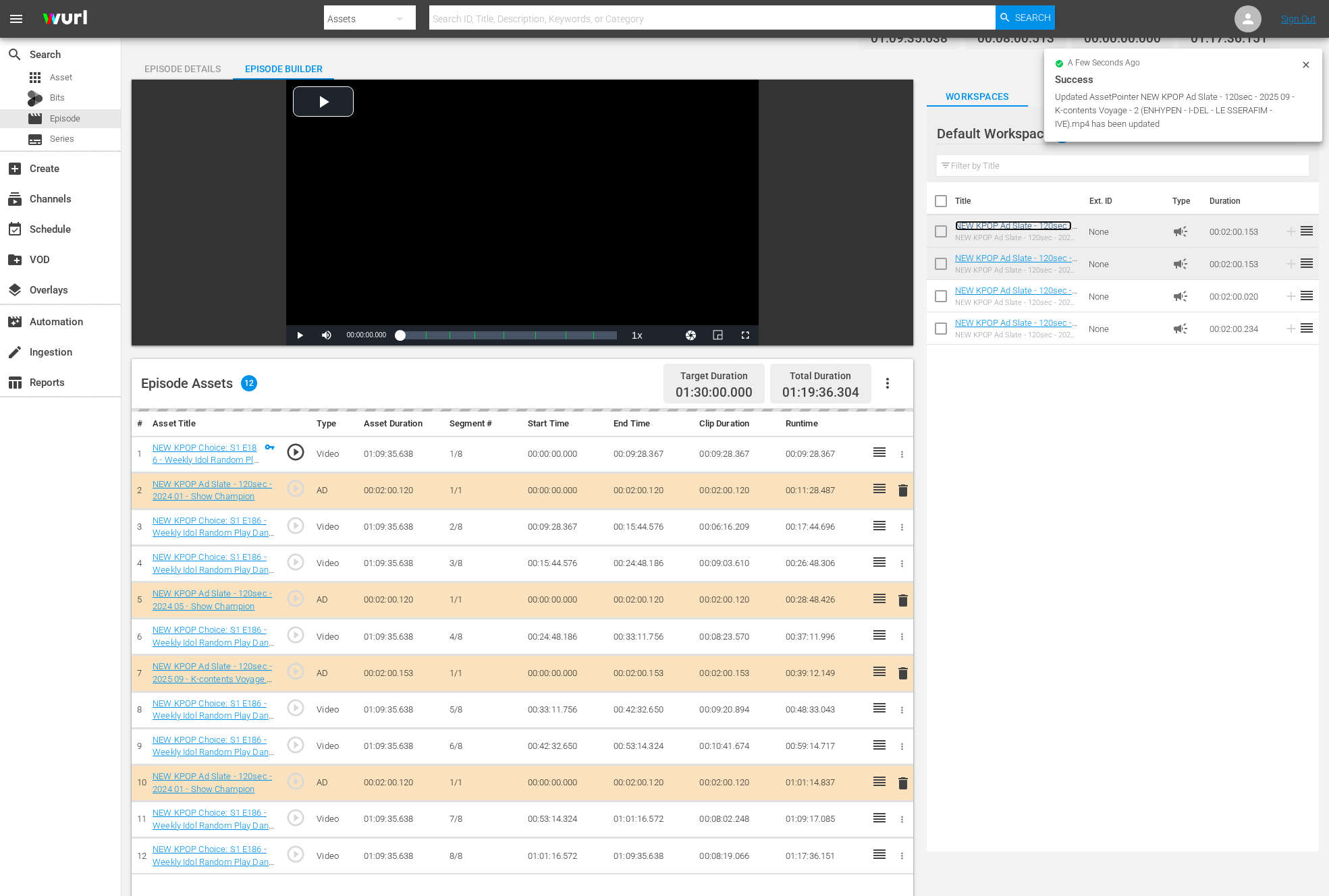
scroll to position [35, 0]
click at [295, 850] on span "play_circle_outline" at bounding box center [295, 853] width 20 height 20
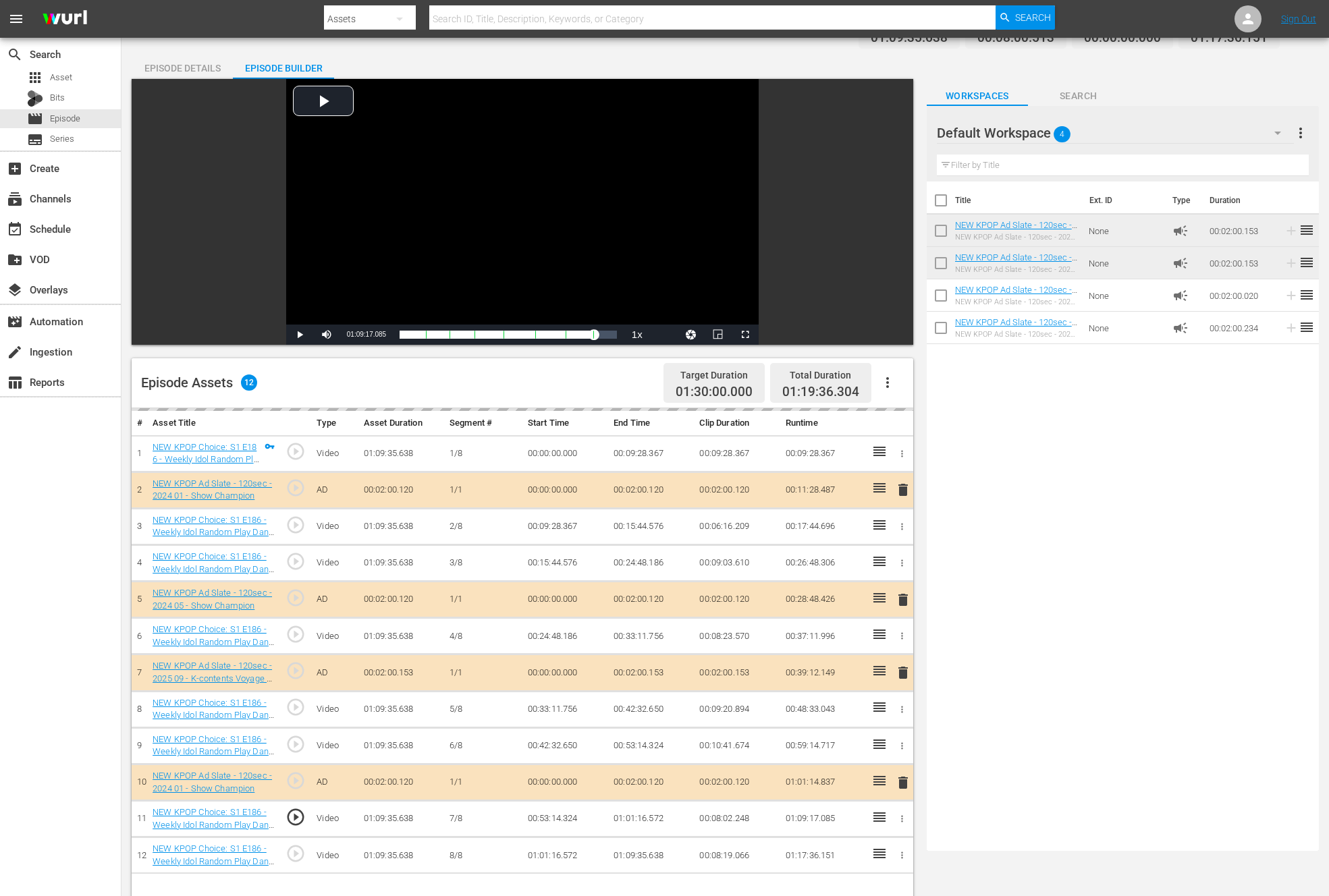
click at [288, 344] on div "Video Player is loading. Play Video Play Mute Current Time 01:09:17.085 / Durat…" at bounding box center [525, 641] width 788 height 1124
click at [300, 335] on span "Video Player" at bounding box center [300, 335] width 0 height 0
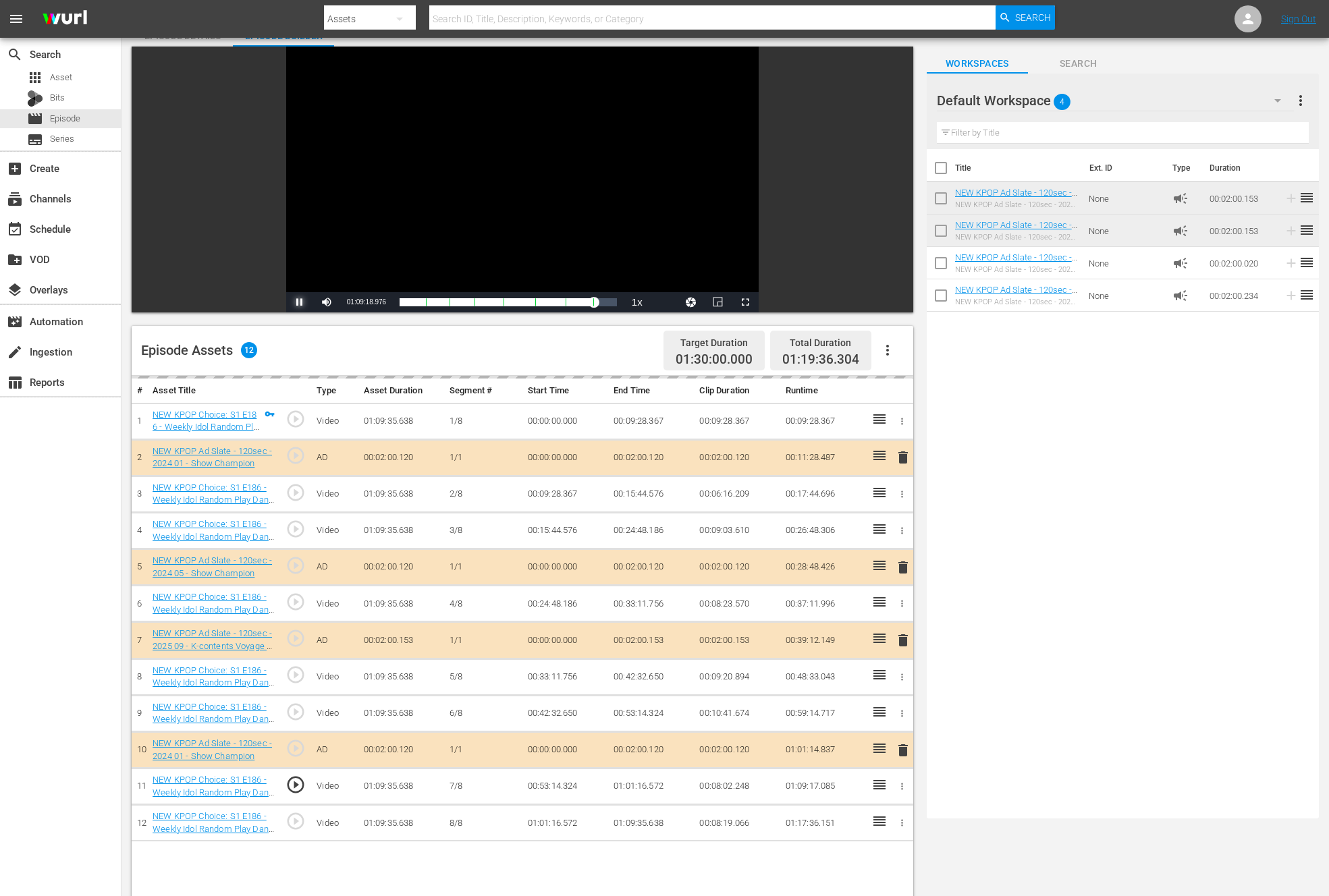
scroll to position [71, 0]
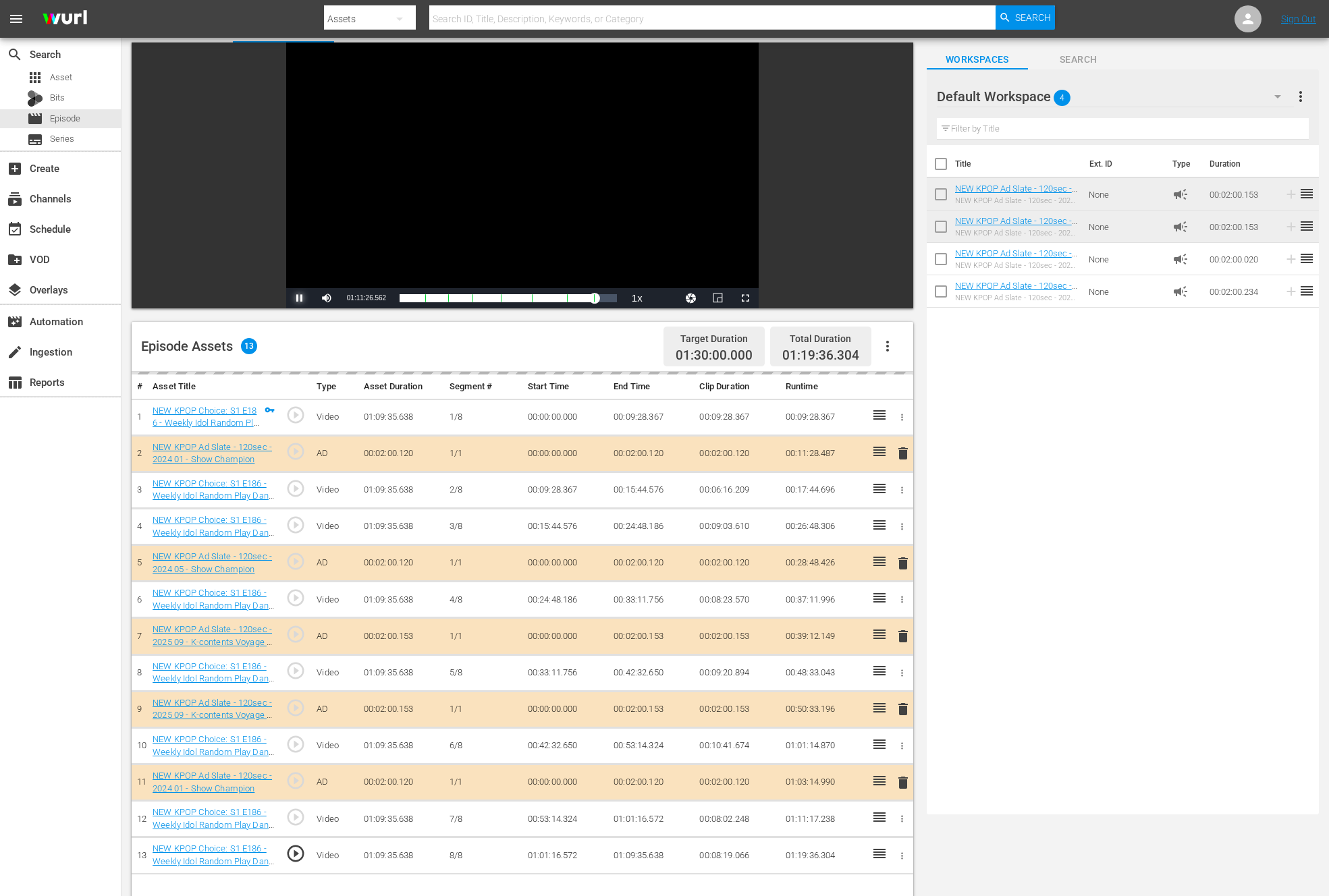
click at [300, 298] on span "Video Player" at bounding box center [300, 298] width 0 height 0
click at [63, 542] on div "search Search apps Asset Bits movie Episode subtitles Series add_box Create sub…" at bounding box center [60, 486] width 122 height 896
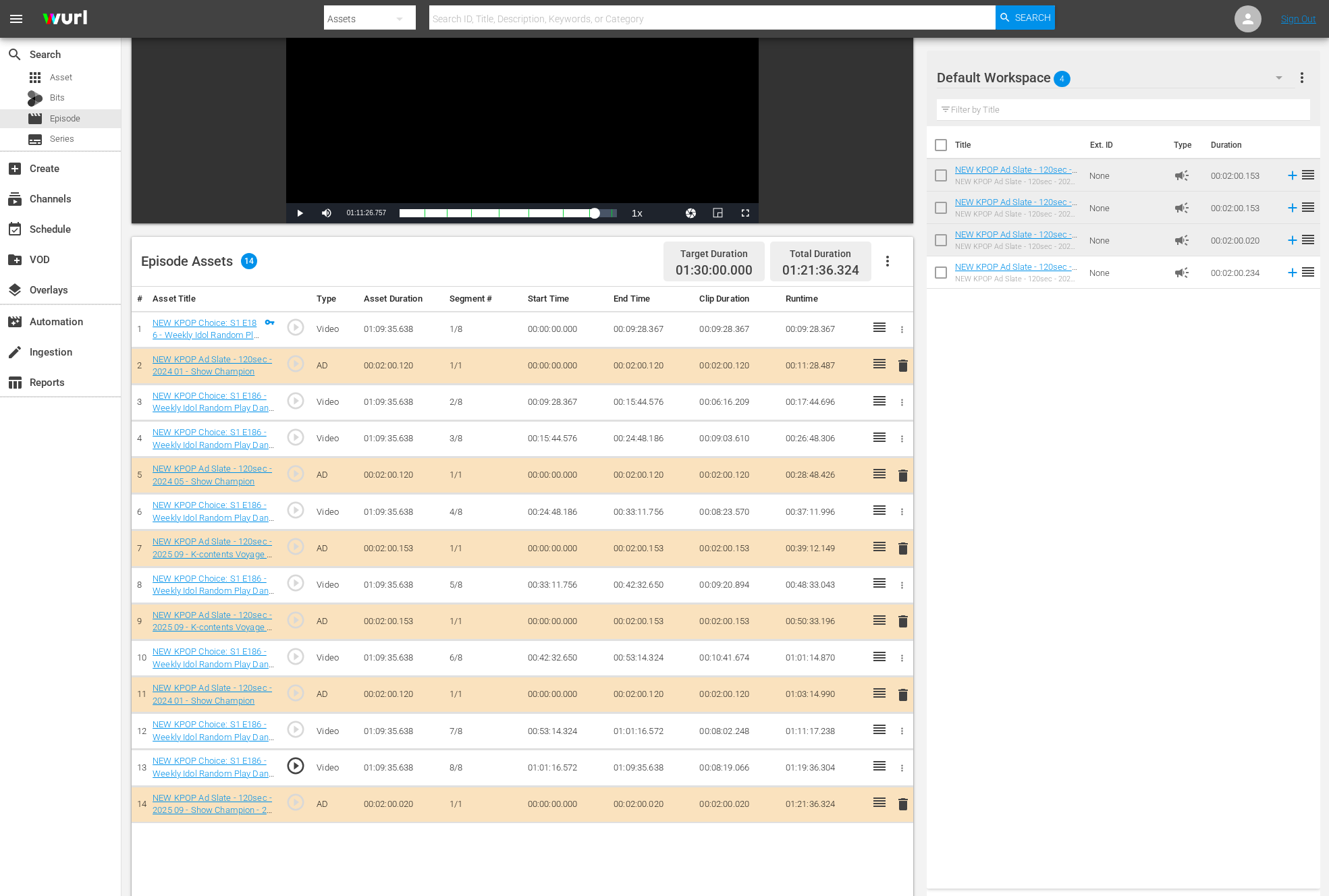
scroll to position [0, 0]
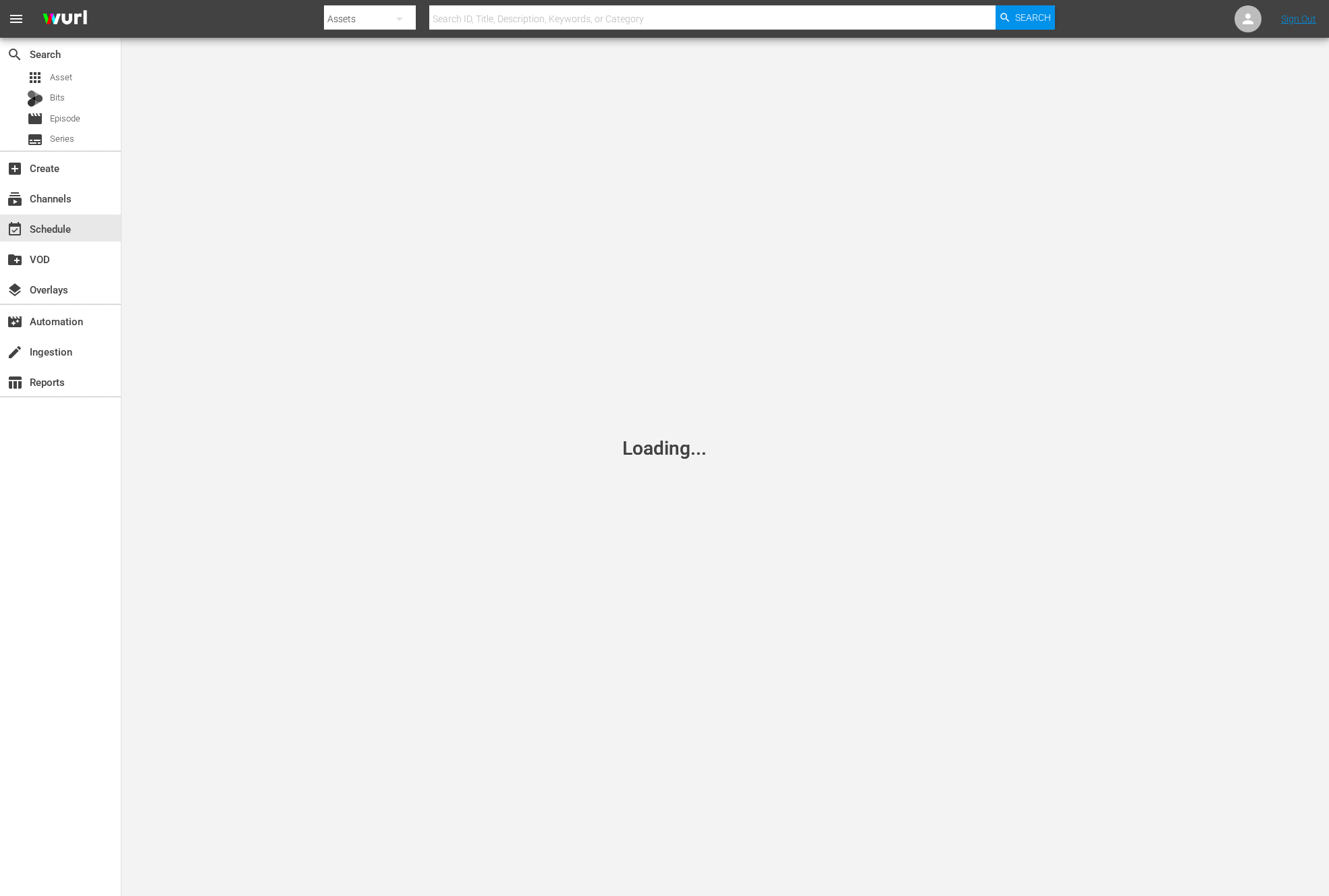
click at [63, 626] on div "search Search apps Asset Bits movie Episode subtitles Series add_box Create sub…" at bounding box center [60, 486] width 122 height 896
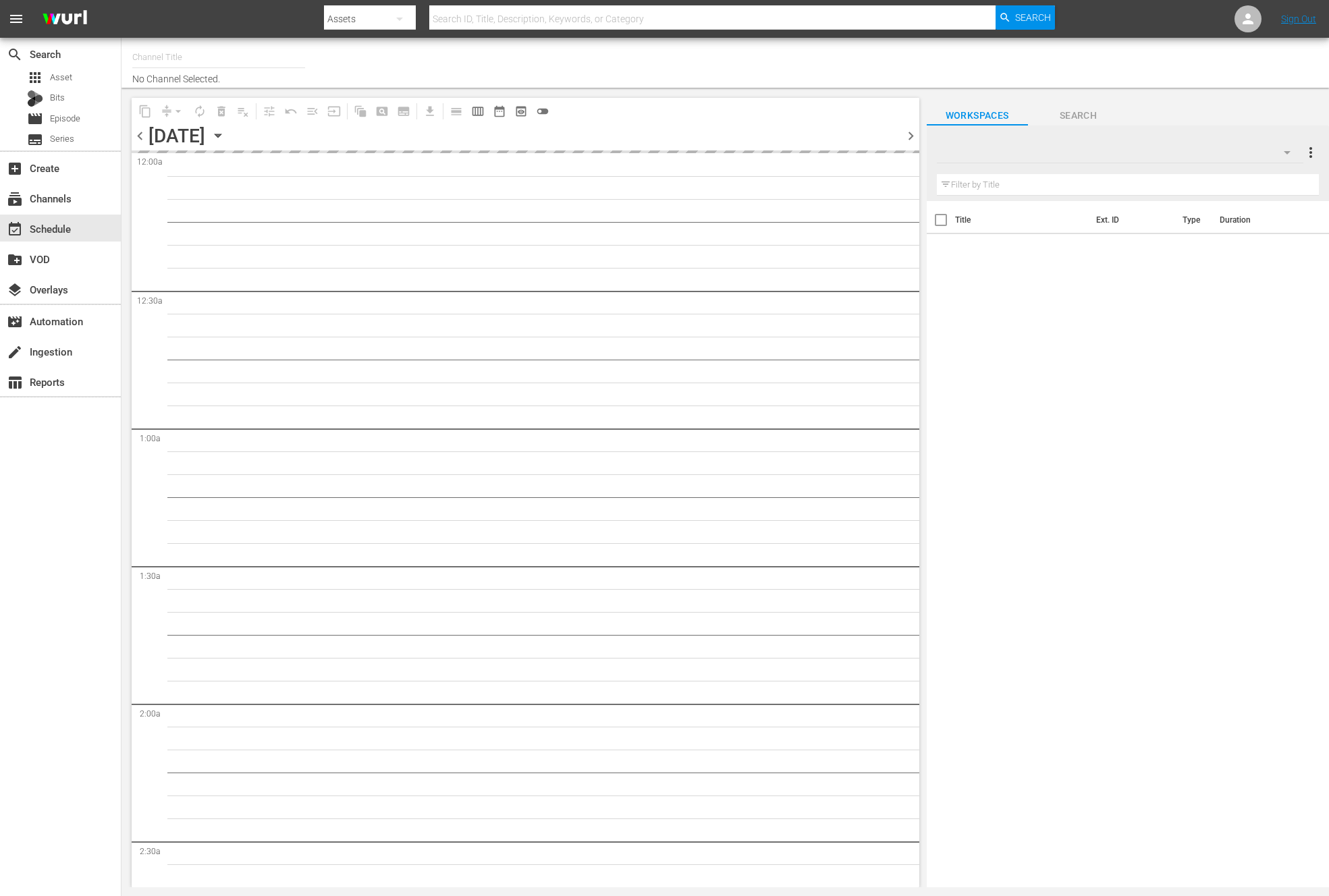
type input "NEW KPOP (617)"
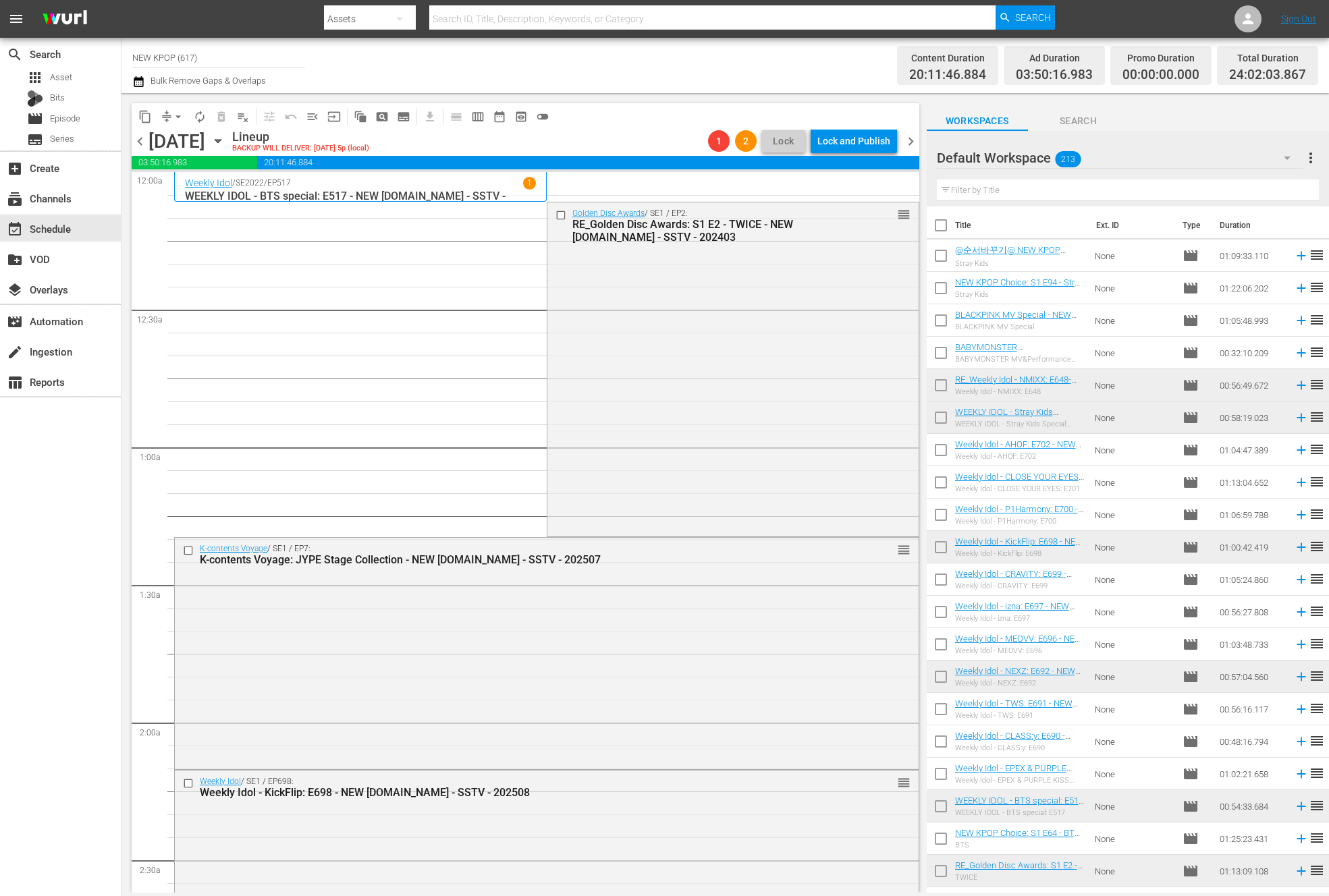
click at [63, 626] on div "search Search apps Asset Bits movie Episode subtitles Series add_box Create sub…" at bounding box center [60, 486] width 122 height 896
click at [180, 114] on span "arrow_drop_down" at bounding box center [178, 117] width 14 height 14
click at [192, 193] on li "Align to End of Previous Day" at bounding box center [179, 188] width 142 height 22
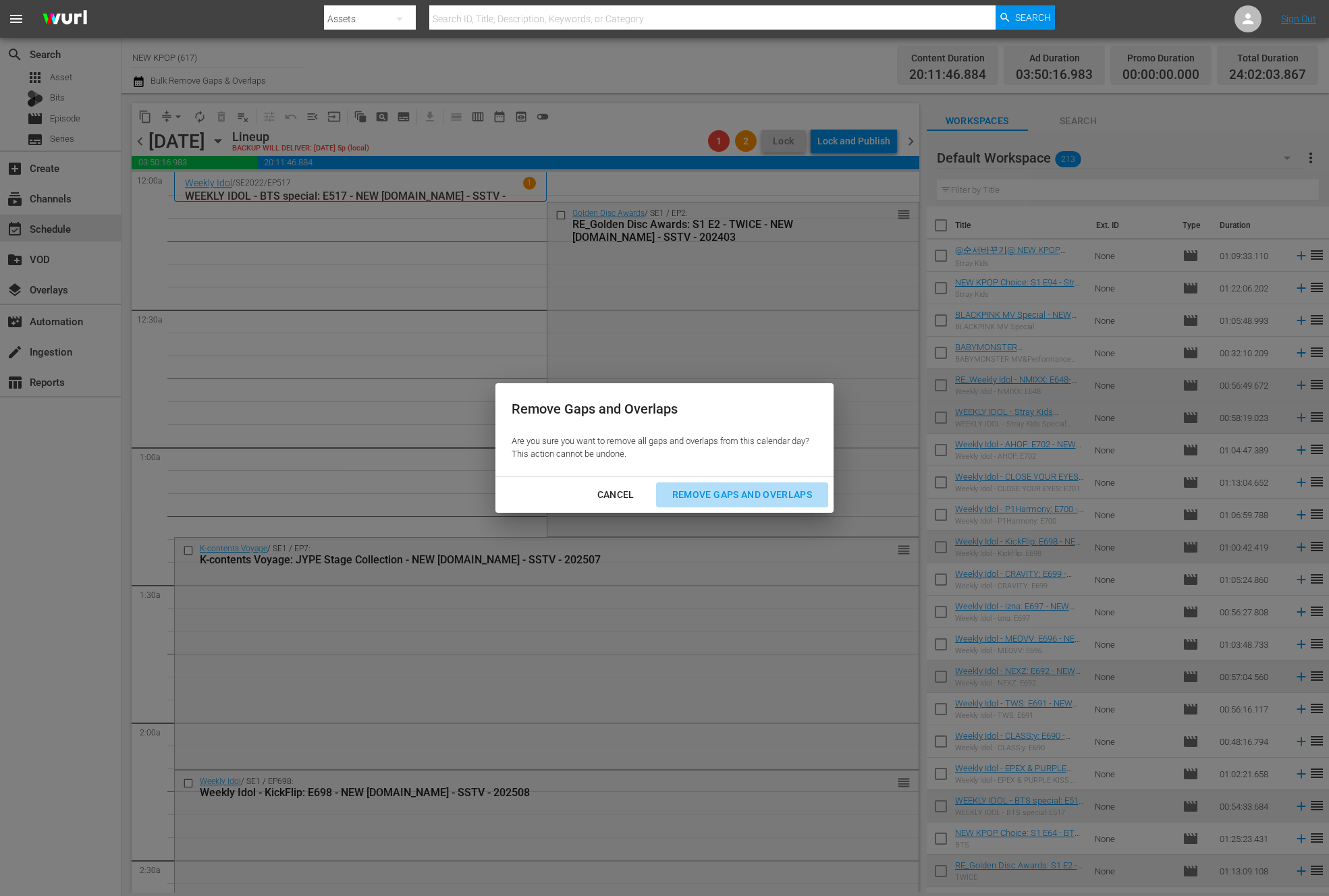
click at [711, 493] on div "Remove Gaps and Overlaps" at bounding box center [741, 495] width 161 height 17
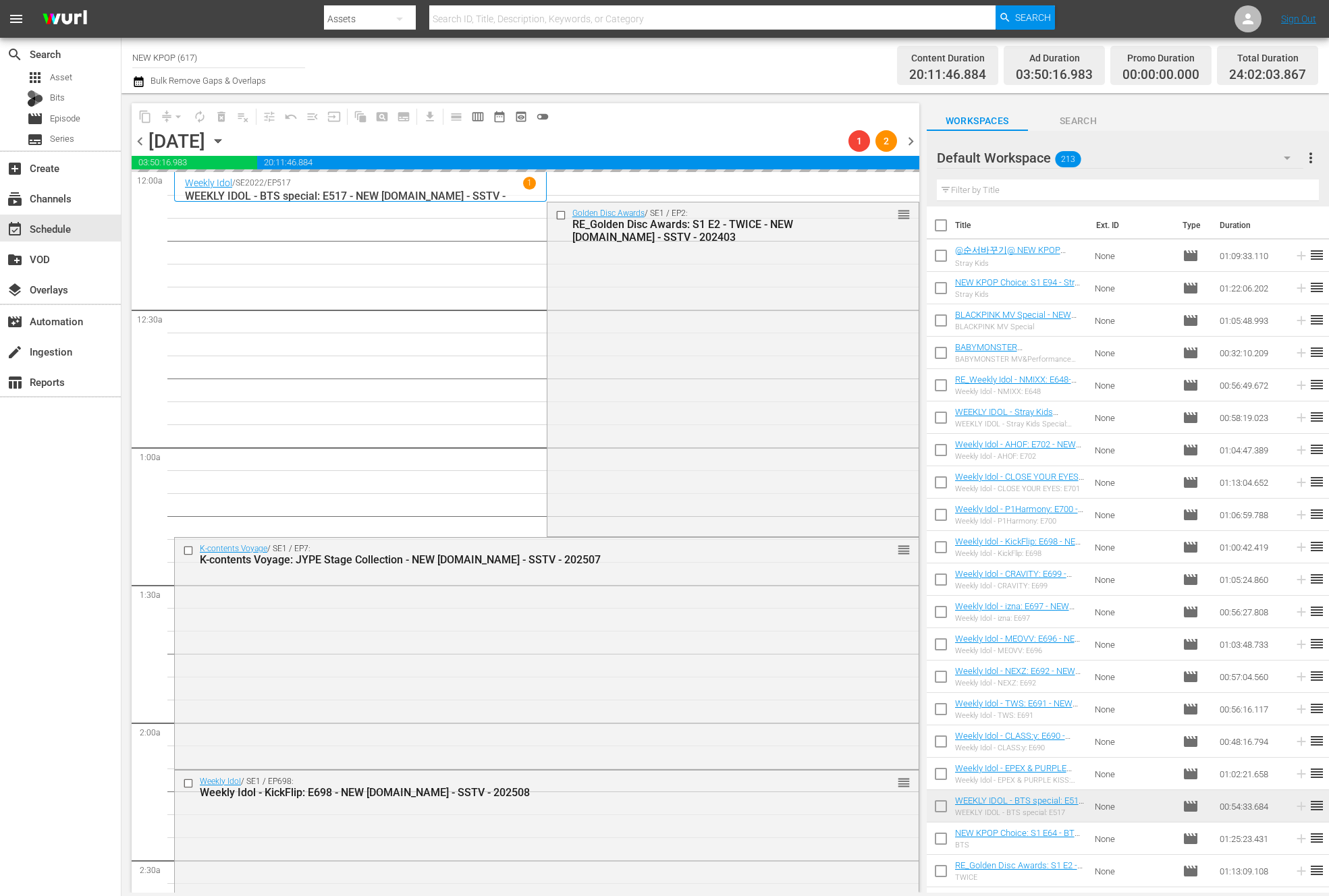
click at [93, 681] on div "search Search apps Asset Bits movie Episode subtitles Series add_box Create sub…" at bounding box center [60, 486] width 122 height 896
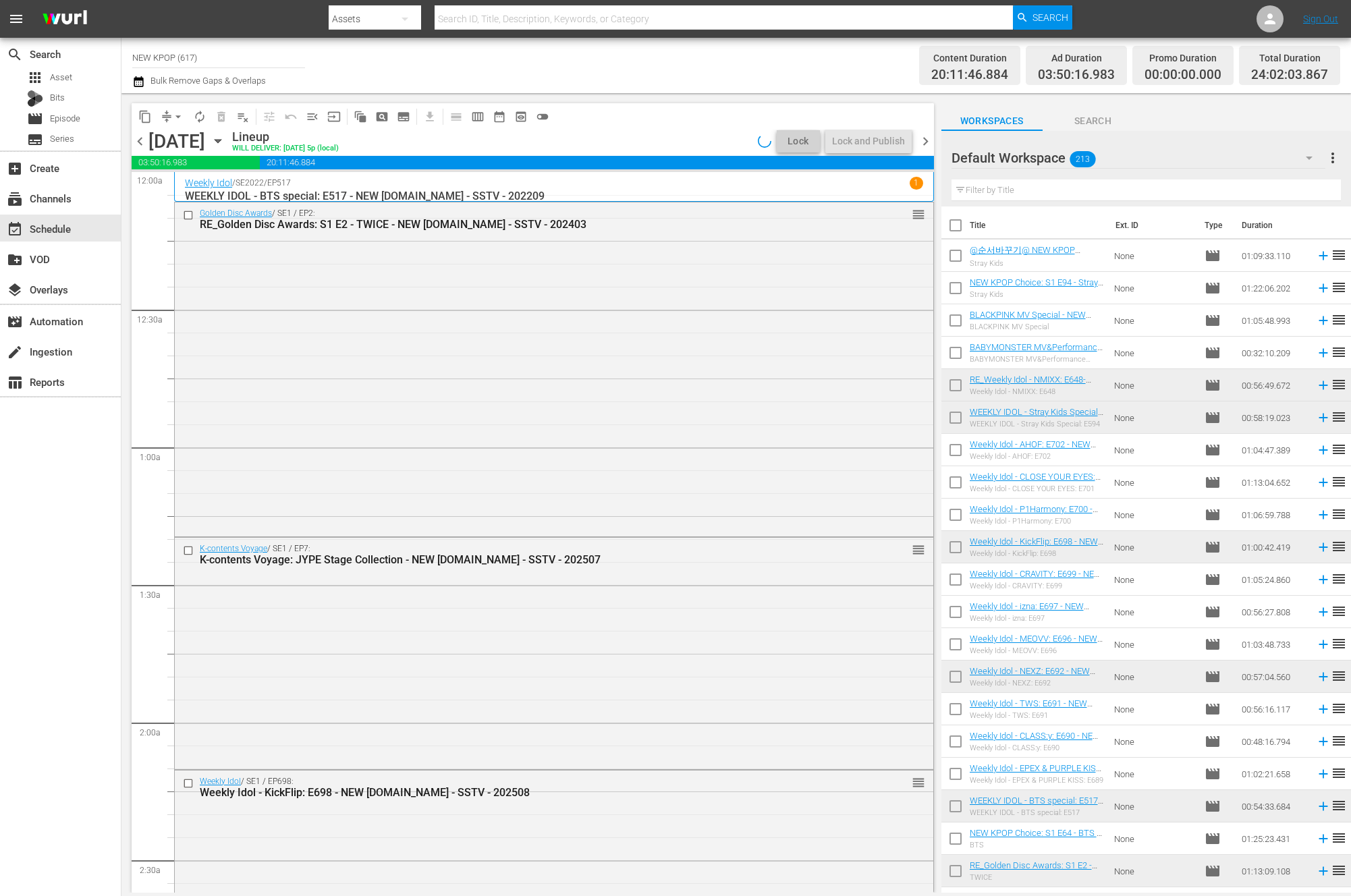
click at [61, 684] on div "search Search apps Asset Bits movie Episode subtitles Series add_box Create sub…" at bounding box center [60, 486] width 122 height 896
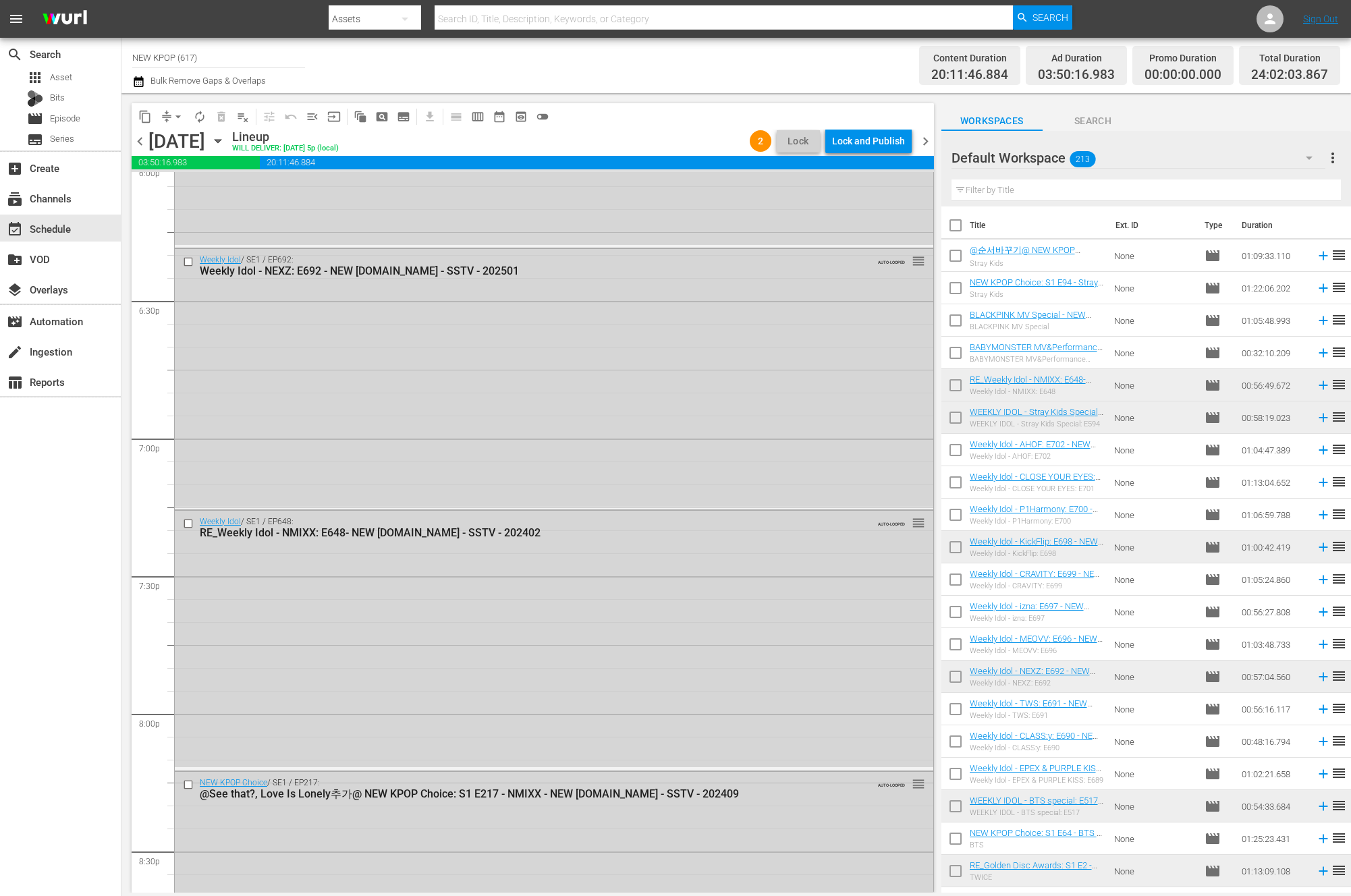
scroll to position [5926, 0]
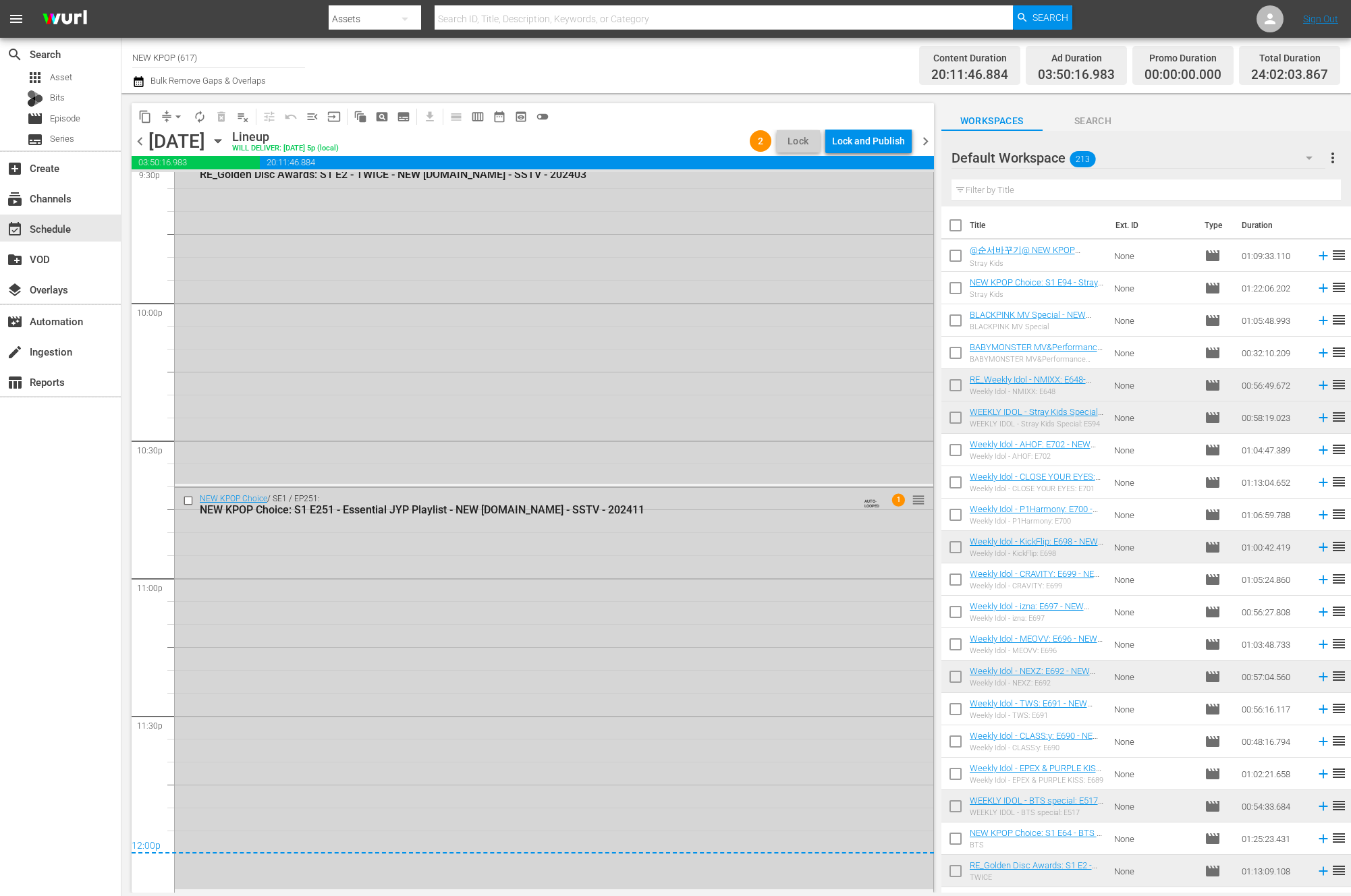
click at [74, 661] on div "search Search apps Asset Bits movie Episode subtitles Series add_box Create sub…" at bounding box center [60, 486] width 122 height 896
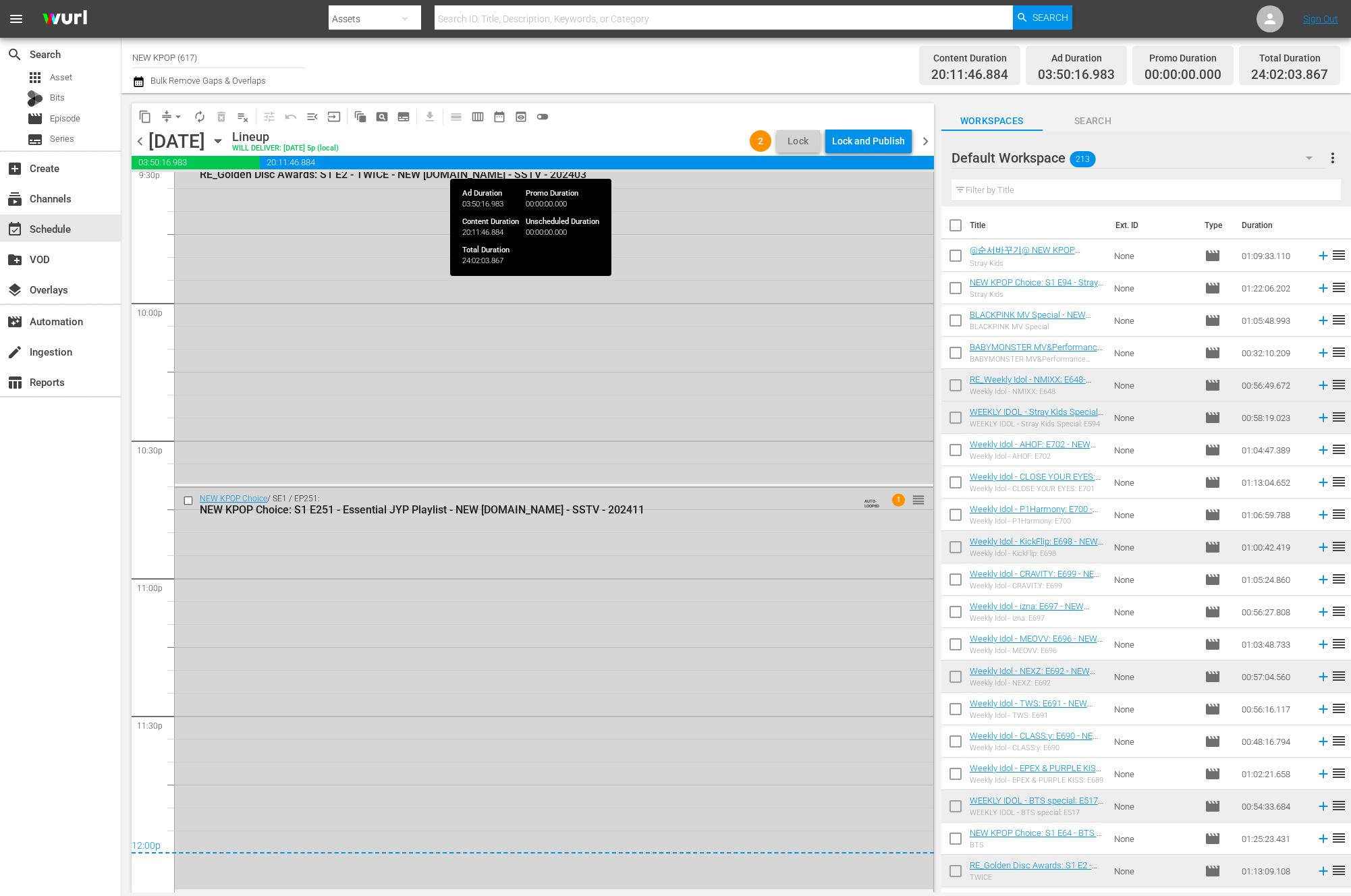
click at [878, 160] on span "20:11:46.884" at bounding box center [597, 162] width 674 height 14
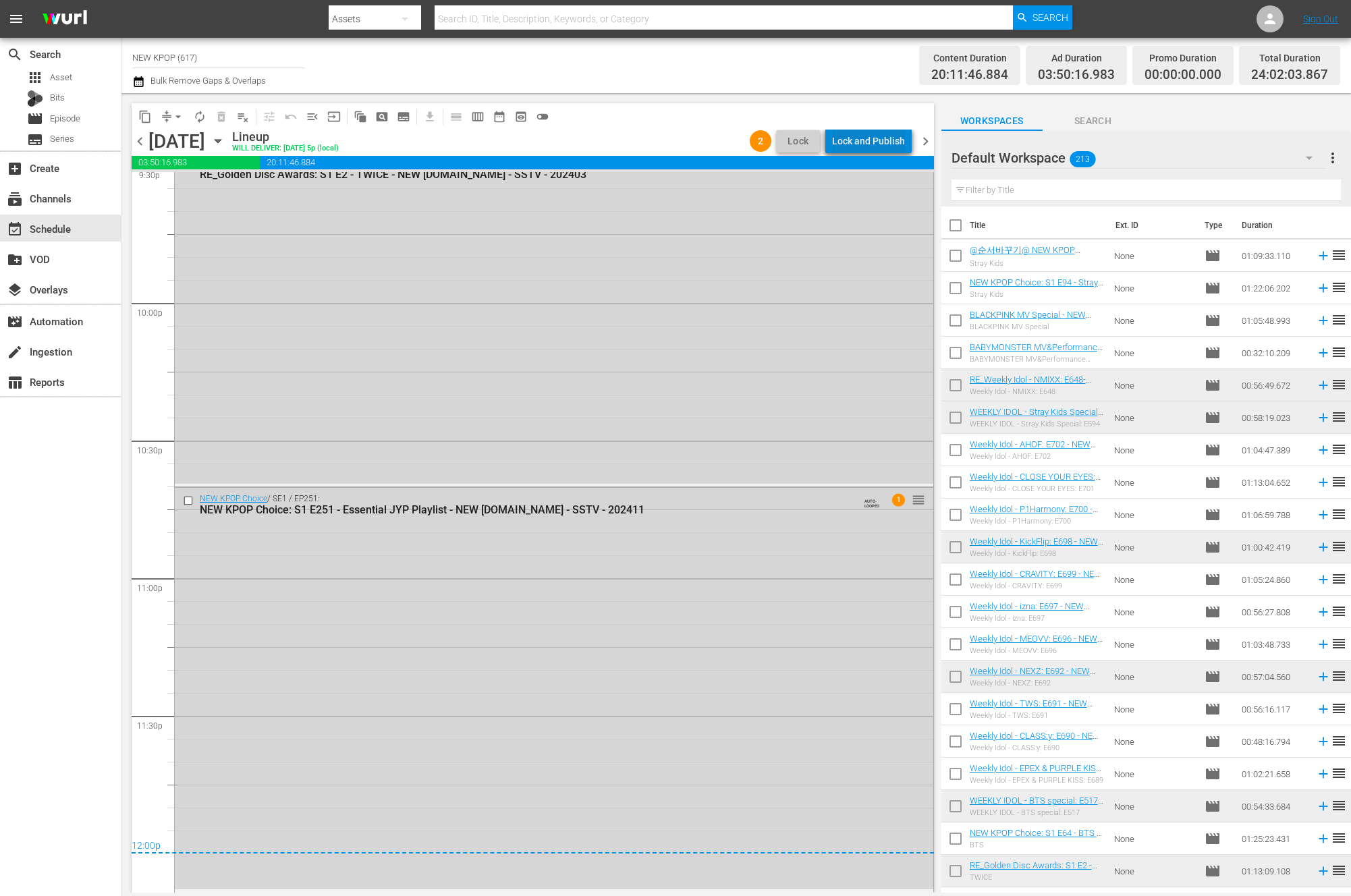
click at [887, 142] on div "Lock and Publish" at bounding box center [868, 141] width 73 height 24
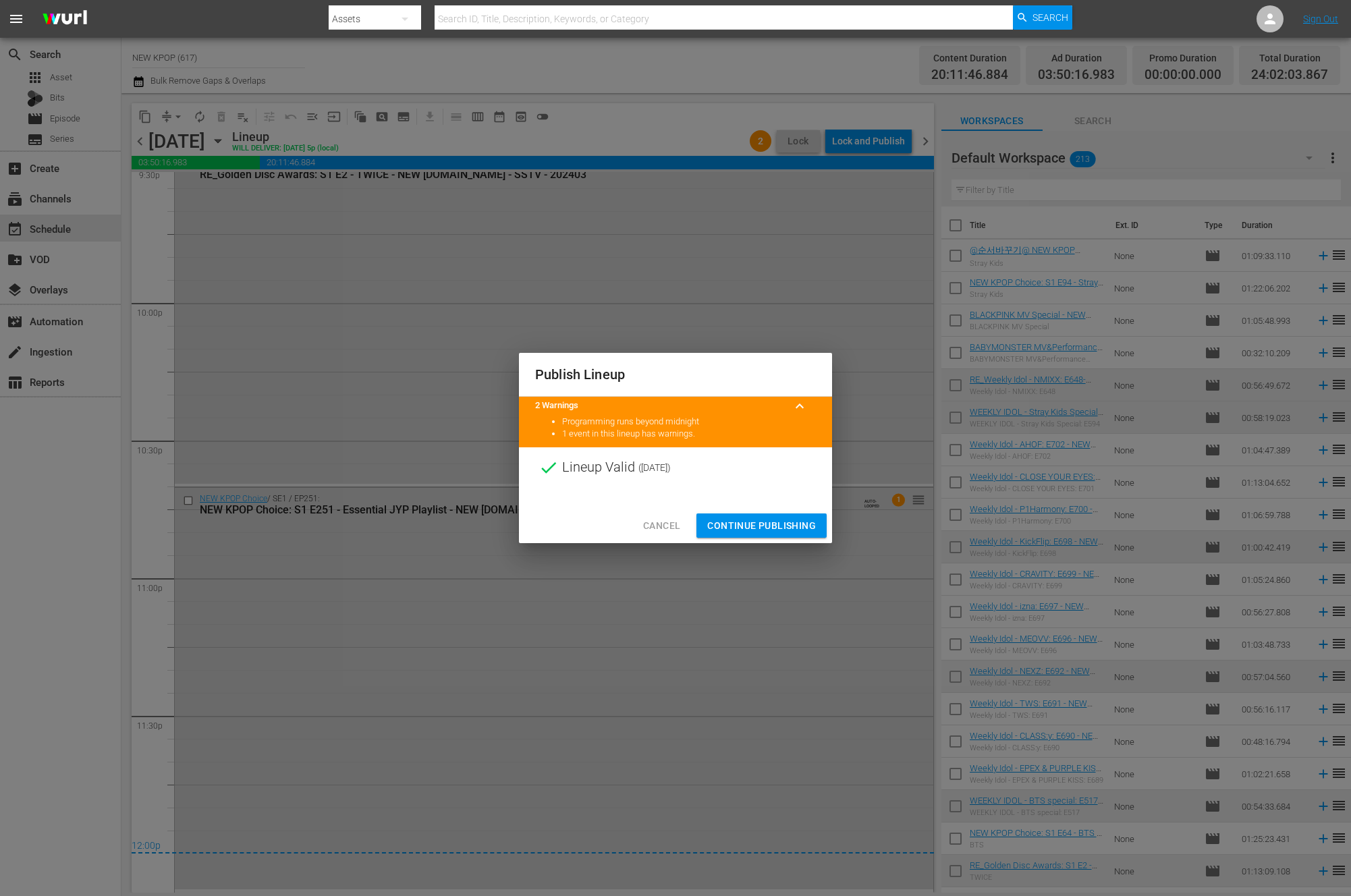
click at [716, 525] on span "Continue Publishing" at bounding box center [762, 526] width 109 height 17
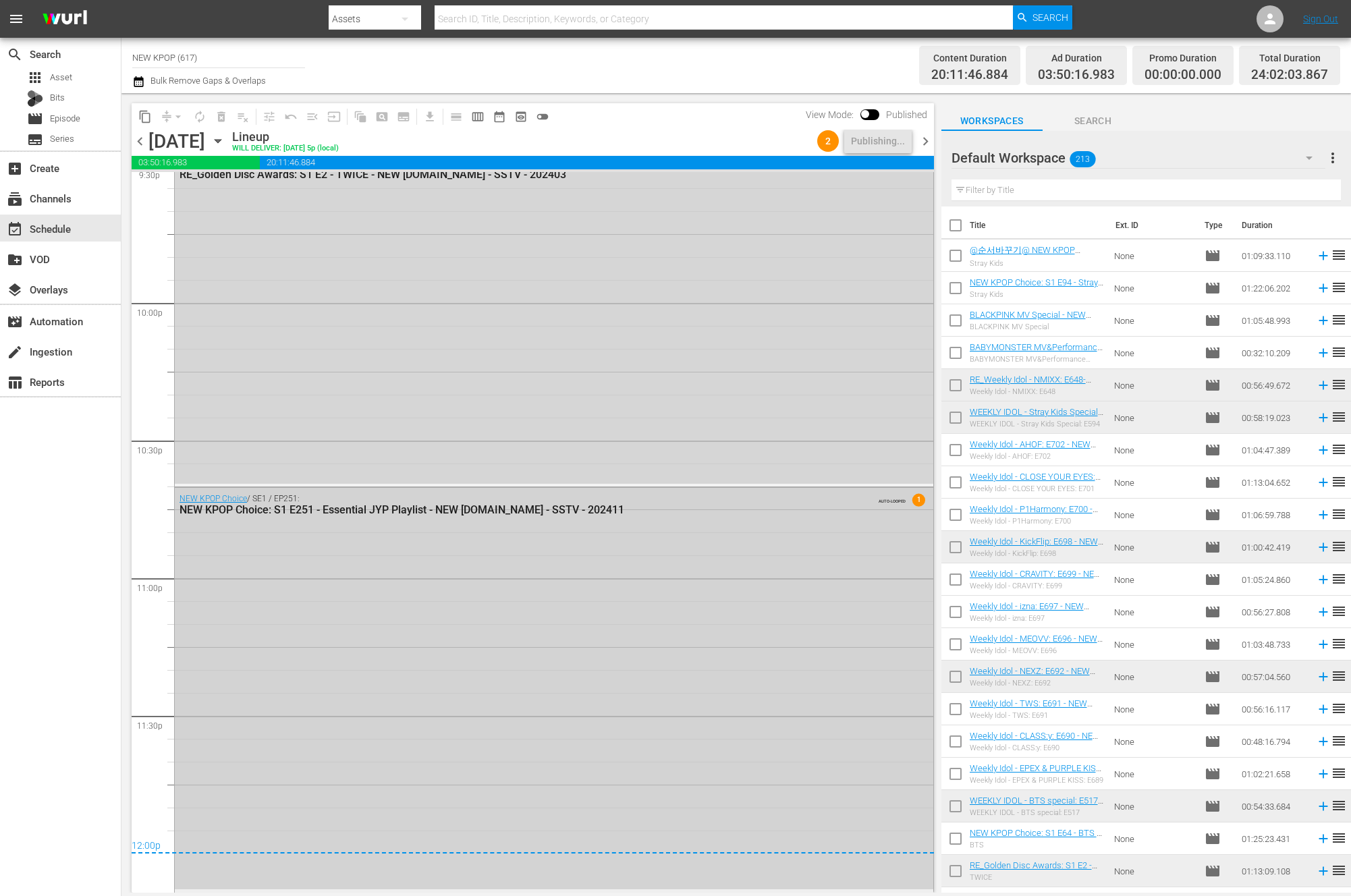
click at [295, 629] on div "NEW KPOP Choice / SE1 / EP251: NEW KPOP Choice: S1 E251 - Essential JYP Playlis…" at bounding box center [554, 688] width 759 height 401
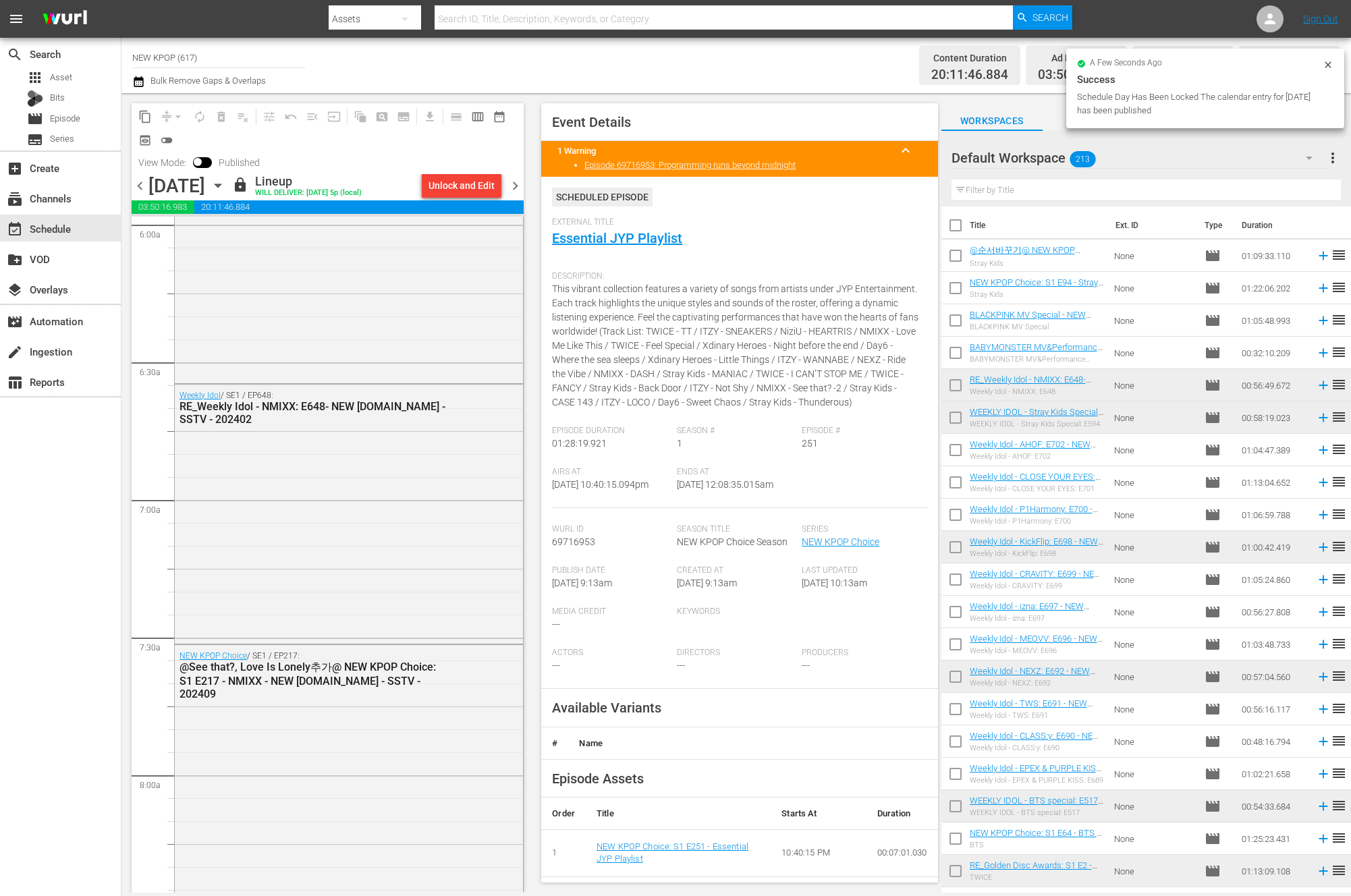
scroll to position [0, 0]
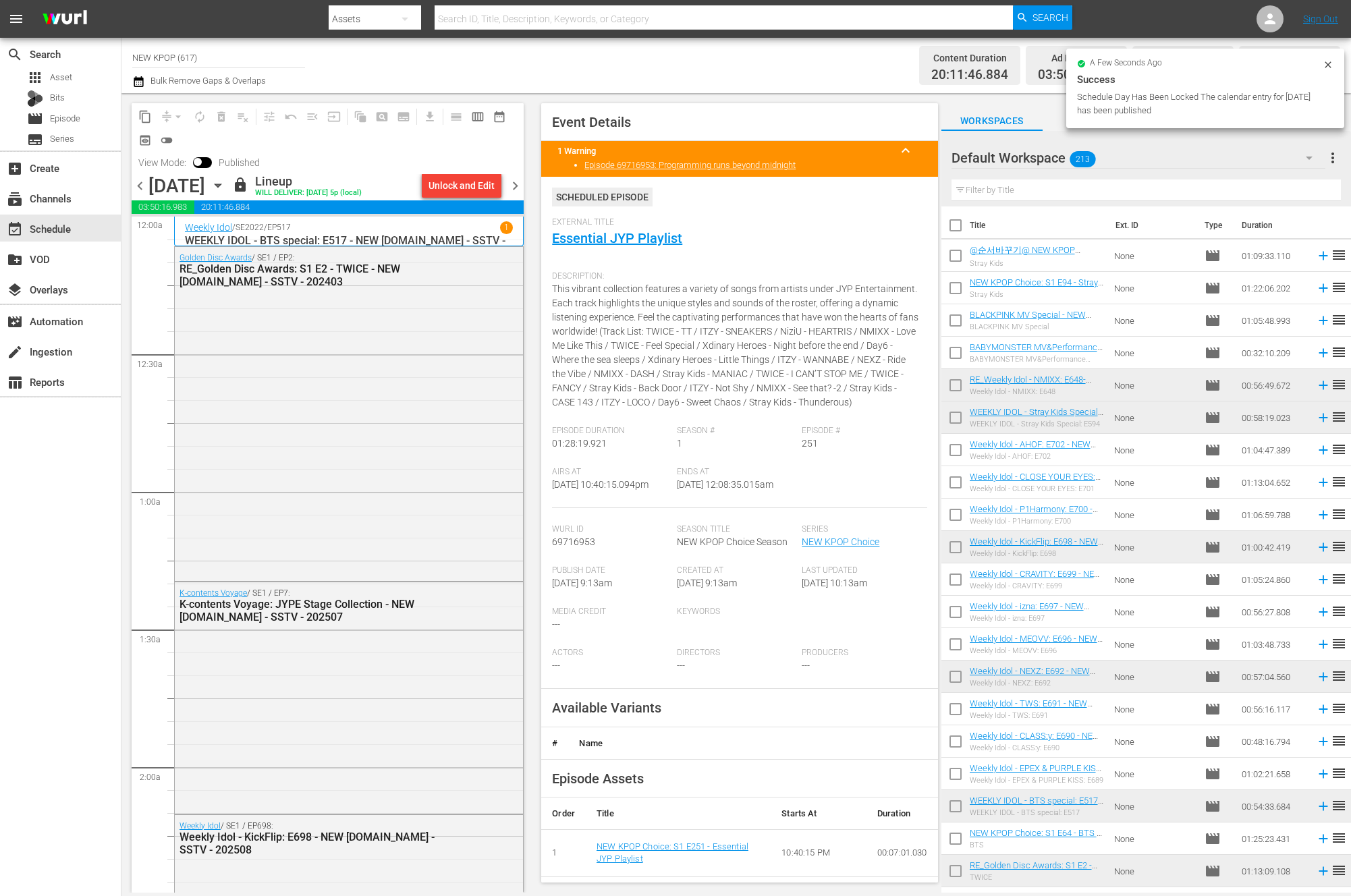
click at [518, 193] on span "chevron_right" at bounding box center [515, 186] width 17 height 17
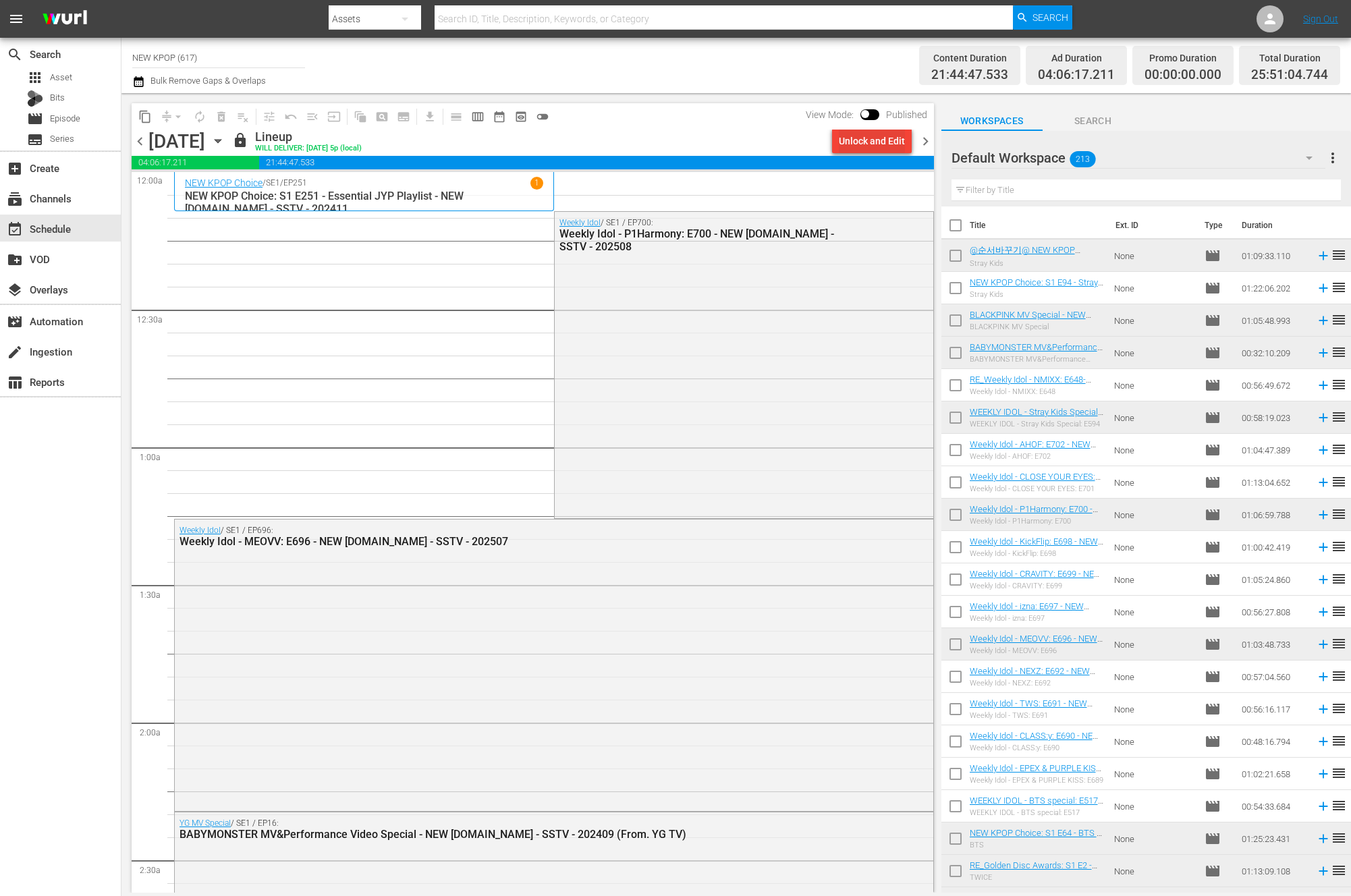
click at [846, 145] on div "Unlock and Edit" at bounding box center [872, 141] width 66 height 24
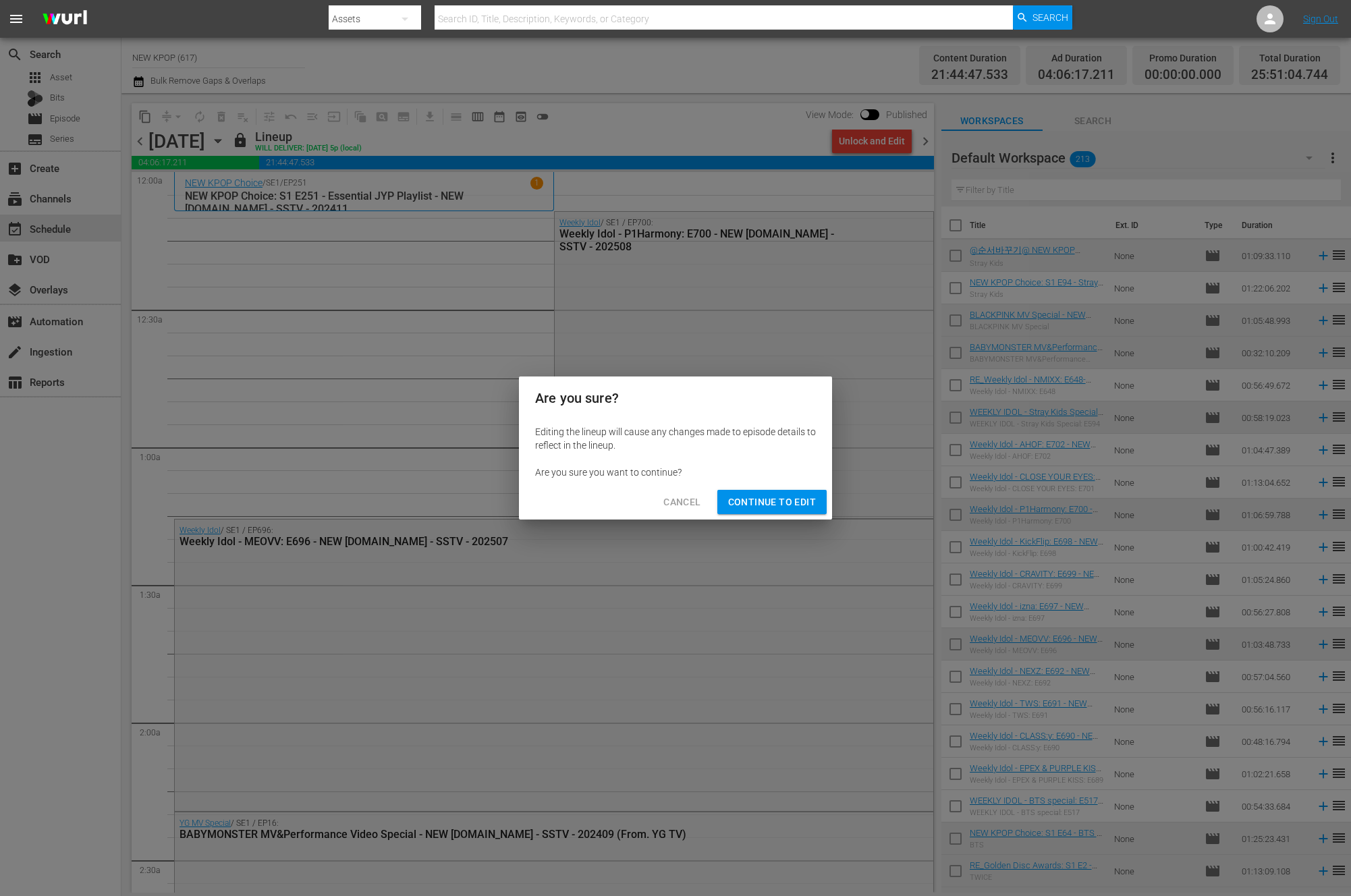
click at [765, 494] on span "Continue to Edit" at bounding box center [772, 502] width 88 height 17
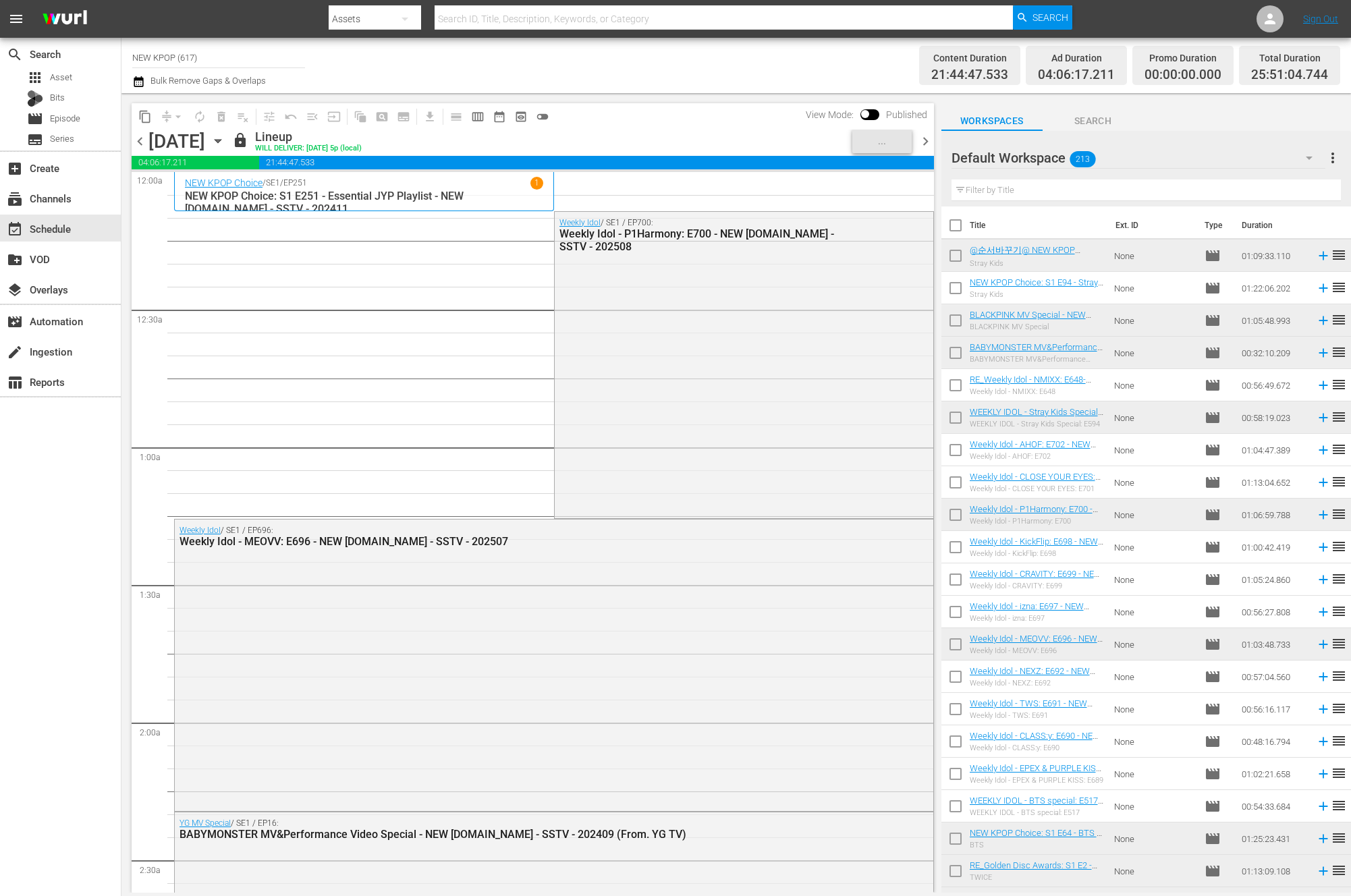
click at [765, 494] on div "Weekly Idol / SE1 / EP700: Weekly Idol - P1Harmony: E700 - NEW K.ID - SSTV - 20…" at bounding box center [744, 363] width 379 height 304
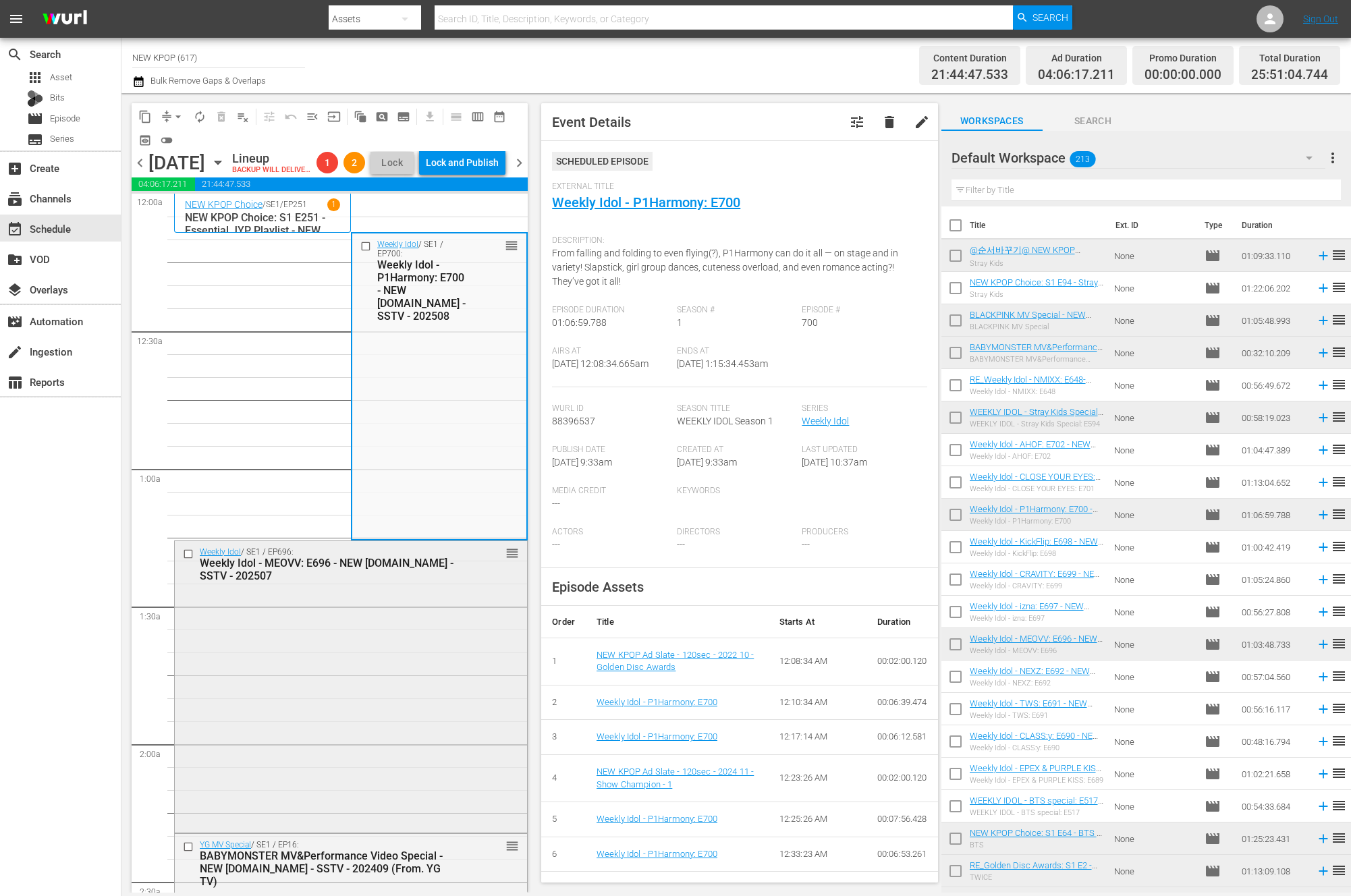
click at [401, 654] on div "Weekly Idol / SE1 / EP696: Weekly Idol - MEOVV: E696 - NEW K.ID - SSTV - 202507…" at bounding box center [351, 685] width 352 height 289
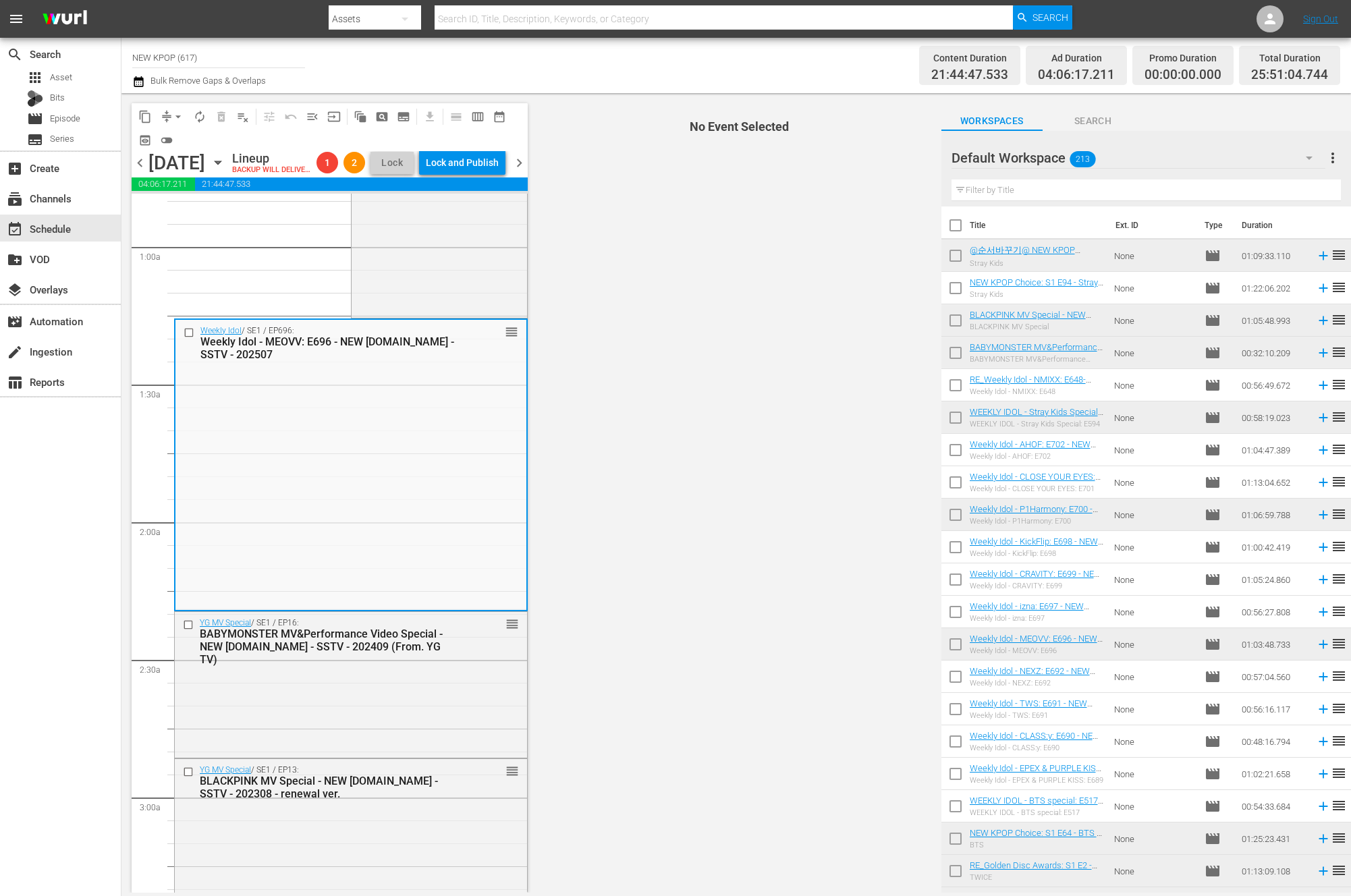
scroll to position [249, 0]
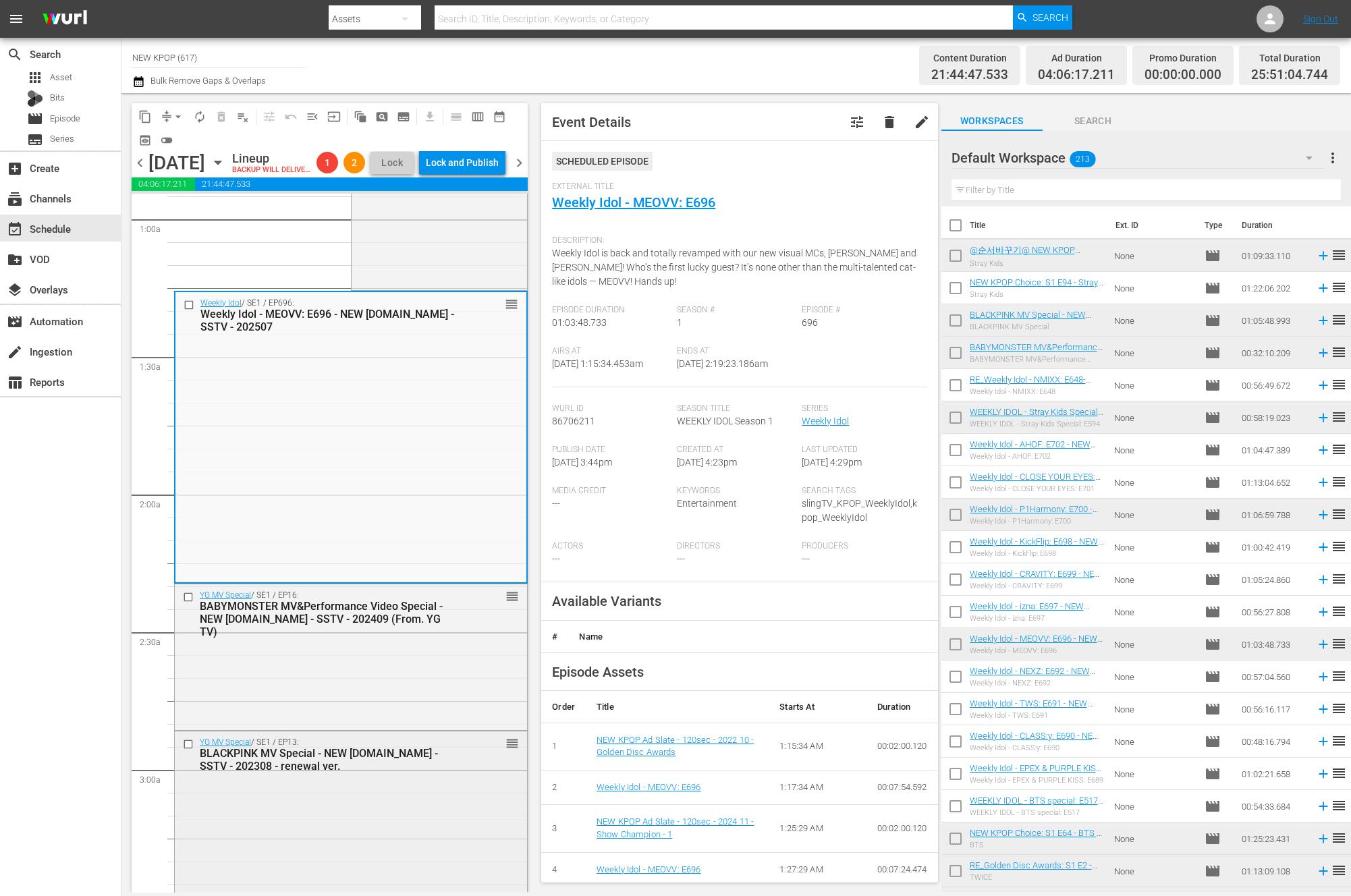
click at [334, 759] on div "YG MV Special / SE1 / EP13: BLACKPINK MV Special - NEW K.ID - SSTV - 202308 - r…" at bounding box center [329, 755] width 259 height 35
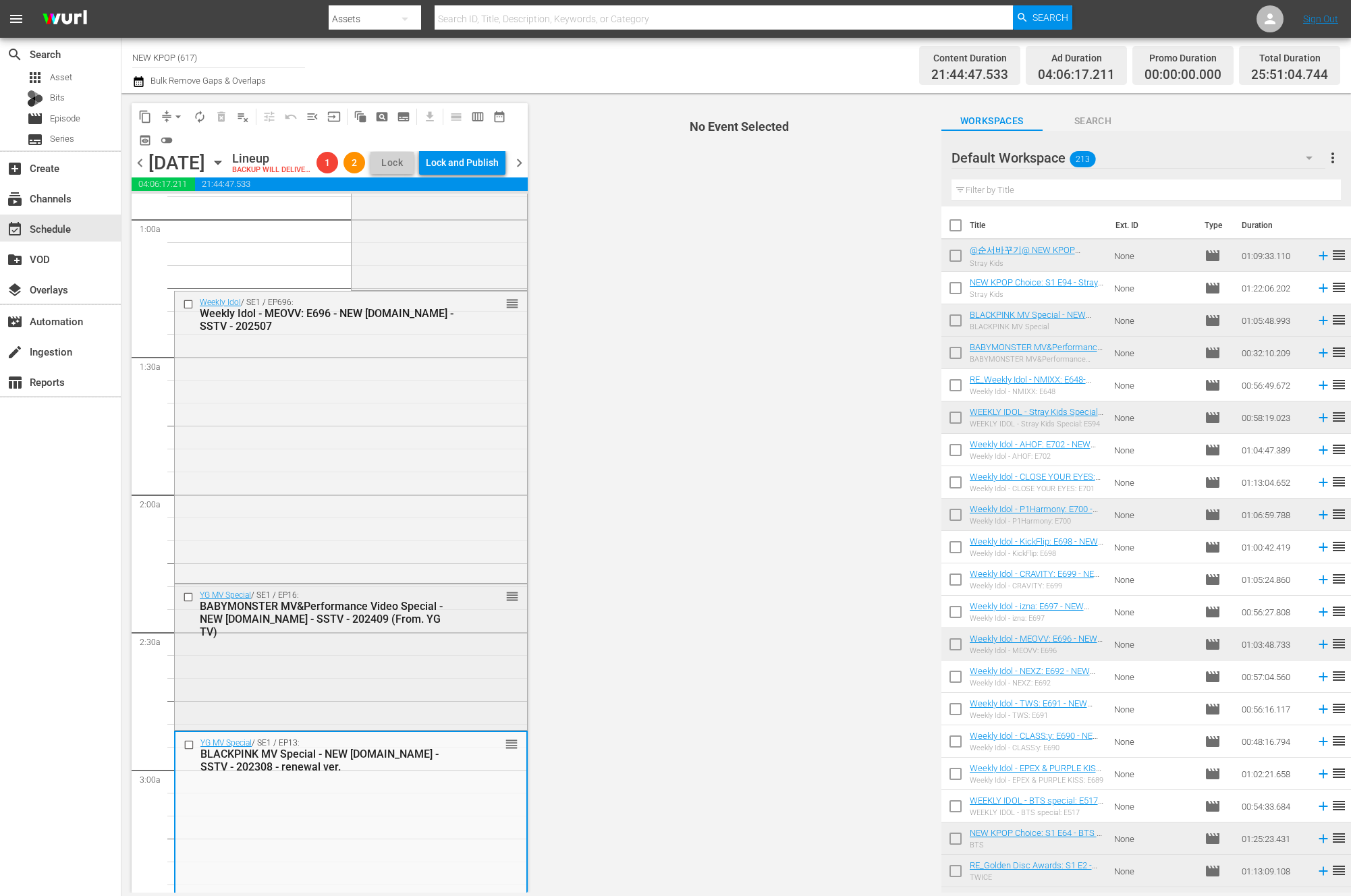
click at [340, 680] on div "YG MV Special / SE1 / EP16: BABYMONSTER MV&Performance Video Special - NEW K.ID…" at bounding box center [351, 657] width 352 height 144
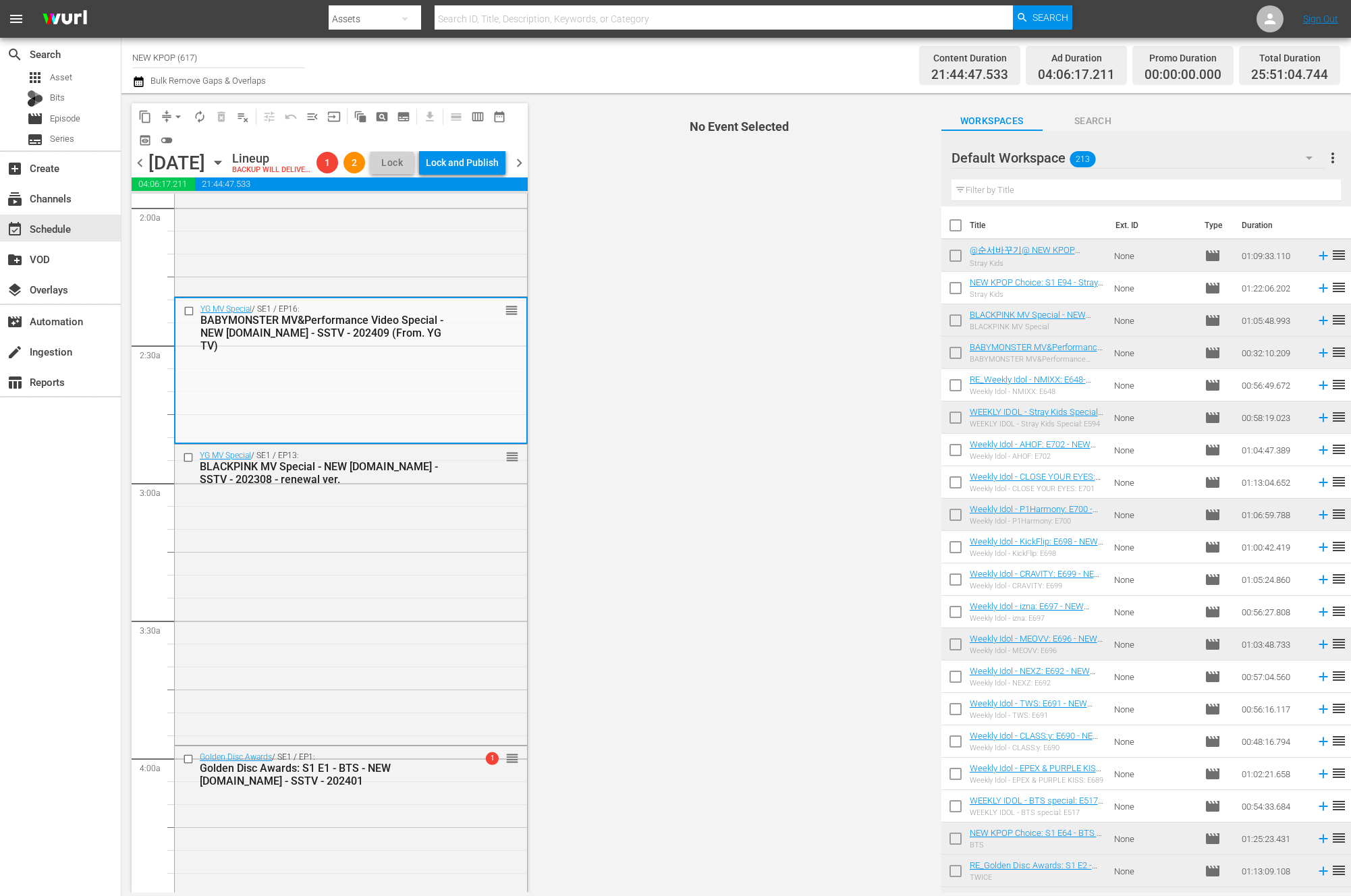
scroll to position [539, 0]
click at [363, 391] on div "YG MV Special / SE1 / EP16: BABYMONSTER MV&Performance Video Special - NEW K.ID…" at bounding box center [351, 367] width 351 height 144
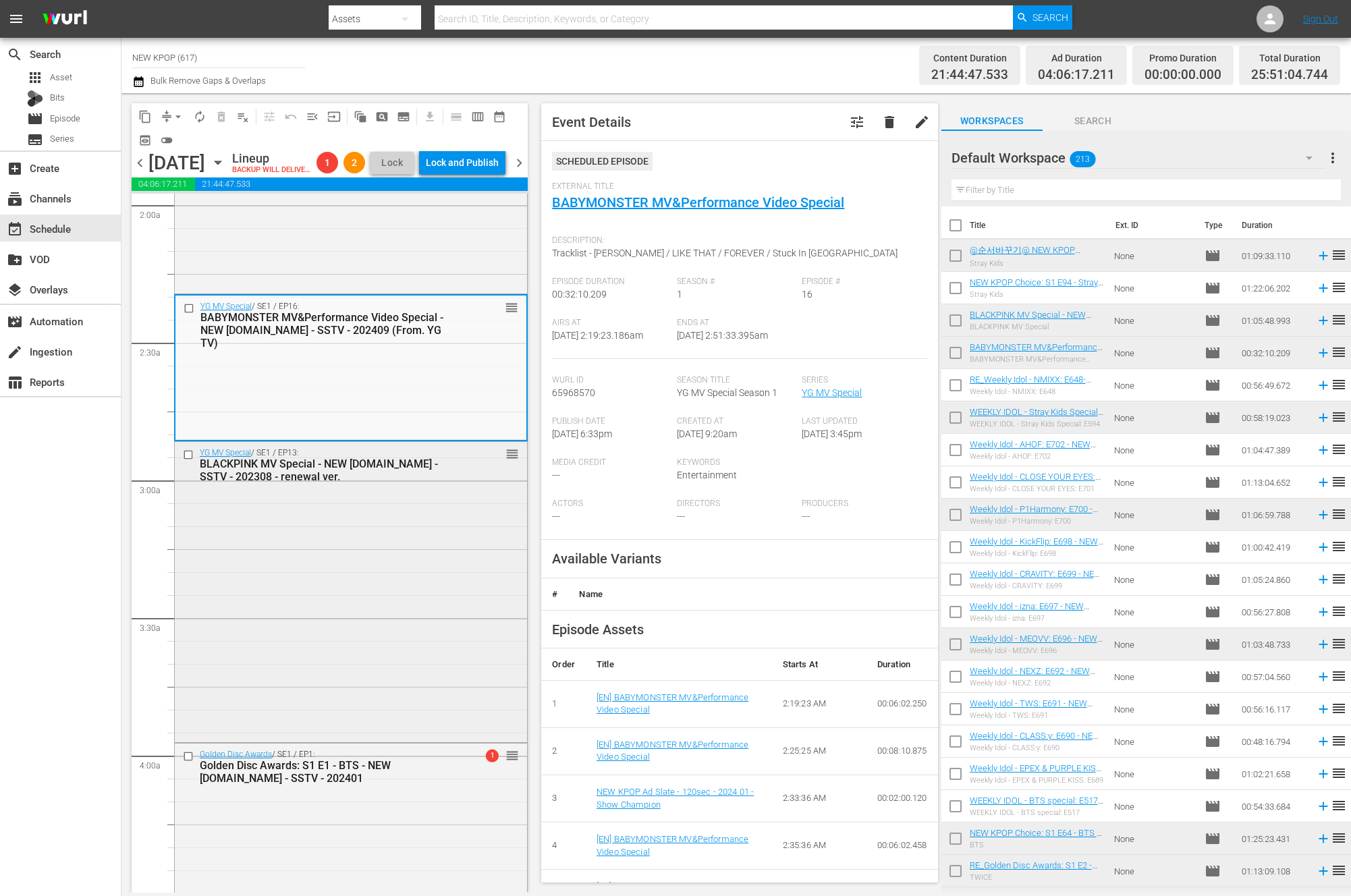
click at [412, 471] on div "YG MV Special / SE1 / EP13: BLACKPINK MV Special - NEW K.ID - SSTV - 202308 - r…" at bounding box center [329, 465] width 259 height 35
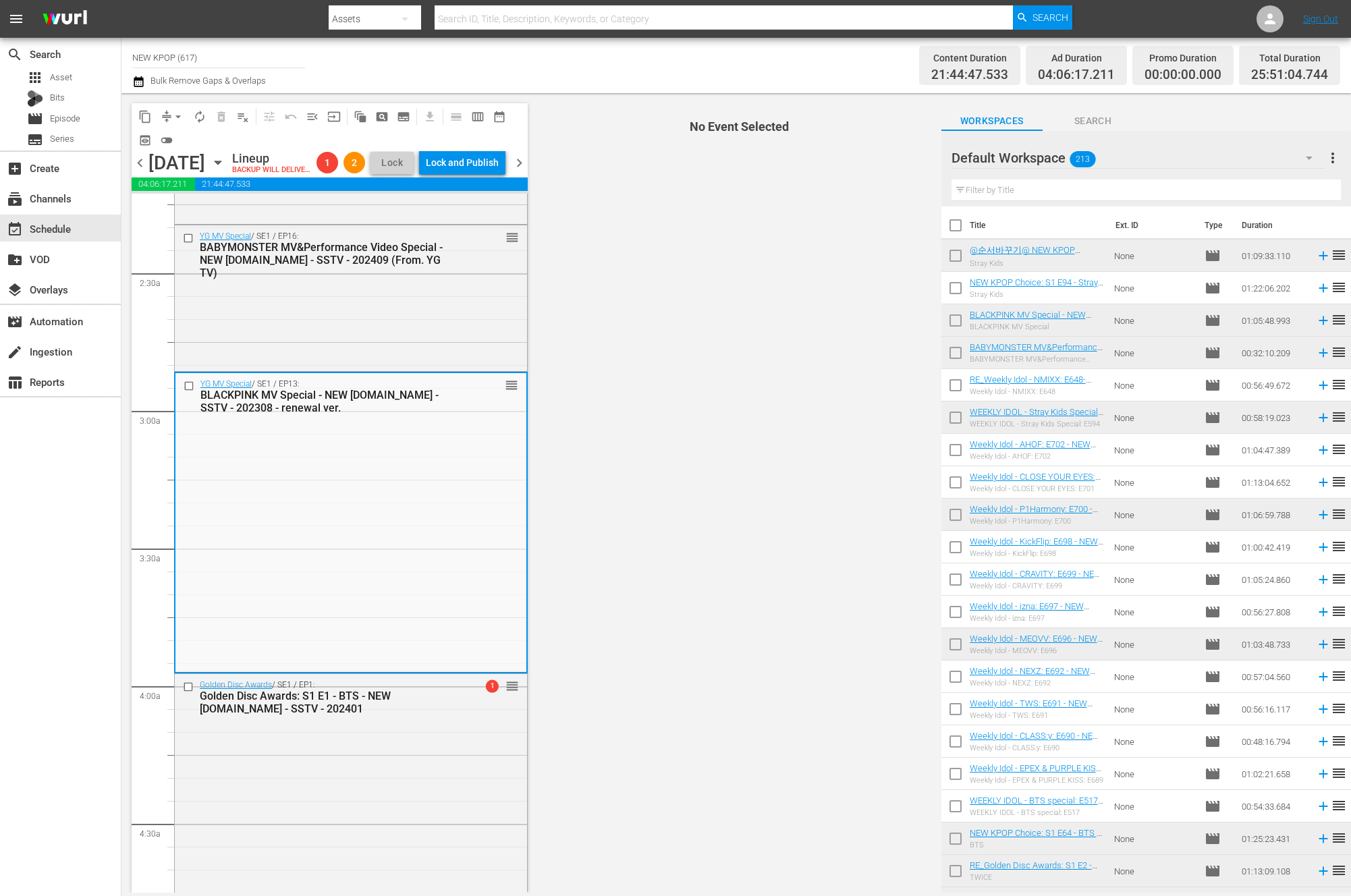
scroll to position [610, 0]
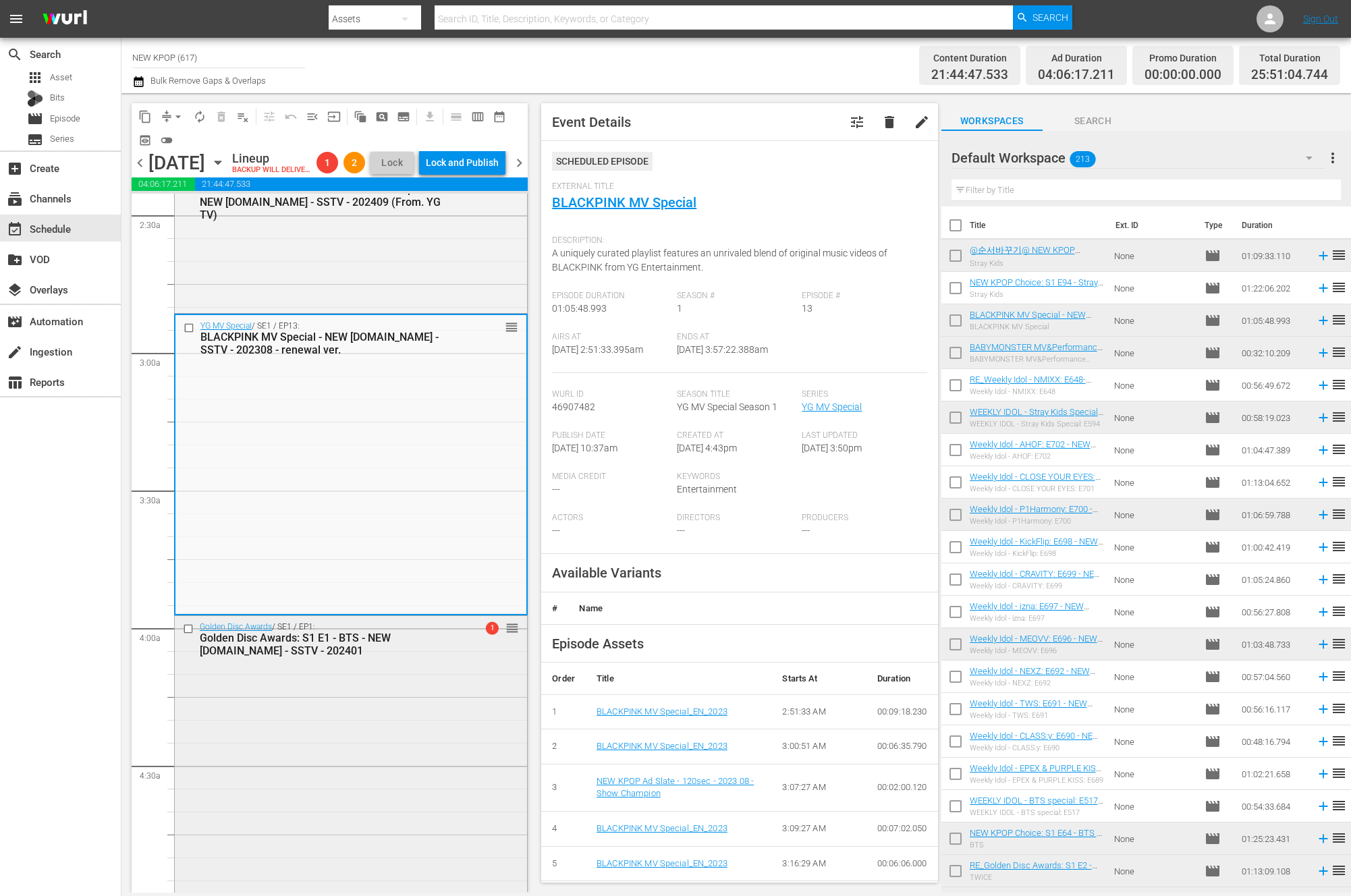
click at [319, 657] on div "Golden Disc Awards: S1 E1 - BTS - NEW K.ID - SSTV - 202401" at bounding box center [329, 644] width 259 height 26
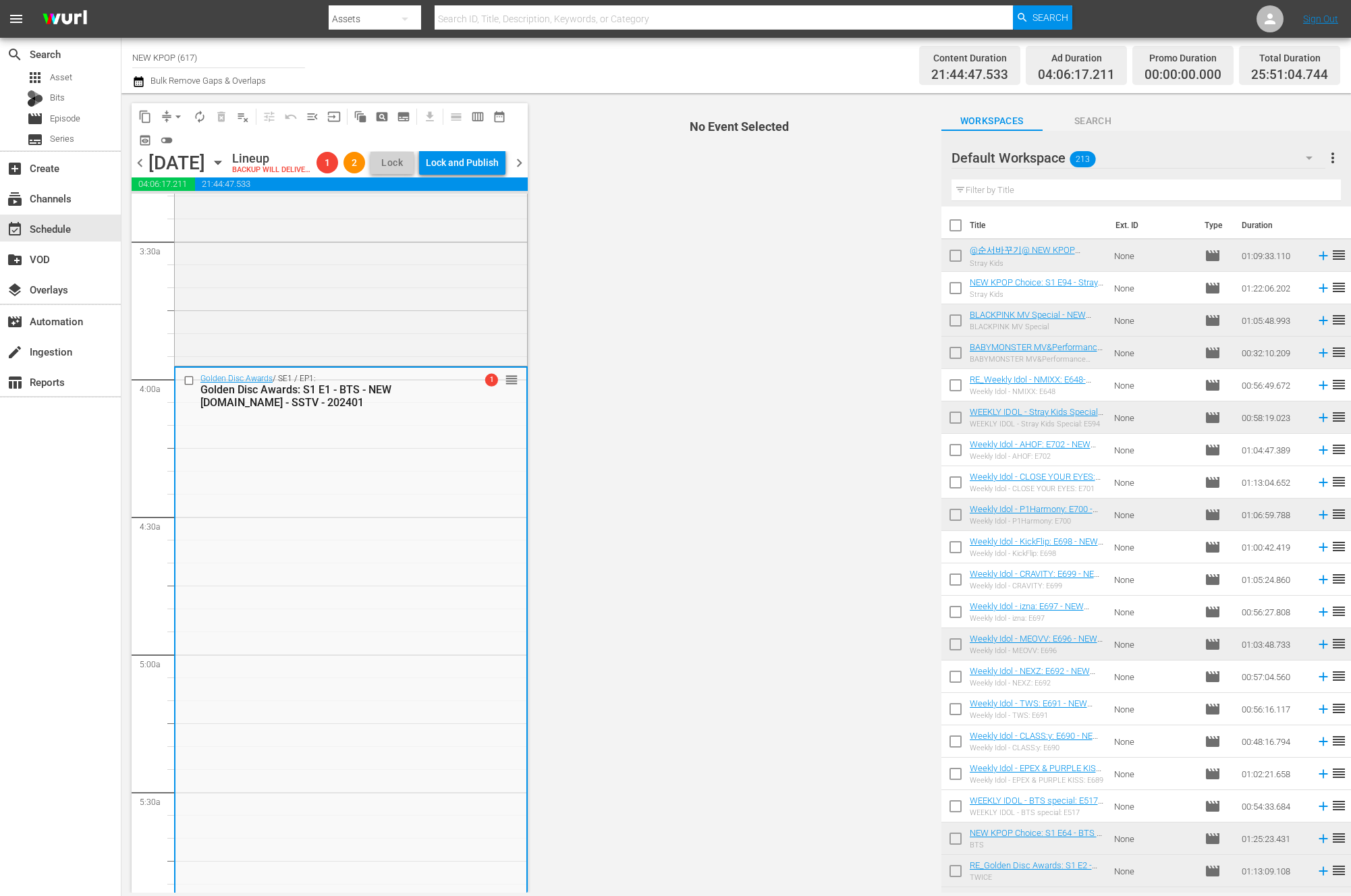
scroll to position [1464, 0]
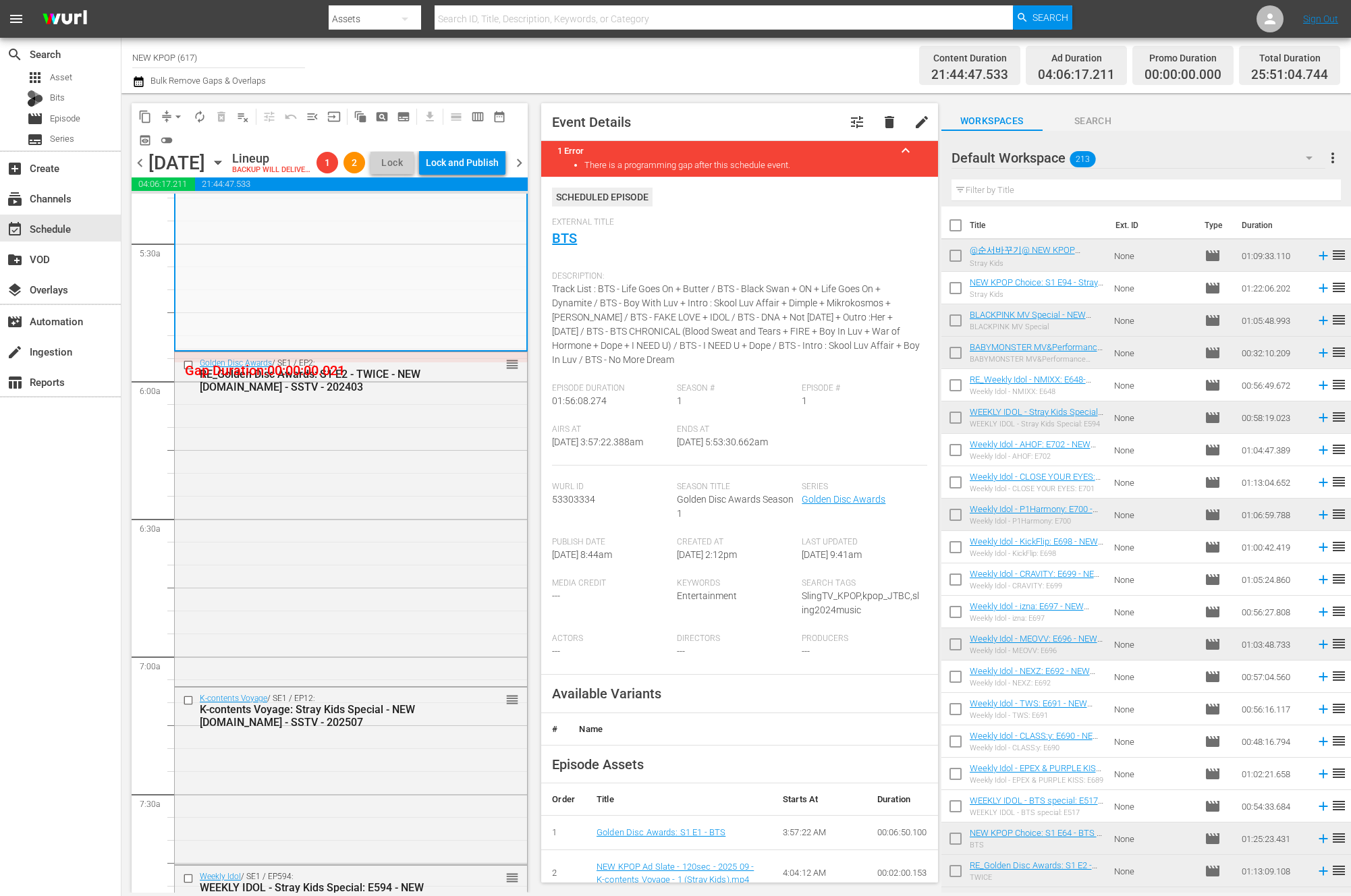
click at [319, 674] on div "Golden Disc Awards / SE1 / EP2: RE_Golden Disc Awards: S1 E2 - TWICE - NEW K.ID…" at bounding box center [351, 518] width 352 height 332
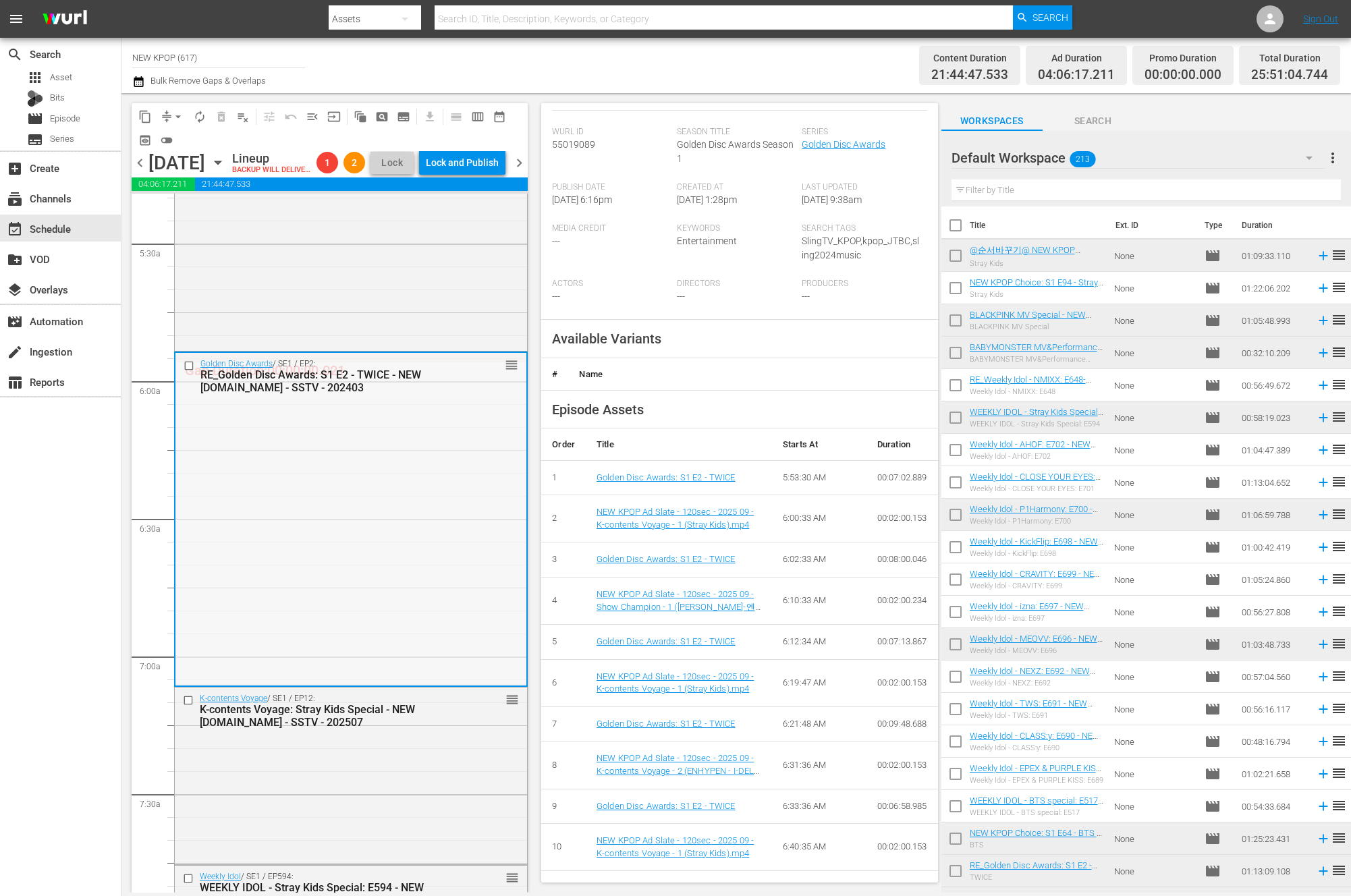
scroll to position [322, 0]
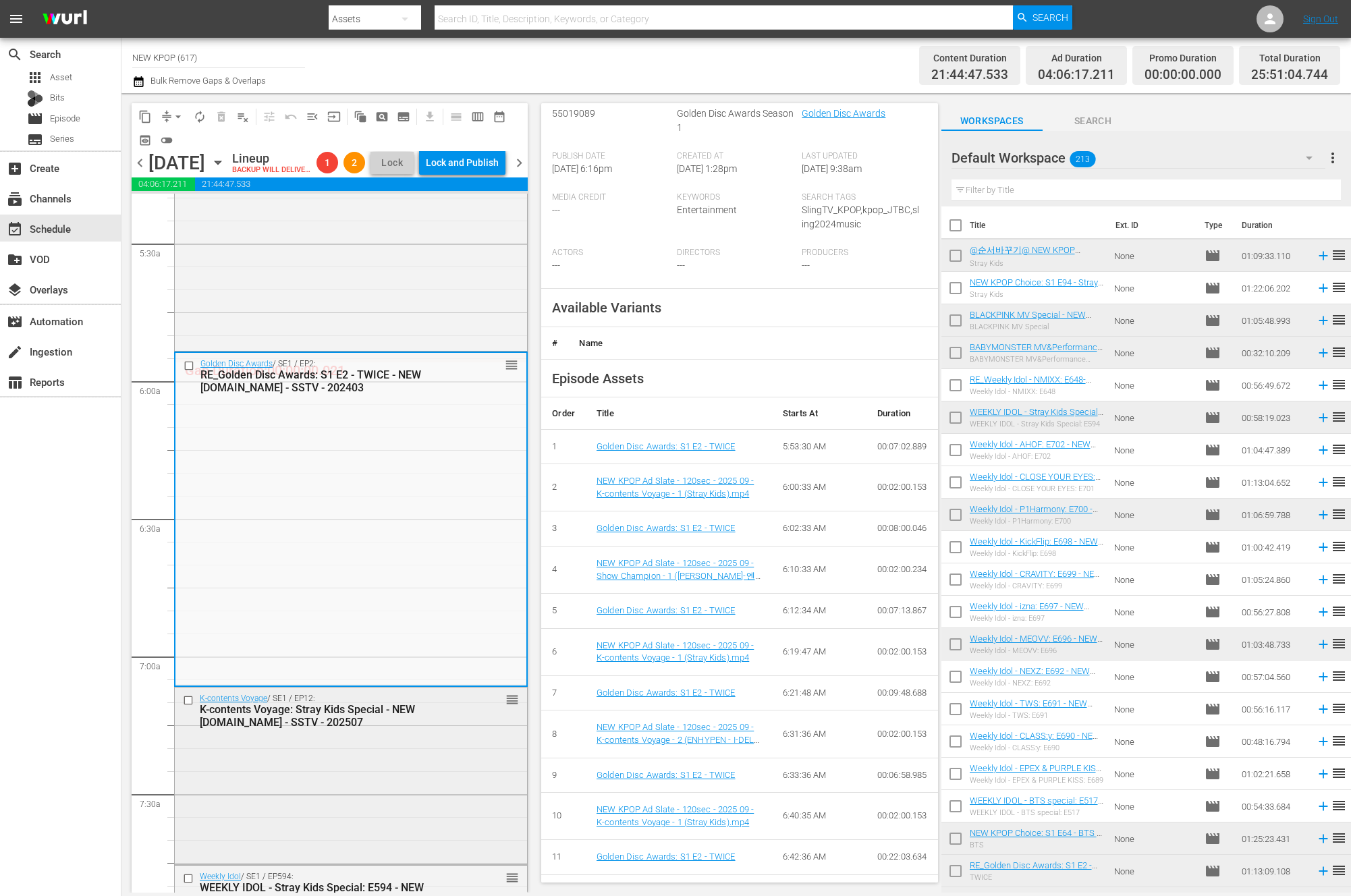
click at [402, 762] on div "K-contents Voyage / SE1 / EP12: K-contents Voyage: Stray Kids Special - NEW K.I…" at bounding box center [351, 774] width 352 height 175
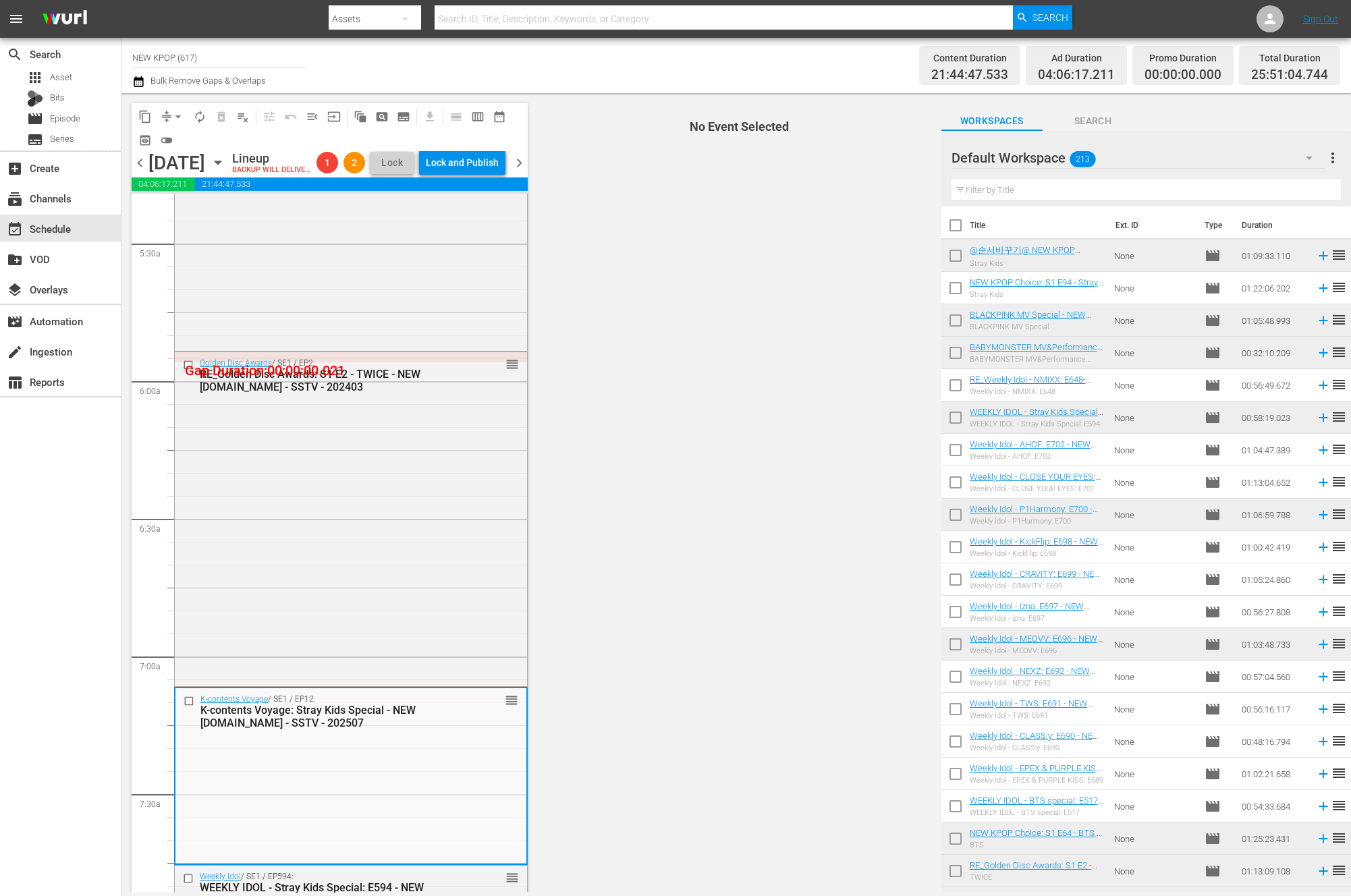
scroll to position [1713, 0]
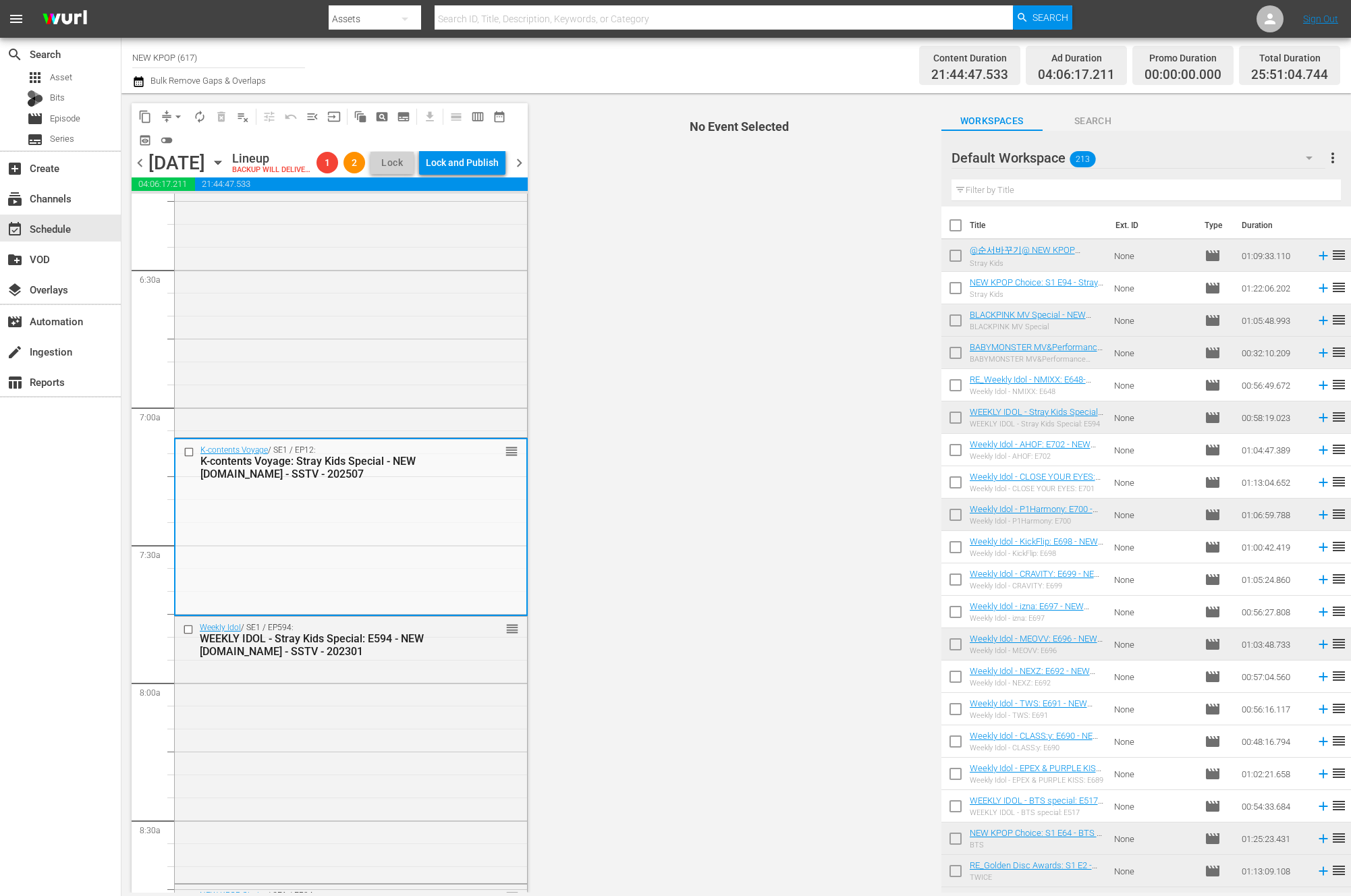
click at [763, 260] on span "No Event Selected" at bounding box center [736, 493] width 410 height 799
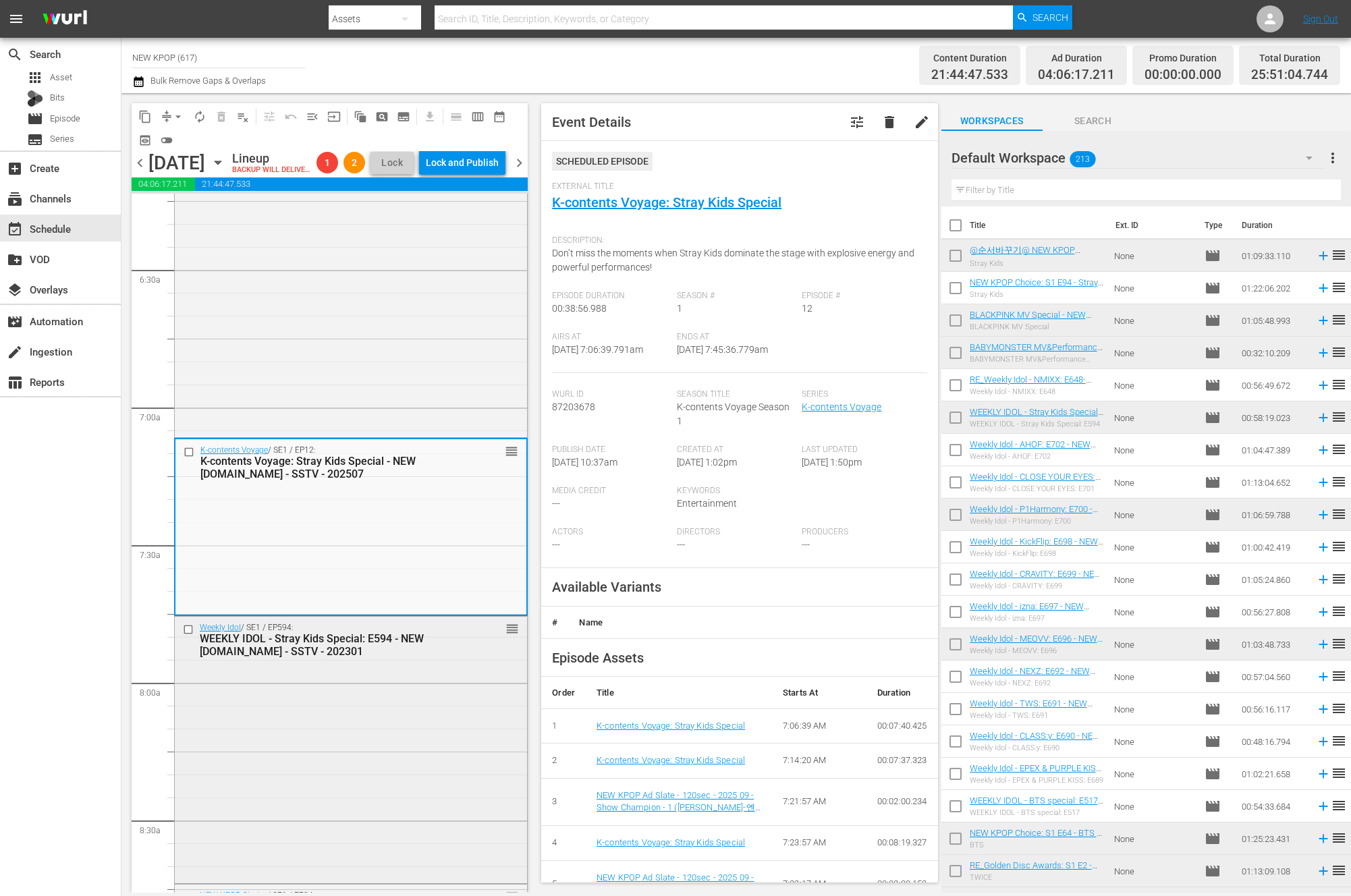
click at [393, 745] on div "Weekly Idol / SE1 / EP594: WEEKLY IDOL - Stray Kids Special: E594 - NEW K.ID - …" at bounding box center [351, 748] width 352 height 264
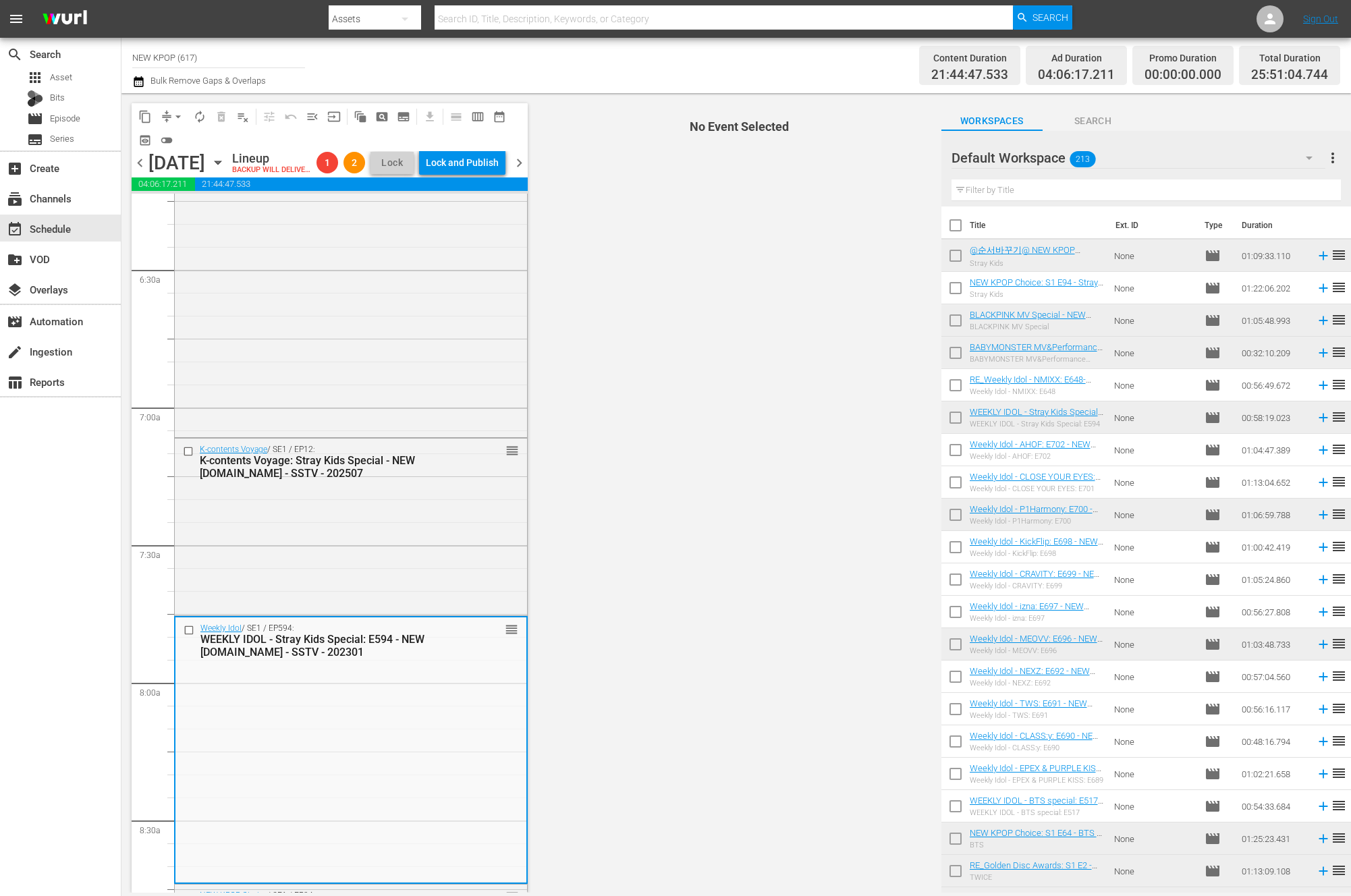
scroll to position [1937, 0]
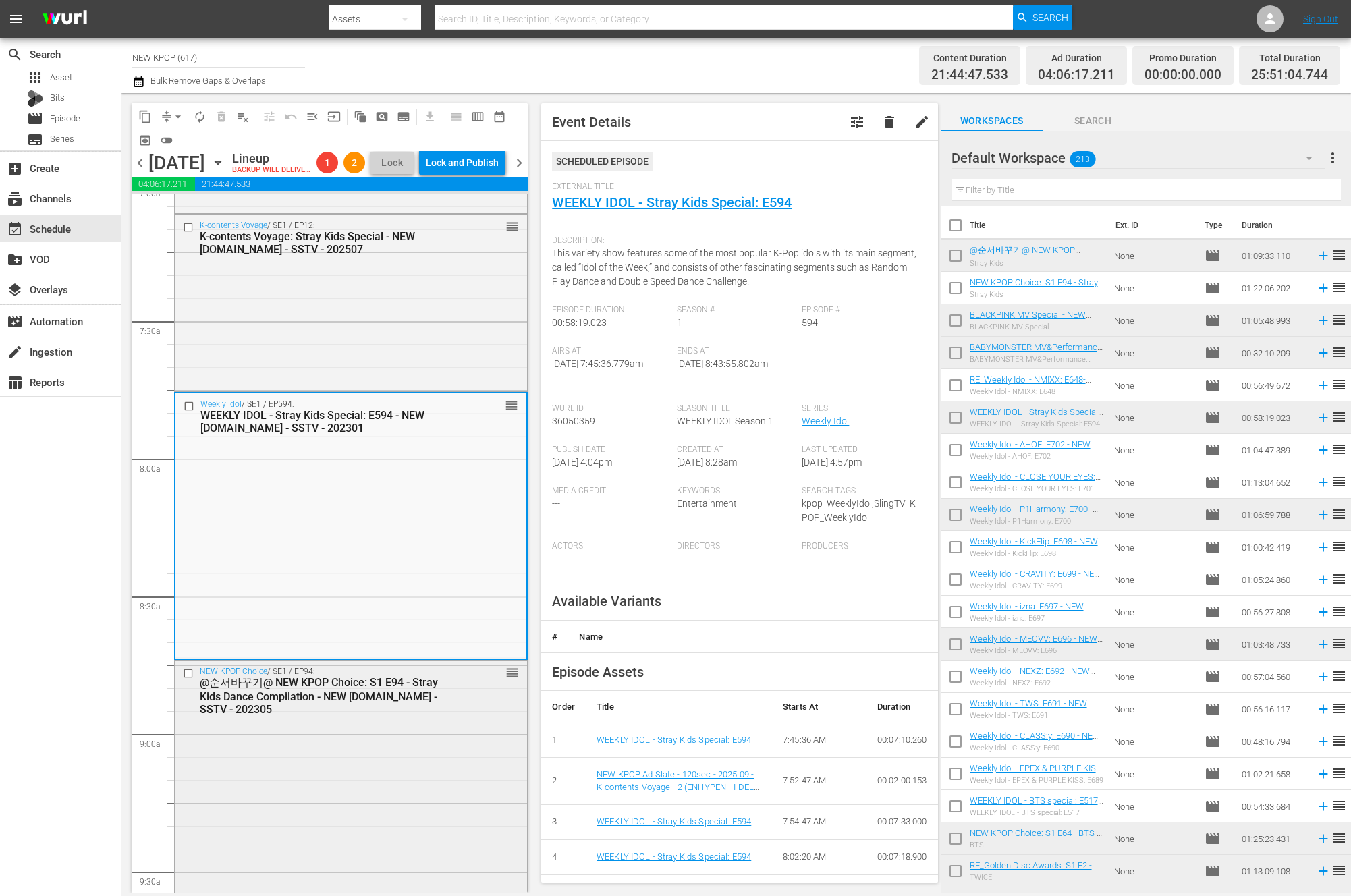
click at [350, 774] on div "NEW KPOP Choice / SE1 / EP94: @순서바꾸기@ NEW KPOP Choice: S1 E94 - Stray Kids Danc…" at bounding box center [351, 817] width 352 height 315
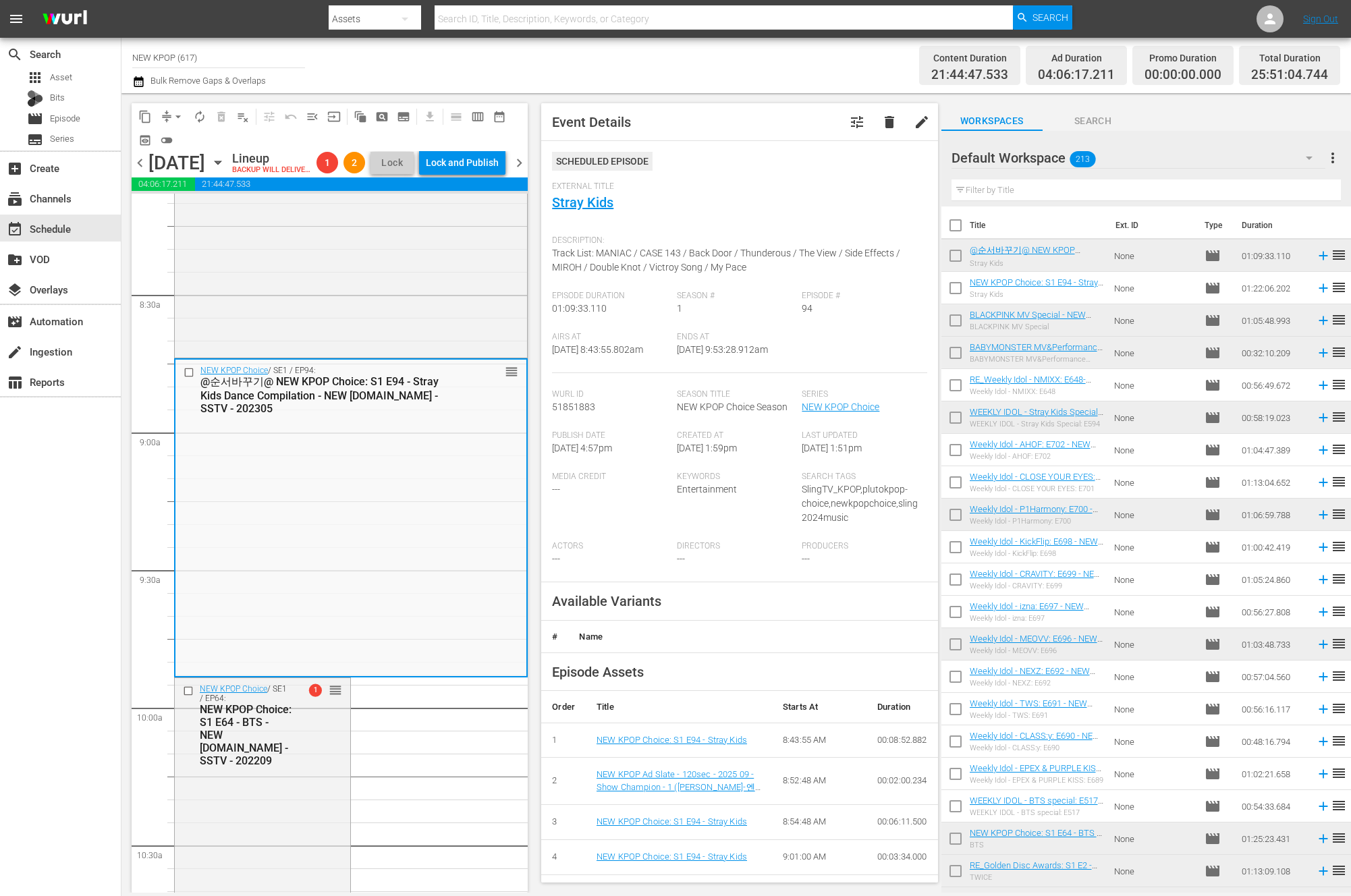
scroll to position [2264, 0]
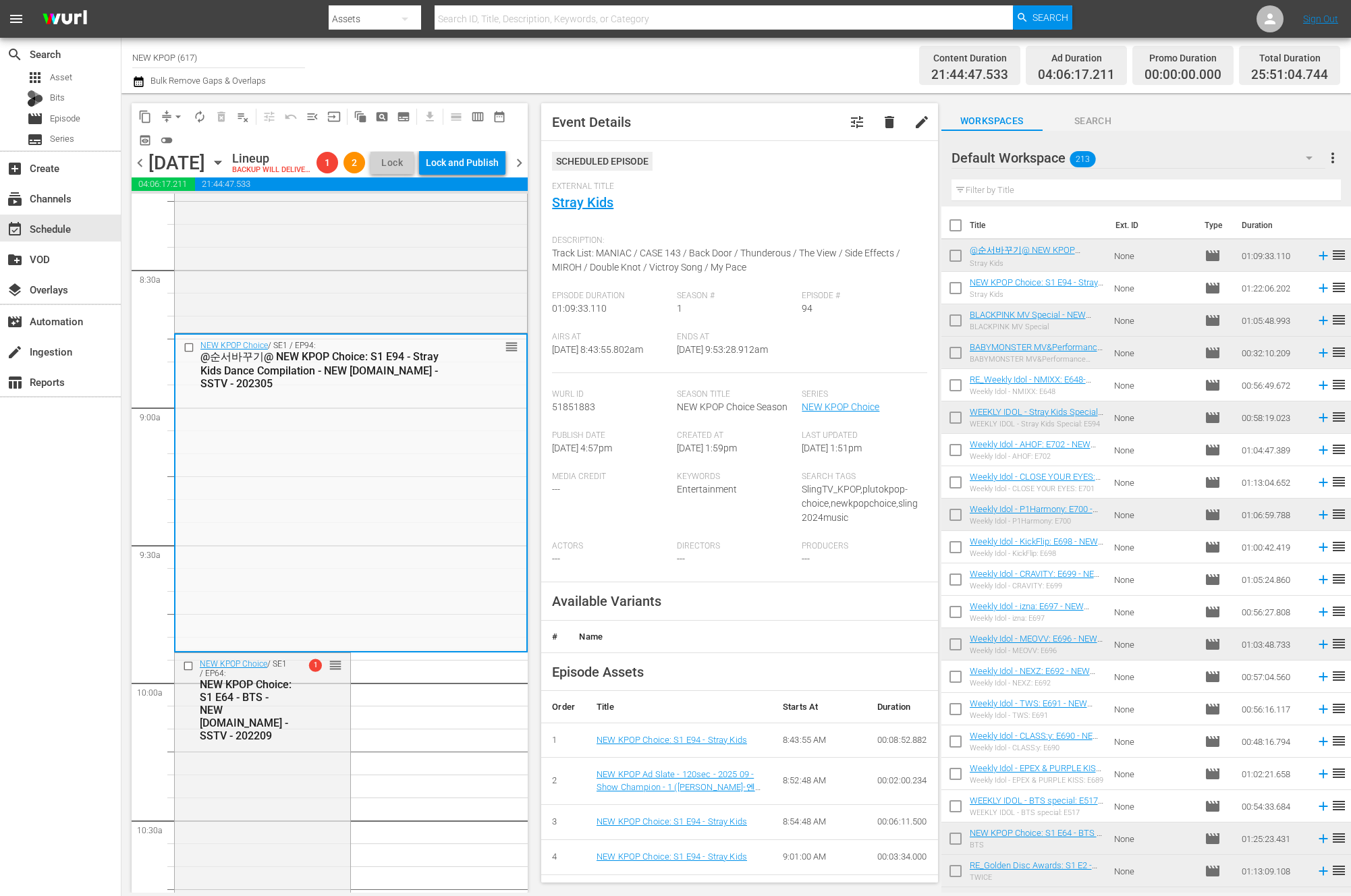
click at [350, 774] on div "NEW KPOP Choice / SE1 / EP64: NEW KPOP Choice: S1 E64 - BTS - NEW K.ID - SSTV -…" at bounding box center [262, 848] width 175 height 388
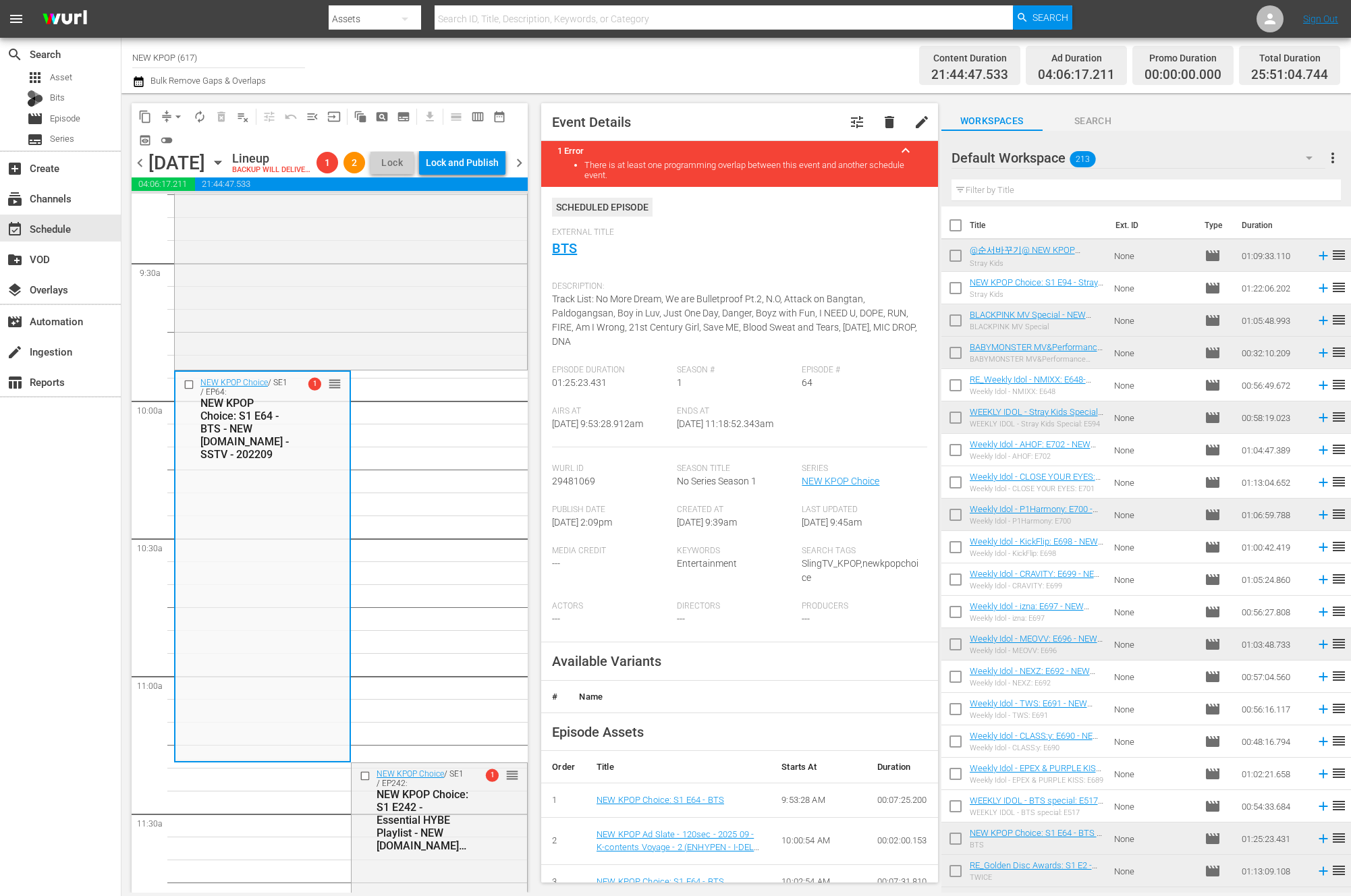
scroll to position [2593, 0]
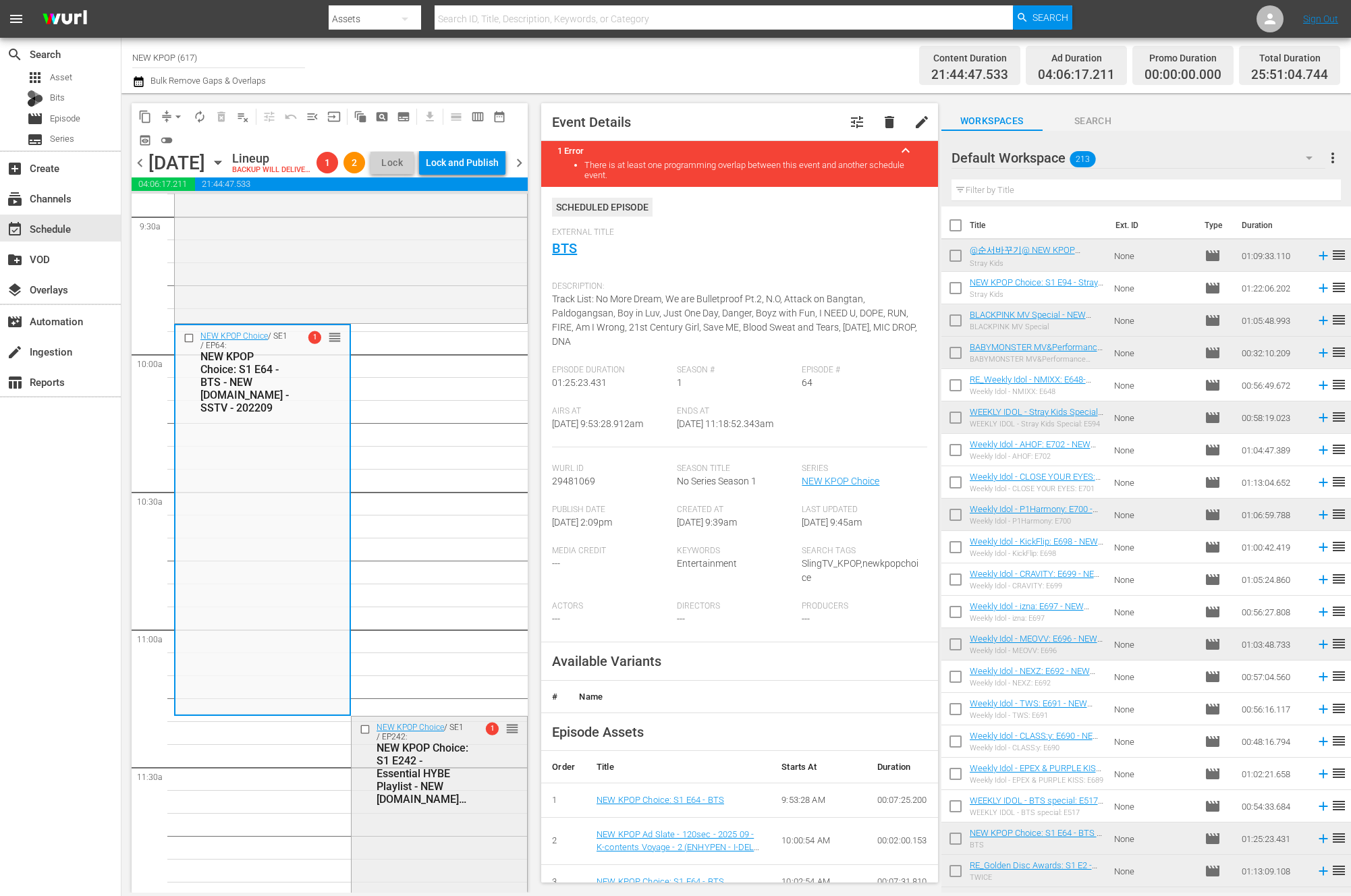
click at [365, 780] on div "NEW KPOP Choice / SE1 / EP242: NEW KPOP Choice: S1 E242 - Essential HYBE Playli…" at bounding box center [413, 764] width 113 height 85
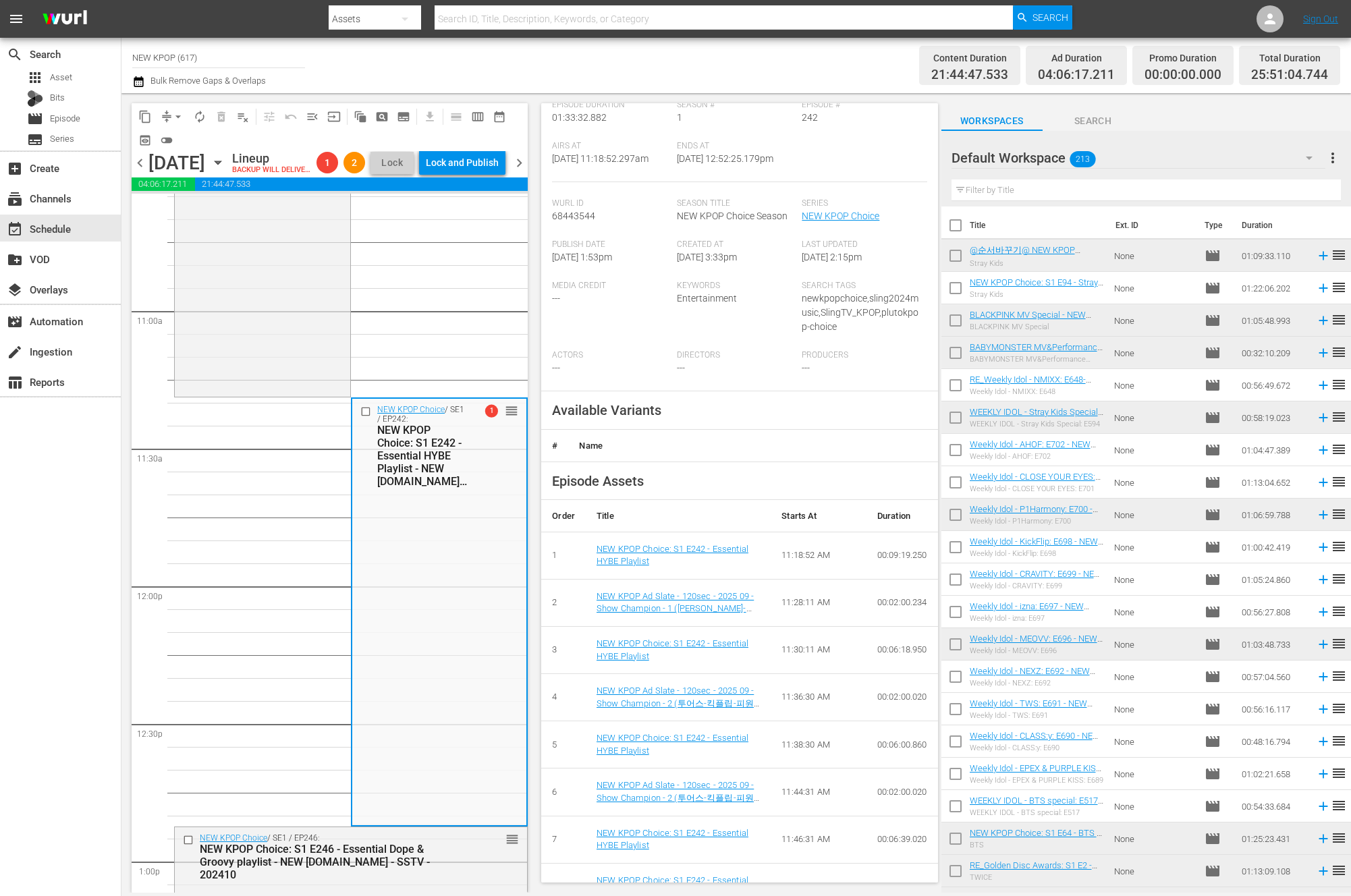
scroll to position [596, 0]
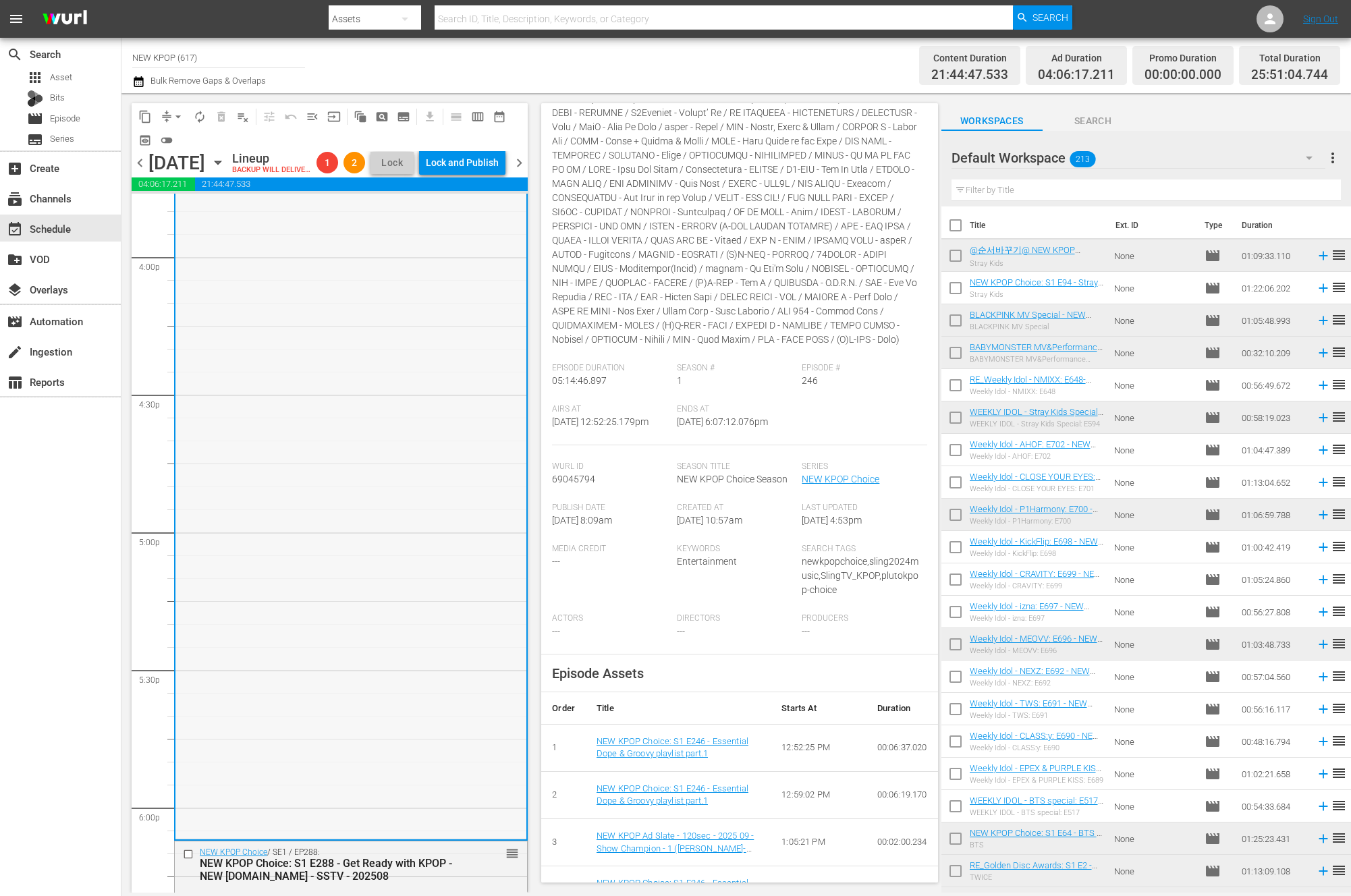
scroll to position [4467, 0]
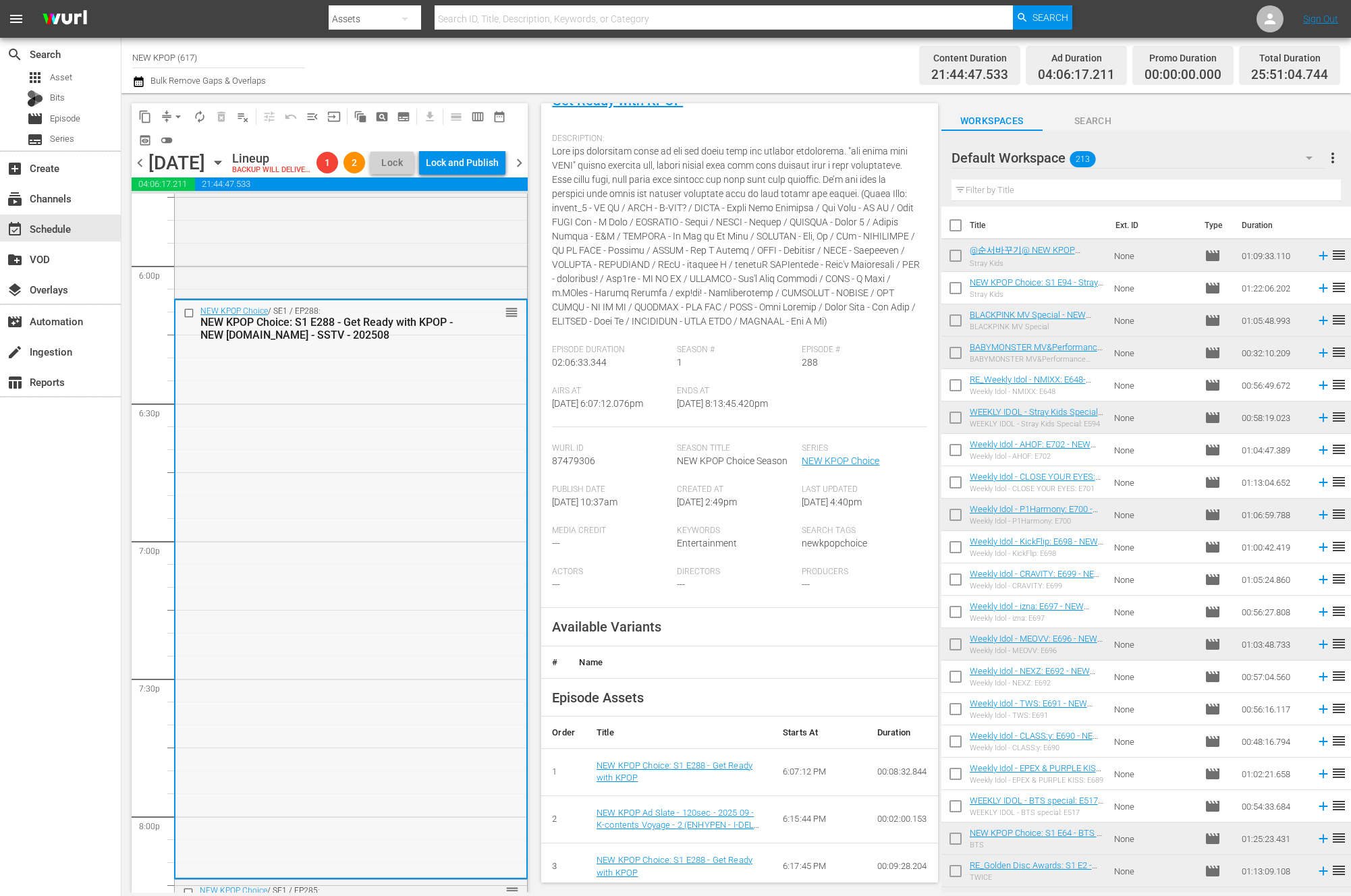
scroll to position [103, 0]
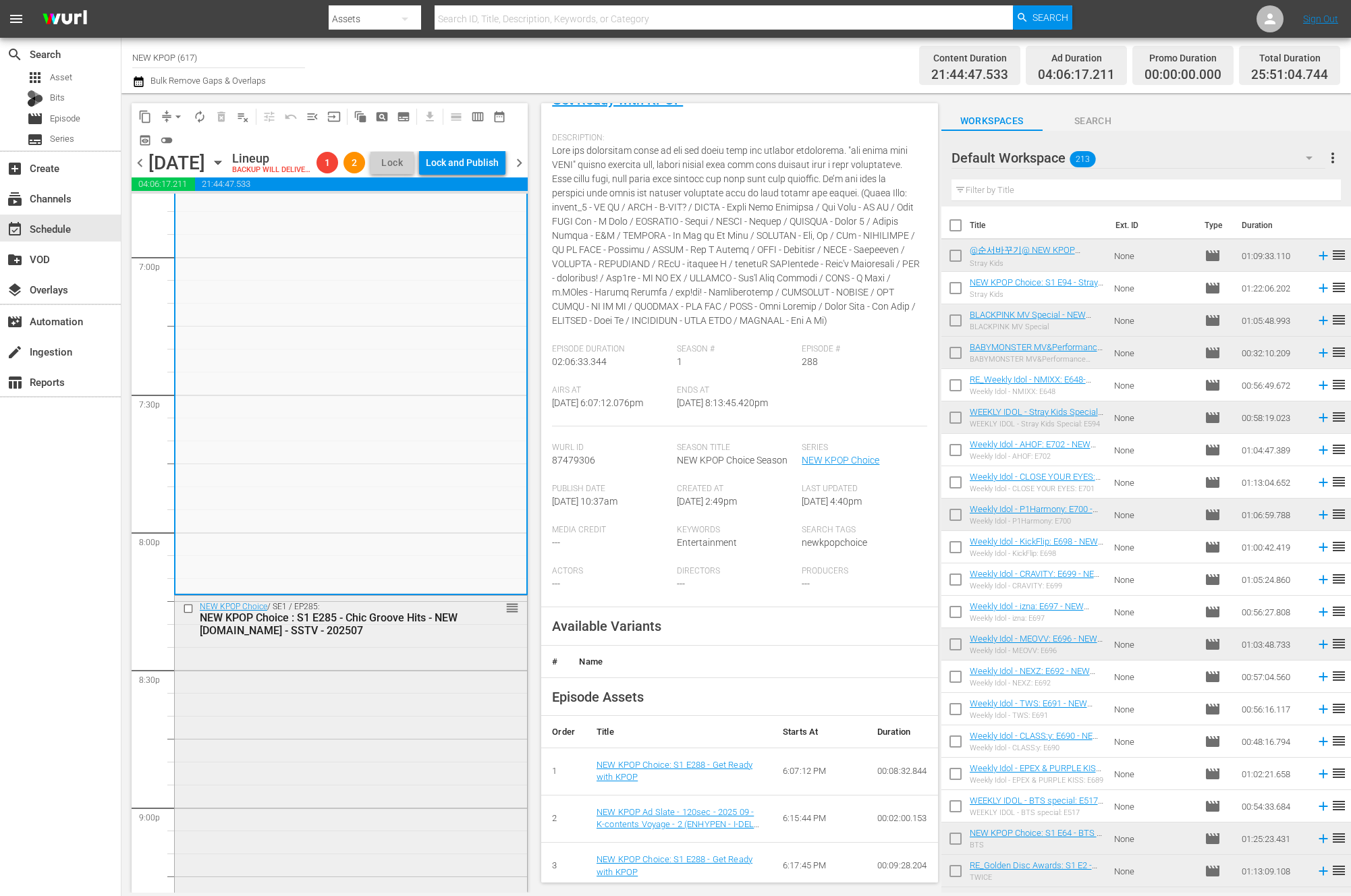
click at [356, 808] on div "NEW KPOP Choice / SE1 / EP285: NEW KPOP Choice : S1 E285 - Chic Groove Hits - N…" at bounding box center [351, 913] width 352 height 635
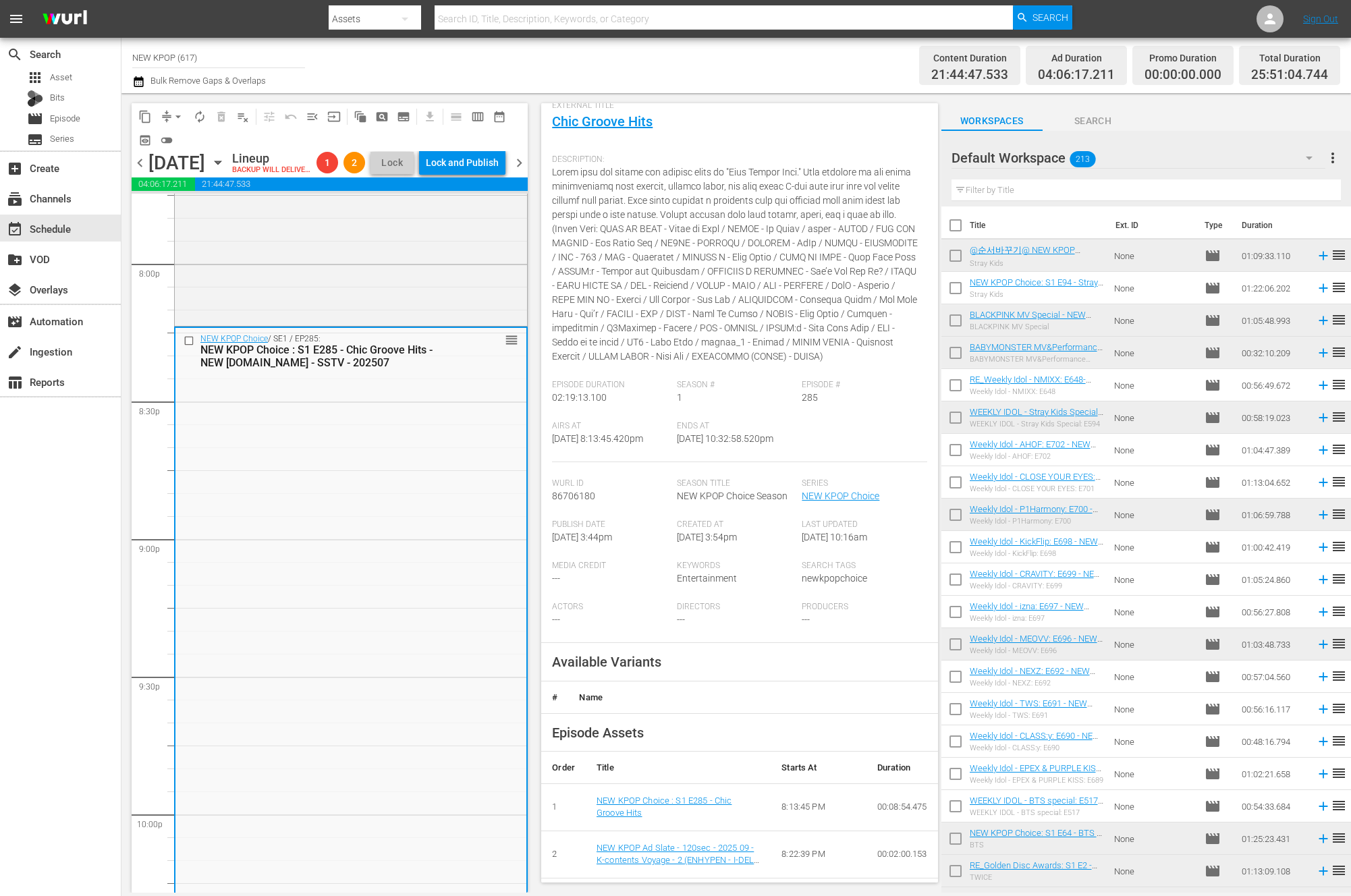
scroll to position [113, 0]
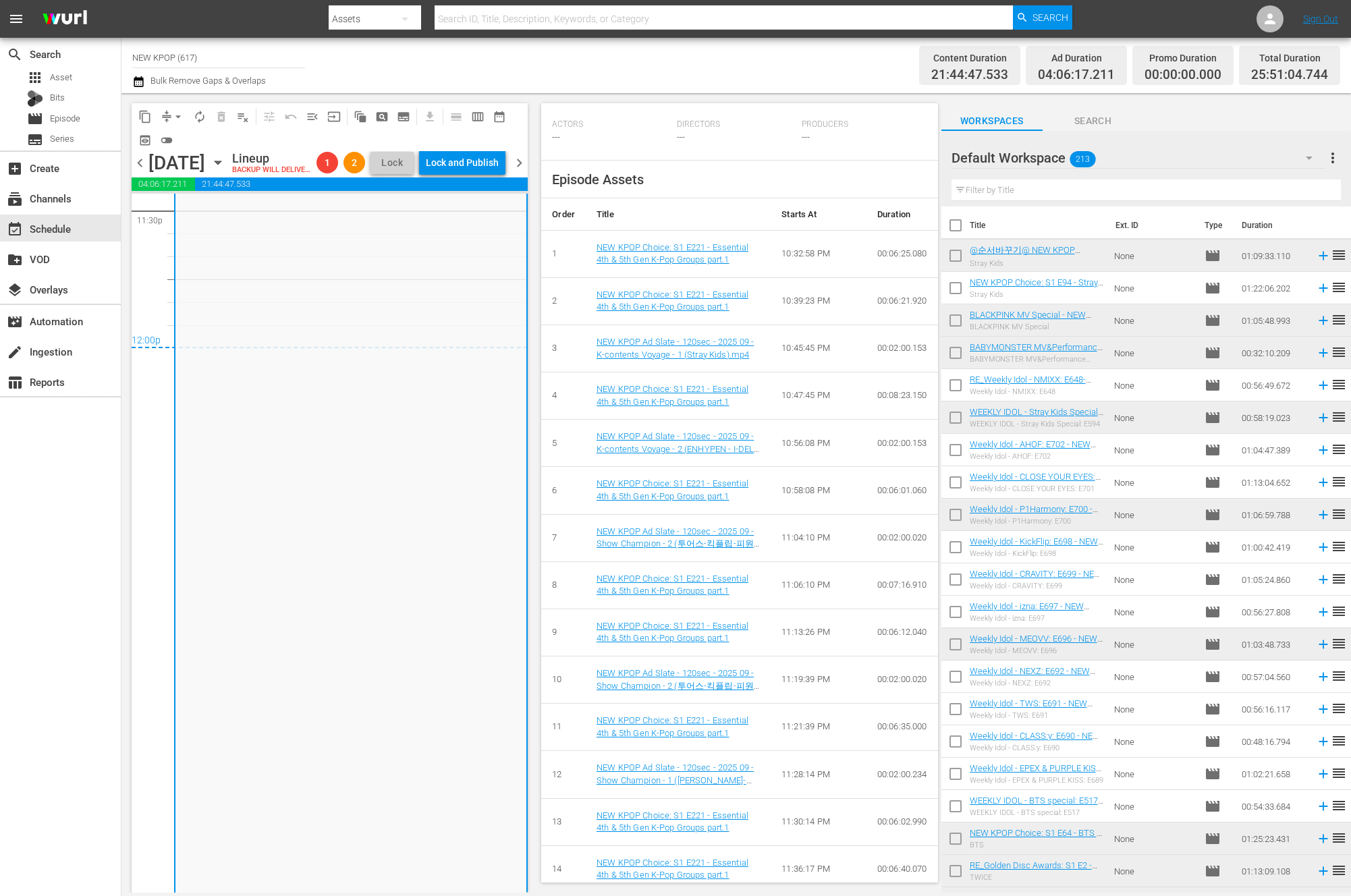
scroll to position [6479, 0]
click at [174, 121] on span "arrow_drop_down" at bounding box center [178, 117] width 14 height 14
click at [212, 184] on li "Align to End of Previous Day" at bounding box center [179, 188] width 142 height 22
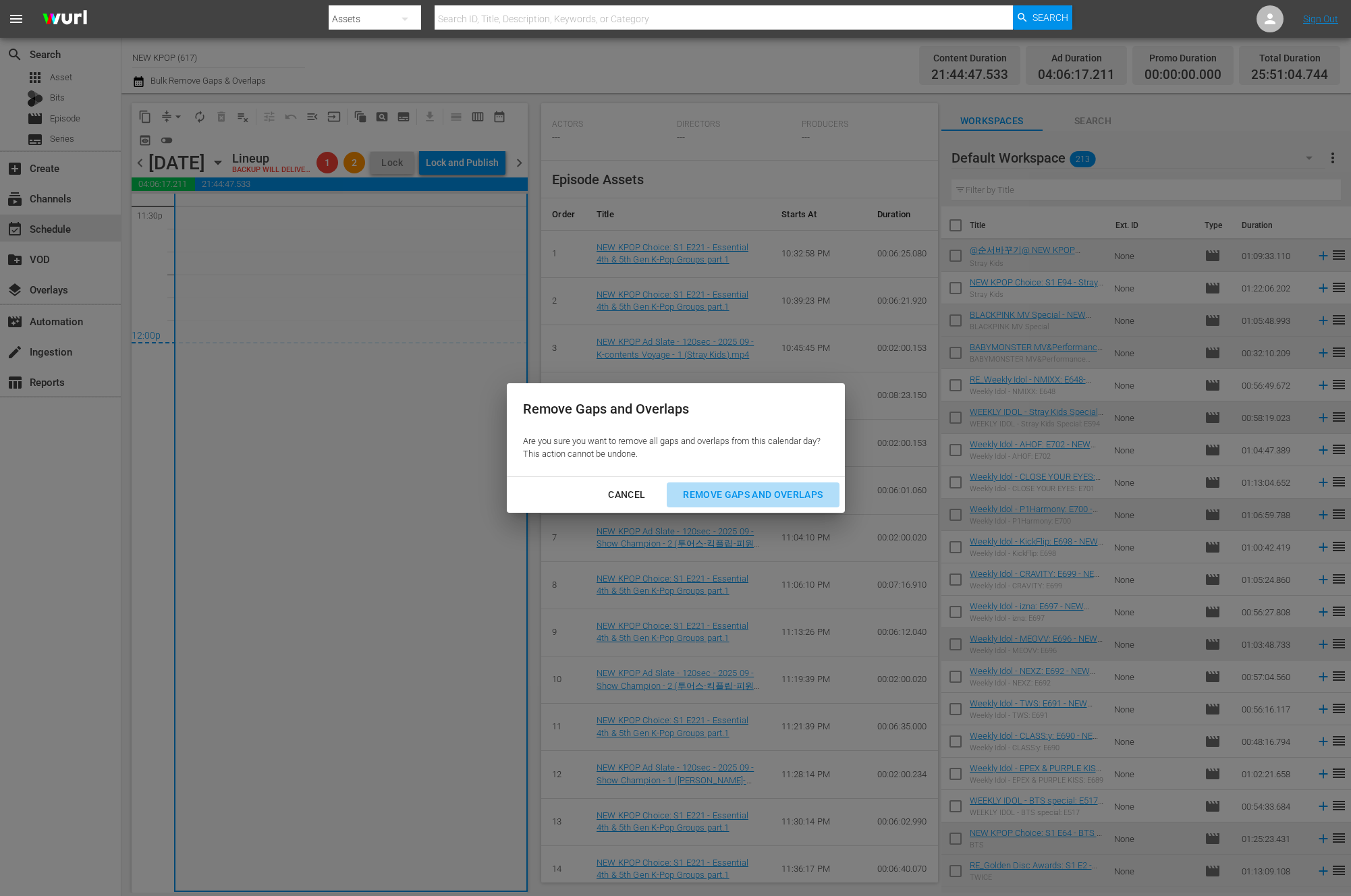
click at [717, 496] on div "Remove Gaps and Overlaps" at bounding box center [753, 495] width 161 height 17
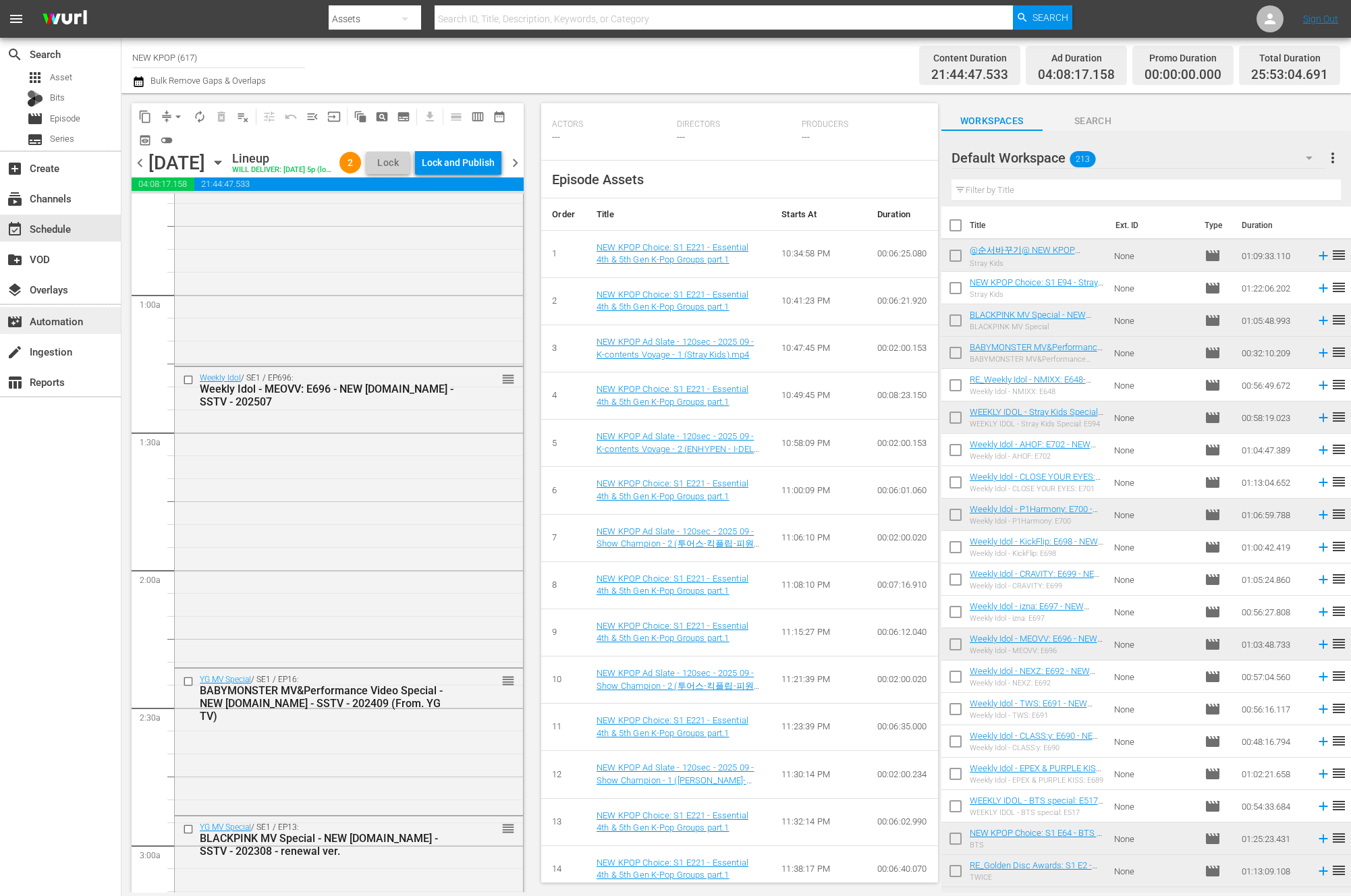
scroll to position [0, 0]
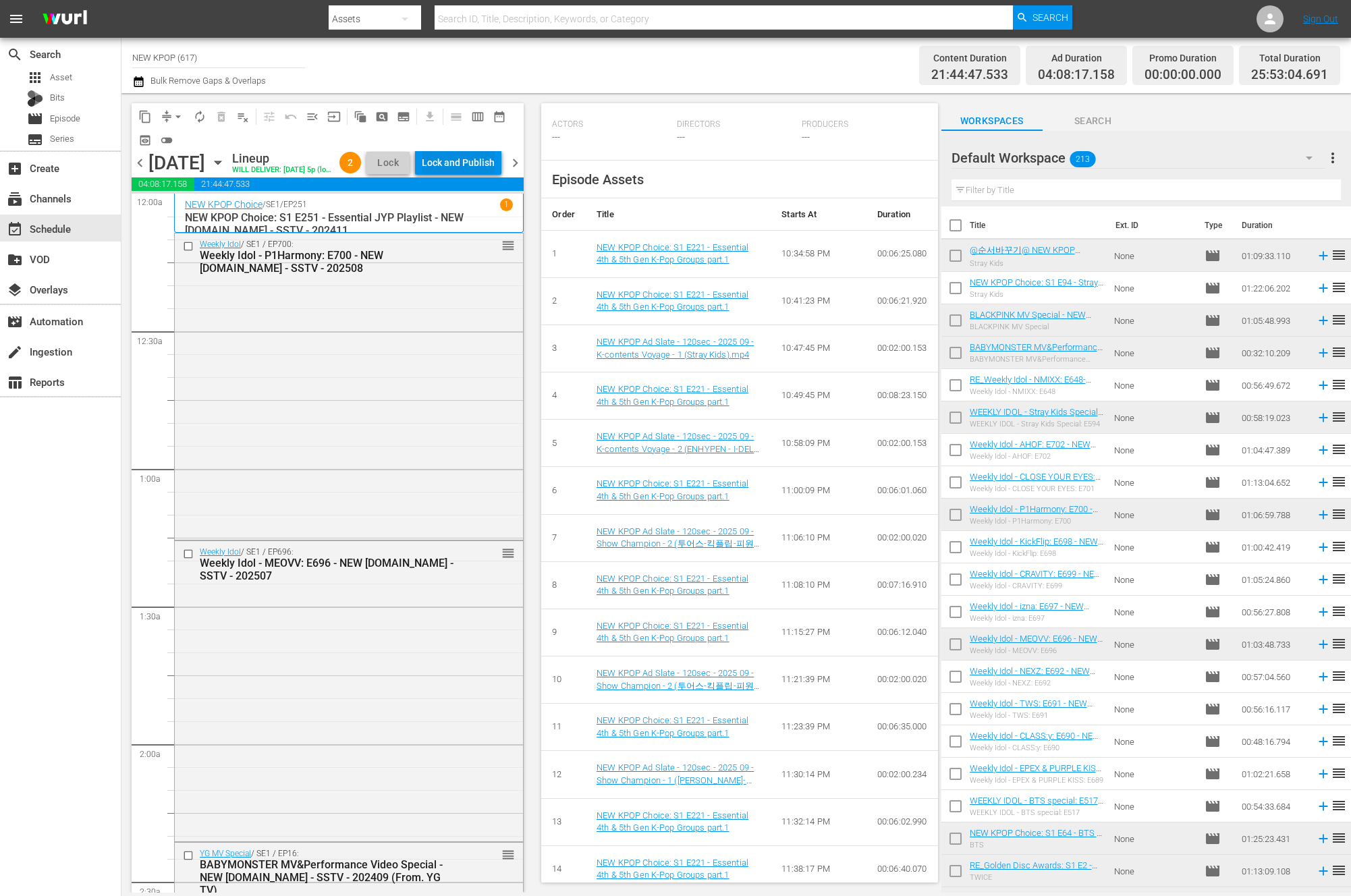
click at [486, 170] on div "Lock and Publish" at bounding box center [458, 162] width 73 height 24
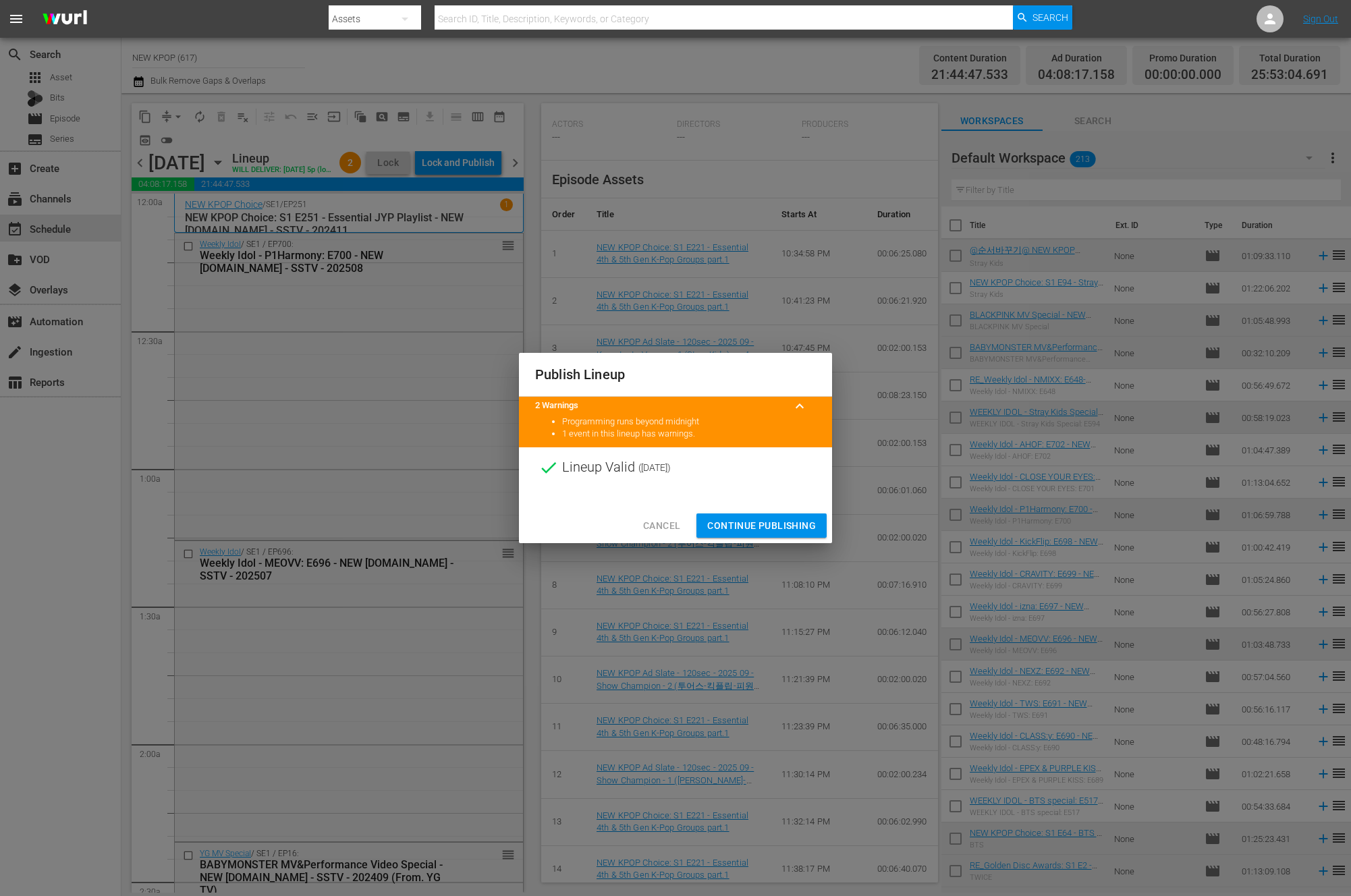
click at [756, 516] on button "Continue Publishing" at bounding box center [762, 526] width 130 height 25
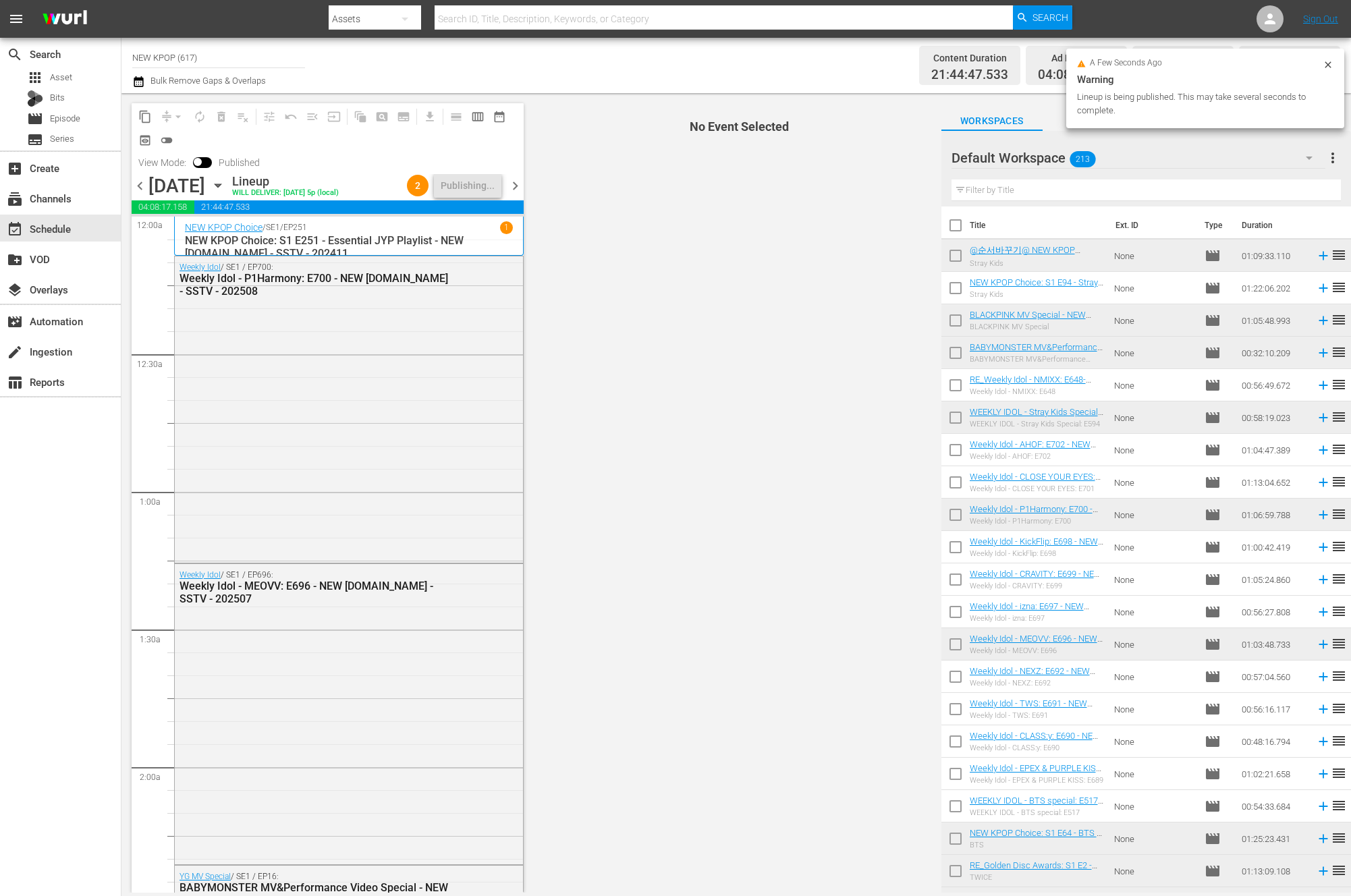
click at [516, 186] on span "chevron_right" at bounding box center [515, 186] width 17 height 17
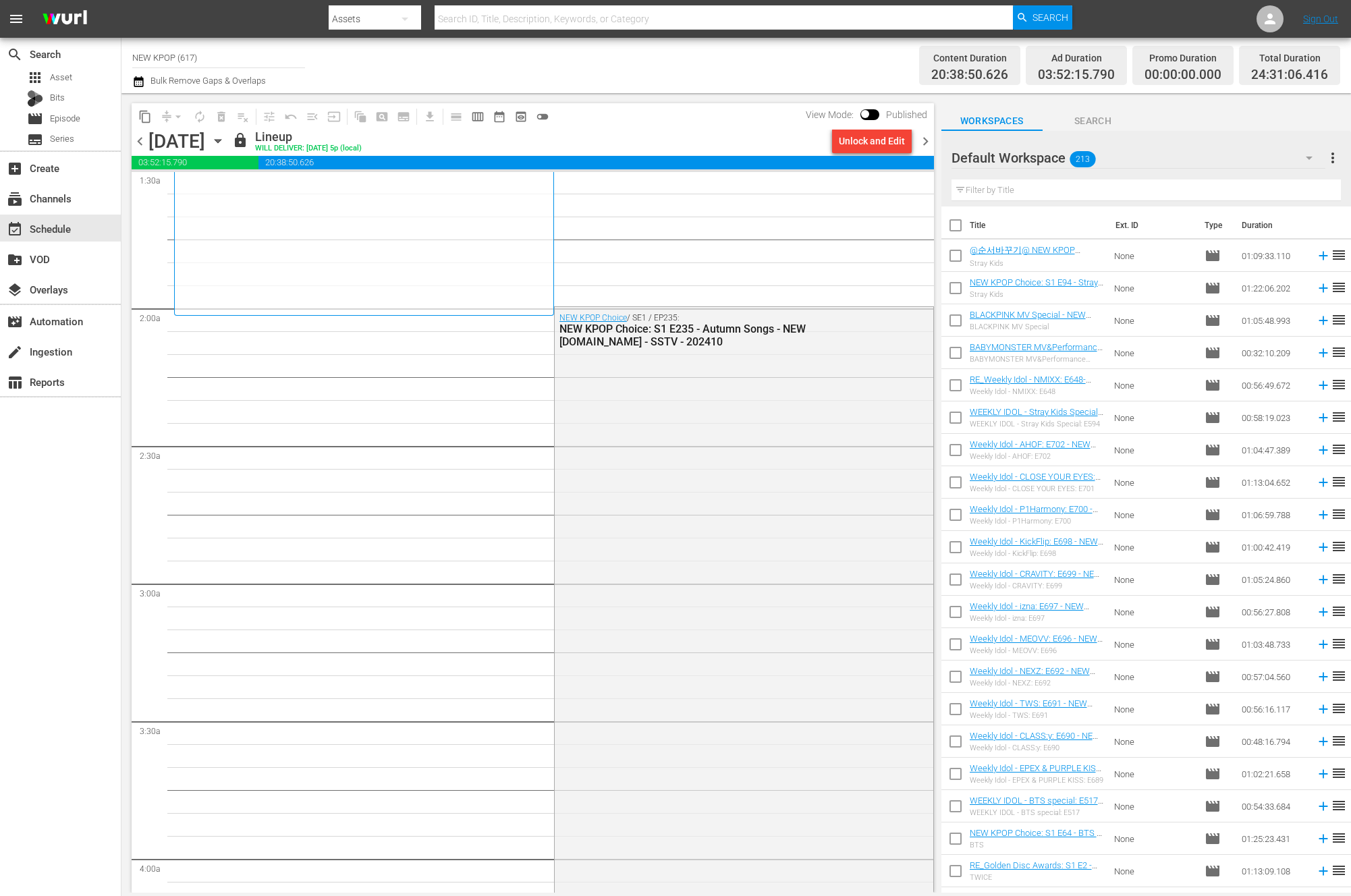
scroll to position [610, 0]
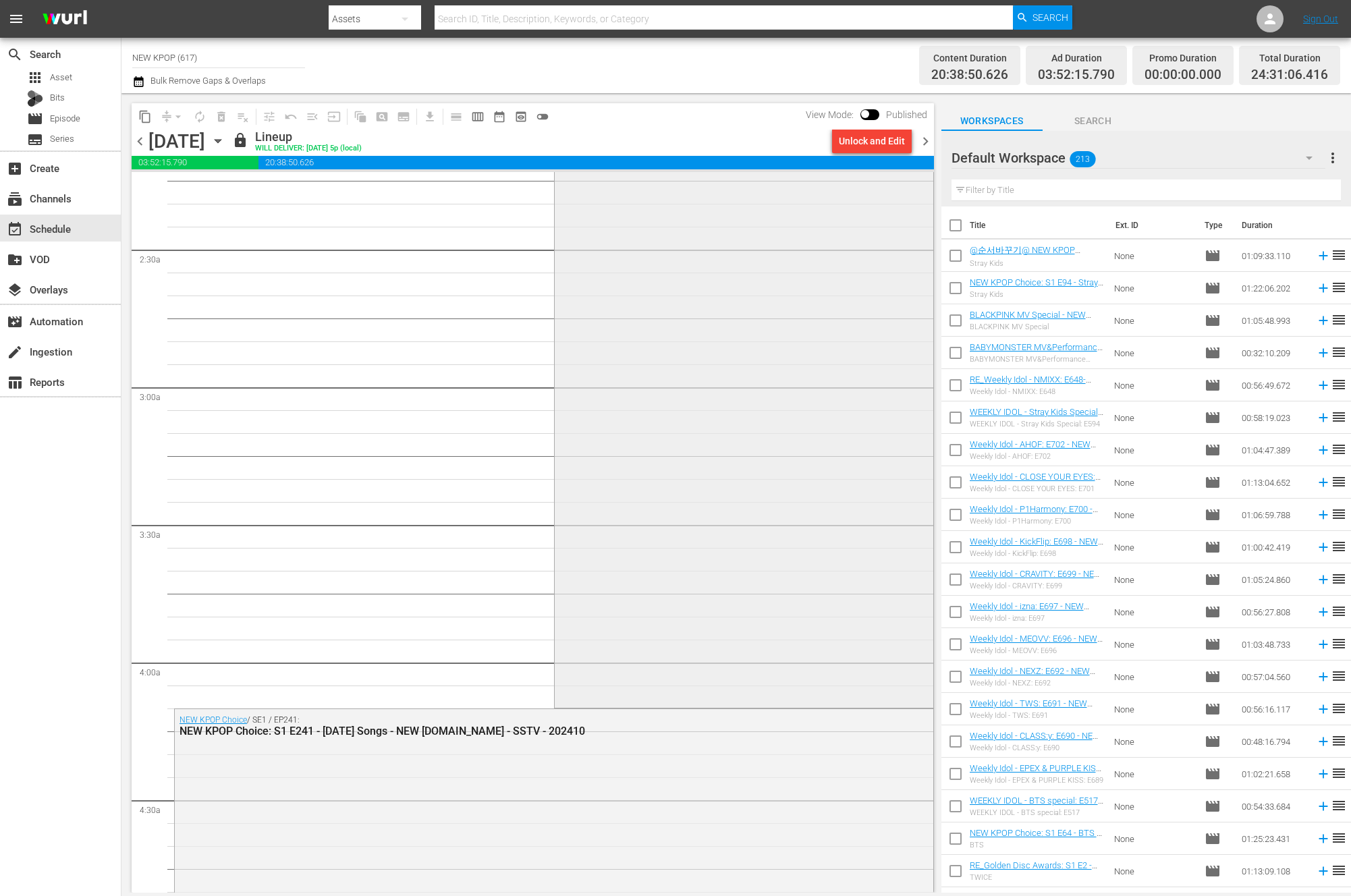
click at [780, 548] on div "NEW KPOP Choice / SE1 / EP235: NEW KPOP Choice: S1 E235 - Autumn Songs - NEW K.…" at bounding box center [744, 407] width 379 height 594
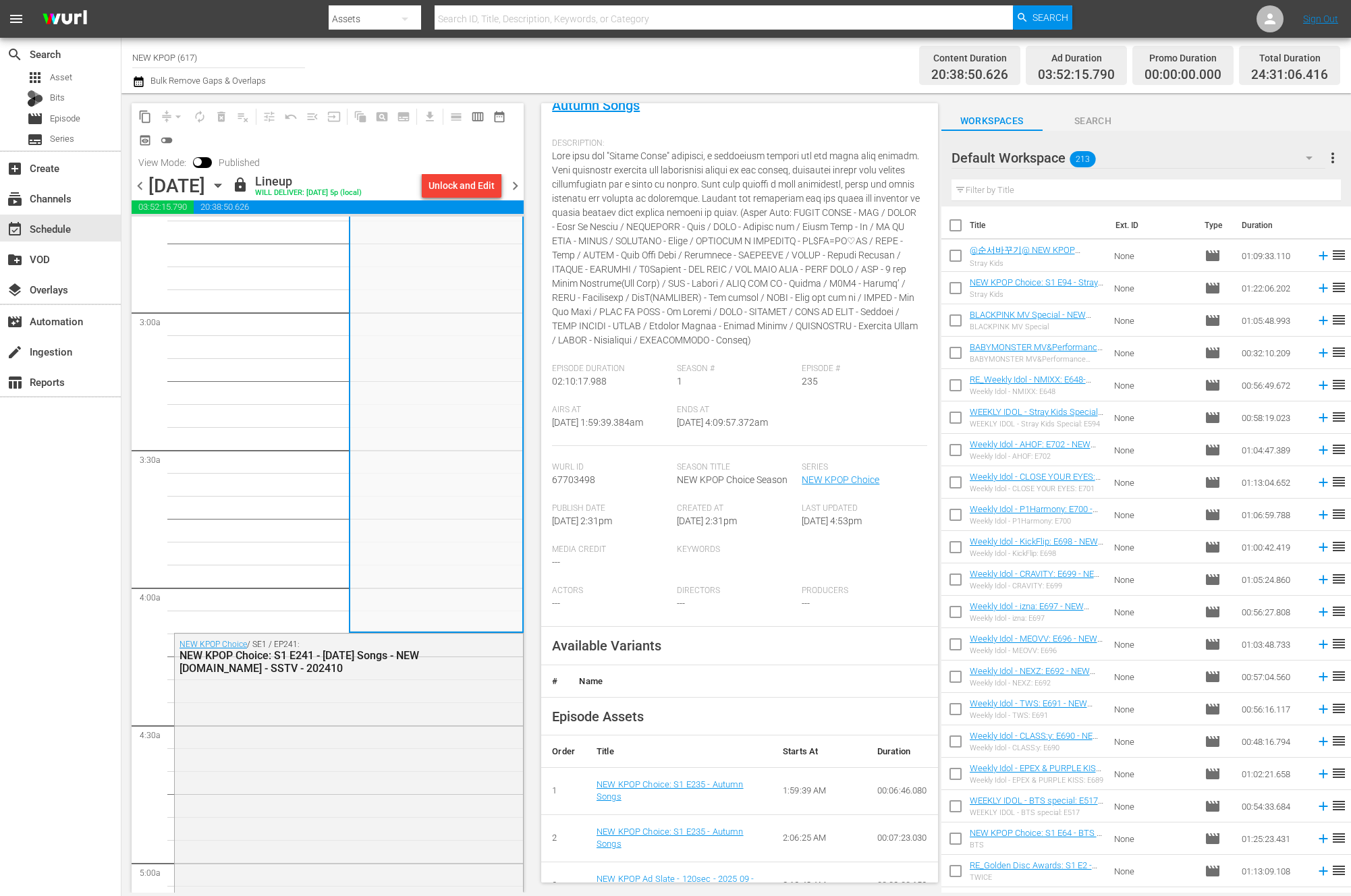
scroll to position [112, 0]
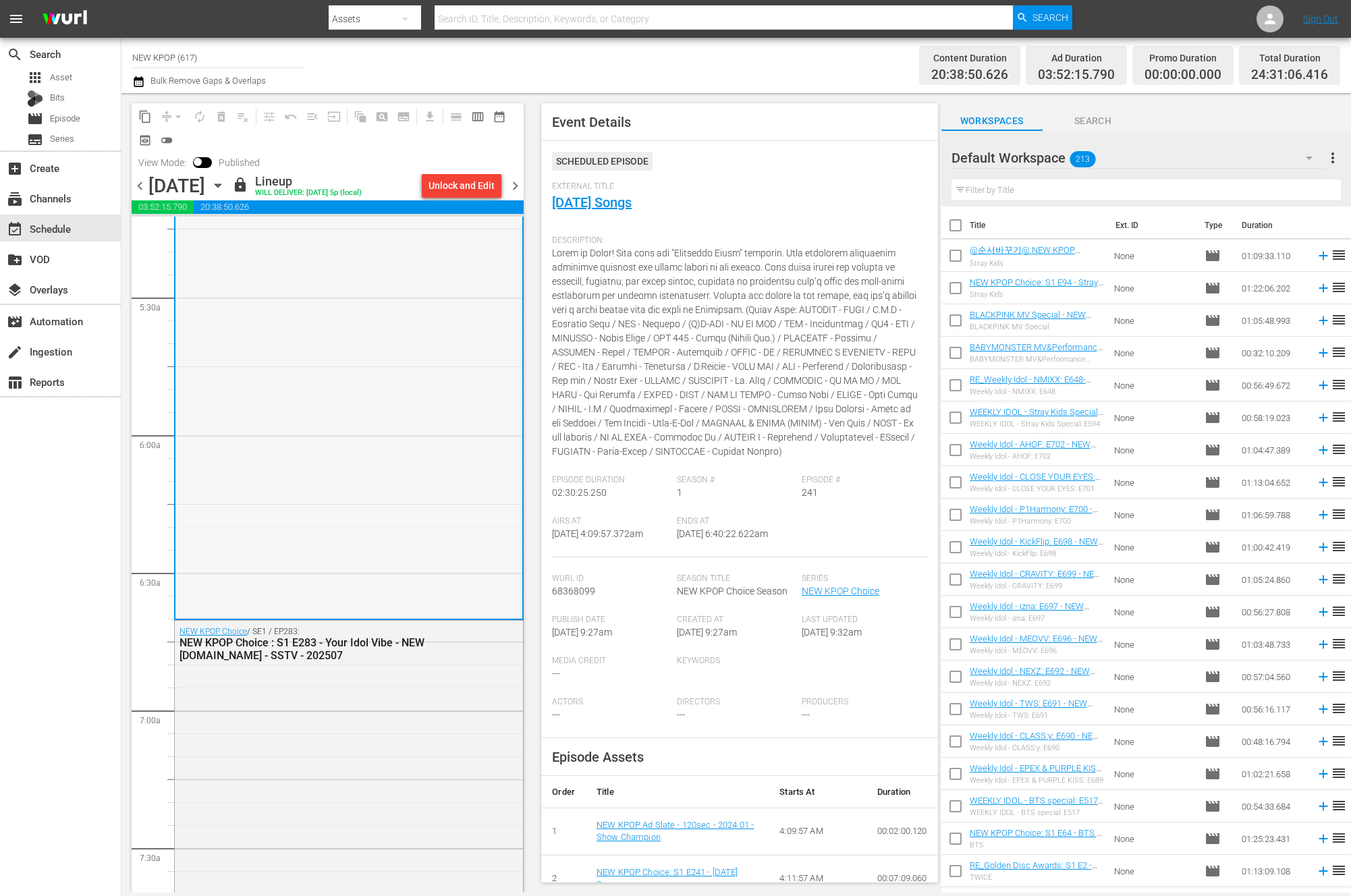
scroll to position [1543, 0]
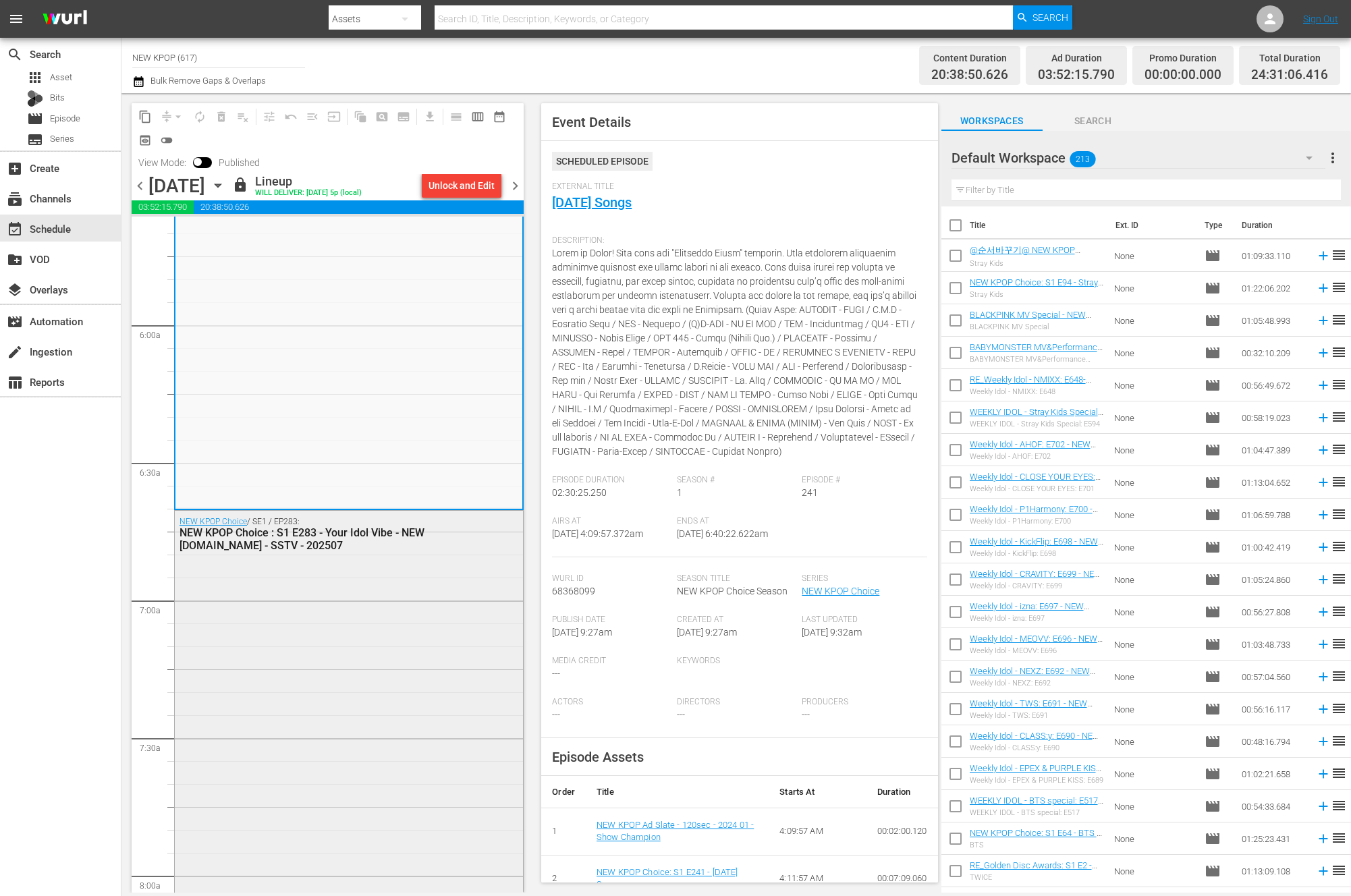
click at [399, 672] on div "NEW KPOP Choice / SE1 / EP283: NEW KPOP Choice : S1 E283 - Your Idol Vibe - NEW…" at bounding box center [348, 826] width 348 height 632
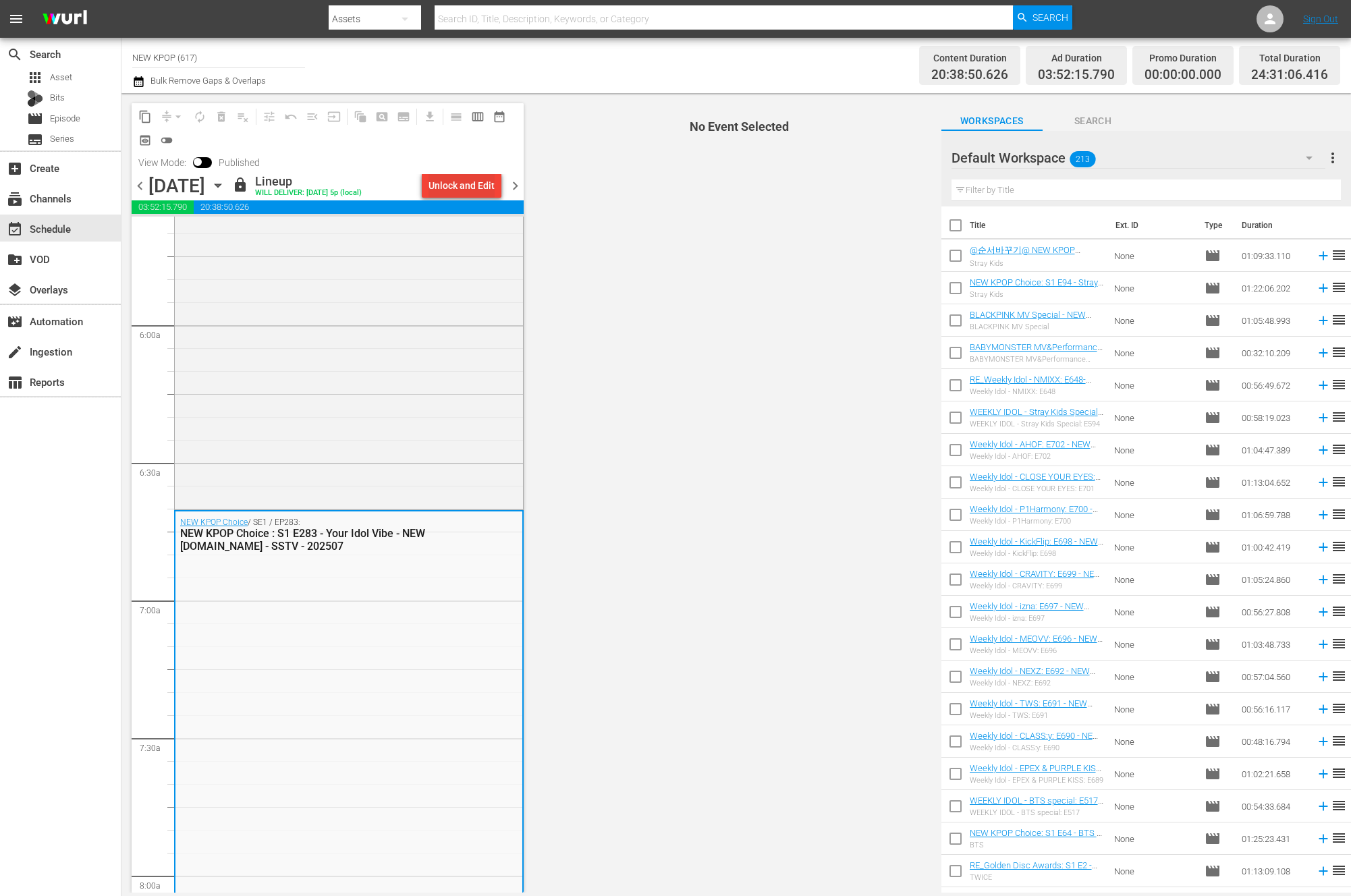
click at [477, 183] on div "Unlock and Edit" at bounding box center [462, 186] width 66 height 24
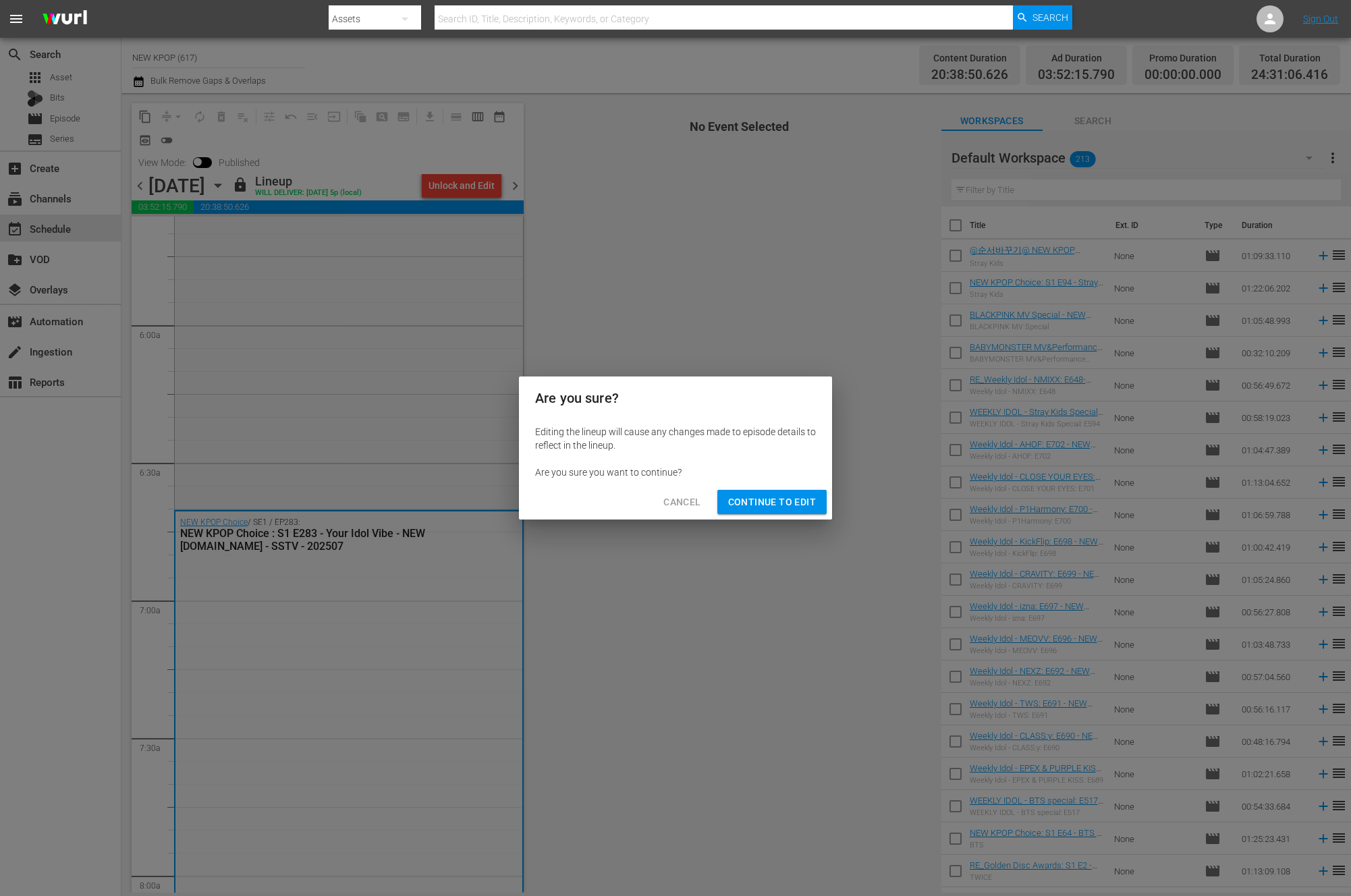
click at [803, 496] on span "Continue to Edit" at bounding box center [772, 502] width 88 height 17
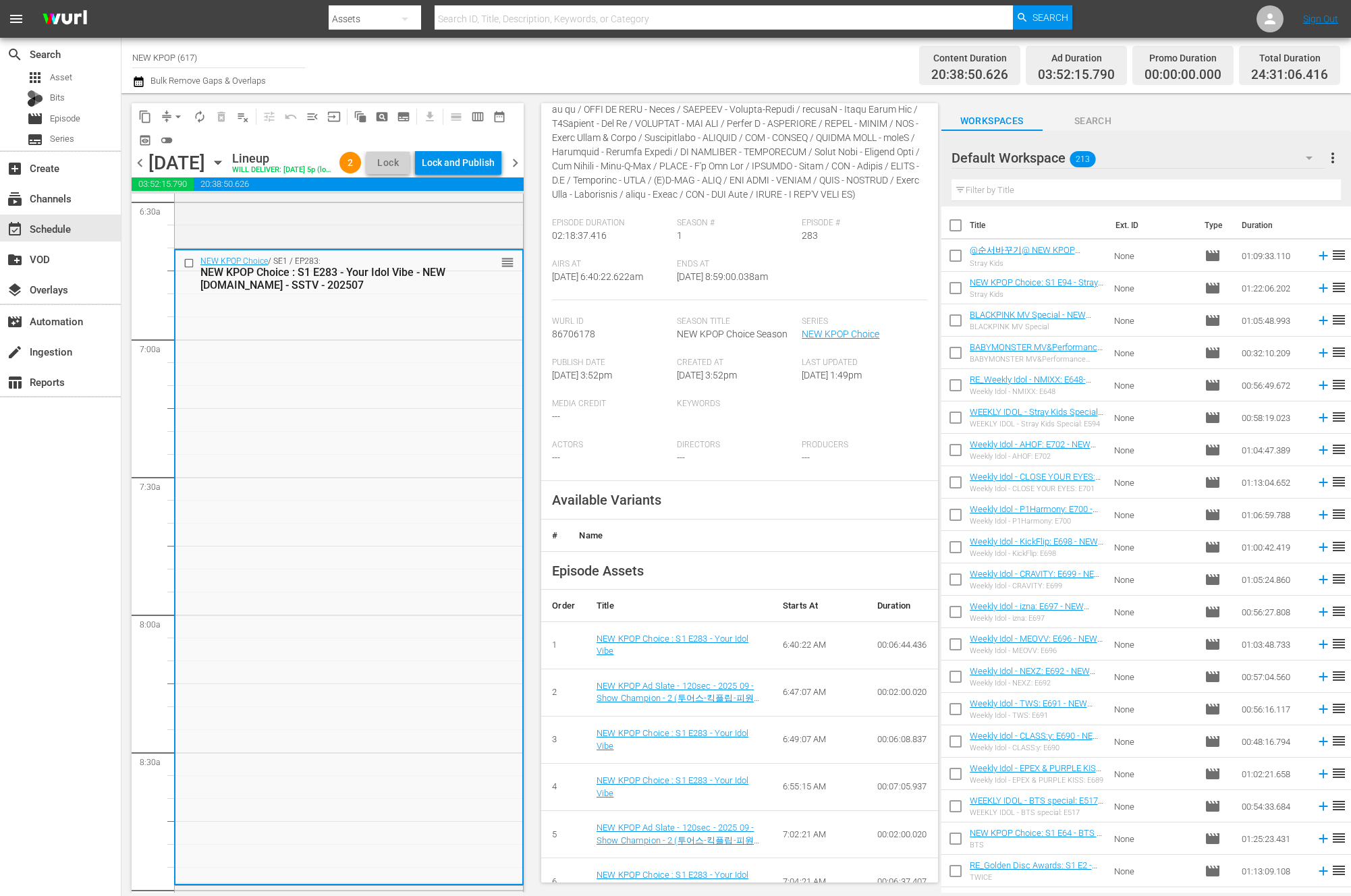
scroll to position [295, 0]
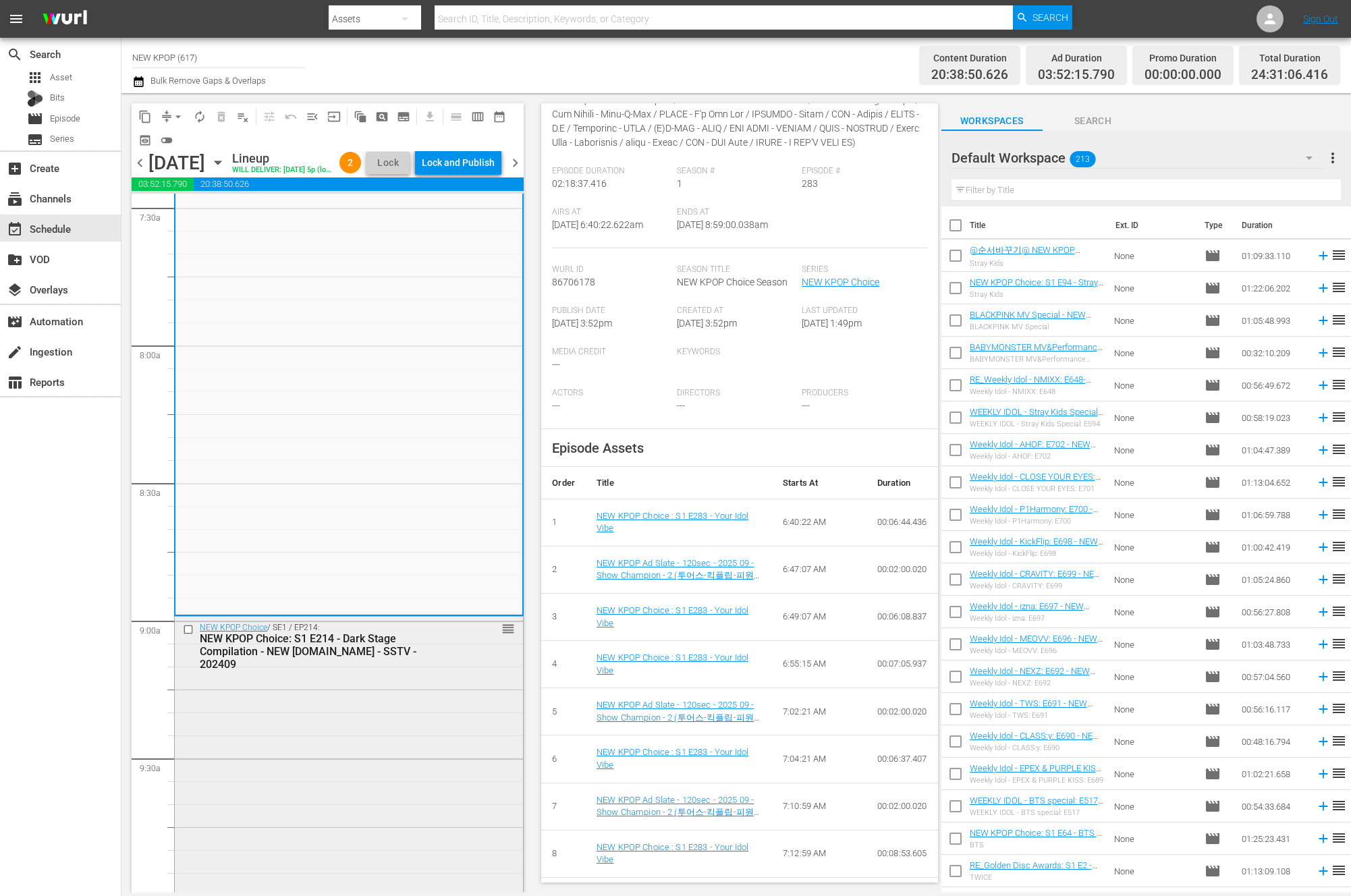
click at [365, 671] on div "NEW KPOP Choice: S1 E214 - Dark Stage Compilation - NEW K.ID - SSTV - 202409" at bounding box center [327, 651] width 255 height 39
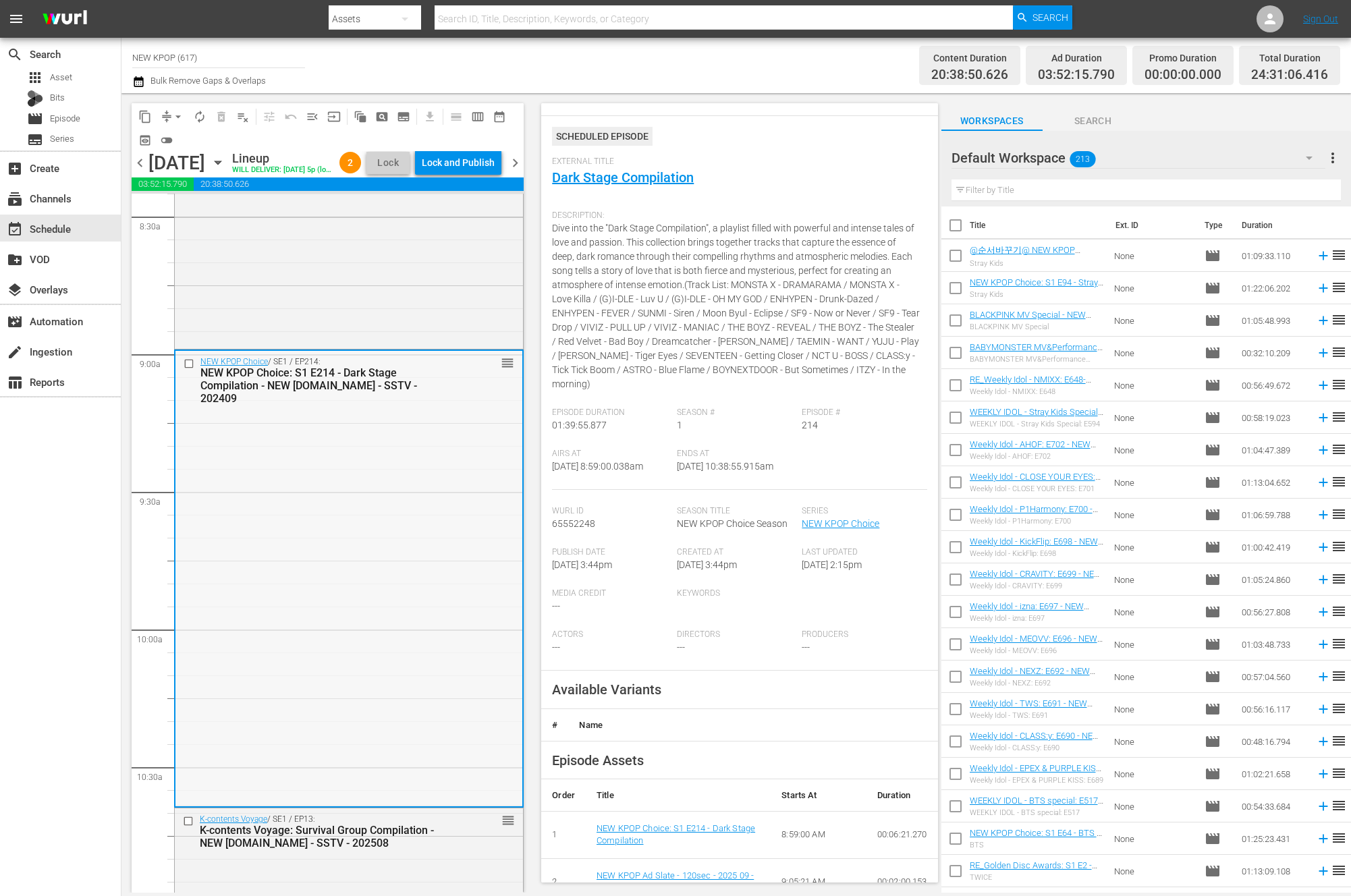
scroll to position [45, 0]
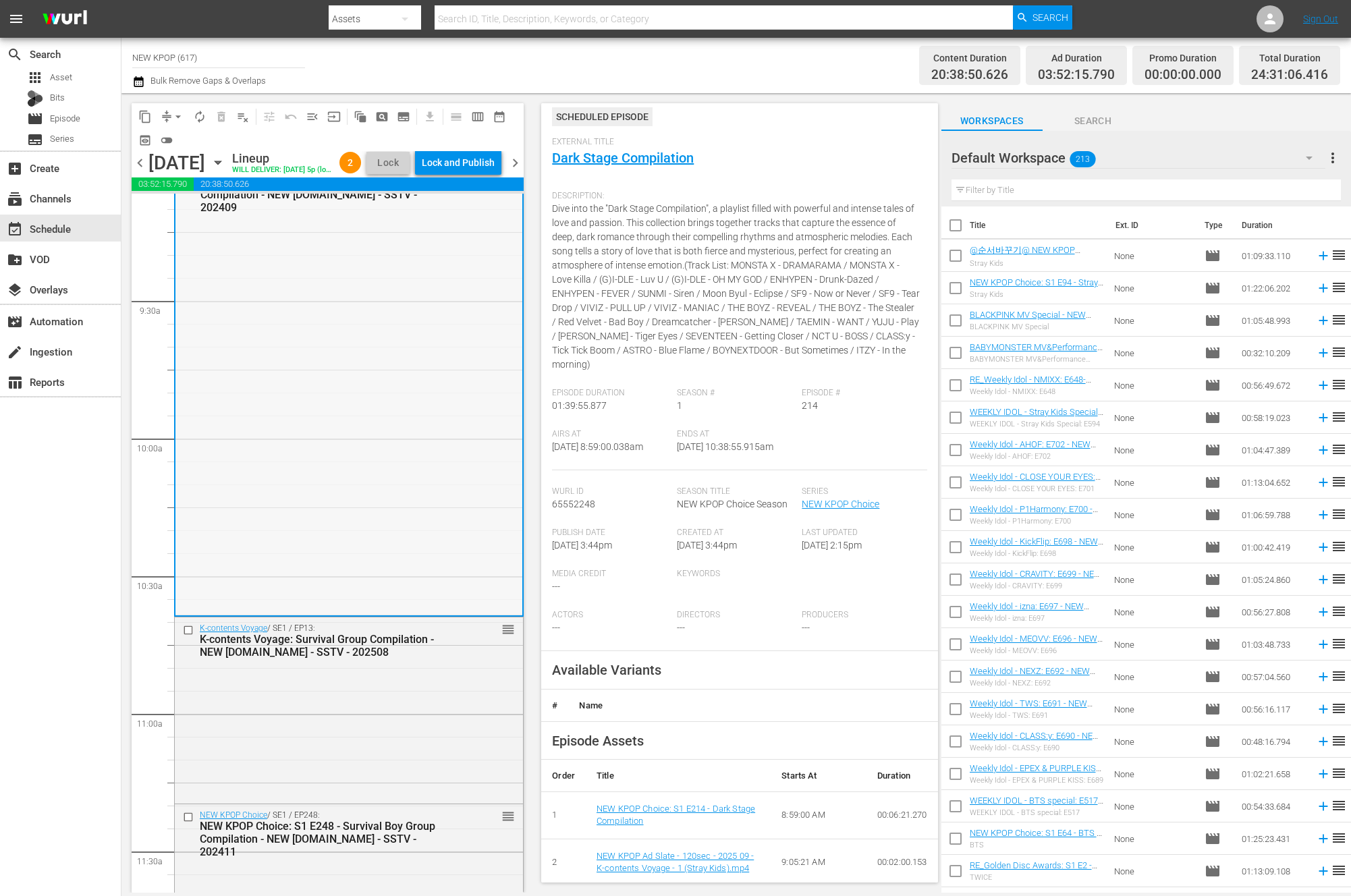
click at [404, 715] on div "K-contents Voyage / SE1 / EP13: K-contents Voyage: Survival Group Compilation -…" at bounding box center [348, 709] width 348 height 183
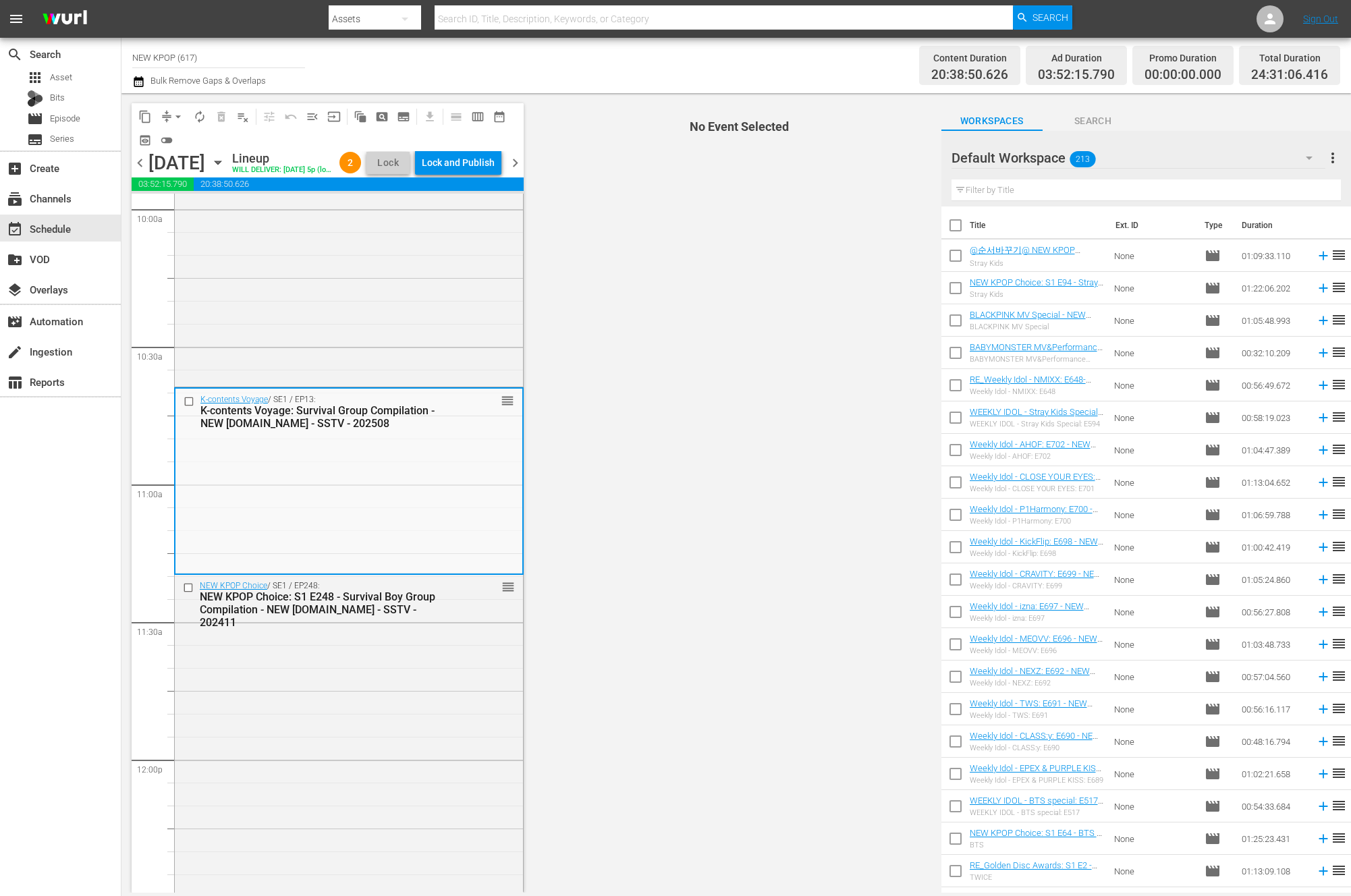
scroll to position [2784, 0]
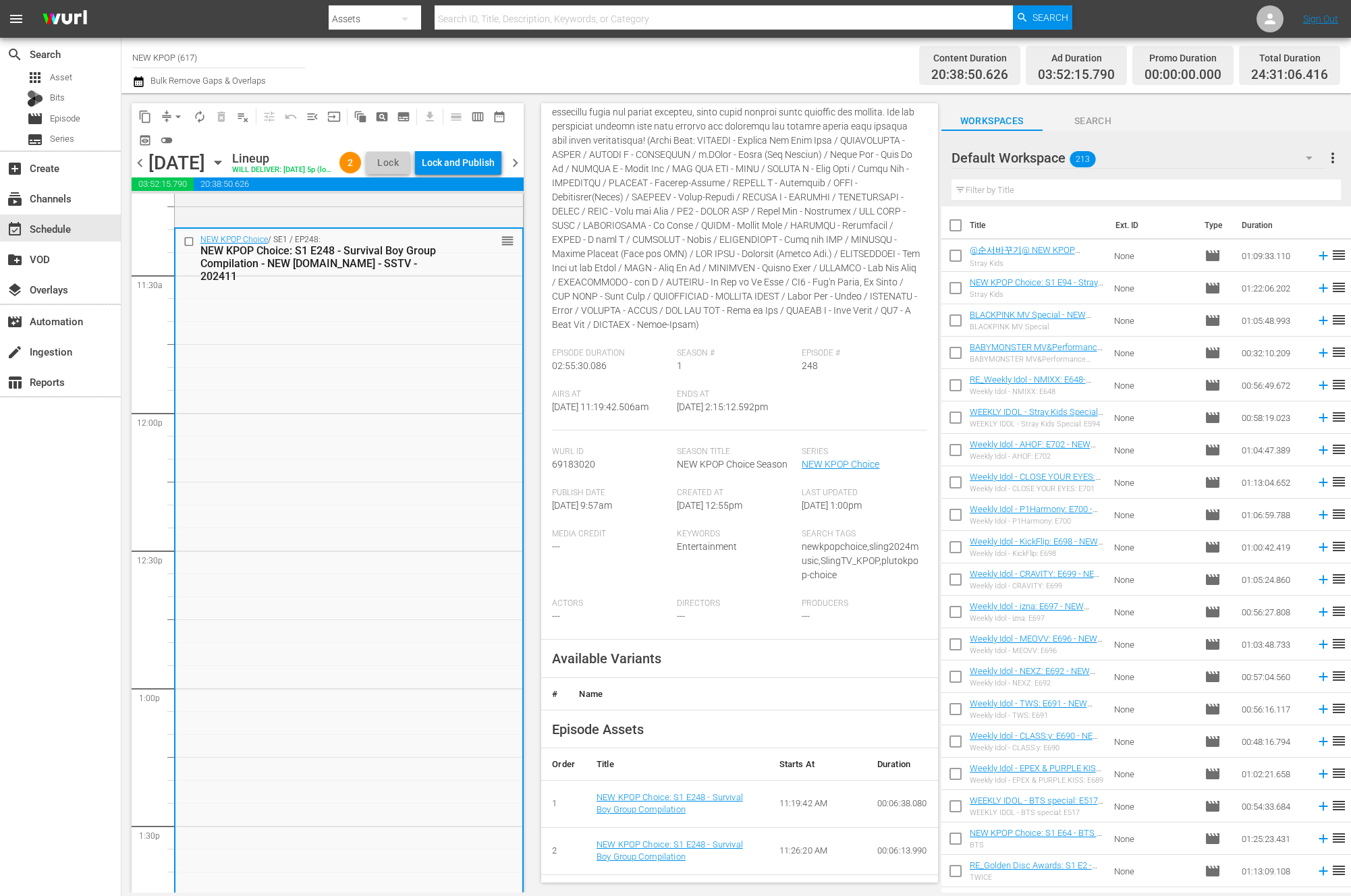
scroll to position [249, 0]
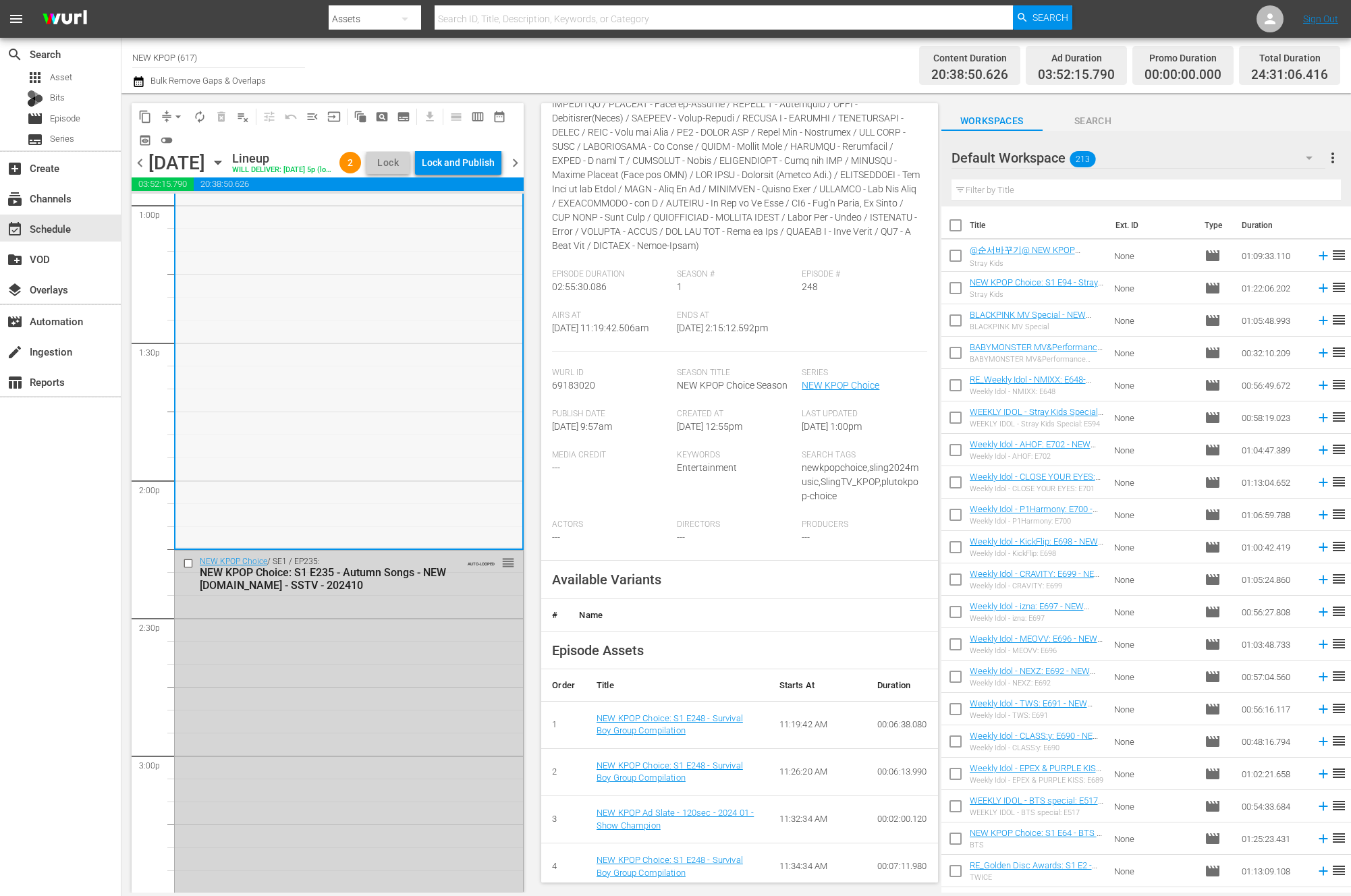
click at [398, 718] on div "NEW KPOP Choice / SE1 / EP235: NEW KPOP Choice: S1 E235 - Autumn Songs - NEW K.…" at bounding box center [348, 848] width 348 height 594
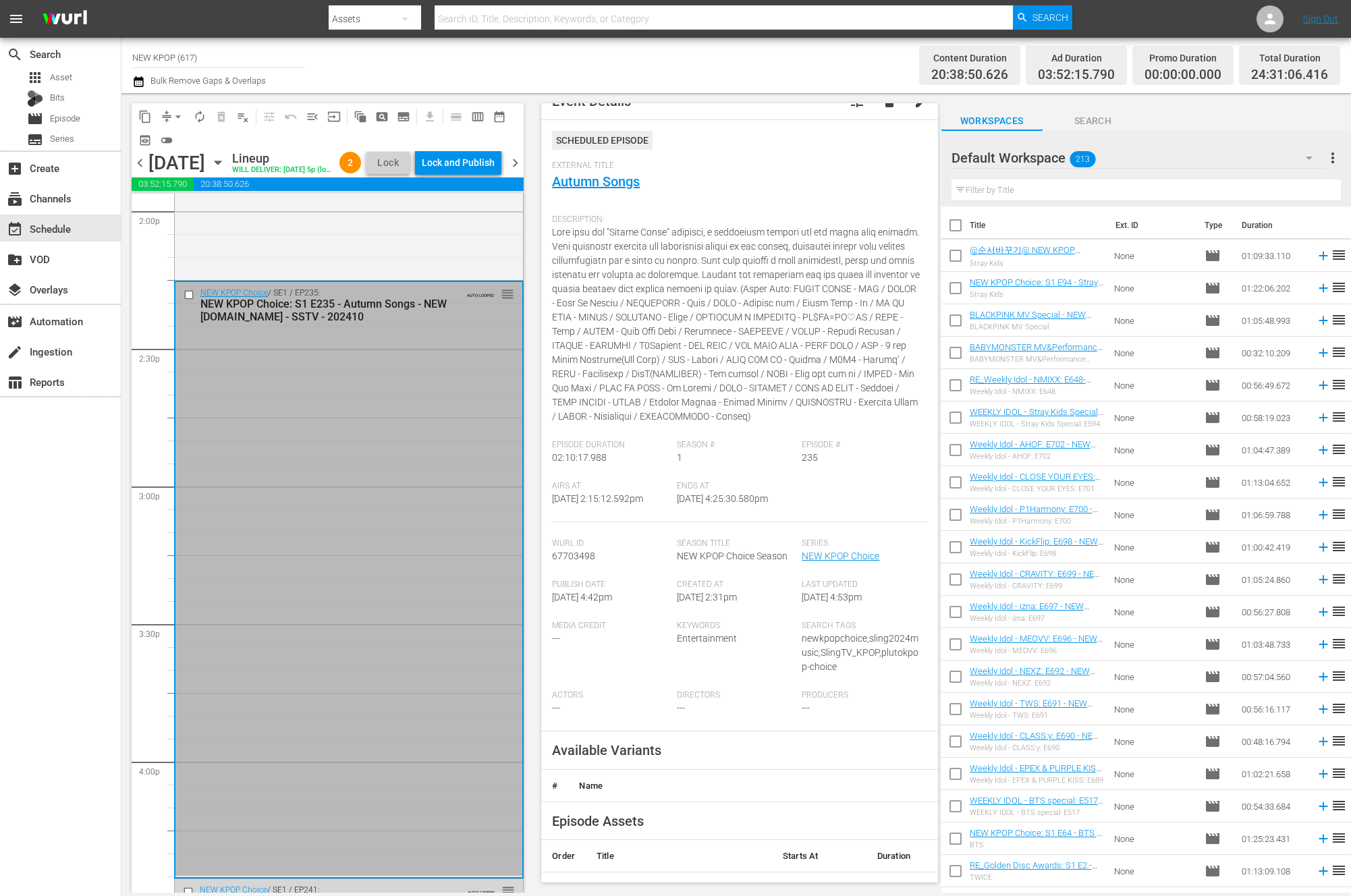
scroll to position [146, 0]
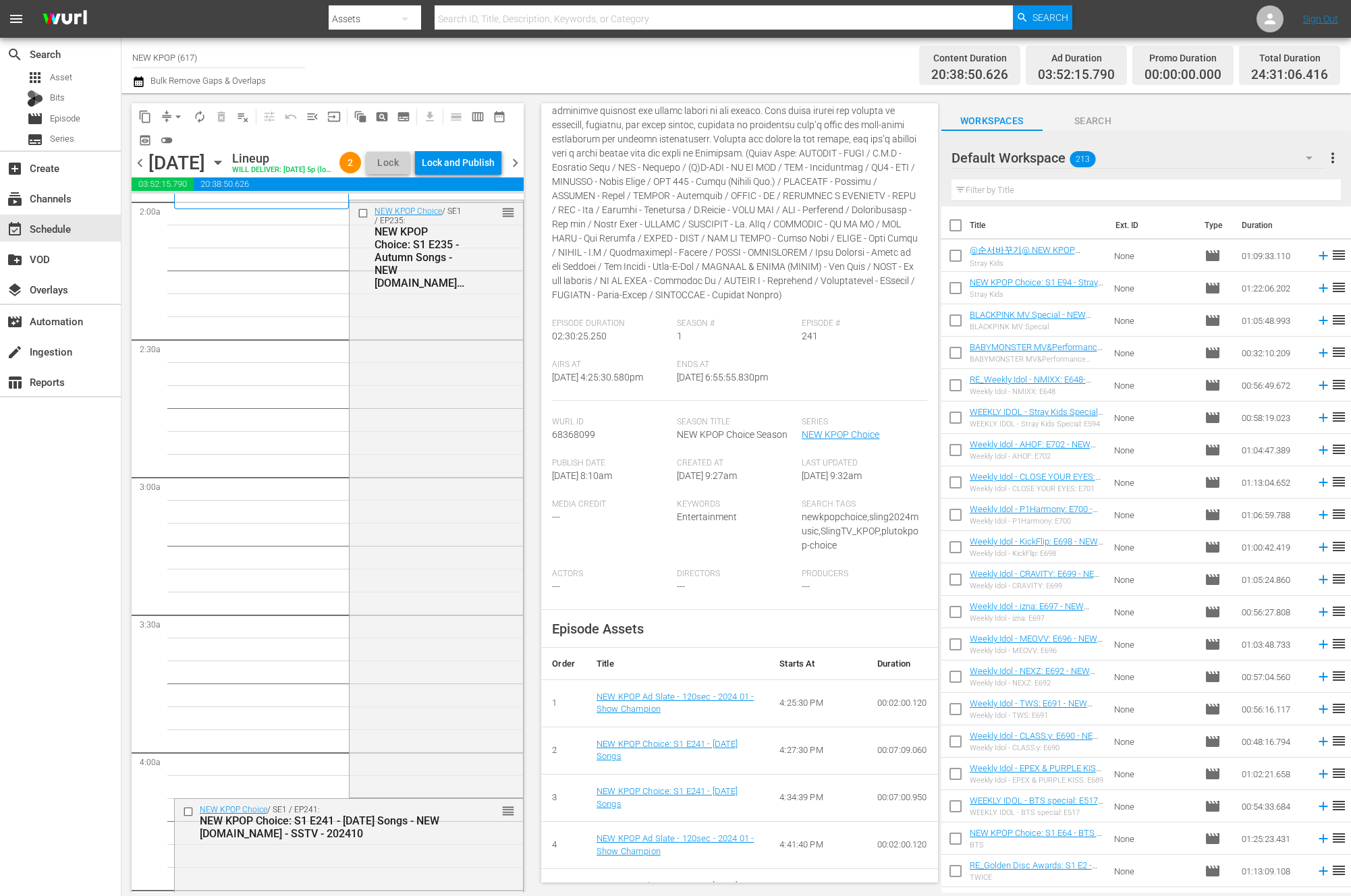
scroll to position [0, 0]
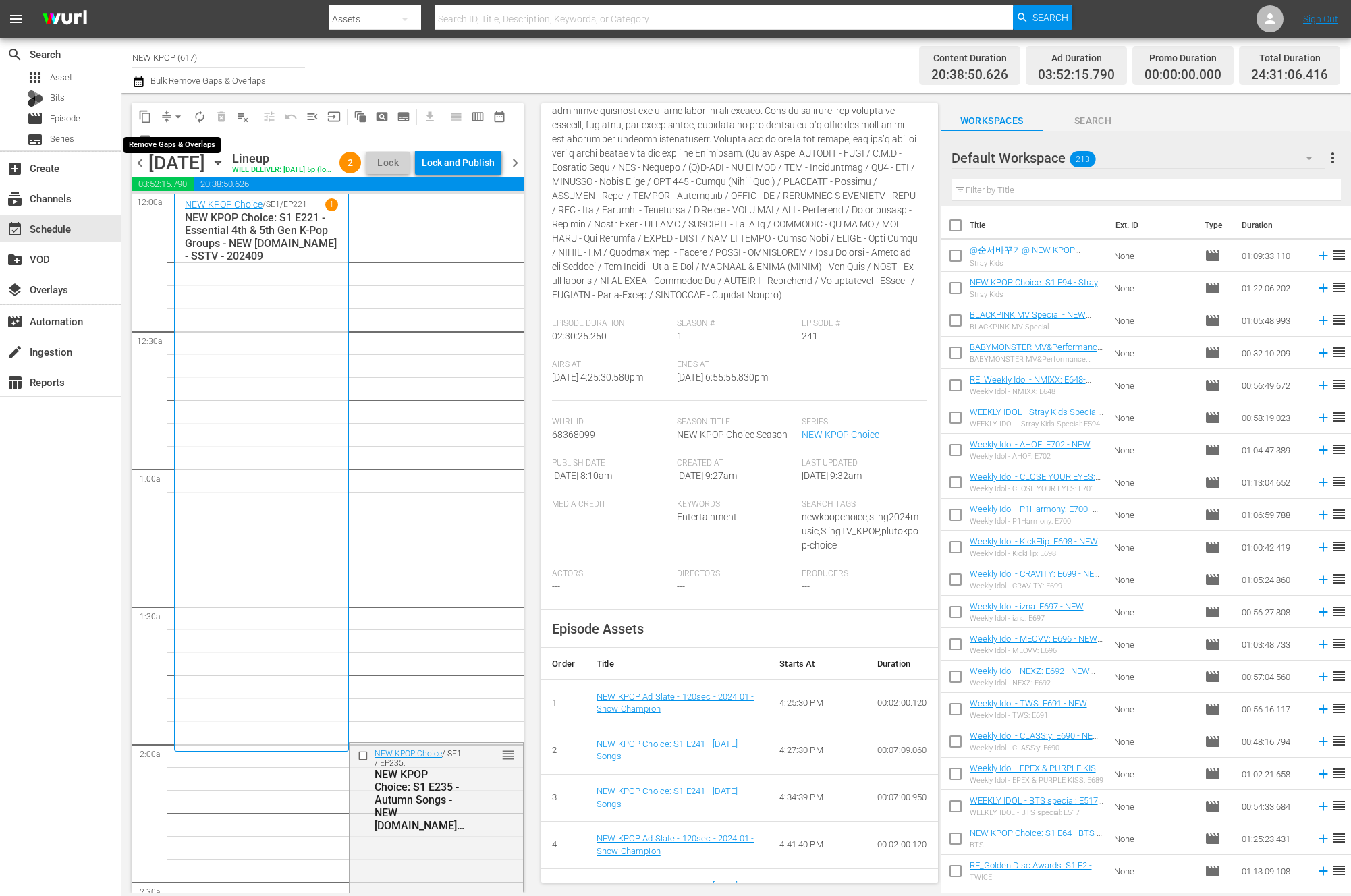
click at [176, 116] on span "arrow_drop_down" at bounding box center [178, 117] width 14 height 14
click at [173, 194] on li "Align to End of Previous Day" at bounding box center [179, 188] width 142 height 22
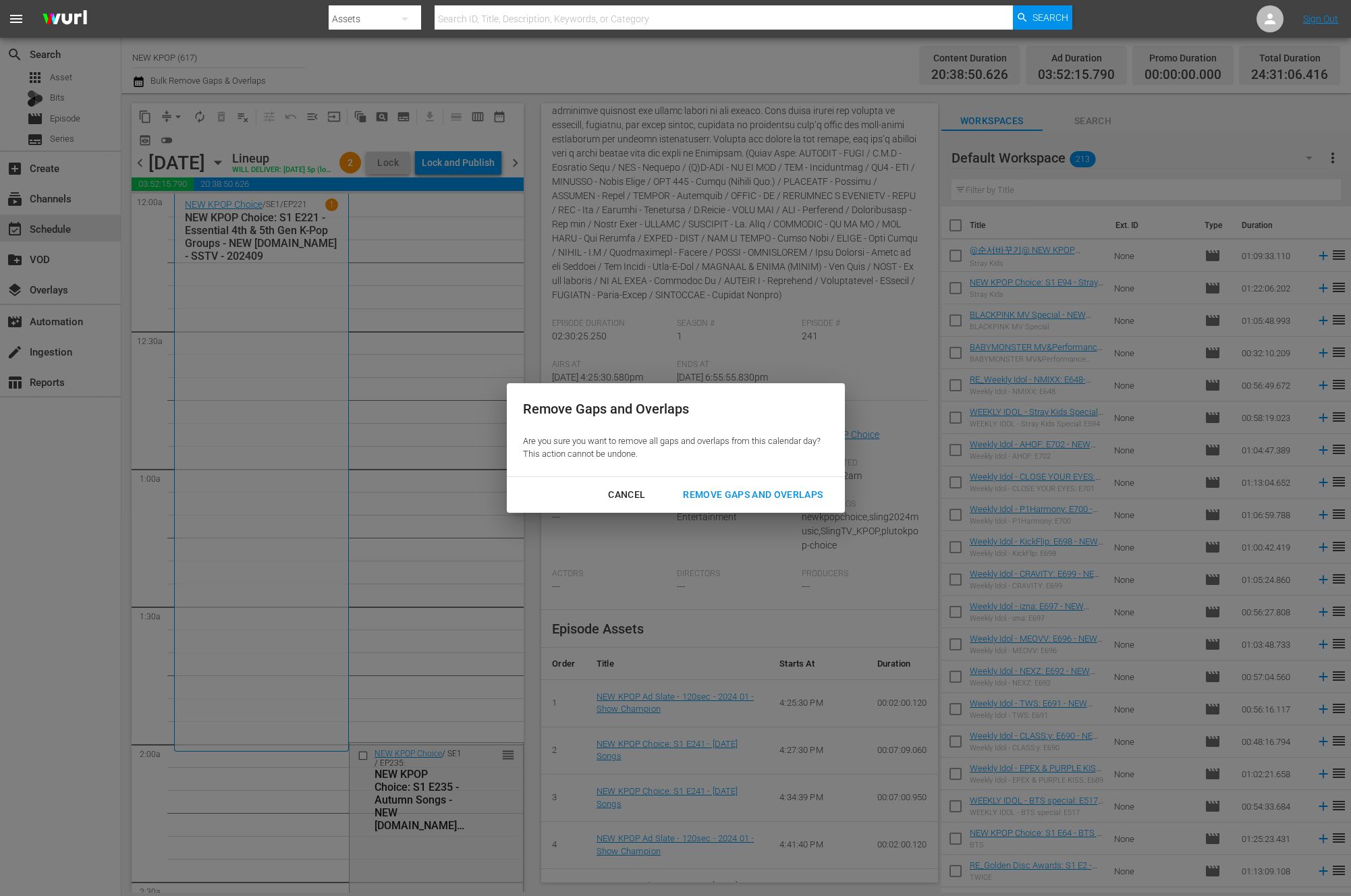
click at [751, 499] on div "Remove Gaps and Overlaps" at bounding box center [753, 495] width 161 height 17
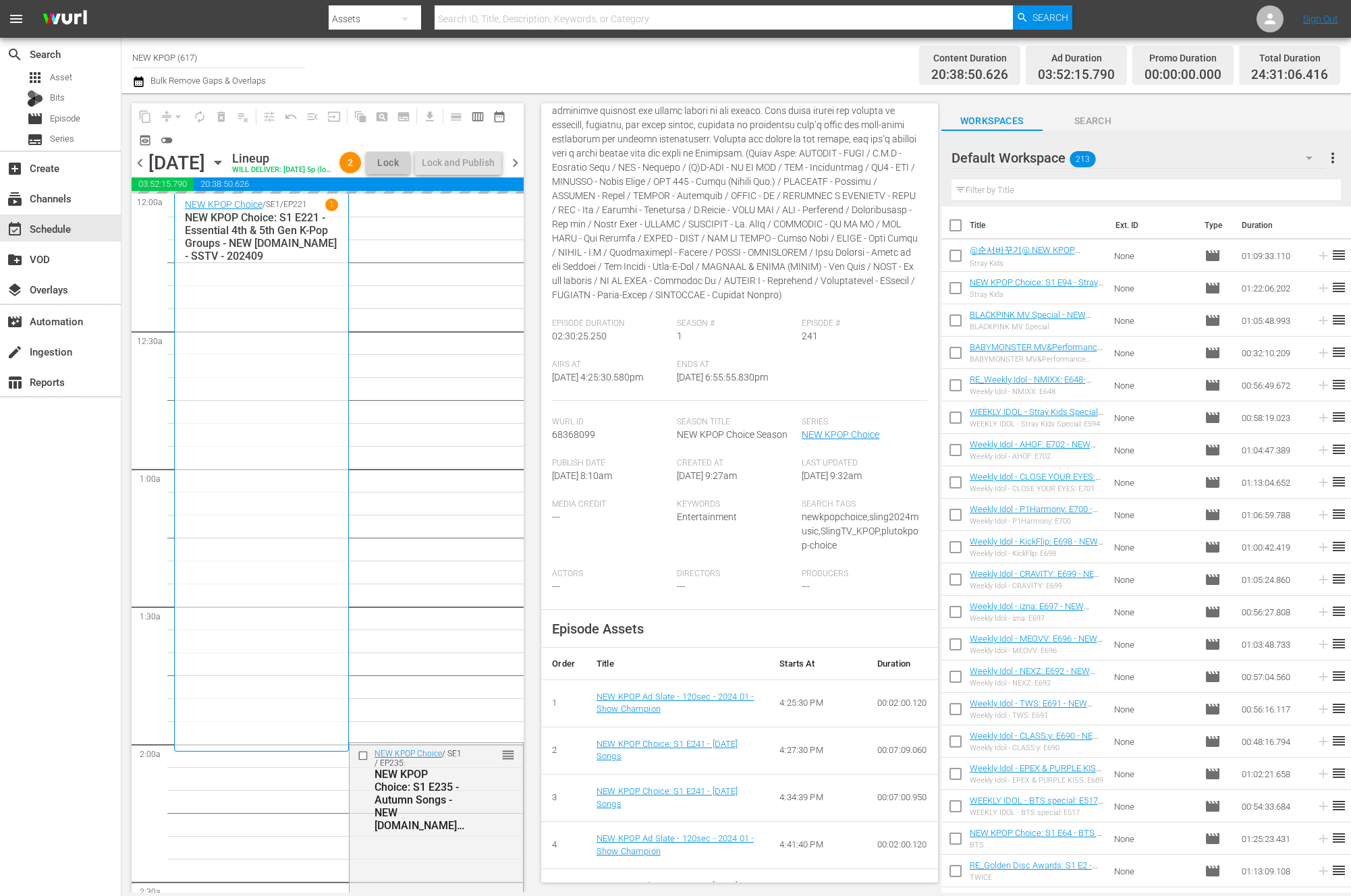
click at [74, 732] on div "search Search apps Asset Bits movie Episode subtitles Series add_box Create sub…" at bounding box center [60, 486] width 122 height 896
click at [73, 684] on div "search Search apps Asset Bits movie Episode subtitles Series add_box Create sub…" at bounding box center [60, 486] width 122 height 896
click at [86, 660] on div "search Search apps Asset Bits movie Episode subtitles Series add_box Create sub…" at bounding box center [60, 486] width 122 height 896
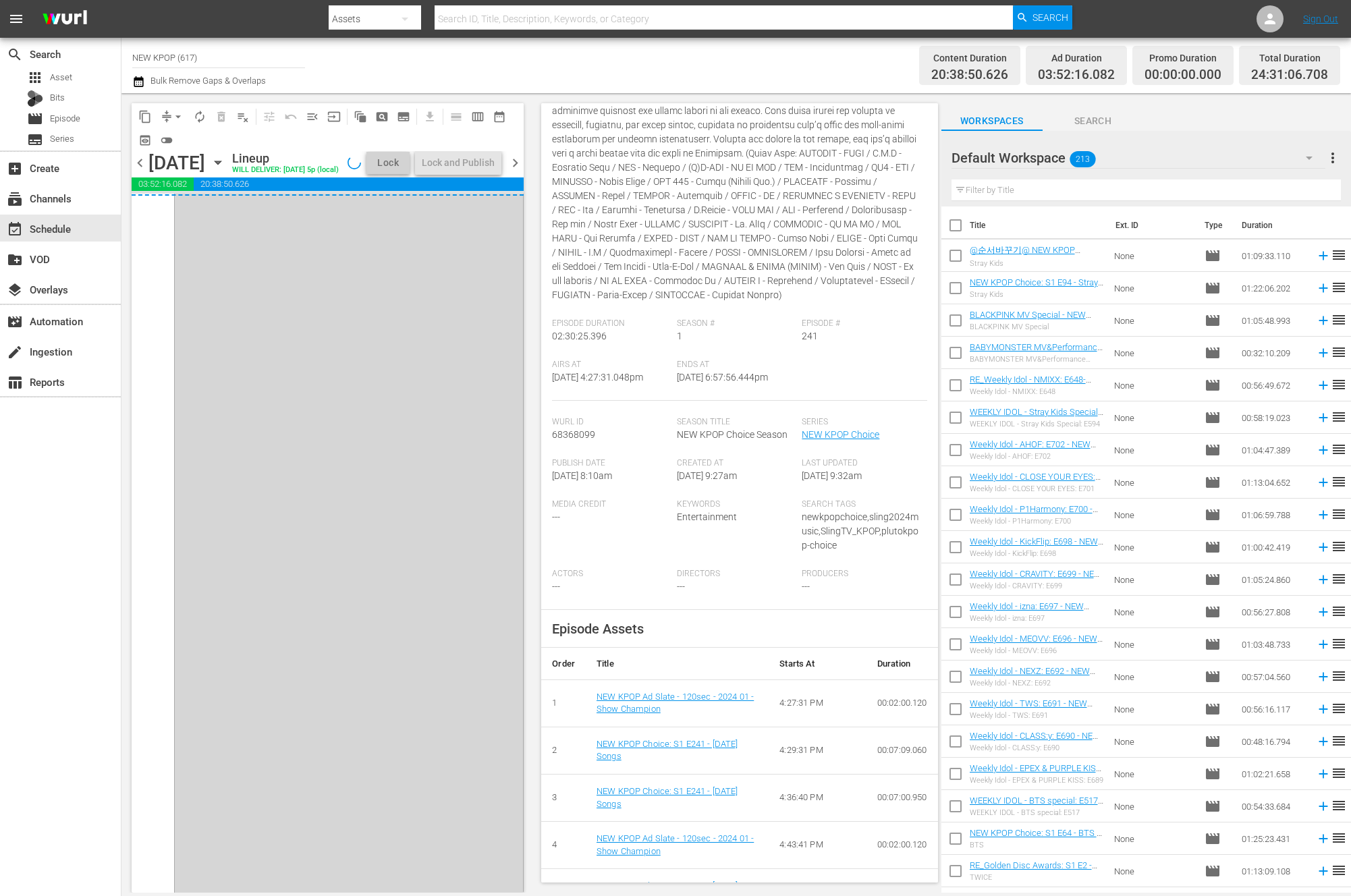
scroll to position [6631, 0]
click at [446, 165] on div "Lock and Publish" at bounding box center [458, 162] width 73 height 24
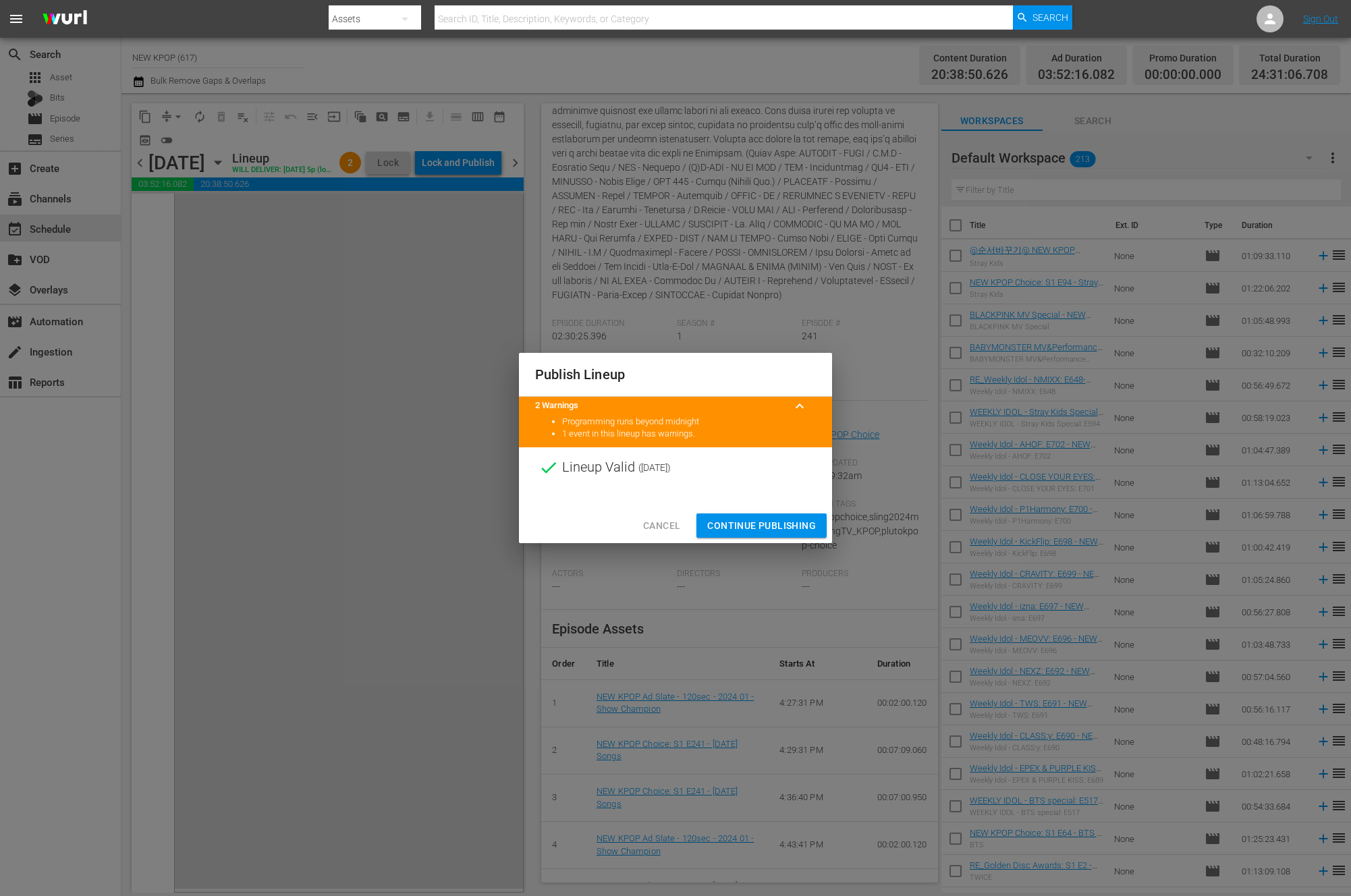
click at [722, 516] on button "Continue Publishing" at bounding box center [762, 526] width 130 height 25
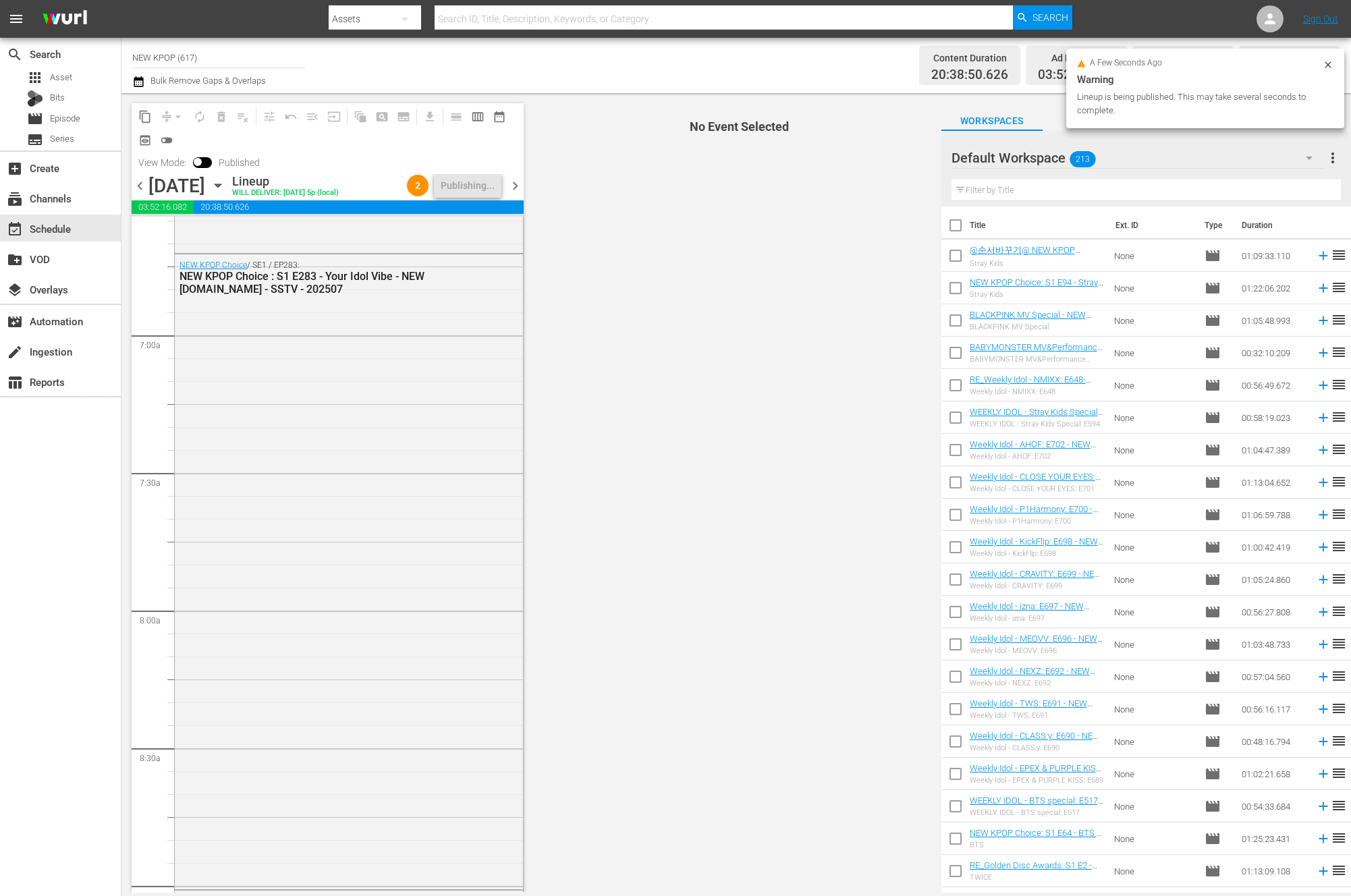
scroll to position [0, 0]
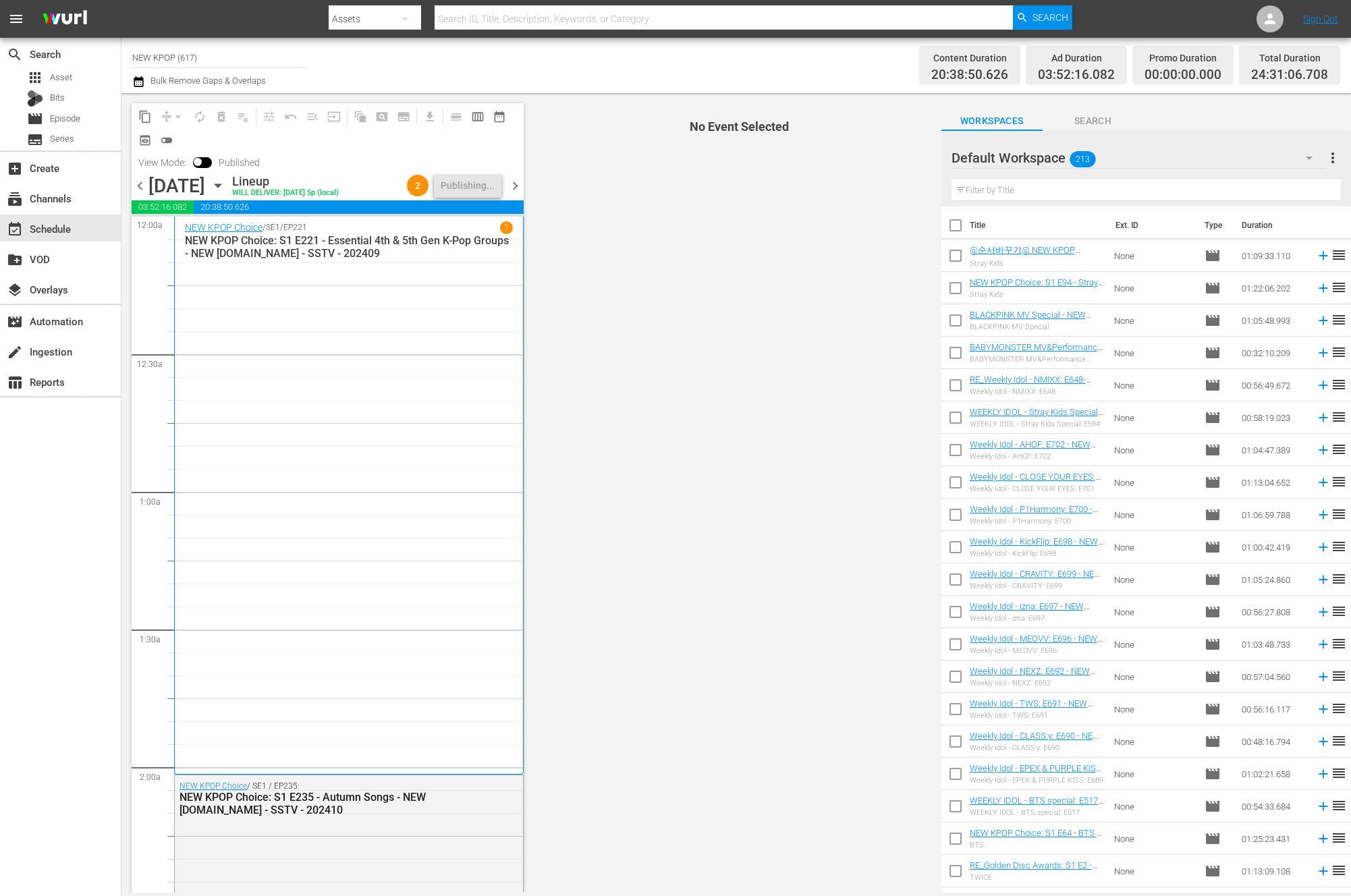
click at [512, 178] on span "chevron_right" at bounding box center [515, 186] width 17 height 17
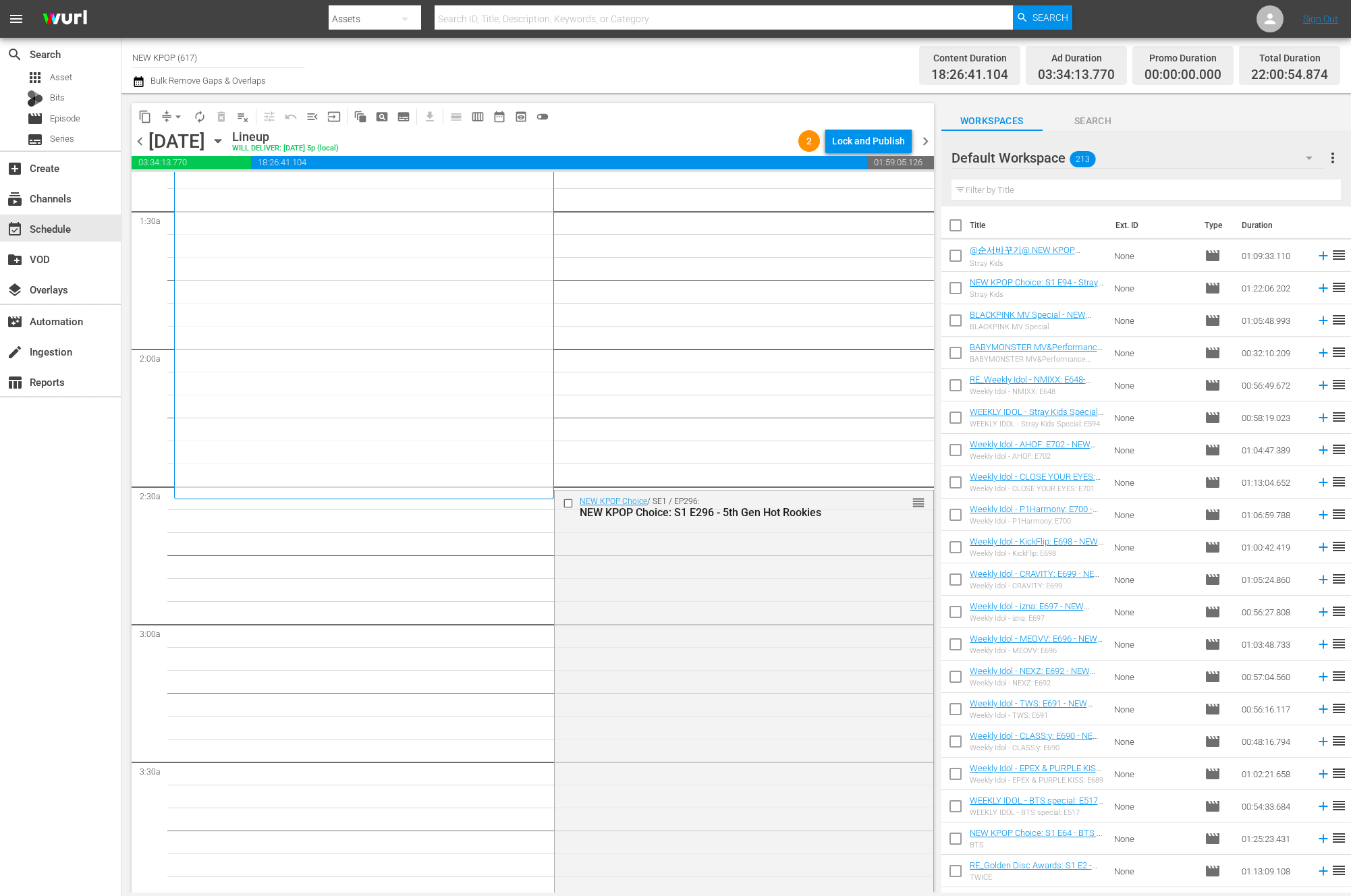
scroll to position [443, 0]
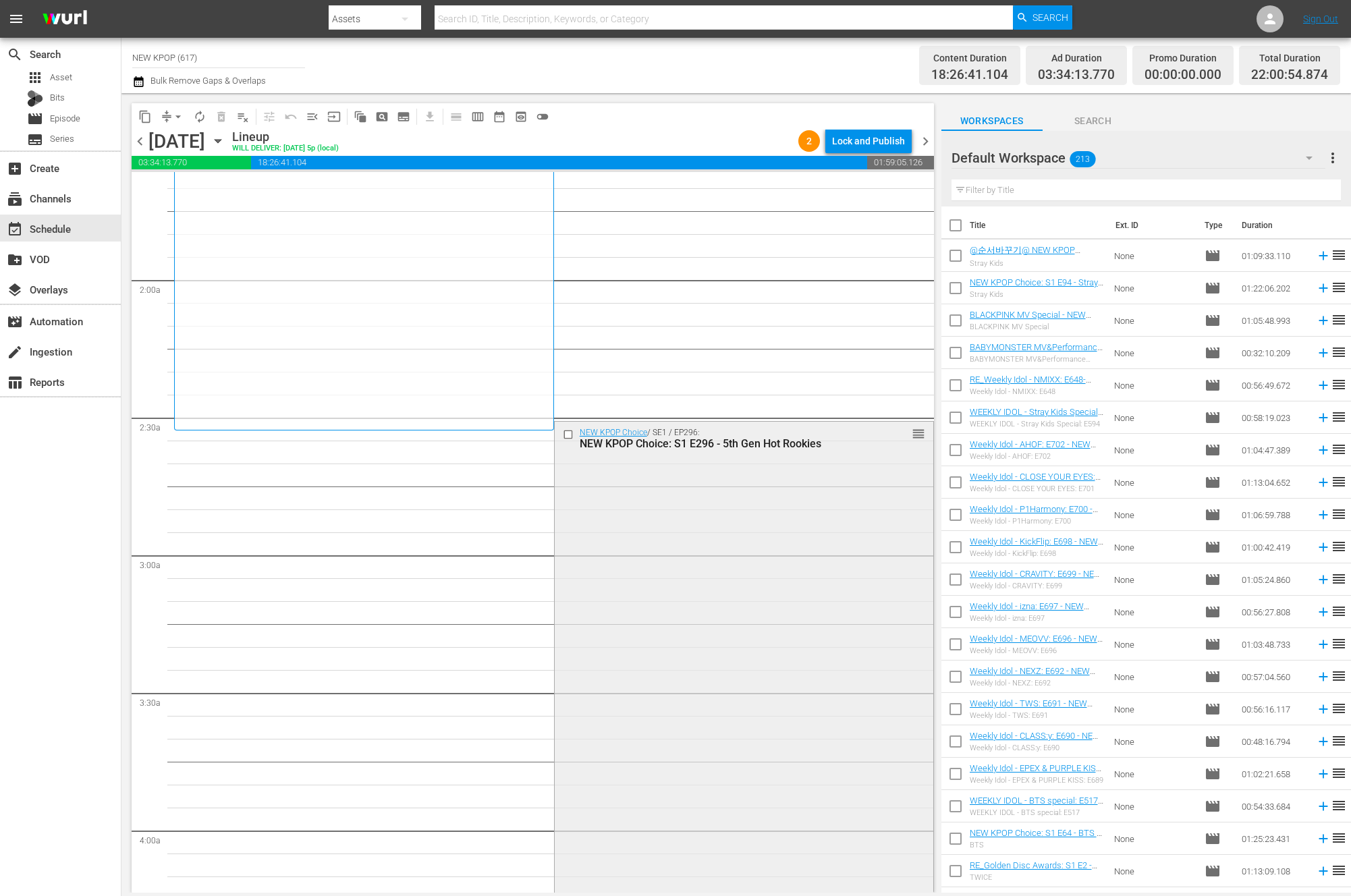
click at [703, 562] on div "NEW KPOP Choice / SE1 / EP296: NEW KPOP Choice: S1 E296 - 5th Gen Hot Rookies r…" at bounding box center [744, 759] width 379 height 675
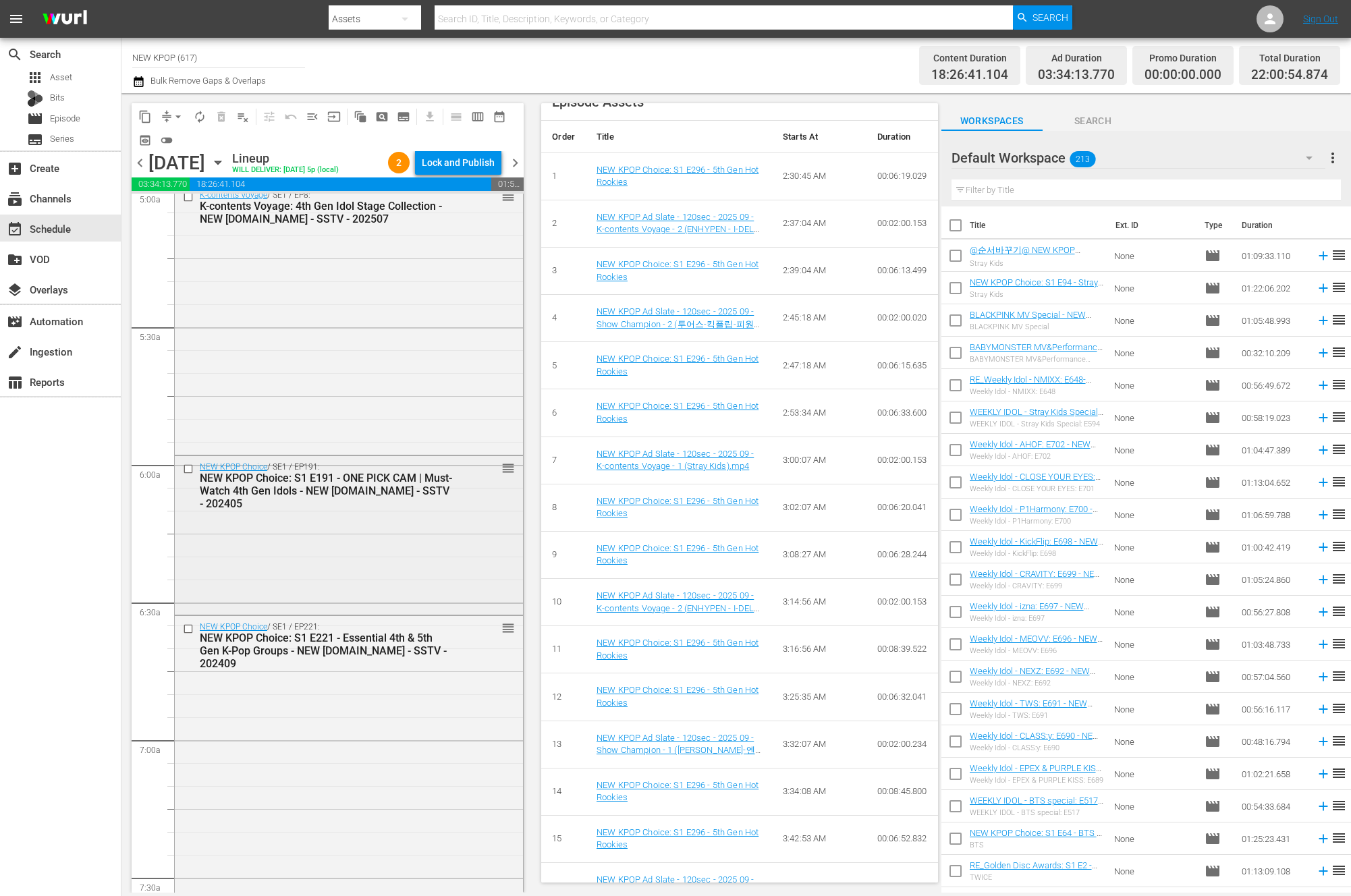
scroll to position [1383, 0]
click at [465, 579] on div "NEW KPOP Choice / SE1 / EP191: NEW KPOP Choice: S1 E191 - ONE PICK CAM | Must-W…" at bounding box center [348, 531] width 348 height 156
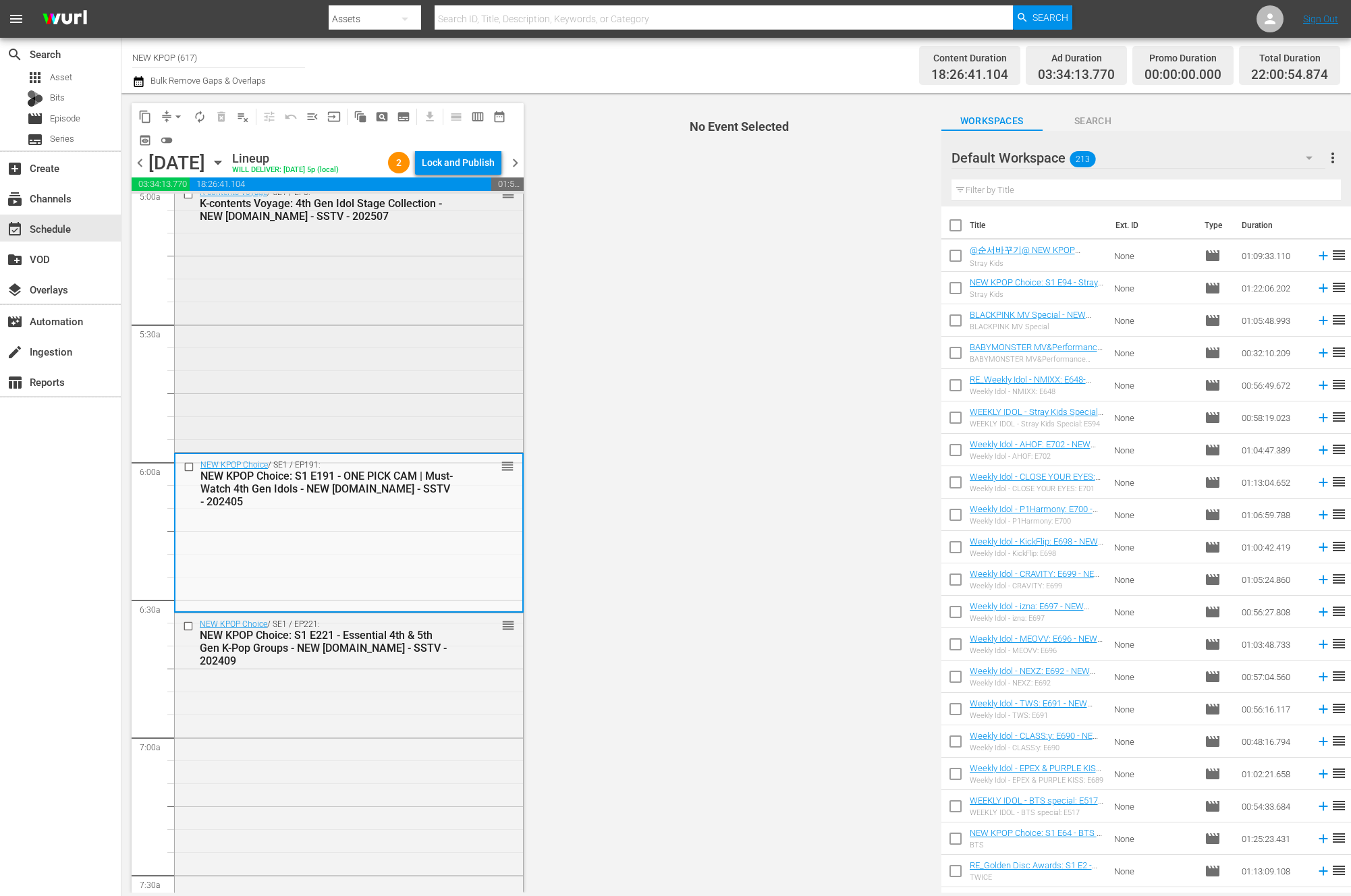
click at [425, 364] on div "K-contents Voyage / SE1 / EP8: K-contents Voyage: 4th Gen Idol Stage Collection…" at bounding box center [348, 315] width 348 height 268
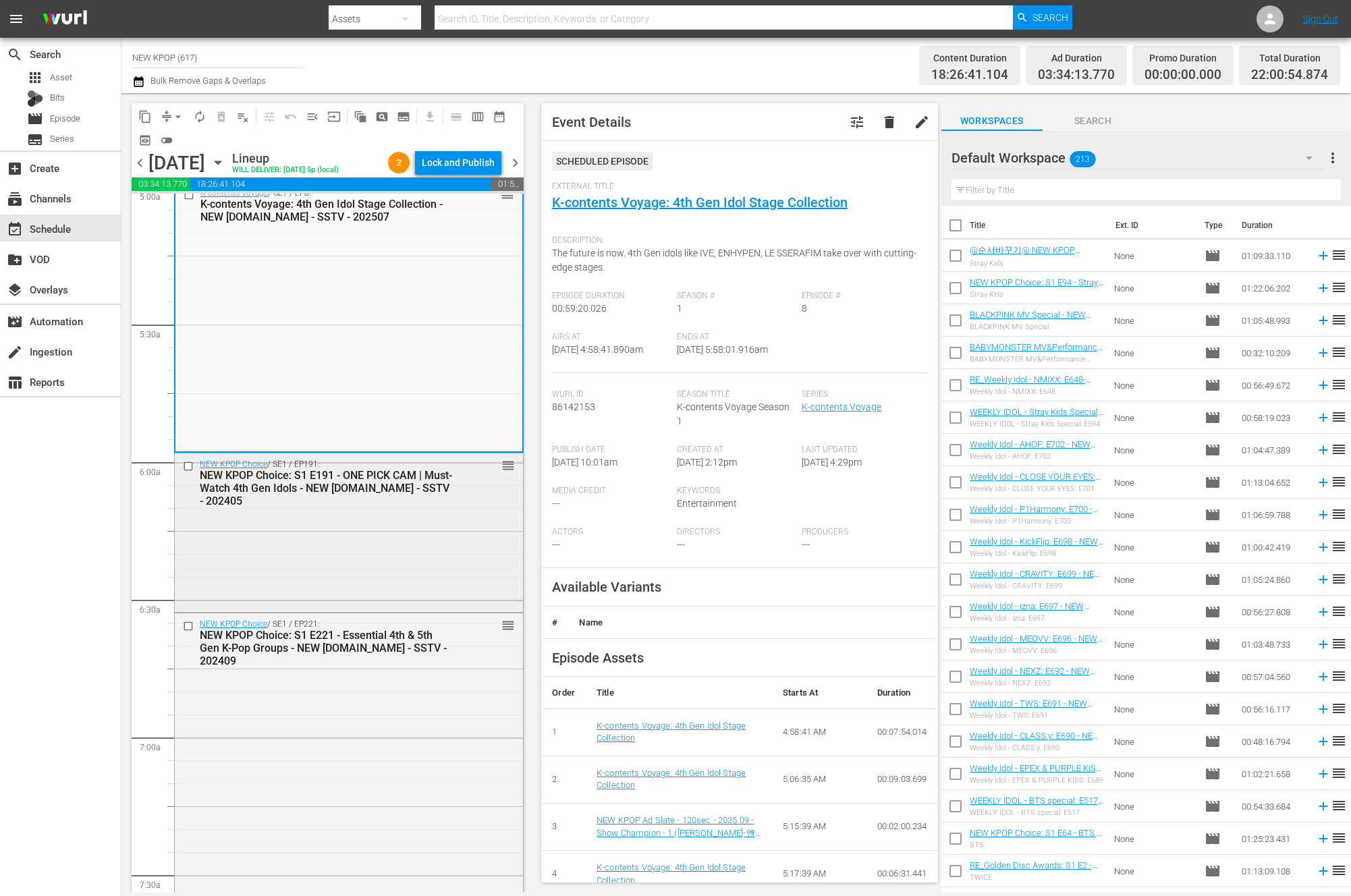
click at [387, 546] on div "NEW KPOP Choice / SE1 / EP191: NEW KPOP Choice: S1 E191 - ONE PICK CAM | Must-W…" at bounding box center [348, 531] width 348 height 156
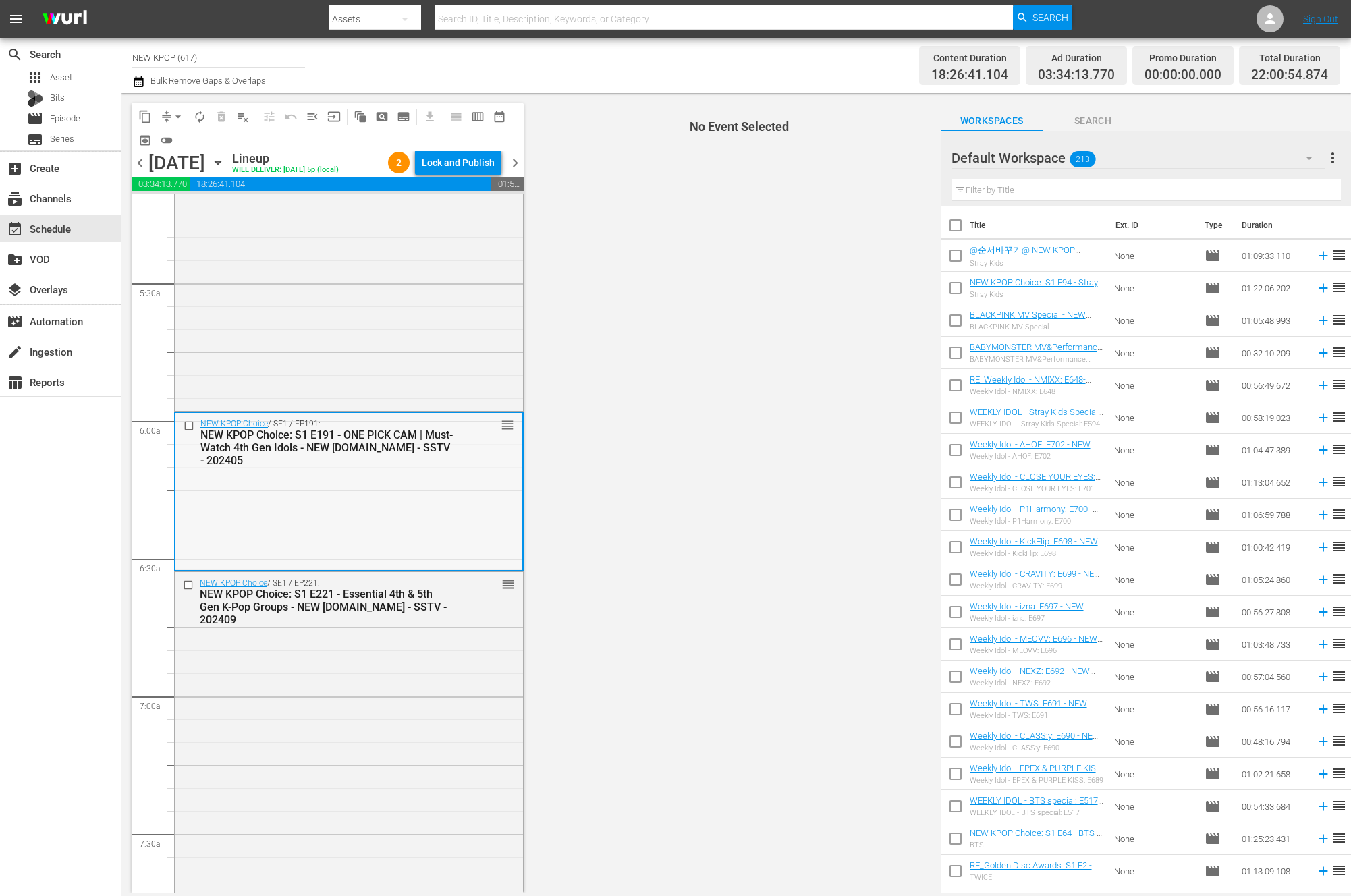
scroll to position [1425, 0]
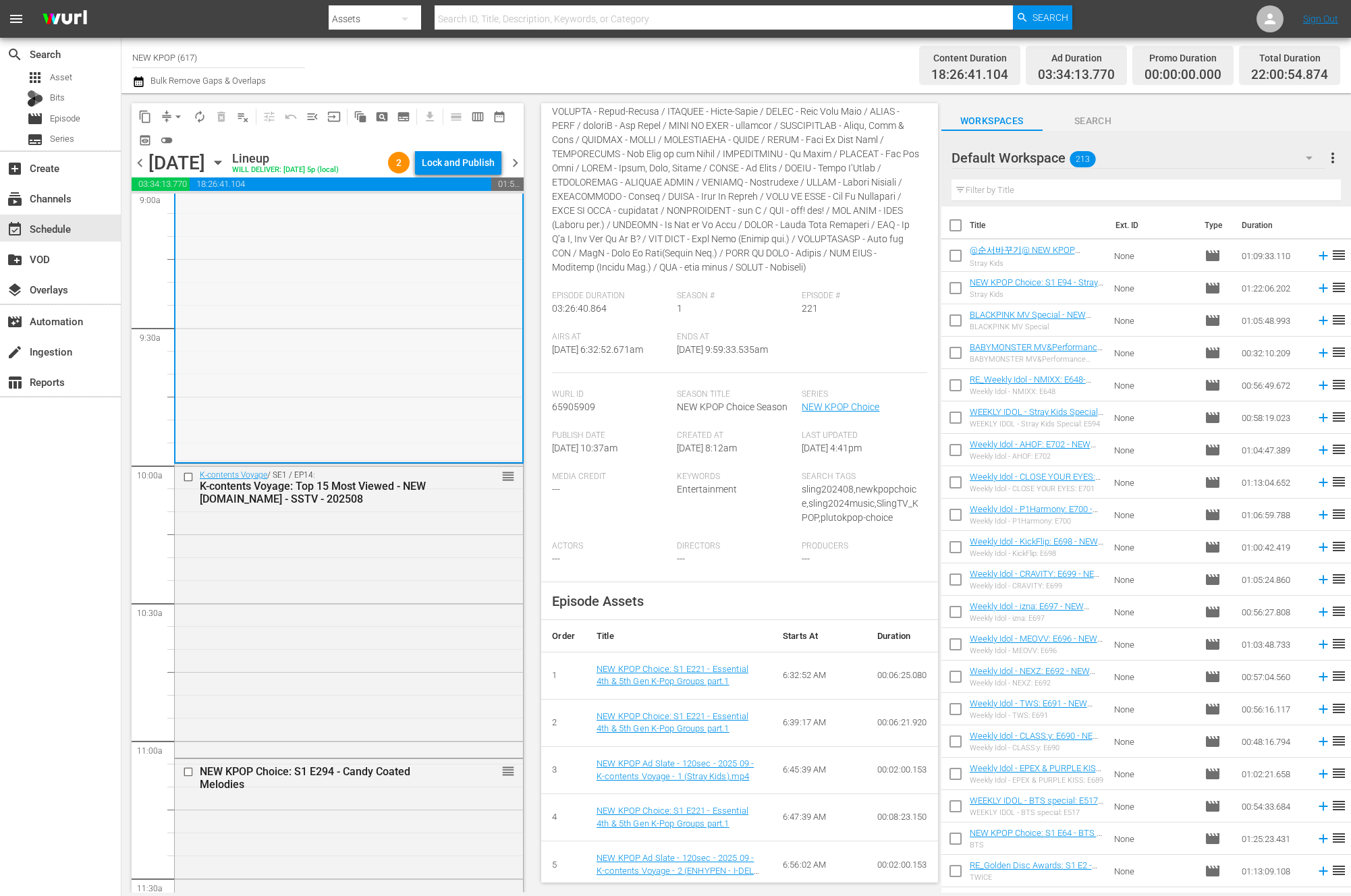
scroll to position [2726, 0]
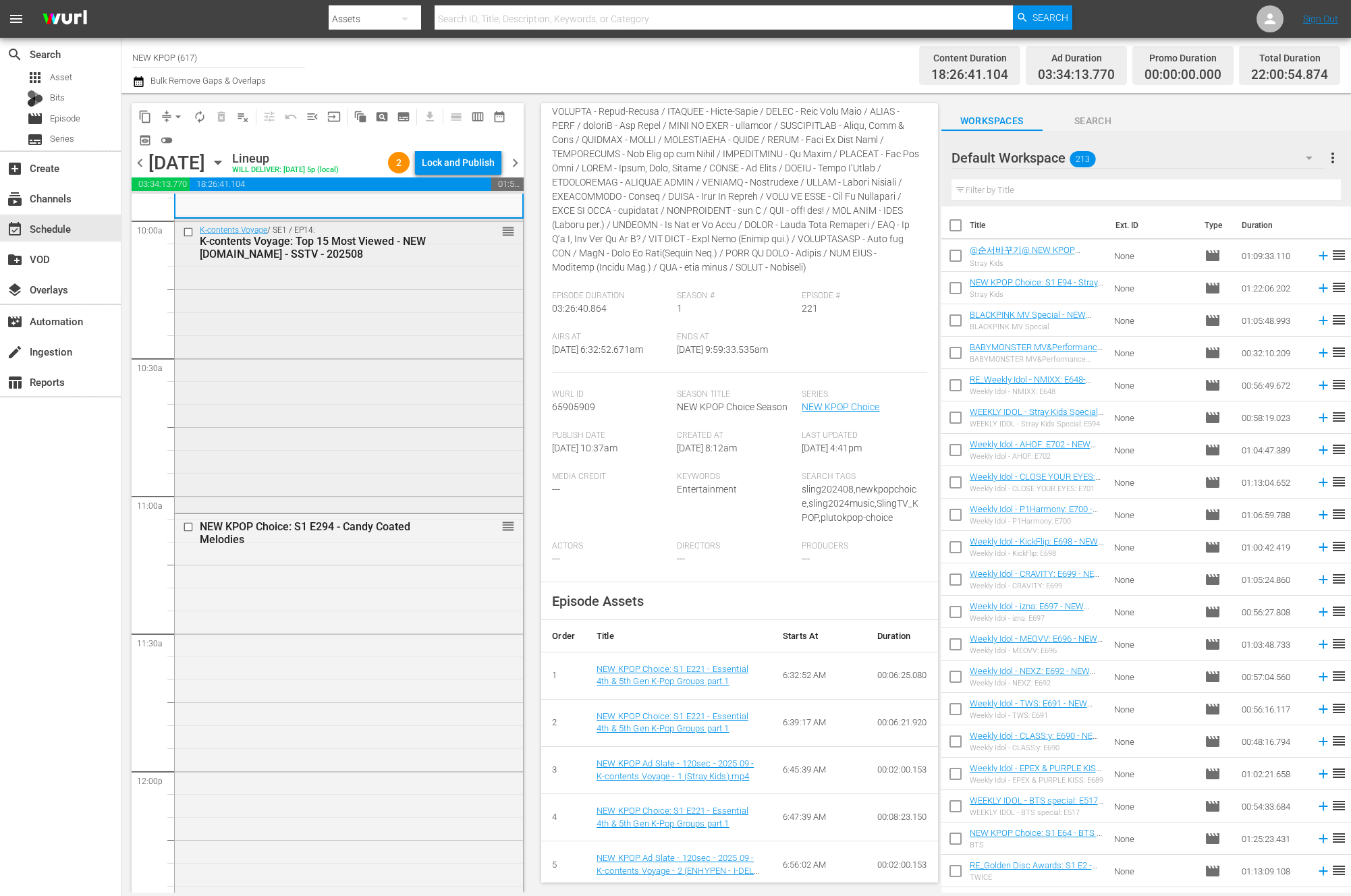
click at [453, 385] on div "K-contents Voyage / SE1 / EP14: K-contents Voyage: Top 15 Most Viewed - NEW K.I…" at bounding box center [348, 364] width 348 height 291
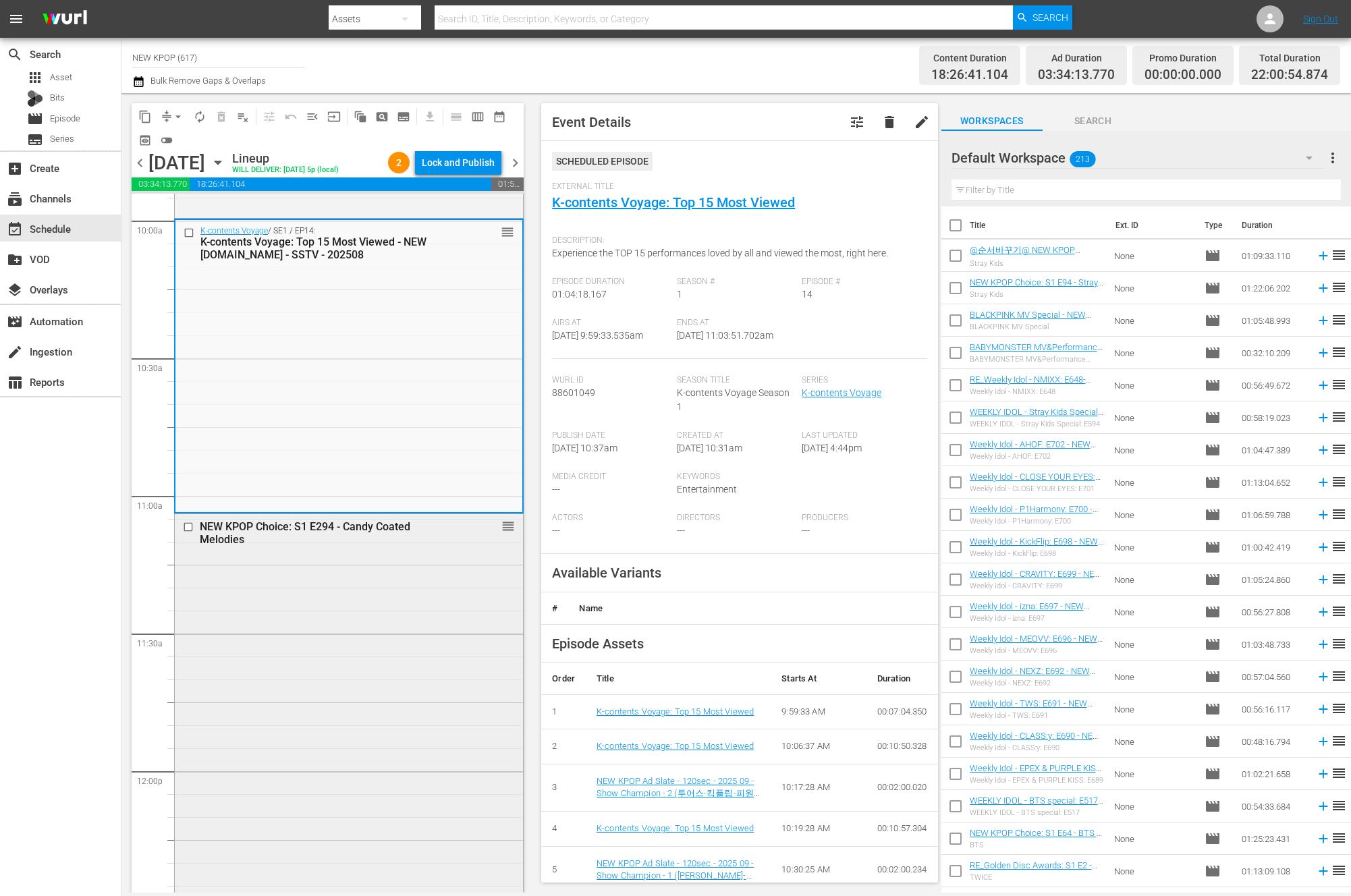
click at [280, 652] on div "NEW KPOP Choice: S1 E294 - Candy Coated Melodies reorder" at bounding box center [348, 808] width 348 height 589
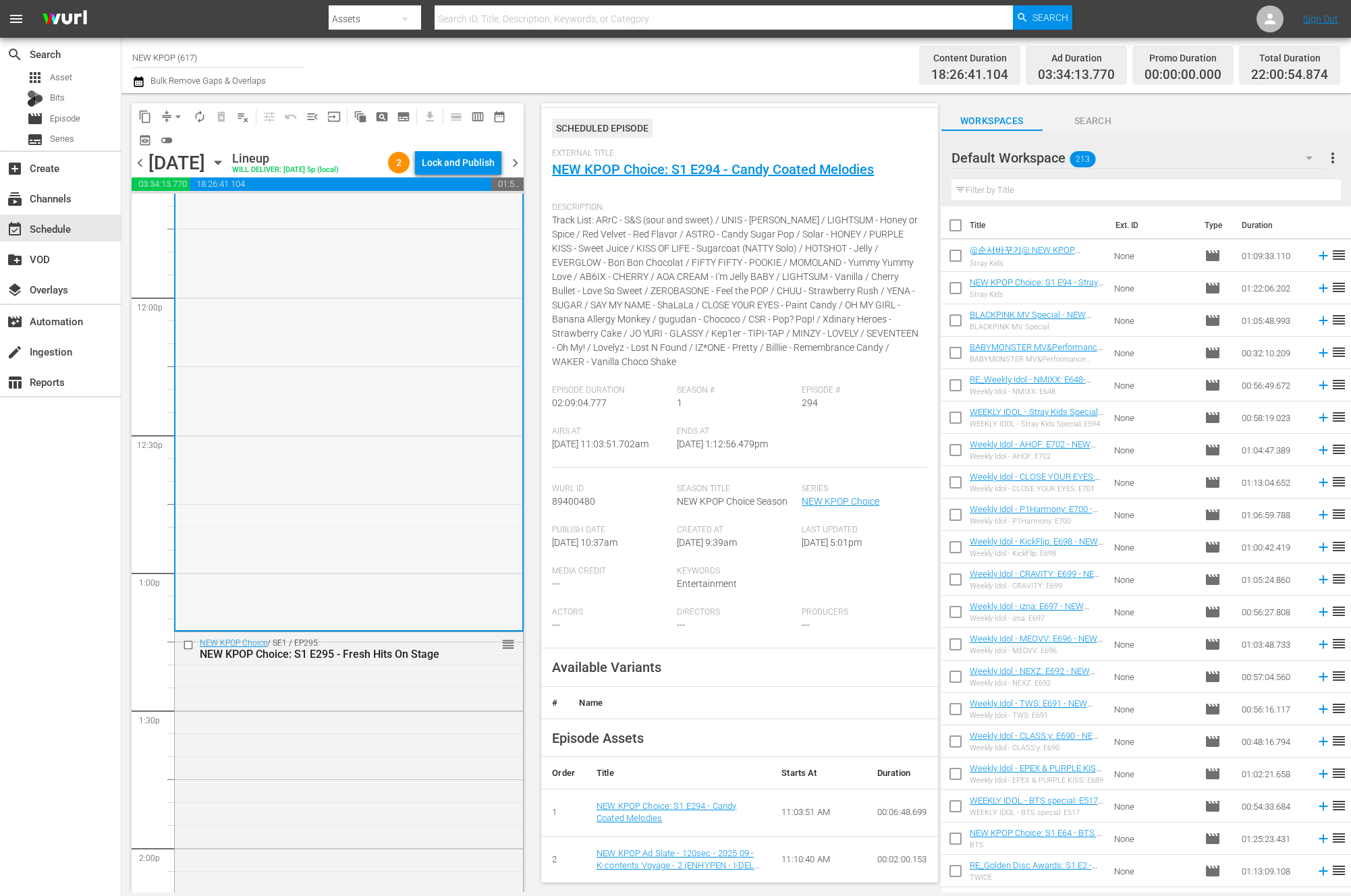
scroll to position [3270, 0]
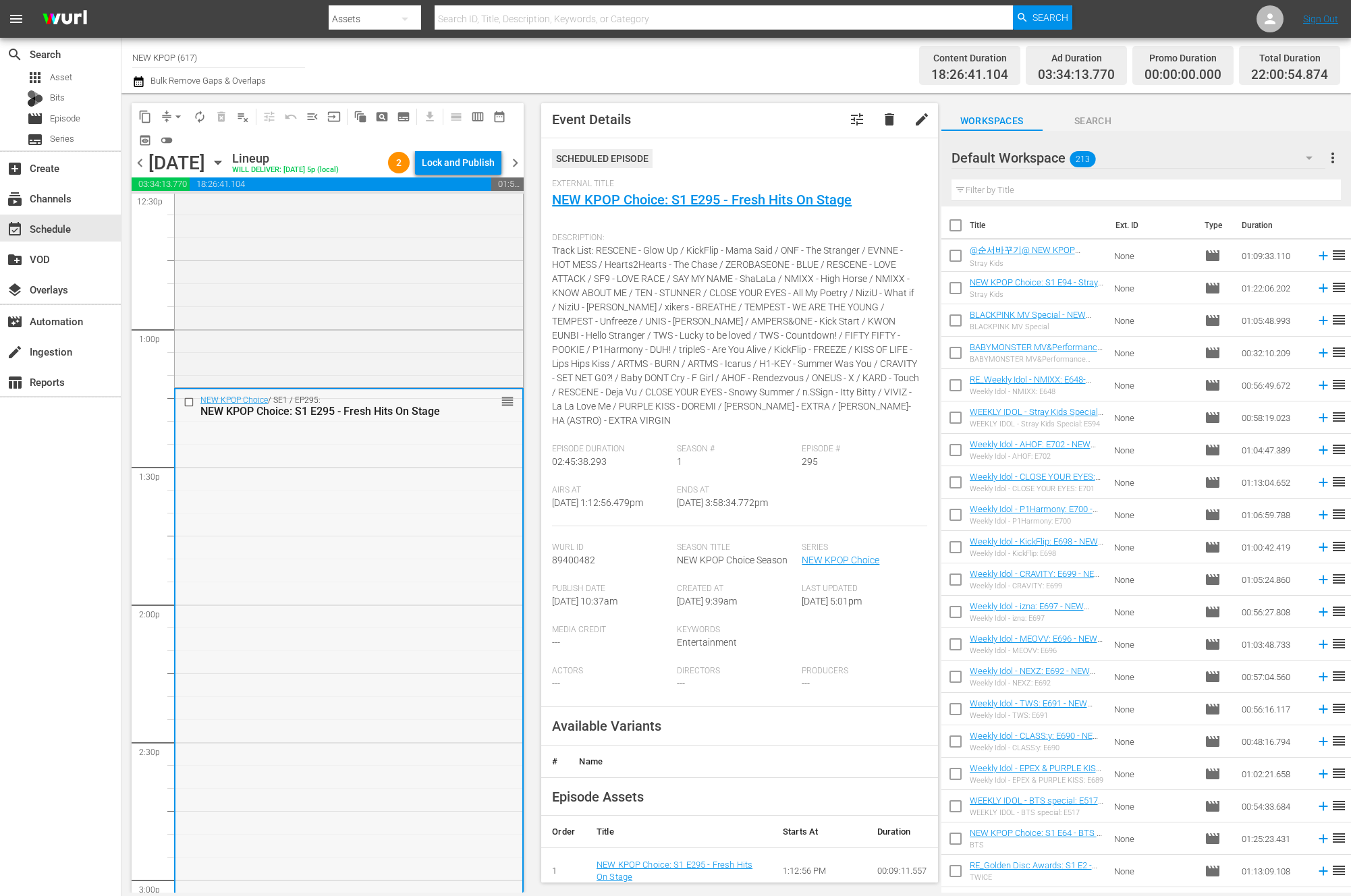
scroll to position [3960, 0]
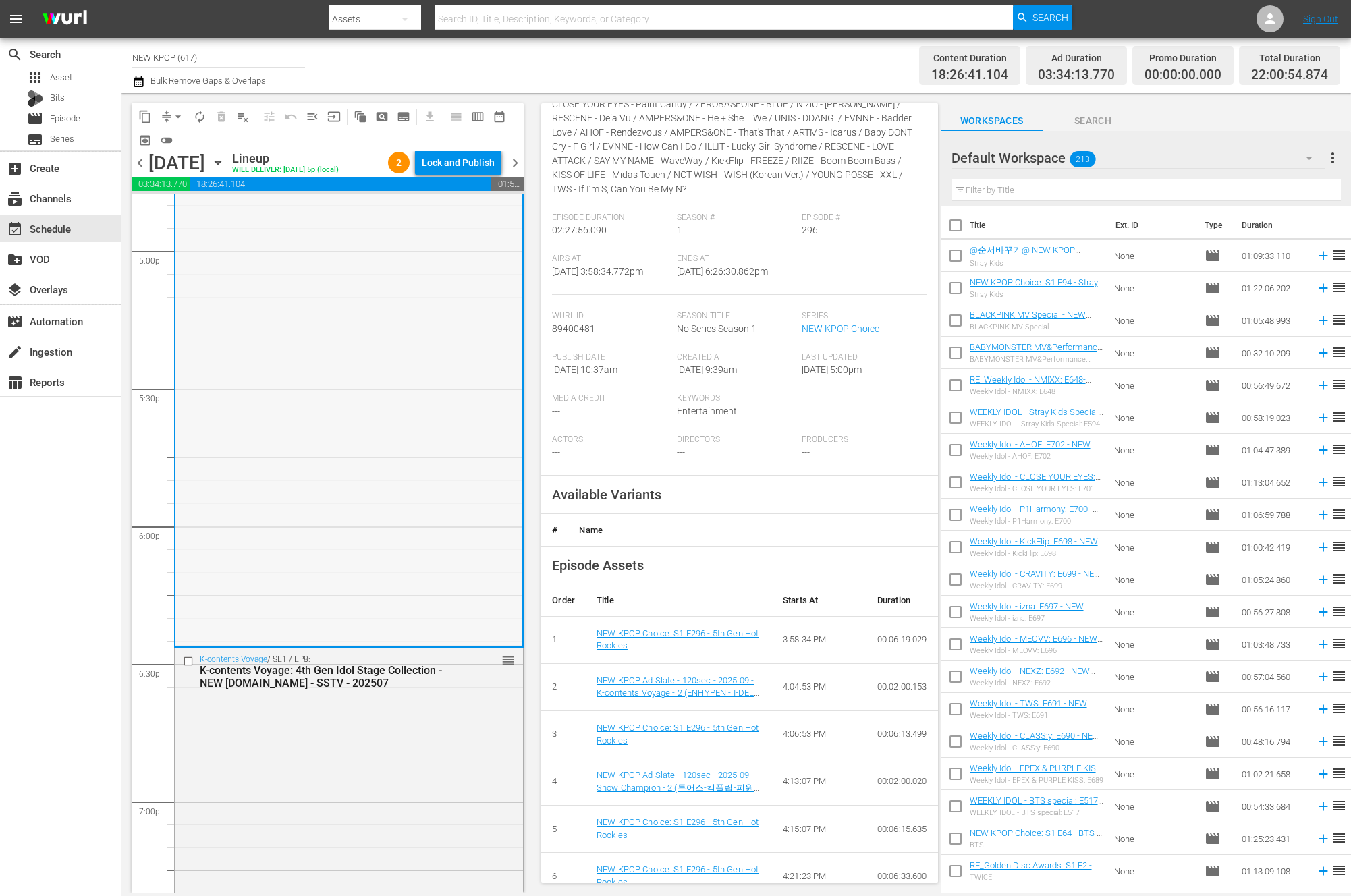
scroll to position [4765, 0]
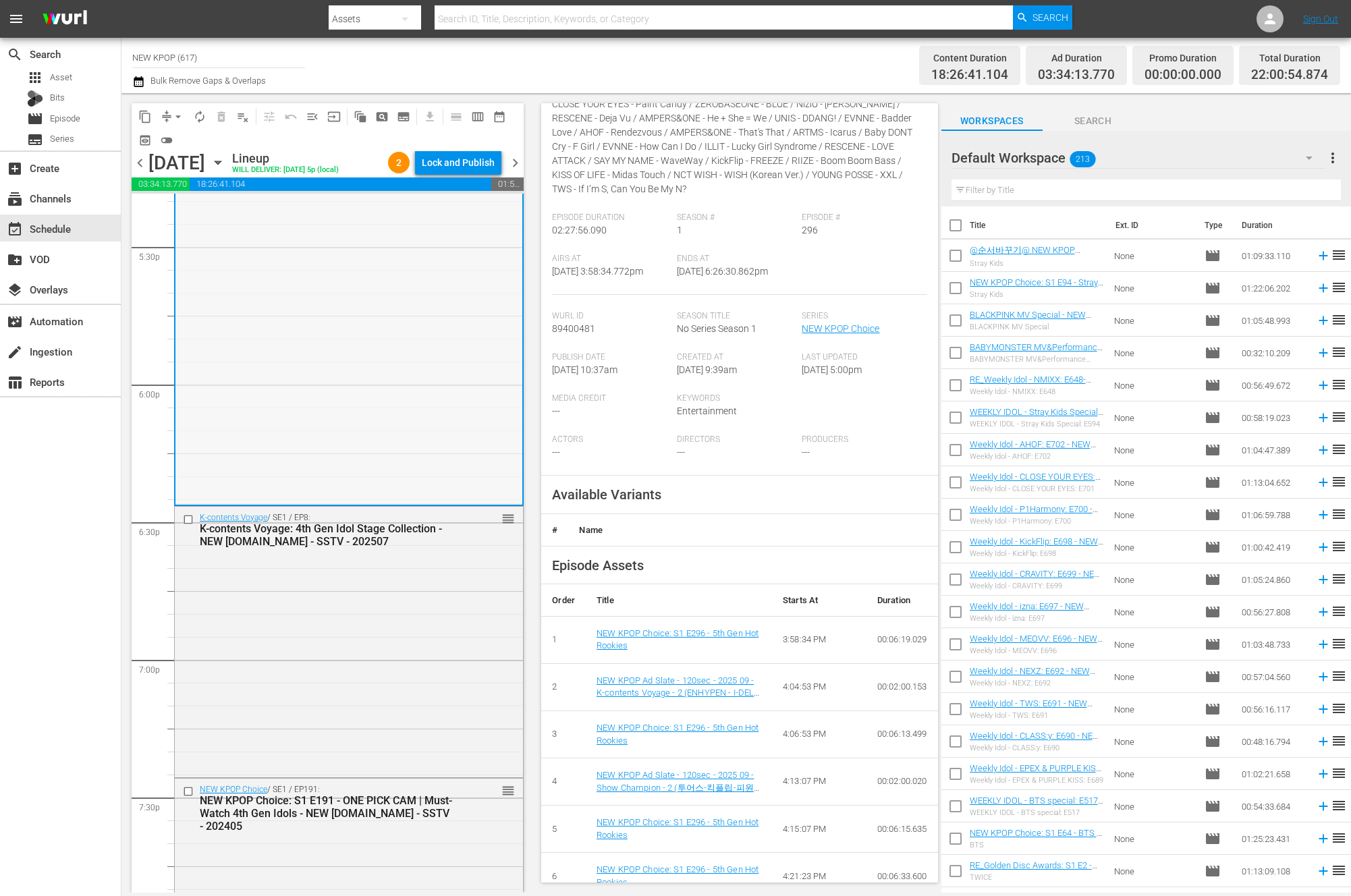
click at [384, 612] on div "K-contents Voyage / SE1 / EP8: K-contents Voyage: 4th Gen Idol Stage Collection…" at bounding box center [348, 641] width 348 height 268
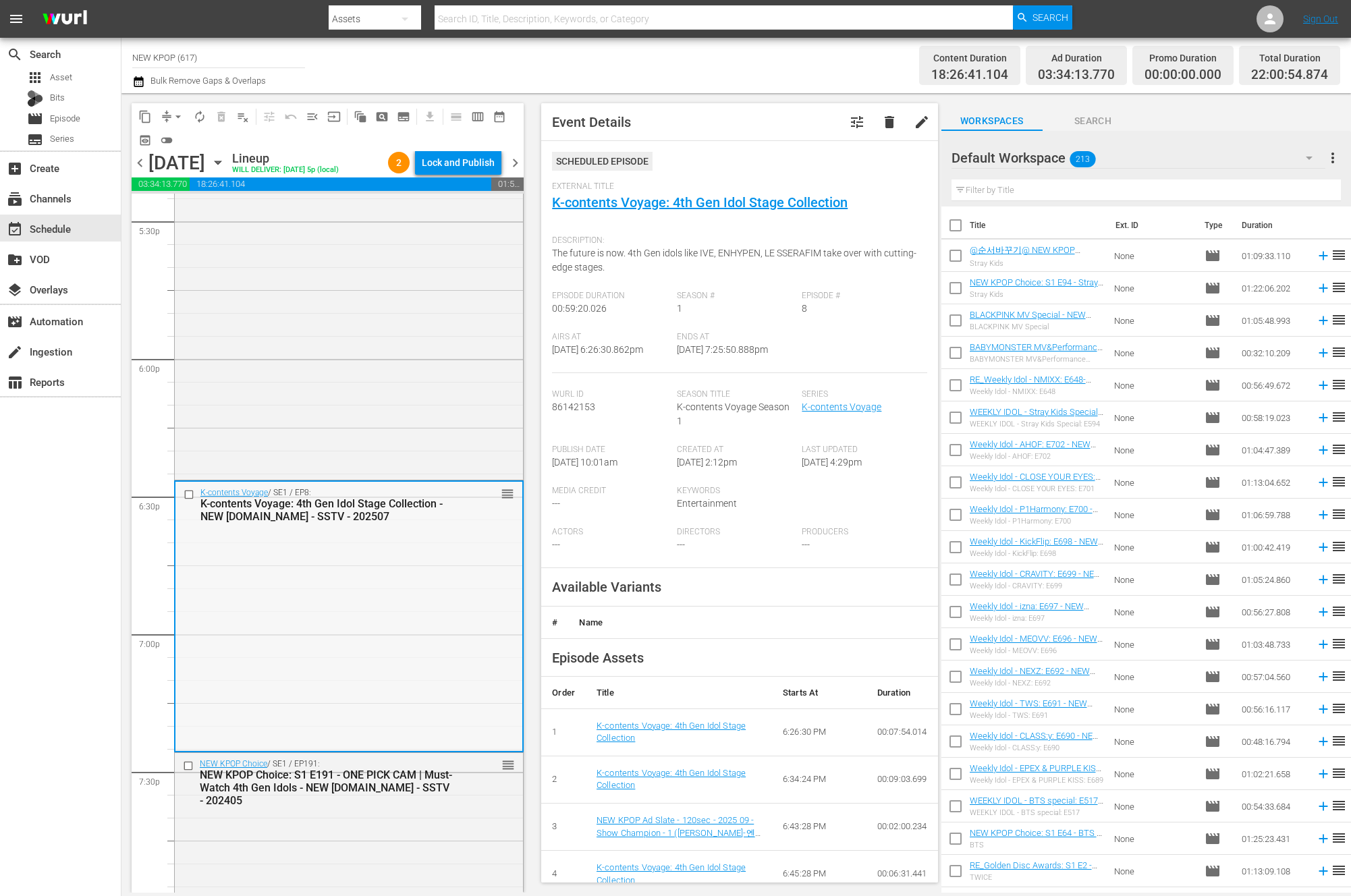
scroll to position [4928, 0]
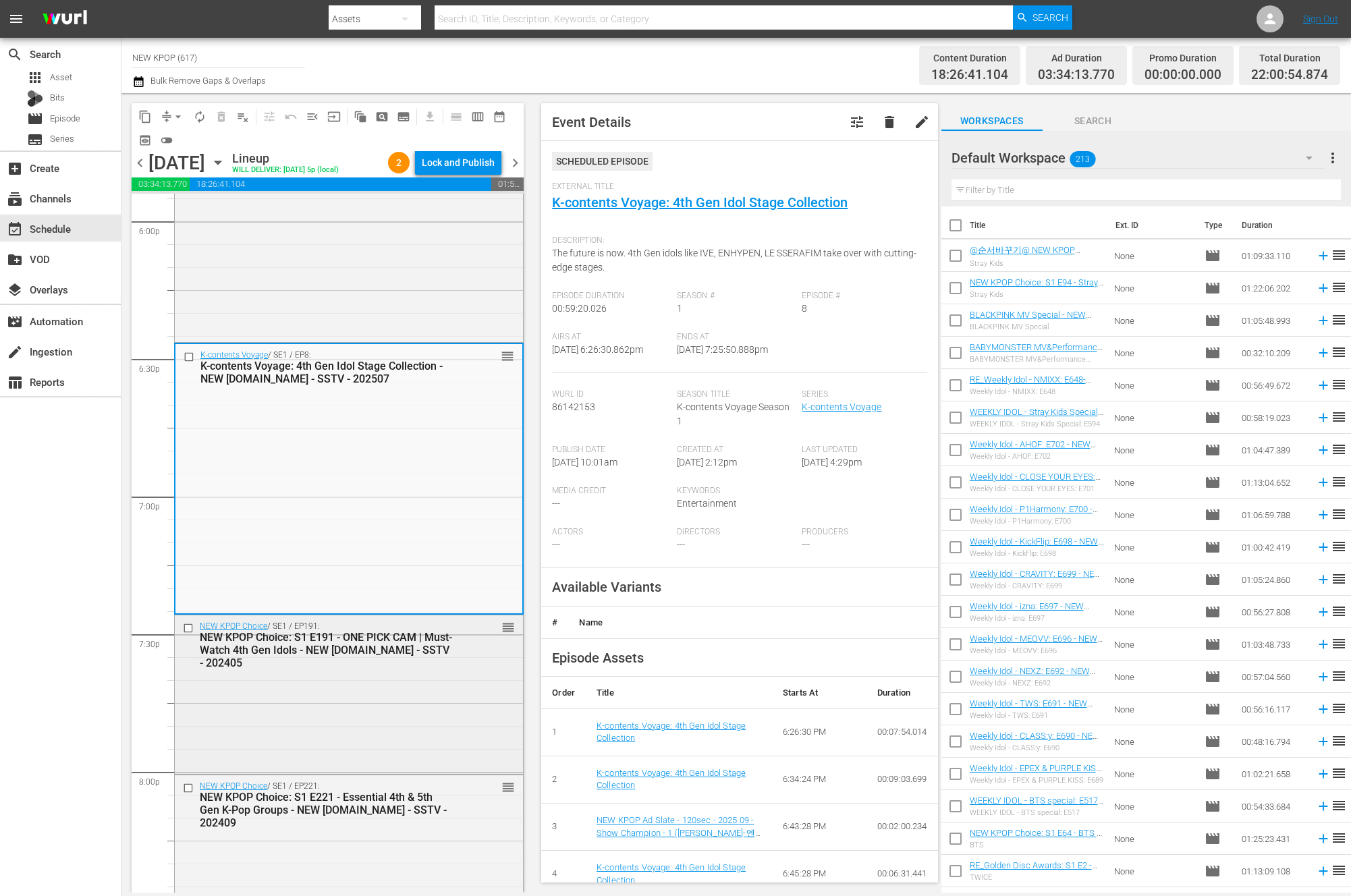
click at [422, 658] on div "NEW KPOP Choice / SE1 / EP191: NEW KPOP Choice: S1 E191 - ONE PICK CAM | Must-W…" at bounding box center [348, 645] width 348 height 59
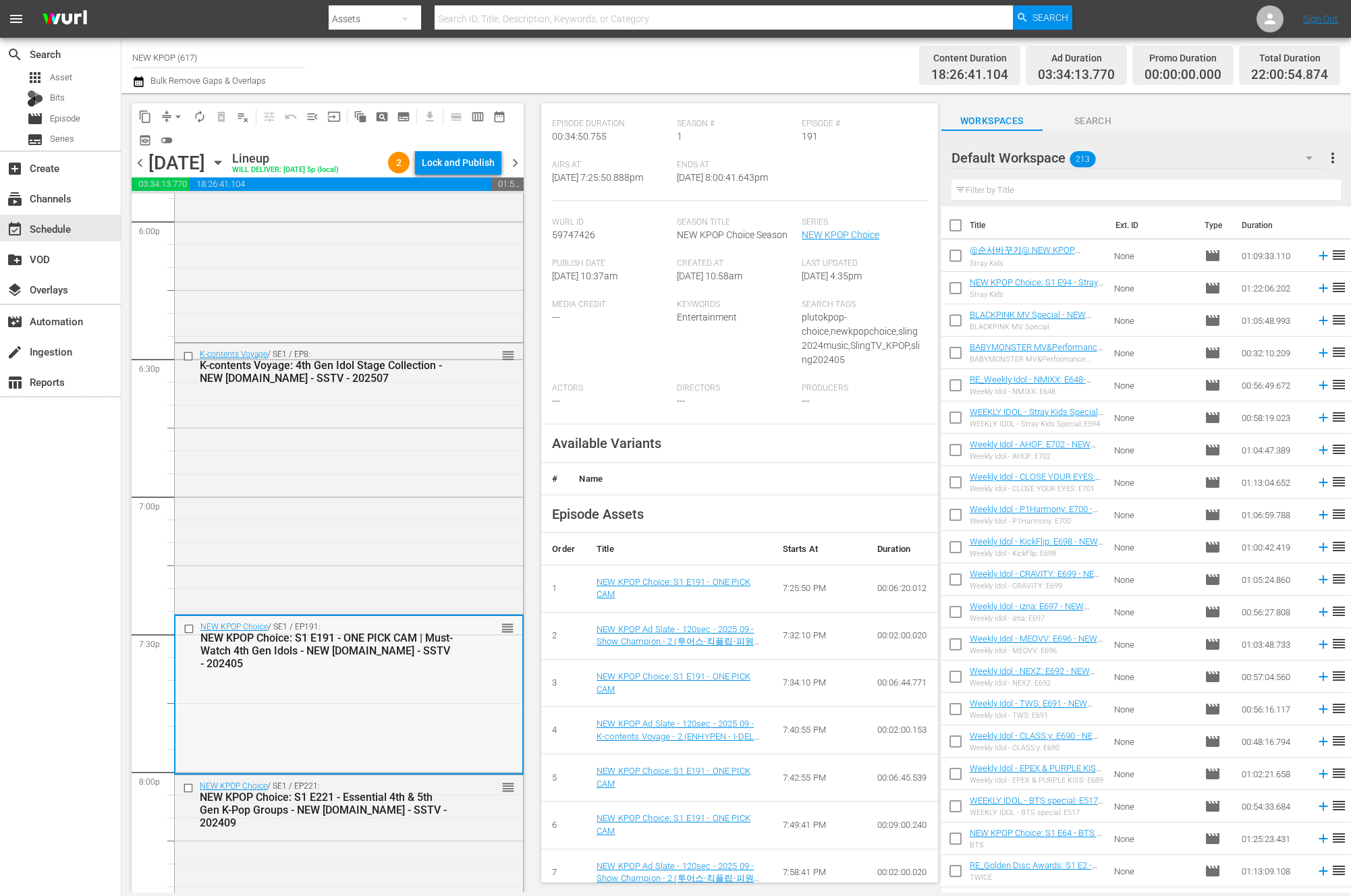
scroll to position [4970, 0]
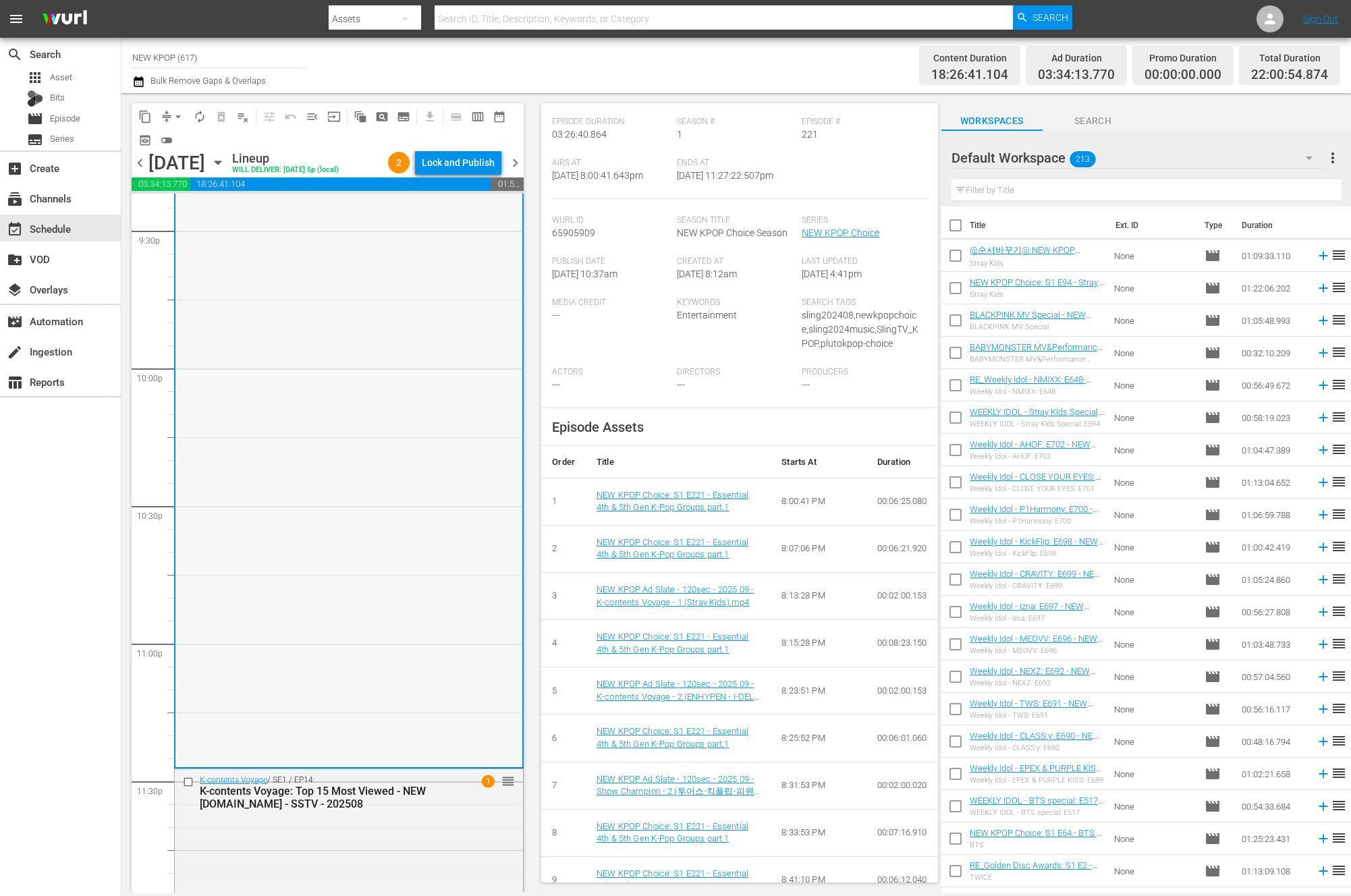
scroll to position [5929, 0]
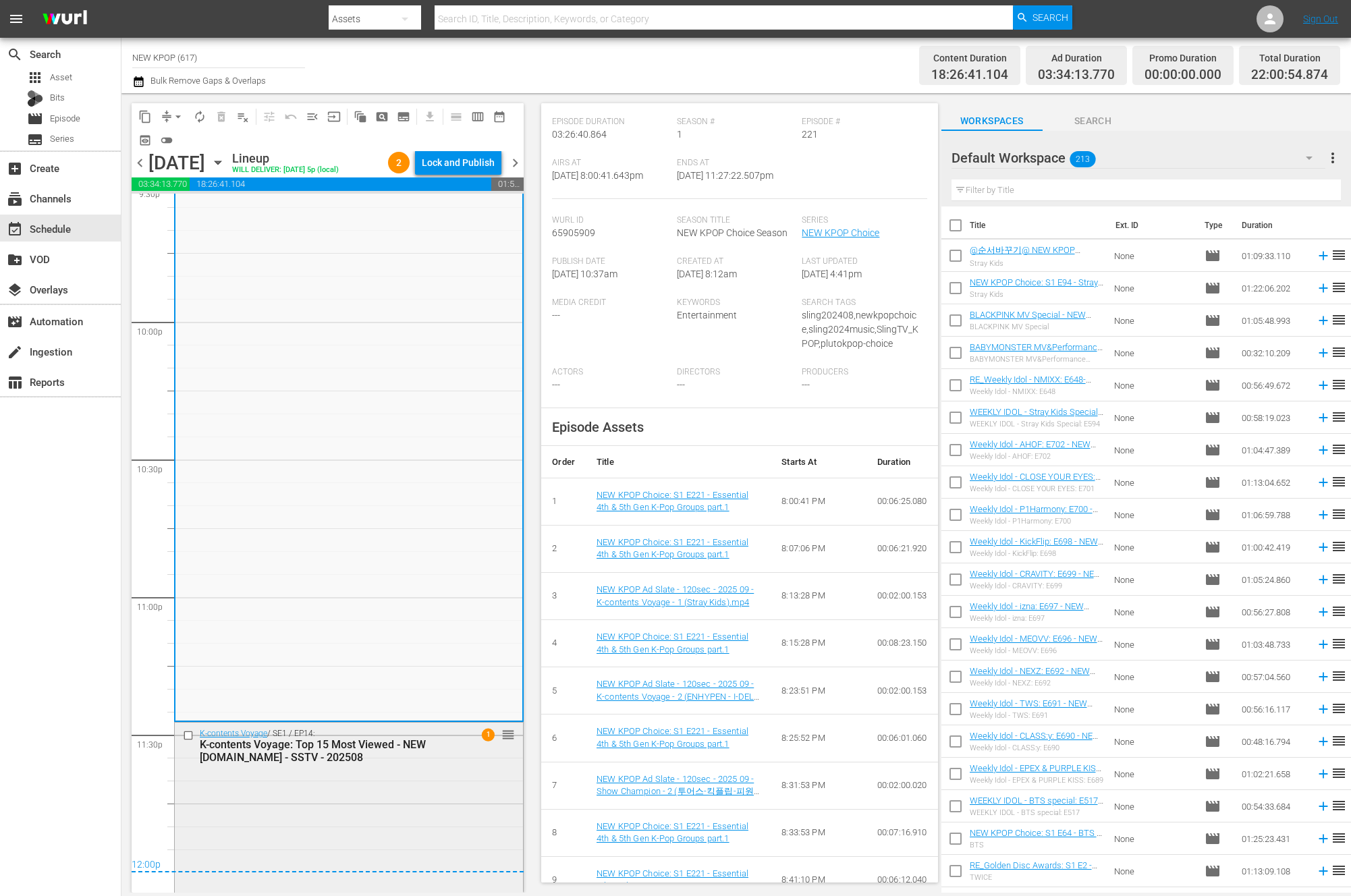
click at [326, 789] on div "K-contents Voyage / SE1 / EP14: K-contents Voyage: Top 15 Most Viewed - NEW K.I…" at bounding box center [348, 868] width 348 height 291
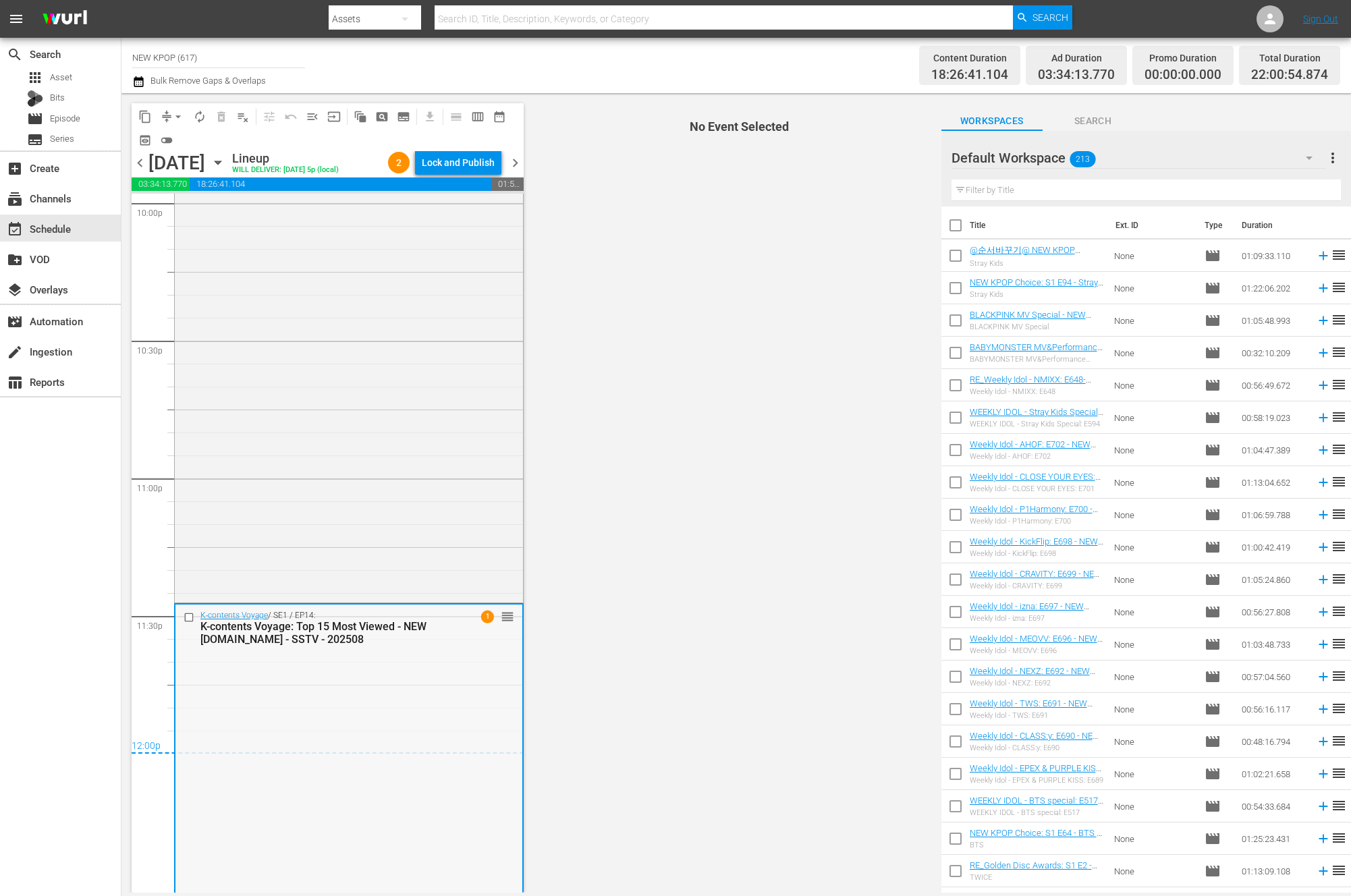
scroll to position [6054, 0]
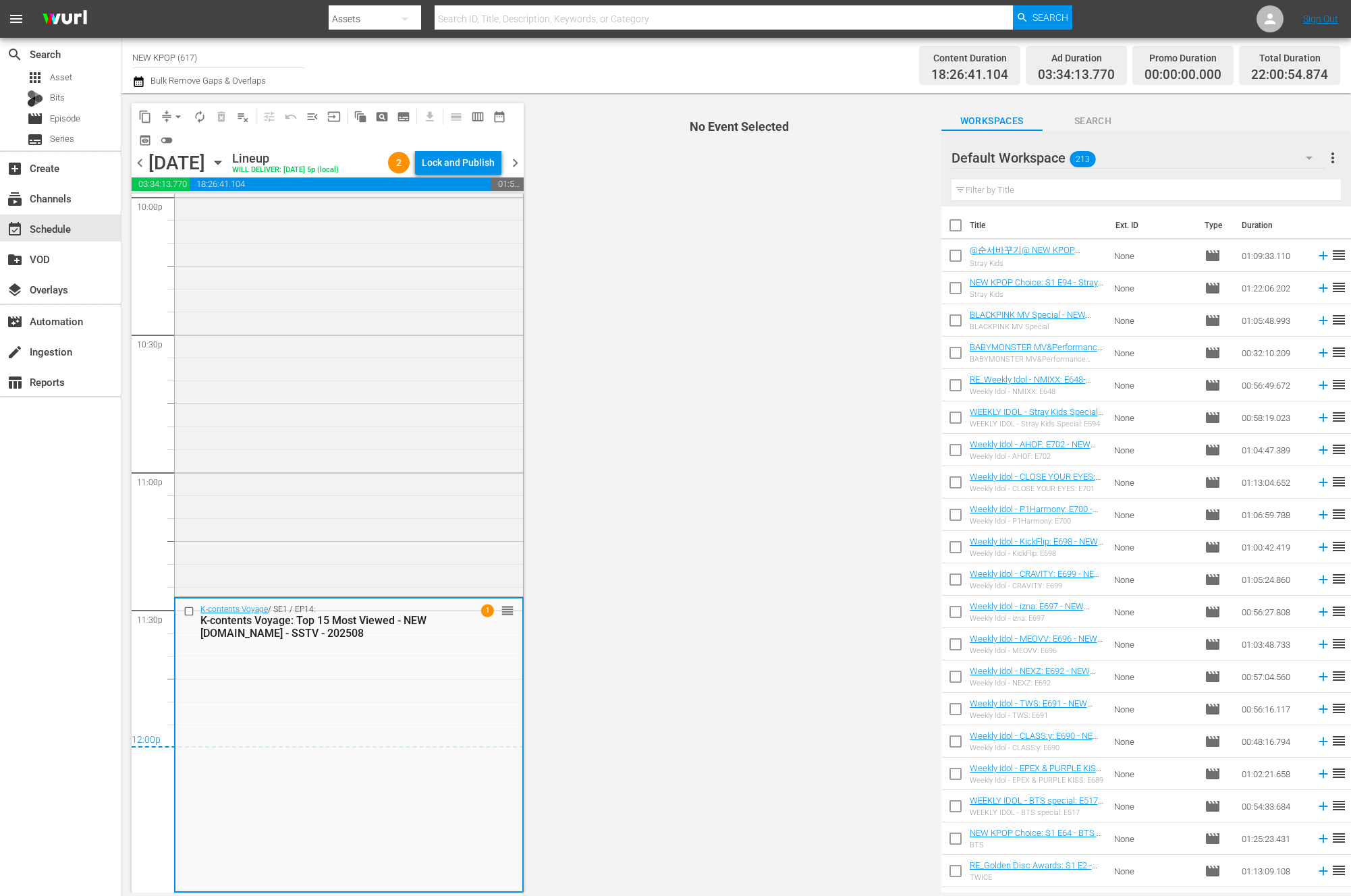
click at [59, 686] on div "search Search apps Asset Bits movie Episode subtitles Series add_box Create sub…" at bounding box center [60, 486] width 122 height 896
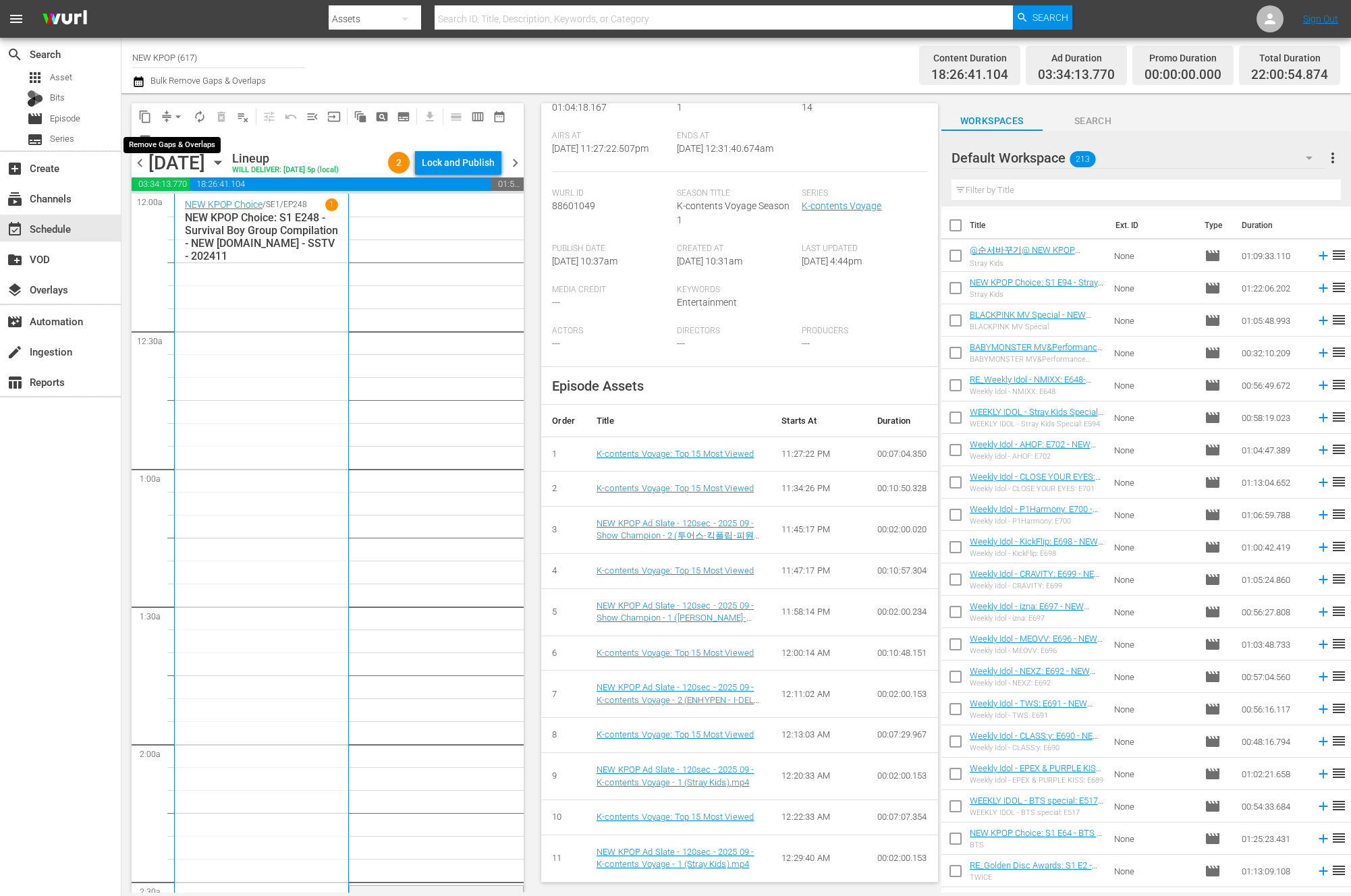
scroll to position [223, 0]
click at [174, 118] on span "arrow_drop_down" at bounding box center [178, 117] width 14 height 14
click at [212, 190] on li "Align to End of Previous Day" at bounding box center [179, 188] width 142 height 22
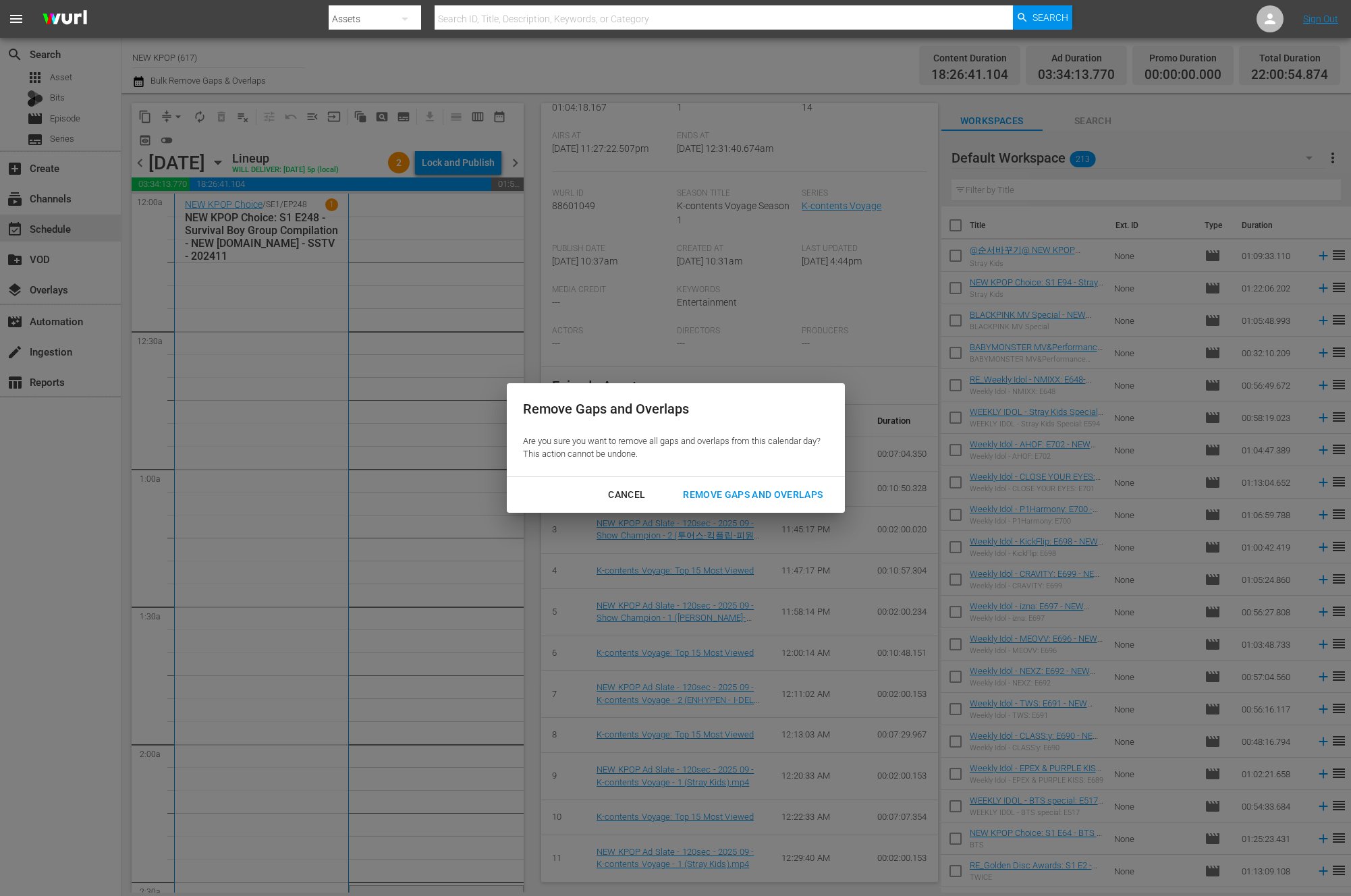
click at [815, 508] on div "Cancel Remove Gaps and Overlaps" at bounding box center [676, 494] width 338 height 36
click at [818, 496] on div "Remove Gaps and Overlaps" at bounding box center [753, 495] width 161 height 17
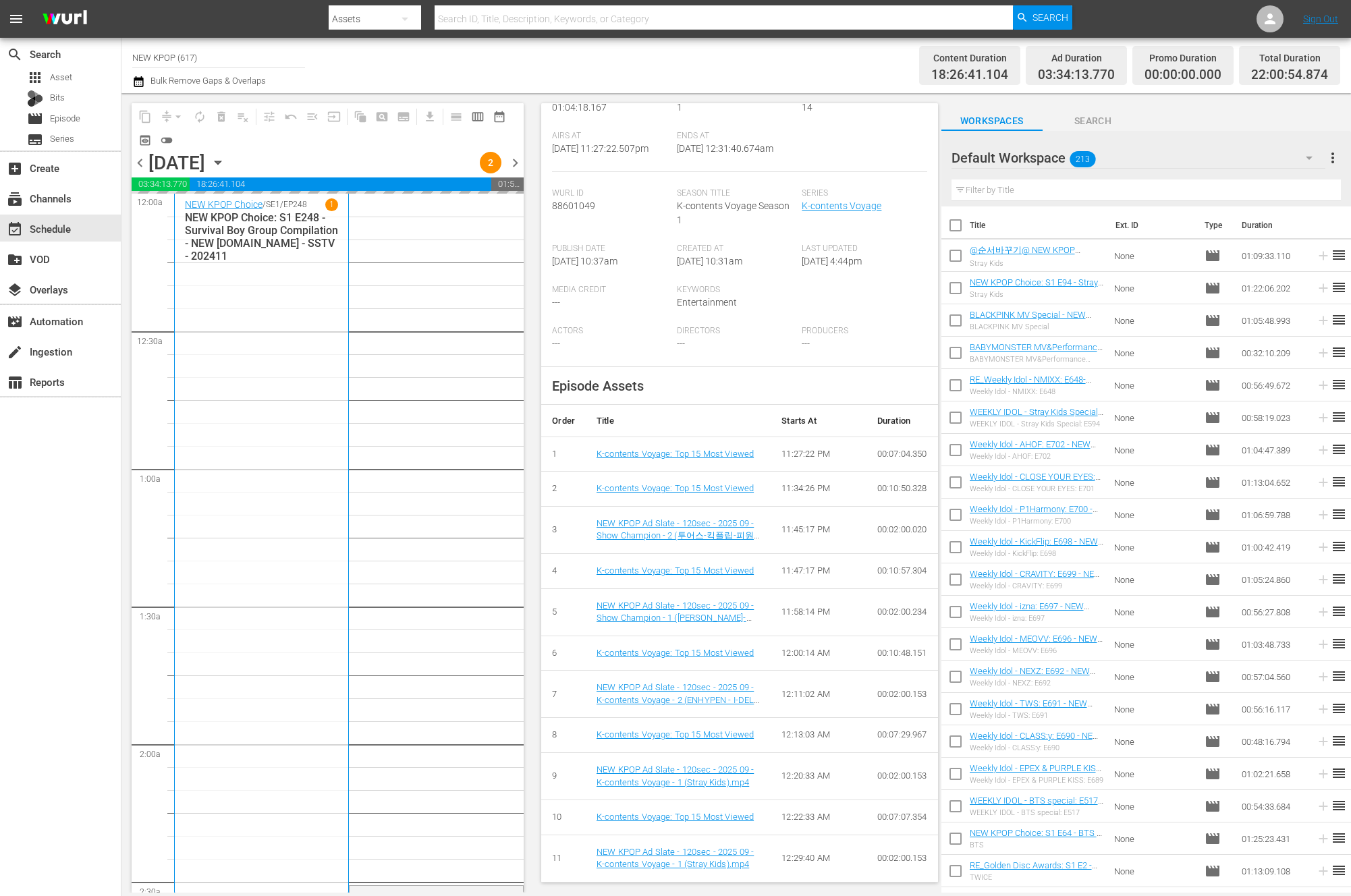
click at [54, 502] on div "search Search apps Asset Bits movie Episode subtitles Series add_box Create sub…" at bounding box center [60, 486] width 122 height 896
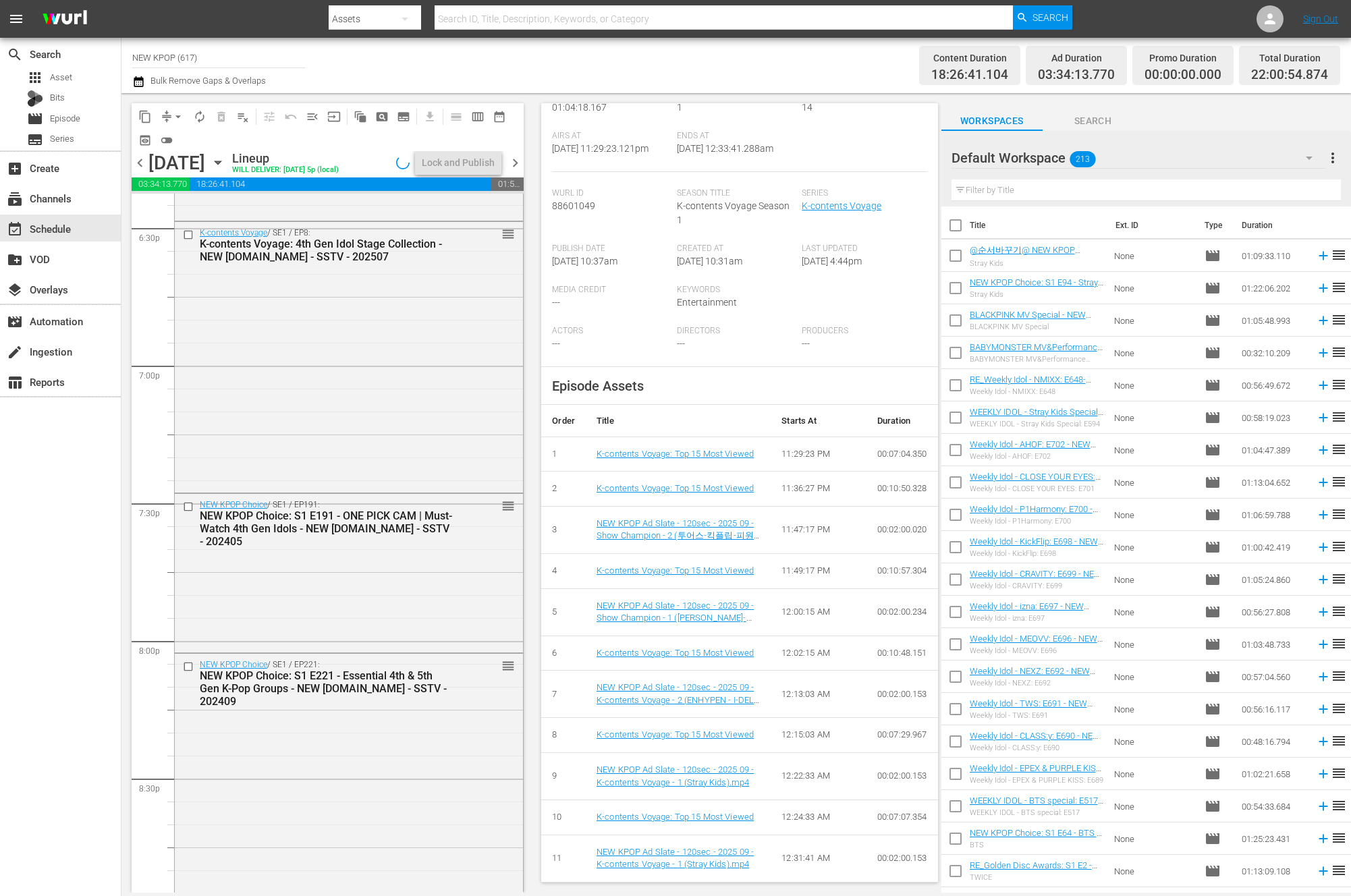
scroll to position [6062, 0]
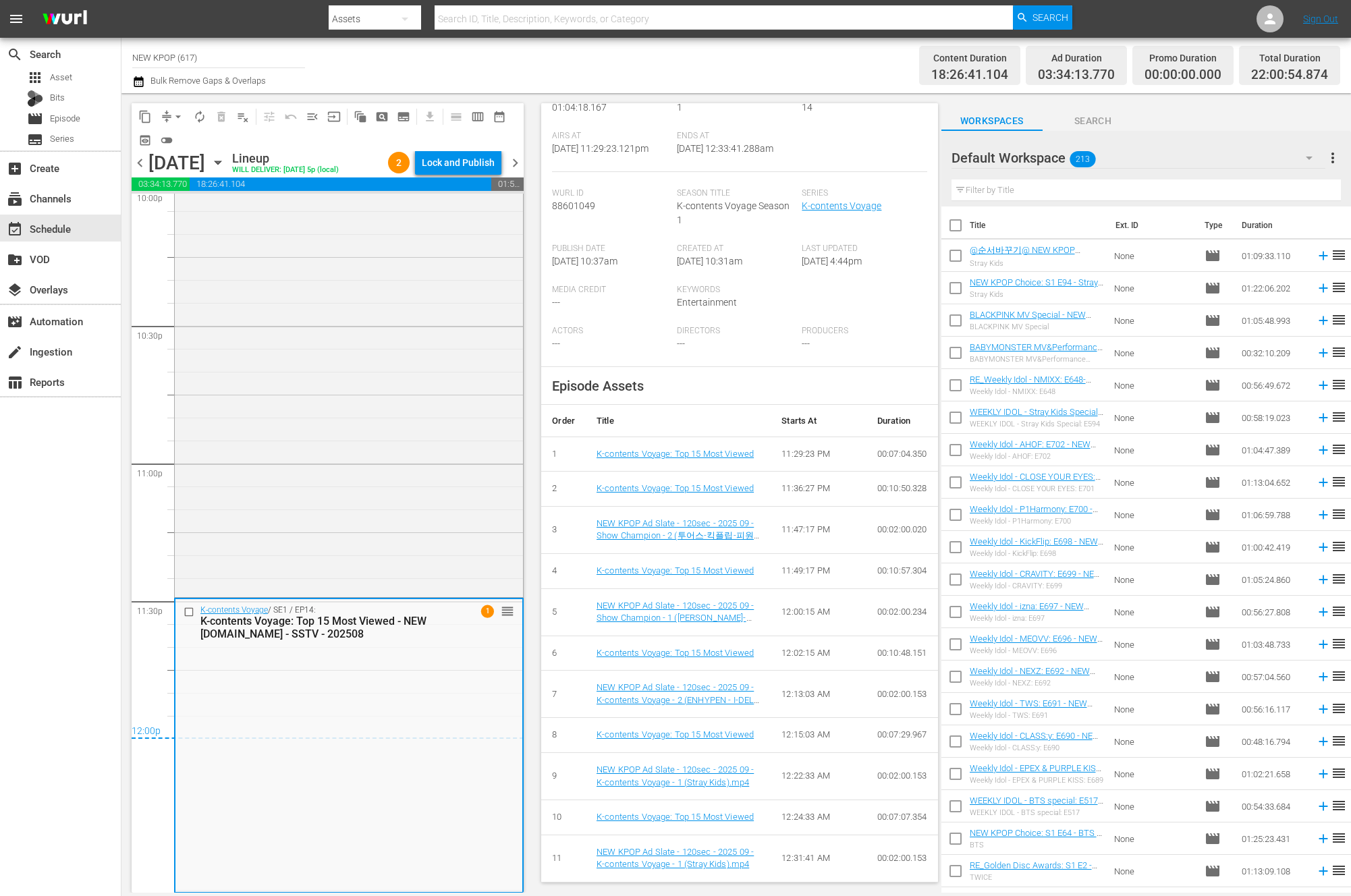
click at [79, 568] on div "search Search apps Asset Bits movie Episode subtitles Series add_box Create sub…" at bounding box center [60, 486] width 122 height 896
click at [497, 168] on button "Lock and Publish" at bounding box center [458, 162] width 86 height 24
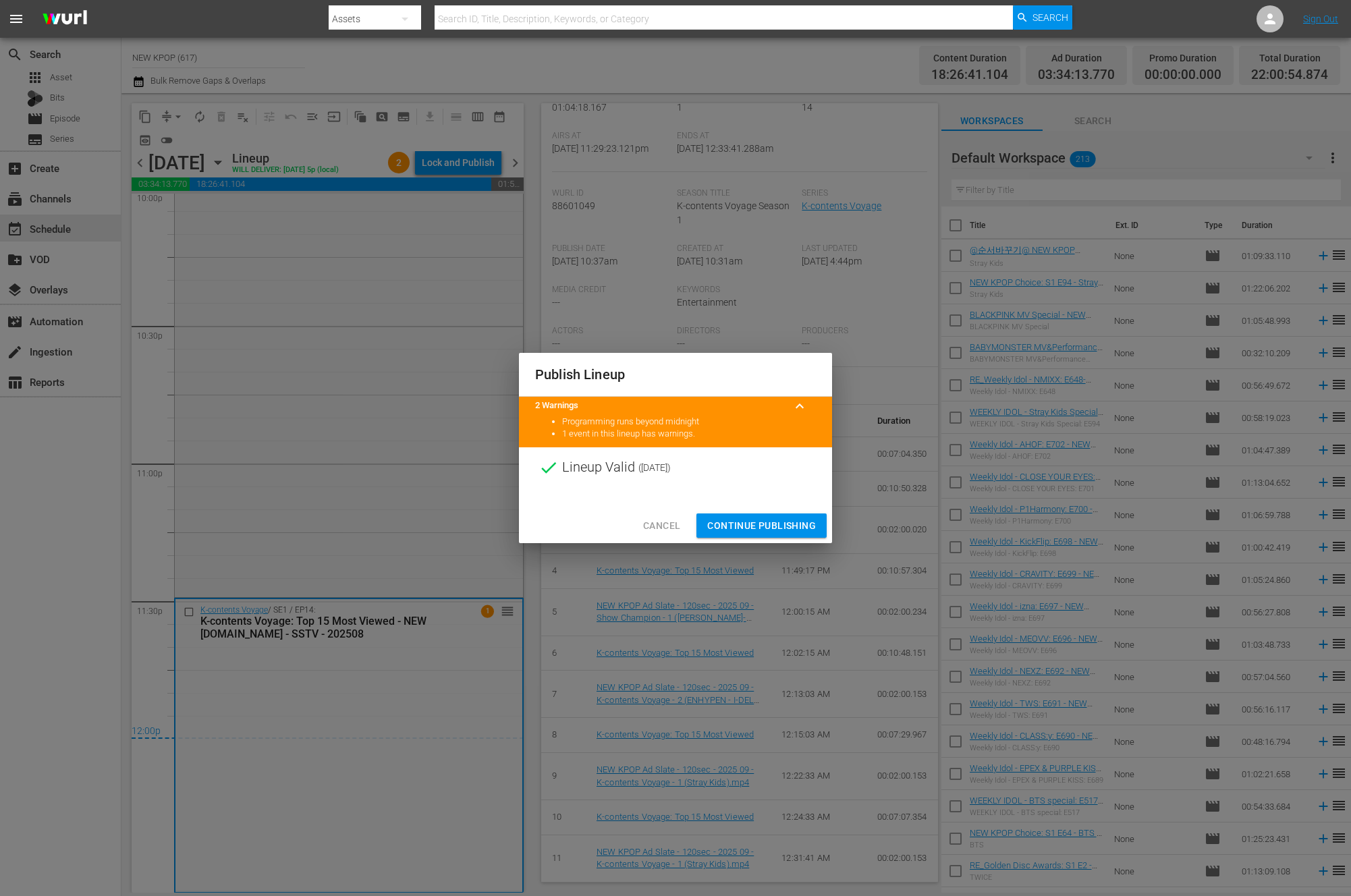
click at [747, 521] on span "Continue Publishing" at bounding box center [762, 526] width 109 height 17
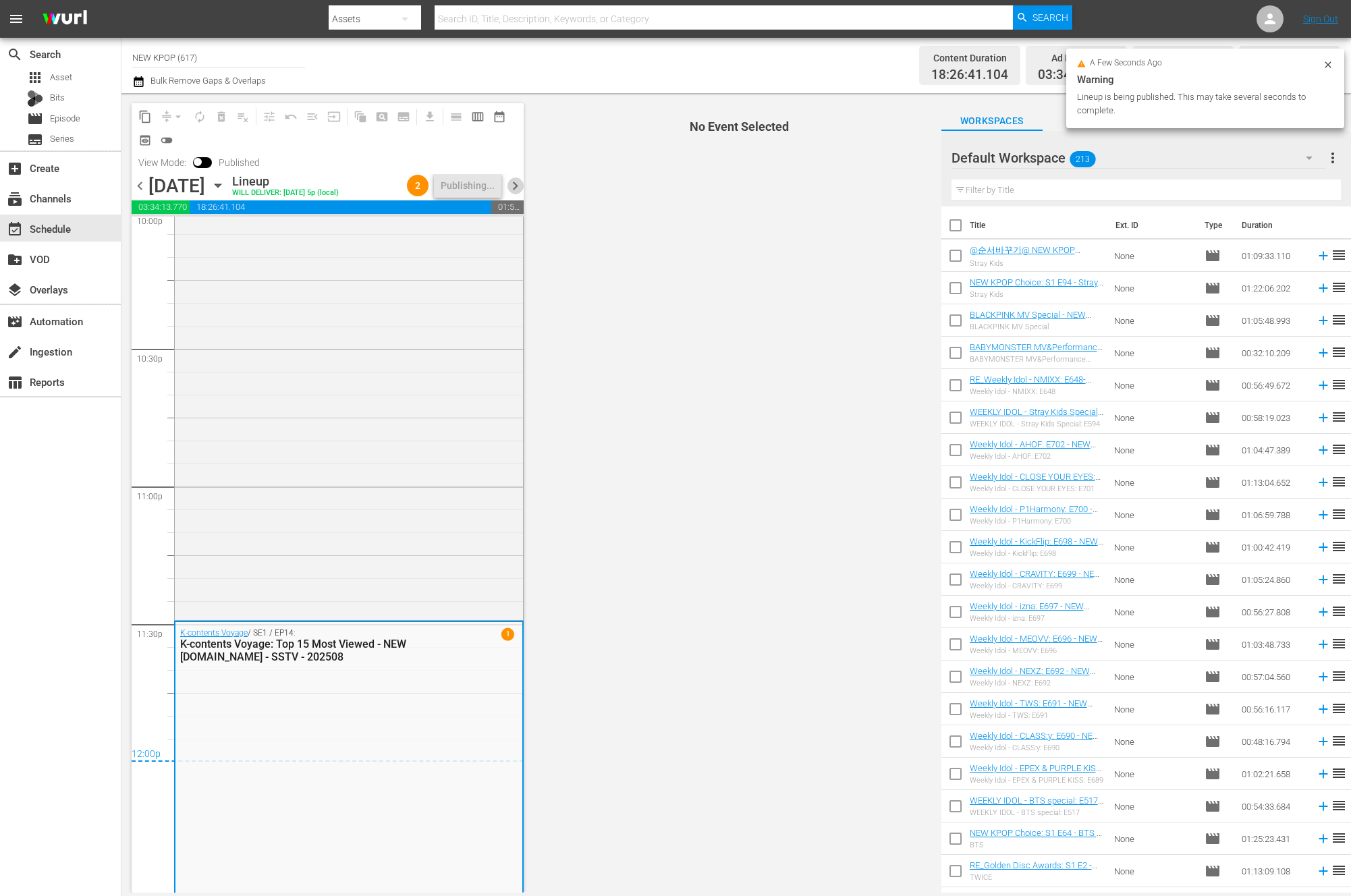
click at [512, 185] on span "chevron_right" at bounding box center [515, 186] width 17 height 17
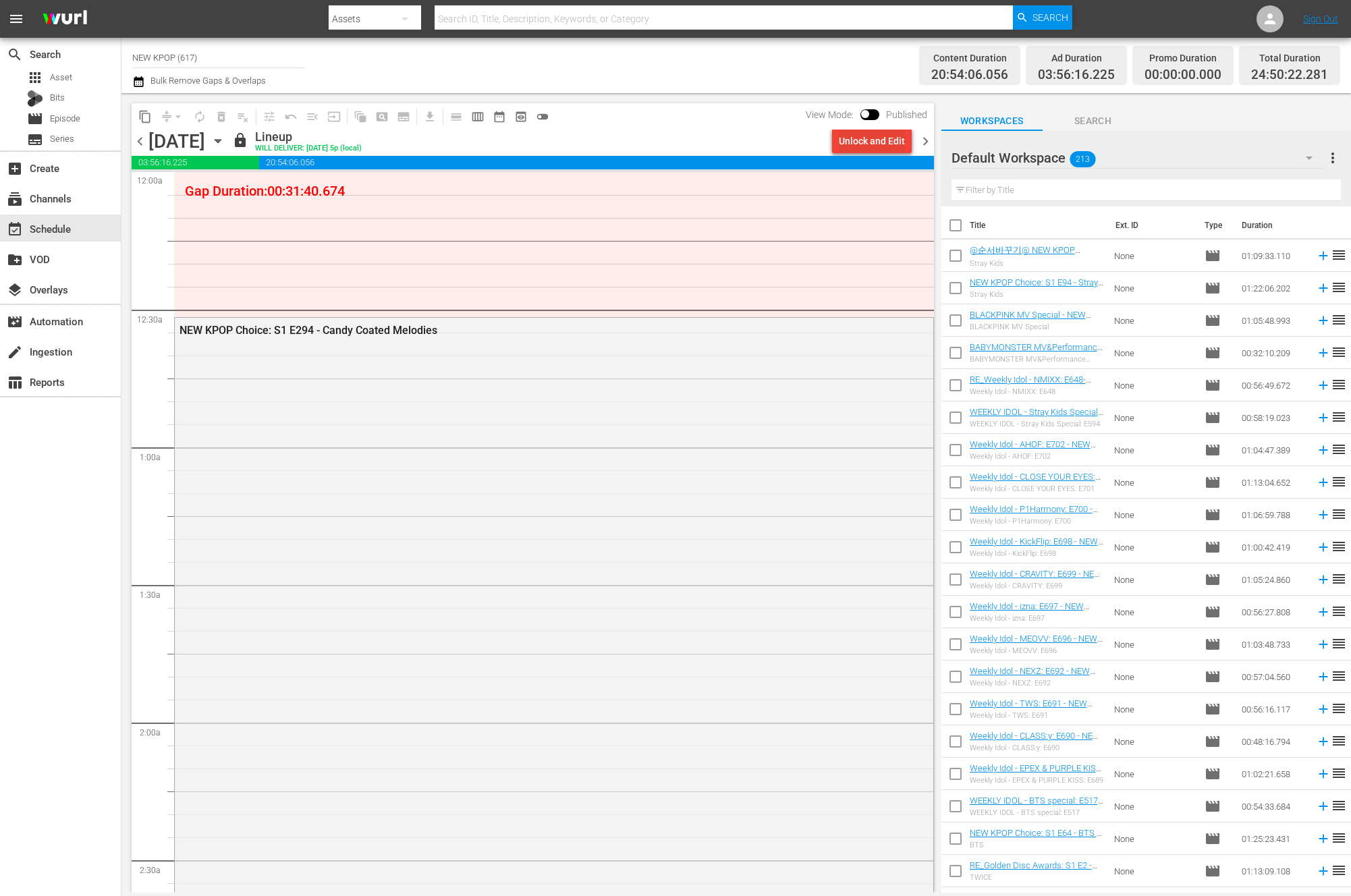
click at [884, 143] on div "Unlock and Edit" at bounding box center [872, 141] width 66 height 24
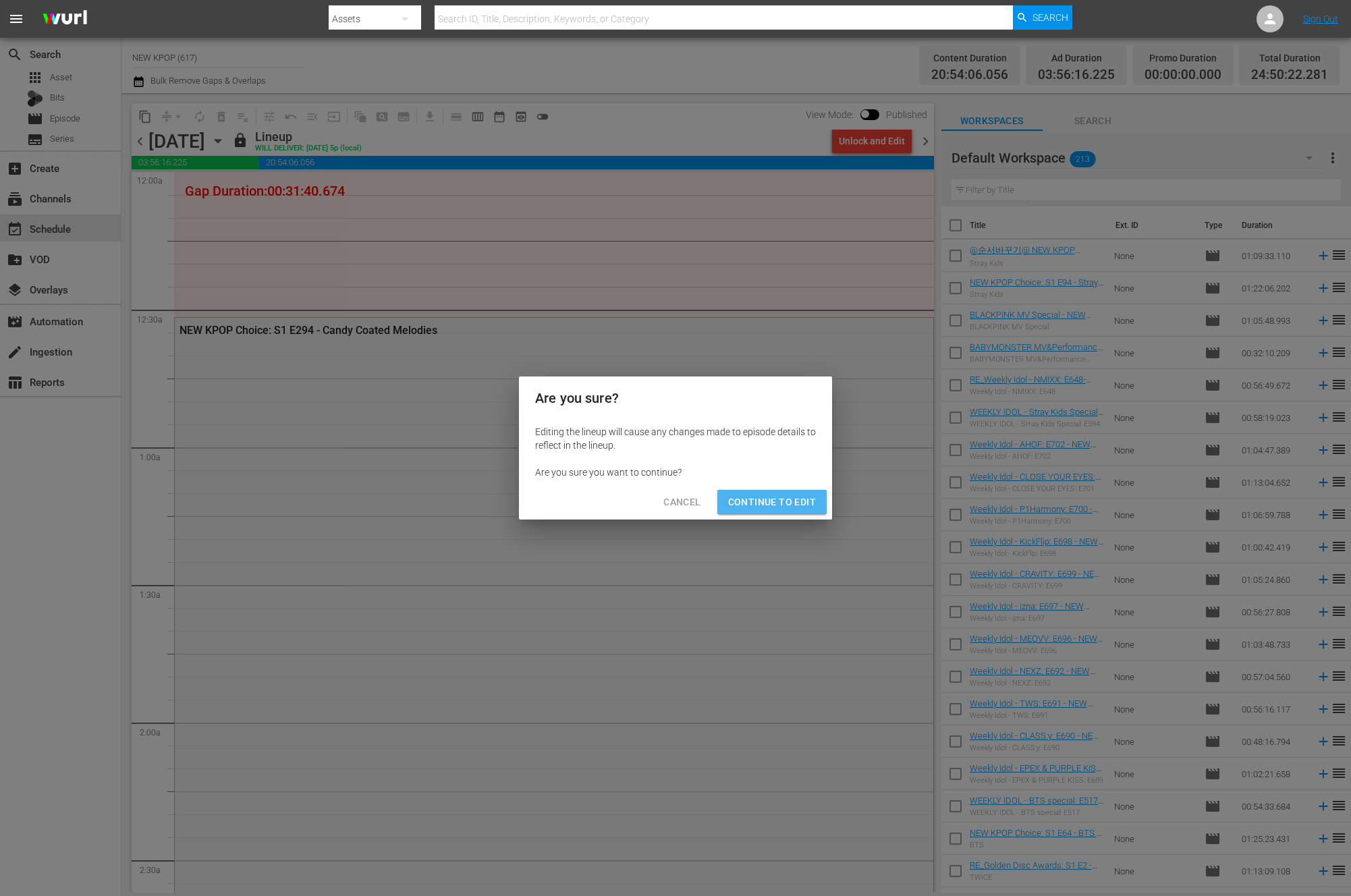
click at [799, 509] on span "Continue to Edit" at bounding box center [772, 502] width 88 height 17
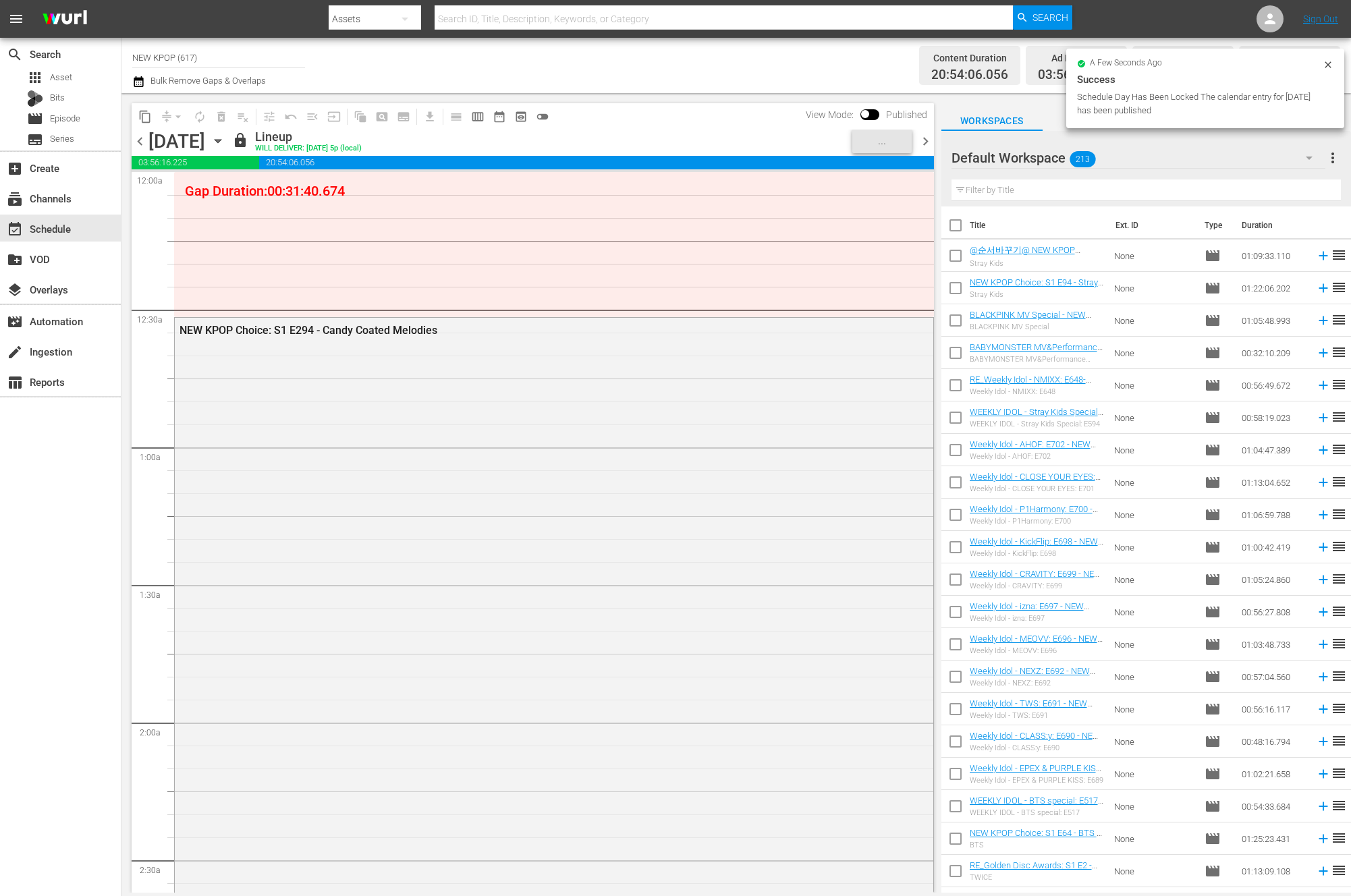
click at [591, 542] on div "NEW KPOP Choice: S1 E294 - Candy Coated Melodies" at bounding box center [554, 612] width 759 height 589
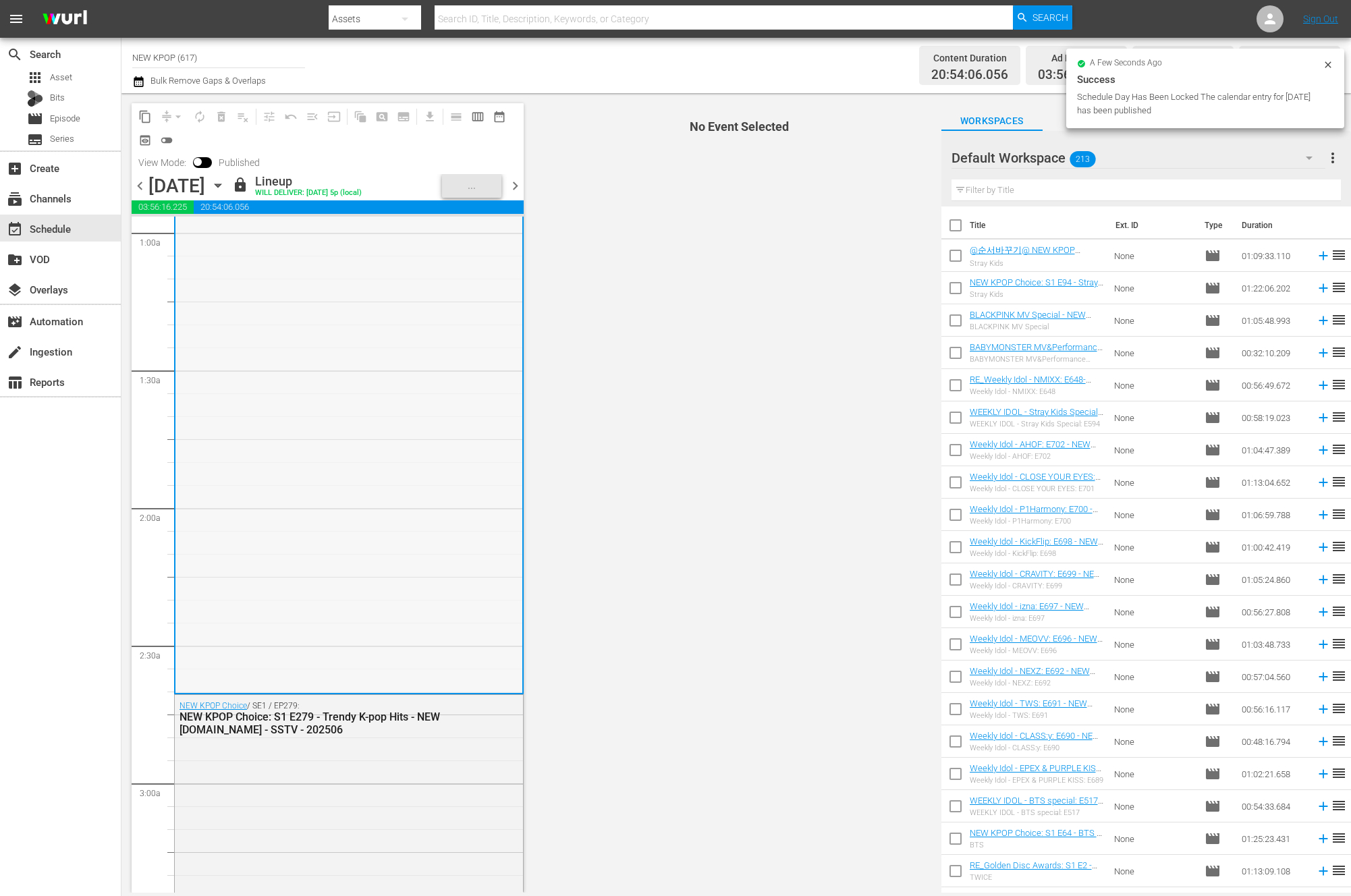
scroll to position [503, 0]
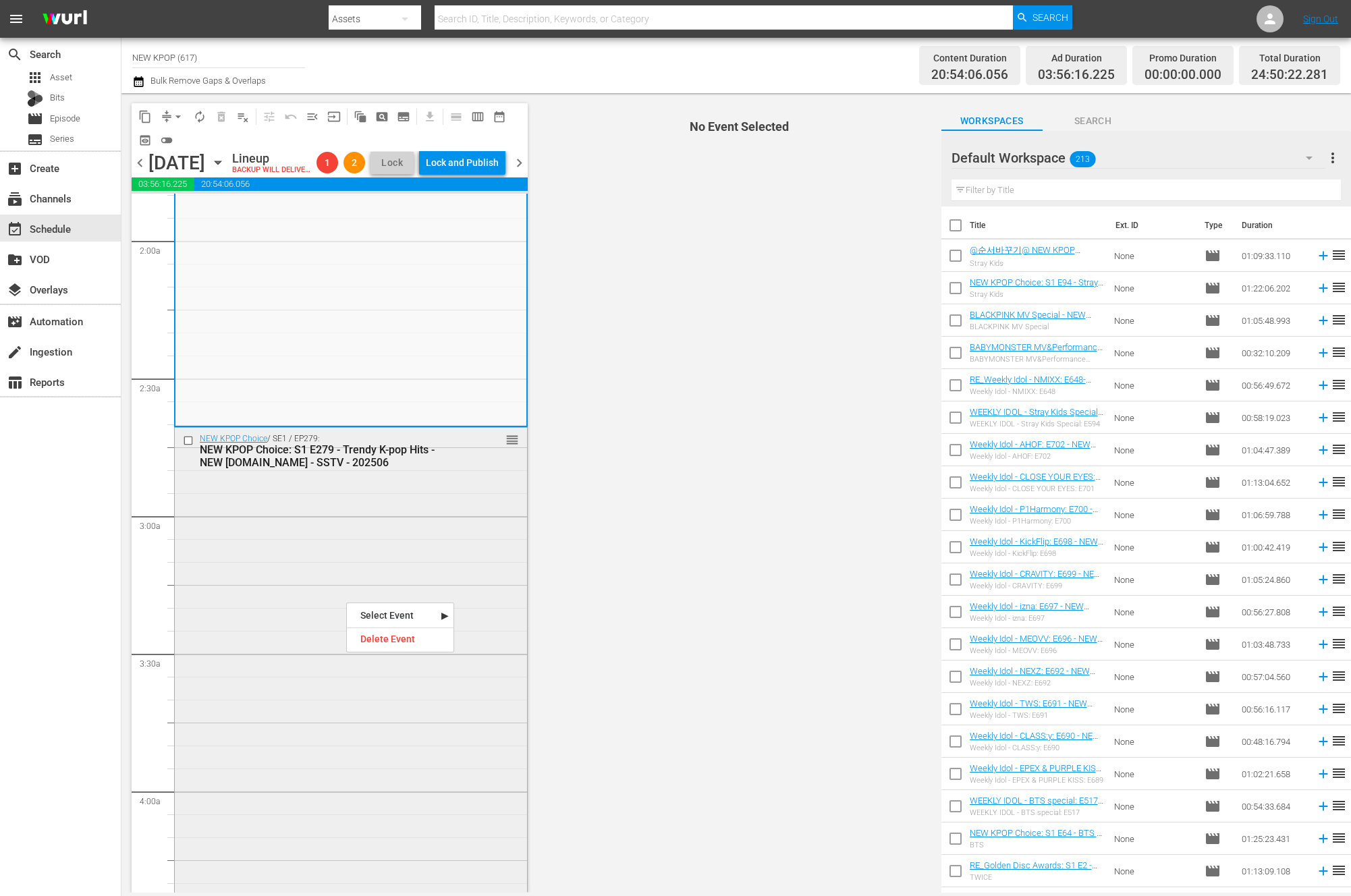
click at [273, 616] on div "NEW KPOP Choice / SE1 / EP279: NEW KPOP Choice: S1 E279 - Trendy K-pop Hits - N…" at bounding box center [351, 803] width 352 height 752
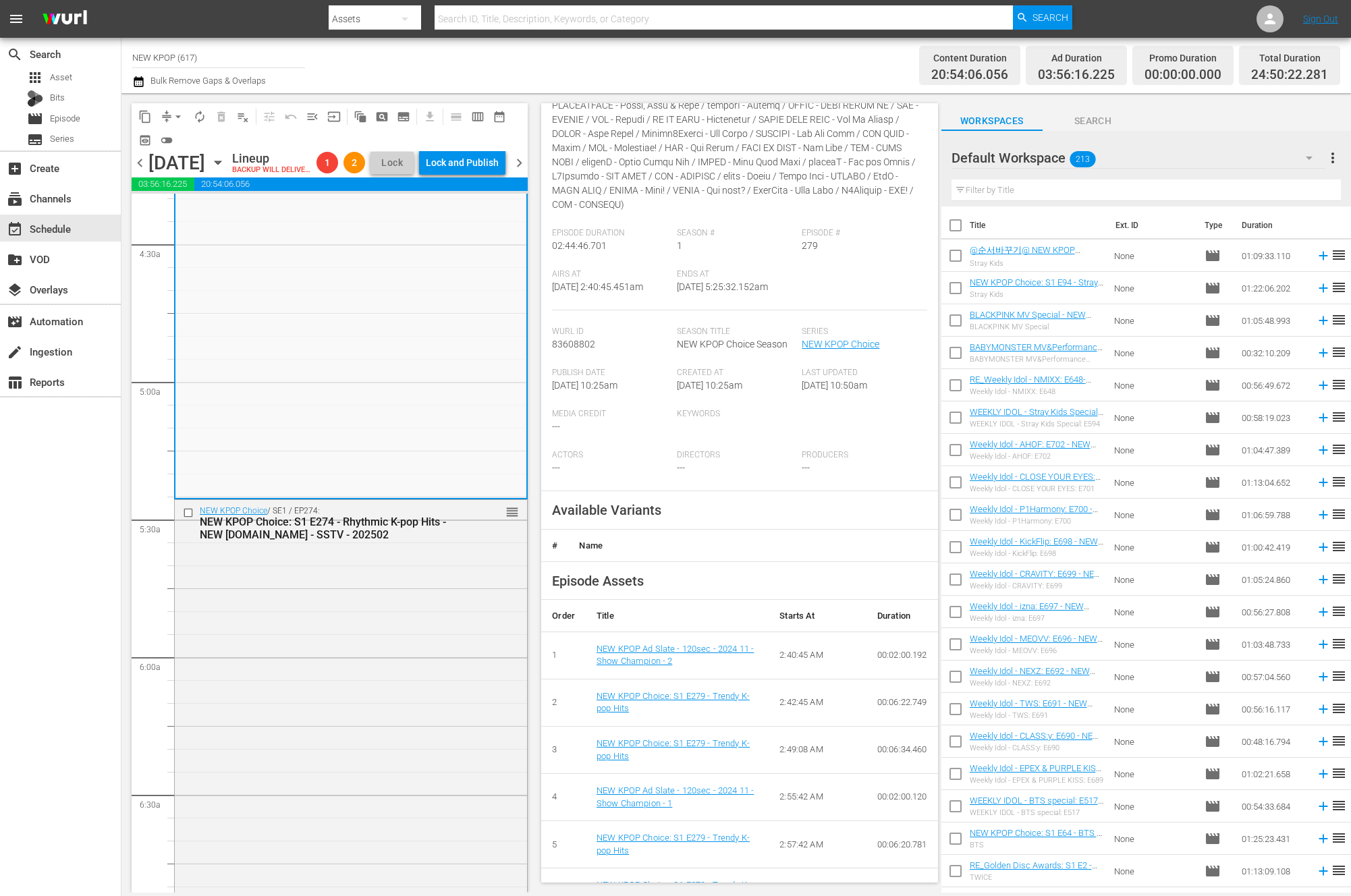
scroll to position [0, 0]
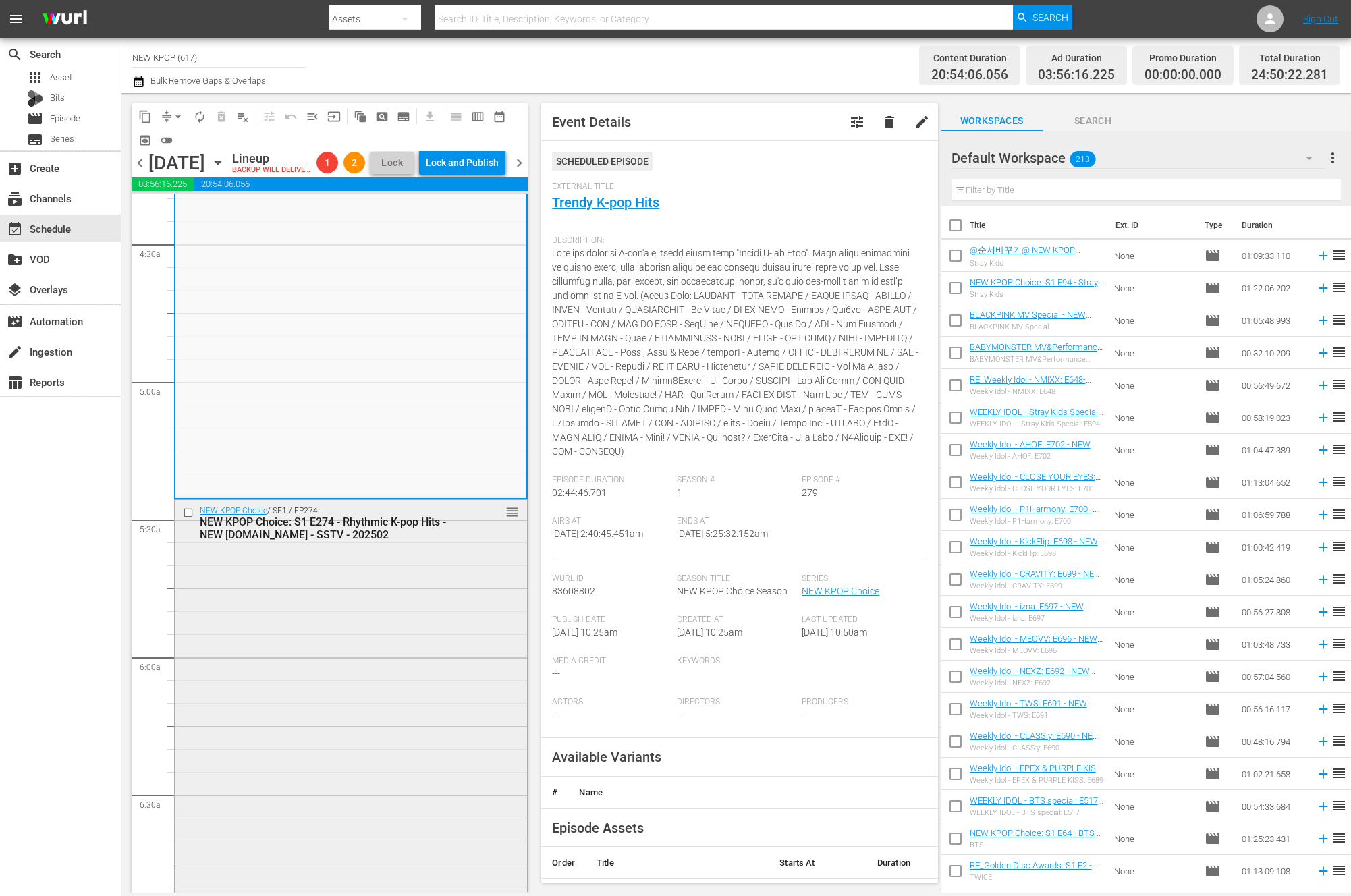
click at [423, 750] on div "NEW KPOP Choice / SE1 / EP274: NEW KPOP Choice: S1 E274 - Rhythmic K-pop Hits -…" at bounding box center [351, 900] width 352 height 800
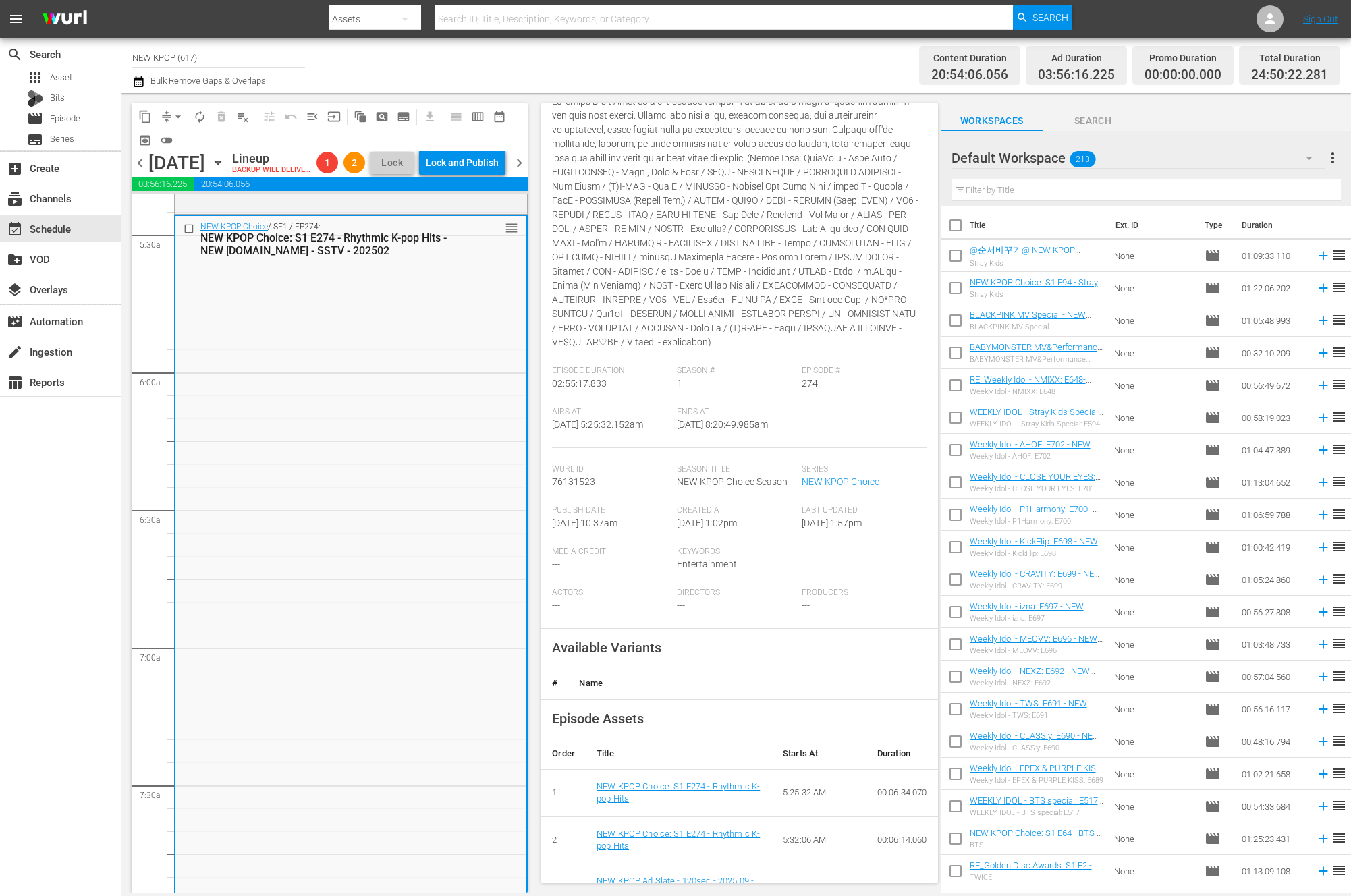
scroll to position [264, 0]
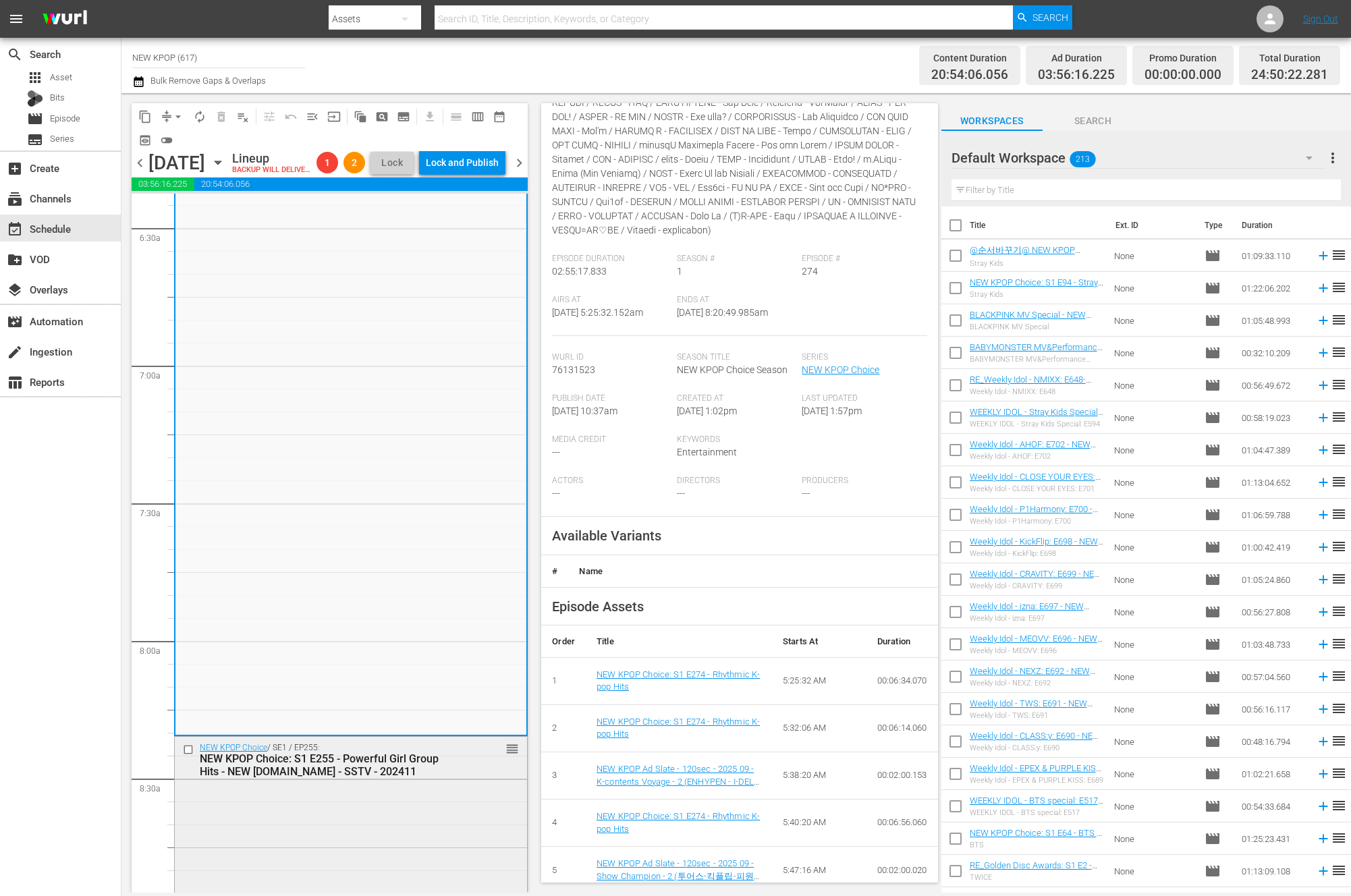
click at [385, 783] on div "NEW KPOP Choice / SE1 / EP255: NEW KPOP Choice: S1 E255 - Powerful Girl Group H…" at bounding box center [351, 759] width 352 height 46
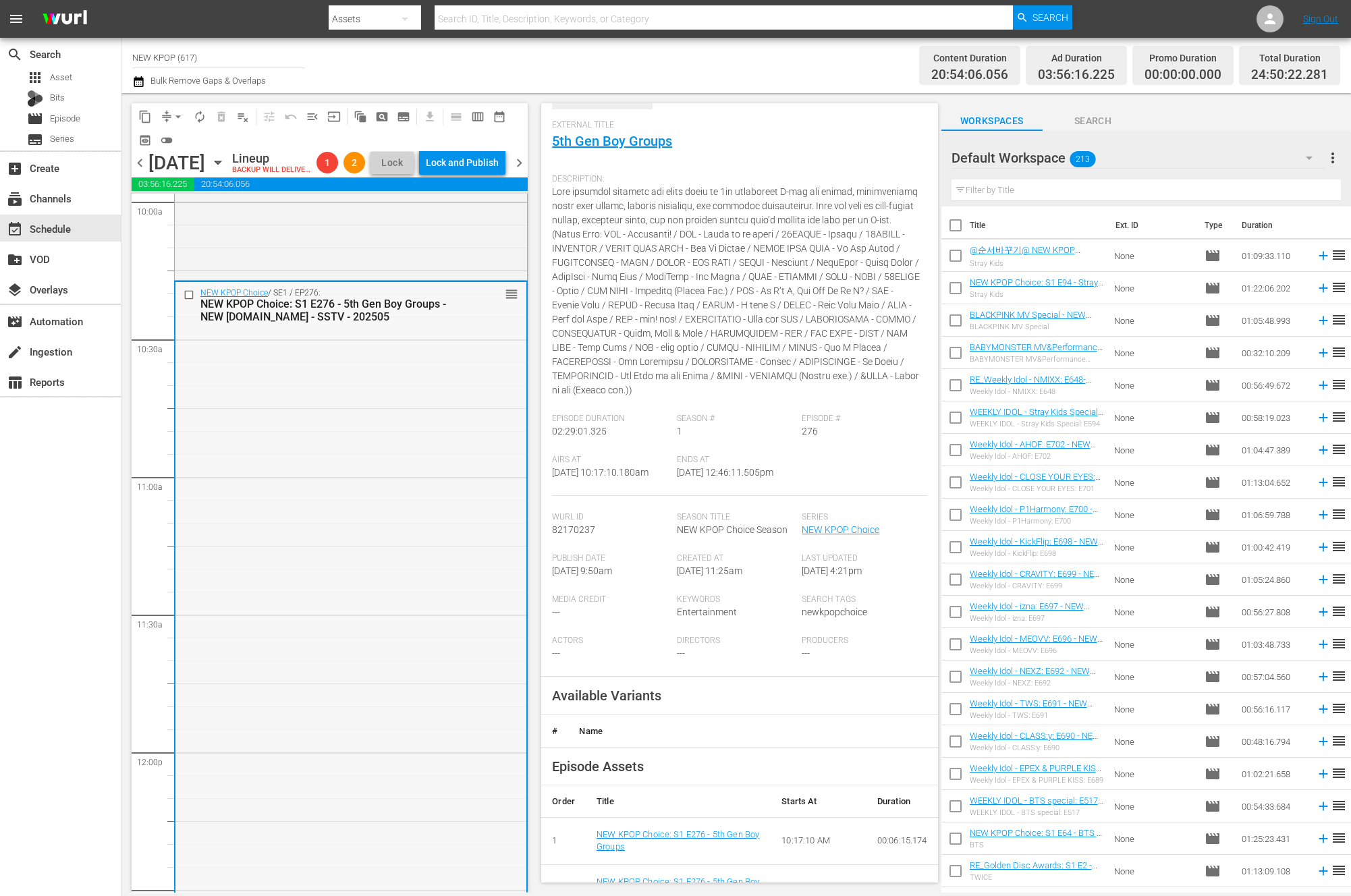
scroll to position [3364, 0]
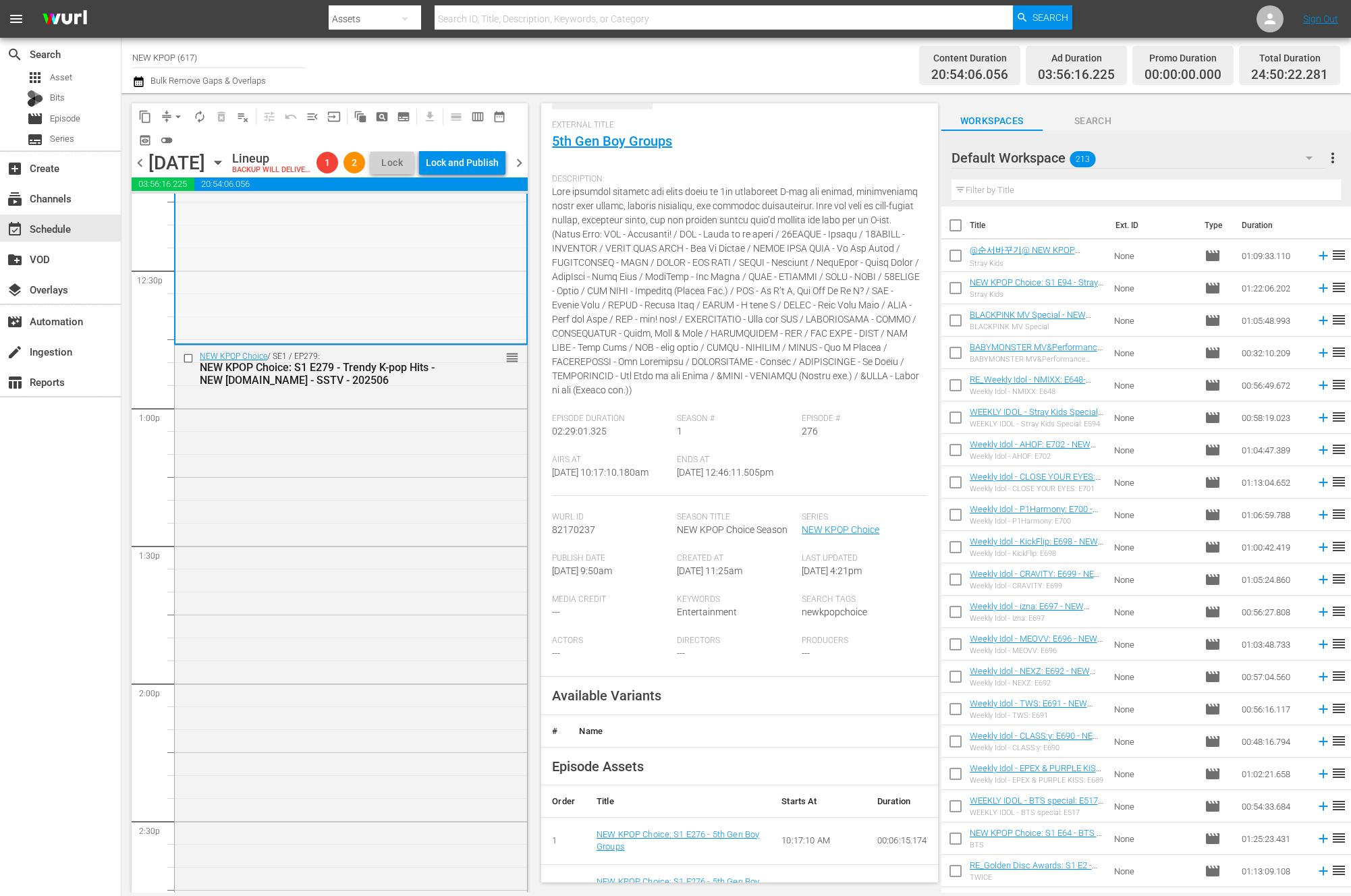
click at [500, 700] on div "NEW KPOP Choice / SE1 / EP279: NEW KPOP Choice: S1 E279 - Trendy K-pop Hits - N…" at bounding box center [351, 721] width 352 height 752
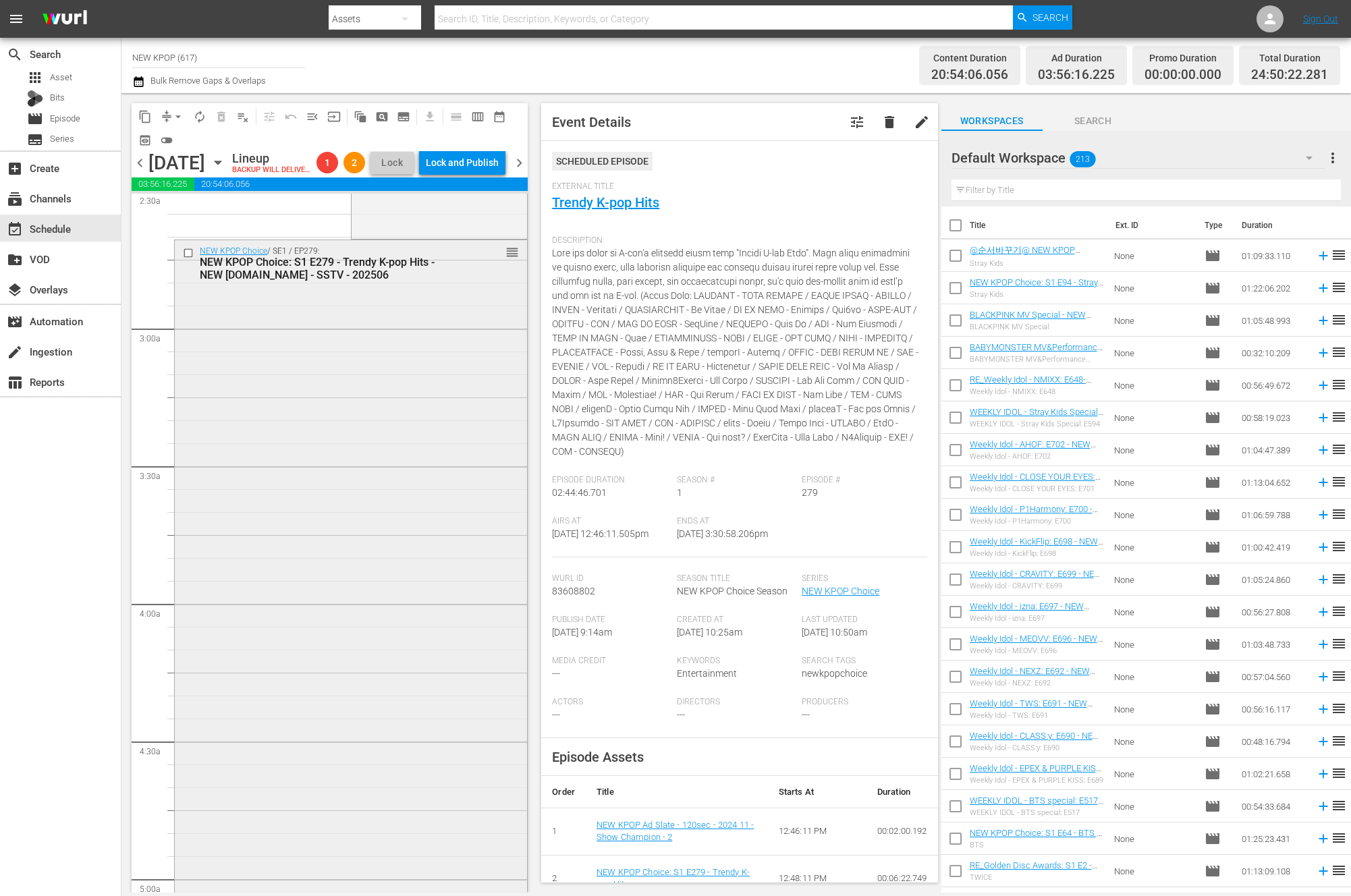
scroll to position [0, 0]
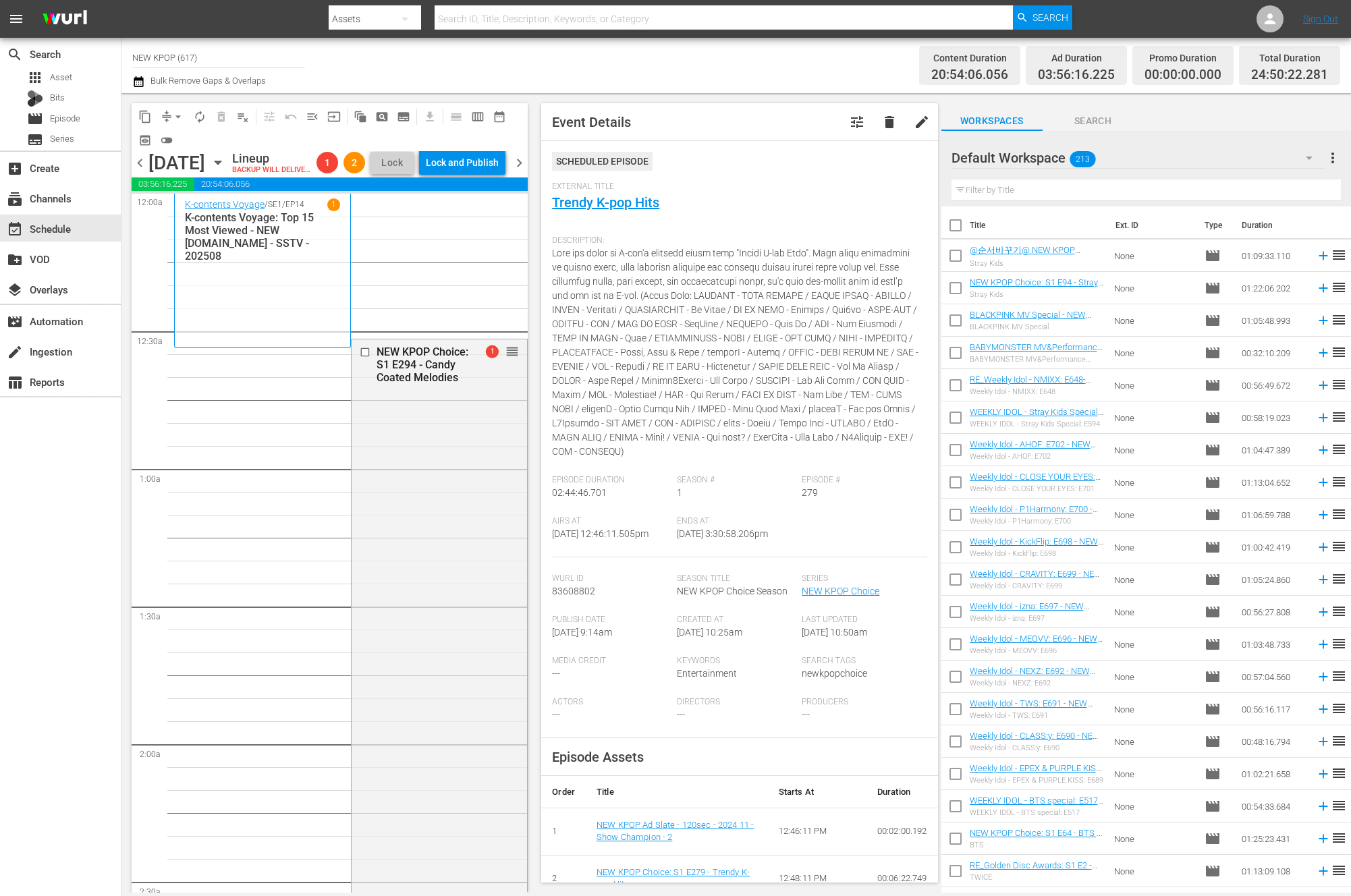
click at [178, 110] on span "arrow_drop_down" at bounding box center [178, 117] width 14 height 14
click at [207, 190] on li "Align to End of Previous Day" at bounding box center [179, 188] width 142 height 22
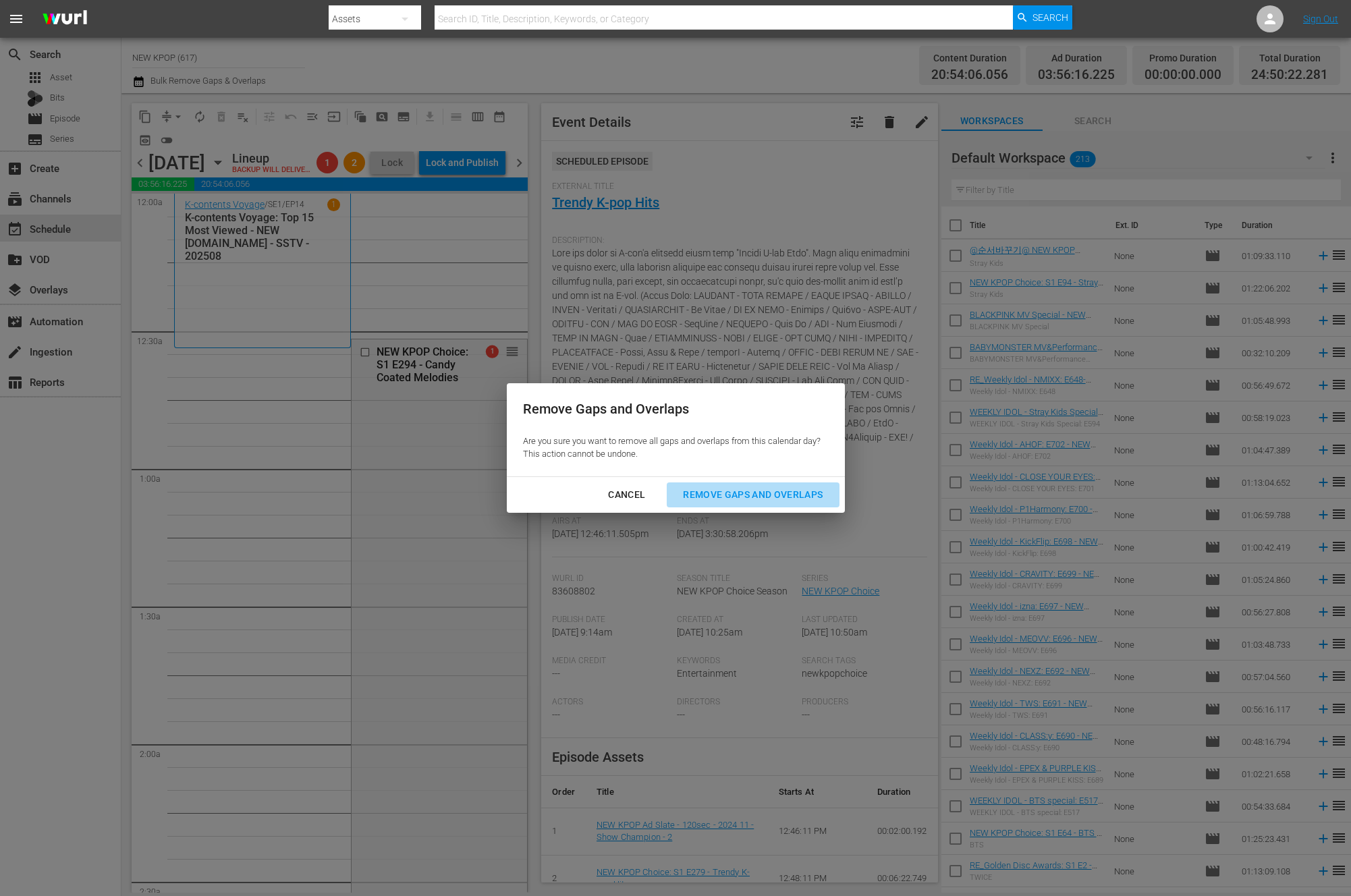
click at [755, 490] on div "Remove Gaps and Overlaps" at bounding box center [753, 495] width 161 height 17
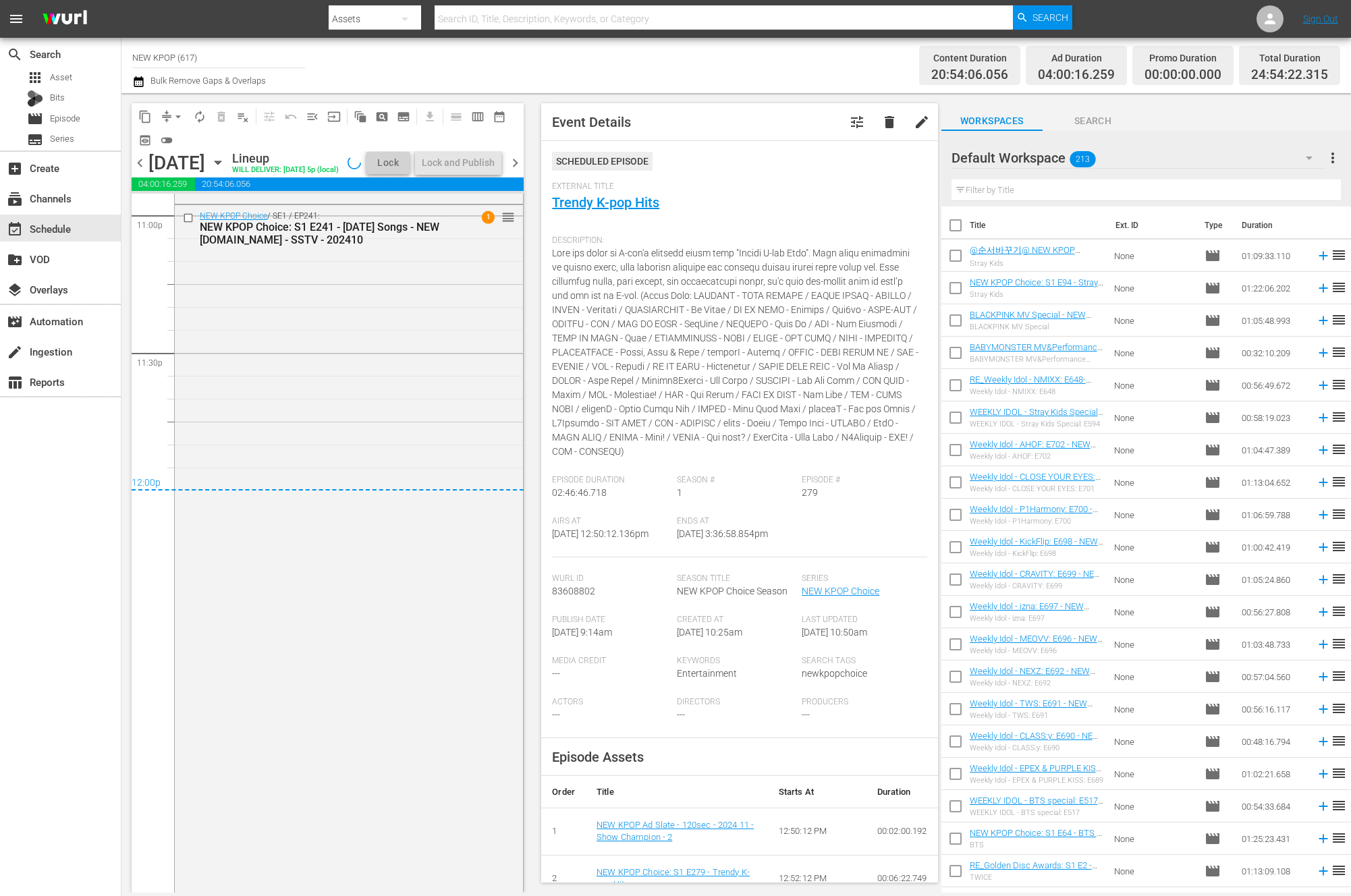
scroll to position [6333, 0]
click at [496, 153] on button "Lock and Publish" at bounding box center [458, 162] width 86 height 24
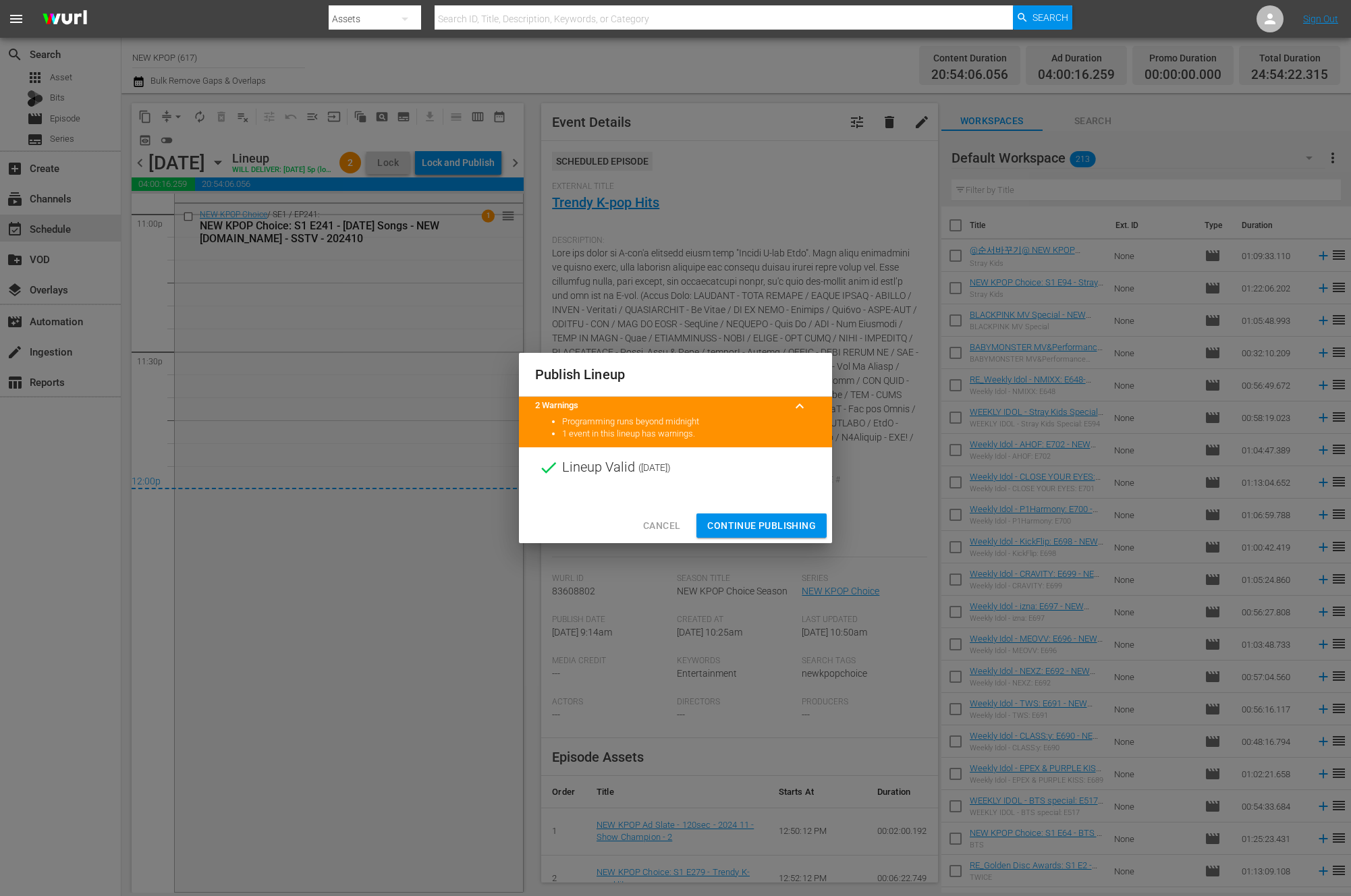
click at [719, 514] on button "Continue Publishing" at bounding box center [762, 526] width 130 height 25
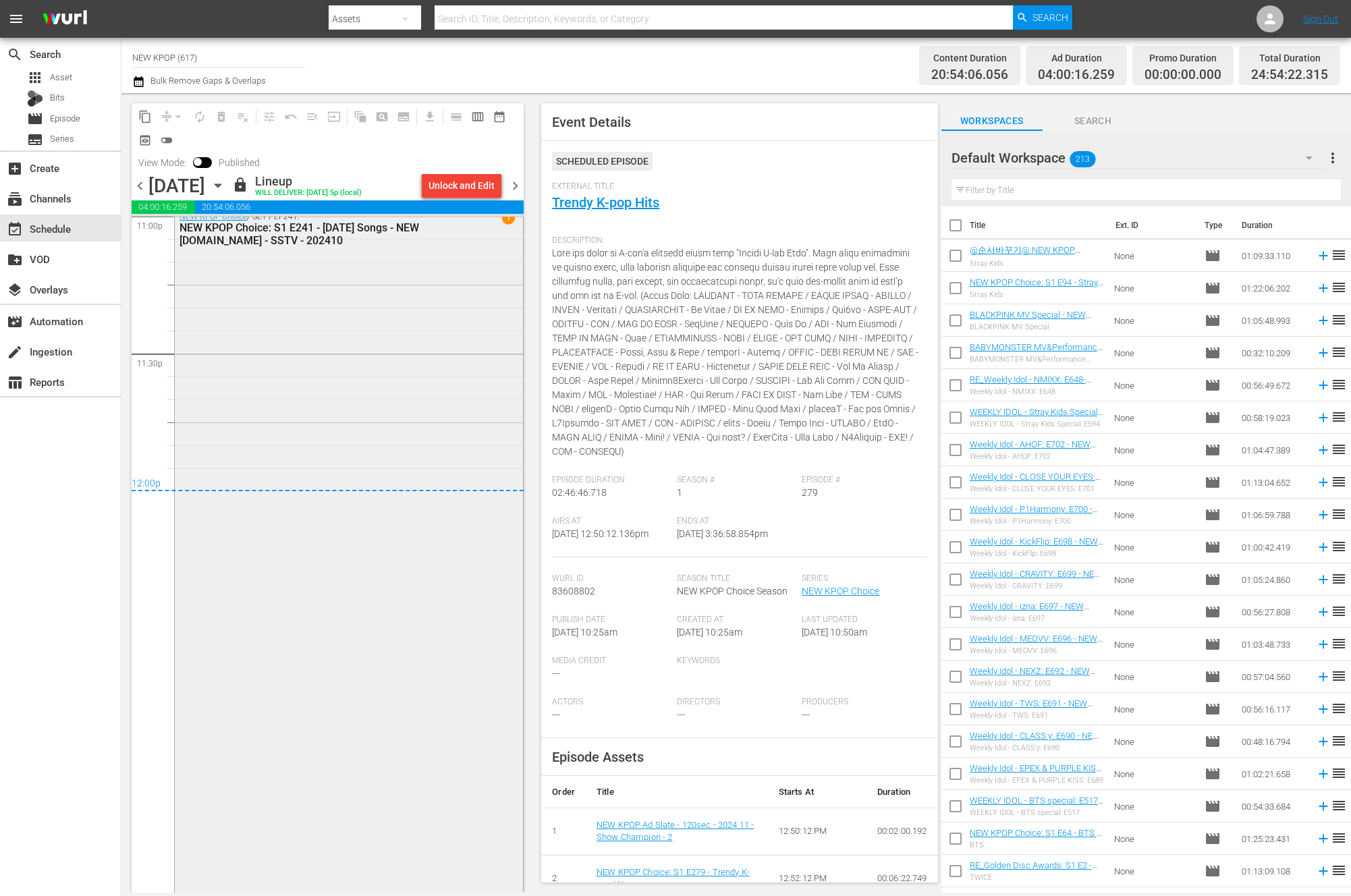
click at [401, 715] on div "NEW KPOP Choice / SE1 / EP241: NEW KPOP Choice: S1 E241 - Halloween Songs - NEW…" at bounding box center [348, 548] width 348 height 686
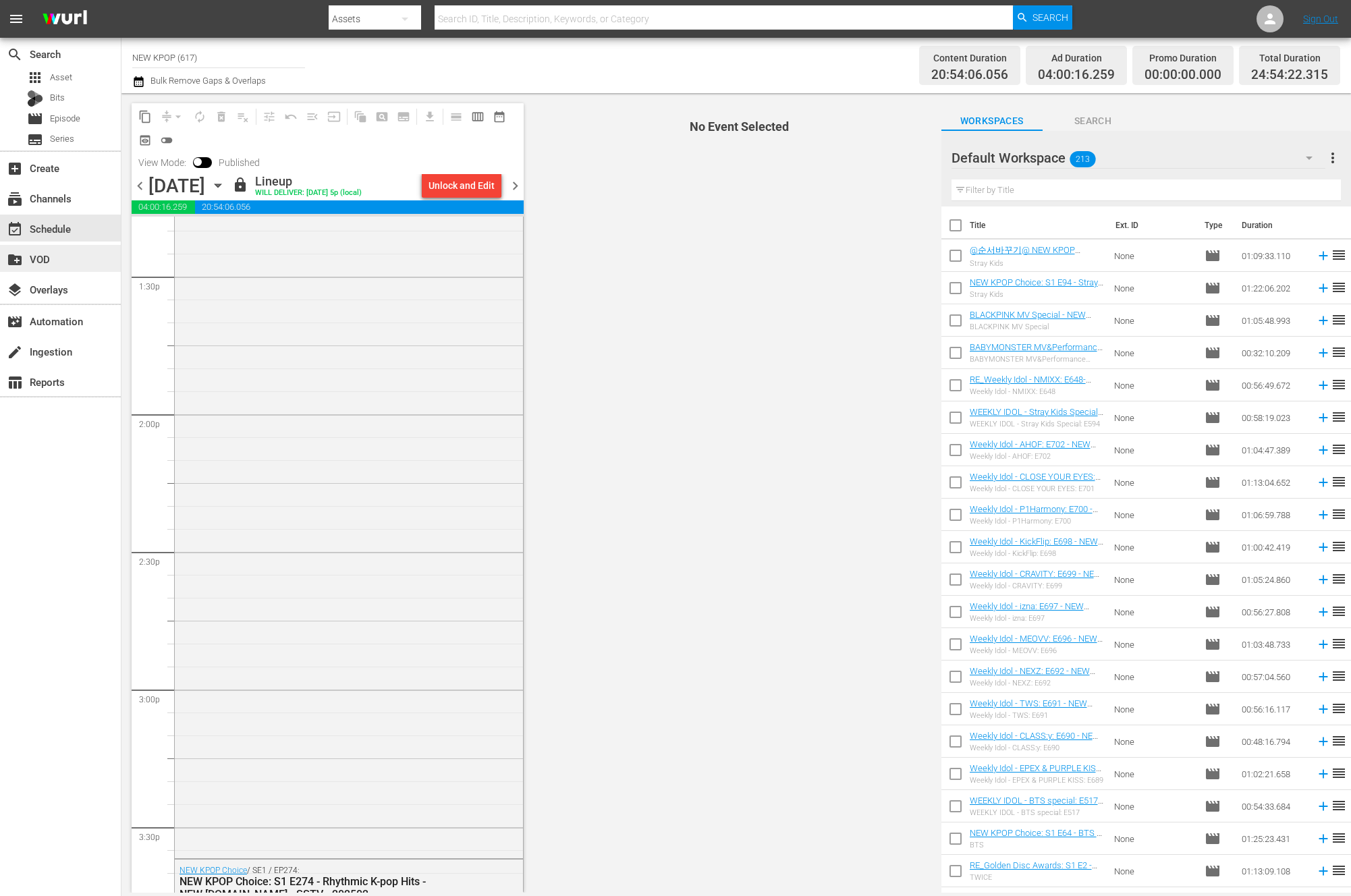
scroll to position [2283, 0]
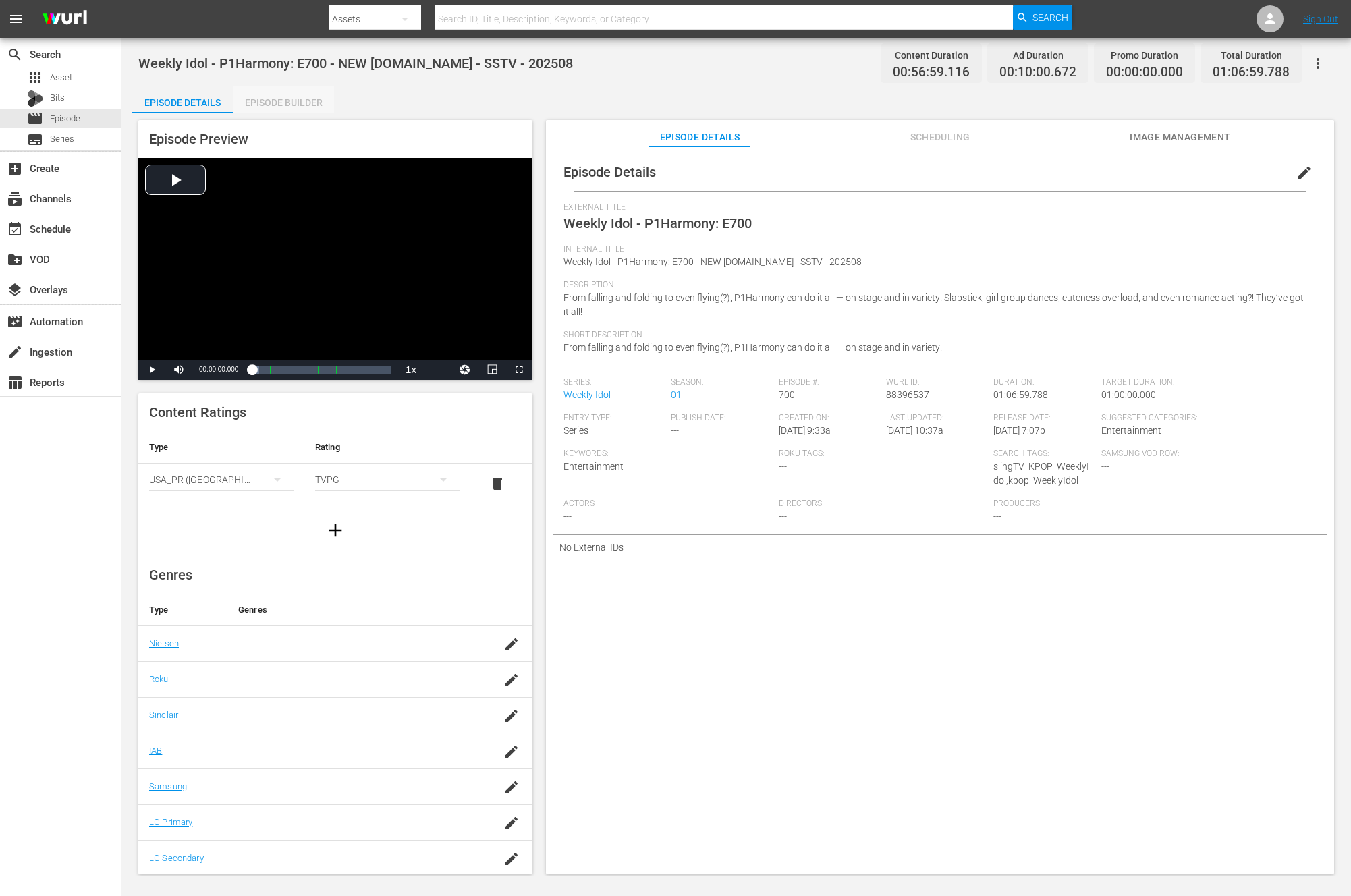
click at [278, 106] on div "Episode Builder" at bounding box center [283, 102] width 101 height 32
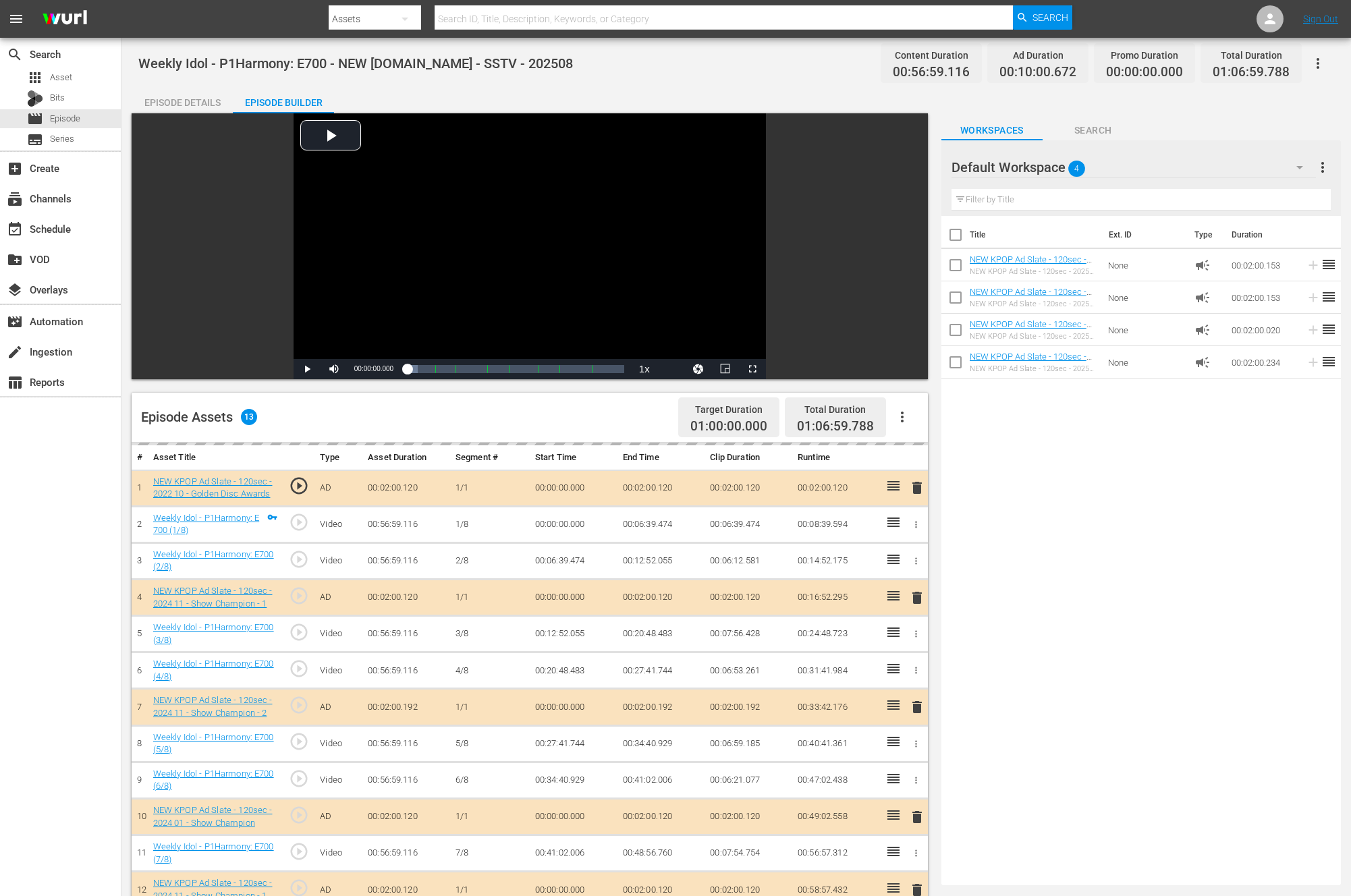
scroll to position [219, 0]
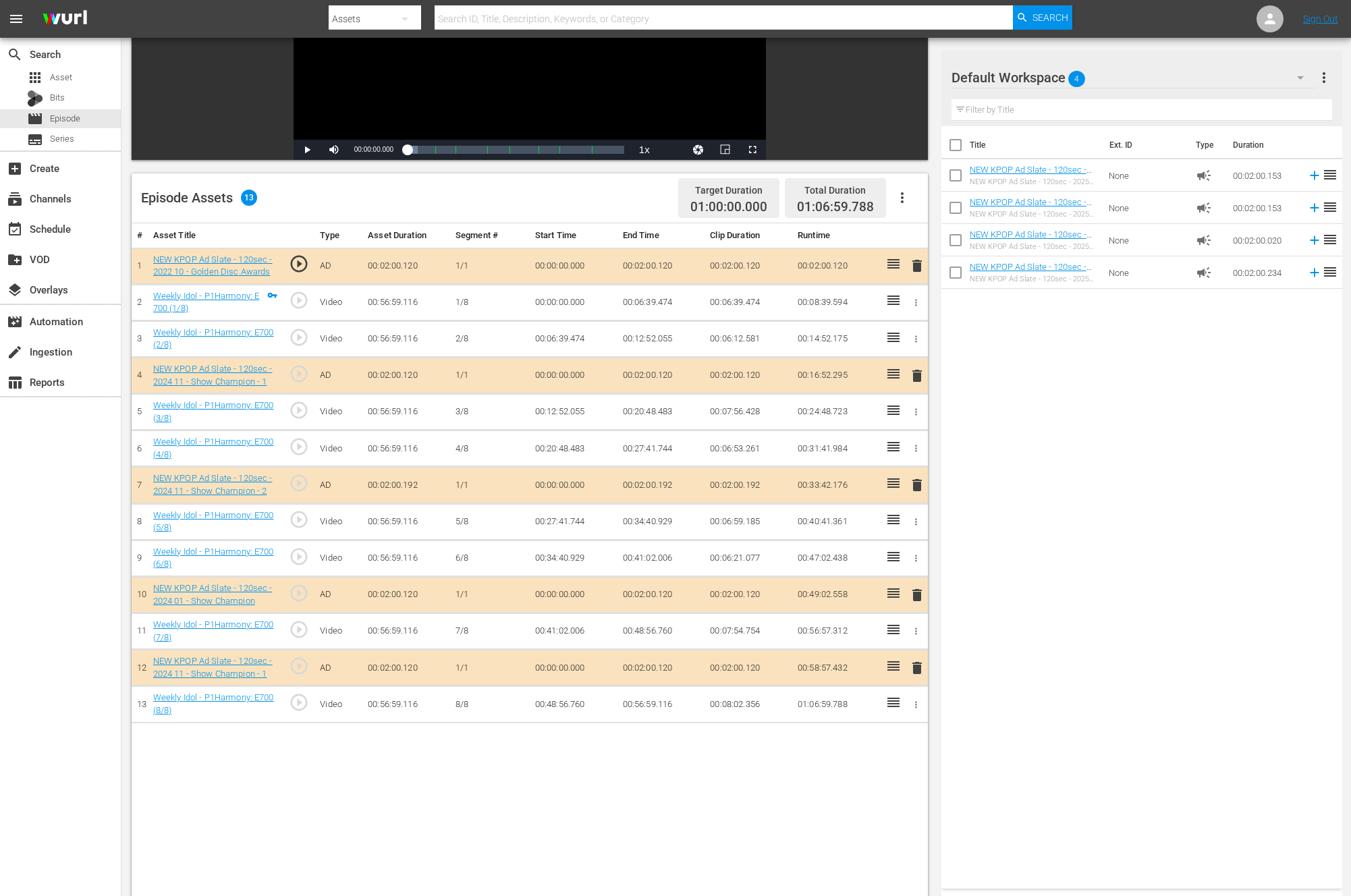
click at [914, 491] on span "delete" at bounding box center [917, 484] width 16 height 16
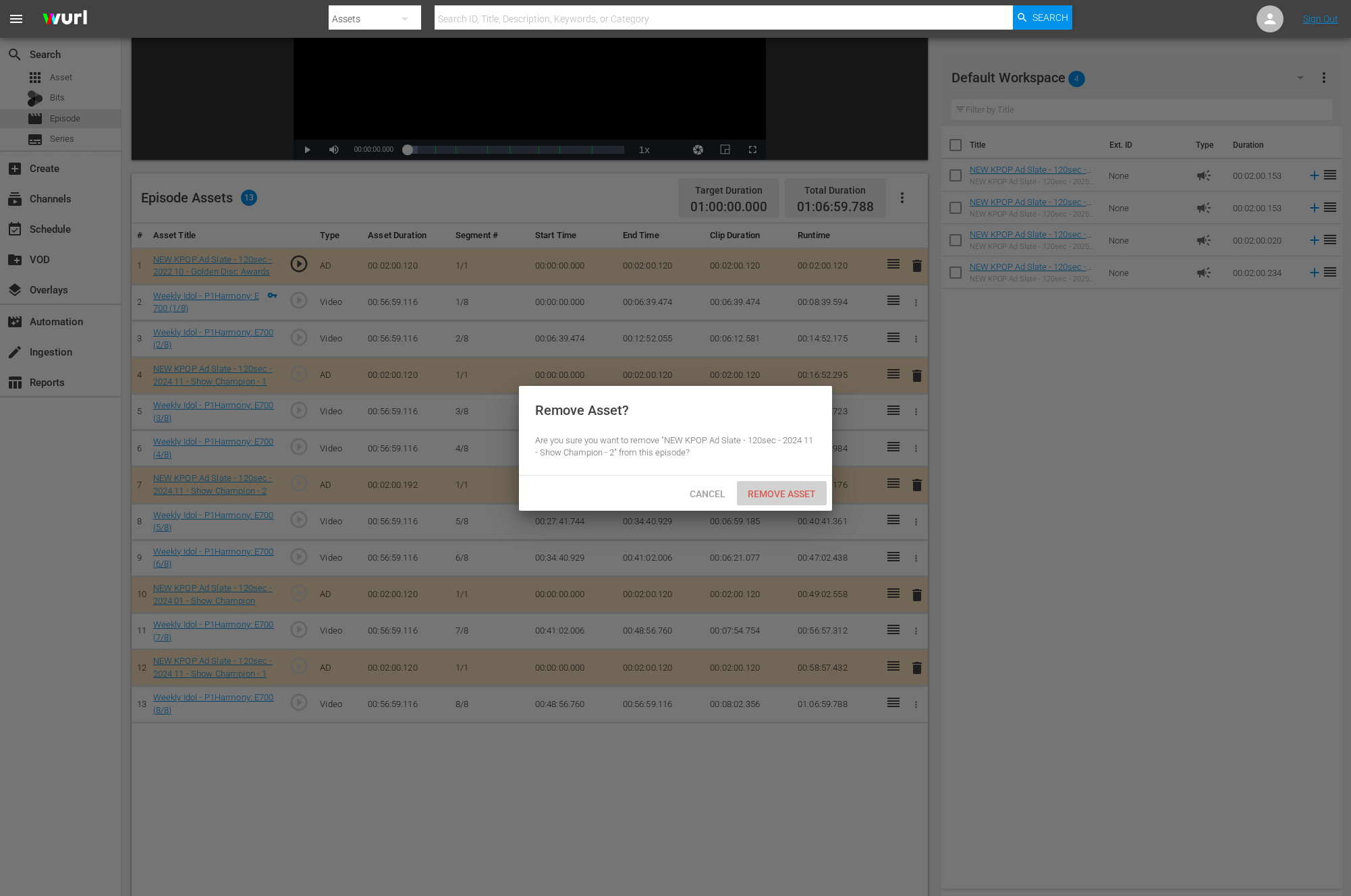
click at [757, 494] on span "Remove Asset" at bounding box center [781, 494] width 90 height 11
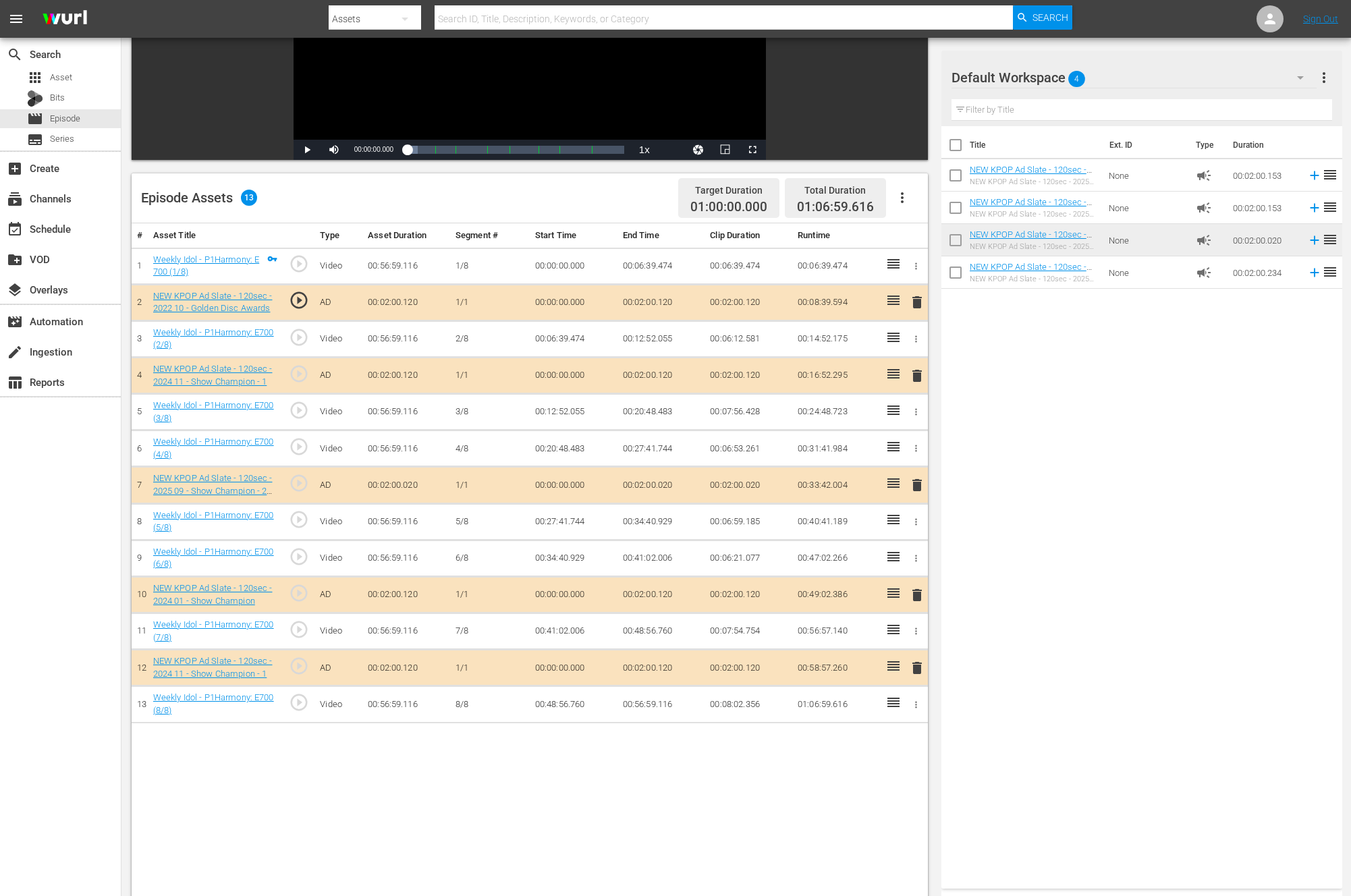
click at [916, 668] on span "delete" at bounding box center [917, 668] width 16 height 16
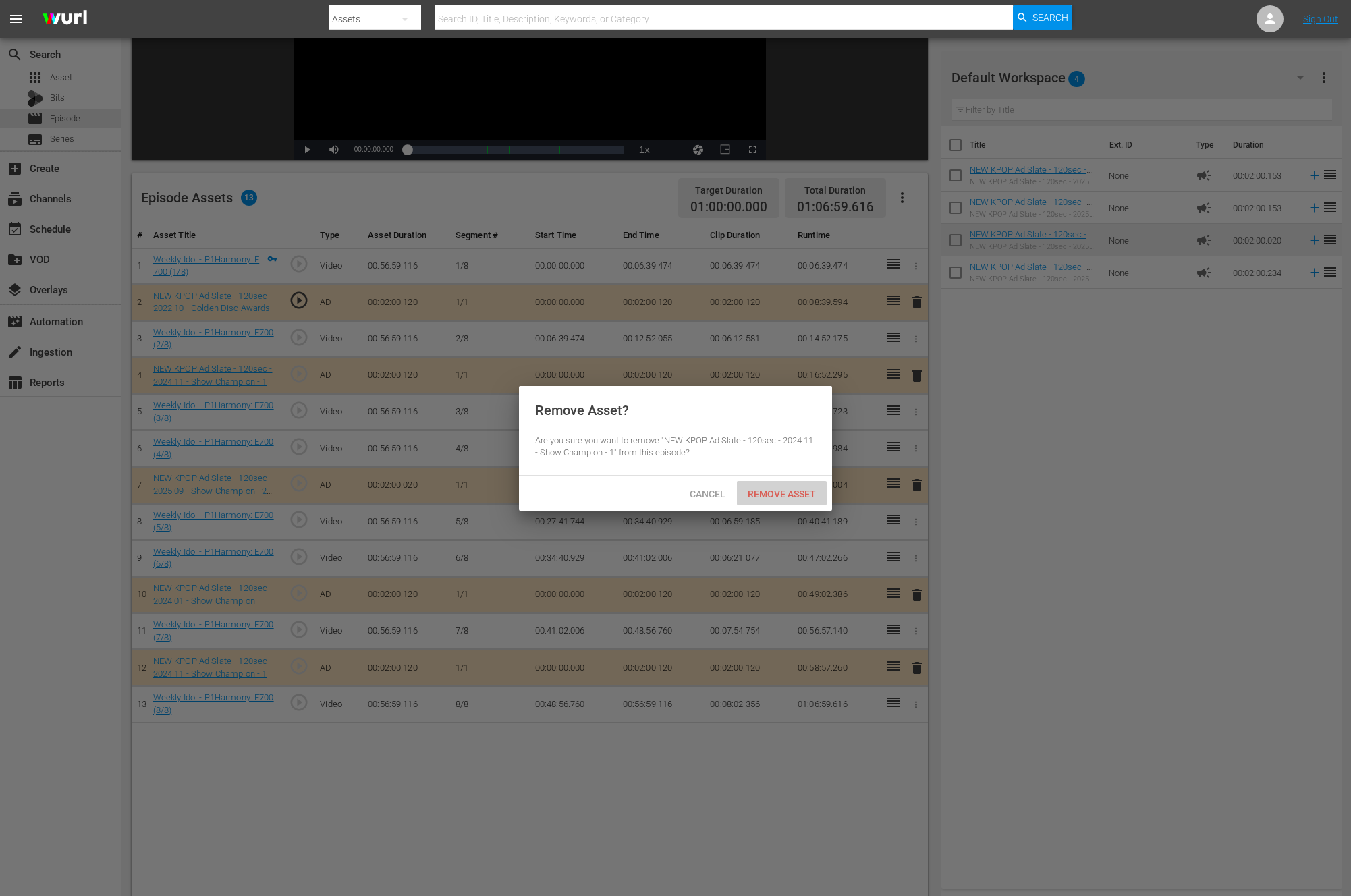
click at [781, 490] on span "Remove Asset" at bounding box center [781, 494] width 90 height 11
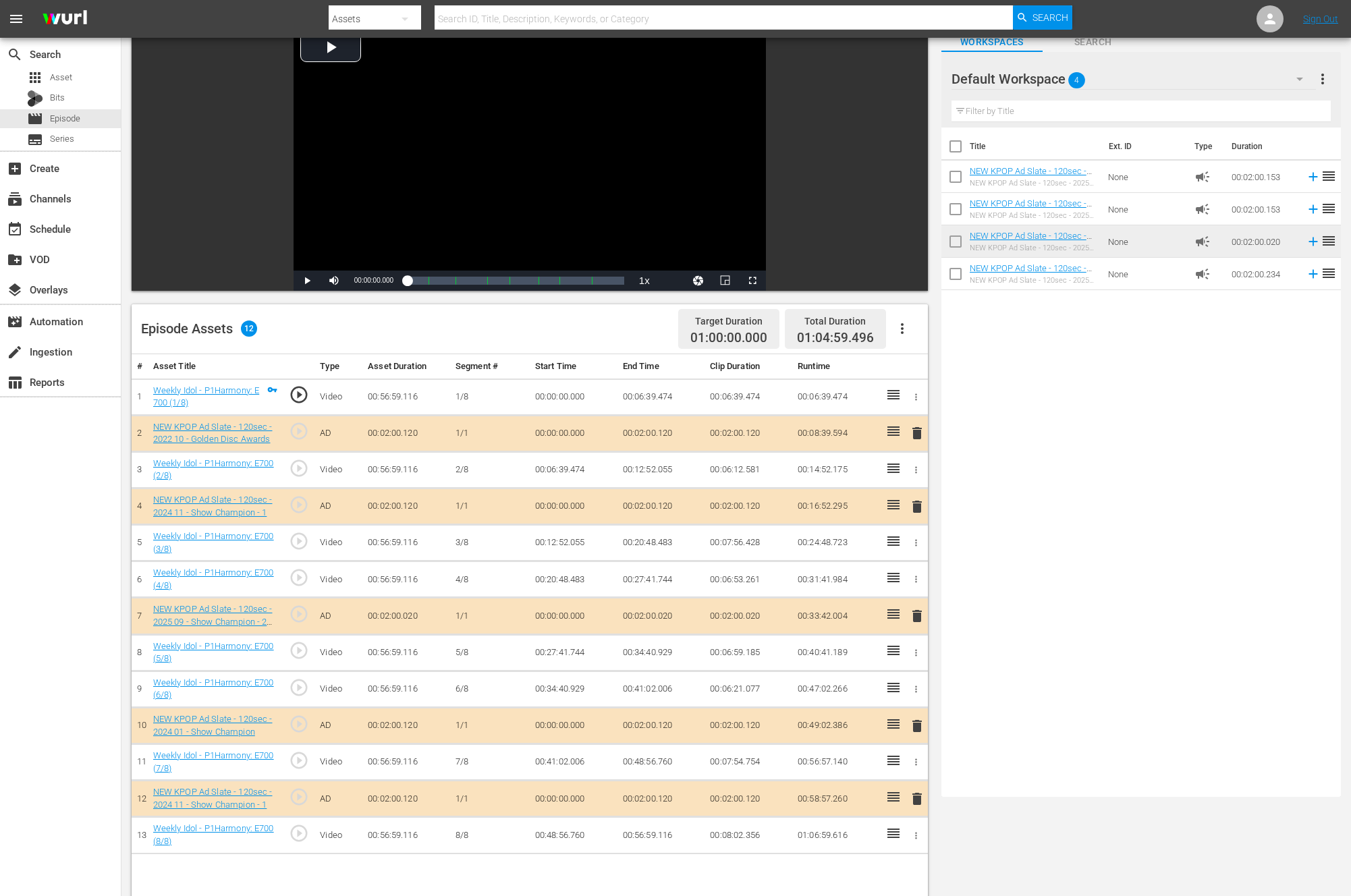
scroll to position [93, 0]
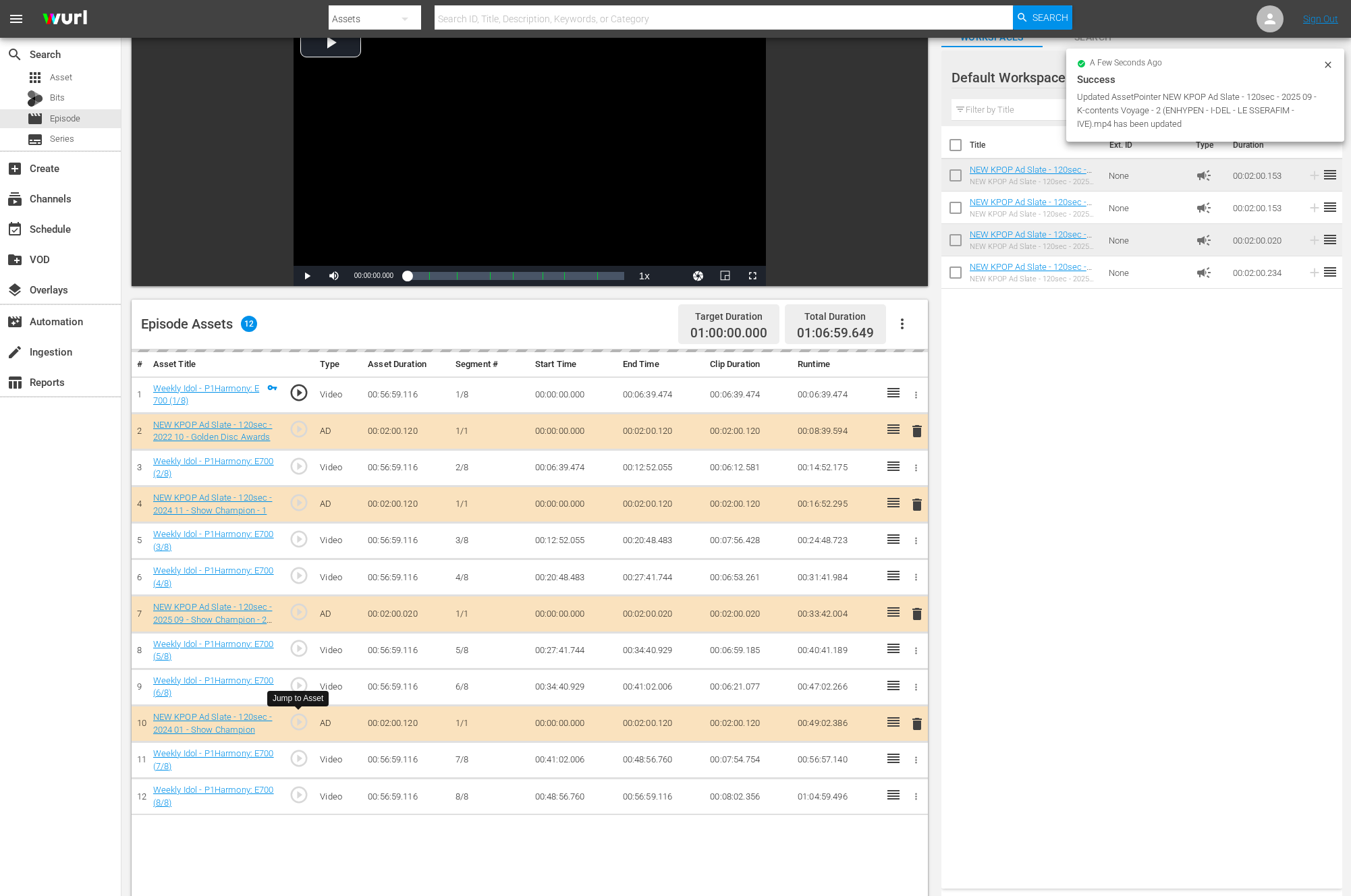
click at [305, 723] on span "play_circle_outline" at bounding box center [298, 721] width 20 height 20
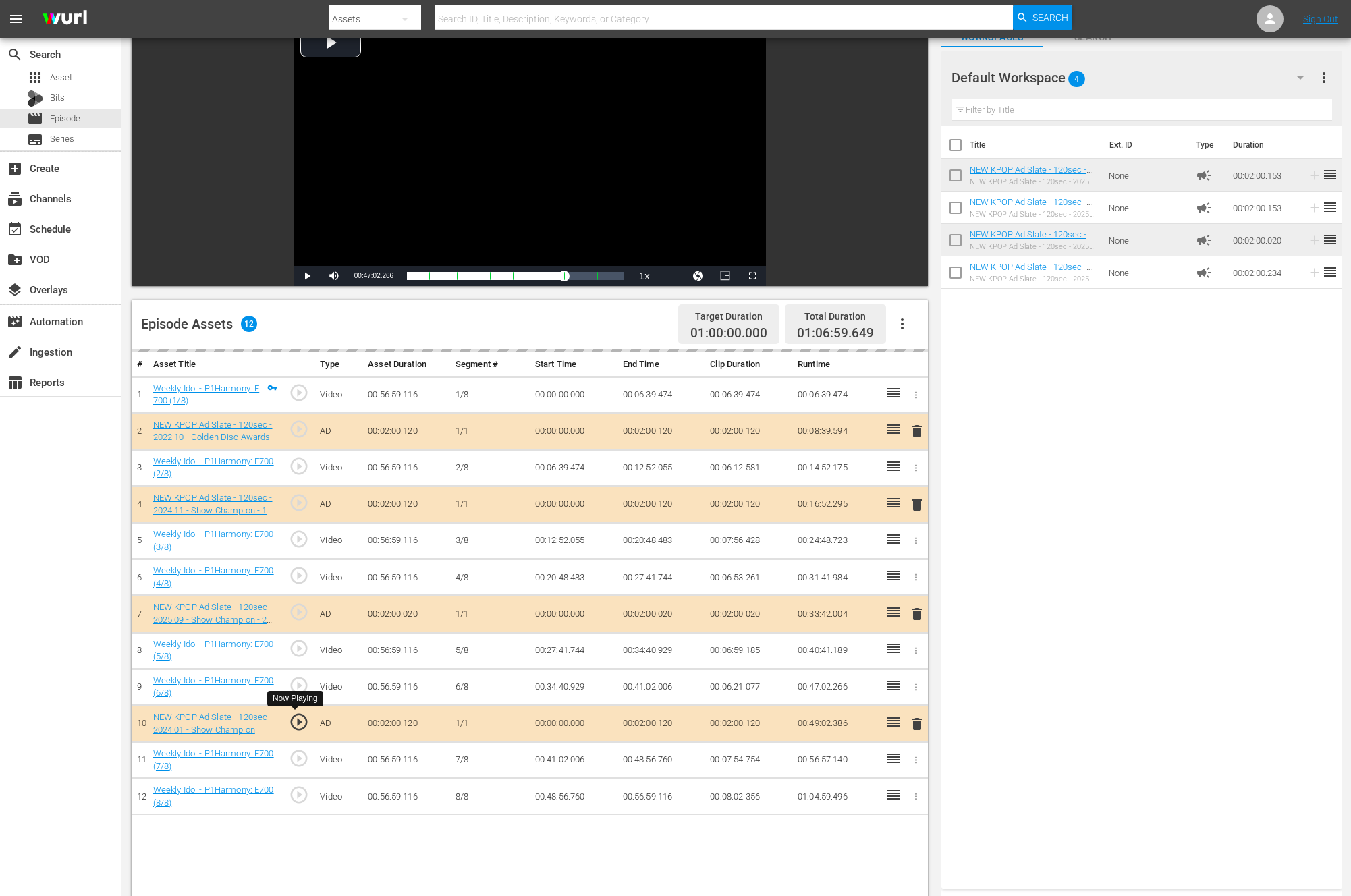
click at [292, 726] on span "play_circle_outline" at bounding box center [298, 721] width 20 height 20
click at [307, 428] on span "play_circle_outline" at bounding box center [298, 429] width 20 height 20
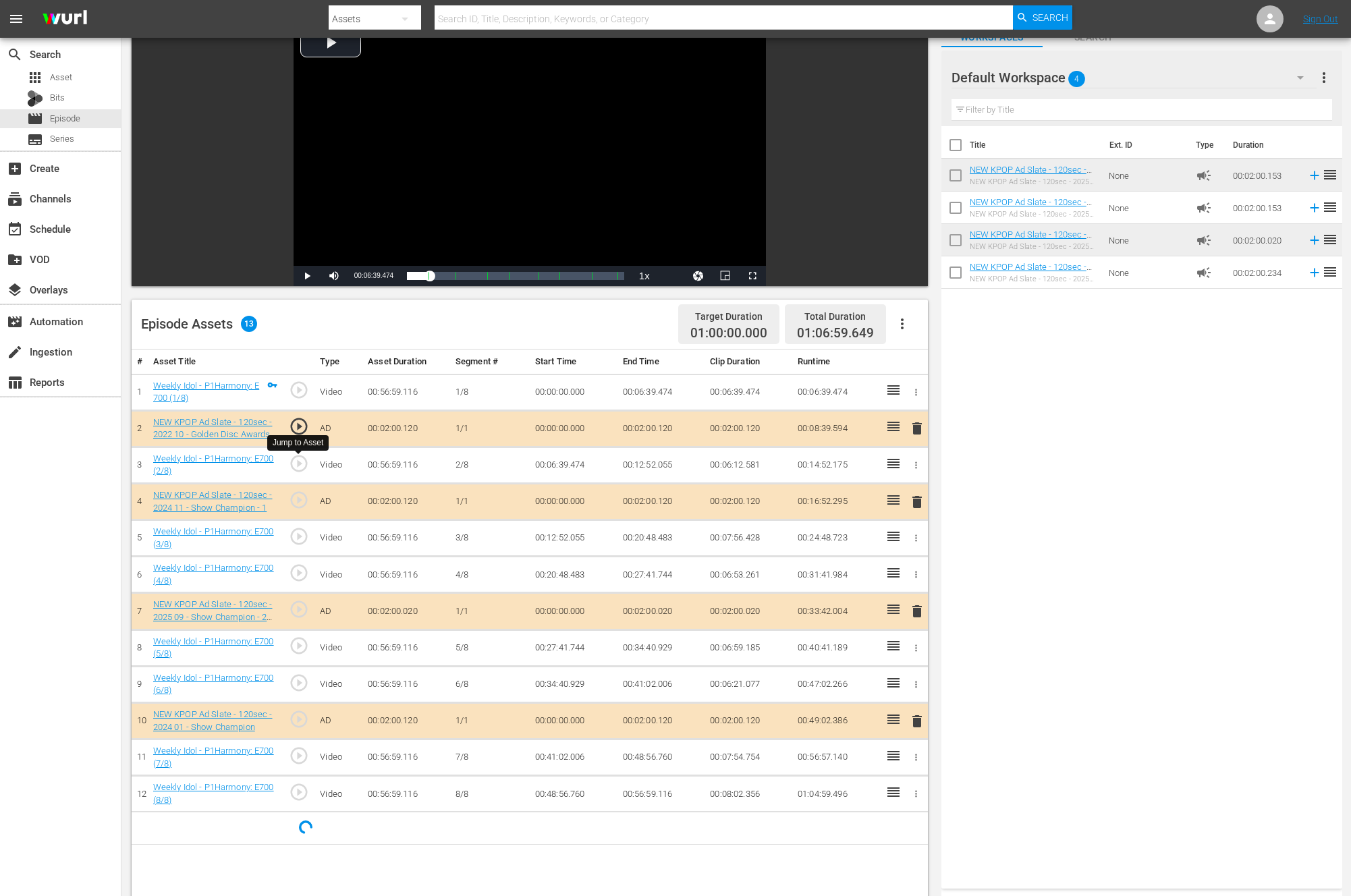
click at [306, 473] on div "play_circle_outline" at bounding box center [298, 465] width 21 height 24
click at [301, 503] on span "play_circle_outline" at bounding box center [298, 499] width 20 height 20
click at [913, 503] on span "delete" at bounding box center [917, 502] width 16 height 16
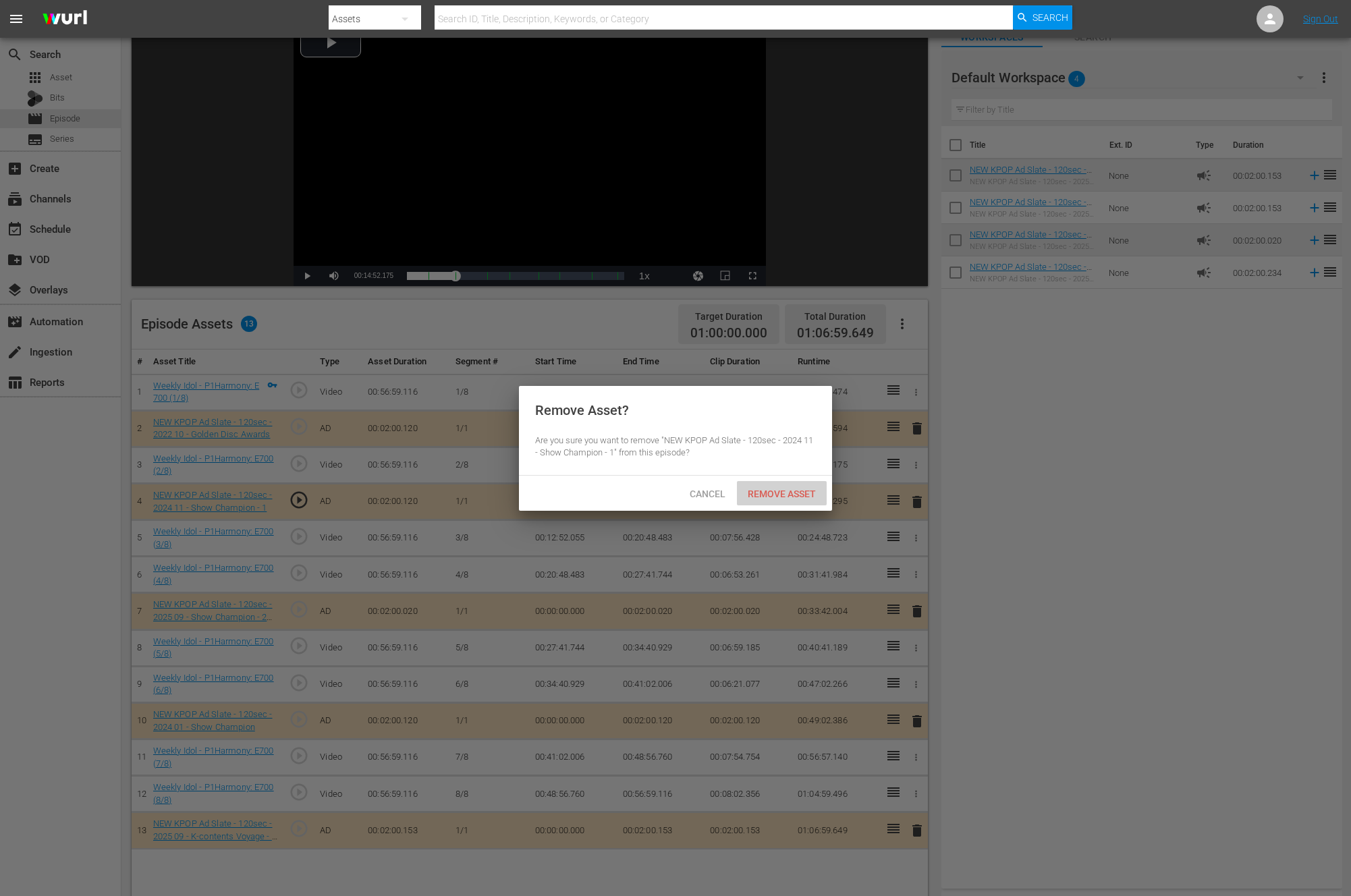
click at [801, 496] on span "Remove Asset" at bounding box center [781, 494] width 90 height 11
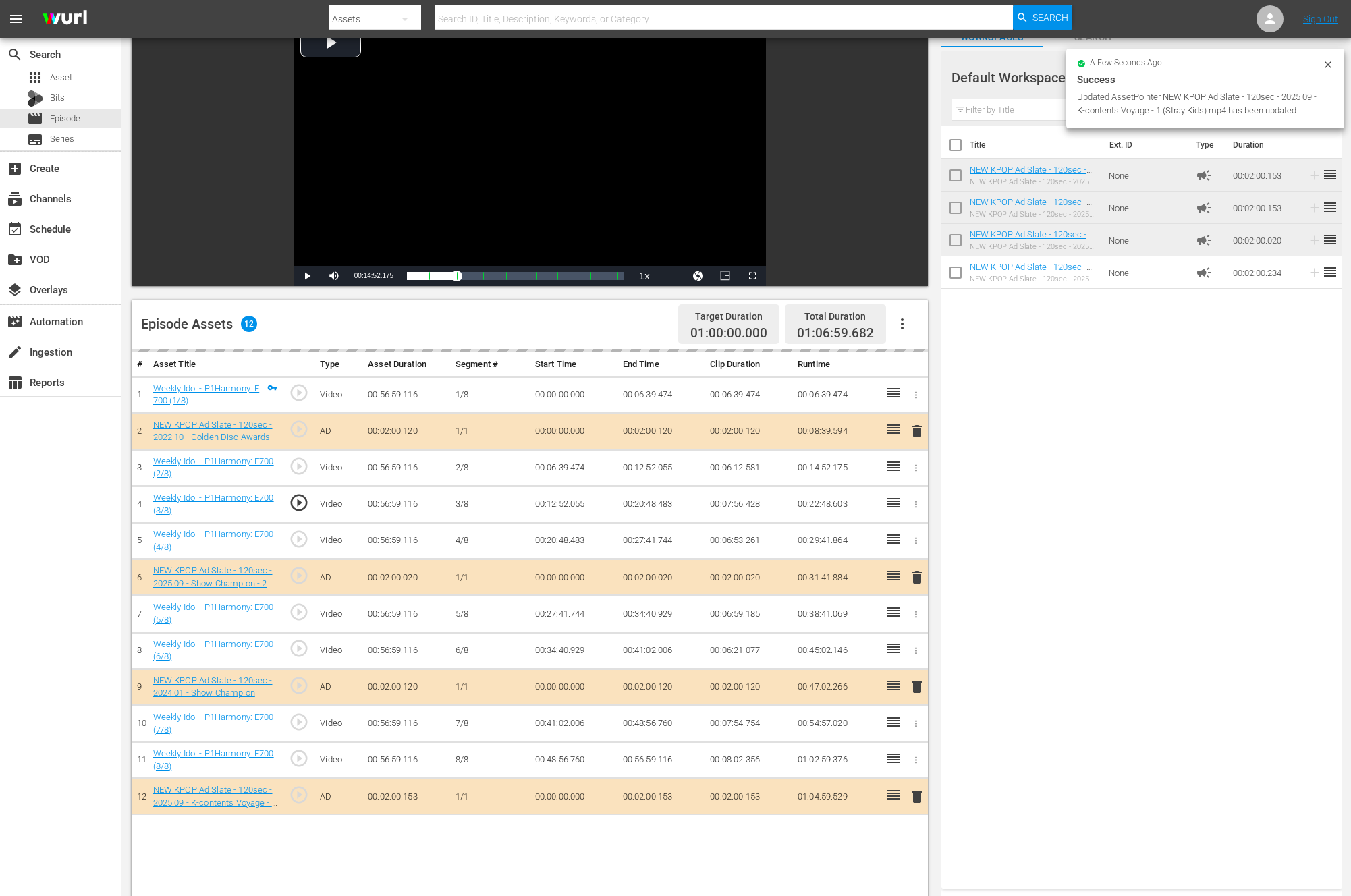
drag, startPoint x: 983, startPoint y: 200, endPoint x: 527, endPoint y: 36, distance: 484.6
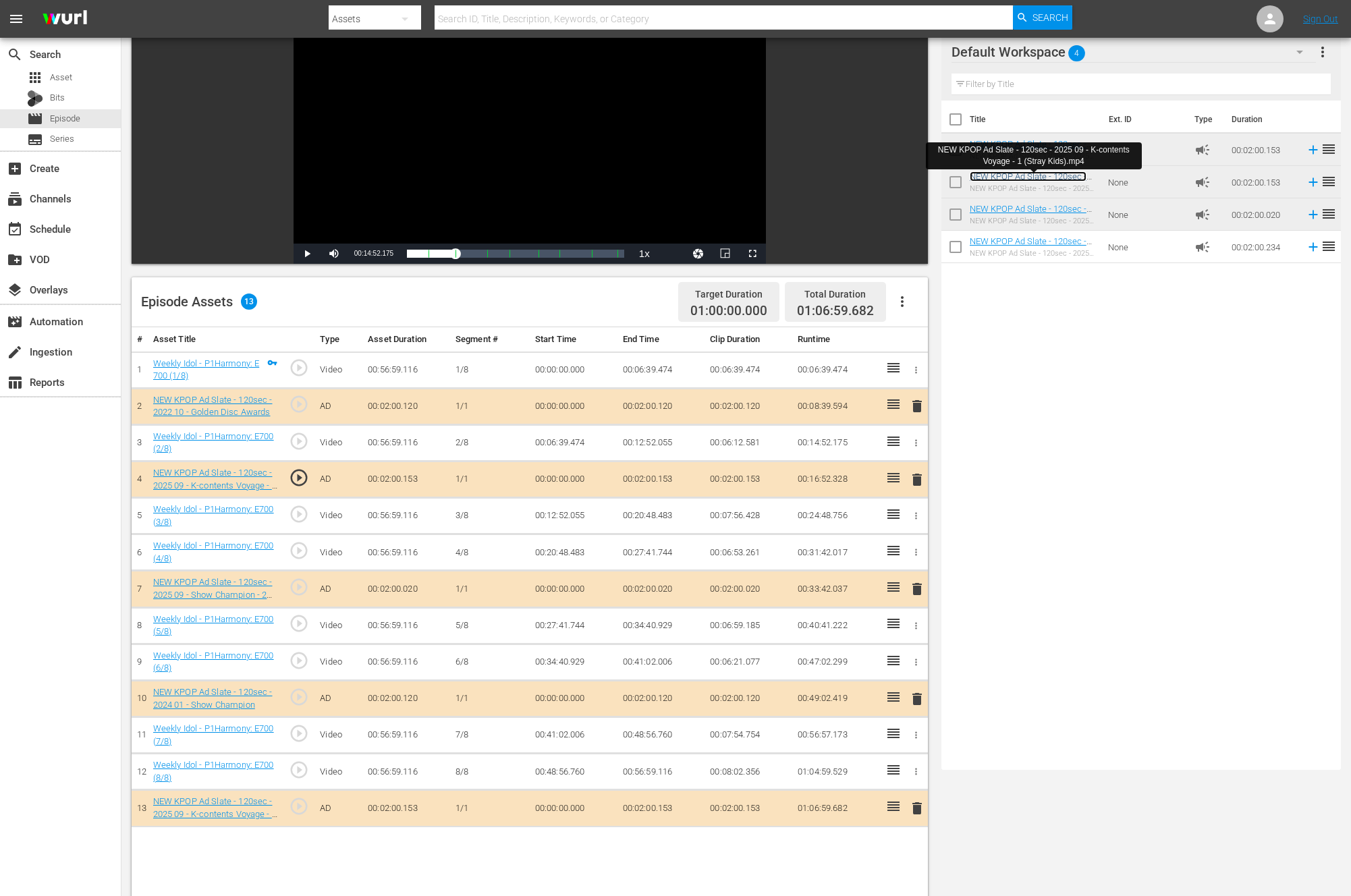
scroll to position [0, 0]
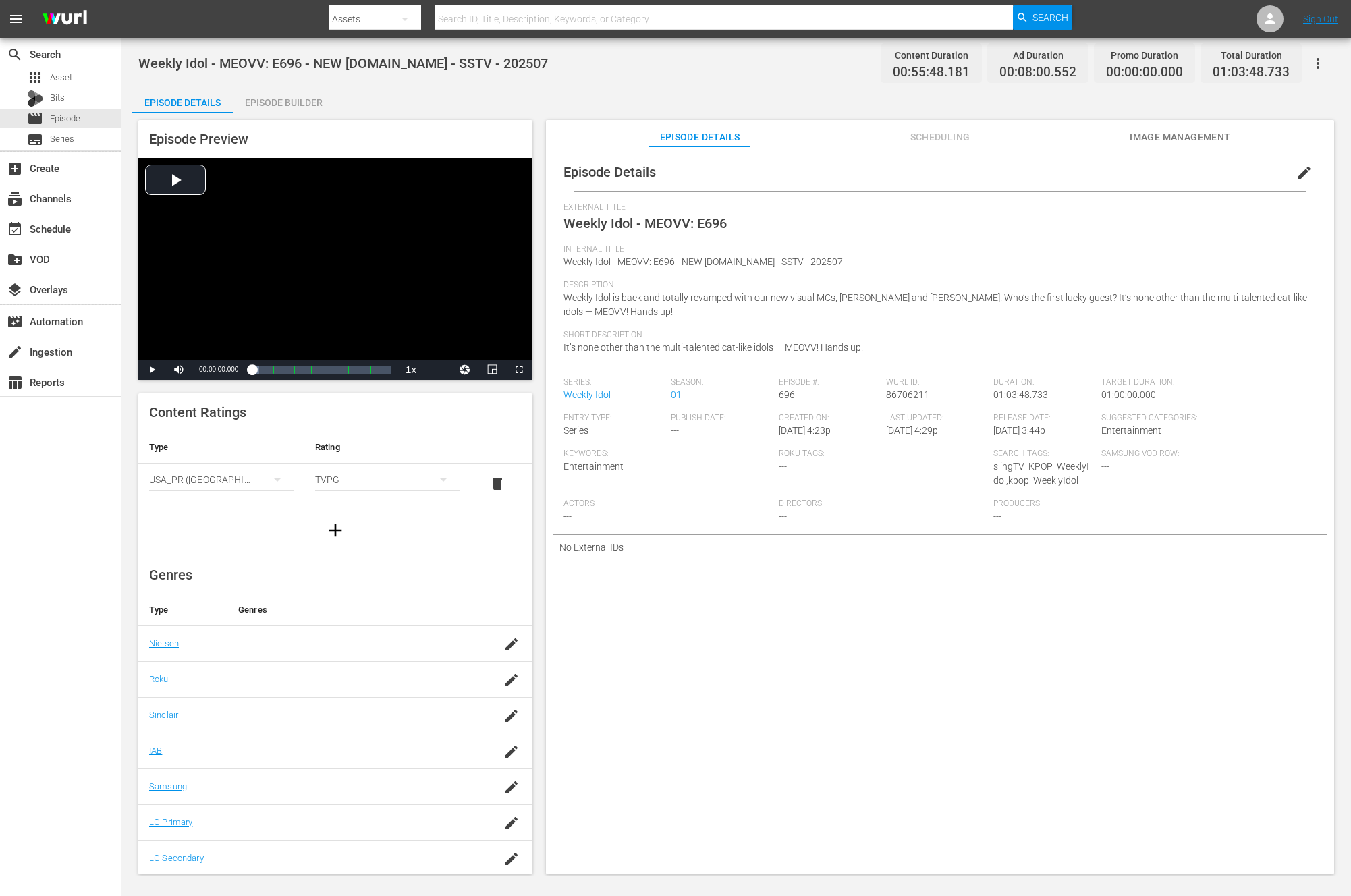
click at [310, 95] on div "Episode Builder" at bounding box center [283, 102] width 101 height 32
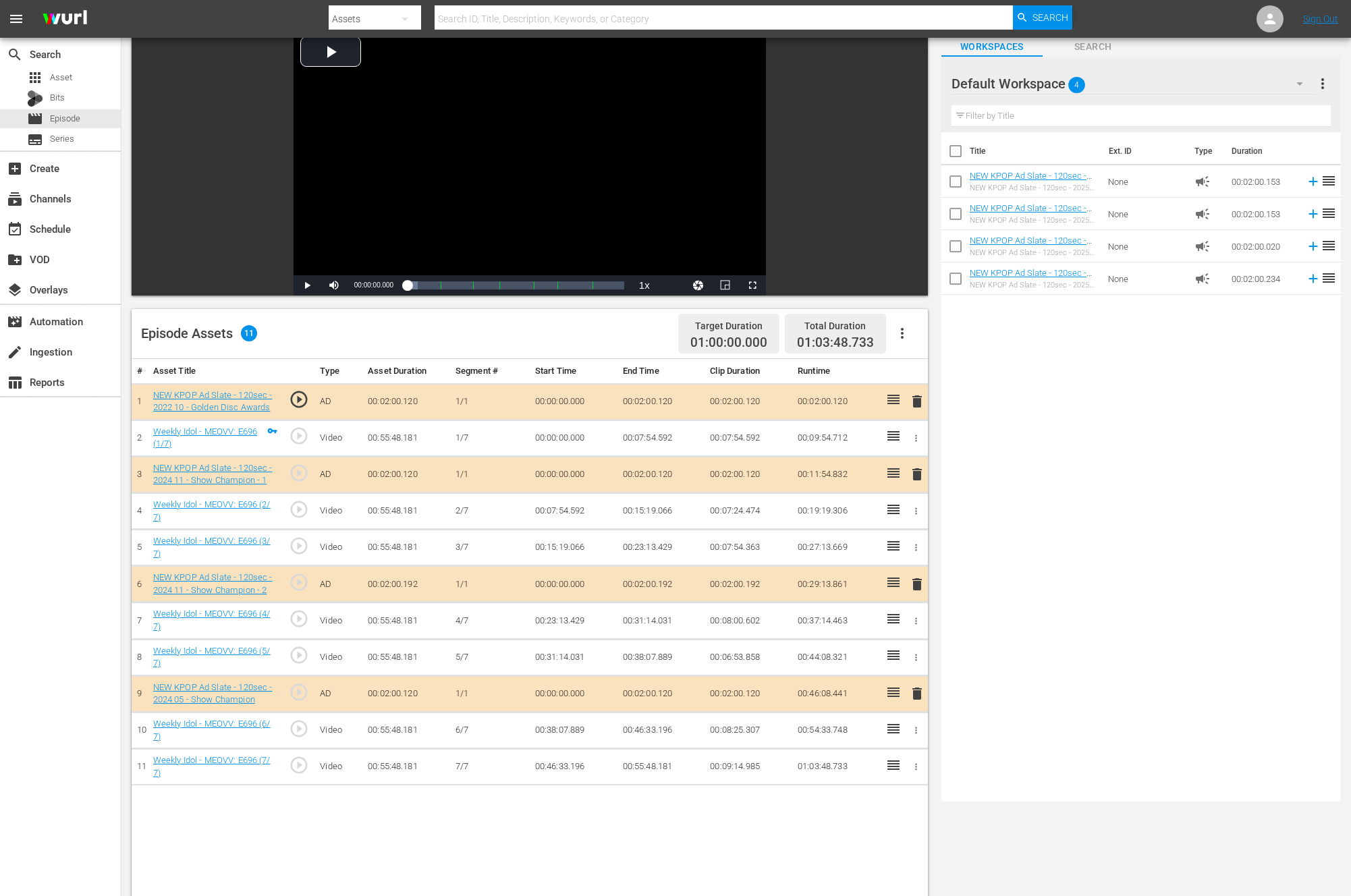
scroll to position [88, 0]
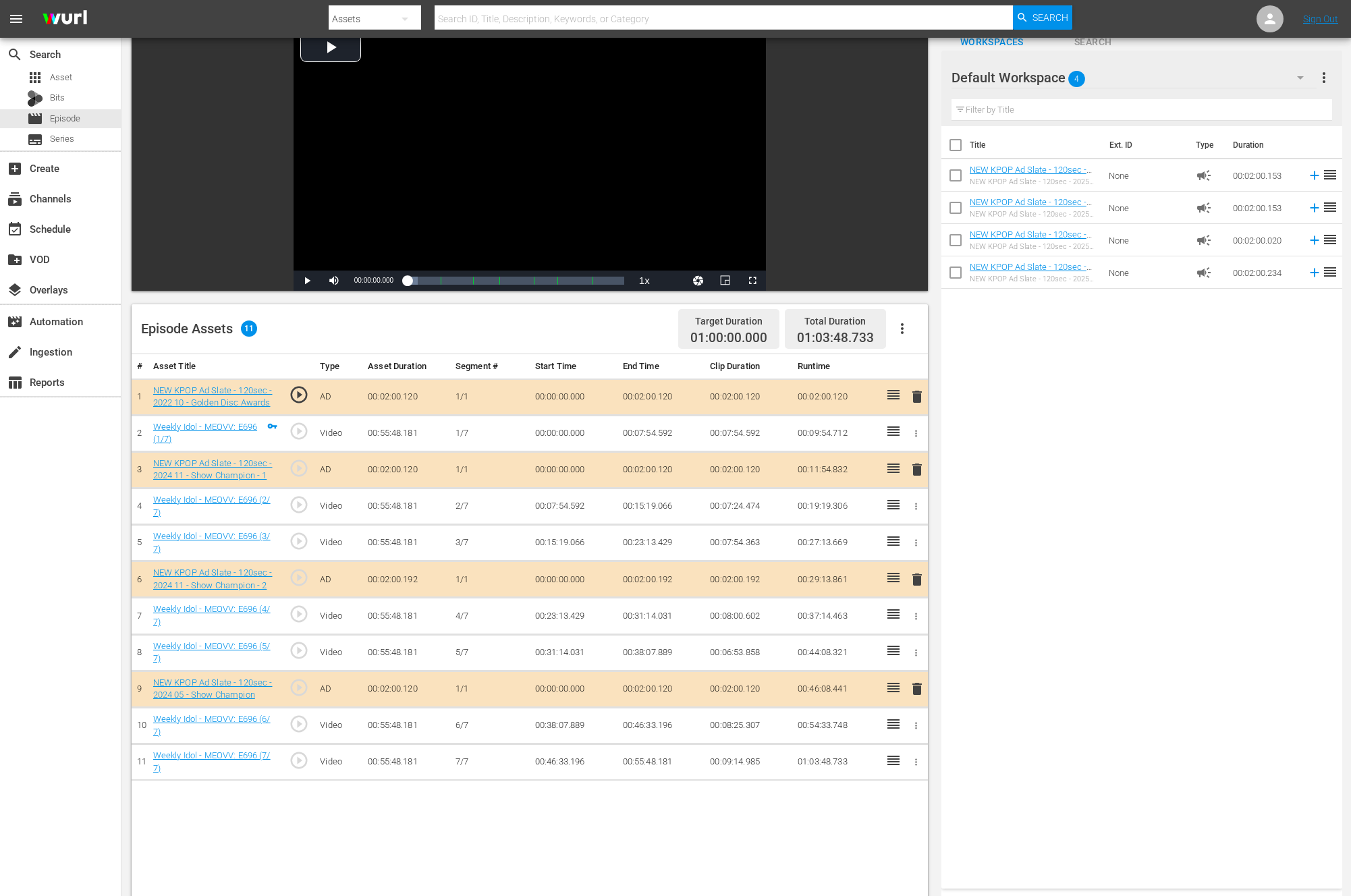
click at [300, 578] on span "play_circle_outline" at bounding box center [298, 577] width 20 height 20
click at [305, 468] on span "play_circle_outline" at bounding box center [298, 468] width 20 height 20
click at [913, 468] on span "delete" at bounding box center [917, 469] width 16 height 16
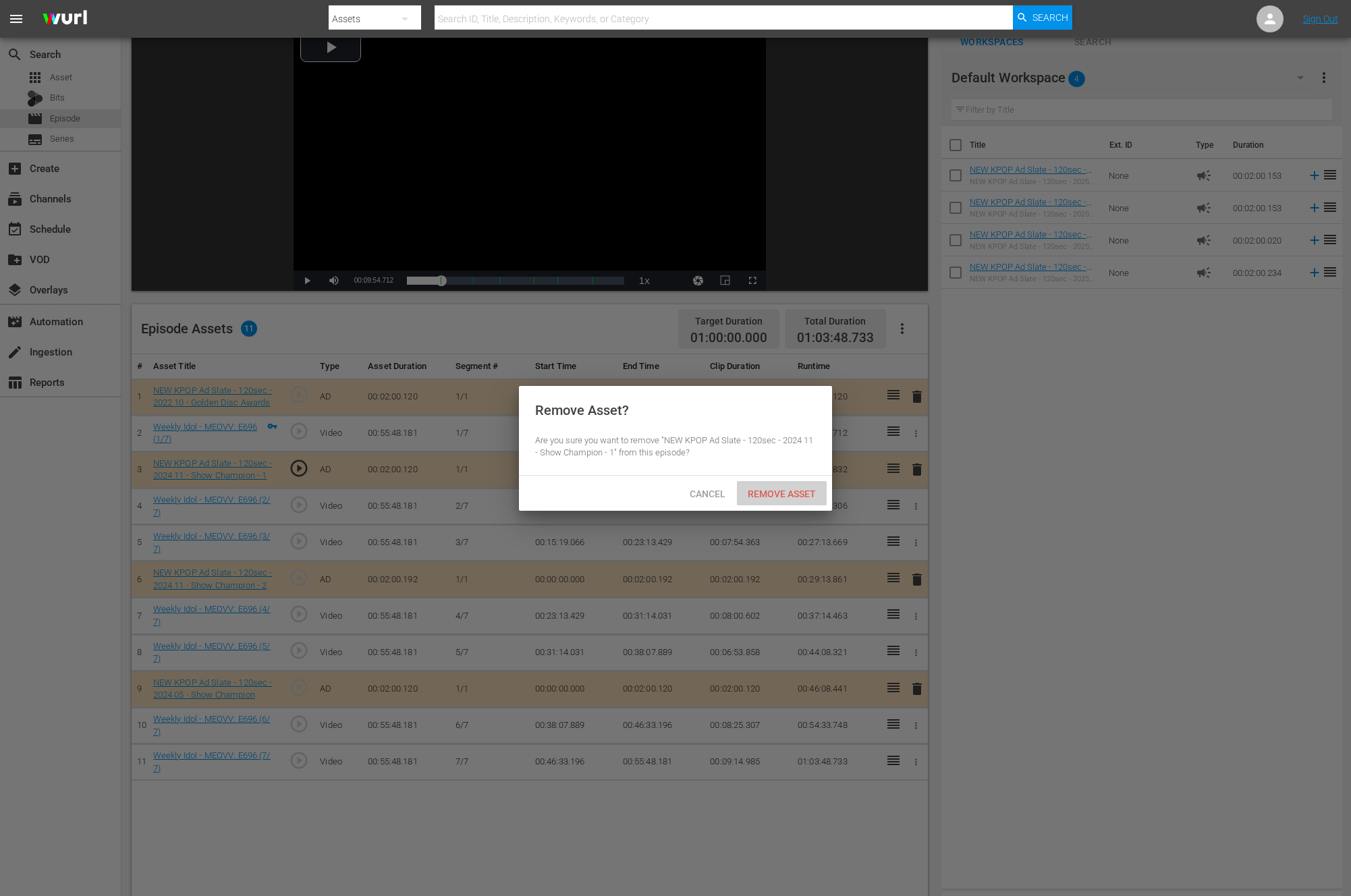
click at [787, 493] on span "Remove Asset" at bounding box center [781, 494] width 90 height 11
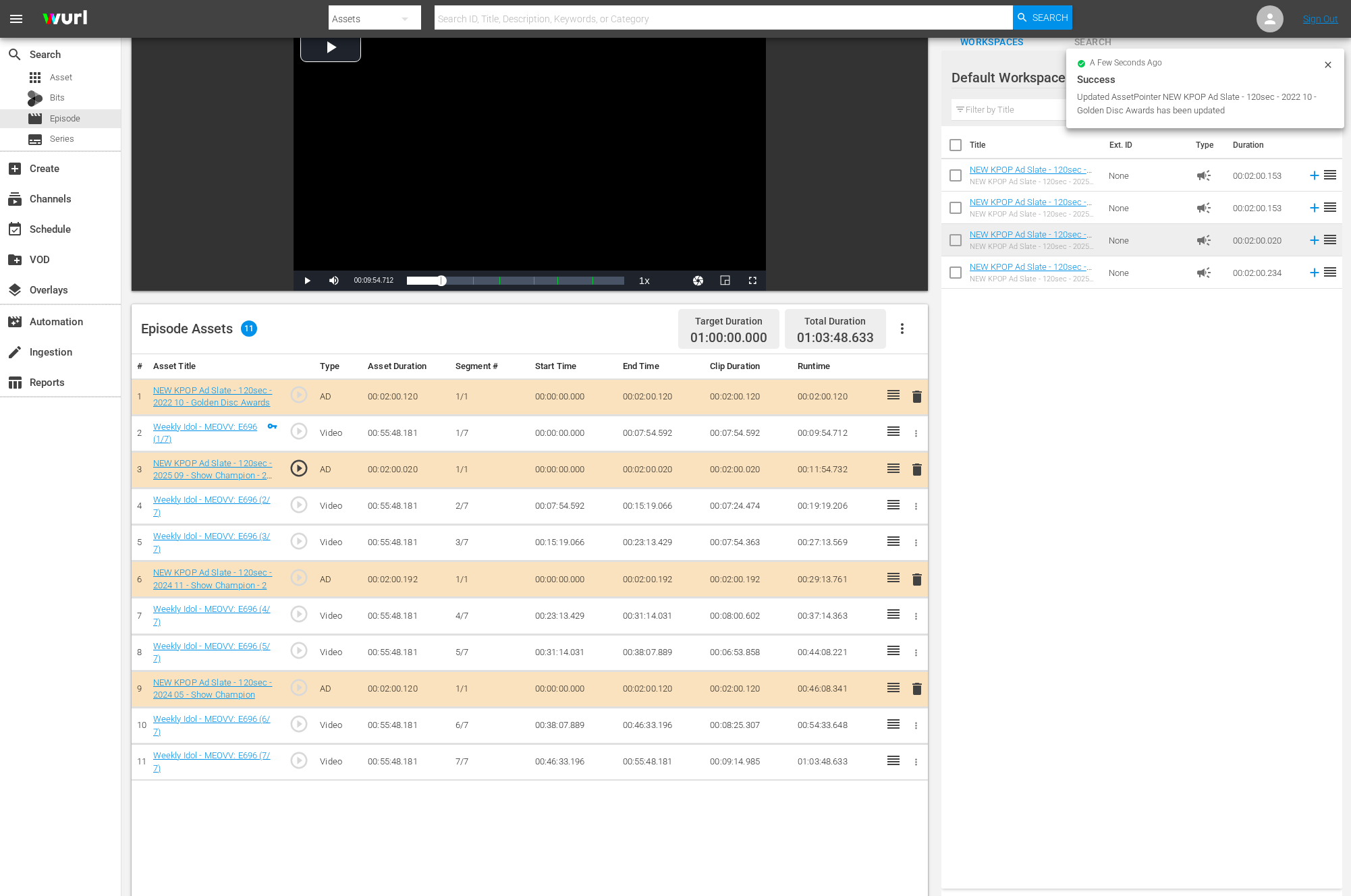
click at [1152, 623] on div "Title Ext. ID Type Duration NEW KPOP Ad Slate - 120sec - 2025 09 - K-contents V…" at bounding box center [1142, 505] width 401 height 757
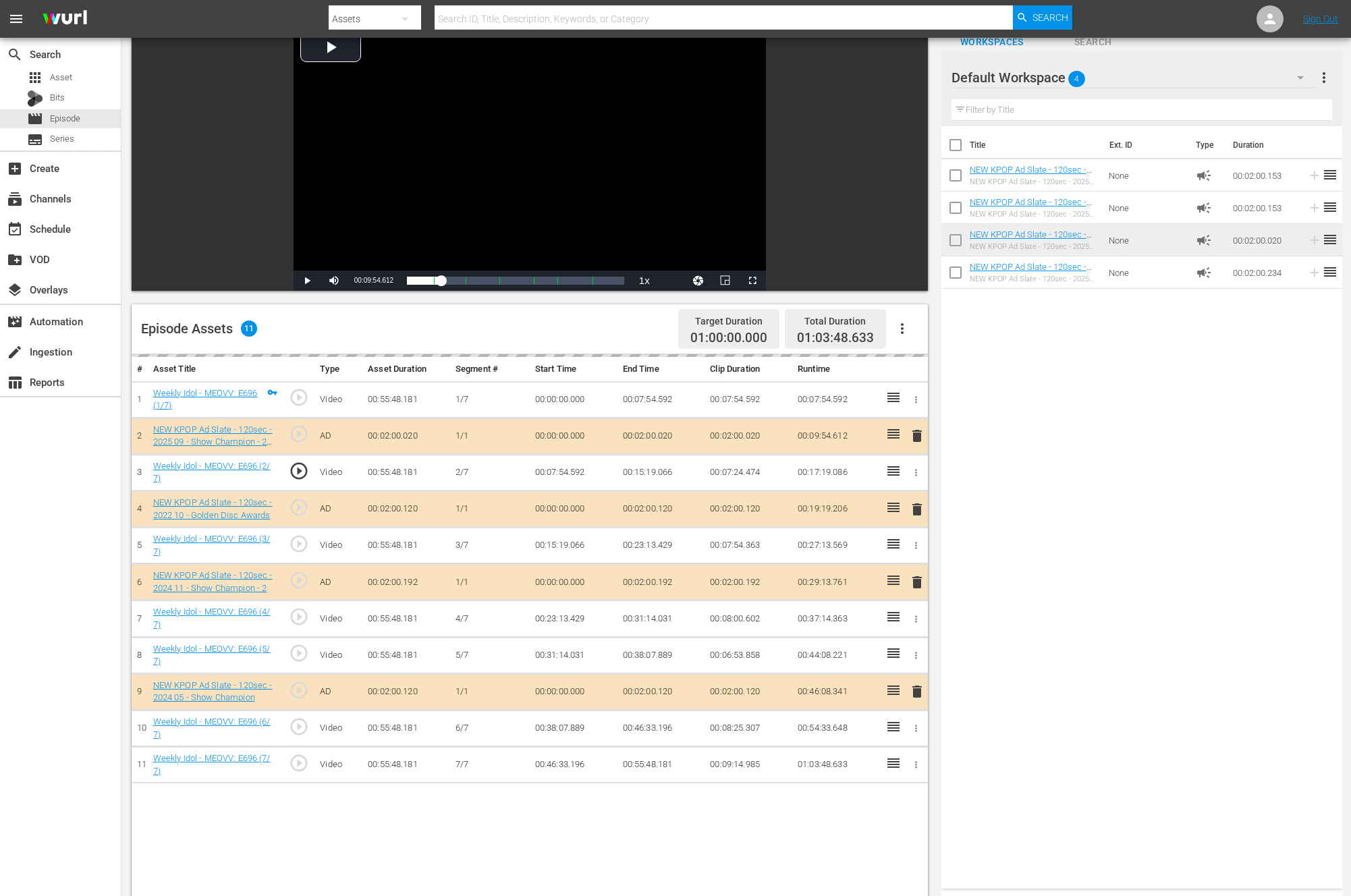
click at [1064, 567] on div "Title Ext. ID Type Duration NEW KPOP Ad Slate - 120sec - 2025 09 - K-contents V…" at bounding box center [1142, 505] width 401 height 757
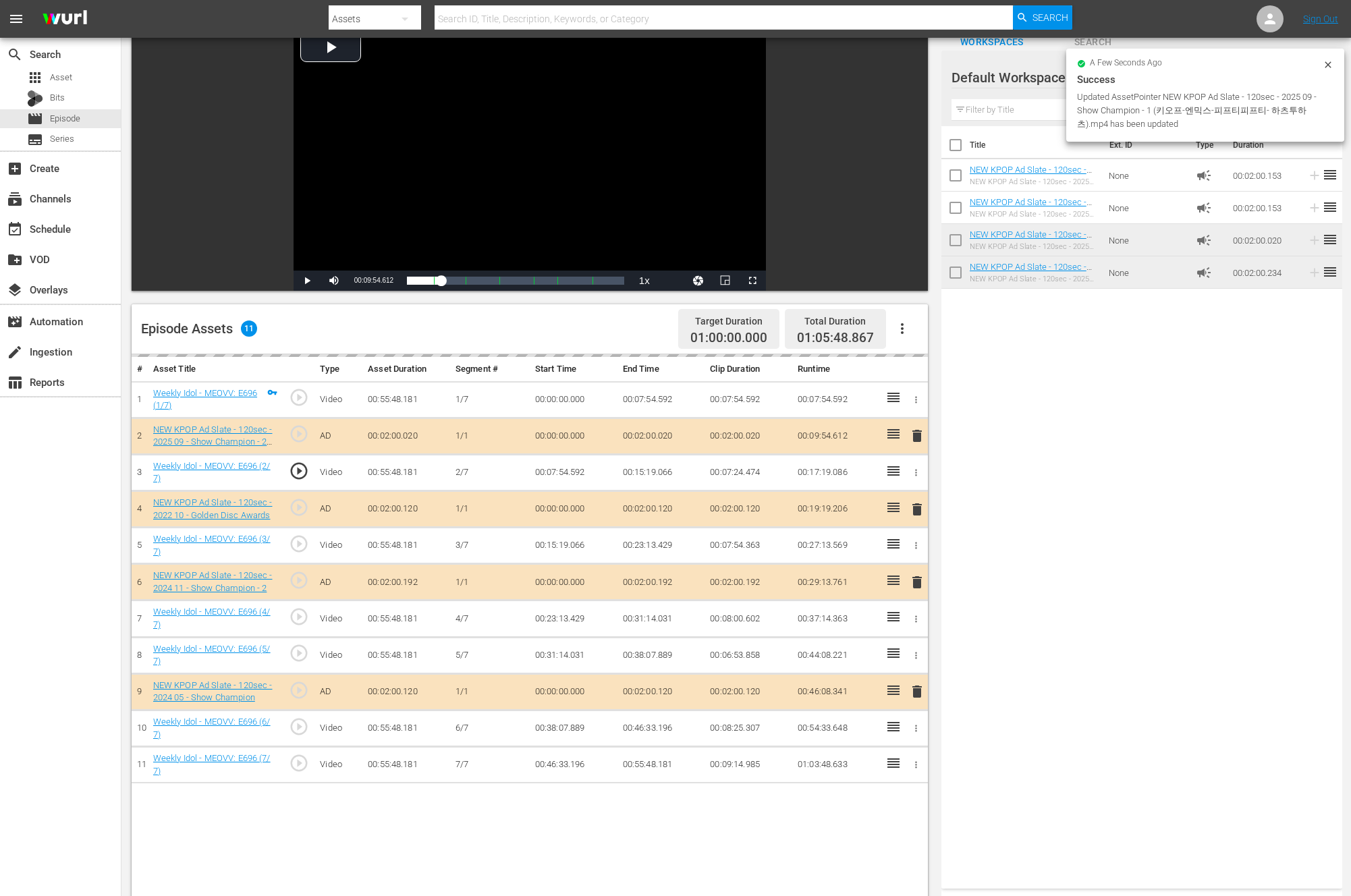
click at [1058, 567] on div "Title Ext. ID Type Duration NEW KPOP Ad Slate - 120sec - 2025 09 - K-contents V…" at bounding box center [1142, 505] width 401 height 757
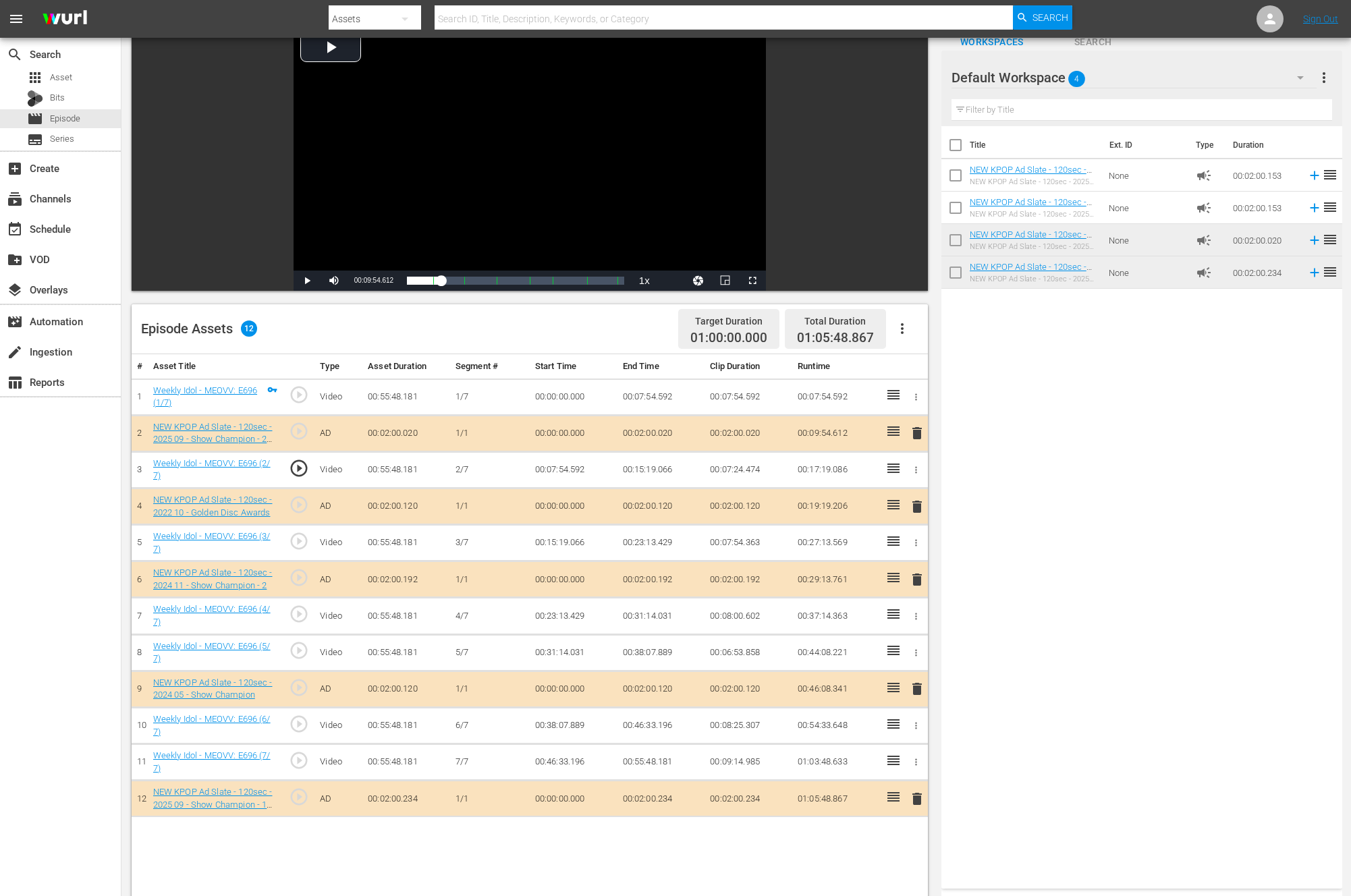
click at [305, 687] on span "play_circle_outline" at bounding box center [298, 687] width 20 height 20
click at [298, 788] on span "play_circle_outline" at bounding box center [298, 796] width 20 height 20
click at [913, 798] on span "delete" at bounding box center [917, 799] width 16 height 16
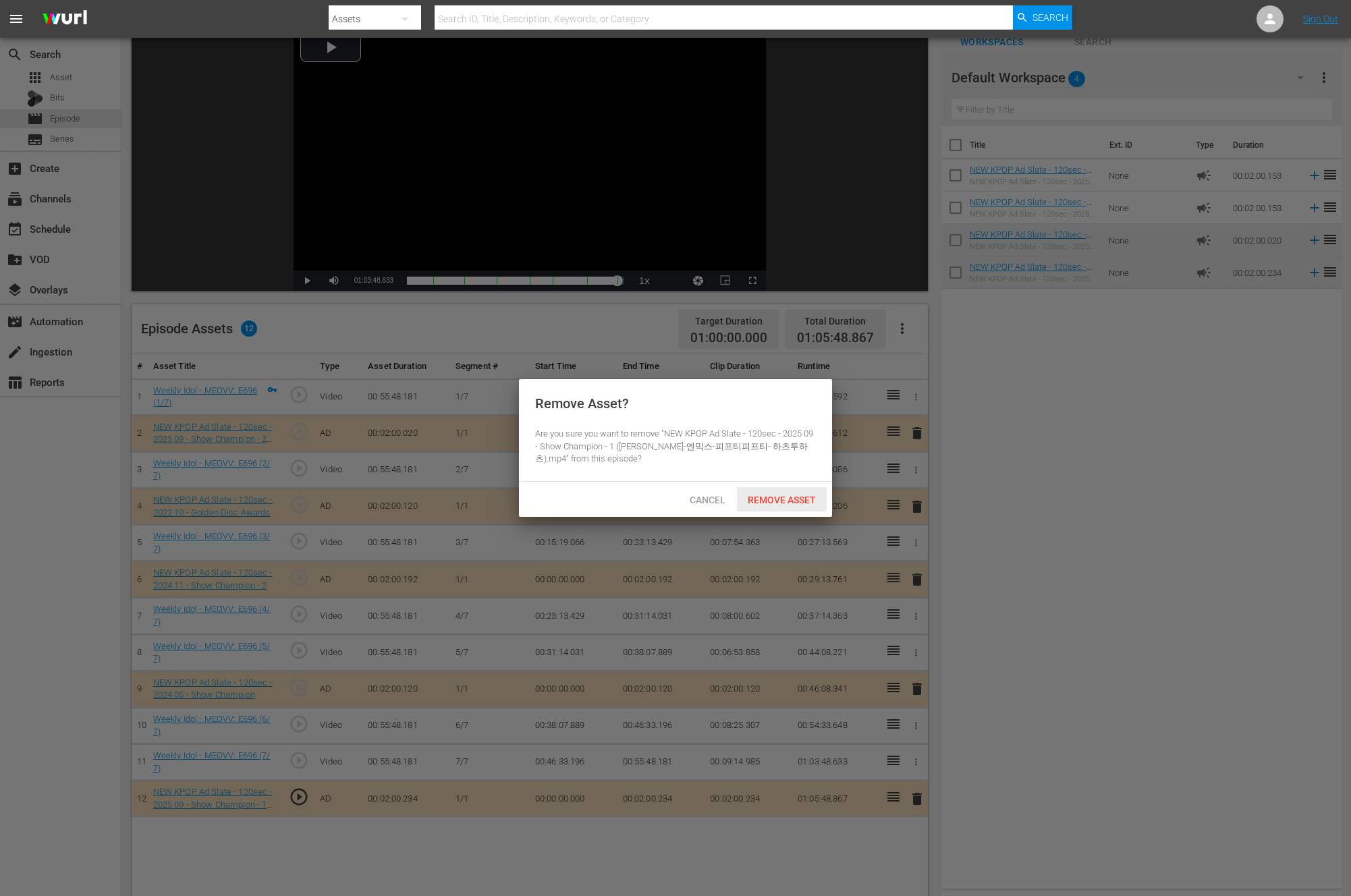
click at [799, 495] on span "Remove Asset" at bounding box center [781, 500] width 90 height 11
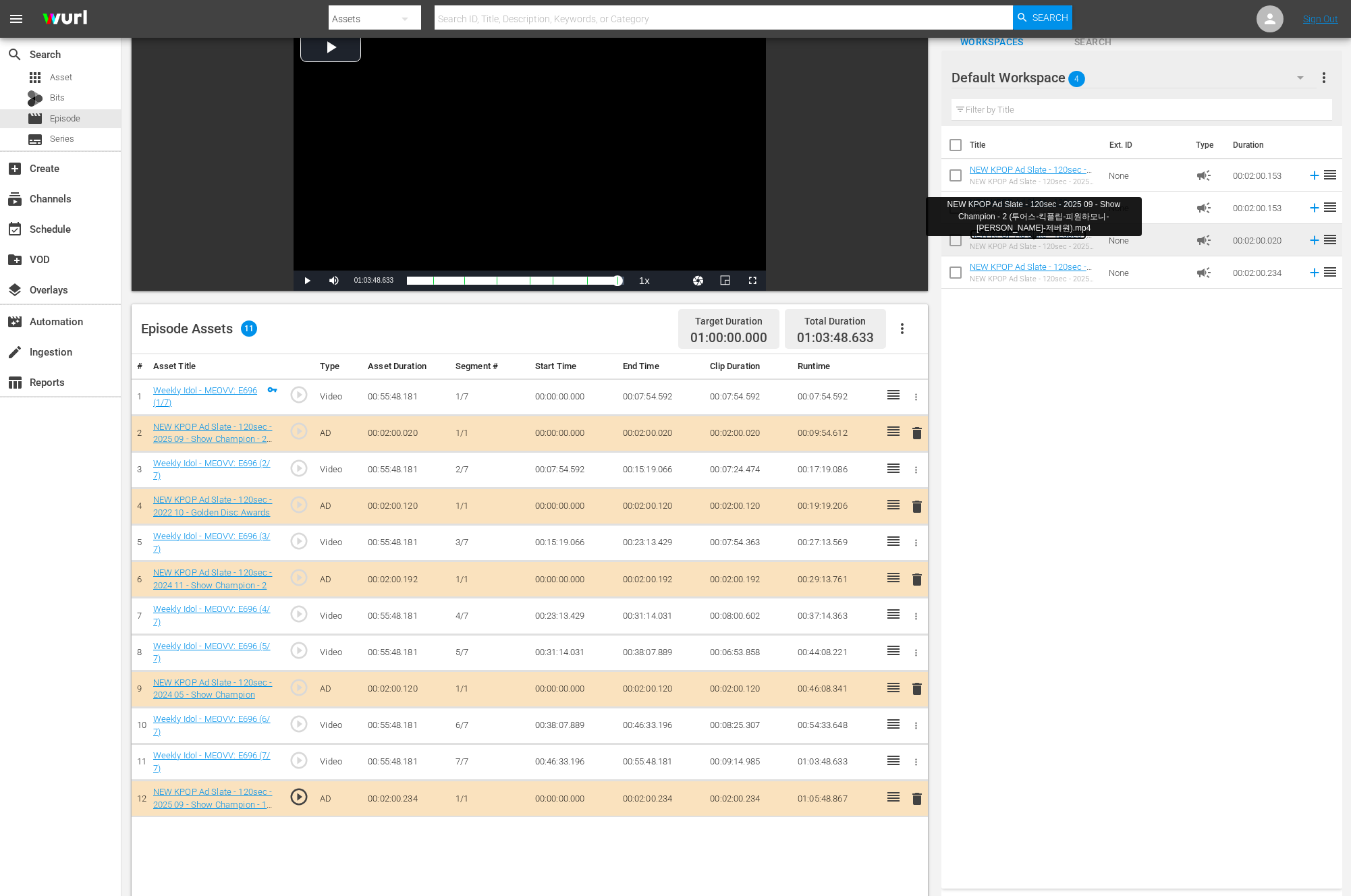
click at [1006, 232] on link "NEW KPOP Ad Slate - 120sec - 2025 09 - Show Champion - 2 (투어스-킥플립-피원하모니-[PERSON…" at bounding box center [1032, 252] width 125 height 45
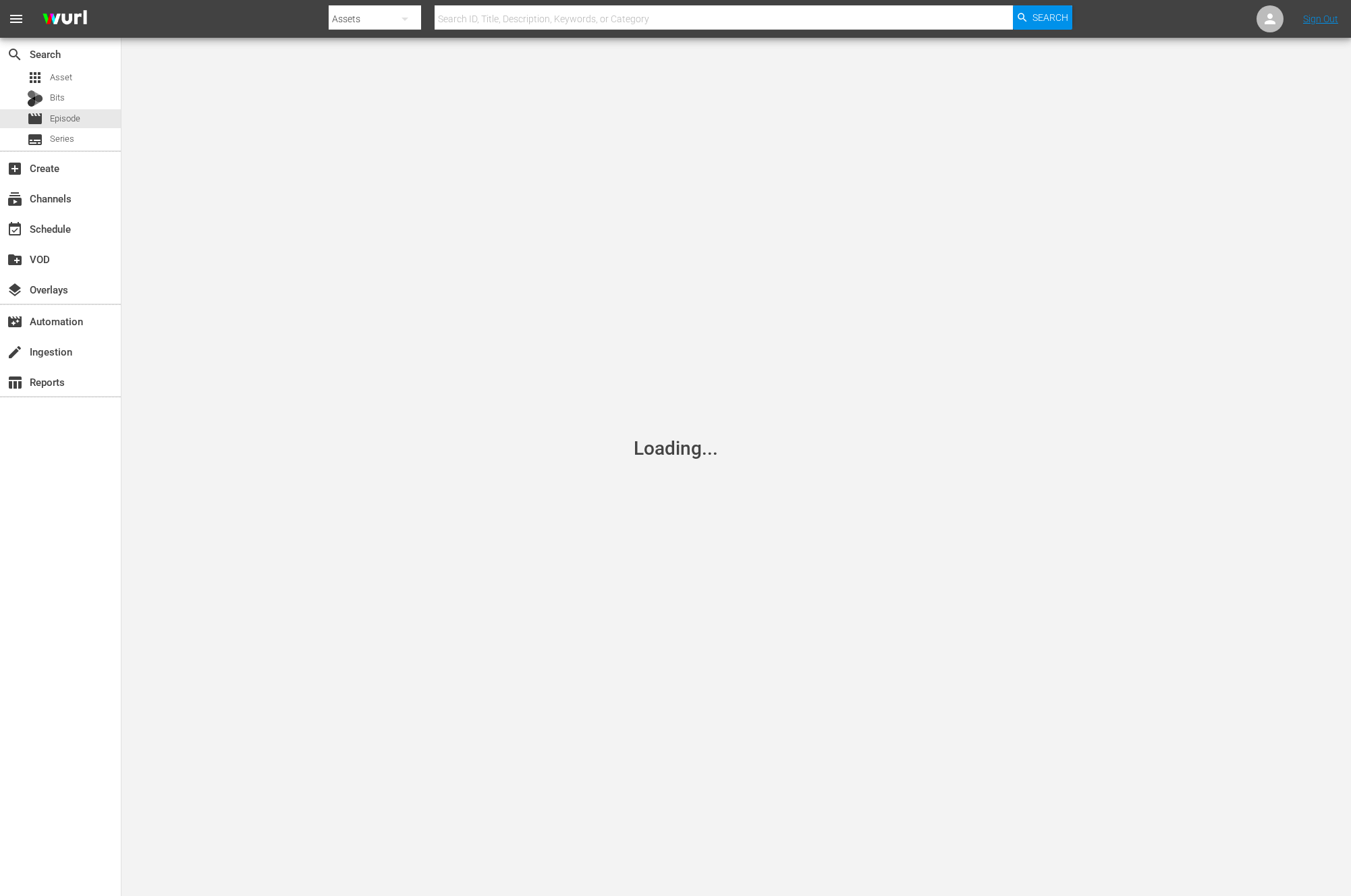
drag, startPoint x: 1006, startPoint y: 232, endPoint x: 612, endPoint y: 255, distance: 394.7
click at [799, 261] on div "Loading..." at bounding box center [676, 448] width 1351 height 896
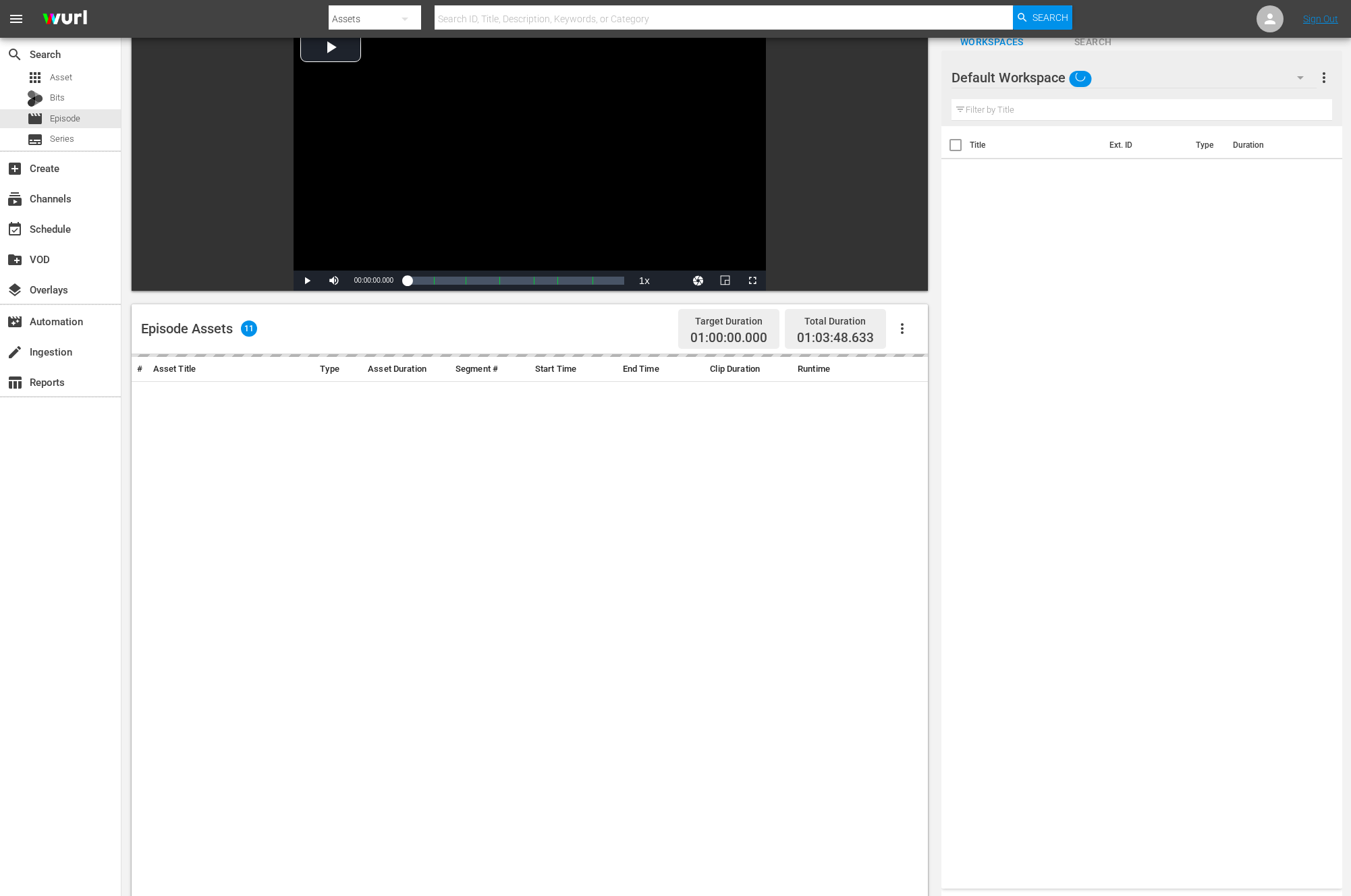
click at [96, 659] on div "search Search apps Asset Bits movie Episode subtitles Series add_box Create sub…" at bounding box center [60, 486] width 122 height 896
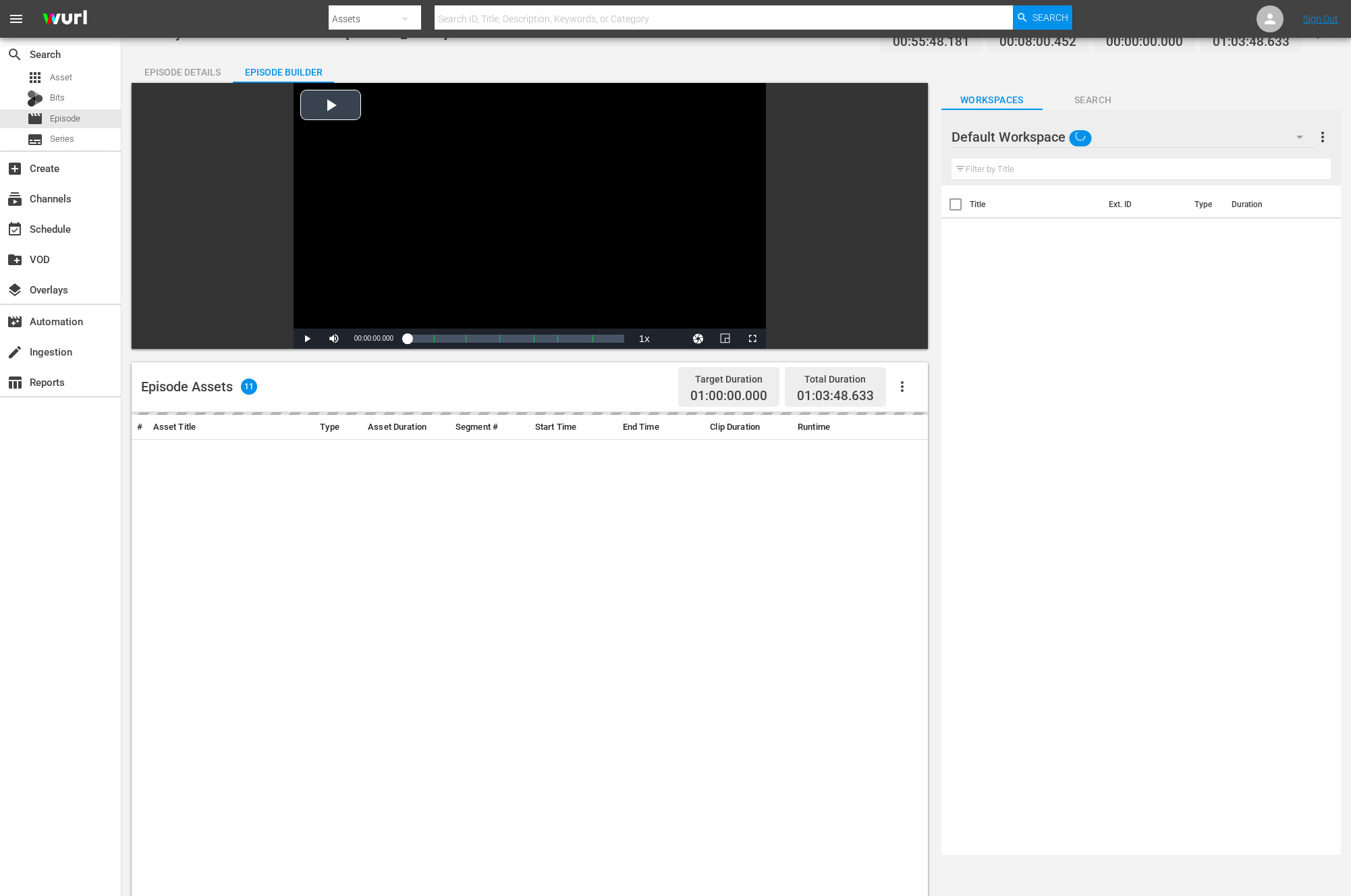
scroll to position [0, 0]
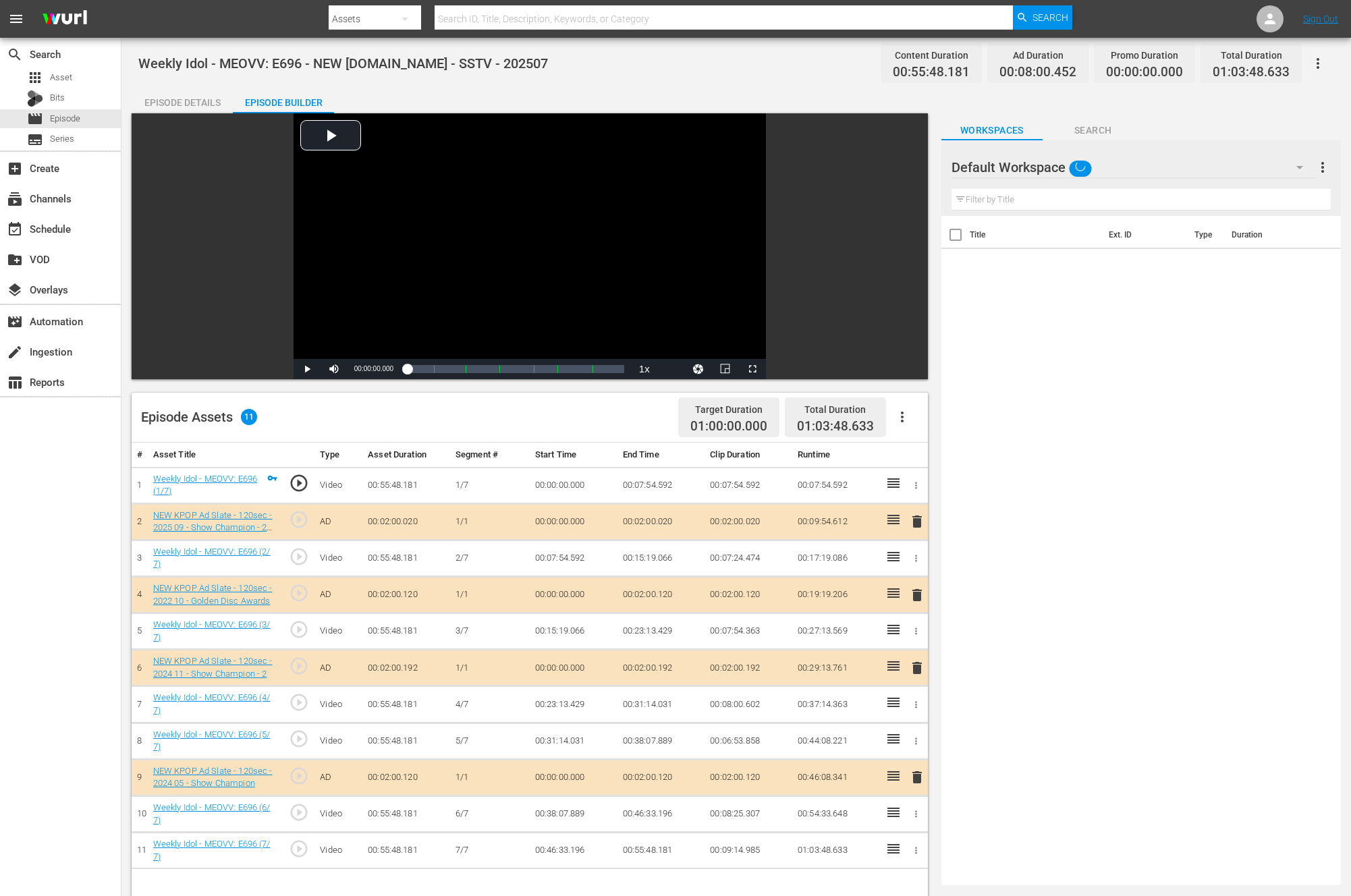
click at [978, 587] on div "Title Ext. ID Type Duration" at bounding box center [1141, 548] width 400 height 664
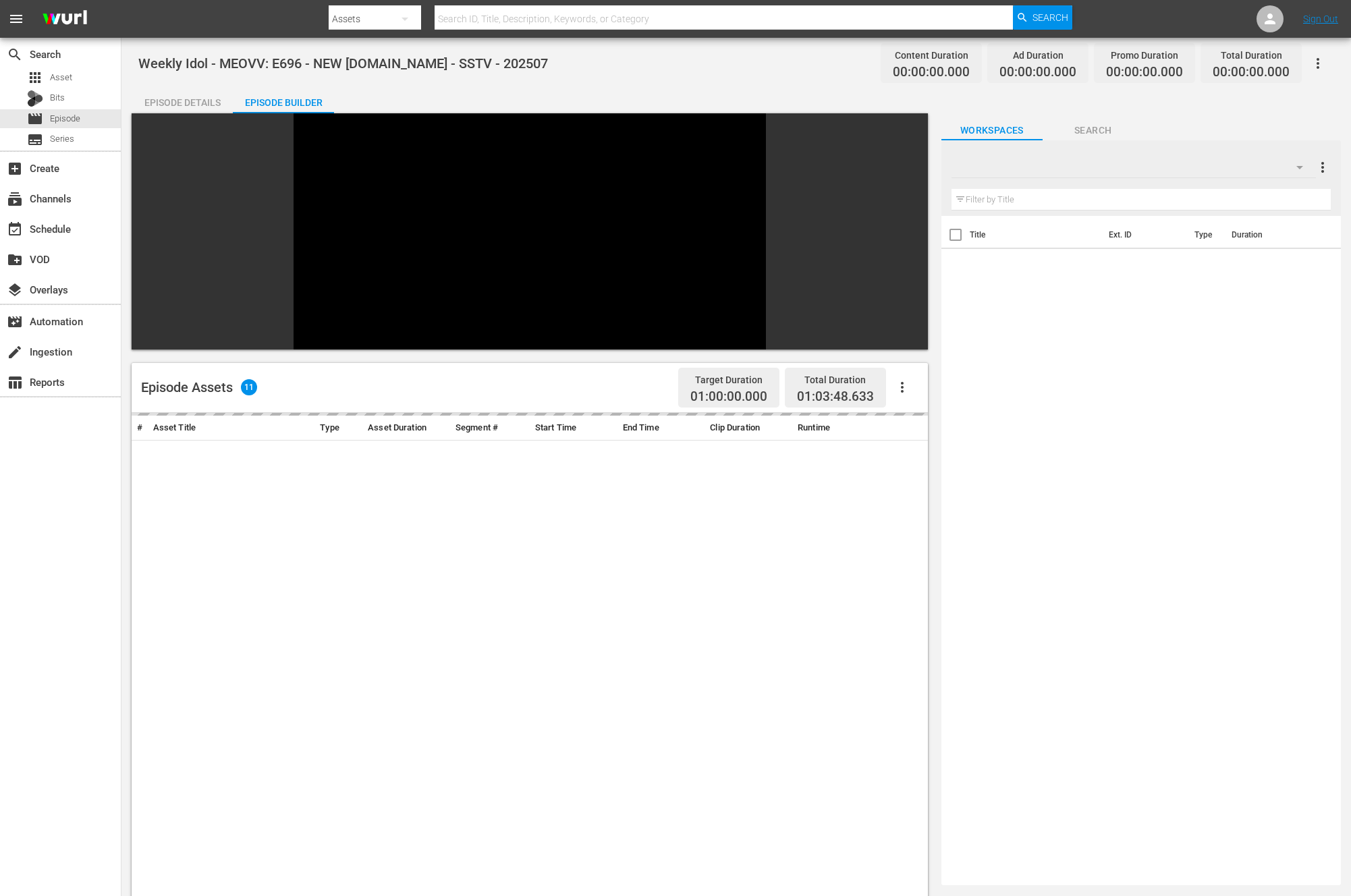
click at [974, 384] on div "Title Ext. ID Type Duration" at bounding box center [1141, 548] width 400 height 664
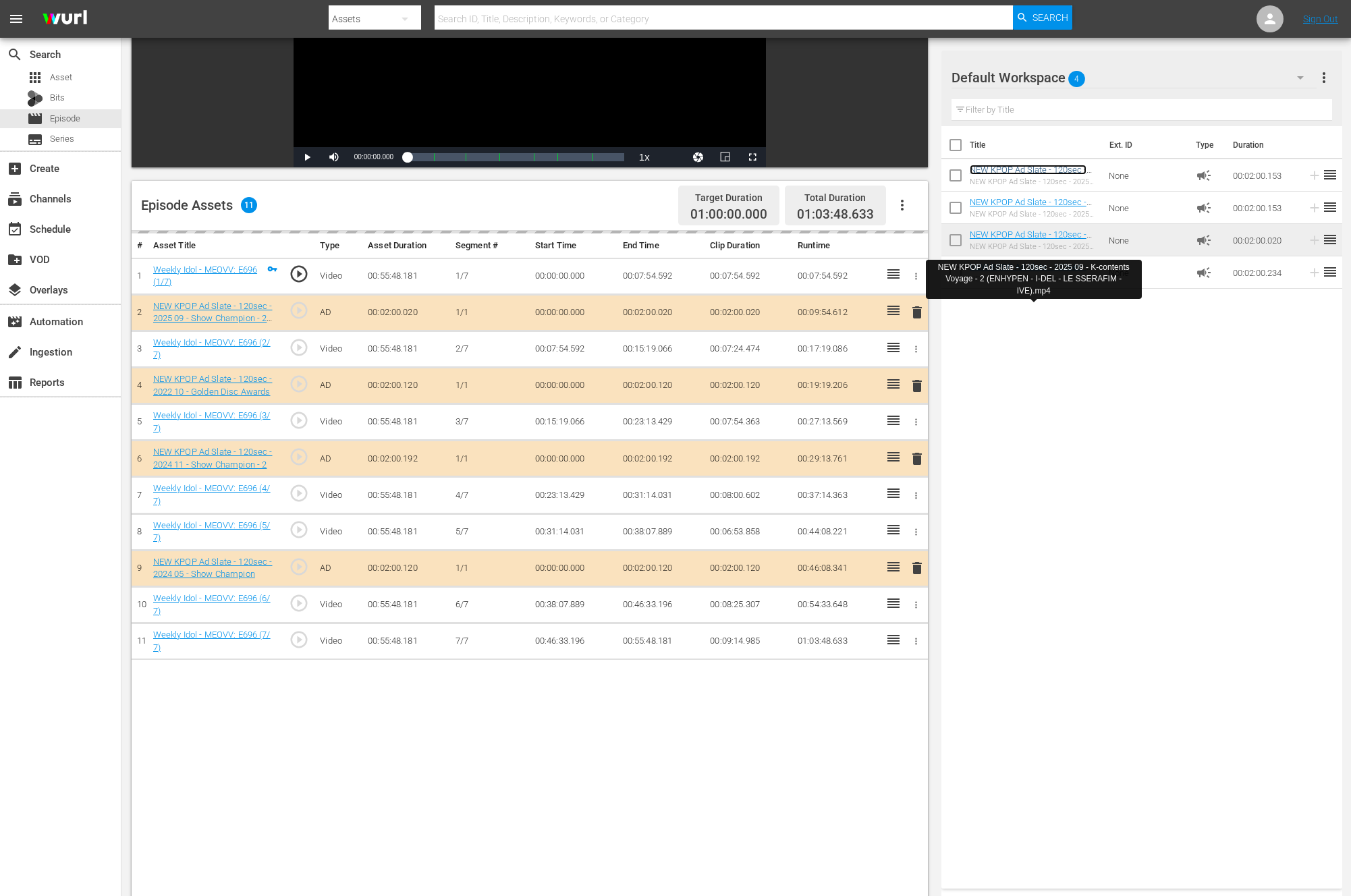
scroll to position [210, 0]
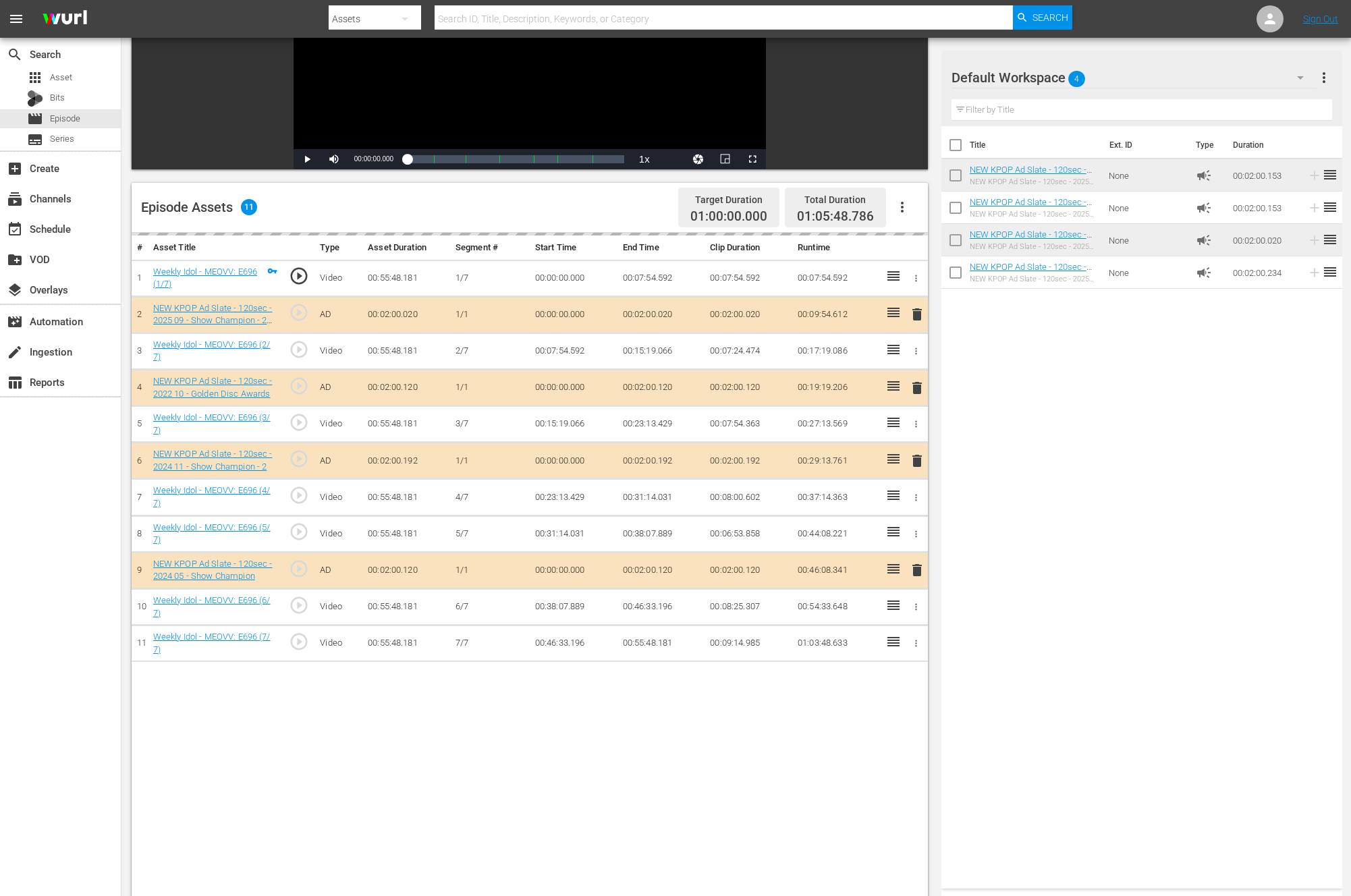
click at [81, 626] on div "search Search apps Asset Bits movie Episode subtitles Series add_box Create sub…" at bounding box center [60, 486] width 122 height 896
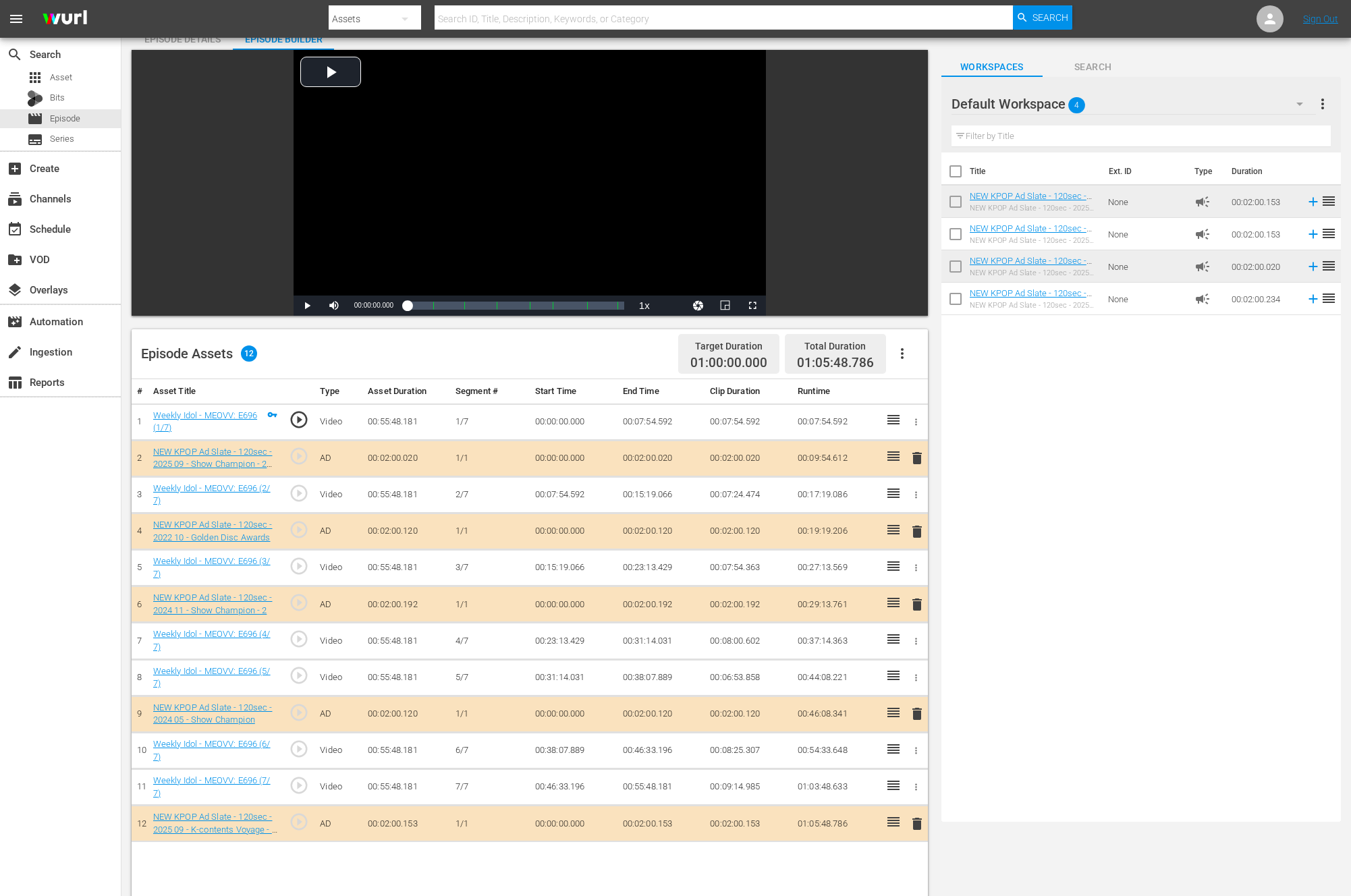
scroll to position [0, 0]
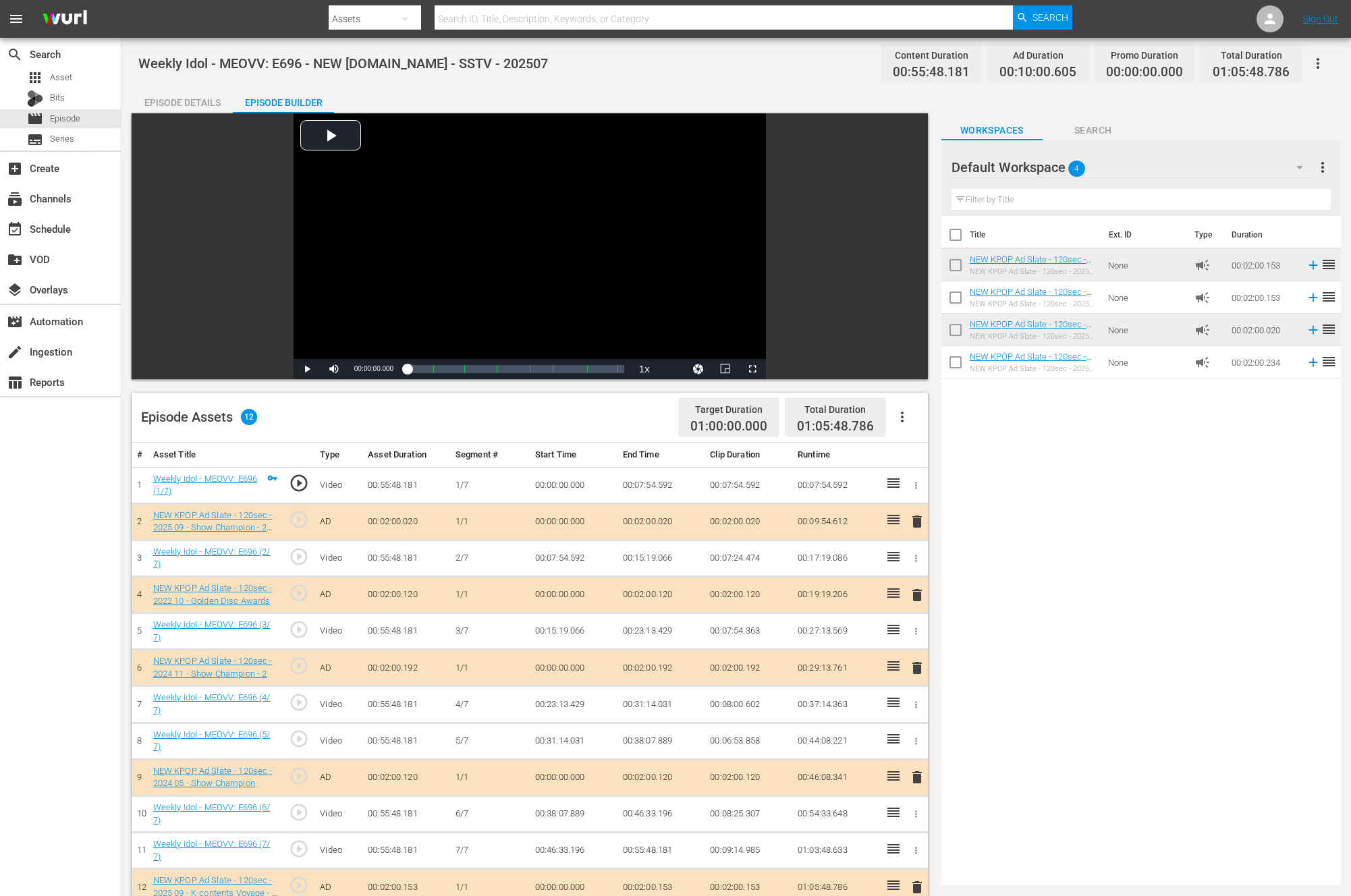
click at [81, 626] on div "search Search apps Asset Bits movie Episode subtitles Series add_box Create sub…" at bounding box center [60, 486] width 122 height 896
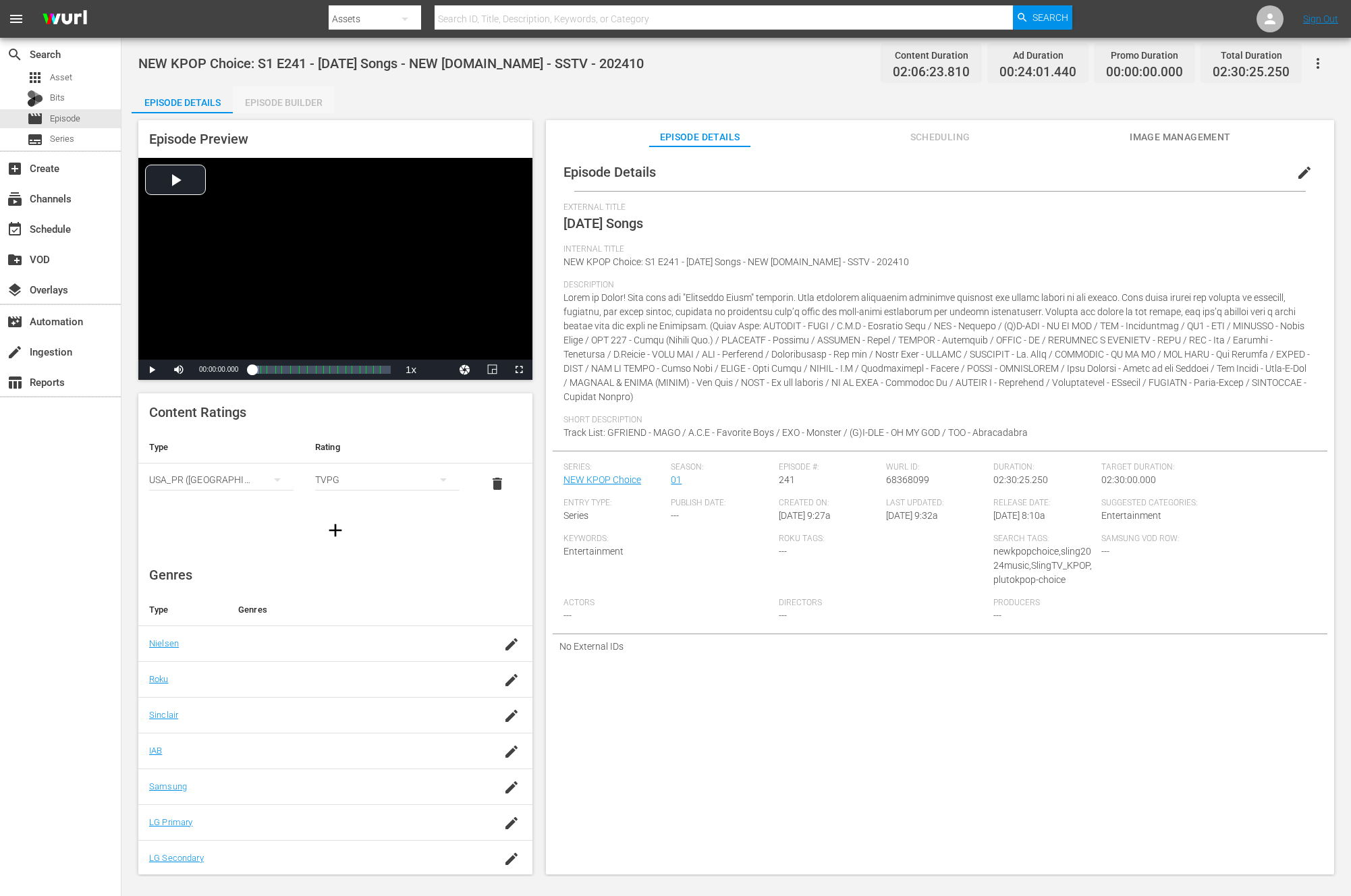
click at [287, 99] on div "Episode Builder" at bounding box center [283, 102] width 101 height 32
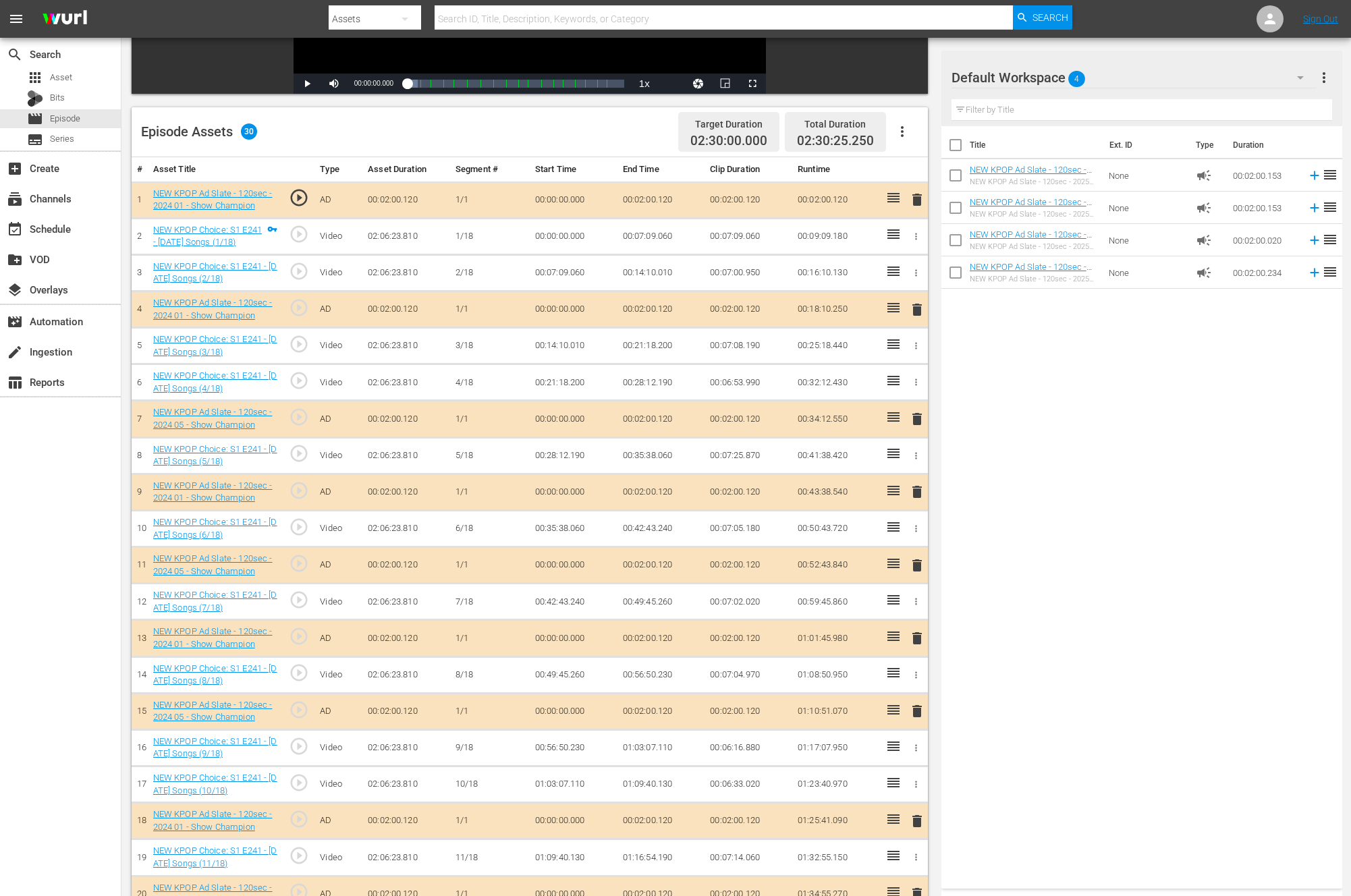
scroll to position [311, 0]
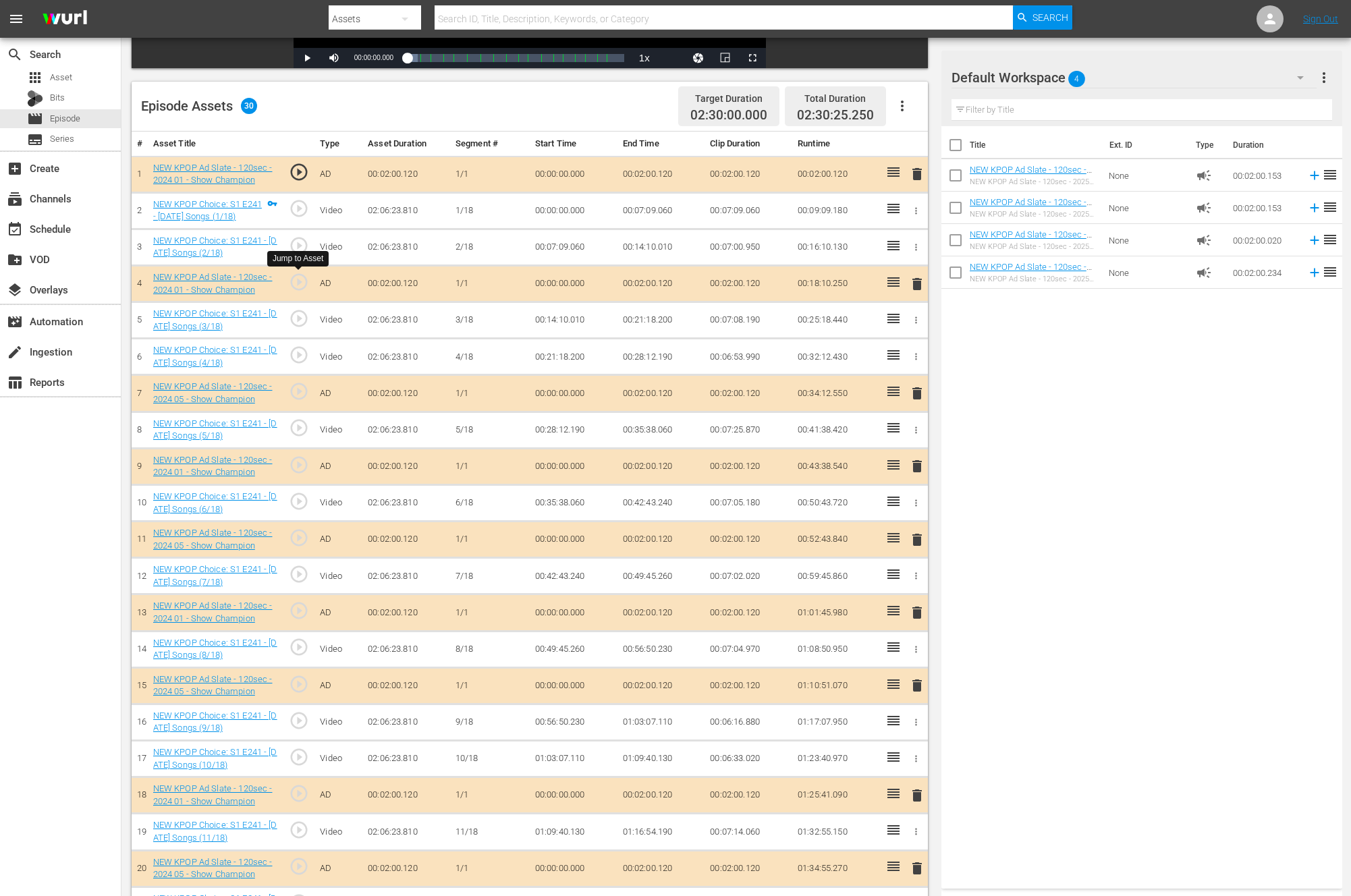
click at [303, 273] on span "play_circle_outline" at bounding box center [298, 282] width 20 height 20
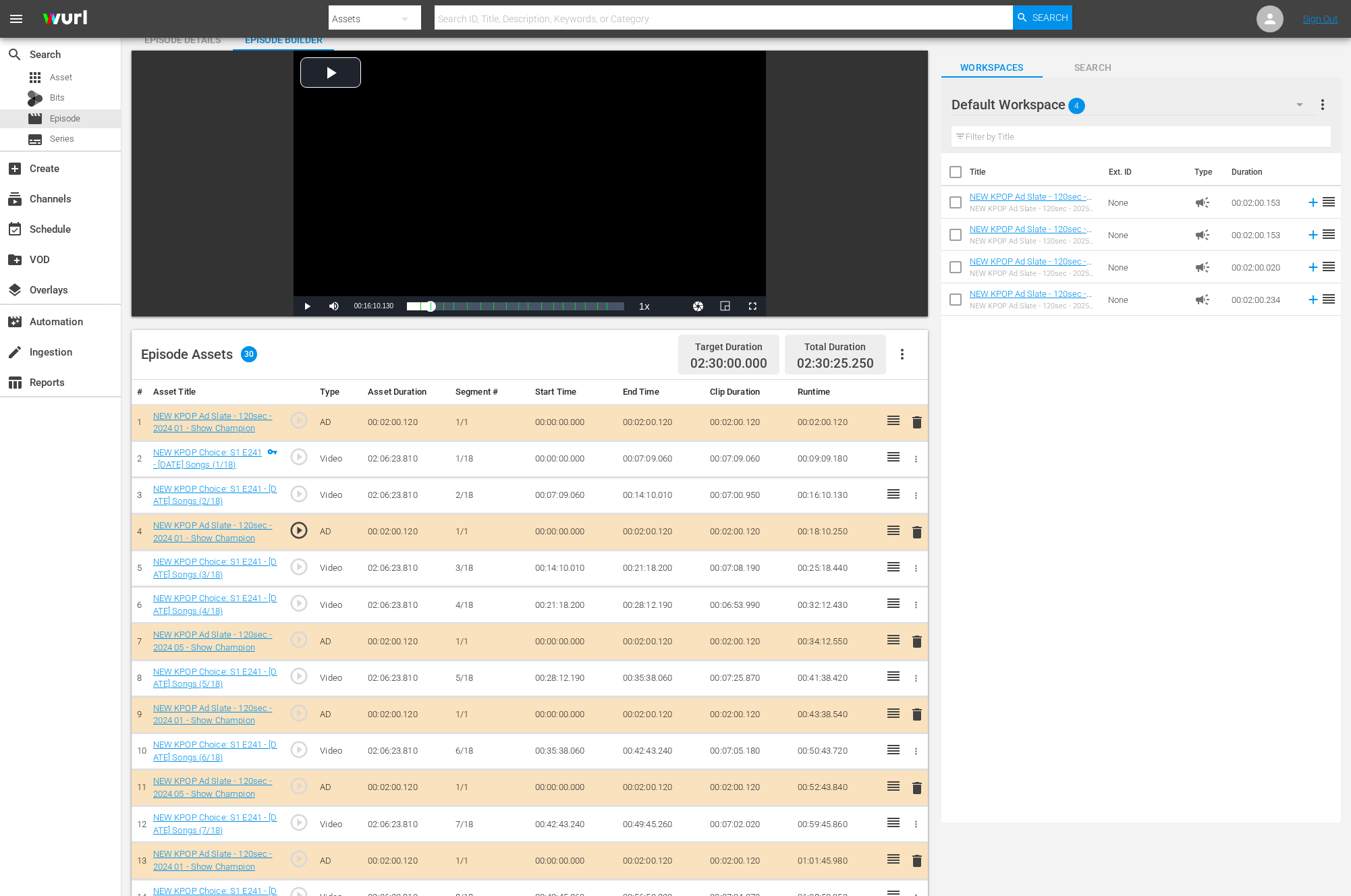
scroll to position [0, 0]
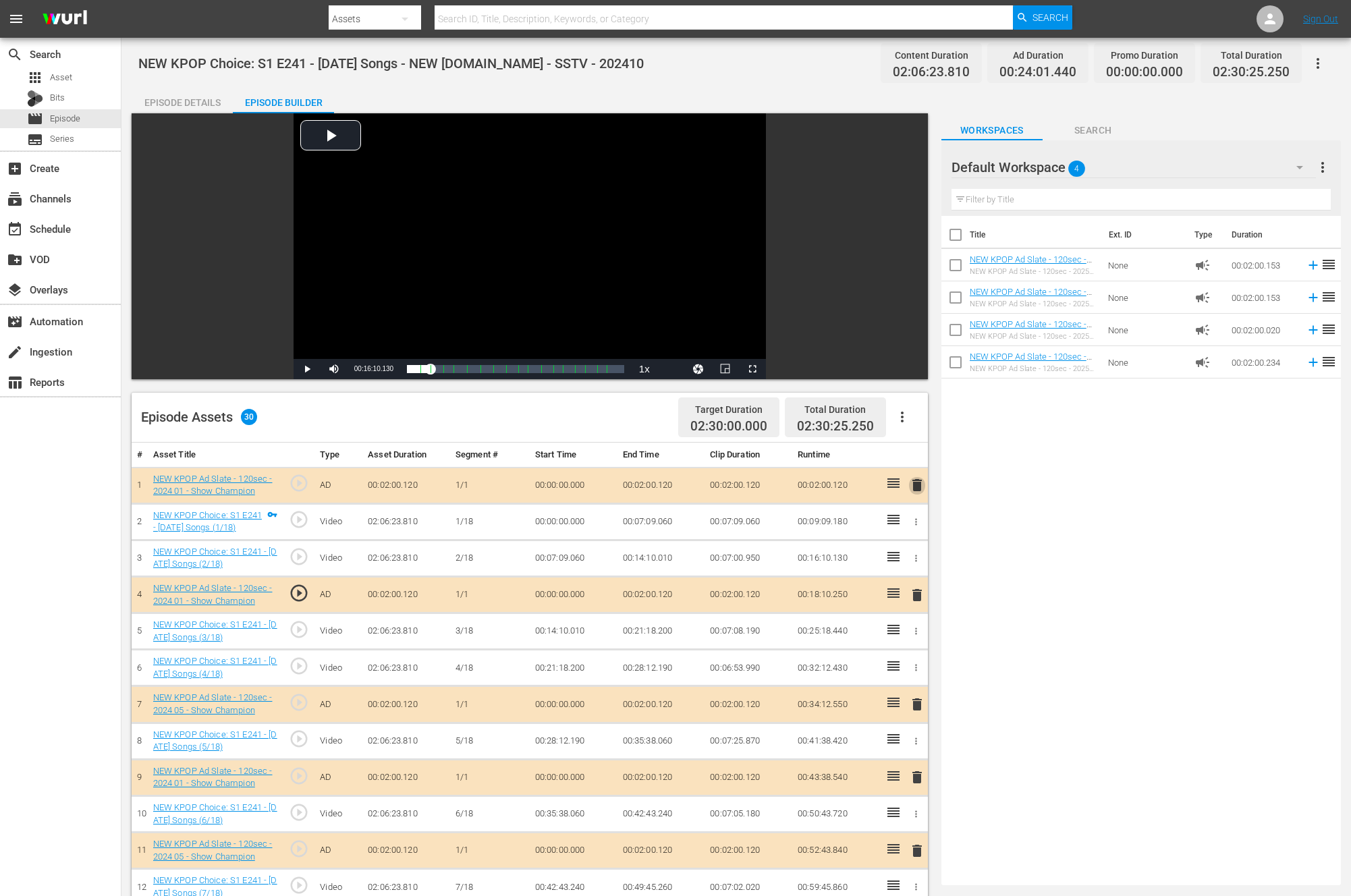
click at [916, 484] on span "delete" at bounding box center [917, 484] width 16 height 16
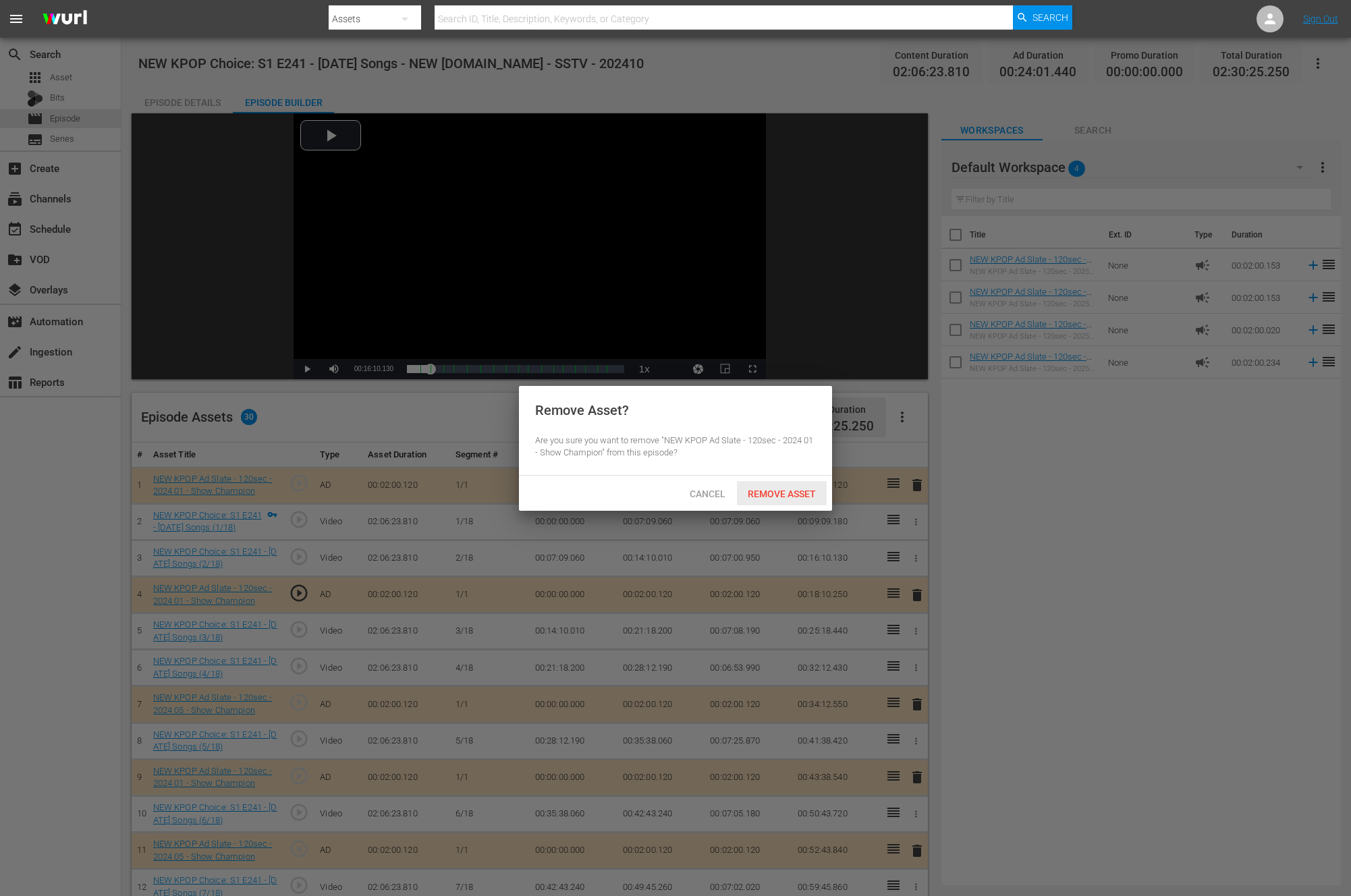
click at [794, 481] on div "Remove Asset" at bounding box center [781, 493] width 90 height 25
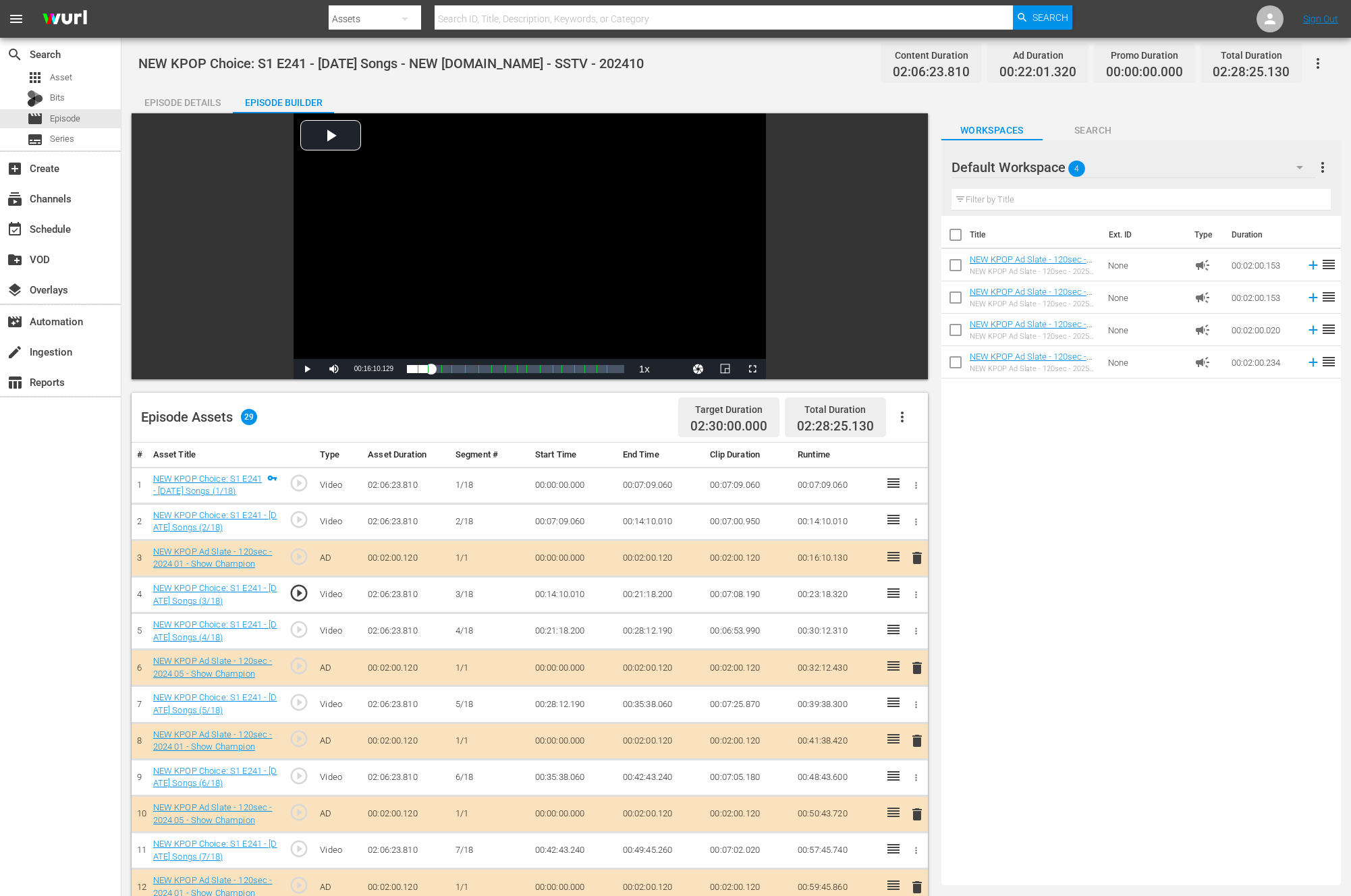
click at [1123, 443] on div "Title Ext. ID Type Duration NEW KPOP Ad Slate - 120sec - 2025 09 - K-contents V…" at bounding box center [1141, 548] width 400 height 664
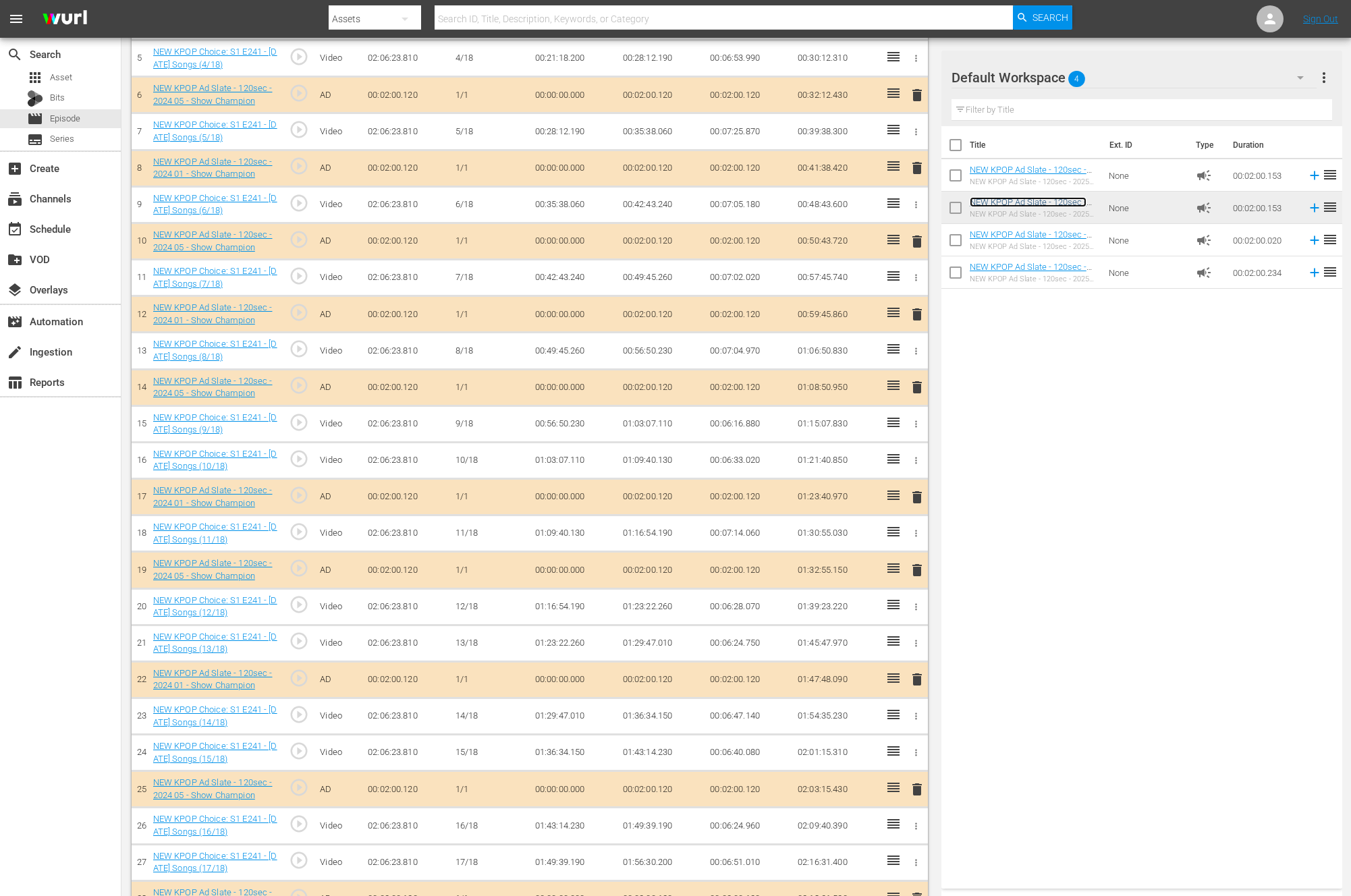
scroll to position [673, 0]
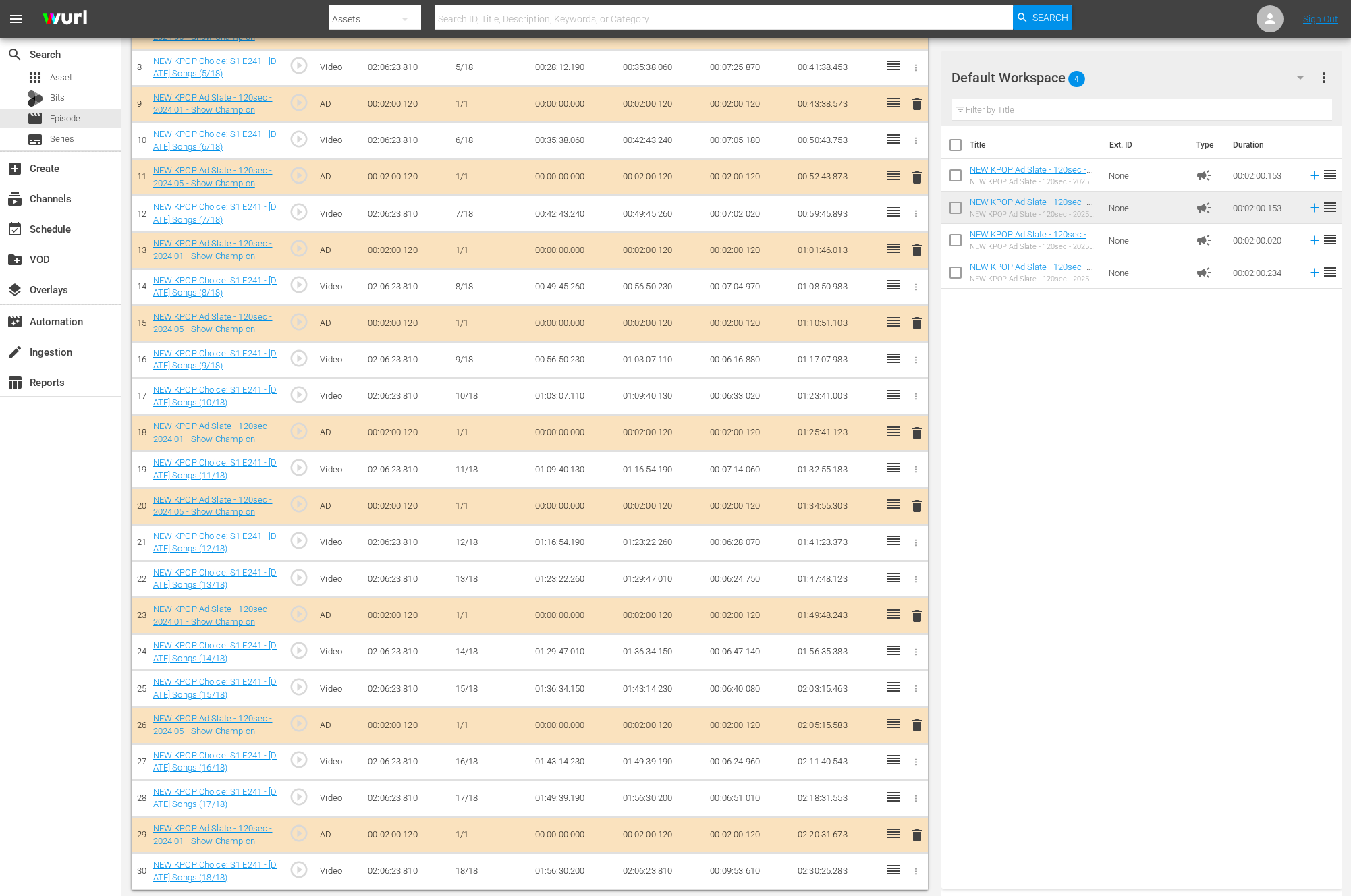
click at [910, 432] on span "delete" at bounding box center [917, 433] width 16 height 16
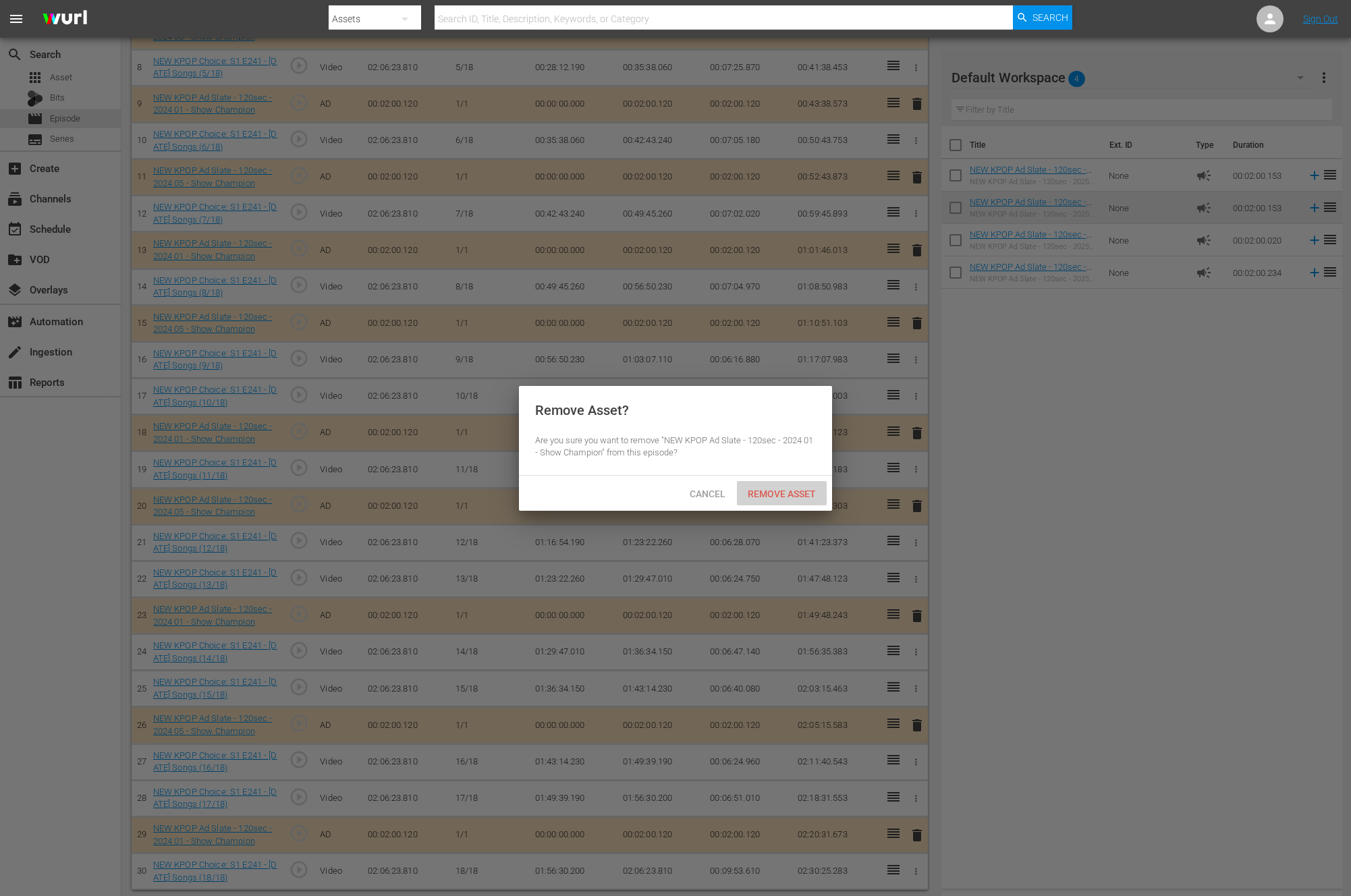
click at [795, 496] on span "Remove Asset" at bounding box center [781, 494] width 90 height 11
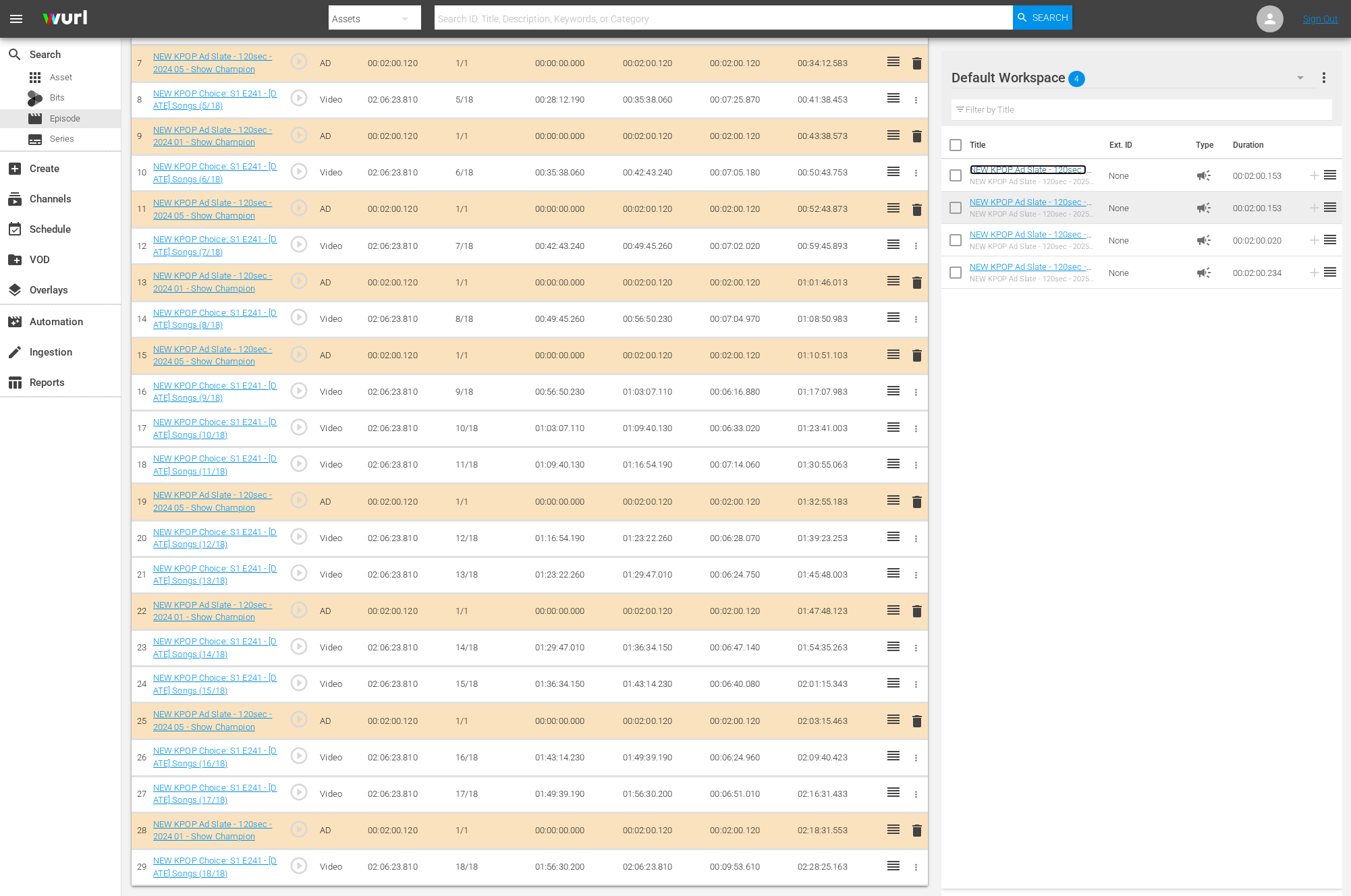
scroll to position [377, 0]
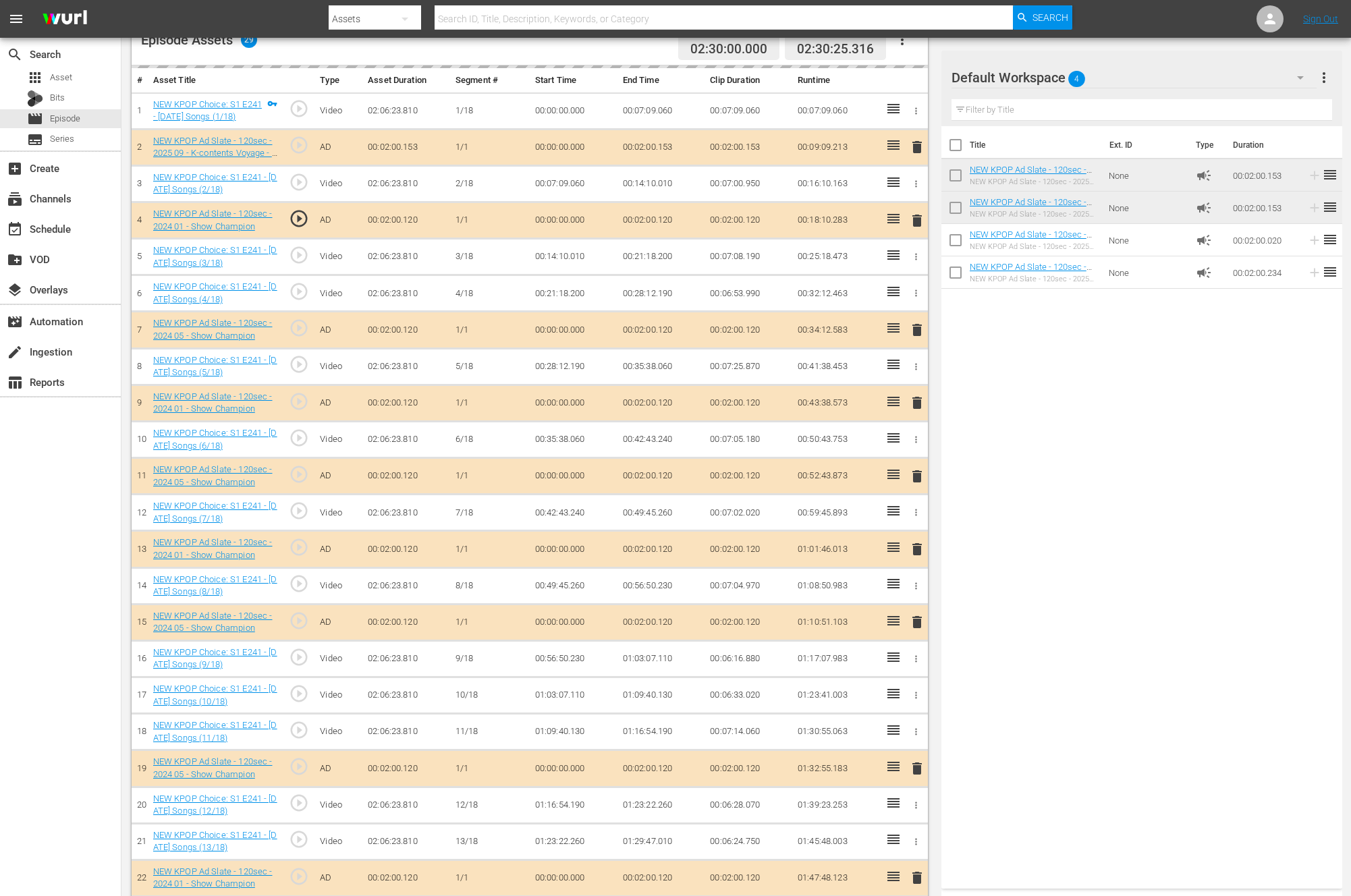
click at [991, 478] on div "Title Ext. ID Type Duration NEW KPOP Ad Slate - 120sec - 2025 09 - K-contents V…" at bounding box center [1142, 505] width 401 height 757
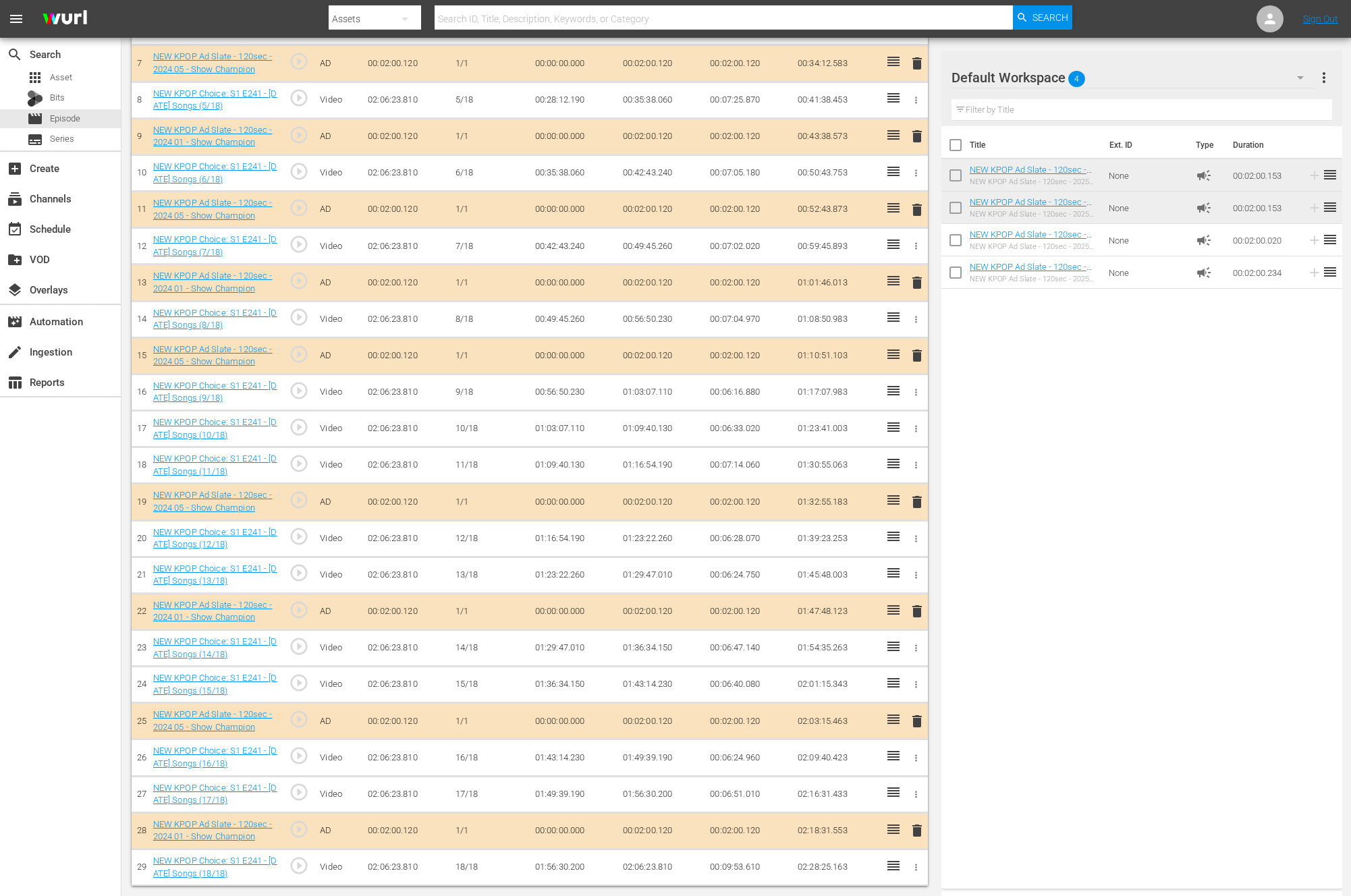
scroll to position [641, 0]
click at [943, 534] on div "Title Ext. ID Type Duration NEW KPOP Ad Slate - 120sec - 2025 09 - K-contents V…" at bounding box center [1142, 505] width 401 height 757
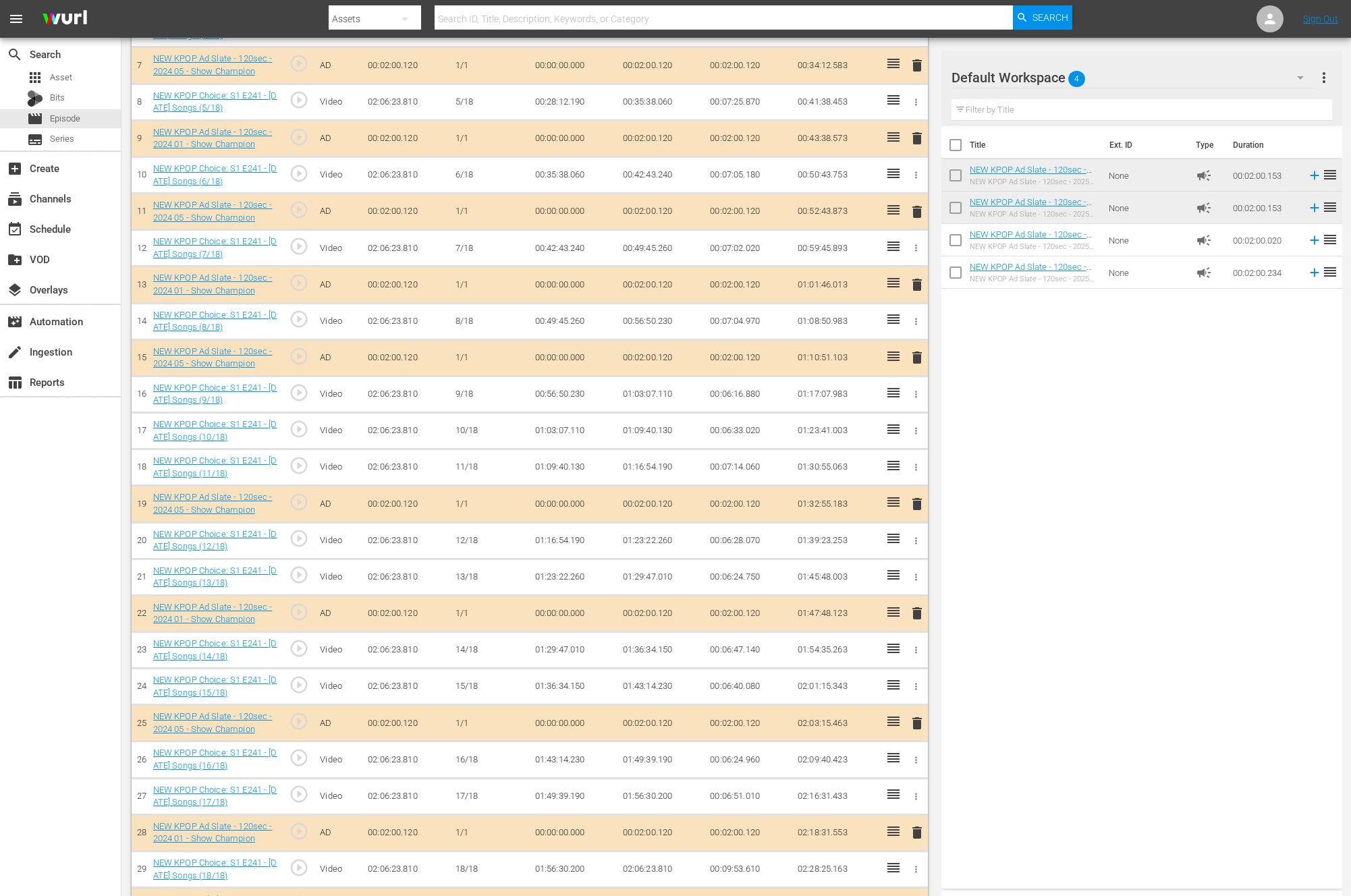
scroll to position [459, 0]
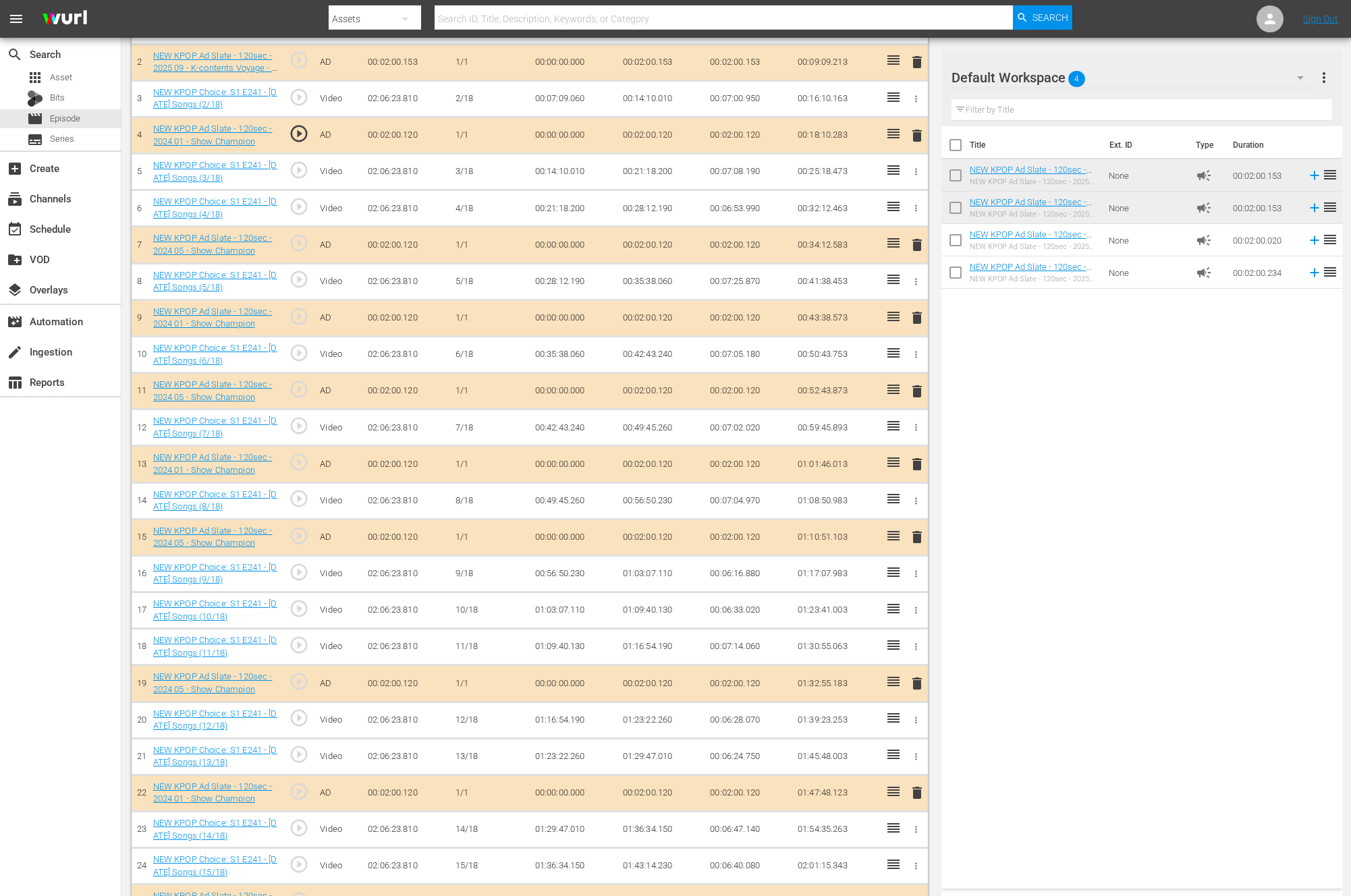
click at [924, 391] on span "delete" at bounding box center [917, 391] width 16 height 16
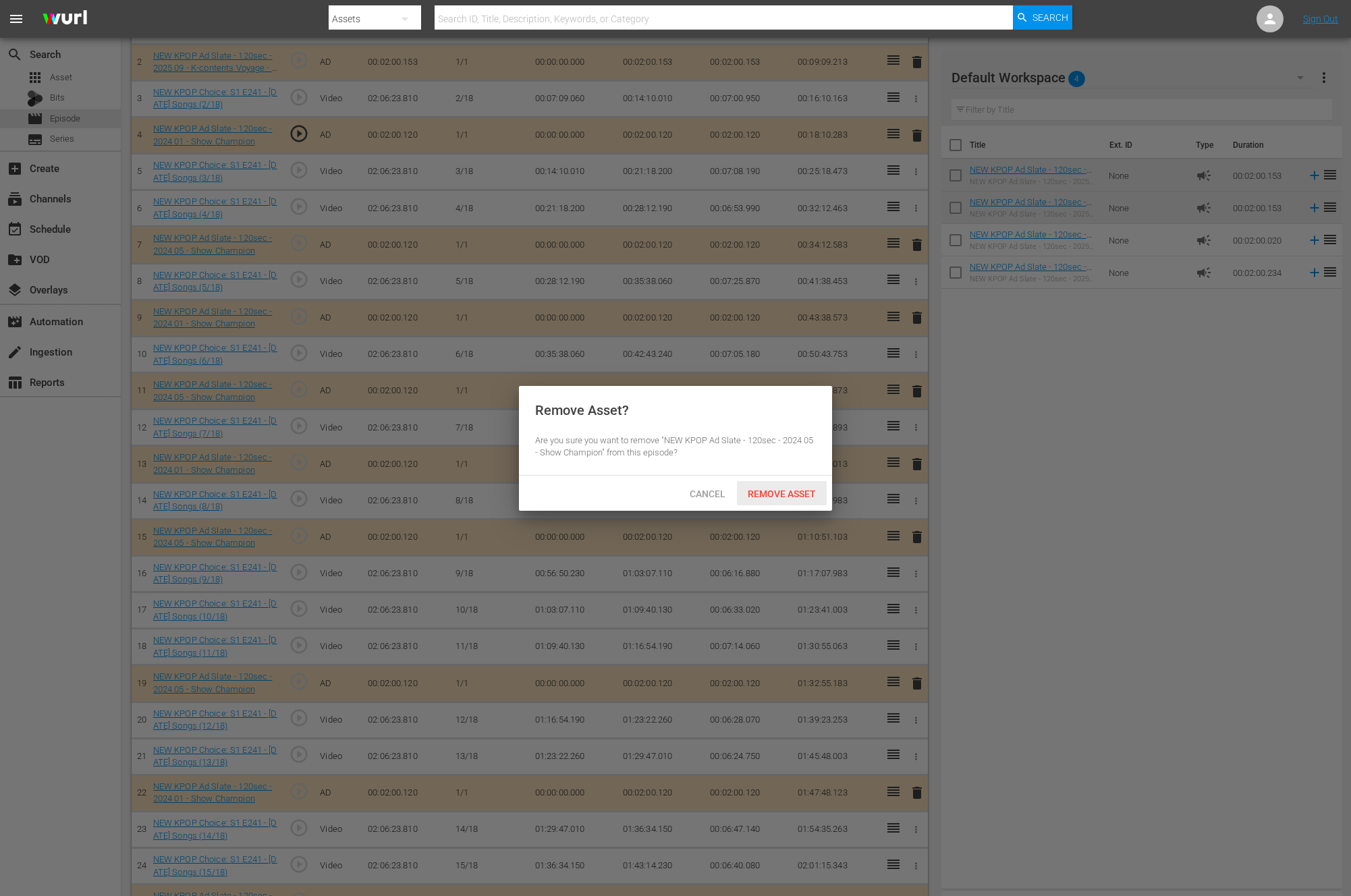
click at [799, 490] on span "Remove Asset" at bounding box center [781, 494] width 90 height 11
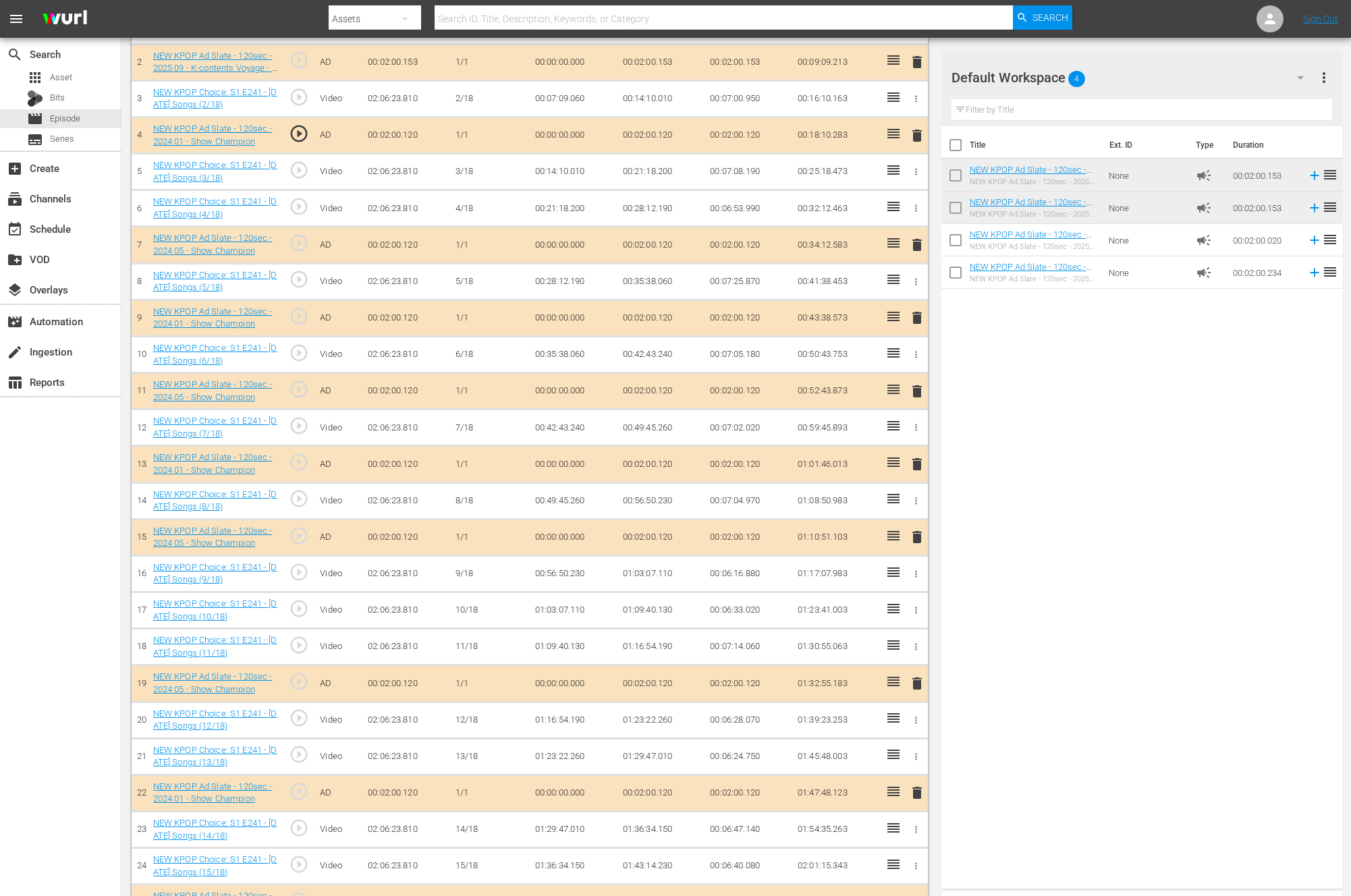
click at [1027, 502] on div "Title Ext. ID Type Duration NEW KPOP Ad Slate - 120sec - 2025 09 - K-contents V…" at bounding box center [1142, 505] width 401 height 757
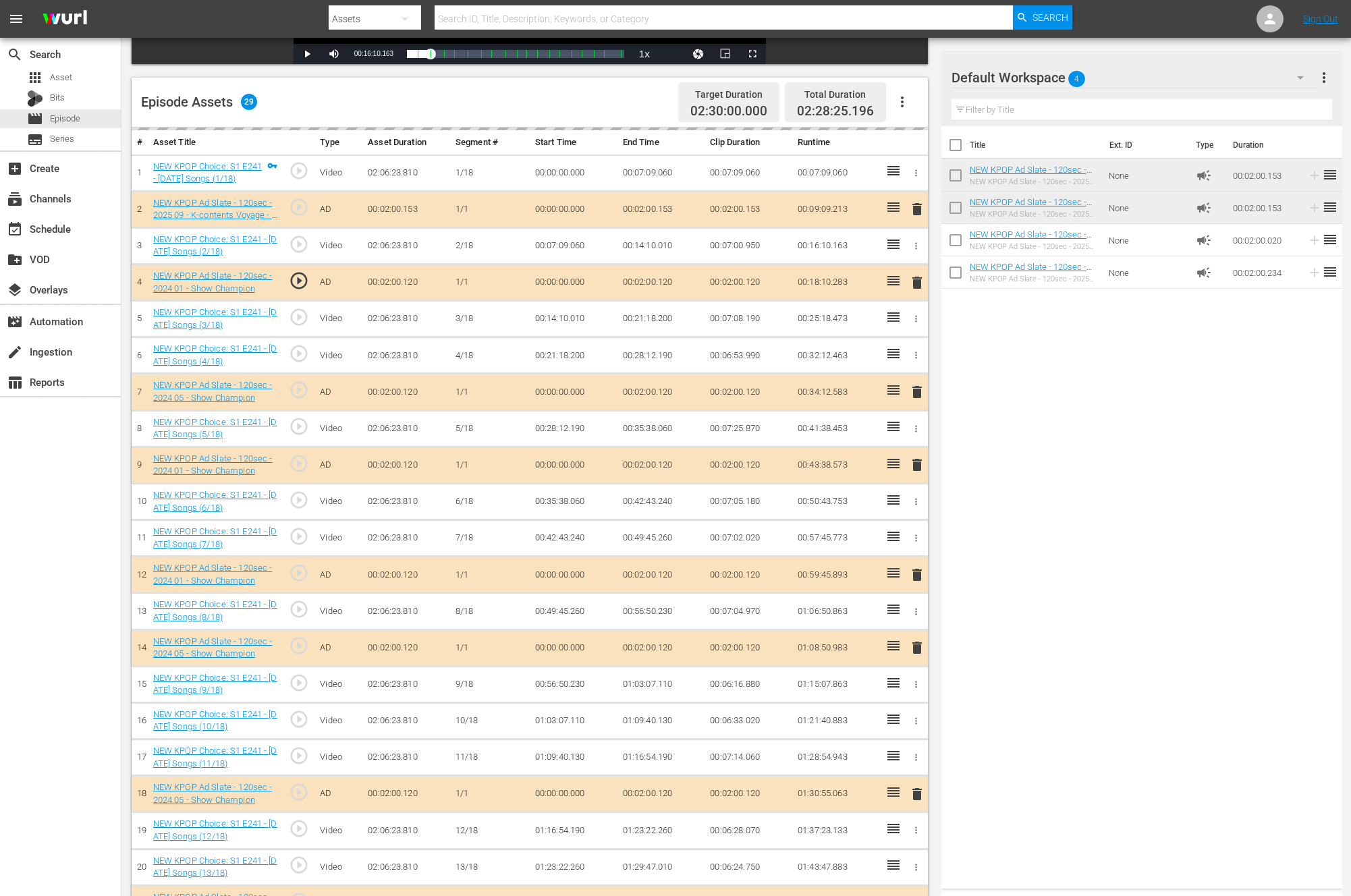
scroll to position [249, 0]
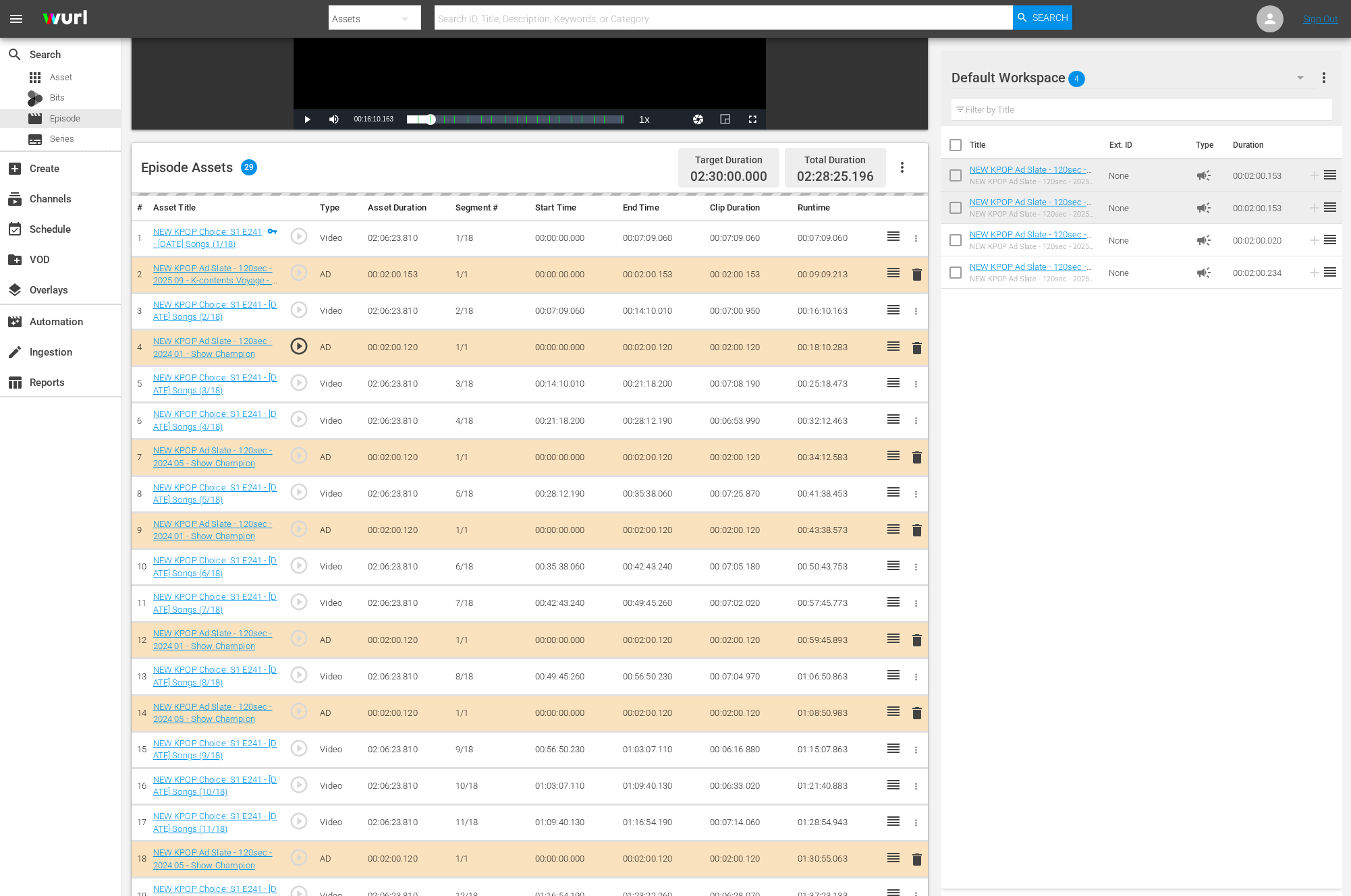
click at [919, 530] on div "delete" at bounding box center [915, 531] width 13 height 20
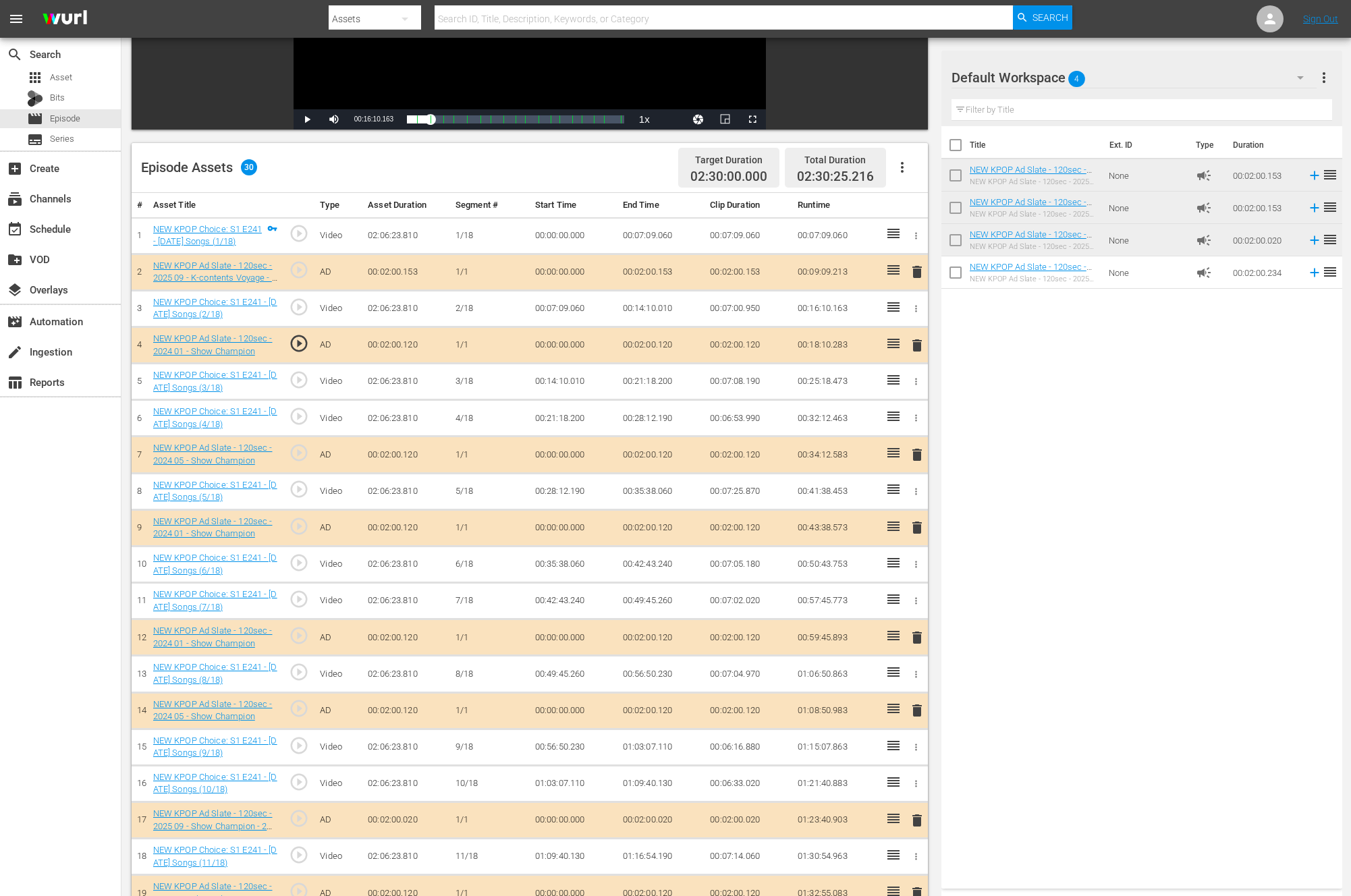
click at [919, 530] on span "delete" at bounding box center [917, 527] width 16 height 16
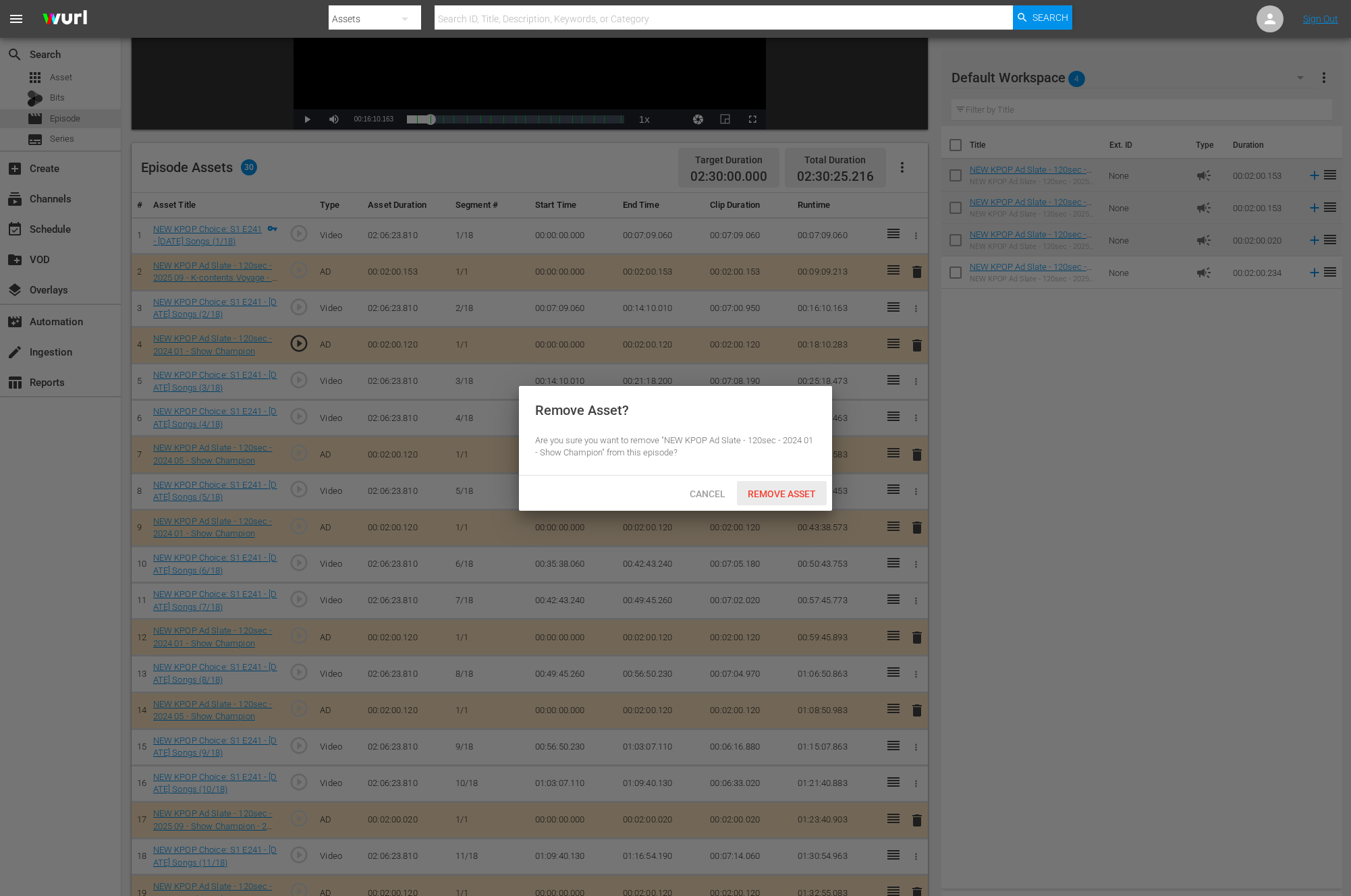
click at [802, 490] on span "Remove Asset" at bounding box center [781, 494] width 90 height 11
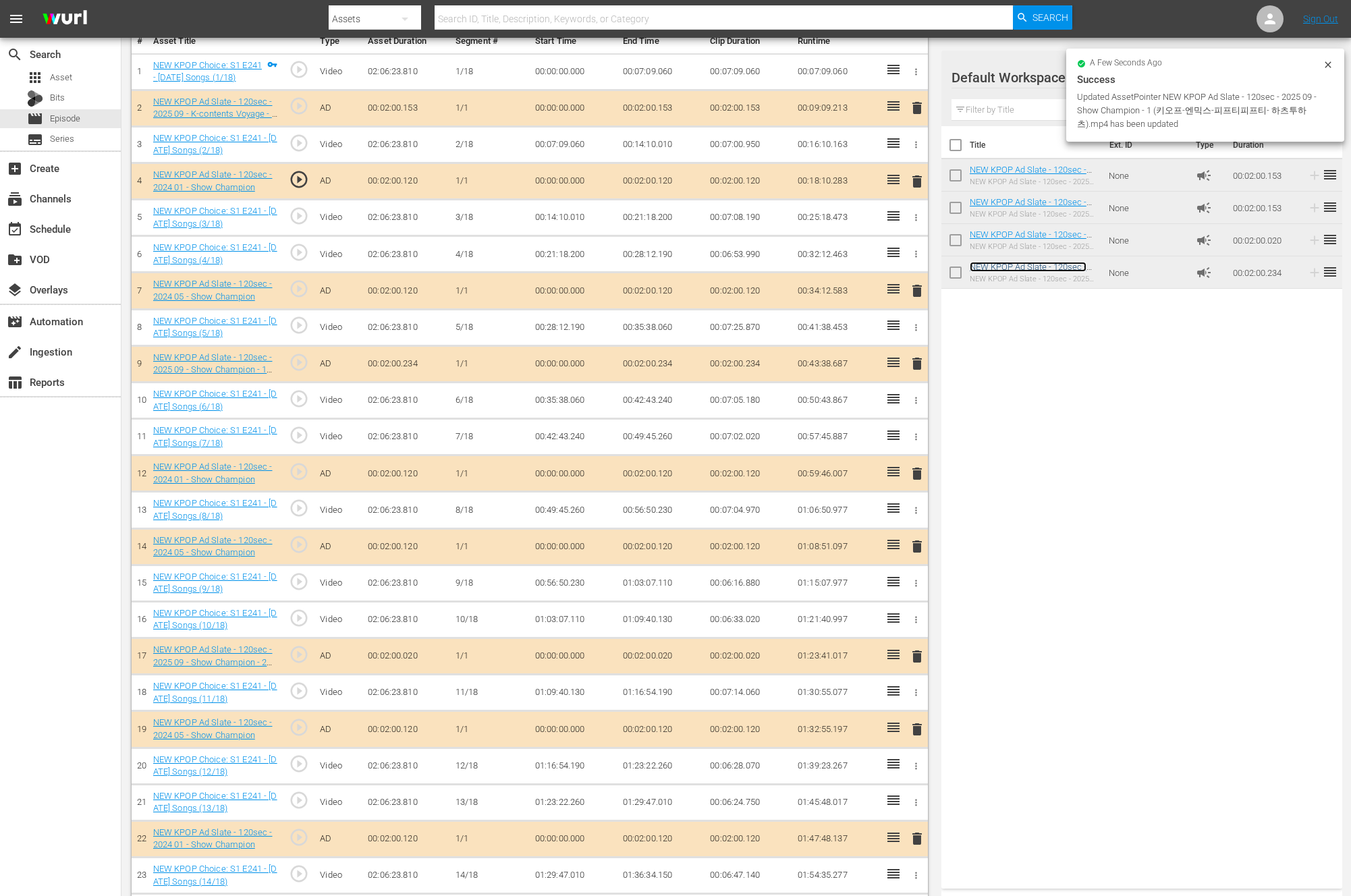
scroll to position [417, 0]
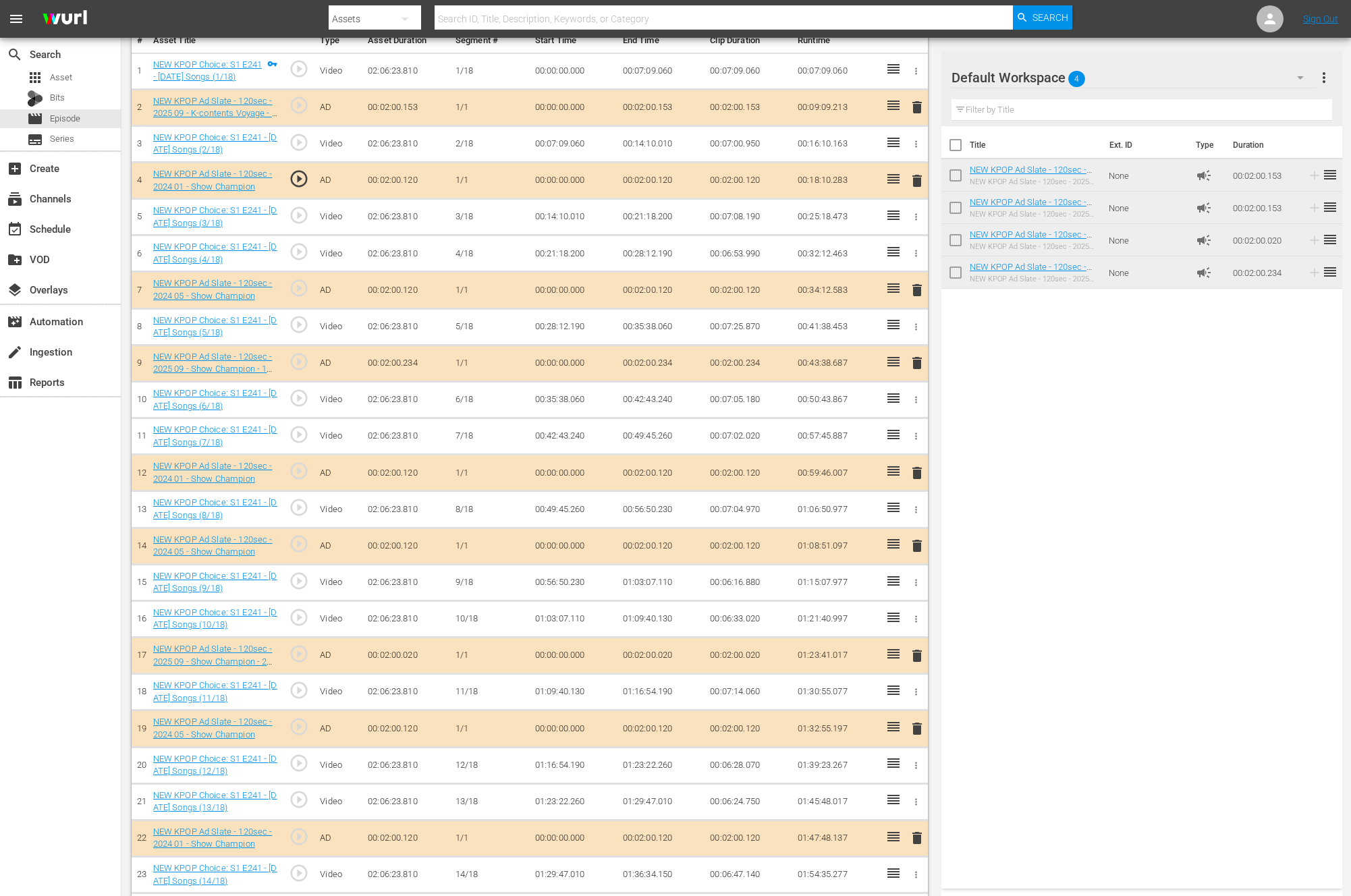
click at [913, 724] on div "delete" at bounding box center [915, 728] width 13 height 20
click at [995, 717] on div "Title Ext. ID Type Duration NEW KPOP Ad Slate - 120sec - 2025 09 - K-contents V…" at bounding box center [1142, 505] width 401 height 757
click at [1052, 740] on div "Title Ext. ID Type Duration NEW KPOP Ad Slate - 120sec - 2025 09 - K-contents V…" at bounding box center [1142, 505] width 401 height 757
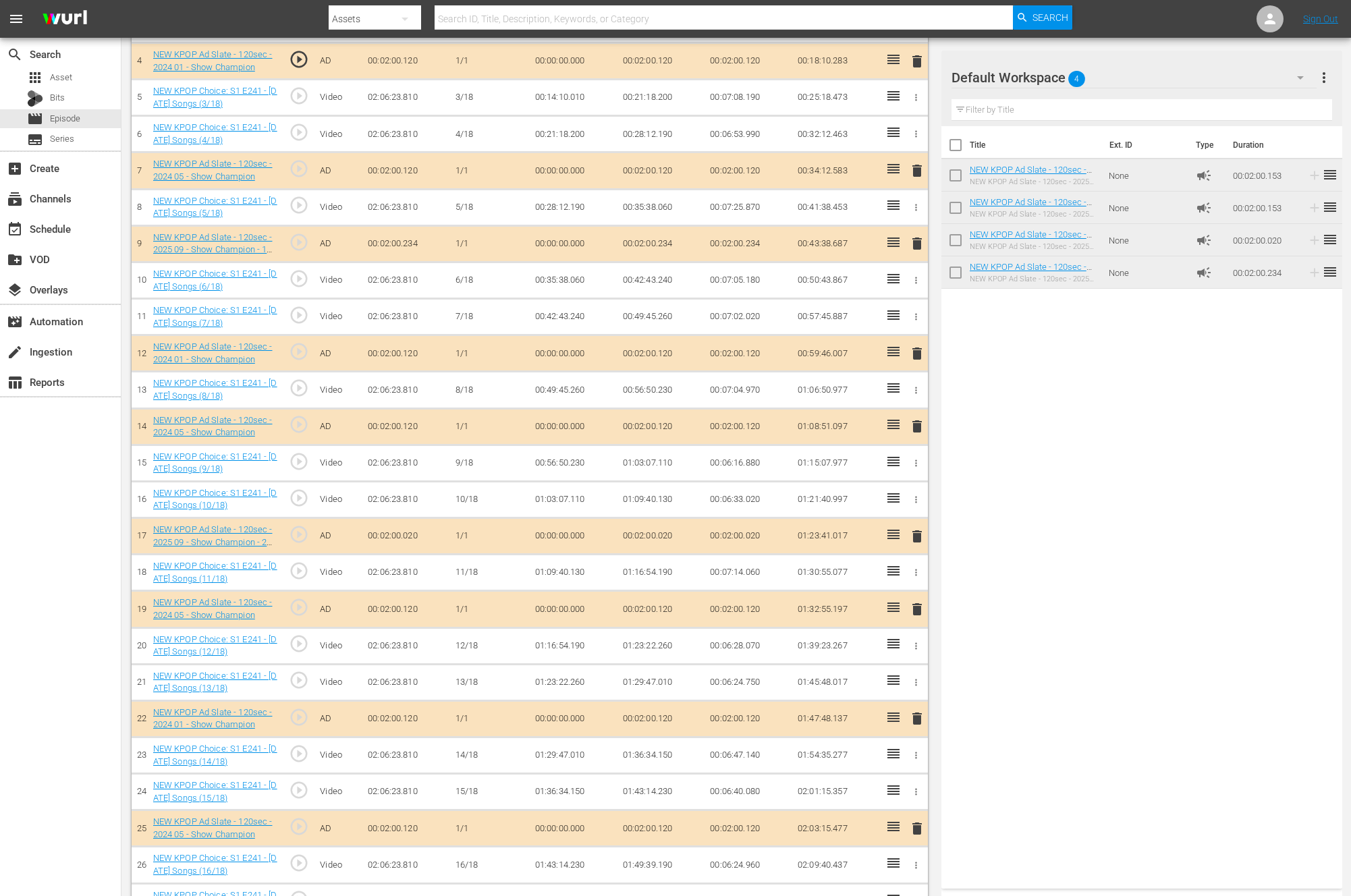
scroll to position [534, 0]
click at [912, 607] on span "delete" at bounding box center [917, 609] width 16 height 16
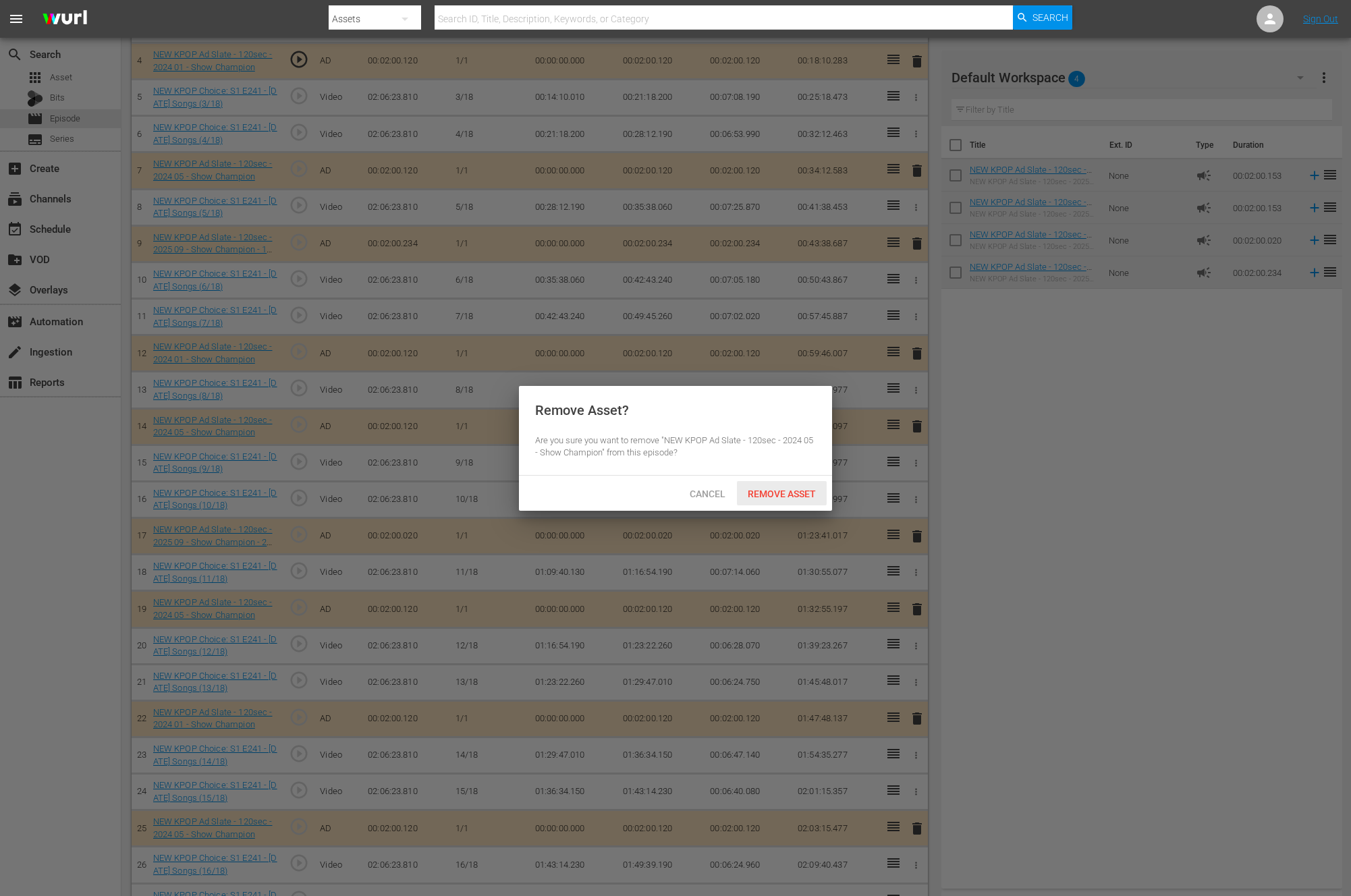
click at [779, 499] on div "Remove Asset" at bounding box center [781, 493] width 90 height 25
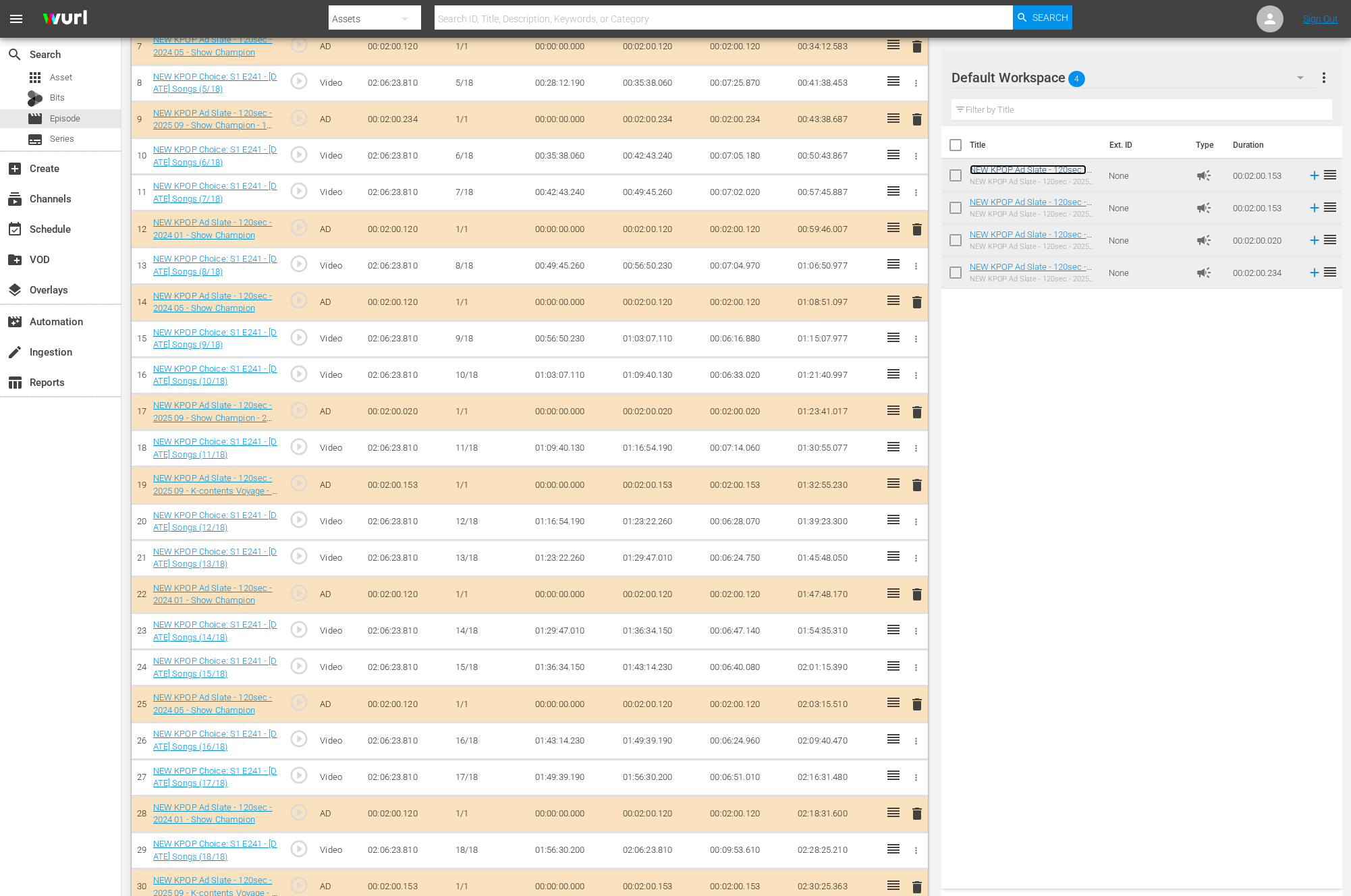
scroll to position [678, 0]
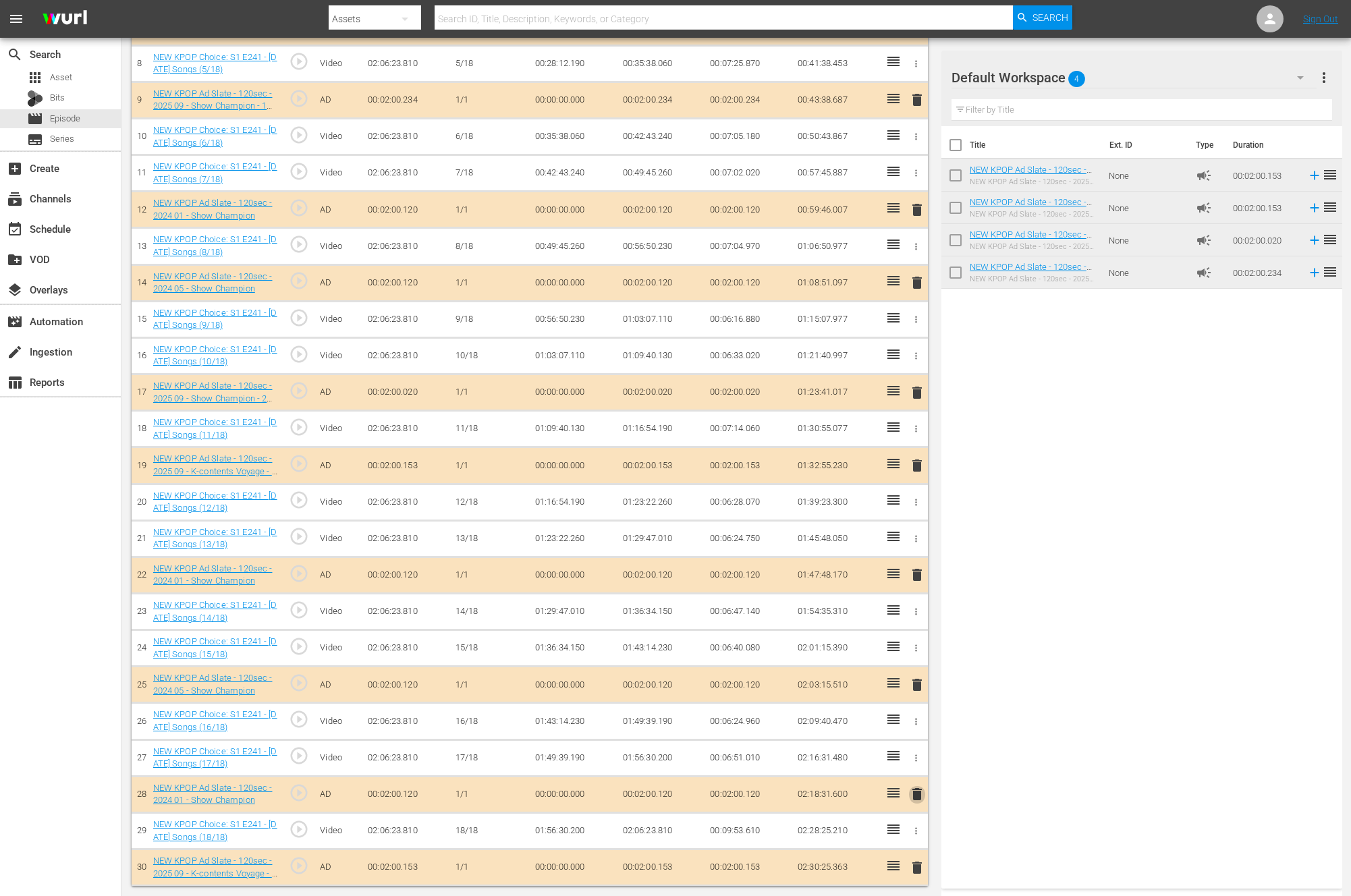
click at [915, 793] on span "delete" at bounding box center [917, 794] width 16 height 16
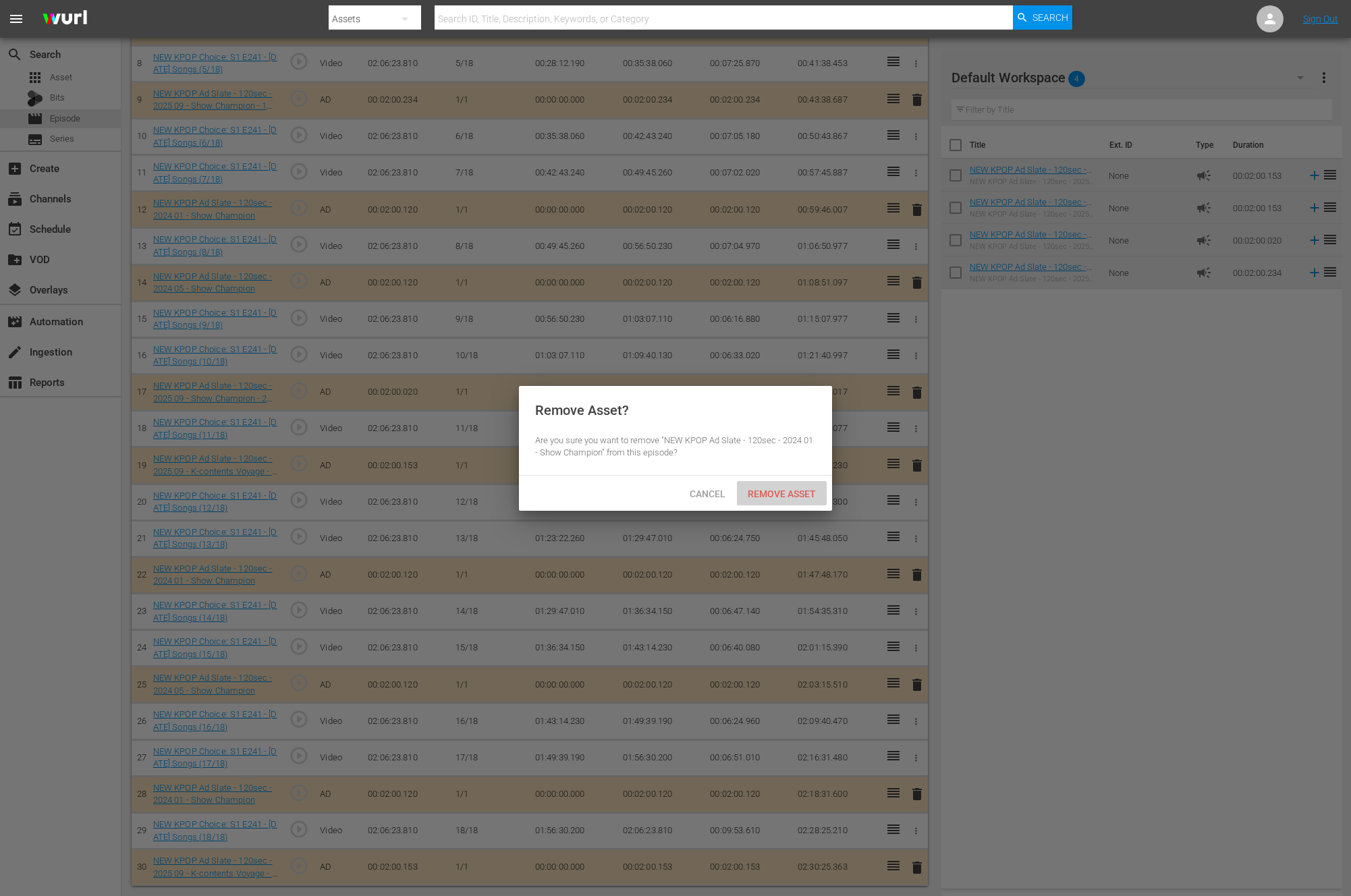
click at [756, 485] on div "Remove Asset" at bounding box center [781, 493] width 90 height 25
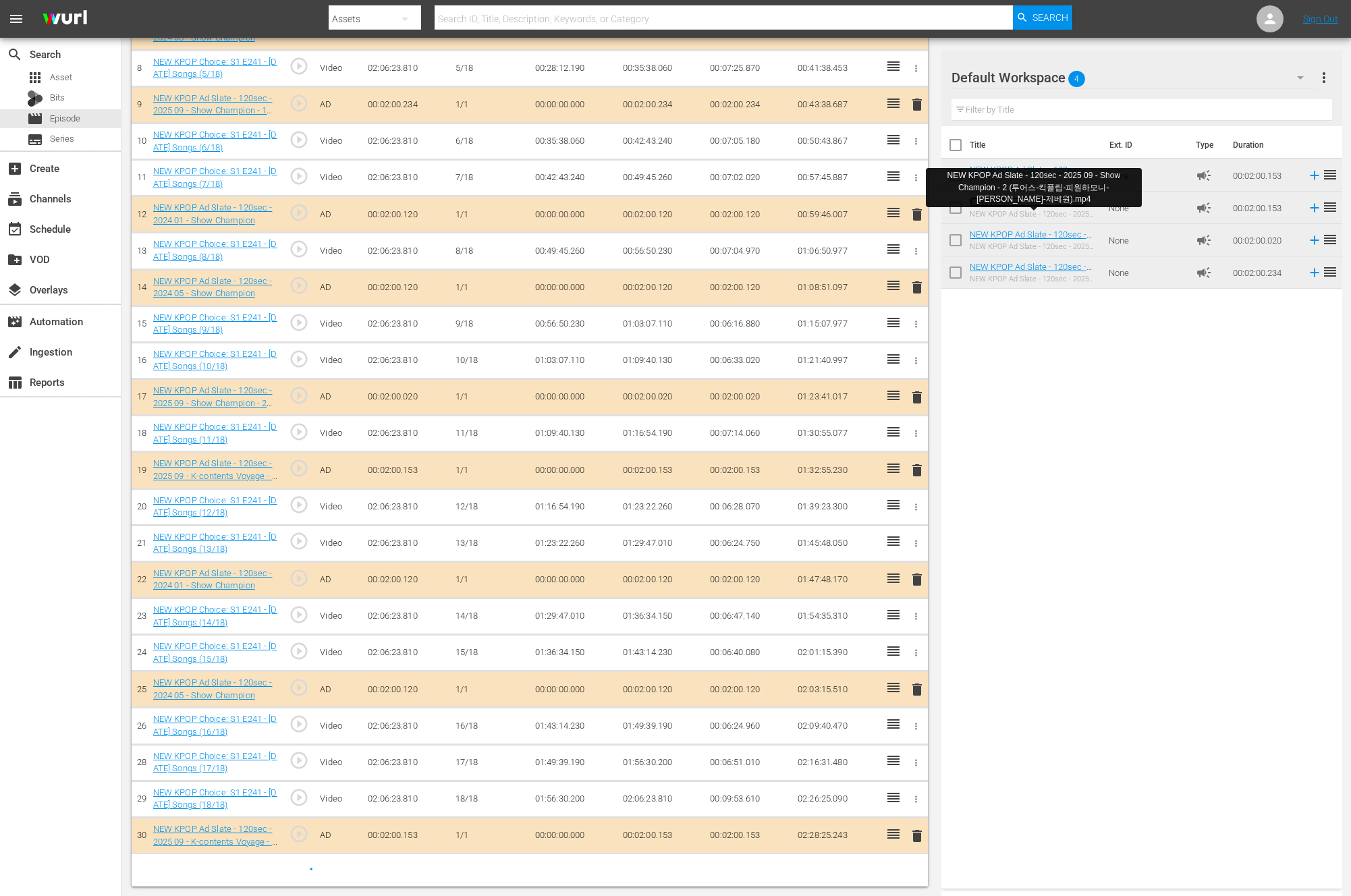
scroll to position [673, 0]
click at [1046, 654] on div "Title Ext. ID Type Duration NEW KPOP Ad Slate - 120sec - 2025 09 - K-contents V…" at bounding box center [1142, 505] width 401 height 757
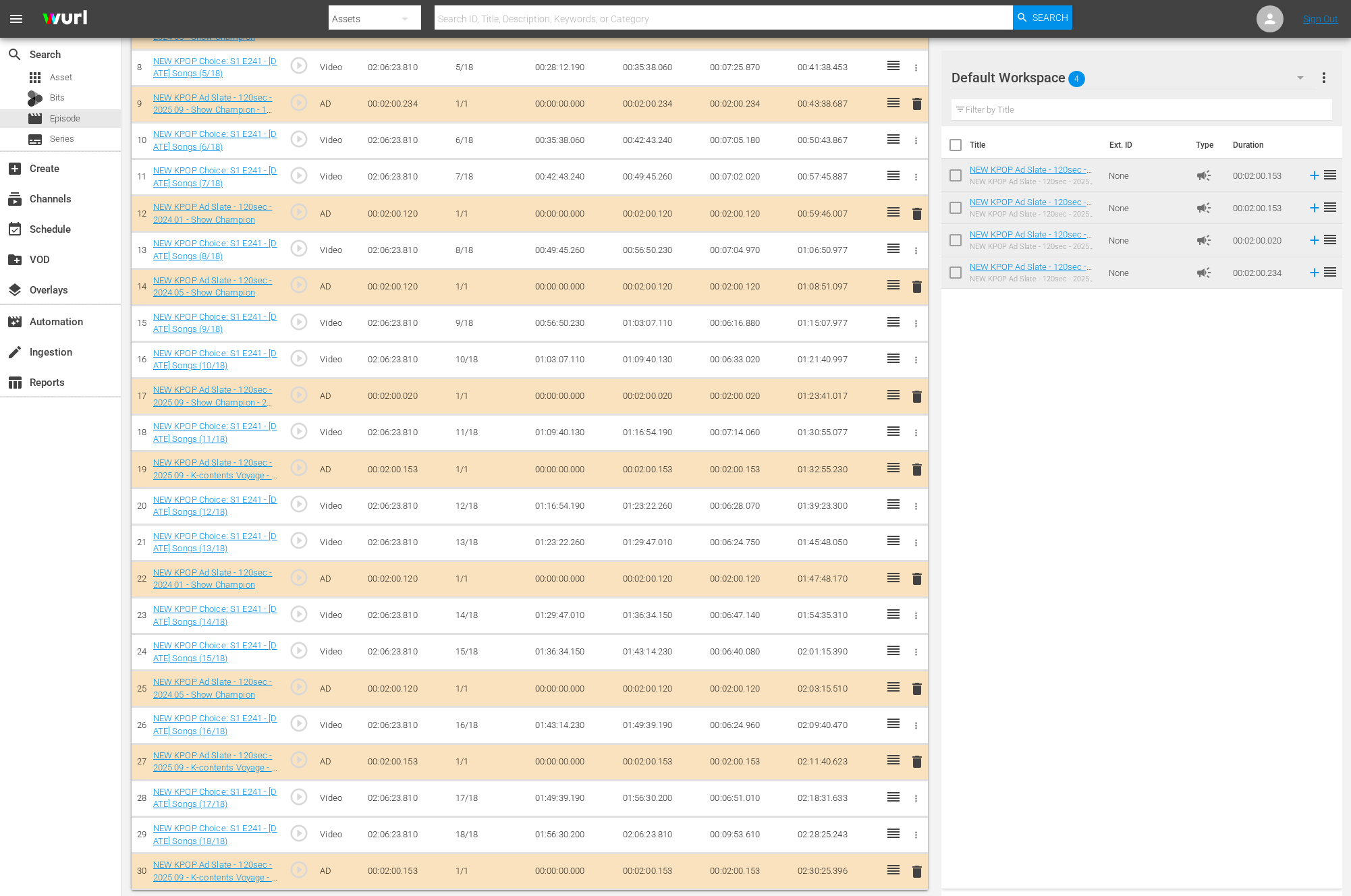
scroll to position [678, 0]
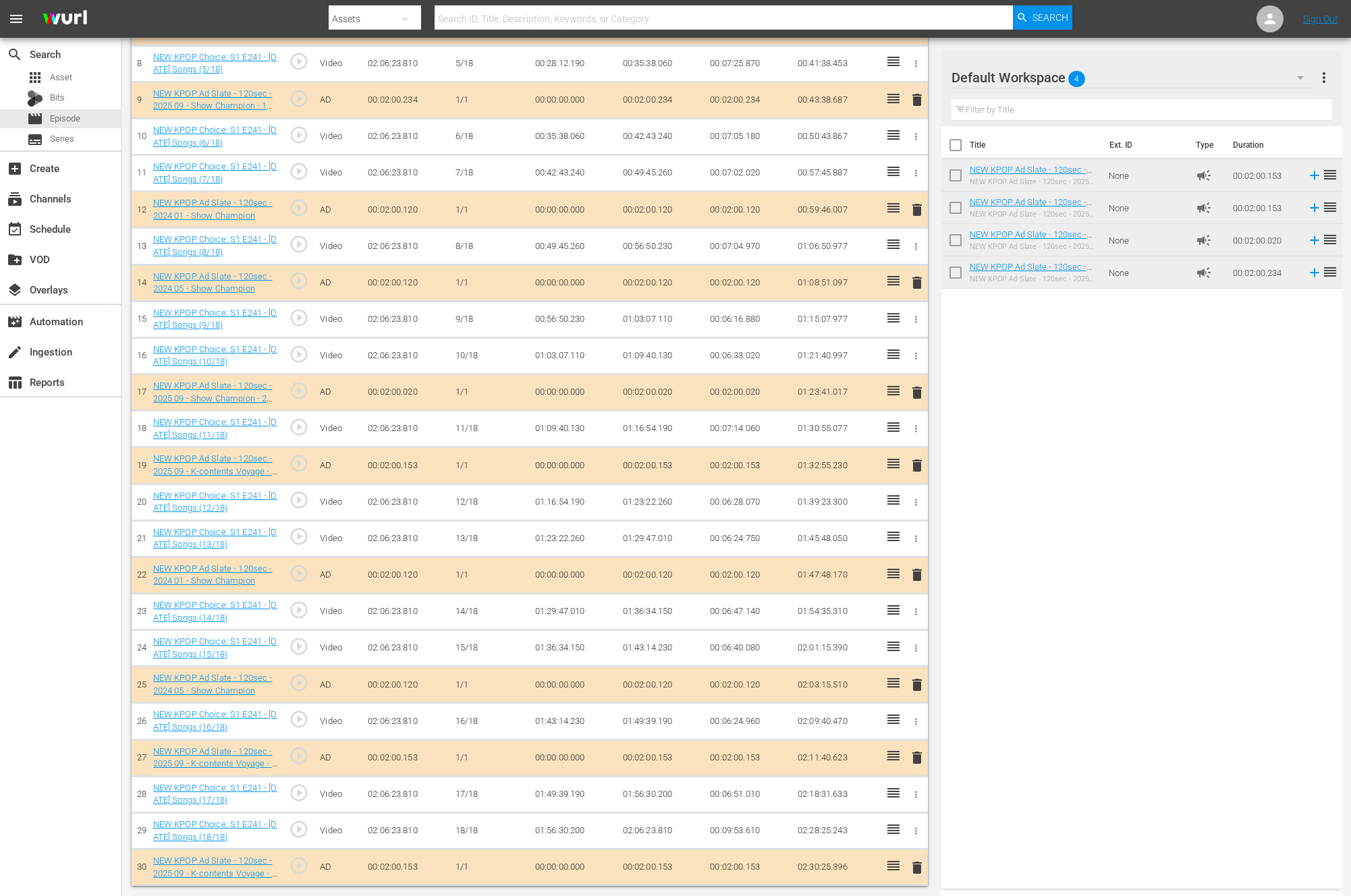
click at [1046, 654] on div "Title Ext. ID Type Duration NEW KPOP Ad Slate - 120sec - 2025 09 - K-contents V…" at bounding box center [1142, 505] width 401 height 757
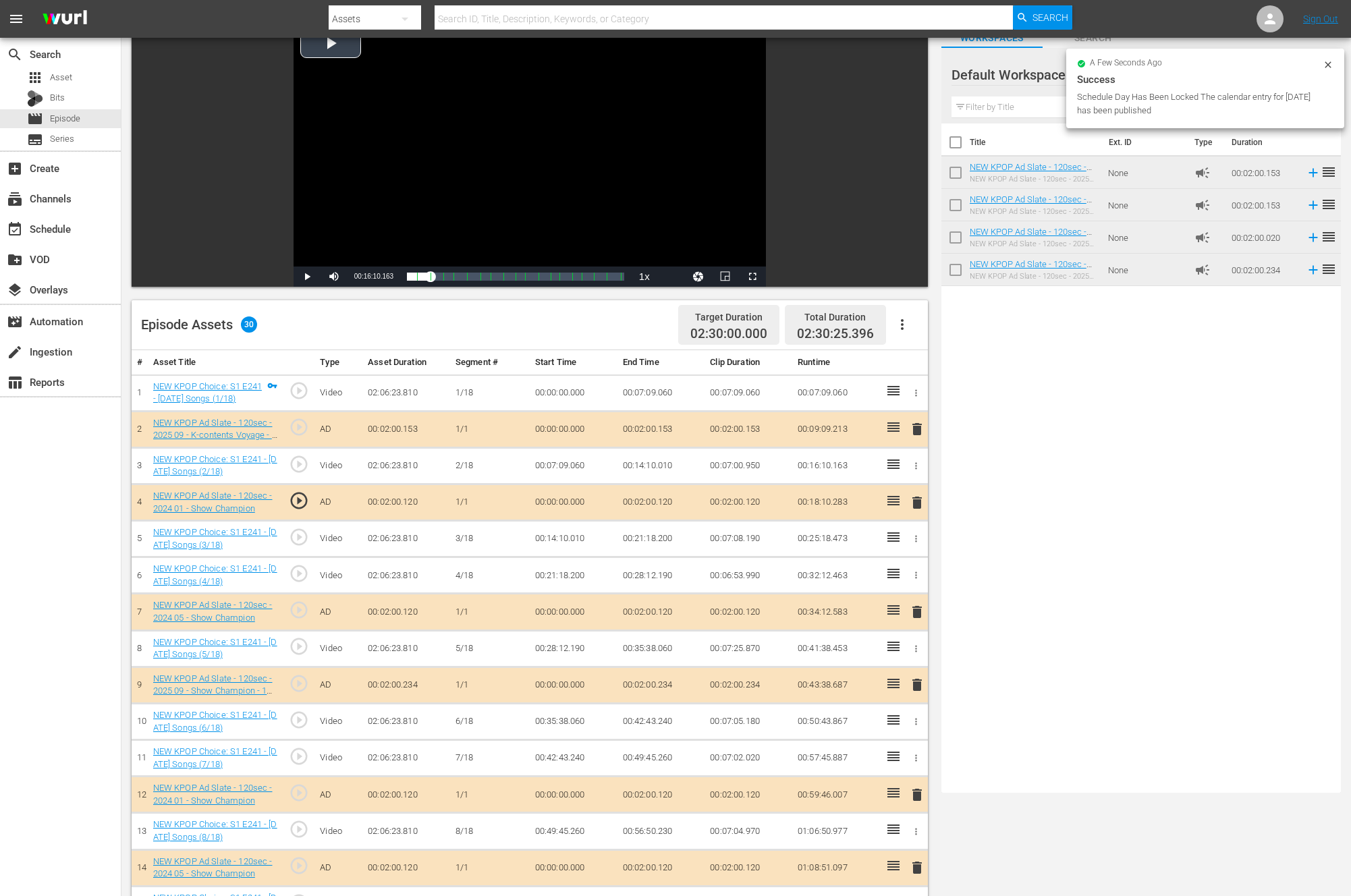
scroll to position [0, 0]
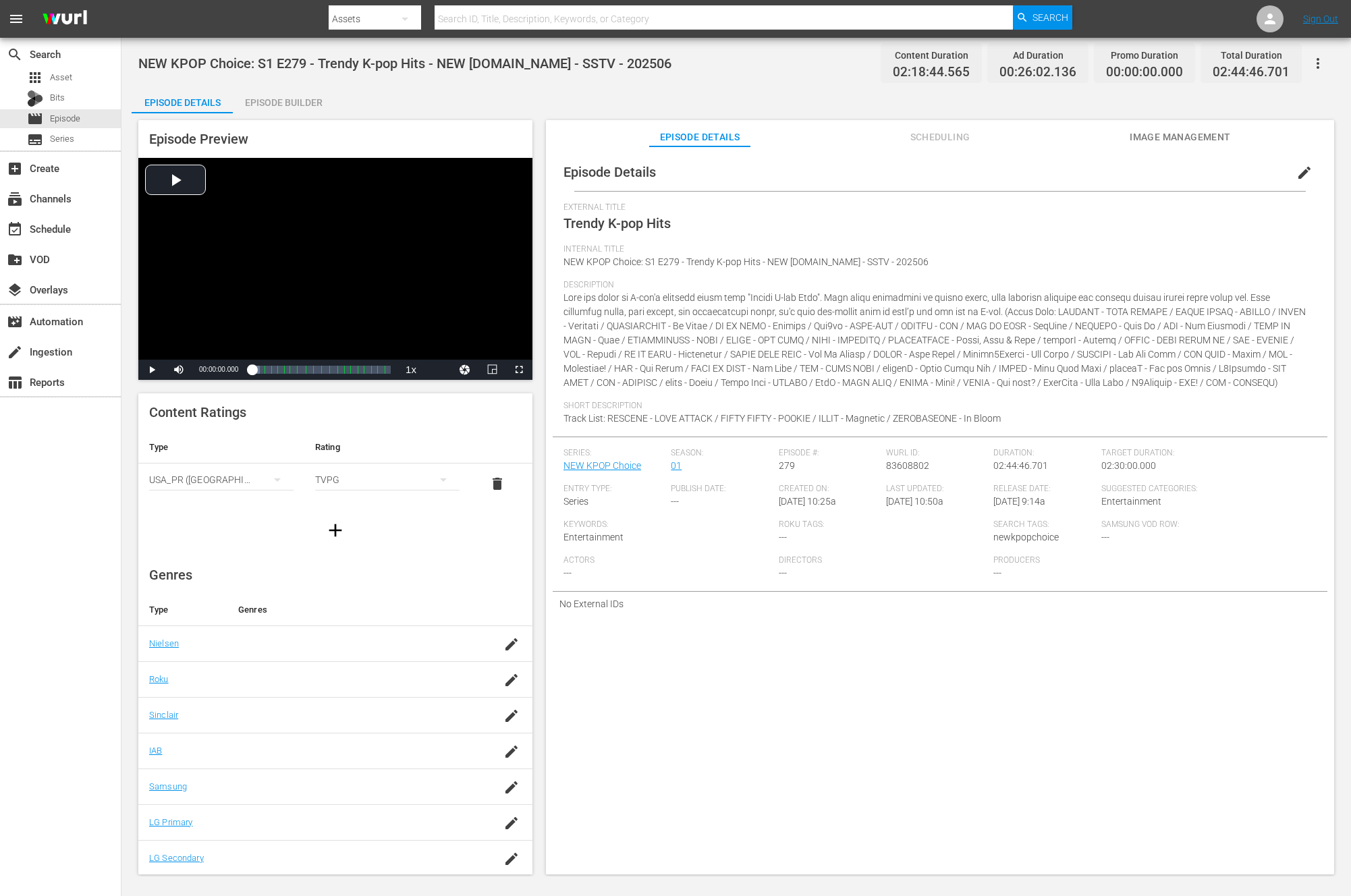
click at [294, 103] on div "Episode Builder" at bounding box center [283, 102] width 101 height 32
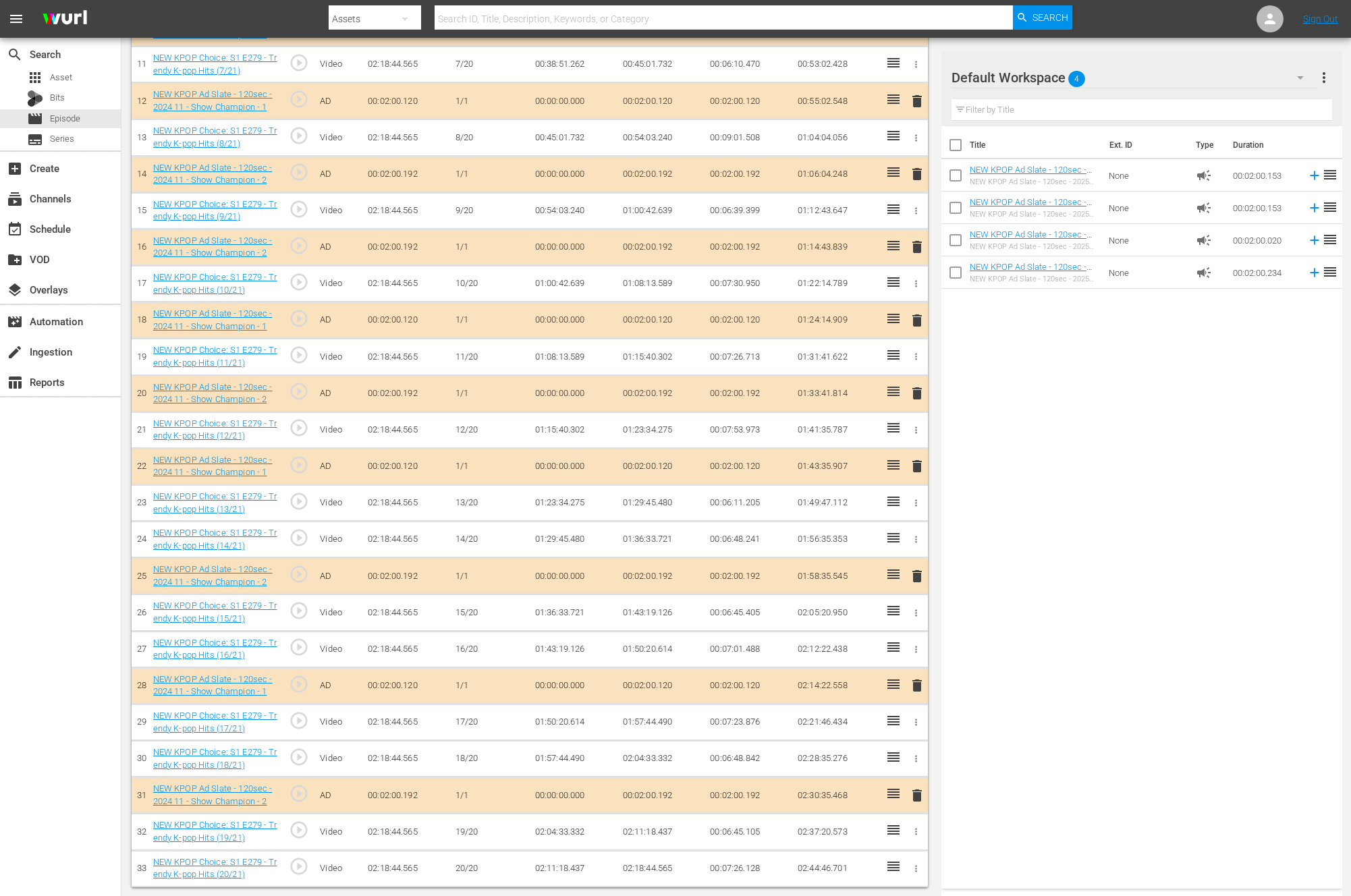
scroll to position [787, 0]
click at [912, 575] on span "delete" at bounding box center [917, 574] width 16 height 16
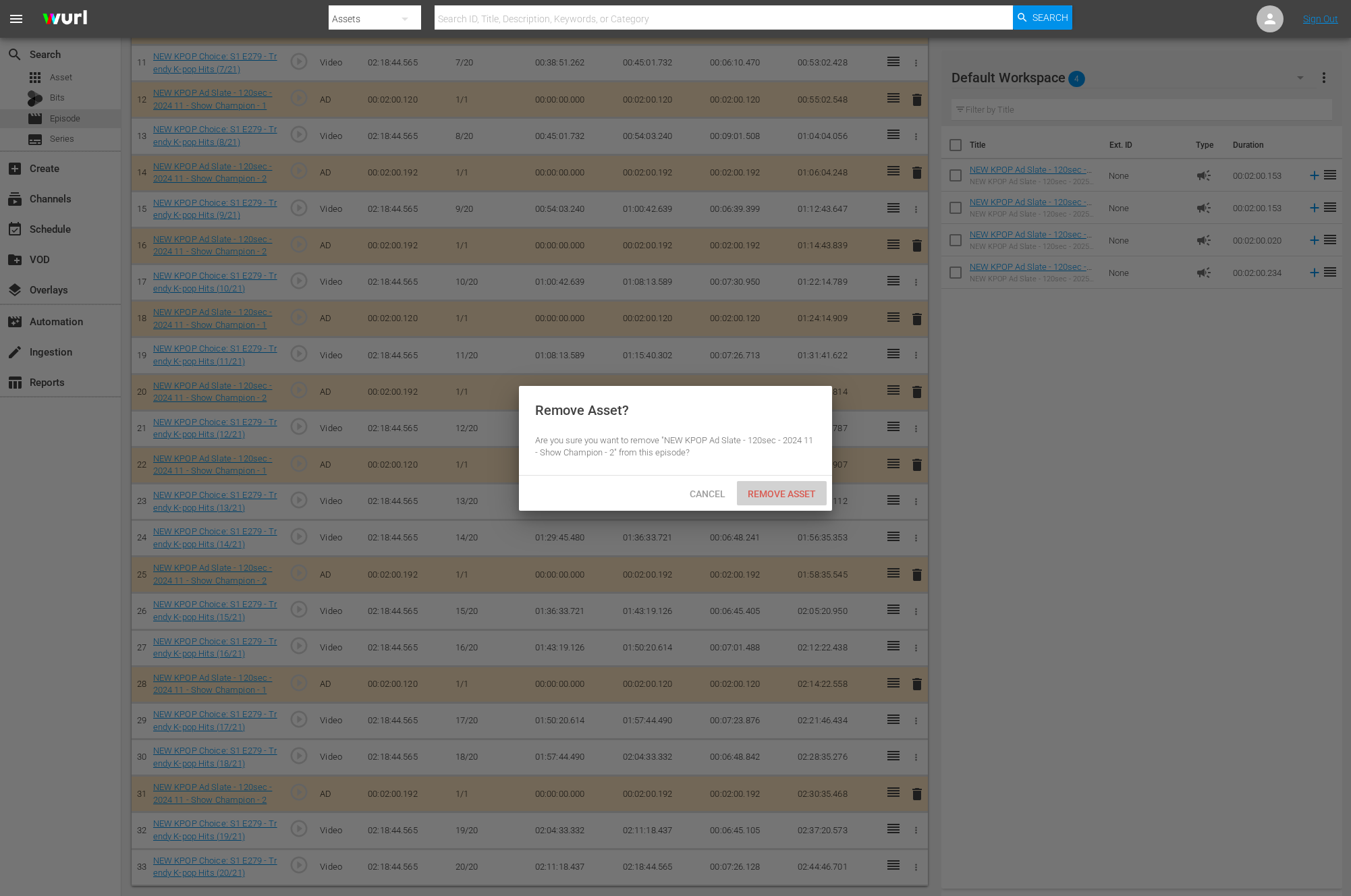
click at [737, 498] on span "Remove Asset" at bounding box center [781, 494] width 90 height 11
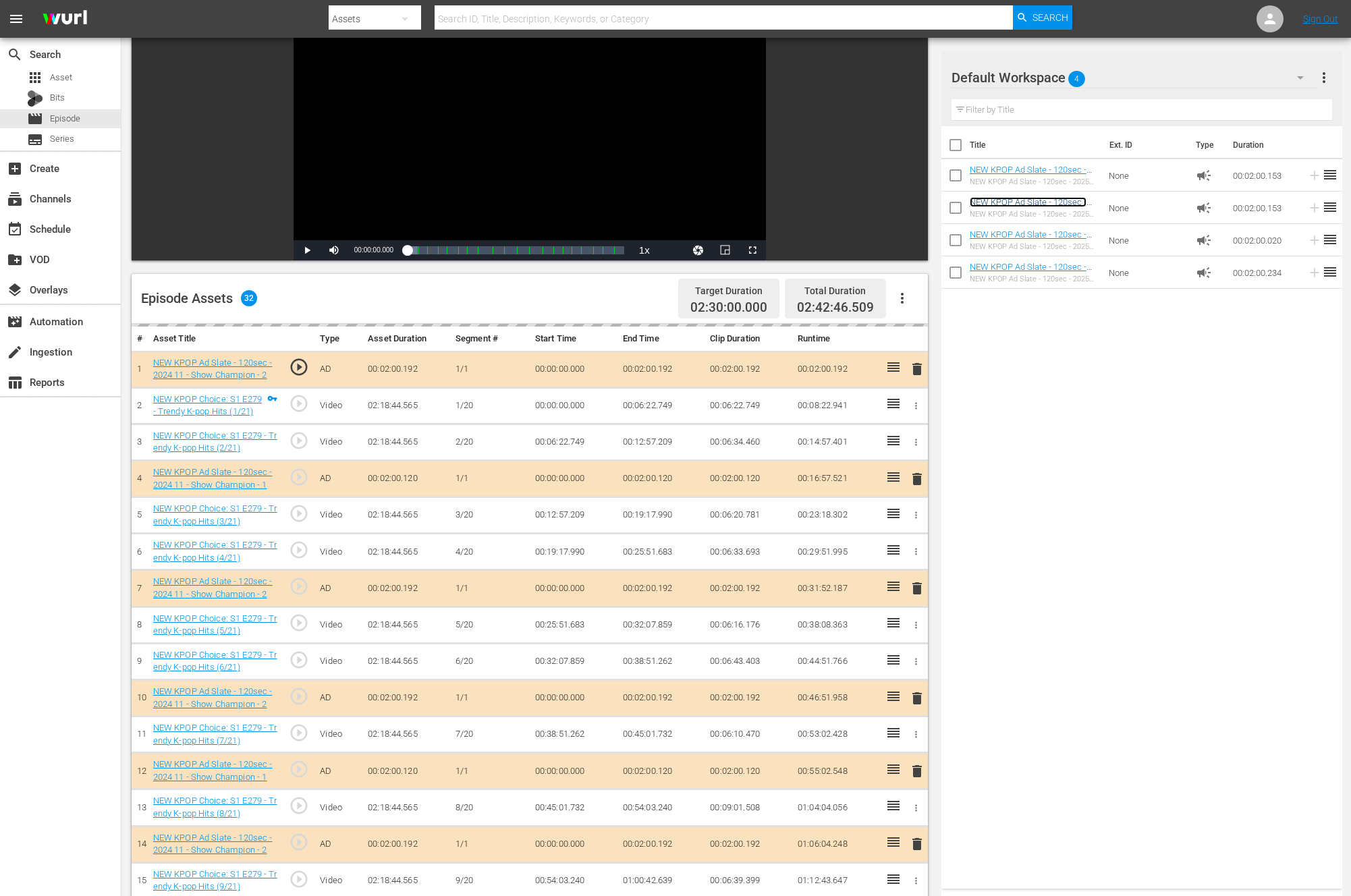
scroll to position [754, 0]
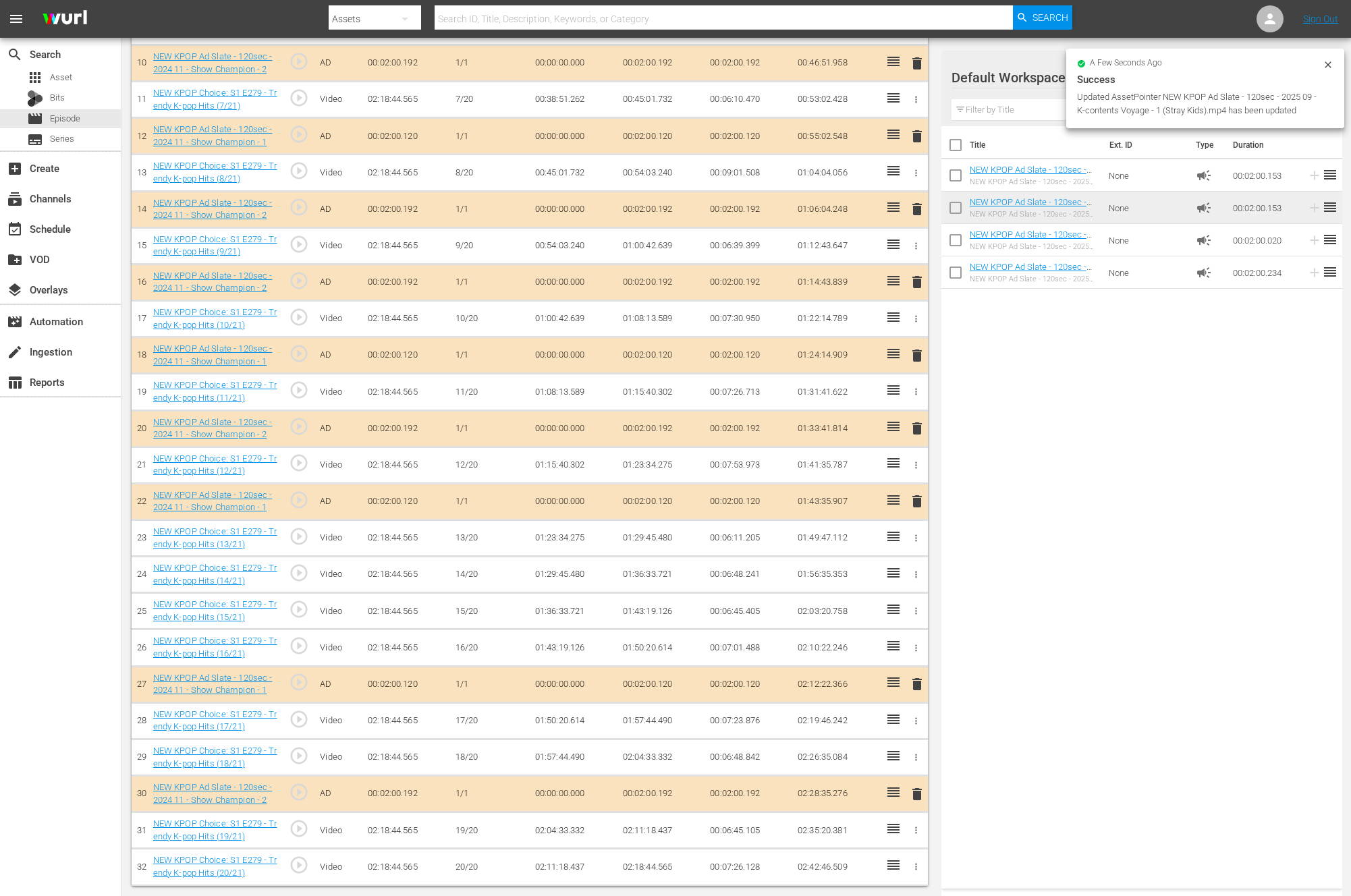
click at [54, 487] on div "search Search apps Asset Bits movie Episode subtitles Series add_box Create sub…" at bounding box center [60, 486] width 122 height 896
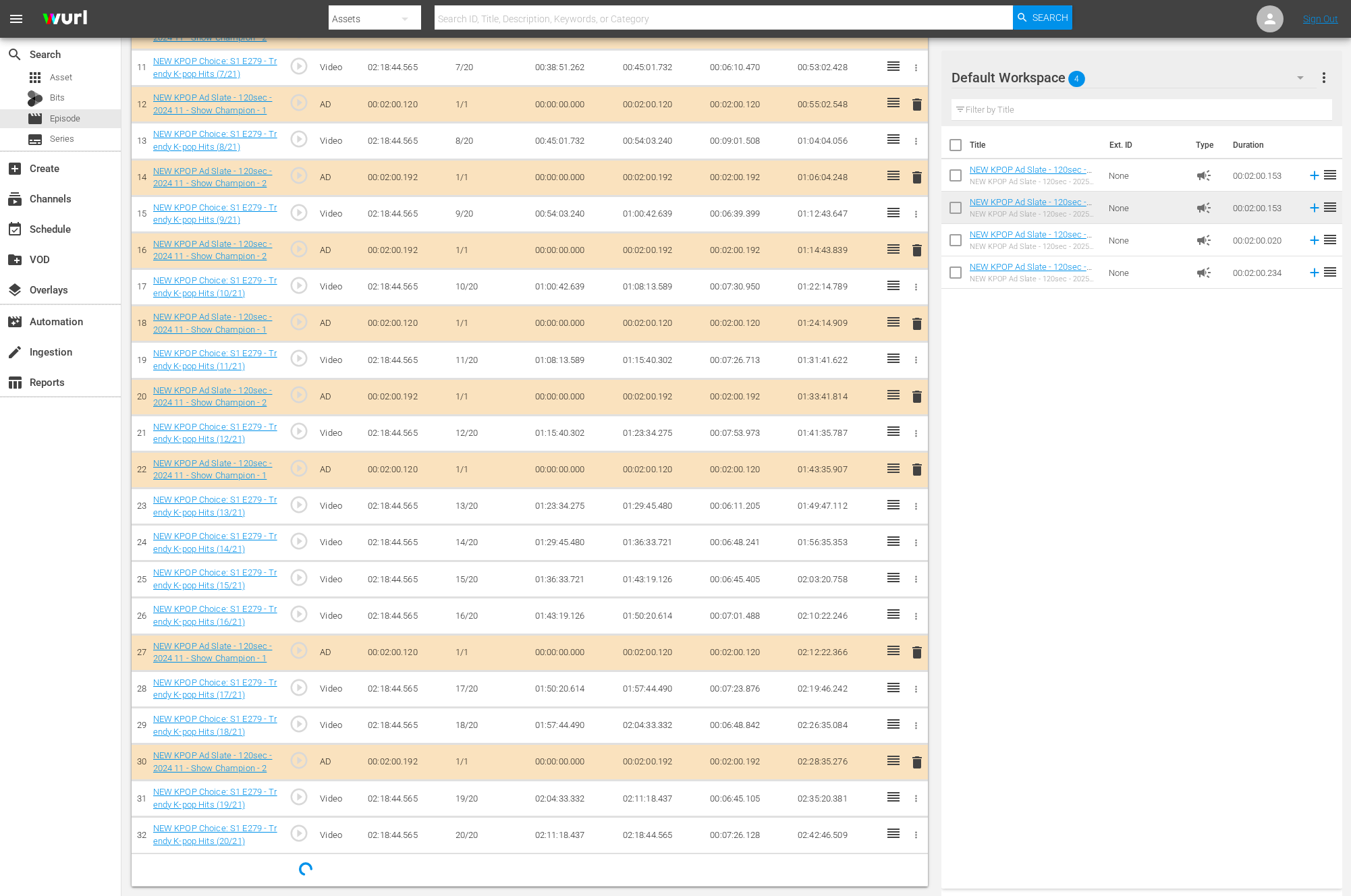
scroll to position [783, 0]
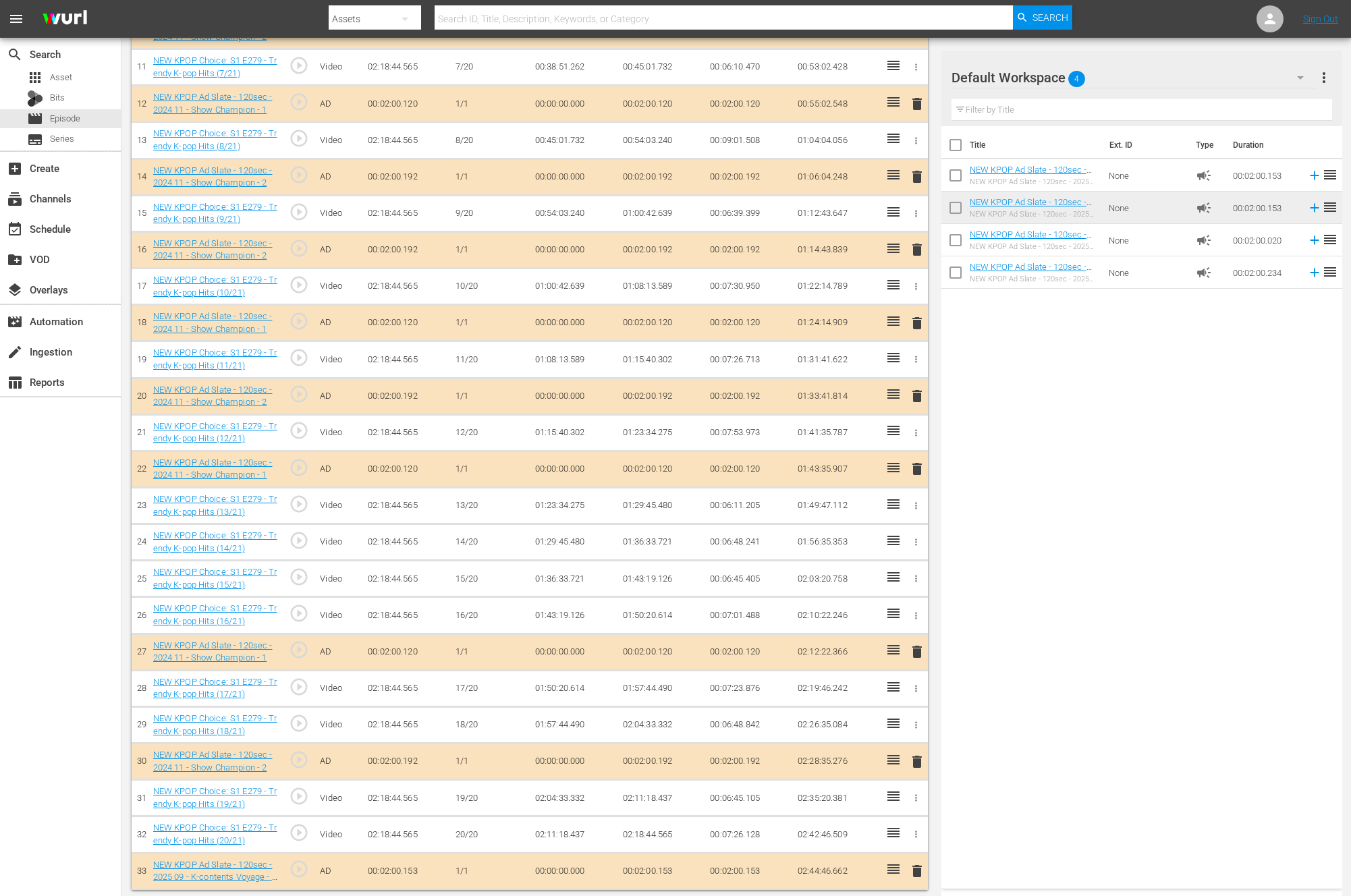
click at [54, 581] on div "search Search apps Asset Bits movie Episode subtitles Series add_box Create sub…" at bounding box center [60, 486] width 122 height 896
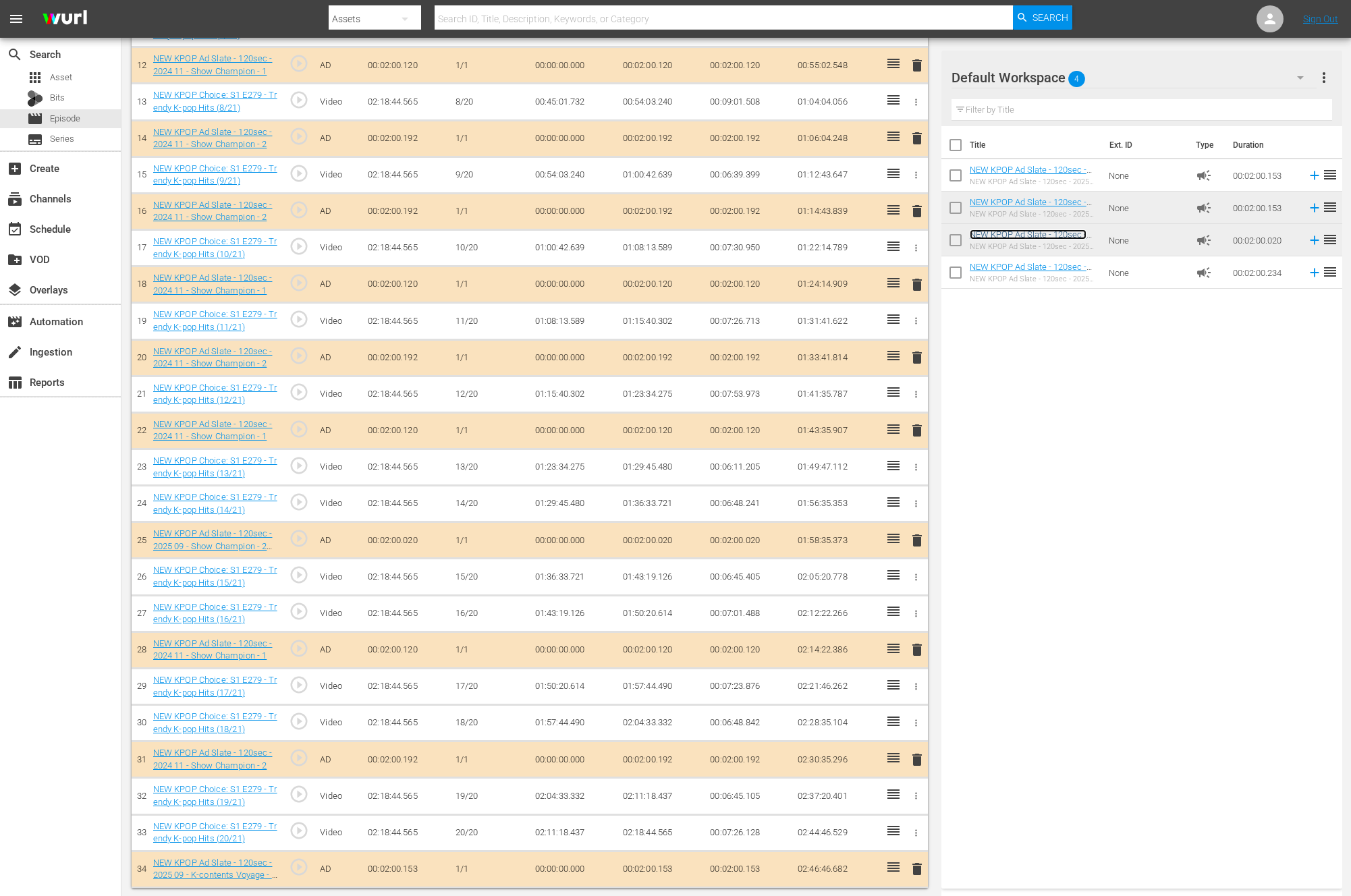
scroll to position [821, 0]
click at [914, 283] on span "delete" at bounding box center [917, 285] width 16 height 16
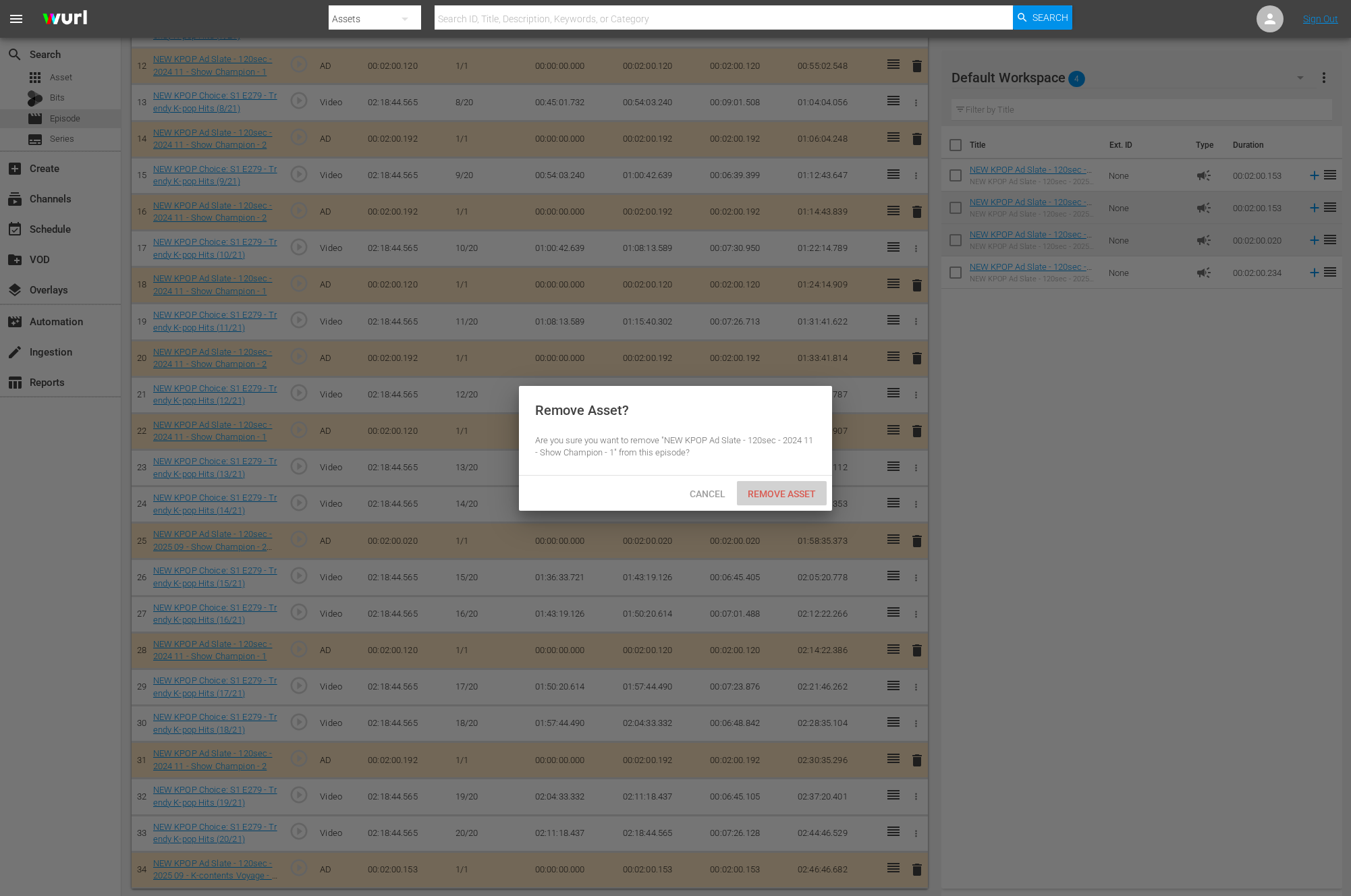
click at [784, 493] on span "Remove Asset" at bounding box center [781, 494] width 90 height 11
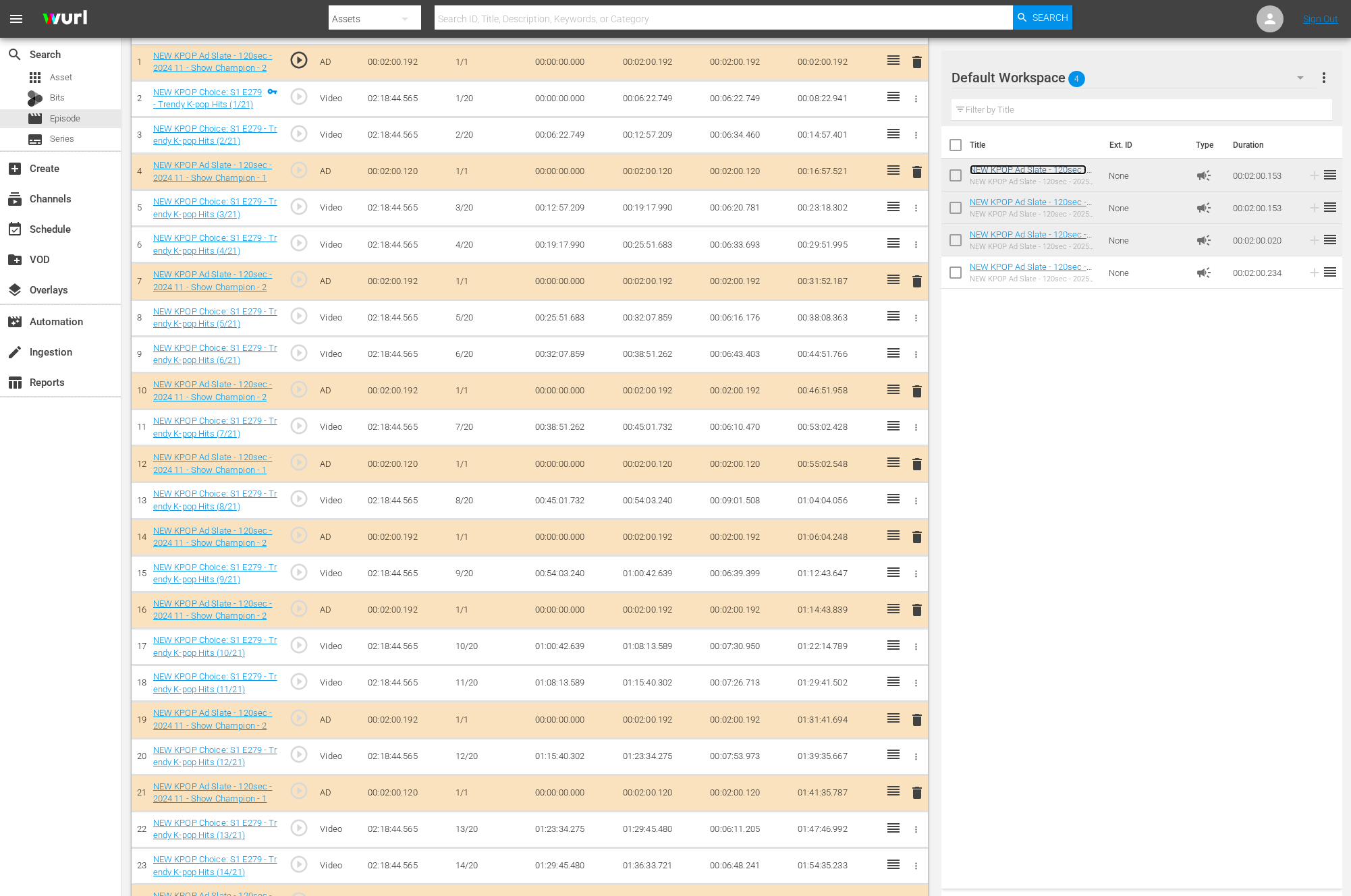
scroll to position [427, 0]
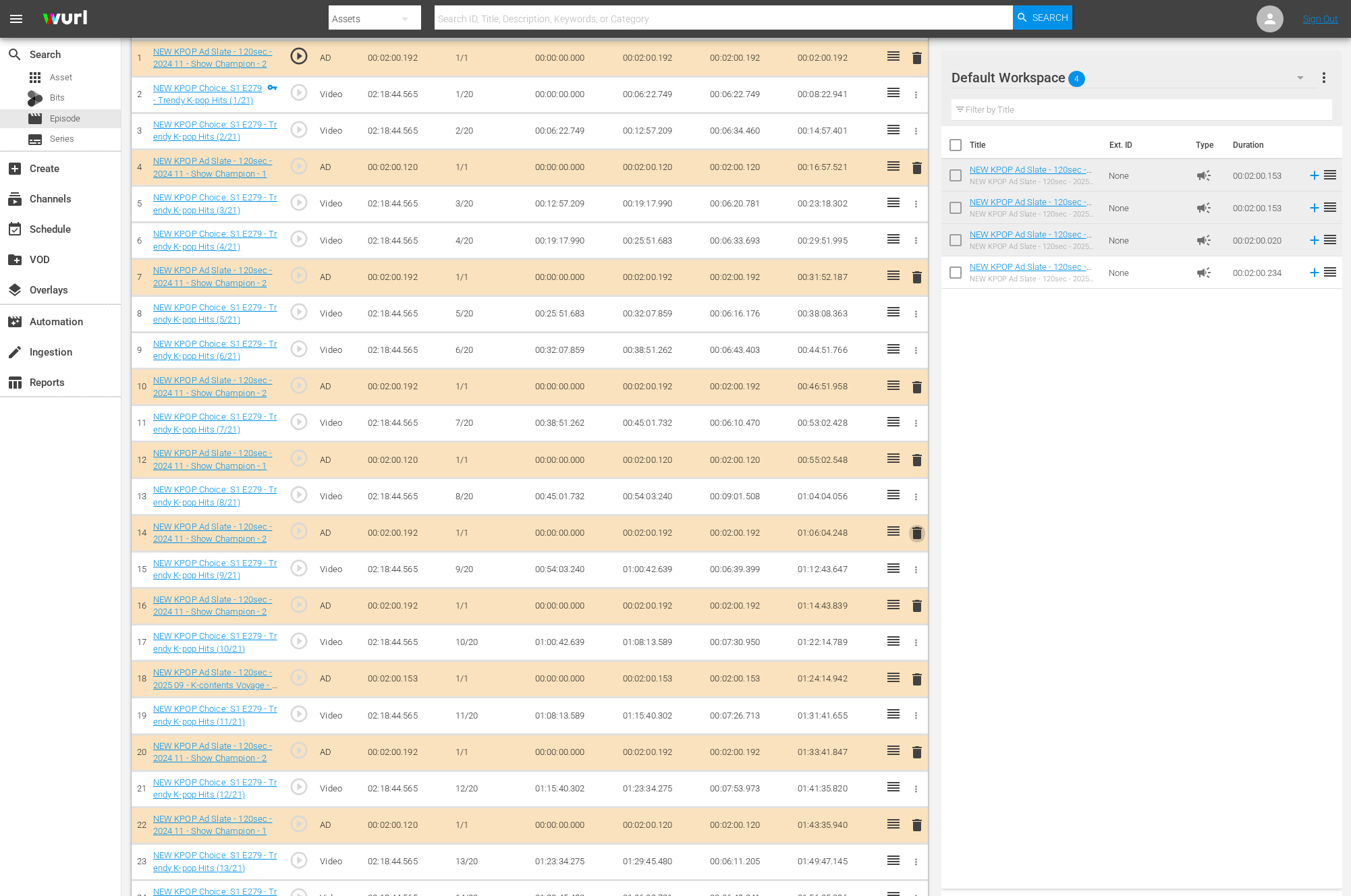
click at [914, 529] on span "delete" at bounding box center [917, 533] width 16 height 16
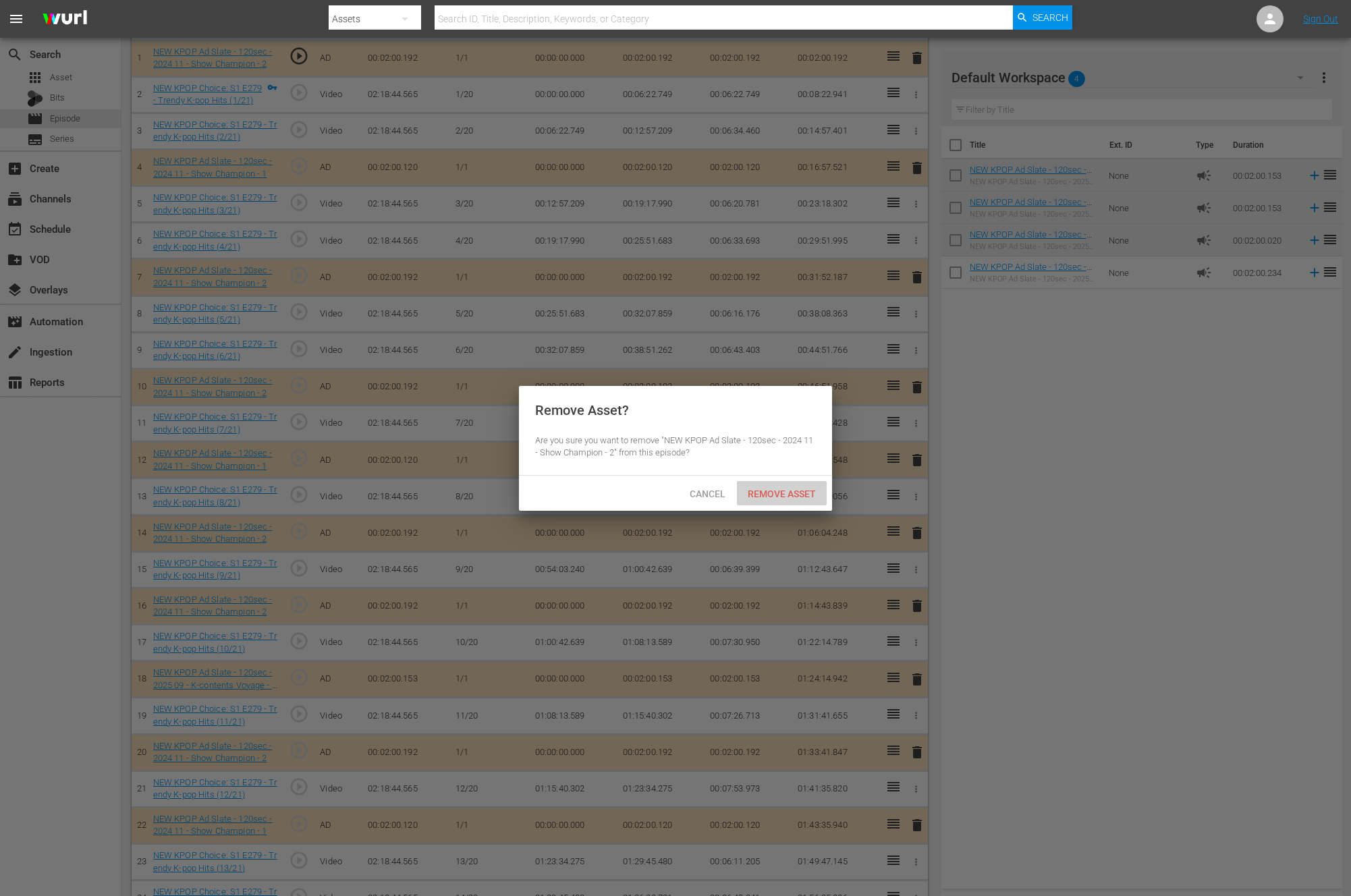
click at [781, 494] on span "Remove Asset" at bounding box center [781, 494] width 90 height 11
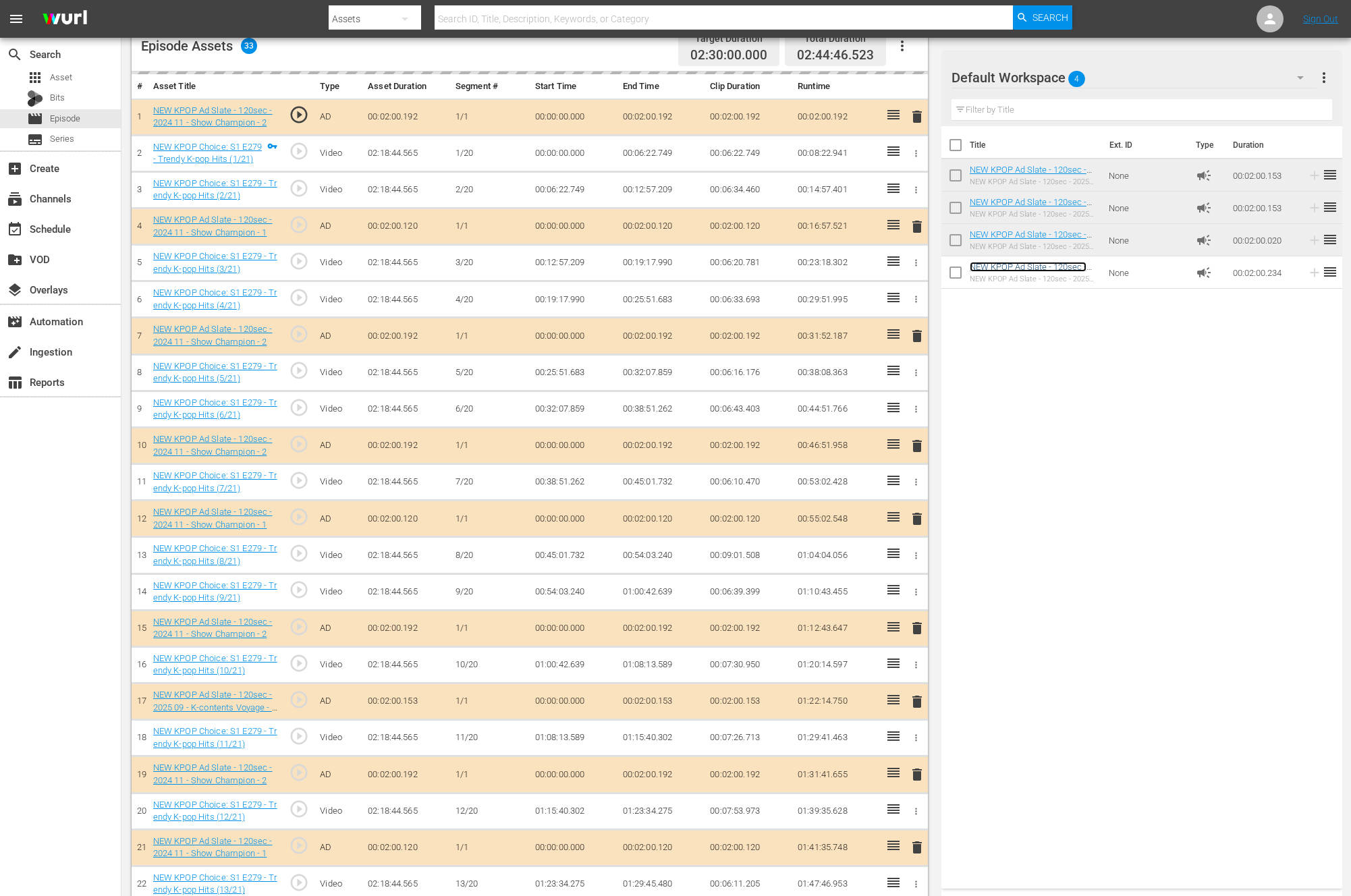
scroll to position [187, 0]
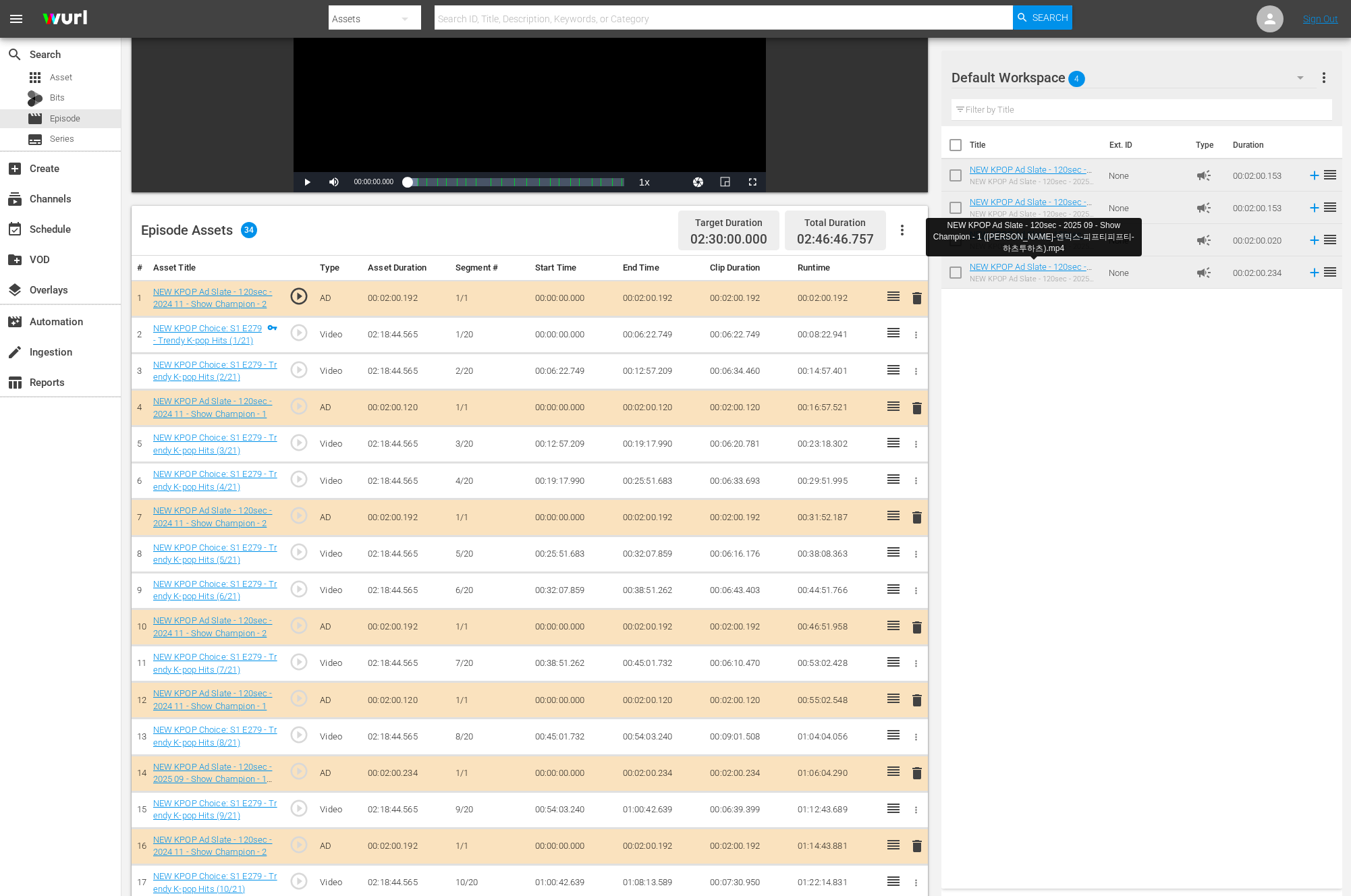
click at [914, 516] on span "delete" at bounding box center [917, 517] width 16 height 16
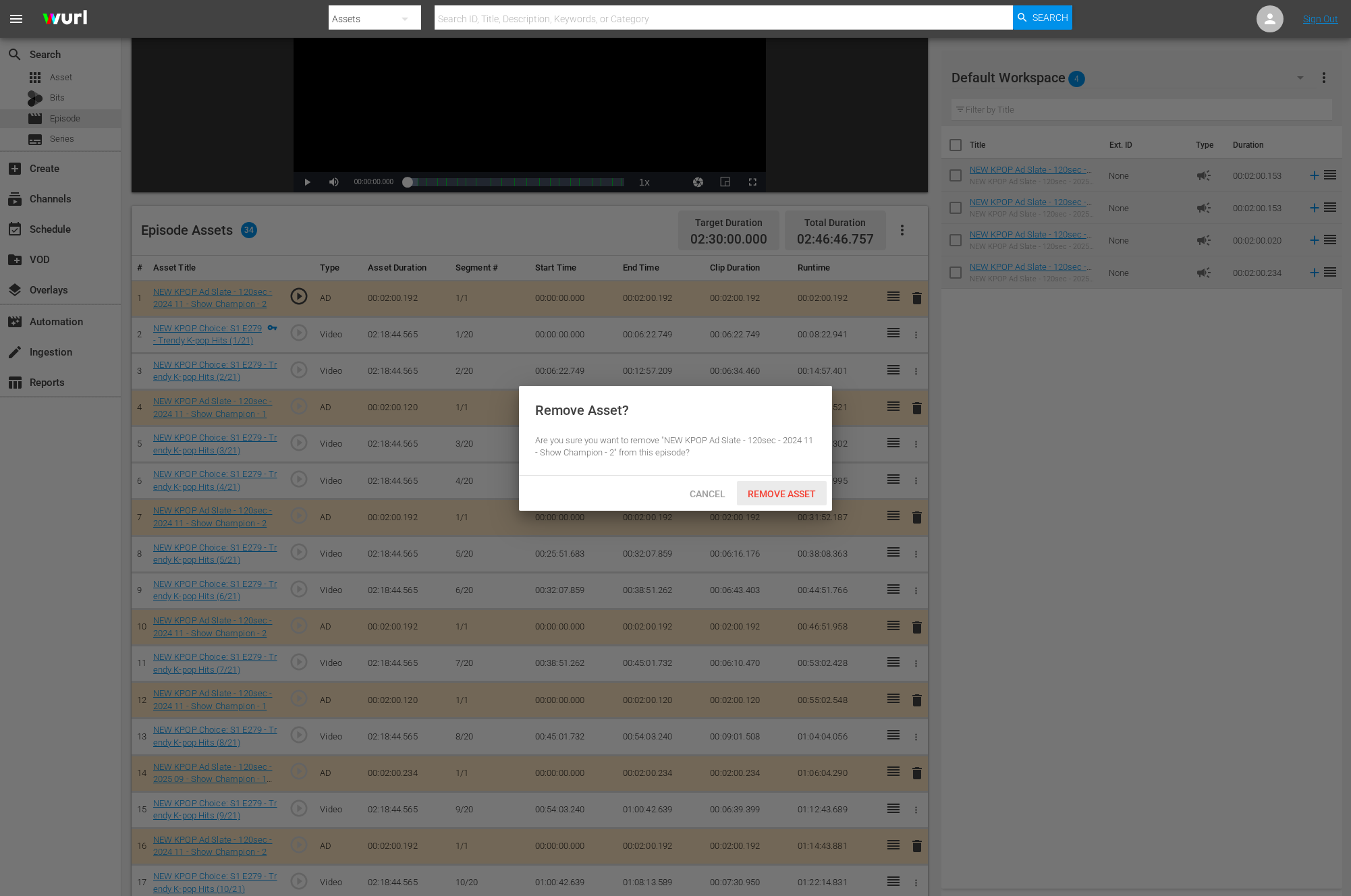
click at [760, 499] on div "Remove Asset" at bounding box center [781, 493] width 90 height 25
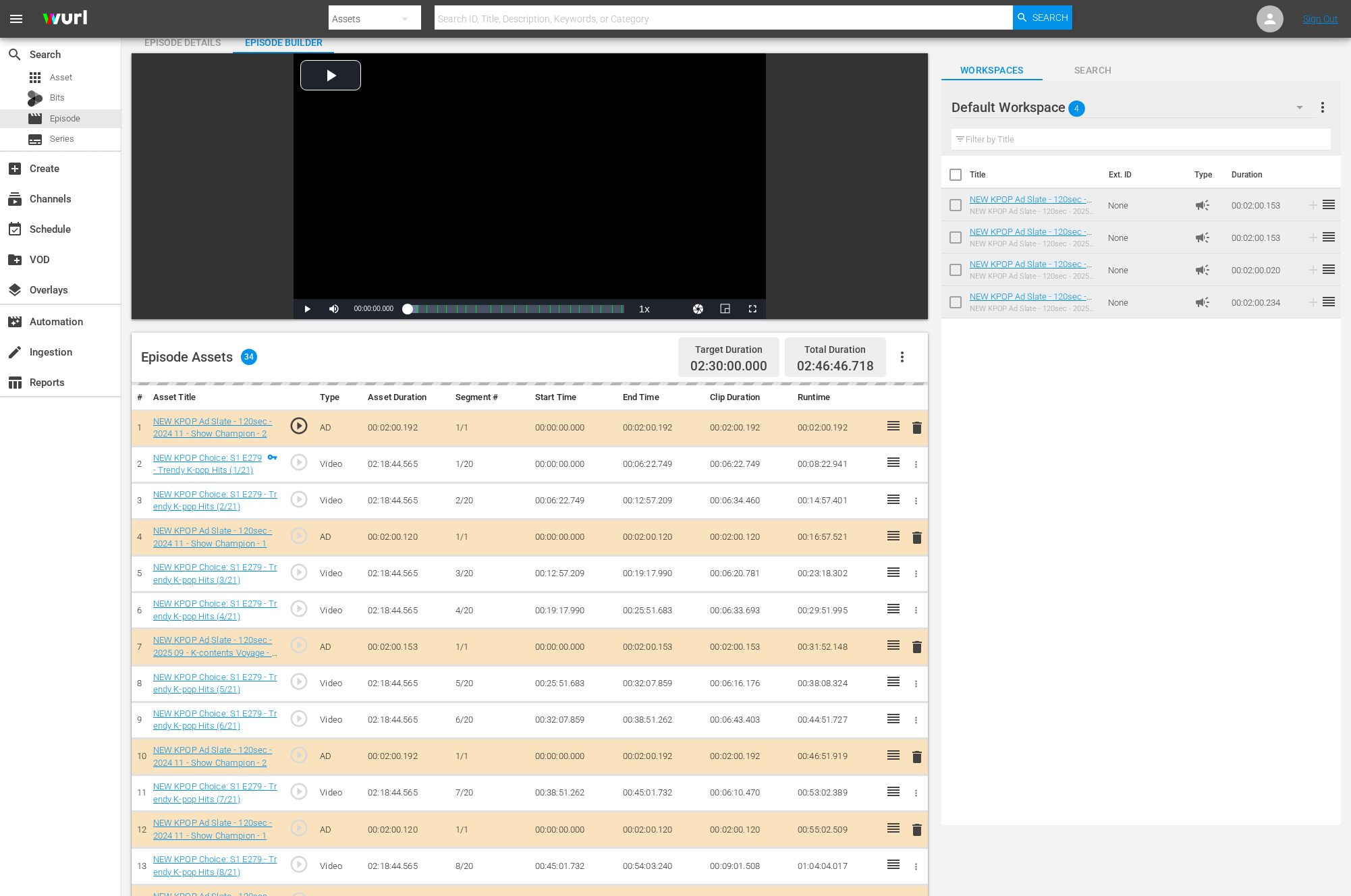
scroll to position [0, 0]
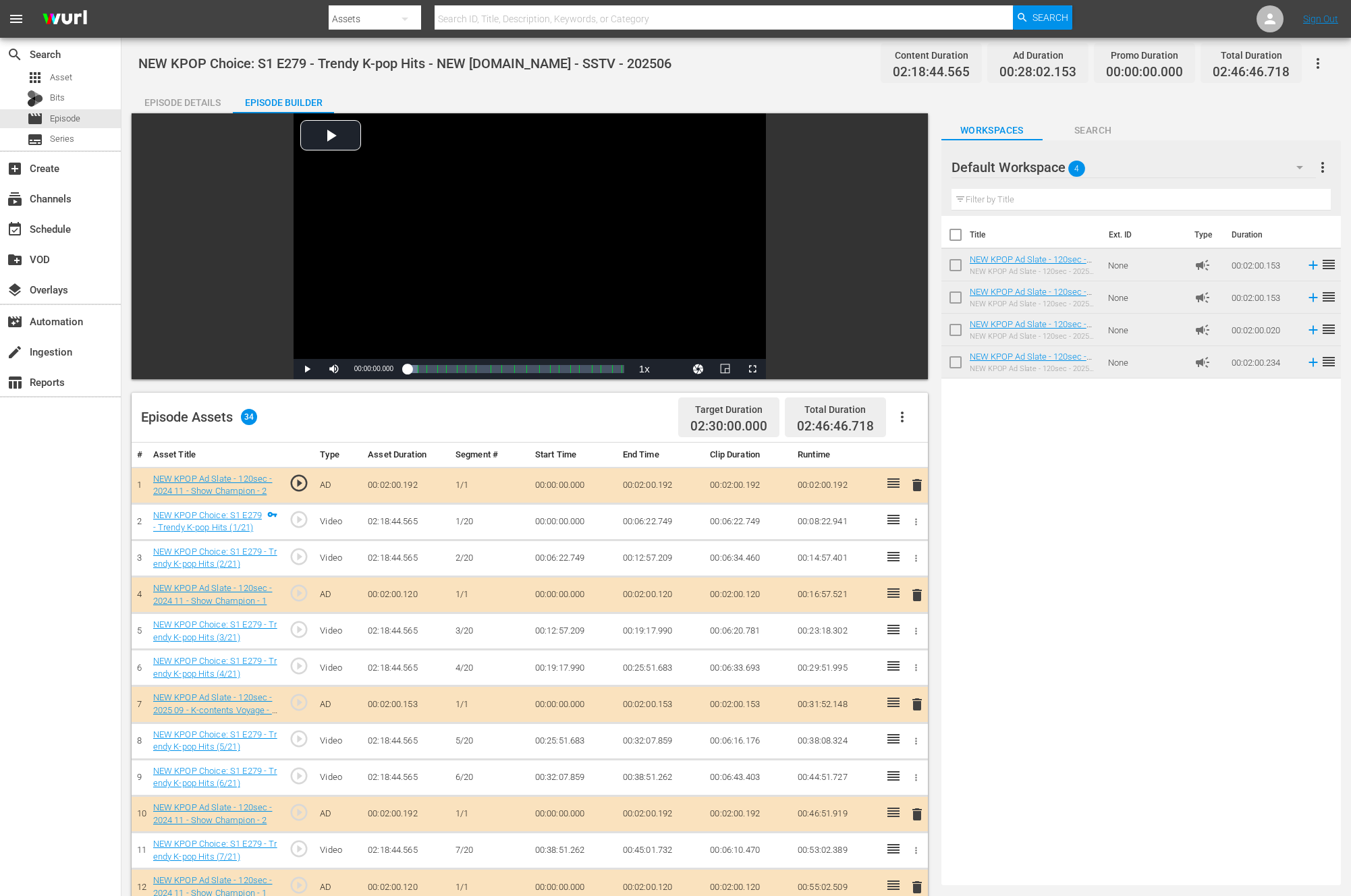
click at [1052, 548] on div "Title Ext. ID Type Duration NEW KPOP Ad Slate - 120sec - 2025 09 - K-contents V…" at bounding box center [1141, 548] width 400 height 664
